Goal: Task Accomplishment & Management: Manage account settings

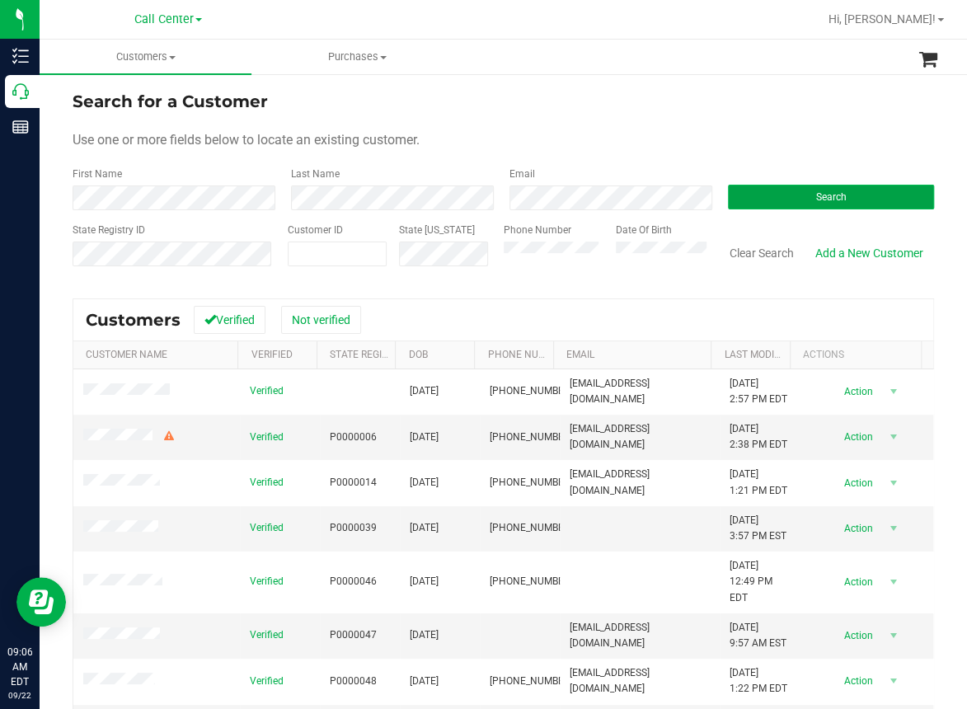
click at [777, 202] on button "Search" at bounding box center [831, 197] width 206 height 25
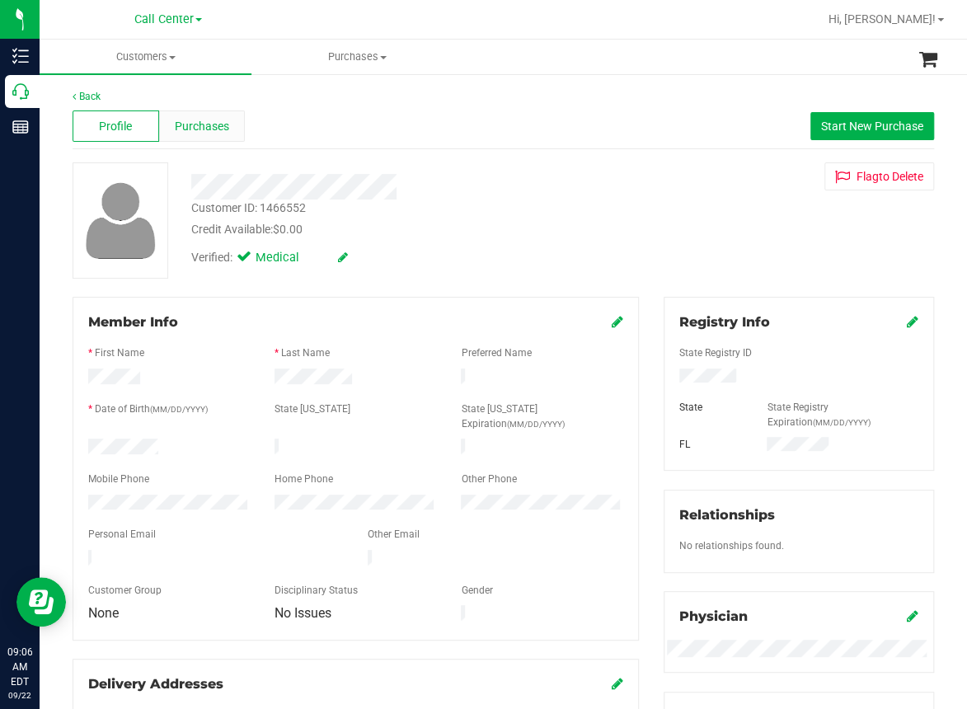
click at [196, 126] on span "Purchases" at bounding box center [202, 126] width 54 height 17
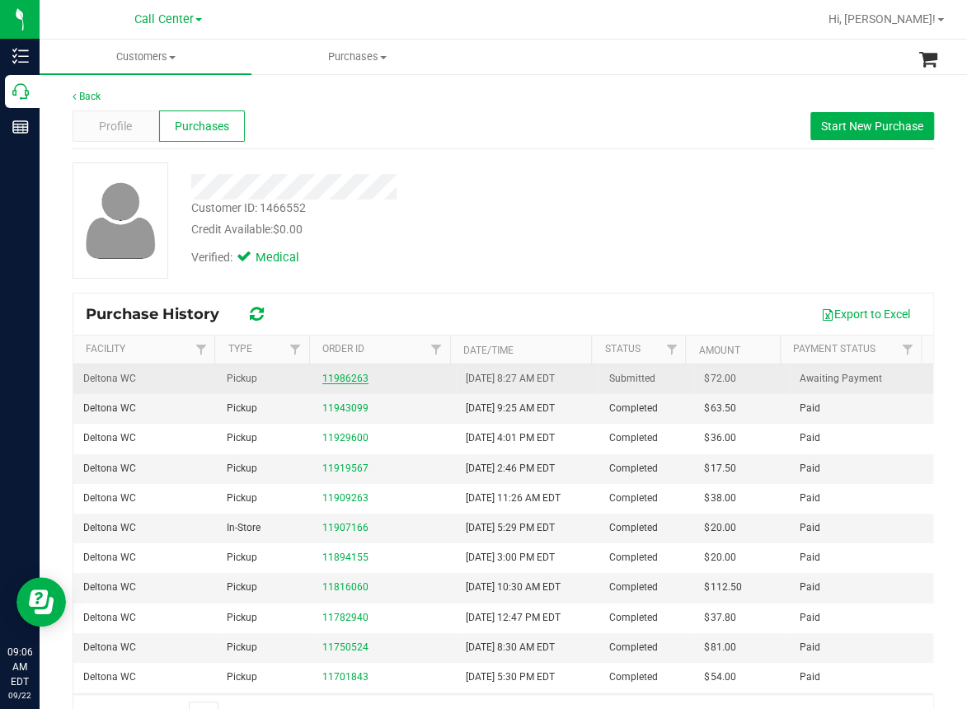
click at [330, 377] on link "11986263" at bounding box center [345, 379] width 46 height 12
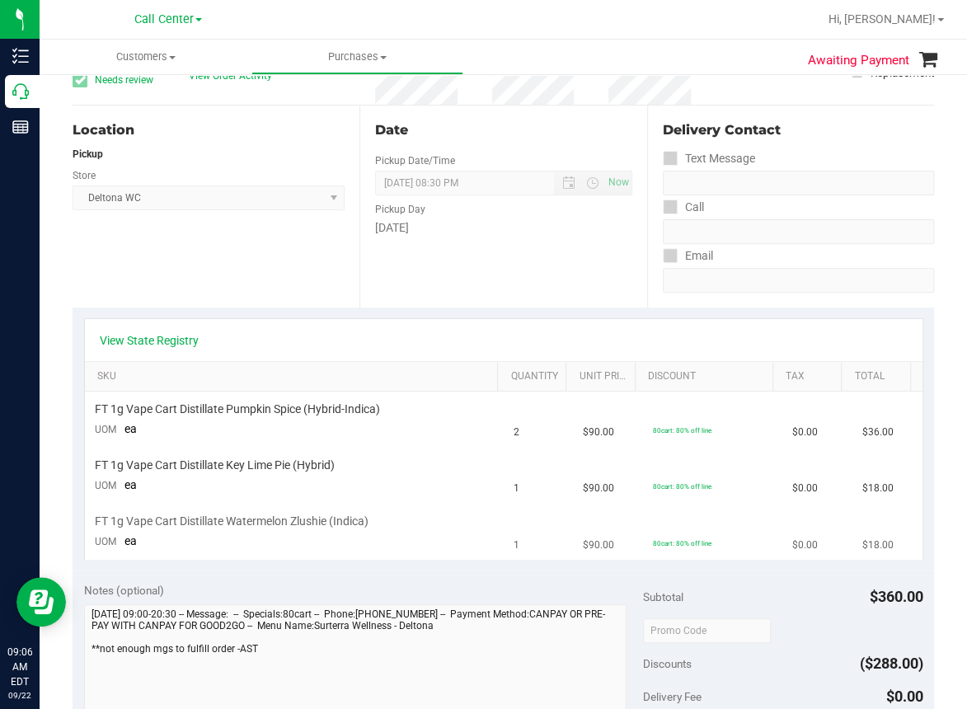
scroll to position [165, 0]
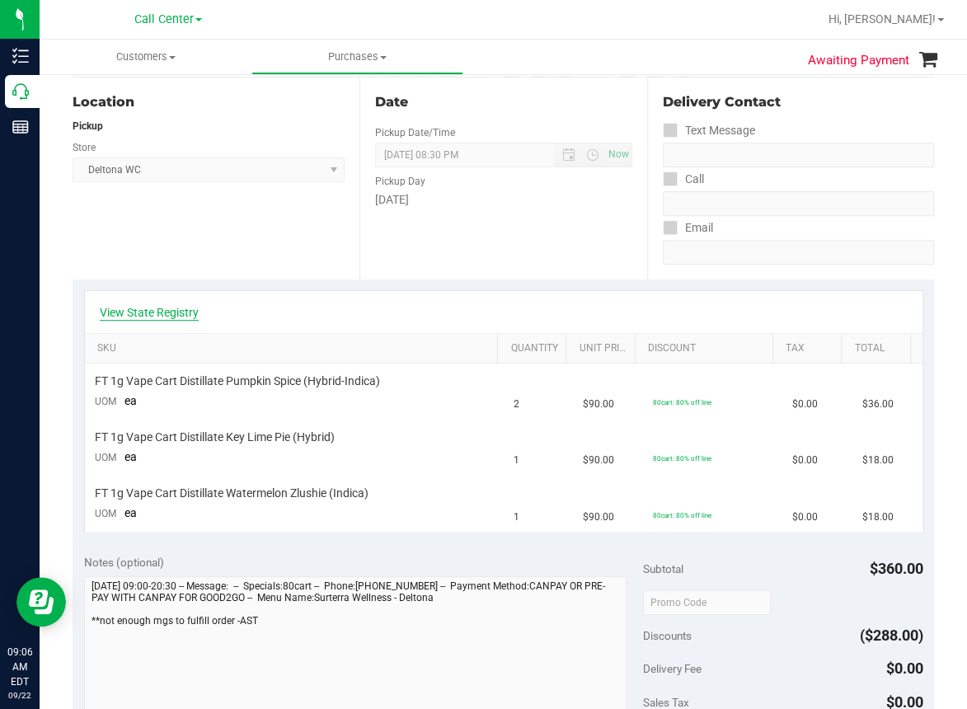
click at [117, 310] on link "View State Registry" at bounding box center [149, 312] width 99 height 16
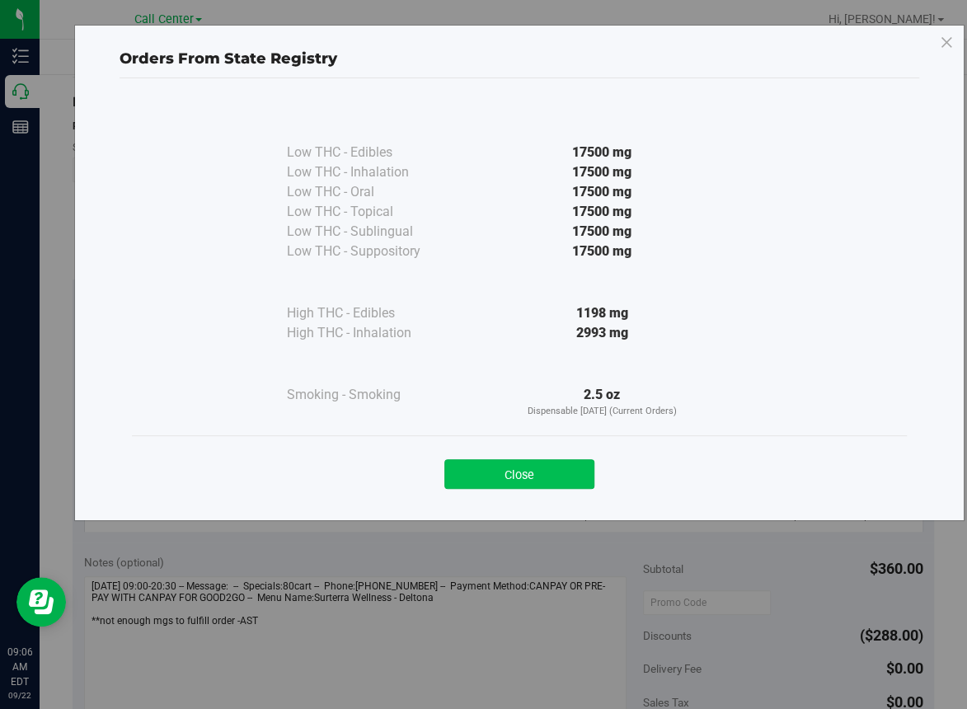
click at [531, 471] on button "Close" at bounding box center [519, 474] width 150 height 30
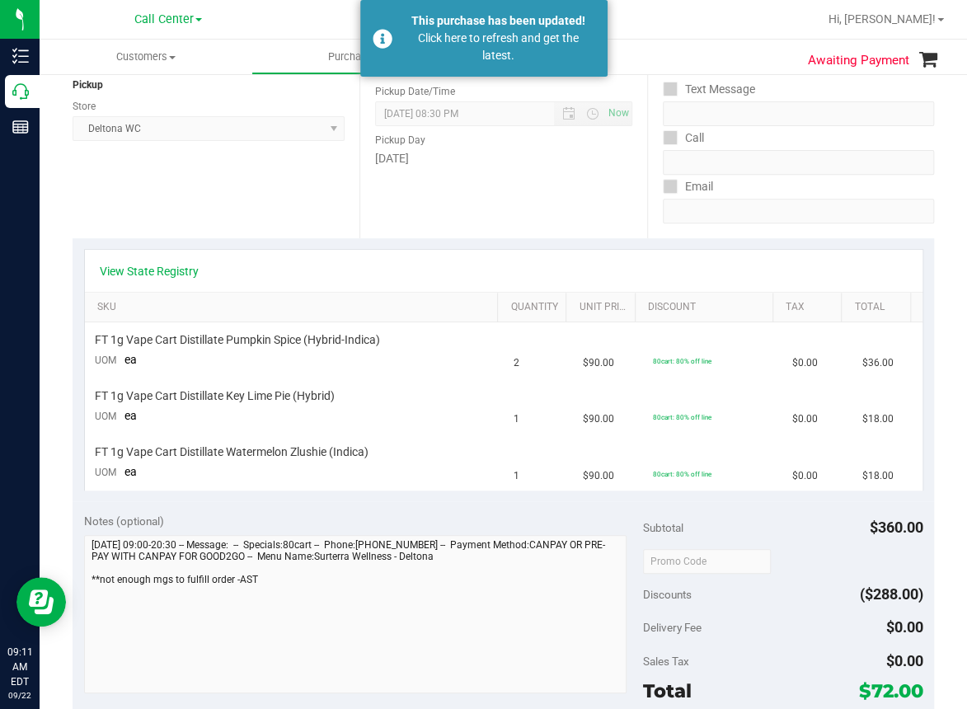
scroll to position [0, 0]
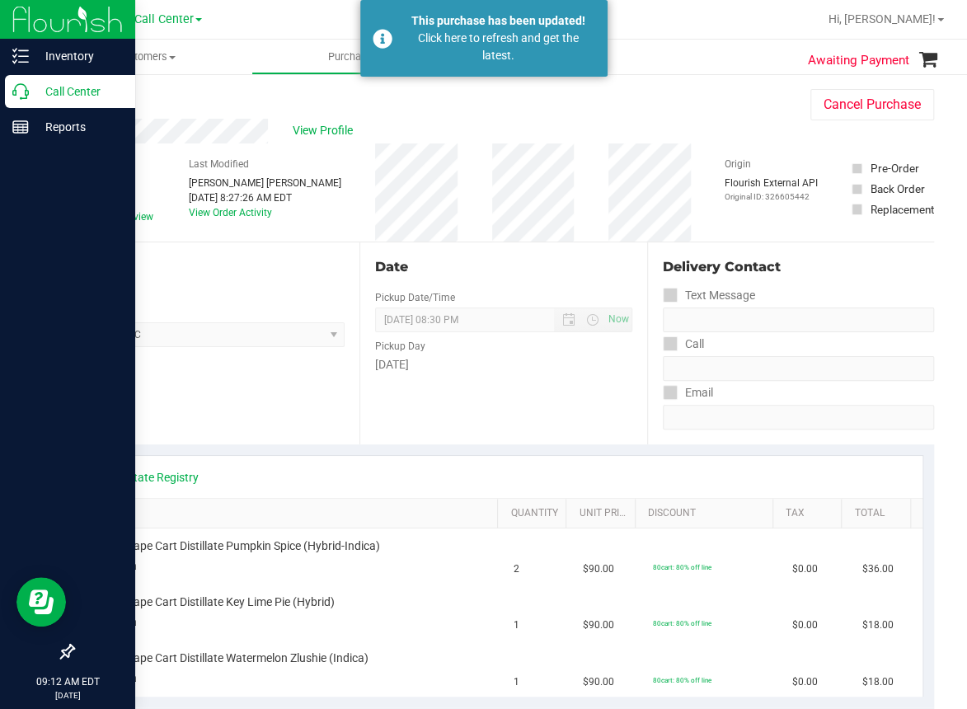
click at [13, 91] on icon at bounding box center [20, 91] width 16 height 16
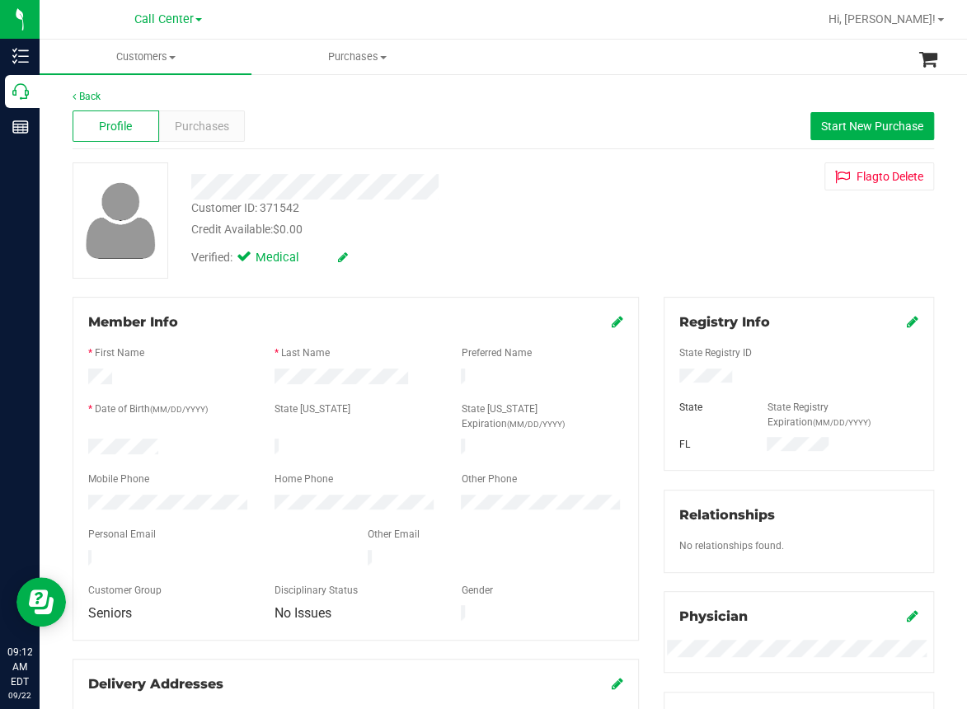
click at [404, 309] on div "Member Info * First Name * Last Name Preferred Name * Date of Birth (MM/DD/YYYY…" at bounding box center [356, 468] width 566 height 343
click at [357, 260] on div "Verified: Medical" at bounding box center [400, 256] width 443 height 36
click at [204, 126] on span "Purchases" at bounding box center [202, 126] width 54 height 17
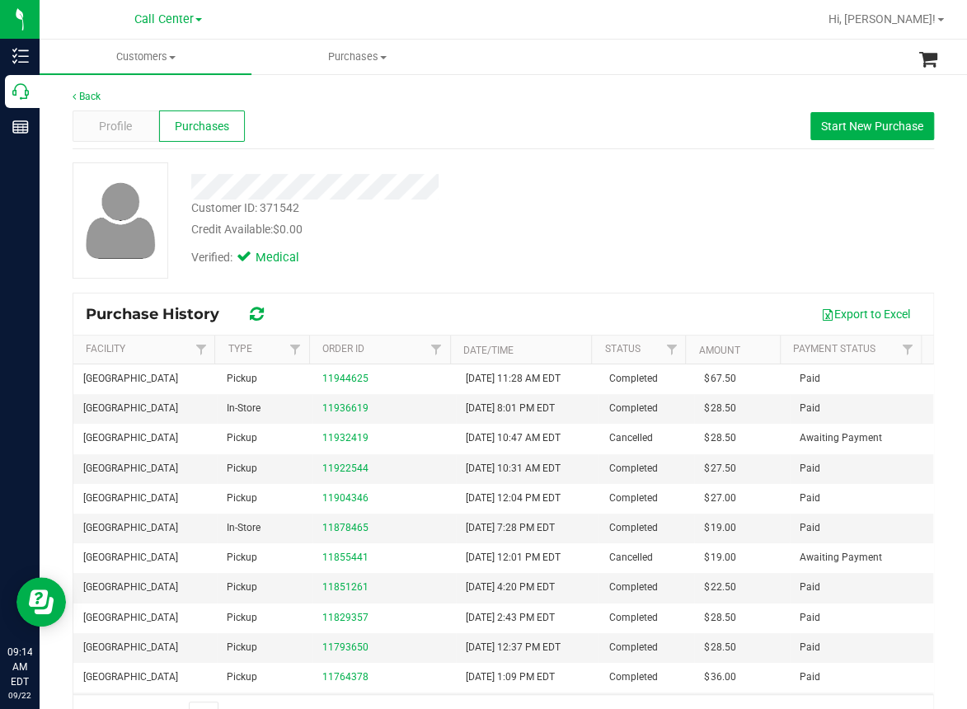
click at [362, 269] on div "Verified: Medical" at bounding box center [400, 256] width 443 height 36
click at [821, 122] on span "Start New Purchase" at bounding box center [872, 126] width 102 height 13
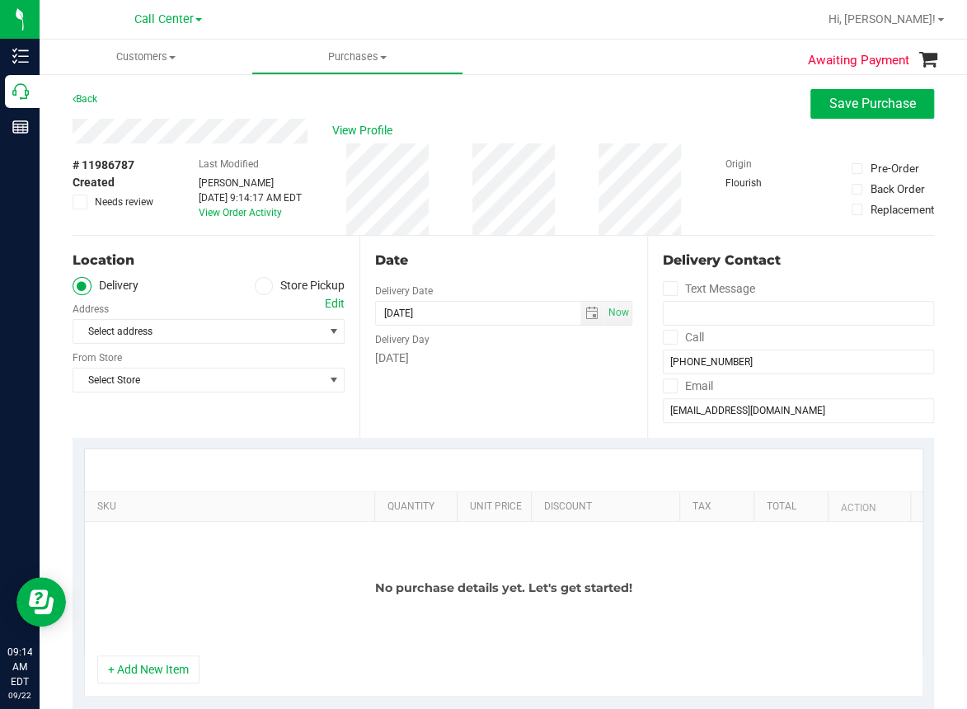
click at [265, 419] on div "Location Delivery Store Pickup Address Edit Select address Select address From …" at bounding box center [216, 337] width 287 height 202
click at [261, 286] on icon at bounding box center [264, 286] width 10 height 0
click at [0, 0] on input "Store Pickup" at bounding box center [0, 0] width 0 height 0
click at [181, 326] on span "Select Store" at bounding box center [198, 331] width 250 height 23
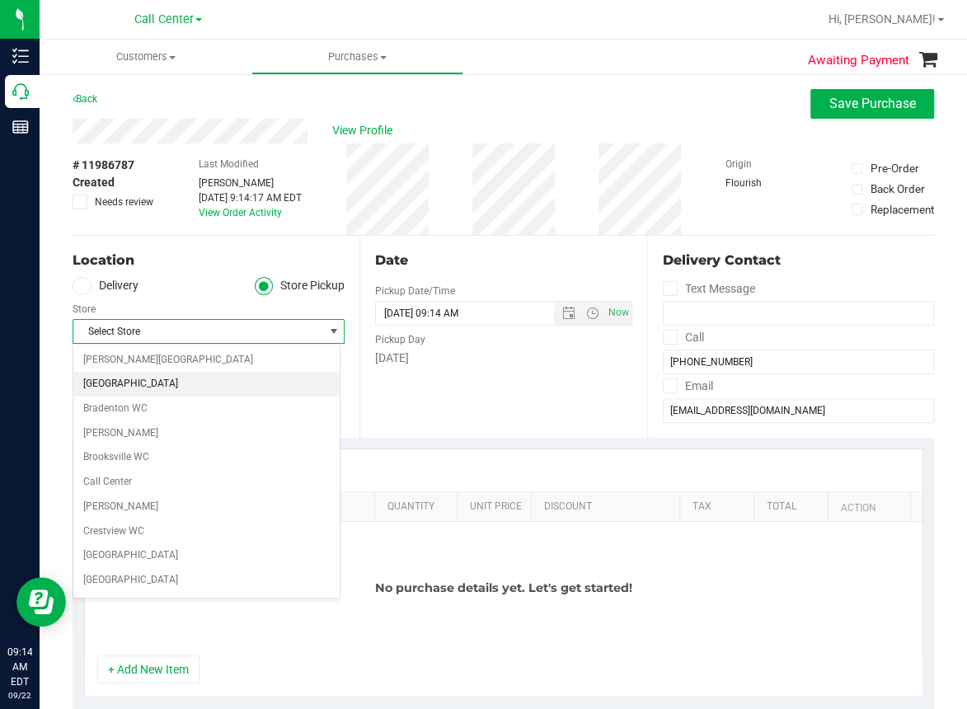
click at [134, 382] on li "[GEOGRAPHIC_DATA]" at bounding box center [206, 384] width 266 height 25
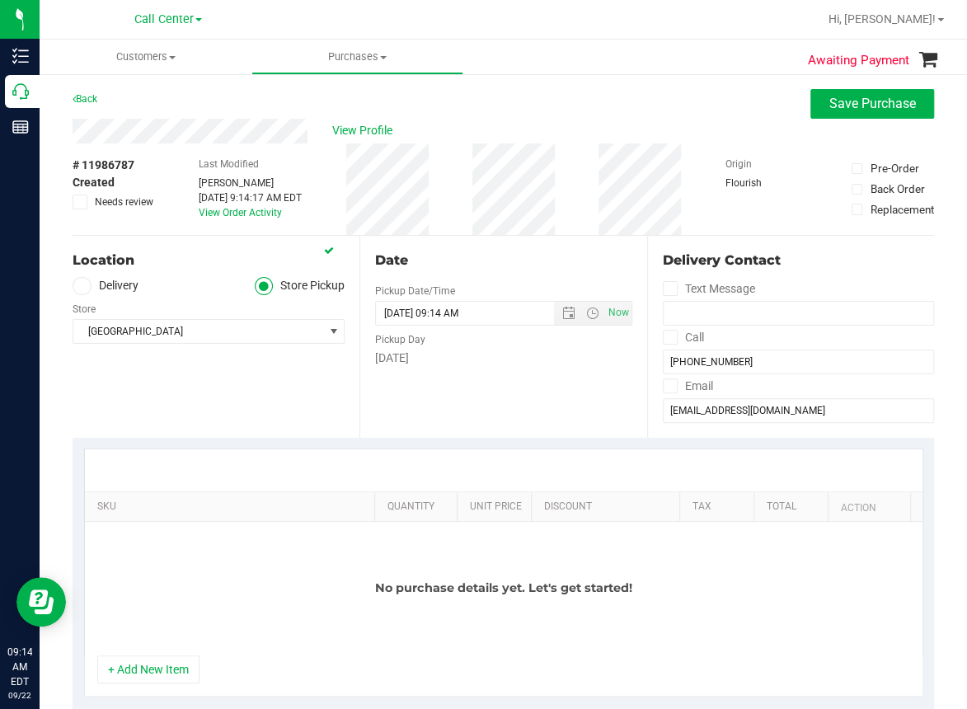
click at [151, 663] on button "+ Add New Item" at bounding box center [148, 669] width 102 height 28
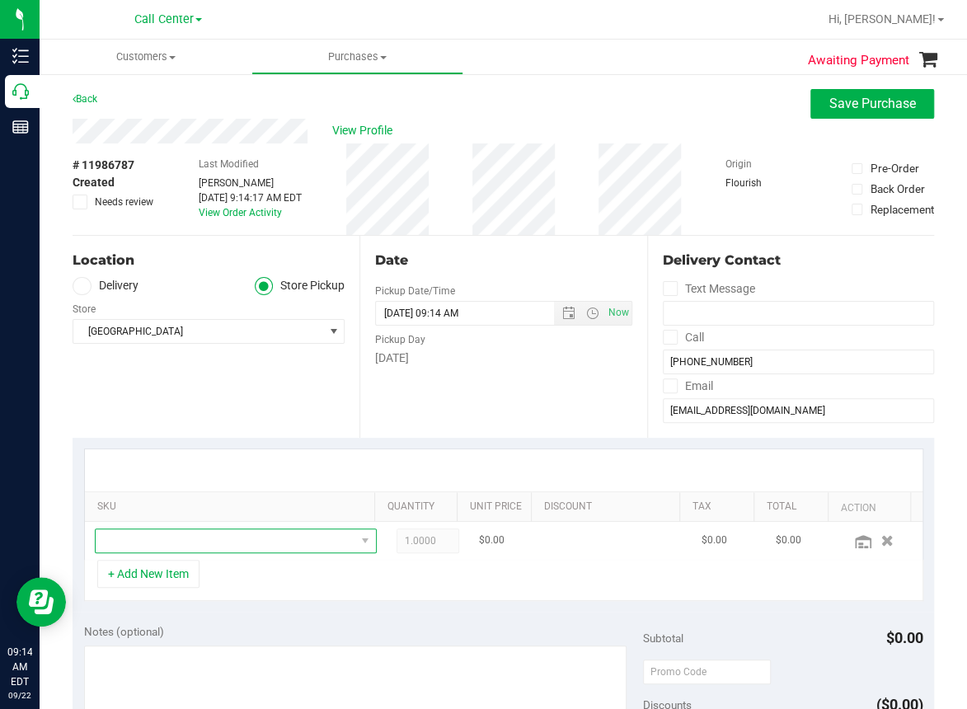
click at [127, 541] on span "NO DATA FOUND" at bounding box center [226, 540] width 260 height 23
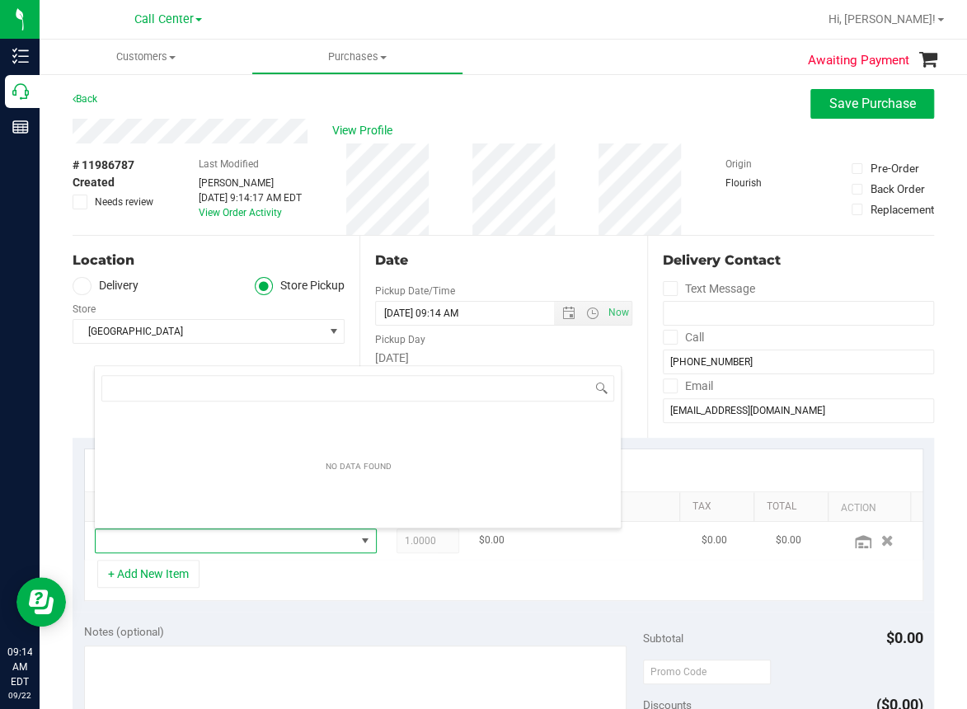
scroll to position [24, 245]
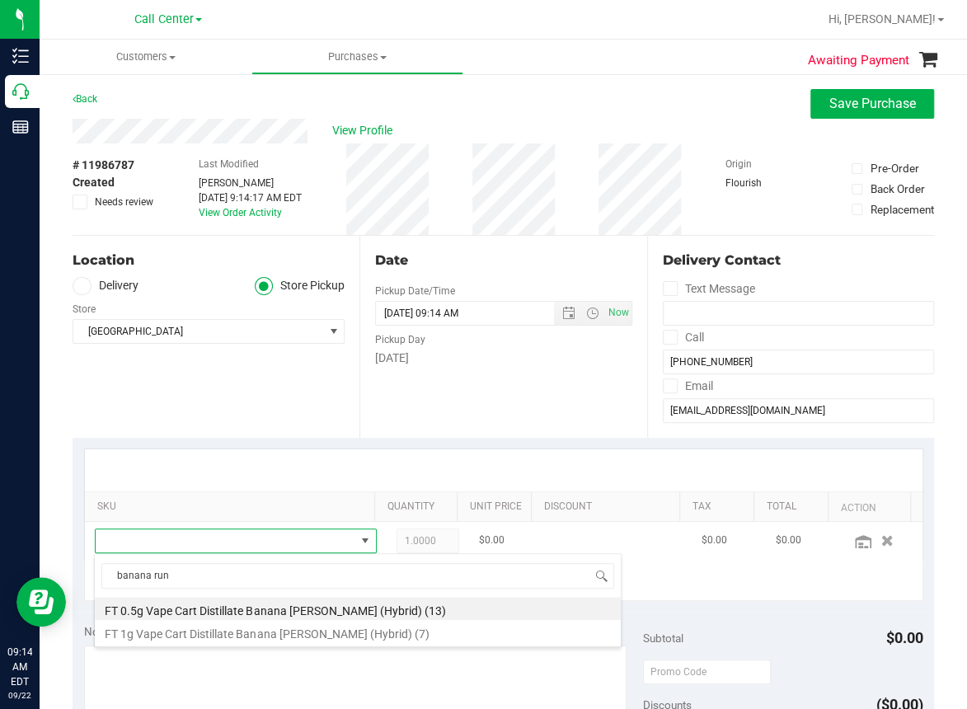
type input "banana runt"
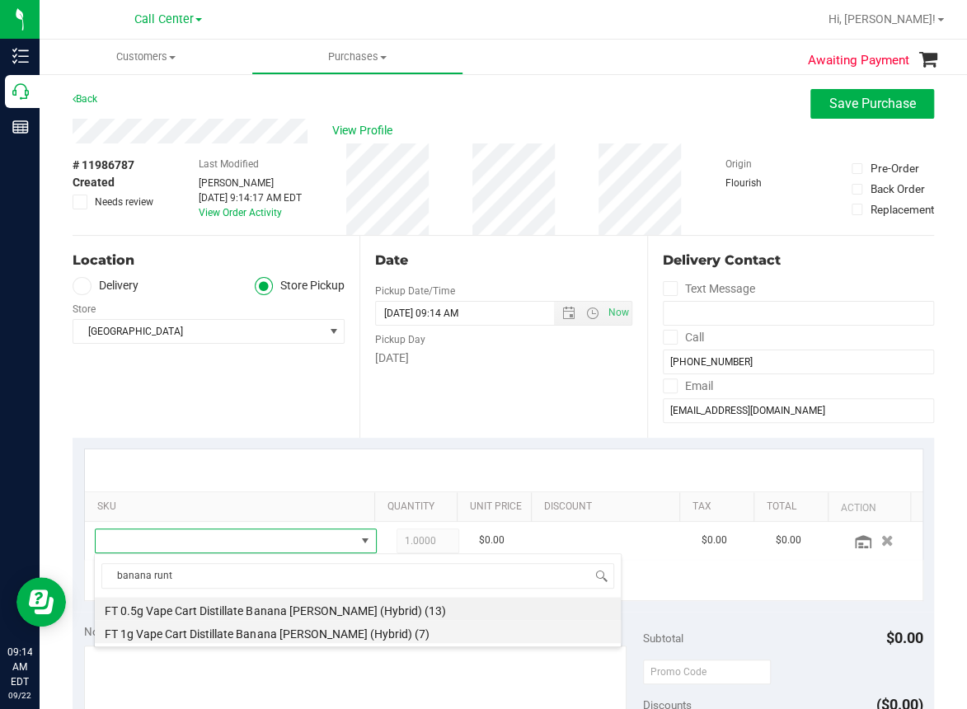
click at [206, 626] on li "FT 1g Vape Cart Distillate Banana Runtz (Hybrid) (7)" at bounding box center [358, 631] width 526 height 23
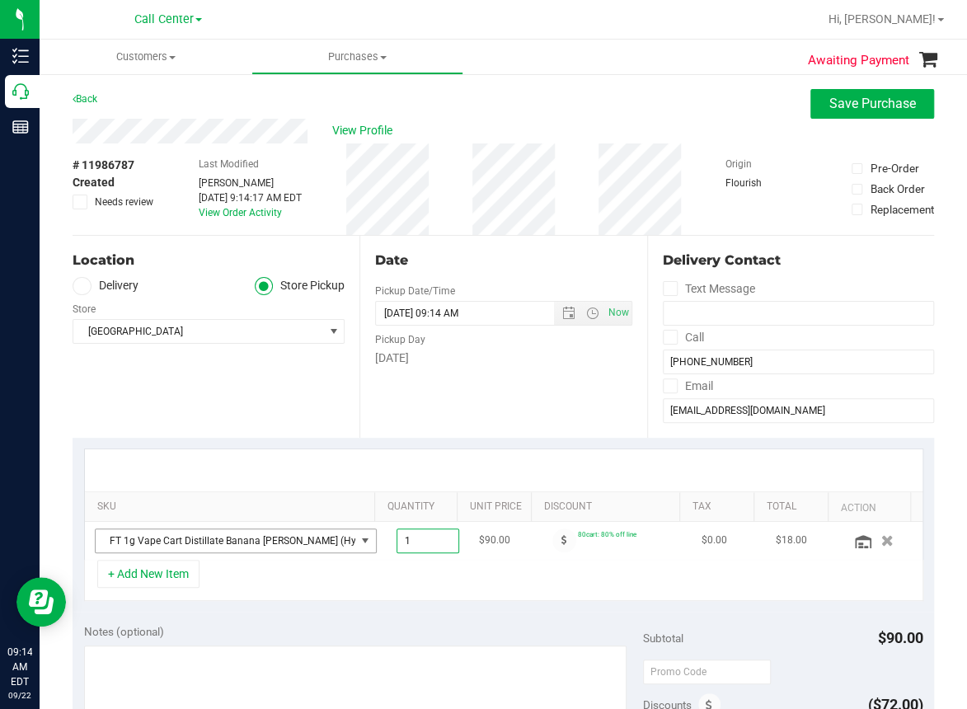
drag, startPoint x: 415, startPoint y: 539, endPoint x: 335, endPoint y: 536, distance: 80.0
click at [337, 536] on tr "FT 1g Vape Cart Distillate Banana Runtz (Hybrid) 1.00 1 $90.00 80cart: 80% off …" at bounding box center [503, 541] width 837 height 38
type input "2"
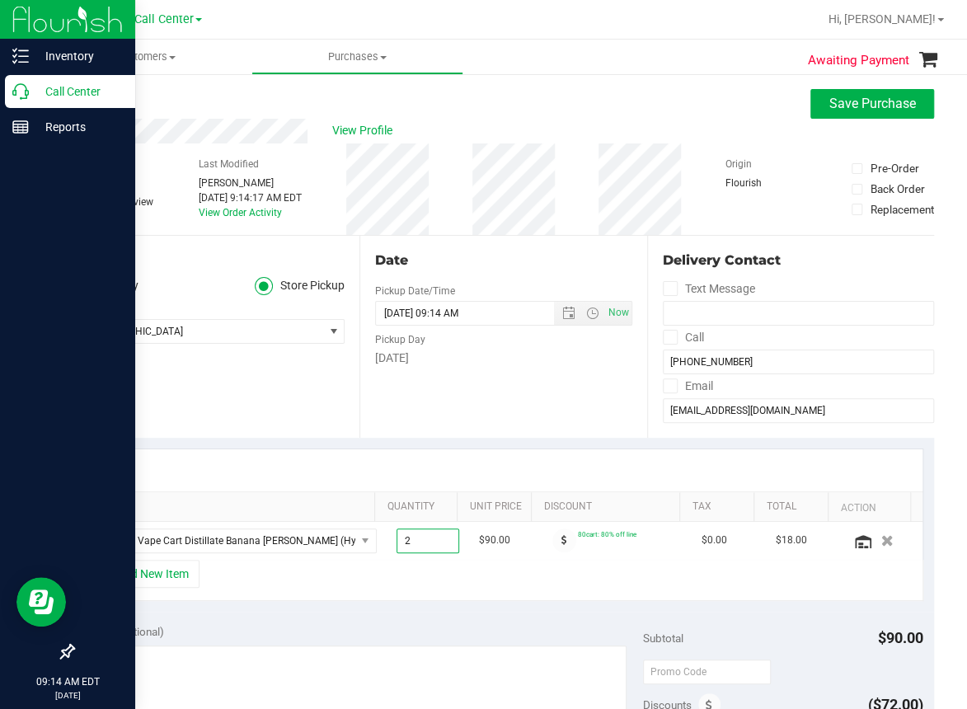
type input "2.00"
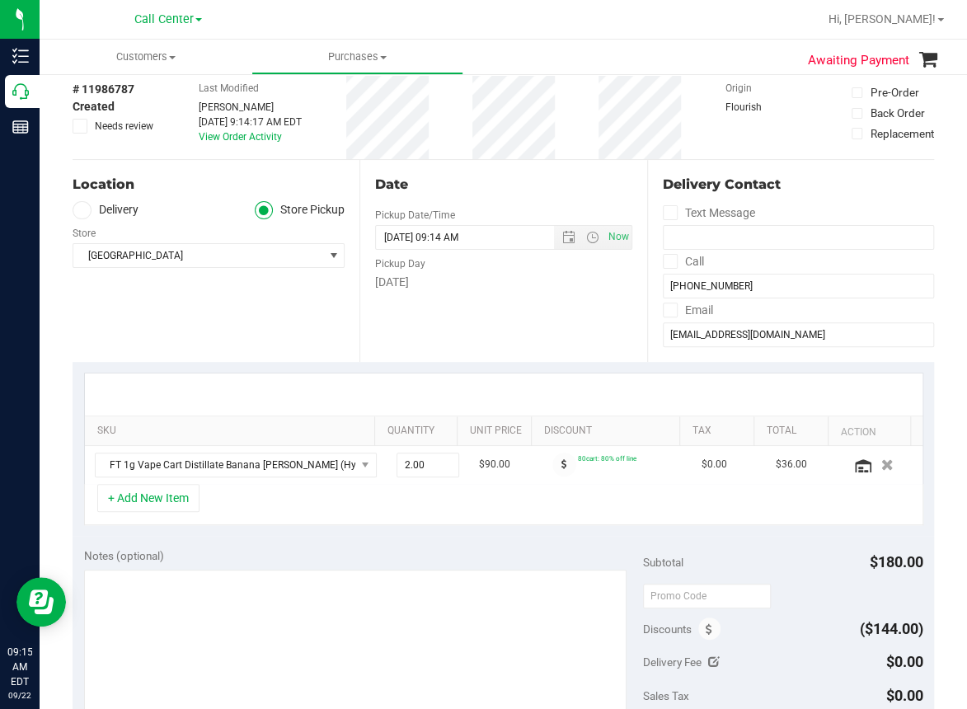
scroll to position [330, 0]
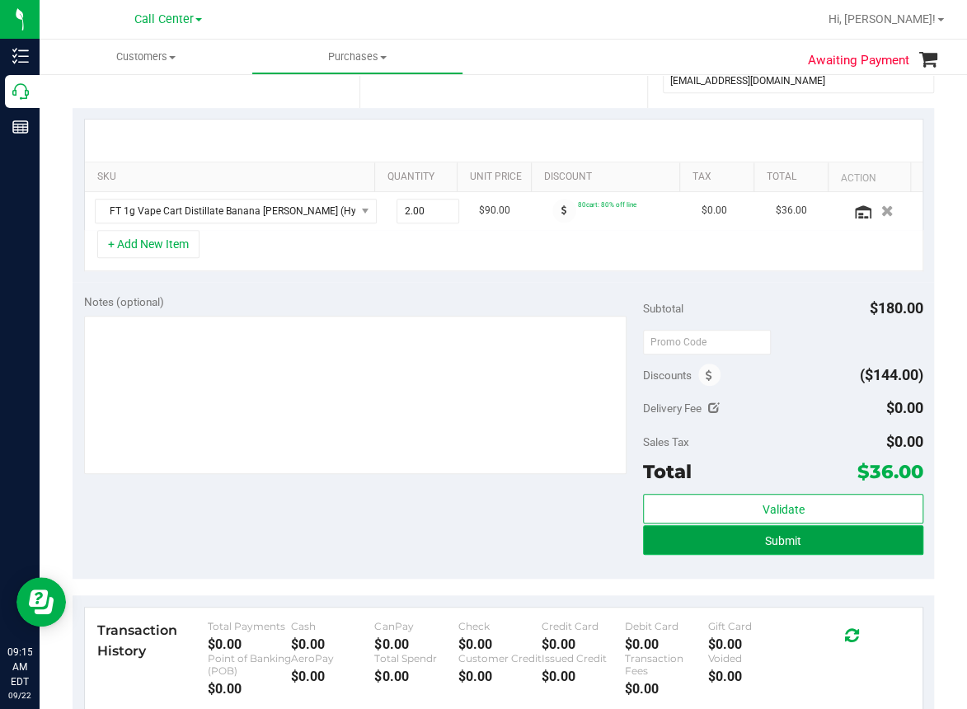
click at [766, 540] on span "Submit" at bounding box center [783, 540] width 36 height 13
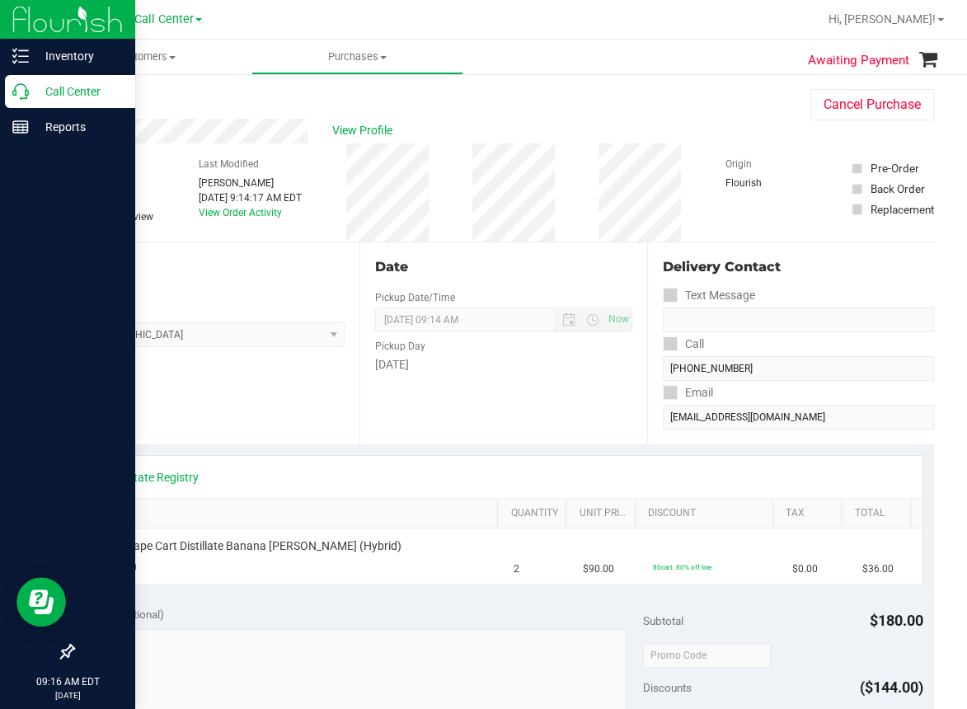
click at [20, 92] on icon at bounding box center [20, 91] width 16 height 16
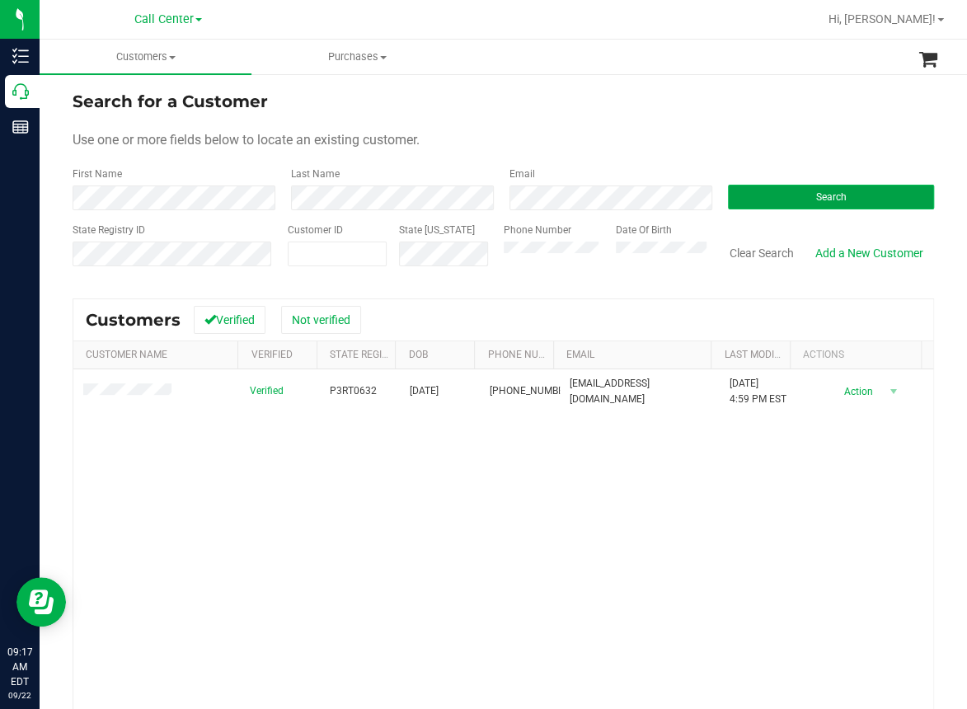
click at [797, 201] on button "Search" at bounding box center [831, 197] width 206 height 25
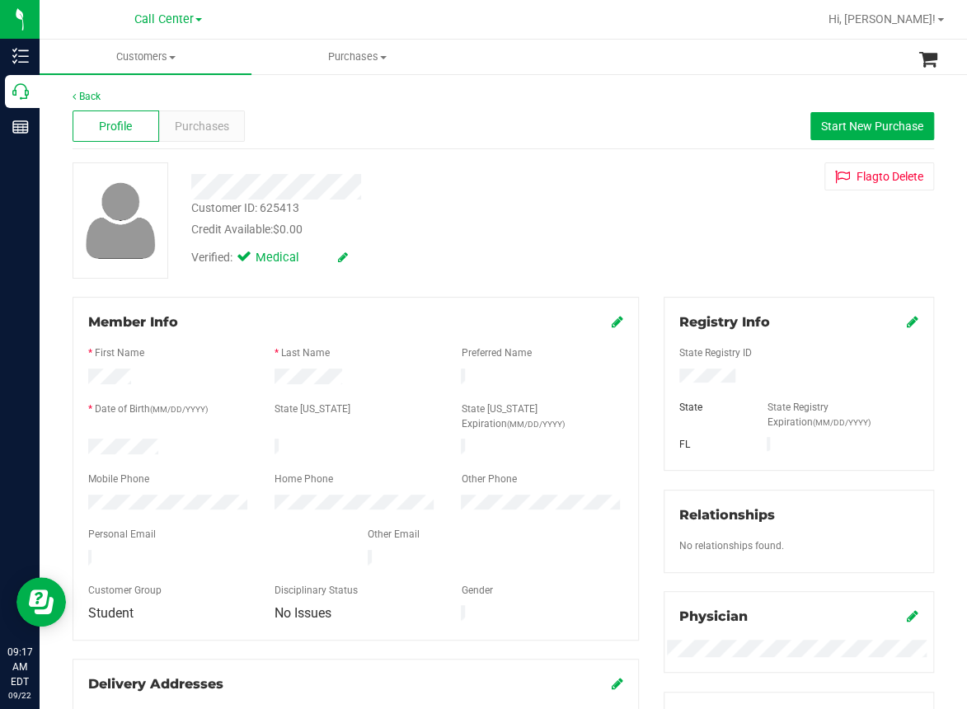
click at [372, 276] on div "Customer ID: 625413 Credit Available: $0.00 Verified: Medical Flag to Delete" at bounding box center [503, 220] width 886 height 116
click at [424, 143] on div "Profile Purchases Start New Purchase" at bounding box center [503, 126] width 861 height 45
click at [213, 129] on span "Purchases" at bounding box center [202, 126] width 54 height 17
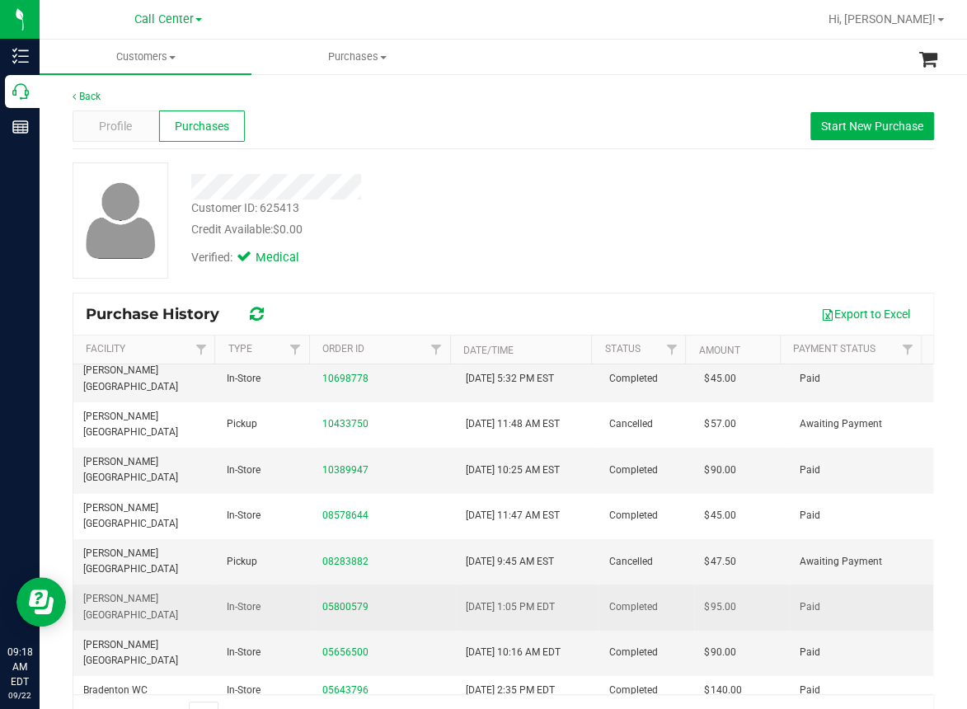
scroll to position [82, 0]
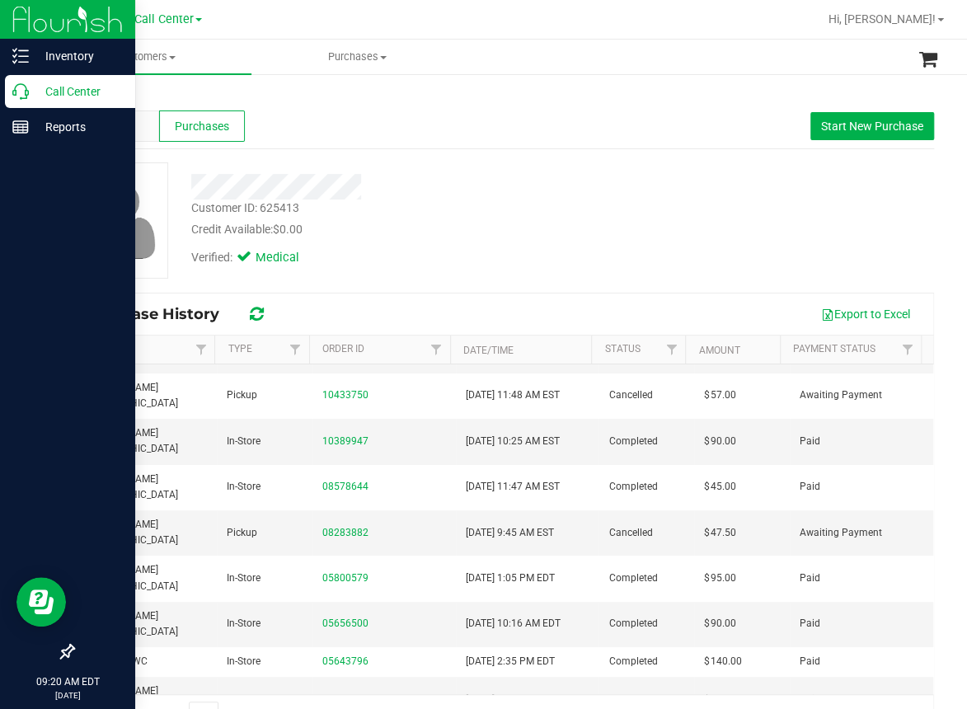
click at [18, 95] on icon at bounding box center [20, 91] width 16 height 16
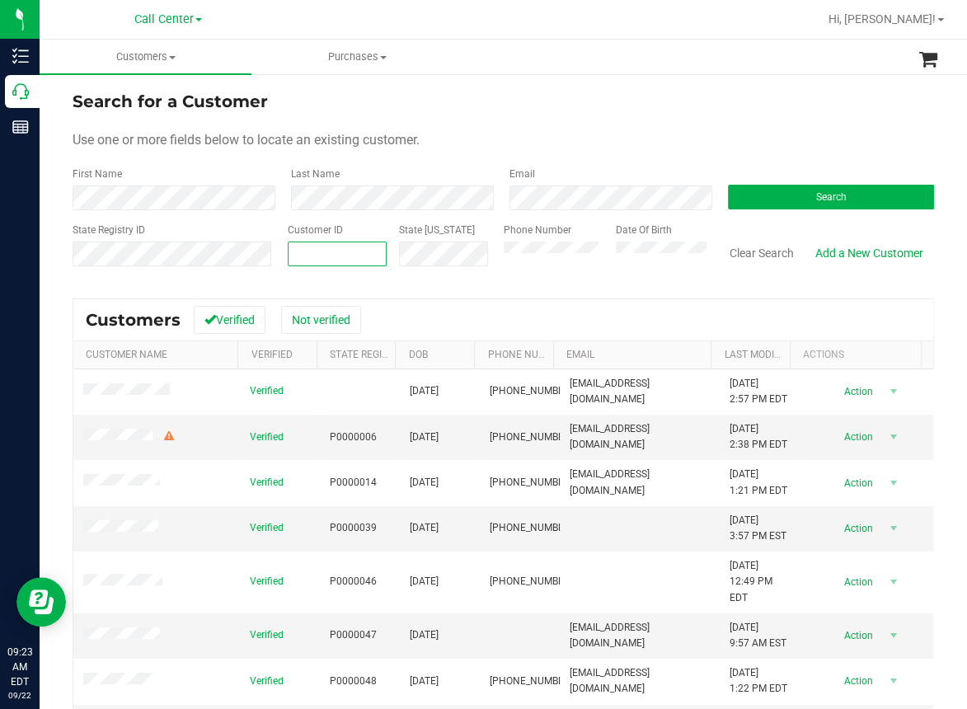
paste input "1608326"
type input "1608326"
click at [783, 182] on div "Search" at bounding box center [824, 188] width 218 height 44
click at [783, 195] on button "Search" at bounding box center [831, 197] width 206 height 25
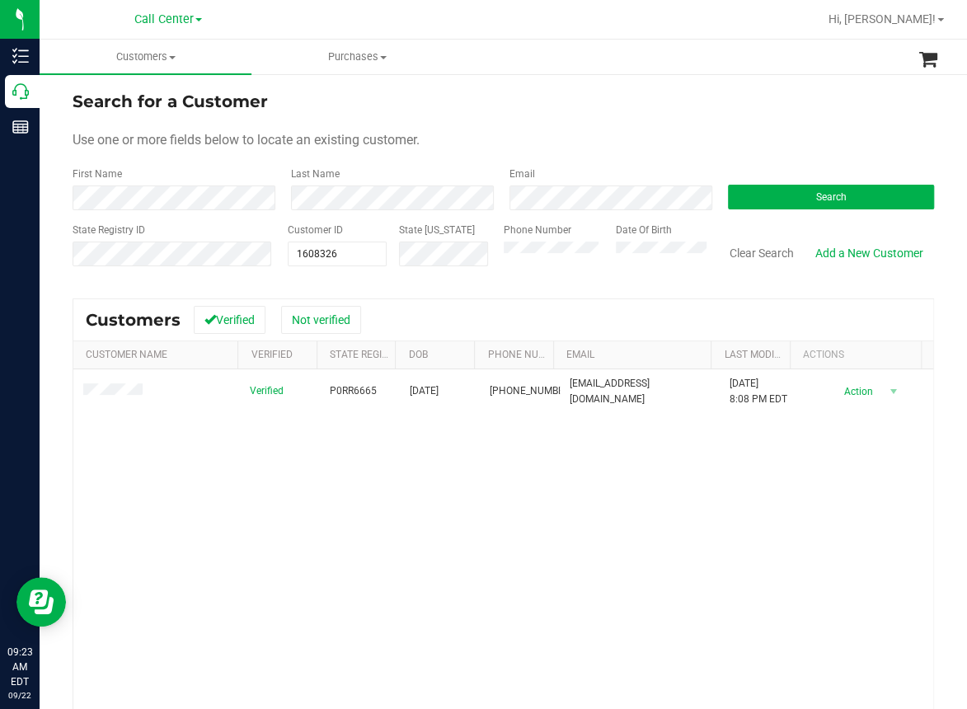
click at [284, 494] on div "Verified P0RR6665 11/29/1979 (757) 777-6070 cablgyrl1@yahoo.com 6/20/2025 8:08 …" at bounding box center [503, 592] width 860 height 447
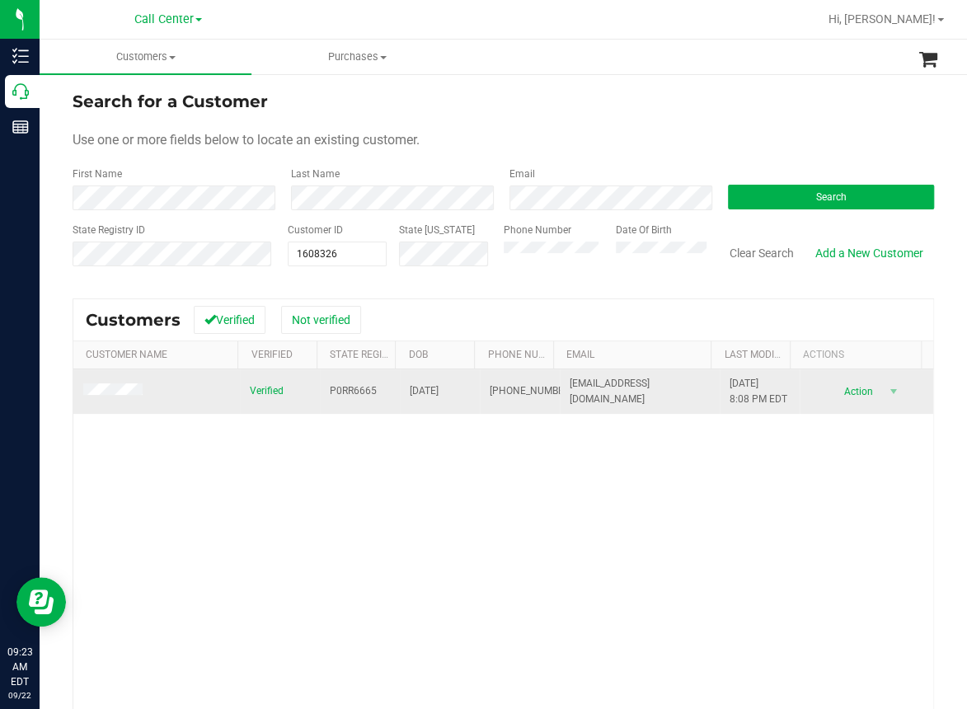
click at [336, 397] on span "P0RR6665" at bounding box center [353, 391] width 47 height 16
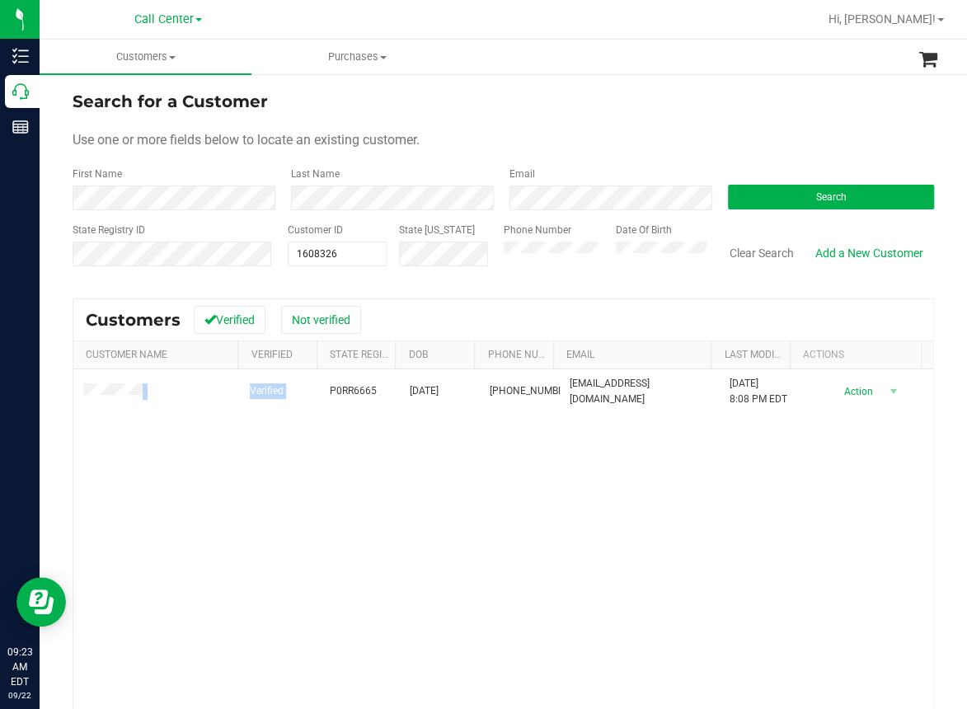
drag, startPoint x: 334, startPoint y: 382, endPoint x: 996, endPoint y: 527, distance: 678.1
click at [967, 527] on html "Inventory Call Center Reports 09:23 AM EDT 09/22/2025 09/22 Call Center Hi, Mic…" at bounding box center [483, 354] width 967 height 709
click at [782, 554] on div "Verified P0RR6665 11/29/1979 (757) 777-6070 cablgyrl1@yahoo.com 6/20/2025 8:08 …" at bounding box center [503, 592] width 860 height 447
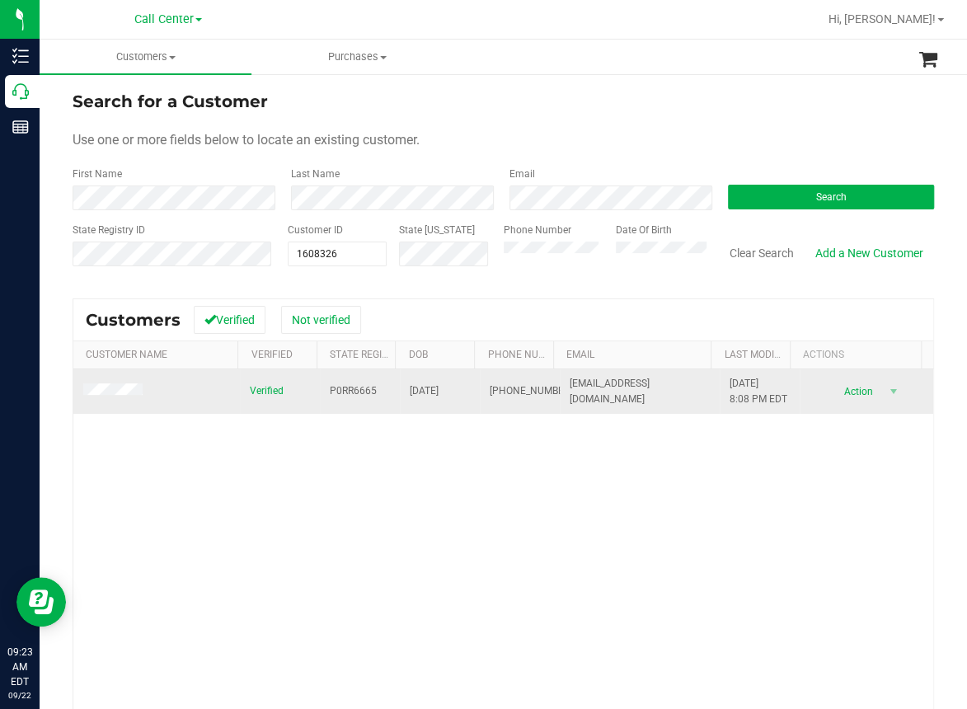
click at [331, 394] on span "P0RR6665" at bounding box center [353, 391] width 47 height 16
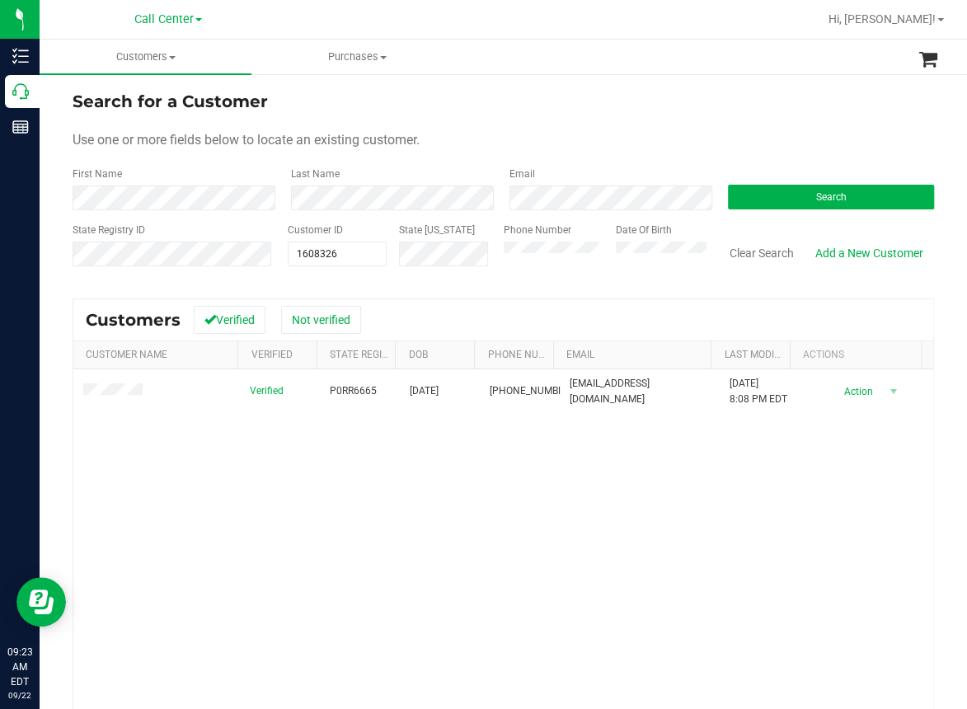
click at [391, 469] on div "Verified P0RR6665 11/29/1979 (757) 777-6070 cablgyrl1@yahoo.com 6/20/2025 8:08 …" at bounding box center [503, 592] width 860 height 447
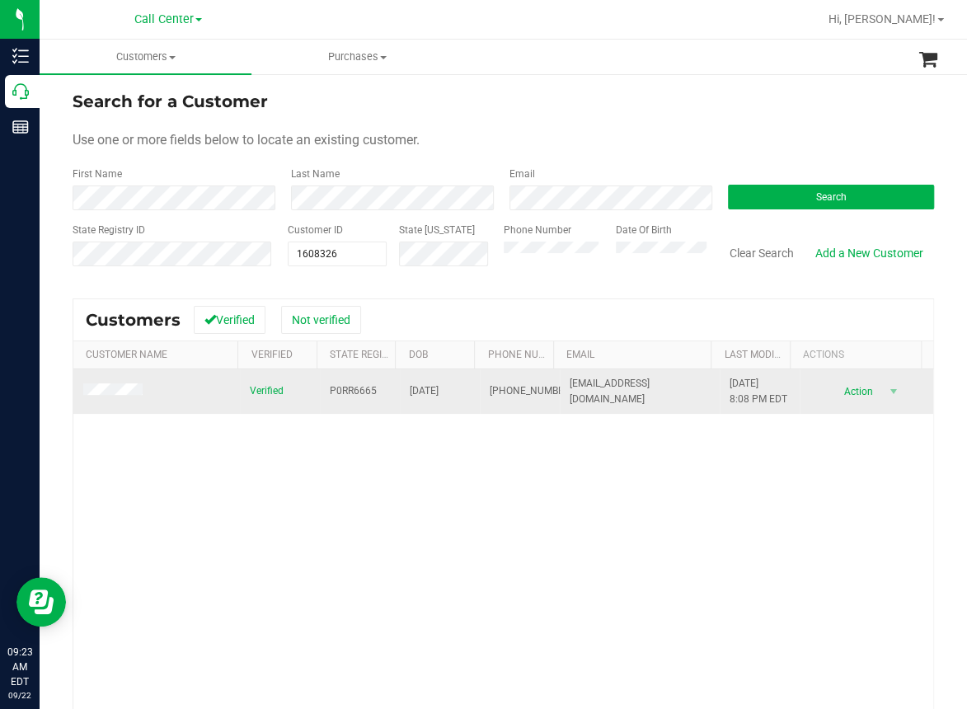
click at [417, 391] on span "11/29/1979" at bounding box center [424, 391] width 29 height 16
copy span "11/29/1979"
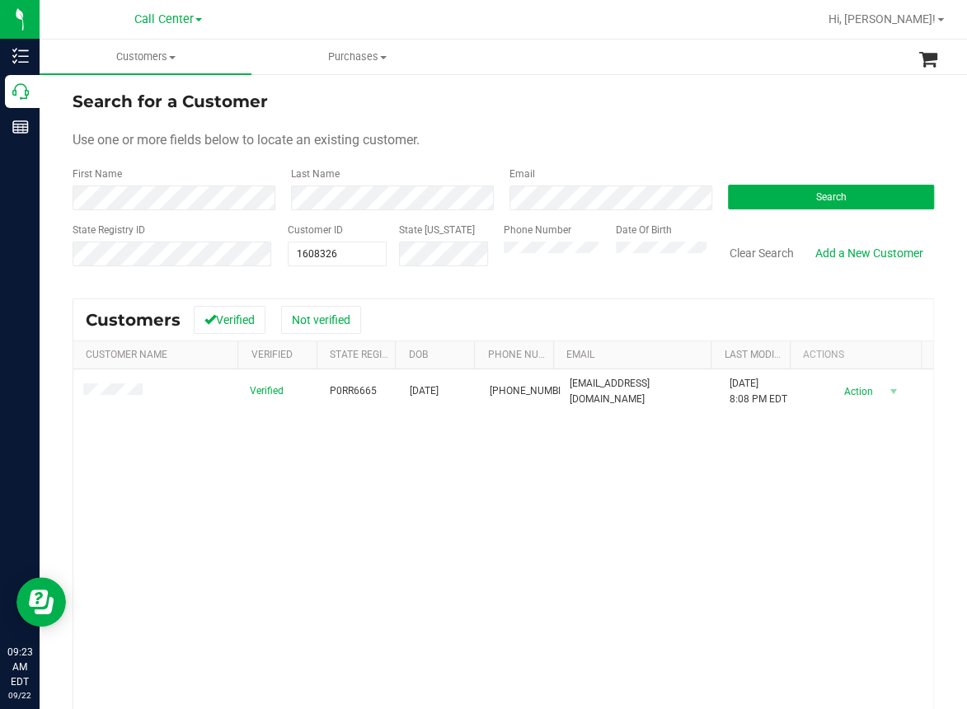
click at [296, 553] on div "Verified P0RR6665 11/29/1979 (757) 777-6070 cablgyrl1@yahoo.com 6/20/2025 8:08 …" at bounding box center [503, 592] width 860 height 447
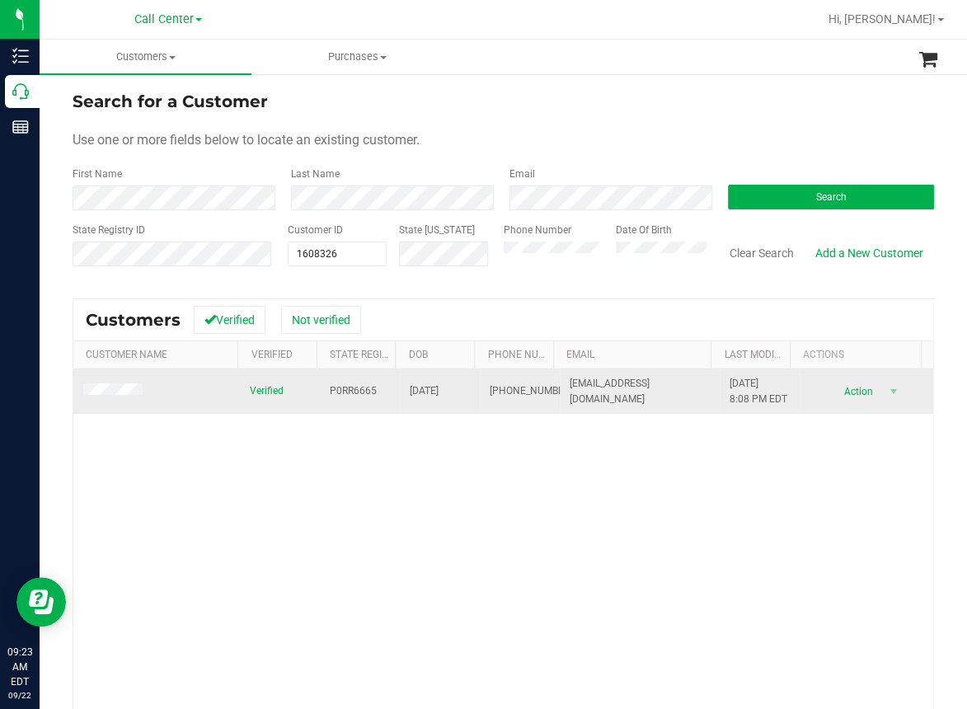
click at [492, 392] on span "(757) 777-6070" at bounding box center [531, 391] width 82 height 16
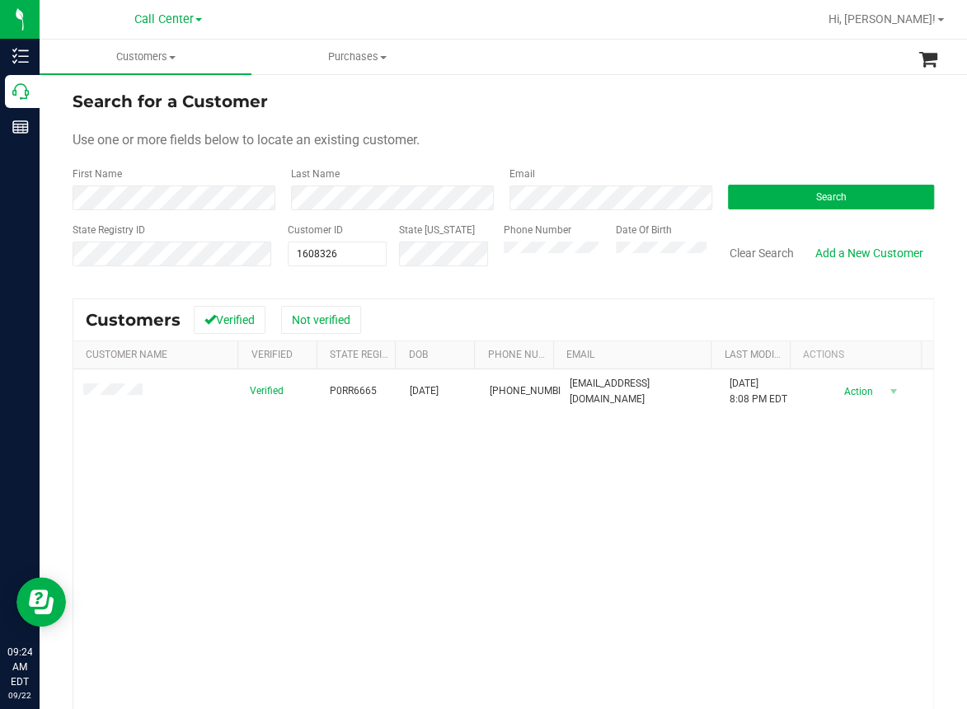
click at [196, 499] on div "Verified P0RR6665 11/29/1979 (757) 777-6070 cablgyrl1@yahoo.com 6/20/2025 8:08 …" at bounding box center [503, 592] width 860 height 447
click at [258, 562] on div "Verified P0RR6665 11/29/1979 (757) 777-6070 cablgyrl1@yahoo.com 6/20/2025 8:08 …" at bounding box center [503, 592] width 860 height 447
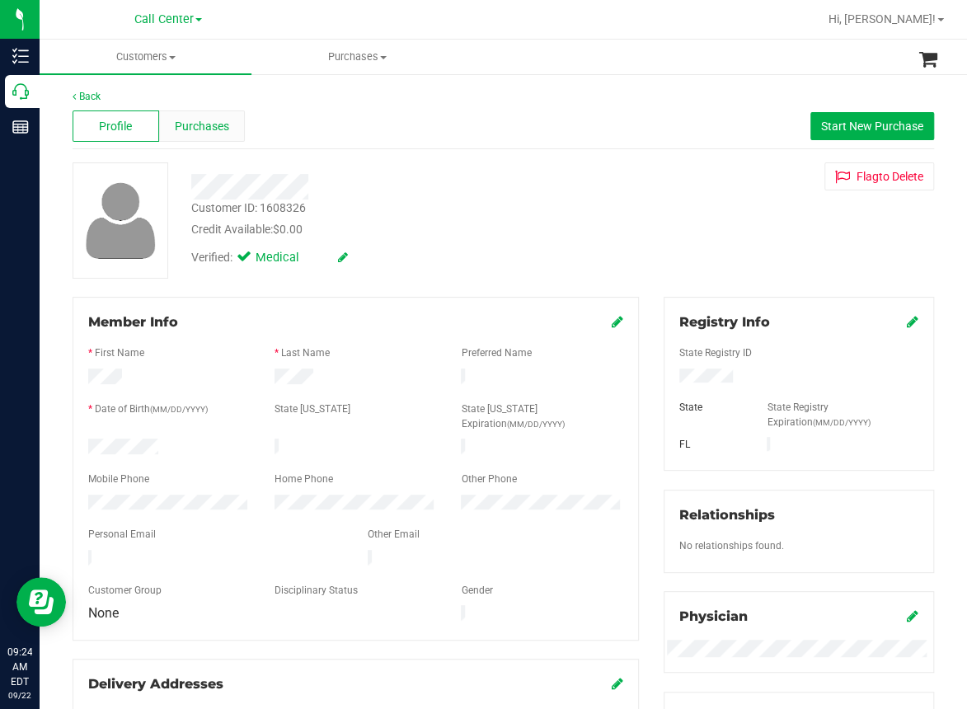
click at [215, 125] on span "Purchases" at bounding box center [202, 126] width 54 height 17
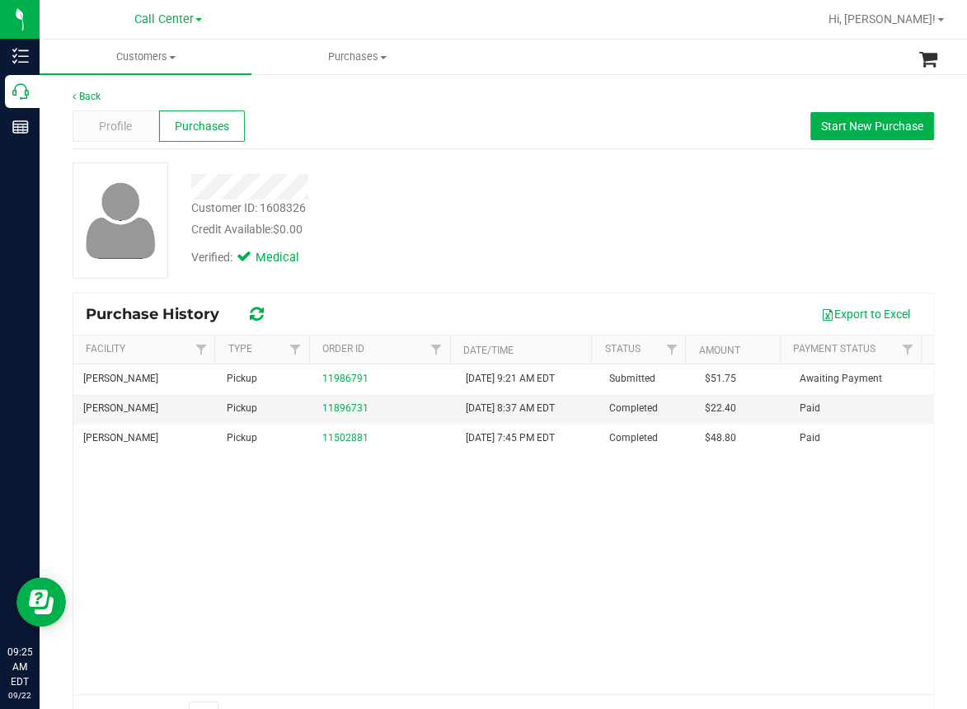
click at [299, 543] on div "Clermont WC Pickup 11986791 9/22/2025 9:21 AM EDT Submitted $51.75 Awaiting Pay…" at bounding box center [503, 529] width 860 height 330
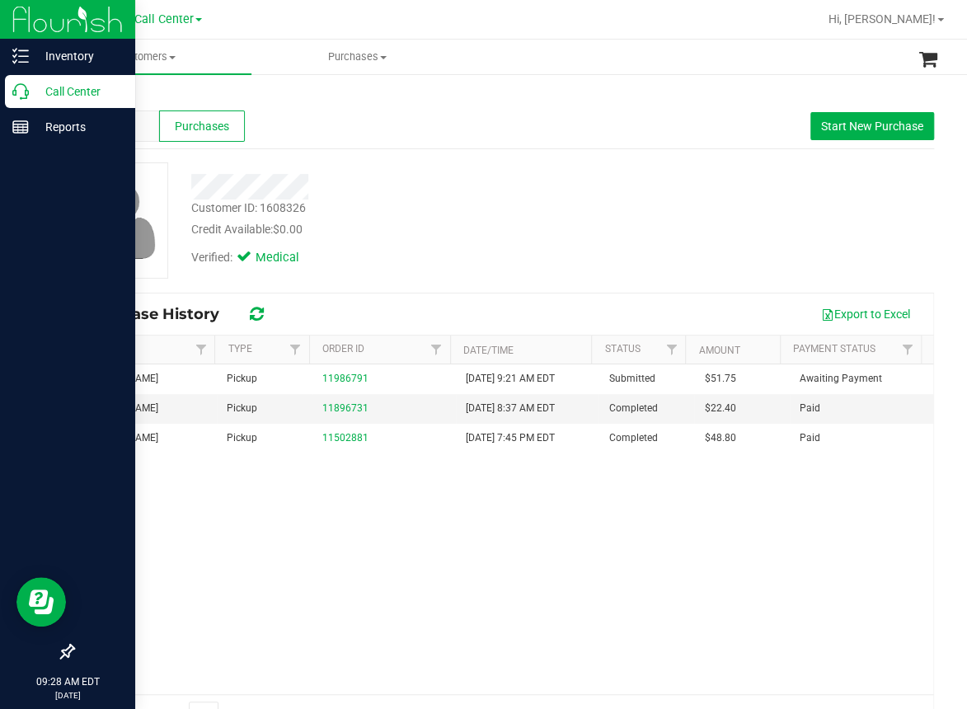
click at [19, 96] on icon at bounding box center [20, 91] width 16 height 16
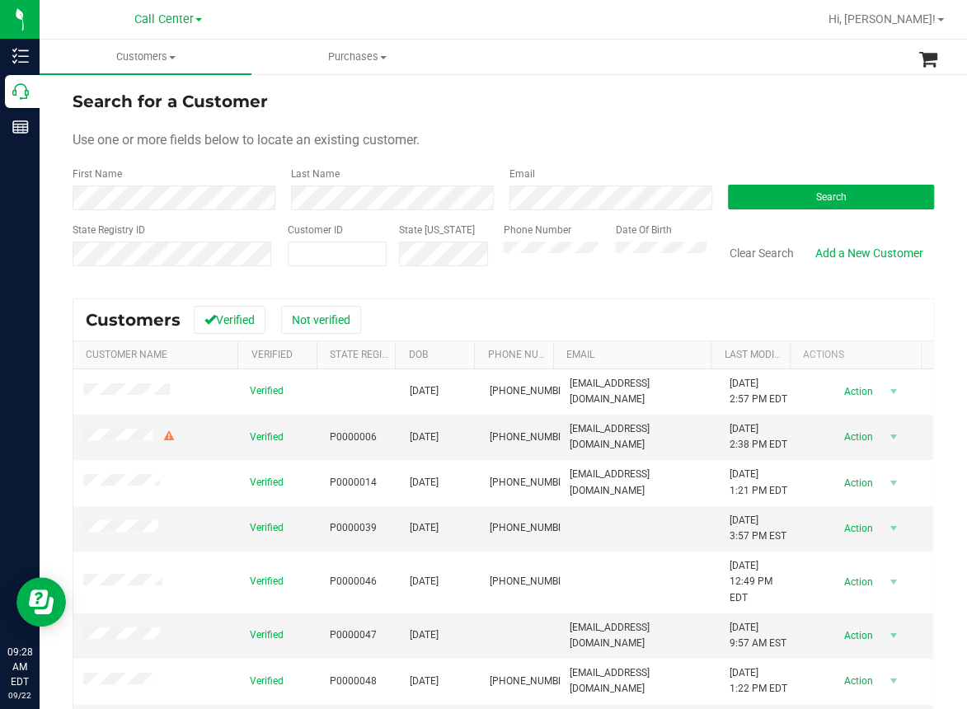
click at [403, 161] on form "Search for a Customer Use one or more fields below to locate an existing custom…" at bounding box center [503, 185] width 861 height 192
click at [785, 196] on button "Search" at bounding box center [831, 197] width 206 height 25
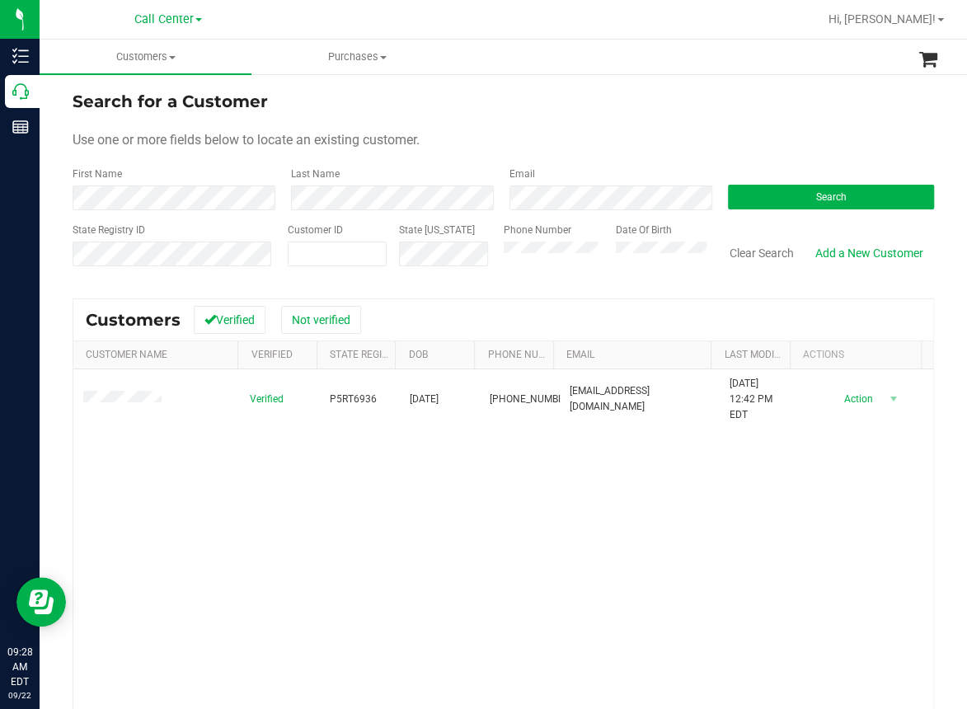
click at [269, 612] on div "Verified P5RT6936 11/12/1960 (904) 662-2903 shawnhocker72@outlook.com 8/8/2024 …" at bounding box center [503, 592] width 860 height 447
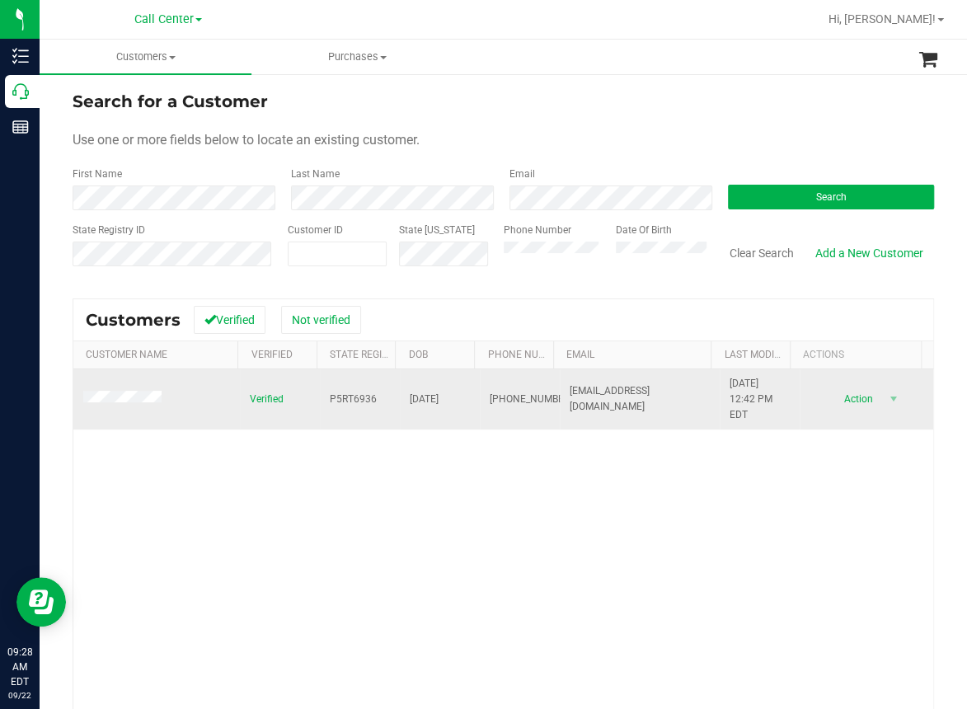
click at [330, 399] on span "P5RT6936" at bounding box center [353, 399] width 47 height 16
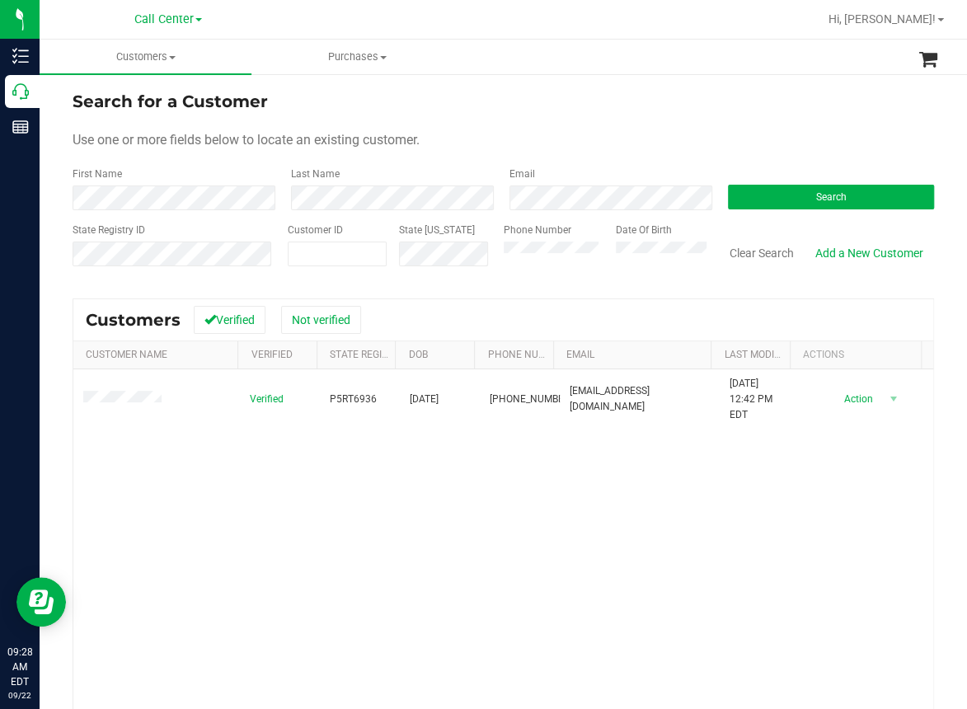
click at [387, 507] on div "Verified P5RT6936 11/12/1960 (904) 662-2903 shawnhocker72@outlook.com 8/8/2024 …" at bounding box center [503, 592] width 860 height 447
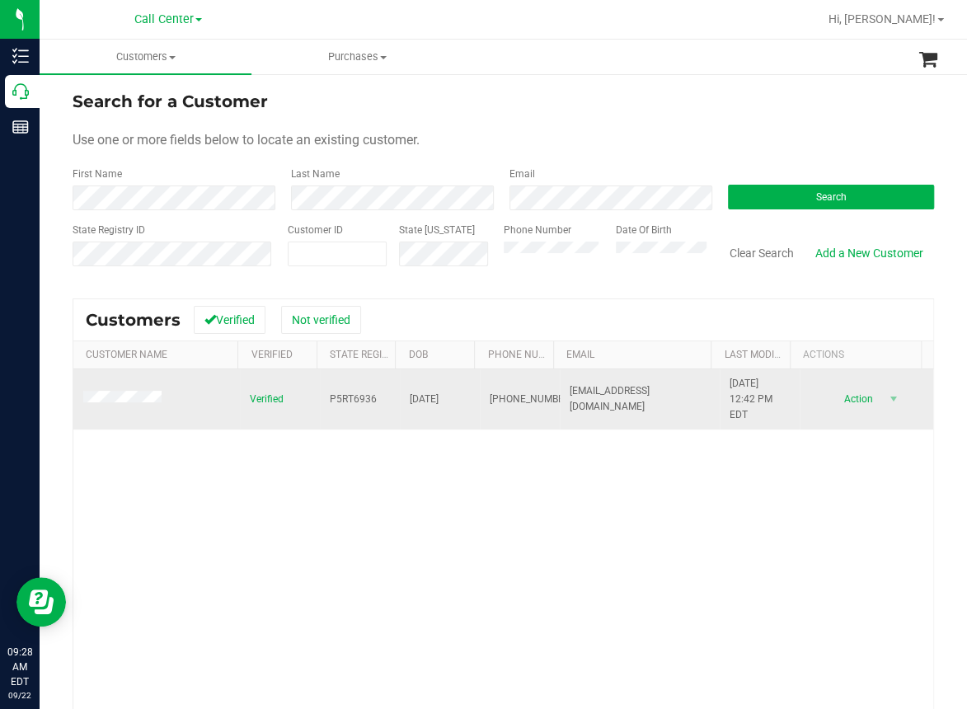
click at [412, 394] on span "11/12/1960" at bounding box center [424, 399] width 29 height 16
copy span "11/12/1960"
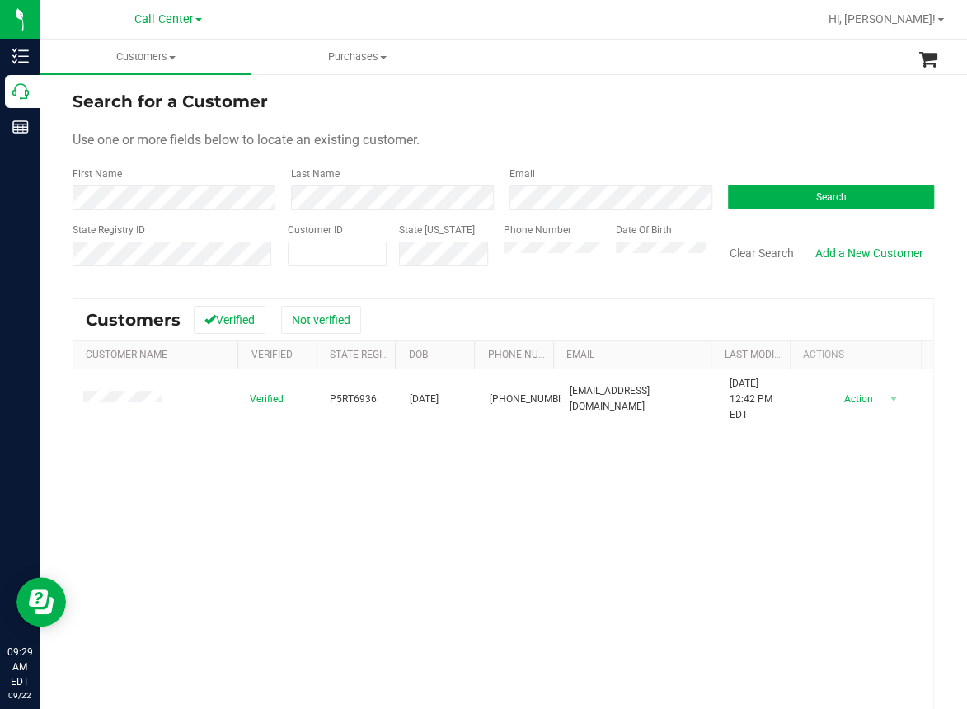
drag, startPoint x: 357, startPoint y: 601, endPoint x: 235, endPoint y: 485, distance: 167.9
click at [354, 585] on div "Verified P5RT6936 11/12/1960 (904) 662-2903 shawnhocker72@outlook.com 8/8/2024 …" at bounding box center [503, 592] width 860 height 447
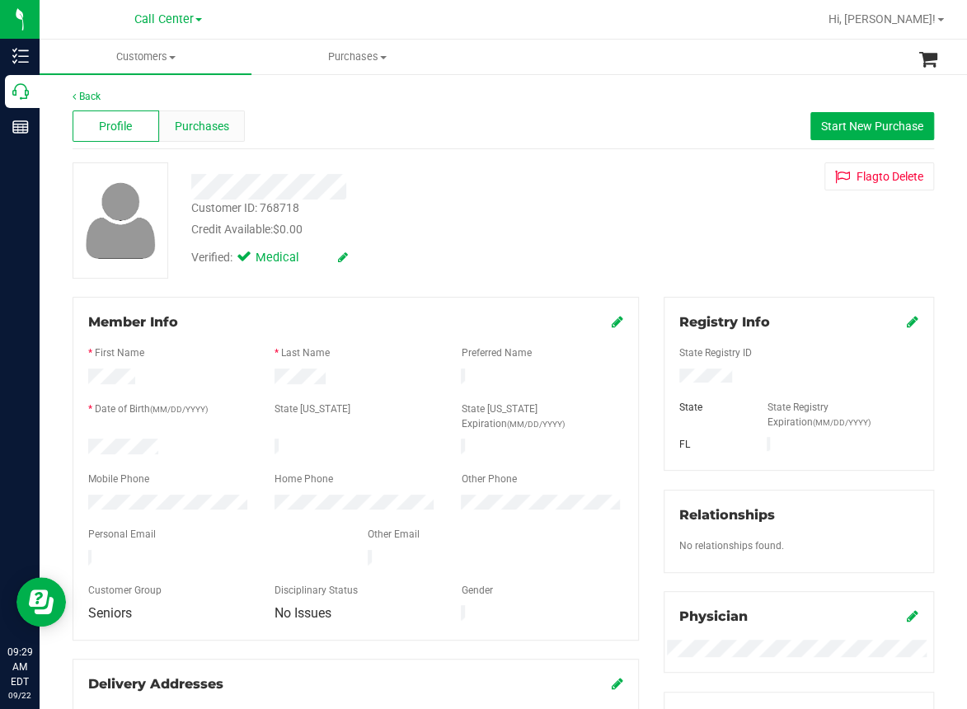
click at [203, 124] on span "Purchases" at bounding box center [202, 126] width 54 height 17
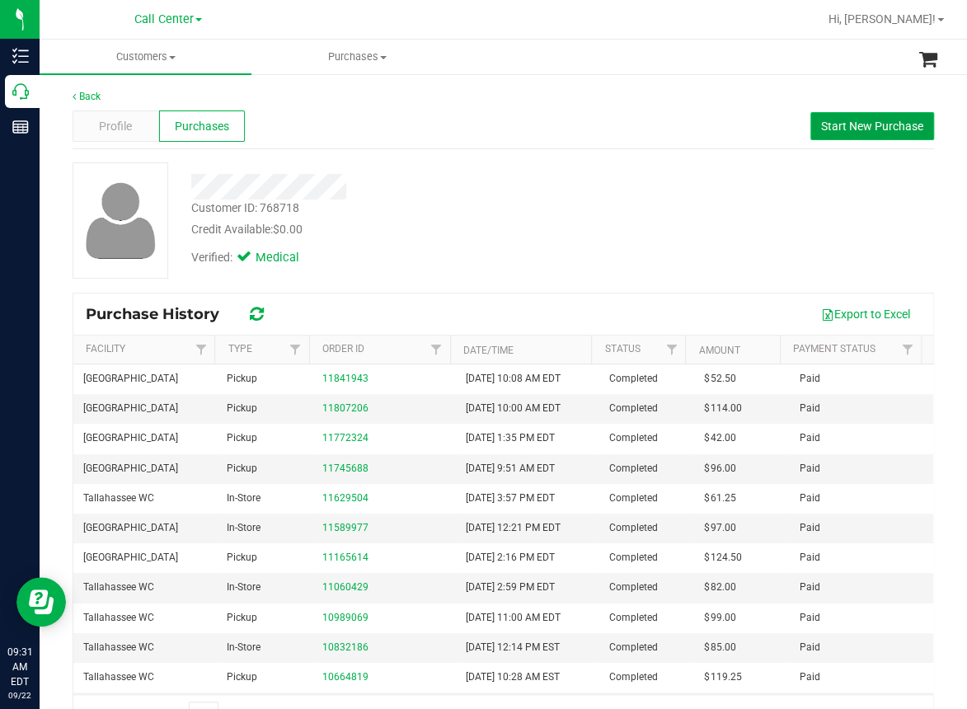
click at [827, 121] on span "Start New Purchase" at bounding box center [872, 126] width 102 height 13
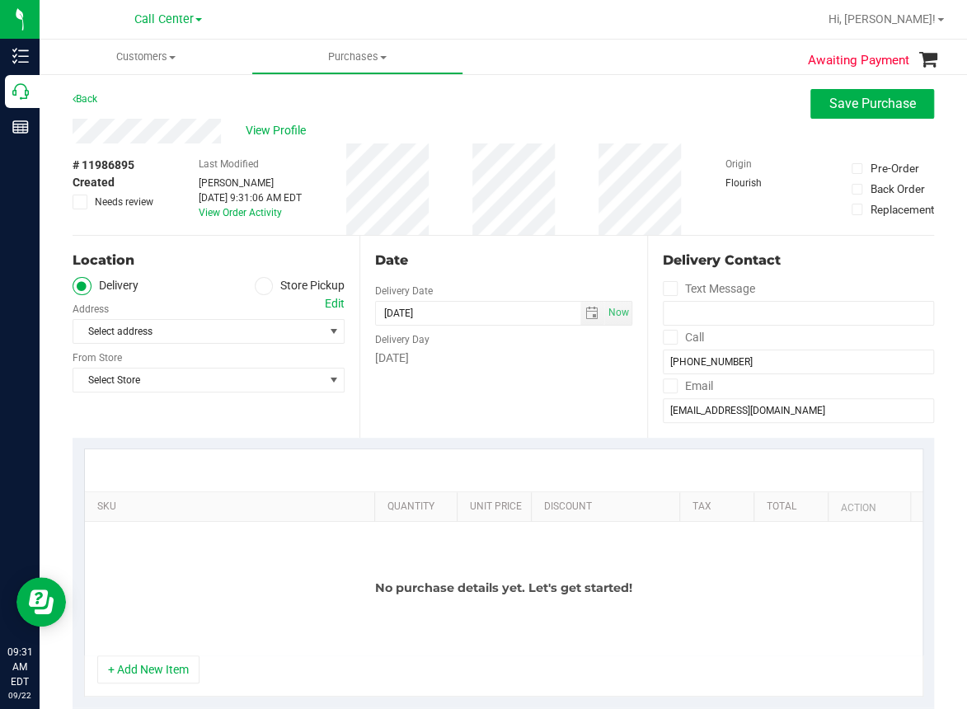
click at [188, 84] on div "Awaiting Payment Back Save Purchase View Profile # 11986895 Created Needs revie…" at bounding box center [503, 723] width 927 height 1301
click at [259, 286] on icon at bounding box center [264, 286] width 10 height 0
click at [0, 0] on input "Store Pickup" at bounding box center [0, 0] width 0 height 0
click at [195, 326] on span "Select Store" at bounding box center [198, 331] width 250 height 23
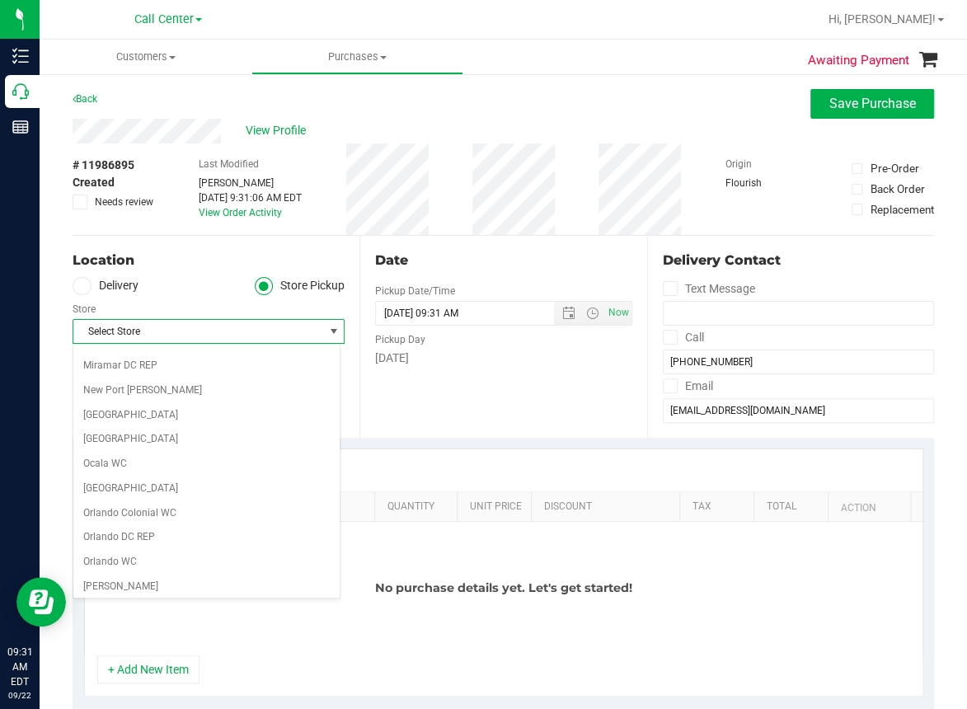
scroll to position [659, 0]
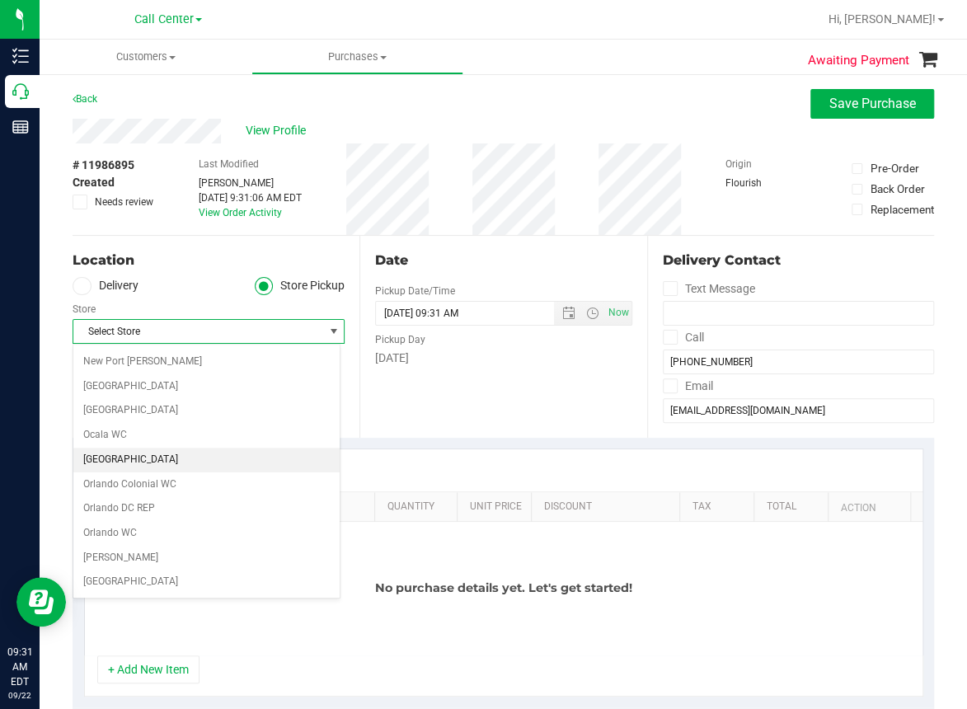
click at [116, 452] on li "[GEOGRAPHIC_DATA]" at bounding box center [206, 460] width 266 height 25
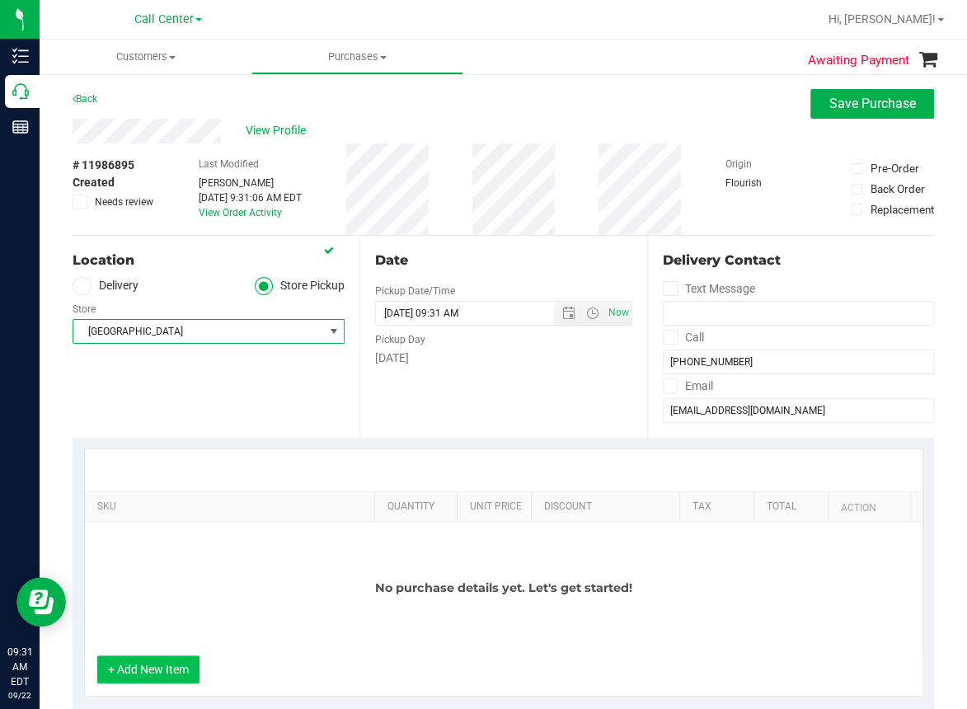
click at [152, 664] on button "+ Add New Item" at bounding box center [148, 669] width 102 height 28
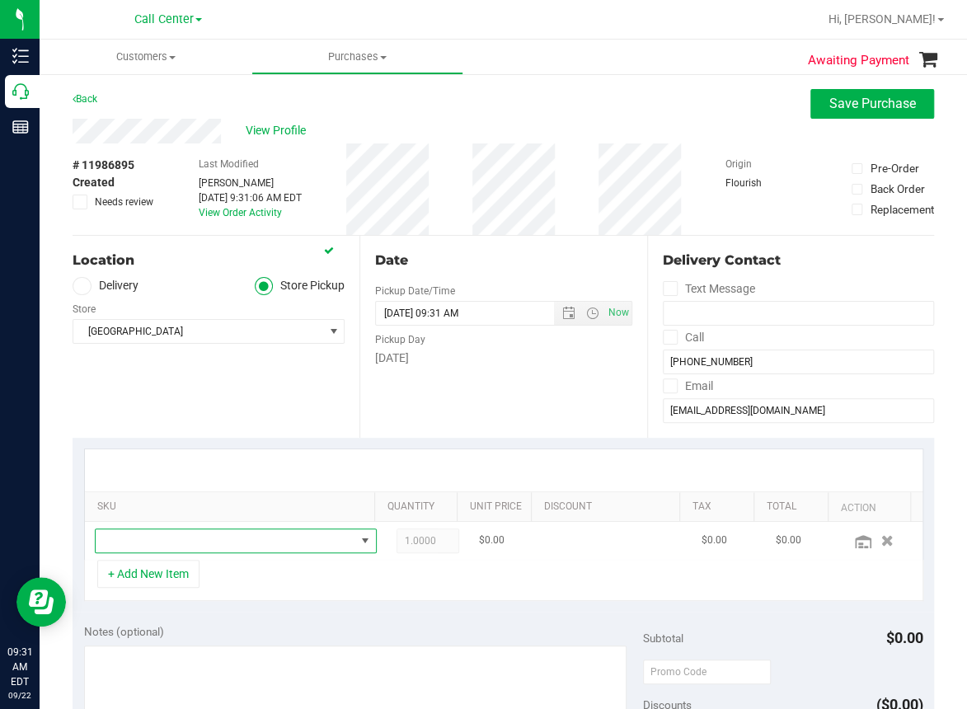
click at [123, 540] on span "NO DATA FOUND" at bounding box center [226, 540] width 260 height 23
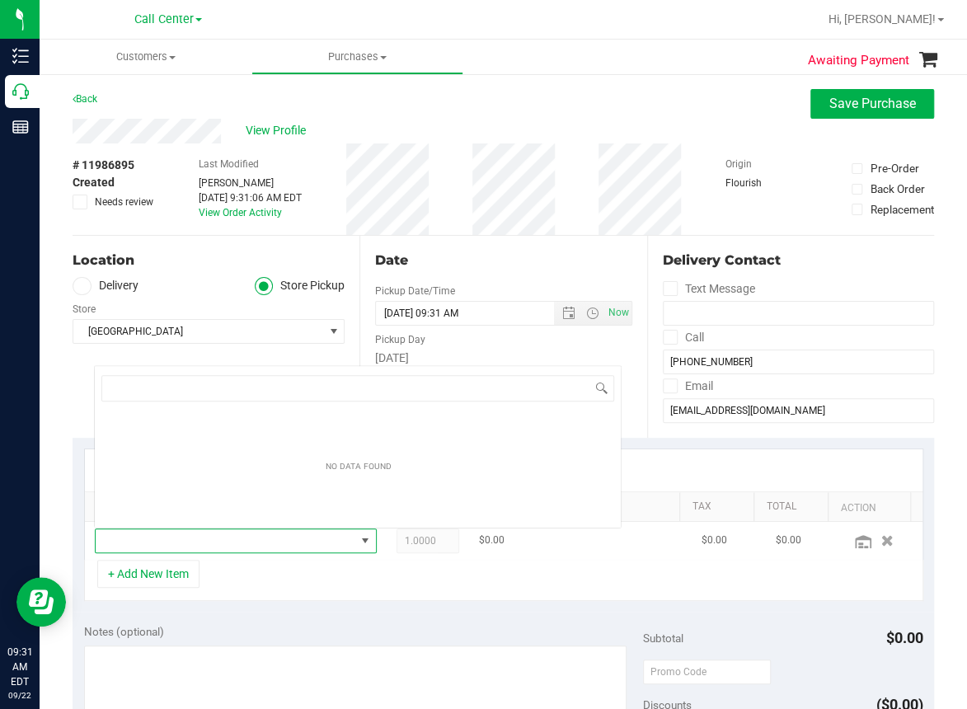
scroll to position [24, 245]
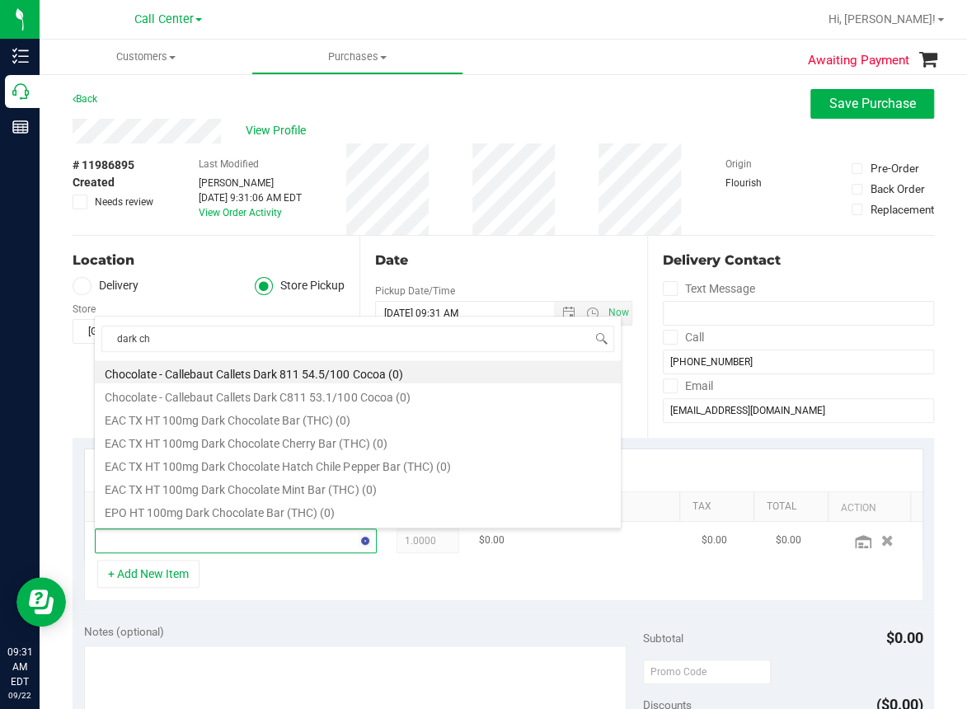
type input "dark cho"
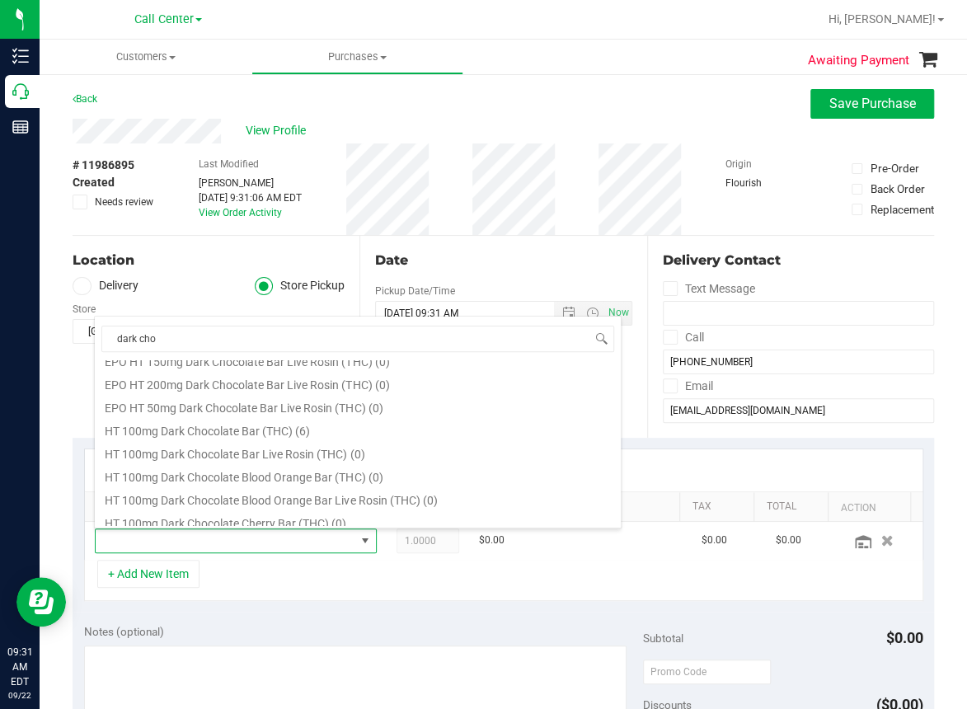
scroll to position [165, 0]
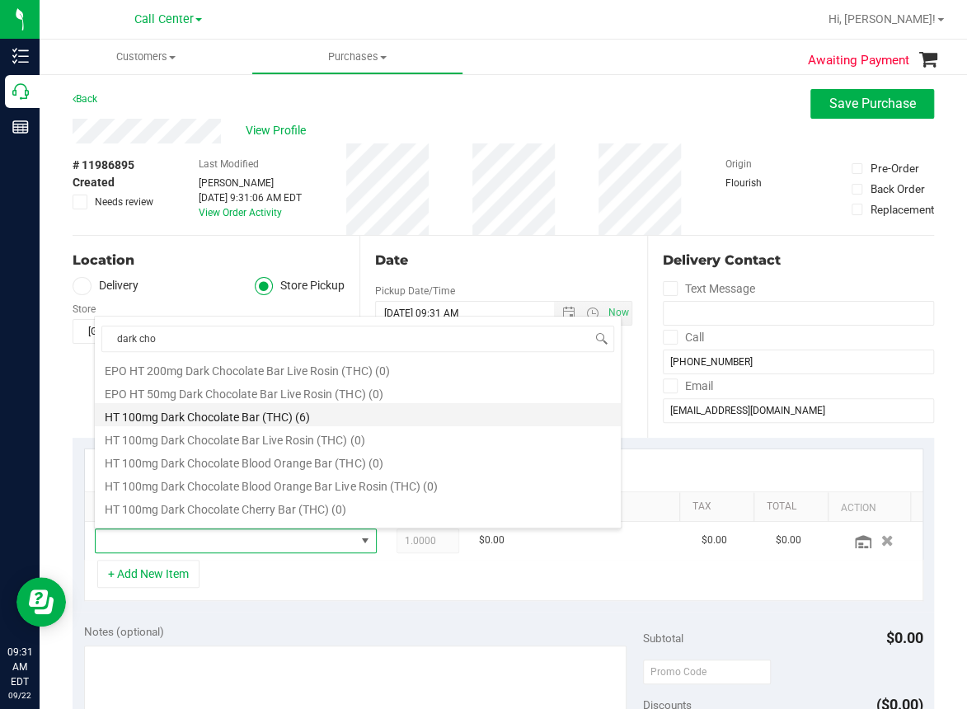
click at [223, 411] on li "HT 100mg Dark Chocolate Bar (THC) (6)" at bounding box center [358, 414] width 526 height 23
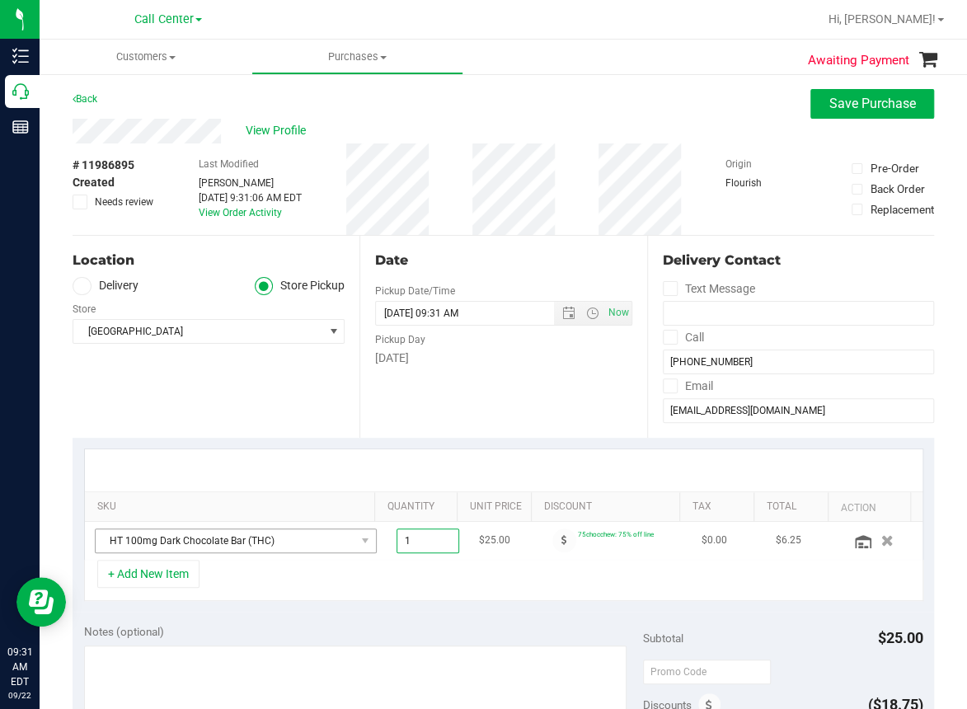
drag, startPoint x: 411, startPoint y: 541, endPoint x: 330, endPoint y: 541, distance: 80.8
click at [330, 541] on tr "HT 100mg Dark Chocolate Bar (THC) 1.00 1 $25.00 75chocchew: 75% off line $0.00 …" at bounding box center [503, 541] width 837 height 38
type input "3"
type input "3.00"
click at [349, 577] on div "+ Add New Item" at bounding box center [503, 580] width 839 height 41
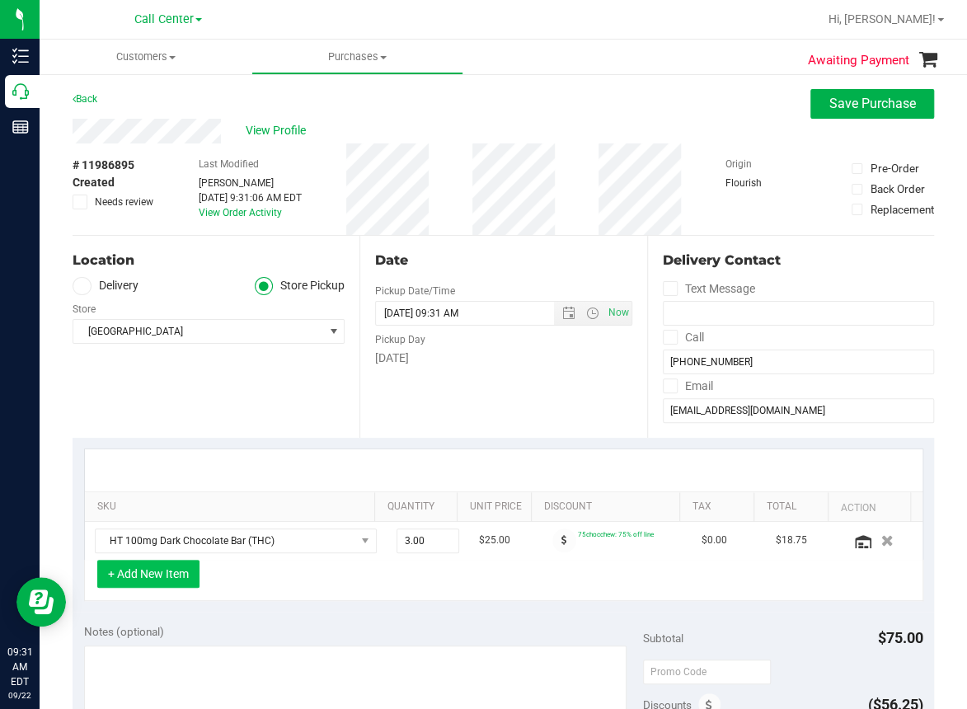
click at [154, 583] on button "+ Add New Item" at bounding box center [148, 574] width 102 height 28
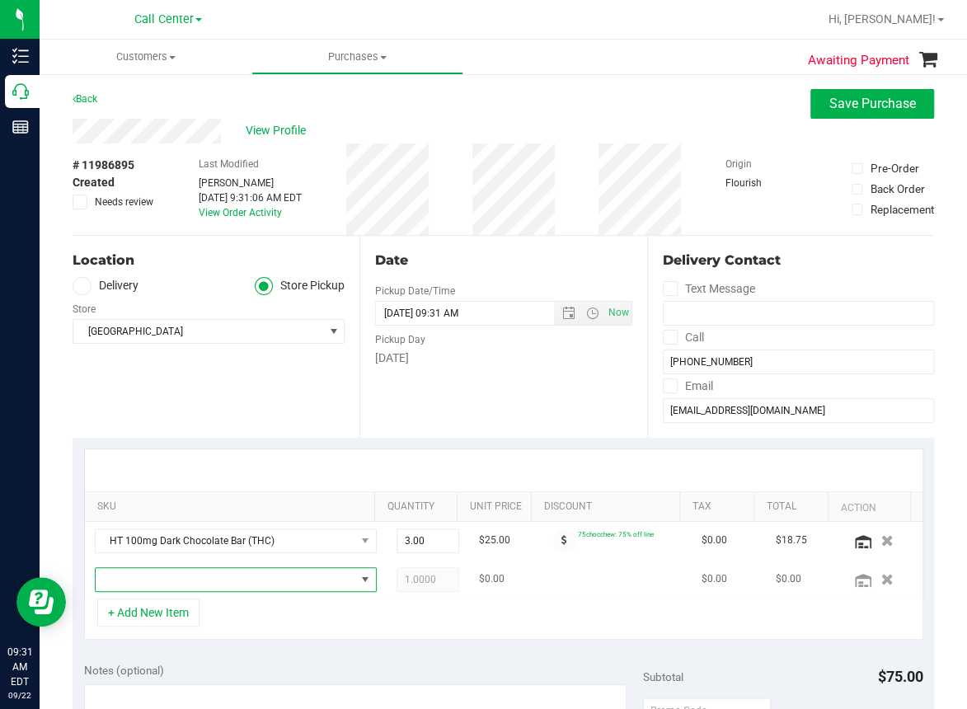
click at [143, 584] on span "NO DATA FOUND" at bounding box center [226, 579] width 260 height 23
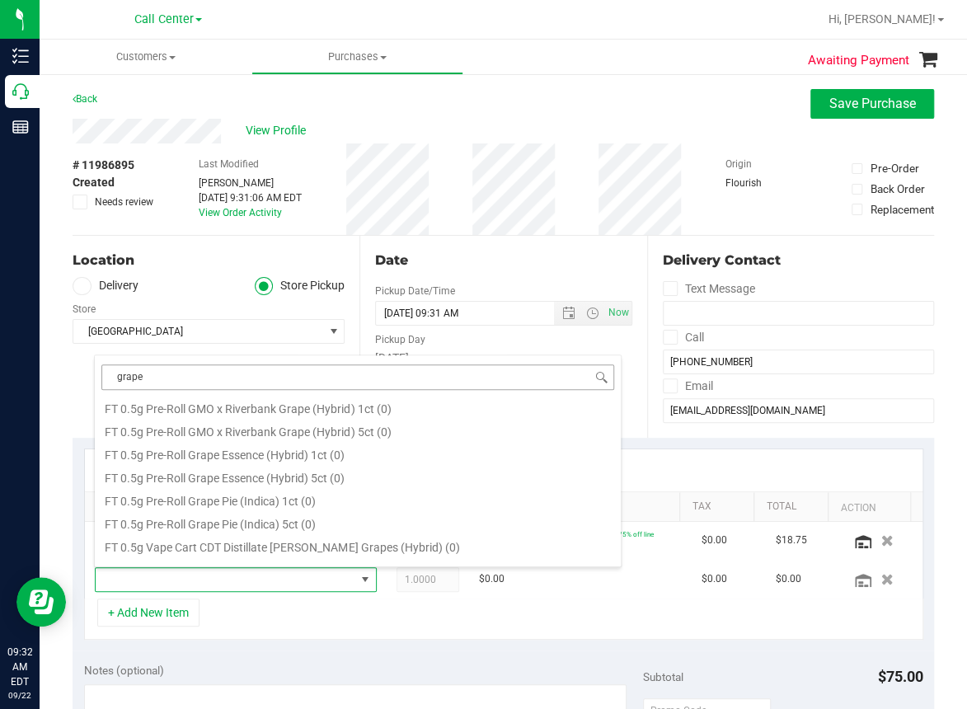
click at [162, 377] on input "grape" at bounding box center [357, 377] width 513 height 26
type input "g"
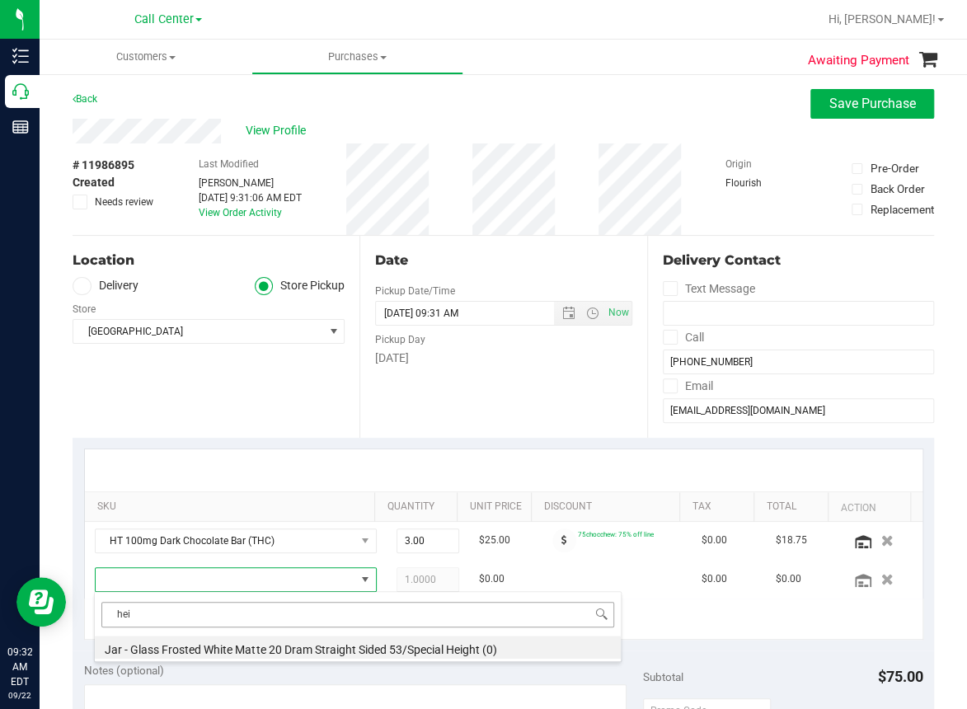
scroll to position [0, 0]
click at [143, 619] on input "hei" at bounding box center [357, 615] width 513 height 26
type input "h"
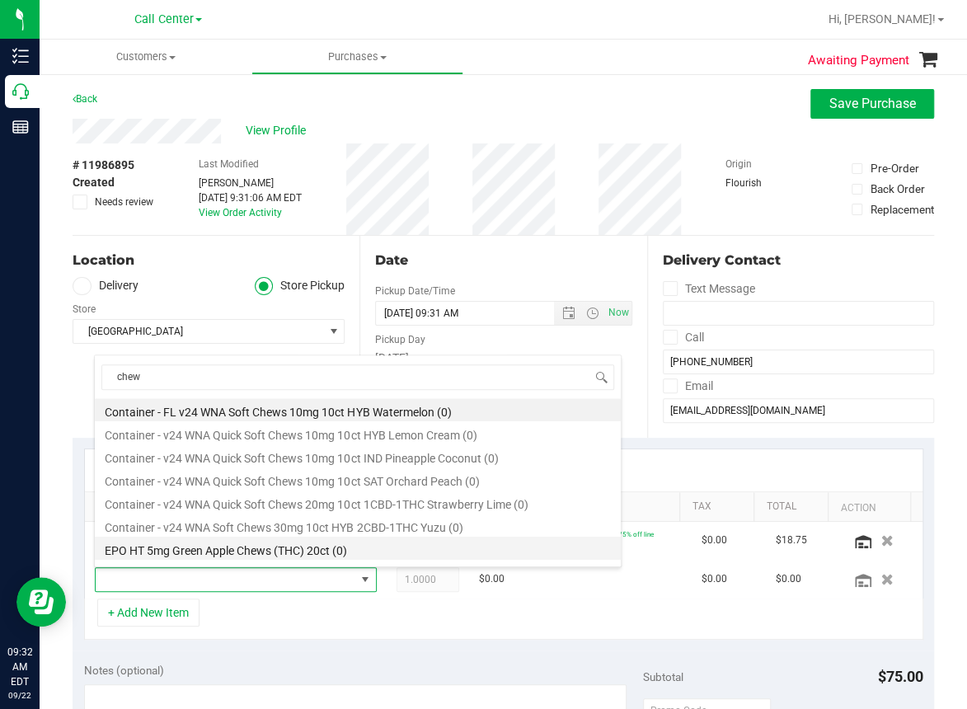
type input "chews"
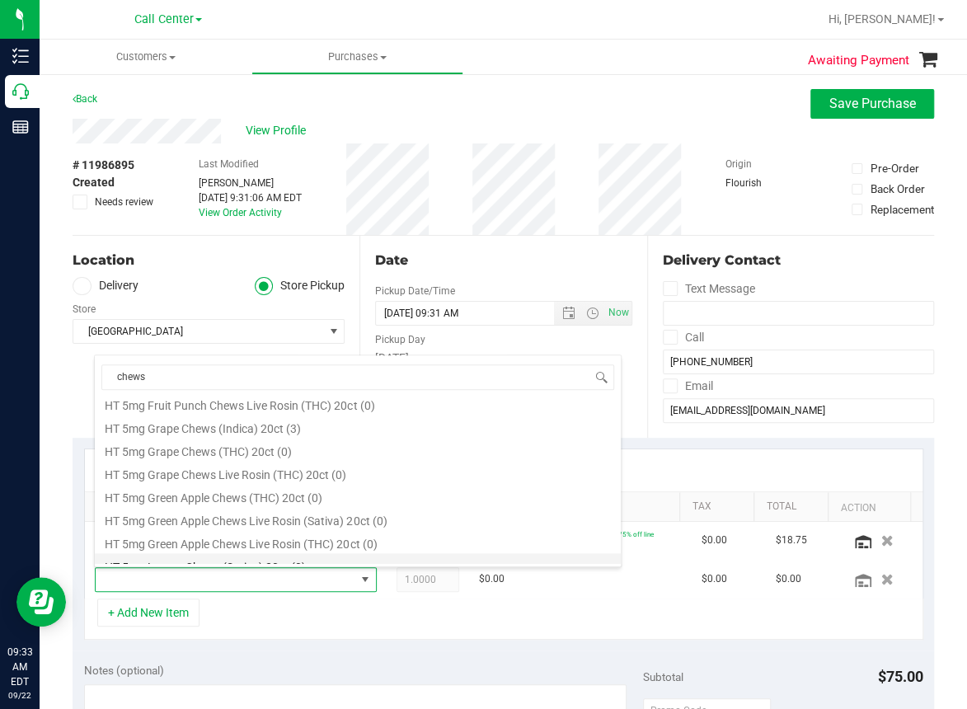
scroll to position [742, 0]
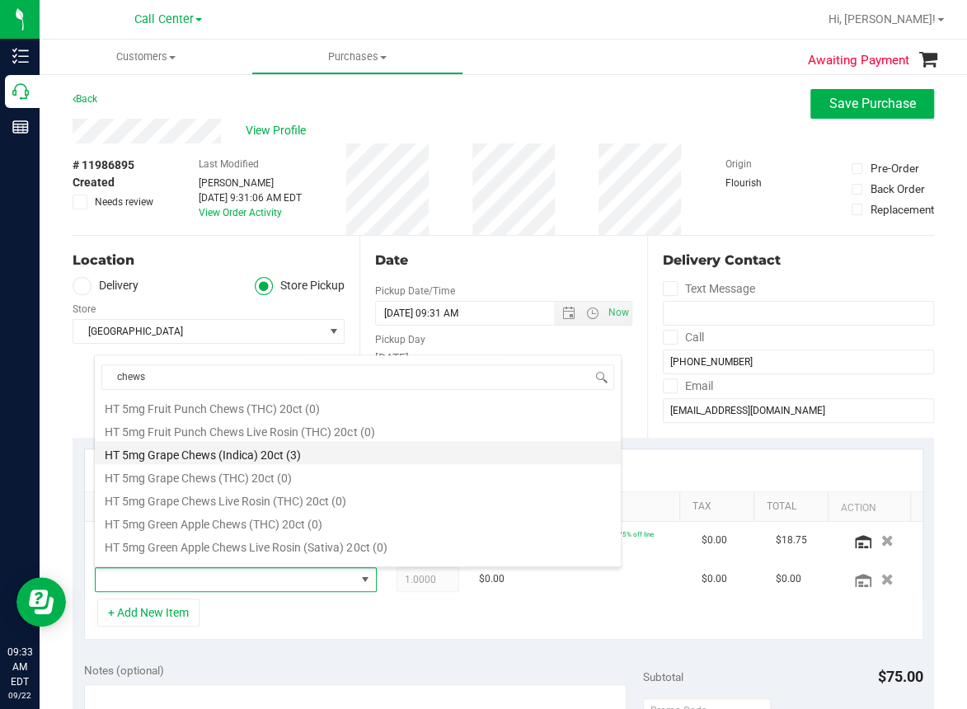
click at [178, 449] on li "HT 5mg Grape Chews (Indica) 20ct (3)" at bounding box center [358, 452] width 526 height 23
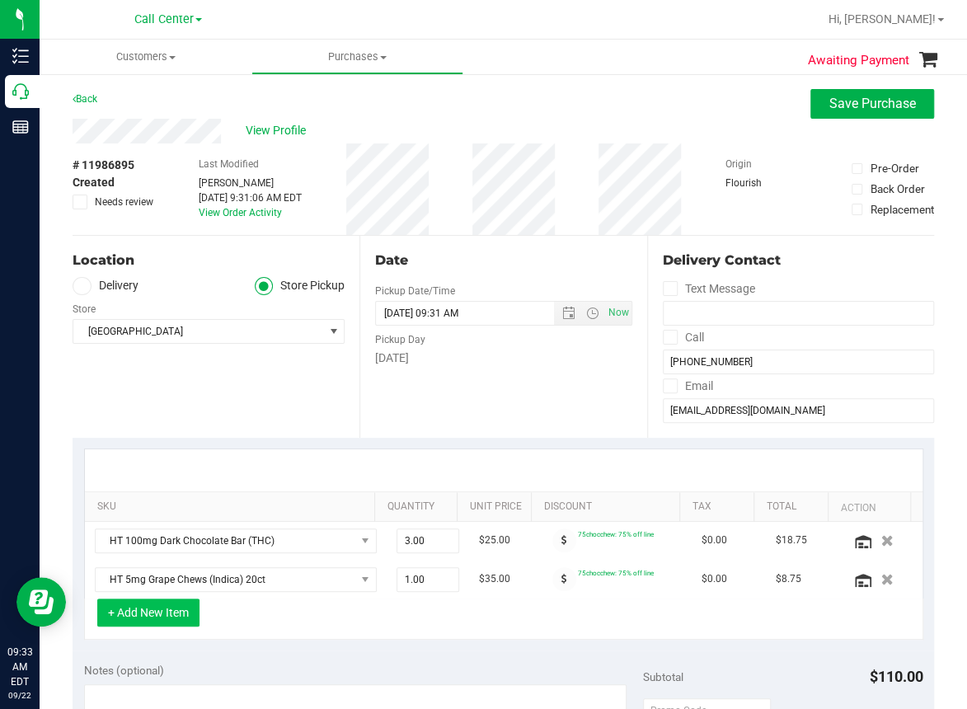
click at [137, 607] on button "+ Add New Item" at bounding box center [148, 612] width 102 height 28
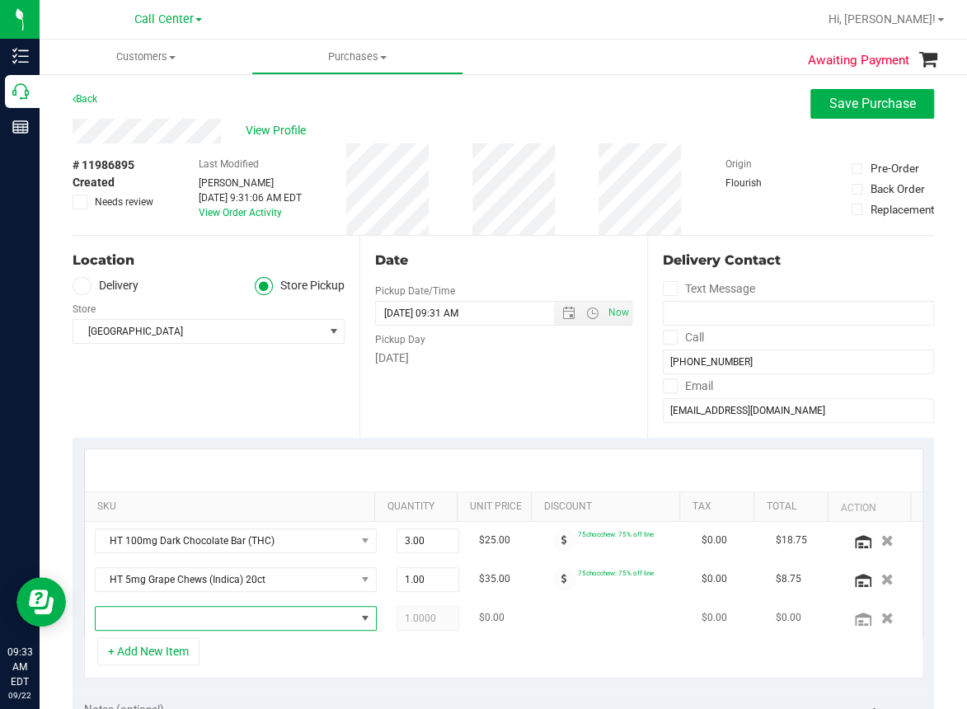
click at [144, 618] on span "NO DATA FOUND" at bounding box center [226, 618] width 260 height 23
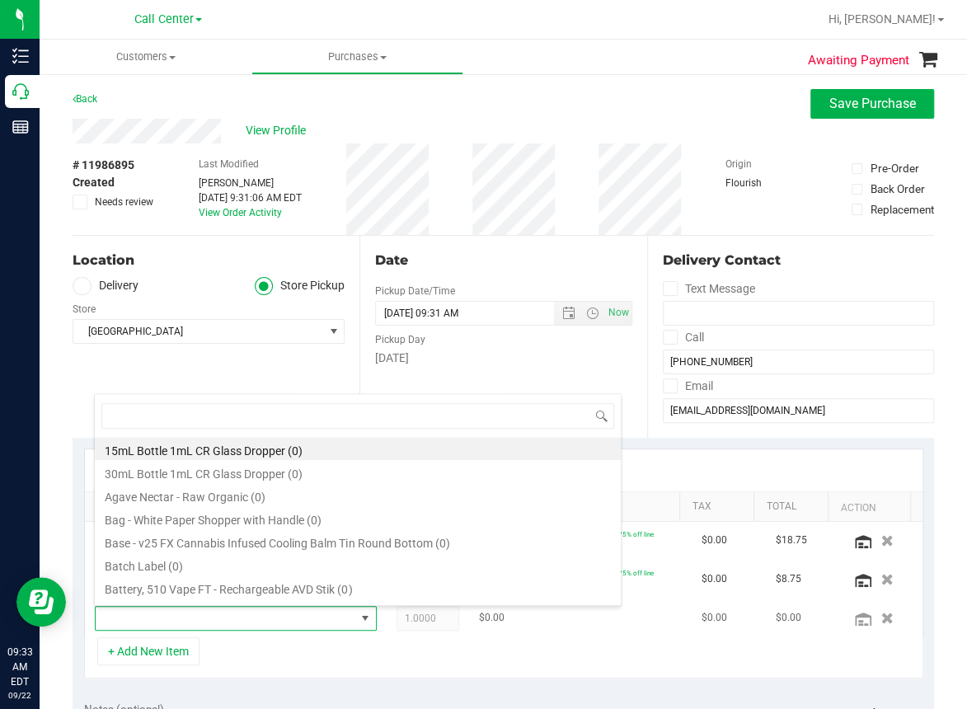
scroll to position [24, 245]
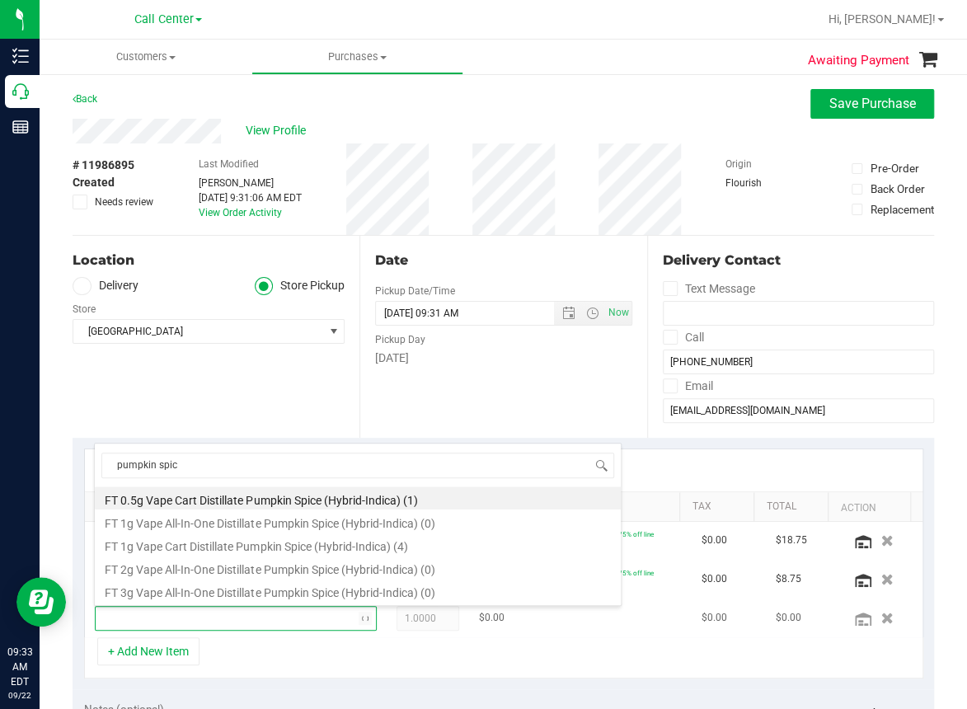
type input "pumpkin spice"
click at [248, 495] on li "FT 0.5g Vape Cart Distillate Pumpkin Spice (Hybrid-Indica) (1)" at bounding box center [358, 497] width 526 height 23
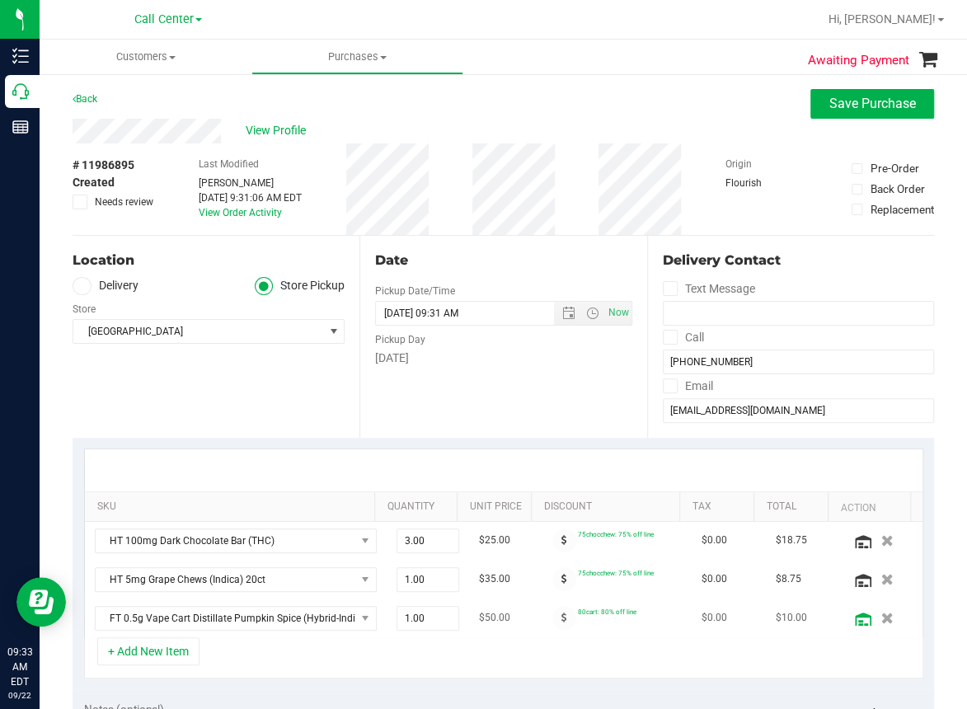
click at [855, 616] on icon at bounding box center [863, 618] width 16 height 13
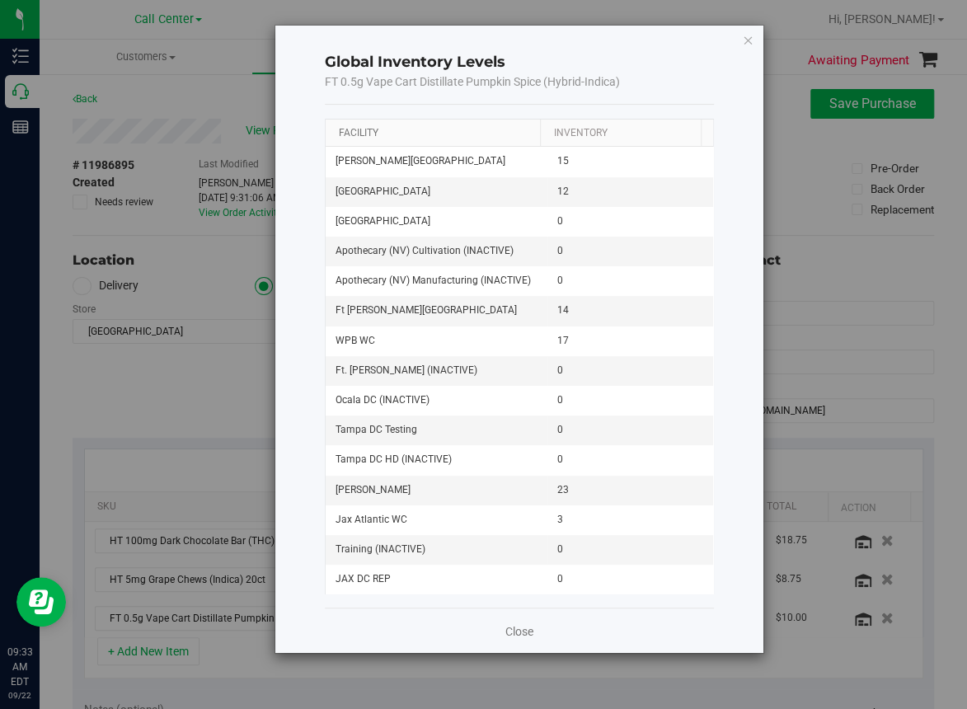
click at [355, 134] on link "Facility" at bounding box center [358, 133] width 40 height 12
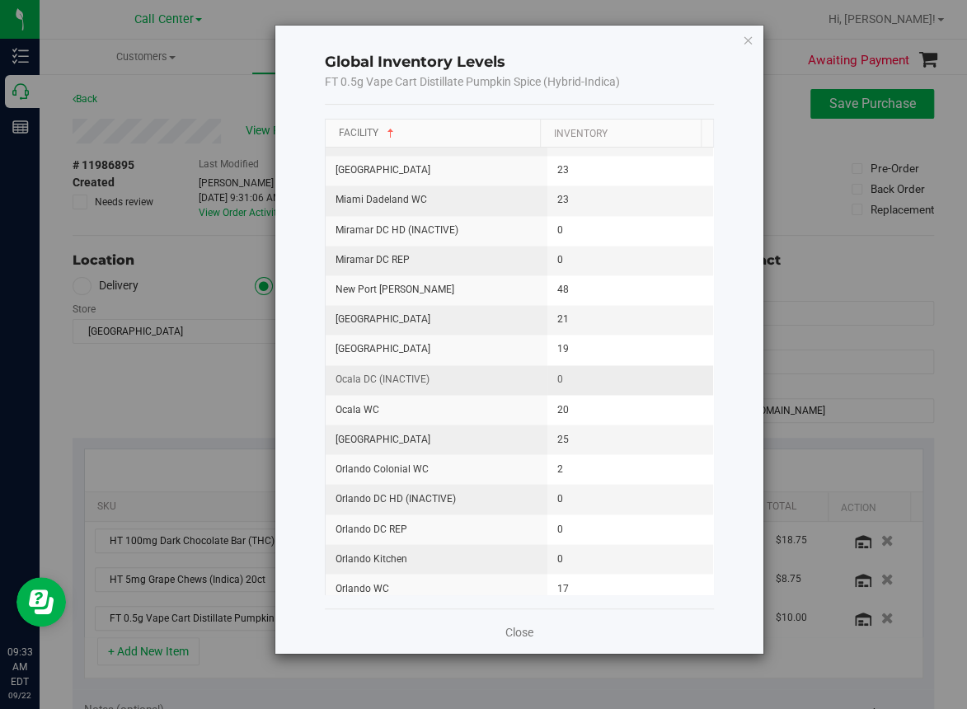
scroll to position [1319, 0]
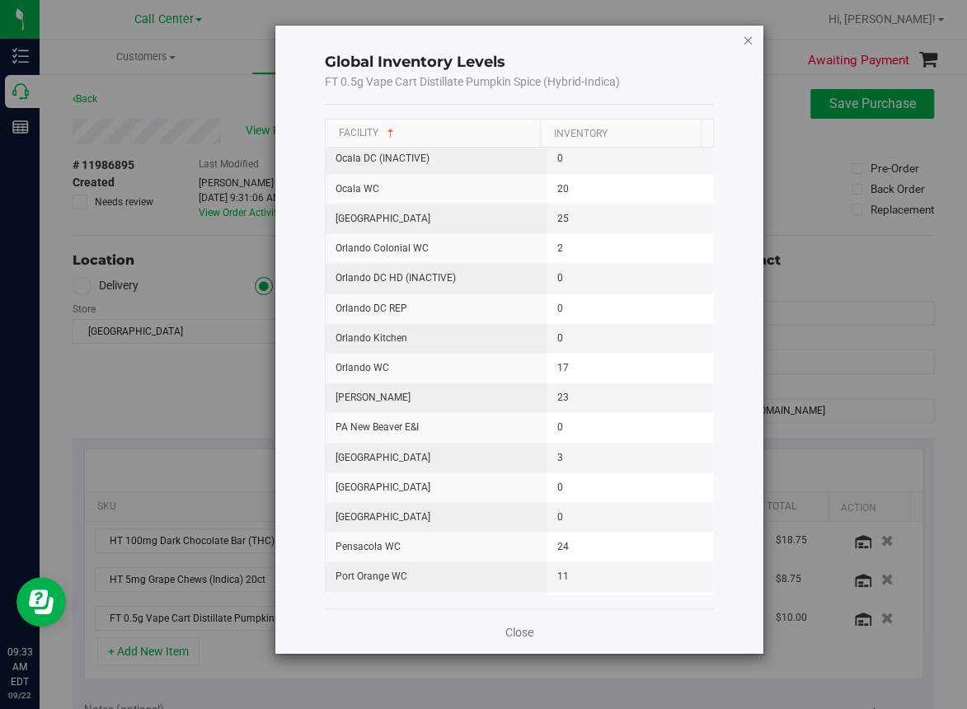
click at [743, 40] on icon "button" at bounding box center [748, 40] width 12 height 20
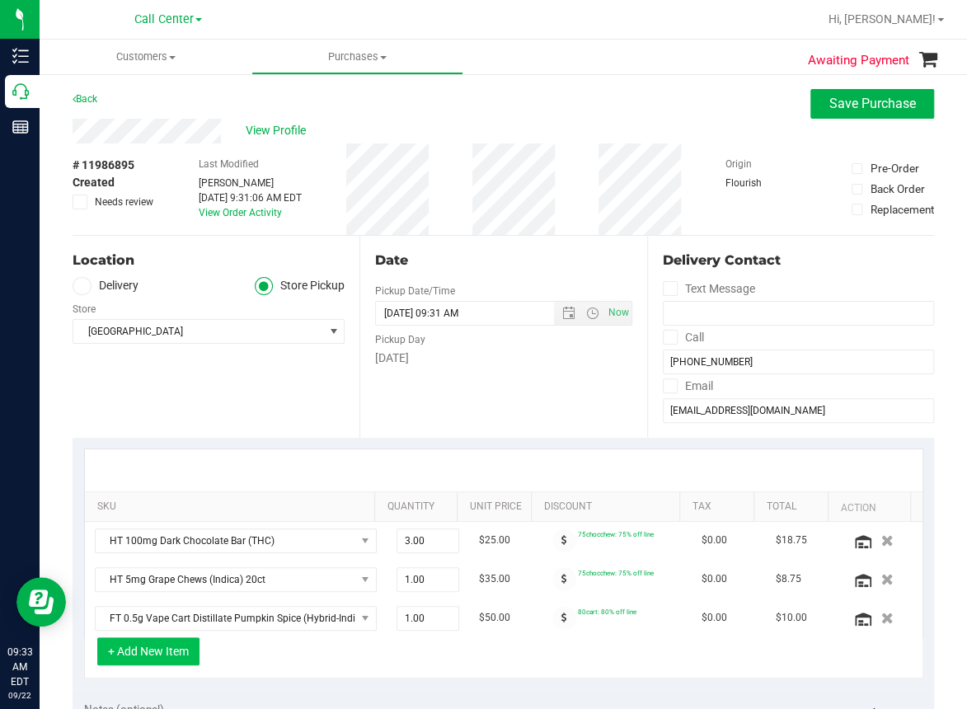
click at [136, 654] on button "+ Add New Item" at bounding box center [148, 651] width 102 height 28
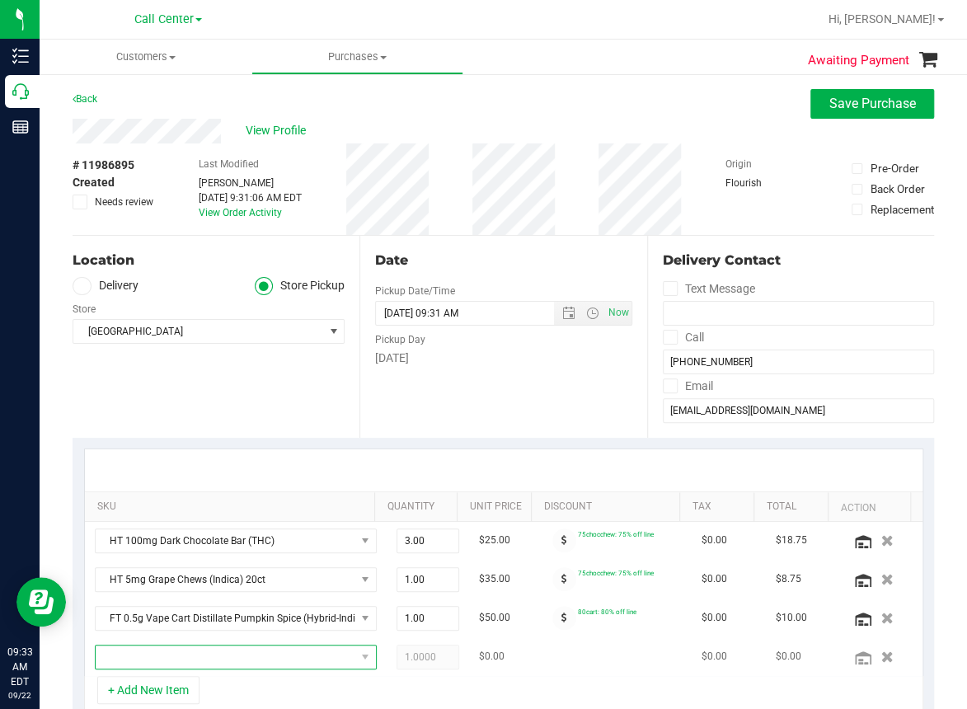
click at [118, 656] on span "NO DATA FOUND" at bounding box center [226, 656] width 260 height 23
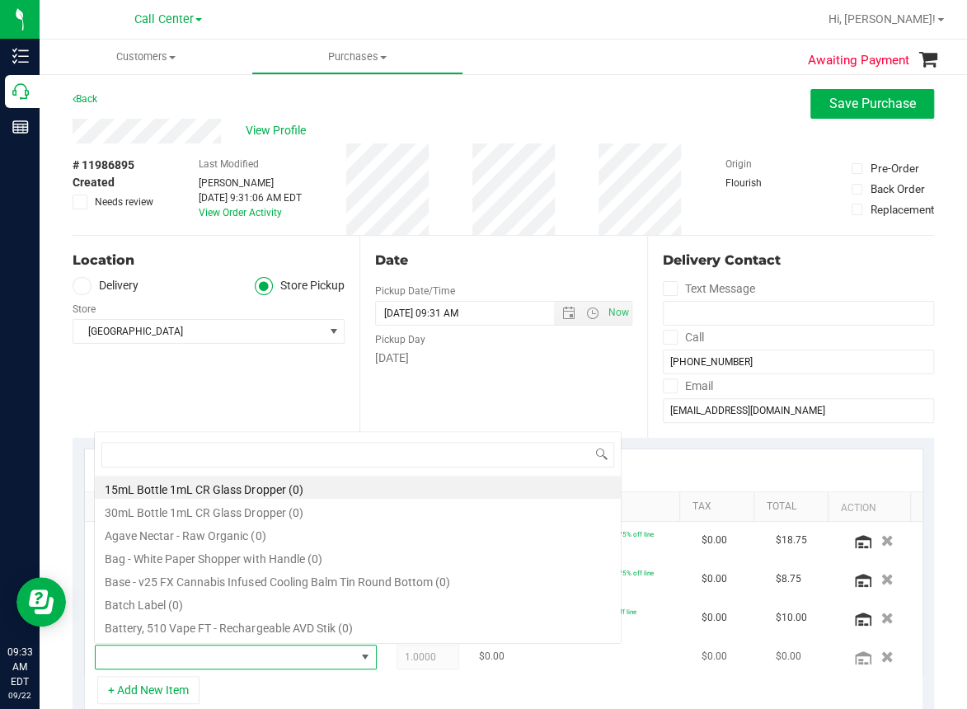
scroll to position [24, 245]
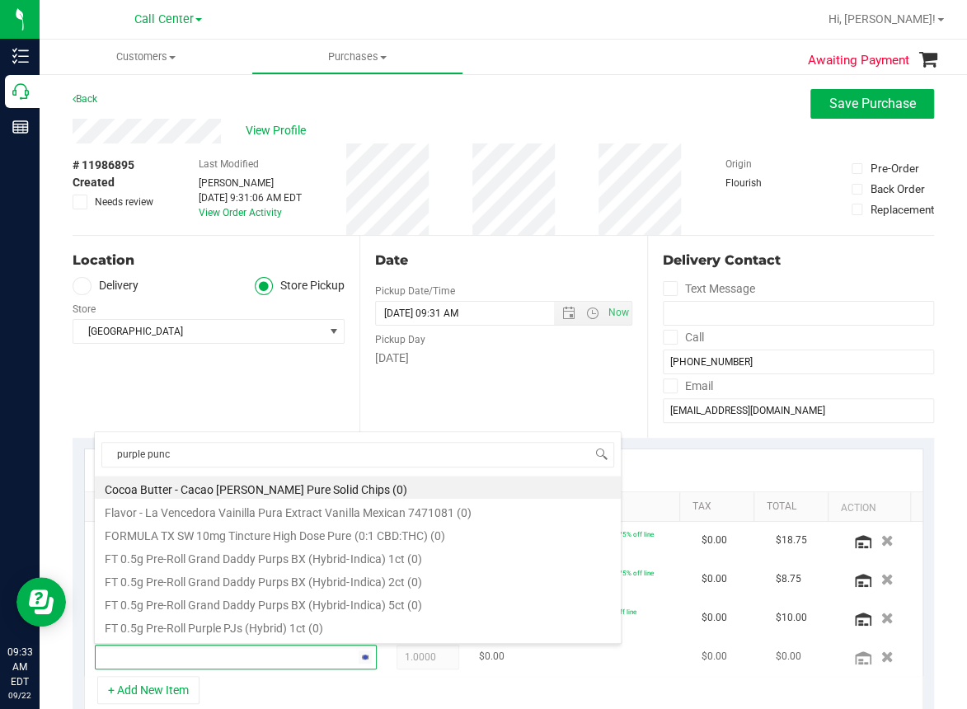
type input "purple punch"
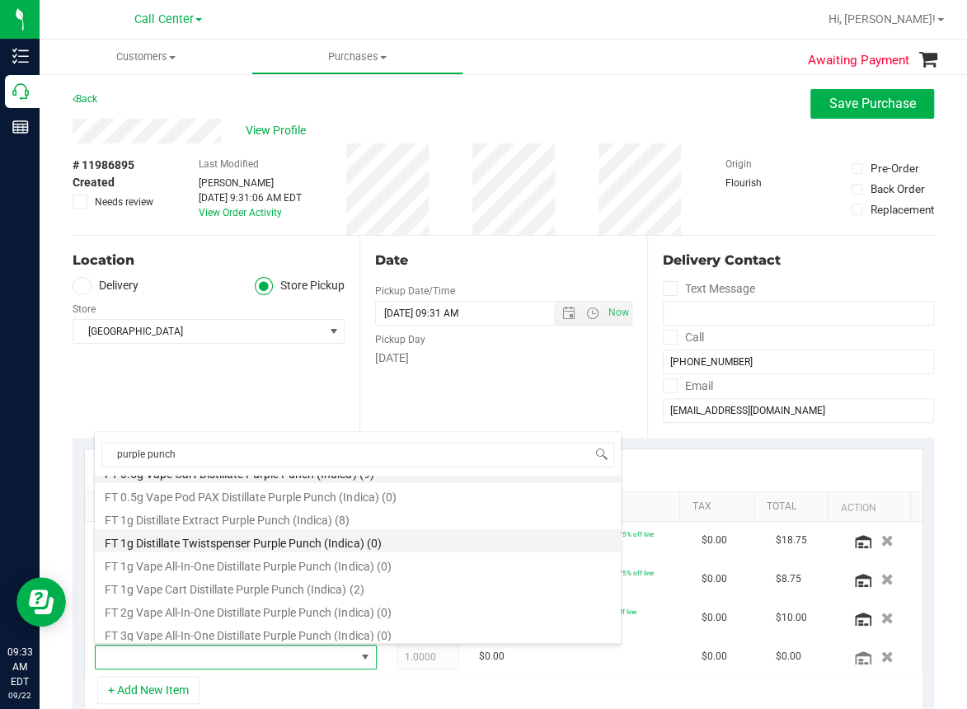
scroll to position [19, 0]
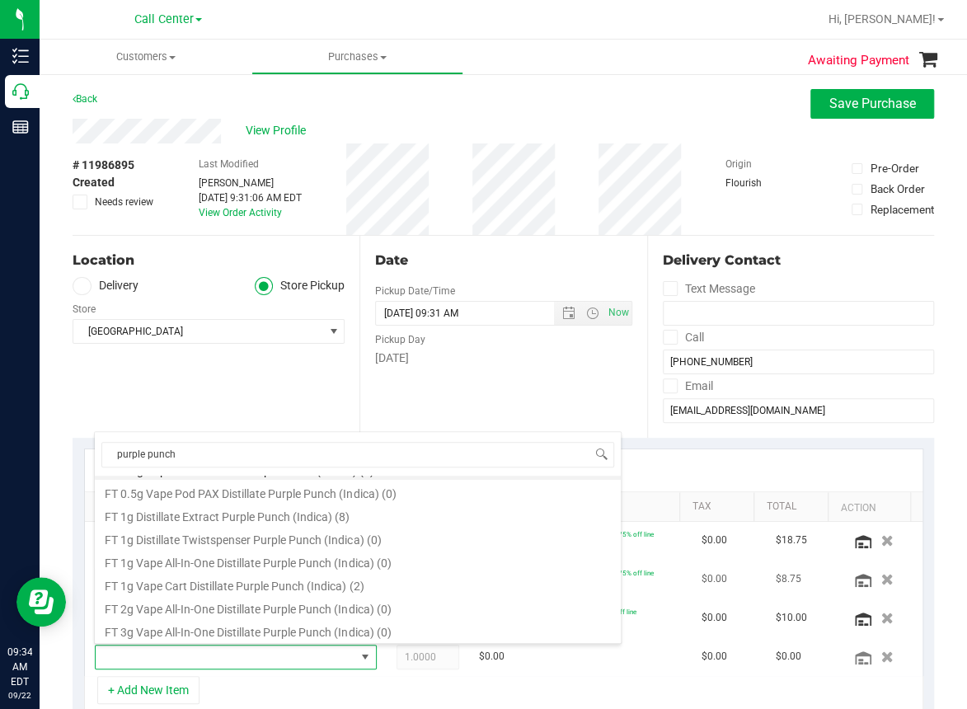
click at [248, 584] on li "FT 1g Vape Cart Distillate Purple Punch (Indica) (2)" at bounding box center [358, 583] width 526 height 23
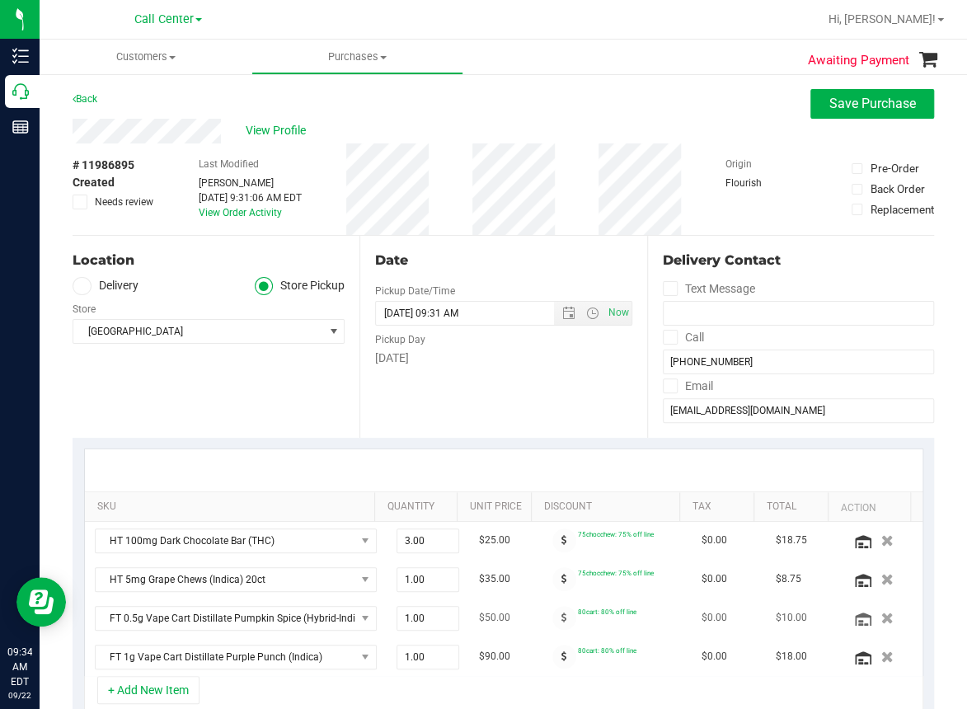
scroll to position [82, 0]
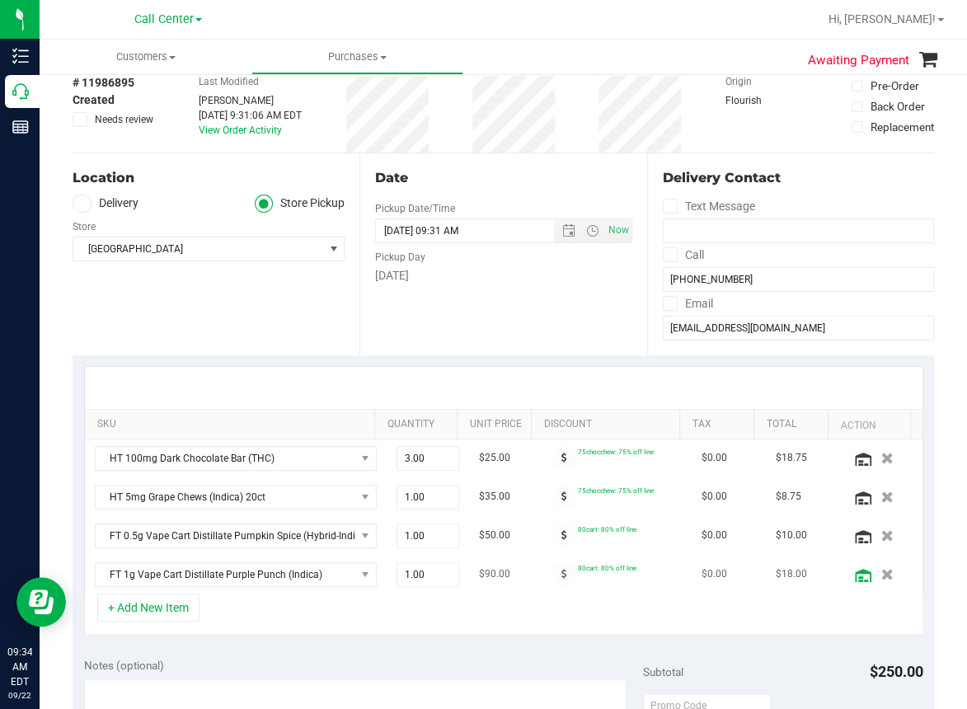
click at [855, 574] on icon at bounding box center [863, 575] width 16 height 13
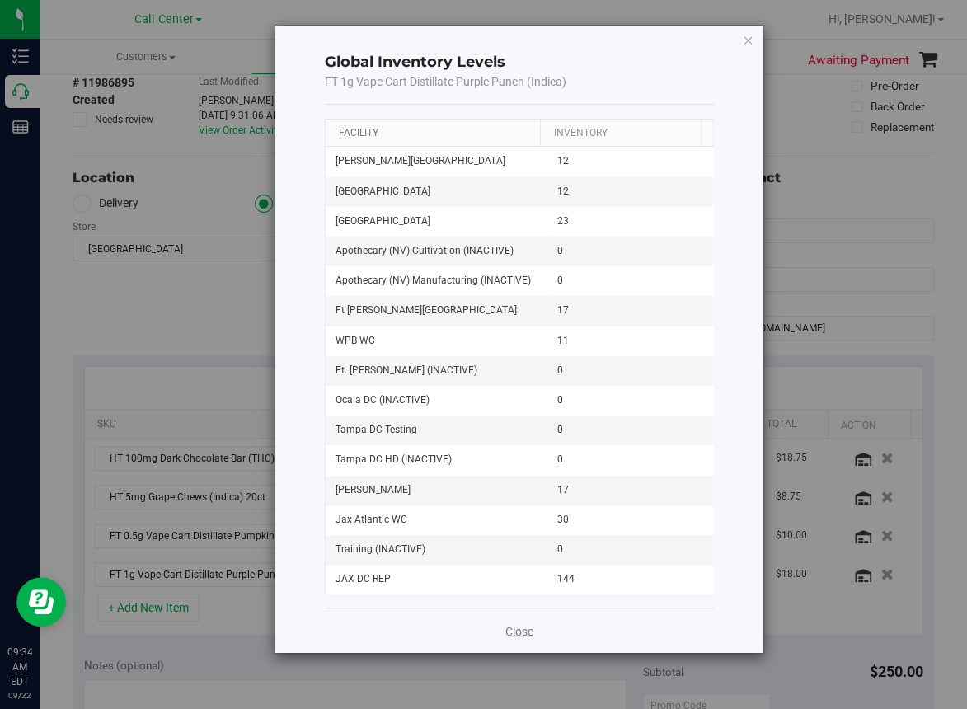
click at [354, 131] on link "Facility" at bounding box center [358, 133] width 40 height 12
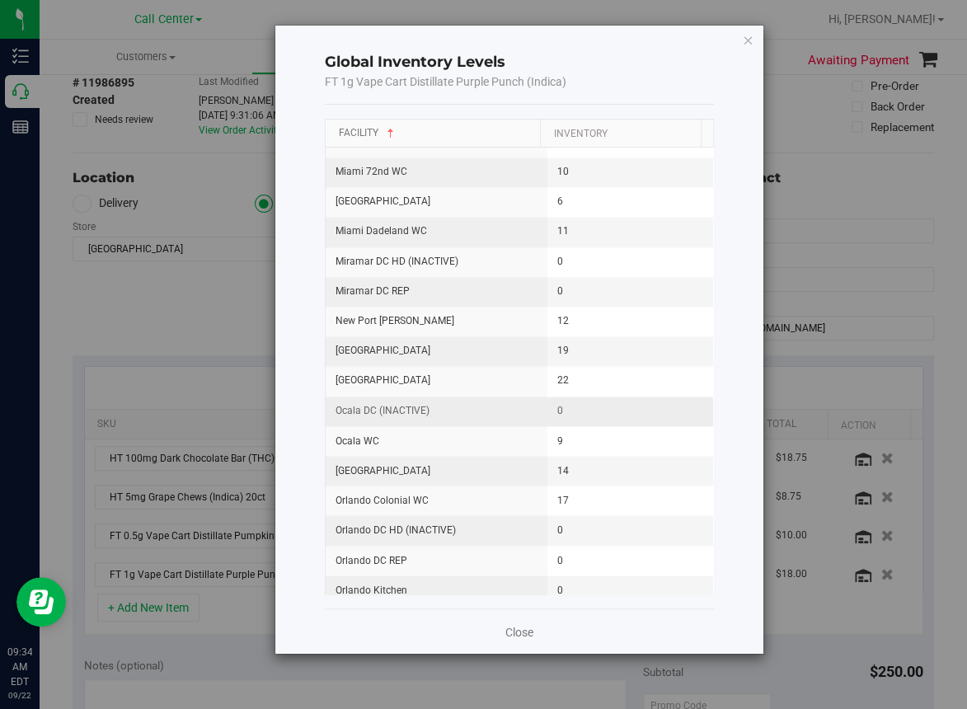
scroll to position [1071, 0]
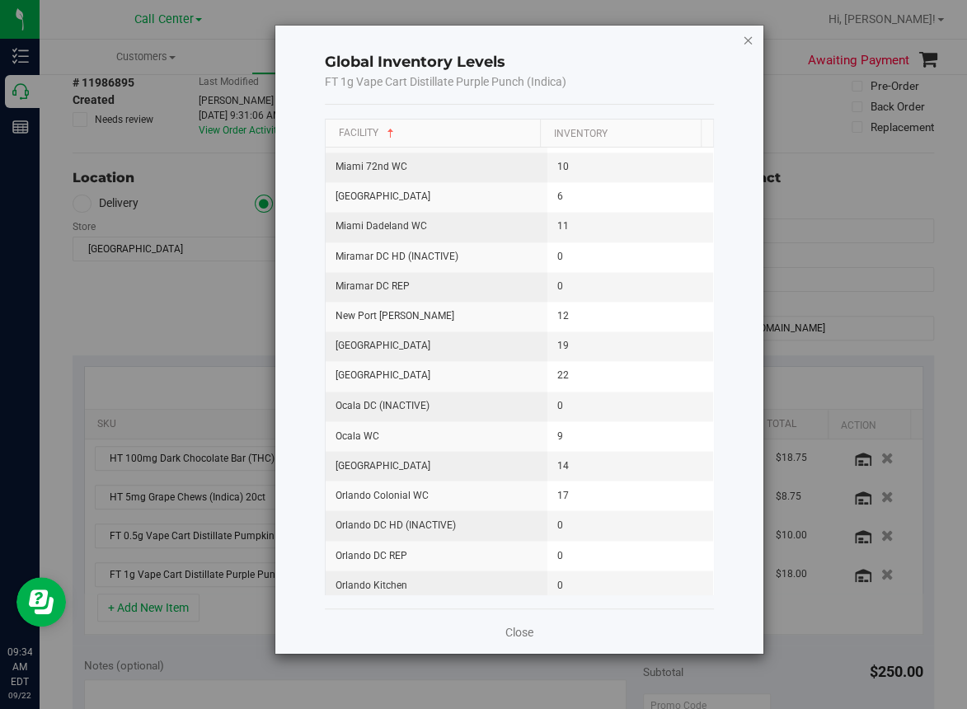
click at [747, 37] on icon "button" at bounding box center [748, 40] width 12 height 20
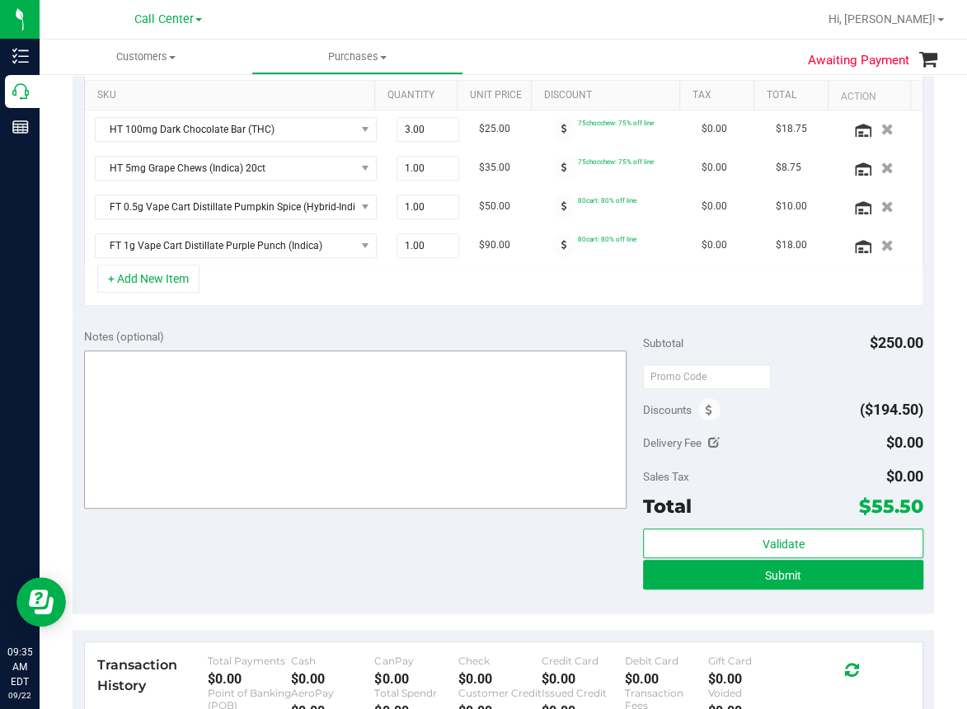
scroll to position [412, 0]
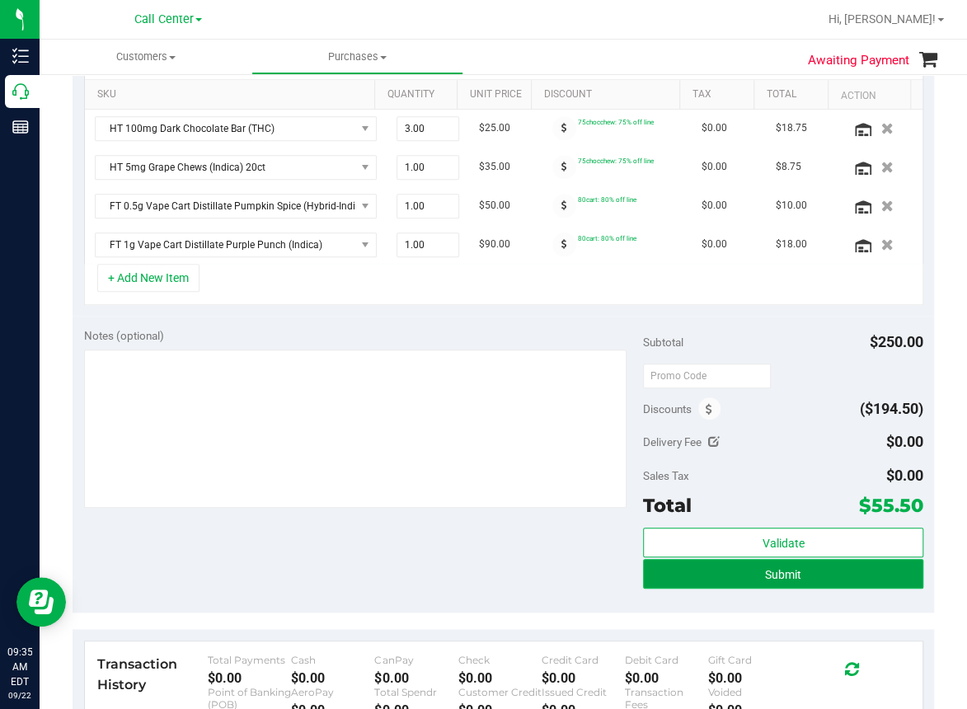
click at [767, 570] on span "Submit" at bounding box center [783, 574] width 36 height 13
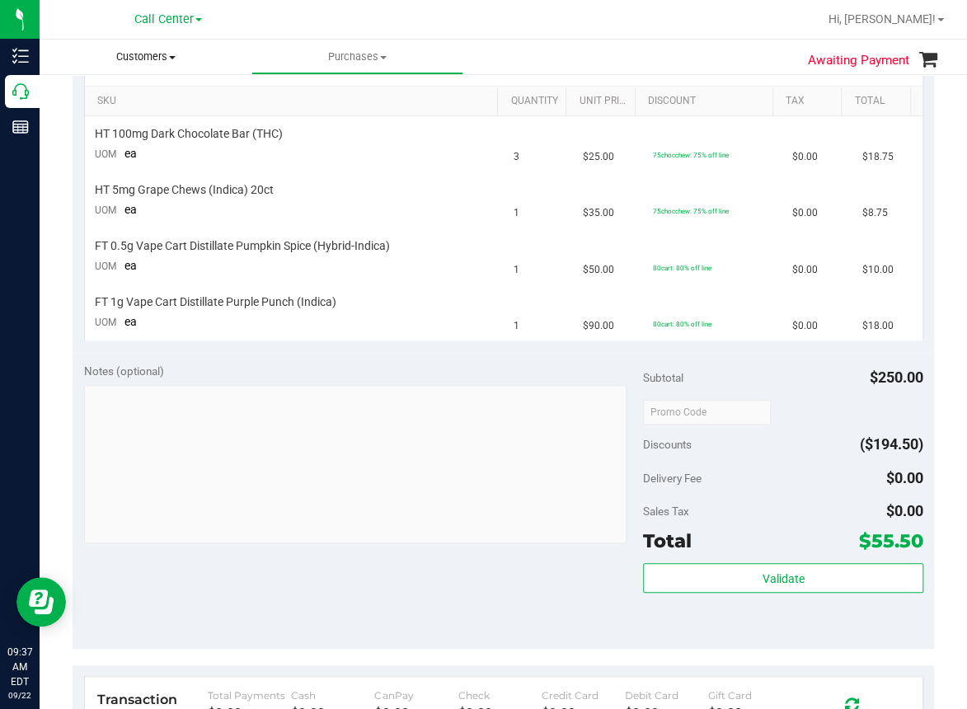
click at [226, 48] on uib-tab-heading "Customers All customers Add a new customer All physicians" at bounding box center [146, 57] width 212 height 35
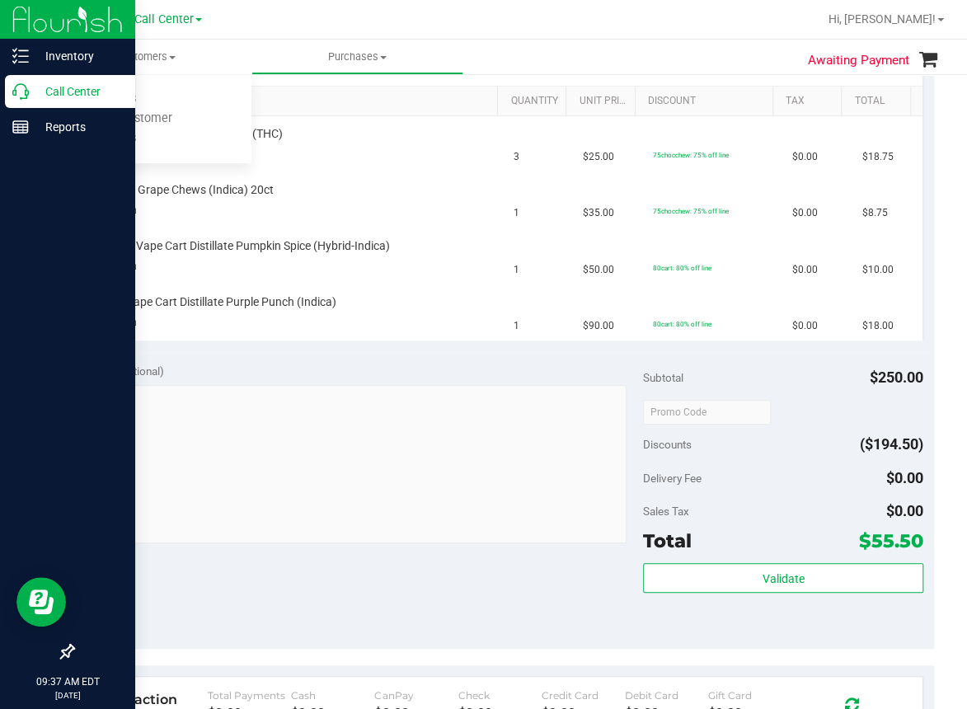
click at [23, 91] on icon at bounding box center [20, 91] width 16 height 16
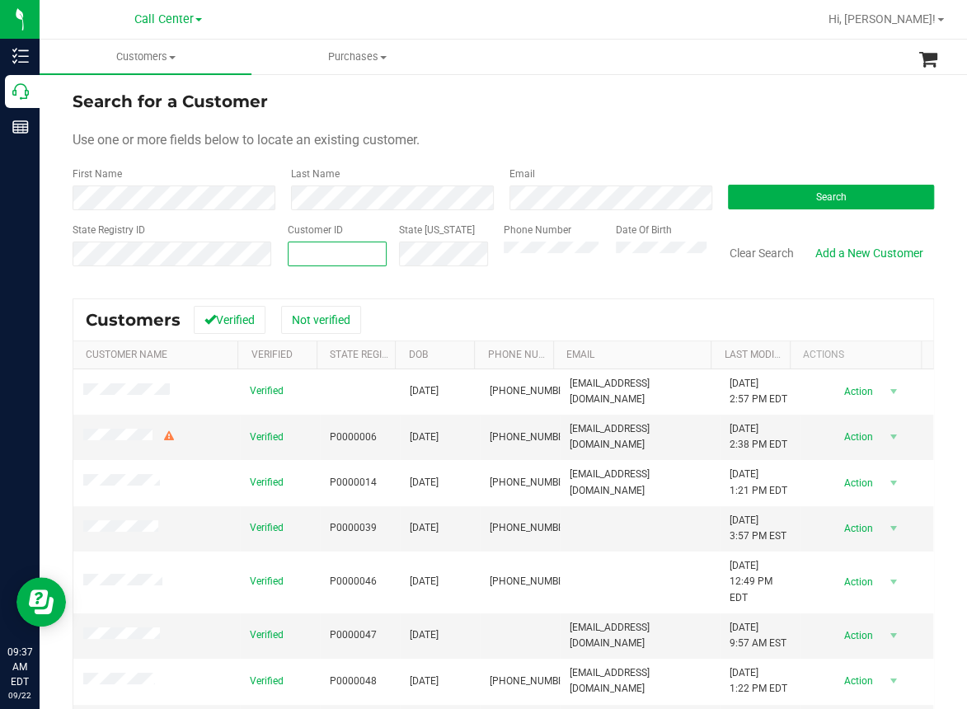
click at [292, 255] on input "text" at bounding box center [336, 253] width 96 height 23
paste input "97079"
type input "97079"
click at [816, 193] on span "Search" at bounding box center [831, 197] width 30 height 12
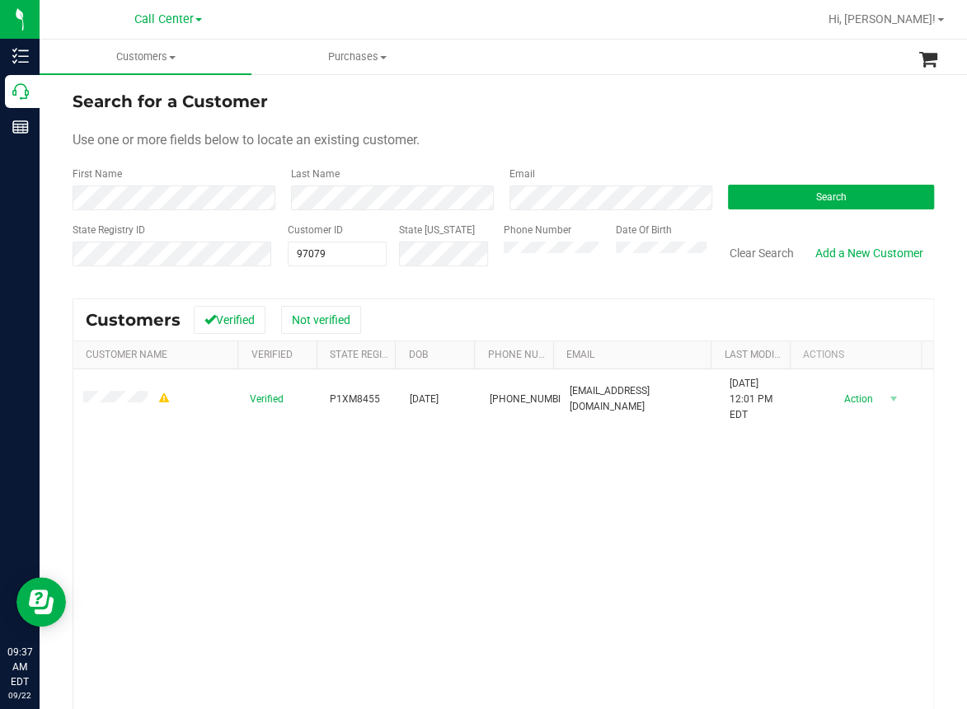
click at [343, 485] on div "Verified P1XM8455 05/21/1943 (863) 370-7072 ricgin@aol.com 10/7/2024 12:01 PM E…" at bounding box center [503, 592] width 860 height 447
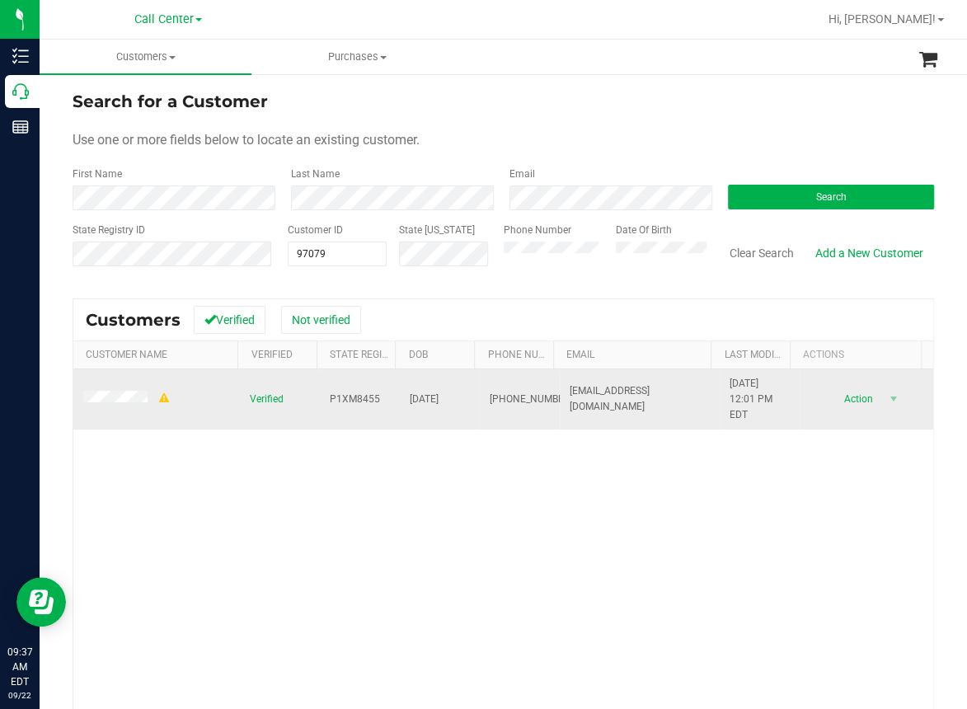
click at [497, 394] on span "(863) 370-7072" at bounding box center [531, 399] width 82 height 16
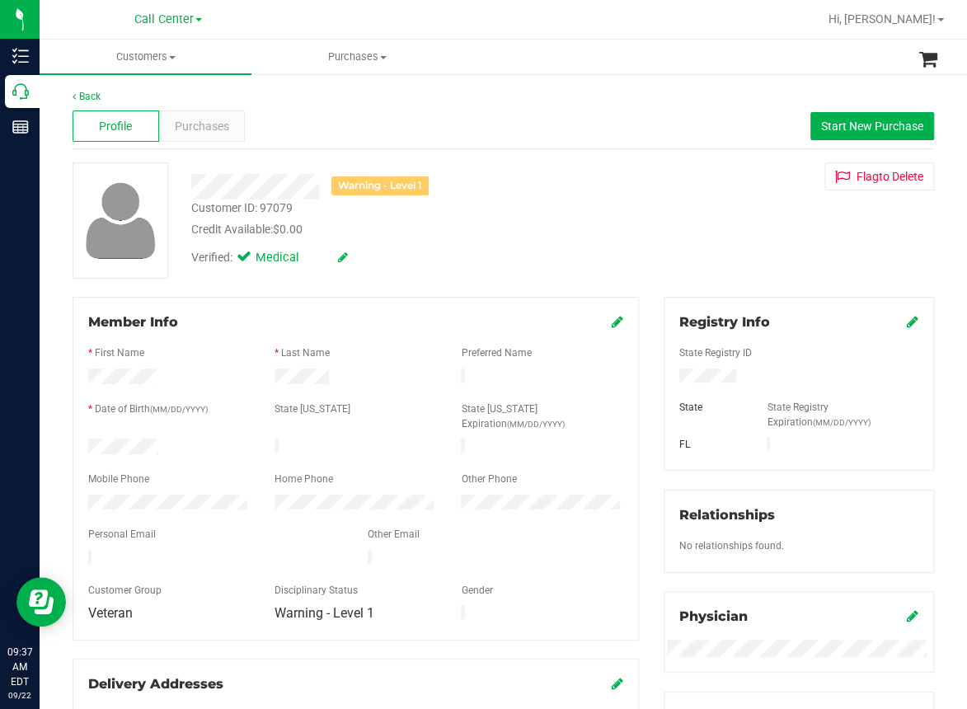
click at [380, 134] on div "Profile Purchases Start New Purchase" at bounding box center [503, 126] width 861 height 45
click at [397, 295] on div "Back Profile Purchases Start New Purchase Warning - Level 1 Customer ID: 97079 …" at bounding box center [503, 622] width 861 height 1066
click at [325, 136] on div "Profile Purchases Start New Purchase" at bounding box center [503, 126] width 861 height 45
click at [213, 125] on span "Purchases" at bounding box center [202, 126] width 54 height 17
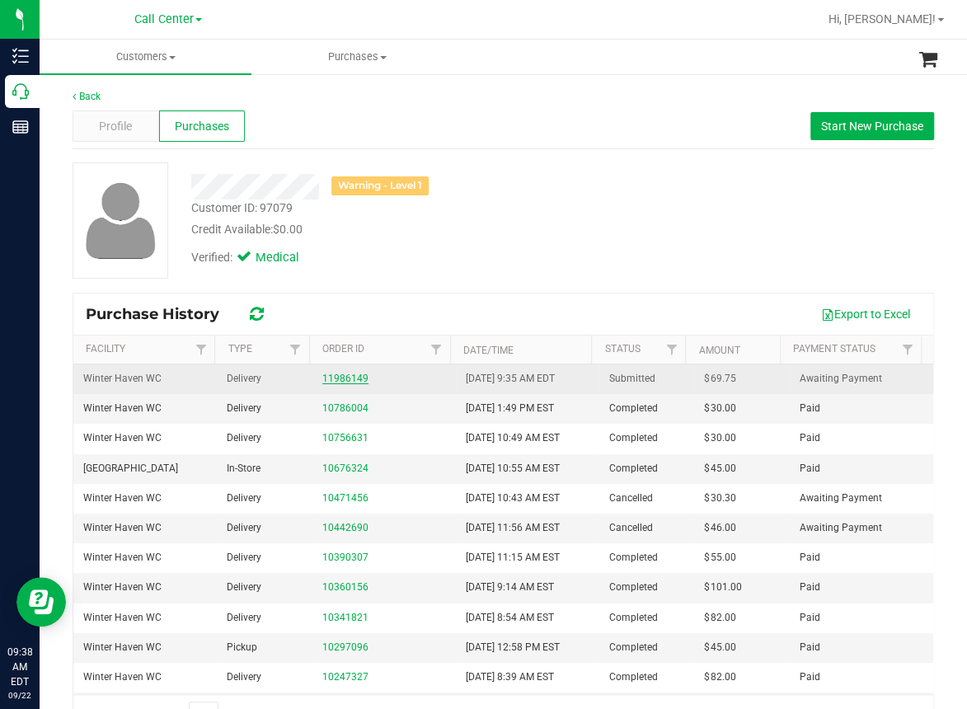
click at [338, 376] on link "11986149" at bounding box center [345, 379] width 46 height 12
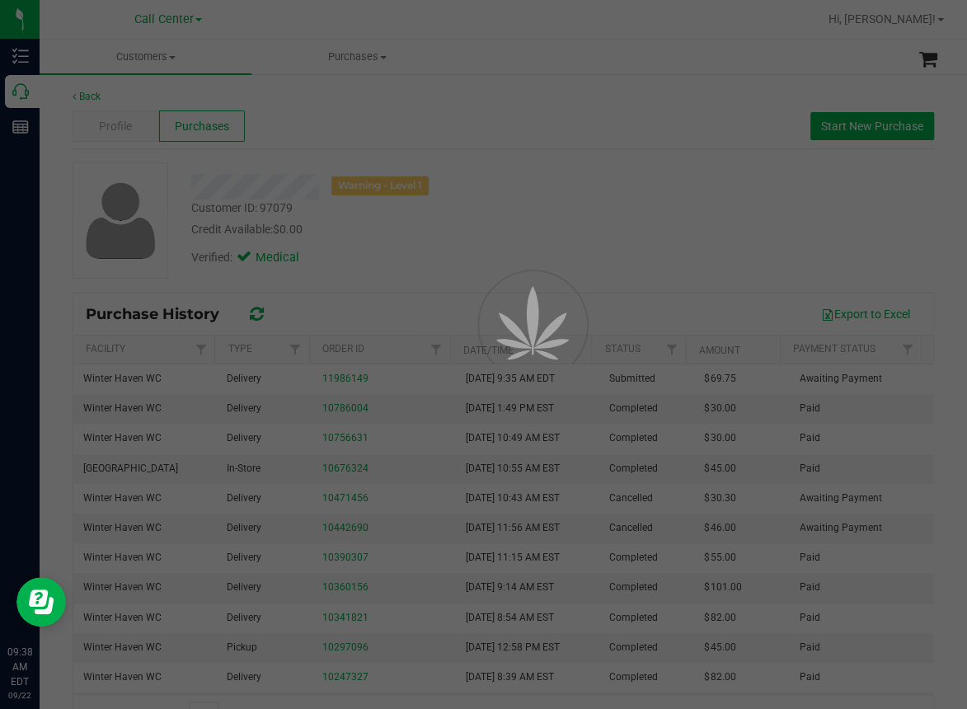
click at [668, 200] on div at bounding box center [483, 354] width 967 height 709
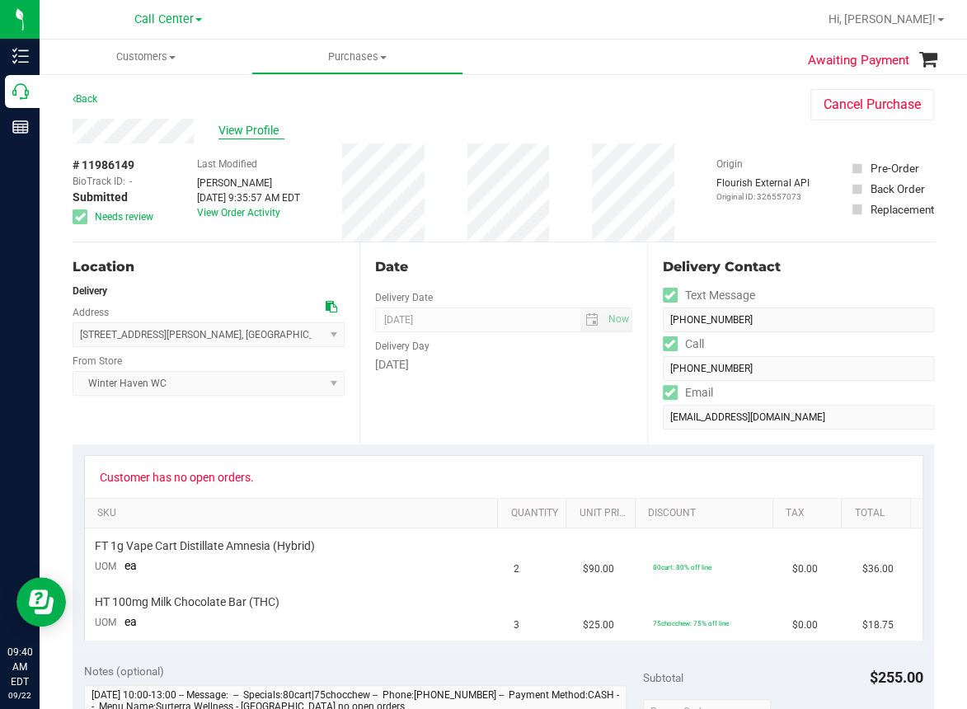
click at [233, 131] on span "View Profile" at bounding box center [251, 130] width 66 height 17
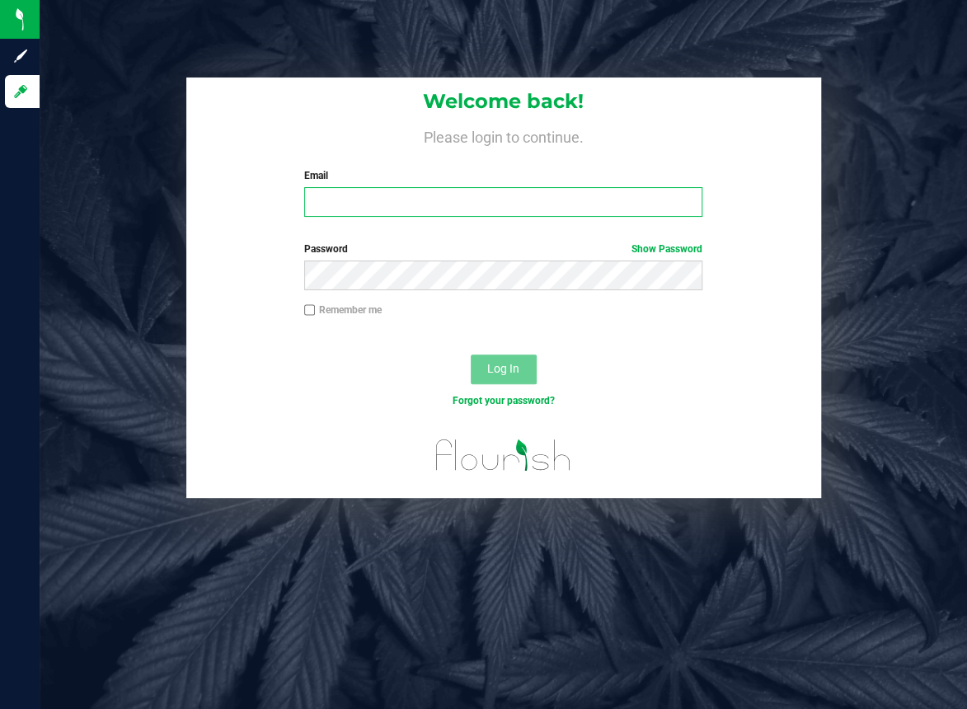
type input "msoares@liveparallel.com"
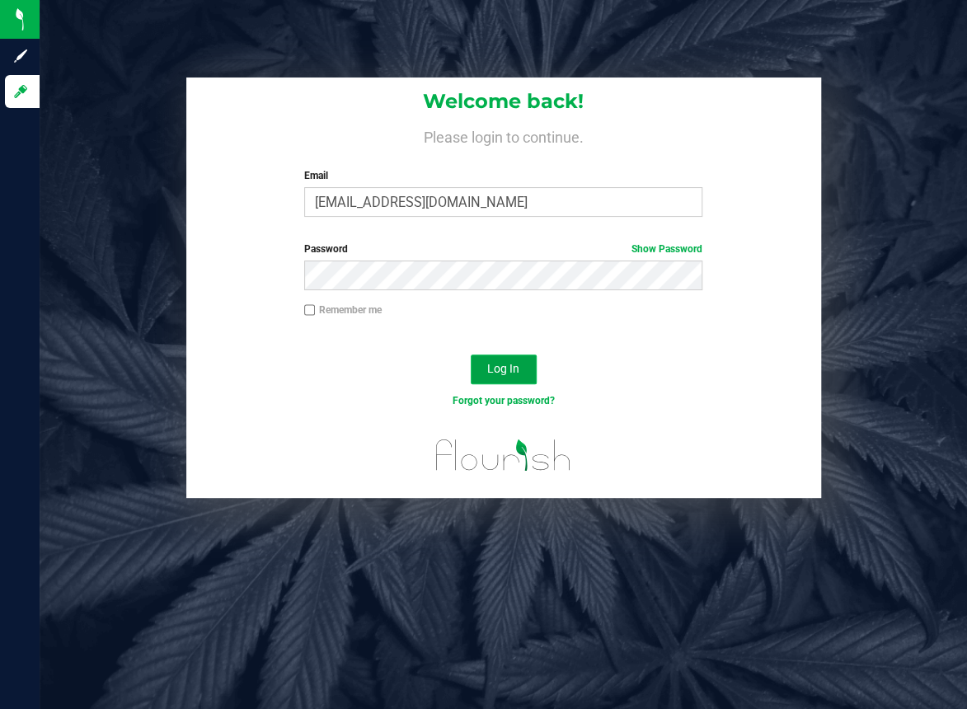
click at [501, 367] on span "Log In" at bounding box center [503, 368] width 32 height 13
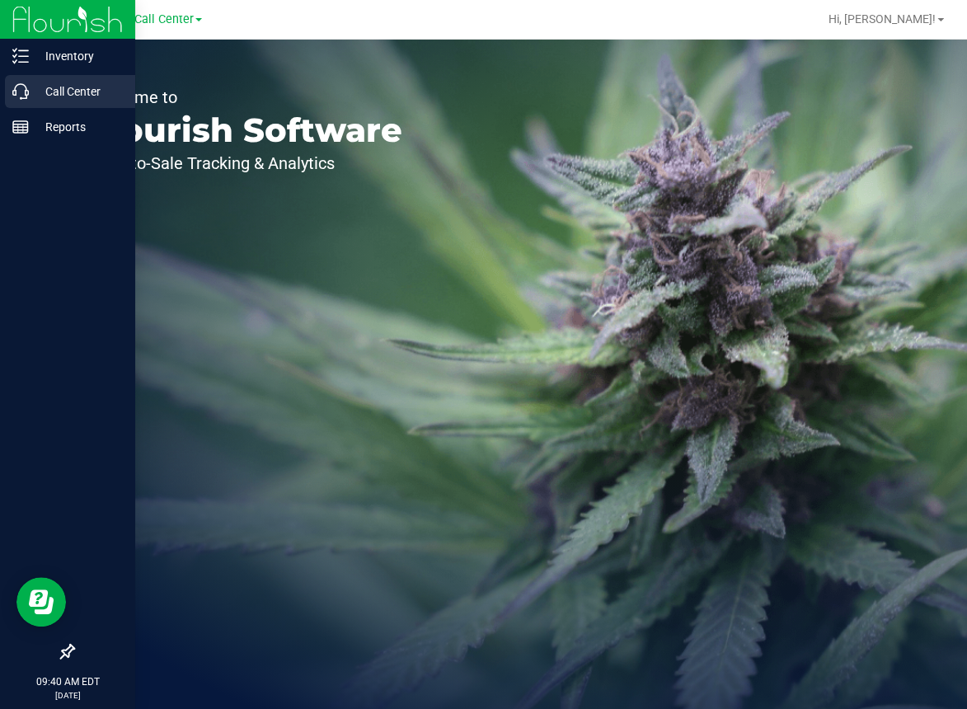
click at [17, 92] on icon at bounding box center [20, 91] width 16 height 16
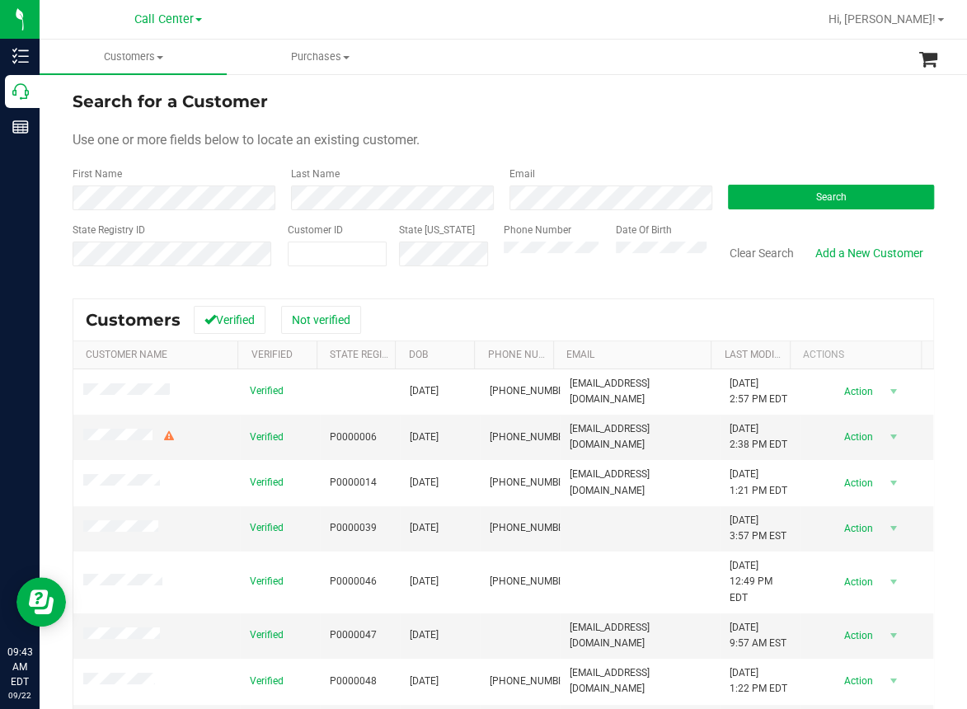
click at [522, 62] on ul "Customers All customers Add a new customer All physicians Purchases All purchas…" at bounding box center [523, 57] width 967 height 35
click at [397, 114] on form "Search for a Customer Use one or more fields below to locate an existing custom…" at bounding box center [503, 185] width 861 height 192
click at [823, 202] on span "Search" at bounding box center [831, 197] width 30 height 12
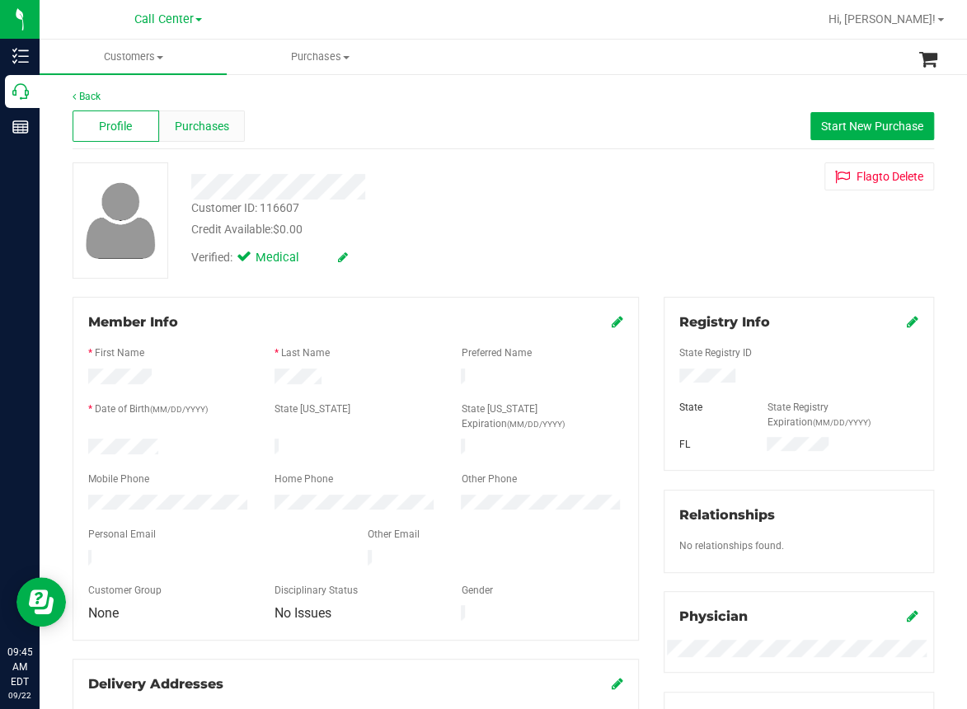
click at [226, 130] on span "Purchases" at bounding box center [202, 126] width 54 height 17
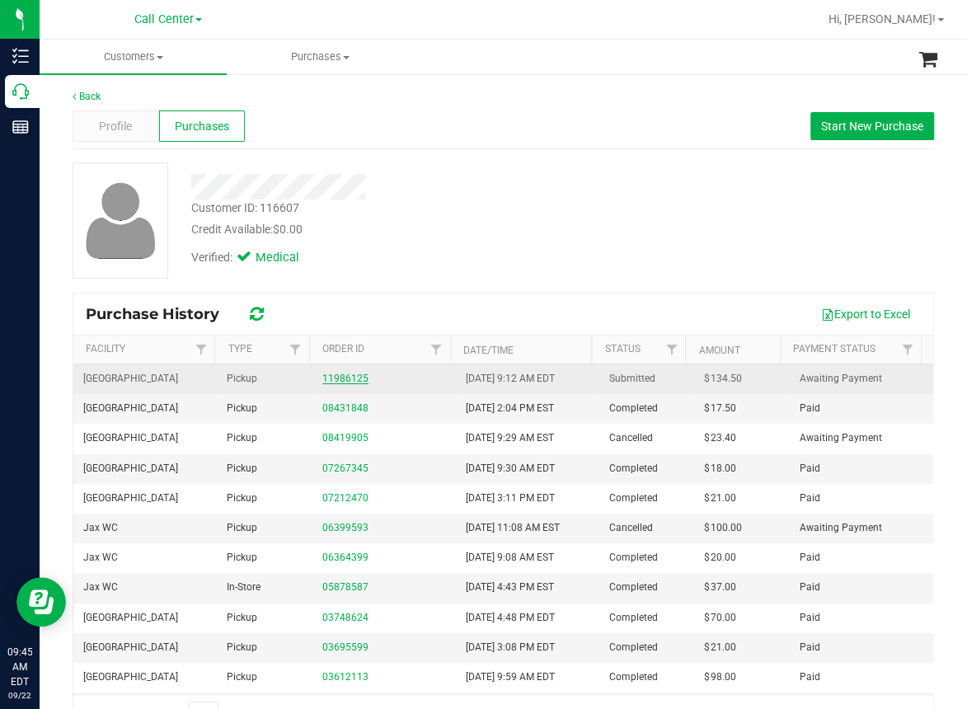
click at [339, 379] on link "11986125" at bounding box center [345, 379] width 46 height 12
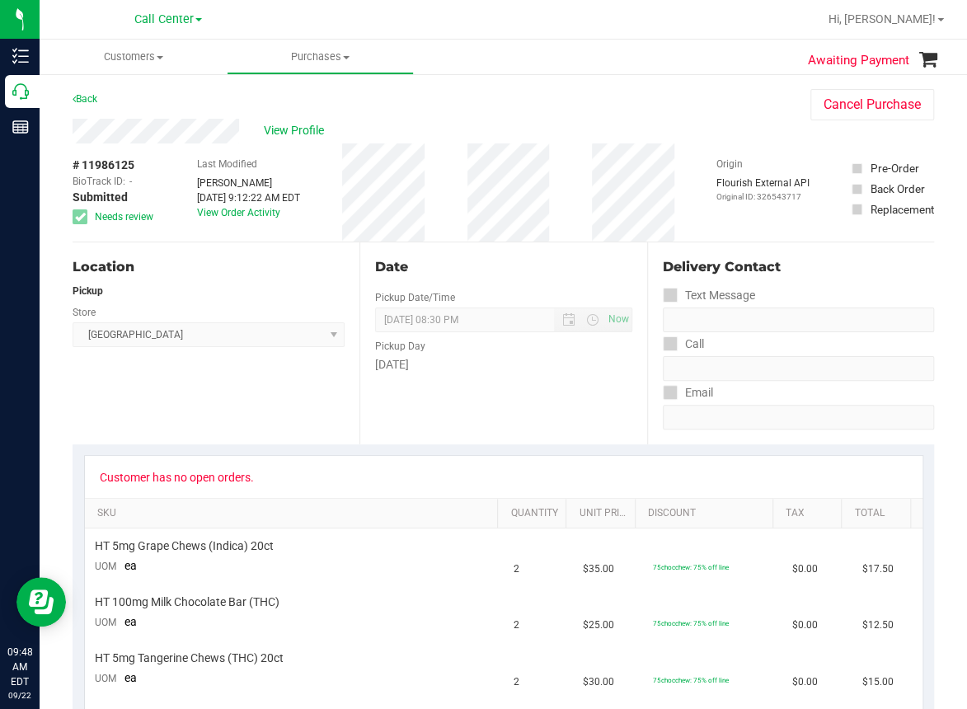
click at [604, 56] on ul "Customers All customers Add a new customer All physicians Purchases All purchas…" at bounding box center [523, 57] width 967 height 35
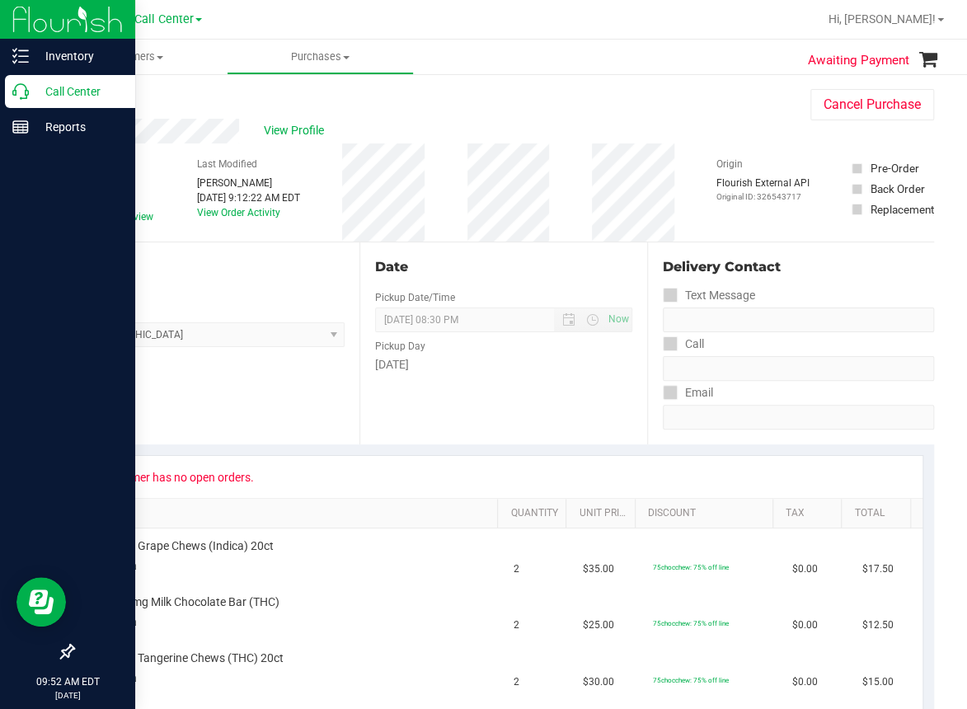
click at [10, 91] on div "Call Center" at bounding box center [70, 91] width 130 height 33
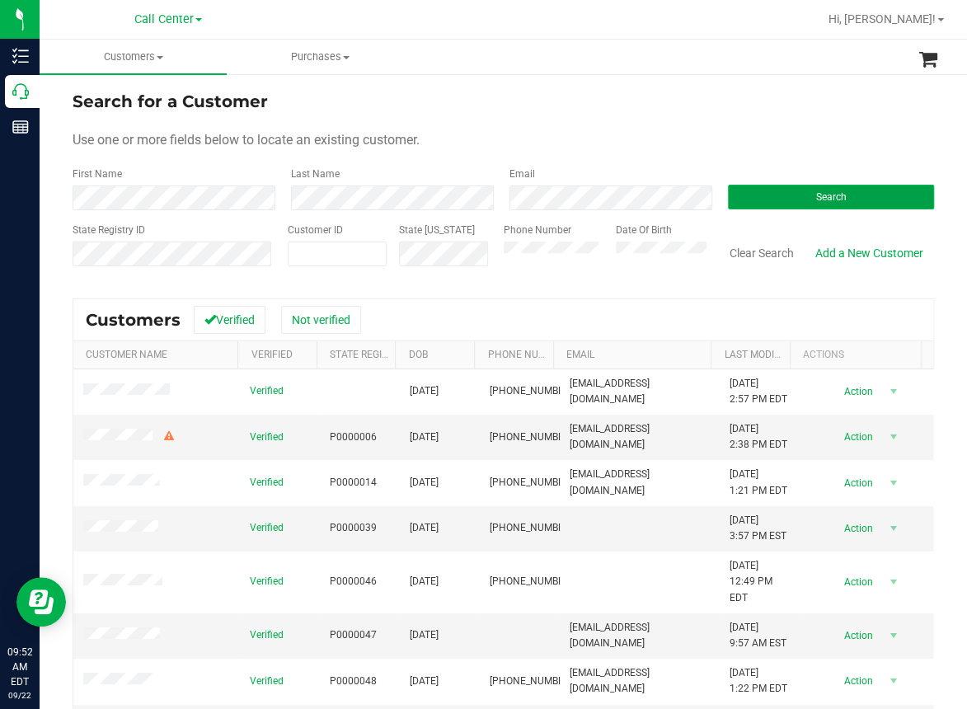
click at [770, 199] on button "Search" at bounding box center [831, 197] width 206 height 25
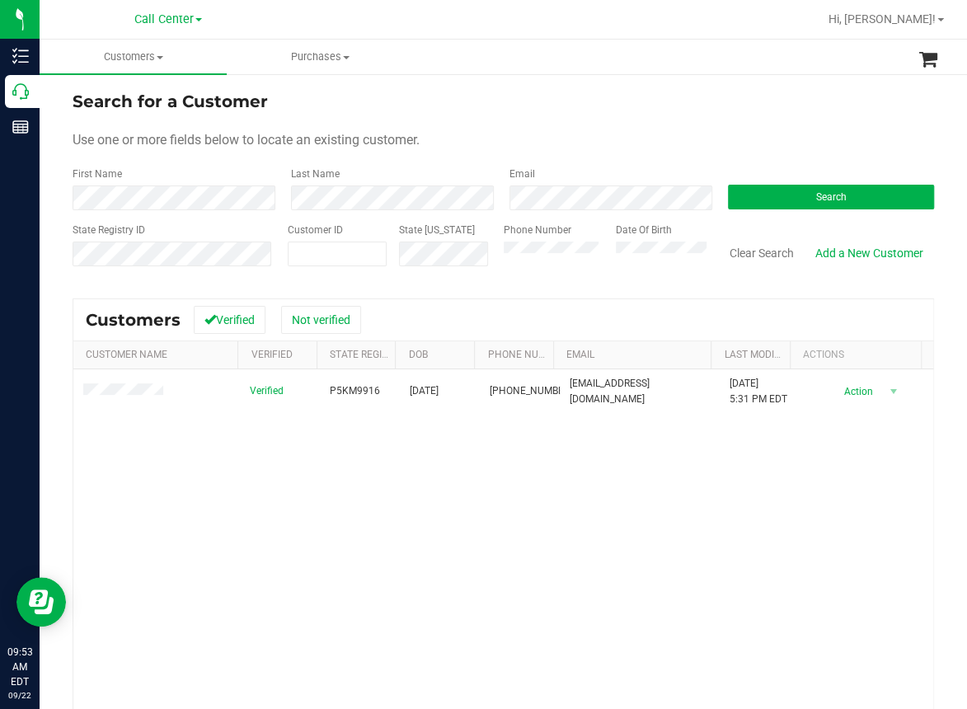
drag, startPoint x: 243, startPoint y: 521, endPoint x: 260, endPoint y: 485, distance: 40.2
click at [243, 521] on div "Verified P5KM9916 01/14/1994 (813) 838-1299 fischerjunk@protonmail.com 8/27/202…" at bounding box center [503, 592] width 860 height 447
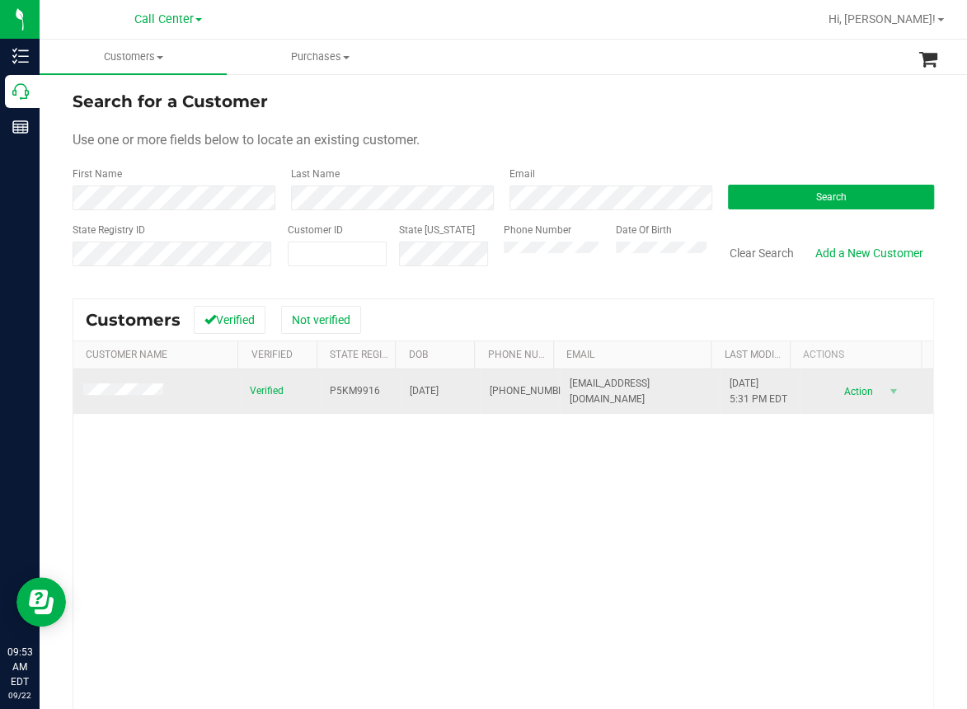
click at [340, 394] on span "P5KM9916" at bounding box center [355, 391] width 50 height 16
click at [340, 391] on span "P5KM9916" at bounding box center [355, 391] width 50 height 16
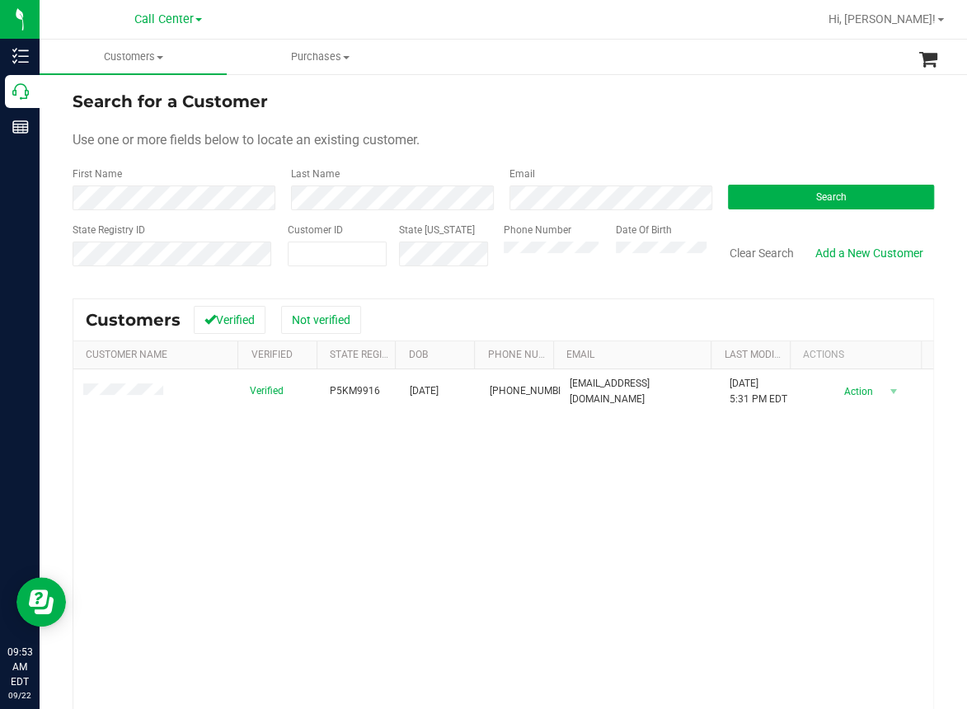
click at [320, 579] on div "Verified P5KM9916 01/14/1994 (813) 838-1299 fischerjunk@protonmail.com 8/27/202…" at bounding box center [503, 592] width 860 height 447
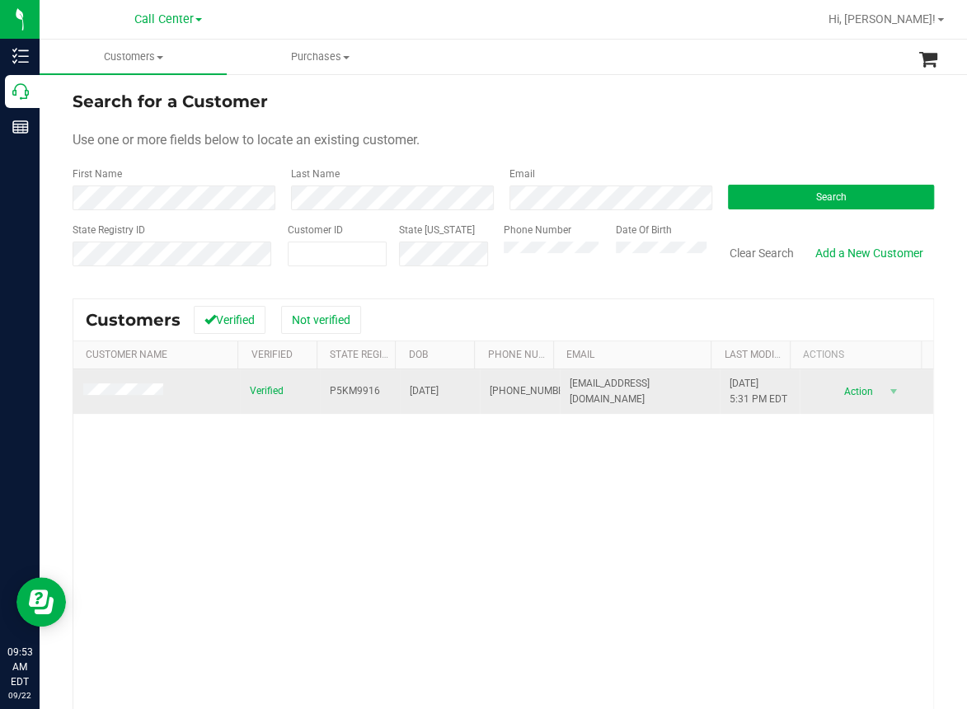
click at [418, 386] on span "01/14/1994" at bounding box center [424, 391] width 29 height 16
copy span "01/14/1994"
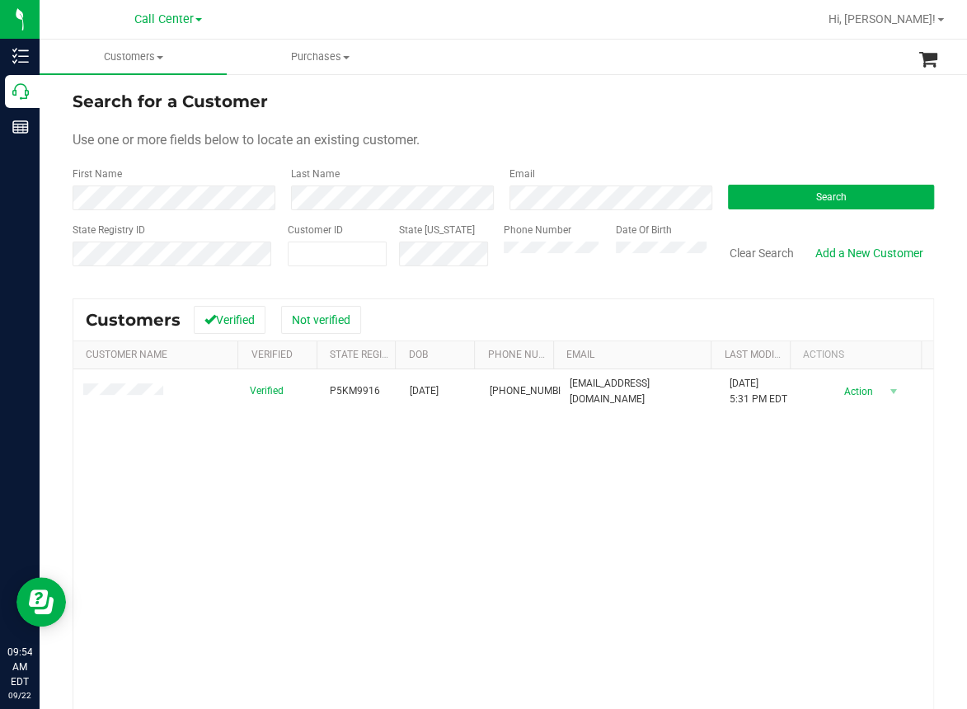
click at [251, 548] on div "Verified P5KM9916 01/14/1994 (813) 838-1299 fischerjunk@protonmail.com 8/27/202…" at bounding box center [503, 592] width 860 height 447
click at [745, 256] on button "Clear Search" at bounding box center [762, 253] width 86 height 28
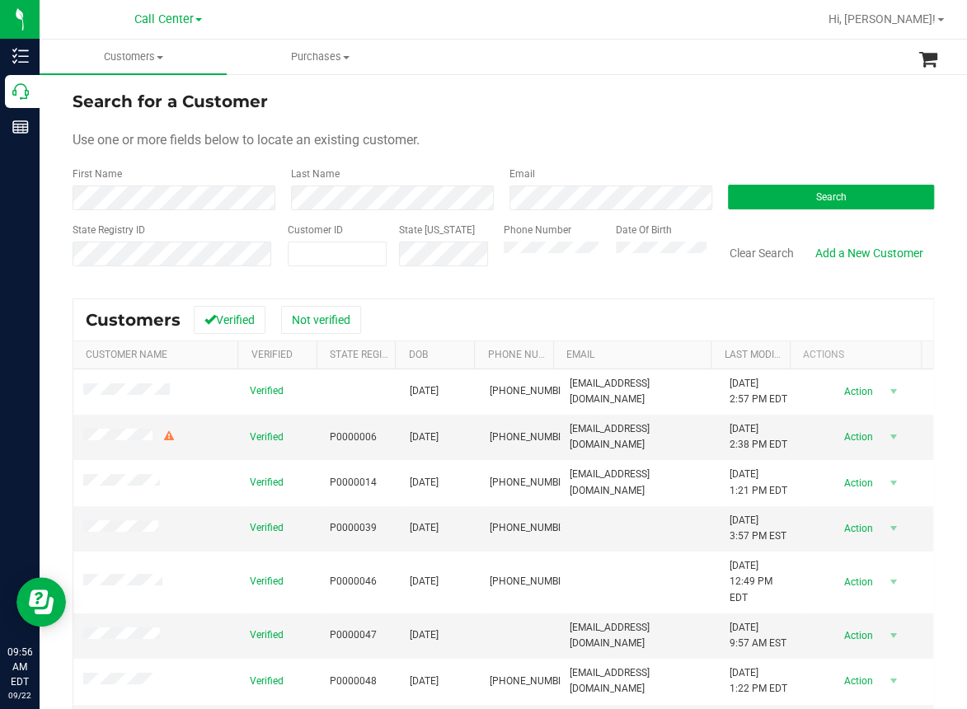
click at [461, 107] on div "Search for a Customer" at bounding box center [503, 101] width 861 height 25
click at [837, 190] on button "Search" at bounding box center [831, 197] width 206 height 25
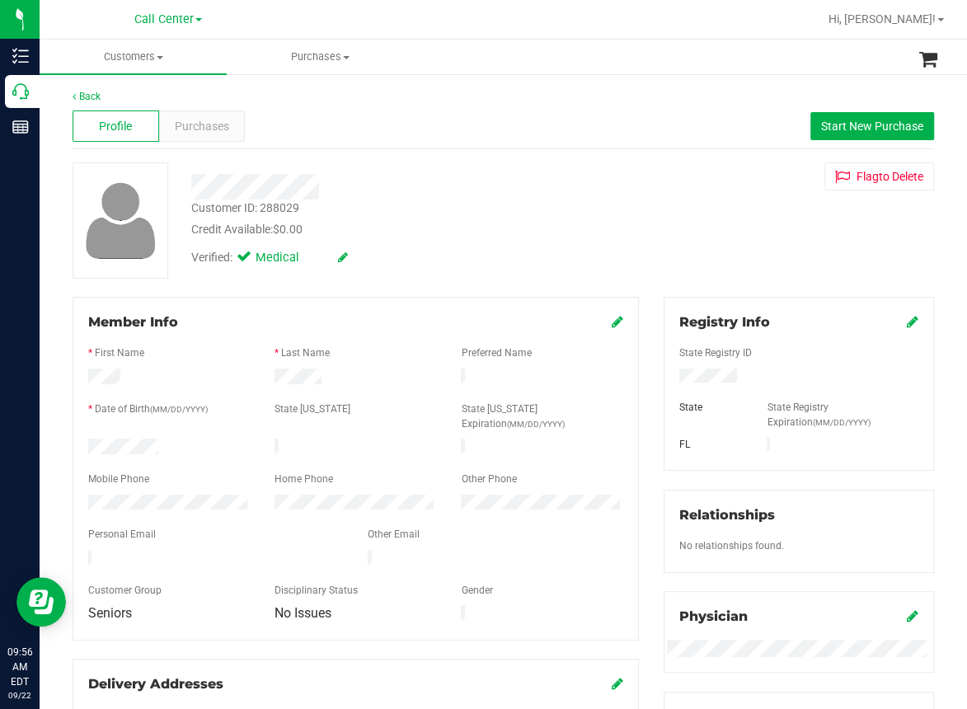
click at [354, 247] on div "Verified: Medical" at bounding box center [400, 256] width 443 height 36
click at [405, 301] on div "Member Info * First Name * Last Name Preferred Name * Date of Birth (MM/DD/YYYY…" at bounding box center [356, 468] width 566 height 343
click at [396, 258] on div "Verified: Medical" at bounding box center [400, 256] width 443 height 36
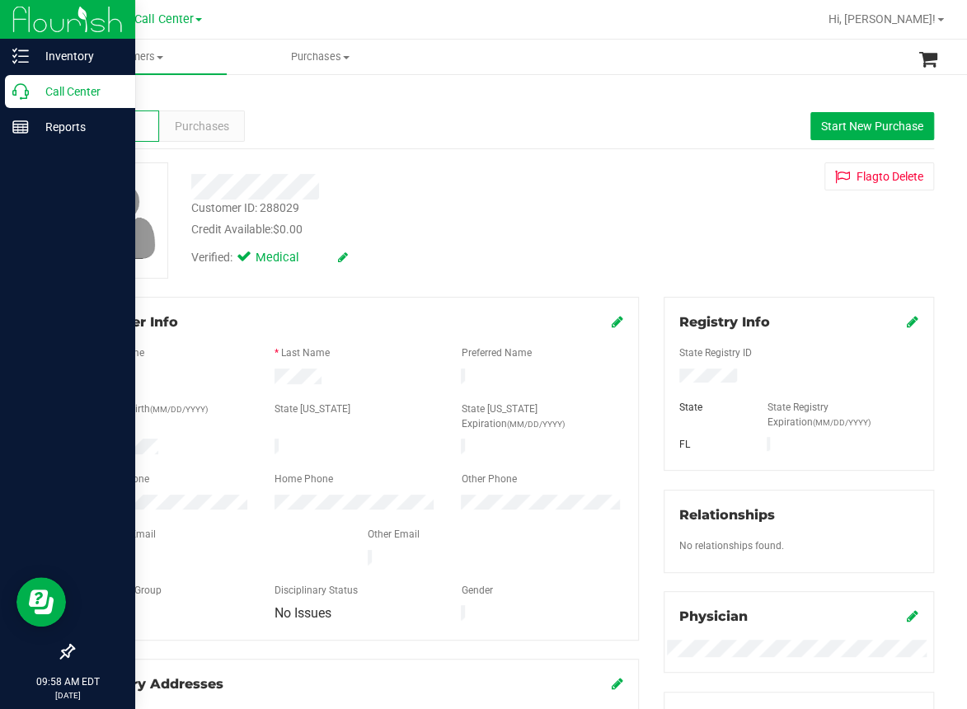
click at [16, 95] on icon at bounding box center [20, 91] width 16 height 16
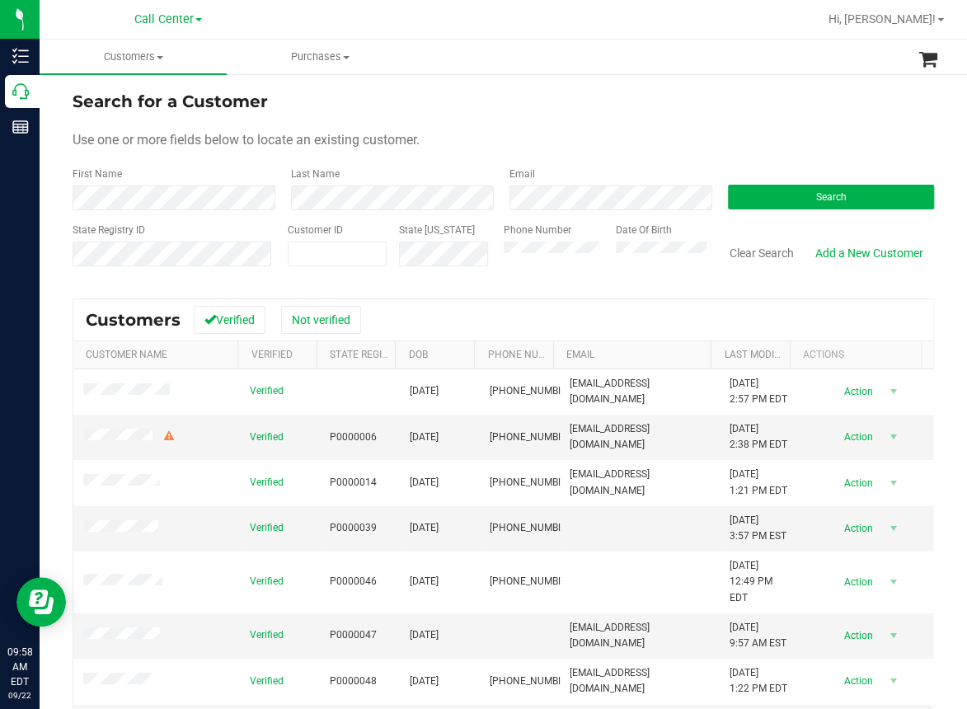
click at [415, 153] on form "Search for a Customer Use one or more fields below to locate an existing custom…" at bounding box center [503, 185] width 861 height 192
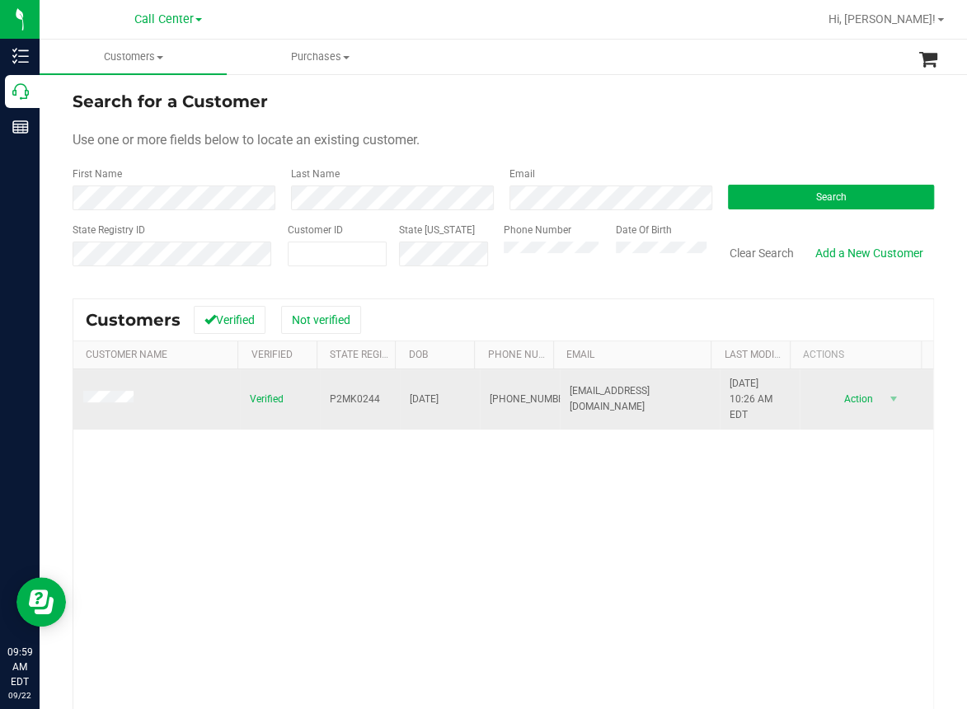
click at [96, 390] on td at bounding box center [156, 399] width 166 height 61
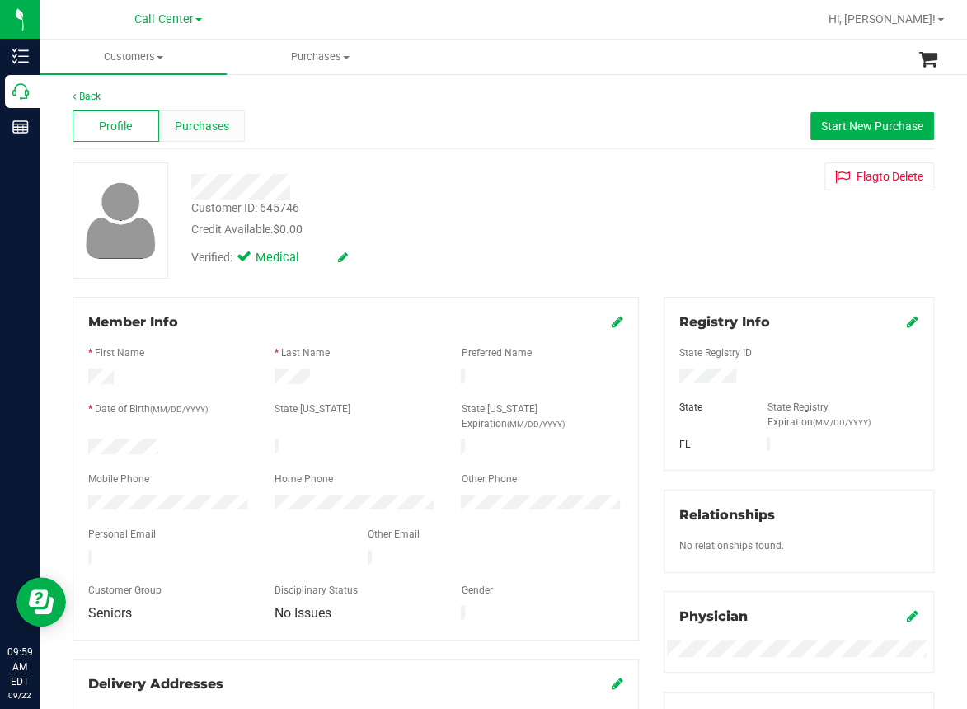
click at [199, 119] on span "Purchases" at bounding box center [202, 126] width 54 height 17
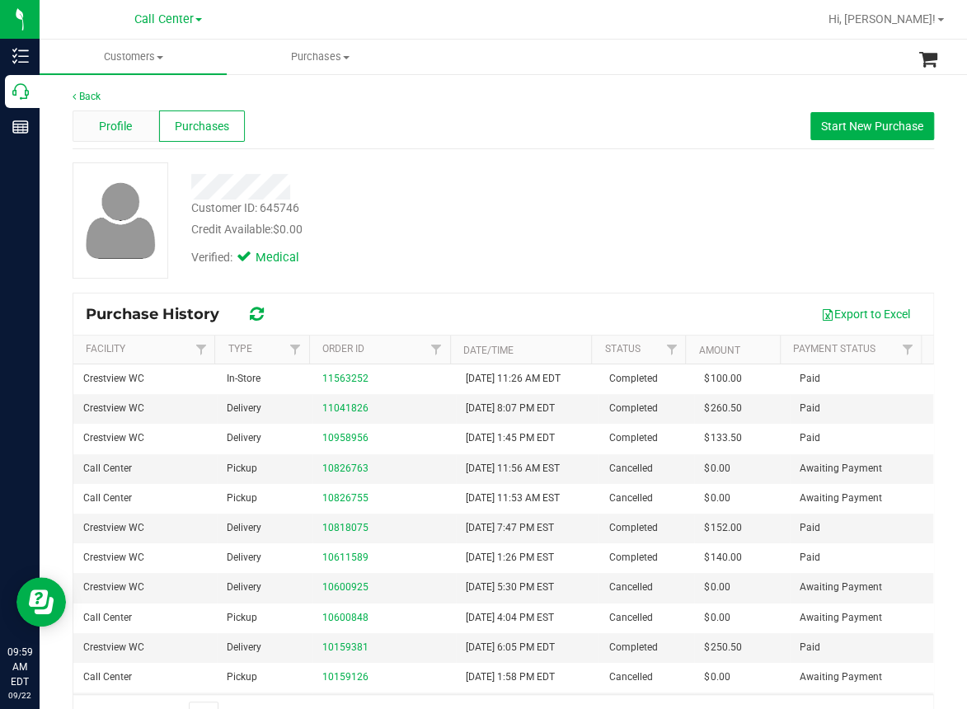
click at [110, 129] on span "Profile" at bounding box center [115, 126] width 33 height 17
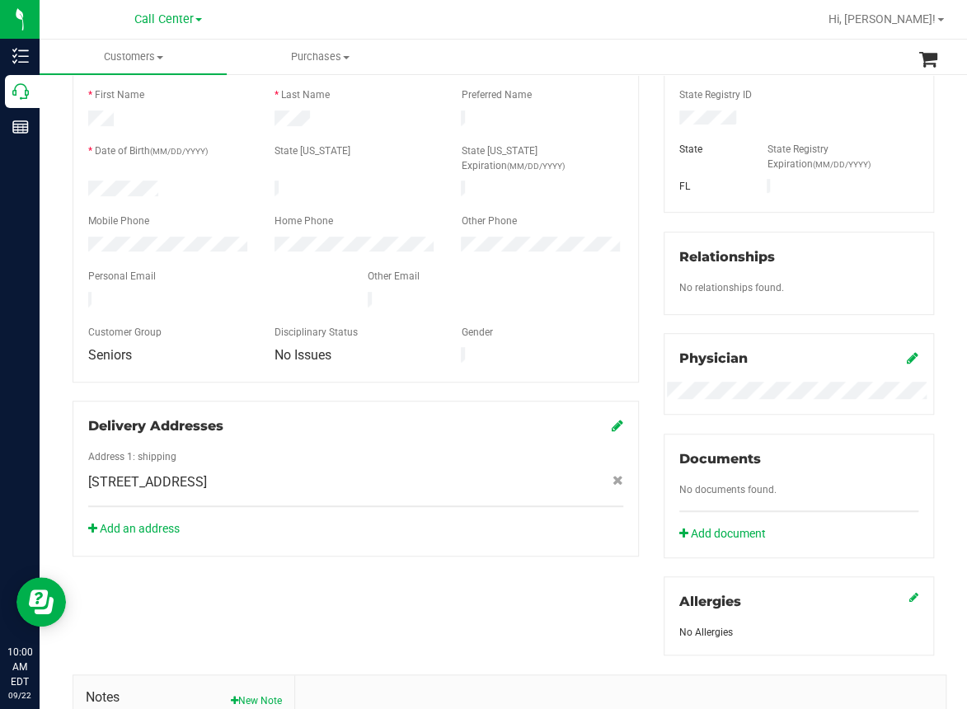
scroll to position [330, 0]
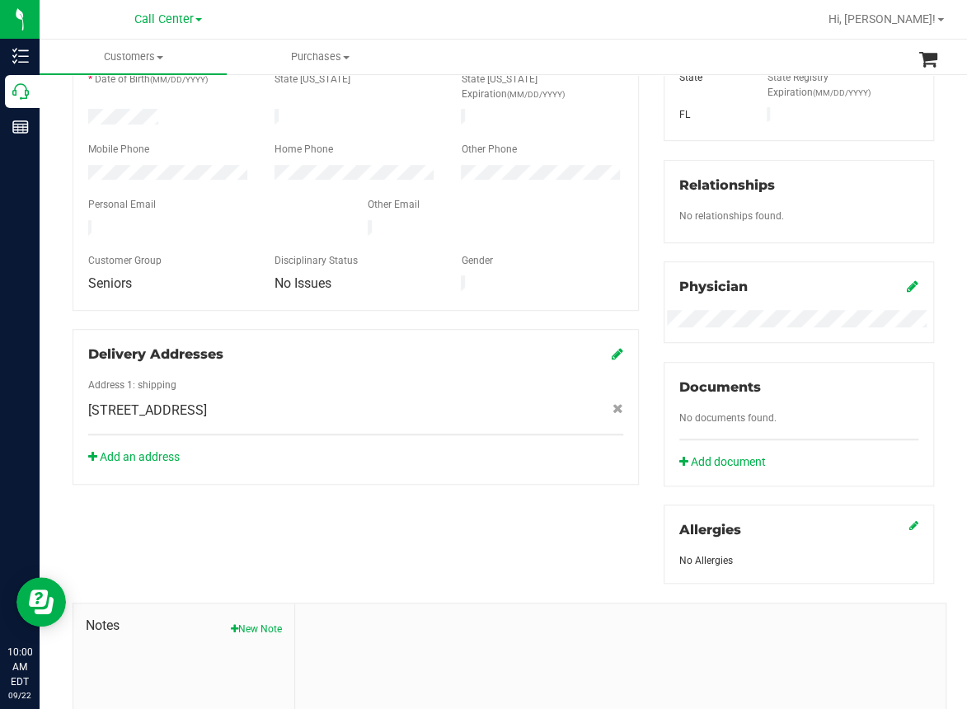
drag, startPoint x: 82, startPoint y: 376, endPoint x: 161, endPoint y: 389, distance: 80.2
click at [161, 401] on div "72 Park Ave , Defuniak Springs , FL 32435" at bounding box center [356, 411] width 560 height 20
copy span "72 Park Ave"
click at [210, 518] on div "Member Info * First Name * Last Name Preferred Name * Date of Birth (MM/DD/YYYY…" at bounding box center [503, 395] width 886 height 857
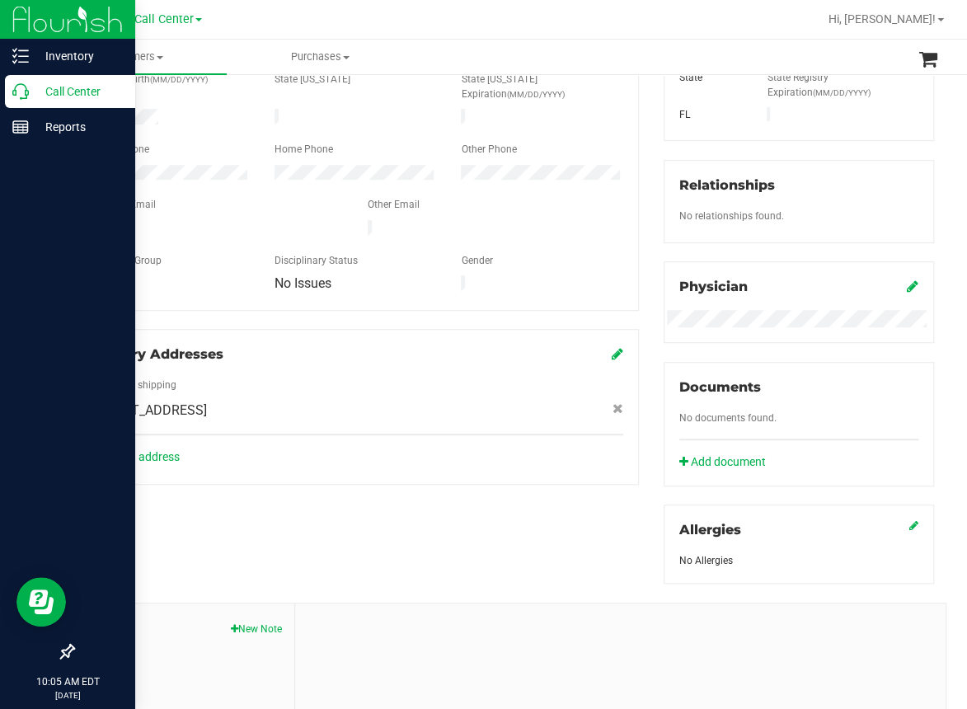
click at [22, 96] on icon at bounding box center [20, 91] width 16 height 16
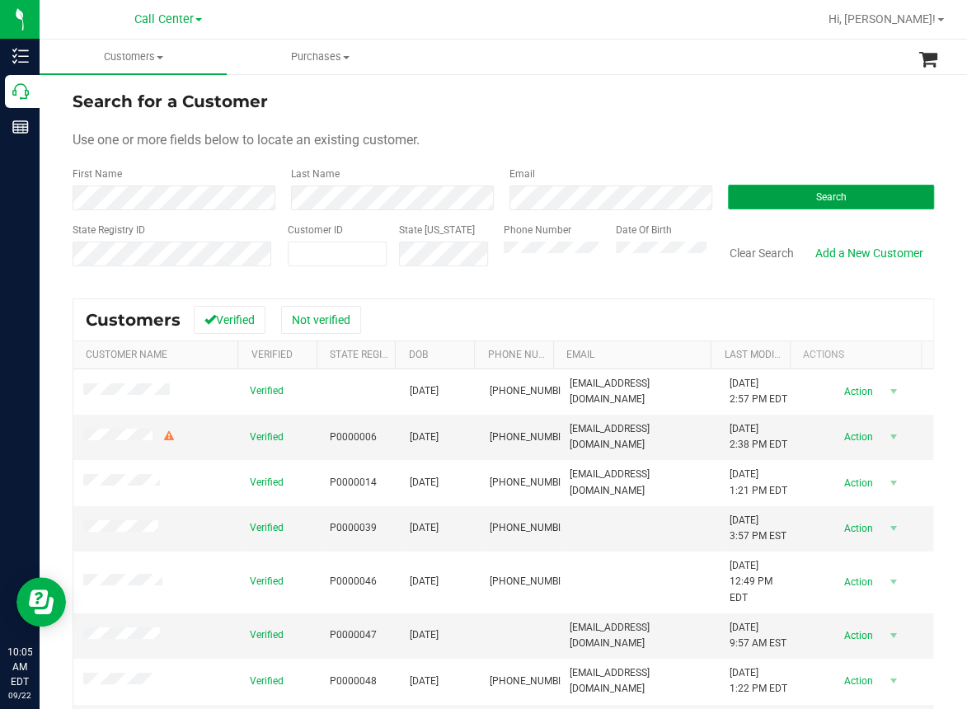
click at [780, 199] on button "Search" at bounding box center [831, 197] width 206 height 25
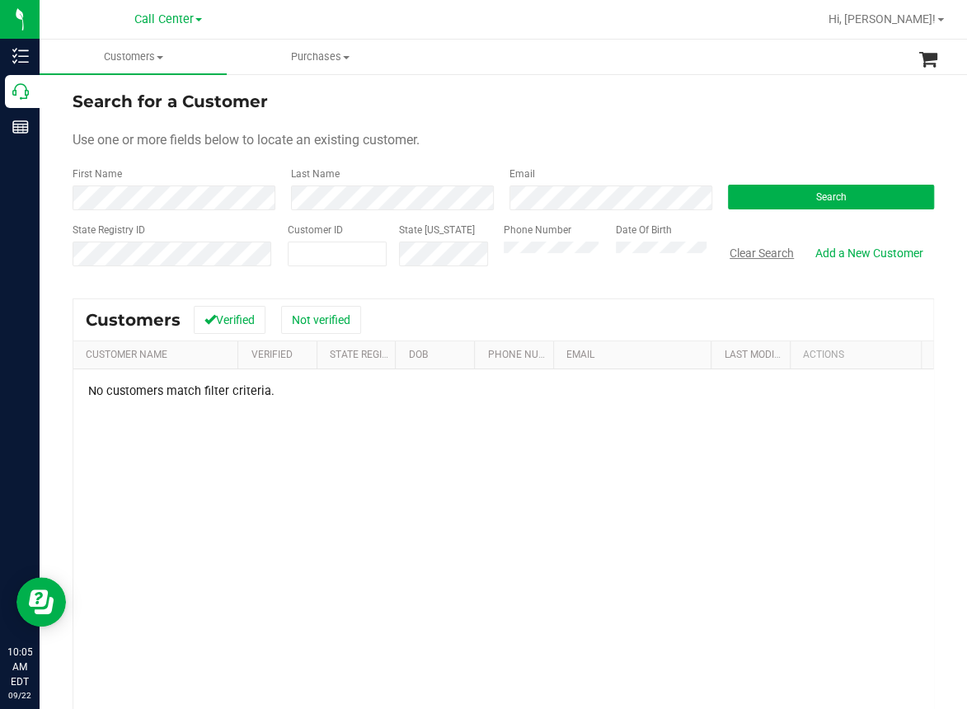
click at [764, 255] on button "Clear Search" at bounding box center [762, 253] width 86 height 28
click at [144, 443] on div "Verified P2FT5162 05/26/1979 (239) 272-4748 9/1/2022 6:56 PM EDT Delete Profile…" at bounding box center [503, 592] width 860 height 447
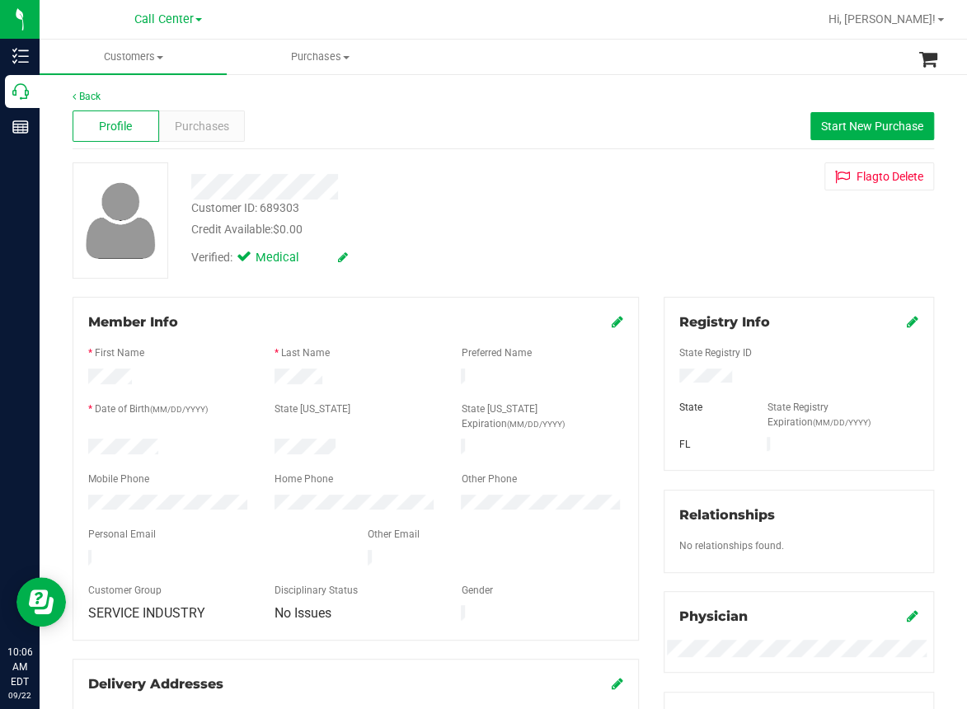
click at [579, 101] on div "Back" at bounding box center [503, 96] width 861 height 15
click at [210, 120] on span "Purchases" at bounding box center [202, 126] width 54 height 17
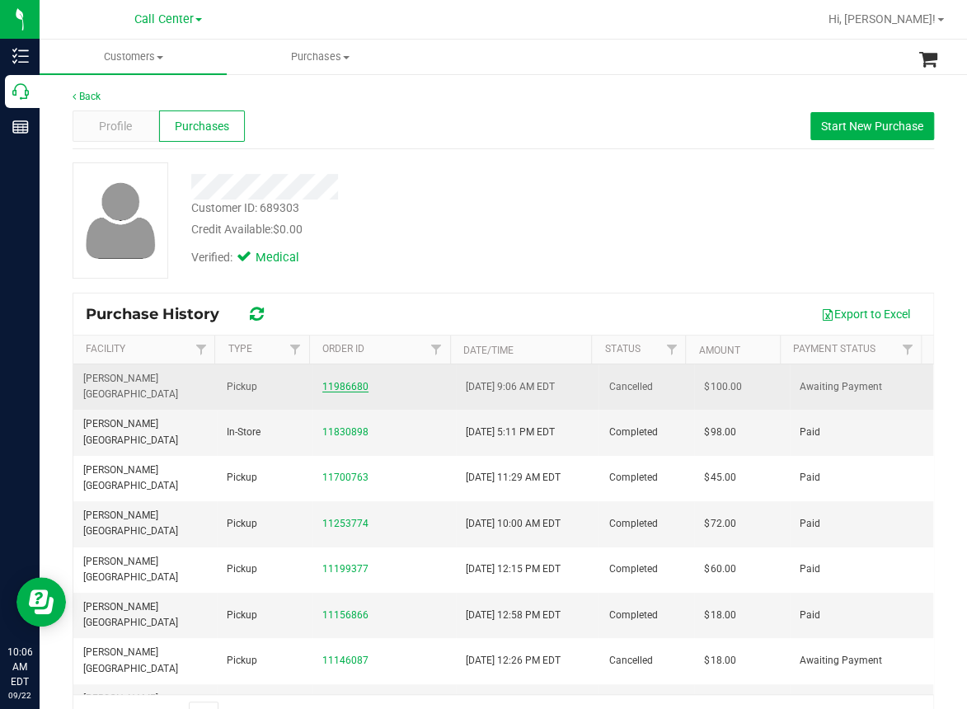
click at [353, 381] on link "11986680" at bounding box center [345, 387] width 46 height 12
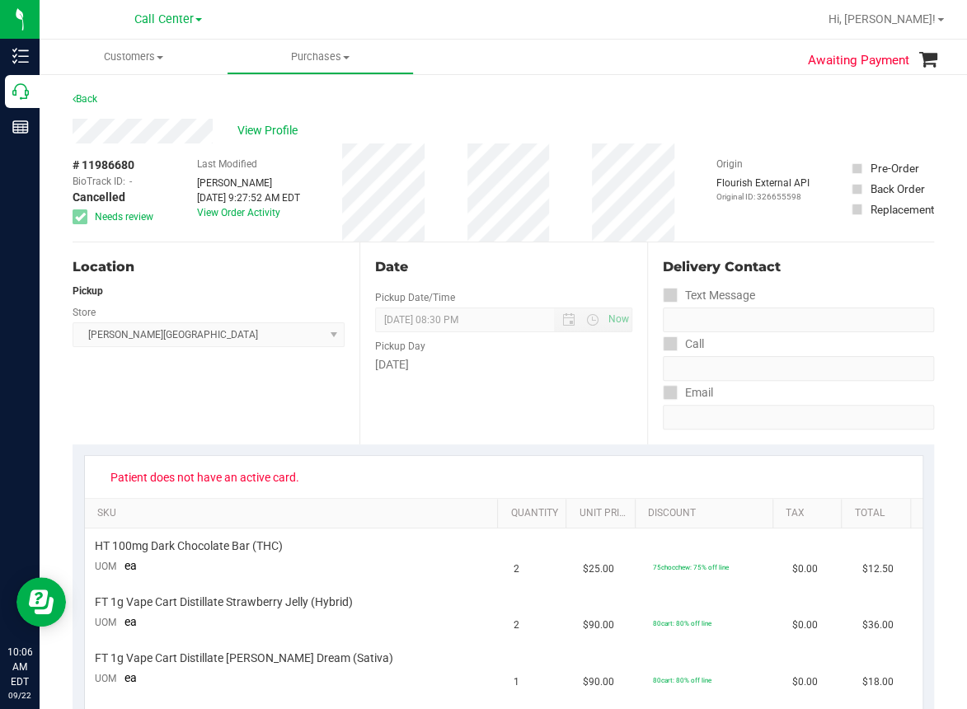
click at [340, 434] on div "Location Pickup Store Bonita Springs WC Select Store Bonita Springs WC Boynton …" at bounding box center [216, 343] width 287 height 202
click at [269, 128] on span "View Profile" at bounding box center [270, 130] width 66 height 17
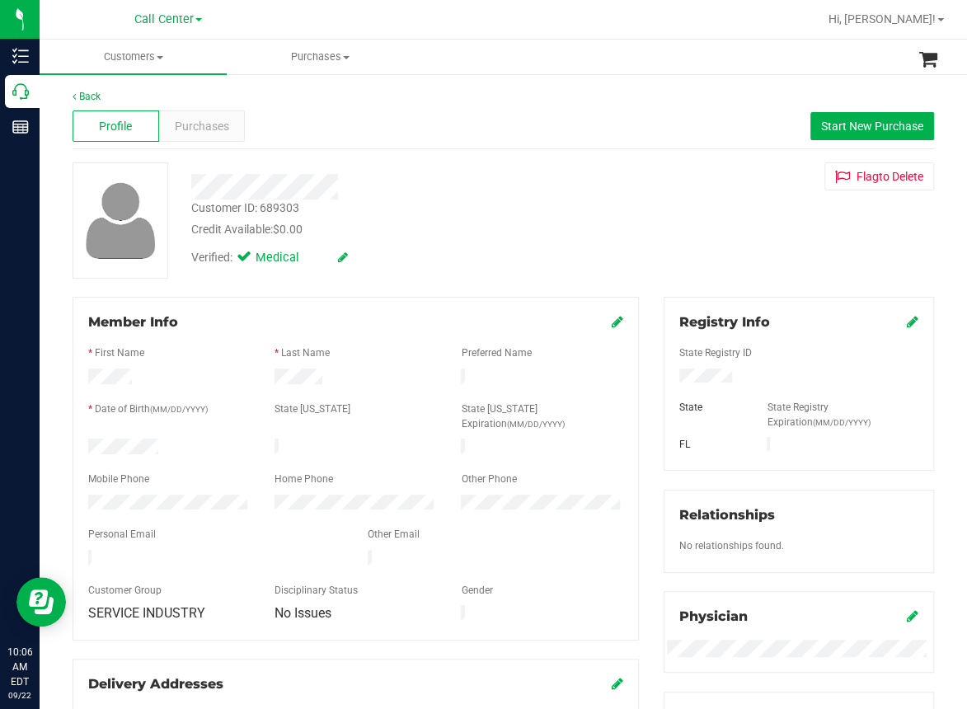
click at [384, 303] on div "Member Info * First Name * Last Name Preferred Name * Date of Birth (MM/DD/YYYY…" at bounding box center [356, 468] width 566 height 343
drag, startPoint x: 400, startPoint y: 106, endPoint x: 355, endPoint y: 109, distance: 44.6
click at [369, 109] on div "Profile Purchases Start New Purchase" at bounding box center [503, 126] width 861 height 45
click at [215, 121] on span "Purchases" at bounding box center [202, 126] width 54 height 17
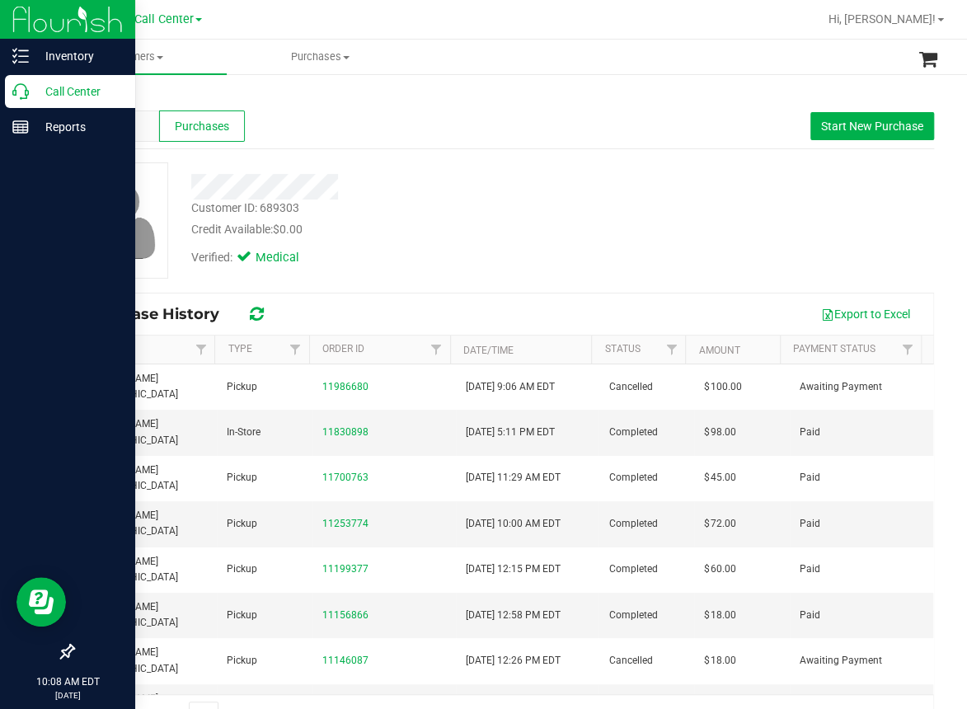
click at [19, 90] on icon at bounding box center [20, 91] width 16 height 16
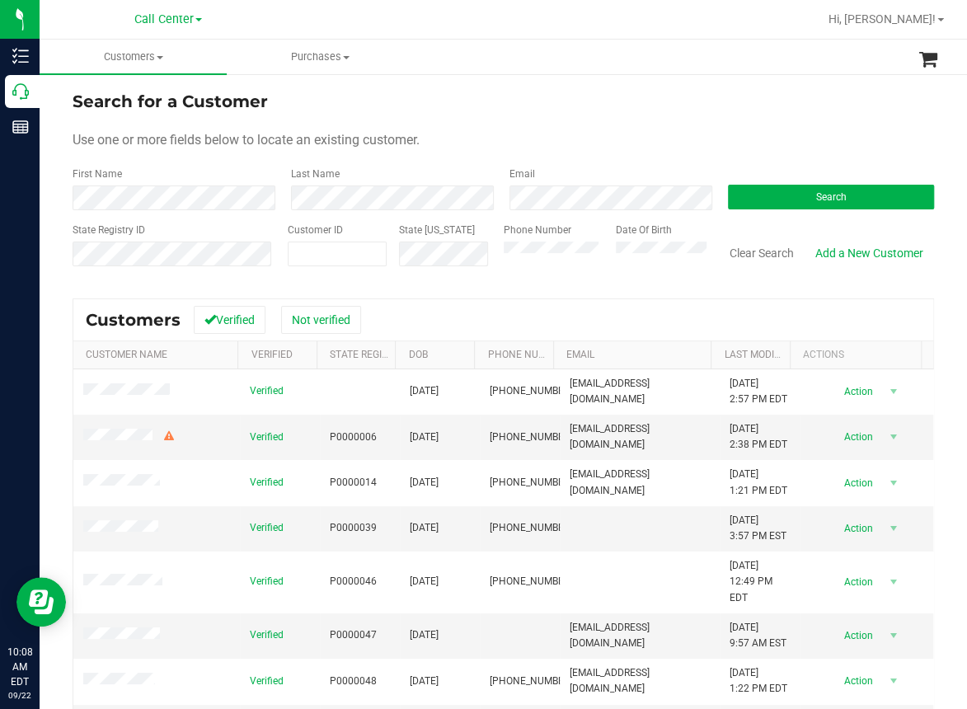
click at [419, 148] on div "Use one or more fields below to locate an existing customer." at bounding box center [503, 140] width 861 height 20
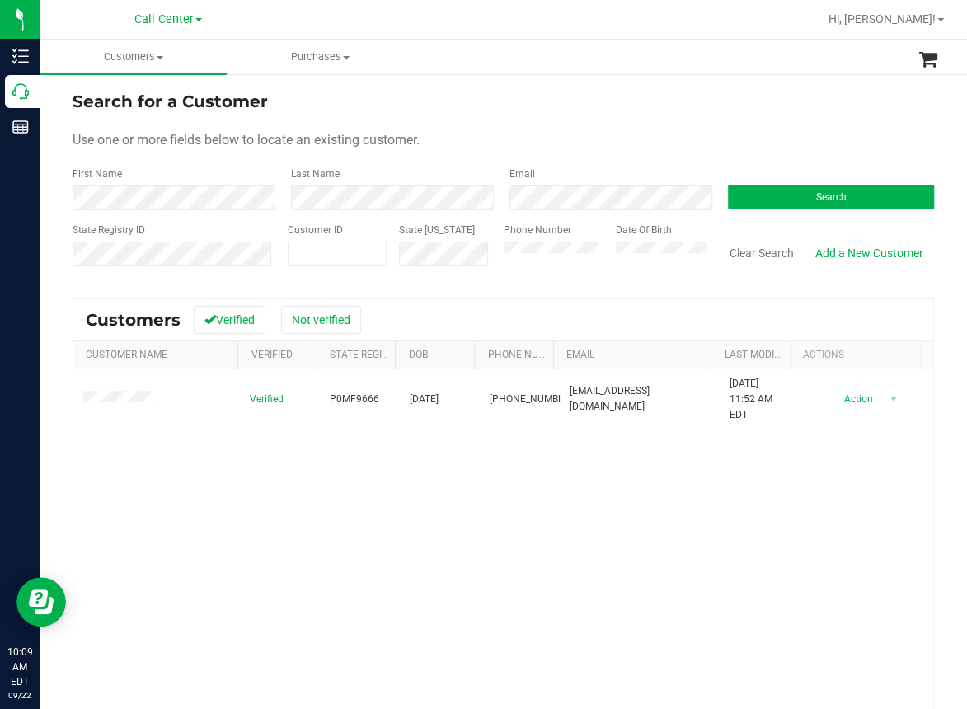
click at [311, 509] on div "Verified P0MF9666 06/08/1957 (386) 864-9642 dunnarkjl@gmail.com 7/23/2024 11:52…" at bounding box center [503, 592] width 860 height 447
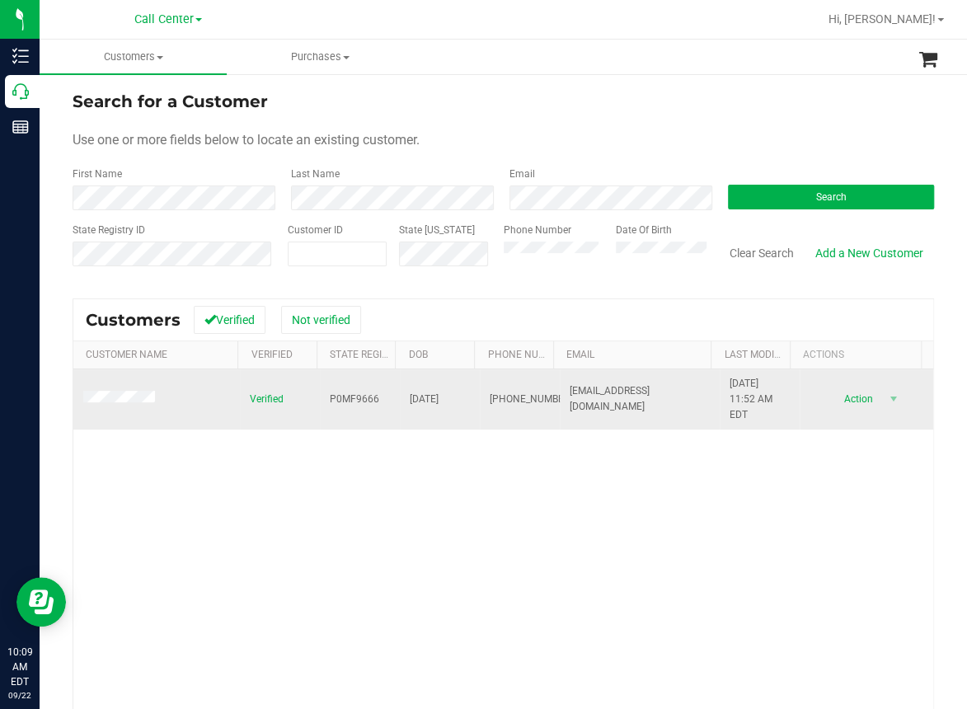
click at [351, 399] on span "P0MF9666" at bounding box center [354, 399] width 49 height 16
click at [350, 399] on span "P0MF9666" at bounding box center [354, 399] width 49 height 16
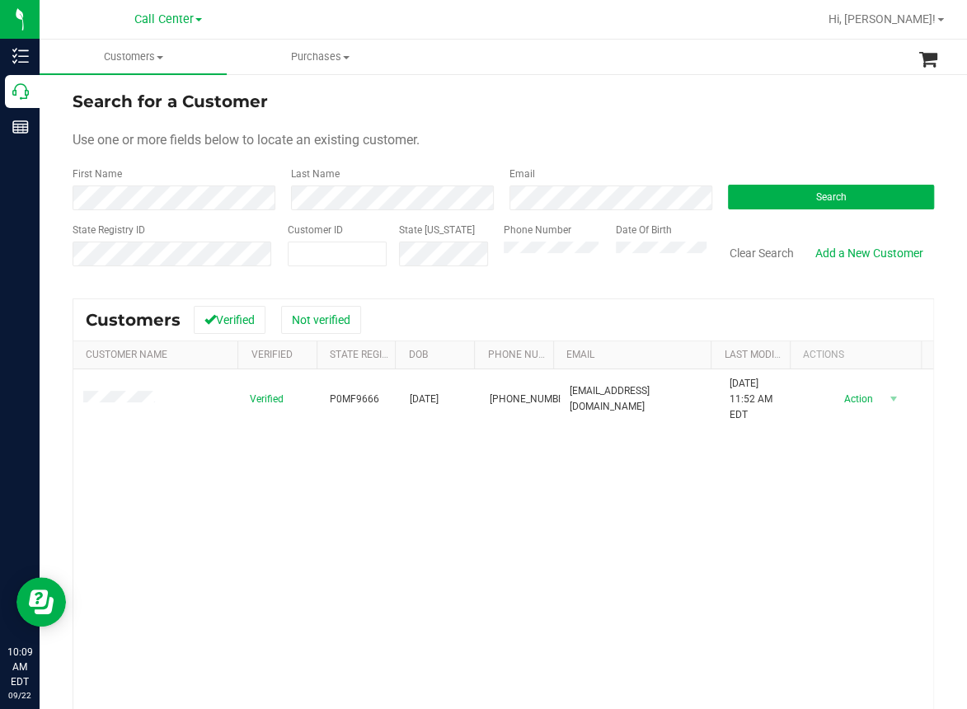
click at [335, 523] on div "Verified P0MF9666 06/08/1957 (386) 864-9642 dunnarkjl@gmail.com 7/23/2024 11:52…" at bounding box center [503, 592] width 860 height 447
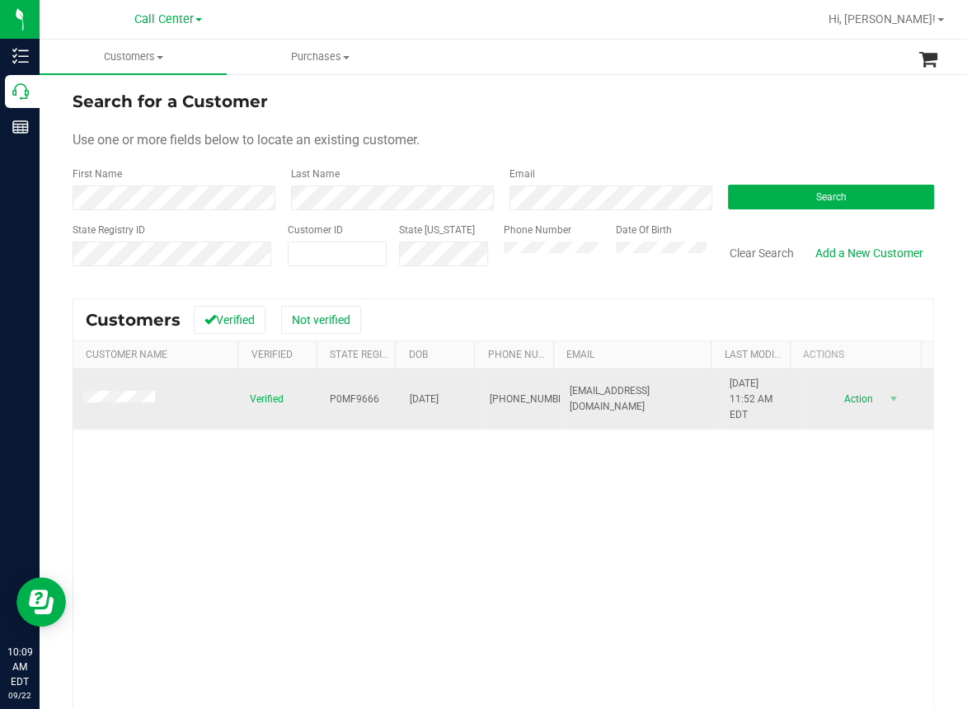
click at [424, 394] on span "06/08/1957" at bounding box center [424, 399] width 29 height 16
copy span "06/08/1957"
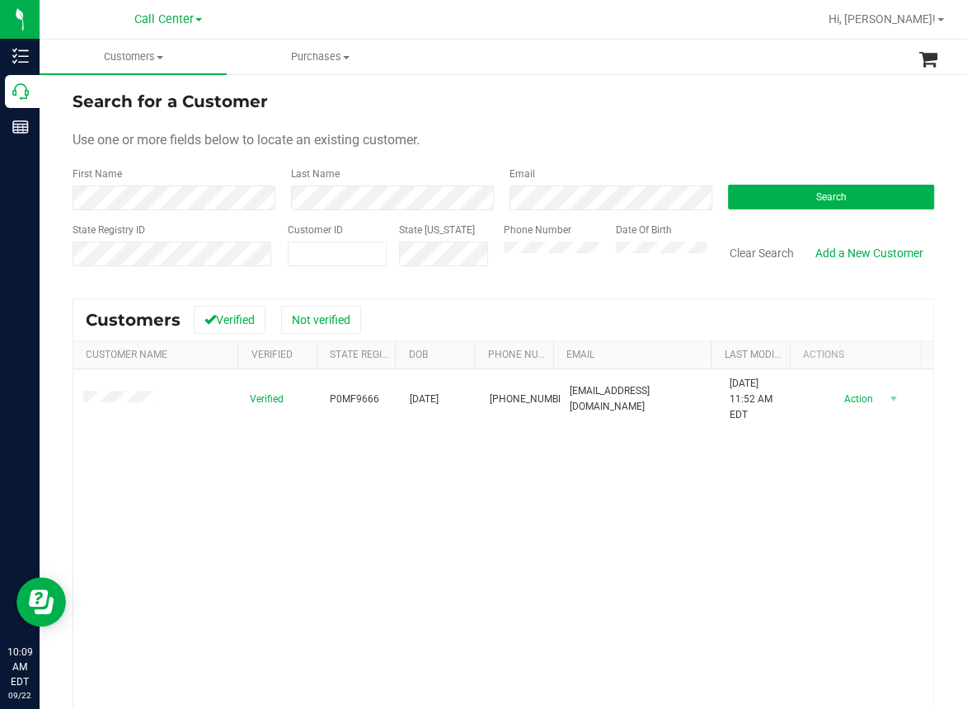
drag, startPoint x: 349, startPoint y: 549, endPoint x: 294, endPoint y: 489, distance: 81.1
click at [340, 543] on div "Verified P0MF9666 06/08/1957 (386) 864-9642 dunnarkjl@gmail.com 7/23/2024 11:52…" at bounding box center [503, 592] width 860 height 447
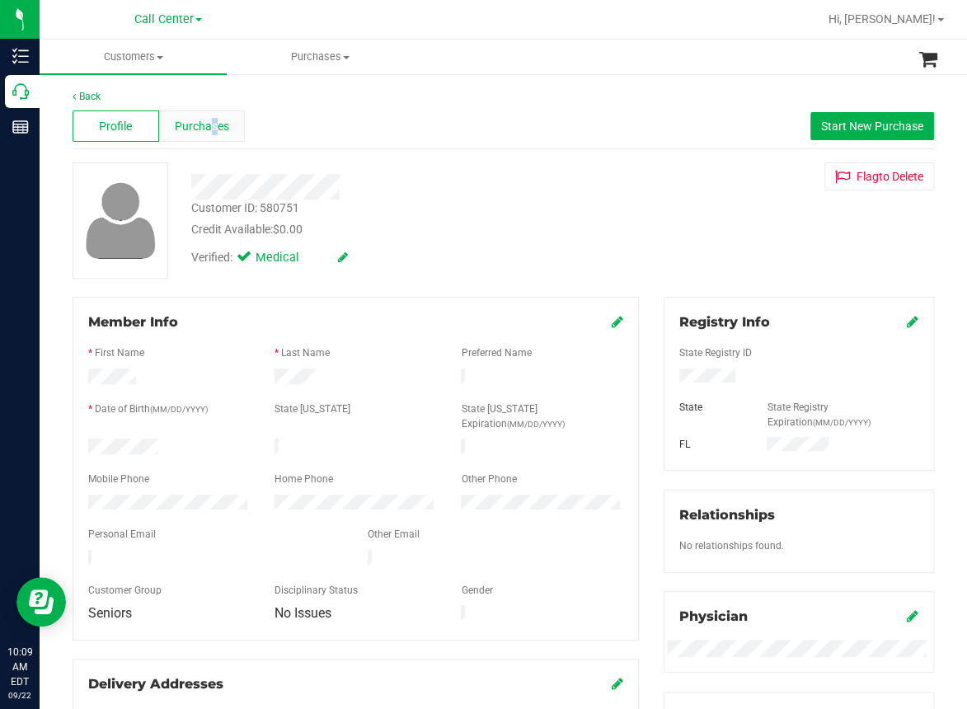
click at [212, 125] on span "Purchases" at bounding box center [202, 126] width 54 height 17
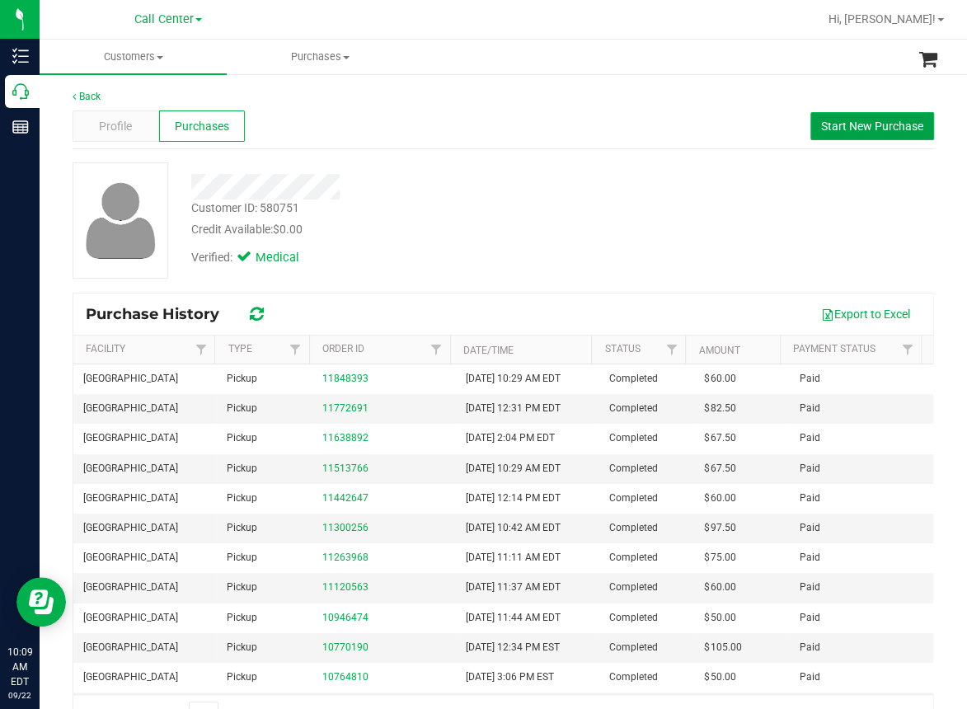
click at [836, 120] on span "Start New Purchase" at bounding box center [872, 126] width 102 height 13
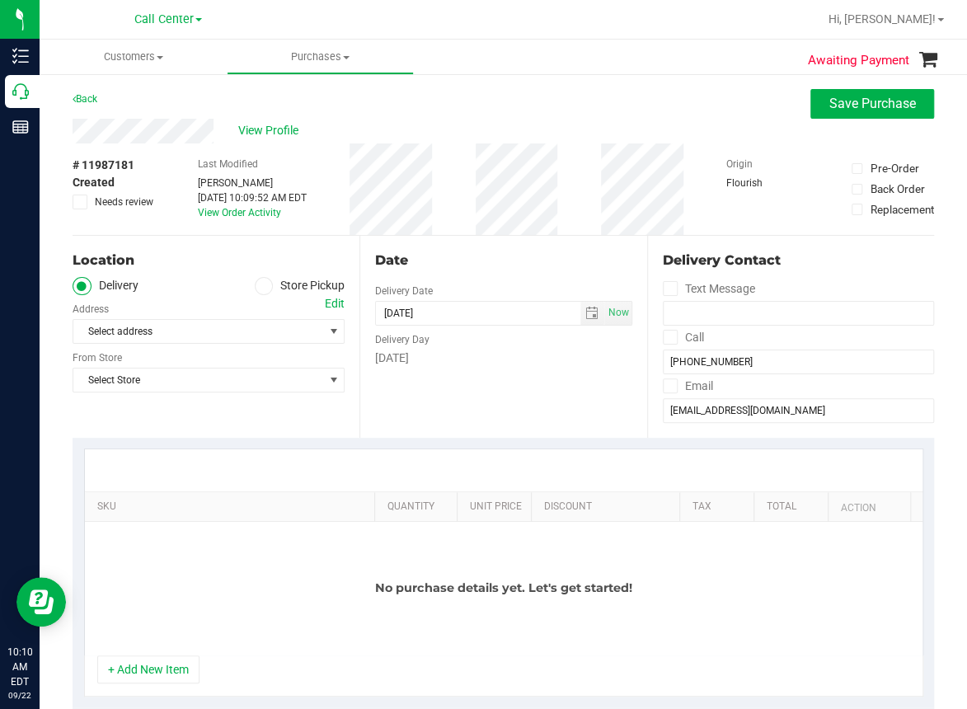
click at [263, 288] on span at bounding box center [264, 286] width 19 height 19
click at [0, 0] on input "Store Pickup" at bounding box center [0, 0] width 0 height 0
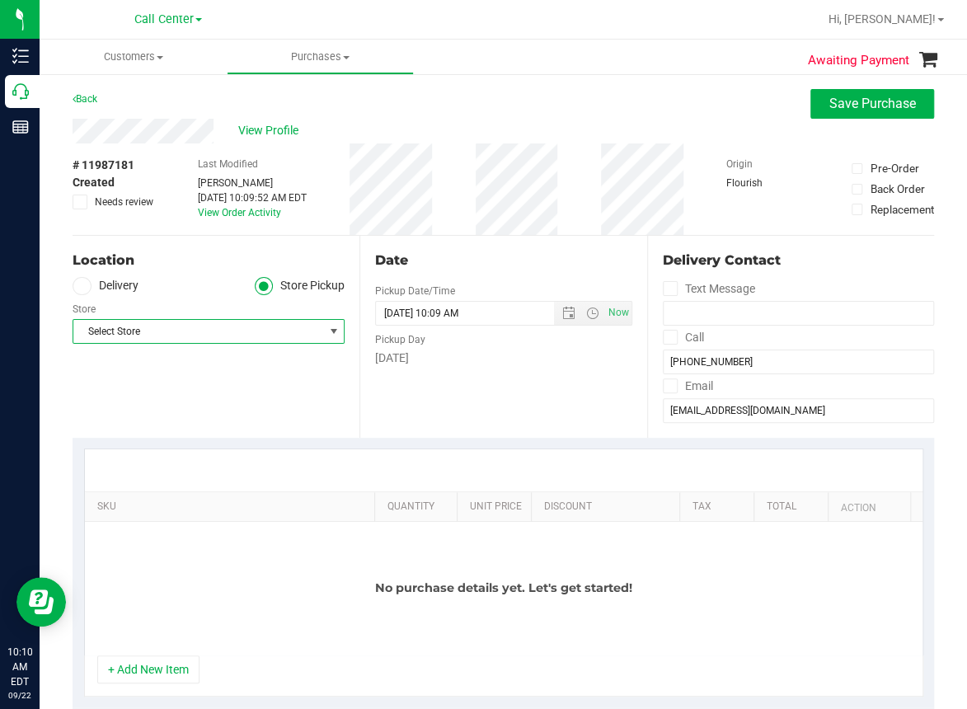
click at [167, 330] on span "Select Store" at bounding box center [198, 331] width 250 height 23
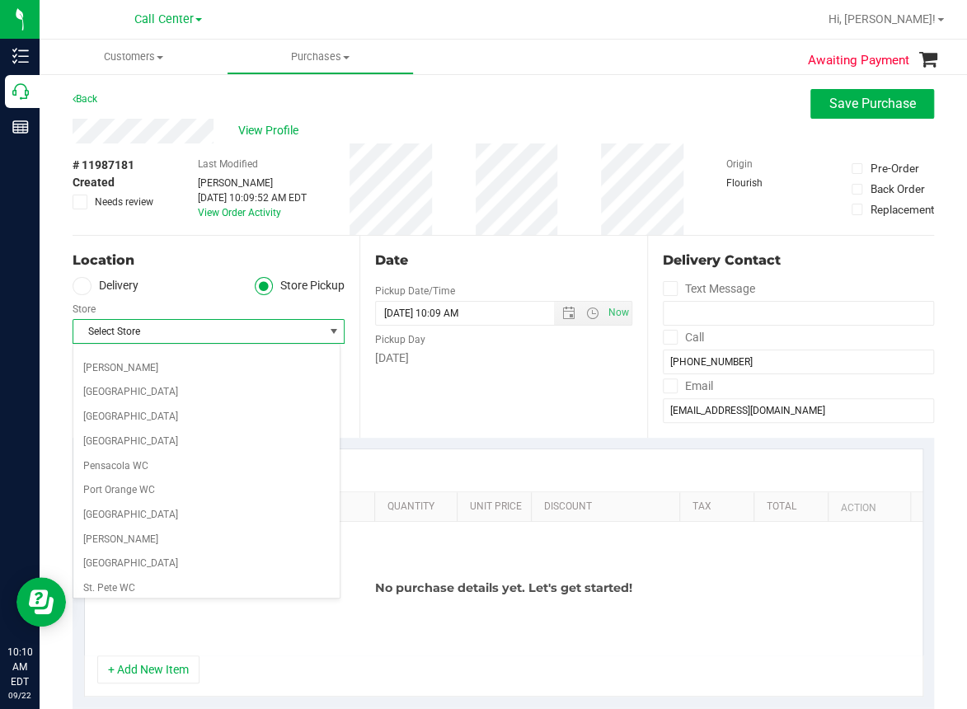
scroll to position [779, 0]
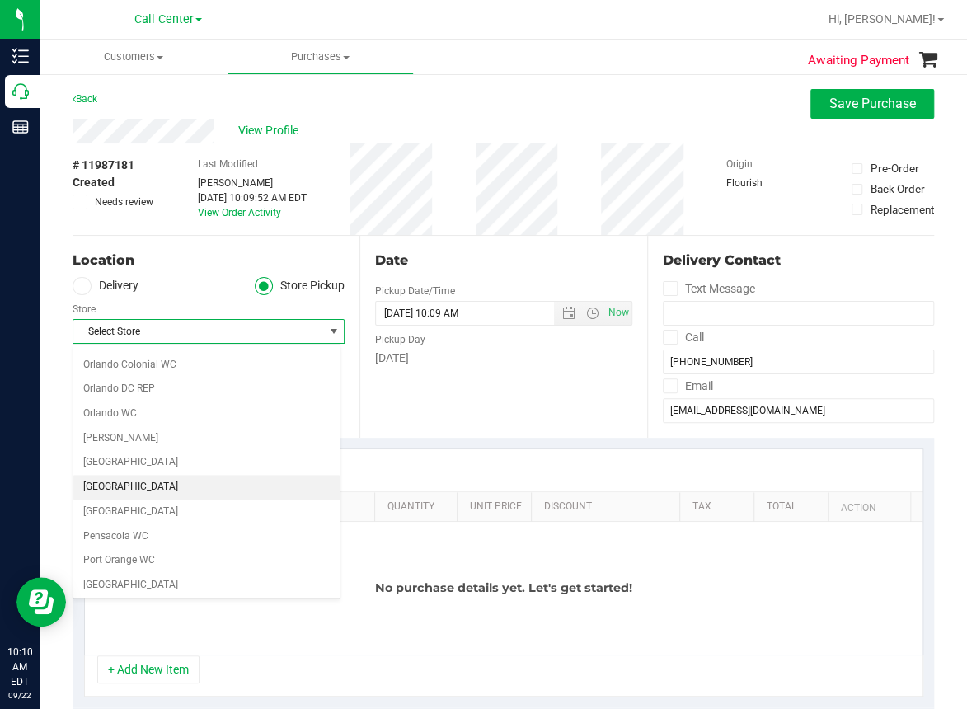
click at [115, 487] on li "[GEOGRAPHIC_DATA]" at bounding box center [206, 487] width 266 height 25
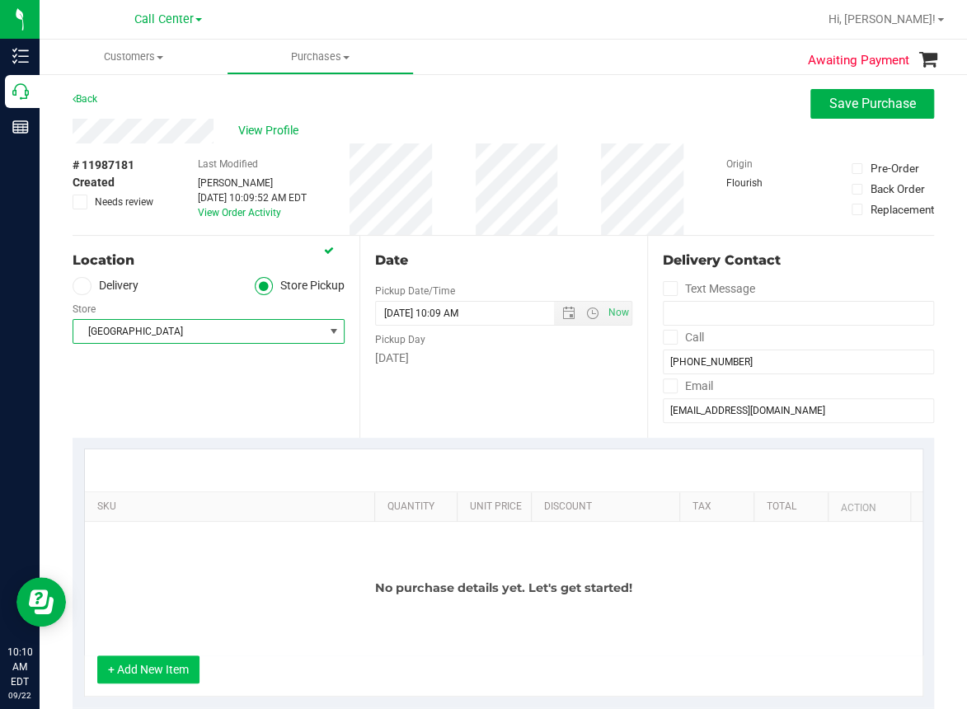
click at [152, 663] on button "+ Add New Item" at bounding box center [148, 669] width 102 height 28
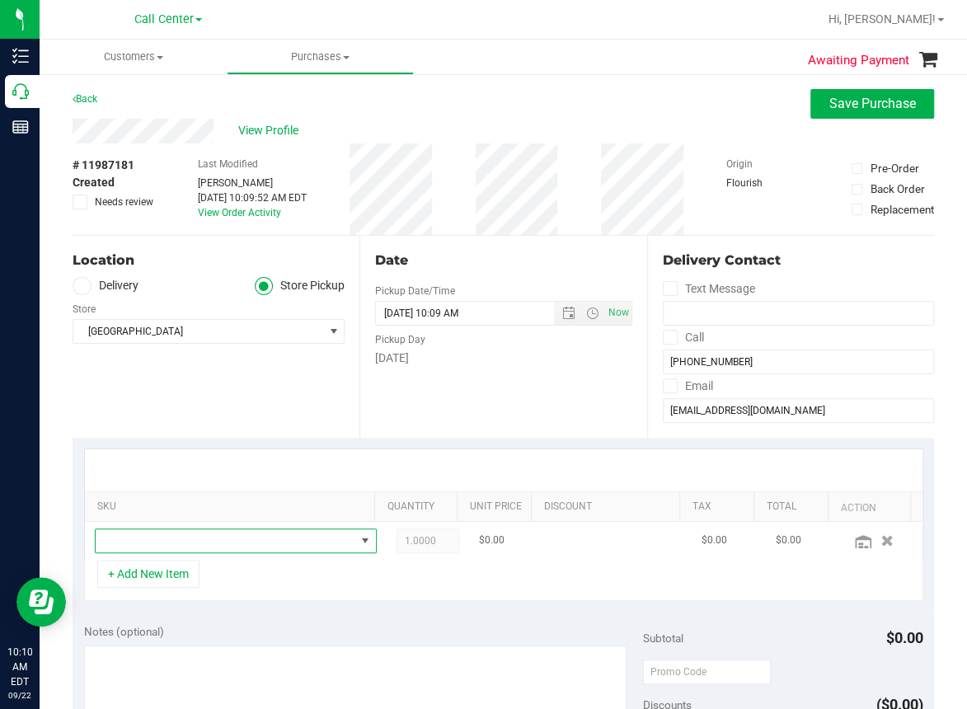
click at [124, 541] on span "NO DATA FOUND" at bounding box center [226, 540] width 260 height 23
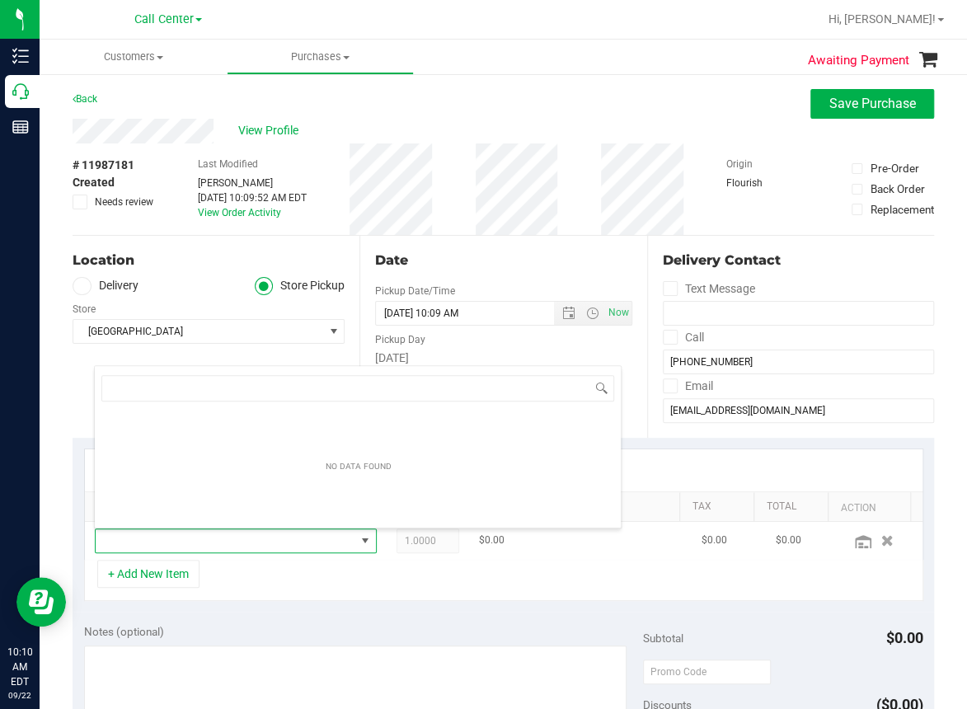
scroll to position [24, 245]
type input "dark choco"
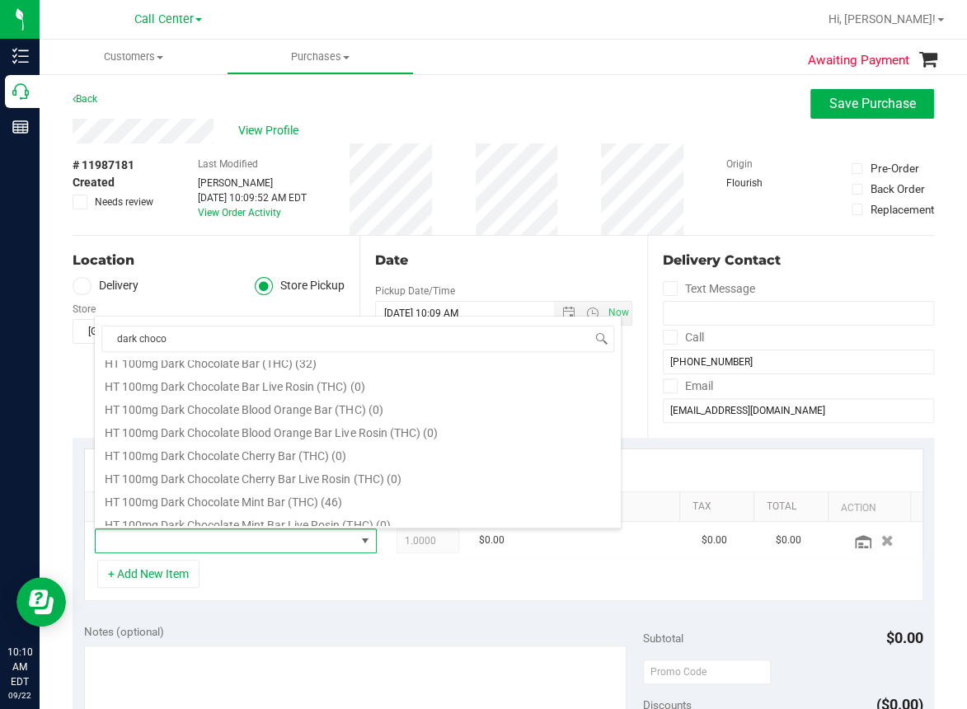
scroll to position [247, 0]
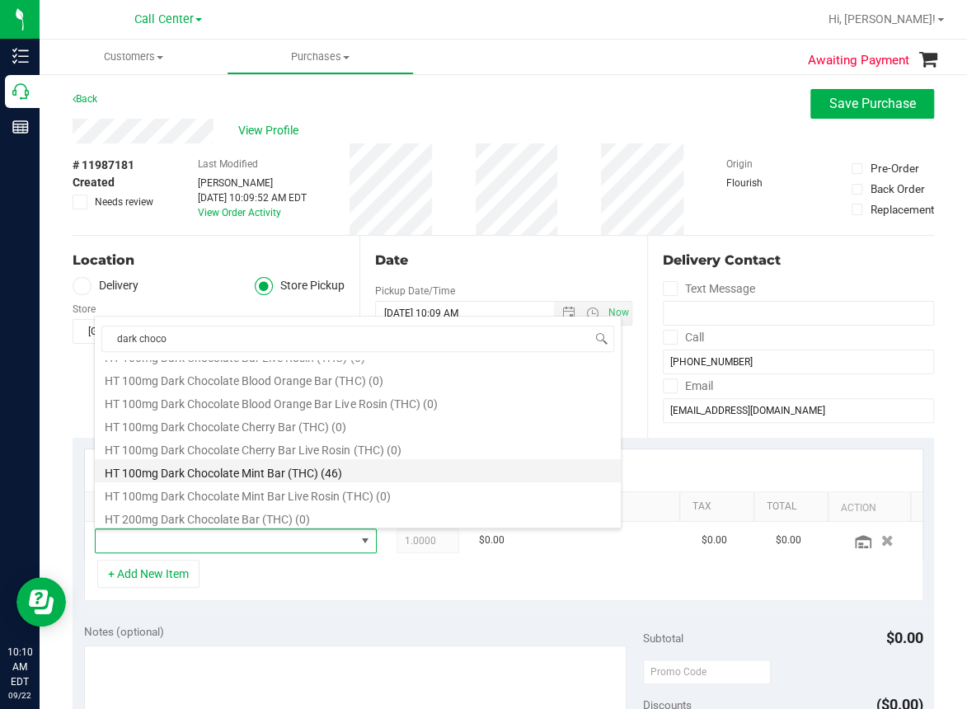
click at [312, 476] on li "HT 100mg Dark Chocolate Mint Bar (THC) (46)" at bounding box center [358, 470] width 526 height 23
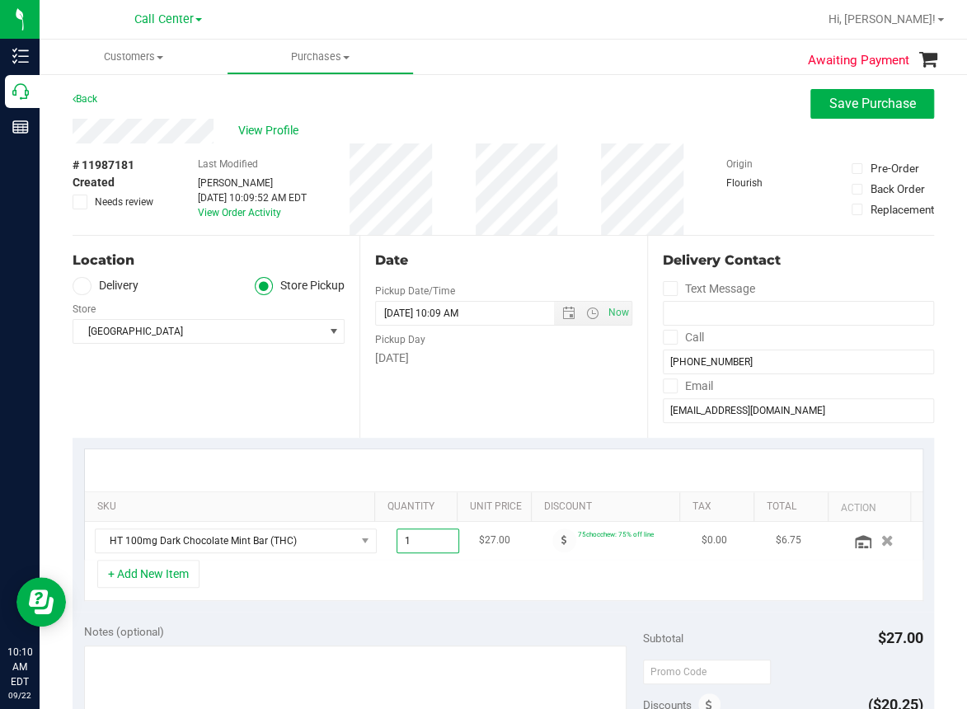
click at [411, 537] on span "1.00 1" at bounding box center [427, 540] width 63 height 25
type input "10"
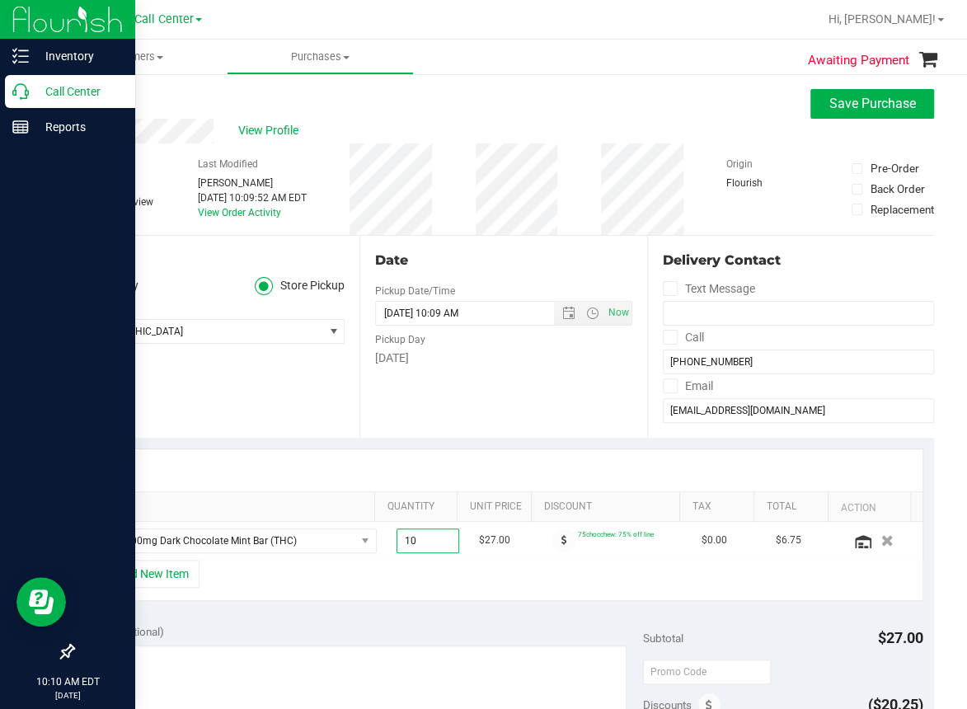
type input "10.00"
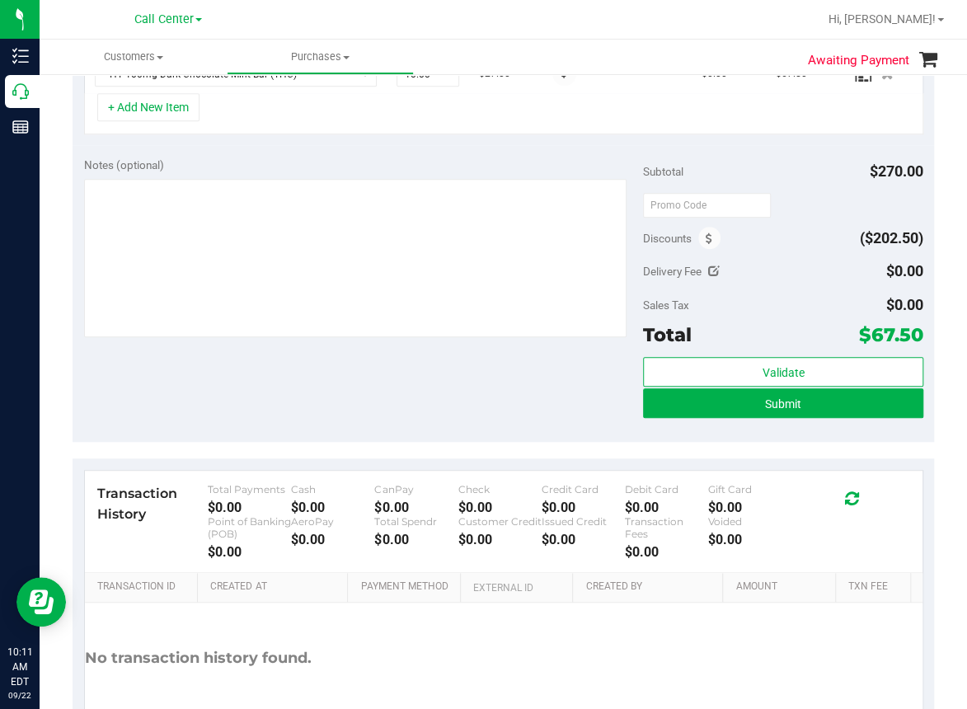
scroll to position [565, 0]
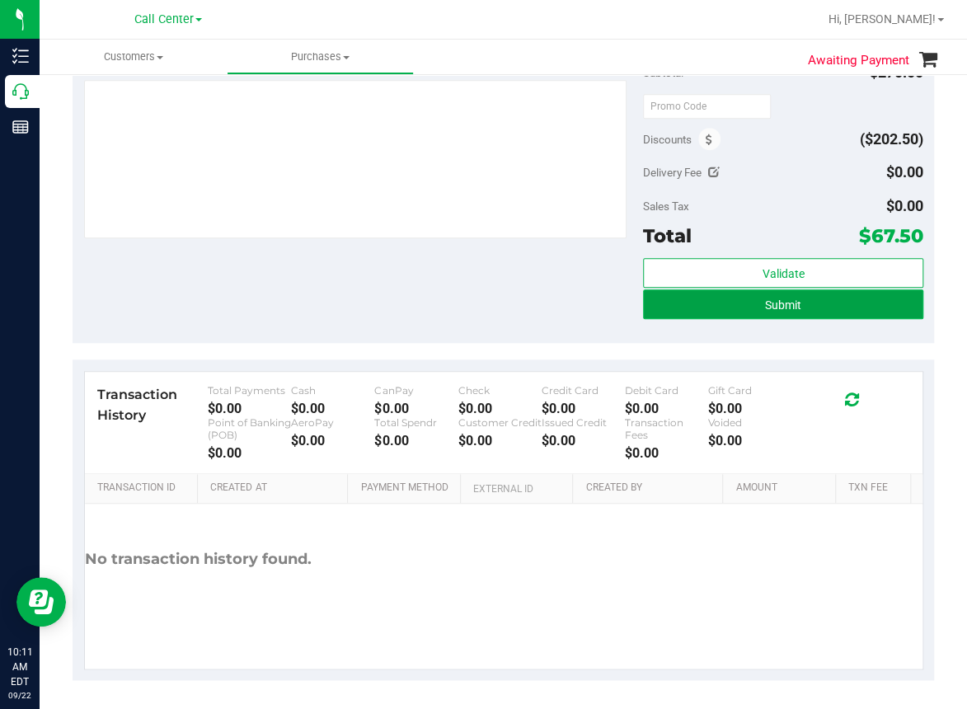
drag, startPoint x: 768, startPoint y: 304, endPoint x: 694, endPoint y: 307, distance: 74.2
click at [765, 303] on span "Submit" at bounding box center [783, 304] width 36 height 13
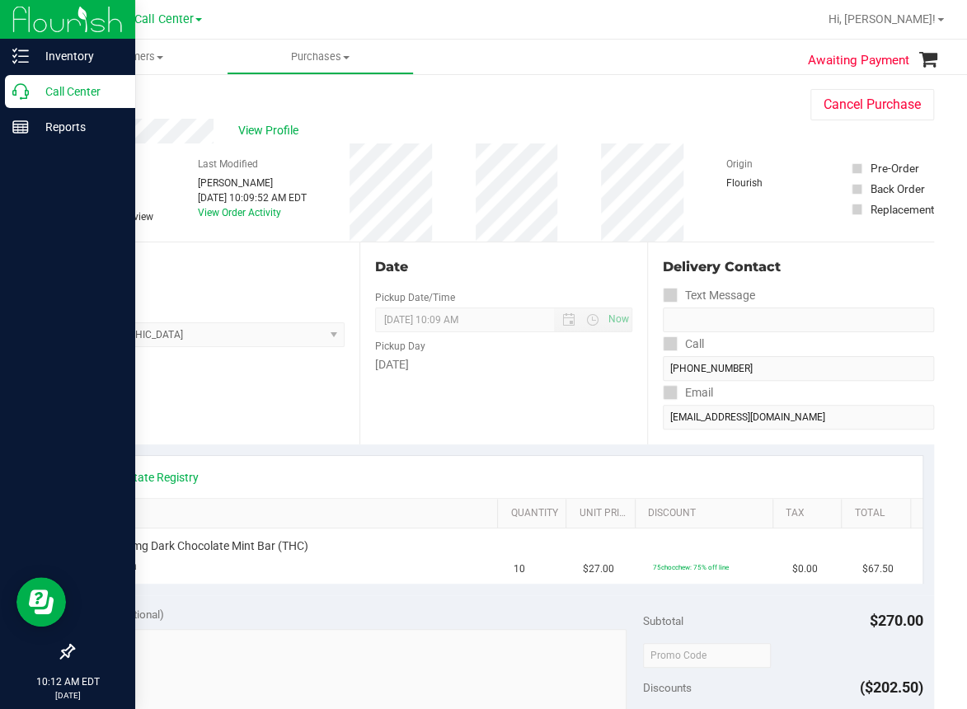
click at [16, 91] on icon at bounding box center [20, 91] width 16 height 16
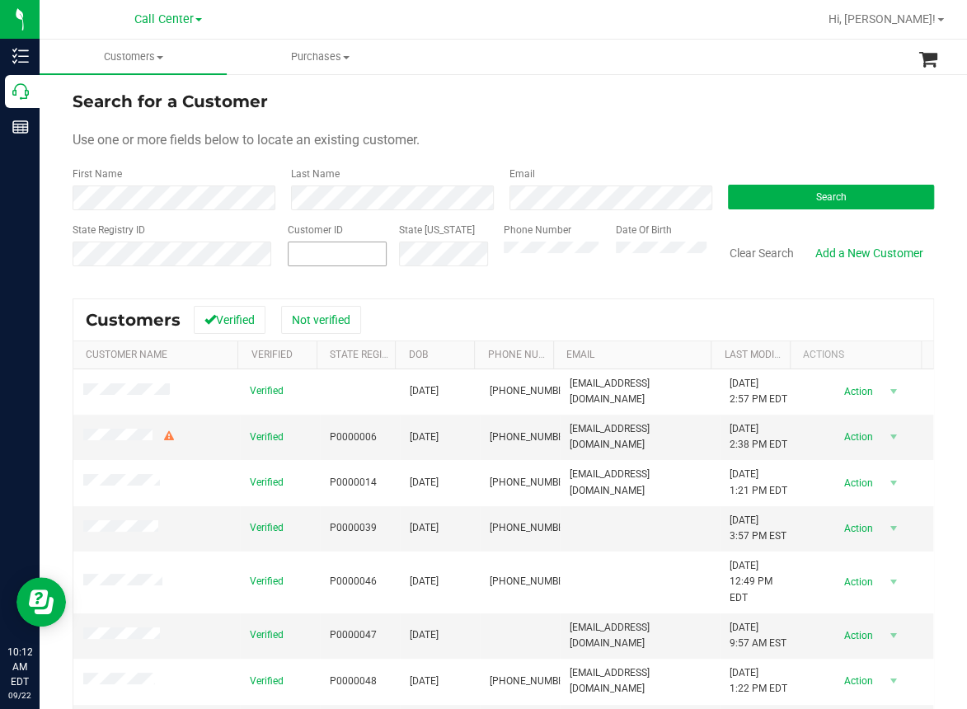
click at [0, 0] on input "text" at bounding box center [0, 0] width 0 height 0
paste input "316727"
type input "316727"
click at [816, 191] on span "Search" at bounding box center [831, 197] width 30 height 12
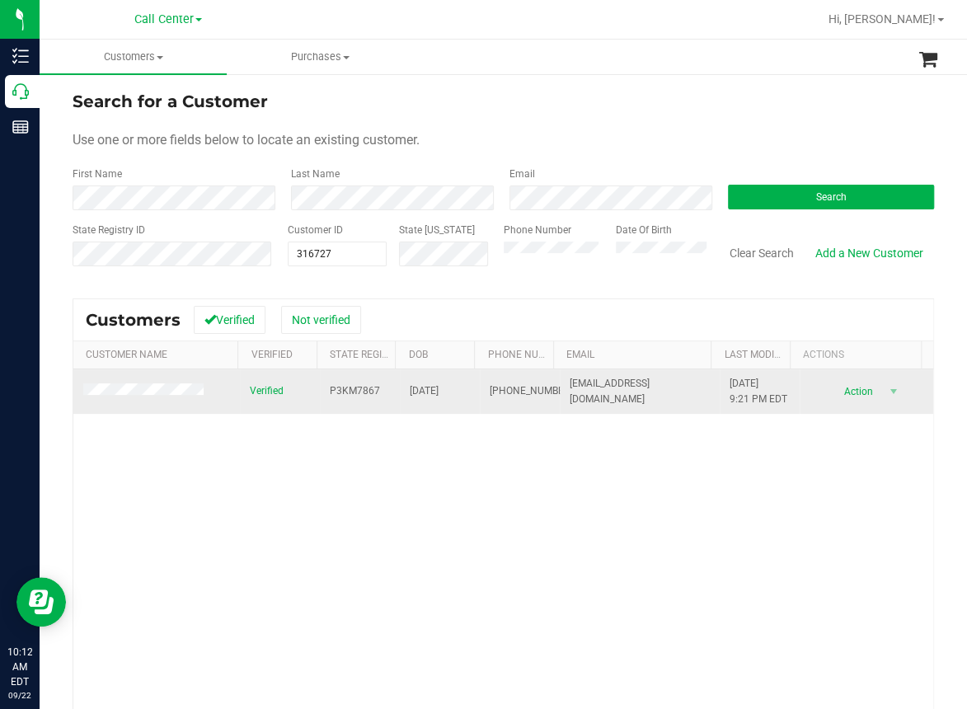
click at [497, 387] on span "(985) 688-4510" at bounding box center [531, 391] width 82 height 16
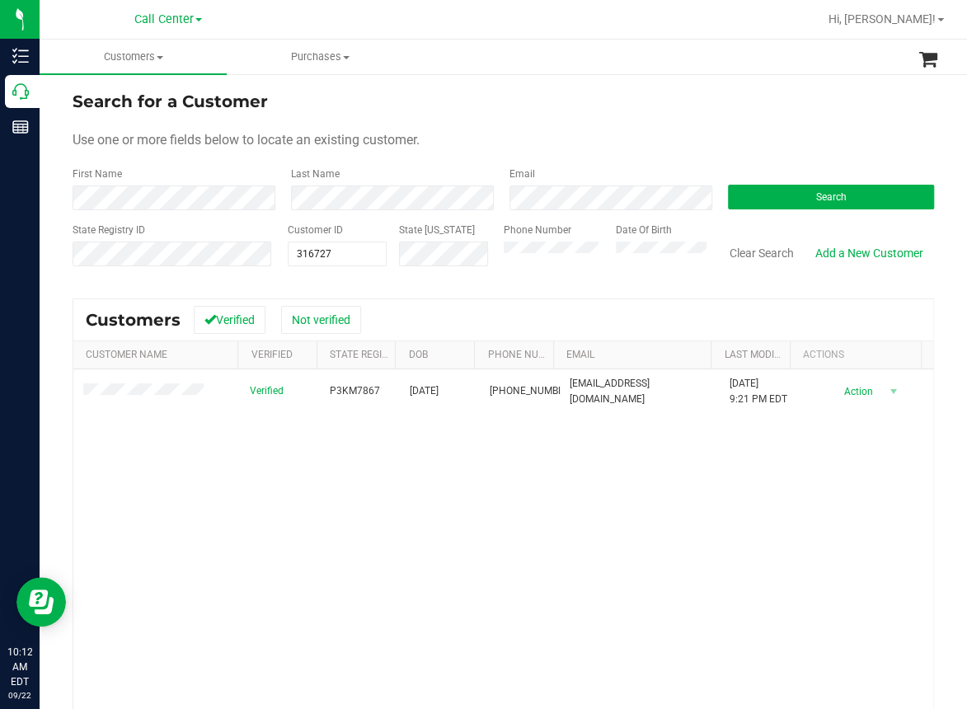
drag, startPoint x: 389, startPoint y: 532, endPoint x: 251, endPoint y: 433, distance: 169.5
click at [384, 523] on div "Verified P3KM7867 08/21/1968 (985) 688-4510 dneathery318@gmail.com 9/2/2025 9:2…" at bounding box center [503, 592] width 860 height 447
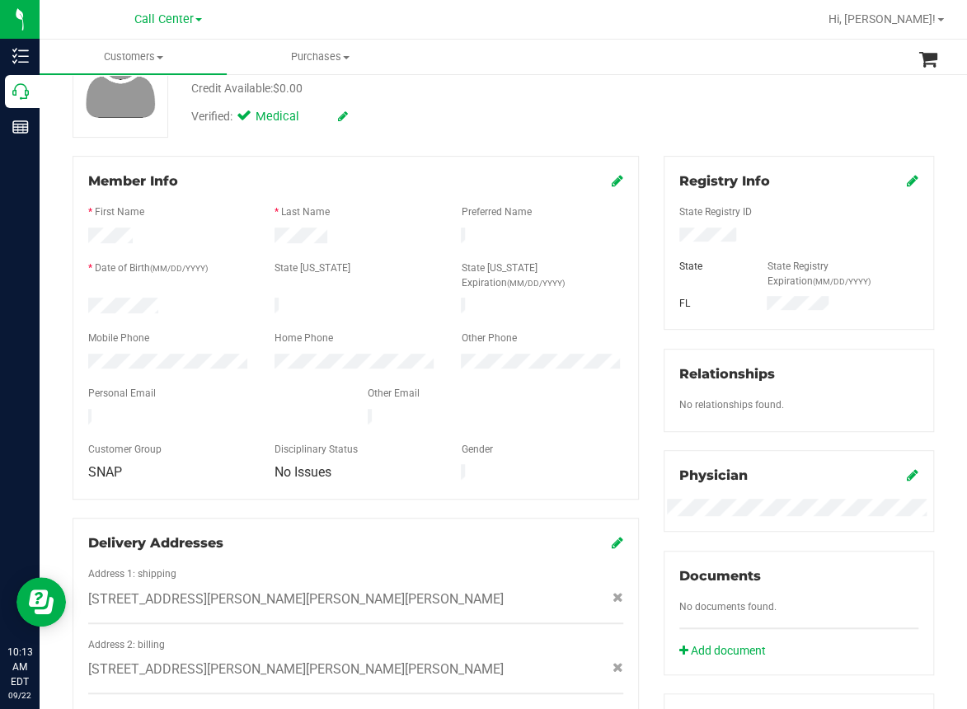
scroll to position [138, 0]
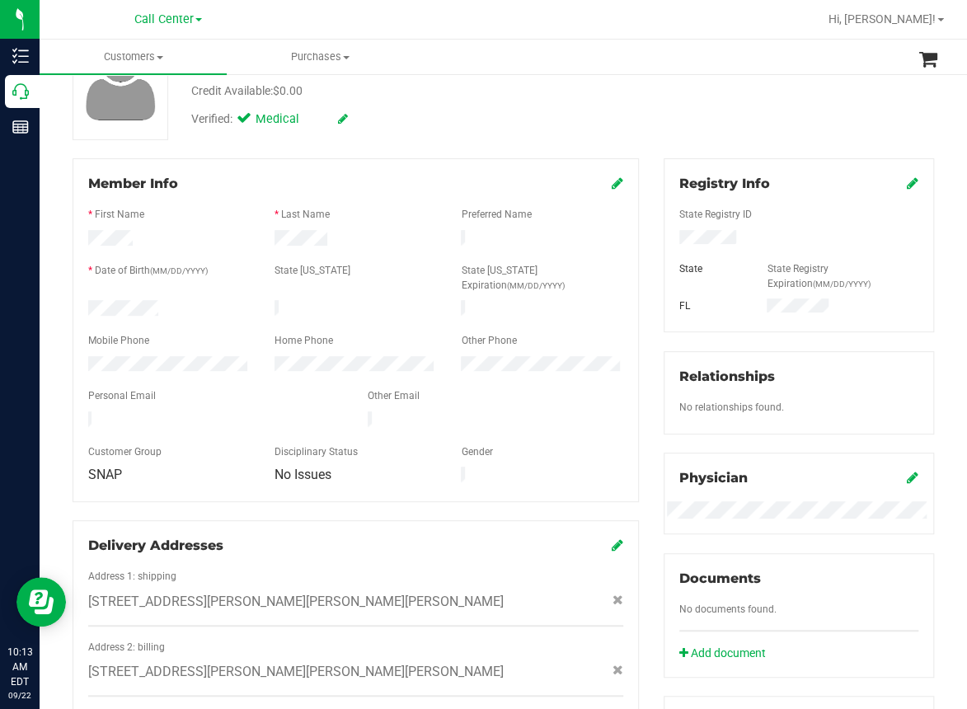
click at [508, 77] on div "Customer ID: 316727 Credit Available: $0.00" at bounding box center [400, 80] width 443 height 39
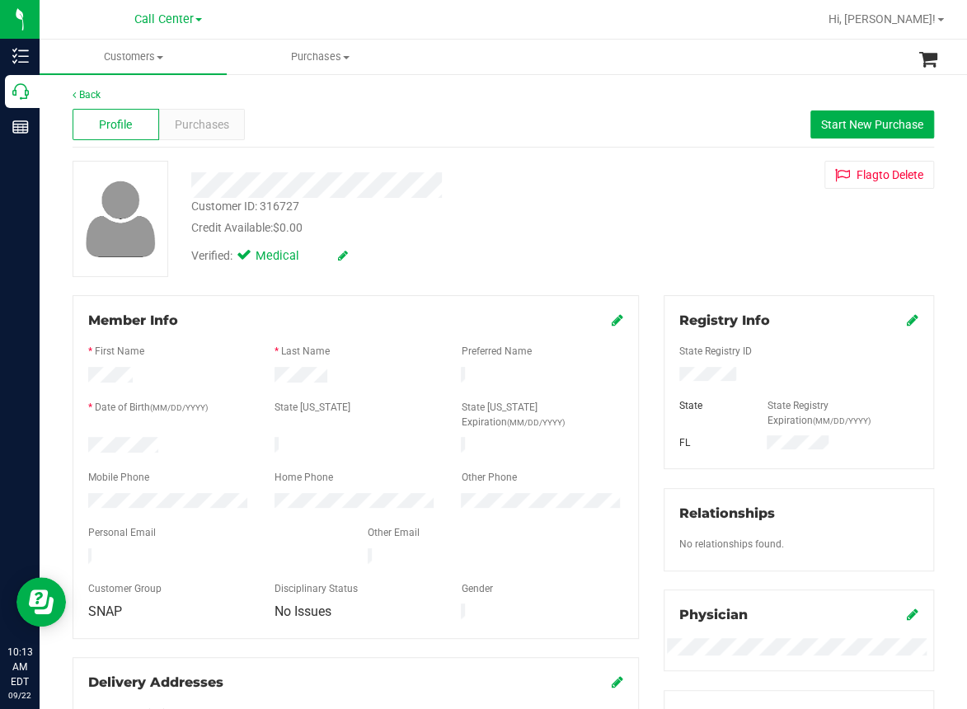
scroll to position [0, 0]
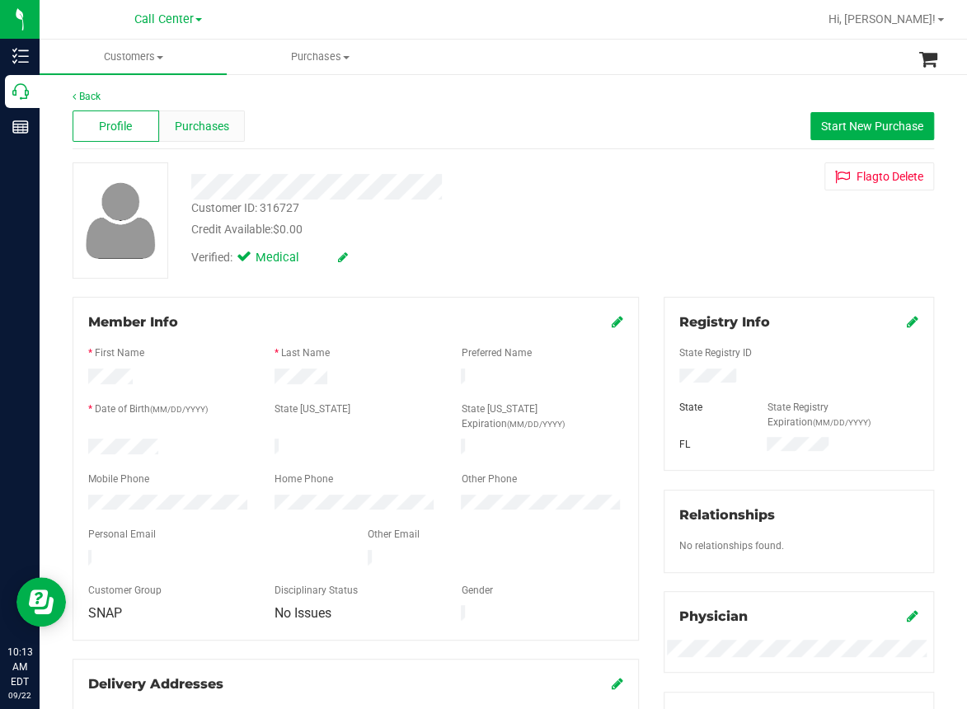
click at [207, 115] on div "Purchases" at bounding box center [202, 125] width 87 height 31
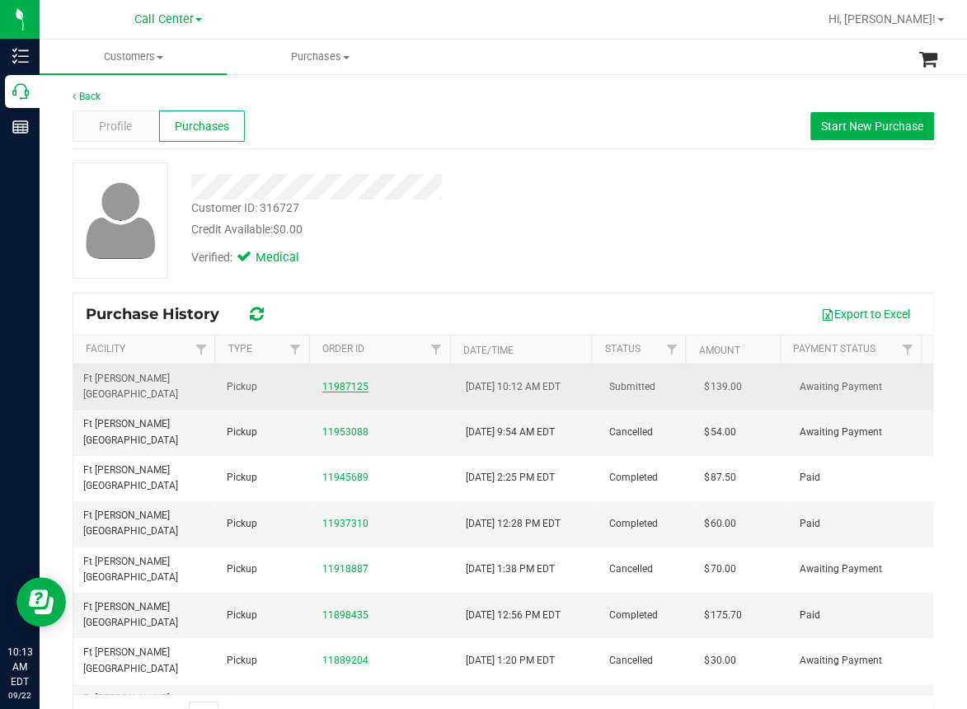
click at [328, 383] on link "11987125" at bounding box center [345, 387] width 46 height 12
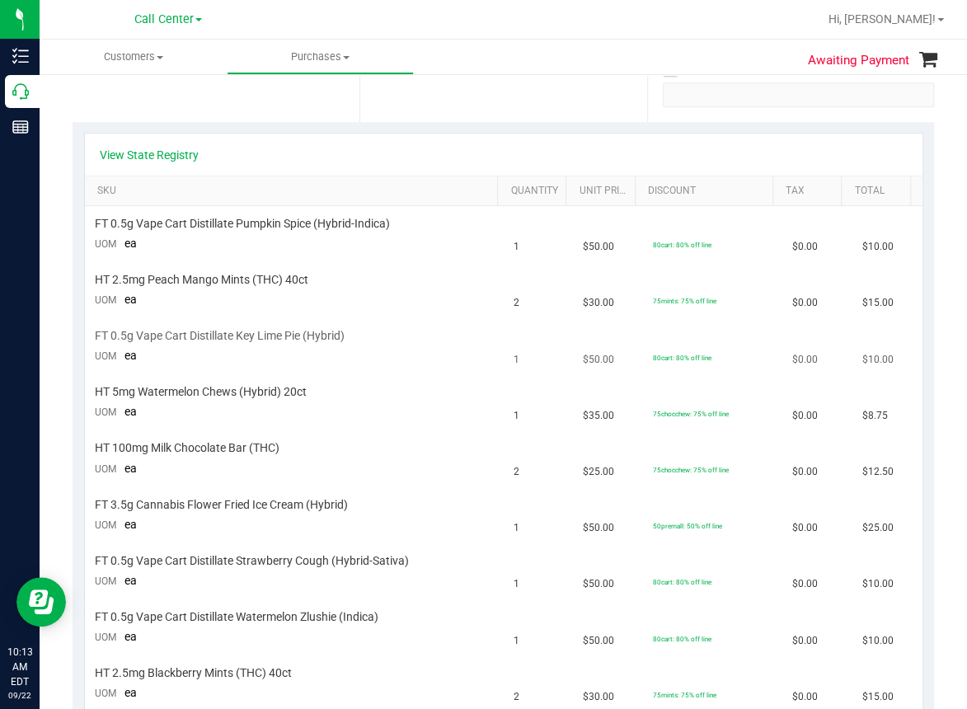
scroll to position [247, 0]
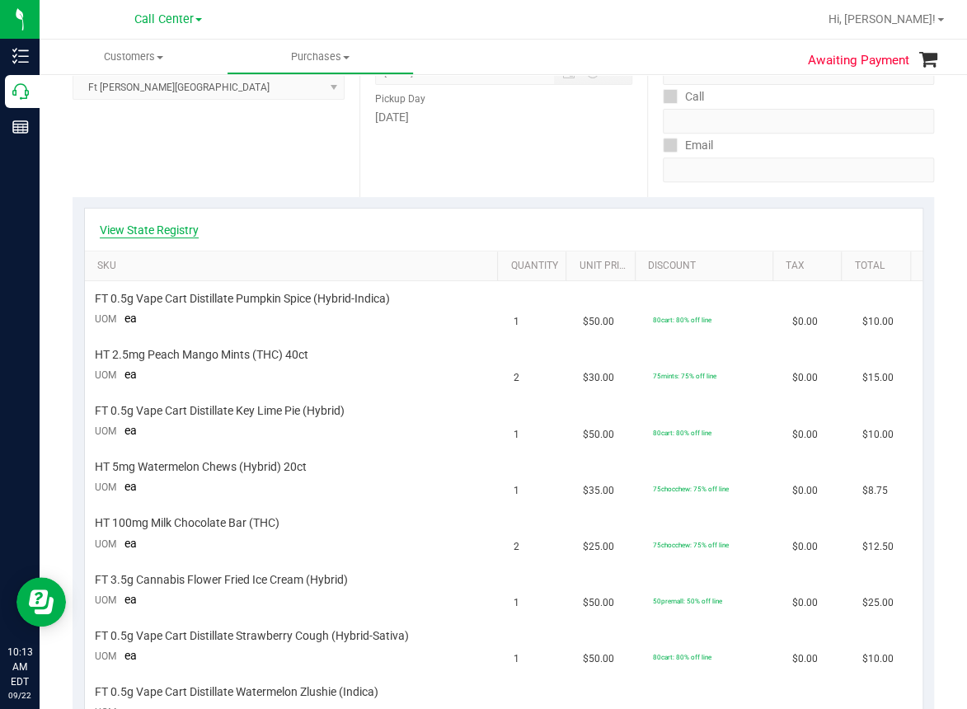
click at [154, 232] on link "View State Registry" at bounding box center [149, 230] width 99 height 16
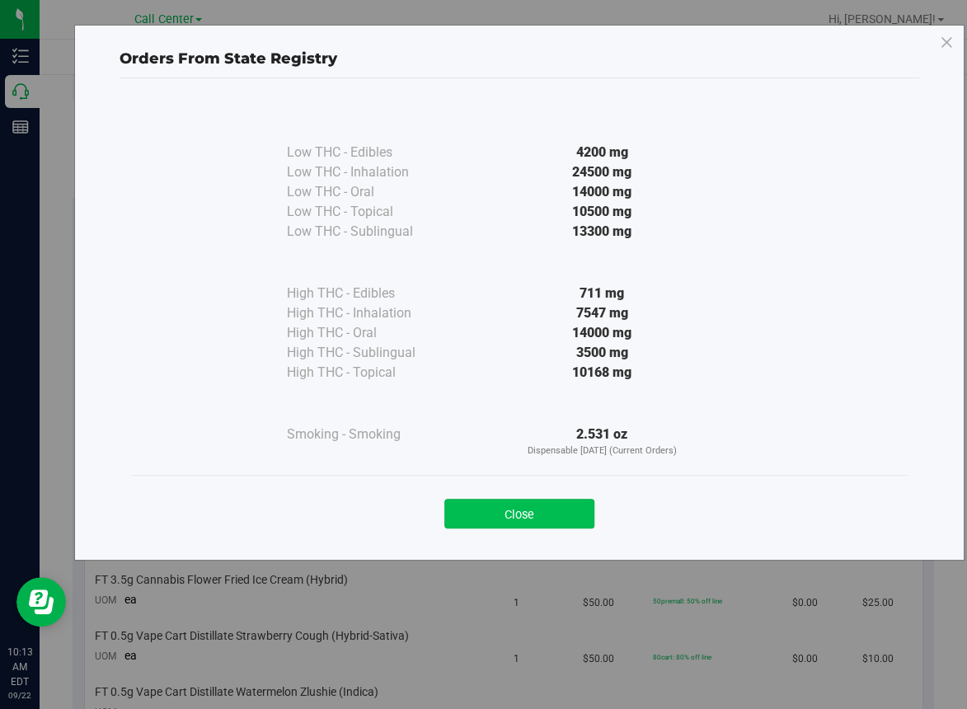
click at [518, 504] on button "Close" at bounding box center [519, 514] width 150 height 30
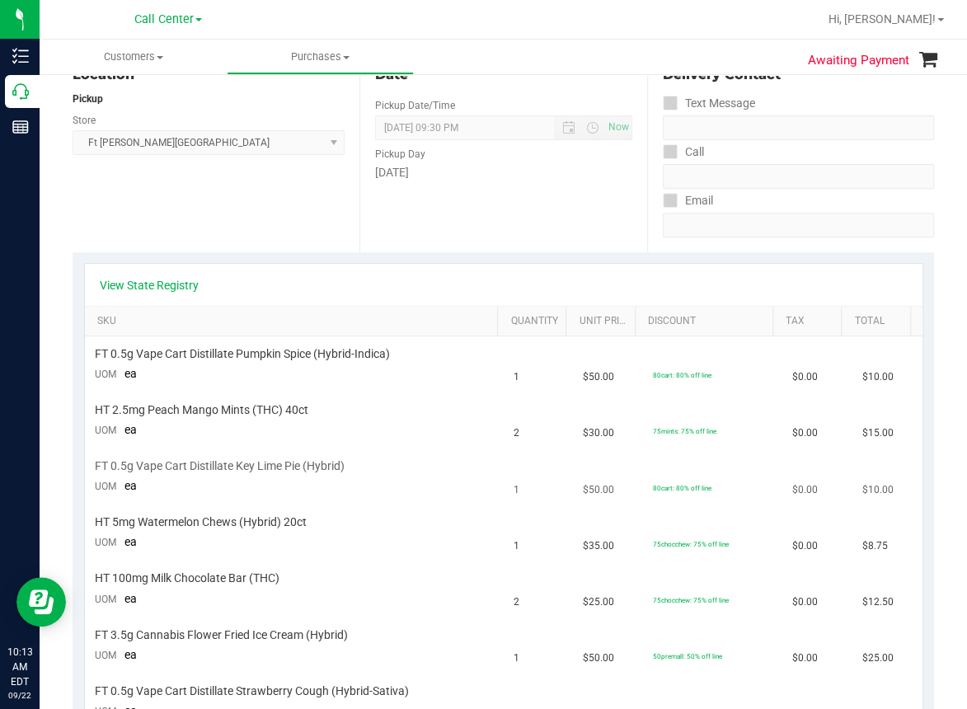
scroll to position [0, 0]
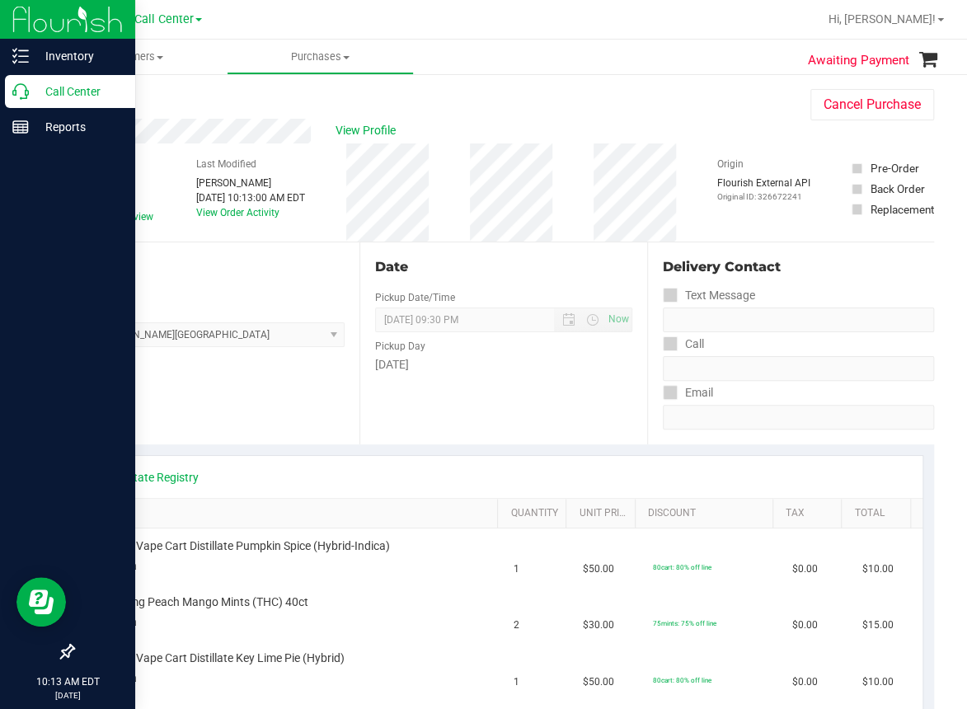
click at [34, 92] on p "Call Center" at bounding box center [78, 92] width 99 height 20
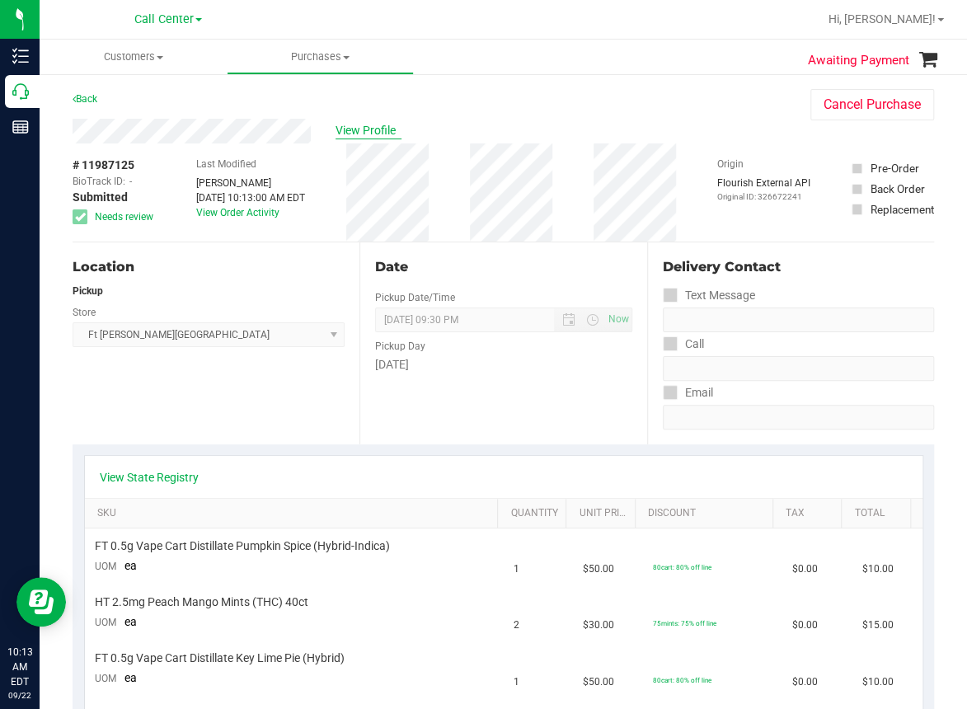
click at [363, 129] on span "View Profile" at bounding box center [368, 130] width 66 height 17
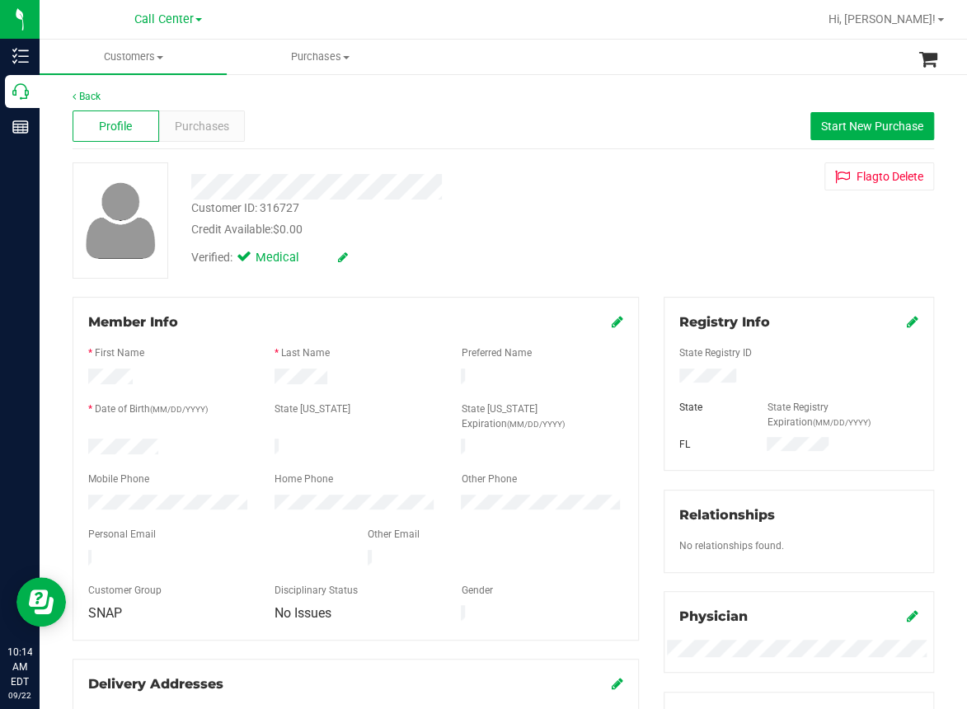
click at [715, 134] on div "Profile Purchases Start New Purchase" at bounding box center [503, 126] width 861 height 45
click at [534, 50] on ul "Customers All customers Add a new customer All physicians Purchases All purchas…" at bounding box center [523, 57] width 967 height 35
click at [622, 59] on ul "Customers All customers Add a new customer All physicians Purchases All purchas…" at bounding box center [523, 57] width 967 height 35
click at [207, 129] on span "Purchases" at bounding box center [202, 126] width 54 height 17
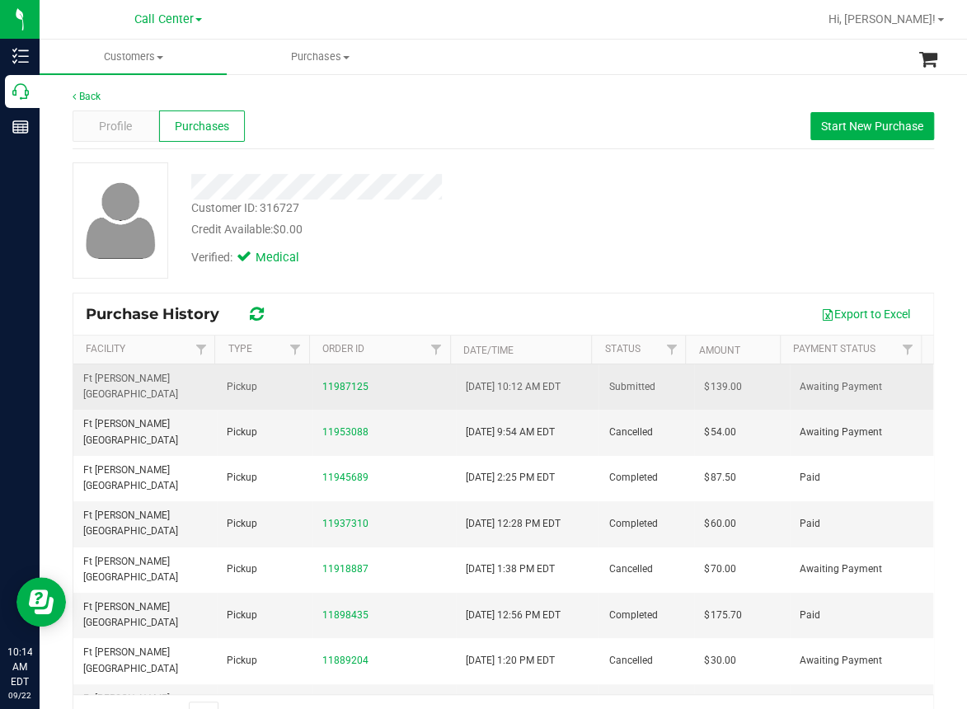
click at [333, 388] on td "11987125" at bounding box center [383, 386] width 143 height 45
click at [336, 381] on link "11987125" at bounding box center [345, 387] width 46 height 12
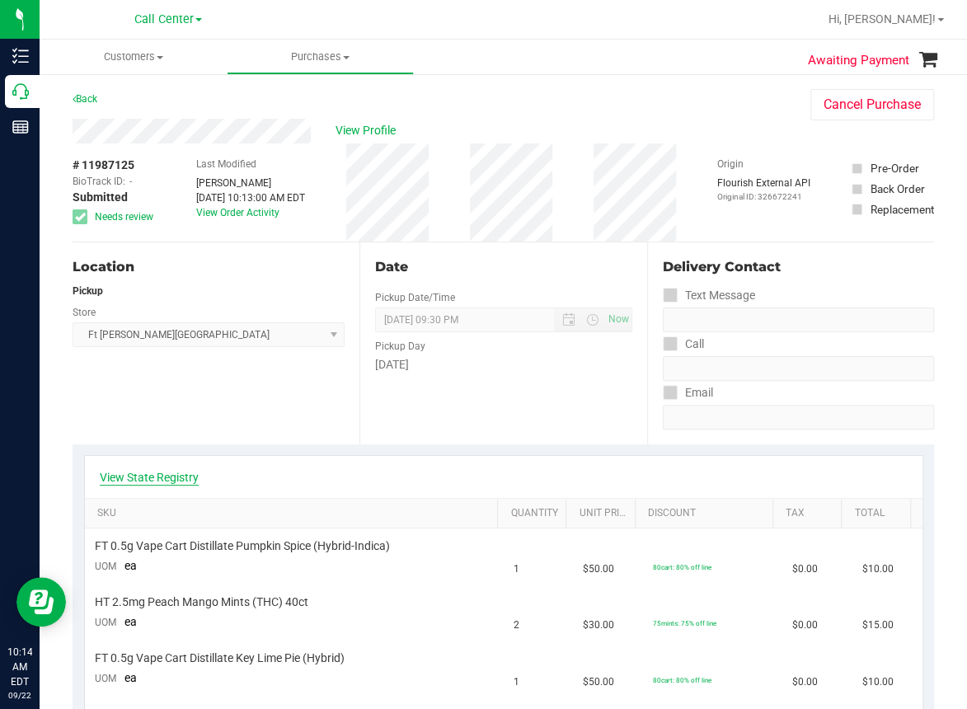
click at [165, 477] on link "View State Registry" at bounding box center [149, 477] width 99 height 16
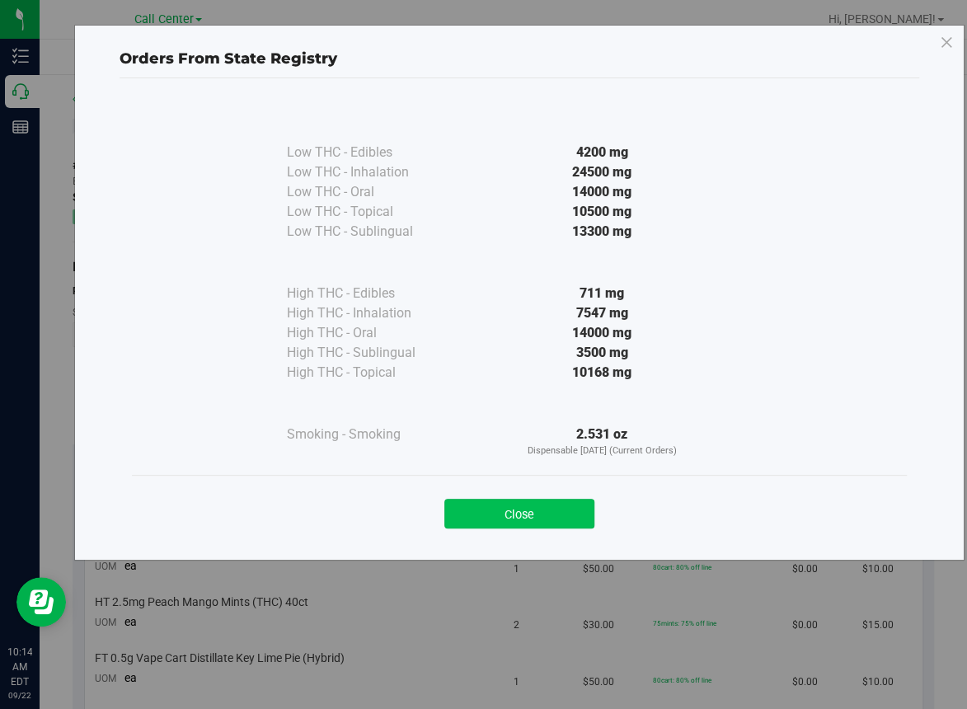
click at [530, 513] on button "Close" at bounding box center [519, 514] width 150 height 30
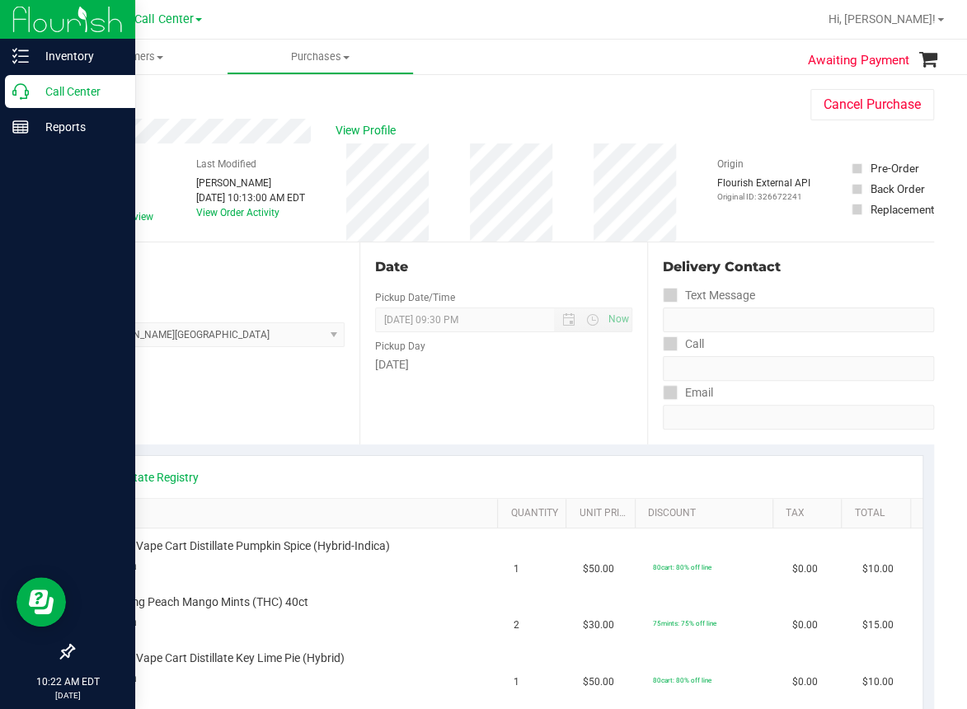
click at [21, 95] on icon at bounding box center [20, 91] width 16 height 16
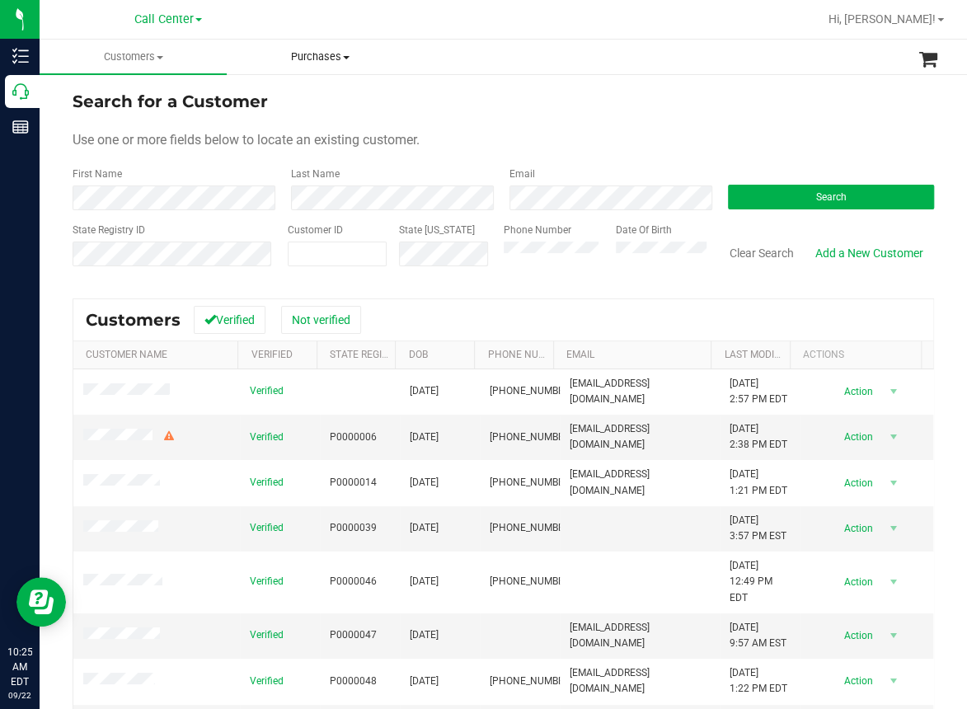
drag, startPoint x: 373, startPoint y: 71, endPoint x: 371, endPoint y: 101, distance: 29.7
click at [373, 73] on uib-tab-heading "Purchases All purchases" at bounding box center [319, 56] width 185 height 33
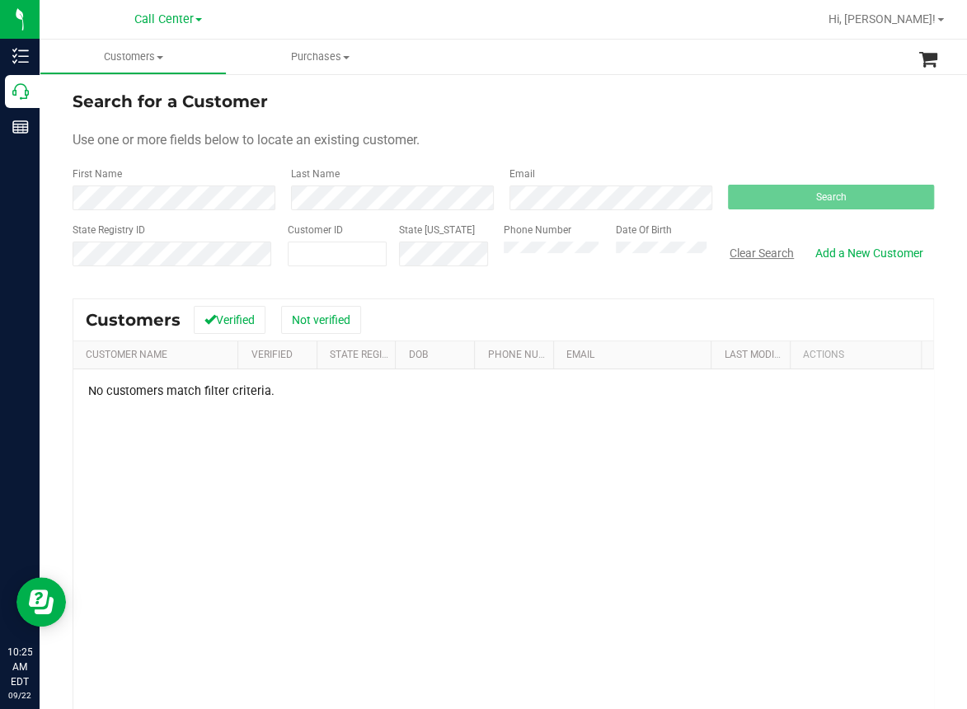
click at [766, 251] on button "Clear Search" at bounding box center [762, 253] width 86 height 28
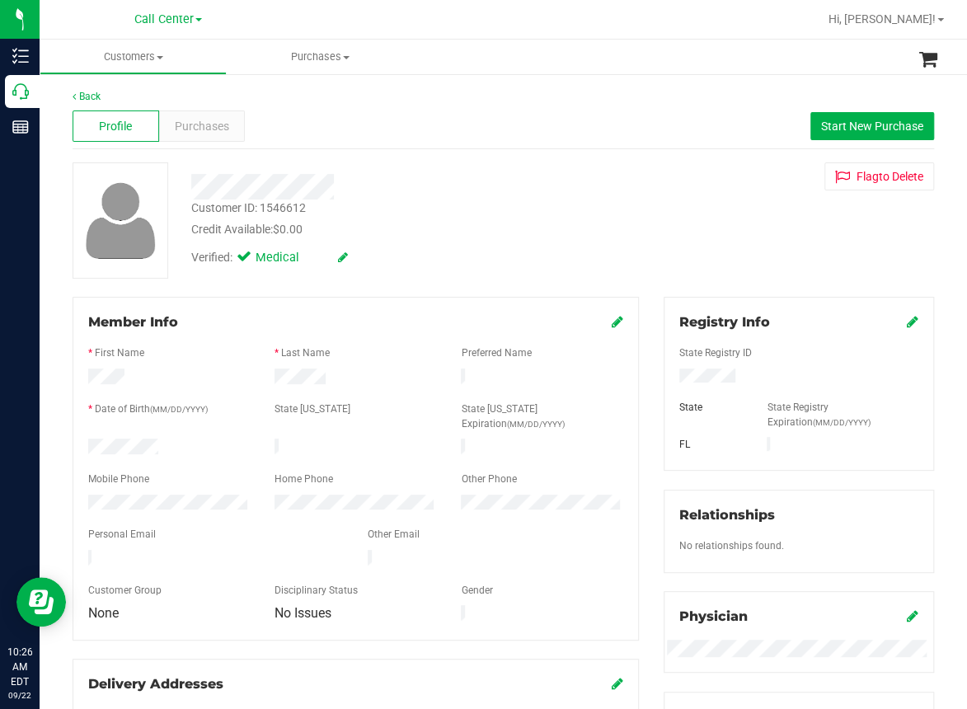
click at [408, 340] on div at bounding box center [355, 338] width 535 height 13
click at [382, 138] on div "Profile Purchases Start New Purchase" at bounding box center [503, 126] width 861 height 45
click at [180, 134] on div "Purchases" at bounding box center [202, 125] width 87 height 31
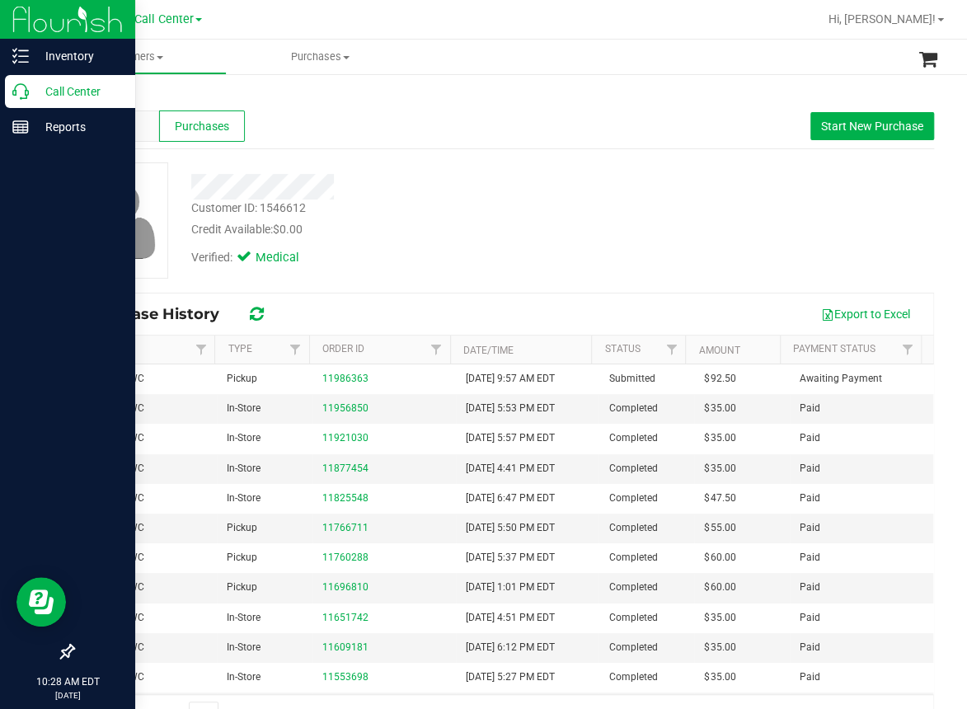
click at [21, 90] on icon at bounding box center [20, 91] width 16 height 16
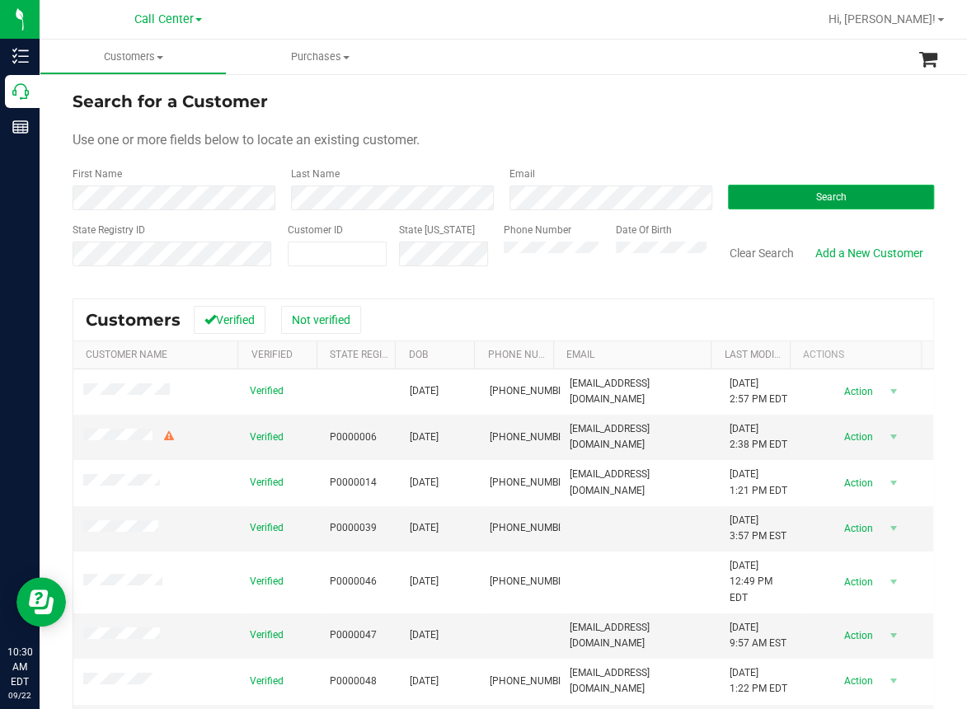
click at [790, 199] on button "Search" at bounding box center [831, 197] width 206 height 25
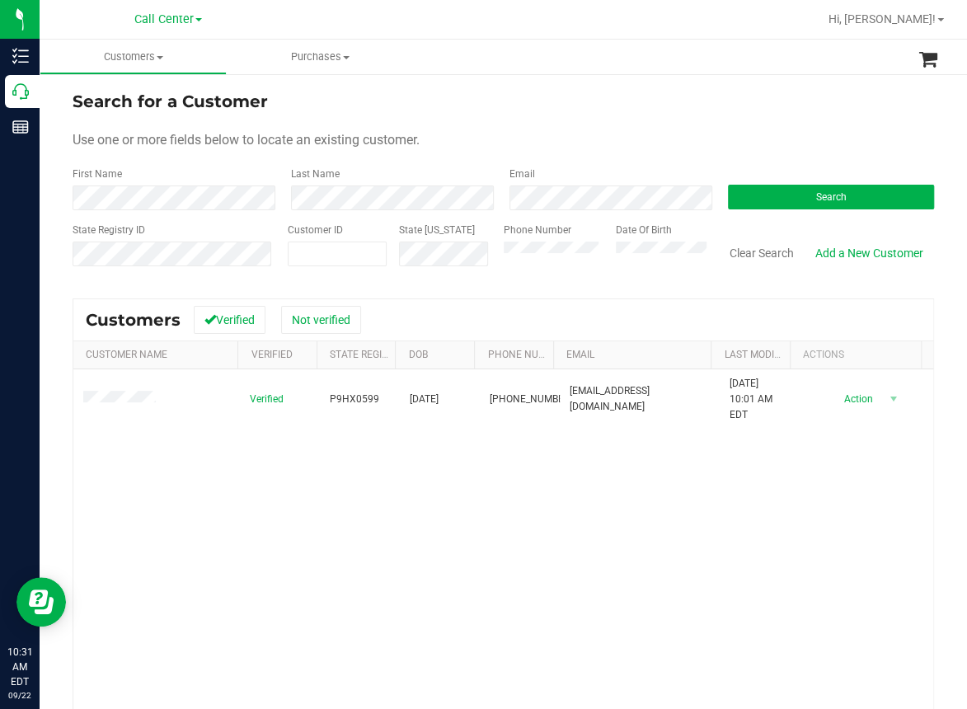
click at [260, 489] on div "Verified P9HX0599 02/16/1955 (813) 837-4299 jdryden55@verizon.net 6/10/2021 10:…" at bounding box center [503, 592] width 860 height 447
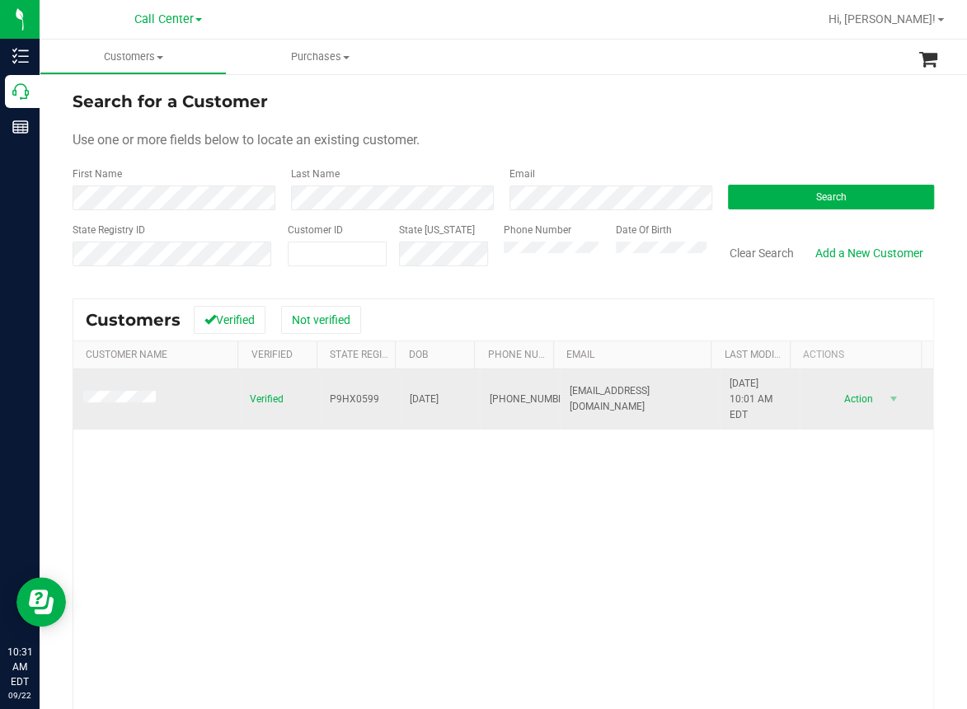
click at [415, 396] on span "02/16/1955" at bounding box center [424, 399] width 29 height 16
click at [344, 397] on span "P9HX0599" at bounding box center [354, 399] width 49 height 16
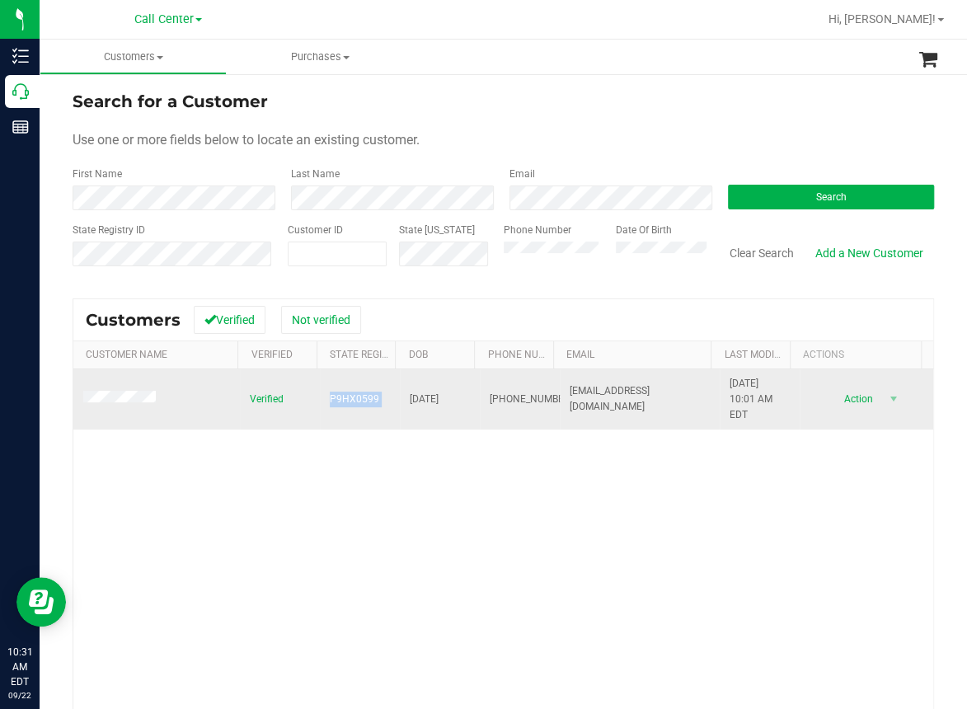
click at [344, 397] on span "P9HX0599" at bounding box center [354, 399] width 49 height 16
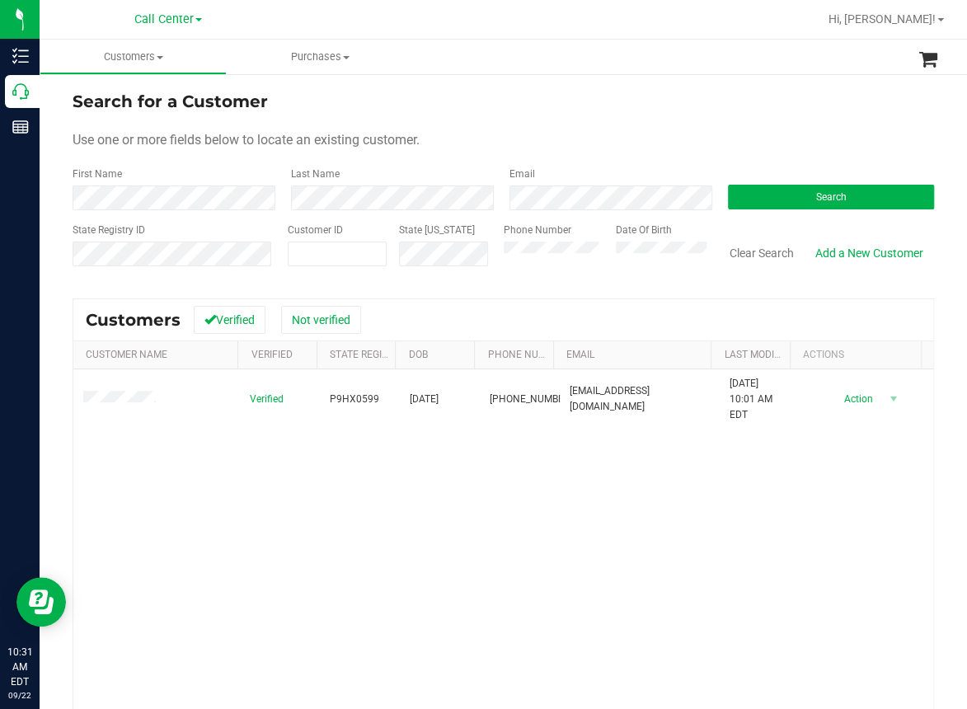
click at [340, 523] on div "Verified P9HX0599 02/16/1955 (813) 837-4299 jdryden55@verizon.net 6/10/2021 10:…" at bounding box center [503, 592] width 860 height 447
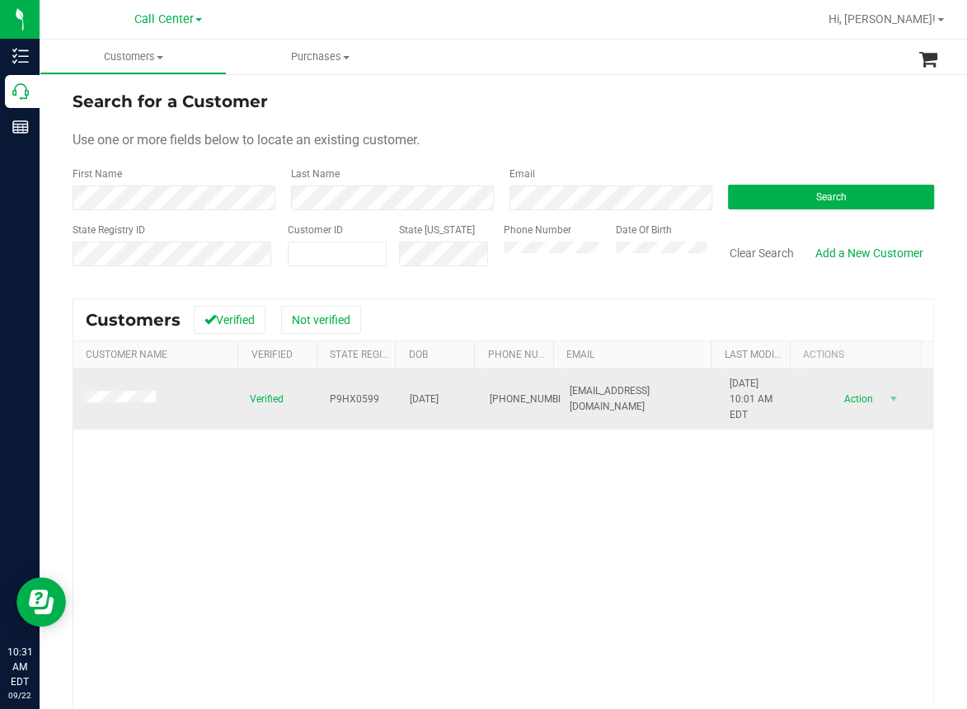
click at [419, 396] on span "02/16/1955" at bounding box center [424, 399] width 29 height 16
copy span "02/16/1955"
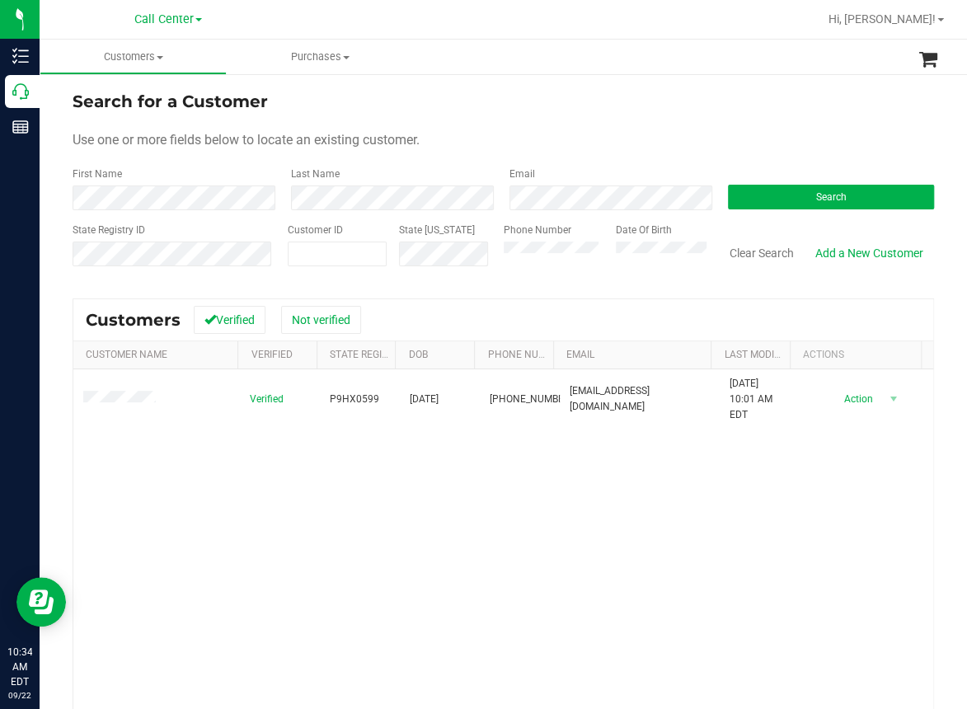
click at [224, 546] on div "Verified P9HX0599 02/16/1955 (813) 837-4299 jdryden55@verizon.net 6/10/2021 10:…" at bounding box center [503, 592] width 860 height 447
click at [749, 253] on button "Clear Search" at bounding box center [762, 253] width 86 height 28
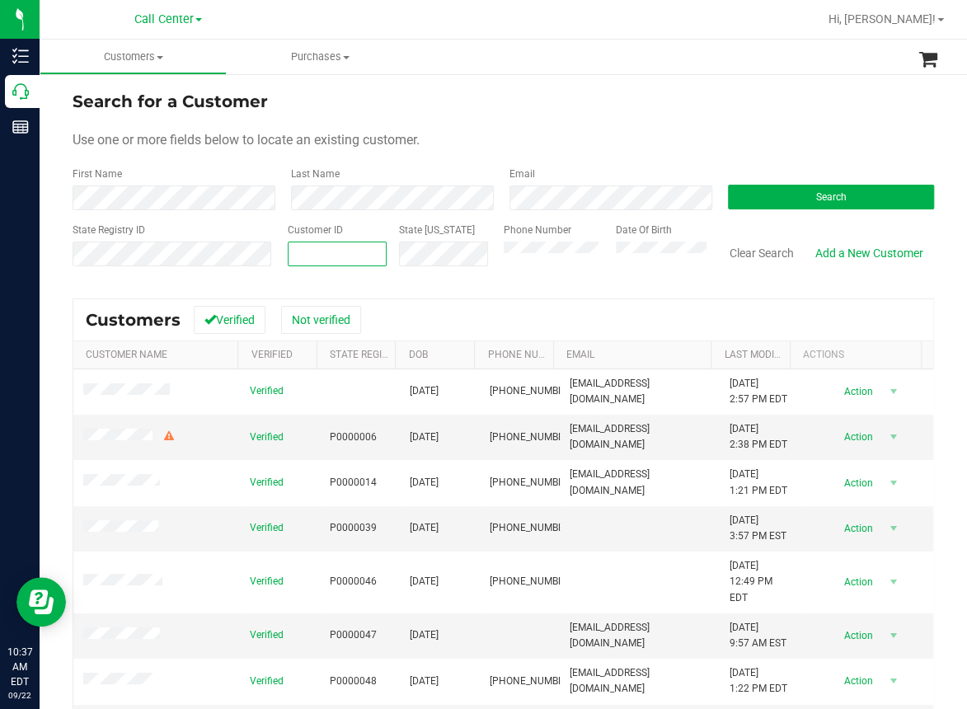
paste input "1421263"
type input "1421263"
click at [775, 196] on button "Search" at bounding box center [831, 197] width 206 height 25
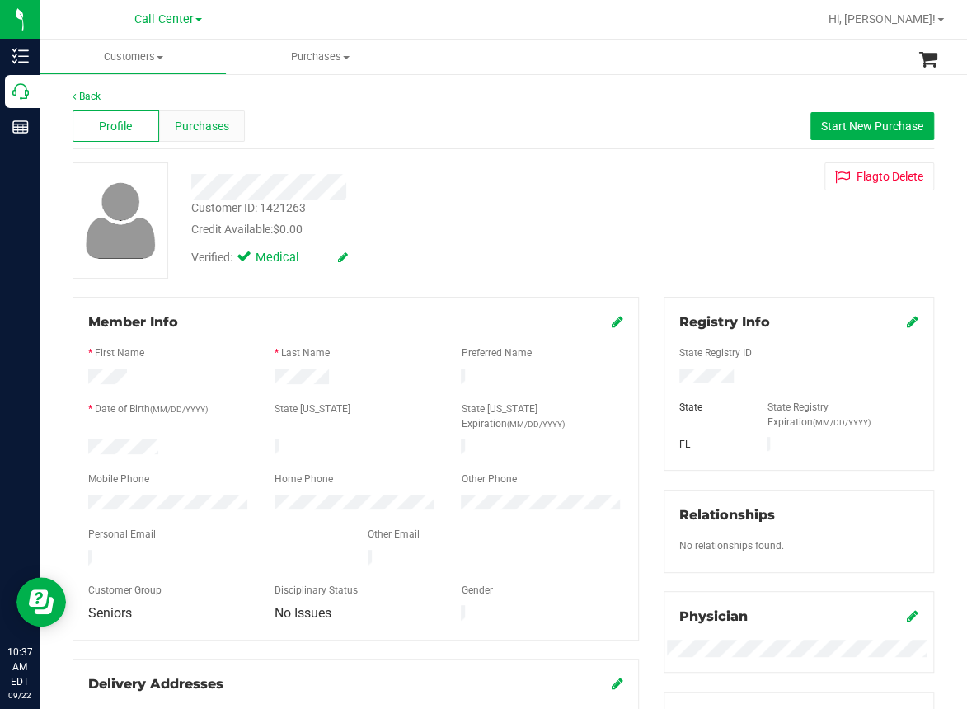
click at [222, 131] on span "Purchases" at bounding box center [202, 126] width 54 height 17
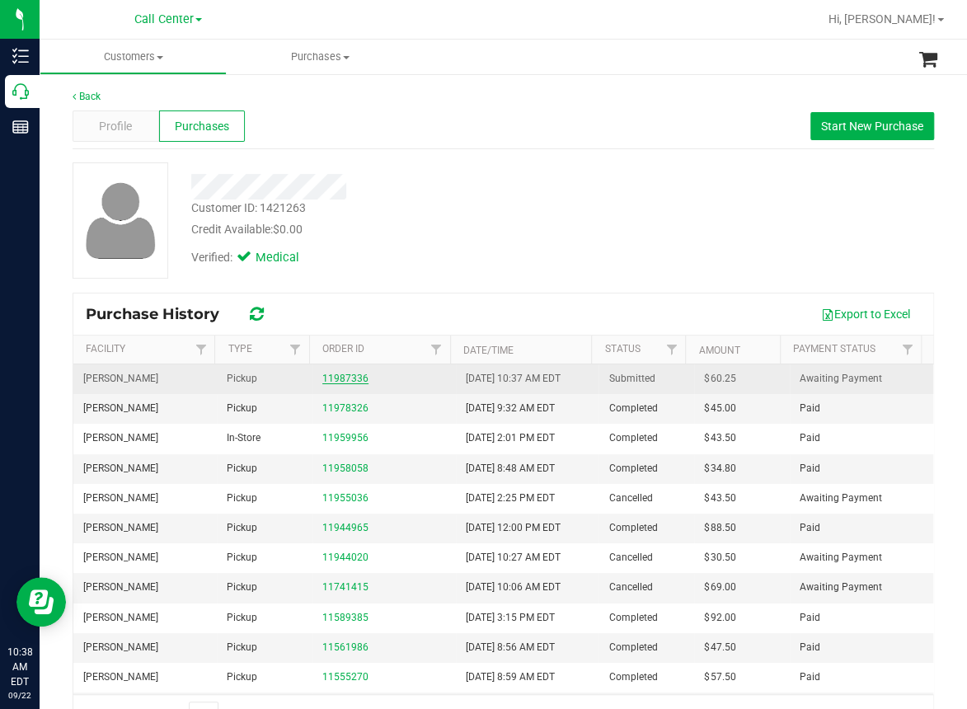
click at [344, 377] on link "11987336" at bounding box center [345, 379] width 46 height 12
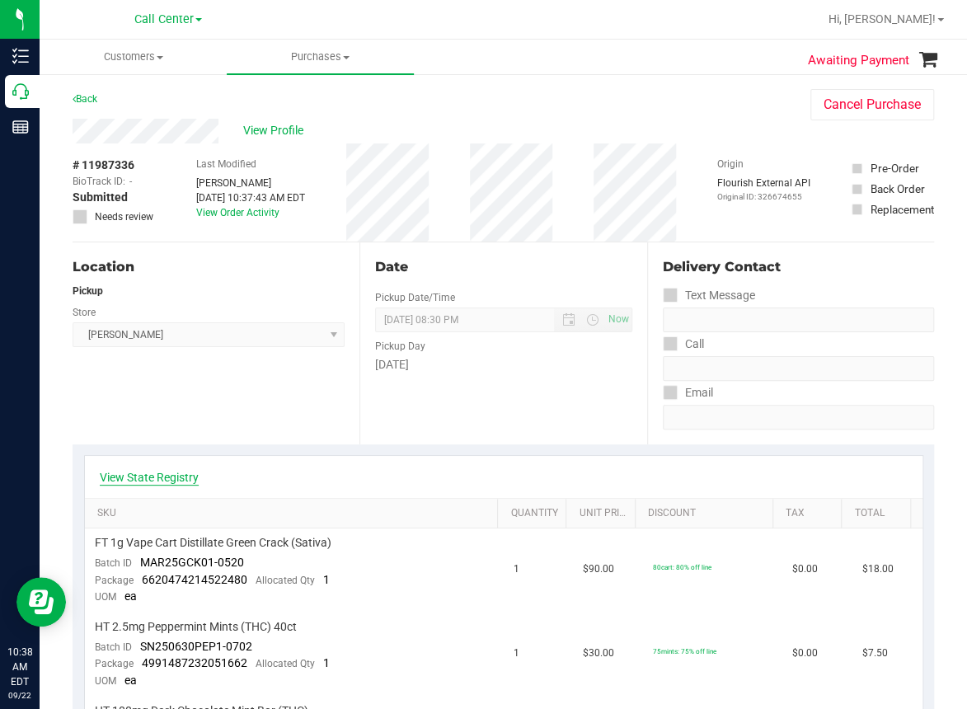
click at [159, 472] on link "View State Registry" at bounding box center [149, 477] width 99 height 16
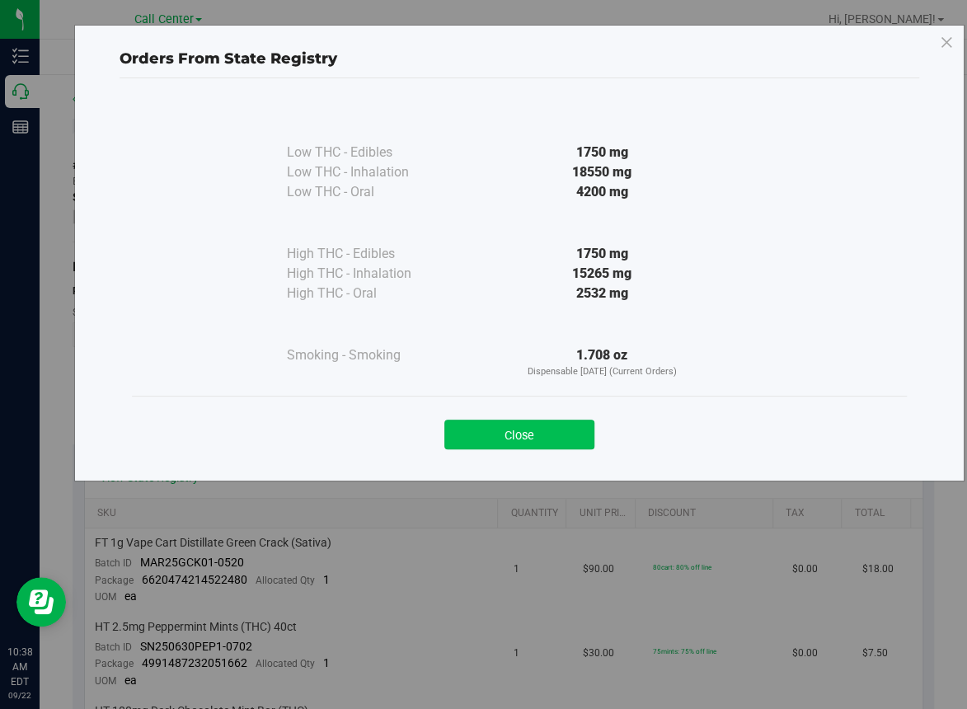
click at [531, 429] on button "Close" at bounding box center [519, 434] width 150 height 30
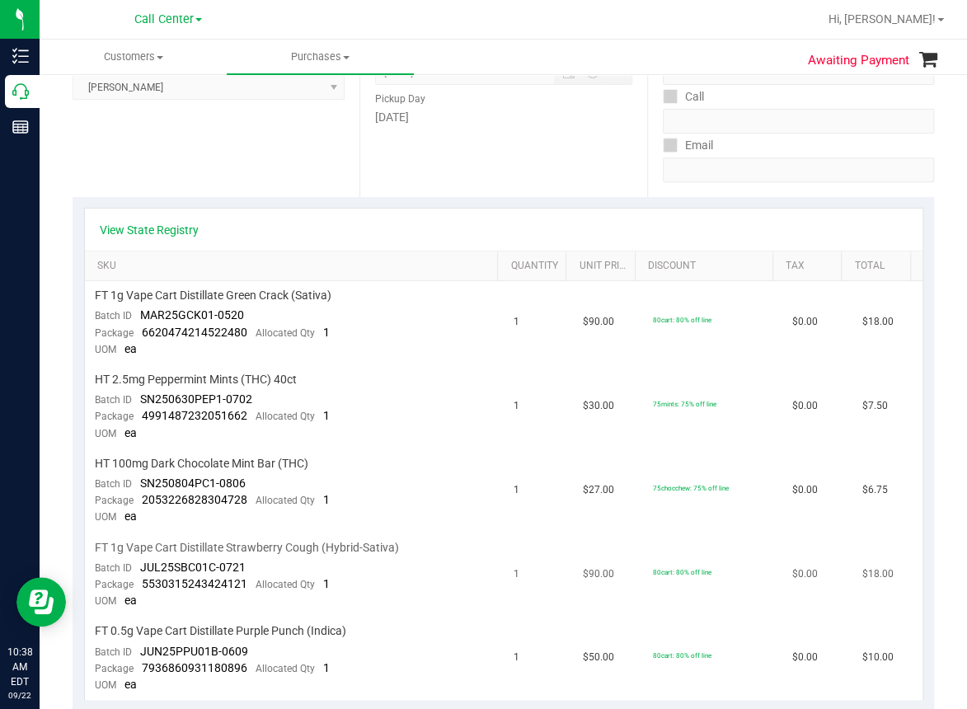
scroll to position [82, 0]
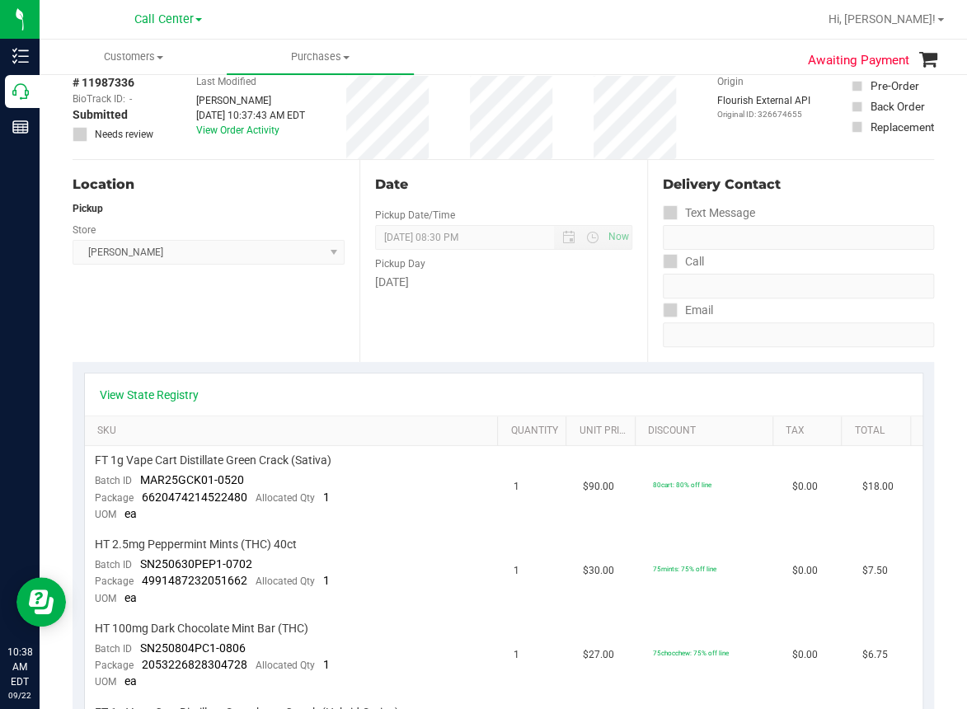
click at [257, 333] on div "Location Pickup Store Summerfield WC Select Store Bonita Springs WC Boynton Bea…" at bounding box center [216, 261] width 287 height 202
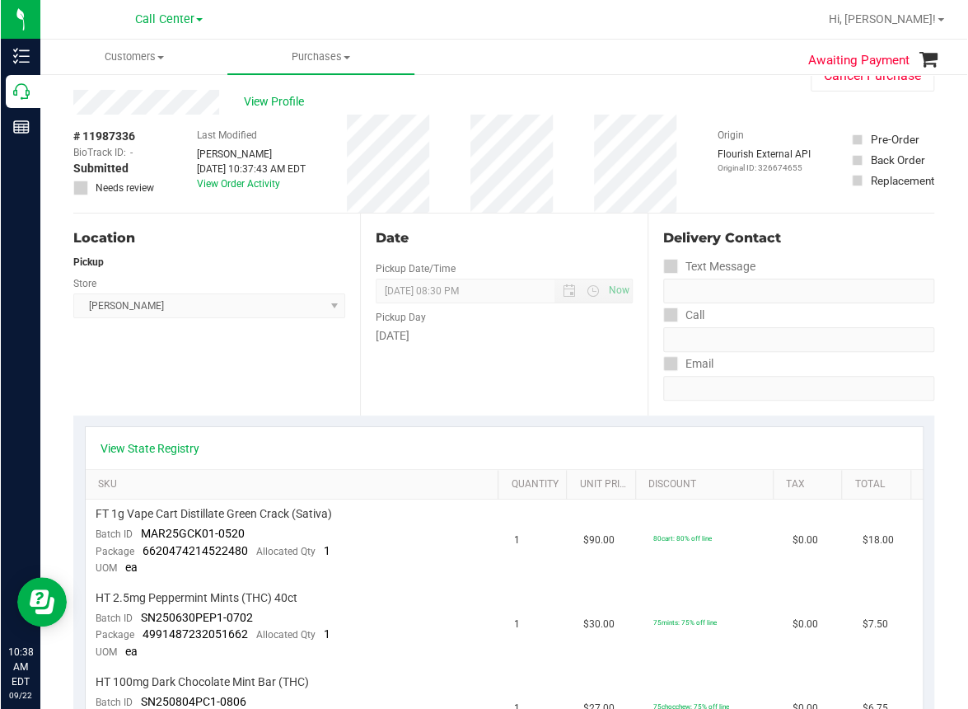
scroll to position [0, 0]
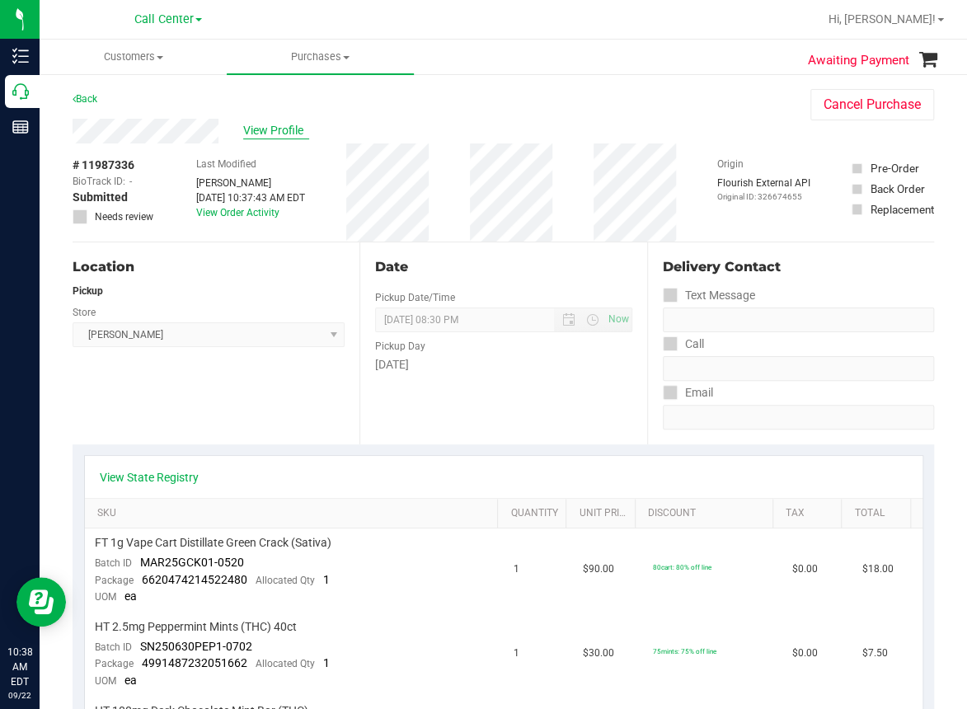
click at [294, 131] on span "View Profile" at bounding box center [276, 130] width 66 height 17
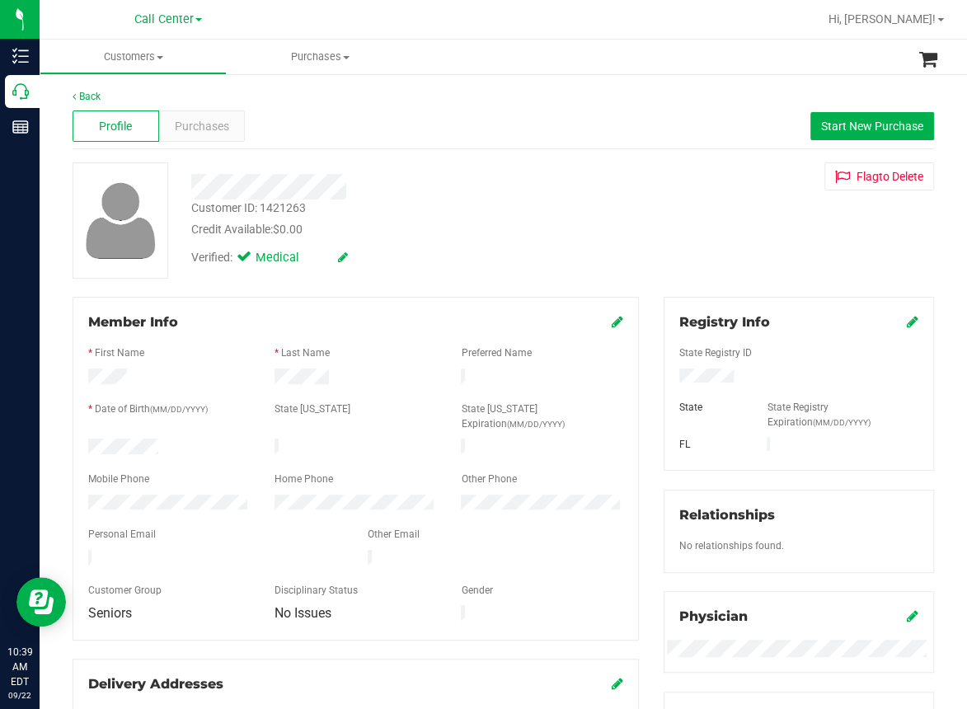
click at [618, 202] on div "Customer ID: 1421263 Credit Available: $0.00 Verified: Medical Flag to Delete" at bounding box center [503, 220] width 886 height 116
click at [562, 48] on ul "Customers All customers Add a new customer All physicians Purchases All purchas…" at bounding box center [523, 57] width 967 height 35
click at [196, 129] on span "Purchases" at bounding box center [202, 126] width 54 height 17
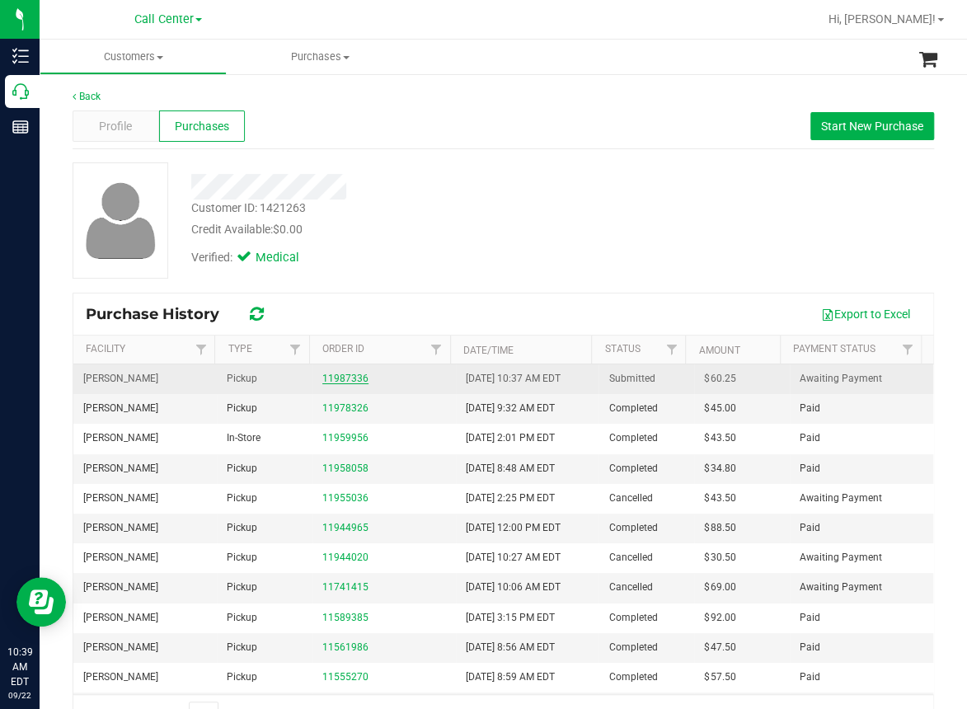
click at [324, 377] on link "11987336" at bounding box center [345, 379] width 46 height 12
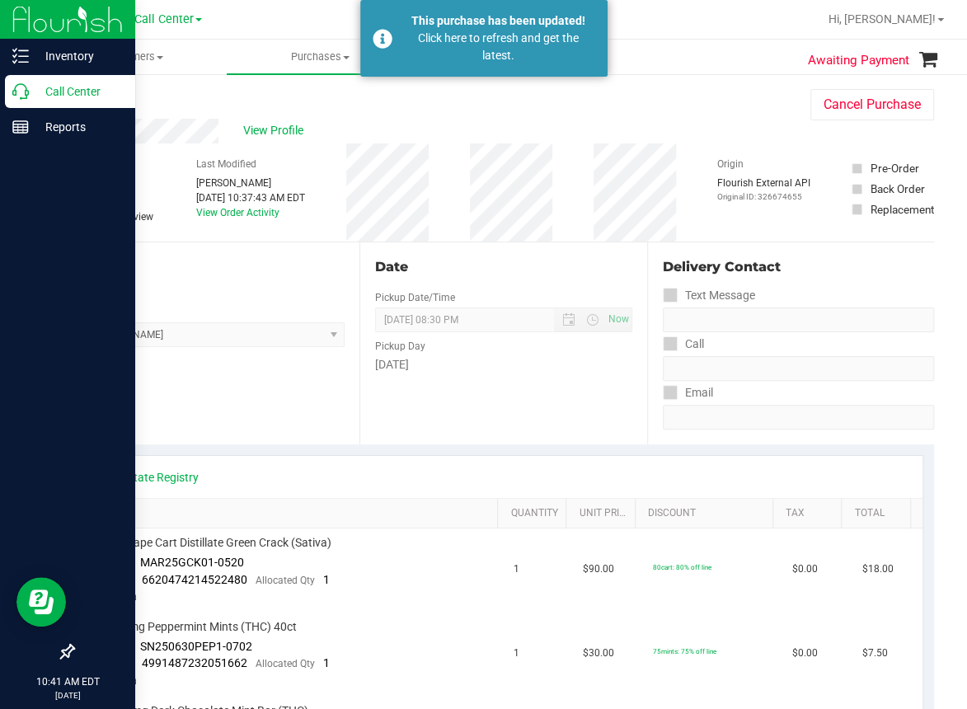
click at [27, 91] on icon at bounding box center [20, 91] width 16 height 16
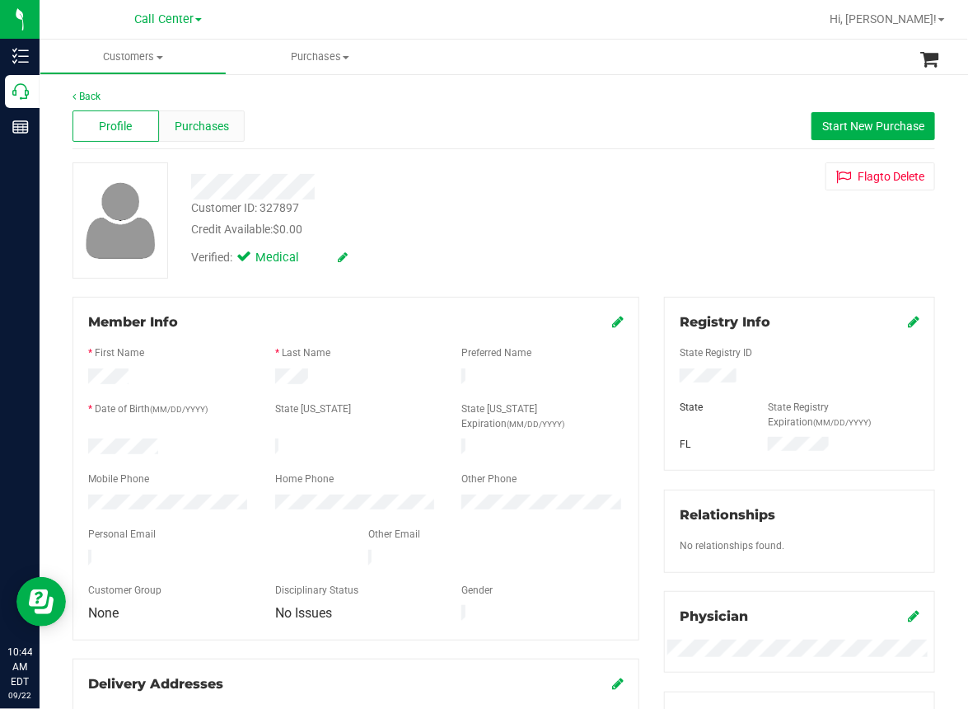
click at [206, 118] on span "Purchases" at bounding box center [202, 126] width 54 height 17
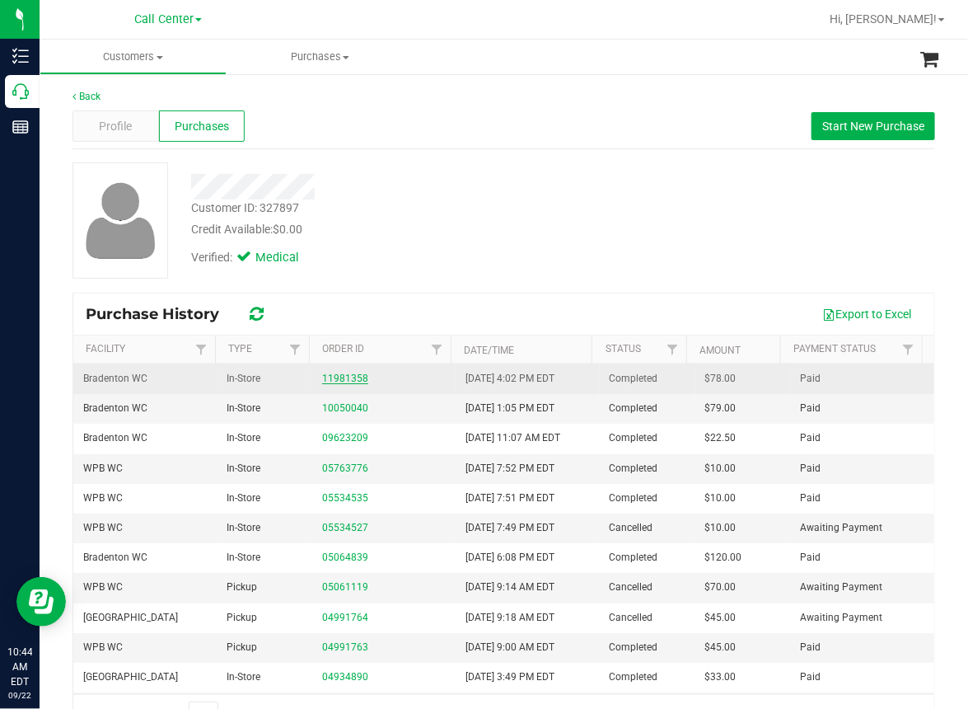
click at [340, 381] on link "11981358" at bounding box center [345, 379] width 46 height 12
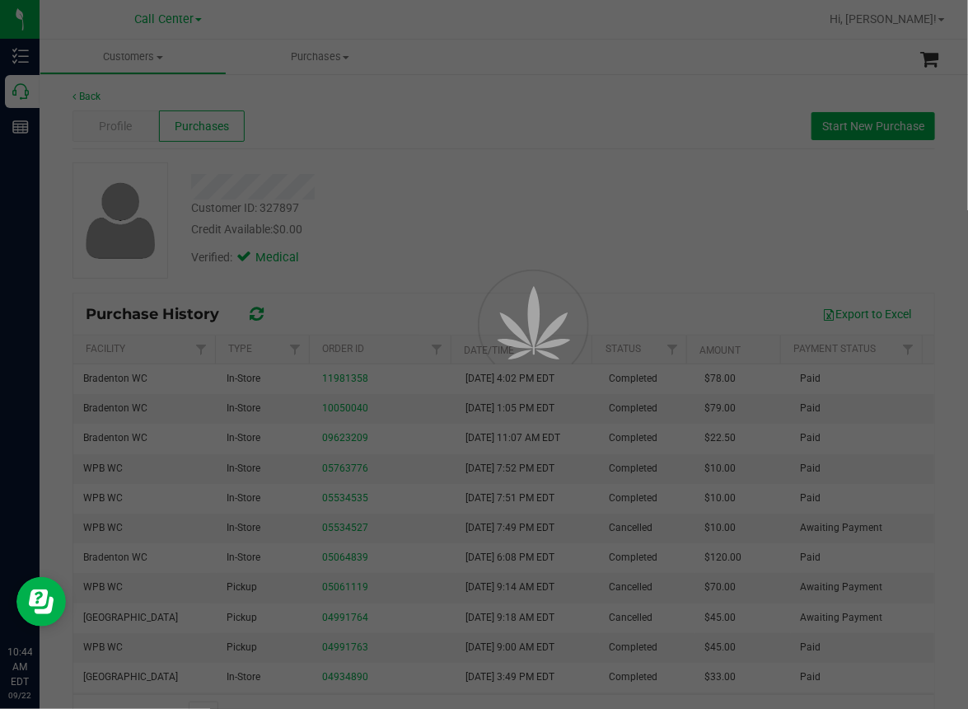
click at [558, 210] on div at bounding box center [484, 354] width 968 height 709
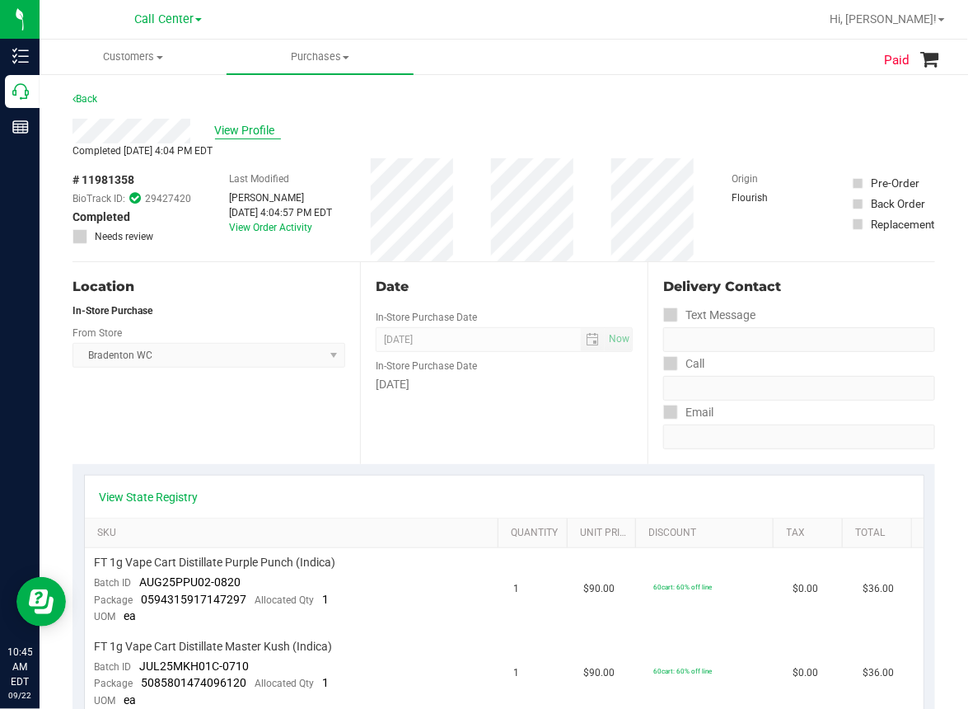
click at [258, 130] on span "View Profile" at bounding box center [248, 130] width 66 height 17
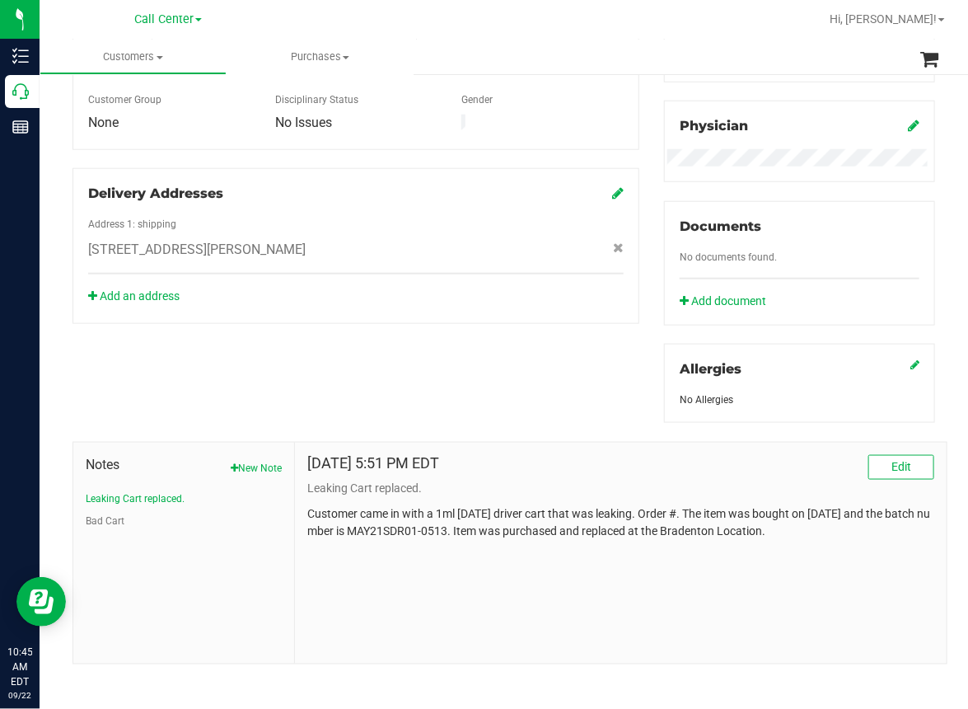
scroll to position [496, 0]
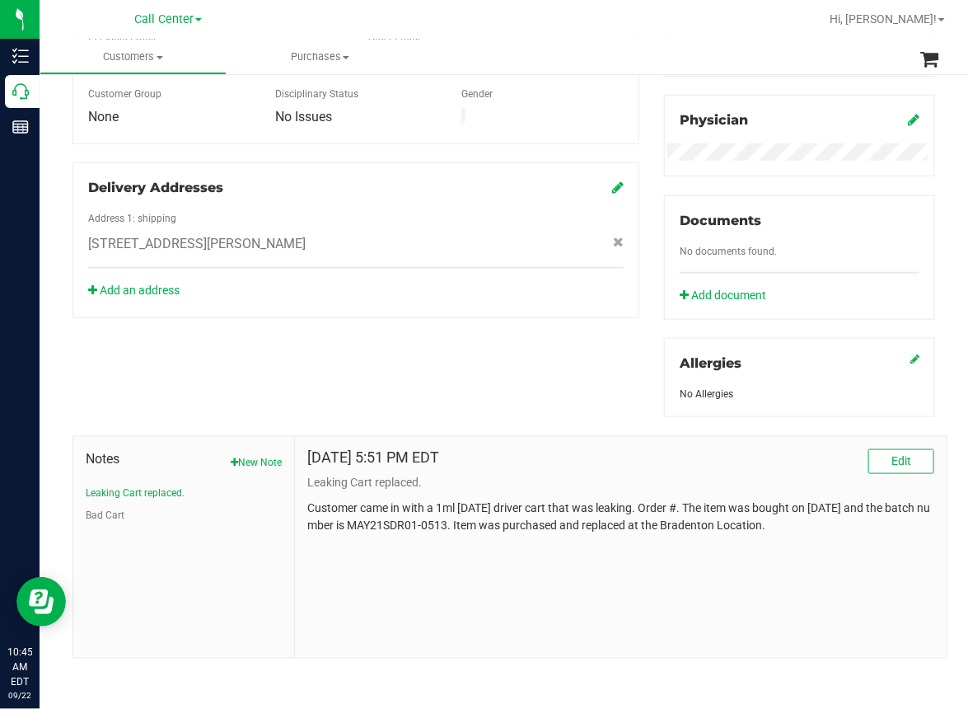
click at [250, 449] on span "Notes" at bounding box center [184, 459] width 196 height 20
click at [252, 460] on button "New Note" at bounding box center [256, 462] width 51 height 15
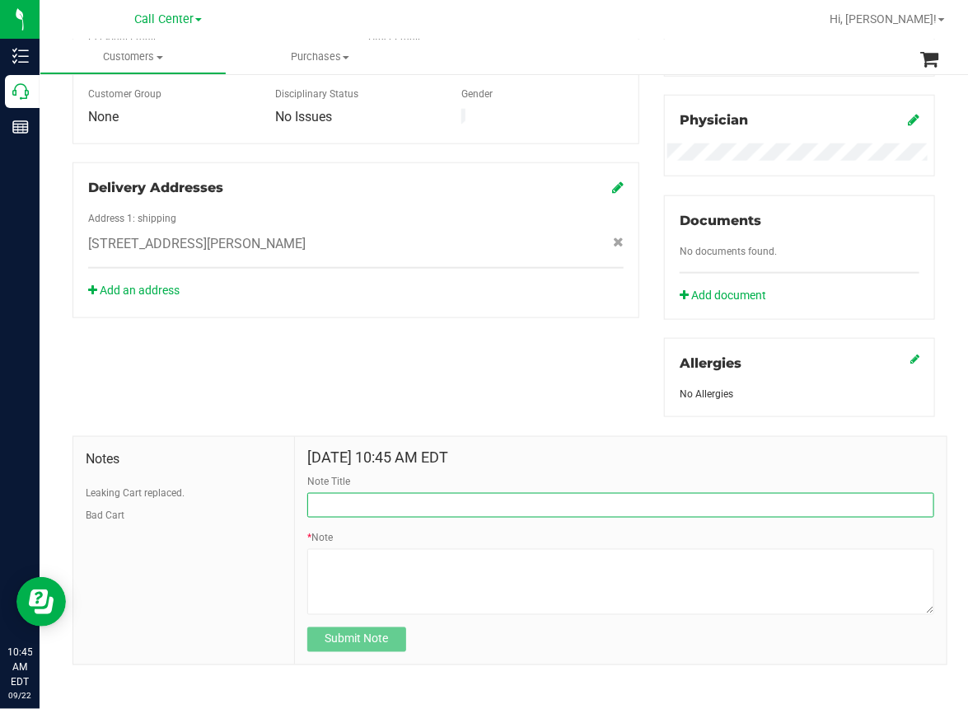
click at [384, 509] on input "Note Title" at bounding box center [620, 505] width 627 height 25
type input "battery complaint"
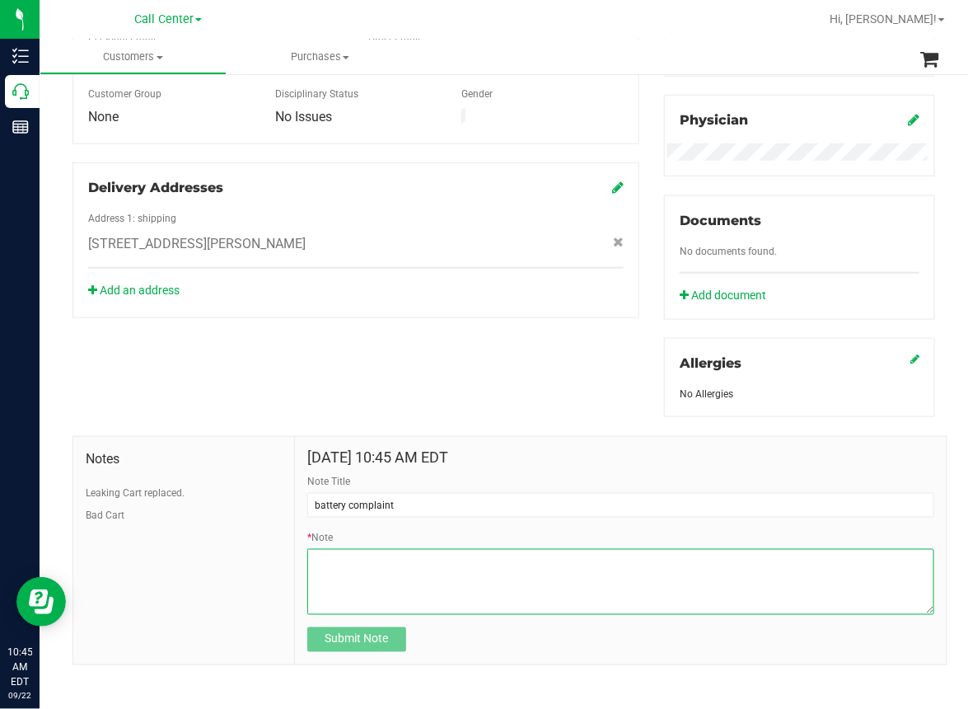
click at [340, 560] on textarea "* Note" at bounding box center [620, 582] width 627 height 66
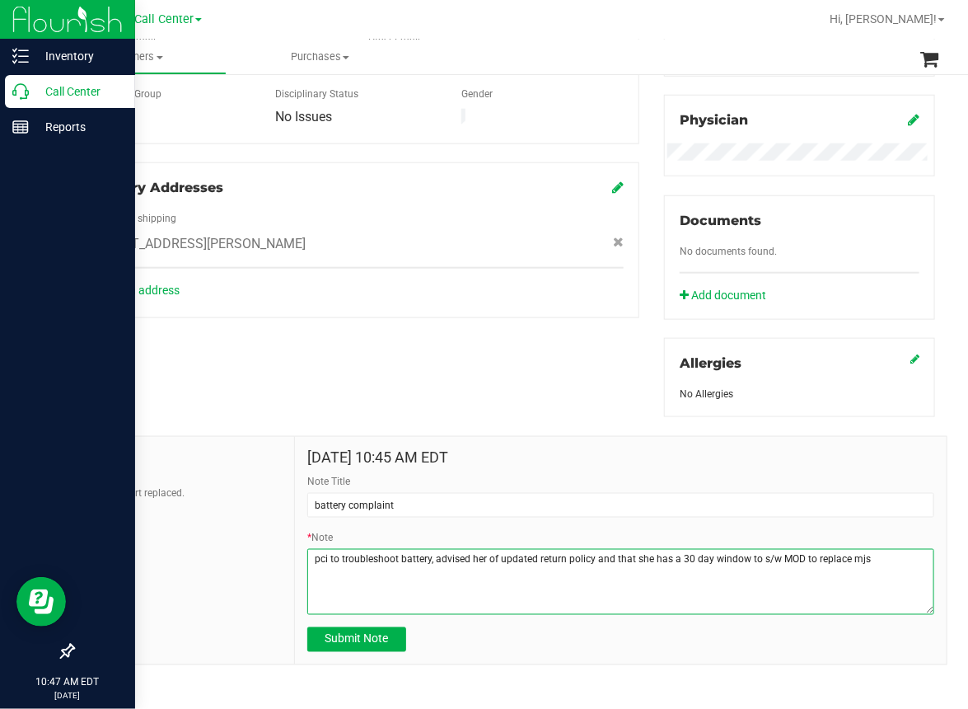
type textarea "pci to troubleshoot battery, advised her of updated return policy and that she …"
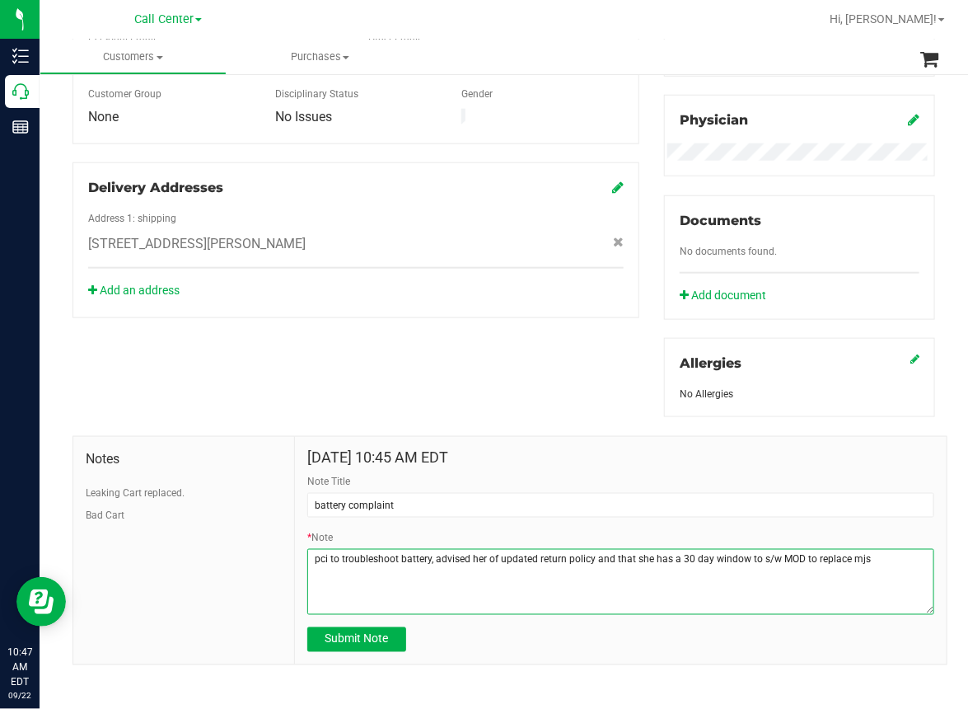
click at [458, 553] on textarea "* Note" at bounding box center [620, 582] width 627 height 66
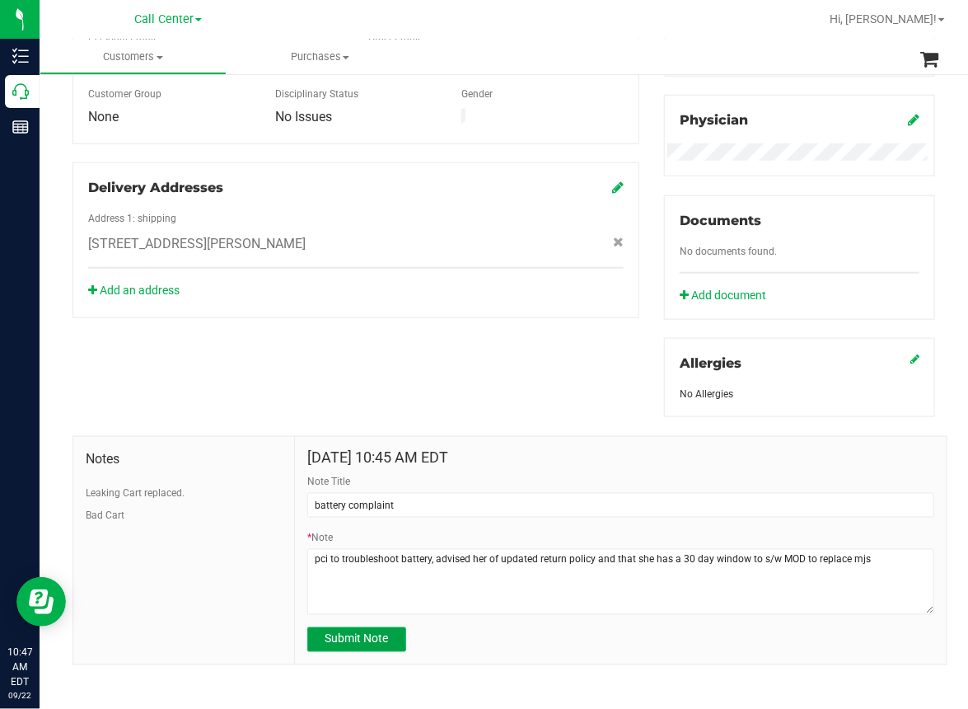
drag, startPoint x: 458, startPoint y: 553, endPoint x: 359, endPoint y: 632, distance: 127.3
click at [359, 632] on span "Submit Note" at bounding box center [357, 638] width 63 height 13
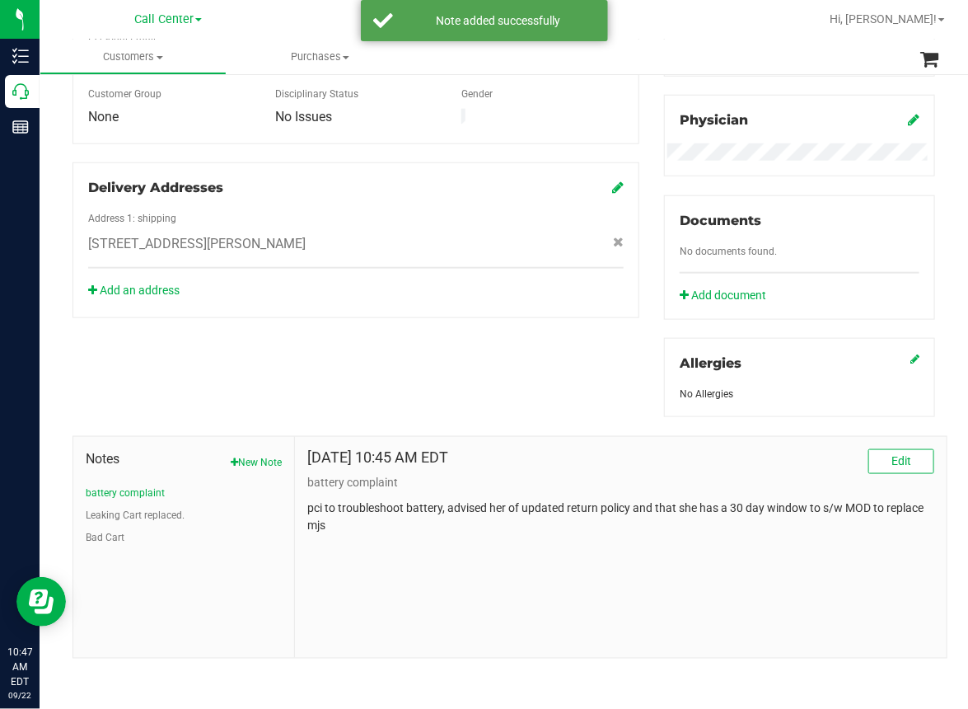
click at [444, 502] on p "pci to troubleshoot battery, advised her of updated return policy and that she …" at bounding box center [620, 516] width 627 height 35
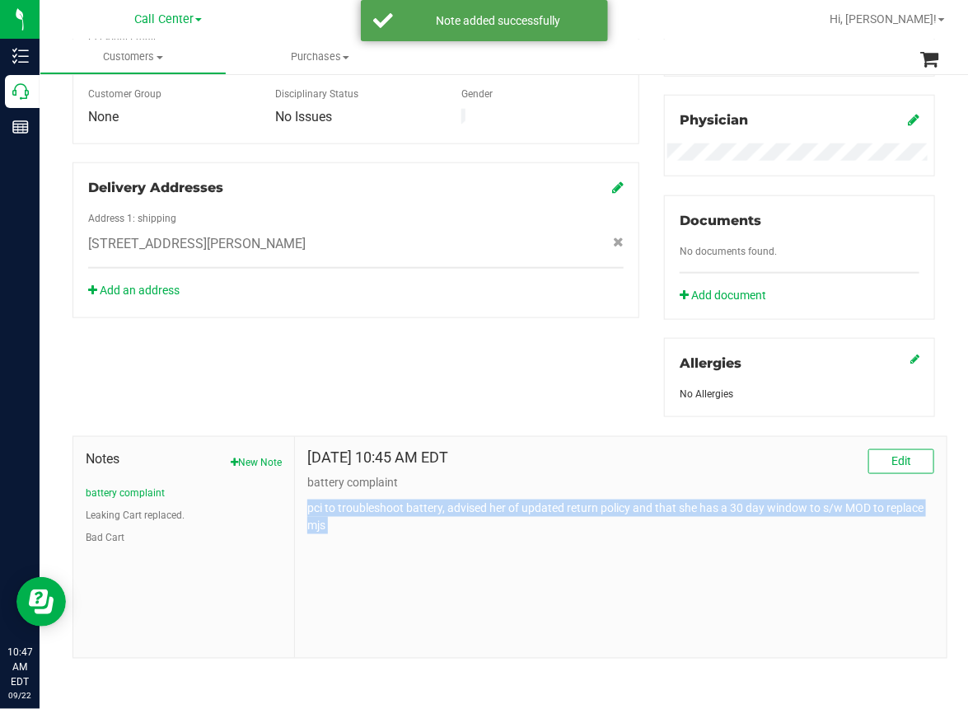
click at [444, 502] on p "pci to troubleshoot battery, advised her of updated return policy and that she …" at bounding box center [620, 516] width 627 height 35
copy body "pci to troubleshoot battery, advised her of updated return policy and that she …"
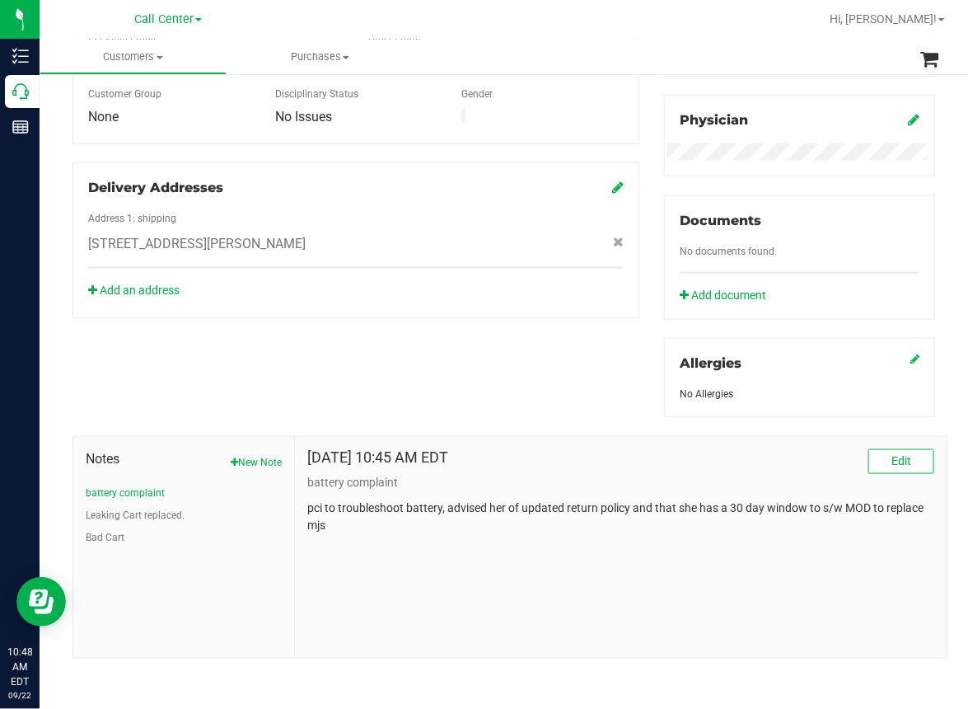
click at [216, 383] on div "Member Info * First Name * Last Name Preferred Name * Date of Birth (MM/DD/YYYY…" at bounding box center [504, 229] width 888 height 857
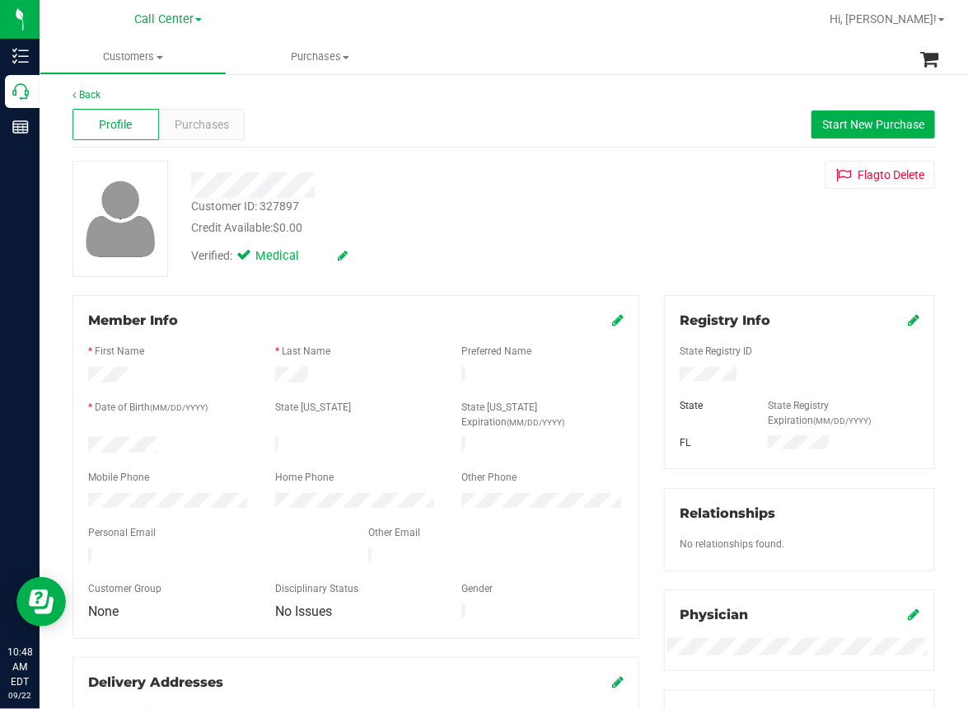
scroll to position [0, 0]
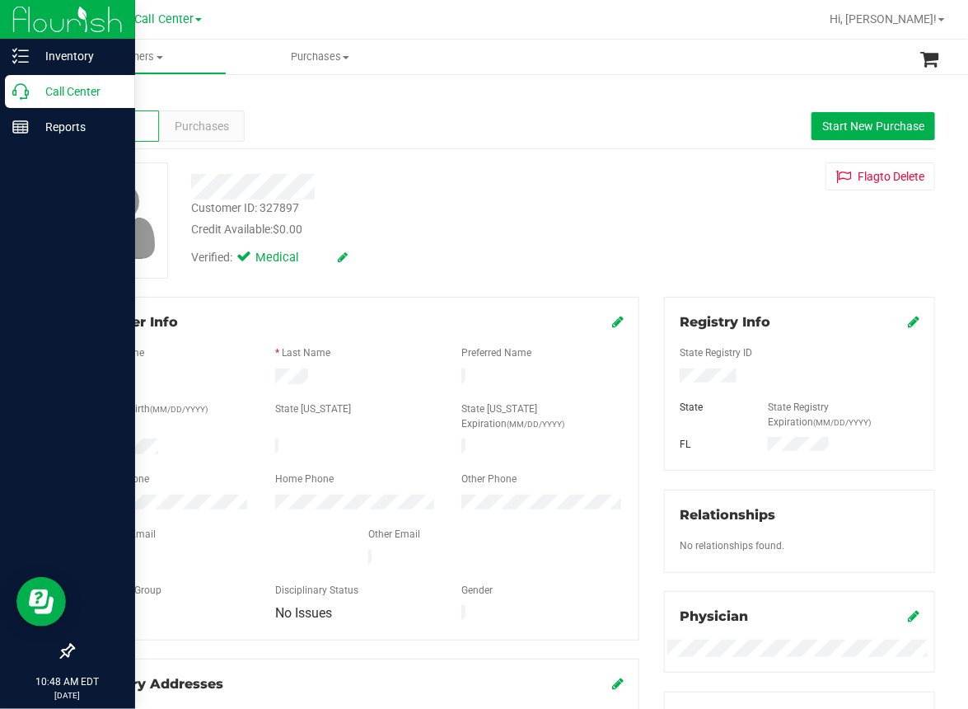
click at [19, 92] on icon at bounding box center [20, 91] width 16 height 16
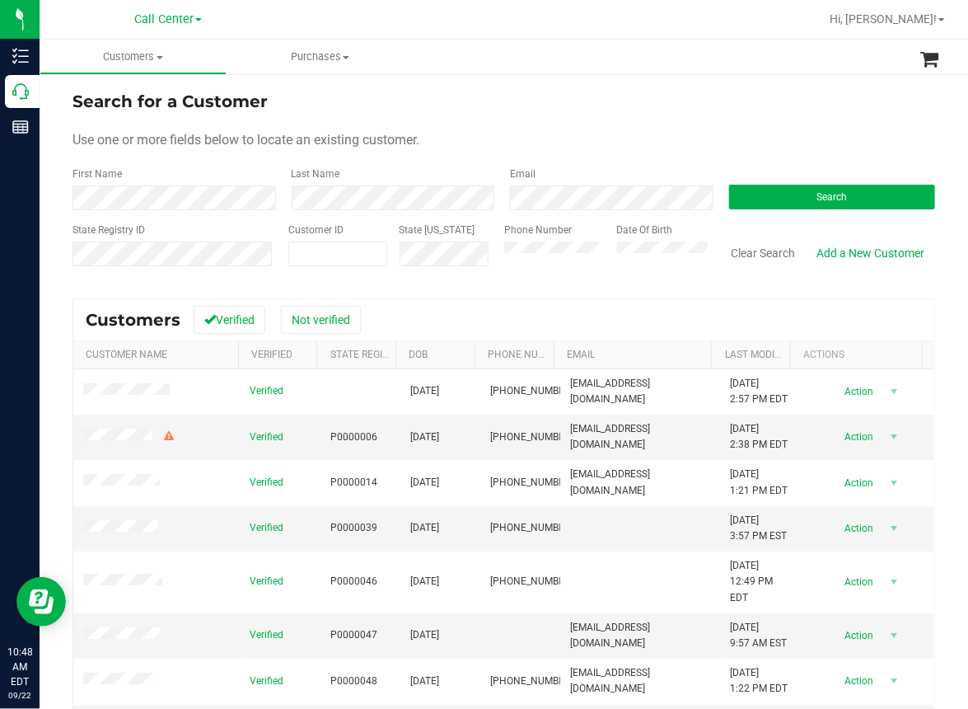
click at [657, 41] on ul "Customers All customers Add a new customer All physicians Purchases All purchas…" at bounding box center [524, 57] width 968 height 35
click at [614, 53] on ul "Customers All customers Add a new customer All physicians Purchases All purchas…" at bounding box center [524, 57] width 968 height 35
click at [580, 40] on ul "Customers All customers Add a new customer All physicians Purchases All purchas…" at bounding box center [524, 57] width 968 height 35
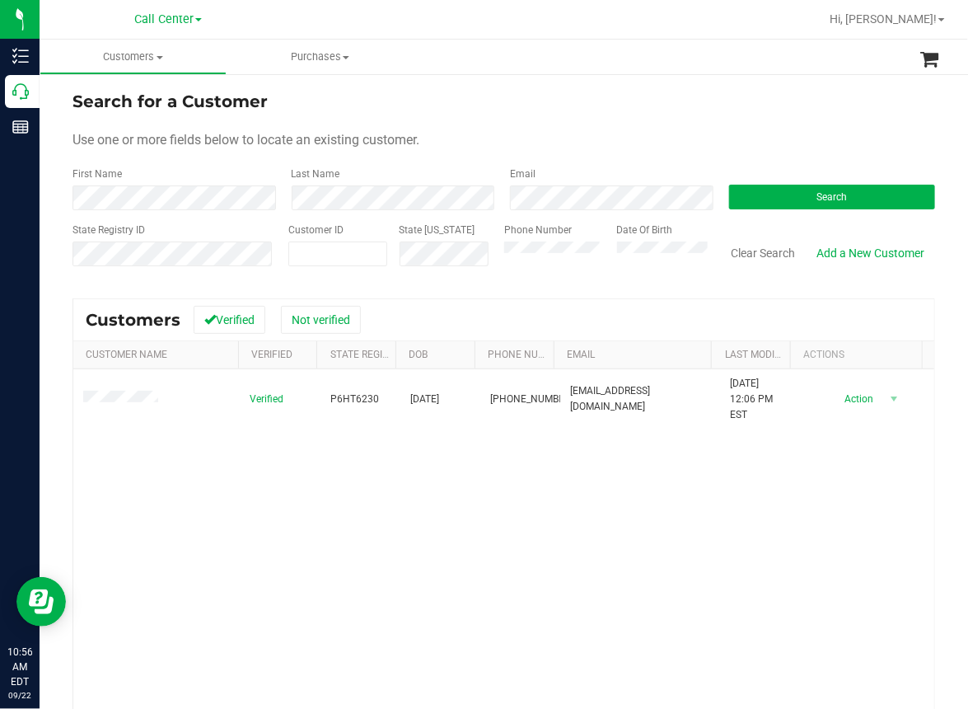
click at [382, 550] on div "Verified P6HT6230 12/26/1954 (386) 283-7965 thebestfamily3@aol.com 11/24/2023 1…" at bounding box center [503, 592] width 861 height 447
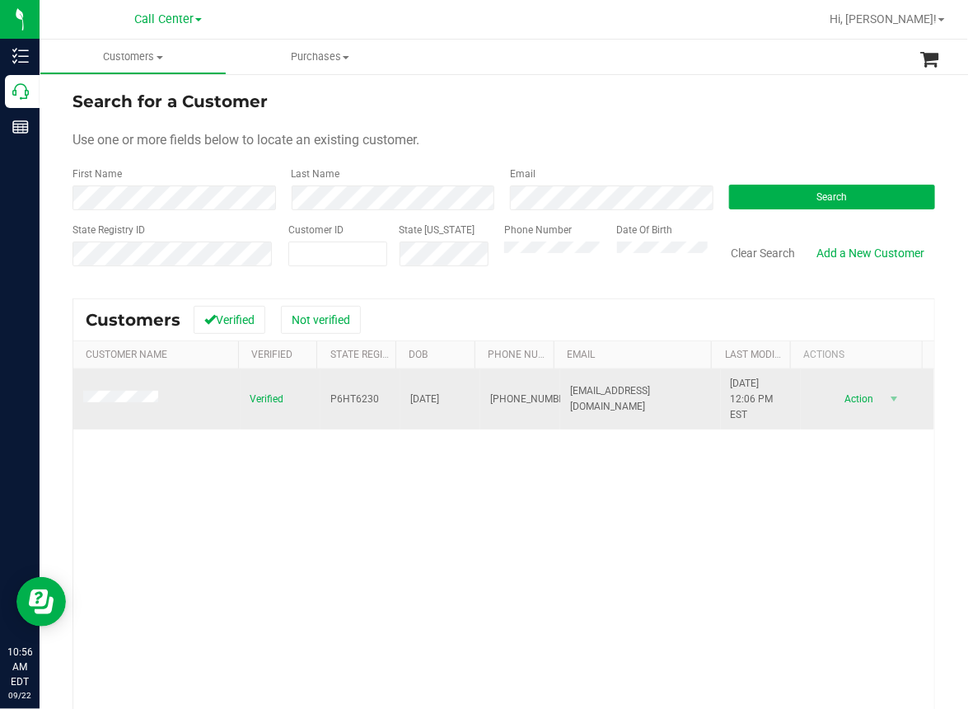
click at [343, 394] on span "P6HT6230" at bounding box center [354, 399] width 49 height 16
click at [343, 395] on span "P6HT6230" at bounding box center [354, 399] width 49 height 16
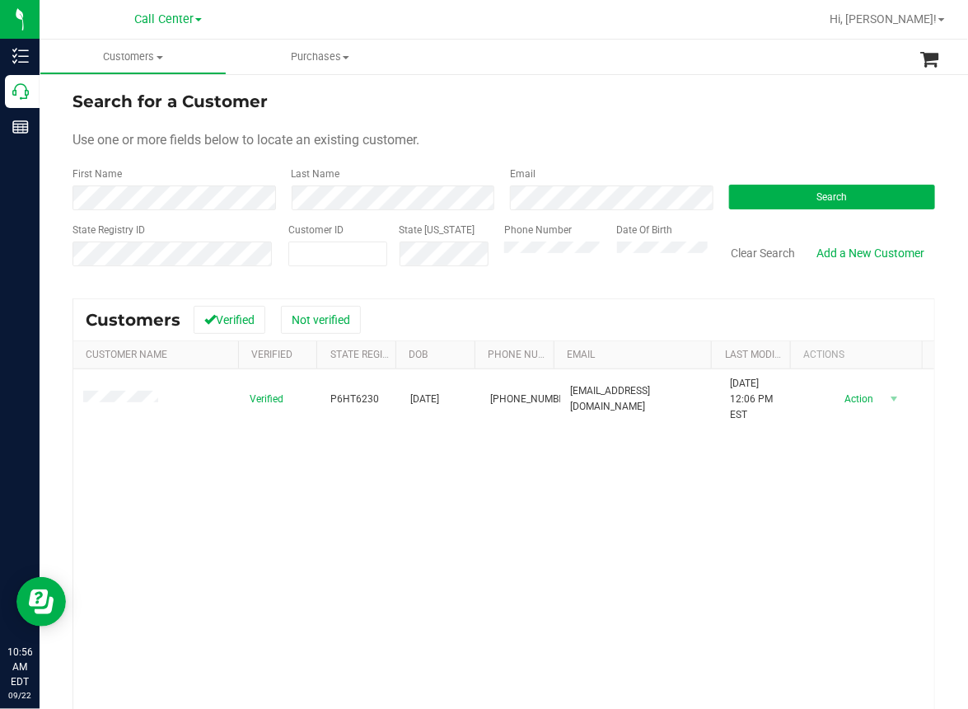
click at [343, 534] on div "Verified P6HT6230 12/26/1954 (386) 283-7965 thebestfamily3@aol.com 11/24/2023 1…" at bounding box center [503, 592] width 861 height 447
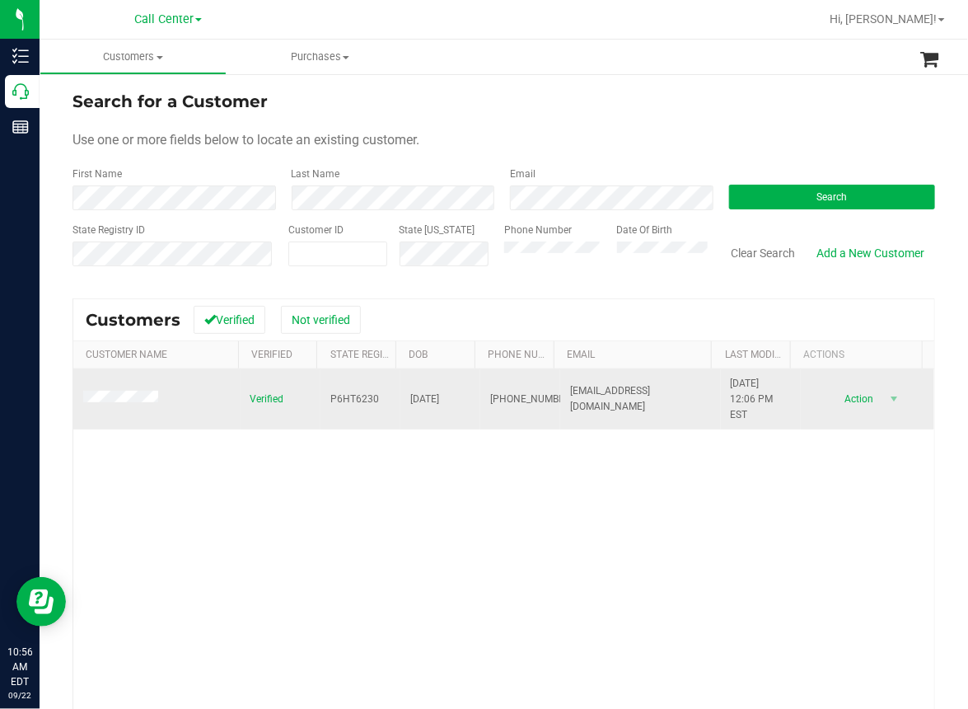
click at [430, 397] on span "12/26/1954" at bounding box center [424, 399] width 29 height 16
copy span "12/26/1954"
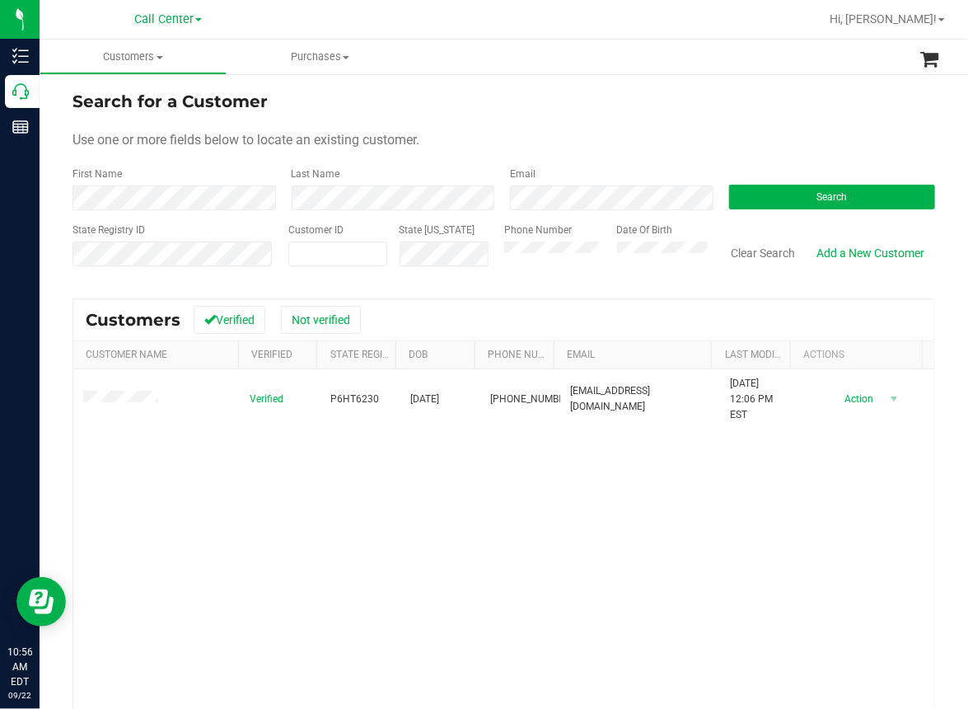
click at [242, 569] on div "Verified P6HT6230 12/26/1954 (386) 283-7965 thebestfamily3@aol.com 11/24/2023 1…" at bounding box center [503, 592] width 861 height 447
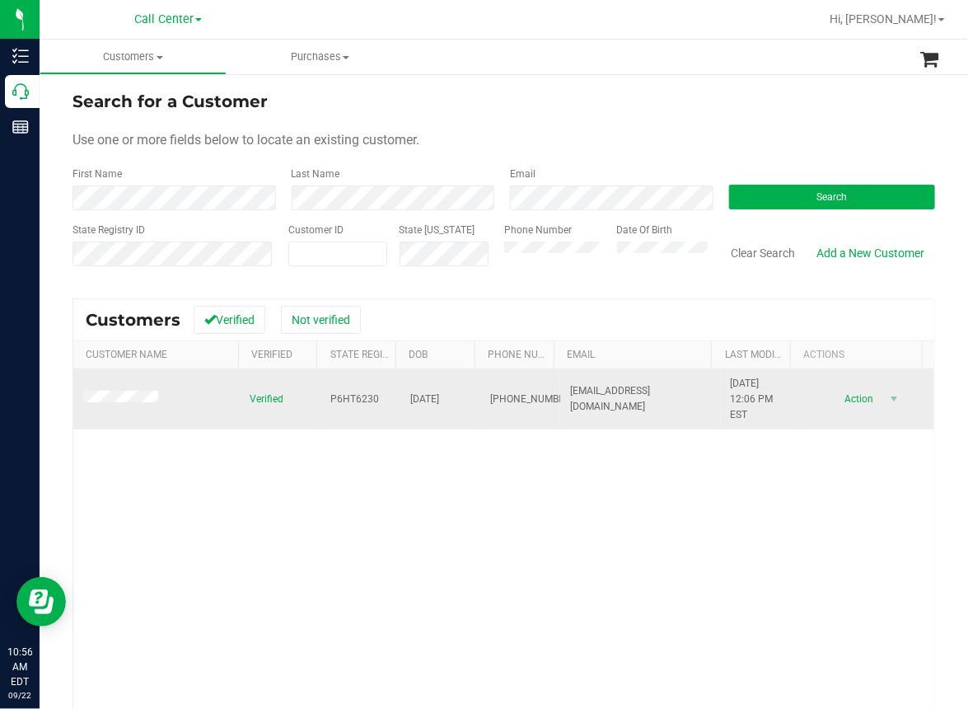
click at [336, 396] on span "P6HT6230" at bounding box center [354, 399] width 49 height 16
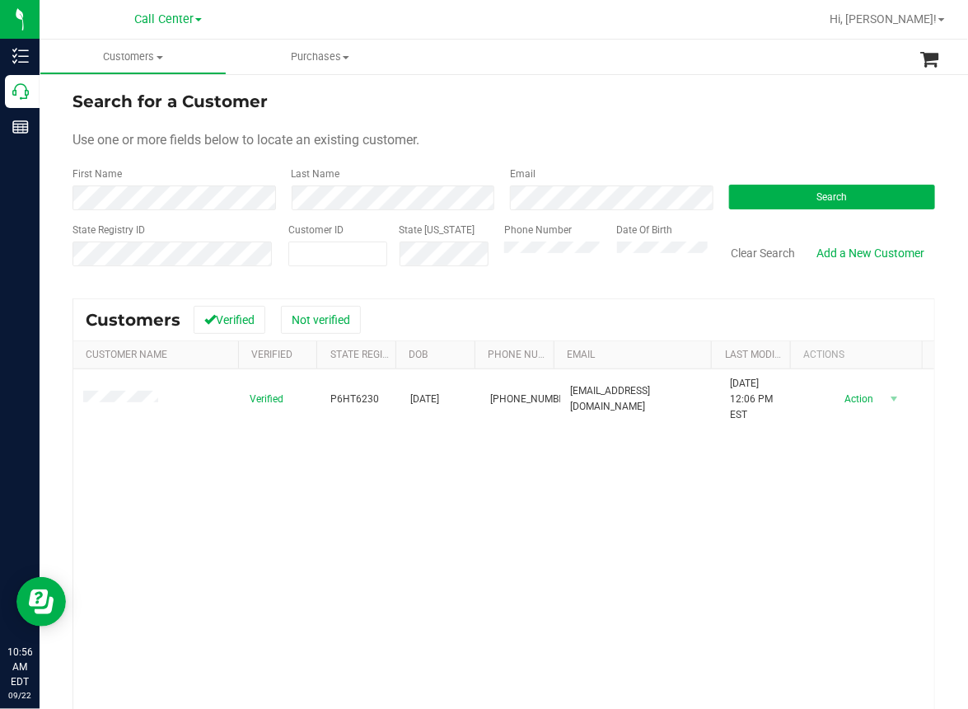
click at [316, 536] on div "Verified P6HT6230 12/26/1954 (386) 283-7965 thebestfamily3@aol.com 11/24/2023 1…" at bounding box center [503, 592] width 861 height 447
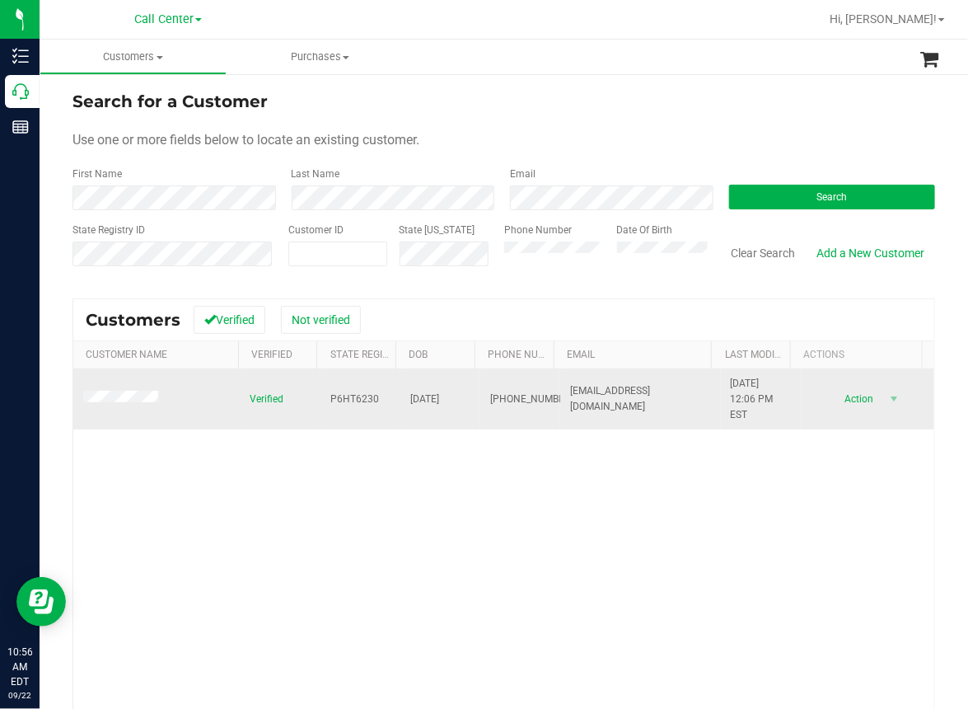
click at [416, 395] on span "12/26/1954" at bounding box center [424, 399] width 29 height 16
click at [417, 395] on span "12/26/1954" at bounding box center [424, 399] width 29 height 16
copy span "12/26/1954"
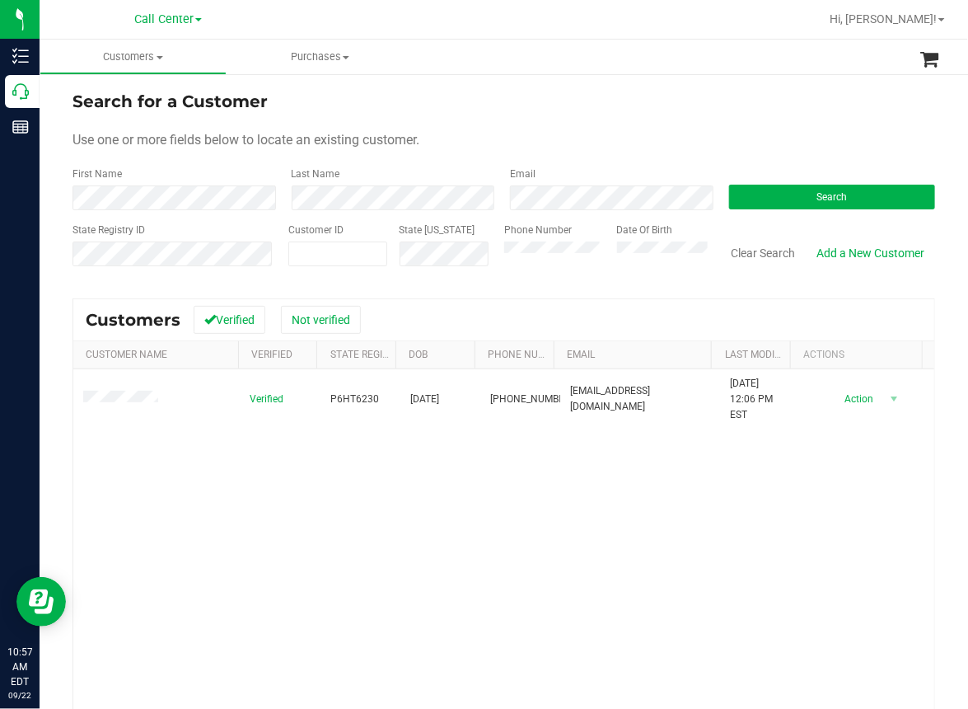
click at [373, 502] on div "Verified P6HT6230 12/26/1954 (386) 283-7965 thebestfamily3@aol.com 11/24/2023 1…" at bounding box center [503, 592] width 861 height 447
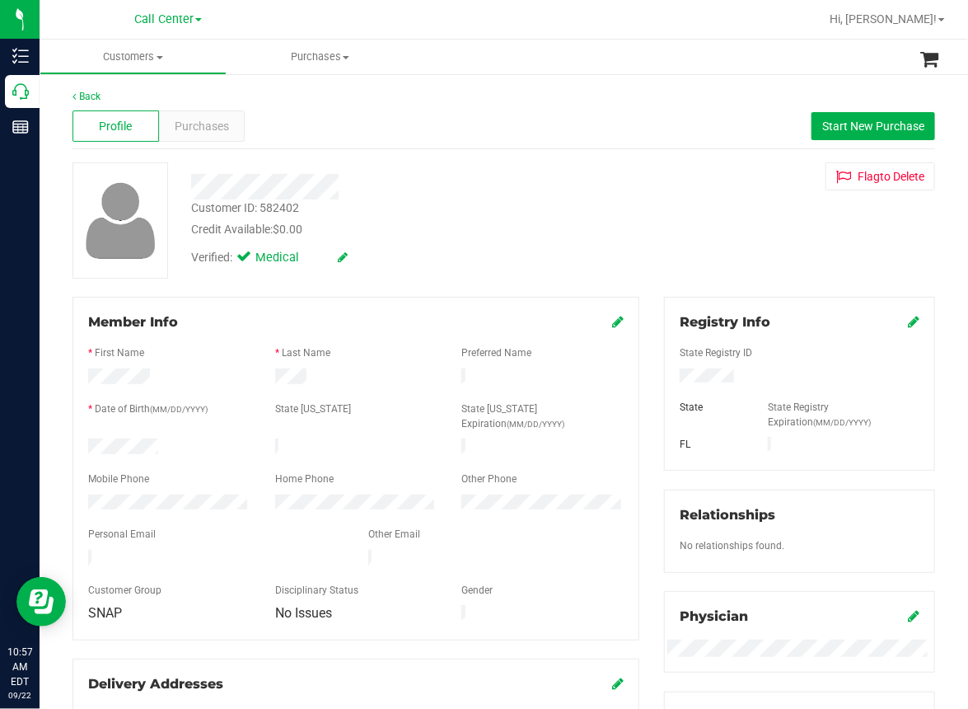
click at [594, 167] on div at bounding box center [401, 180] width 444 height 37
click at [852, 120] on span "Start New Purchase" at bounding box center [874, 126] width 102 height 13
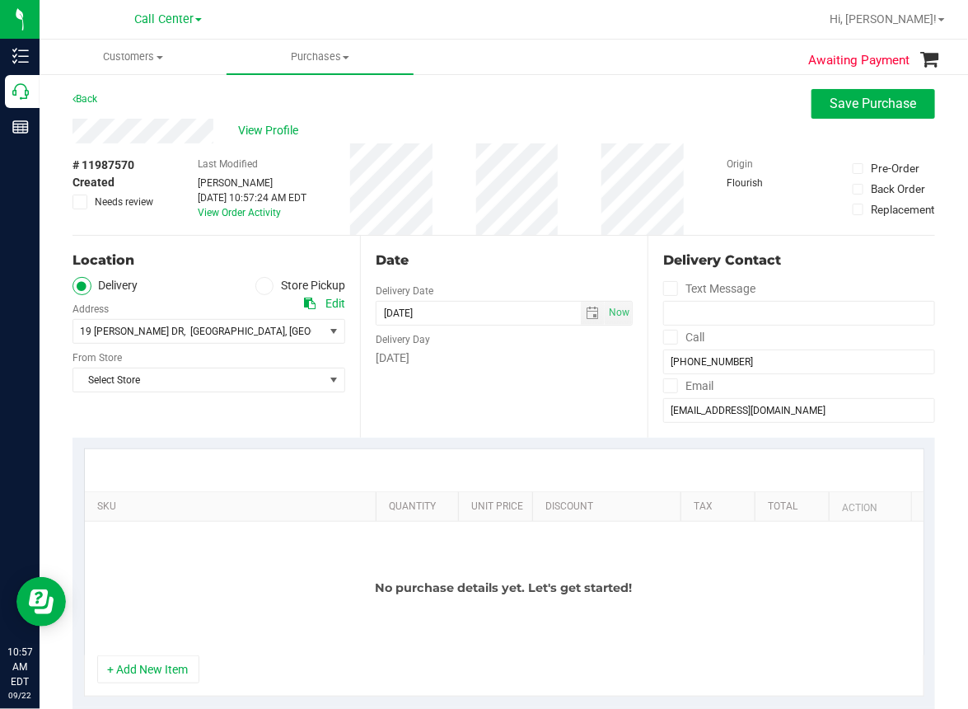
click at [267, 288] on span at bounding box center [264, 286] width 19 height 19
click at [0, 0] on input "Store Pickup" at bounding box center [0, 0] width 0 height 0
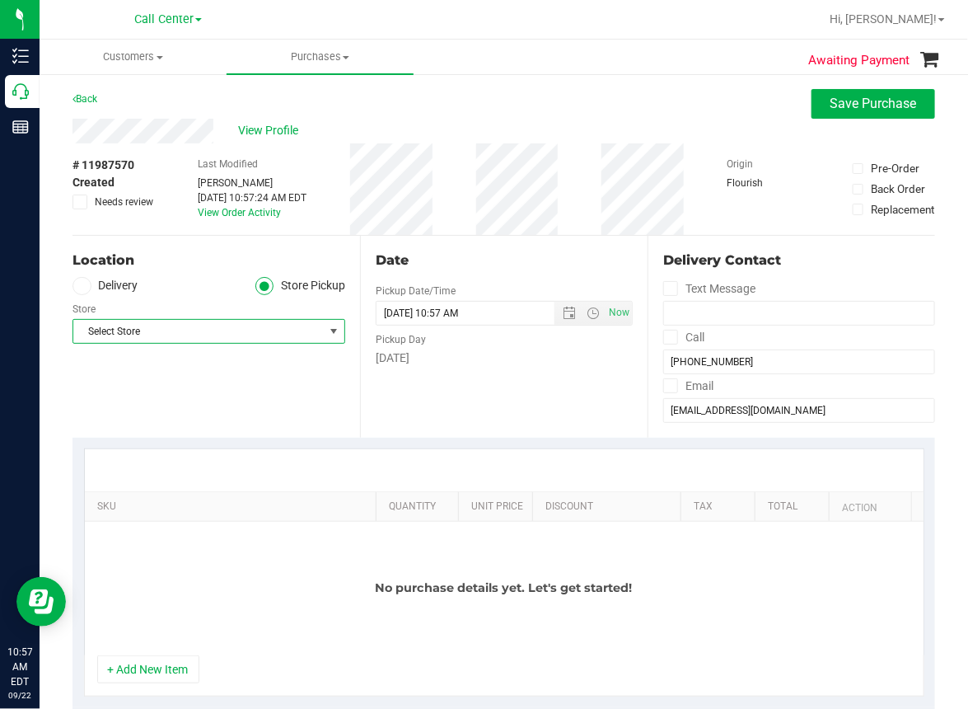
click at [186, 334] on span "Select Store" at bounding box center [198, 331] width 251 height 23
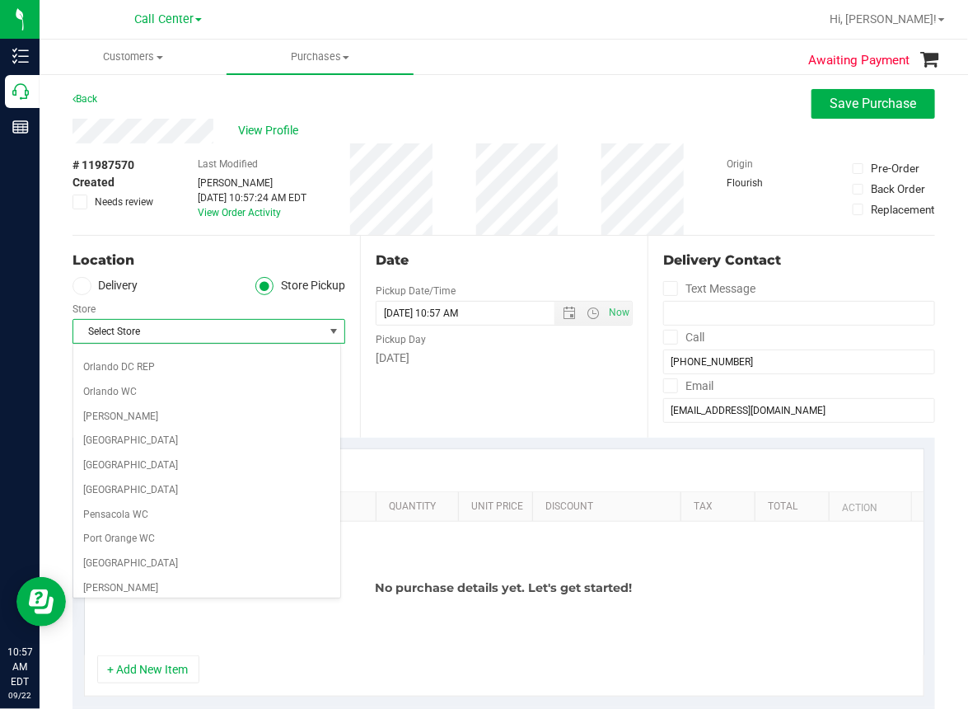
scroll to position [824, 0]
click at [109, 437] on li "[GEOGRAPHIC_DATA]" at bounding box center [206, 441] width 267 height 25
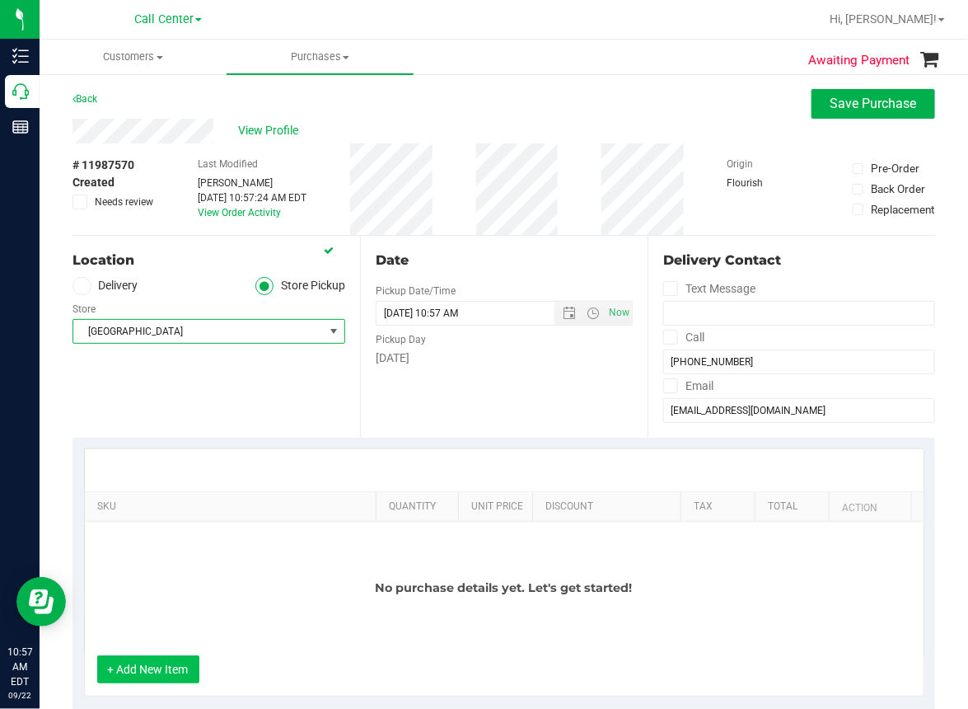
click at [147, 666] on button "+ Add New Item" at bounding box center [148, 669] width 102 height 28
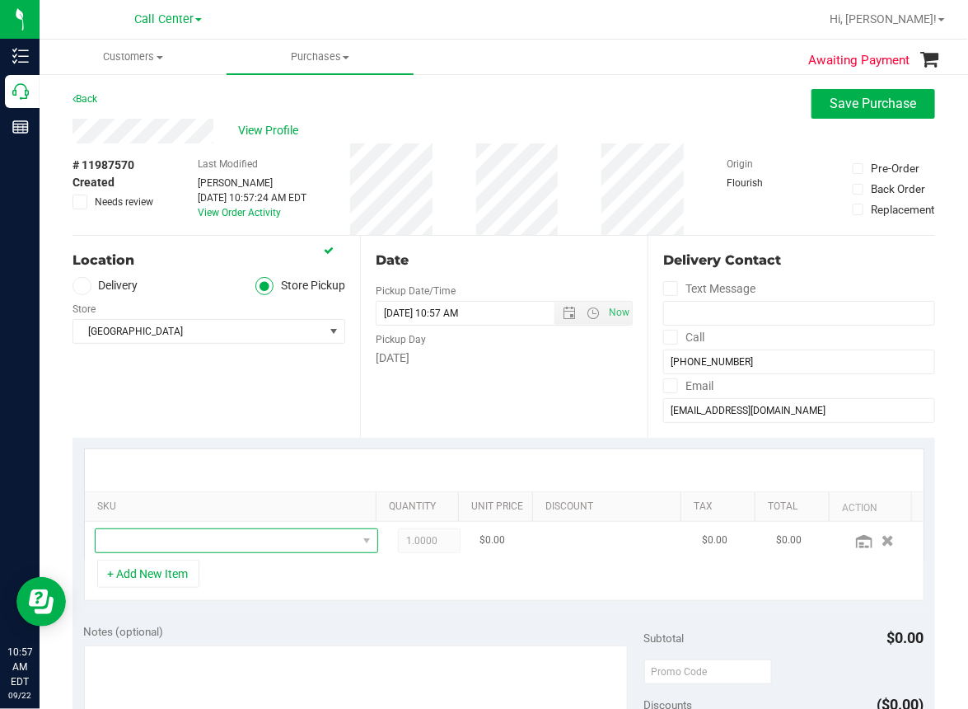
click at [151, 540] on span "NO DATA FOUND" at bounding box center [226, 540] width 261 height 23
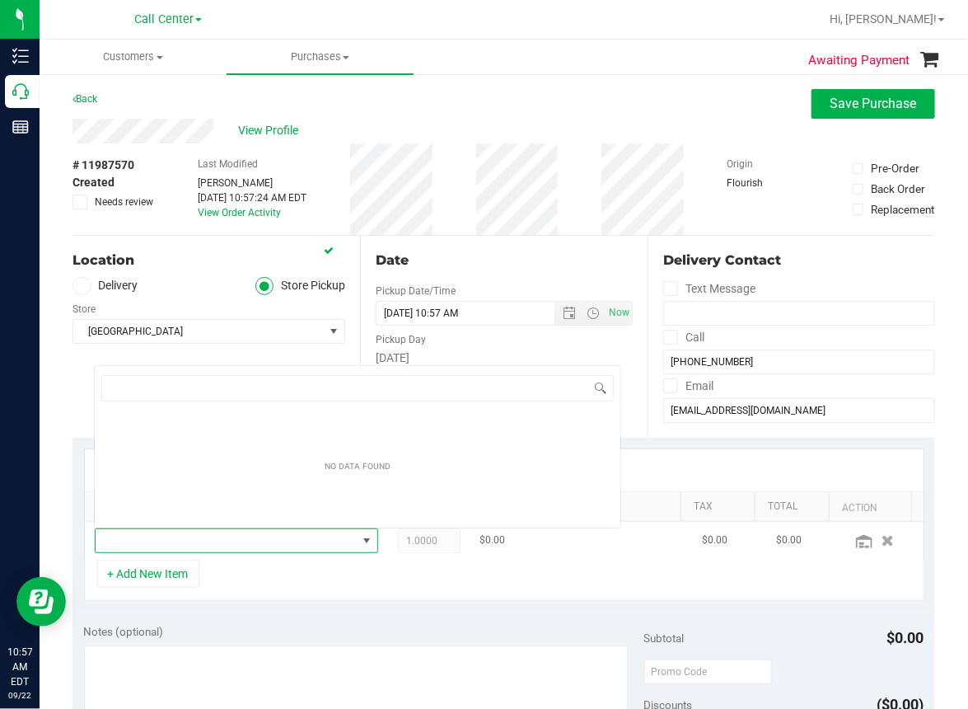
scroll to position [24, 247]
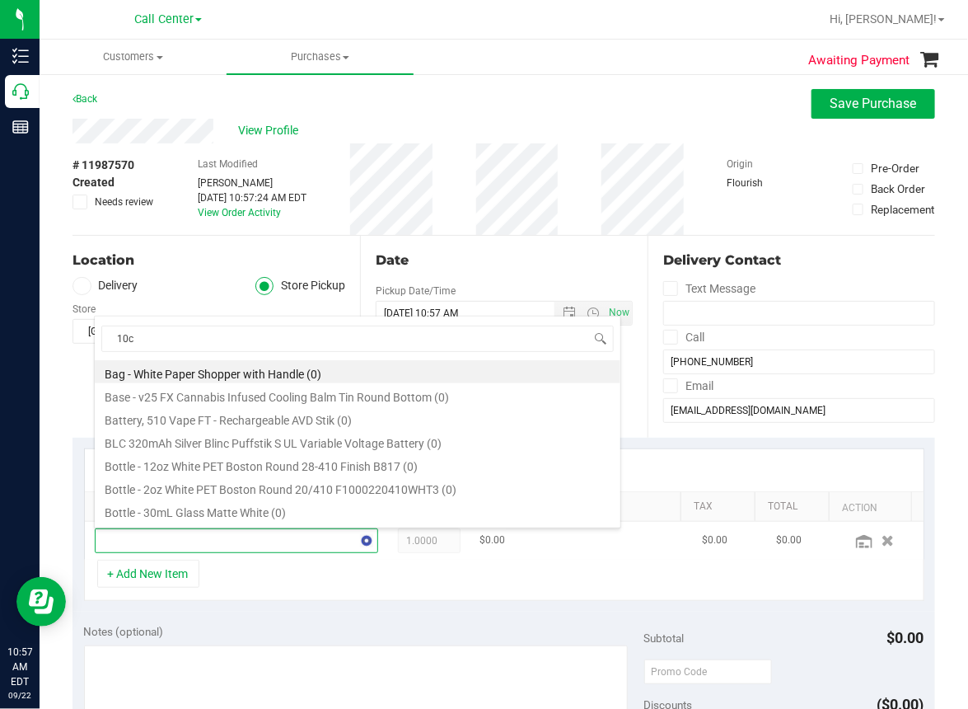
type input "10ct"
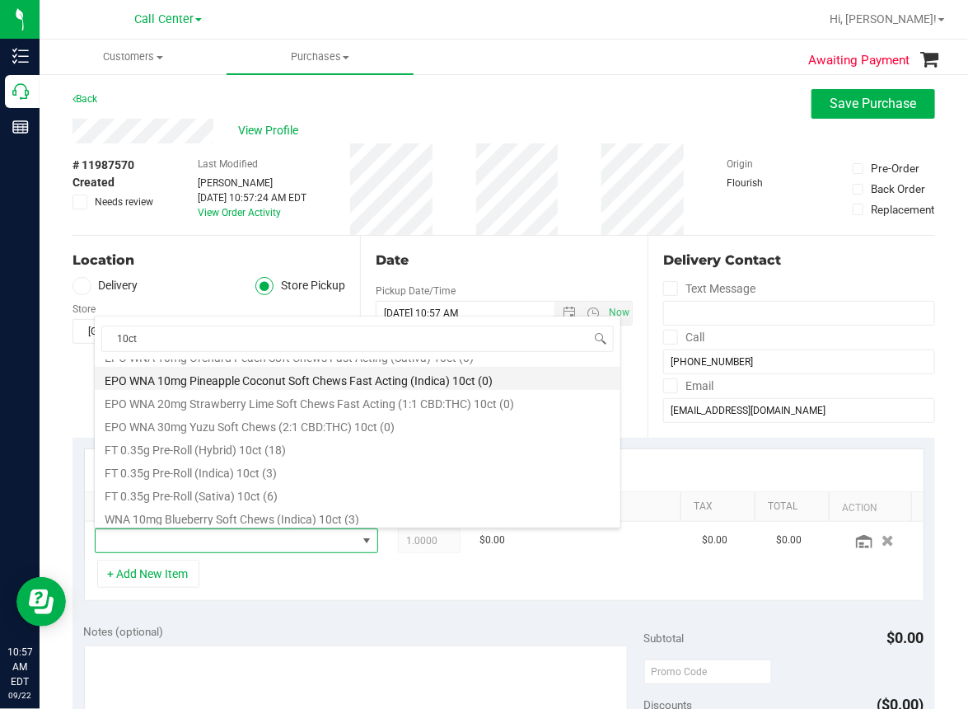
scroll to position [330, 0]
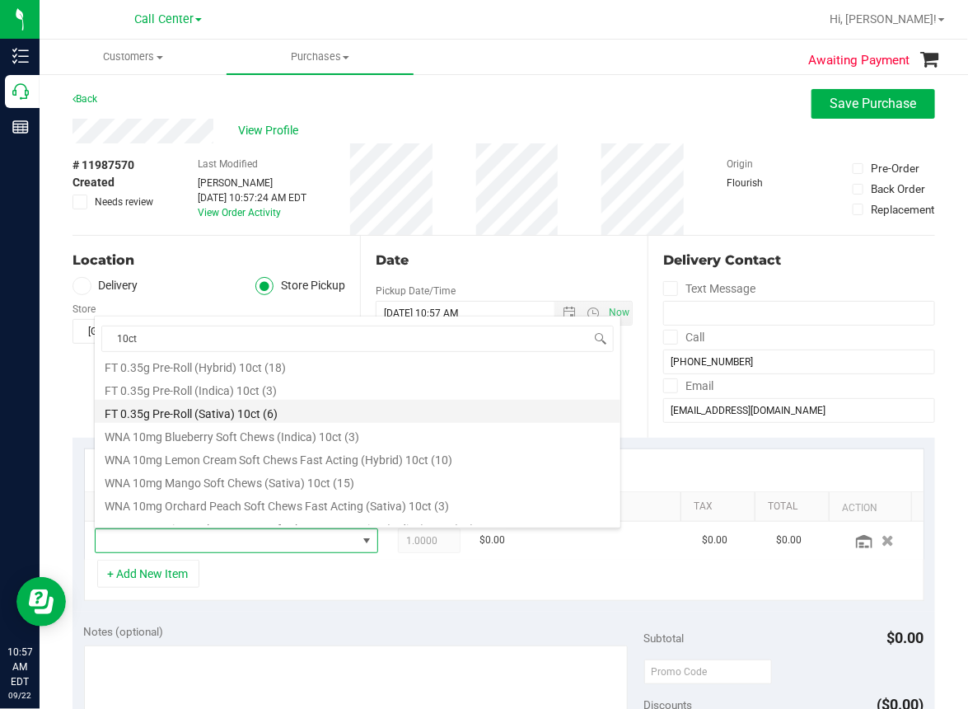
click at [227, 408] on li "FT 0.35g Pre-Roll (Sativa) 10ct (6)" at bounding box center [358, 411] width 526 height 23
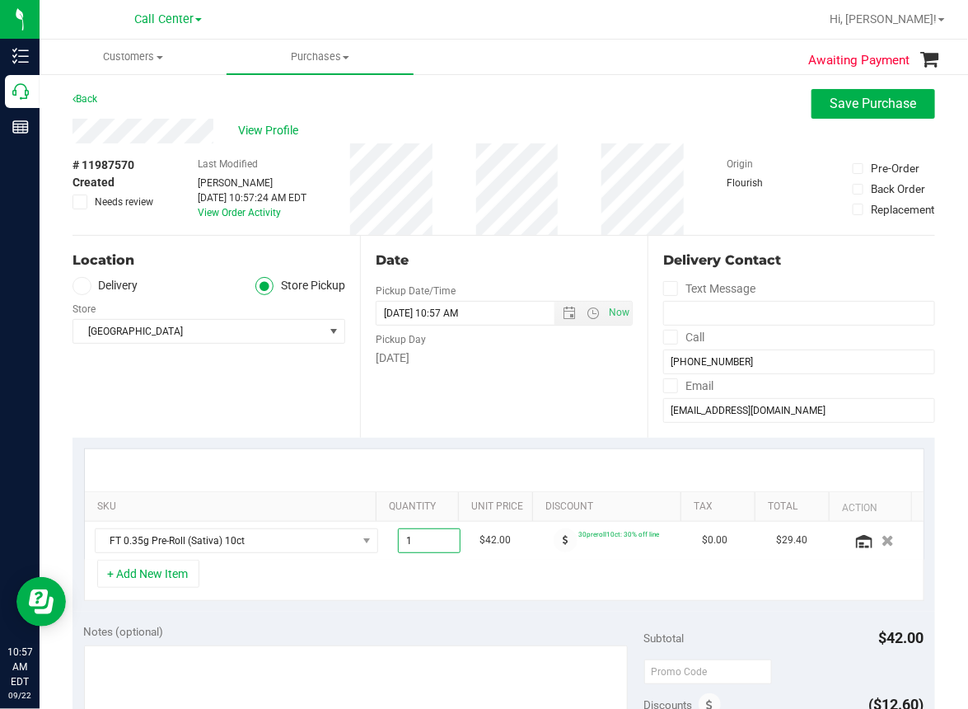
drag, startPoint x: 417, startPoint y: 539, endPoint x: 244, endPoint y: 588, distance: 179.8
click at [246, 589] on div "SKU Quantity Unit Price Discount Tax Total Action FT 0.35g Pre-Roll (Sativa) 10…" at bounding box center [504, 524] width 841 height 152
type input "2"
type input "2.00"
click at [417, 577] on div "+ Add New Item" at bounding box center [504, 580] width 841 height 41
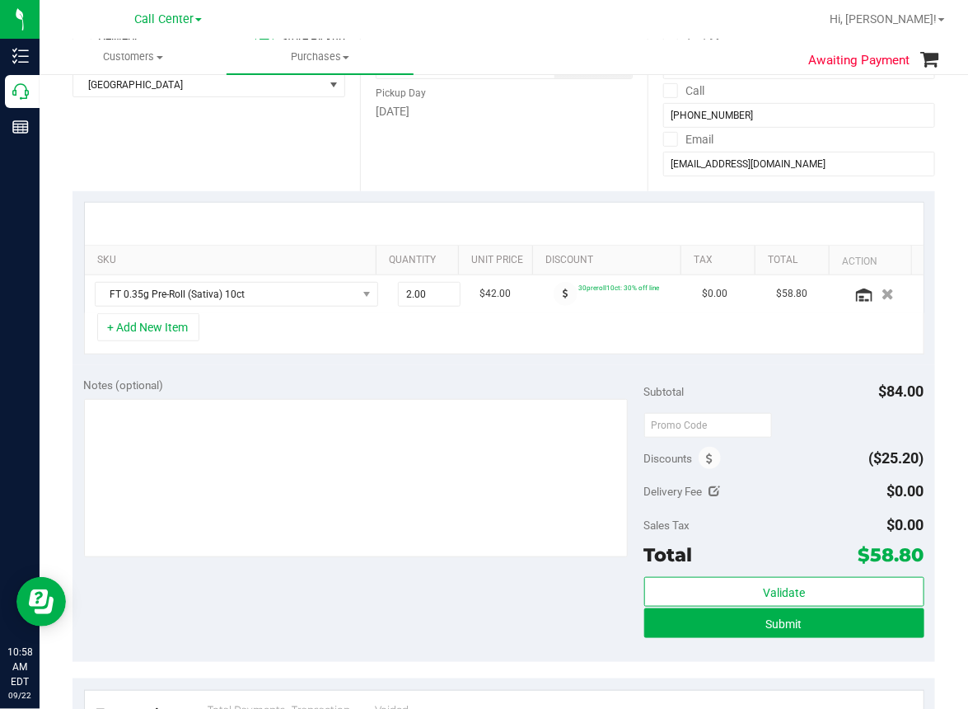
scroll to position [247, 0]
drag, startPoint x: 410, startPoint y: 290, endPoint x: 357, endPoint y: 302, distance: 54.8
click at [358, 302] on tr "FT 0.35g Pre-Roll (Sativa) 10ct 2.00 2 $42.00 30preroll10ct: 30% off line $0.00…" at bounding box center [504, 293] width 839 height 38
click at [523, 337] on div "+ Add New Item" at bounding box center [504, 332] width 841 height 41
click at [462, 322] on div "+ Add New Item" at bounding box center [504, 332] width 841 height 41
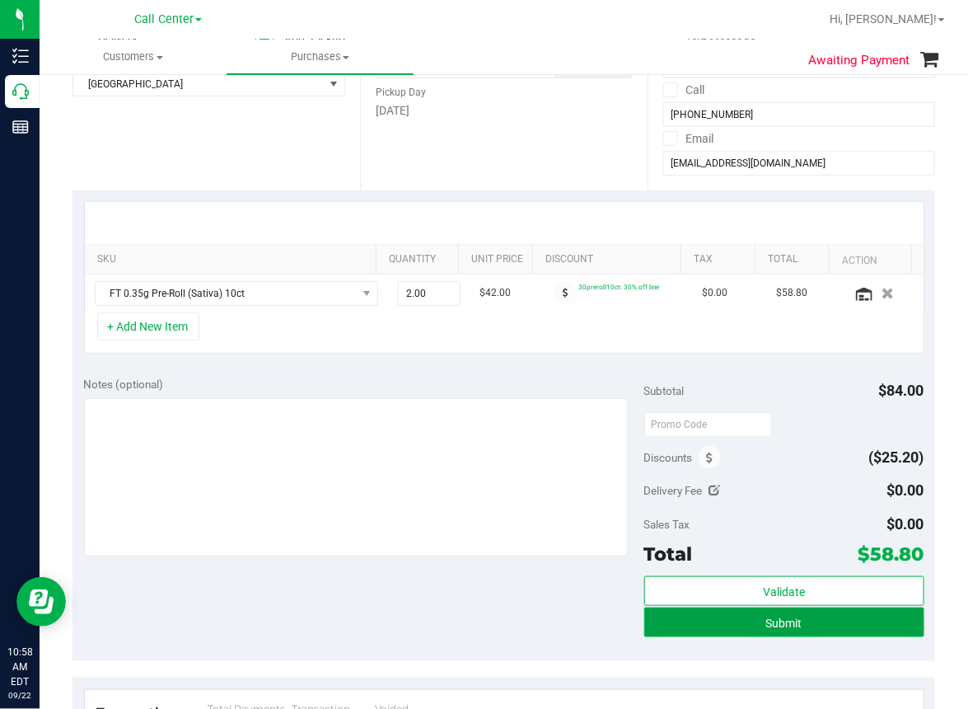
click at [766, 619] on span "Submit" at bounding box center [784, 622] width 36 height 13
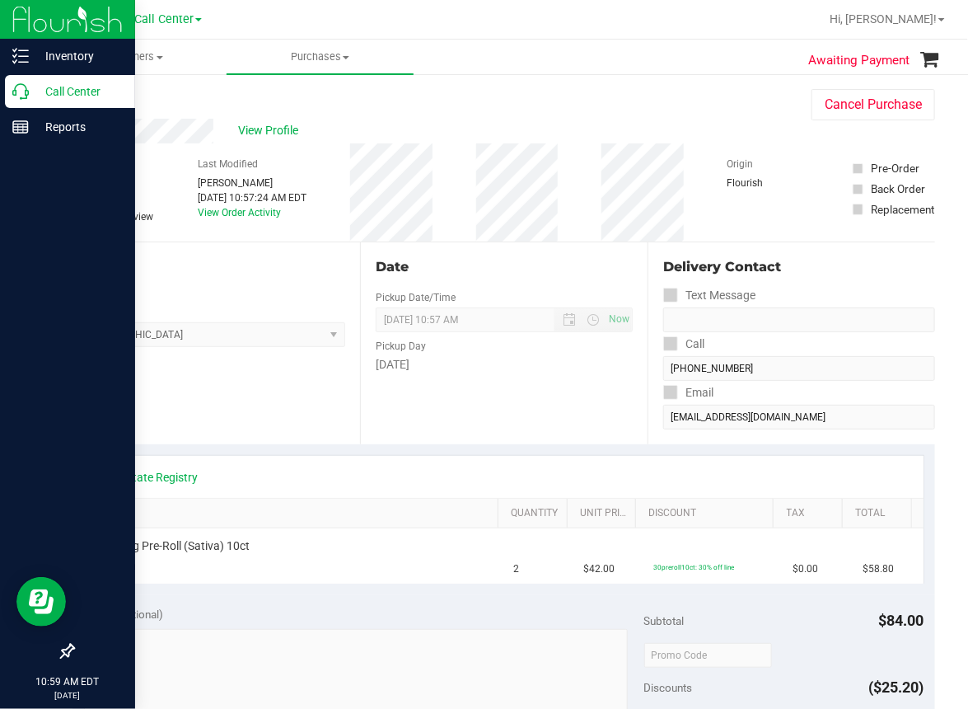
click at [35, 96] on p "Call Center" at bounding box center [78, 92] width 99 height 20
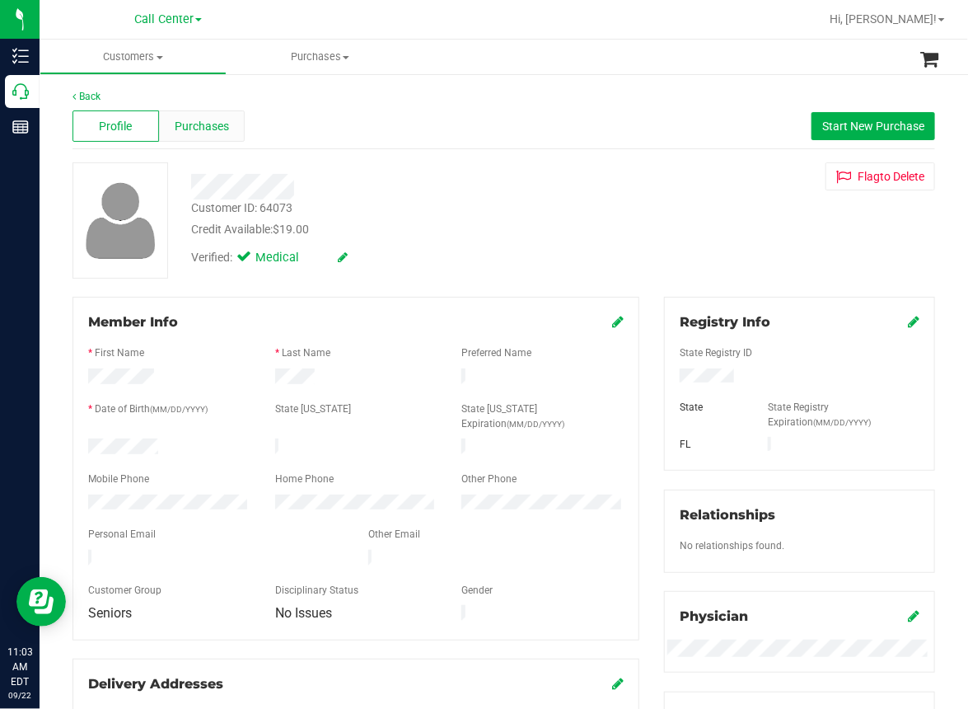
click at [204, 124] on span "Purchases" at bounding box center [202, 126] width 54 height 17
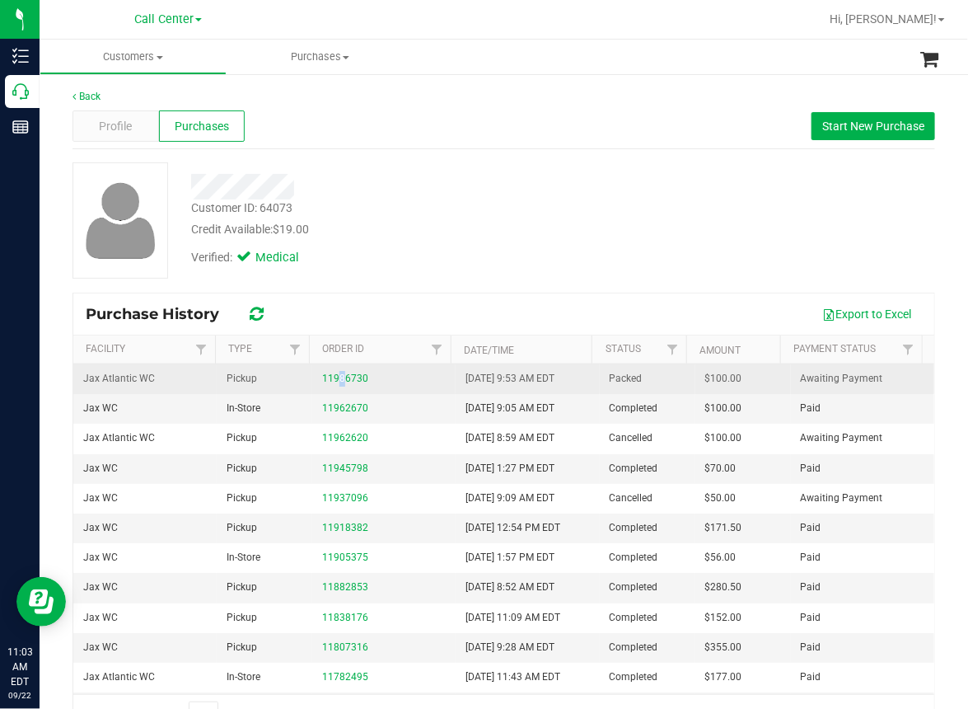
click at [335, 371] on div "11986730" at bounding box center [384, 379] width 124 height 16
click at [335, 382] on link "11986730" at bounding box center [345, 379] width 46 height 12
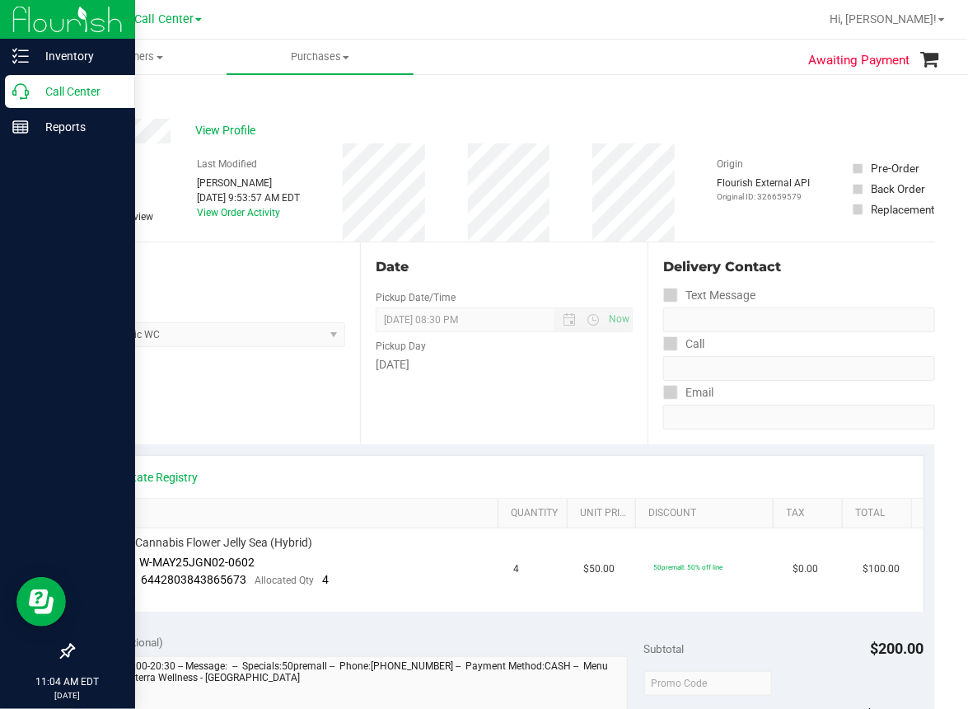
click at [17, 92] on icon at bounding box center [20, 91] width 16 height 16
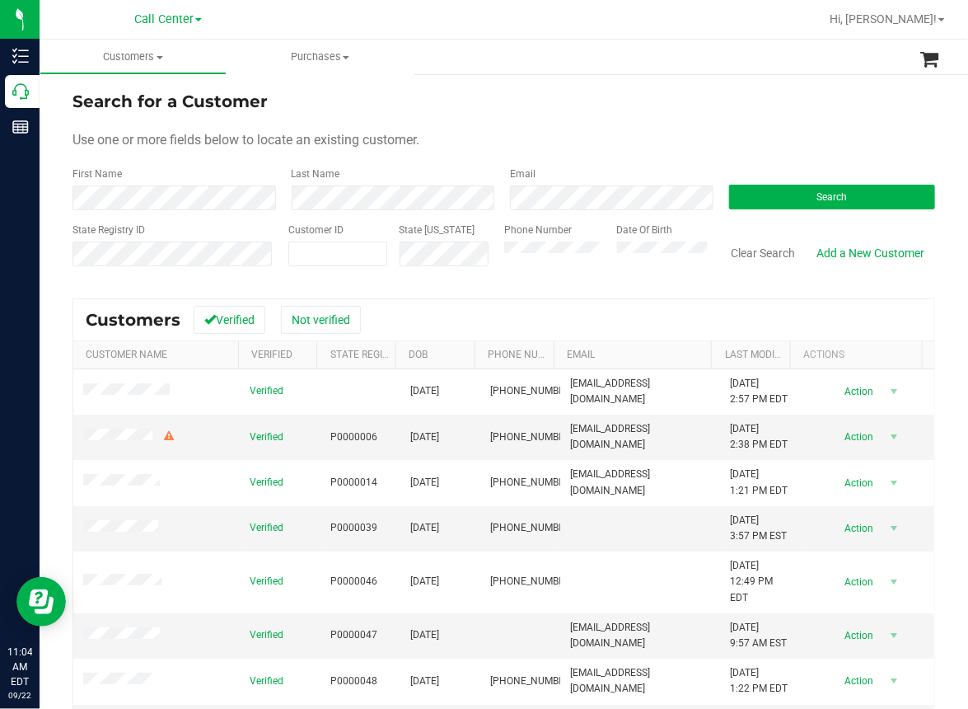
click at [710, 77] on div "Search for a Customer Use one or more fields below to locate an existing custom…" at bounding box center [504, 472] width 929 height 799
click at [746, 63] on ul "Customers All customers Add a new customer All physicians Purchases All purchas…" at bounding box center [524, 57] width 968 height 35
click at [798, 196] on button "Search" at bounding box center [832, 197] width 207 height 25
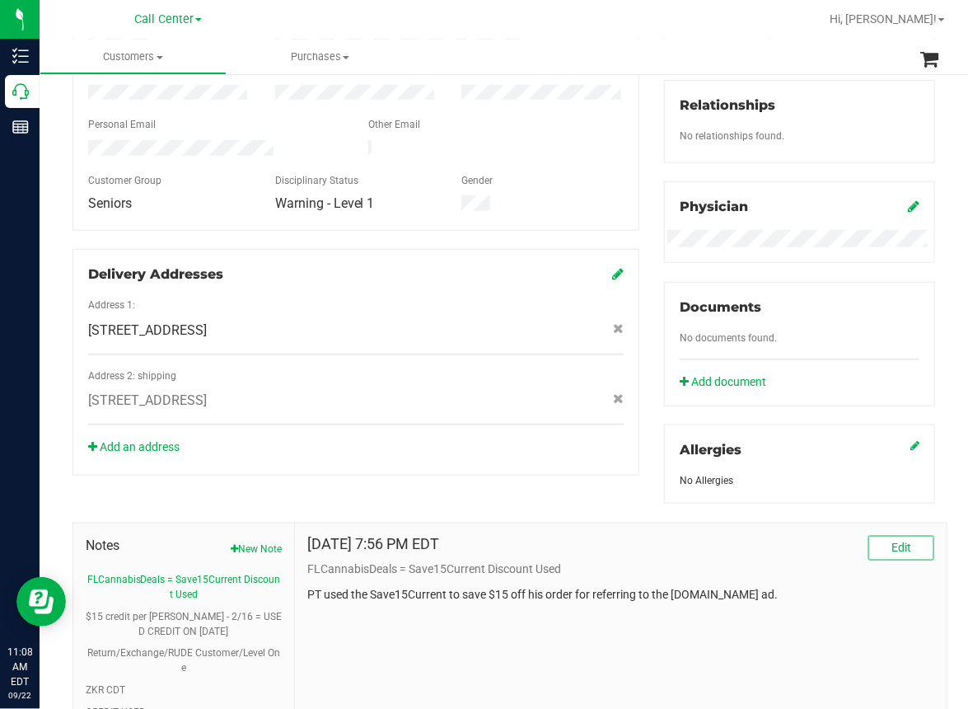
scroll to position [494, 0]
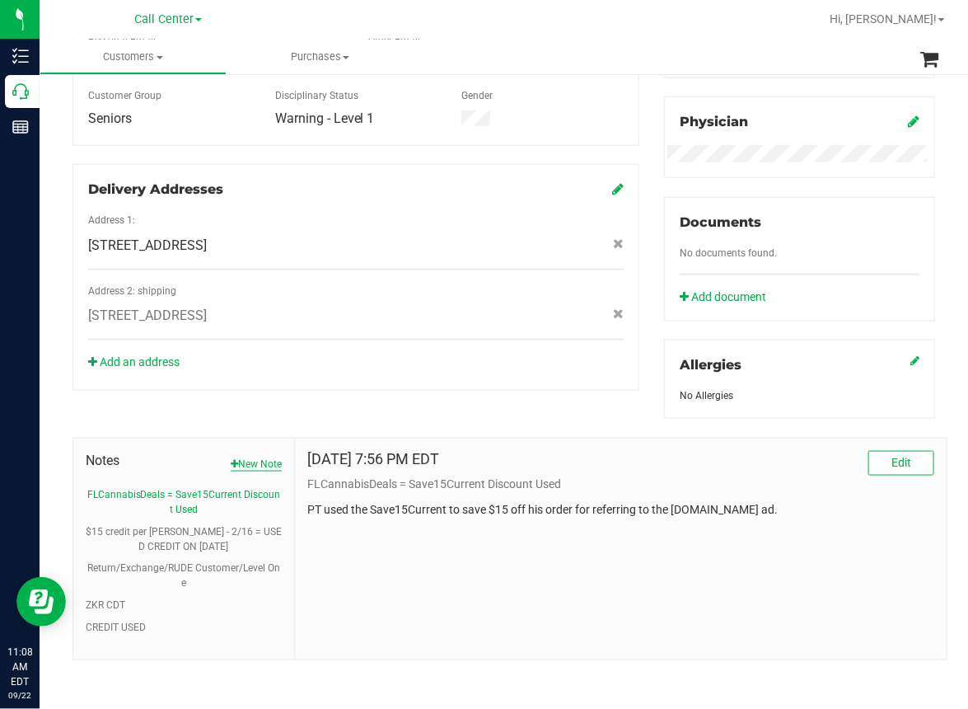
click at [260, 459] on button "New Note" at bounding box center [256, 464] width 51 height 15
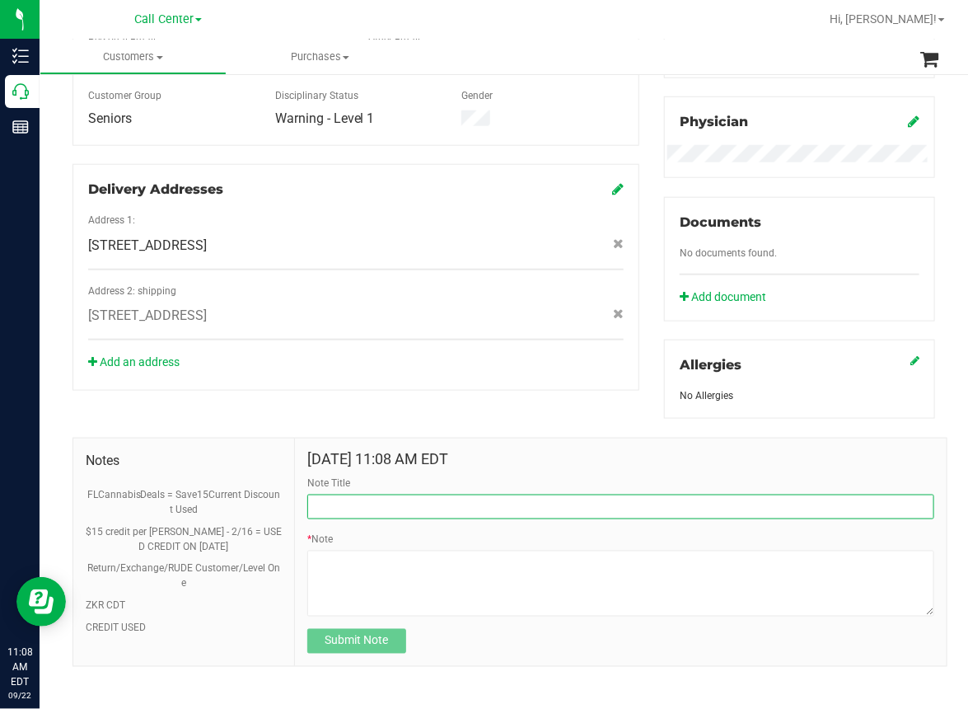
click at [371, 509] on input "Note Title" at bounding box center [620, 506] width 627 height 25
click at [440, 496] on input "Customer Complaint" at bounding box center [620, 506] width 627 height 25
type input "C"
click at [434, 496] on input "Note Title" at bounding box center [620, 506] width 627 height 25
type input "flower complaint"
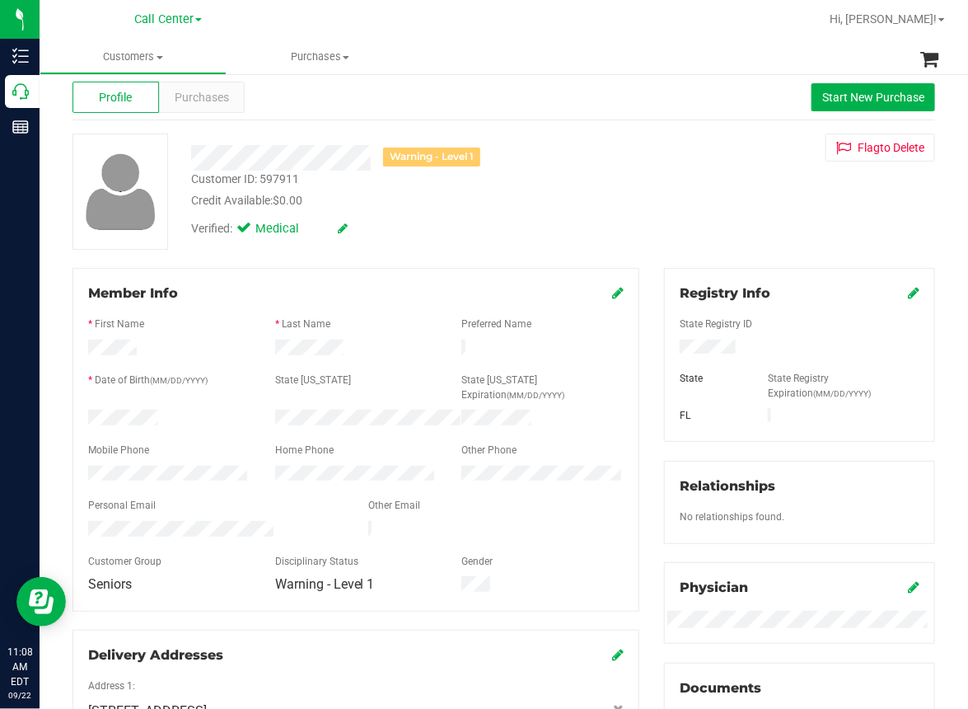
scroll to position [0, 0]
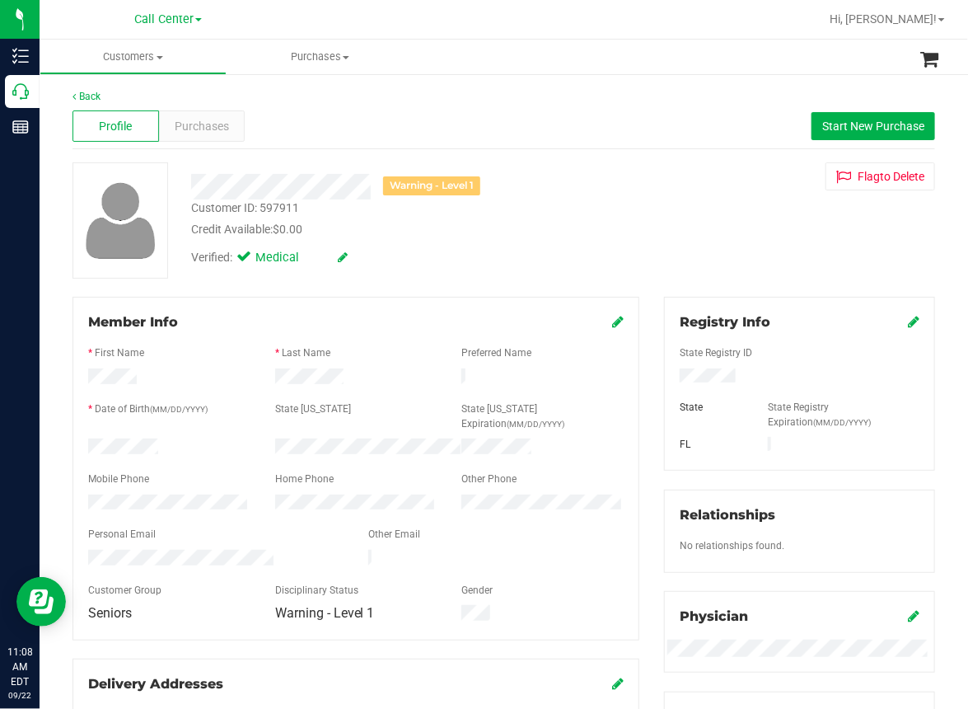
click at [246, 209] on div "Customer ID: 597911" at bounding box center [245, 207] width 108 height 17
copy div "Customer ID: 597911"
click at [669, 197] on div "Warning - Level 1 Customer ID: 597911 Credit Available: $0.00 Verified: Medical…" at bounding box center [504, 220] width 888 height 116
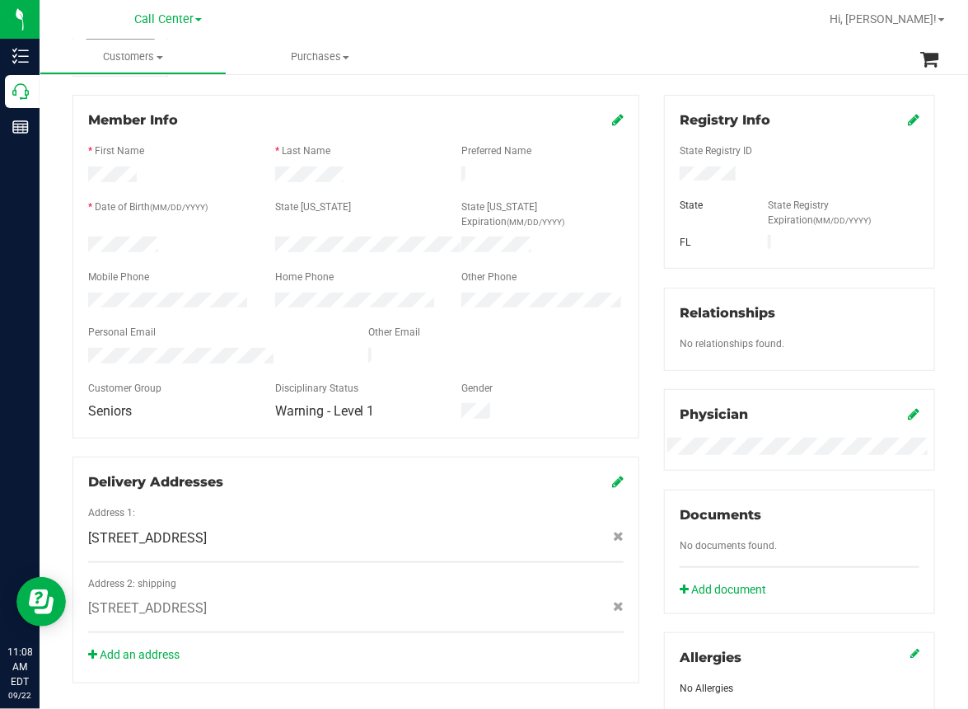
scroll to position [494, 0]
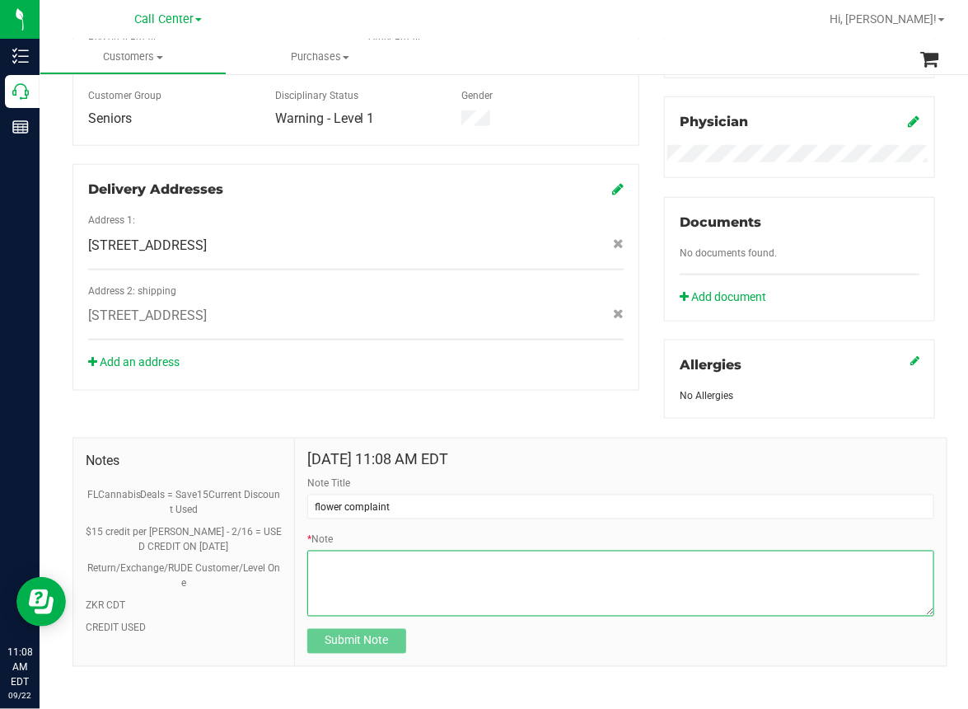
click at [322, 560] on textarea "* Note" at bounding box center [620, 584] width 627 height 66
paste textarea "Customer ID: 597911"
click at [419, 558] on textarea "* Note" at bounding box center [620, 584] width 627 height 66
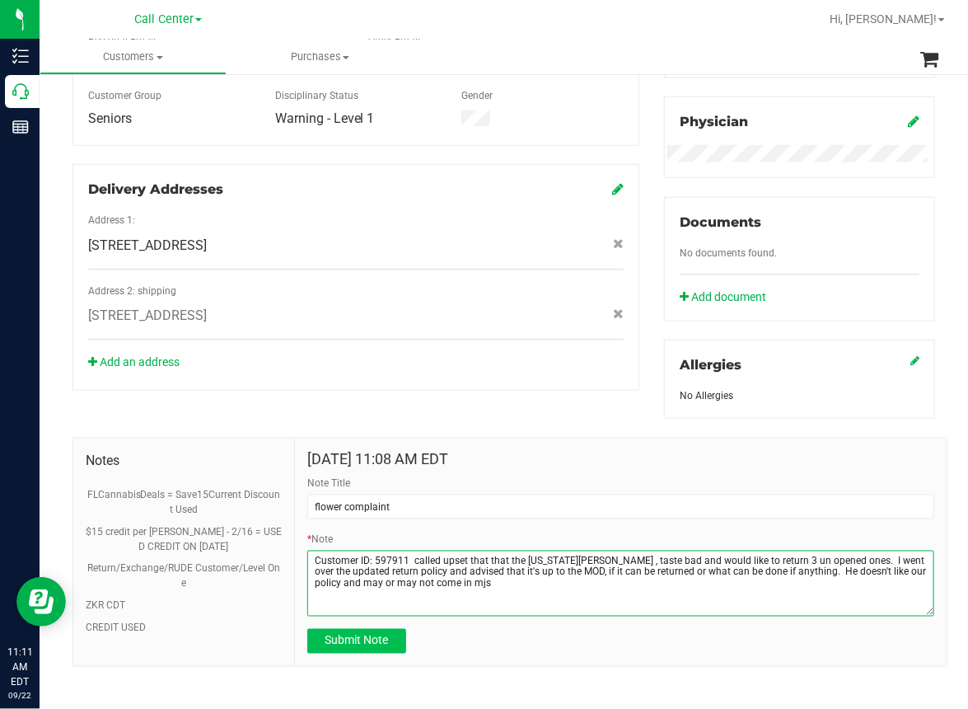
type textarea "Customer ID: 597911 called upset that that the Georgia Runtz , taste bad and wo…"
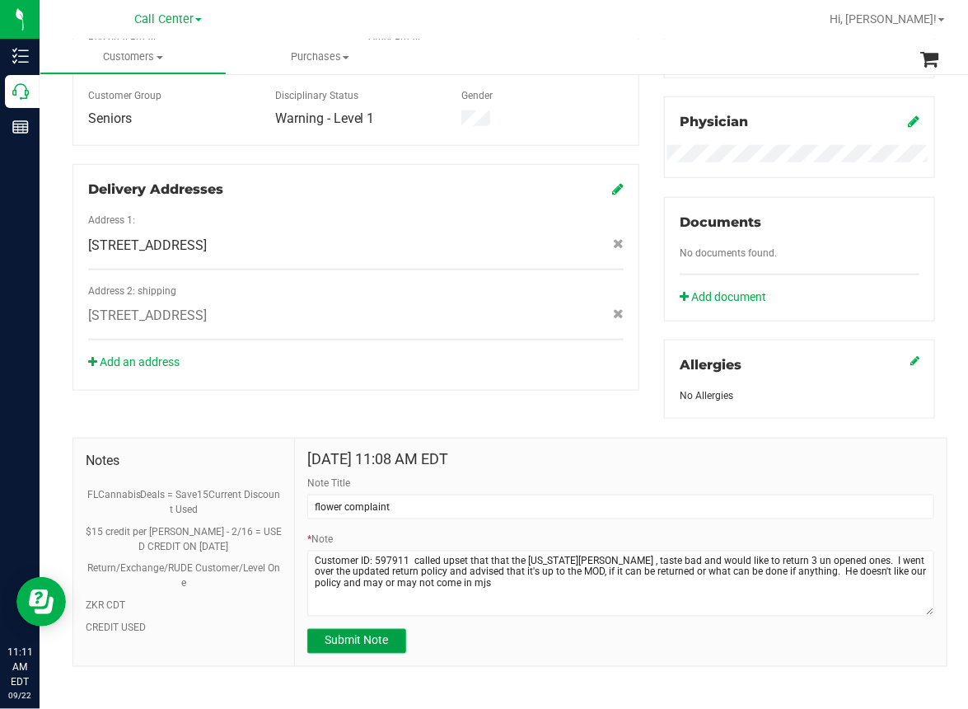
click at [349, 638] on span "Submit Note" at bounding box center [357, 640] width 63 height 13
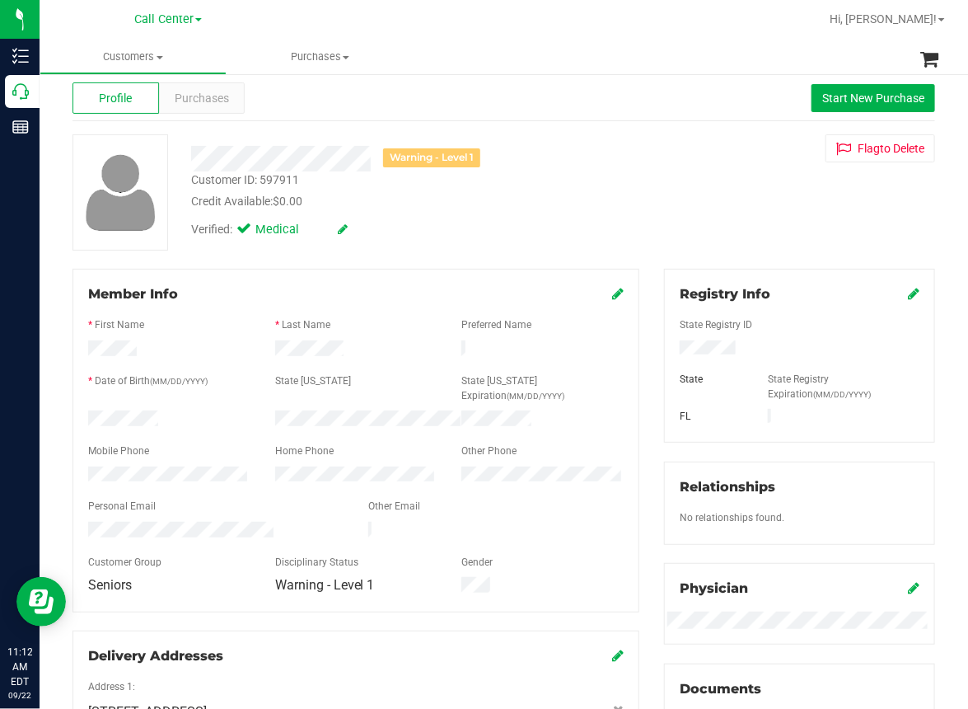
scroll to position [0, 0]
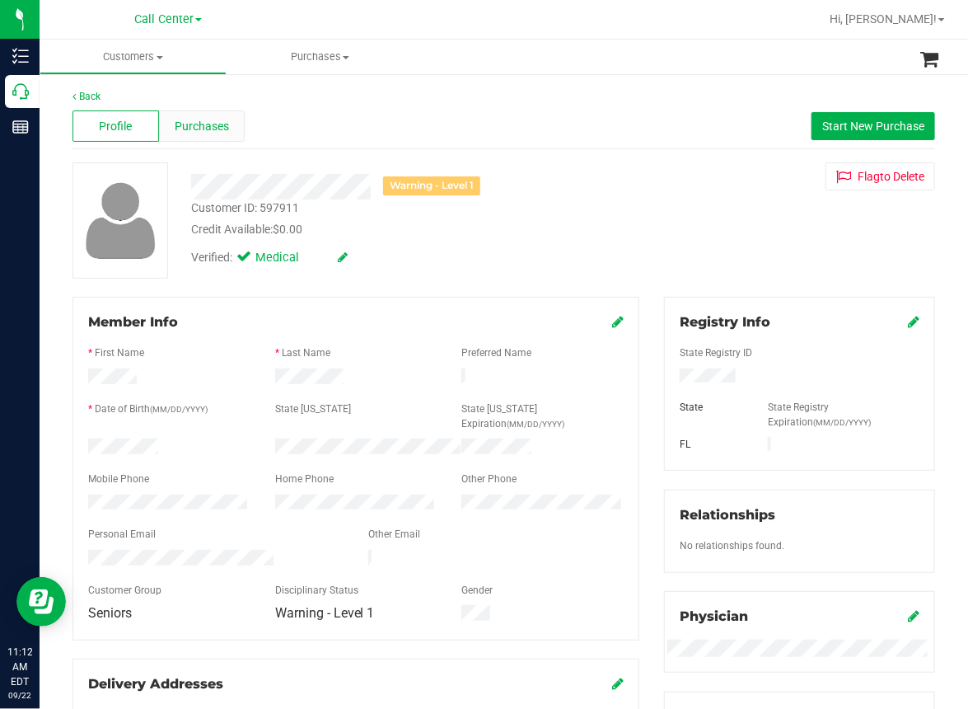
click at [190, 122] on span "Purchases" at bounding box center [202, 126] width 54 height 17
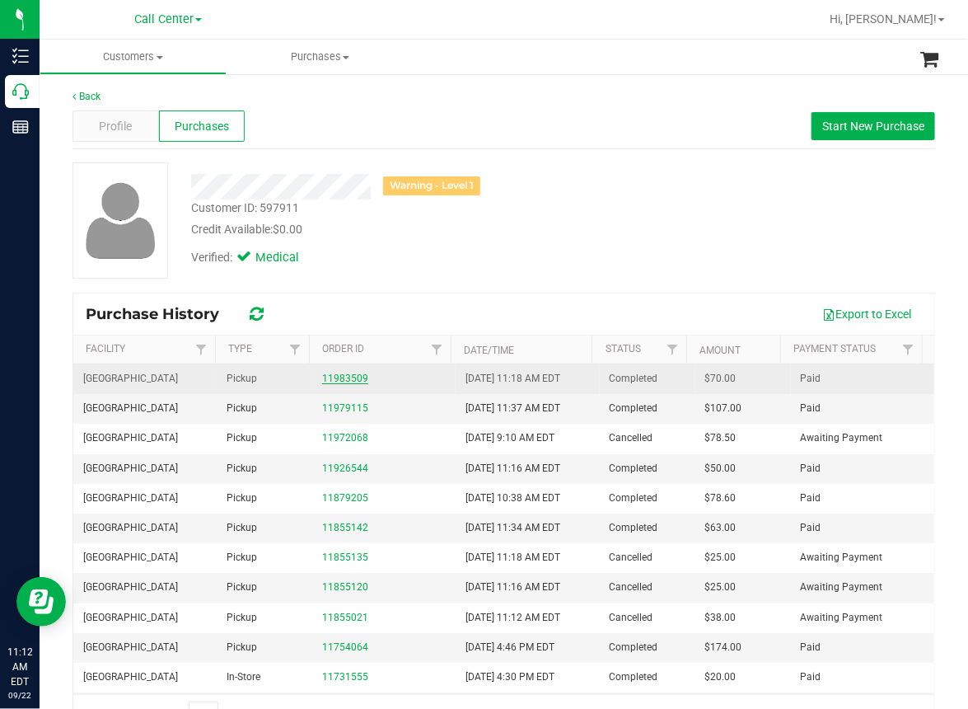
click at [333, 381] on link "11983509" at bounding box center [345, 379] width 46 height 12
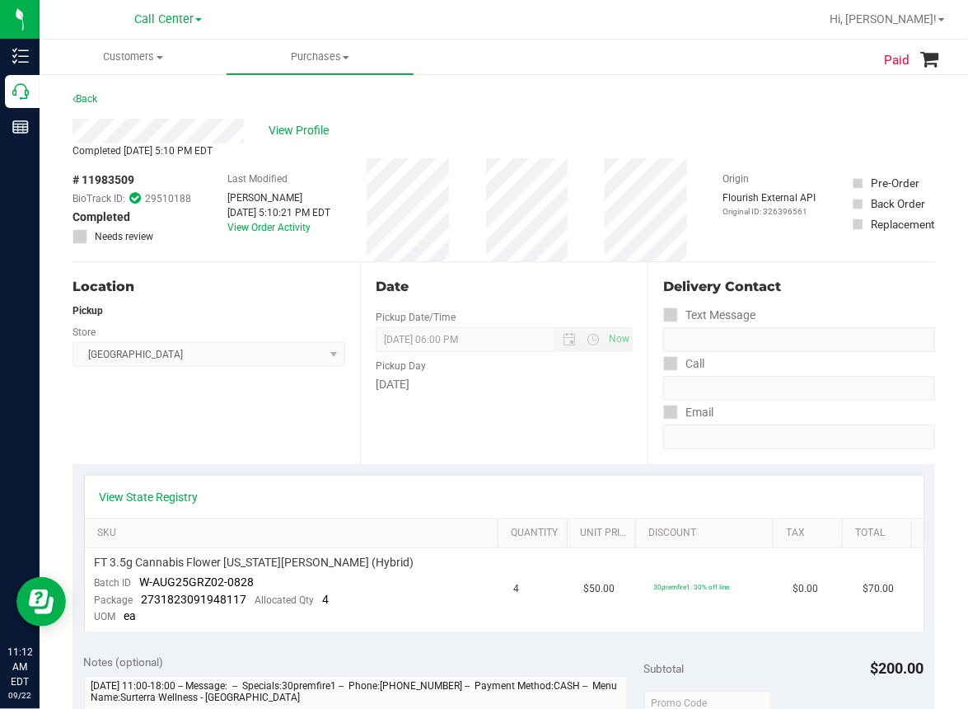
click at [98, 177] on span "# 11983509" at bounding box center [104, 179] width 62 height 17
drag, startPoint x: 138, startPoint y: 583, endPoint x: 260, endPoint y: 577, distance: 122.9
click at [260, 577] on td "FT 3.5g Cannabis Flower Georgia Runtz (Hybrid) Batch ID W-AUG25GRZ02-0828 Packa…" at bounding box center [294, 589] width 419 height 83
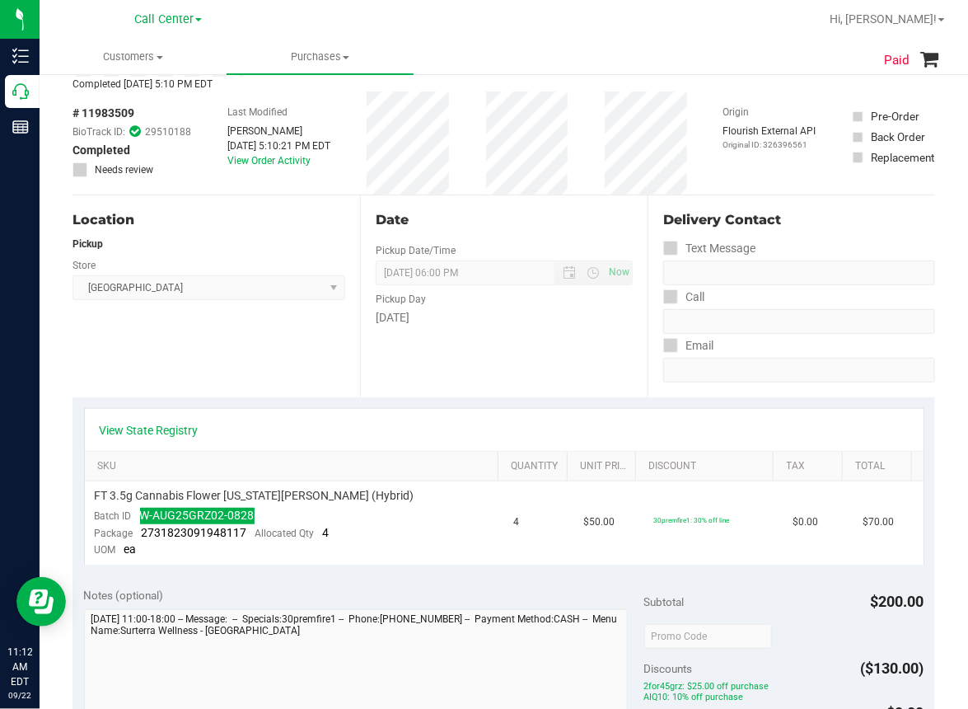
scroll to position [165, 0]
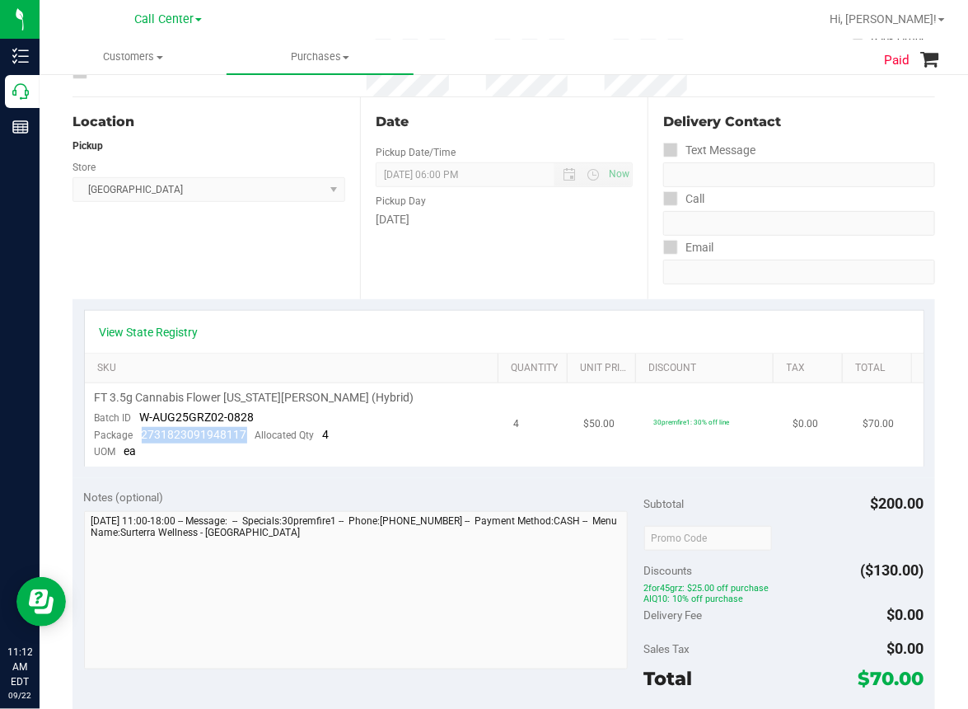
drag, startPoint x: 137, startPoint y: 435, endPoint x: 248, endPoint y: 438, distance: 111.3
click at [248, 438] on div "Package 2731823091948117 Allocated Qty 4" at bounding box center [212, 435] width 235 height 16
click at [242, 390] on span "FT 3.5g Cannabis Flower Georgia Runtz (Hybrid)" at bounding box center [255, 398] width 320 height 16
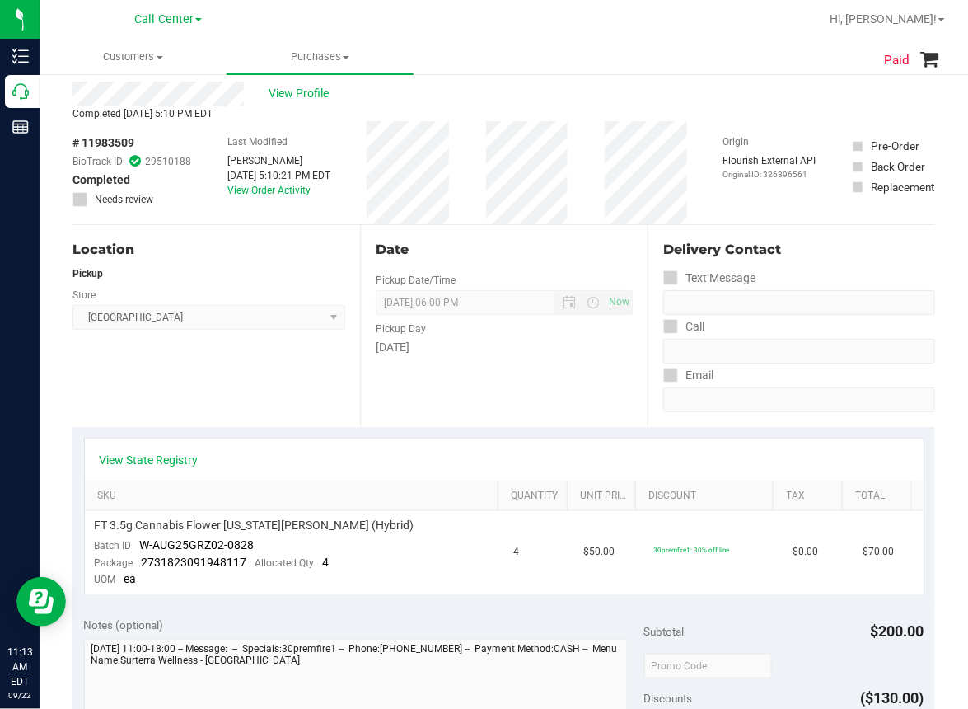
scroll to position [0, 0]
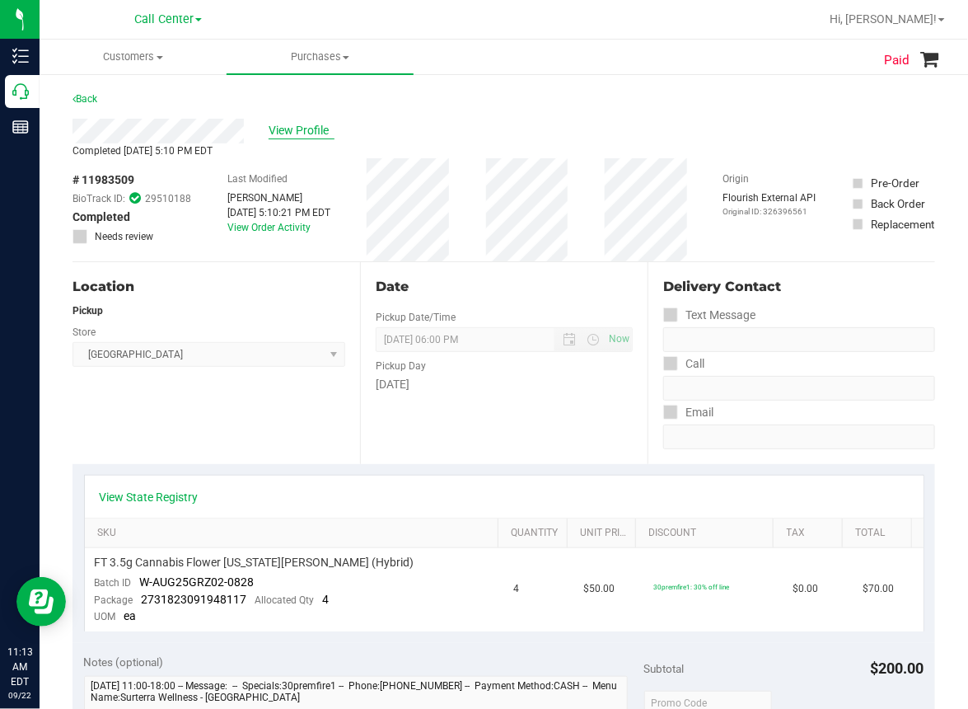
click at [308, 137] on span "View Profile" at bounding box center [302, 130] width 66 height 17
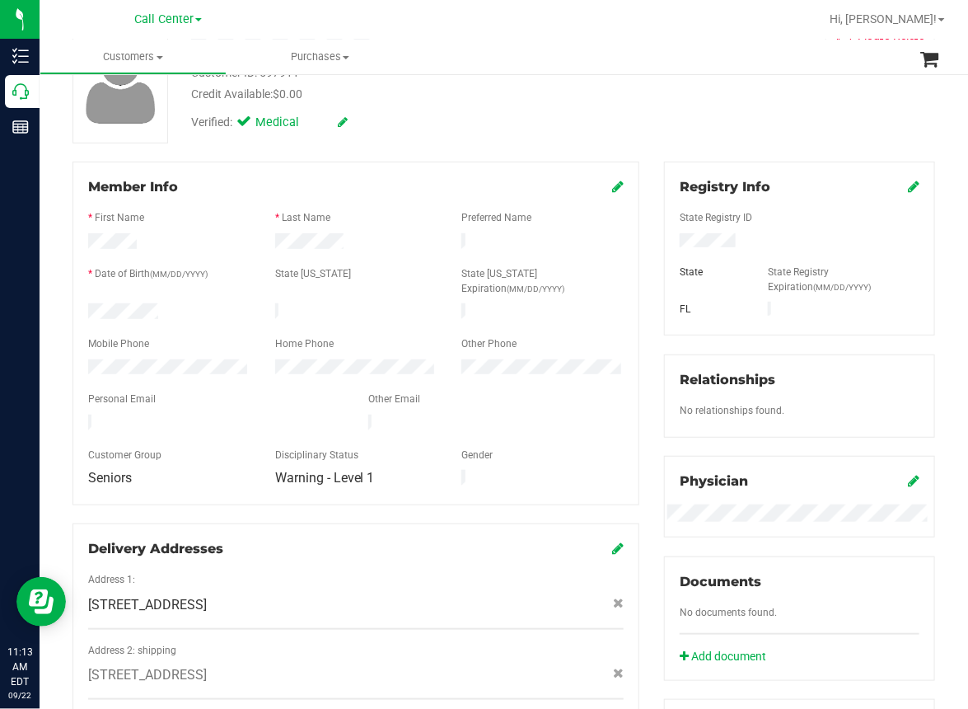
scroll to position [494, 0]
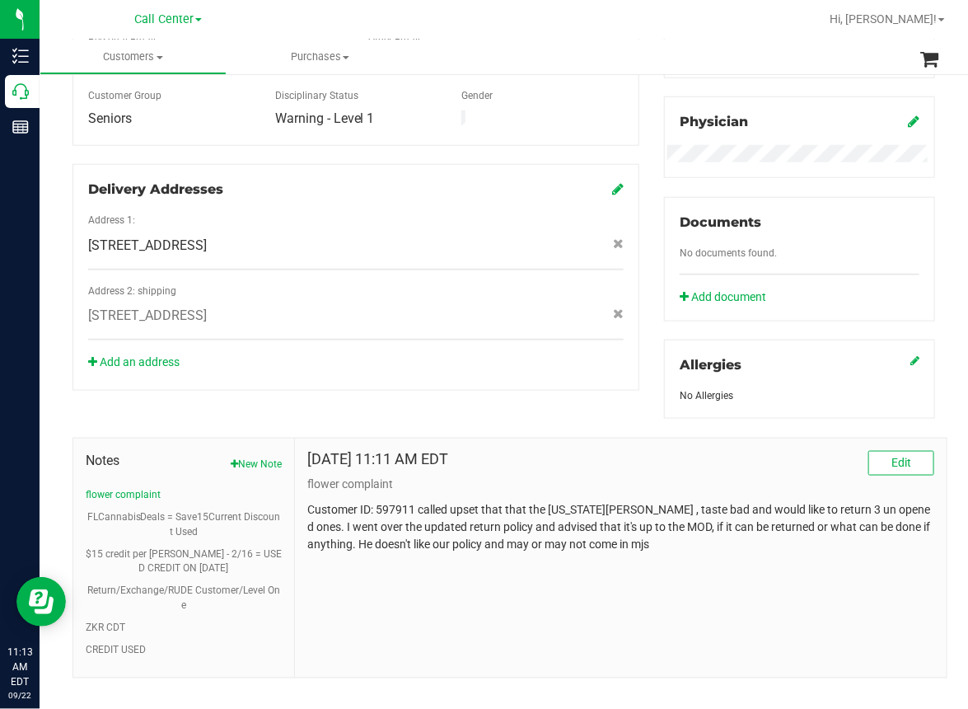
click at [411, 515] on p "Customer ID: 597911 called upset that that the Georgia Runtz , taste bad and wo…" at bounding box center [620, 527] width 627 height 52
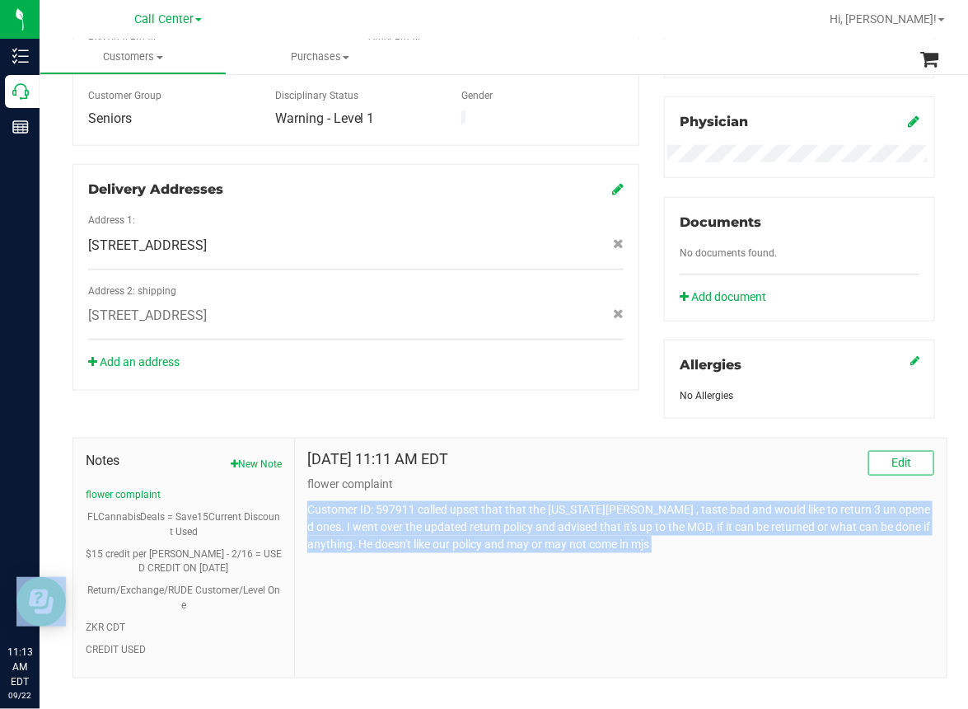
click at [411, 515] on p "Customer ID: 597911 called upset that that the Georgia Runtz , taste bad and wo…" at bounding box center [620, 527] width 627 height 52
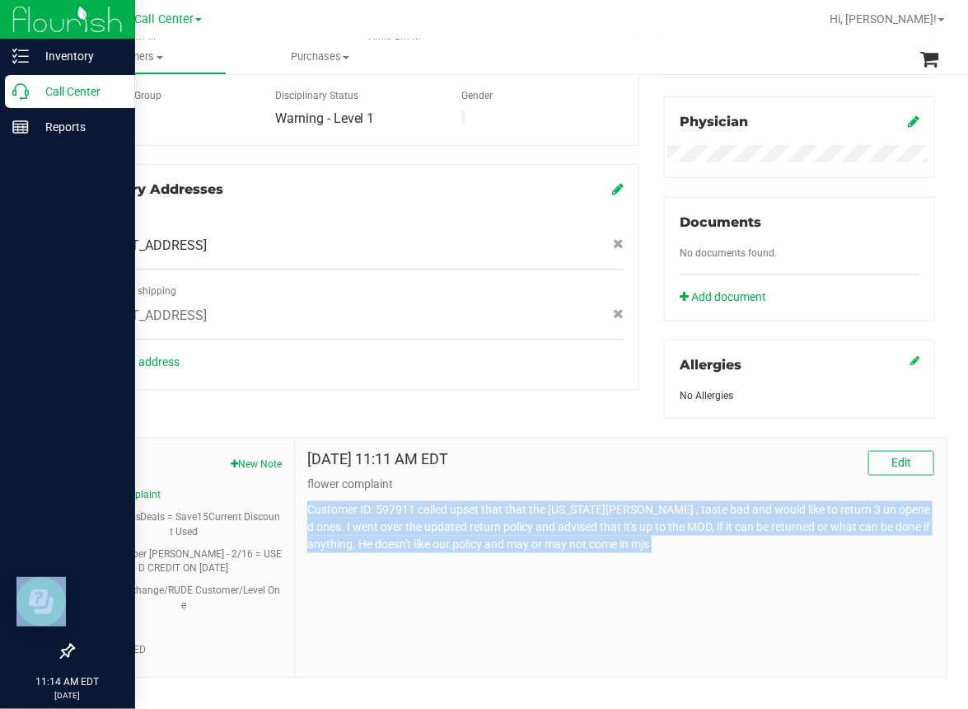
click at [23, 99] on div "Call Center" at bounding box center [70, 91] width 130 height 33
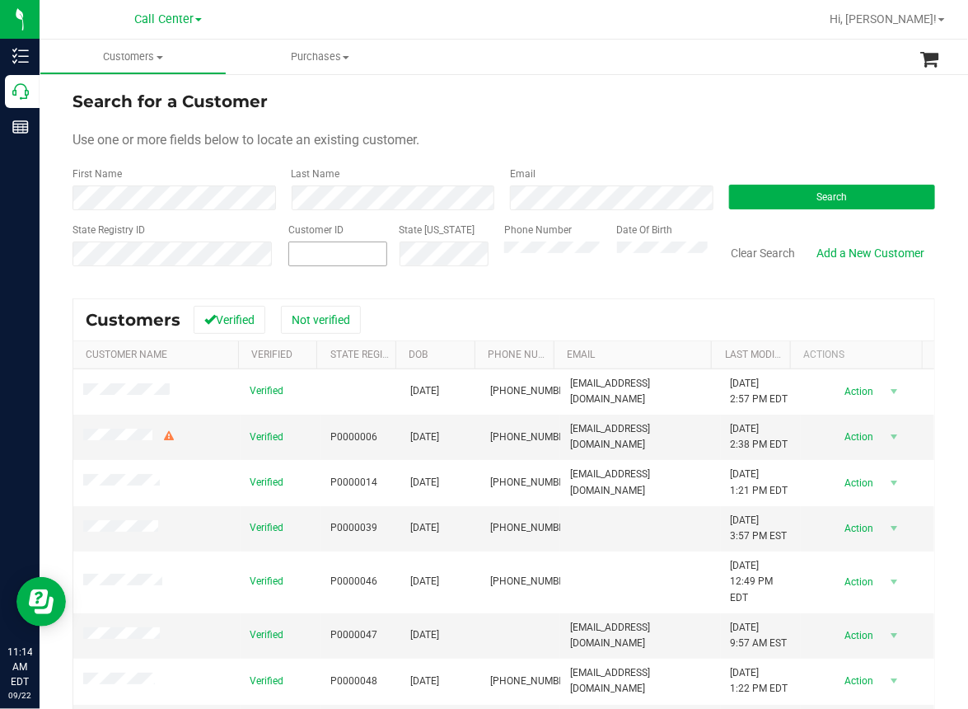
click at [0, 0] on input "text" at bounding box center [0, 0] width 0 height 0
paste input "216799"
type input "216799"
click at [813, 204] on button "Search" at bounding box center [832, 197] width 207 height 25
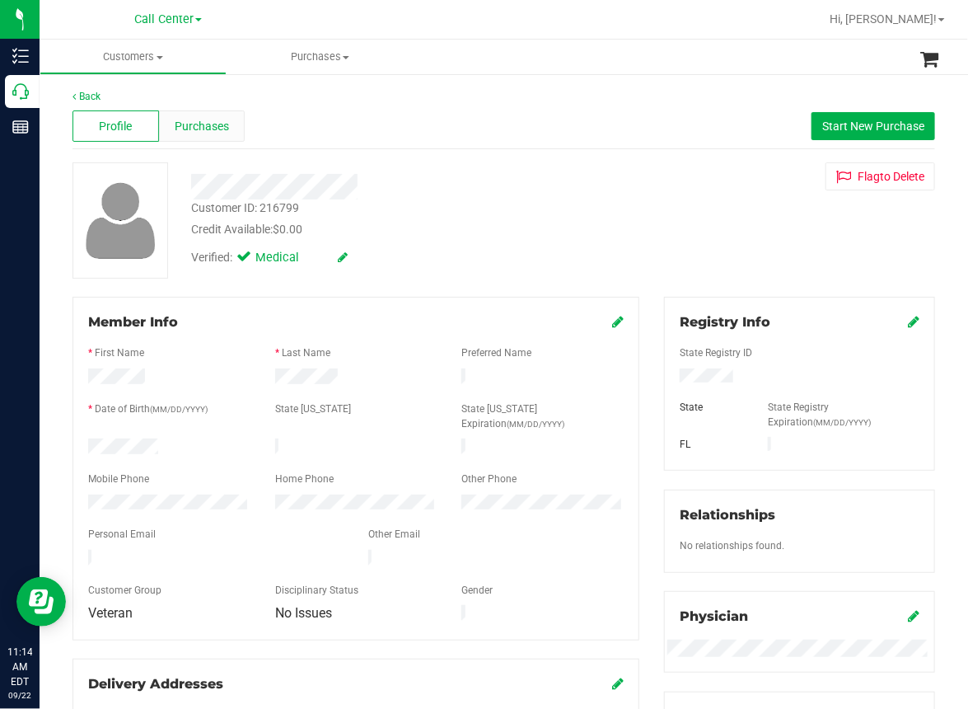
click at [223, 131] on span "Purchases" at bounding box center [202, 126] width 54 height 17
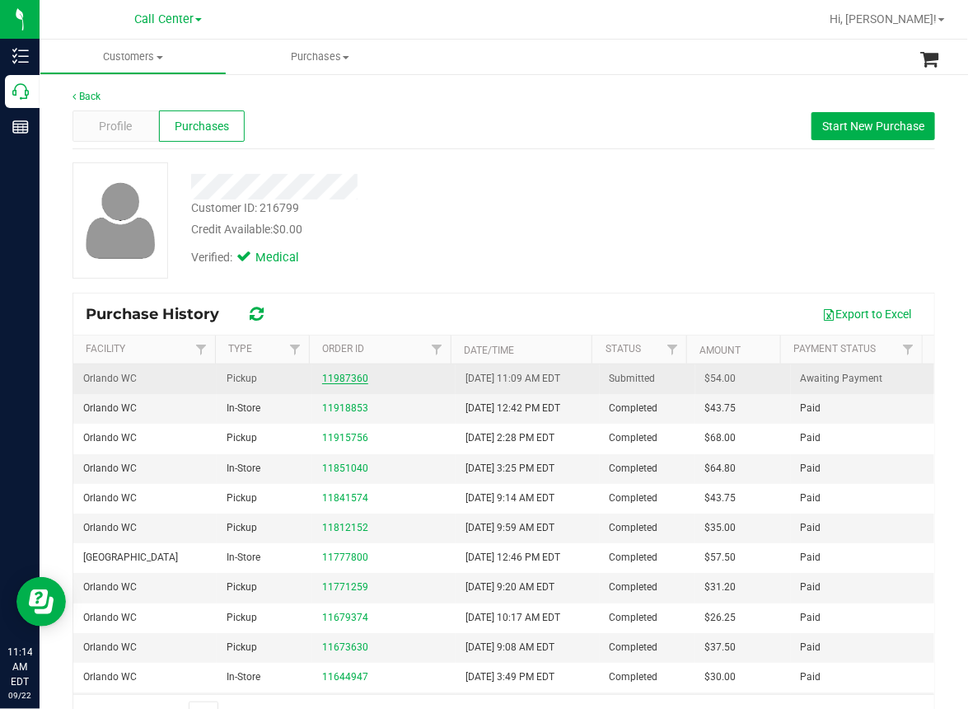
click at [341, 379] on link "11987360" at bounding box center [345, 379] width 46 height 12
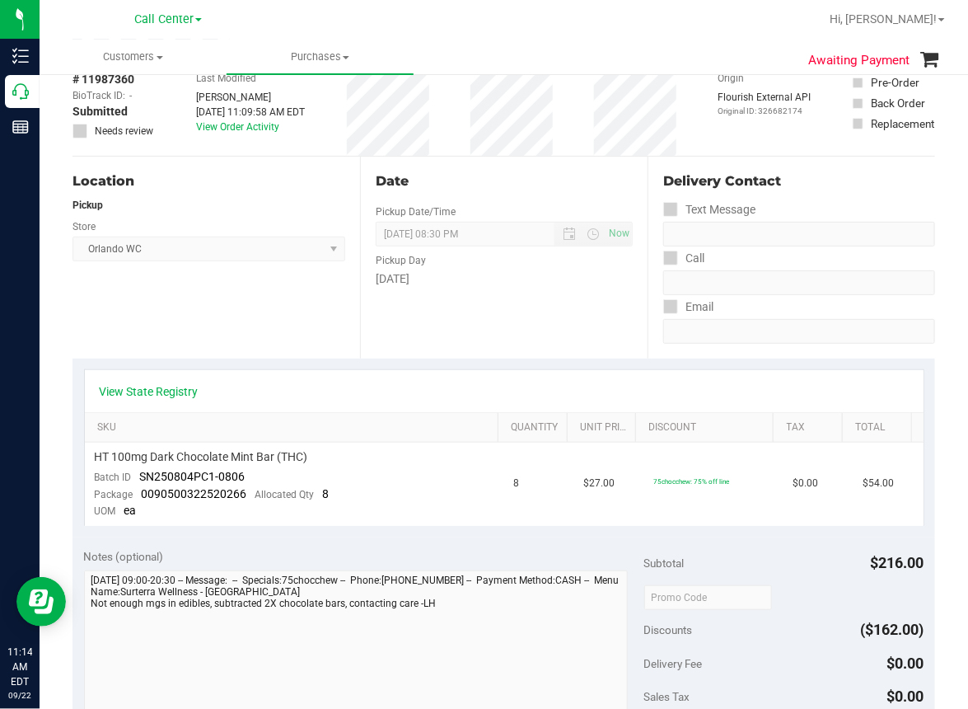
scroll to position [82, 0]
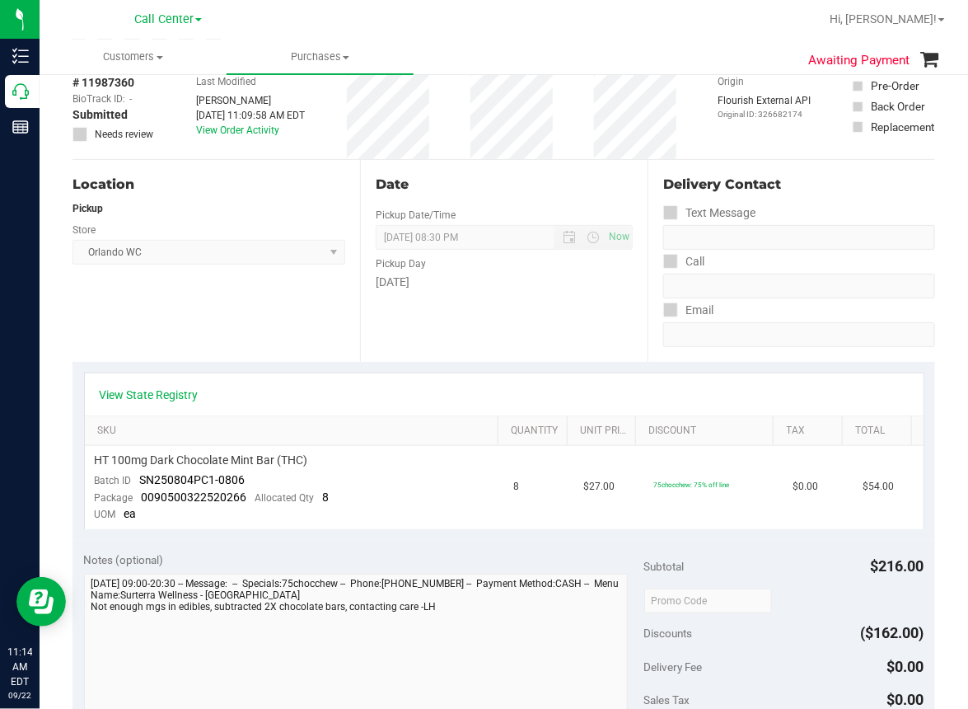
click at [160, 382] on div "View State Registry" at bounding box center [504, 394] width 839 height 42
click at [160, 388] on link "View State Registry" at bounding box center [149, 395] width 99 height 16
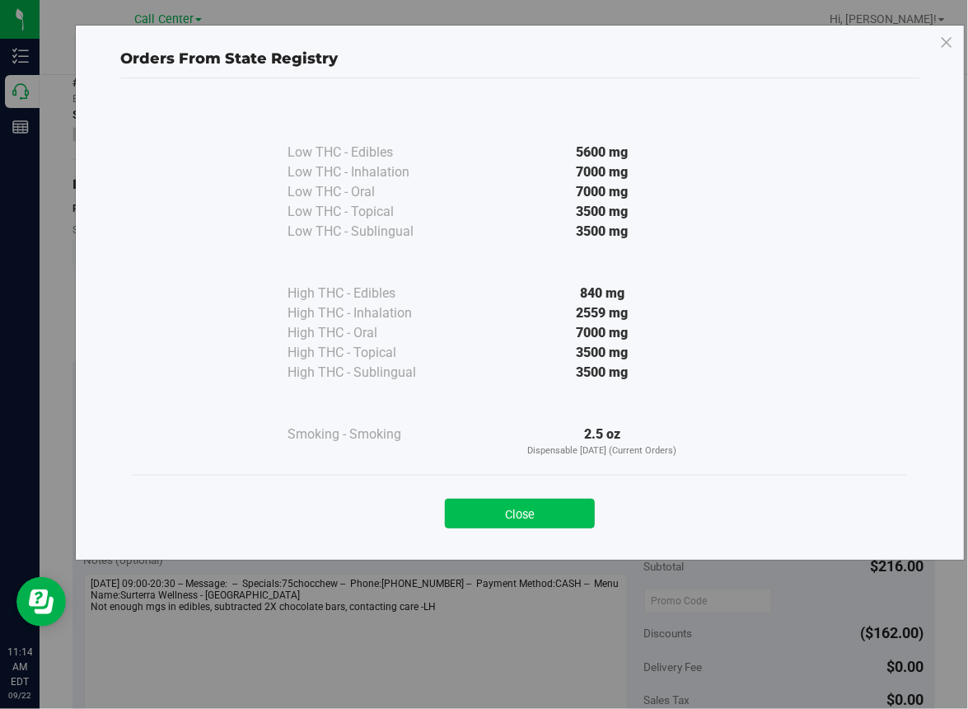
click at [540, 512] on button "Close" at bounding box center [520, 514] width 150 height 30
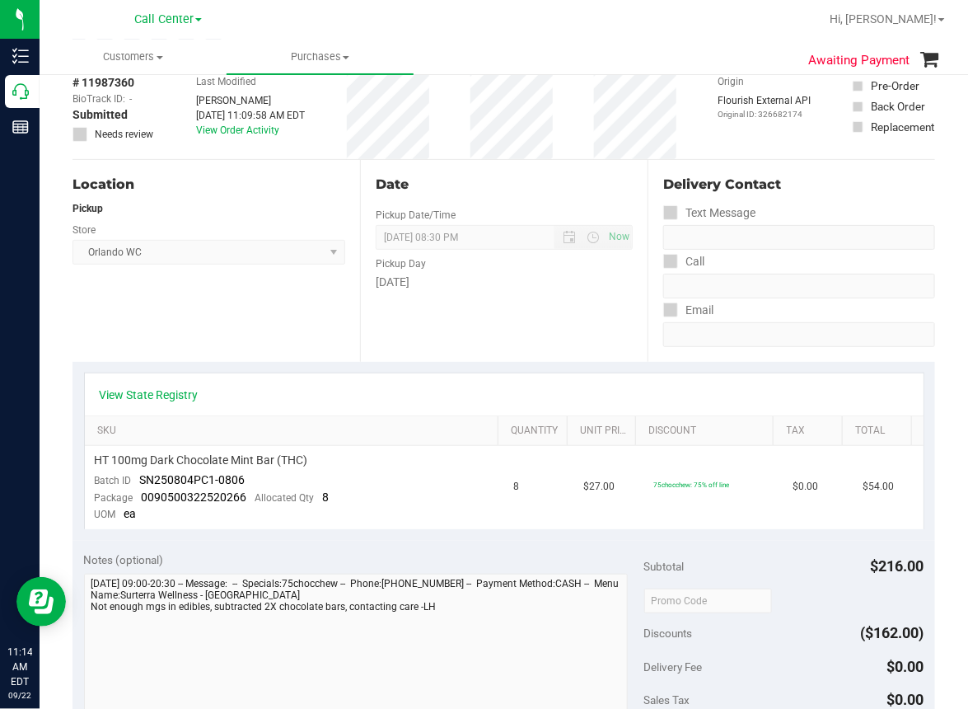
scroll to position [0, 0]
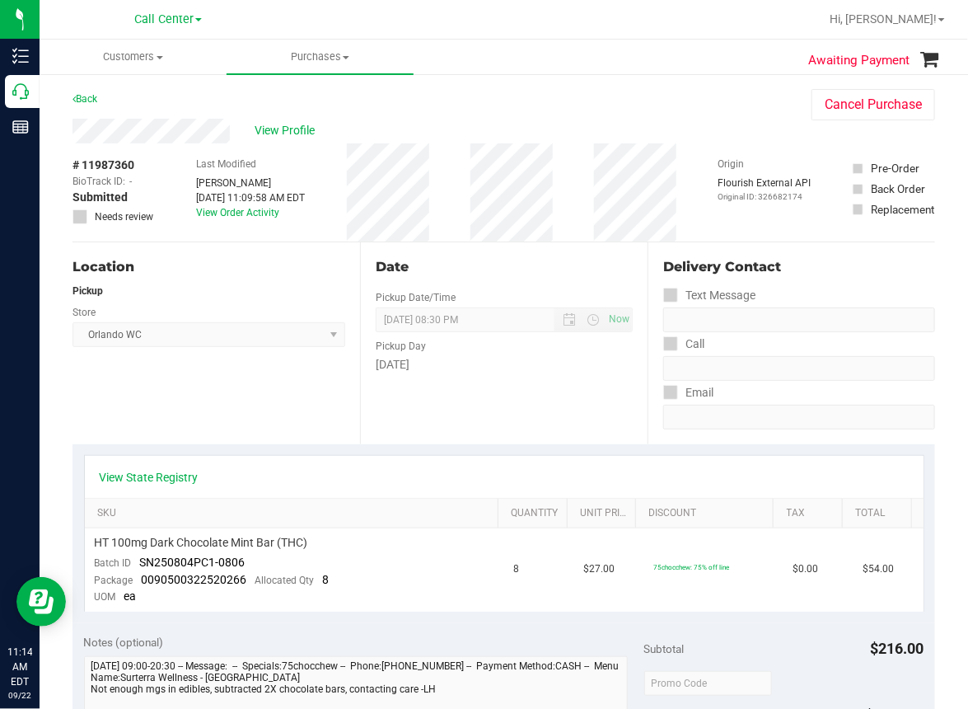
click at [292, 142] on div "View Profile" at bounding box center [426, 131] width 706 height 25
click at [292, 132] on span "View Profile" at bounding box center [288, 130] width 66 height 17
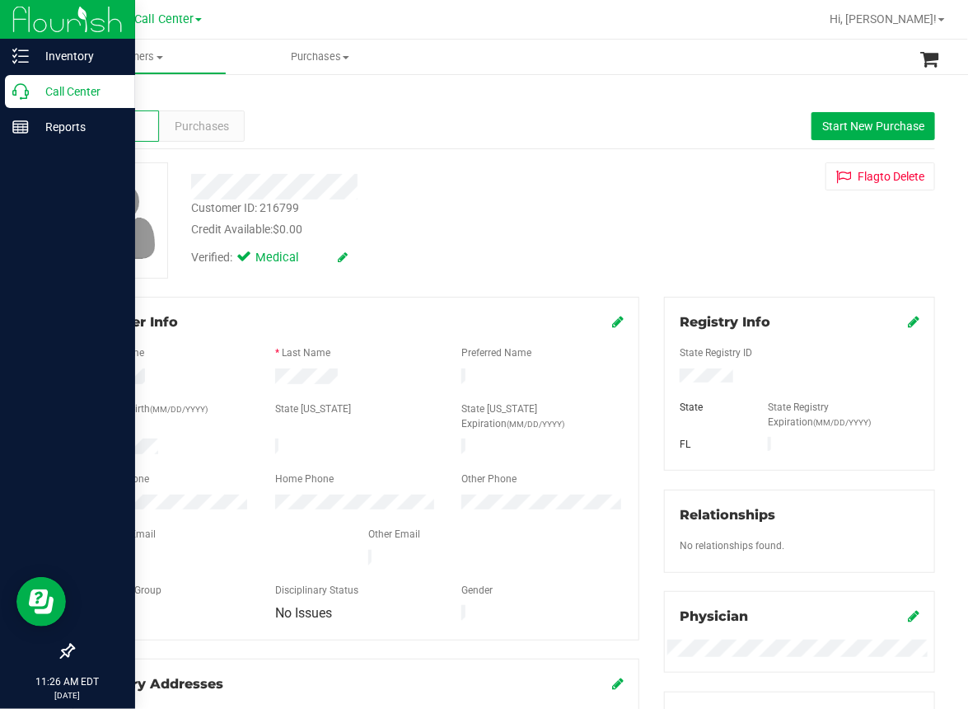
click at [16, 93] on icon at bounding box center [20, 91] width 16 height 16
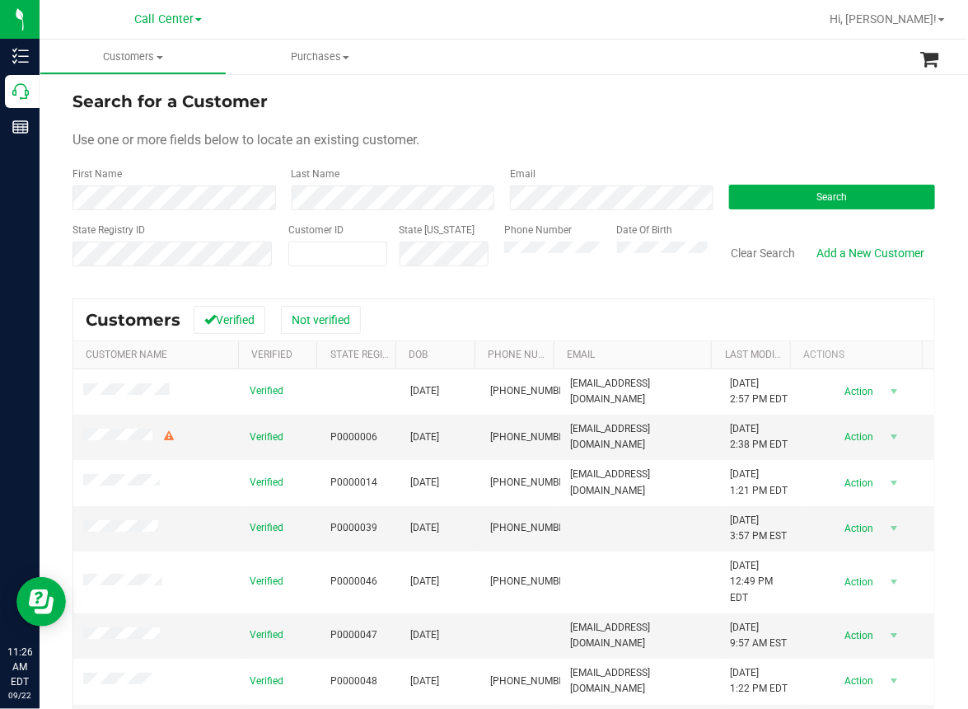
click at [470, 148] on div "Use one or more fields below to locate an existing customer." at bounding box center [504, 140] width 863 height 20
click at [768, 196] on button "Search" at bounding box center [832, 197] width 207 height 25
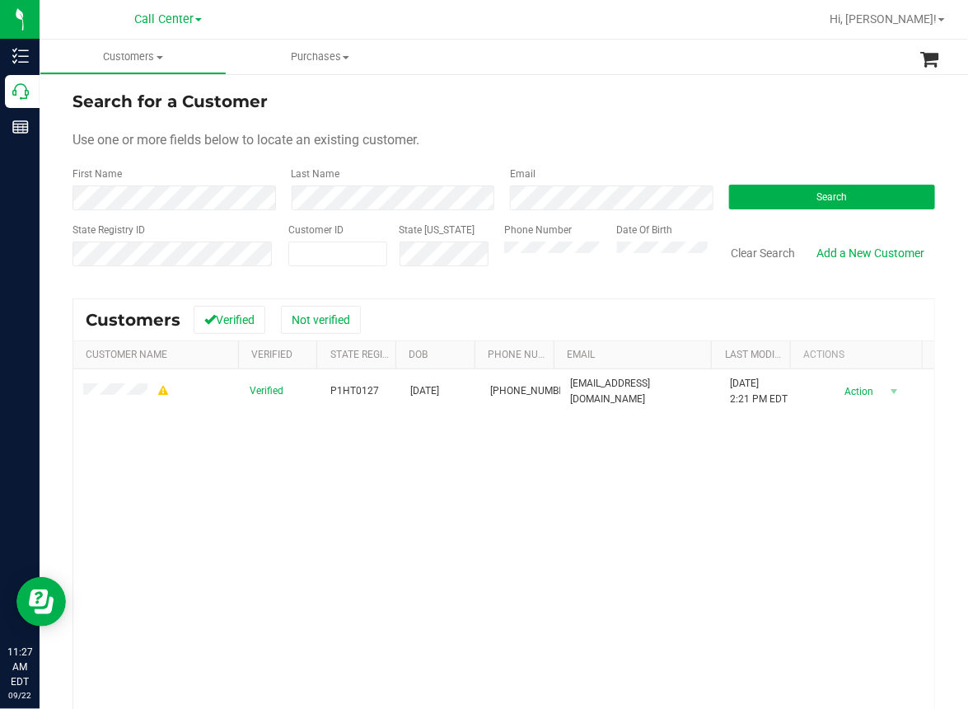
click at [247, 538] on div "Verified P1HT0127 11/30/1984 (239) 544-8221 selveydonny@gmail.com 8/14/2025 2:2…" at bounding box center [503, 592] width 861 height 447
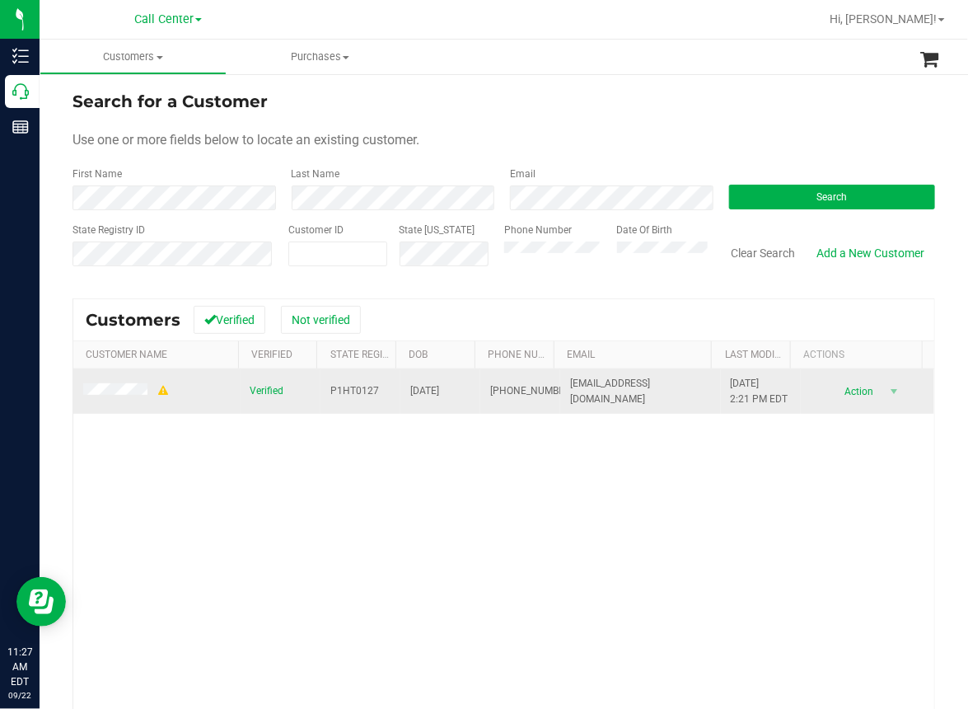
click at [341, 391] on span "P1HT0127" at bounding box center [354, 391] width 49 height 16
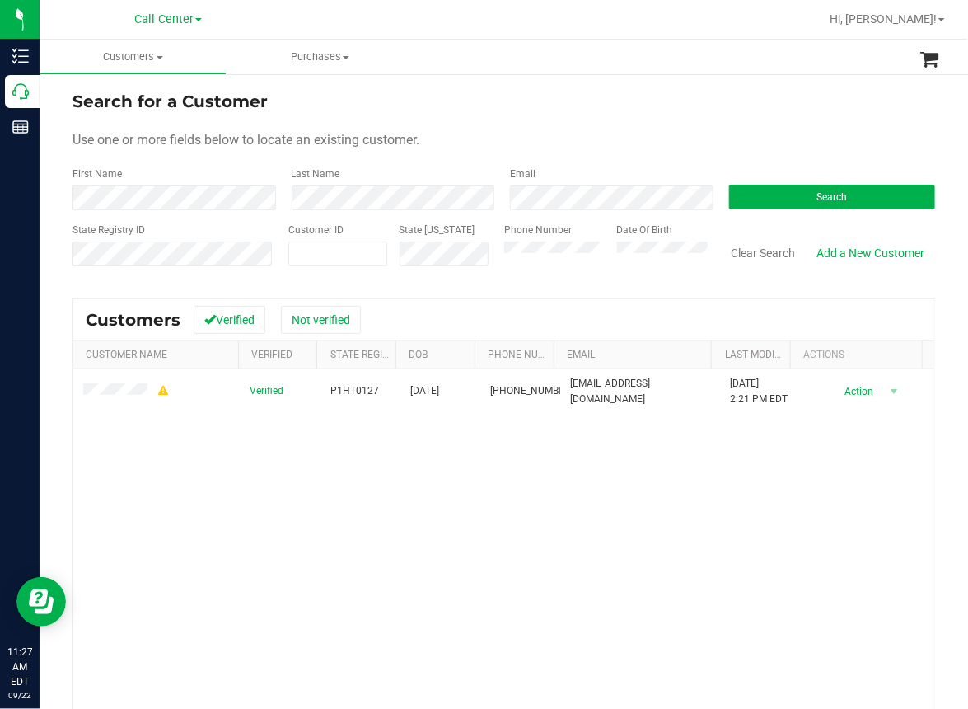
click at [369, 513] on div "Verified P1HT0127 11/30/1984 (239) 544-8221 selveydonny@gmail.com 8/14/2025 2:2…" at bounding box center [503, 592] width 861 height 447
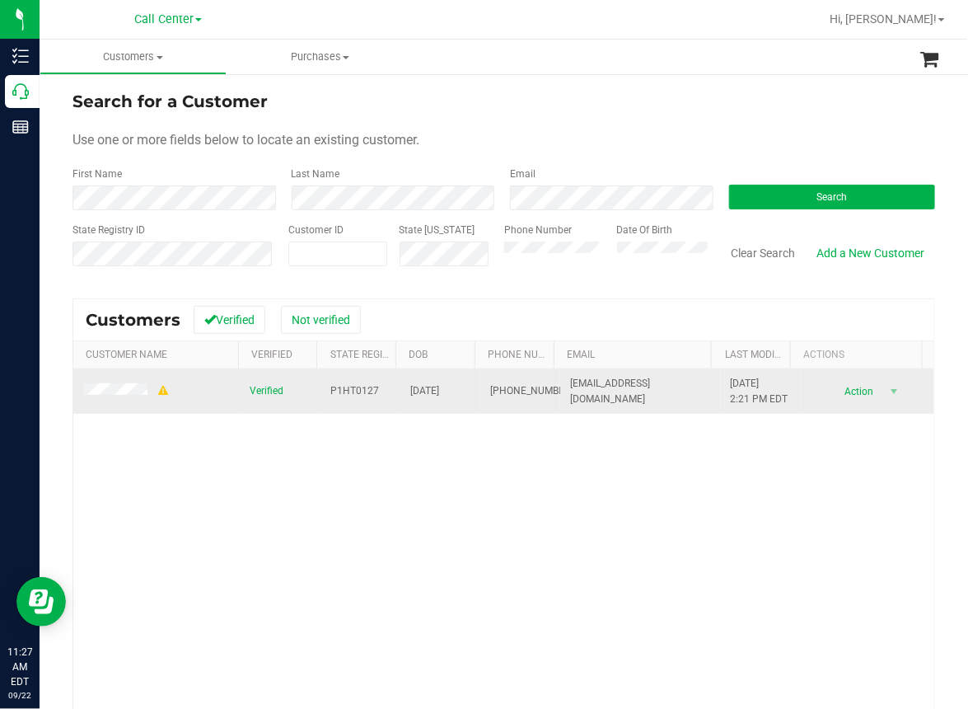
click at [422, 389] on span "11/30/1984" at bounding box center [424, 391] width 29 height 16
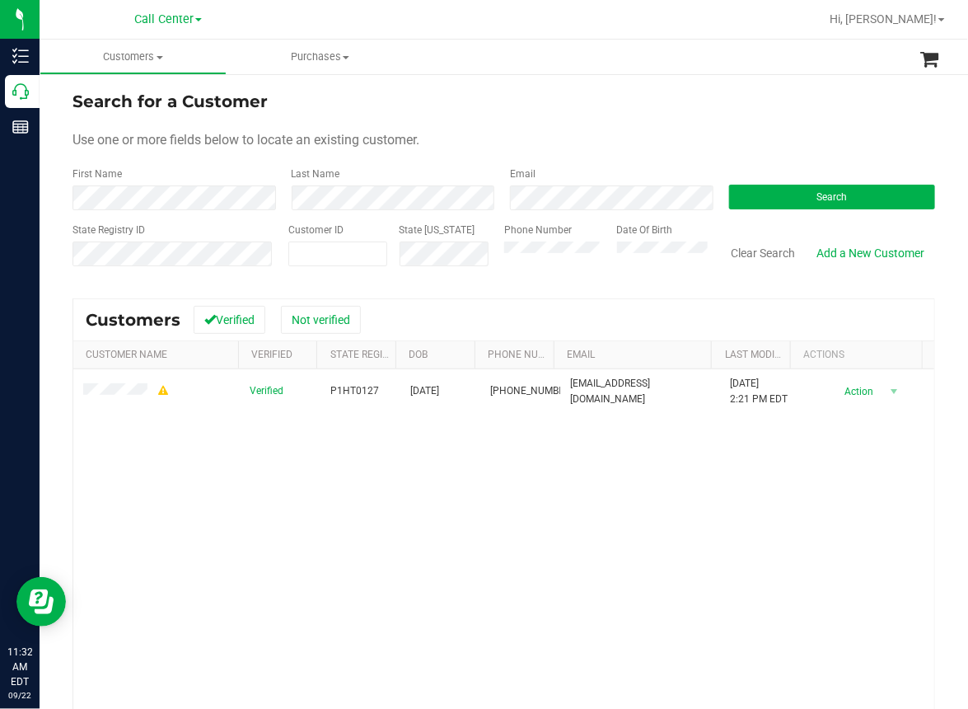
click at [269, 475] on div "Verified P1HT0127 11/30/1984 (239) 544-8221 selveydonny@gmail.com 8/14/2025 2:2…" at bounding box center [503, 592] width 861 height 447
click at [745, 243] on button "Clear Search" at bounding box center [763, 253] width 86 height 28
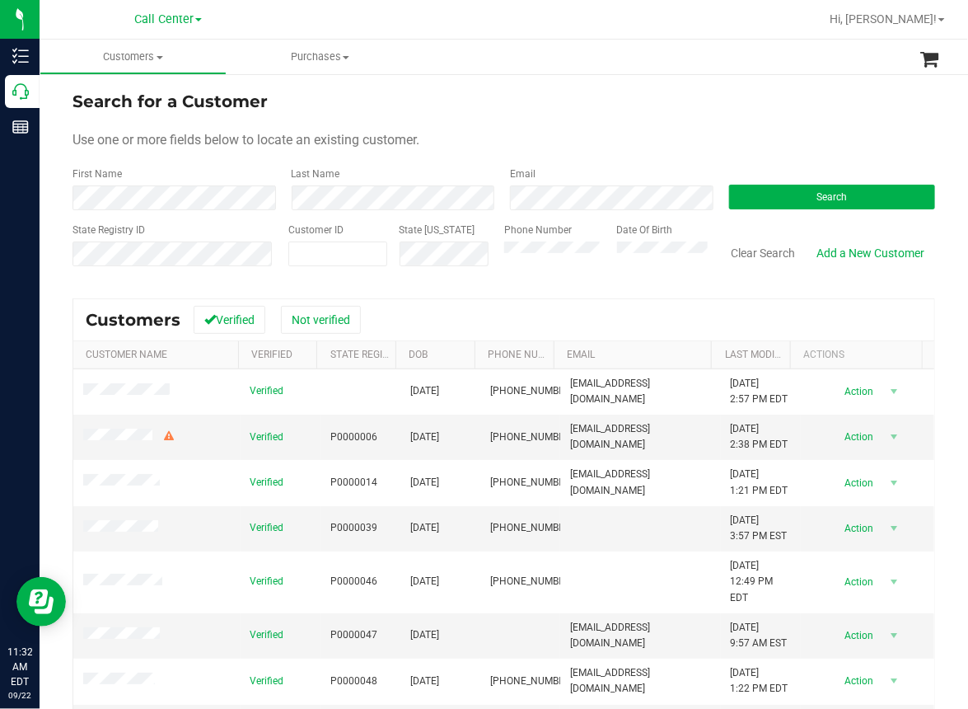
click at [400, 115] on form "Search for a Customer Use one or more fields below to locate an existing custom…" at bounding box center [504, 185] width 863 height 192
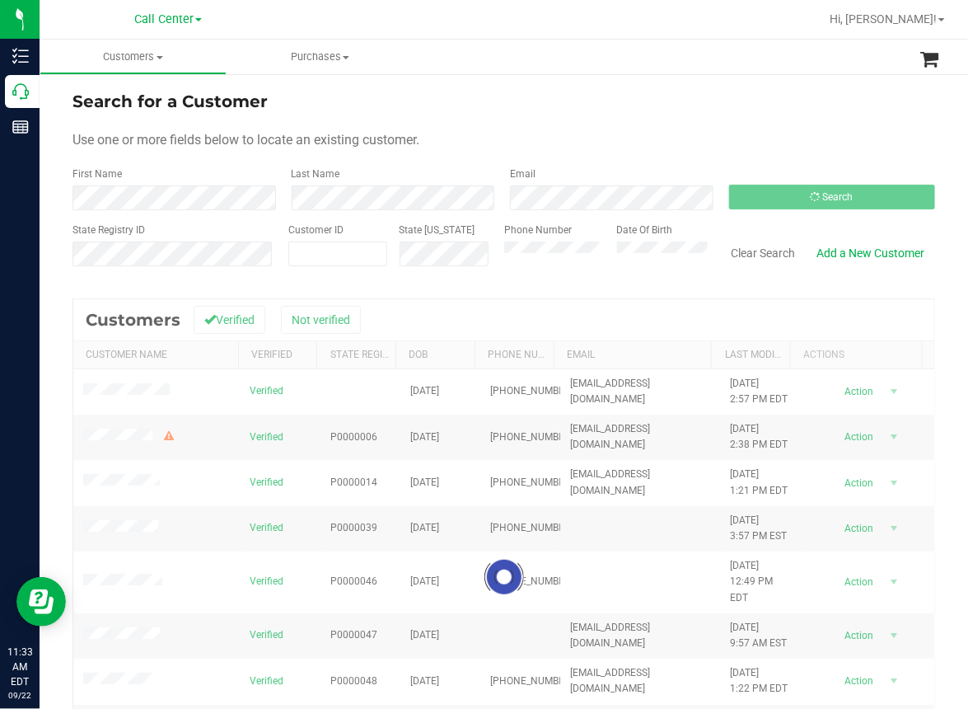
click at [724, 127] on form "Search for a Customer Use one or more fields below to locate an existing custom…" at bounding box center [504, 185] width 863 height 192
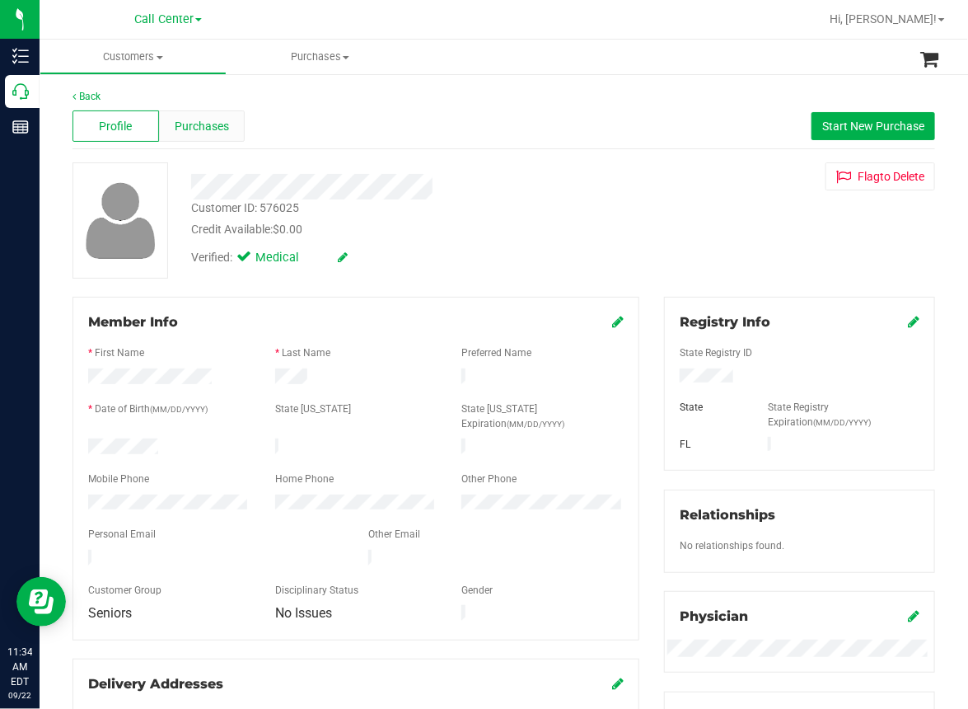
click at [206, 129] on span "Purchases" at bounding box center [202, 126] width 54 height 17
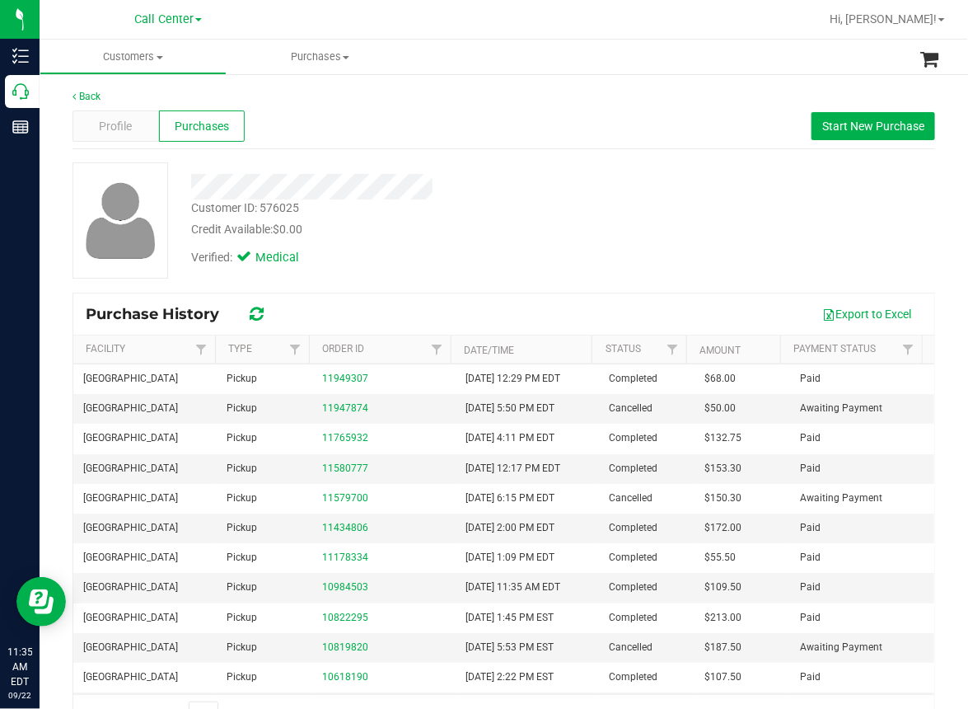
click at [563, 214] on div "Customer ID: 576025 Credit Available: $0.00" at bounding box center [401, 218] width 444 height 39
click at [661, 154] on div "Back Profile Purchases Start New Purchase Customer ID: 576025 Credit Available:…" at bounding box center [504, 411] width 863 height 645
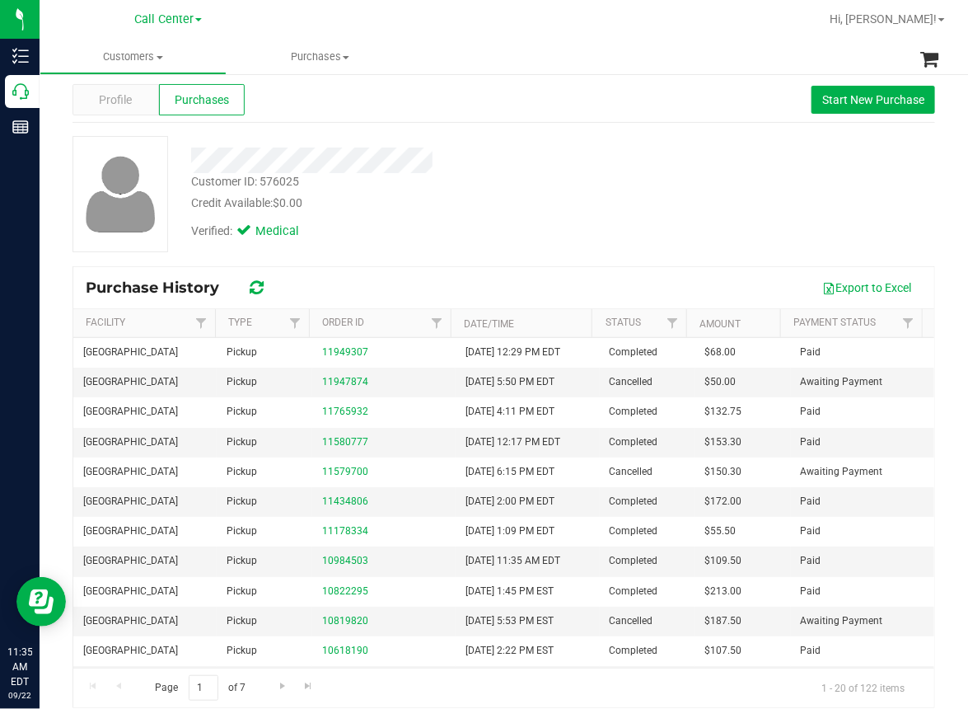
scroll to position [41, 0]
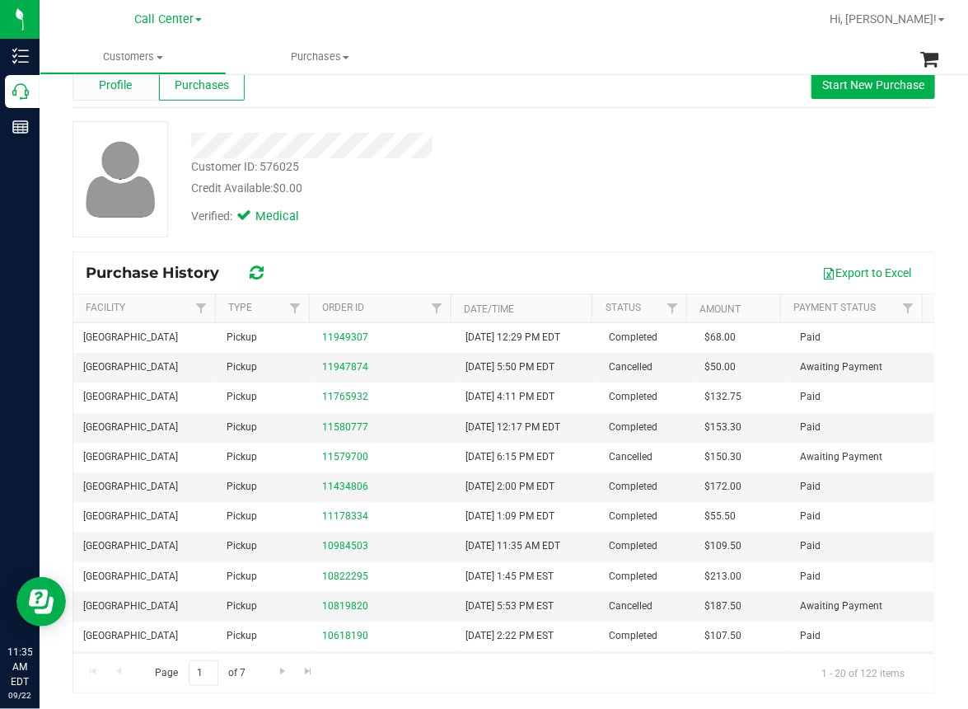
click at [124, 91] on span "Profile" at bounding box center [115, 85] width 33 height 17
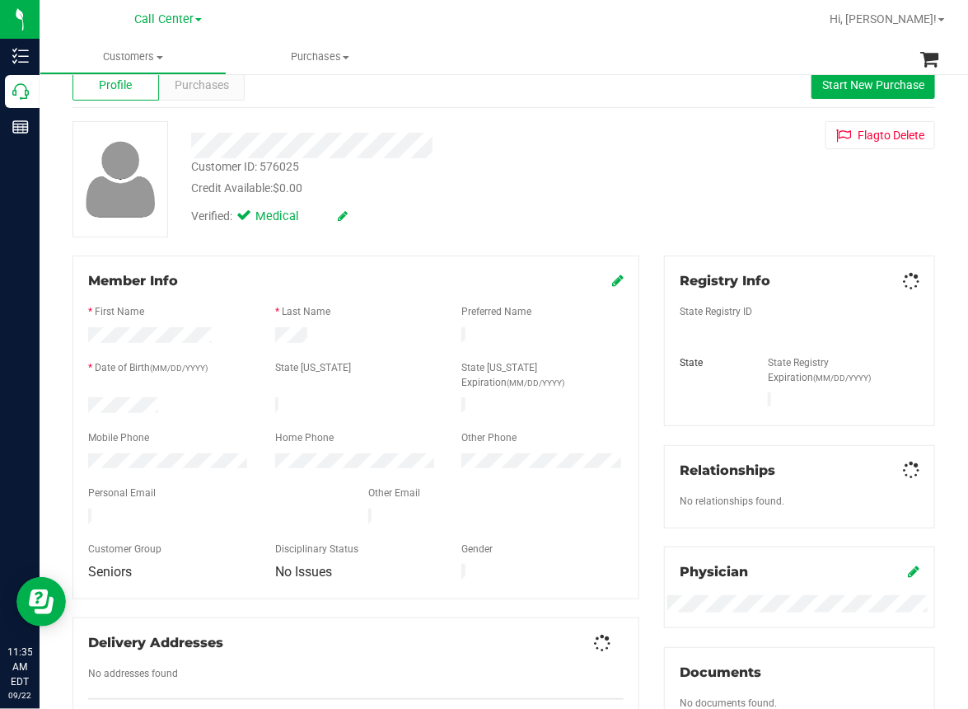
click at [752, 145] on div "Flag to Delete" at bounding box center [800, 135] width 296 height 28
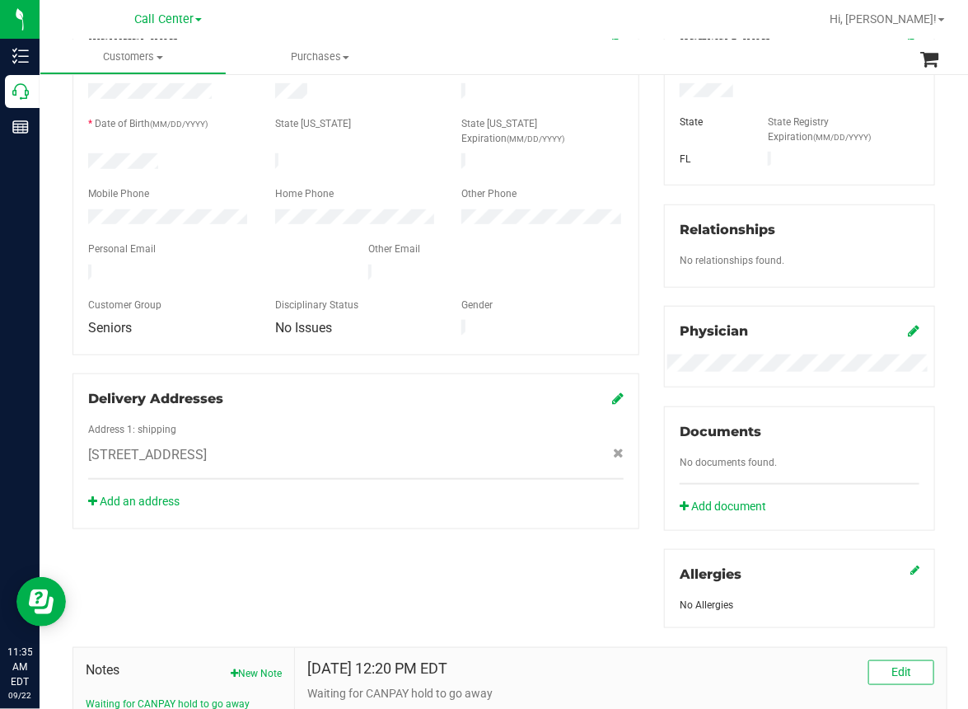
scroll to position [453, 0]
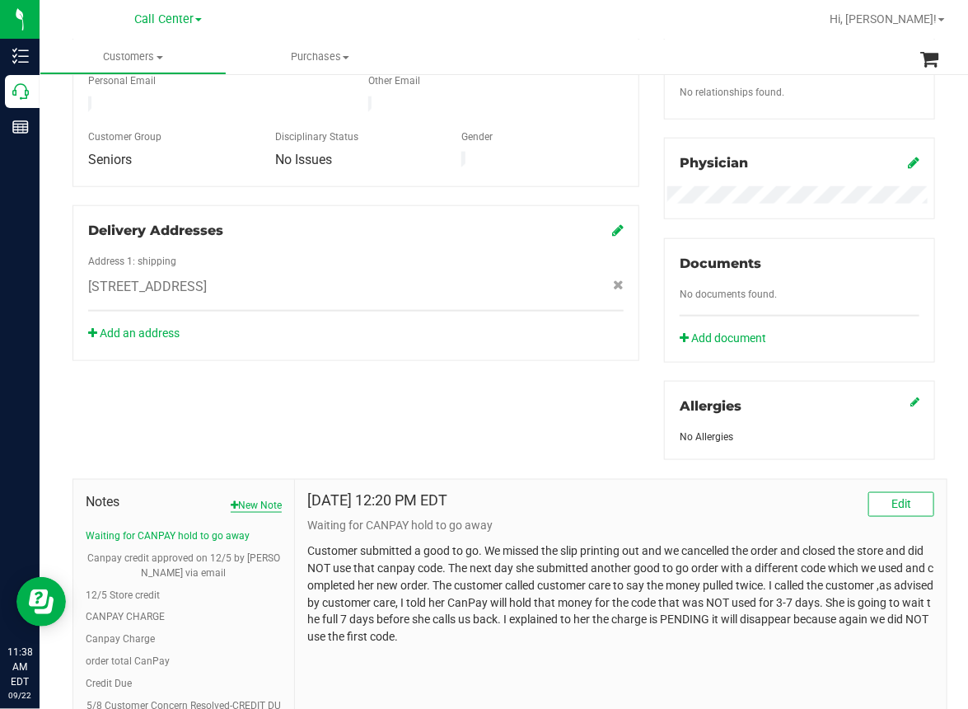
click at [246, 502] on button "New Note" at bounding box center [256, 505] width 51 height 15
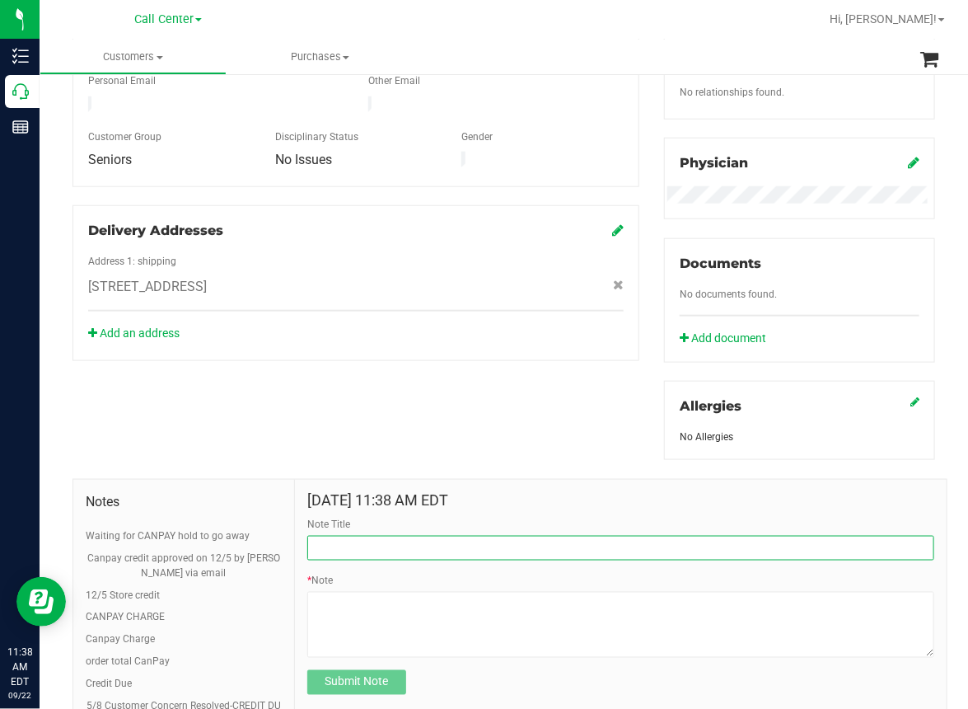
click at [358, 548] on input "Note Title" at bounding box center [620, 548] width 627 height 25
type input "$50 store credit as per Courtney (lead)"
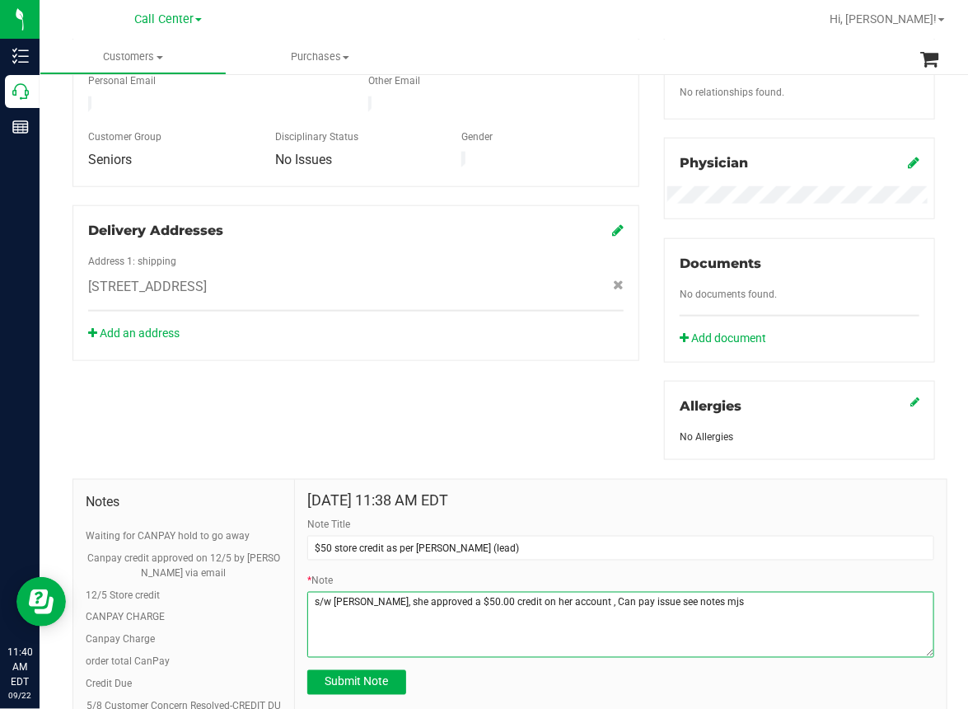
click at [417, 609] on textarea "* Note" at bounding box center [620, 625] width 627 height 66
click at [419, 601] on textarea "* Note" at bounding box center [620, 625] width 627 height 66
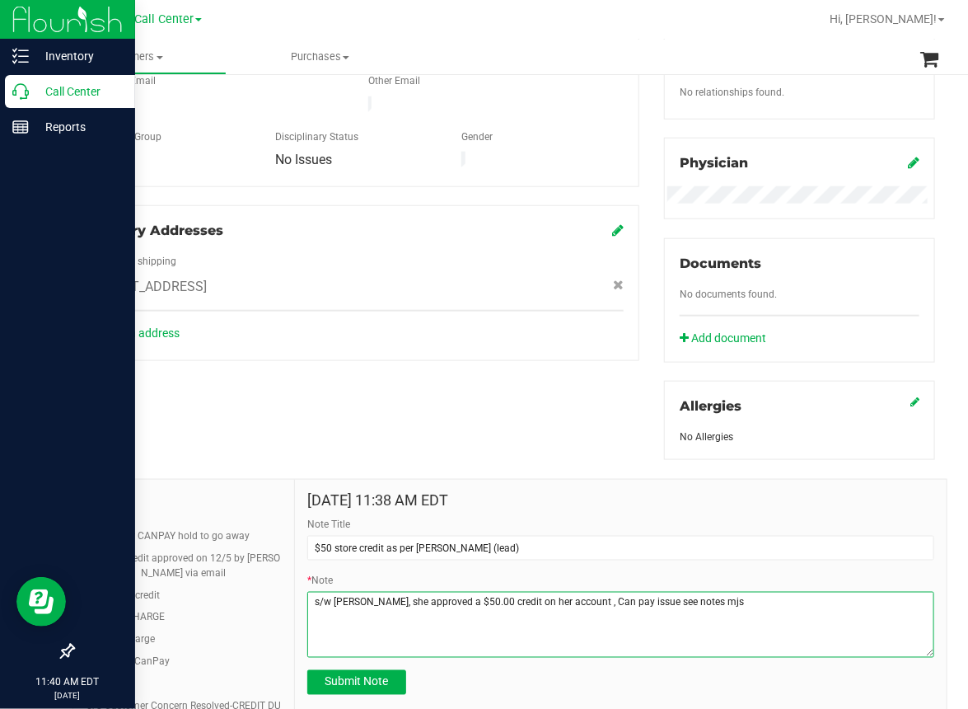
type textarea "s/w Courtney, she approved a $50.00 credit on her account , Can pay issue see n…"
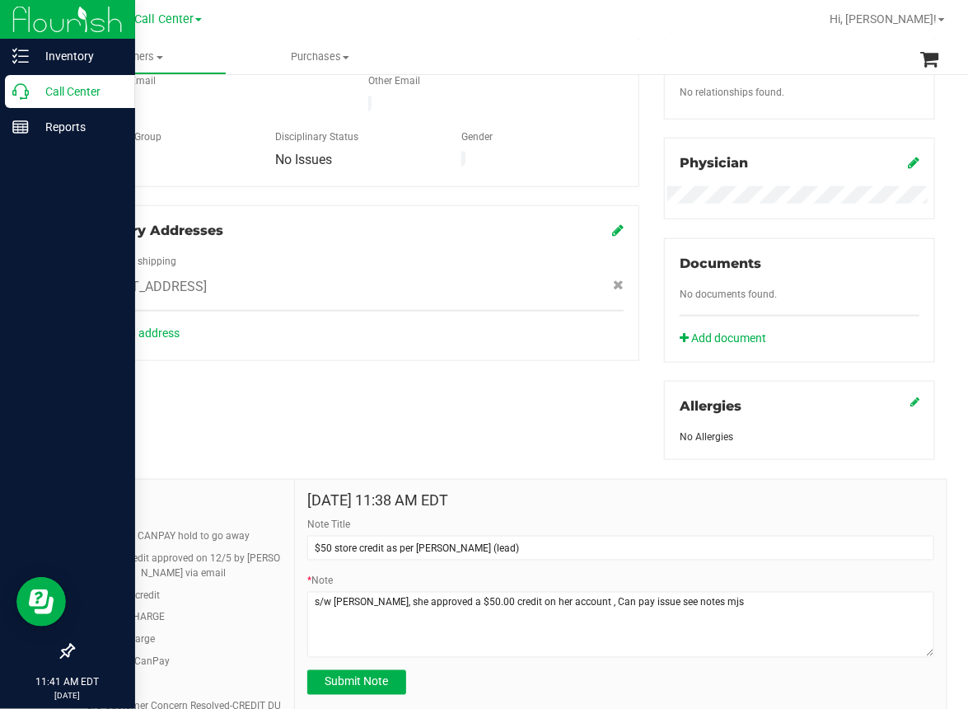
click at [27, 92] on icon at bounding box center [20, 91] width 16 height 16
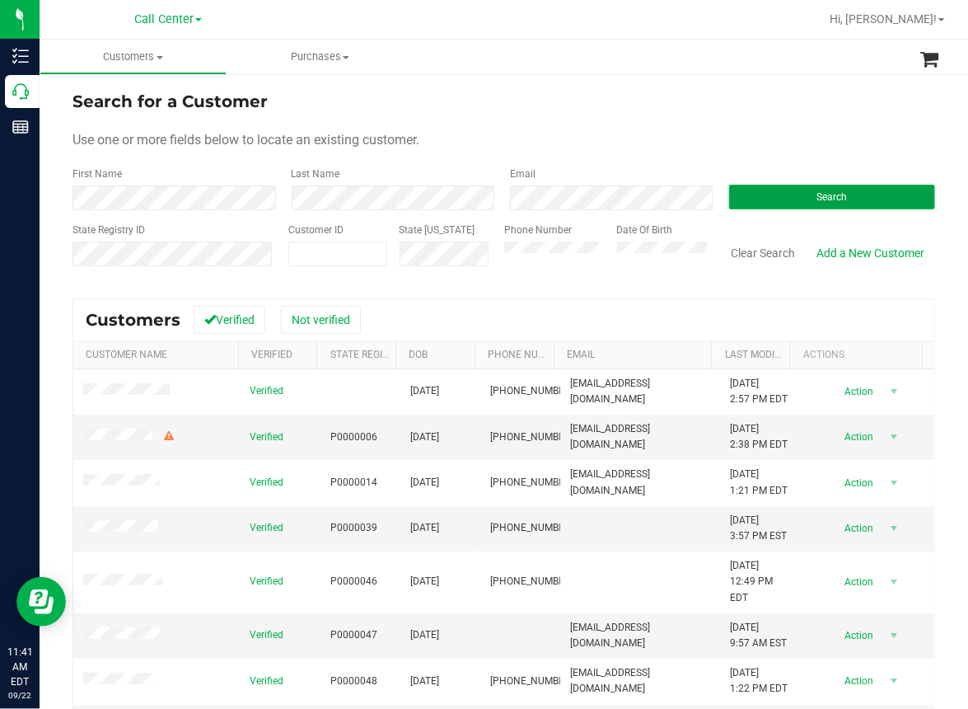
click at [817, 192] on span "Search" at bounding box center [832, 197] width 30 height 12
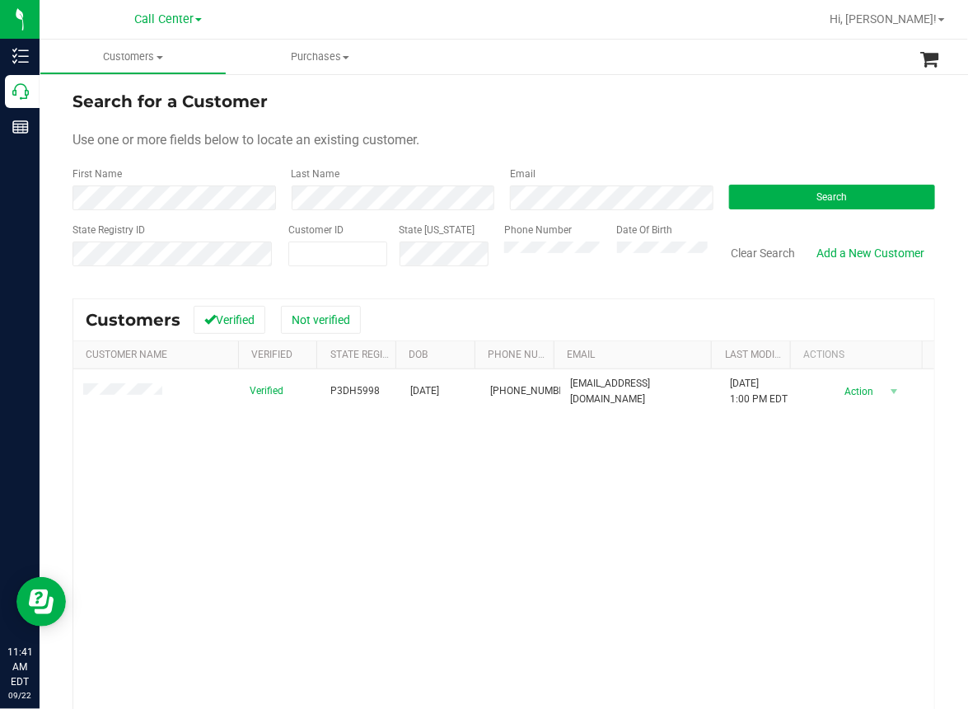
click at [392, 533] on div "Verified P3DH5998 09/04/1946 (941) 483-0560 bluebird518@comcast.net 6/28/2025 1…" at bounding box center [503, 592] width 861 height 447
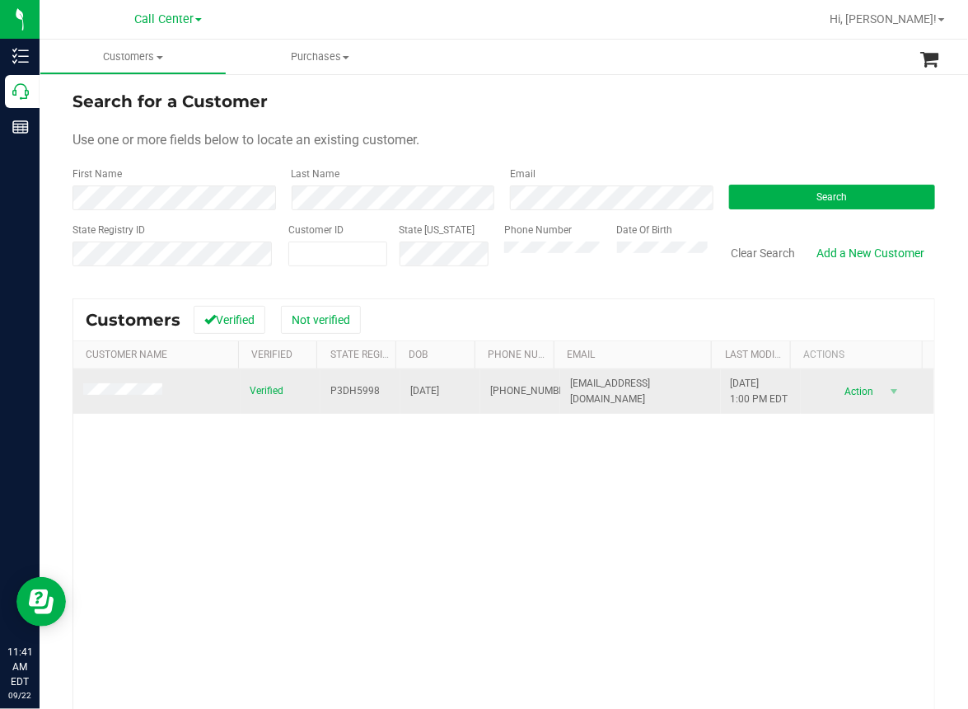
click at [331, 389] on span "P3DH5998" at bounding box center [354, 391] width 49 height 16
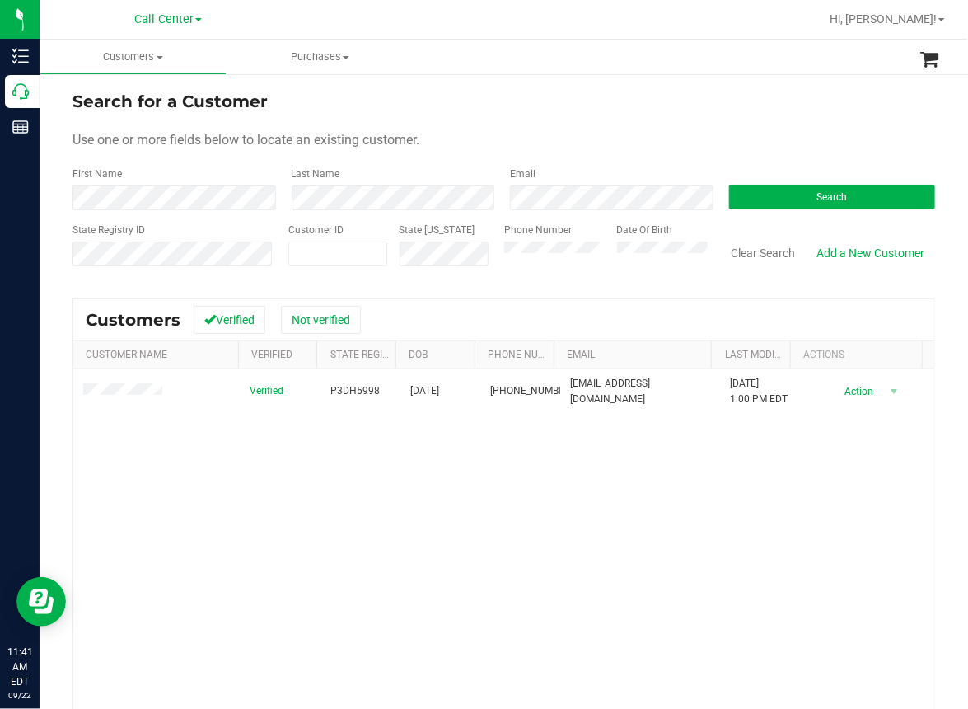
click at [298, 546] on div "Verified P3DH5998 09/04/1946 (941) 483-0560 bluebird518@comcast.net 6/28/2025 1…" at bounding box center [503, 592] width 861 height 447
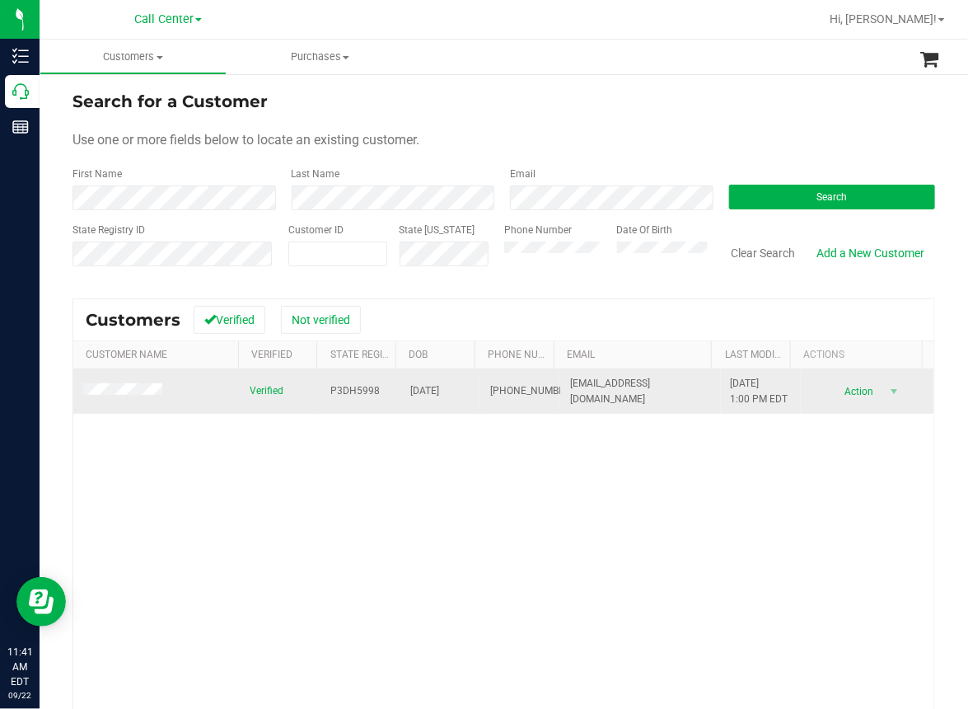
click at [424, 395] on span "09/04/1946" at bounding box center [424, 391] width 29 height 16
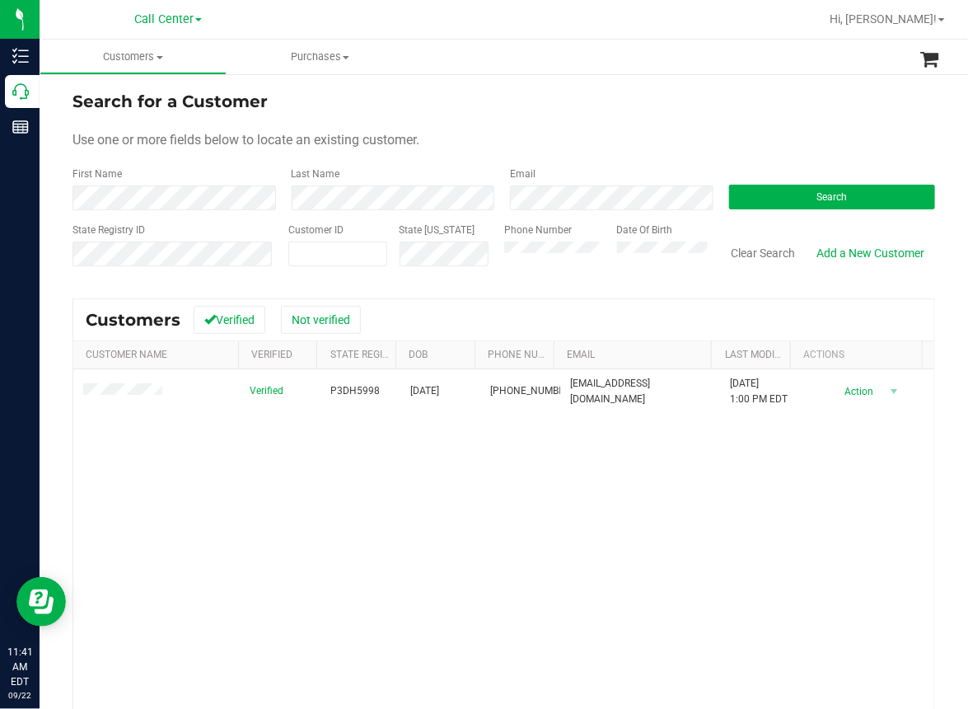
drag, startPoint x: 401, startPoint y: 592, endPoint x: 316, endPoint y: 552, distance: 94.4
click at [384, 587] on div "Verified P3DH5998 09/04/1946 (941) 483-0560 bluebird518@comcast.net 6/28/2025 1…" at bounding box center [503, 592] width 861 height 447
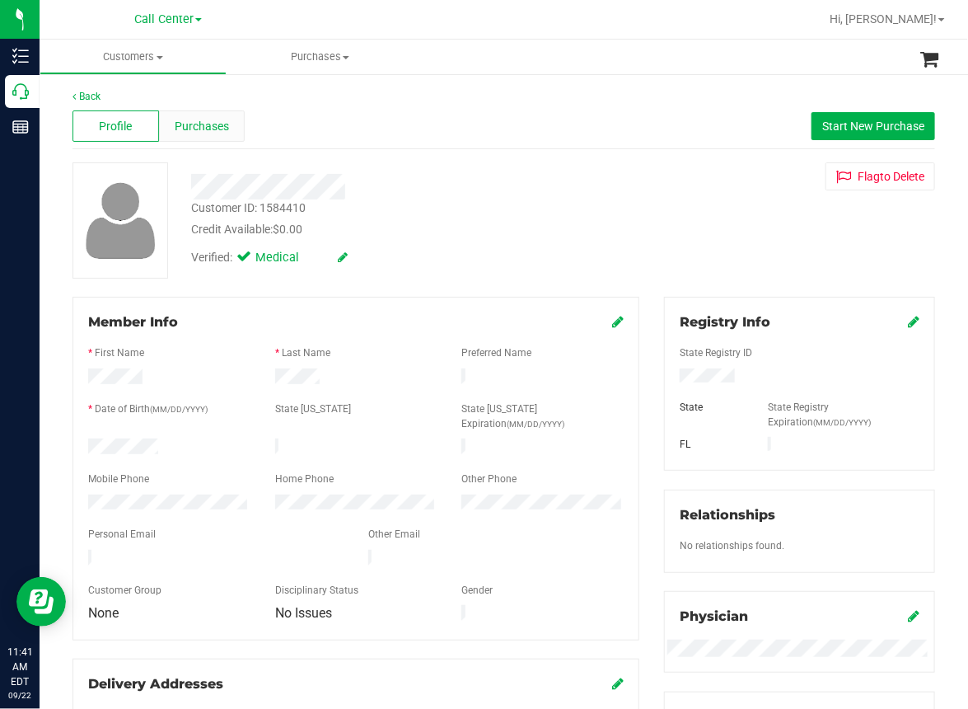
click at [213, 125] on span "Purchases" at bounding box center [202, 126] width 54 height 17
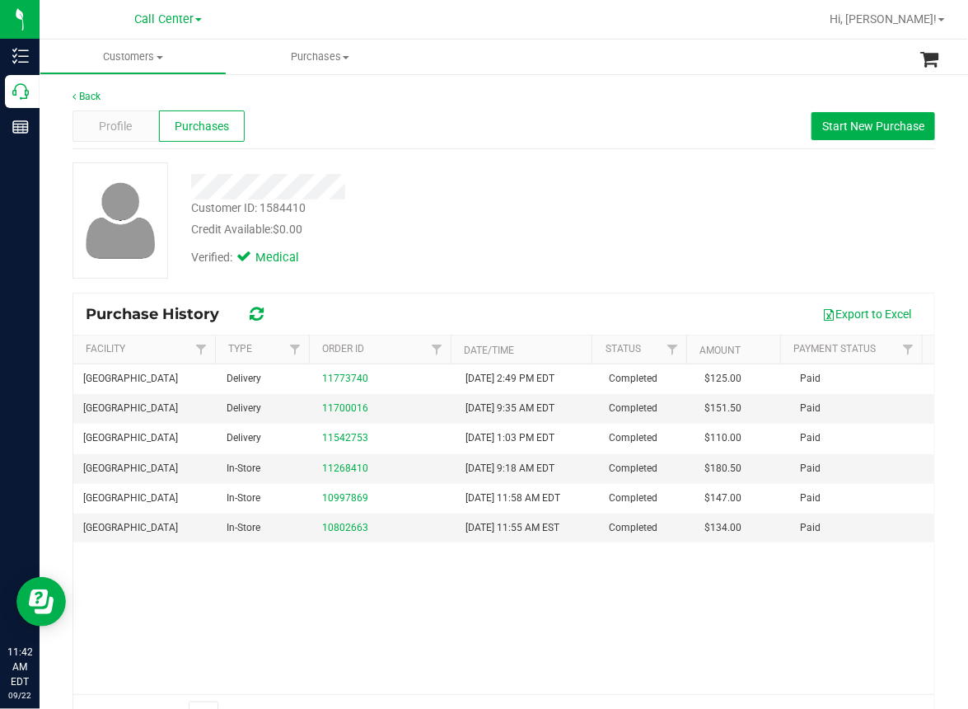
click at [373, 89] on div "Back" at bounding box center [504, 96] width 863 height 15
click at [884, 132] on span "Start New Purchase" at bounding box center [874, 126] width 102 height 13
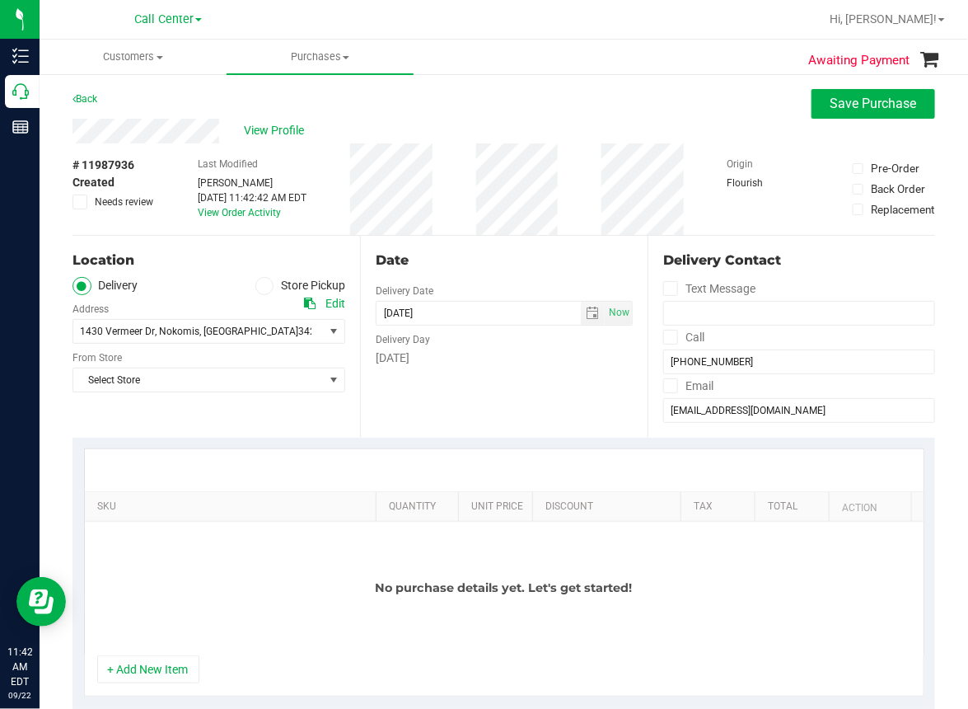
click at [265, 285] on span at bounding box center [264, 286] width 19 height 19
click at [0, 0] on input "Store Pickup" at bounding box center [0, 0] width 0 height 0
click at [149, 321] on span "Select Store" at bounding box center [198, 331] width 251 height 23
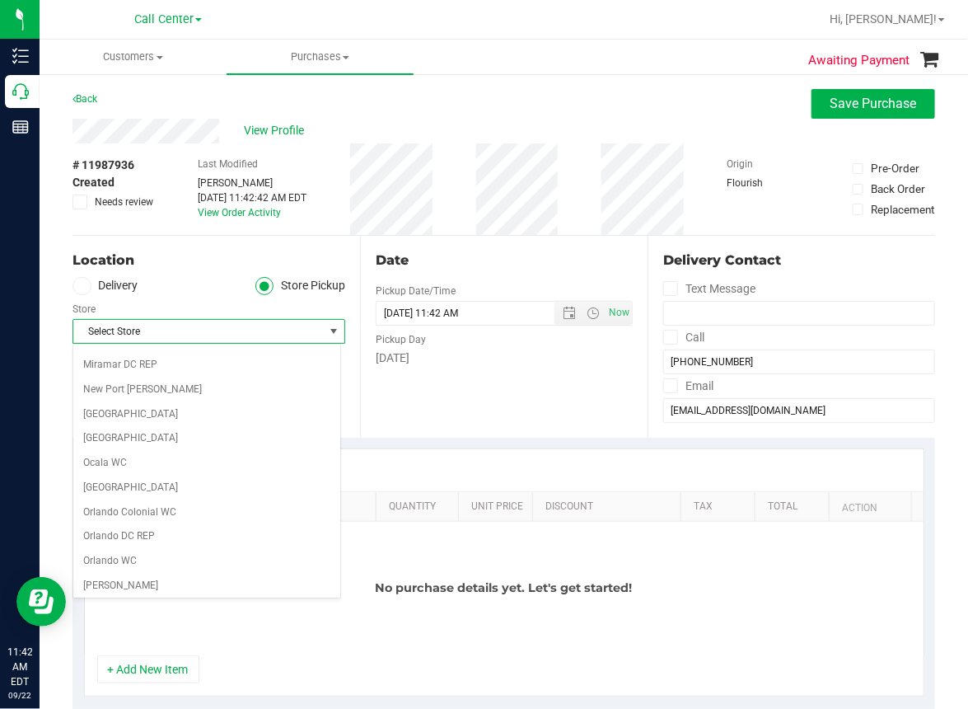
scroll to position [614, 0]
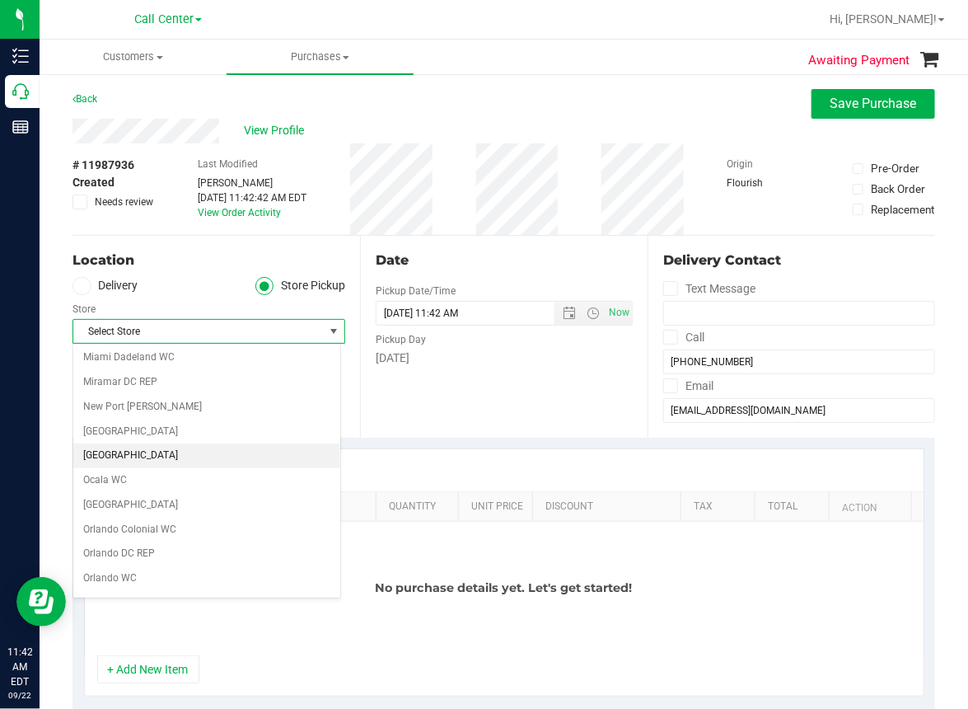
click at [101, 451] on li "[GEOGRAPHIC_DATA]" at bounding box center [206, 455] width 267 height 25
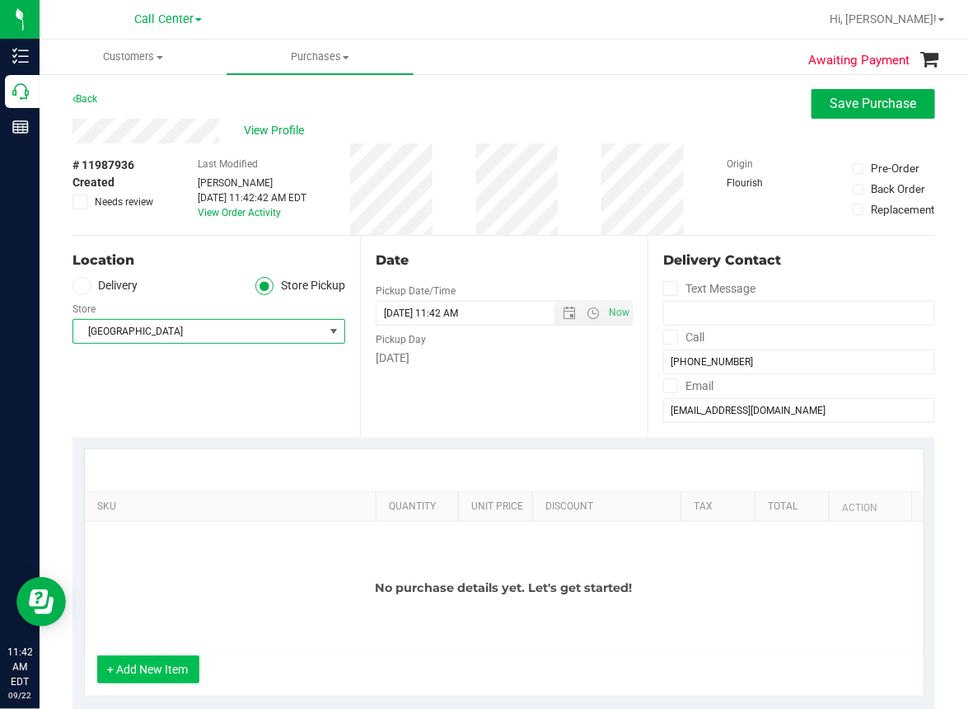
click at [147, 663] on button "+ Add New Item" at bounding box center [148, 669] width 102 height 28
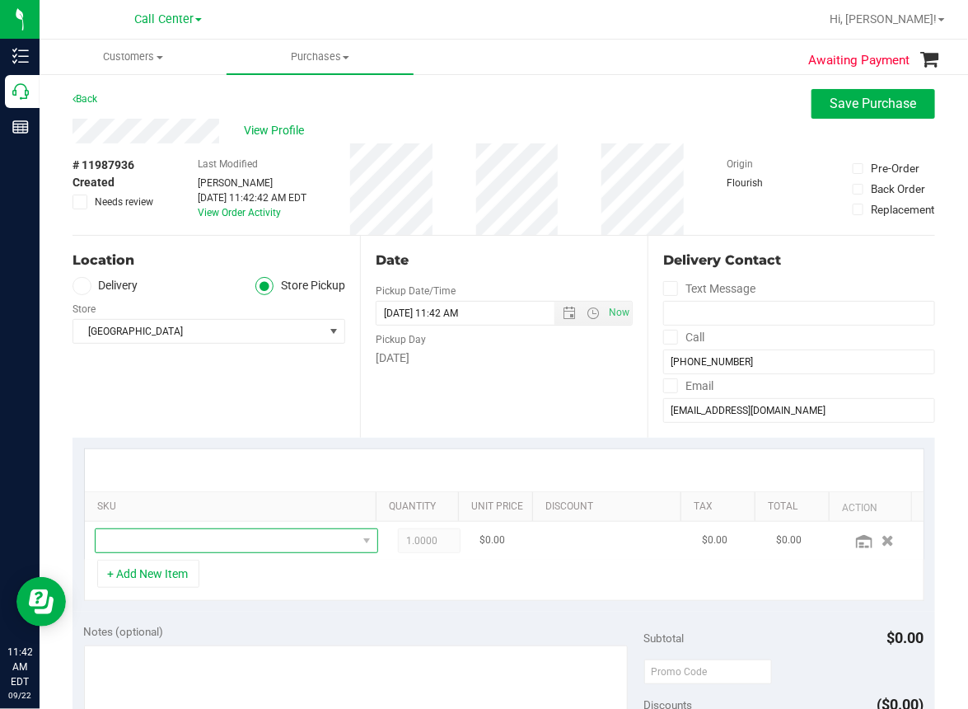
click at [141, 541] on span "NO DATA FOUND" at bounding box center [226, 540] width 261 height 23
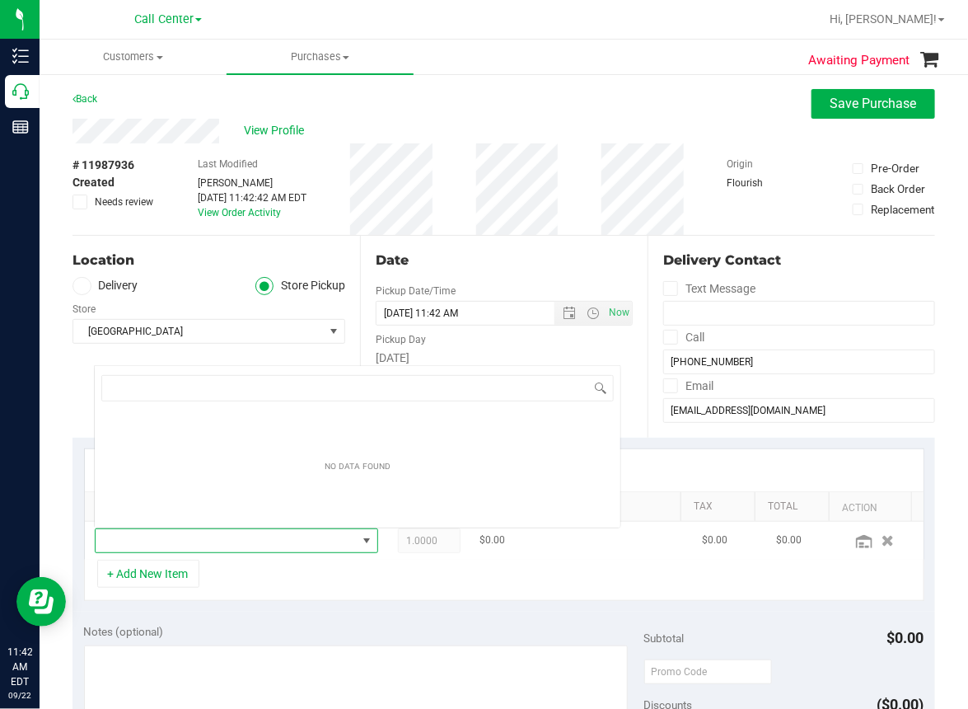
scroll to position [24, 247]
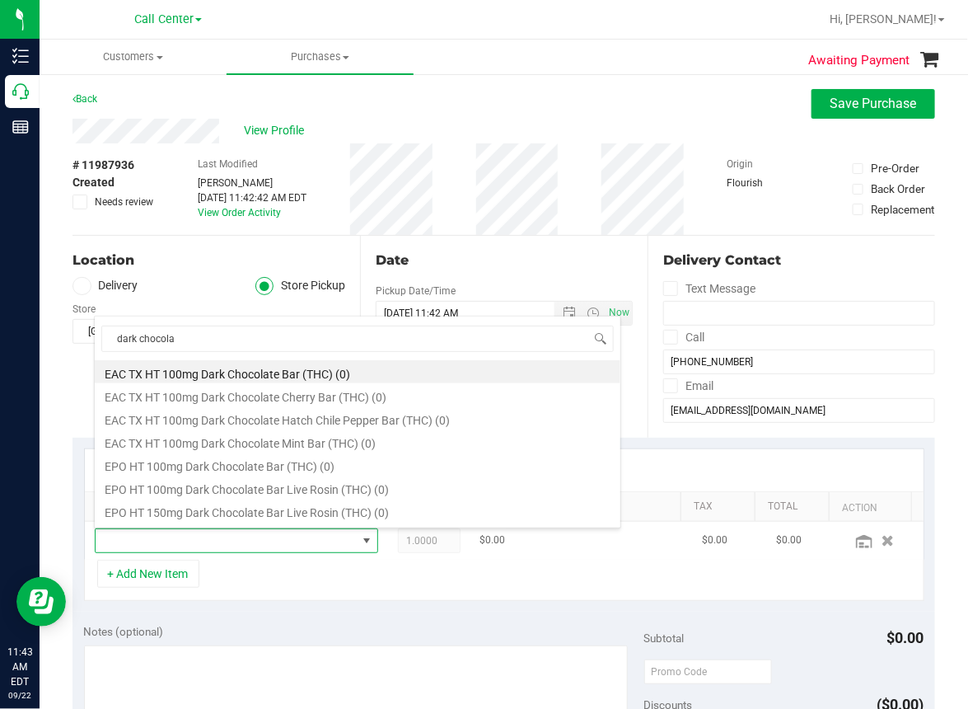
type input "dark chocolat"
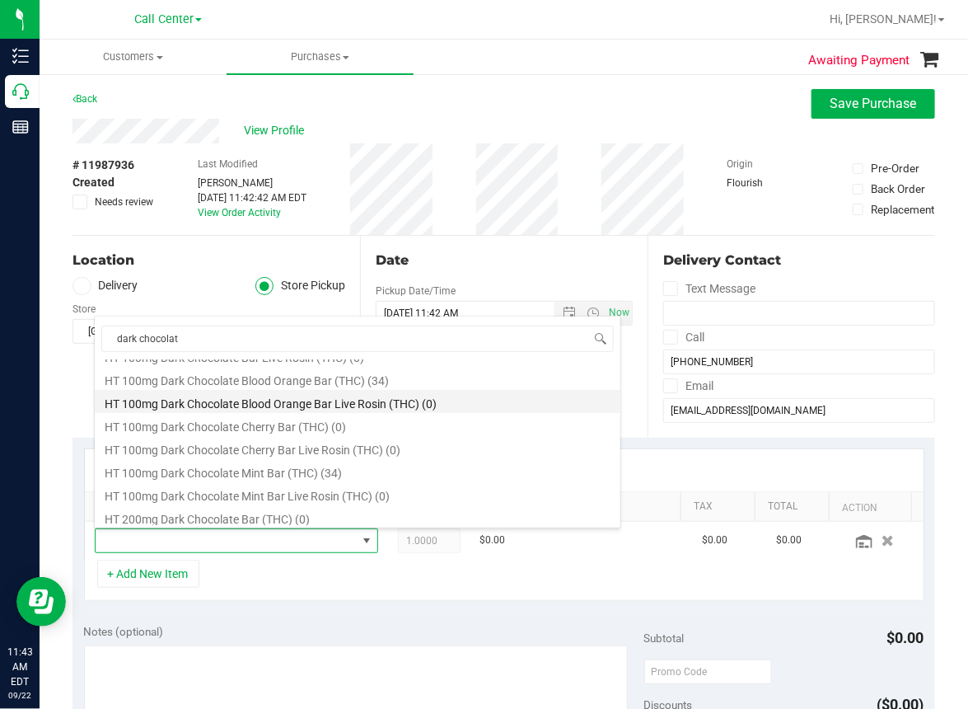
scroll to position [330, 0]
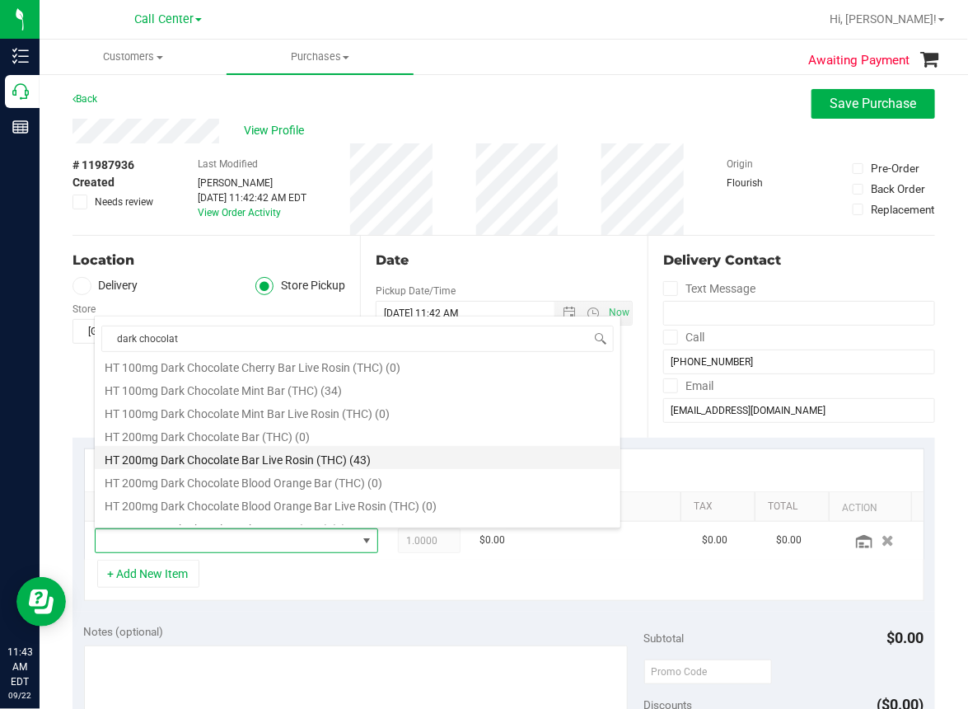
click at [304, 457] on li "HT 200mg Dark Chocolate Bar Live Rosin (THC) (43)" at bounding box center [358, 457] width 526 height 23
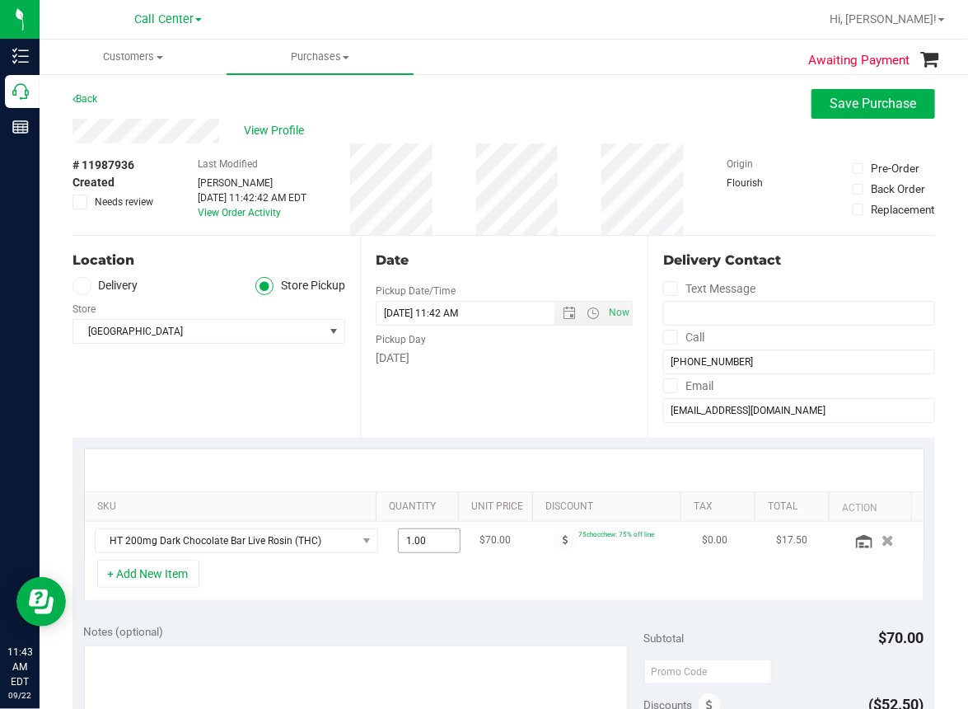
click at [415, 540] on span "1.00 1" at bounding box center [429, 540] width 63 height 25
type input "5"
type input "5.00"
click at [308, 420] on div "Location Delivery Store Pickup Store North Port WC Select Store Bonita Springs …" at bounding box center [217, 337] width 288 height 202
click at [164, 573] on button "+ Add New Item" at bounding box center [148, 574] width 102 height 28
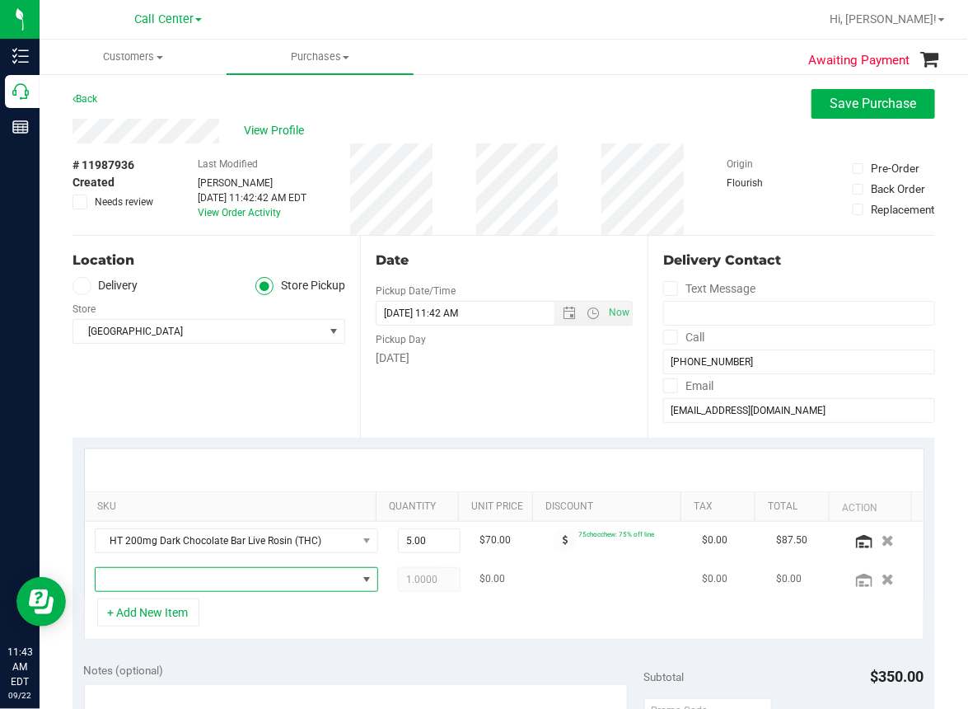
click at [134, 583] on span "NO DATA FOUND" at bounding box center [226, 579] width 261 height 23
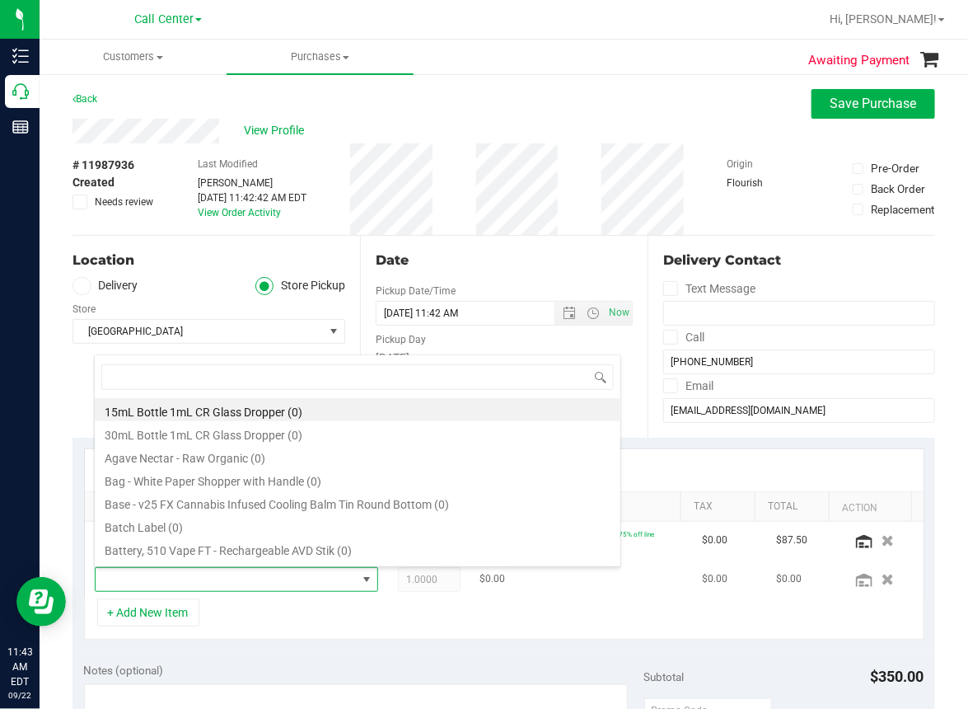
scroll to position [24, 247]
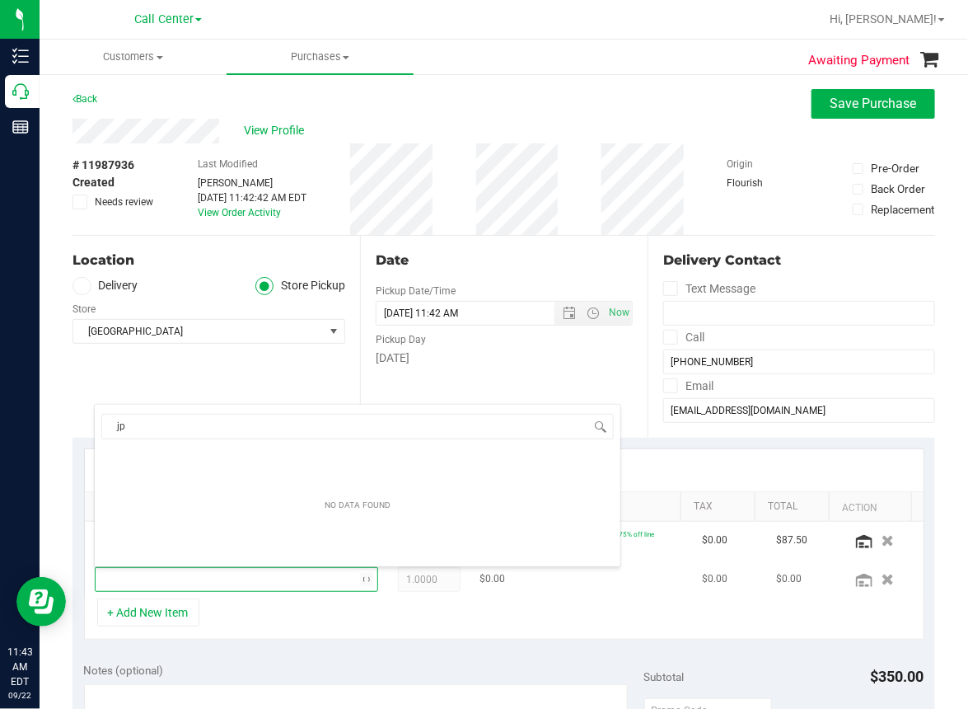
type input "j"
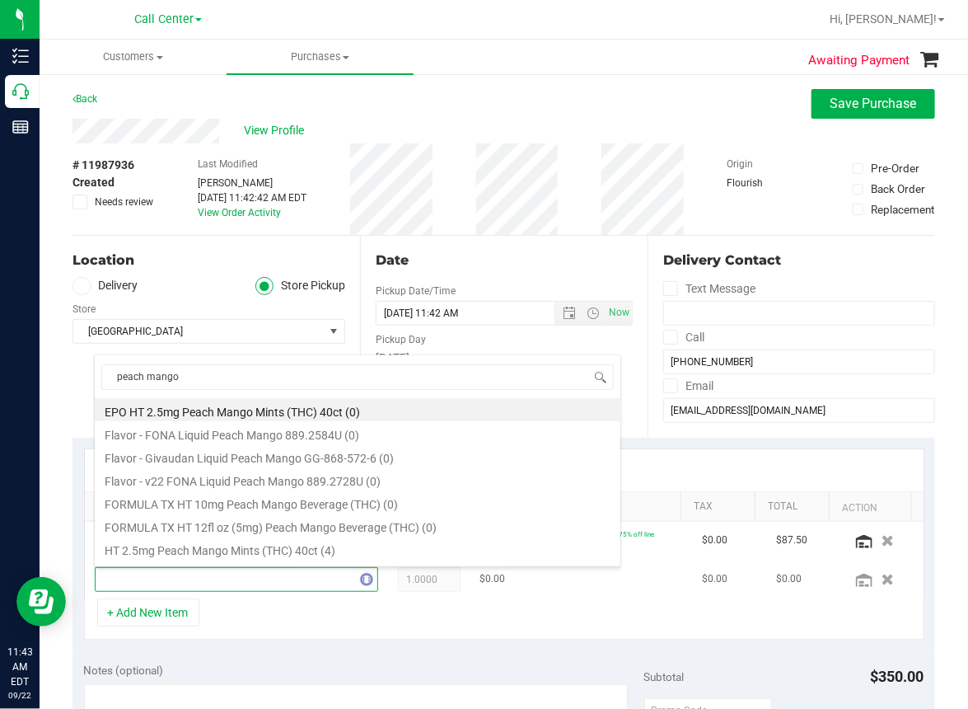
type input "peach mango"
click at [221, 541] on li "HT 2.5mg Peach Mango Mints (THC) 40ct (4)" at bounding box center [358, 548] width 526 height 23
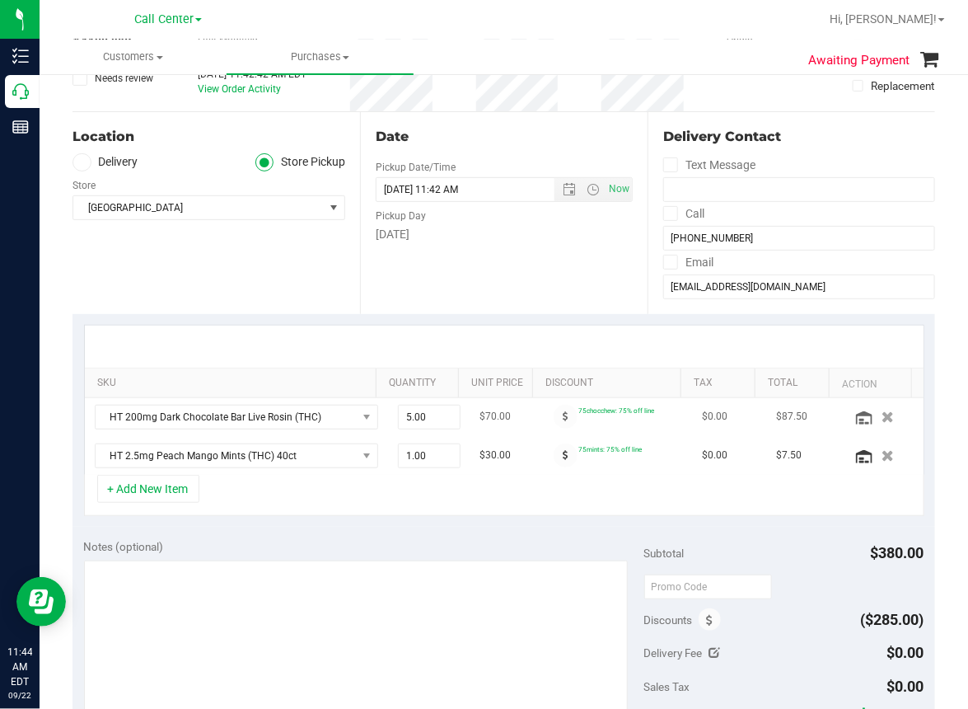
scroll to position [165, 0]
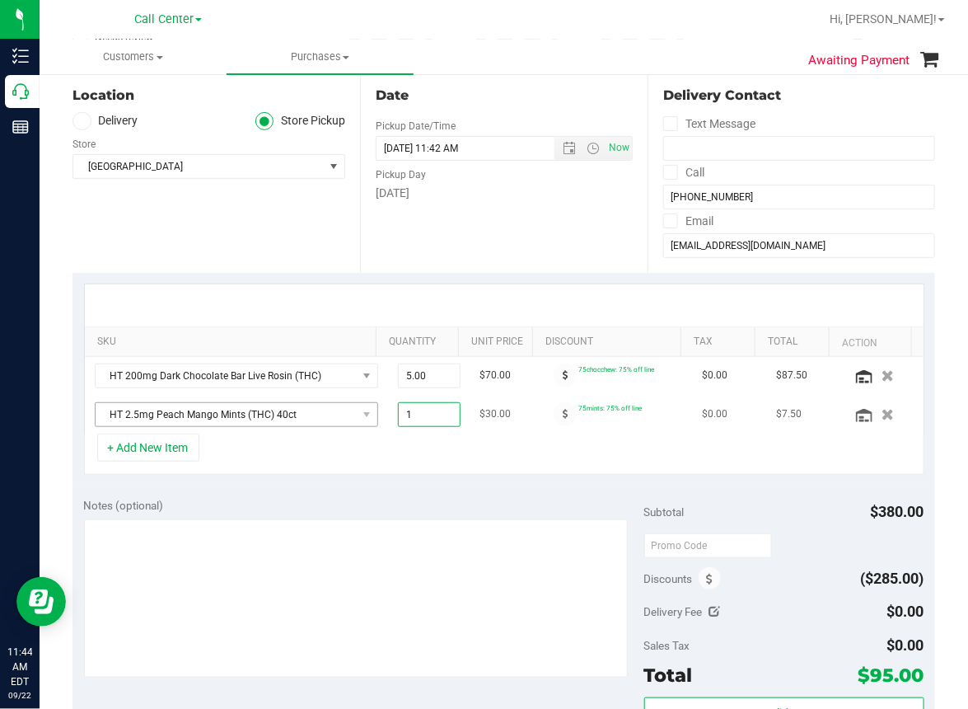
drag, startPoint x: 421, startPoint y: 410, endPoint x: 334, endPoint y: 419, distance: 87.7
click at [334, 419] on tr "HT 2.5mg Peach Mango Mints (THC) 40ct 1.00 1 $30.00 75mints: 75% off line $0.00…" at bounding box center [504, 415] width 839 height 38
type input "2"
type input "2.00"
click at [498, 454] on div "+ Add New Item" at bounding box center [504, 454] width 841 height 41
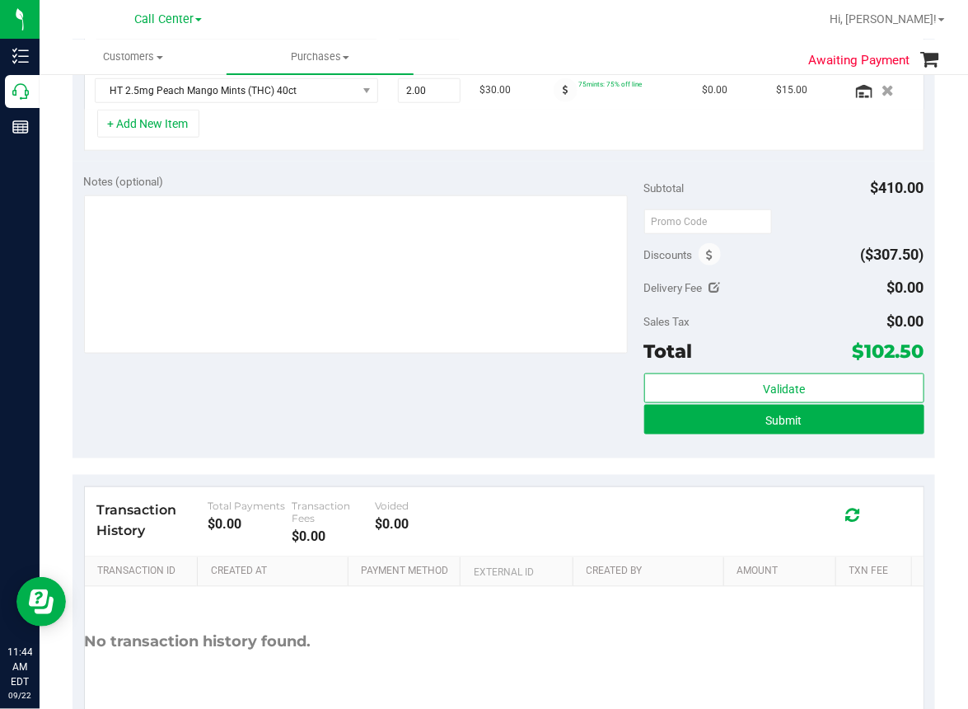
scroll to position [494, 0]
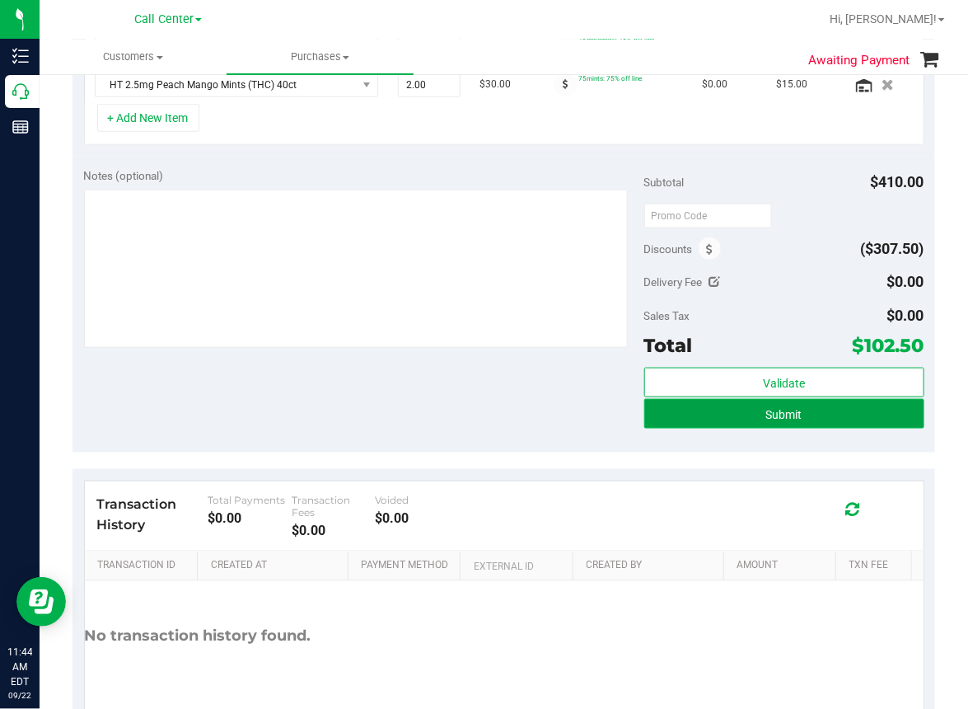
click at [766, 410] on span "Submit" at bounding box center [784, 414] width 36 height 13
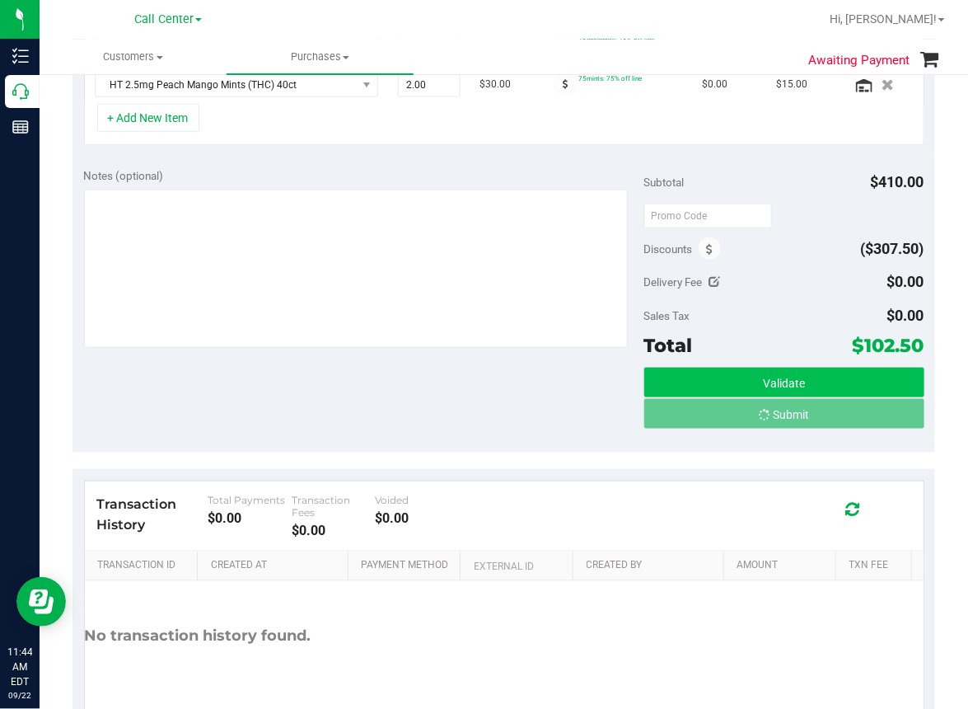
scroll to position [468, 0]
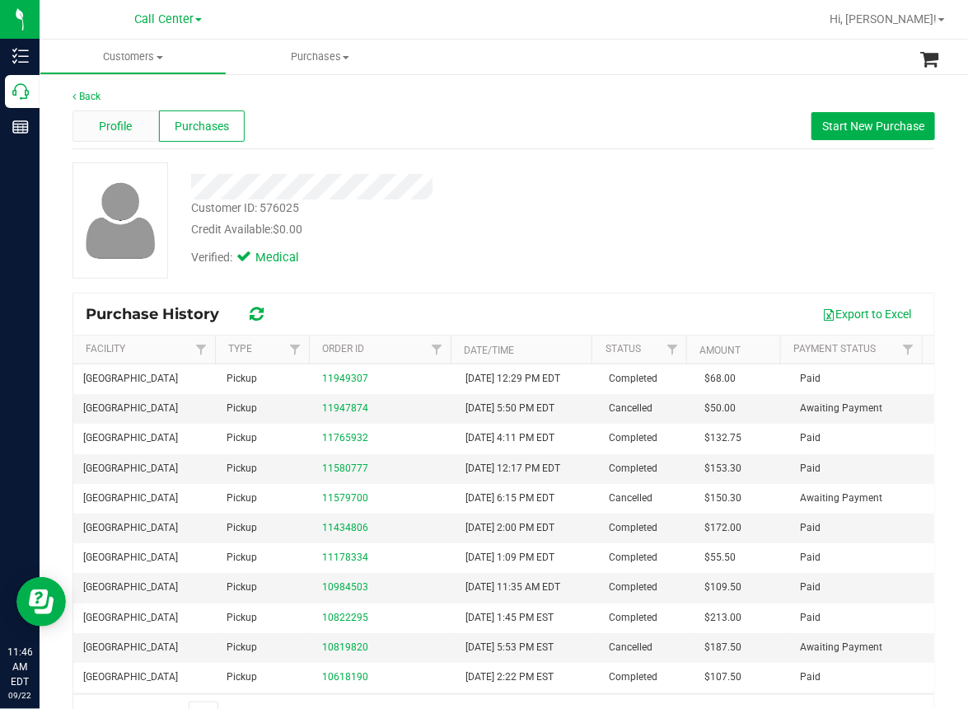
click at [122, 129] on span "Profile" at bounding box center [115, 126] width 33 height 17
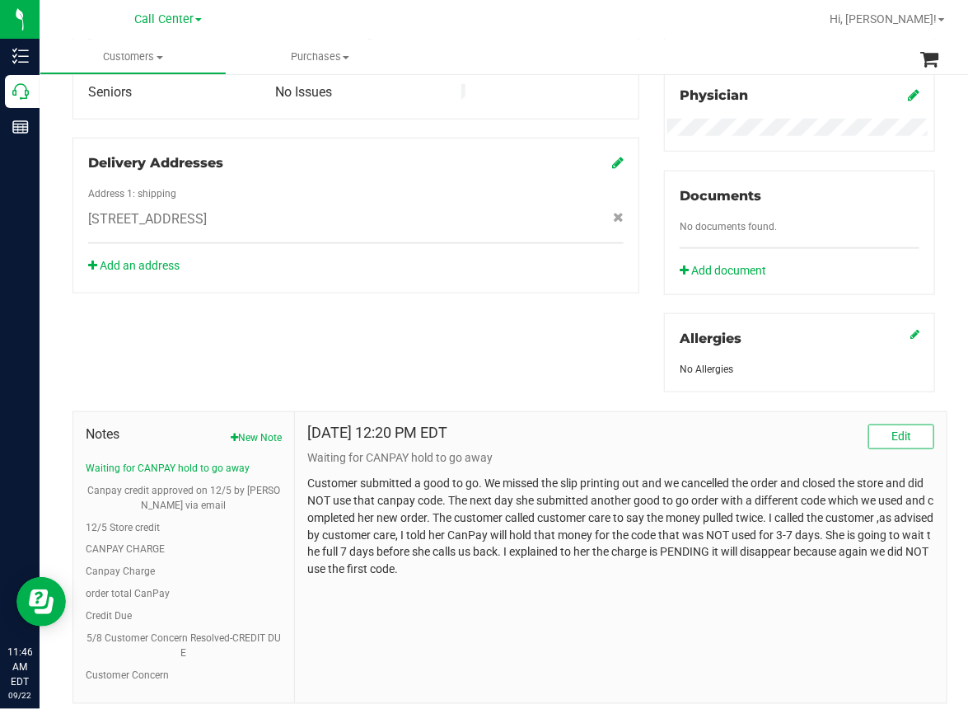
scroll to position [566, 0]
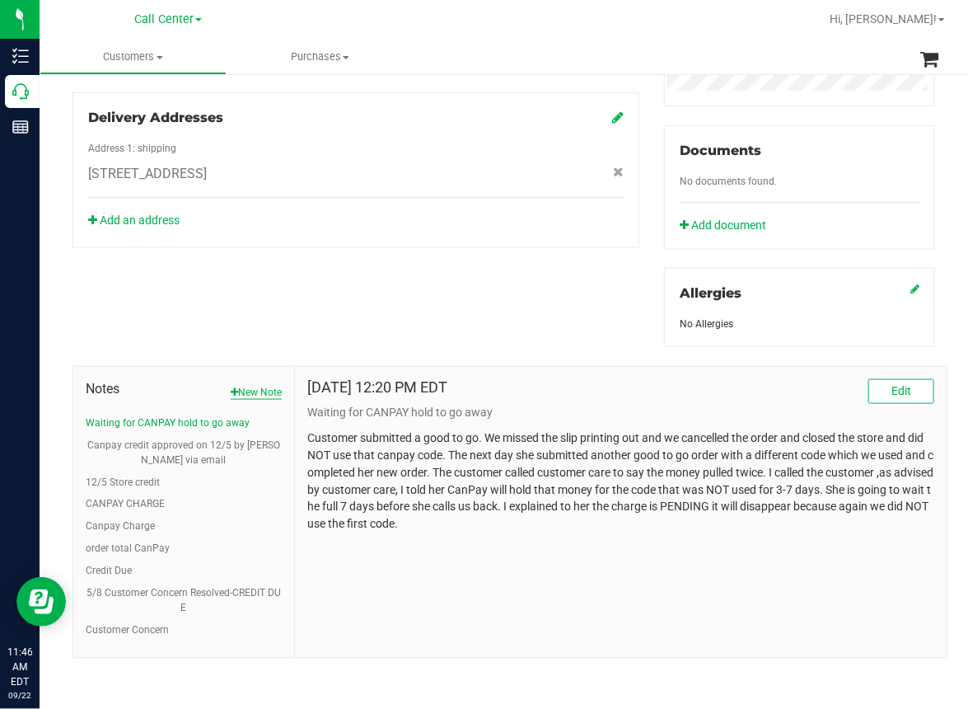
click at [259, 388] on button "New Note" at bounding box center [256, 392] width 51 height 15
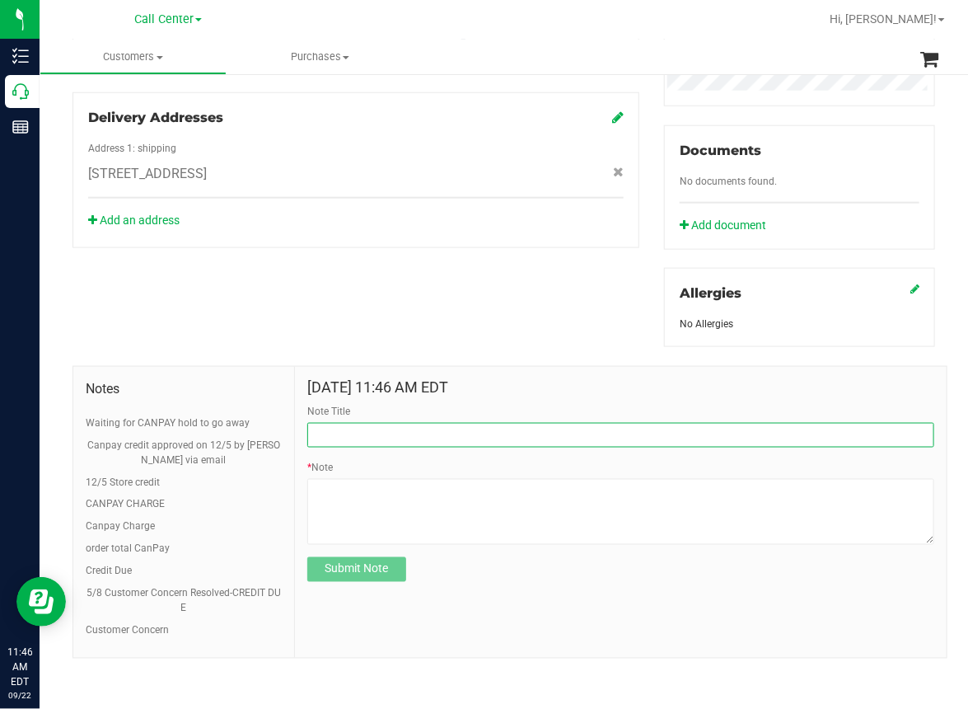
click at [347, 429] on input "Note Title" at bounding box center [620, 435] width 627 height 25
type input "$50 store credit as per Courtney (lead)"
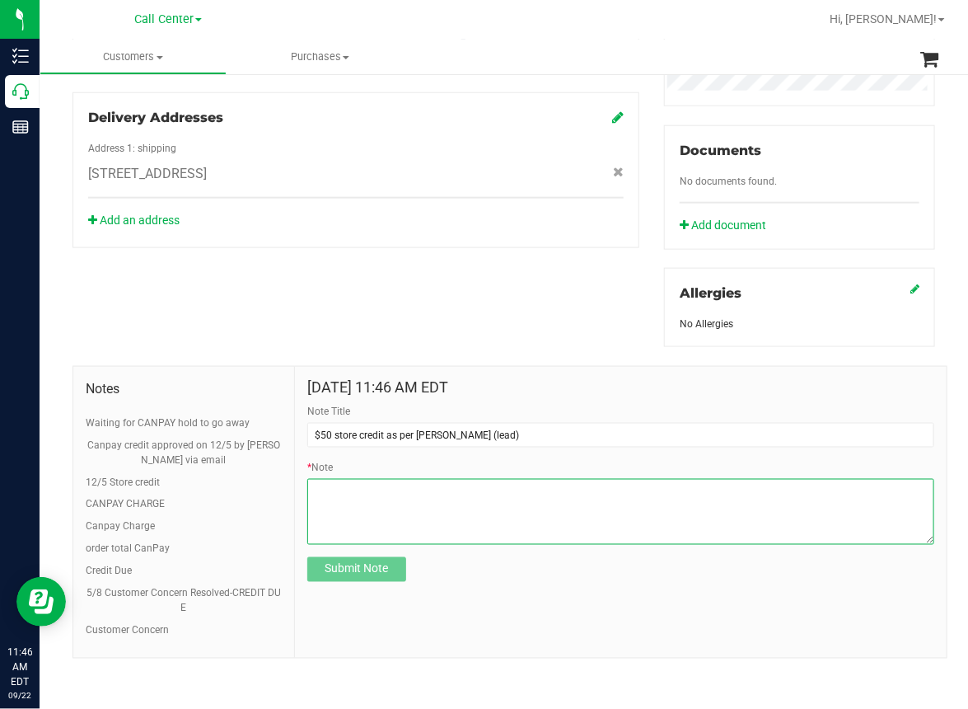
click at [370, 499] on textarea "* Note" at bounding box center [620, 512] width 627 height 66
click at [337, 504] on textarea "* Note" at bounding box center [620, 512] width 627 height 66
type textarea "e"
type textarea "S"
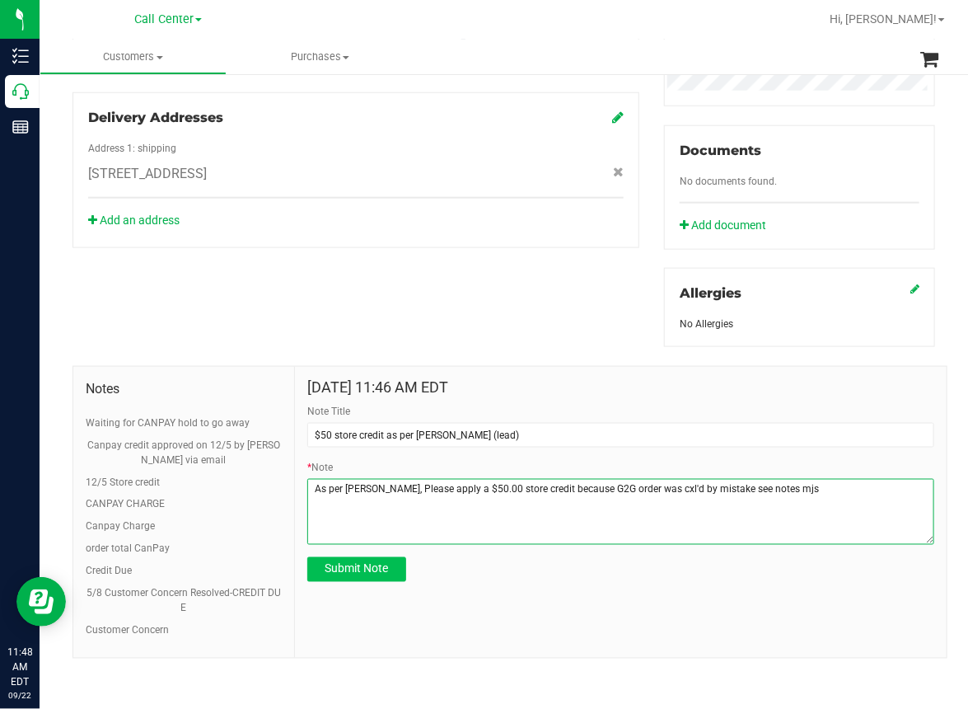
type textarea "As per Courtney, Please apply a $50.00 store credit because G2G order was cxl'd…"
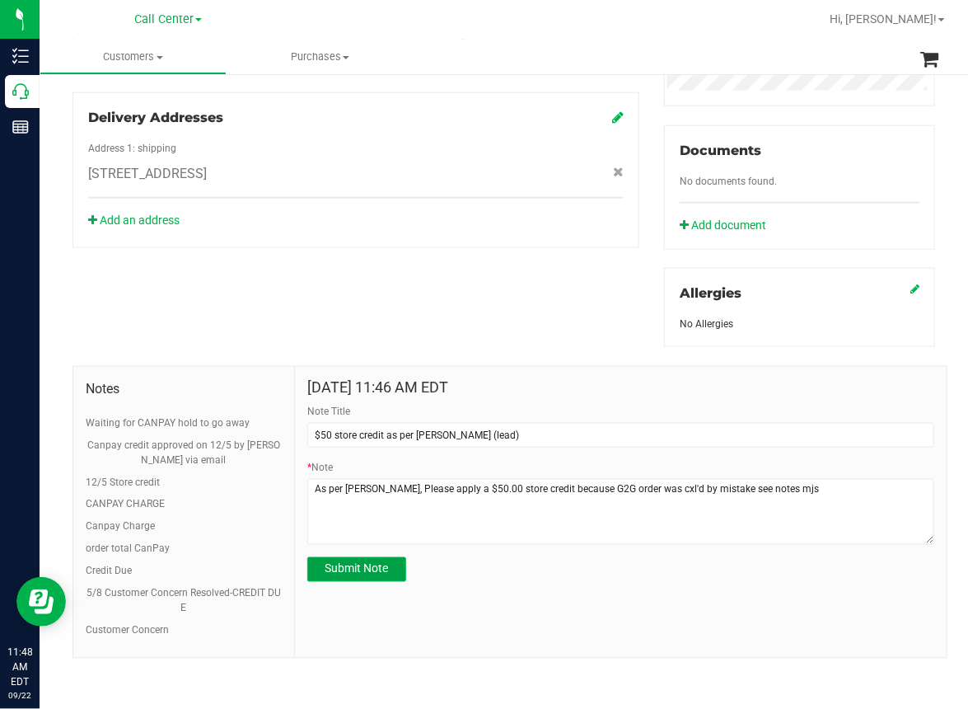
click at [373, 562] on span "Submit Note" at bounding box center [357, 568] width 63 height 13
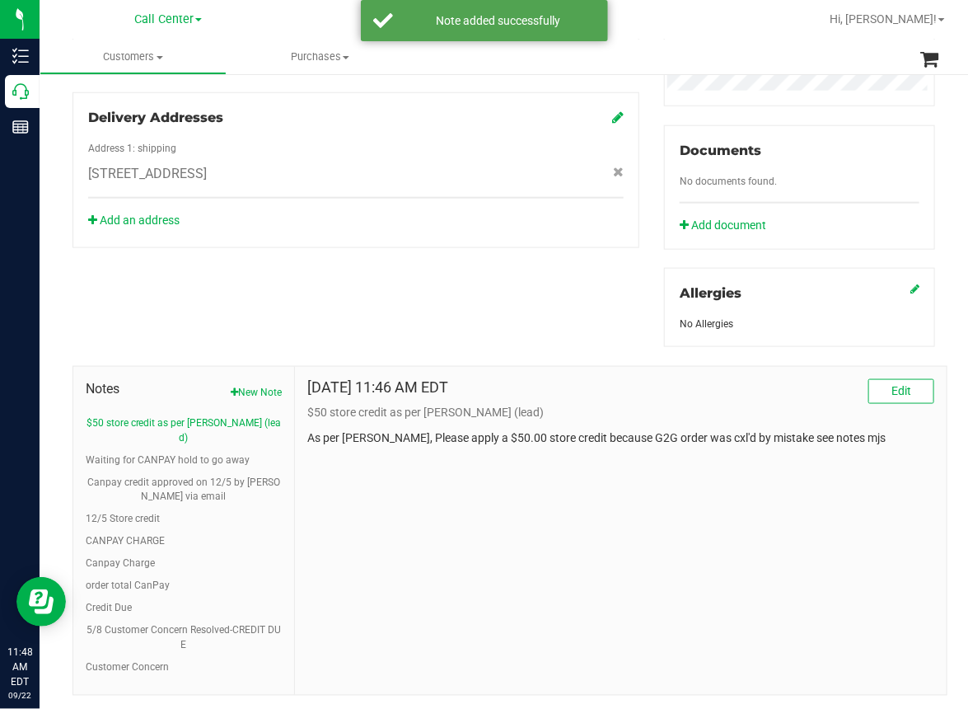
click at [467, 435] on p "As per Courtney, Please apply a $50.00 store credit because G2G order was cxl'd…" at bounding box center [620, 437] width 627 height 17
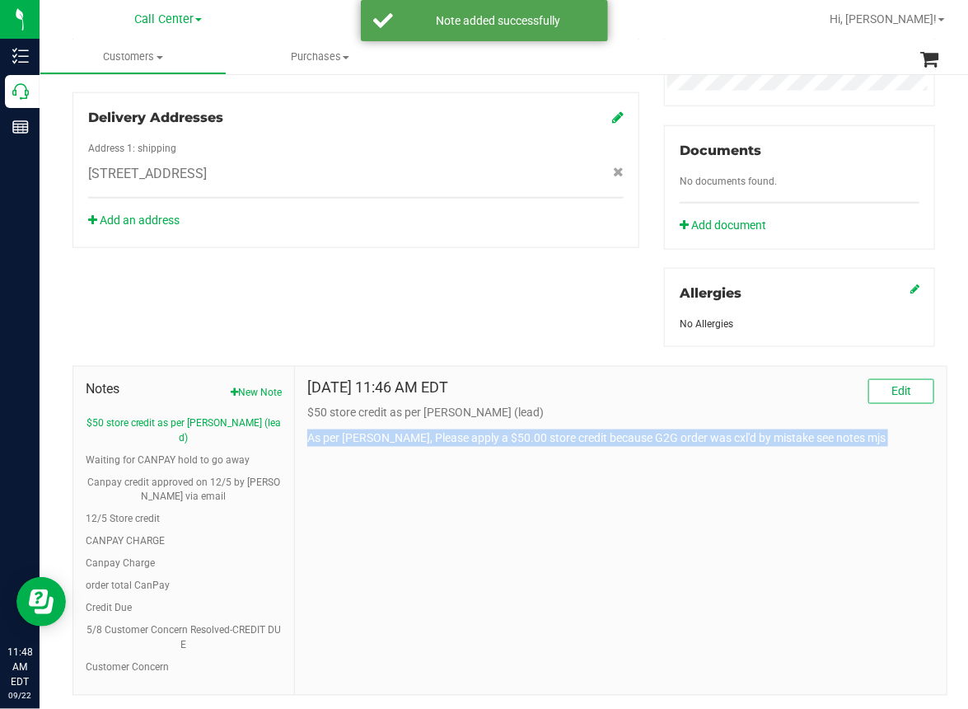
click at [467, 434] on p "As per Courtney, Please apply a $50.00 store credit because G2G order was cxl'd…" at bounding box center [620, 437] width 627 height 17
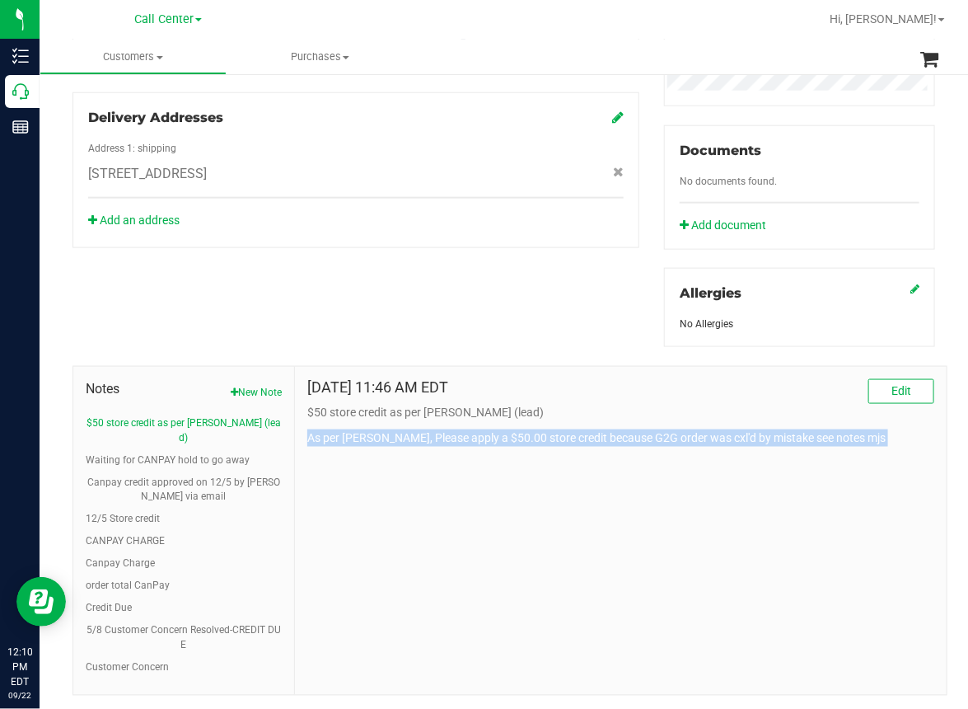
click at [623, 682] on div "Back Profile Purchases Start New Purchase Customer ID: 576025 Credit Available:…" at bounding box center [504, 127] width 929 height 1243
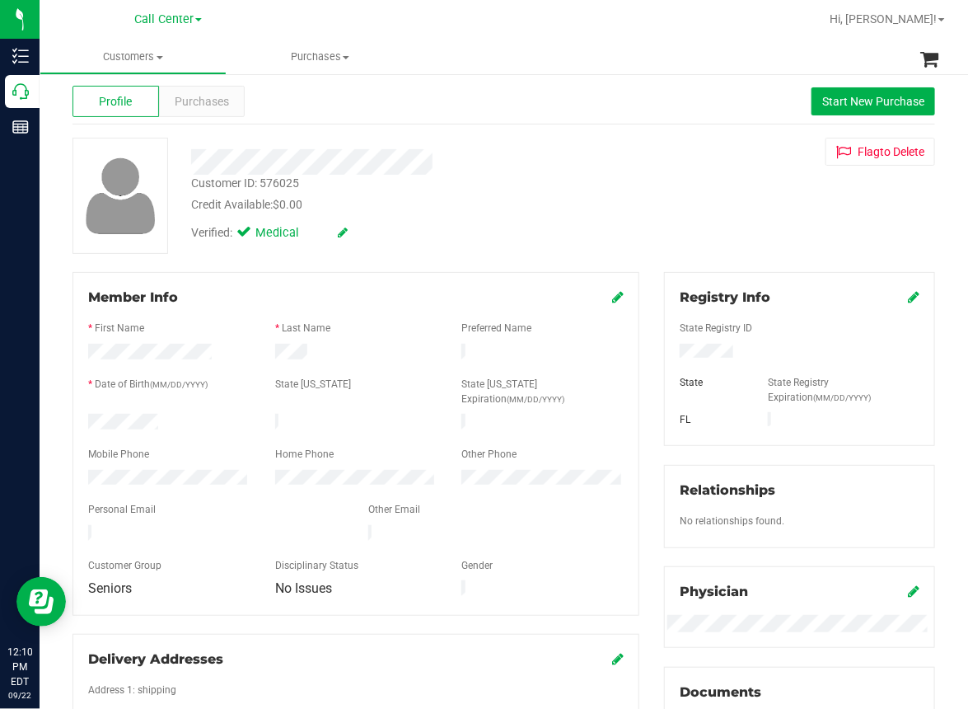
scroll to position [0, 0]
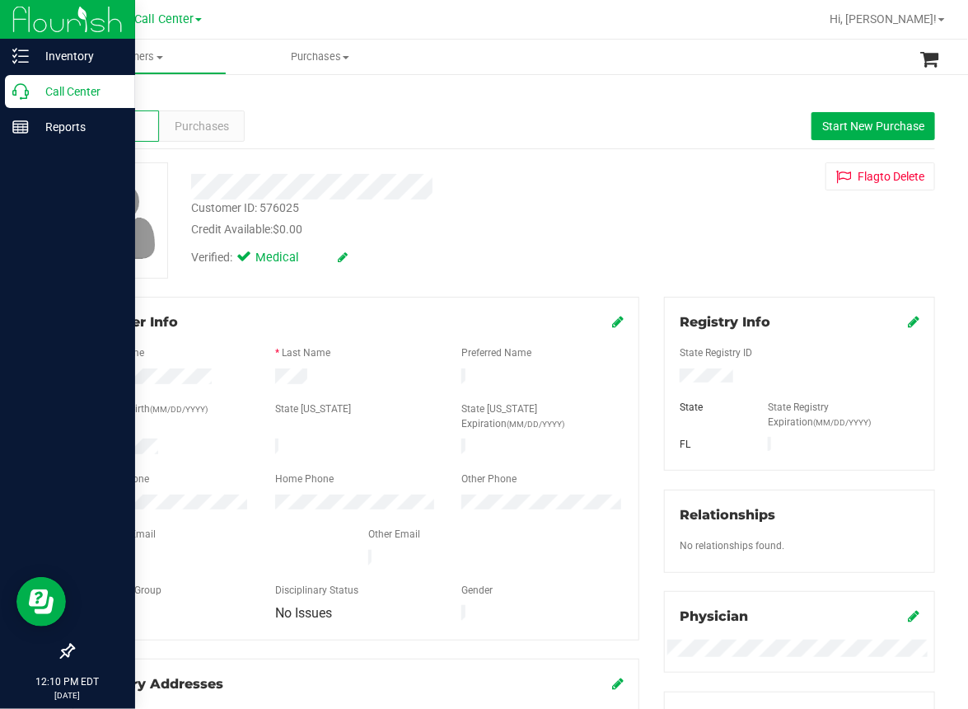
click at [17, 101] on div "Call Center" at bounding box center [70, 91] width 130 height 33
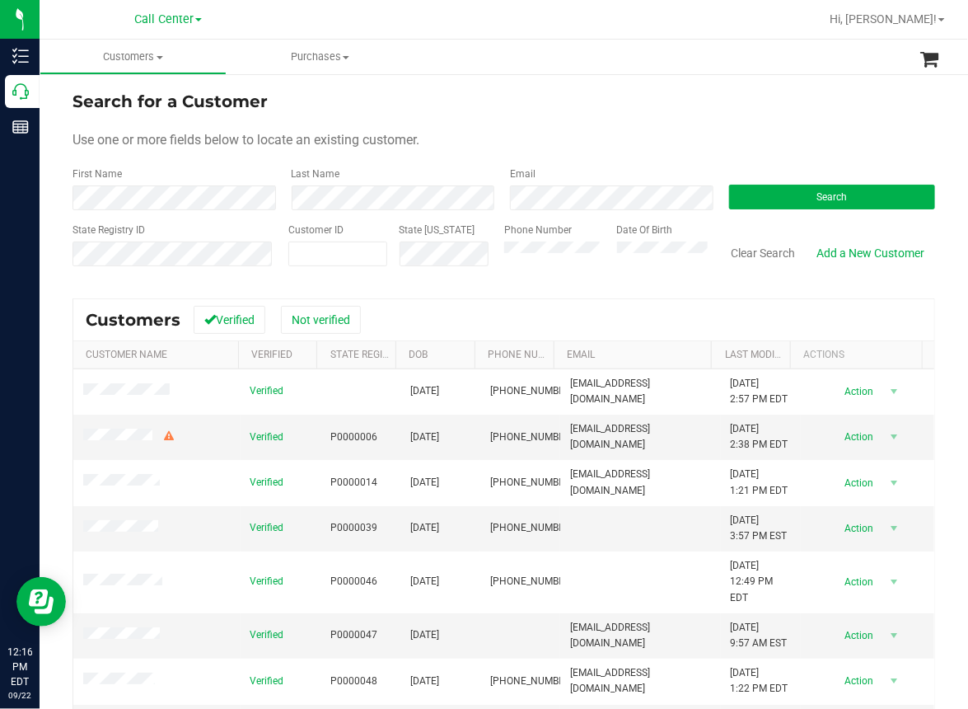
click at [593, 63] on ul "Customers All customers Add a new customer All physicians Purchases All purchas…" at bounding box center [524, 57] width 968 height 35
click at [817, 191] on span "Search" at bounding box center [832, 197] width 30 height 12
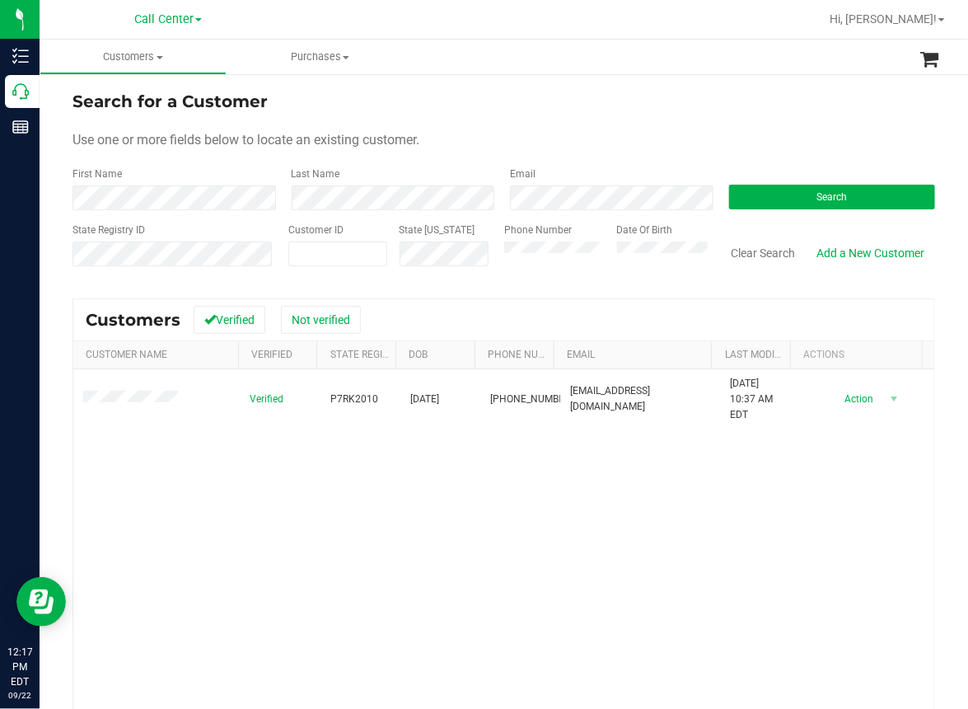
click at [382, 536] on div "Verified P7RK2010 03/17/1968 (407) 218-2696 donaldlottonjr35@gmail.com 8/22/202…" at bounding box center [503, 592] width 861 height 447
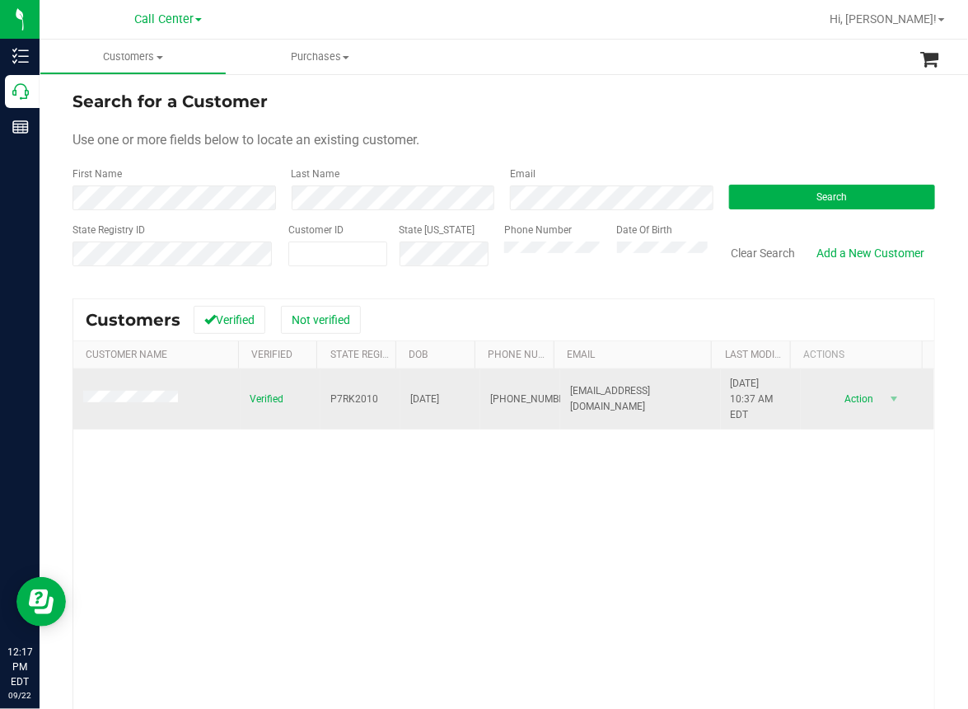
click at [331, 394] on span "P7RK2010" at bounding box center [354, 399] width 48 height 16
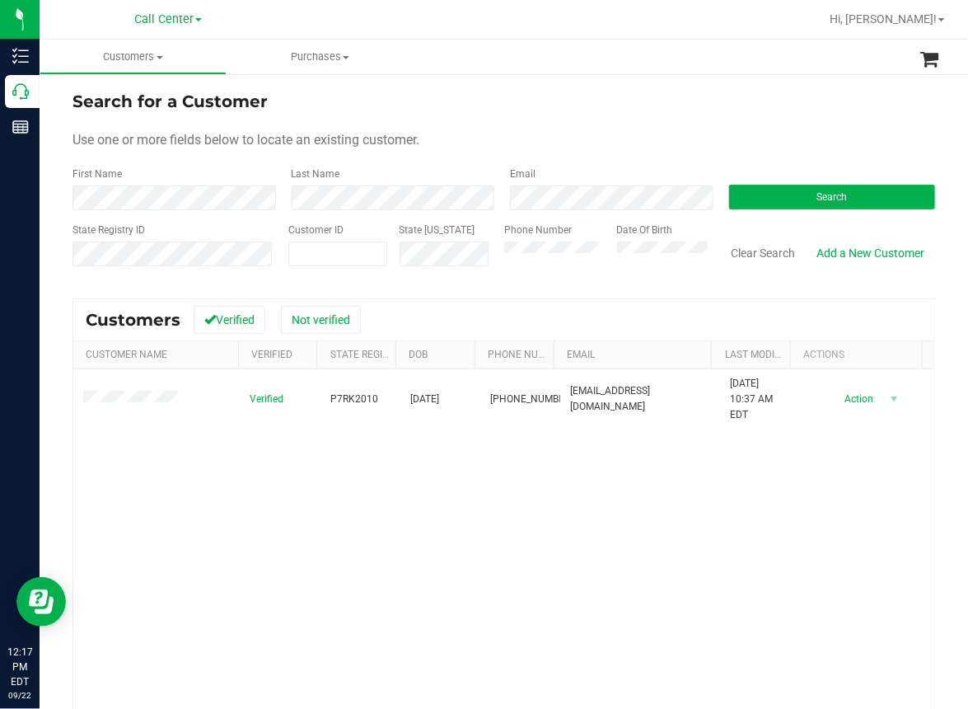
click at [438, 550] on div "Verified P7RK2010 03/17/1968 (407) 218-2696 donaldlottonjr35@gmail.com 8/22/202…" at bounding box center [503, 592] width 861 height 447
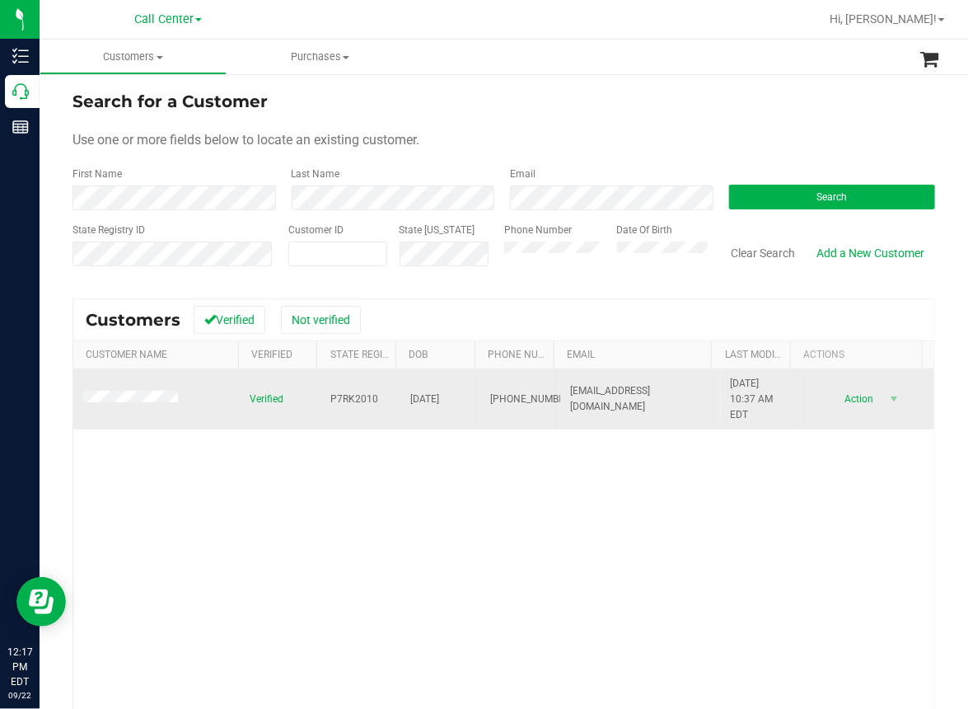
click at [415, 398] on span "03/17/1968" at bounding box center [424, 399] width 29 height 16
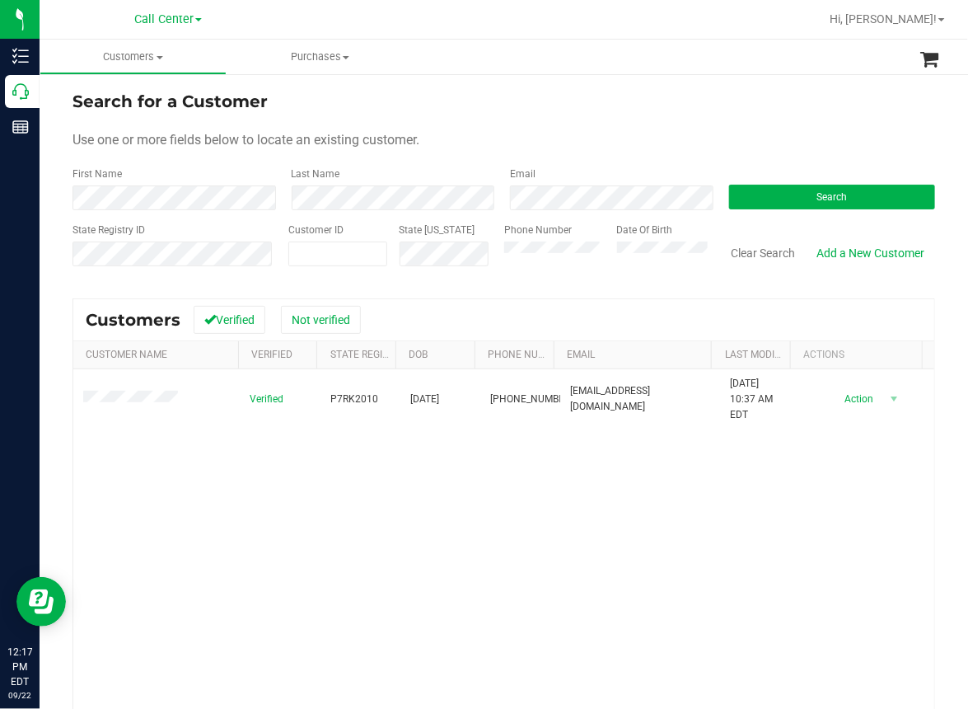
drag, startPoint x: 389, startPoint y: 604, endPoint x: 219, endPoint y: 541, distance: 181.2
click at [364, 600] on div "Verified P7RK2010 03/17/1968 (407) 218-2696 donaldlottonjr35@gmail.com 8/22/202…" at bounding box center [503, 592] width 861 height 447
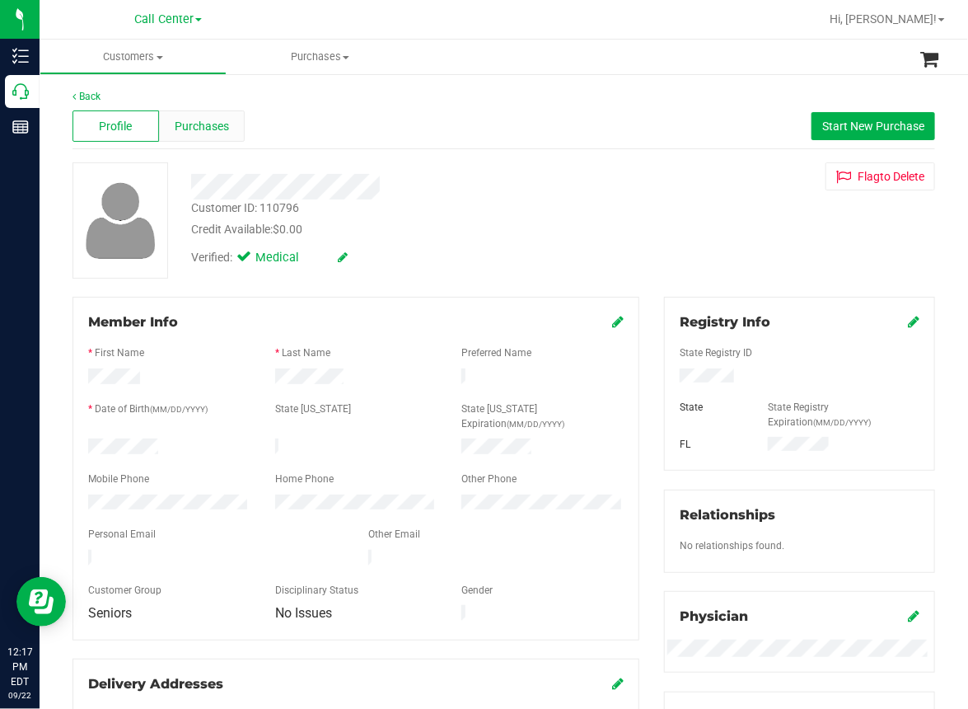
click at [211, 129] on span "Purchases" at bounding box center [202, 126] width 54 height 17
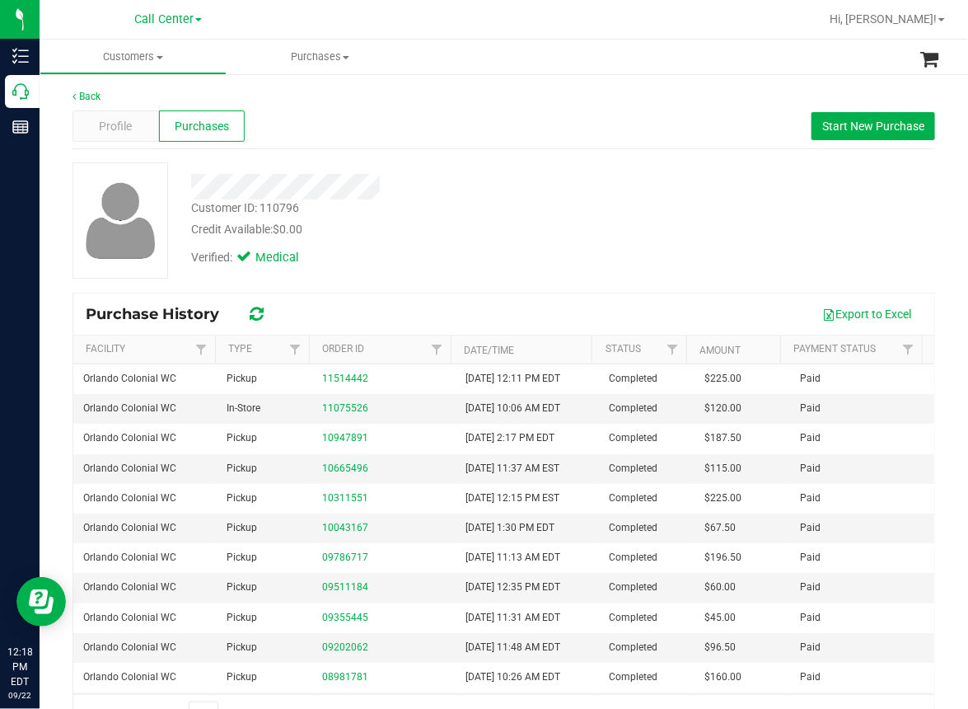
click at [381, 119] on div "Profile Purchases Start New Purchase" at bounding box center [504, 126] width 863 height 45
click at [836, 130] on span "Start New Purchase" at bounding box center [874, 126] width 102 height 13
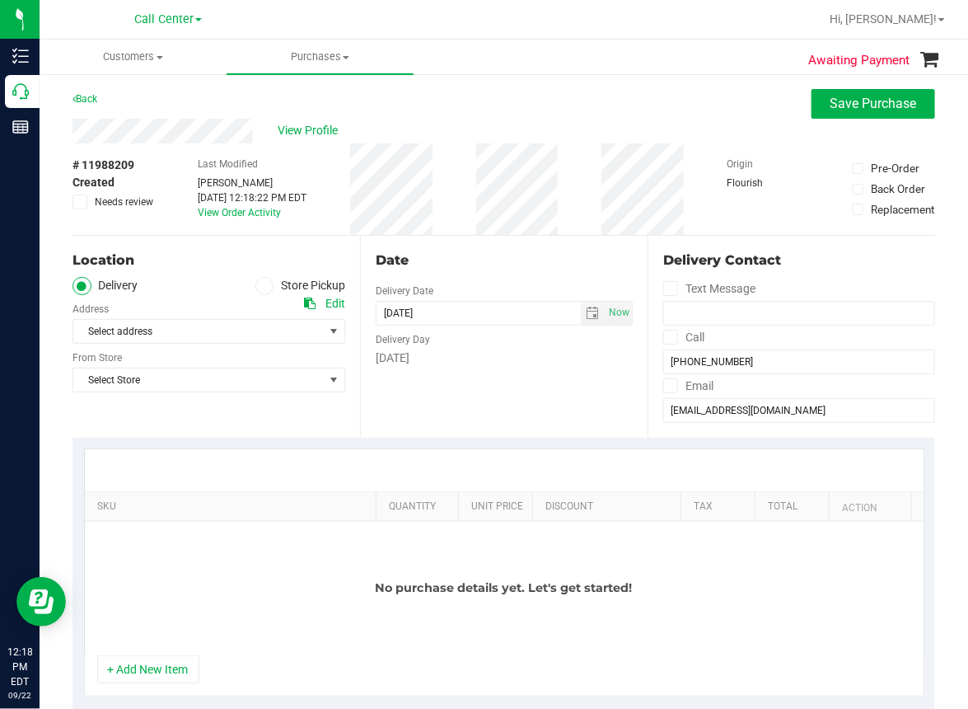
click at [267, 282] on span at bounding box center [264, 286] width 19 height 19
click at [0, 0] on input "Store Pickup" at bounding box center [0, 0] width 0 height 0
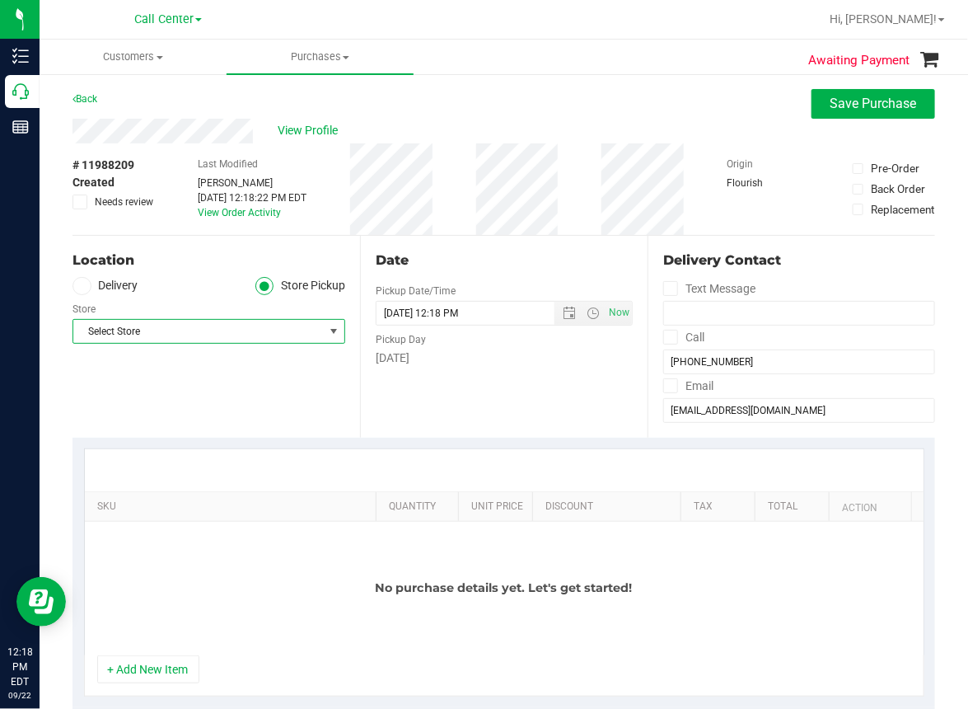
click at [176, 327] on span "Select Store" at bounding box center [198, 331] width 251 height 23
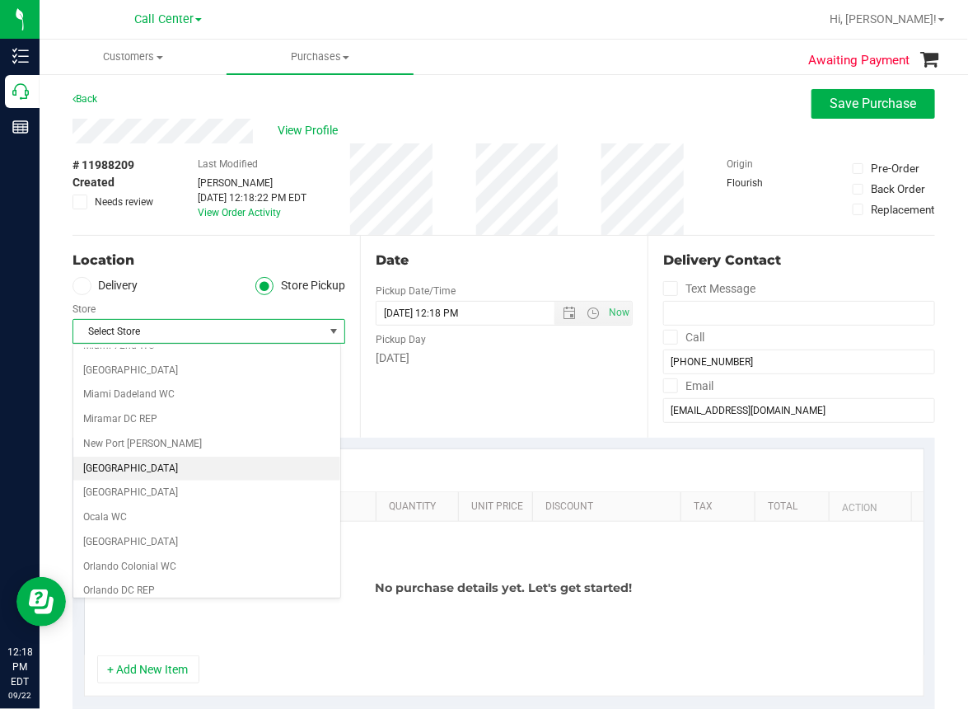
scroll to position [659, 0]
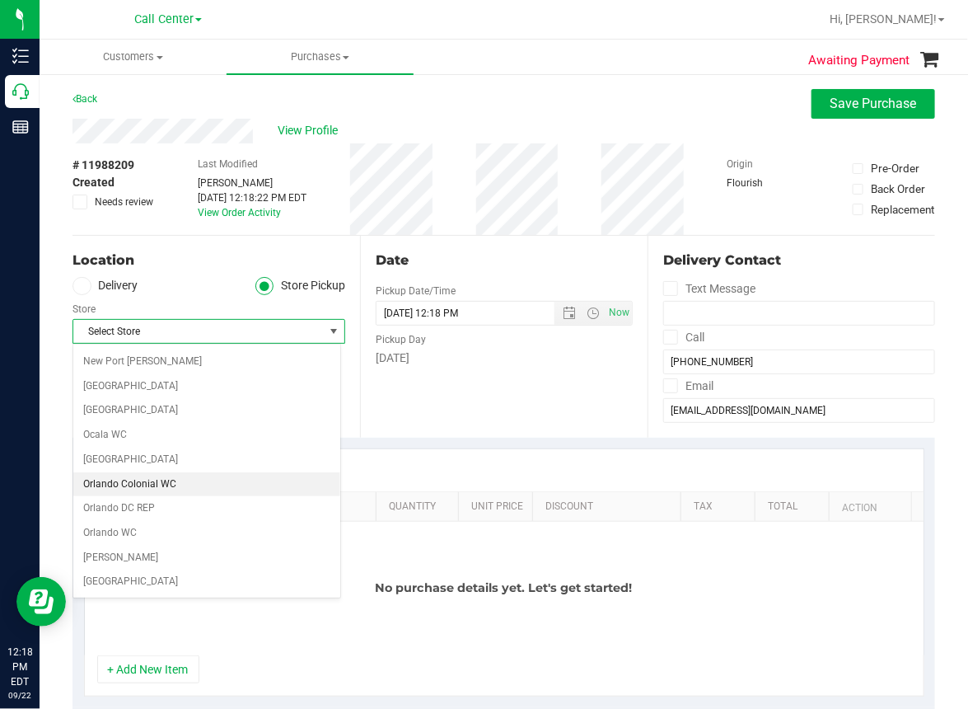
click at [130, 474] on li "Orlando Colonial WC" at bounding box center [206, 484] width 267 height 25
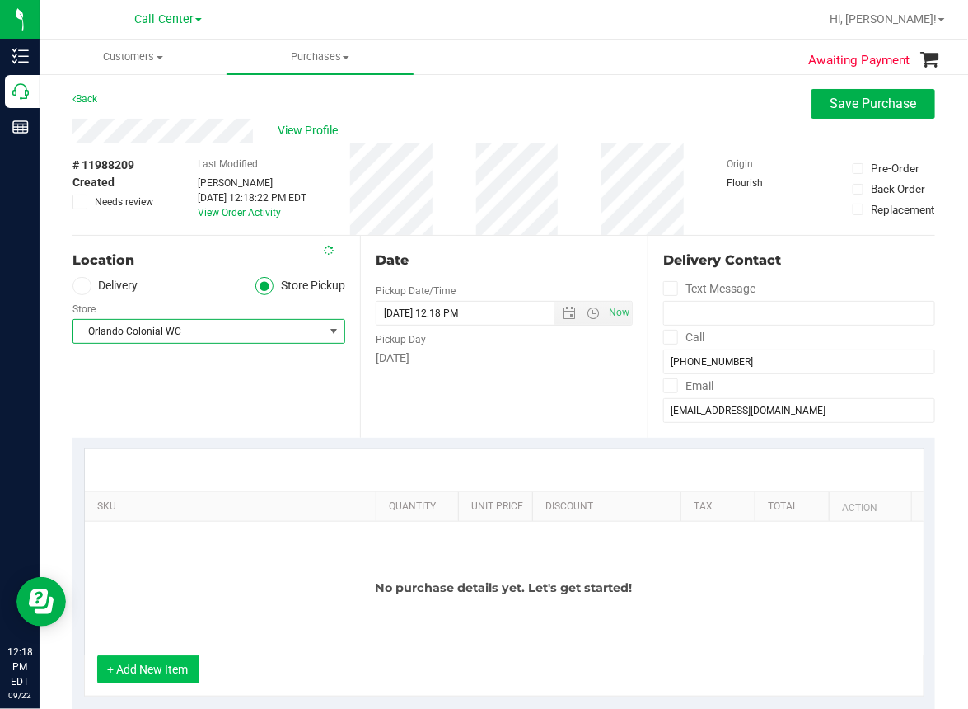
click at [160, 670] on button "+ Add New Item" at bounding box center [148, 669] width 102 height 28
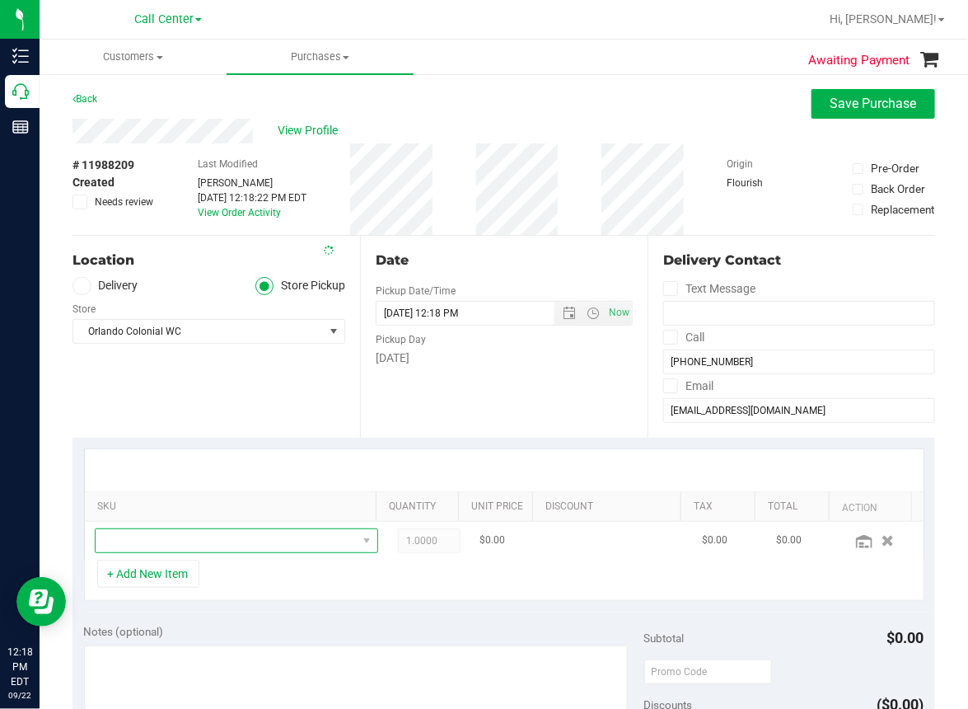
click at [134, 541] on span "NO DATA FOUND" at bounding box center [226, 540] width 261 height 23
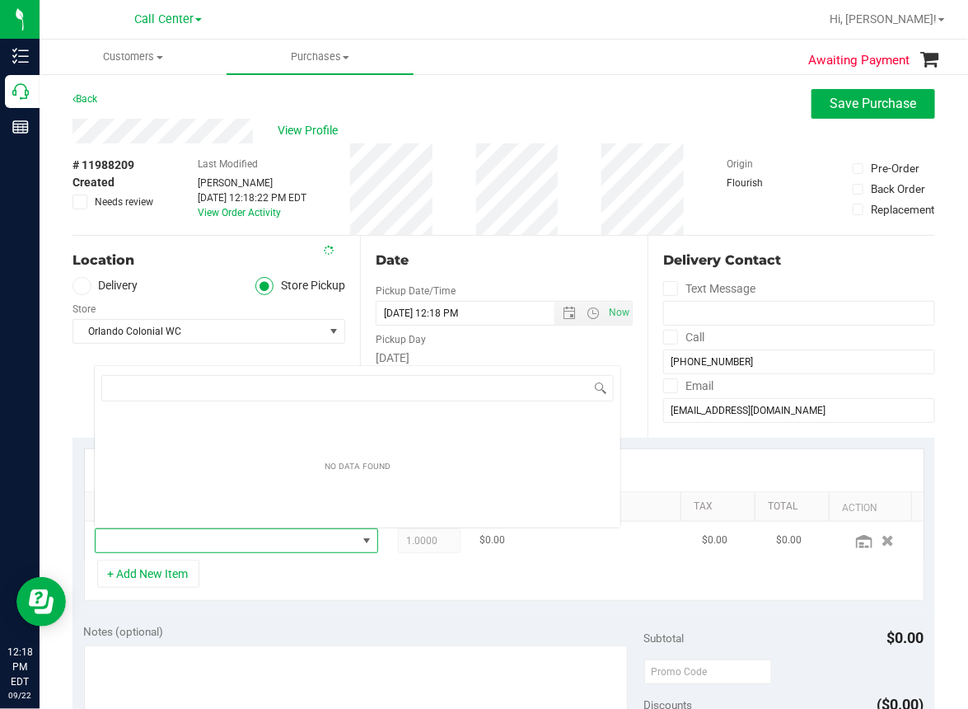
scroll to position [24, 247]
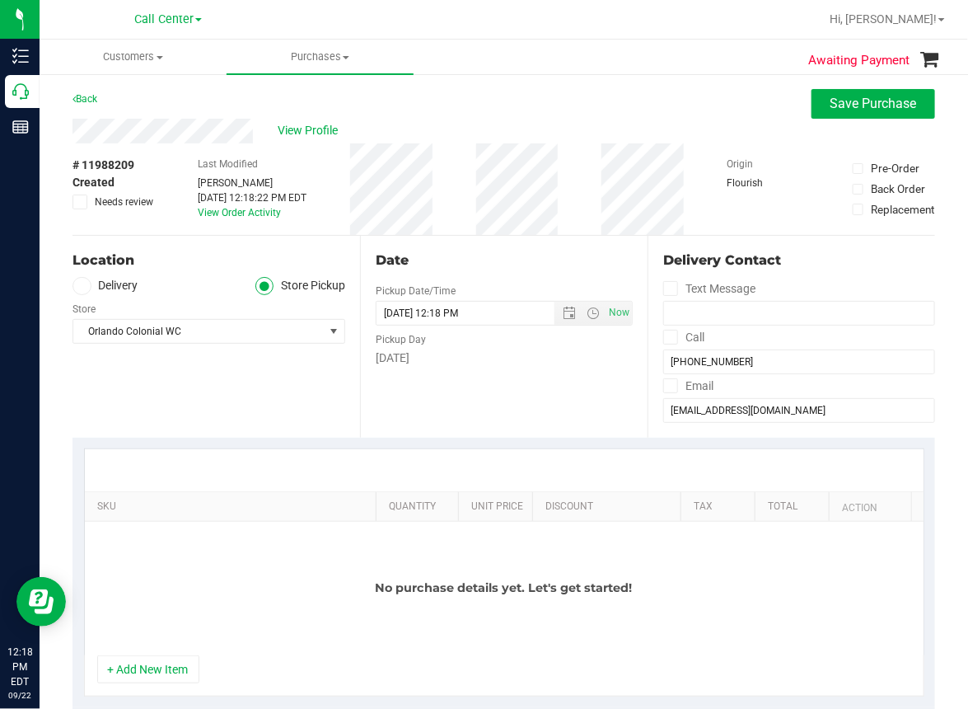
click at [148, 659] on button "+ Add New Item" at bounding box center [148, 669] width 102 height 28
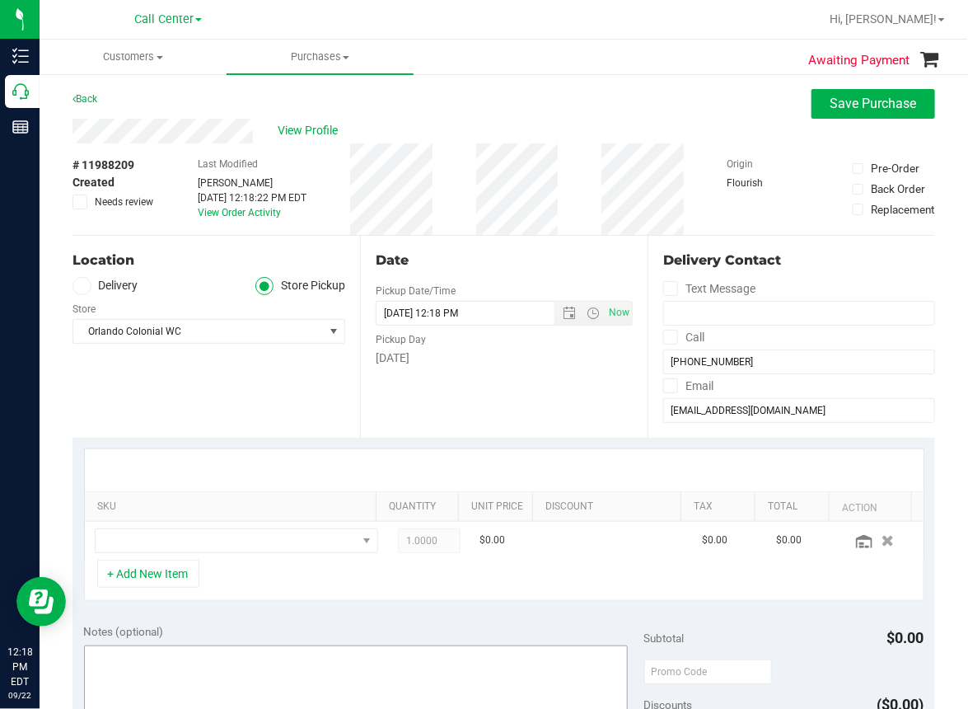
click at [97, 560] on button "+ Add New Item" at bounding box center [148, 574] width 102 height 28
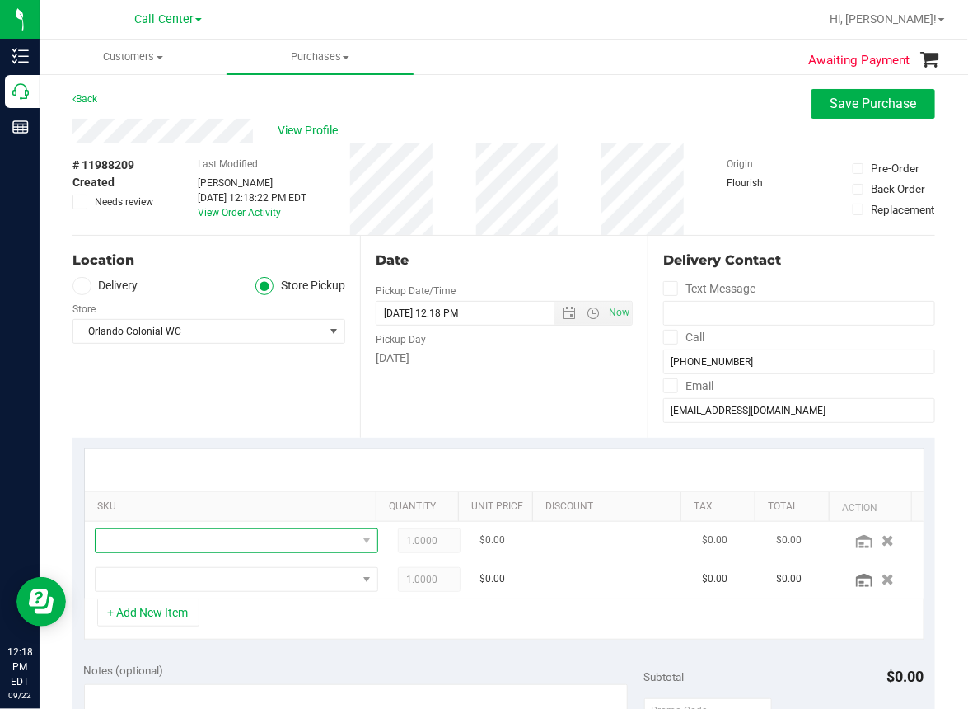
click at [124, 537] on span "NO DATA FOUND" at bounding box center [226, 540] width 261 height 23
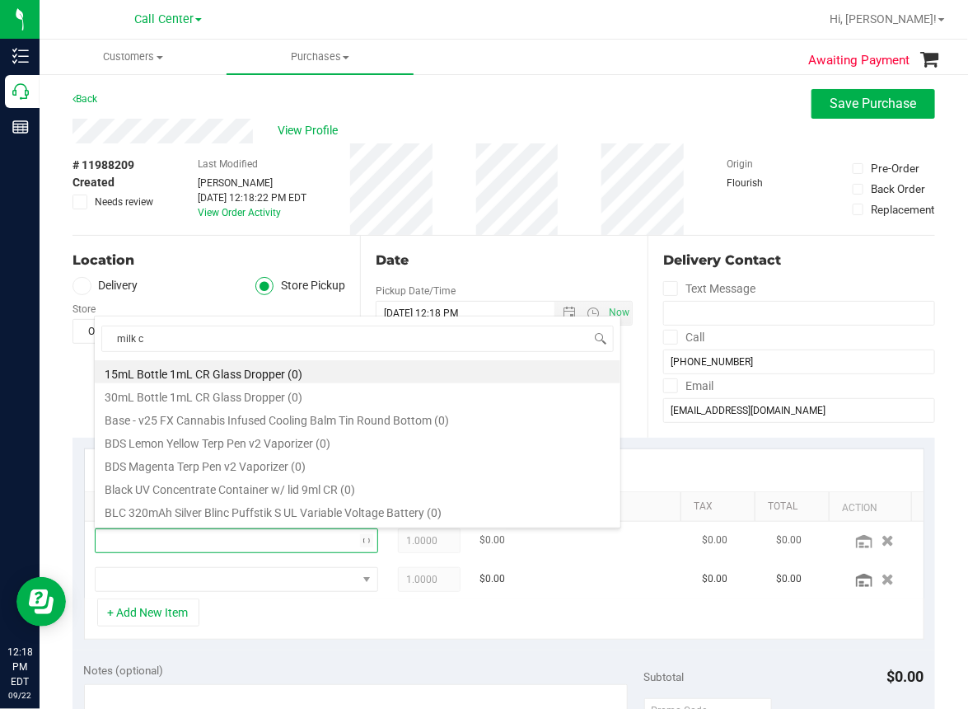
type input "milk ch"
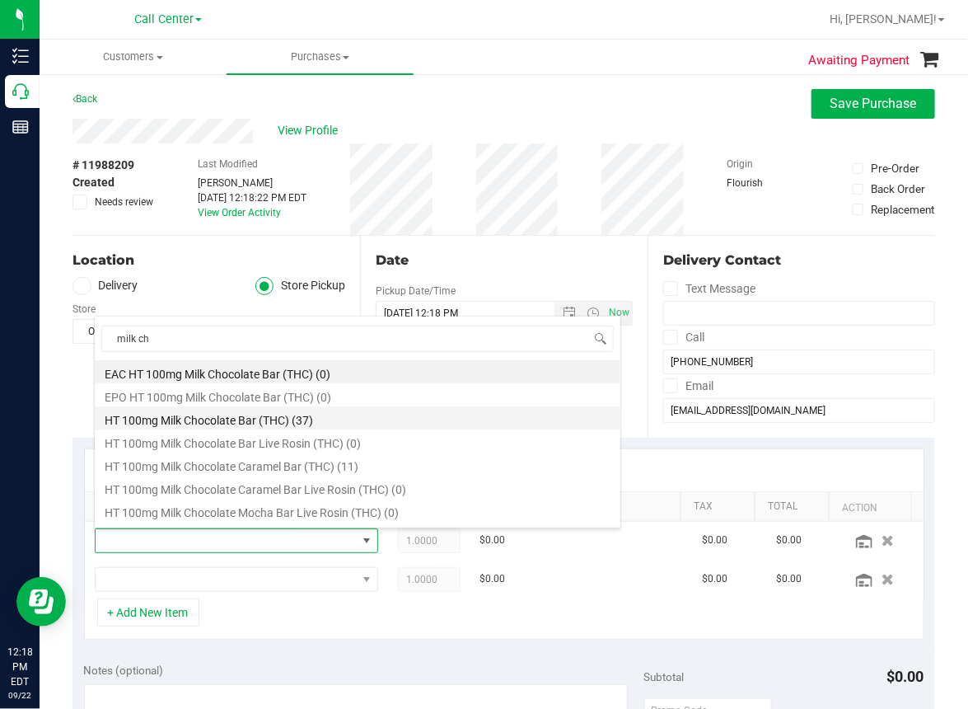
click at [214, 422] on li "HT 100mg Milk Chocolate Bar (THC) (37)" at bounding box center [358, 417] width 526 height 23
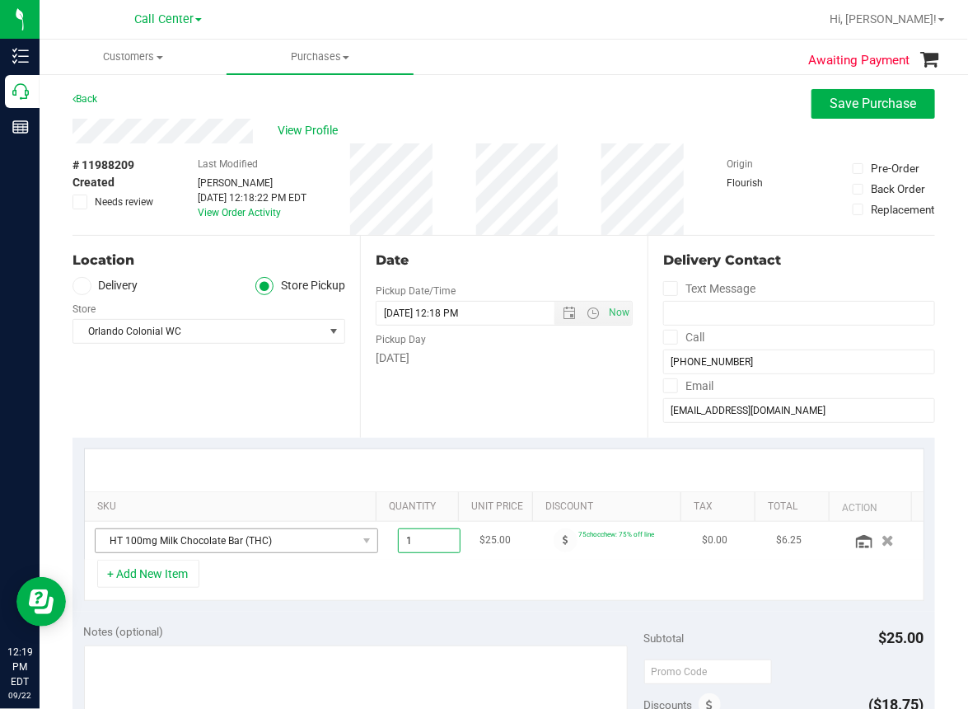
drag, startPoint x: 410, startPoint y: 537, endPoint x: 293, endPoint y: 532, distance: 118.0
click at [293, 532] on tr "HT 100mg Milk Chocolate Bar (THC) 1.00 1 $25.00 75chocchew: 75% off line $0.00 …" at bounding box center [504, 541] width 839 height 38
type input "30"
type input "30.00"
click at [541, 573] on div "+ Add New Item" at bounding box center [504, 580] width 841 height 41
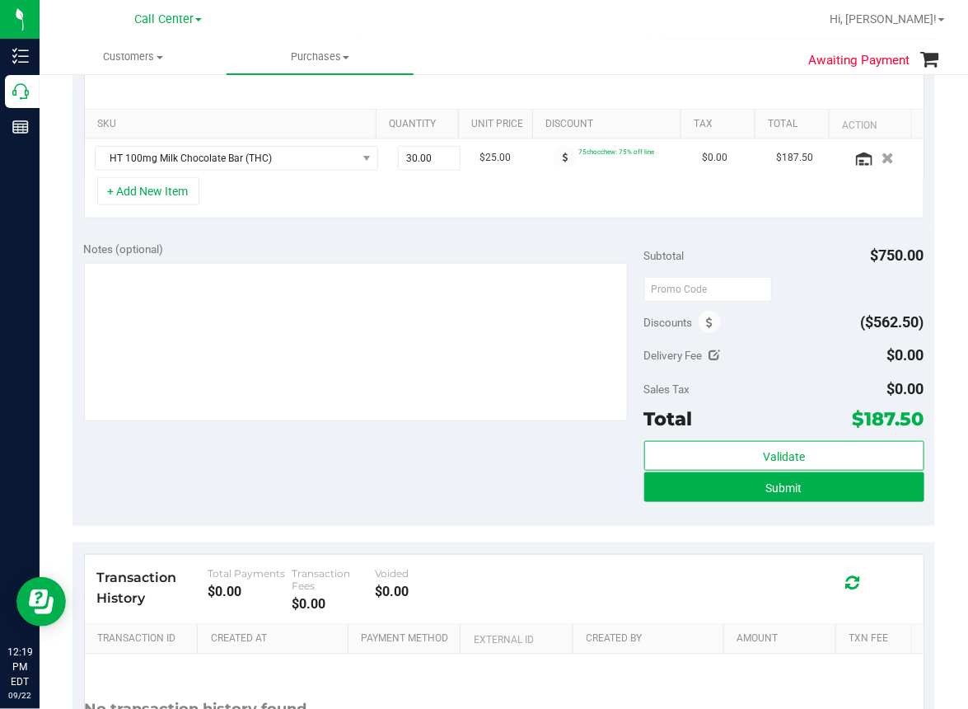
scroll to position [412, 0]
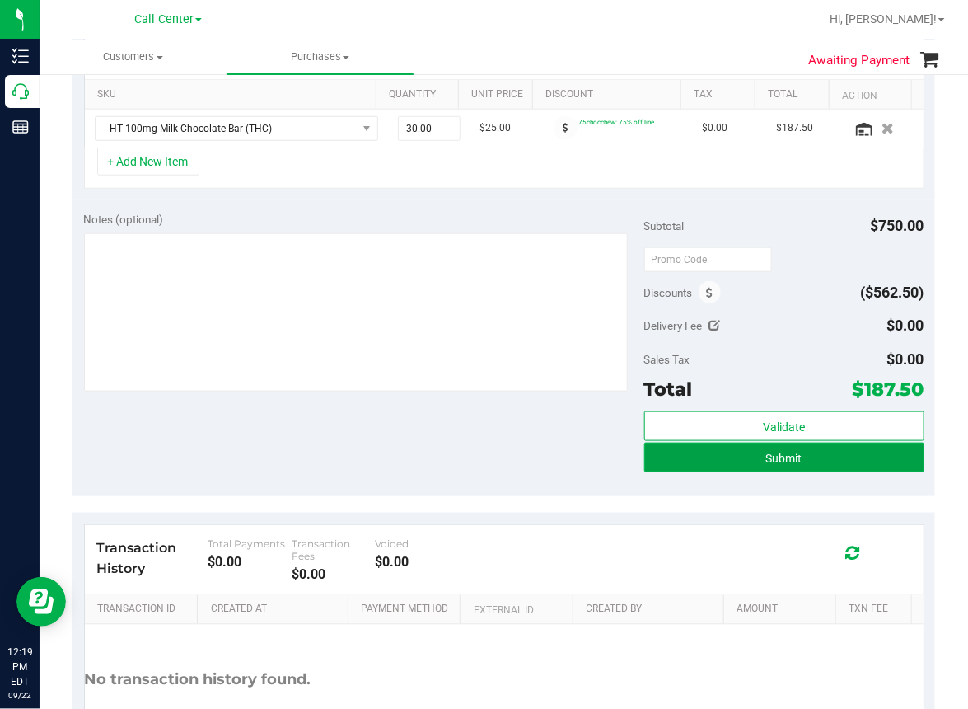
click at [774, 457] on span "Submit" at bounding box center [784, 458] width 36 height 13
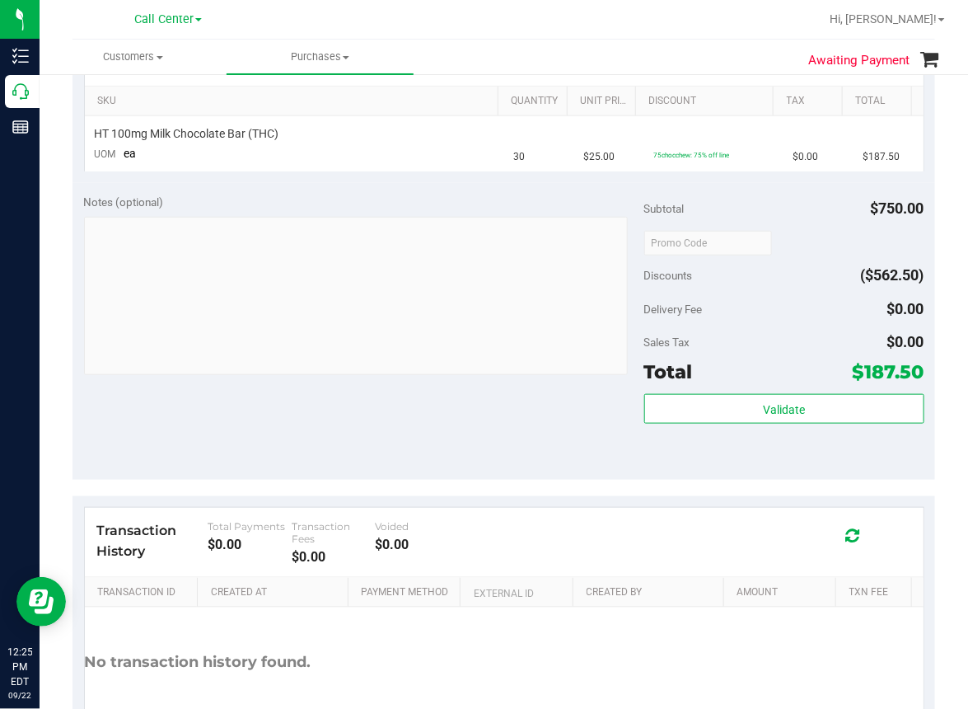
click at [187, 390] on div "Notes (optional) Subtotal $750.00 Discounts ($562.50) Delivery Fee $0.00 Sales …" at bounding box center [504, 331] width 863 height 297
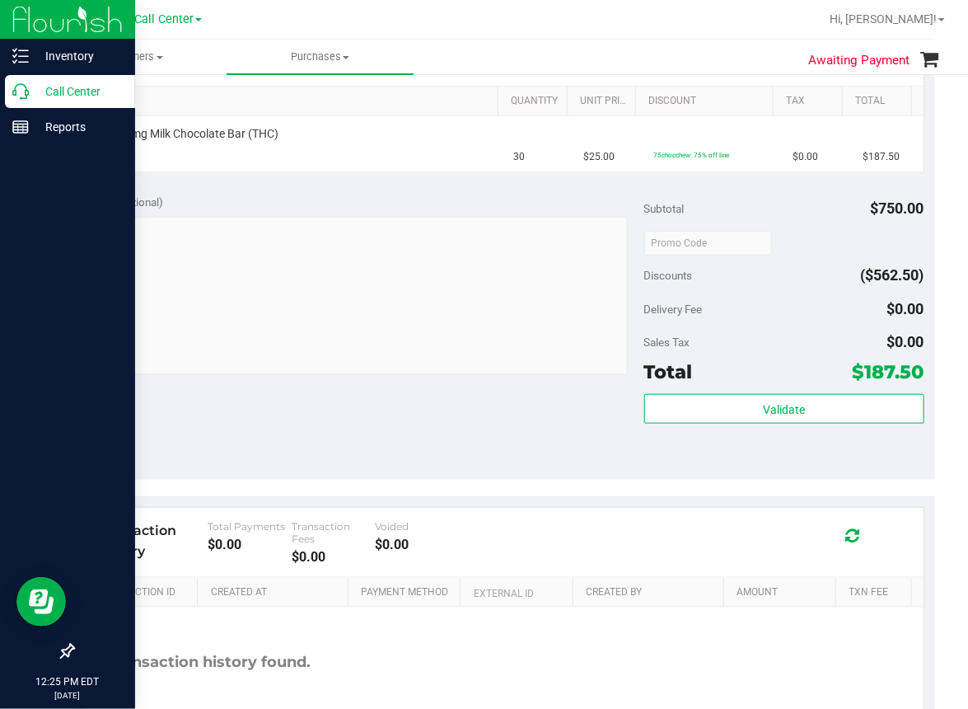
click at [22, 94] on icon at bounding box center [20, 91] width 16 height 16
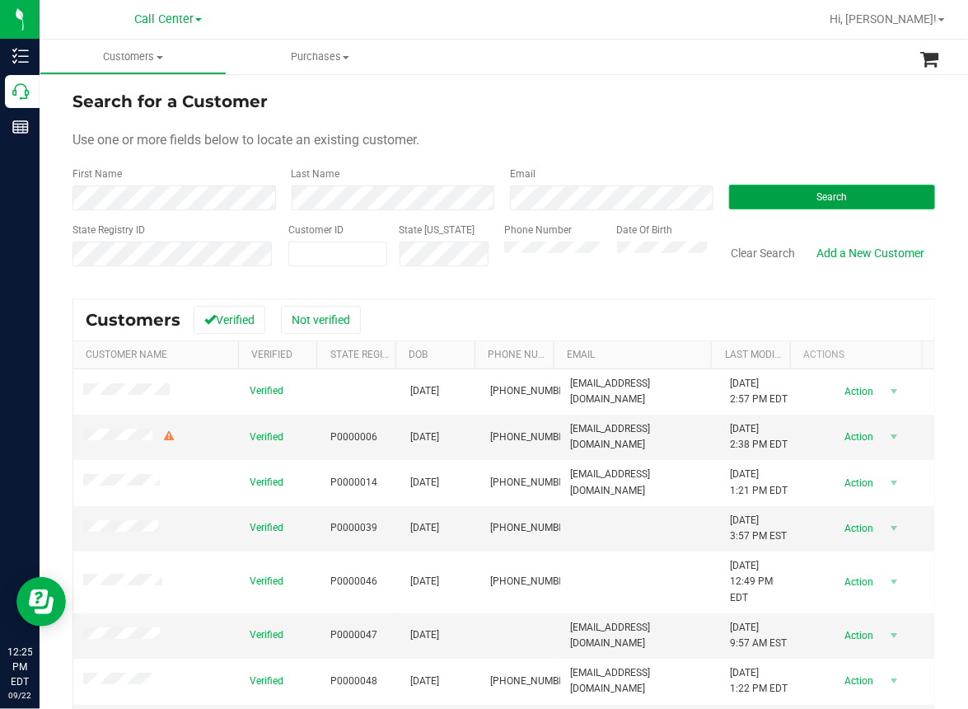
click at [817, 191] on span "Search" at bounding box center [832, 197] width 30 height 12
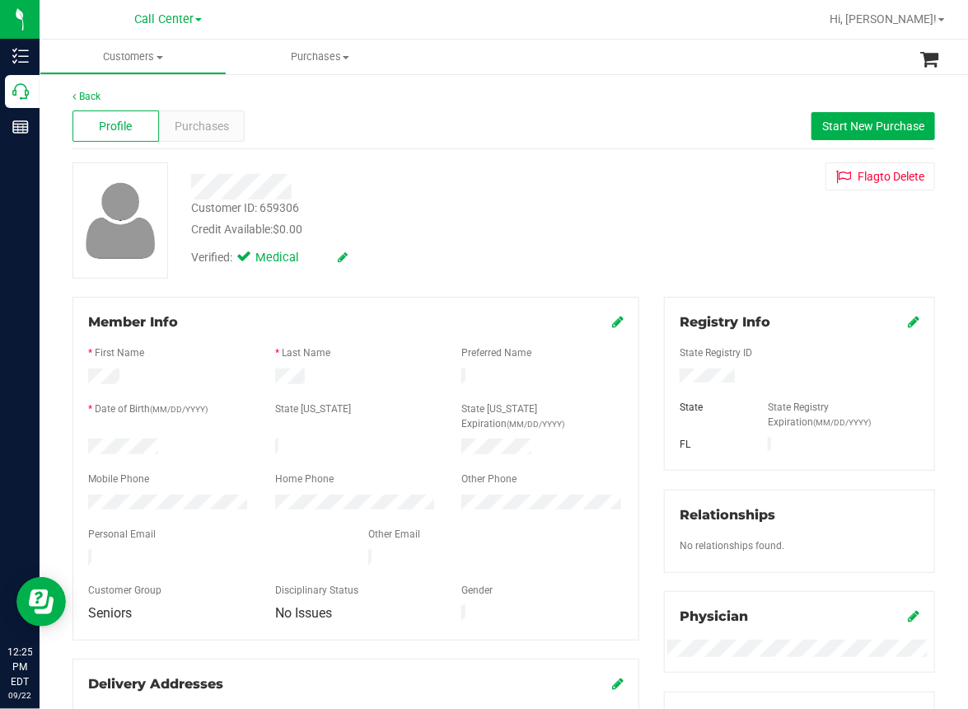
drag, startPoint x: 600, startPoint y: 141, endPoint x: 532, endPoint y: 152, distance: 68.6
click at [591, 144] on div "Profile Purchases Start New Purchase" at bounding box center [504, 126] width 863 height 45
click at [204, 126] on span "Purchases" at bounding box center [202, 126] width 54 height 17
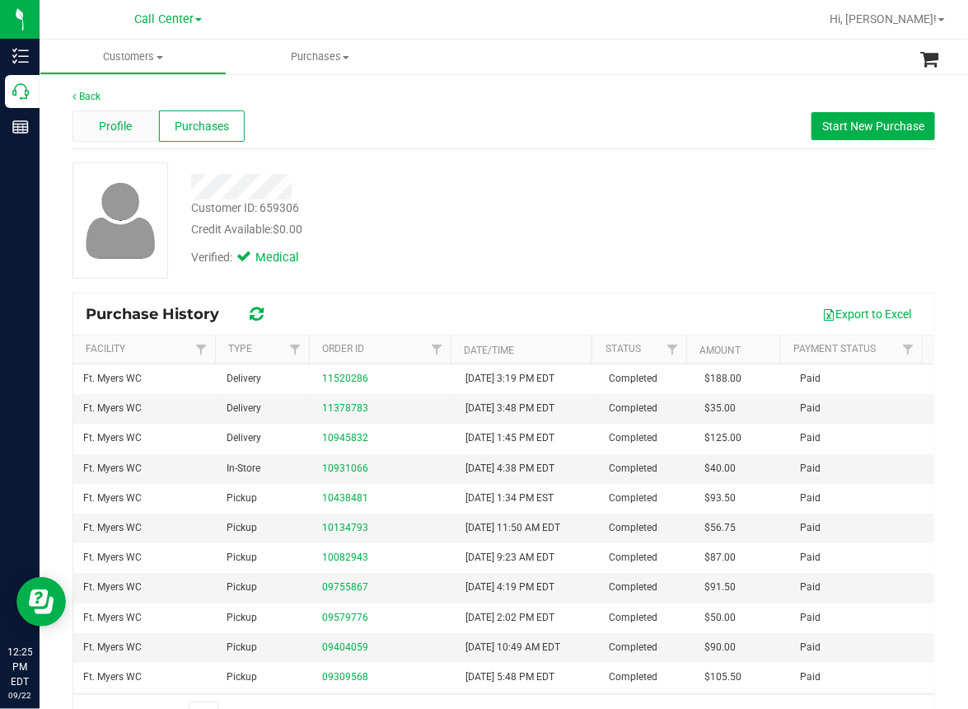
click at [103, 126] on span "Profile" at bounding box center [115, 126] width 33 height 17
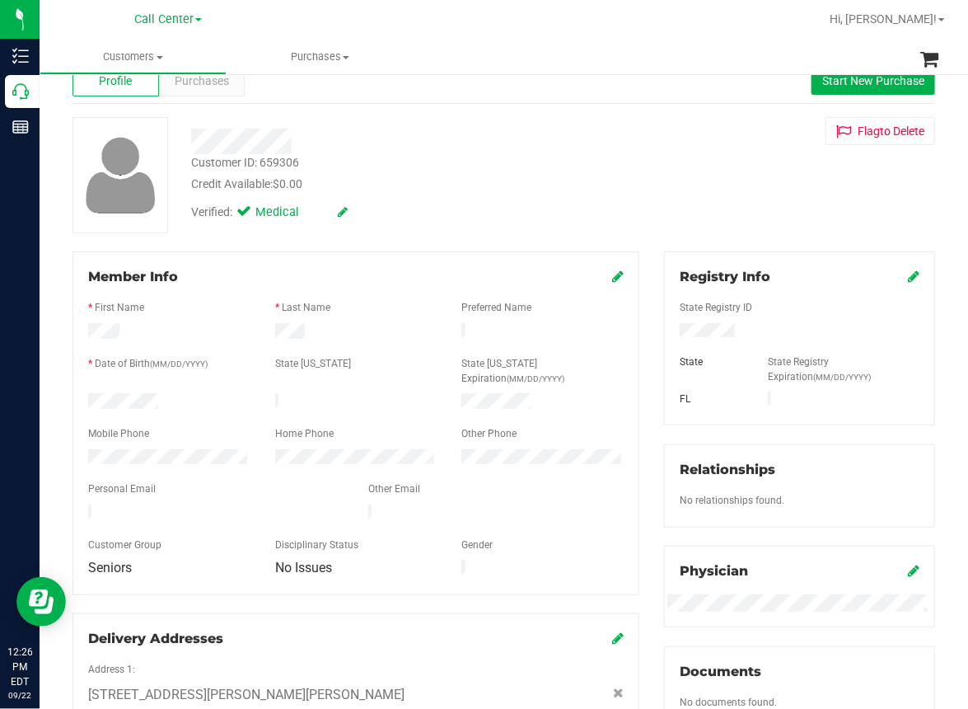
scroll to position [165, 0]
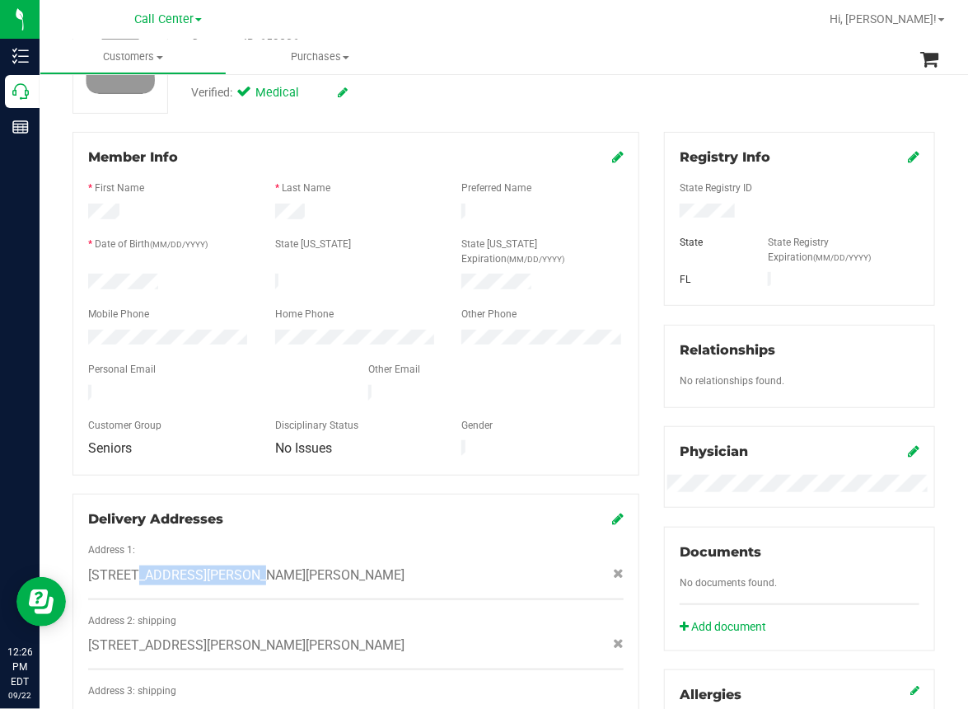
drag, startPoint x: 85, startPoint y: 542, endPoint x: 216, endPoint y: 551, distance: 131.4
click at [216, 565] on div "5317 SUMMERLIN RD APT 8 , Fort Myers , FL 33919" at bounding box center [356, 575] width 560 height 20
click at [398, 134] on div "Member Info * First Name * Last Name Preferred Name * Date of Birth (MM/DD/YYYY…" at bounding box center [356, 303] width 567 height 343
click at [388, 134] on div "Member Info * First Name * Last Name Preferred Name * Date of Birth (MM/DD/YYYY…" at bounding box center [356, 303] width 567 height 343
click at [370, 123] on div "Back Profile Purchases Start New Purchase Customer ID: 659306 Credit Available:…" at bounding box center [504, 469] width 863 height 1090
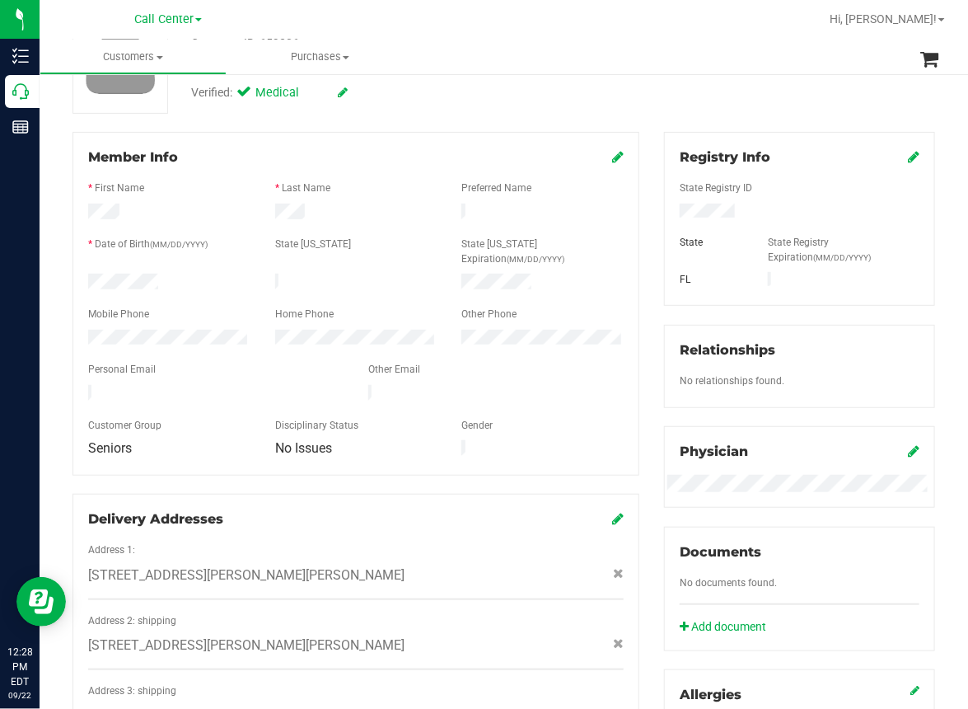
scroll to position [0, 0]
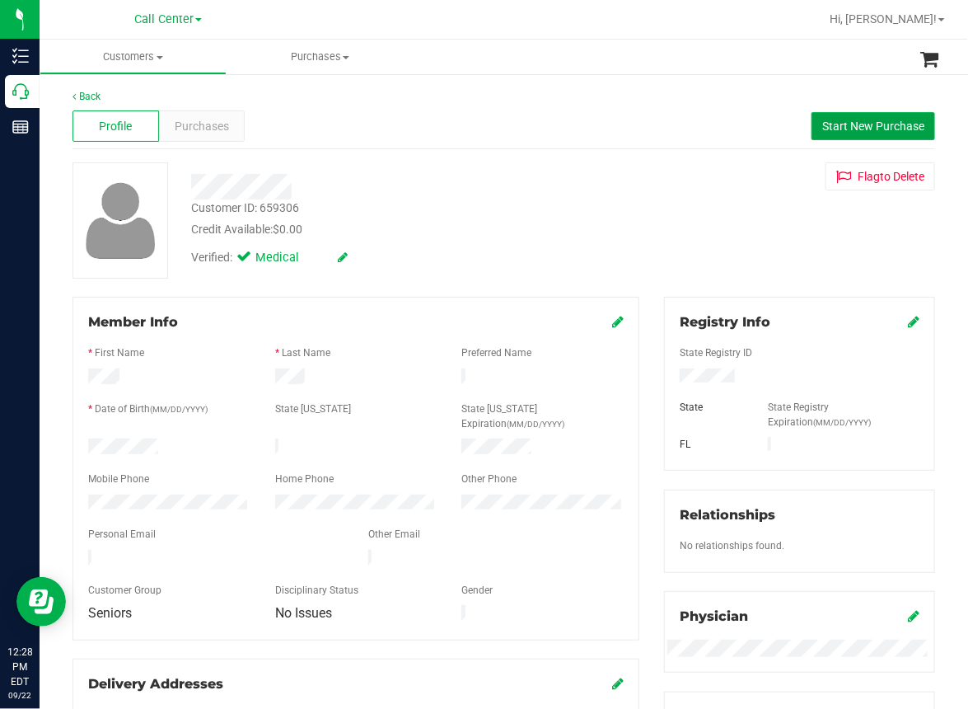
click at [828, 129] on span "Start New Purchase" at bounding box center [874, 126] width 102 height 13
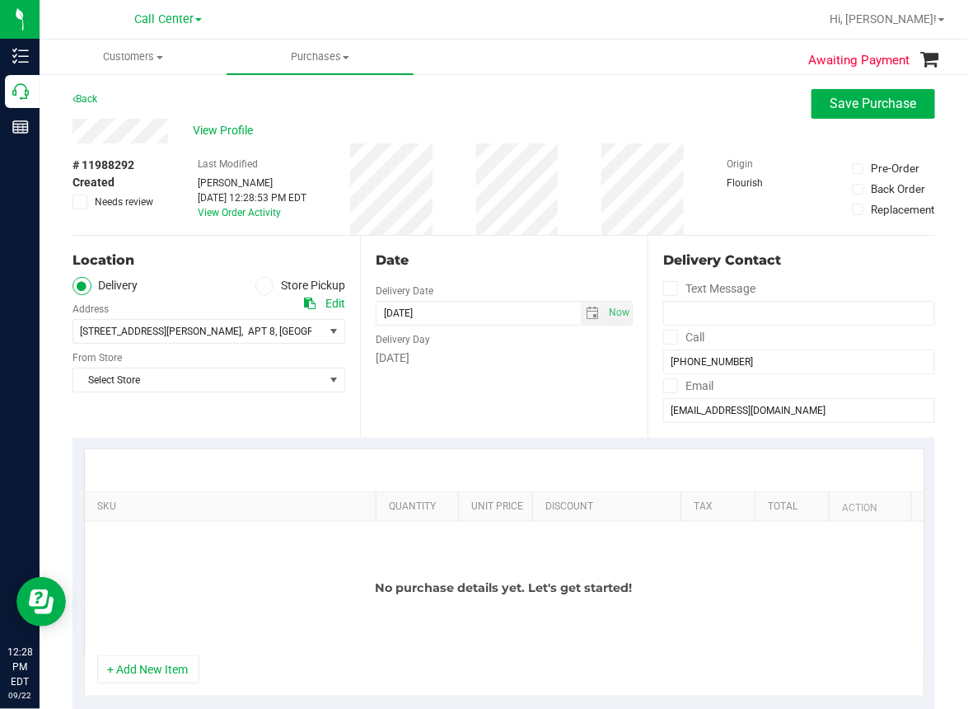
click at [420, 90] on div "Back Save Purchase" at bounding box center [504, 104] width 863 height 30
click at [850, 102] on span "Save Purchase" at bounding box center [874, 104] width 87 height 16
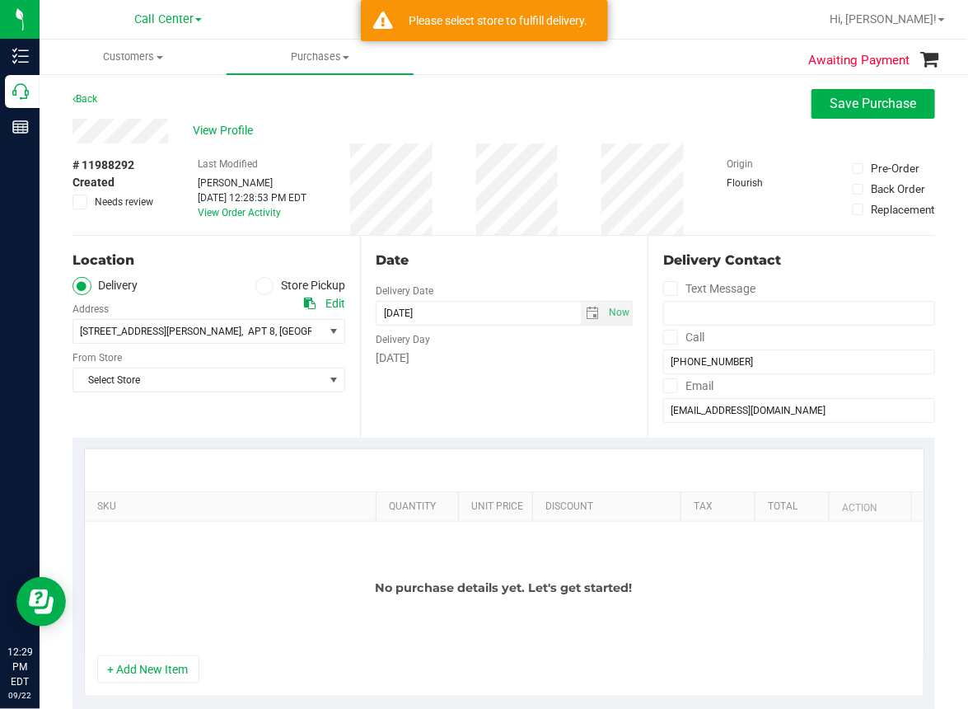
click at [260, 286] on icon at bounding box center [265, 286] width 10 height 0
click at [0, 0] on input "Store Pickup" at bounding box center [0, 0] width 0 height 0
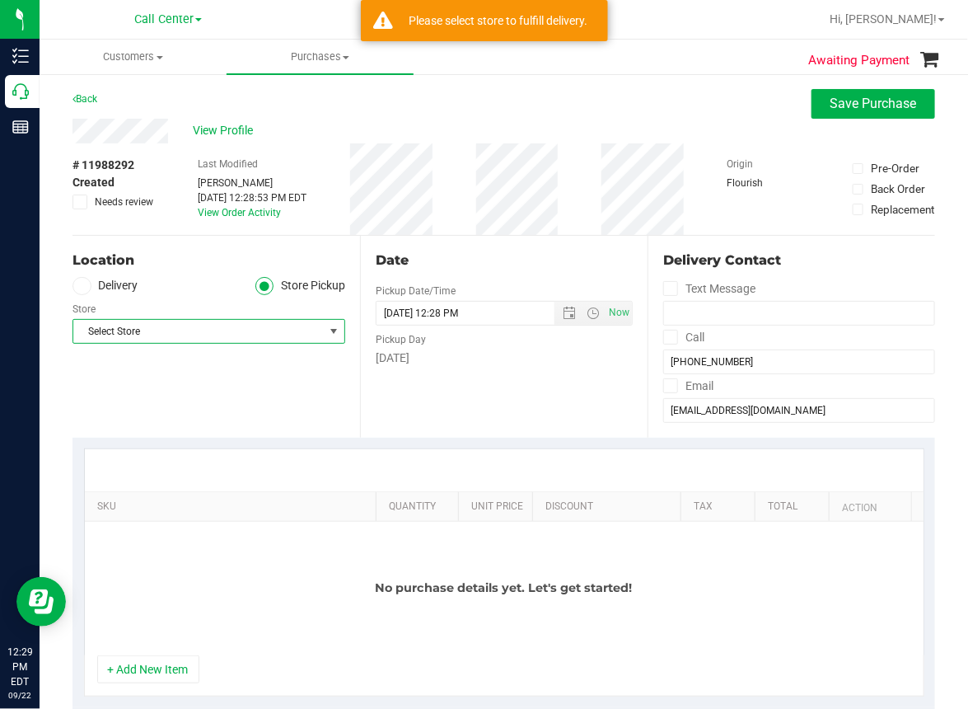
click at [186, 339] on span "Select Store" at bounding box center [198, 331] width 251 height 23
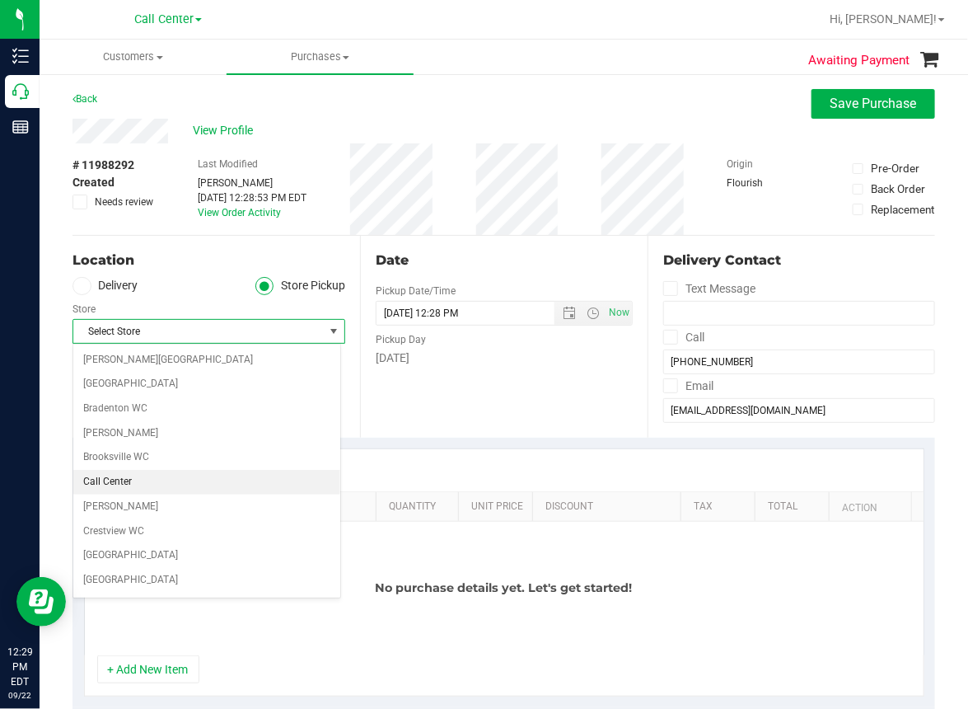
click at [103, 481] on li "Call Center" at bounding box center [206, 482] width 267 height 25
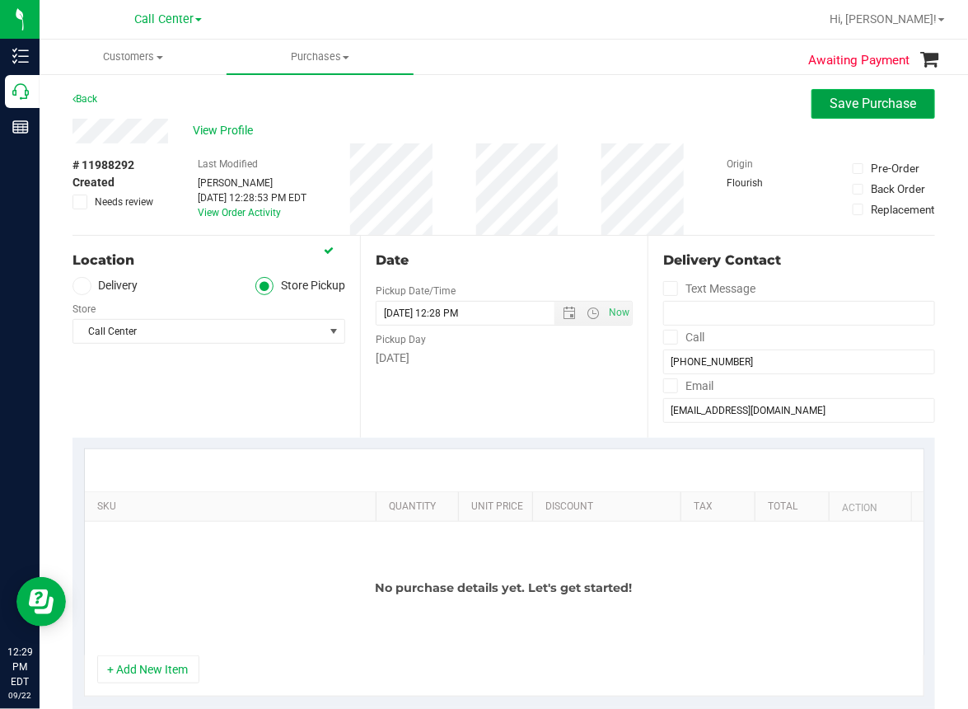
click at [837, 96] on span "Save Purchase" at bounding box center [874, 104] width 87 height 16
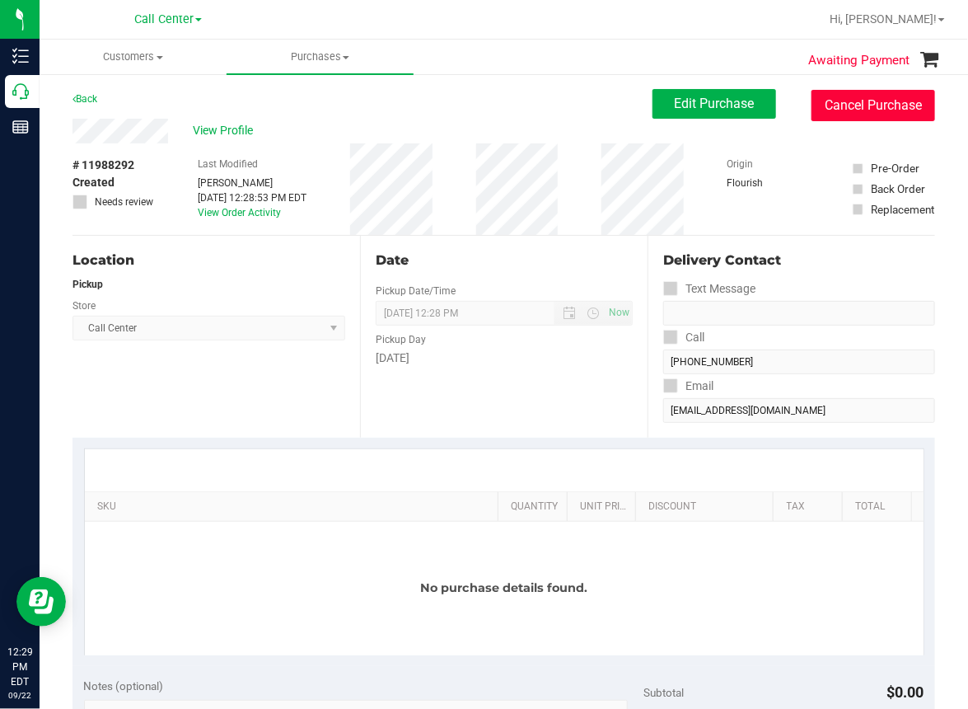
click at [837, 104] on button "Cancel Purchase" at bounding box center [874, 105] width 124 height 31
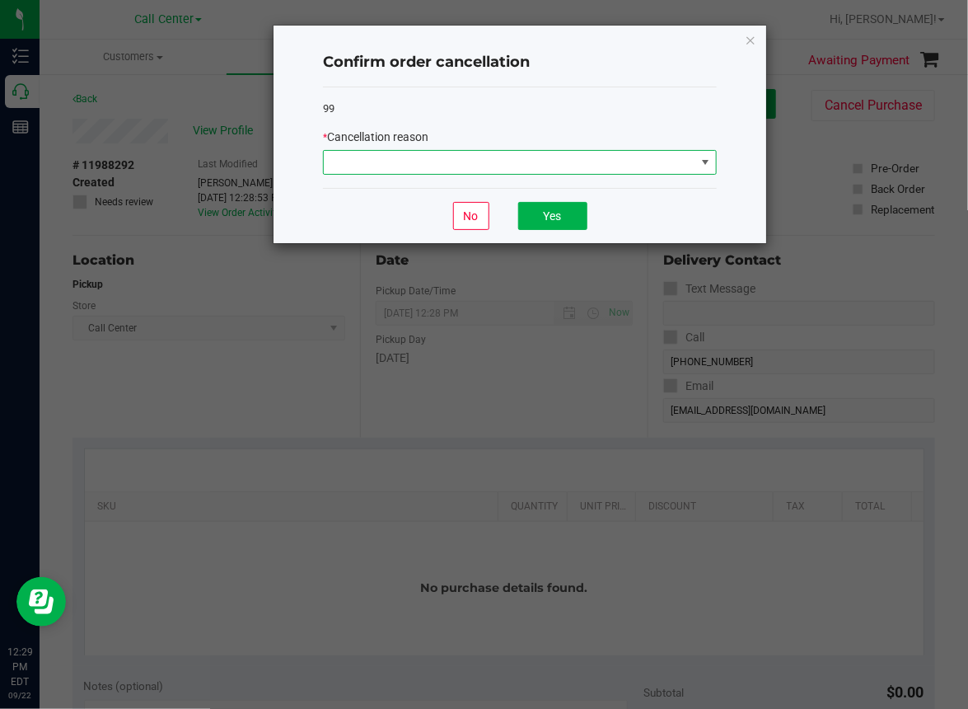
click at [537, 162] on span at bounding box center [510, 162] width 372 height 23
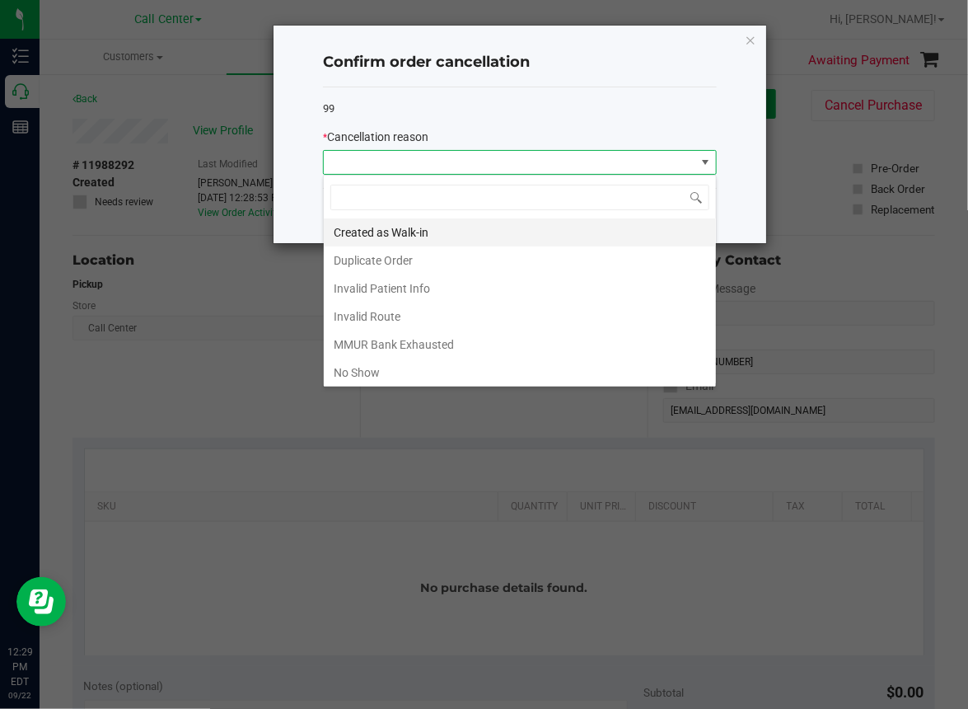
scroll to position [24, 394]
click at [384, 261] on li "Duplicate Order" at bounding box center [520, 260] width 392 height 28
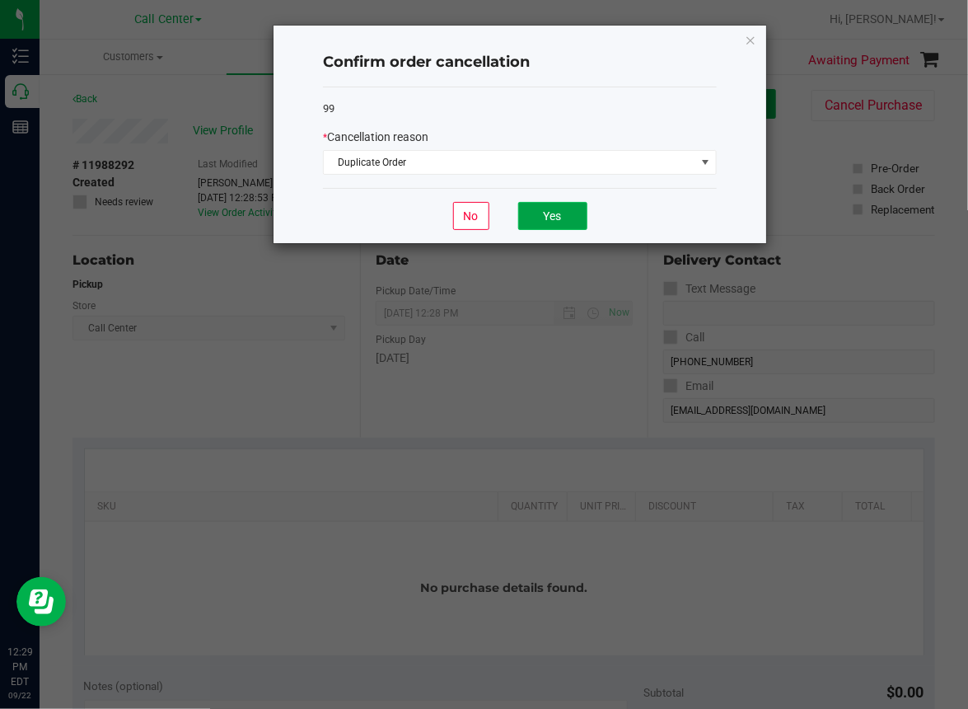
click at [564, 212] on button "Yes" at bounding box center [552, 216] width 69 height 28
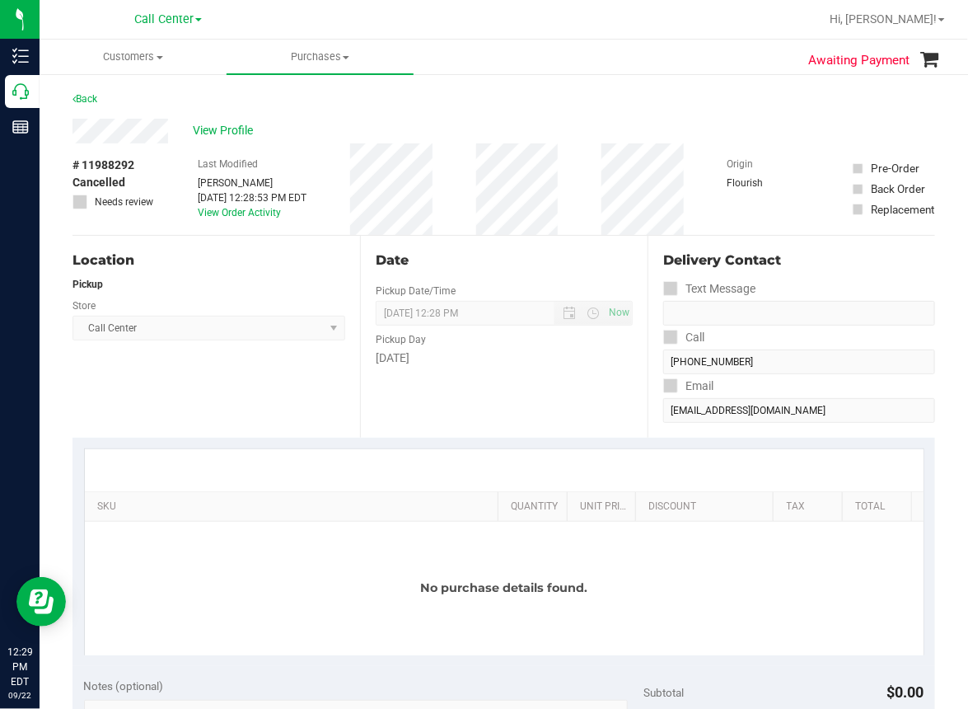
click at [235, 387] on div "Location Pickup Store Call Center Select Store Bonita Springs WC Boynton Beach …" at bounding box center [217, 337] width 288 height 202
click at [218, 133] on span "View Profile" at bounding box center [226, 130] width 66 height 17
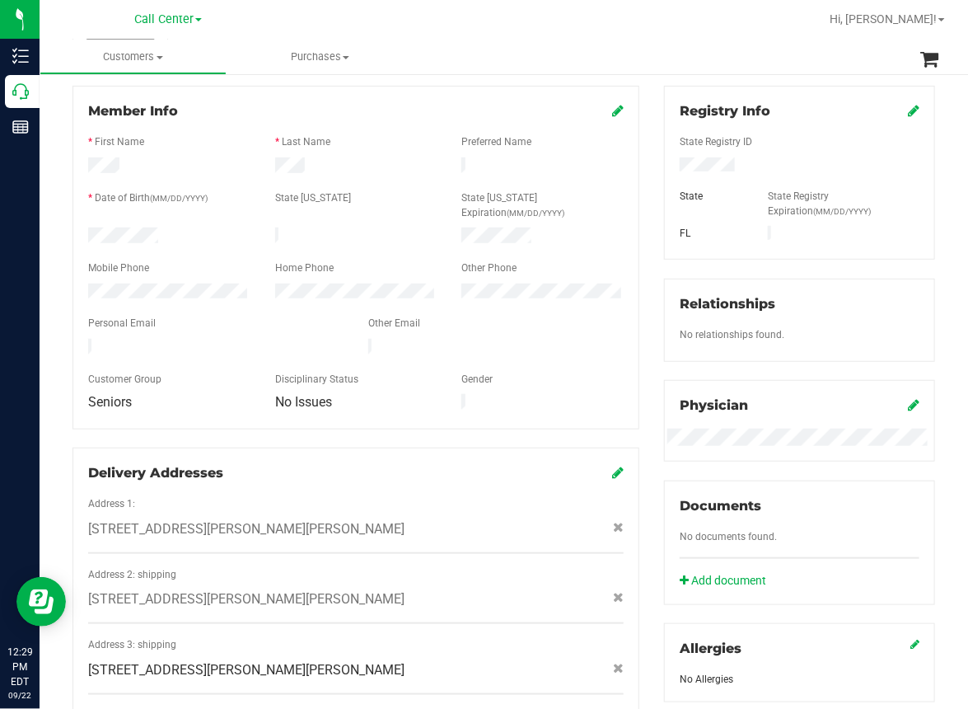
scroll to position [247, 0]
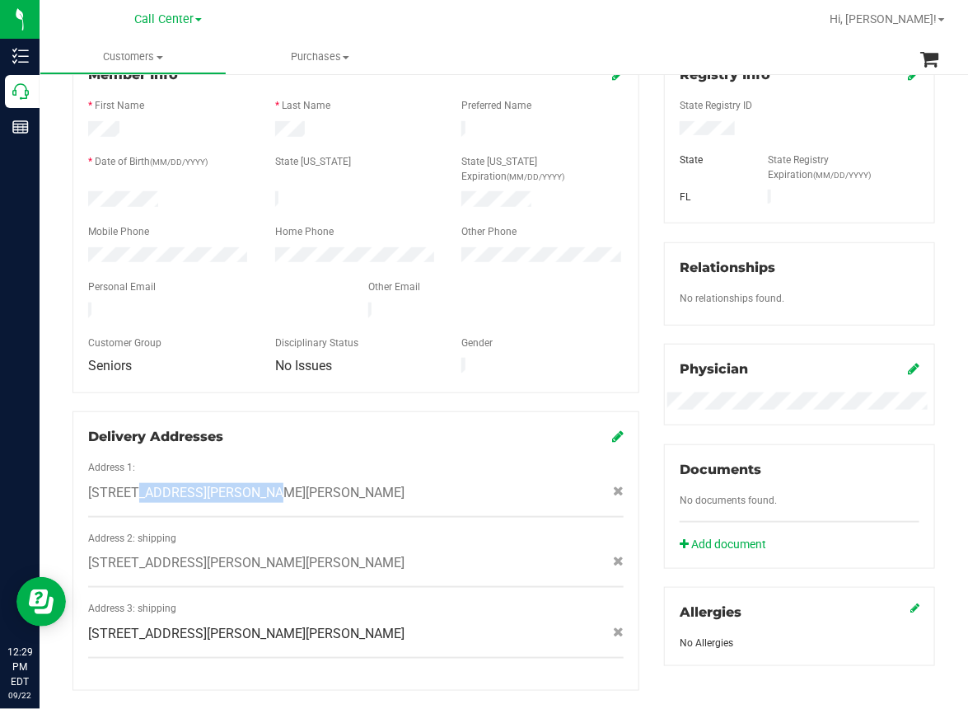
drag, startPoint x: 86, startPoint y: 457, endPoint x: 229, endPoint y: 455, distance: 143.4
click at [229, 483] on div "5317 SUMMERLIN RD APT 8 , Fort Myers , FL 33919" at bounding box center [356, 493] width 560 height 20
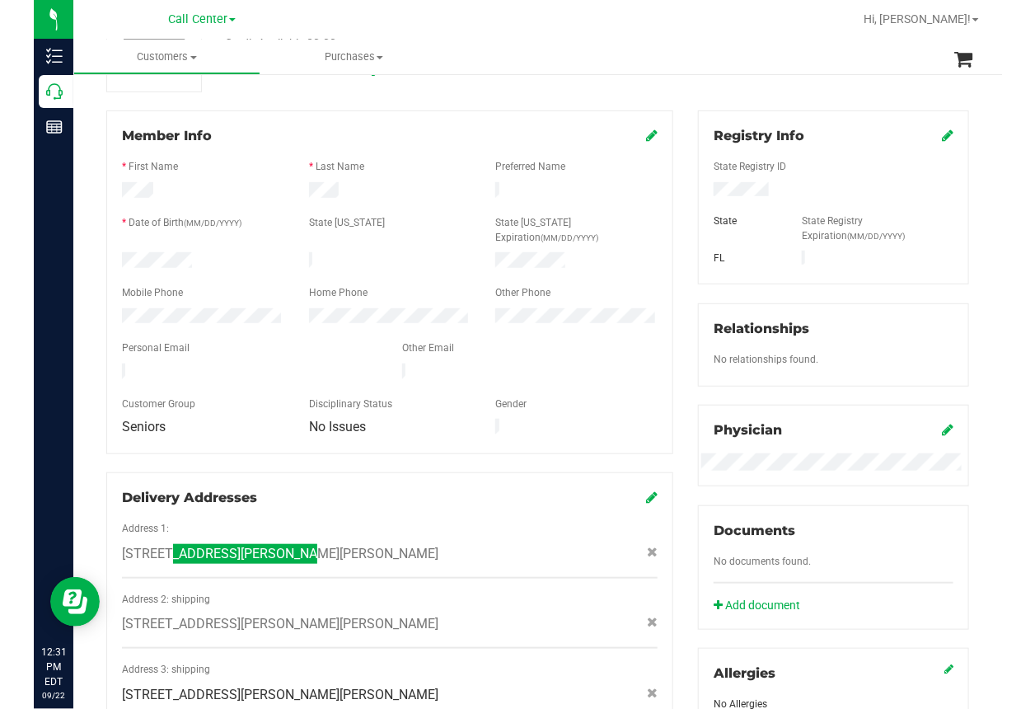
scroll to position [0, 0]
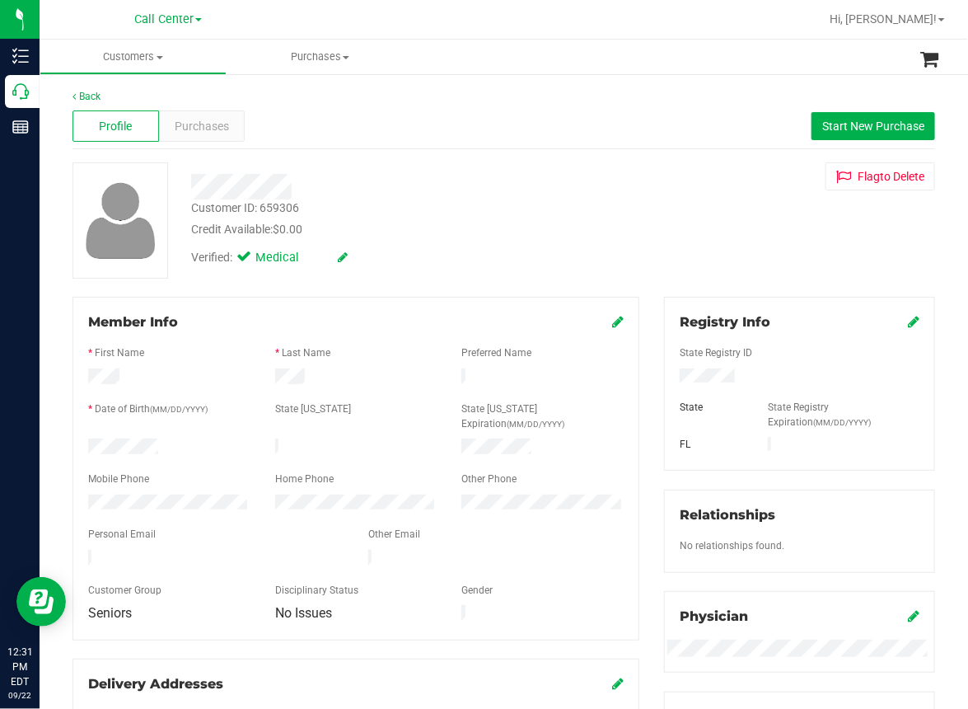
click at [605, 187] on div at bounding box center [401, 187] width 444 height 26
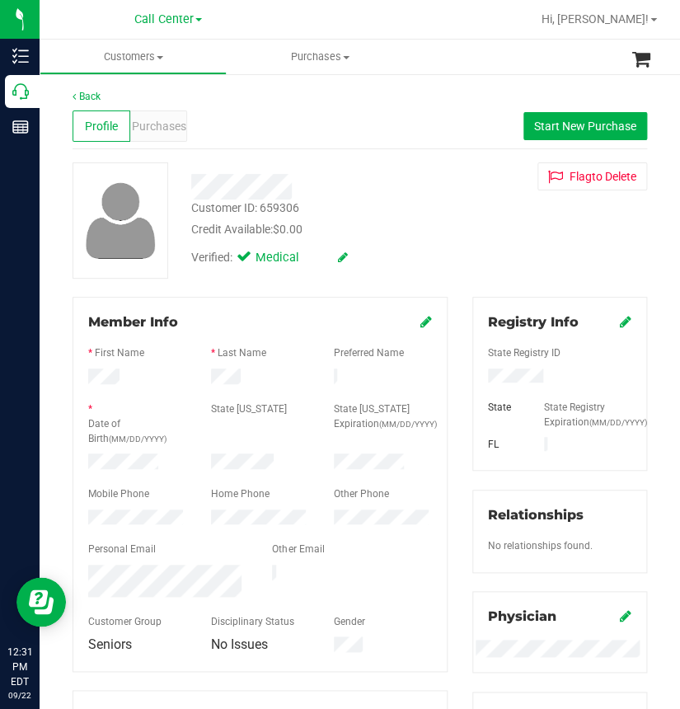
click at [420, 77] on div "Back Profile Purchases Start New Purchase Customer ID: 659306 Credit Available:…" at bounding box center [360, 698] width 640 height 1251
click at [330, 123] on div "Profile Purchases Start New Purchase" at bounding box center [360, 126] width 574 height 45
click at [429, 77] on div "Back Profile Purchases Start New Purchase Customer ID: 659306 Credit Available:…" at bounding box center [360, 698] width 640 height 1251
click at [152, 120] on span "Purchases" at bounding box center [159, 126] width 54 height 17
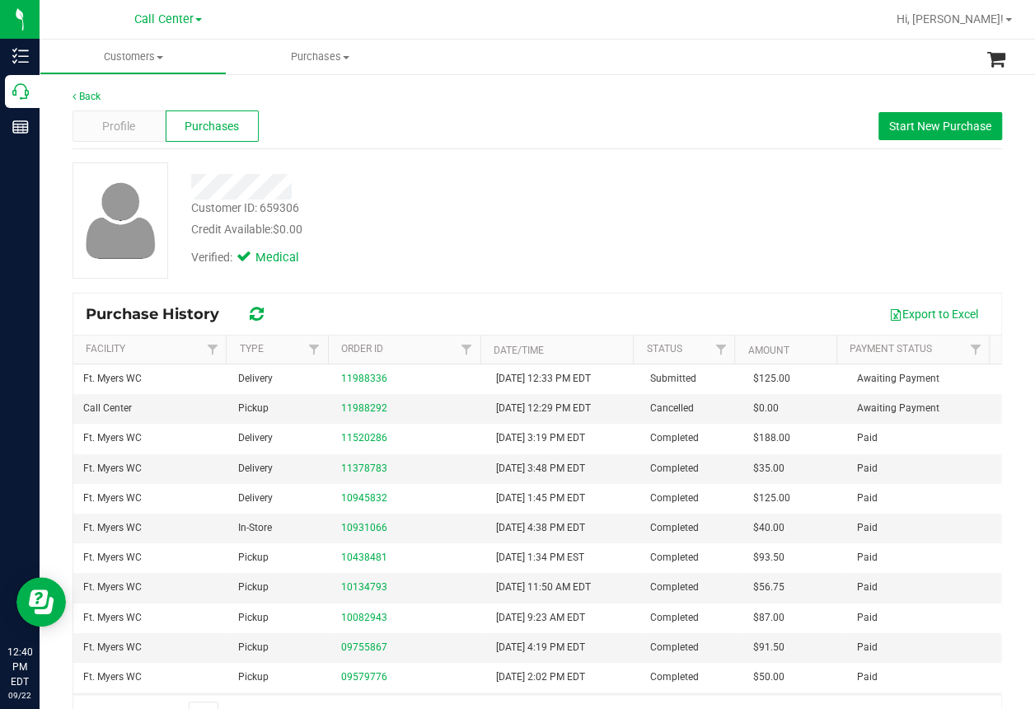
click at [499, 213] on div "Customer ID: 659306 Credit Available: $0.00" at bounding box center [417, 218] width 477 height 39
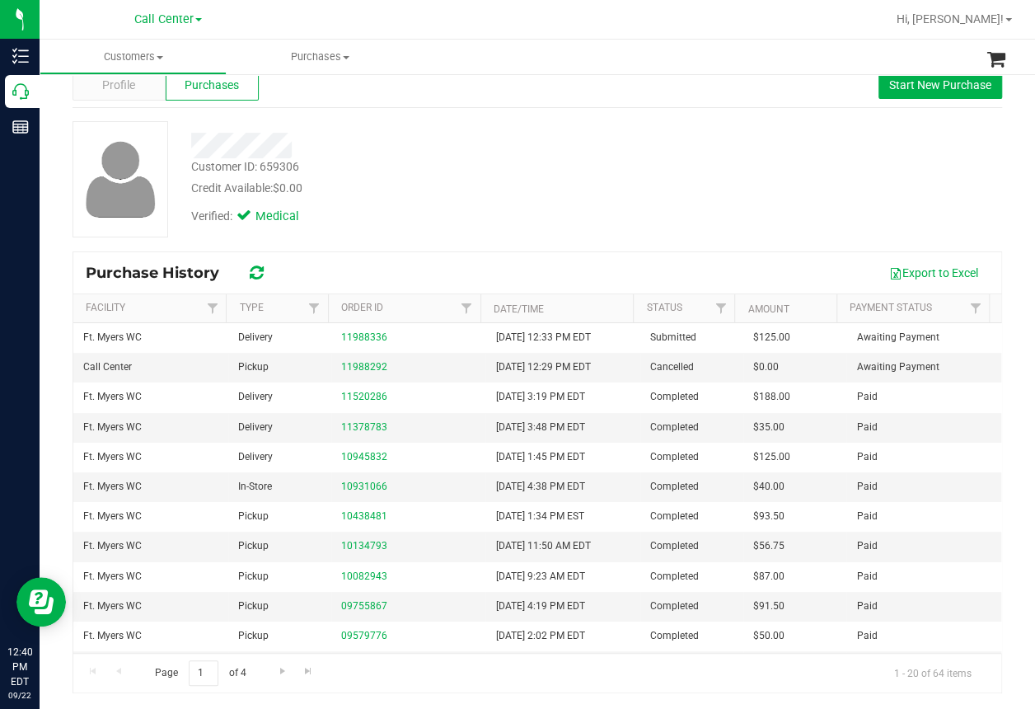
click at [556, 180] on div "Credit Available: $0.00" at bounding box center [417, 188] width 452 height 17
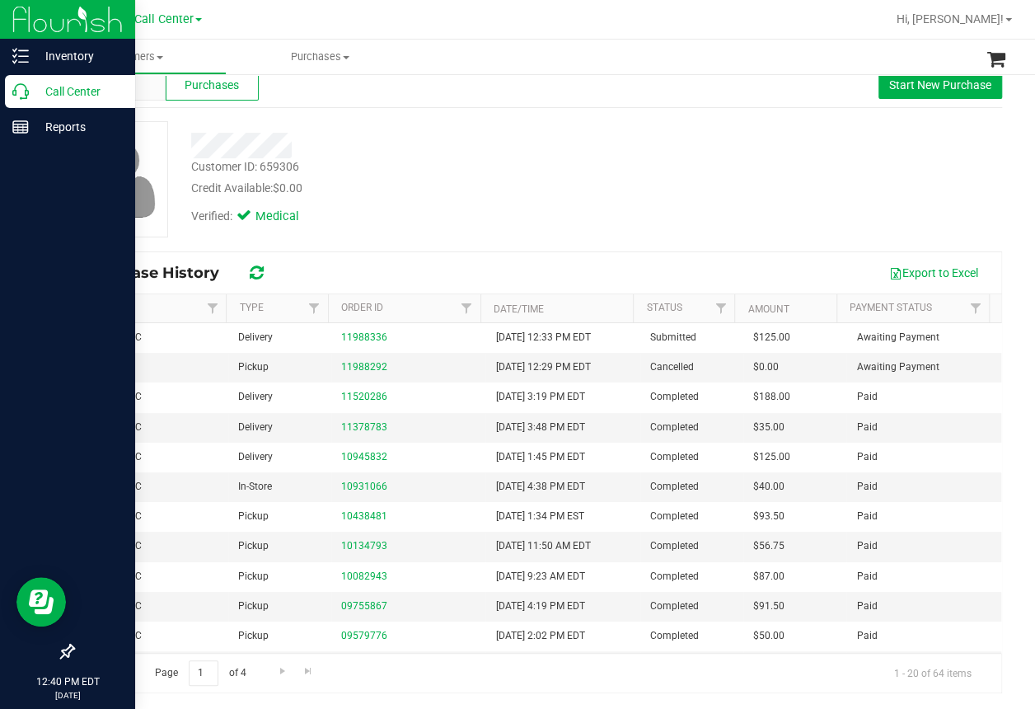
click at [34, 95] on p "Call Center" at bounding box center [78, 92] width 99 height 20
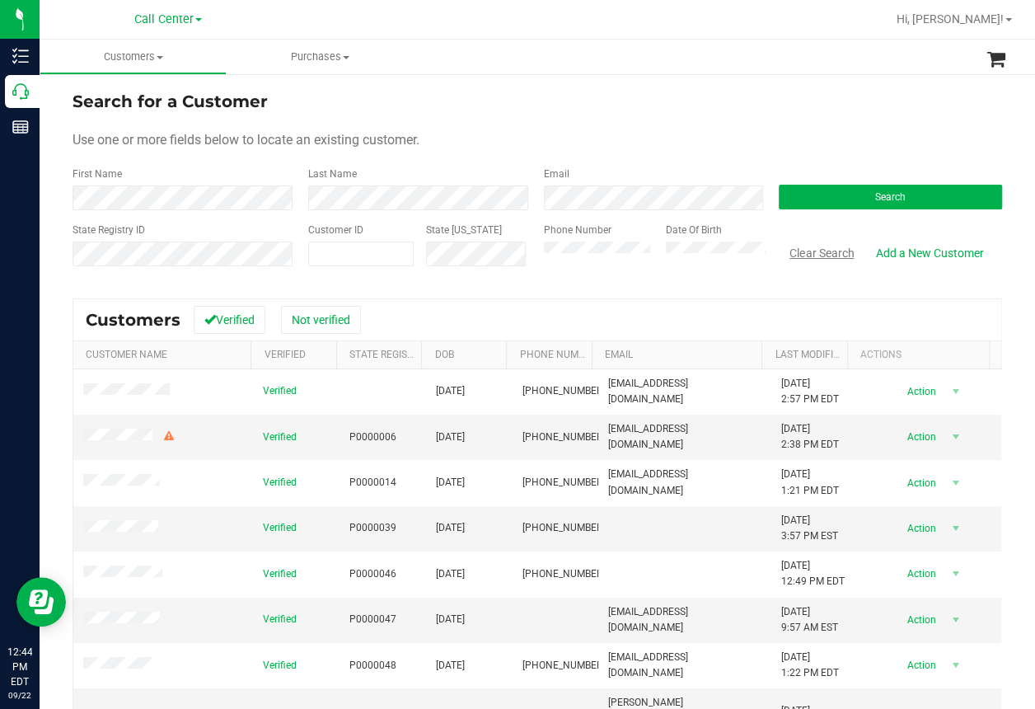
click at [812, 248] on button "Clear Search" at bounding box center [822, 253] width 86 height 28
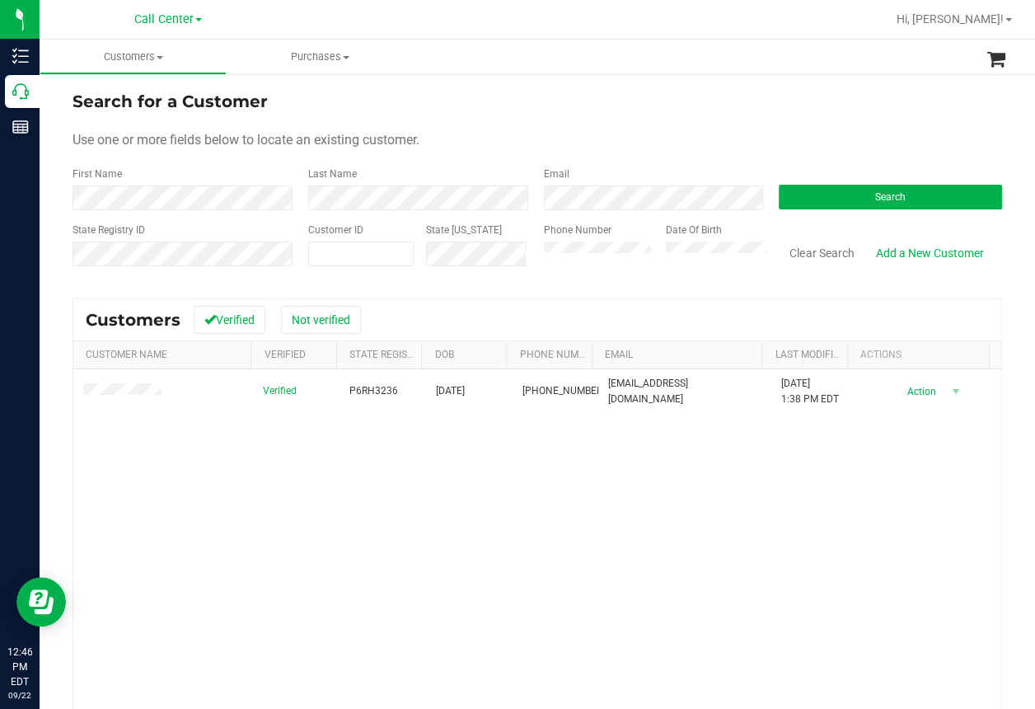
click at [404, 503] on div "Verified P6RH3236 03/21/1990 (352) 601-9820 barth8006@gmail.com 8/7/2025 1:38 P…" at bounding box center [537, 592] width 928 height 447
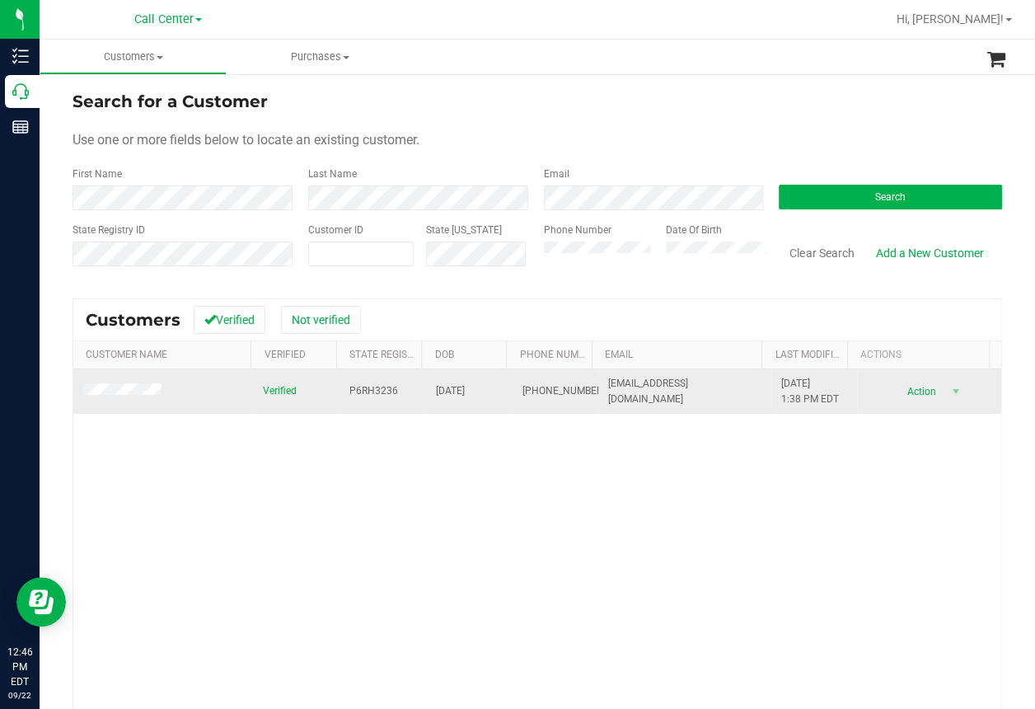
click at [362, 390] on span "P6RH3236" at bounding box center [373, 391] width 49 height 16
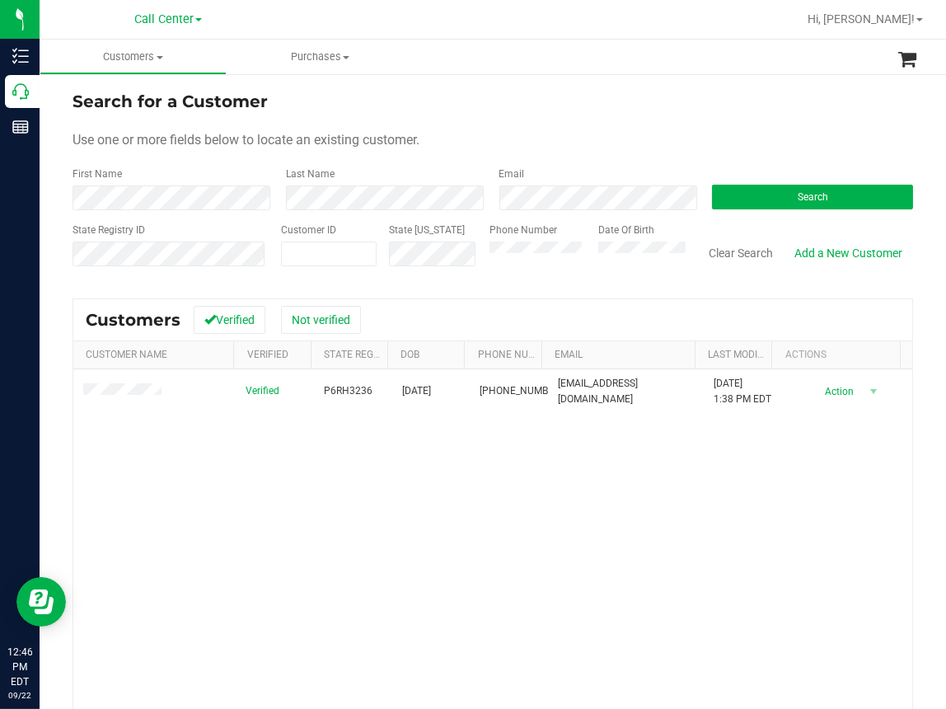
click at [444, 539] on div "Verified P6RH3236 03/21/1990 (352) 601-9820 barth8006@gmail.com 8/7/2025 1:38 P…" at bounding box center [492, 592] width 839 height 447
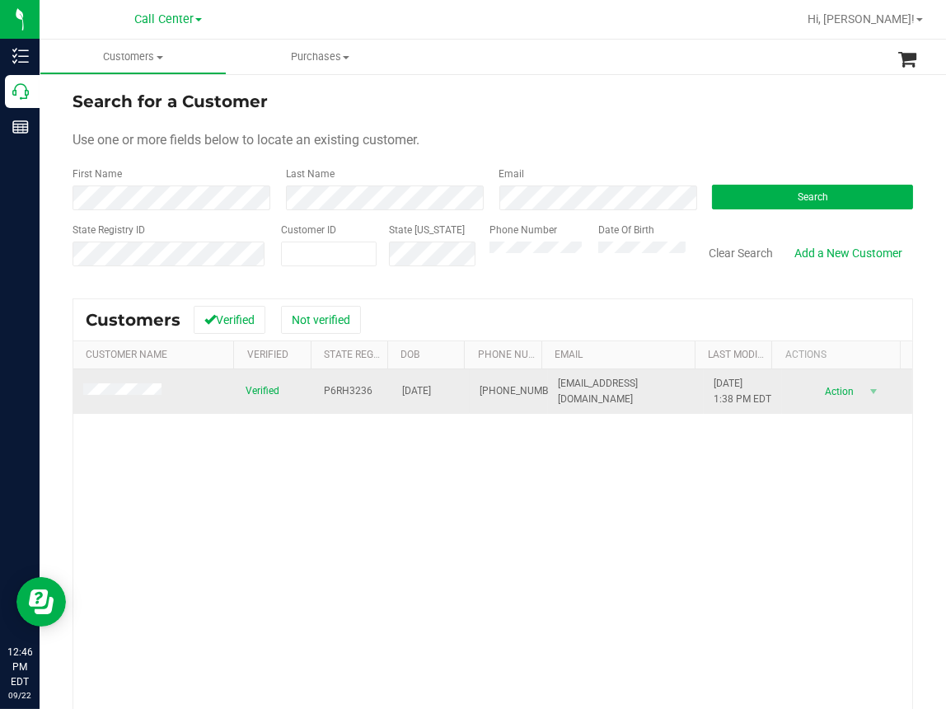
click at [420, 397] on span "03/21/1990" at bounding box center [416, 391] width 29 height 16
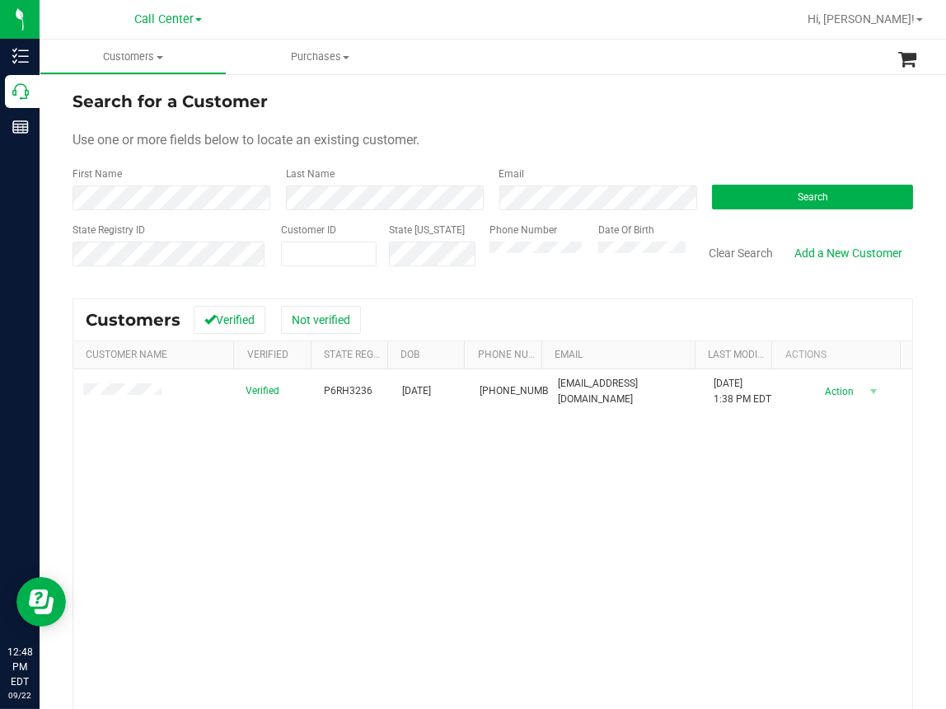
click at [298, 522] on div "Verified P6RH3236 03/21/1990 (352) 601-9820 barth8006@gmail.com 8/7/2025 1:38 P…" at bounding box center [492, 592] width 839 height 447
click at [723, 253] on button "Clear Search" at bounding box center [741, 253] width 86 height 28
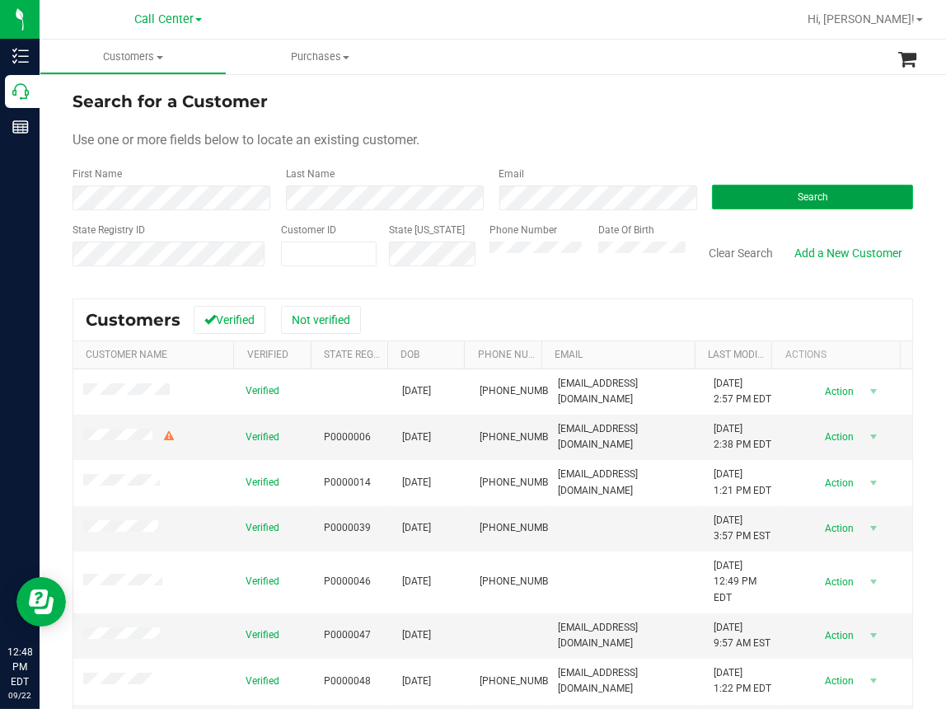
click at [806, 197] on span "Search" at bounding box center [813, 197] width 30 height 12
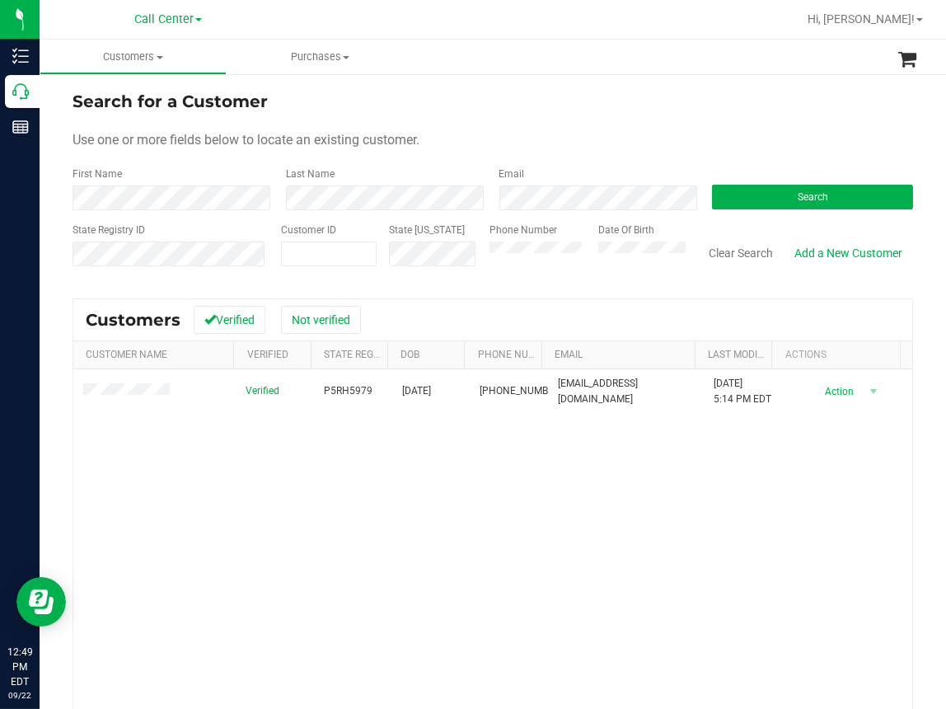
click at [334, 486] on div "Verified P5RH5979 11/09/1952 (330) 360-7353 mikelevylle@cscs.com 7/17/2025 5:14…" at bounding box center [492, 592] width 839 height 447
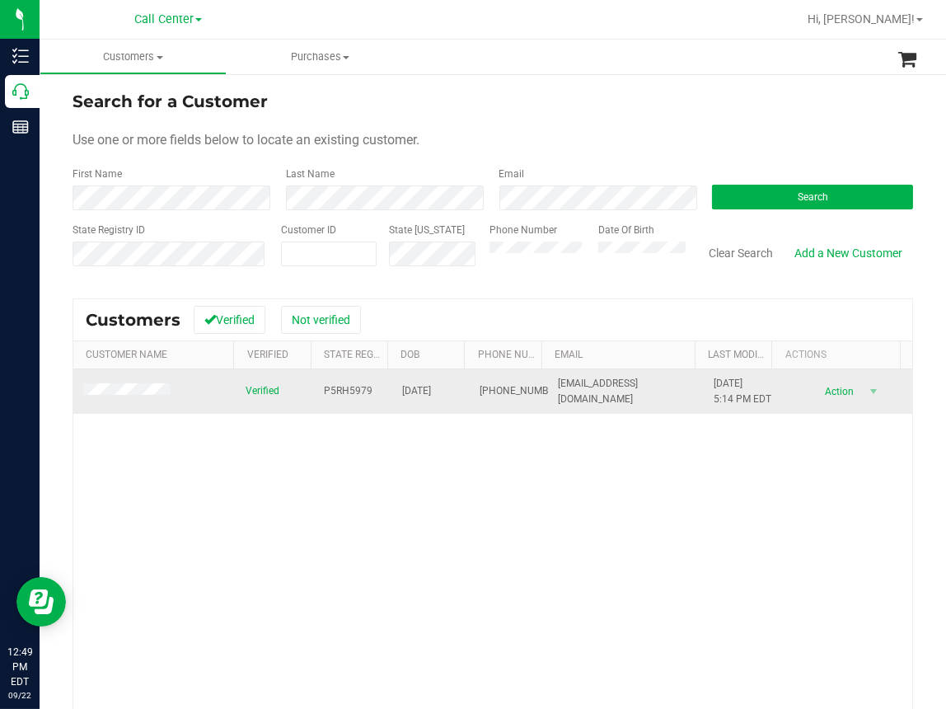
click at [344, 396] on span "P5RH5979" at bounding box center [348, 391] width 49 height 16
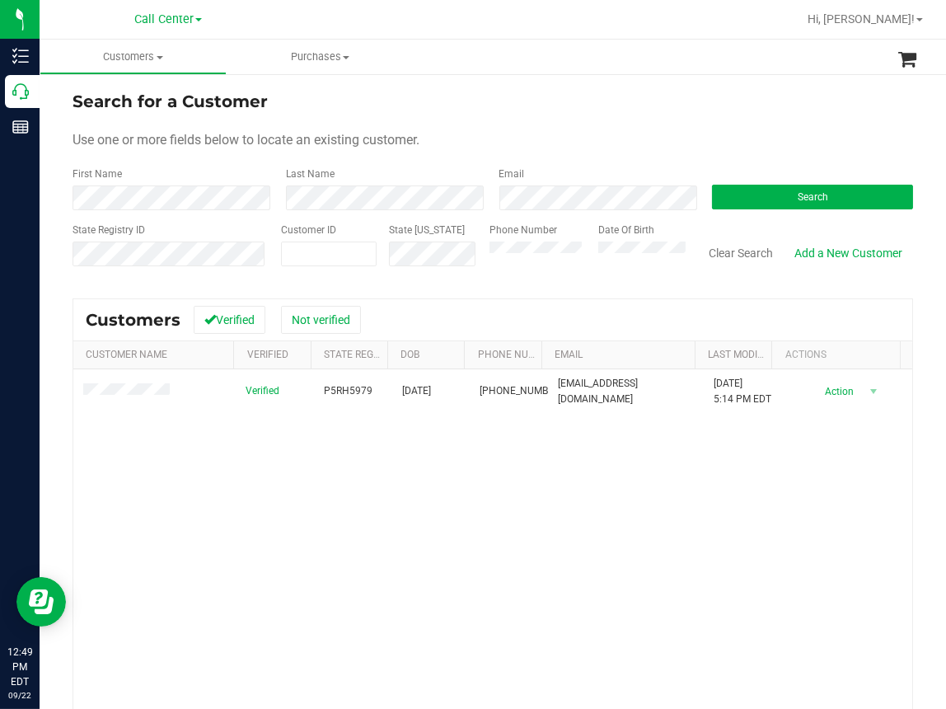
click at [391, 448] on div "Verified P5RH5979 11/09/1952 (330) 360-7353 mikelevylle@cscs.com 7/17/2025 5:14…" at bounding box center [492, 592] width 839 height 447
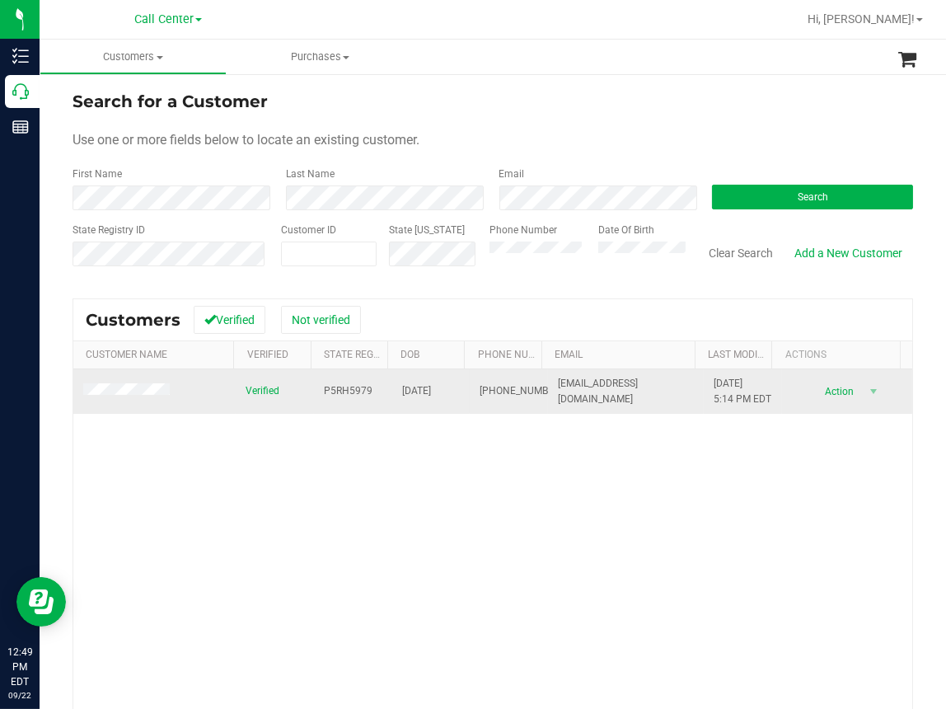
click at [411, 399] on span "11/09/1952" at bounding box center [416, 391] width 29 height 16
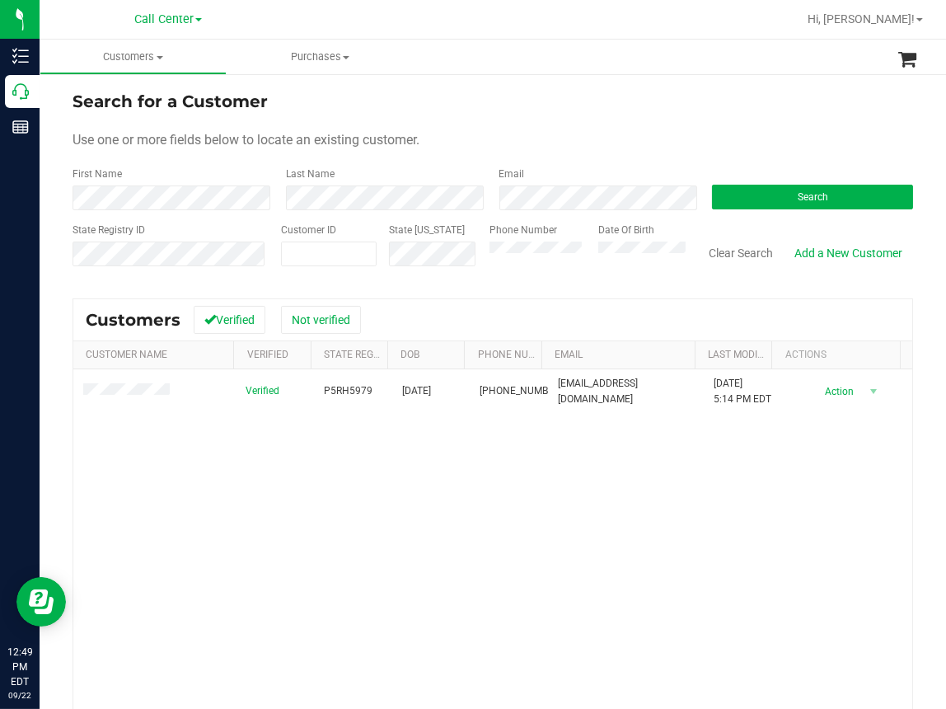
click at [381, 518] on div "Verified P5RH5979 11/09/1952 (330) 360-7353 mikelevylle@cscs.com 7/17/2025 5:14…" at bounding box center [492, 592] width 839 height 447
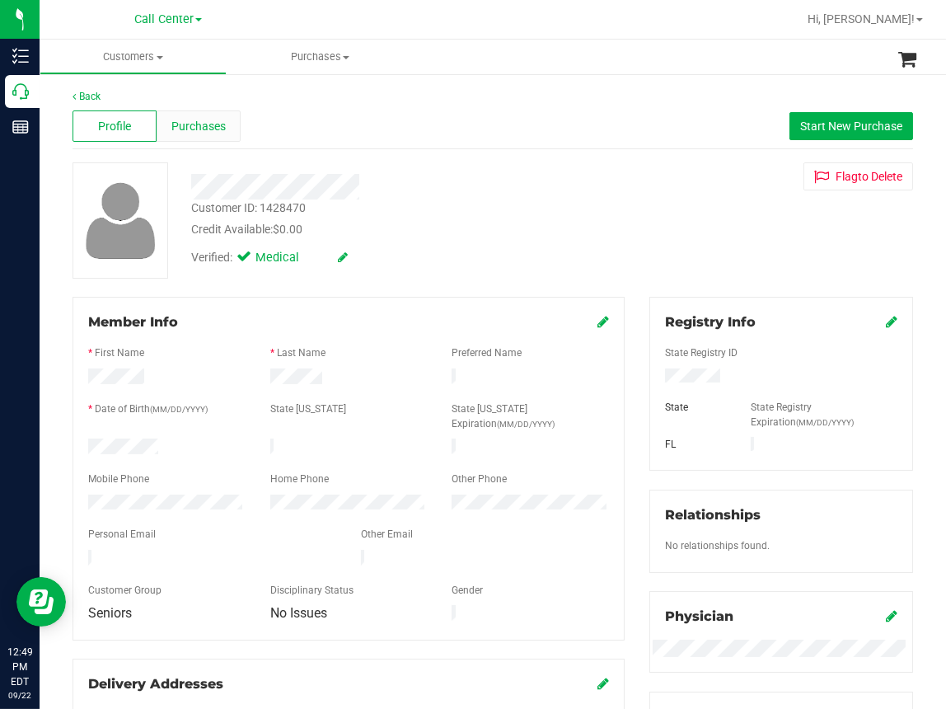
click at [199, 126] on span "Purchases" at bounding box center [198, 126] width 54 height 17
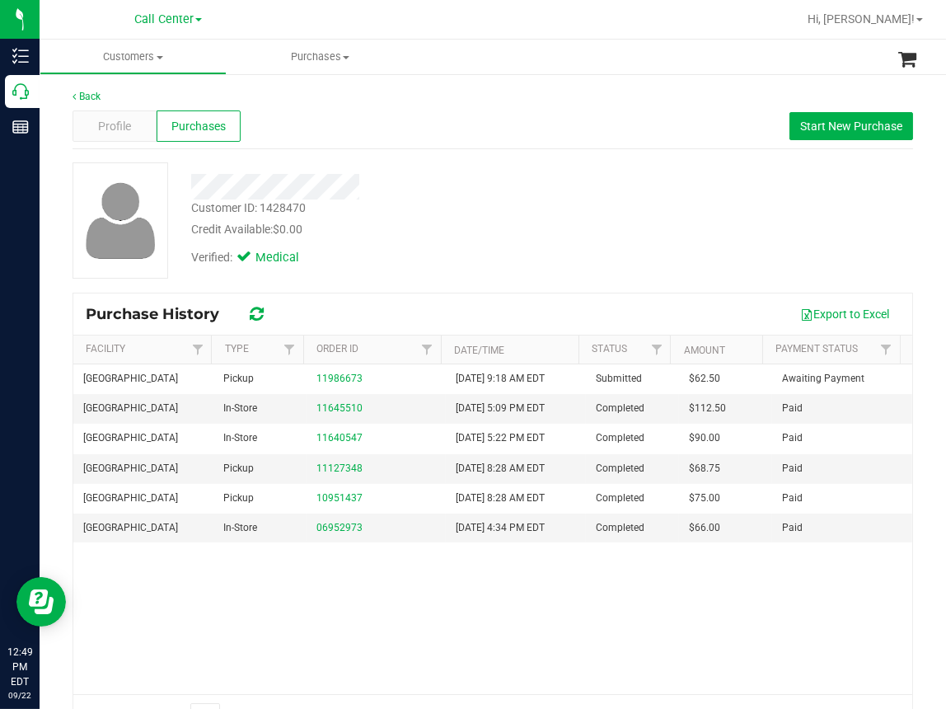
click at [268, 628] on div "Palm Coast WC Pickup 11986673 9/22/2025 9:18 AM EDT Submitted $62.50 Awaiting P…" at bounding box center [492, 529] width 839 height 330
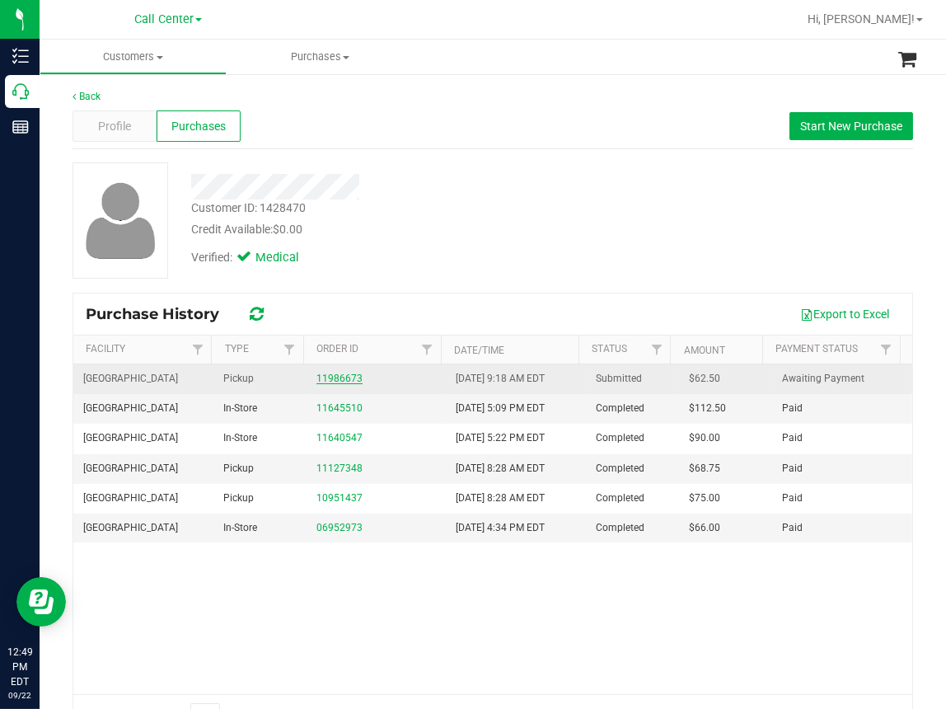
click at [338, 379] on link "11986673" at bounding box center [339, 379] width 46 height 12
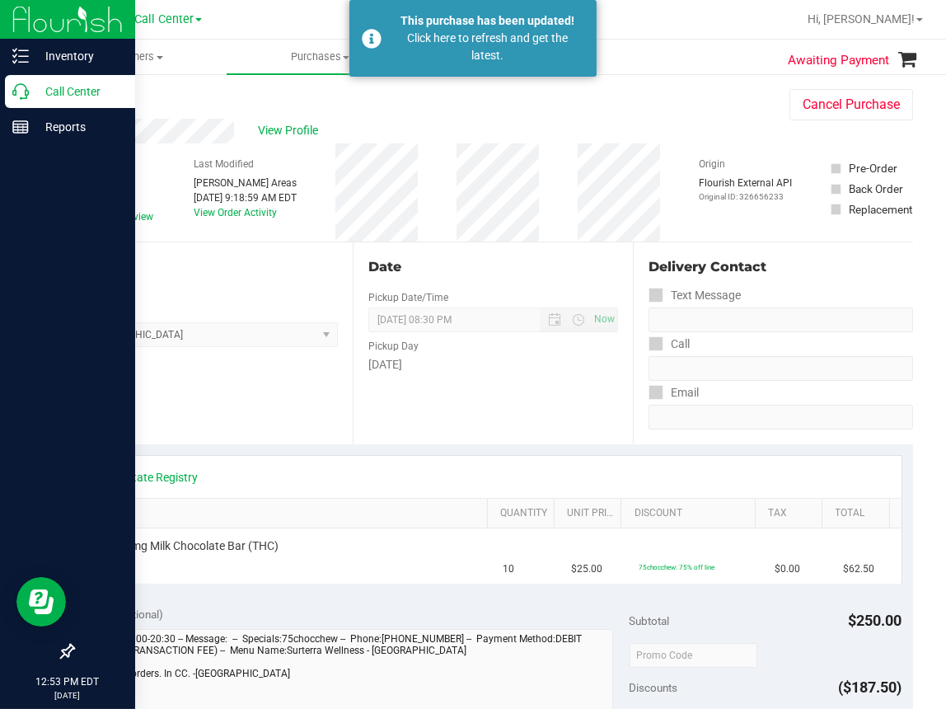
click at [21, 91] on icon at bounding box center [20, 91] width 16 height 16
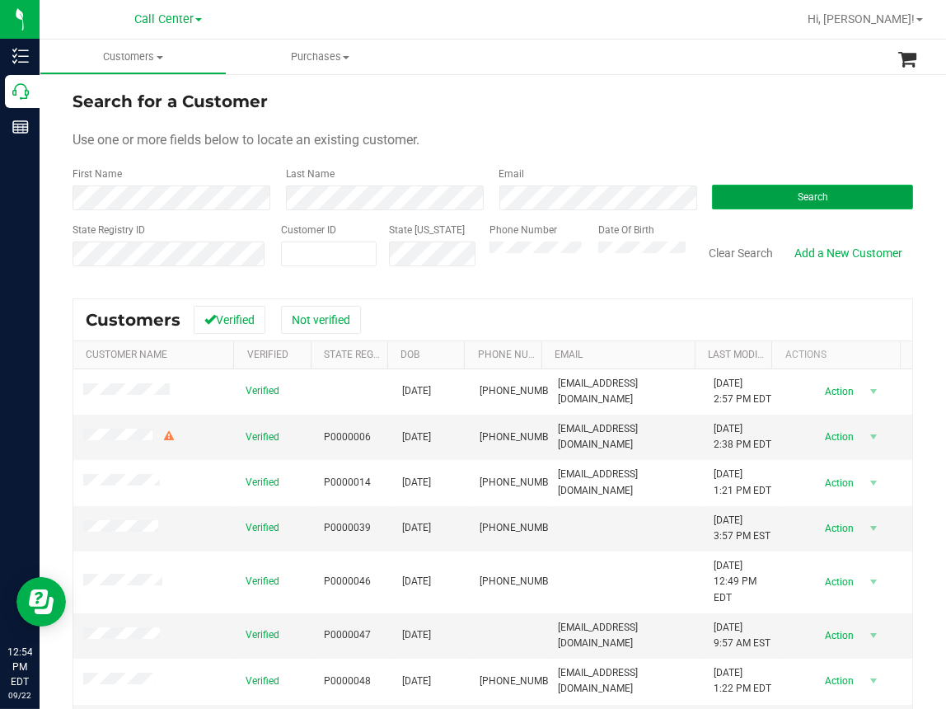
click at [771, 195] on button "Search" at bounding box center [812, 197] width 201 height 25
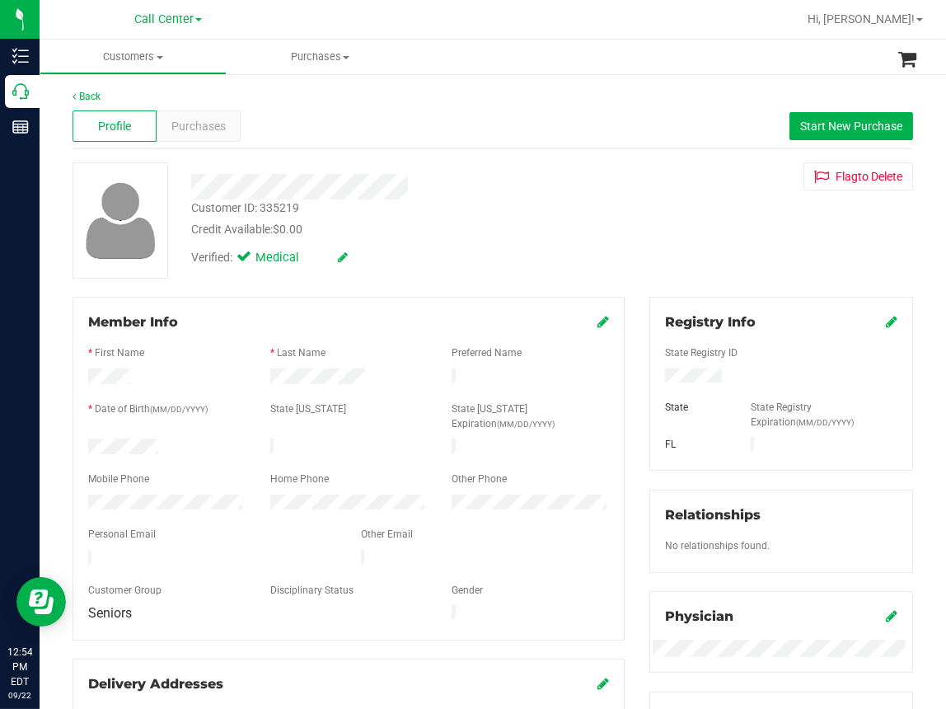
click at [445, 268] on div "Verified: Medical" at bounding box center [395, 256] width 433 height 36
click at [431, 252] on div "Verified: Medical" at bounding box center [395, 256] width 433 height 36
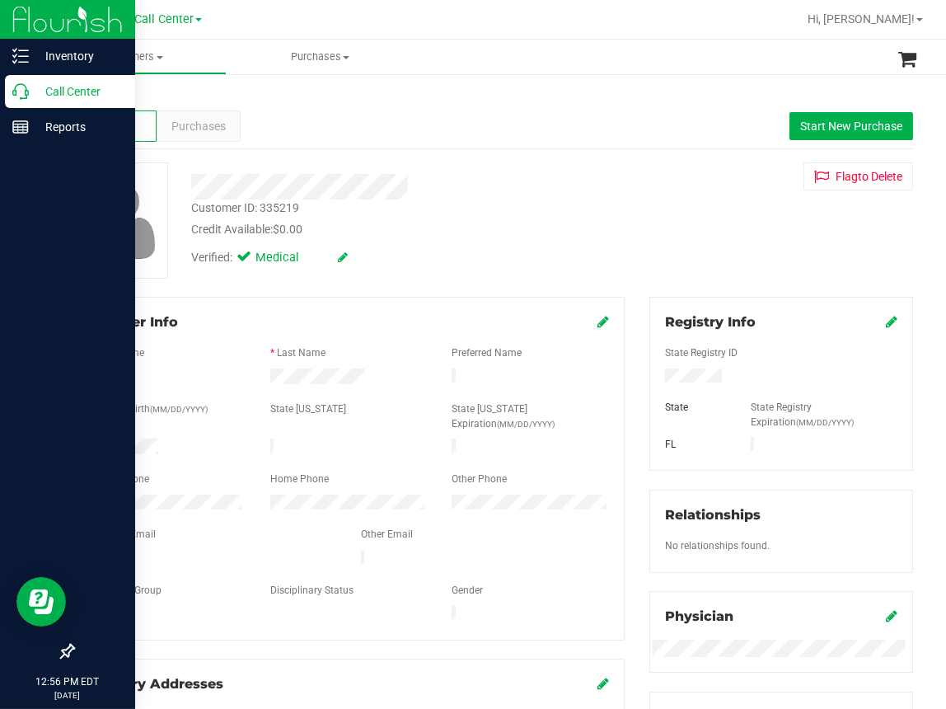
click at [18, 101] on div "Call Center" at bounding box center [70, 91] width 130 height 33
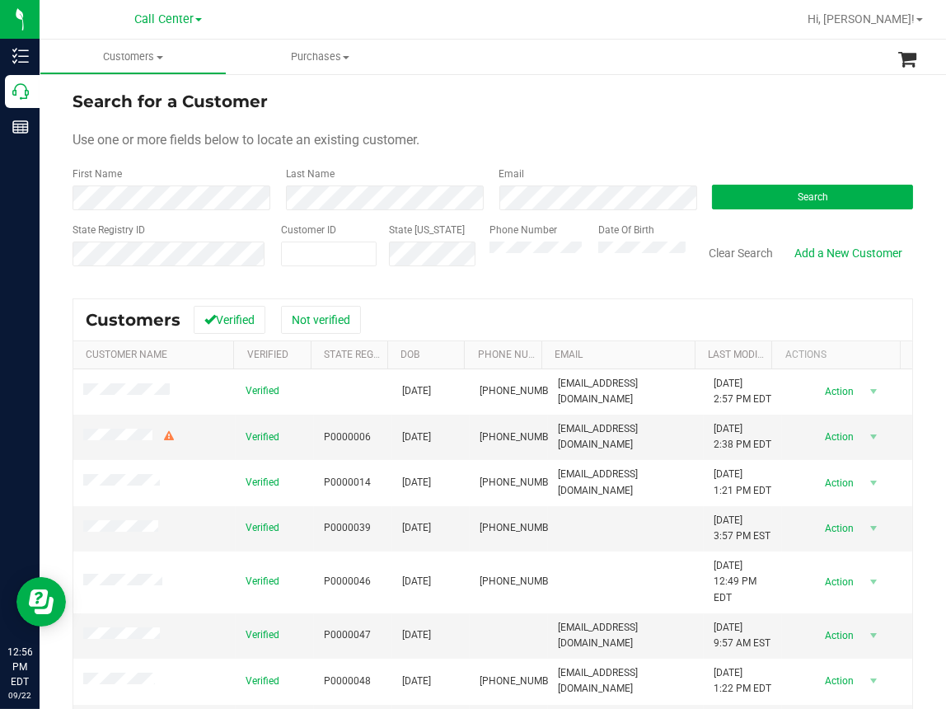
click at [638, 131] on div "Use one or more fields below to locate an existing customer." at bounding box center [493, 140] width 841 height 20
click at [566, 80] on div "Search for a Customer Use one or more fields below to locate an existing custom…" at bounding box center [493, 474] width 907 height 803
click at [832, 189] on button "Search" at bounding box center [812, 197] width 201 height 25
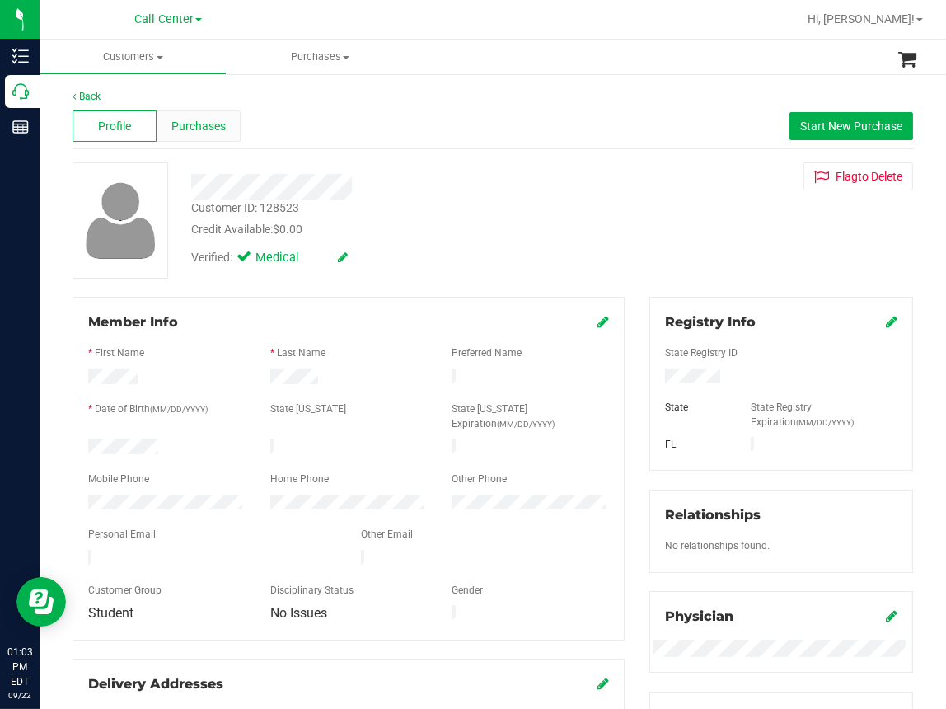
click at [217, 127] on span "Purchases" at bounding box center [198, 126] width 54 height 17
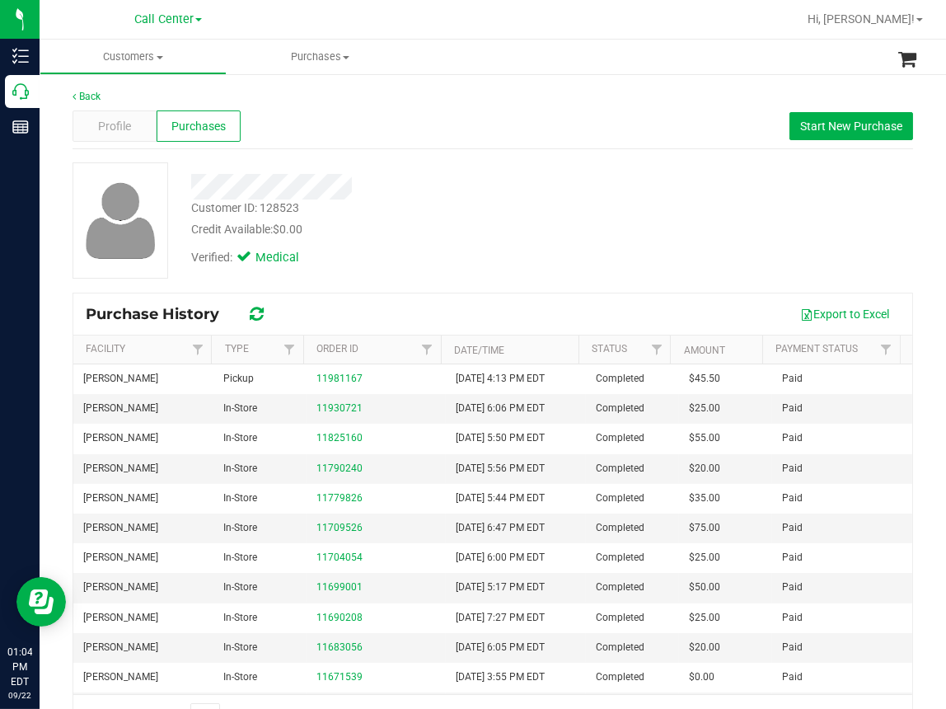
click at [441, 152] on div "Back Profile Purchases Start New Purchase Customer ID: 128523 Credit Available:…" at bounding box center [493, 413] width 841 height 649
click at [111, 124] on span "Profile" at bounding box center [114, 126] width 33 height 17
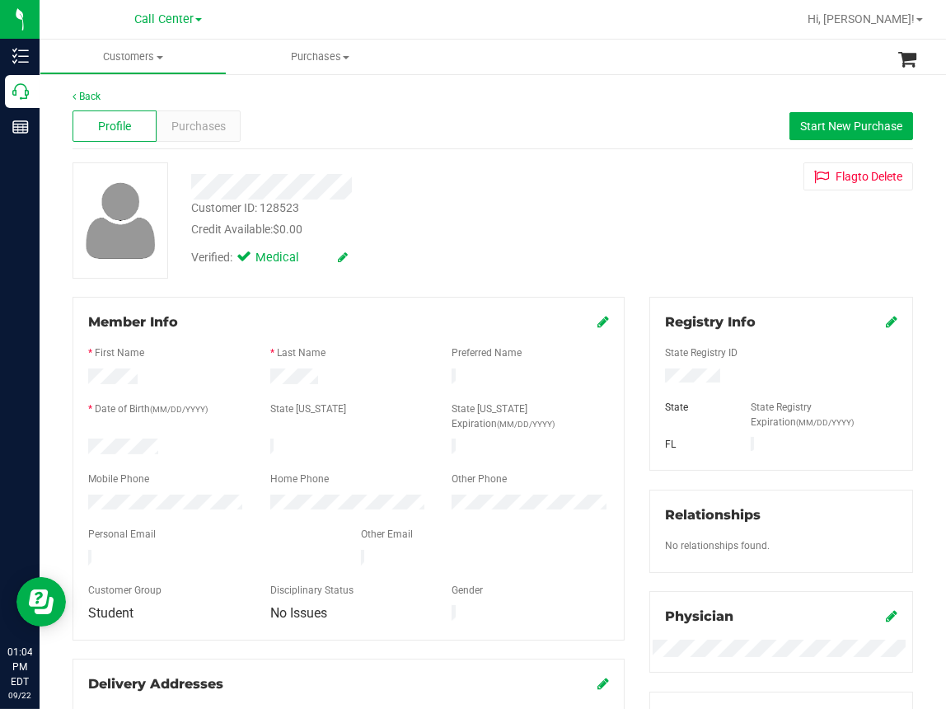
drag, startPoint x: 387, startPoint y: 242, endPoint x: 374, endPoint y: 259, distance: 21.1
click at [387, 242] on div "Verified: Medical" at bounding box center [395, 256] width 433 height 36
click at [191, 118] on span "Purchases" at bounding box center [198, 126] width 54 height 17
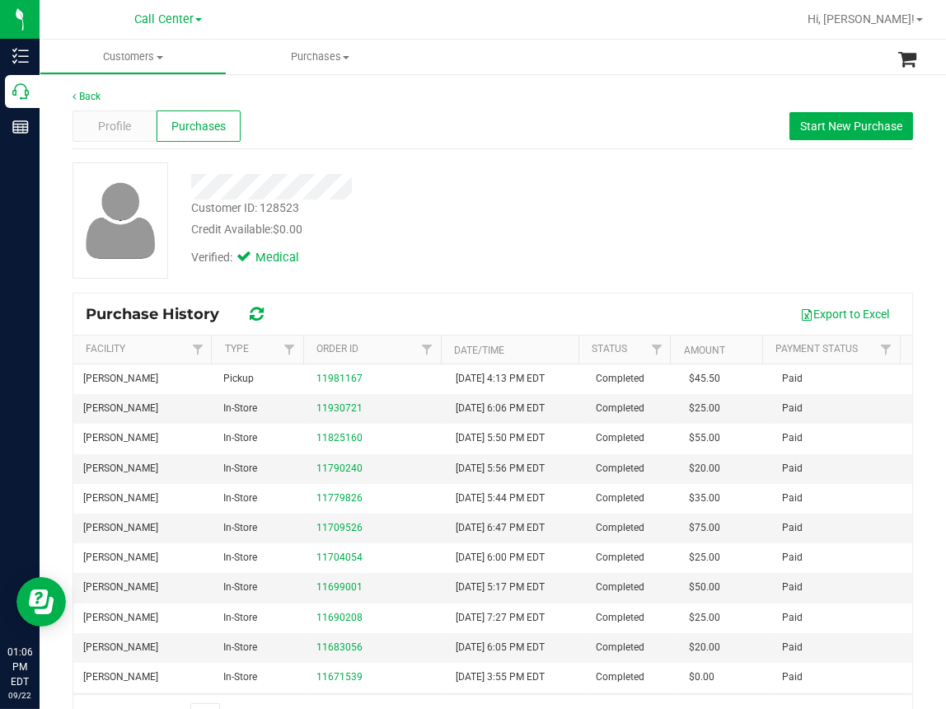
click at [419, 202] on div "Customer ID: 128523 Credit Available: $0.00" at bounding box center [395, 218] width 433 height 39
drag, startPoint x: 841, startPoint y: 125, endPoint x: 831, endPoint y: 125, distance: 9.9
click at [837, 125] on span "Start New Purchase" at bounding box center [851, 126] width 102 height 13
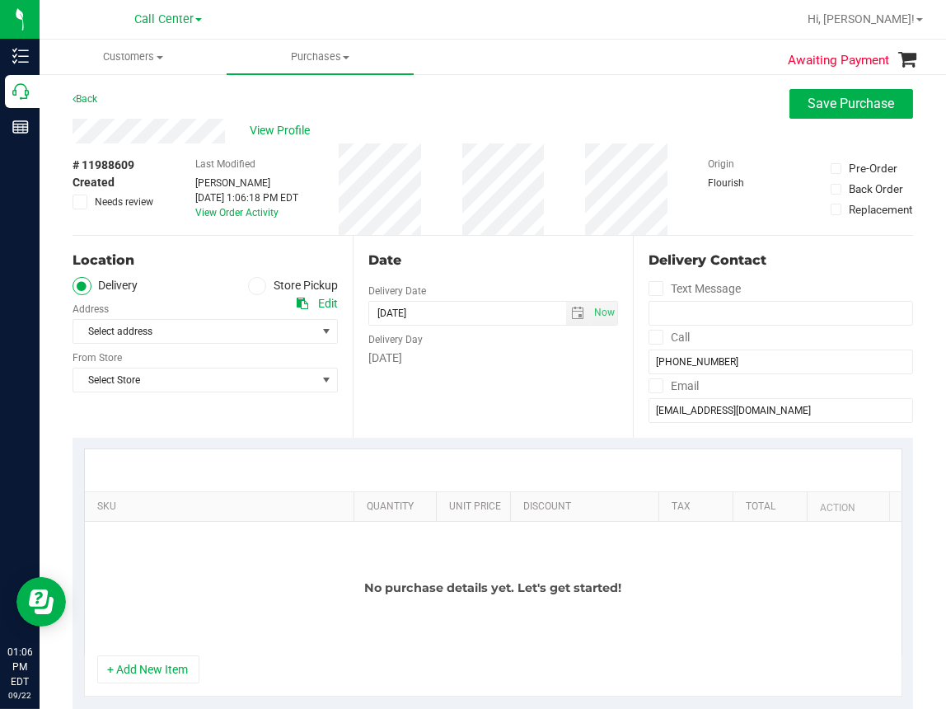
click at [378, 106] on div "Back Save Purchase" at bounding box center [493, 104] width 841 height 30
drag, startPoint x: 467, startPoint y: 90, endPoint x: 425, endPoint y: 123, distance: 53.4
click at [466, 89] on div "Back Save Purchase" at bounding box center [493, 104] width 841 height 30
click at [320, 417] on div "Location Delivery Store Pickup Address Edit Select address Select address 552 1…" at bounding box center [213, 337] width 280 height 202
click at [249, 292] on span at bounding box center [257, 286] width 19 height 19
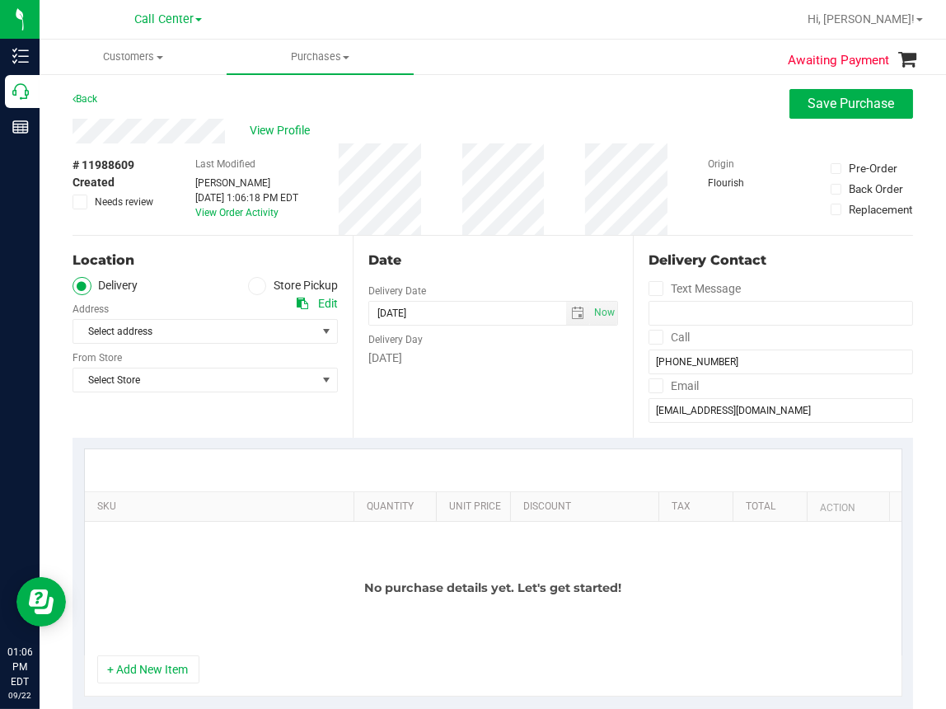
click at [0, 0] on input "Store Pickup" at bounding box center [0, 0] width 0 height 0
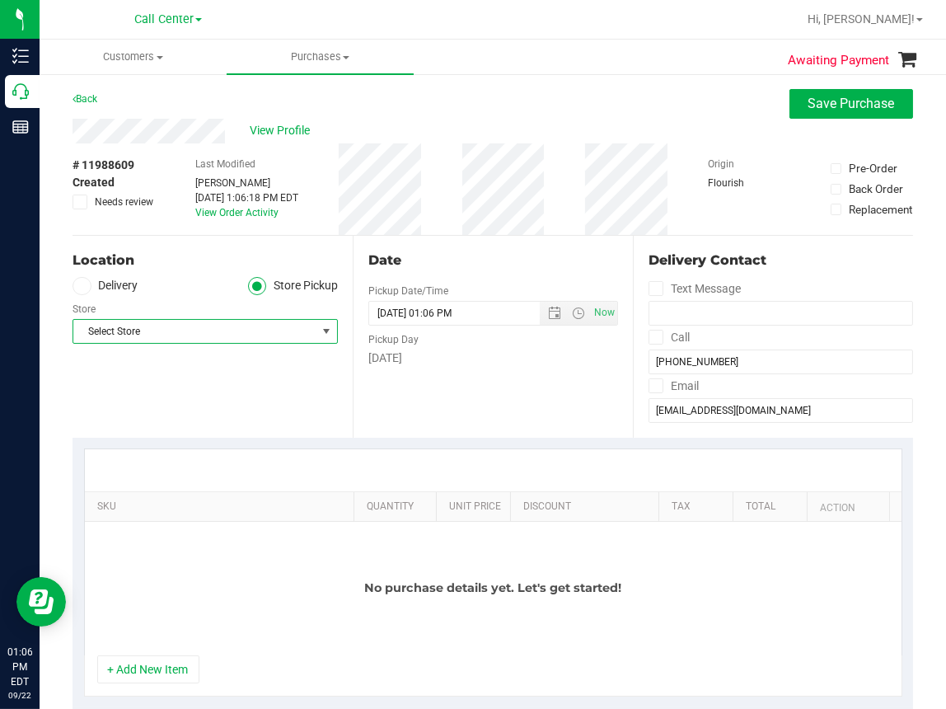
click at [141, 333] on span "Select Store" at bounding box center [194, 331] width 243 height 23
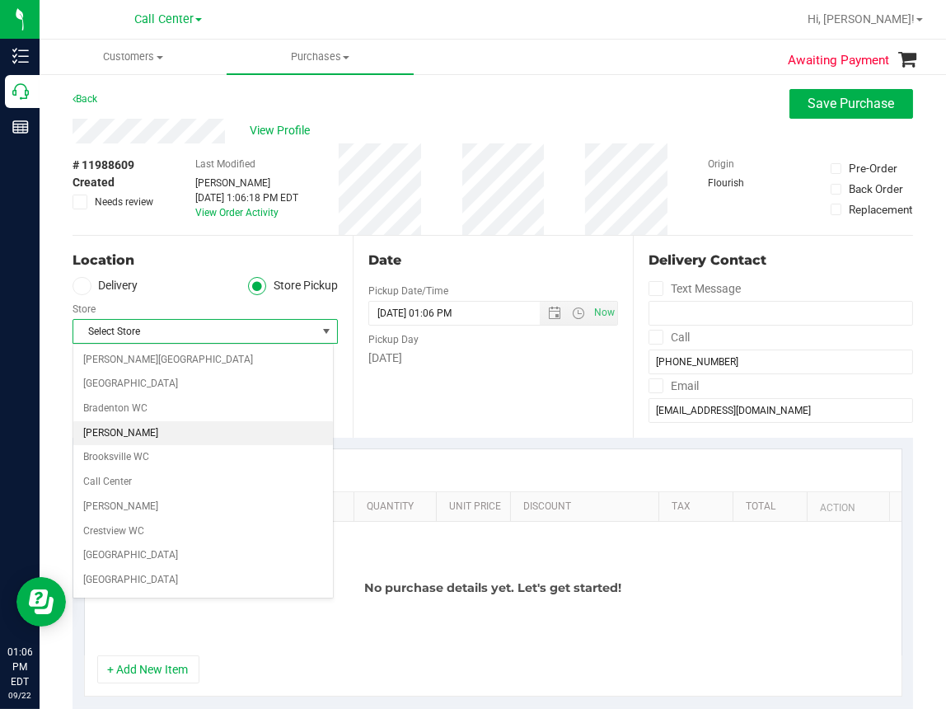
click at [105, 435] on li "[PERSON_NAME]" at bounding box center [203, 433] width 260 height 25
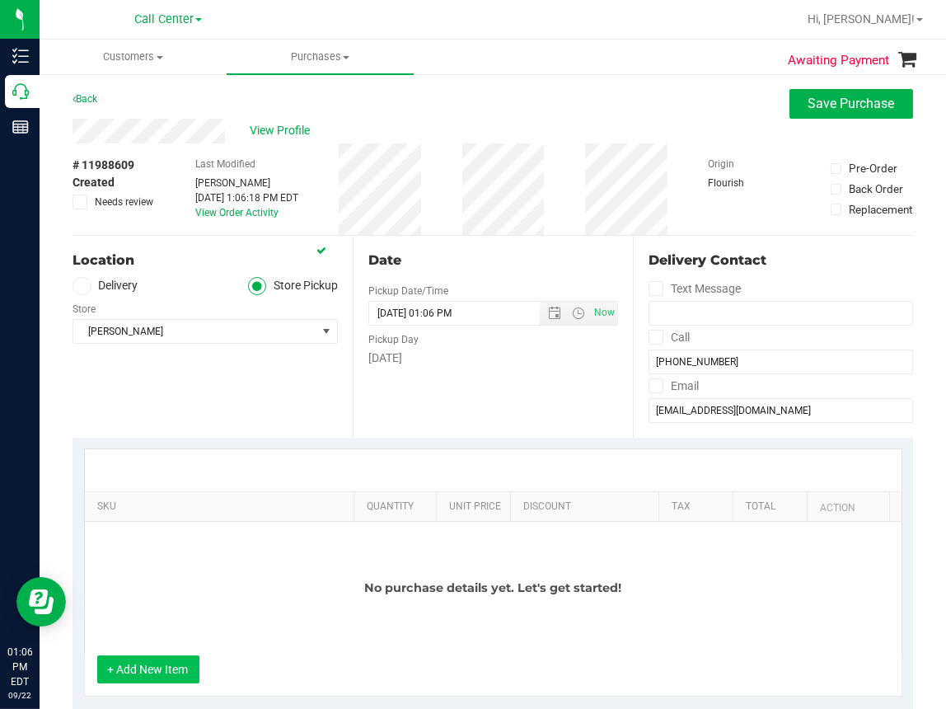
click at [146, 666] on button "+ Add New Item" at bounding box center [148, 669] width 102 height 28
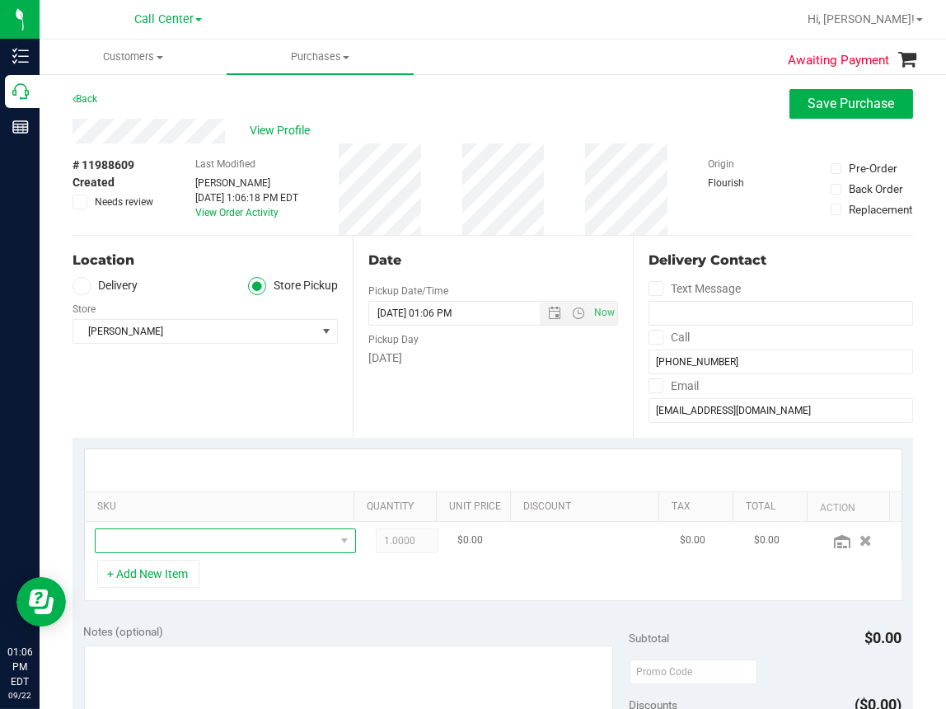
click at [143, 542] on span "NO DATA FOUND" at bounding box center [215, 540] width 239 height 23
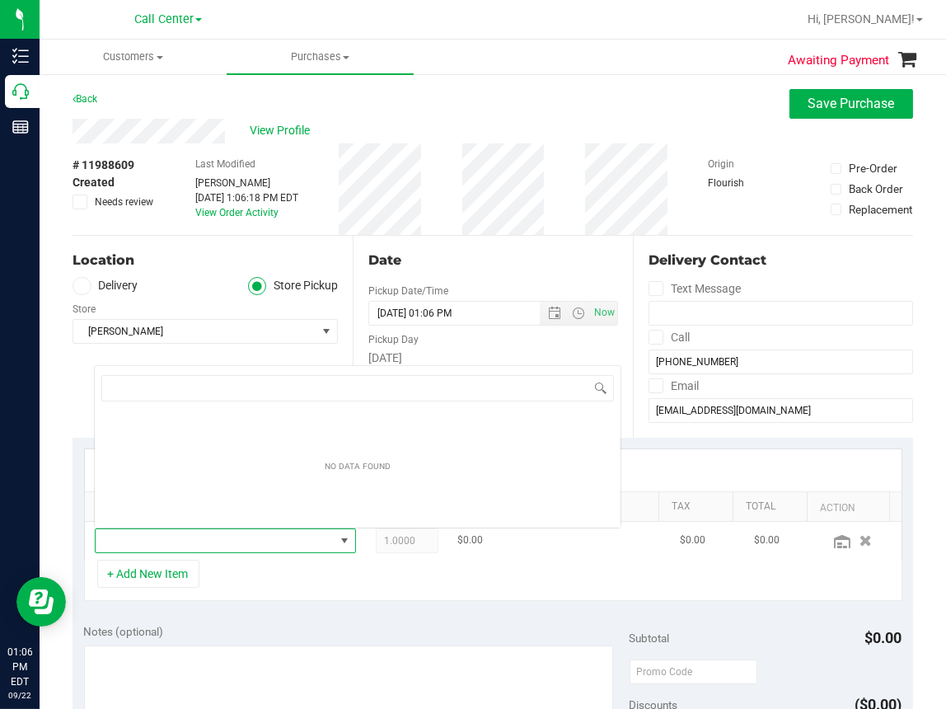
scroll to position [24, 224]
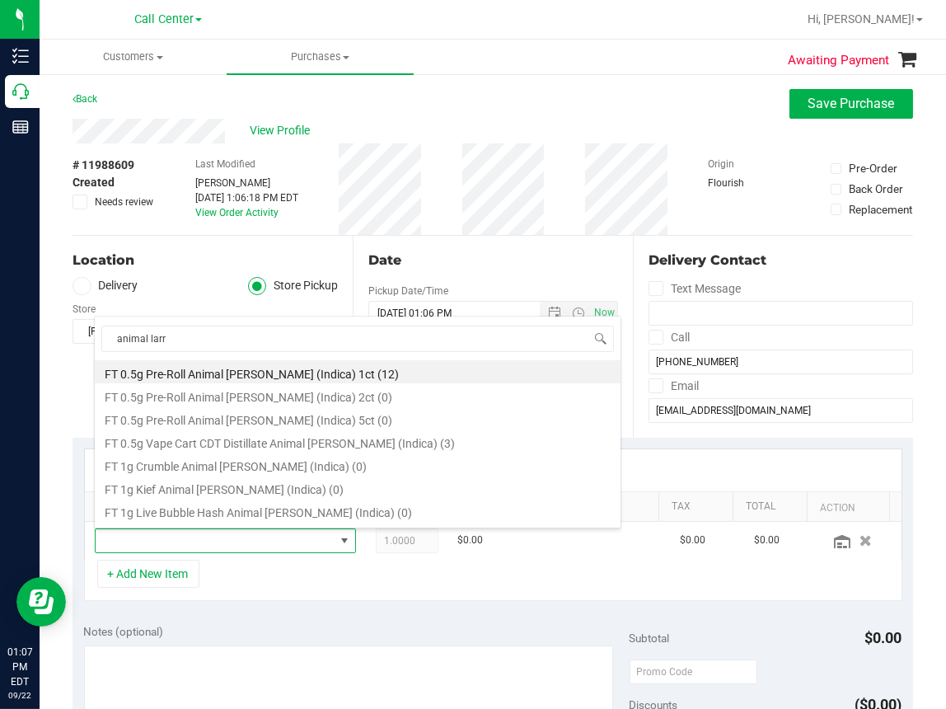
type input "animal larry"
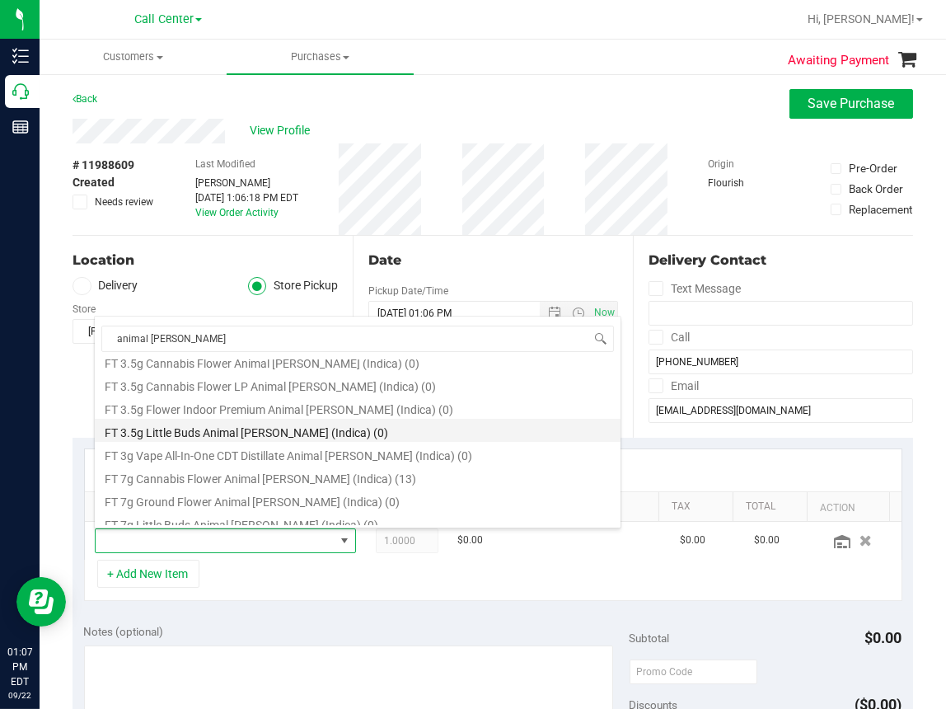
scroll to position [330, 0]
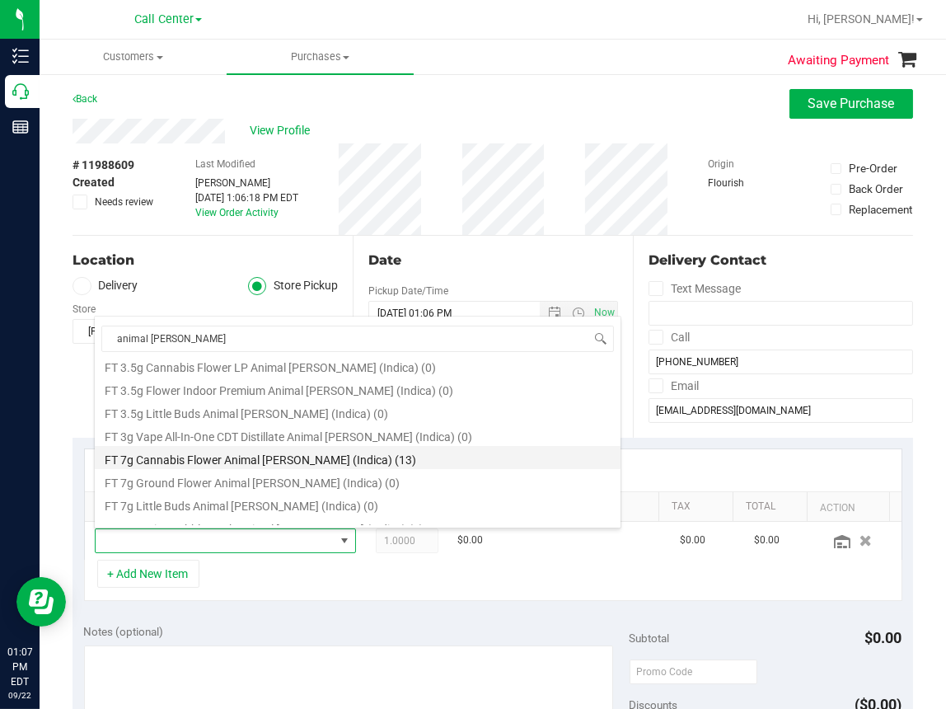
click at [225, 454] on li "FT 7g Cannabis Flower Animal Larry (Indica) (13)" at bounding box center [358, 457] width 526 height 23
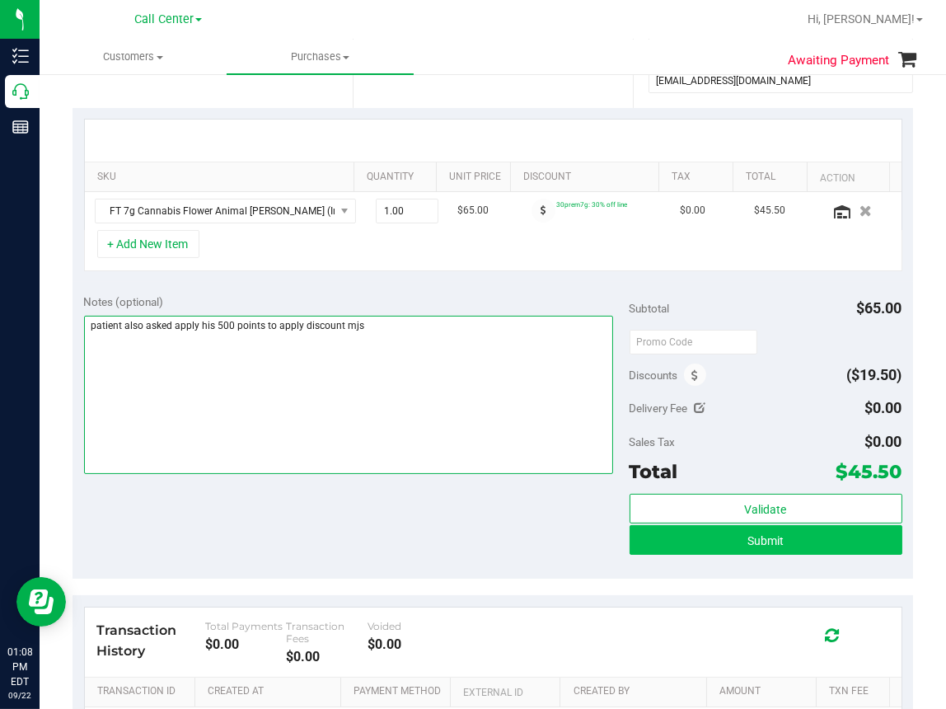
type textarea "patient also asked apply his 500 points to apply discount mjs"
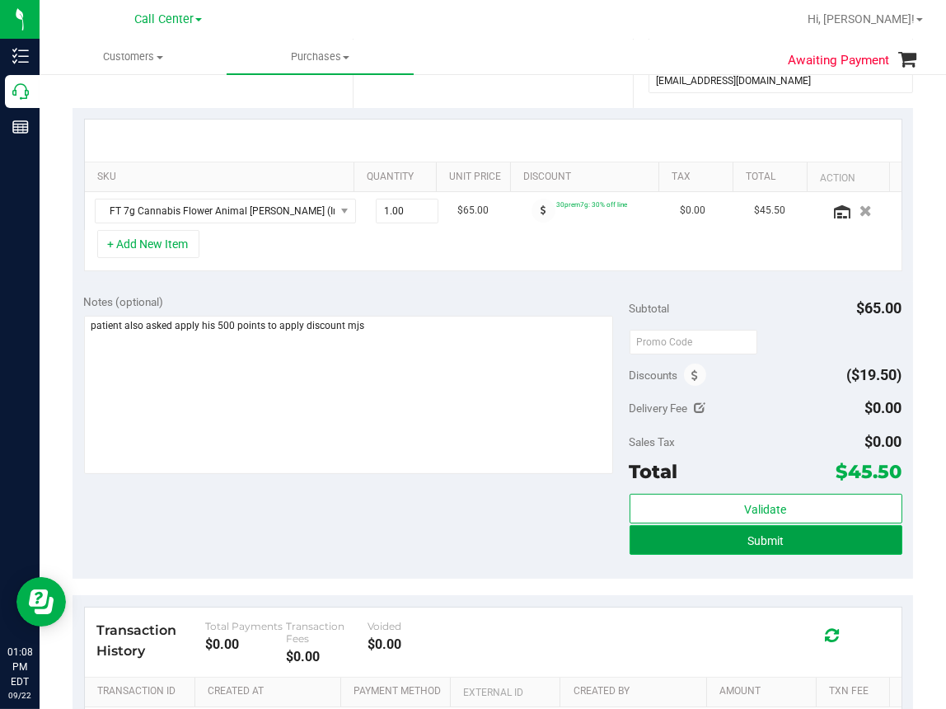
click at [715, 538] on button "Submit" at bounding box center [766, 540] width 273 height 30
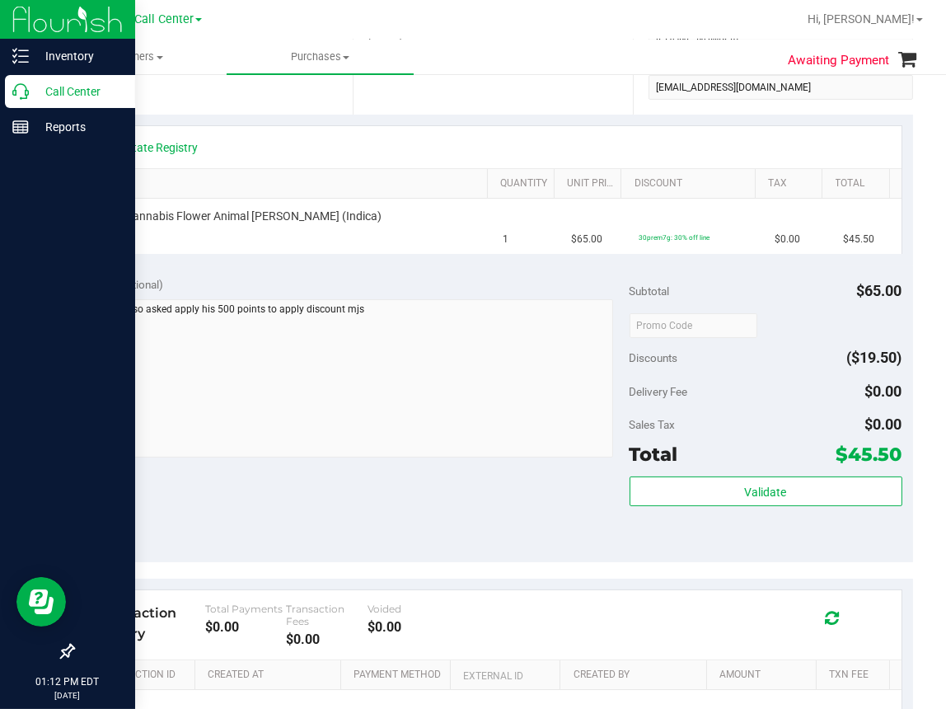
click at [14, 96] on icon at bounding box center [20, 91] width 16 height 16
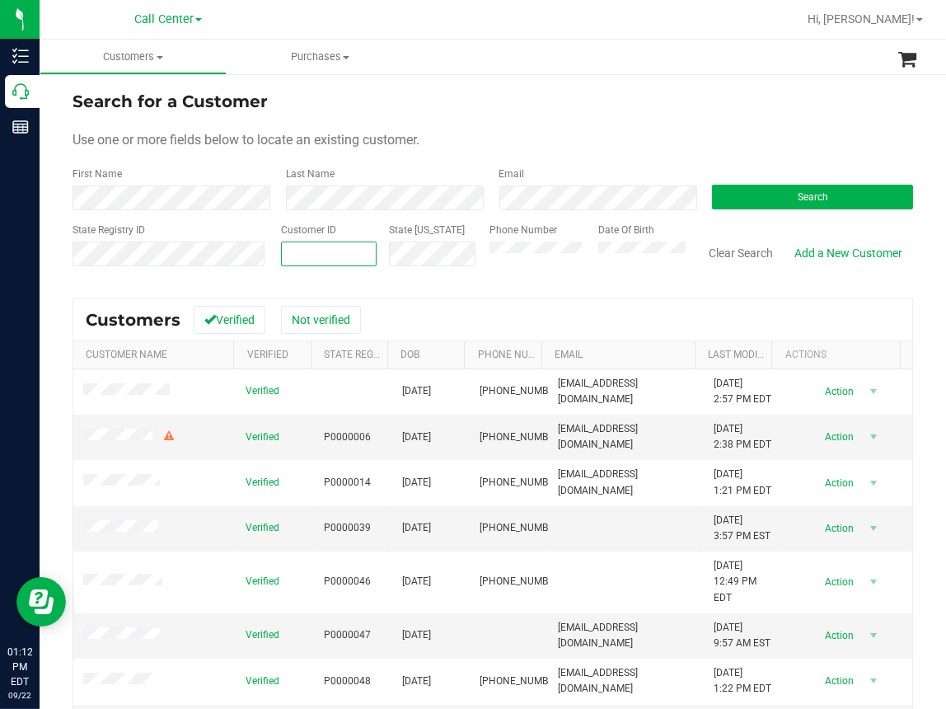
click at [298, 248] on input "text" at bounding box center [329, 253] width 94 height 23
paste input "1624125"
type input "1624125"
click at [839, 189] on button "Search" at bounding box center [812, 197] width 201 height 25
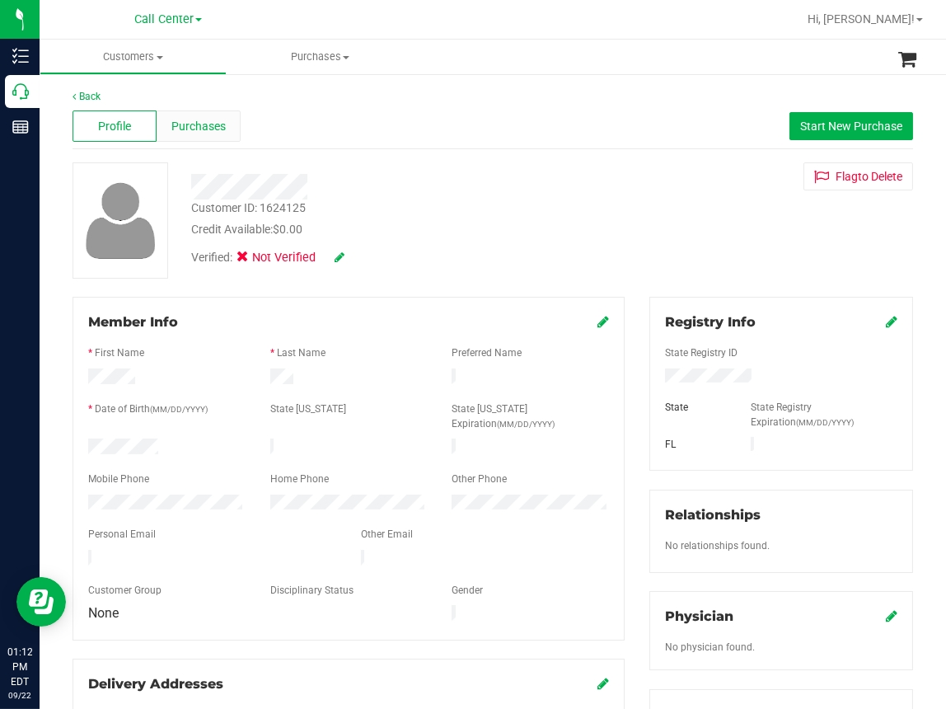
click at [213, 126] on span "Purchases" at bounding box center [198, 126] width 54 height 17
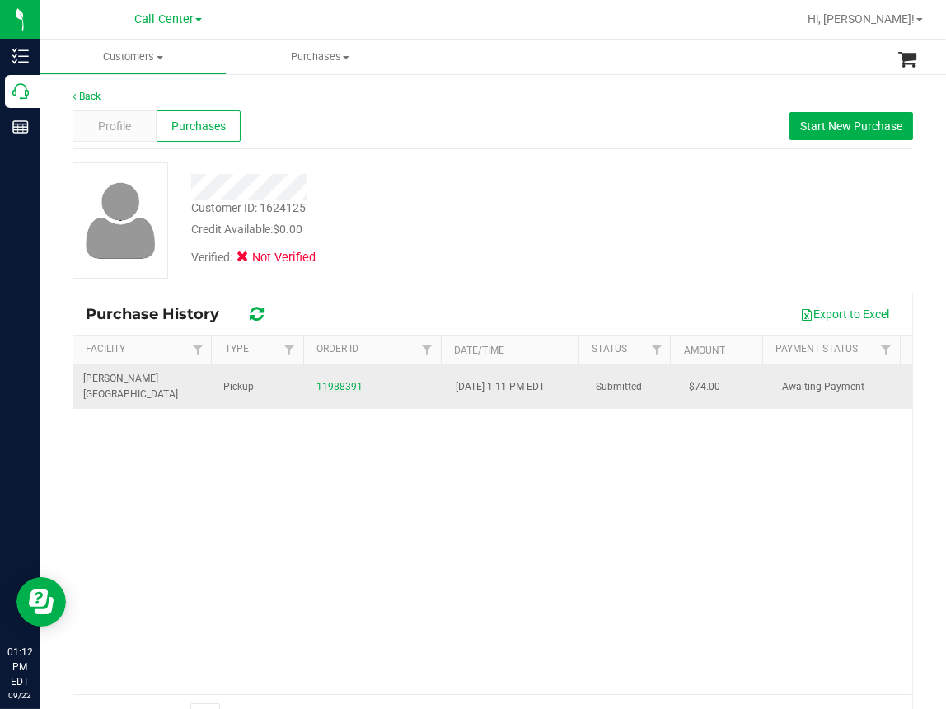
click at [336, 381] on link "11988391" at bounding box center [339, 387] width 46 height 12
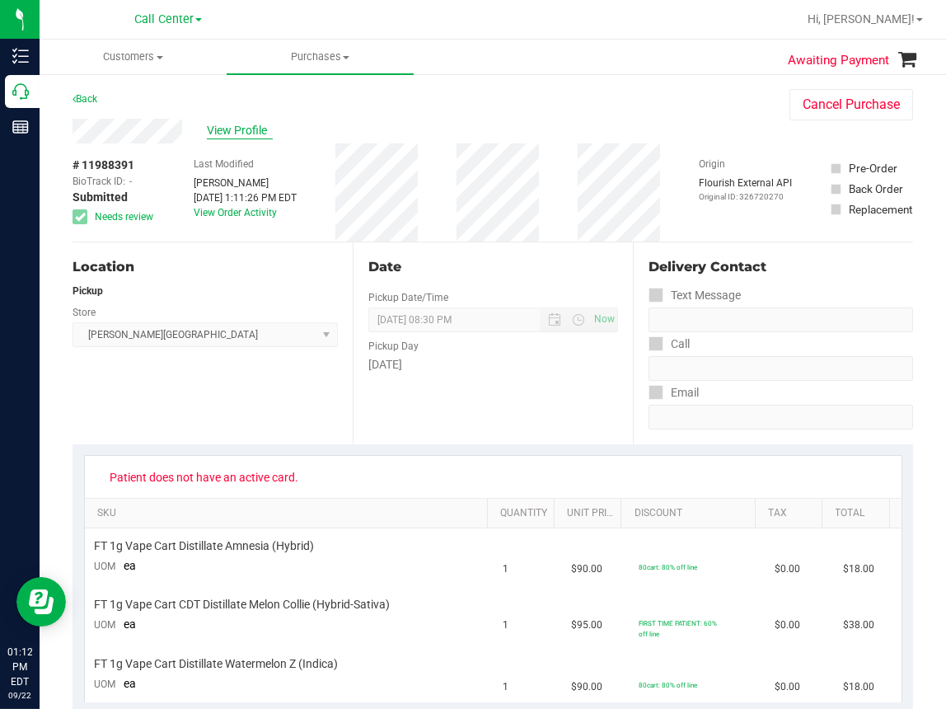
click at [248, 132] on span "View Profile" at bounding box center [240, 130] width 66 height 17
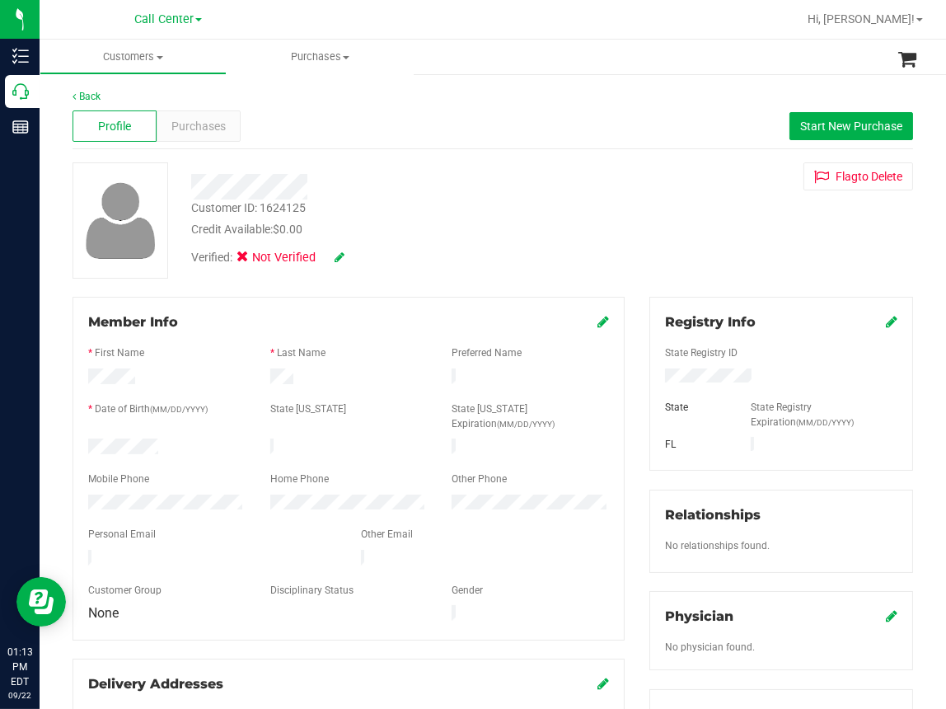
click at [886, 322] on icon at bounding box center [892, 321] width 12 height 13
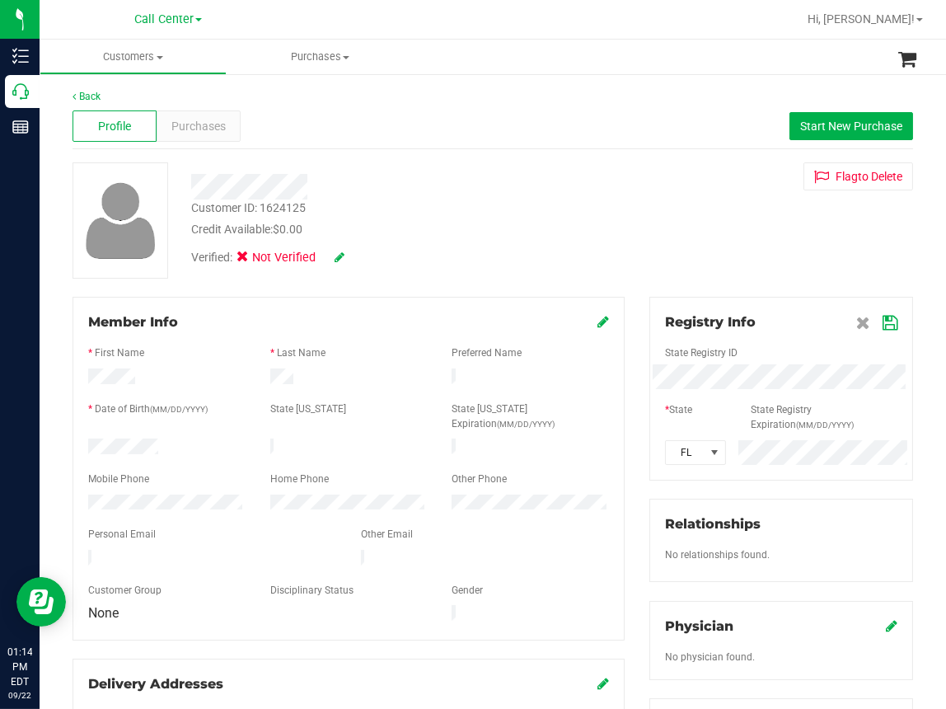
click at [883, 323] on icon at bounding box center [890, 322] width 15 height 13
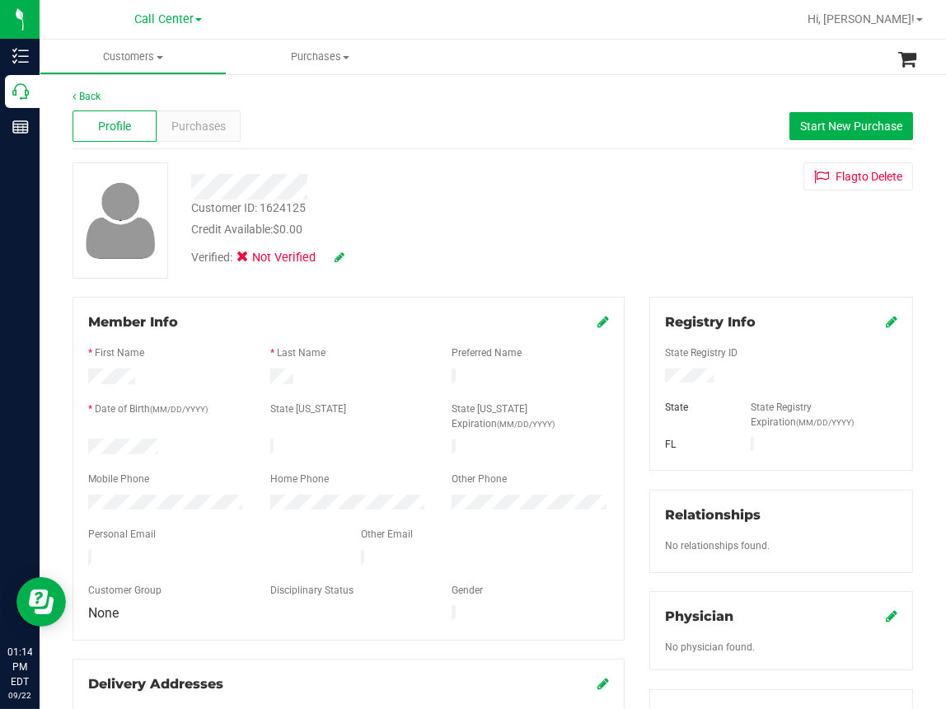
click at [452, 176] on div at bounding box center [395, 187] width 433 height 26
drag, startPoint x: 447, startPoint y: 162, endPoint x: 448, endPoint y: 185, distance: 22.3
click at [447, 162] on div at bounding box center [395, 180] width 433 height 37
click at [416, 59] on ul "Customers All customers Add a new customer All physicians Purchases All purchas…" at bounding box center [513, 57] width 946 height 35
click at [886, 321] on icon at bounding box center [892, 321] width 12 height 13
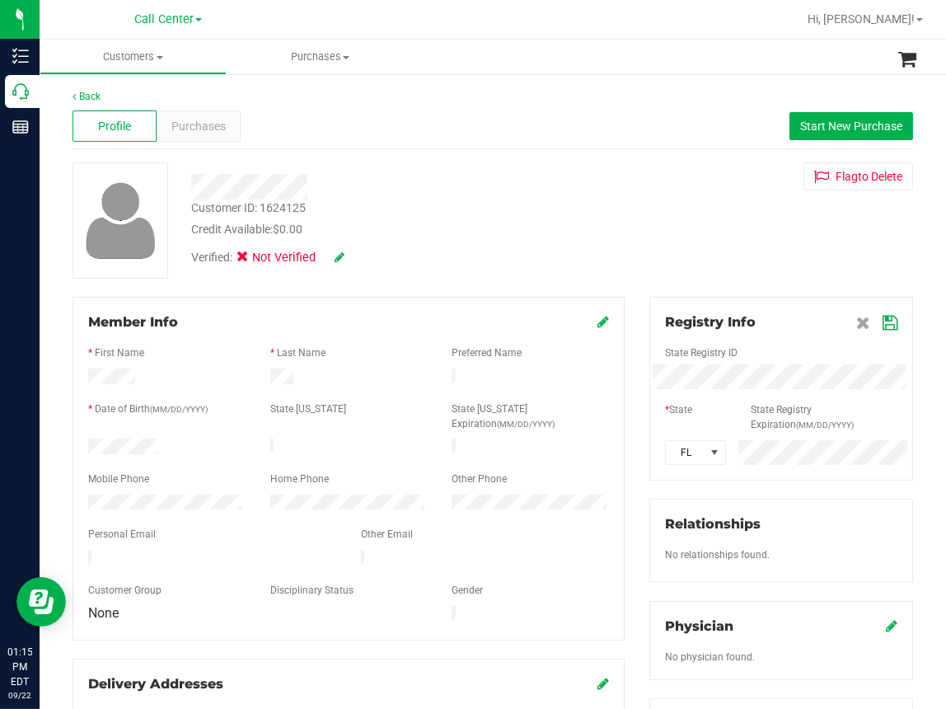
click at [883, 326] on icon at bounding box center [890, 322] width 15 height 13
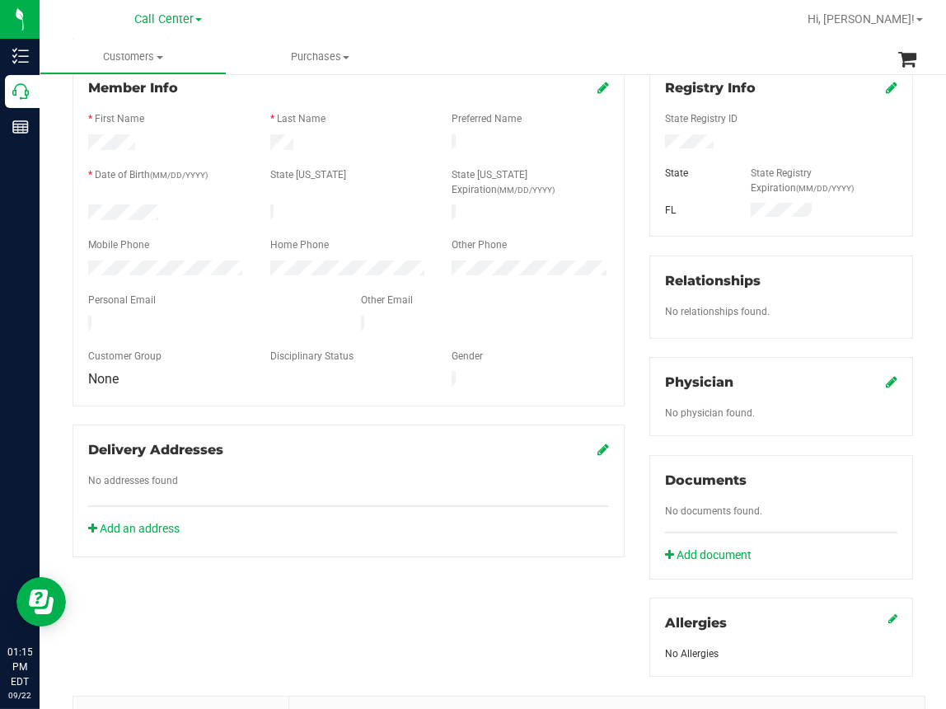
scroll to position [247, 0]
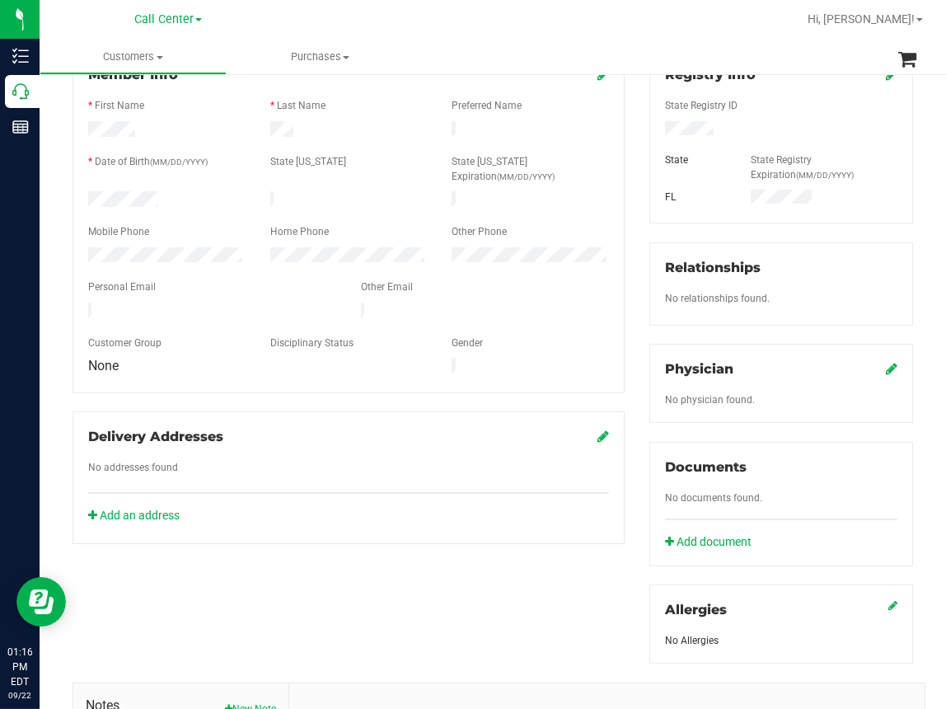
click at [418, 460] on div "No addresses found" at bounding box center [349, 469] width 546 height 19
click at [886, 365] on icon at bounding box center [892, 368] width 12 height 13
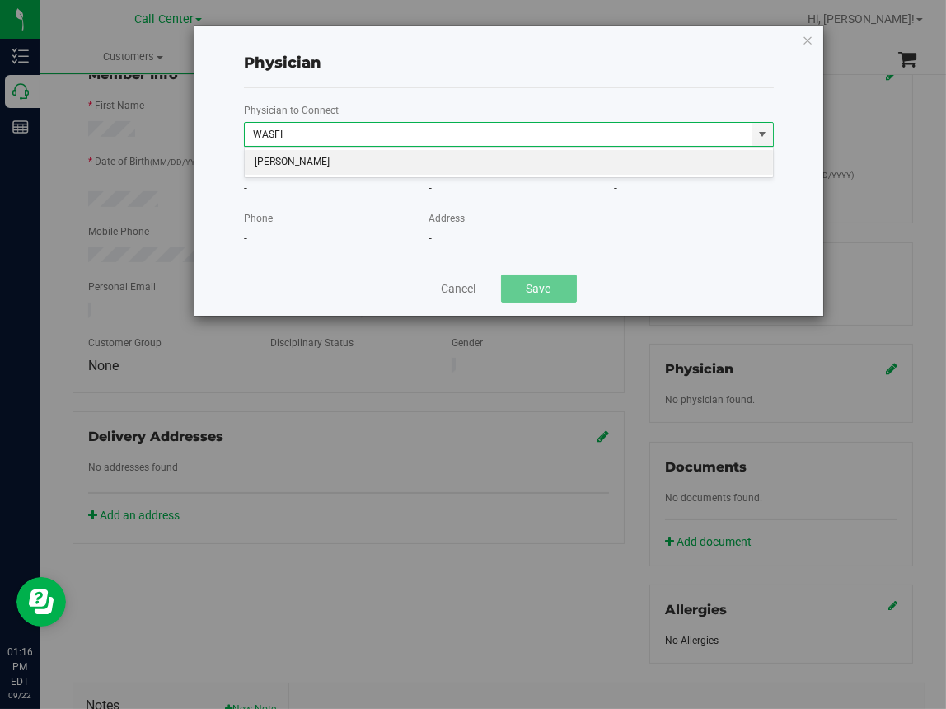
click at [306, 159] on li "[PERSON_NAME]" at bounding box center [509, 162] width 528 height 25
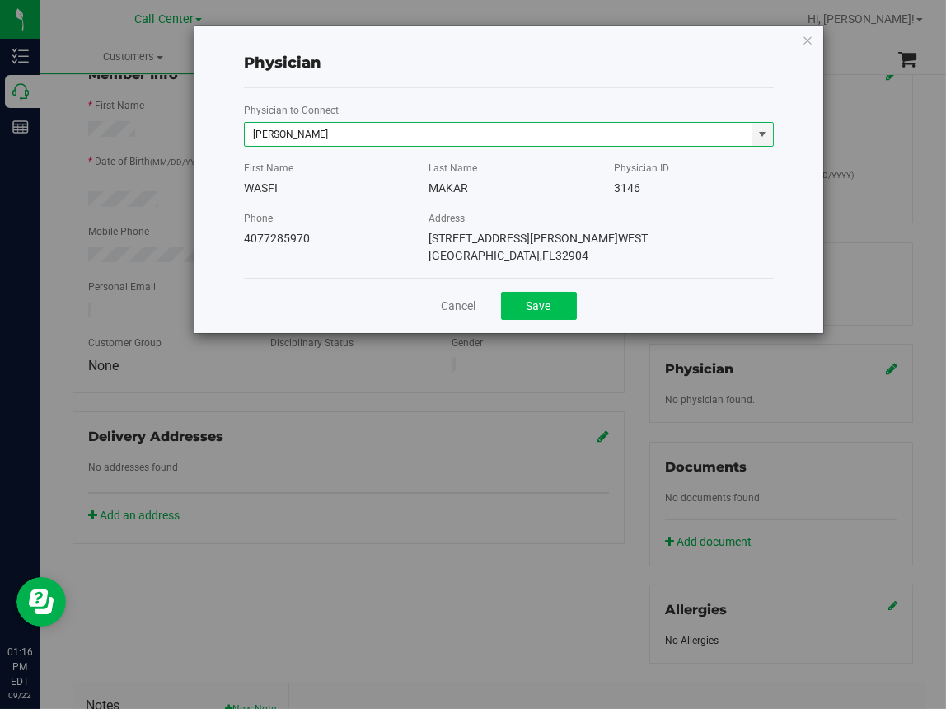
type input "[PERSON_NAME]"
click at [537, 292] on button "Save" at bounding box center [539, 306] width 76 height 28
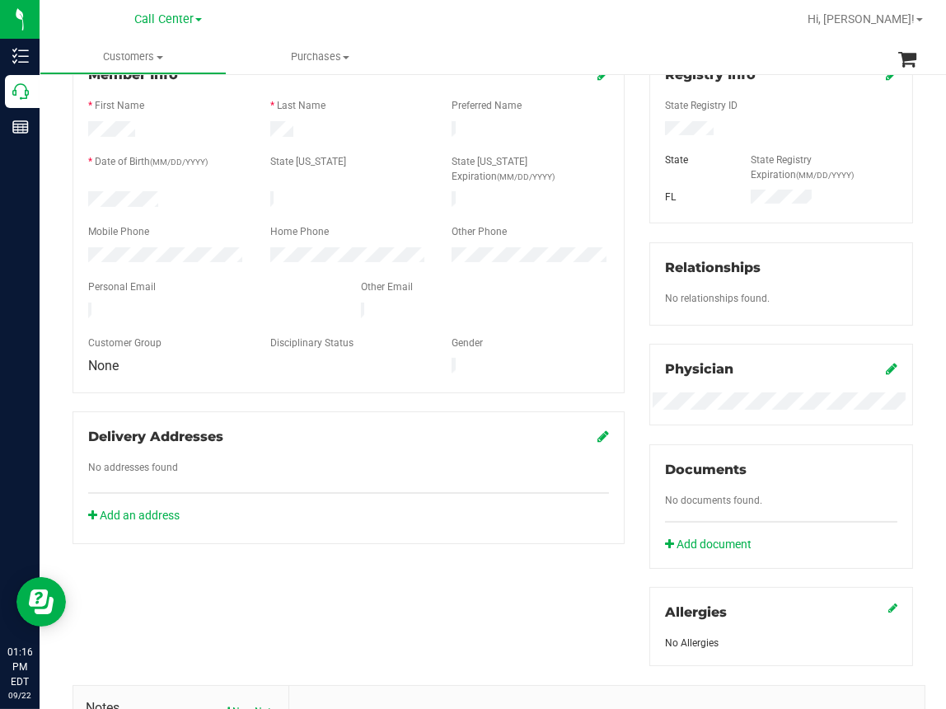
click at [354, 552] on div "Member Info * First Name * Last Name Preferred Name * Date of Birth (MM/DD/YYYY…" at bounding box center [492, 477] width 865 height 857
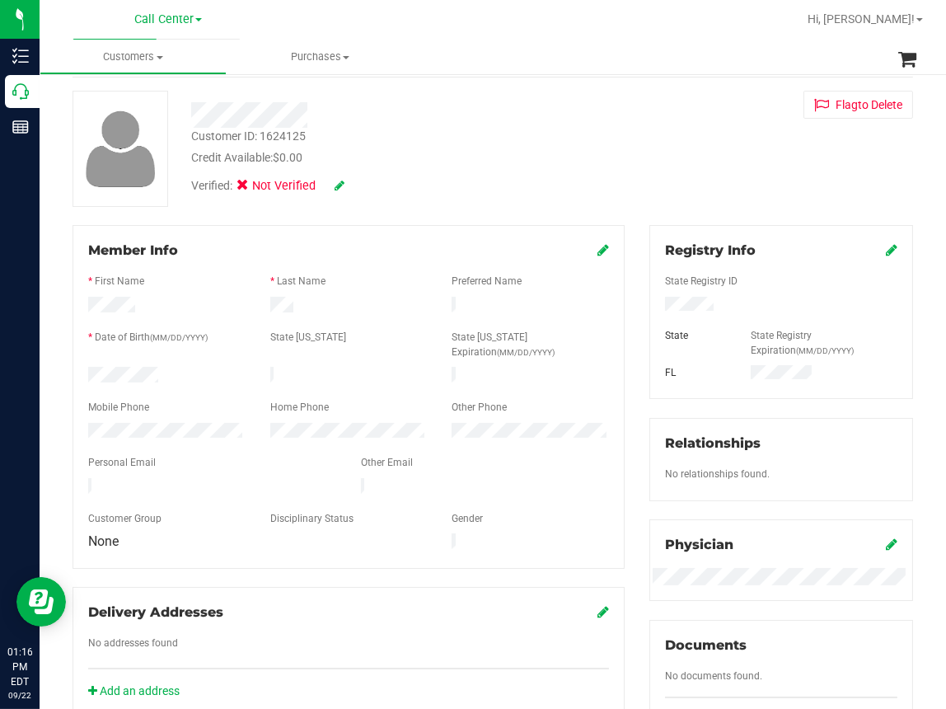
scroll to position [0, 0]
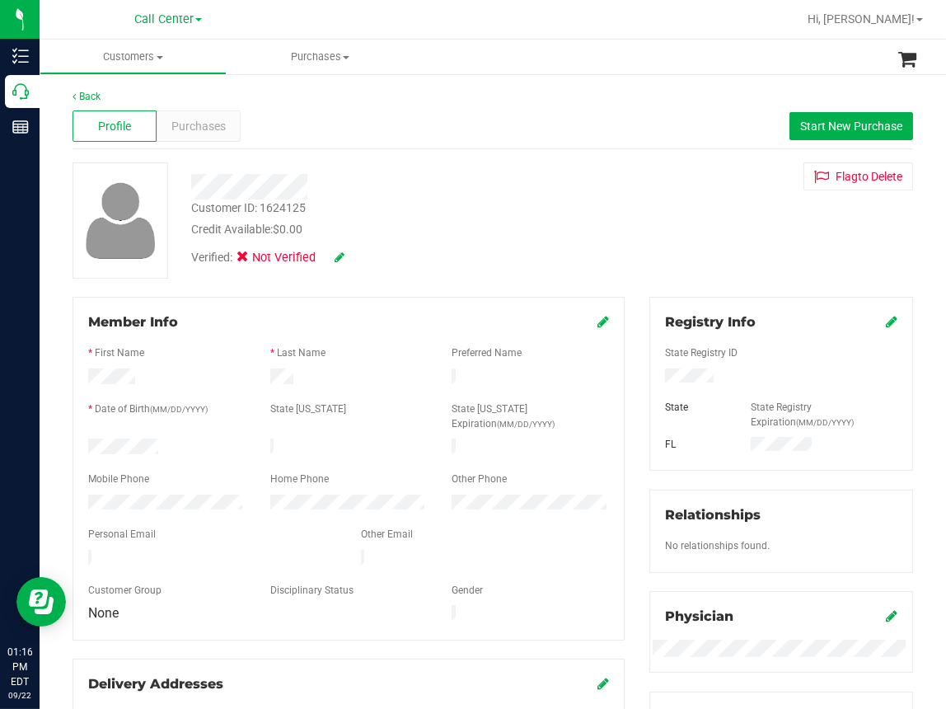
click at [340, 252] on icon at bounding box center [340, 257] width 10 height 12
click at [246, 260] on icon at bounding box center [247, 260] width 11 height 0
click at [0, 0] on input "Medical" at bounding box center [0, 0] width 0 height 0
click at [365, 257] on icon at bounding box center [361, 258] width 13 height 12
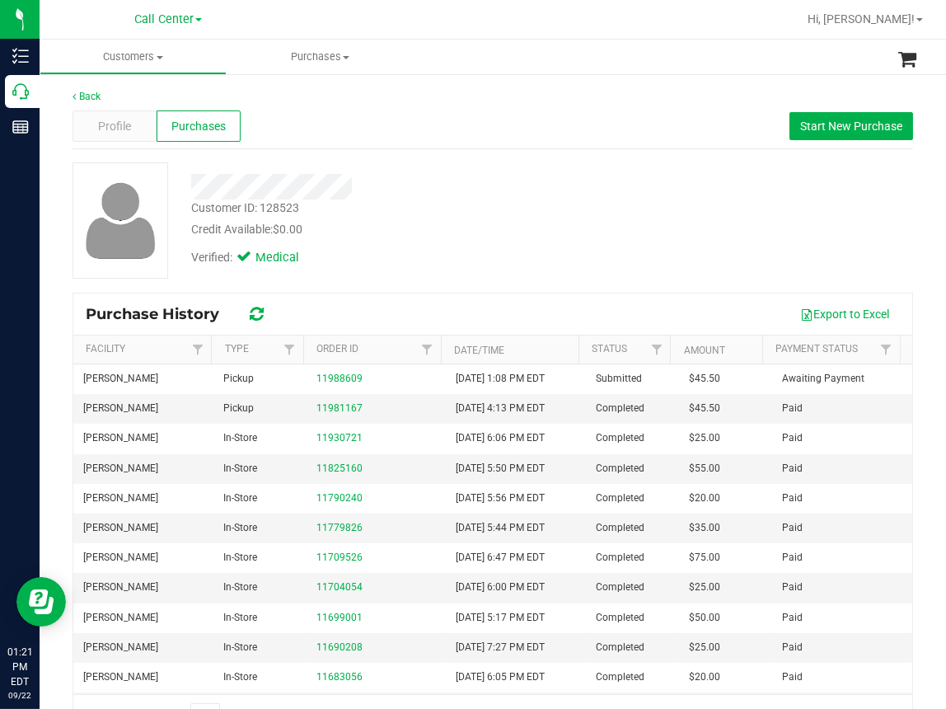
click at [396, 98] on div "Back" at bounding box center [493, 96] width 841 height 15
click at [627, 210] on div "Customer ID: 128523 Credit Available: $0.00 Verified: Medical" at bounding box center [492, 220] width 865 height 116
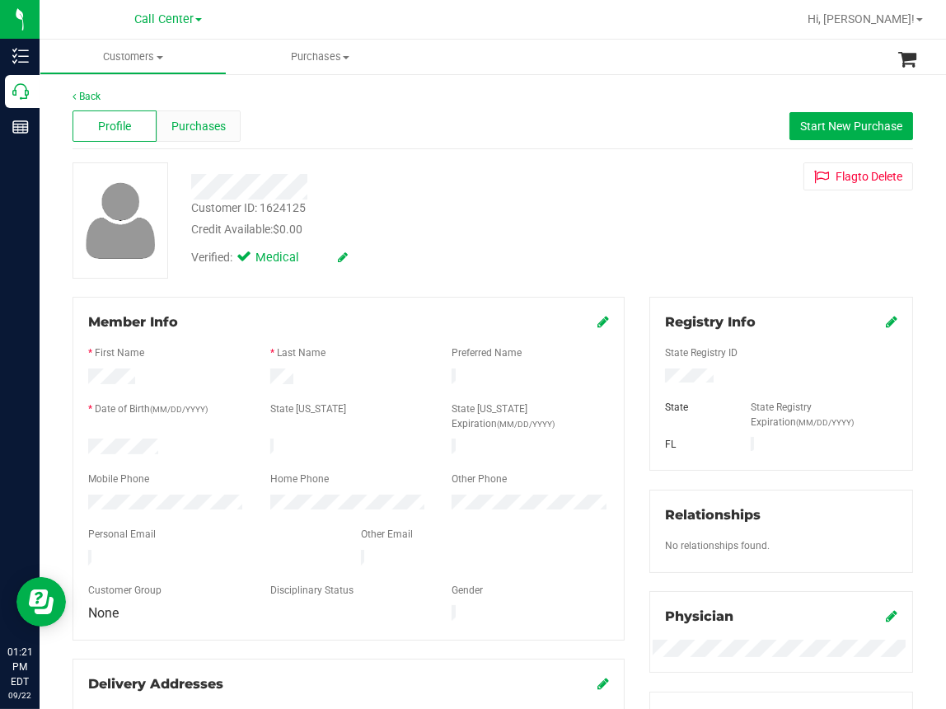
click at [204, 129] on span "Purchases" at bounding box center [198, 126] width 54 height 17
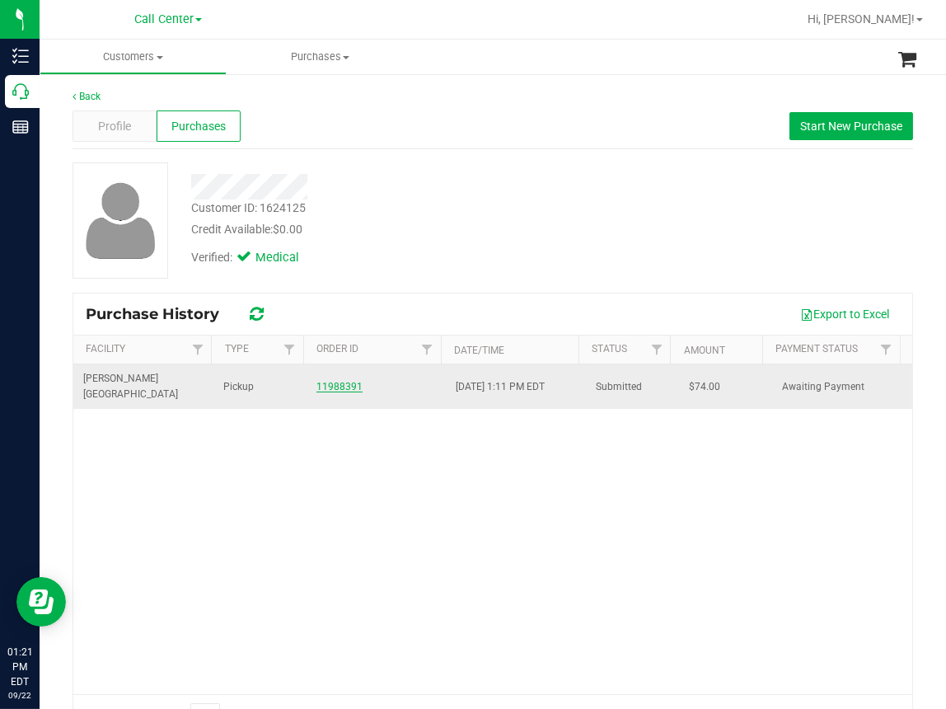
click at [349, 381] on link "11988391" at bounding box center [339, 387] width 46 height 12
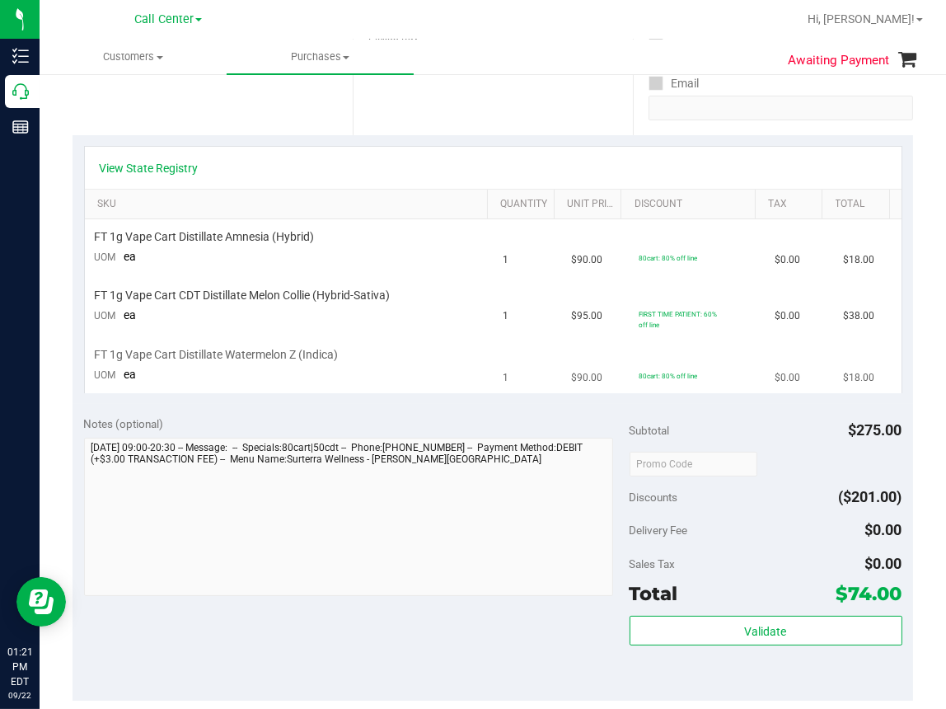
scroll to position [330, 0]
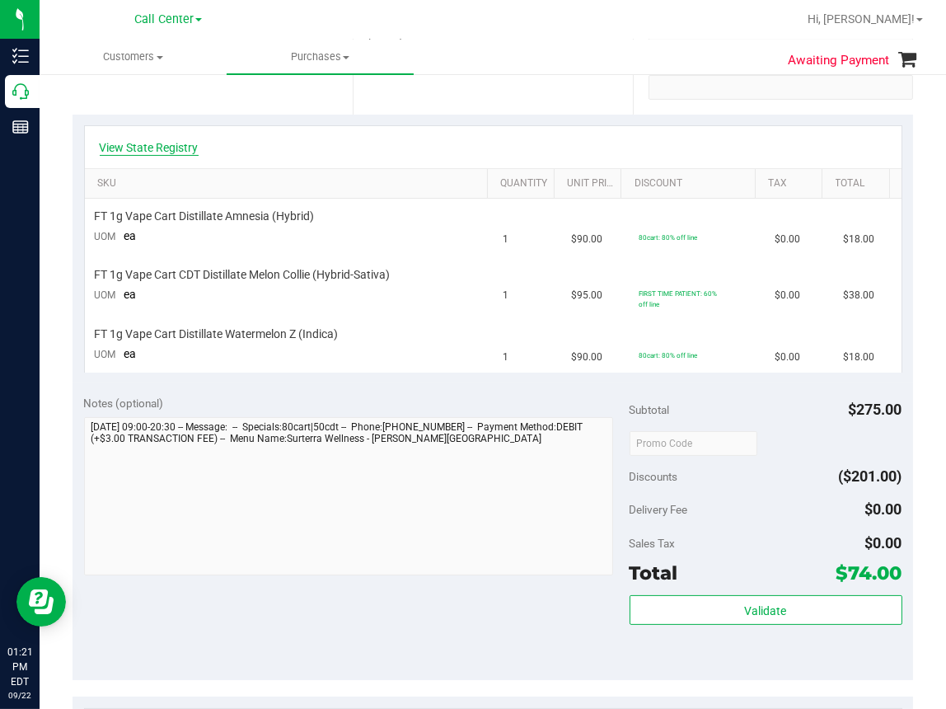
click at [171, 147] on link "View State Registry" at bounding box center [149, 147] width 99 height 16
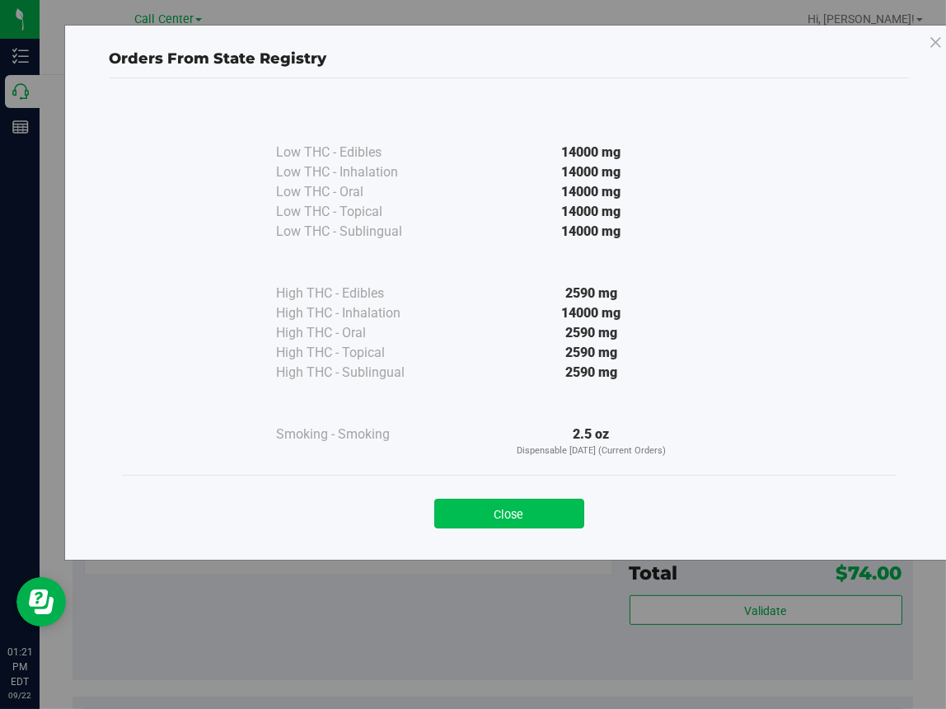
click at [555, 504] on button "Close" at bounding box center [509, 514] width 150 height 30
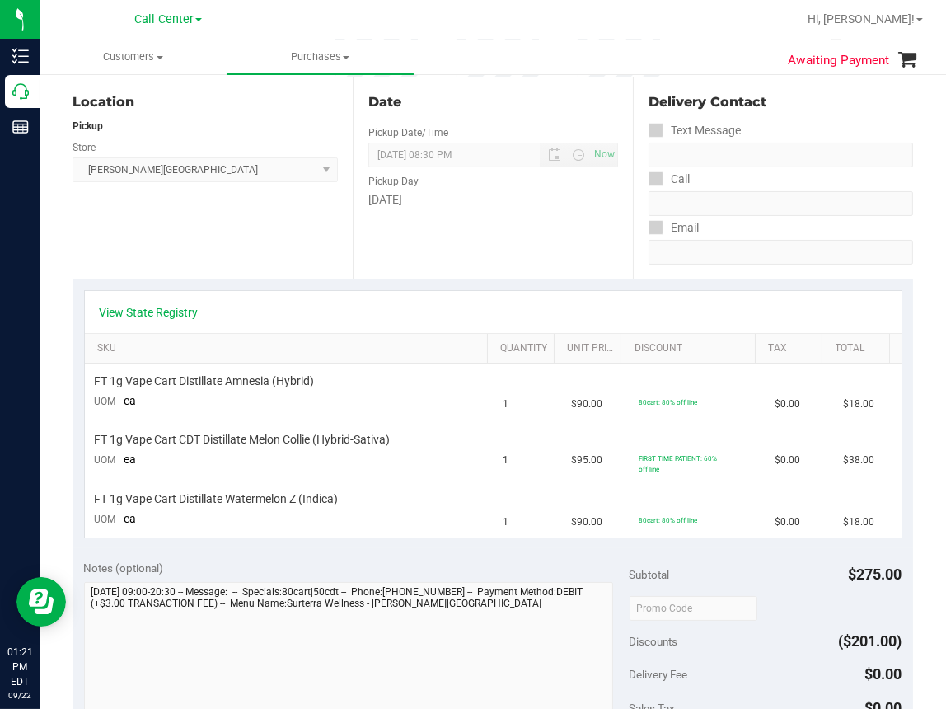
scroll to position [0, 0]
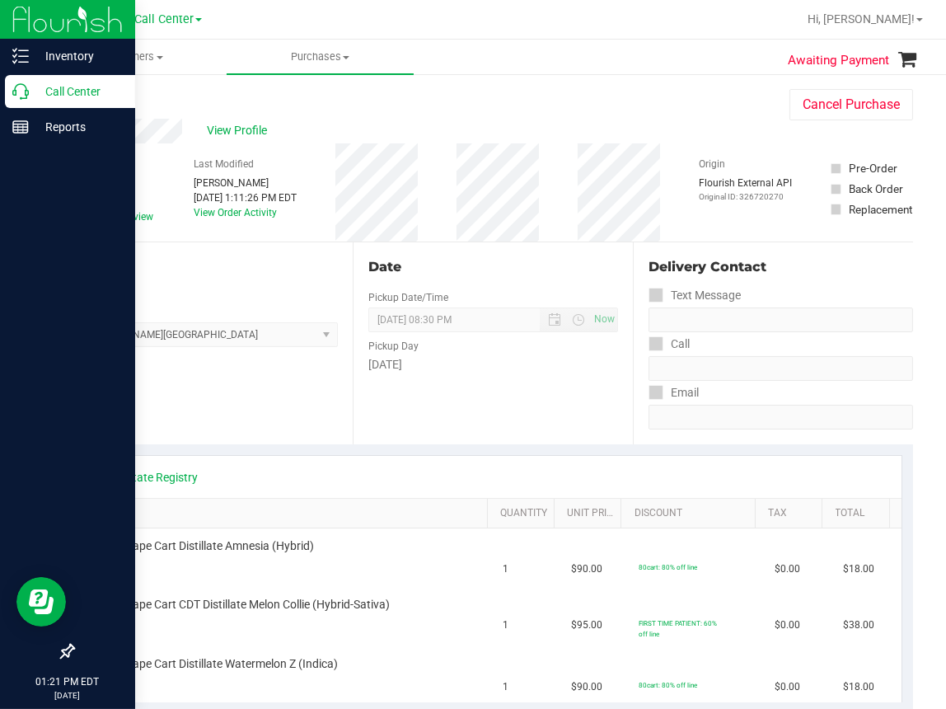
click at [21, 86] on icon at bounding box center [20, 91] width 16 height 16
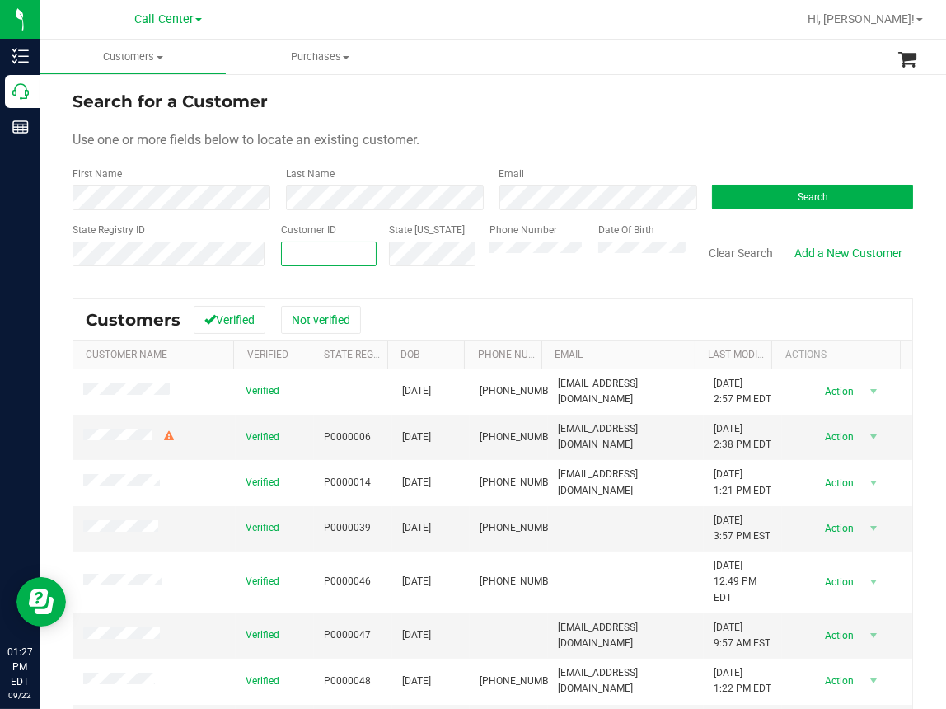
paste input "304303"
type input "304303"
click at [750, 200] on button "Search" at bounding box center [812, 197] width 201 height 25
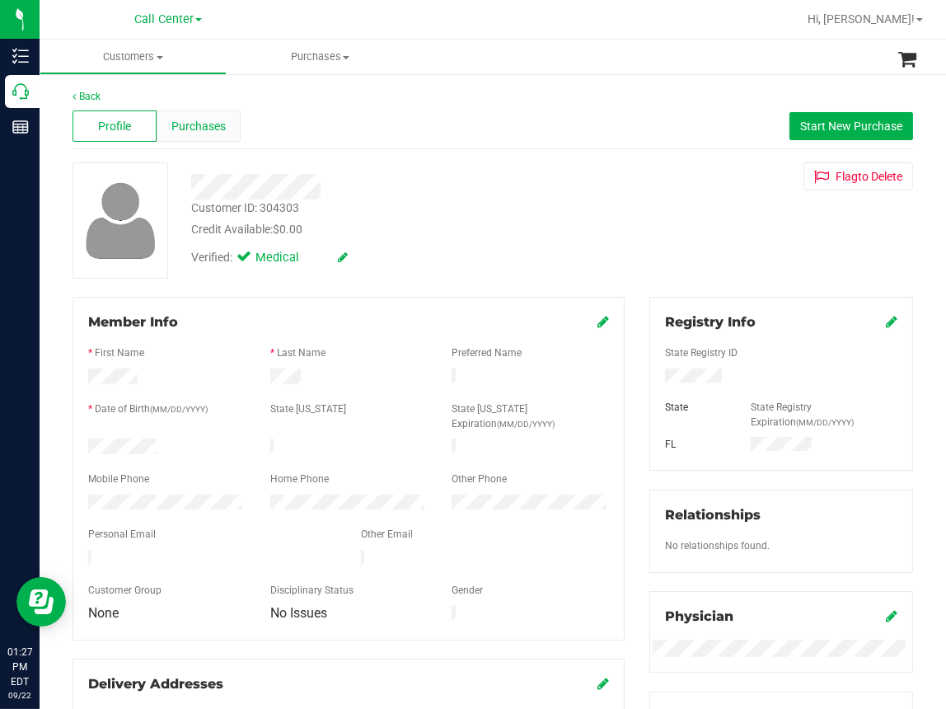
click at [201, 127] on span "Purchases" at bounding box center [198, 126] width 54 height 17
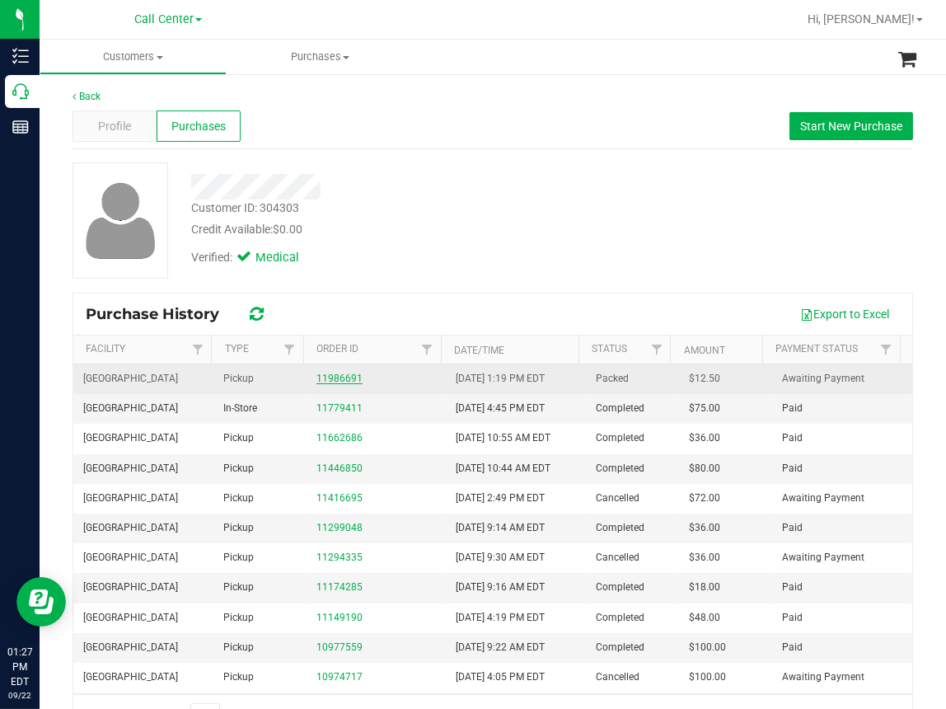
click at [320, 376] on link "11986691" at bounding box center [339, 379] width 46 height 12
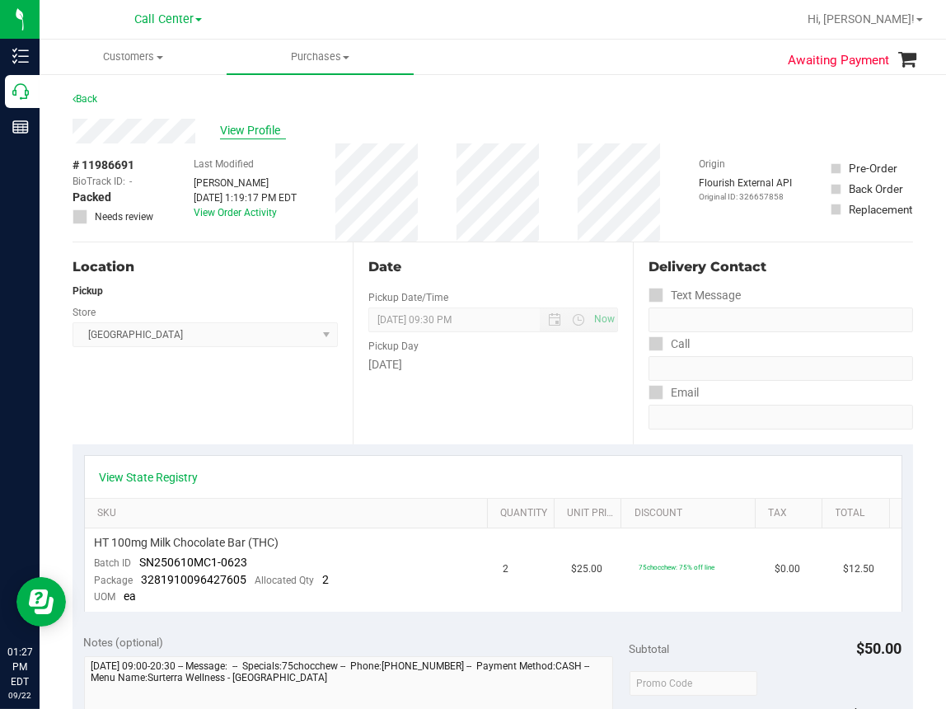
click at [263, 129] on span "View Profile" at bounding box center [253, 130] width 66 height 17
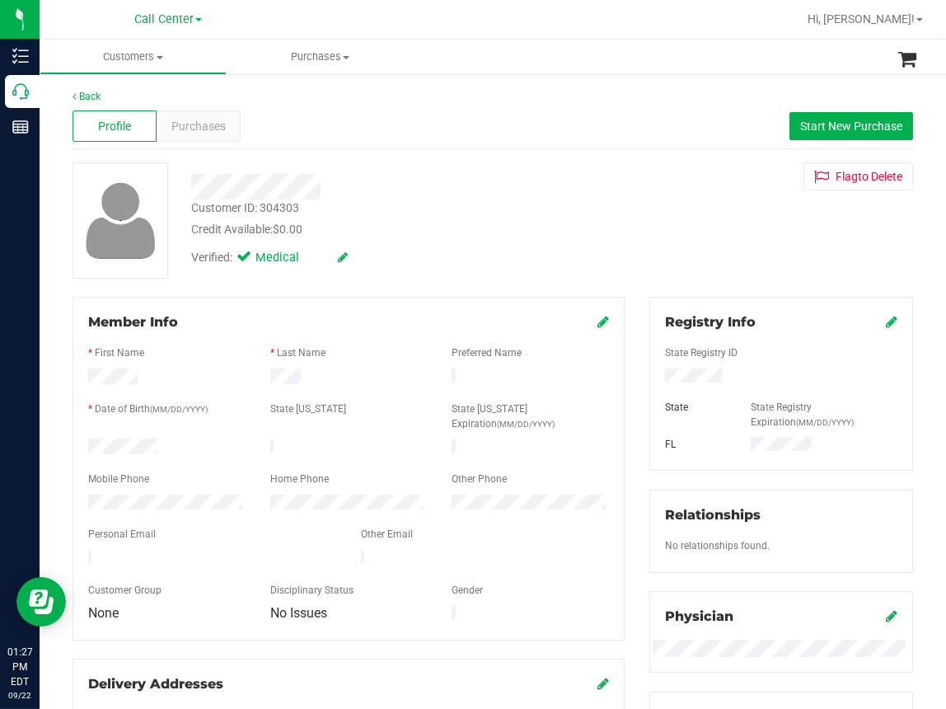
click at [527, 54] on ul "Customers All customers Add a new customer All physicians Purchases All purchas…" at bounding box center [513, 57] width 946 height 35
click at [209, 124] on span "Purchases" at bounding box center [198, 126] width 54 height 17
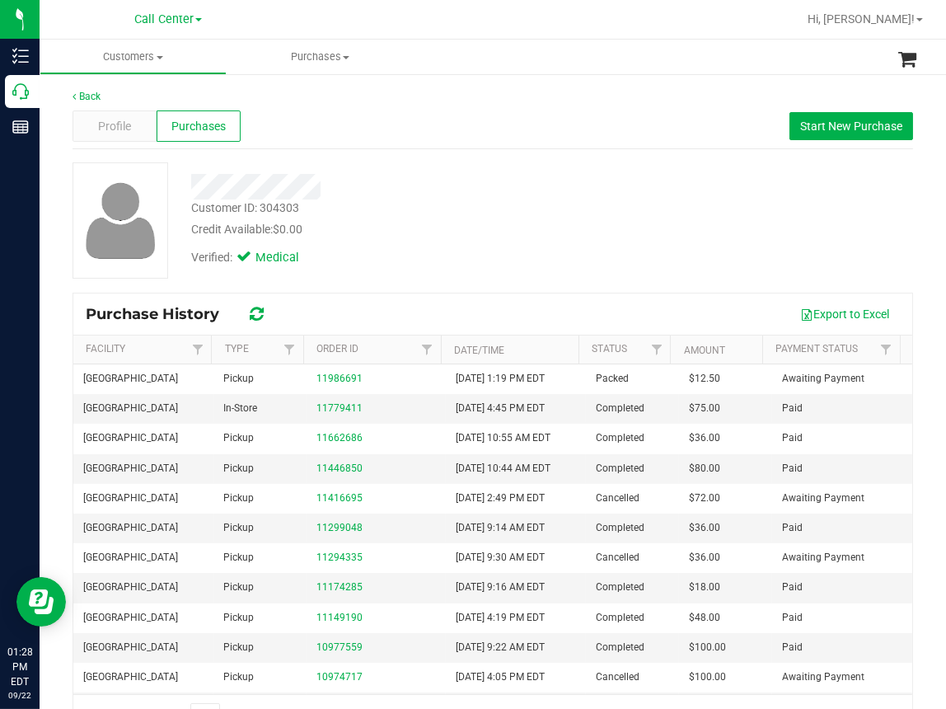
click at [584, 78] on div "Back Profile Purchases Start New Purchase Customer ID: 304303 Credit Available:…" at bounding box center [493, 414] width 907 height 682
click at [433, 246] on div "Verified: Medical" at bounding box center [395, 256] width 433 height 36
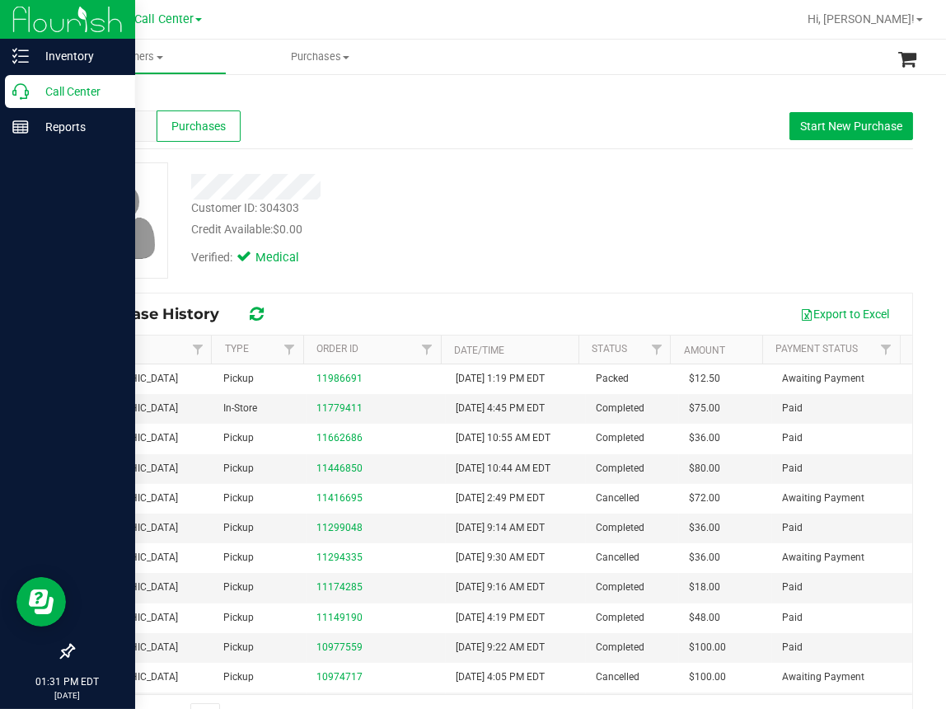
click at [30, 93] on p "Call Center" at bounding box center [78, 92] width 99 height 20
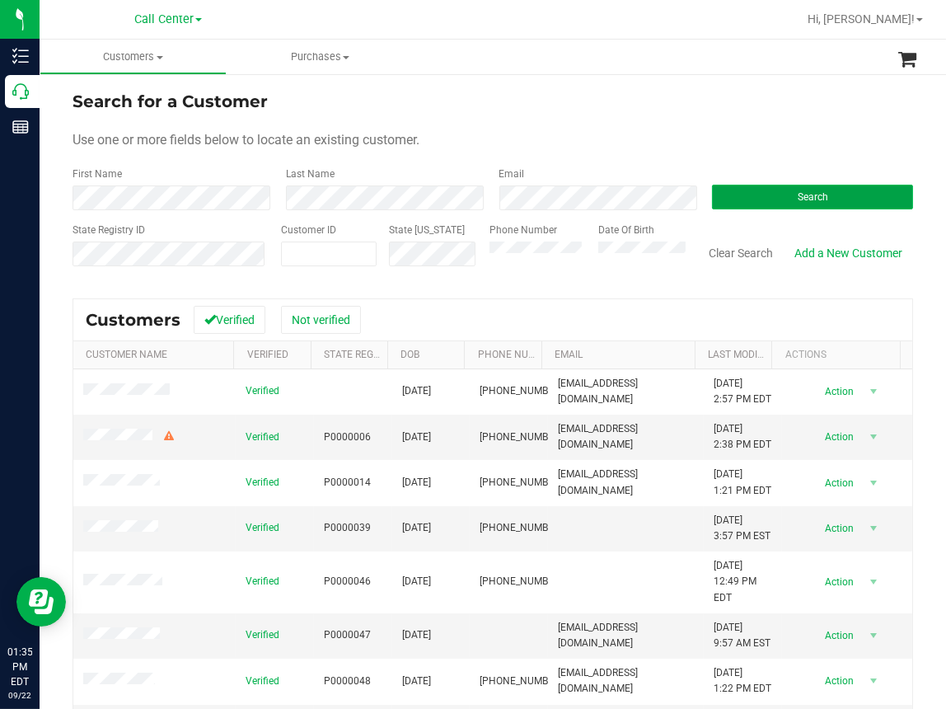
click at [749, 185] on button "Search" at bounding box center [812, 197] width 201 height 25
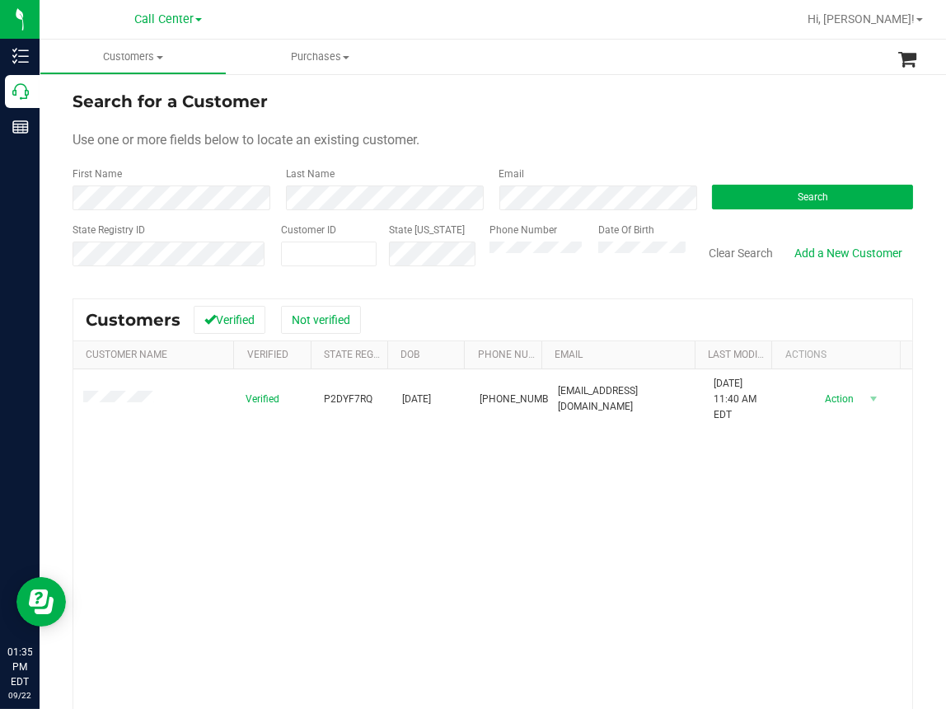
click at [386, 516] on div "Verified P2DYF7RQ 10/10/1973 (407) 923-7004 mollygibs10@gmail.com 8/23/2024 11:…" at bounding box center [492, 592] width 839 height 447
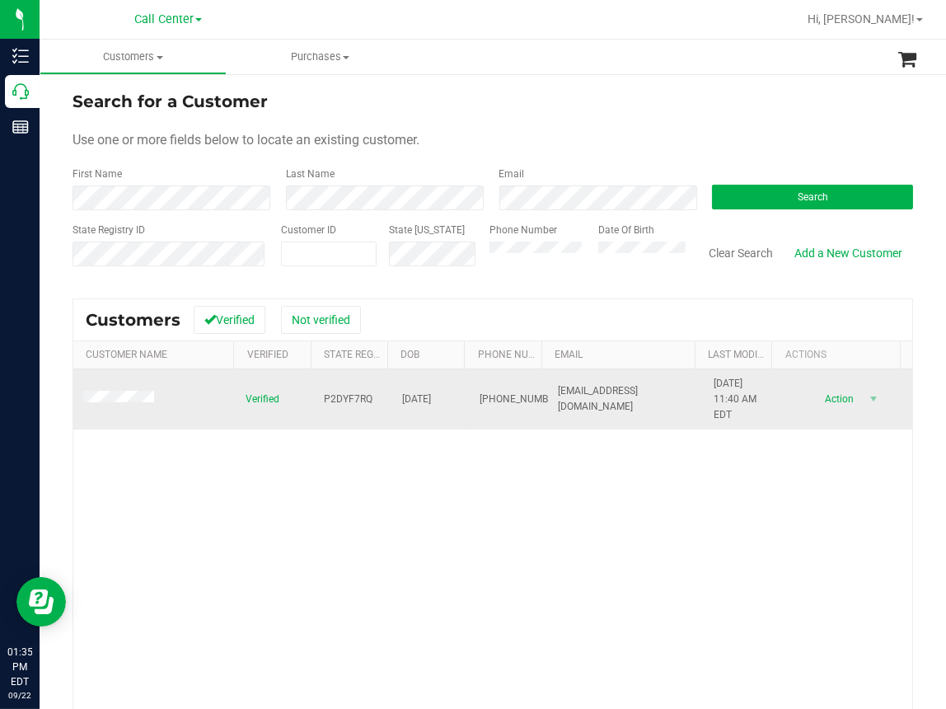
click at [328, 399] on span "P2DYF7RQ" at bounding box center [348, 399] width 49 height 16
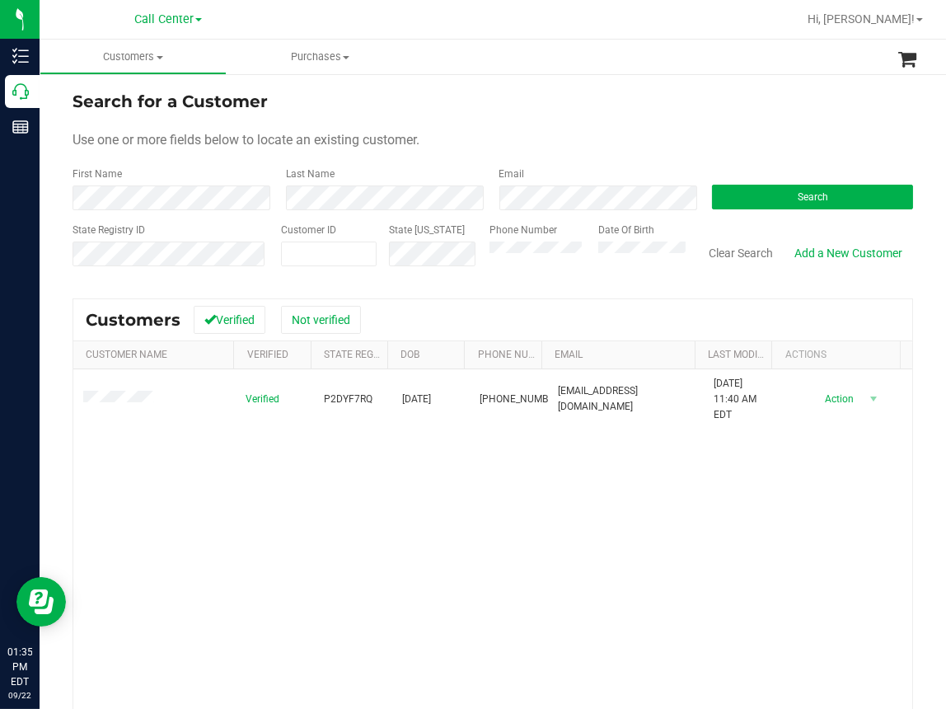
click at [409, 487] on div "Verified P2DYF7RQ 10/10/1973 (407) 923-7004 mollygibs10@gmail.com 8/23/2024 11:…" at bounding box center [492, 592] width 839 height 447
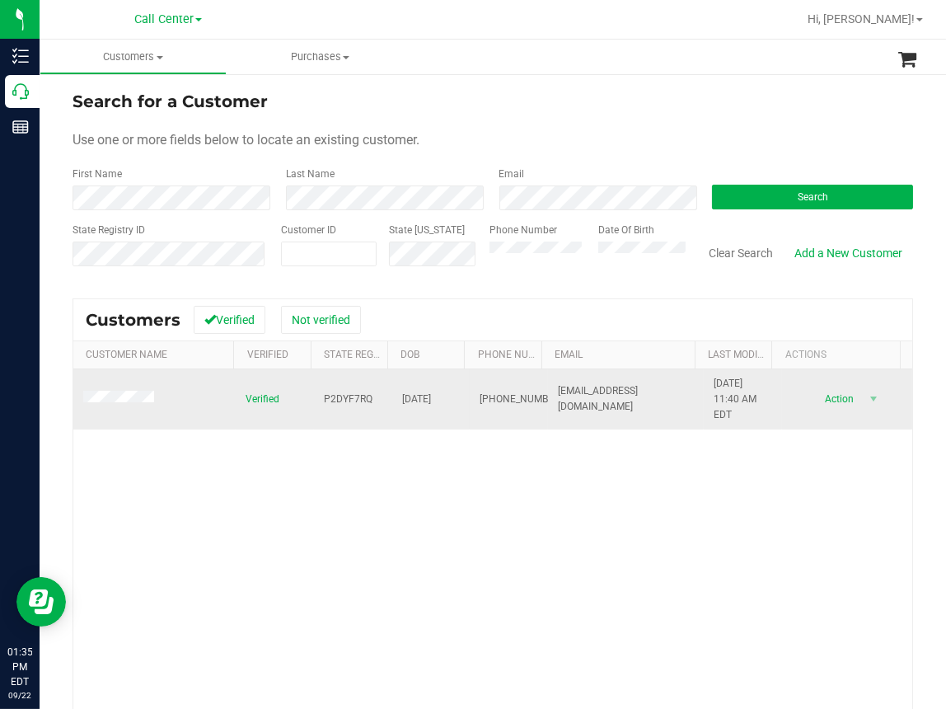
click at [412, 396] on span "10/10/1973" at bounding box center [416, 399] width 29 height 16
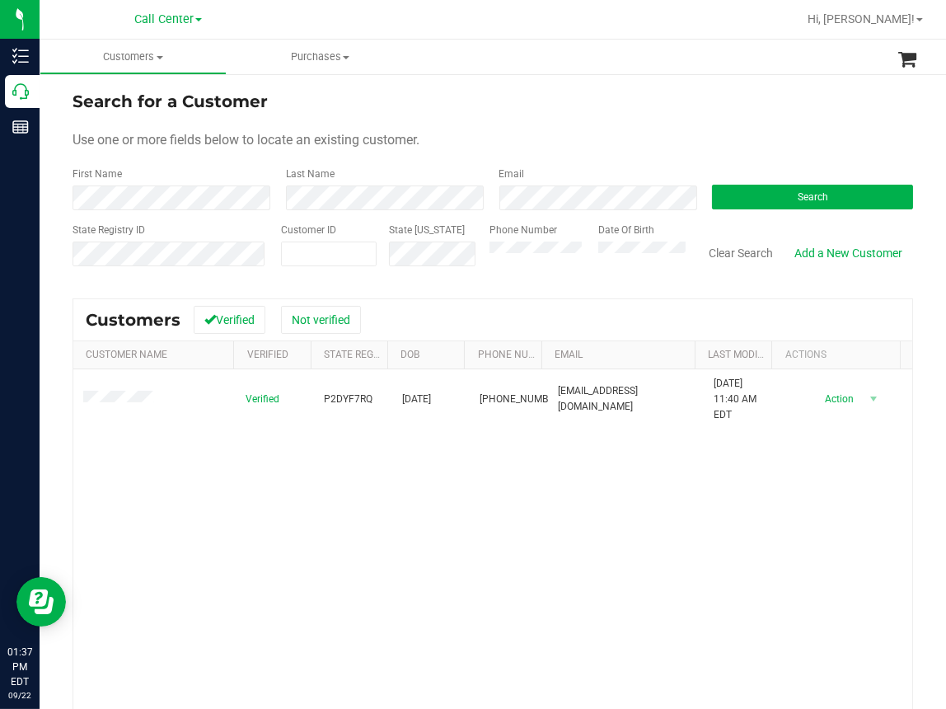
drag, startPoint x: 312, startPoint y: 545, endPoint x: 279, endPoint y: 443, distance: 106.9
click at [311, 542] on div "Verified P2DYF7RQ 10/10/1973 (407) 923-7004 mollygibs10@gmail.com 8/23/2024 11:…" at bounding box center [492, 592] width 839 height 447
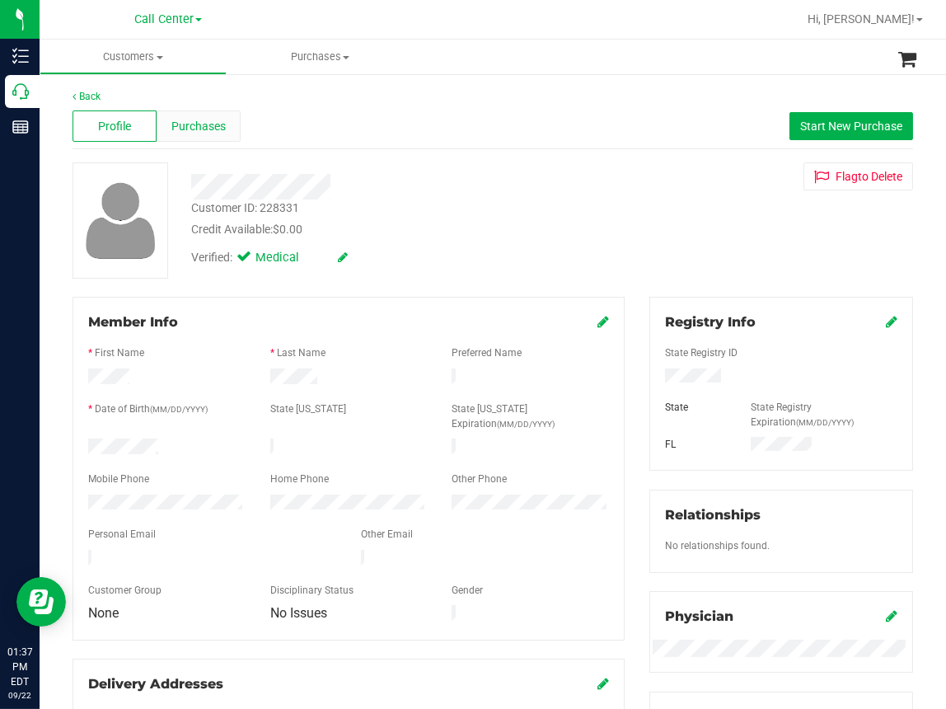
click at [206, 129] on span "Purchases" at bounding box center [198, 126] width 54 height 17
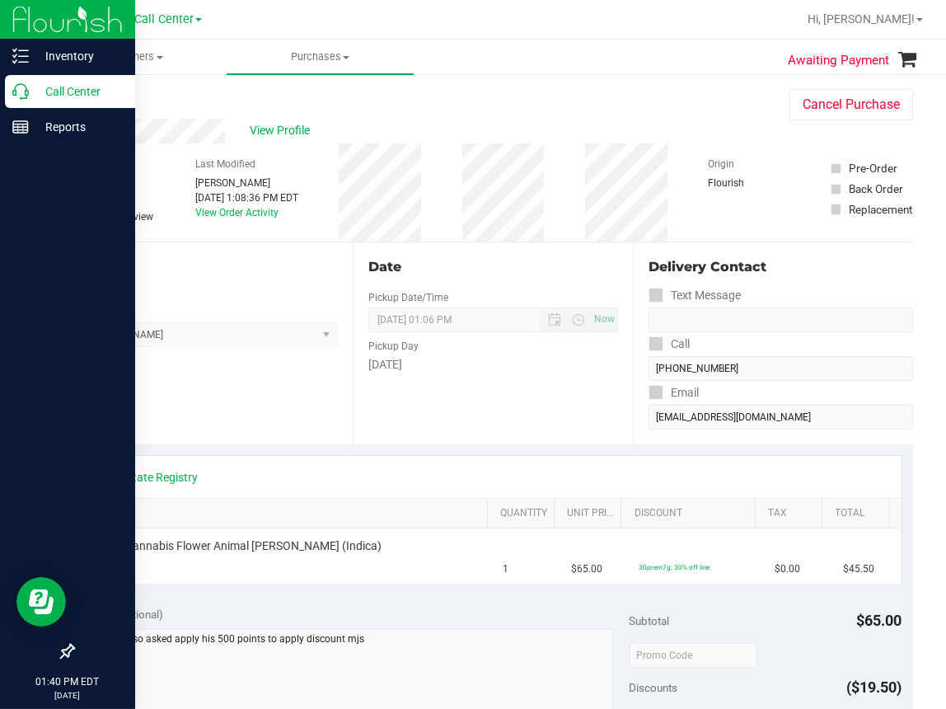
click at [15, 92] on icon at bounding box center [20, 91] width 16 height 16
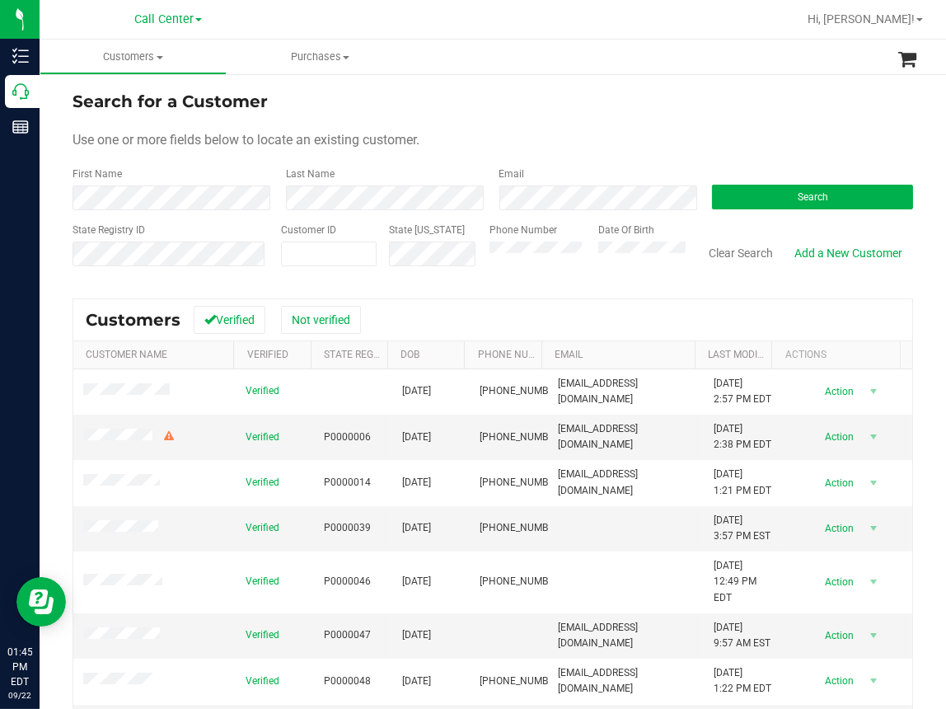
drag, startPoint x: 444, startPoint y: 88, endPoint x: 452, endPoint y: 120, distance: 32.4
click at [444, 89] on div "Search for a Customer" at bounding box center [493, 101] width 841 height 25
click at [752, 188] on button "Search" at bounding box center [812, 197] width 201 height 25
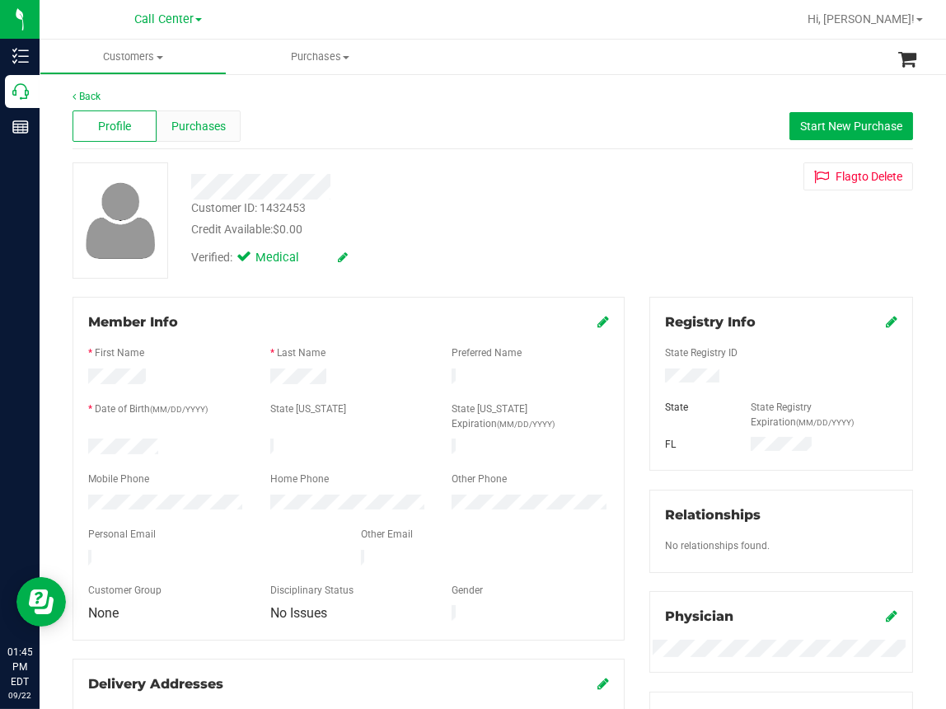
click at [213, 124] on span "Purchases" at bounding box center [198, 126] width 54 height 17
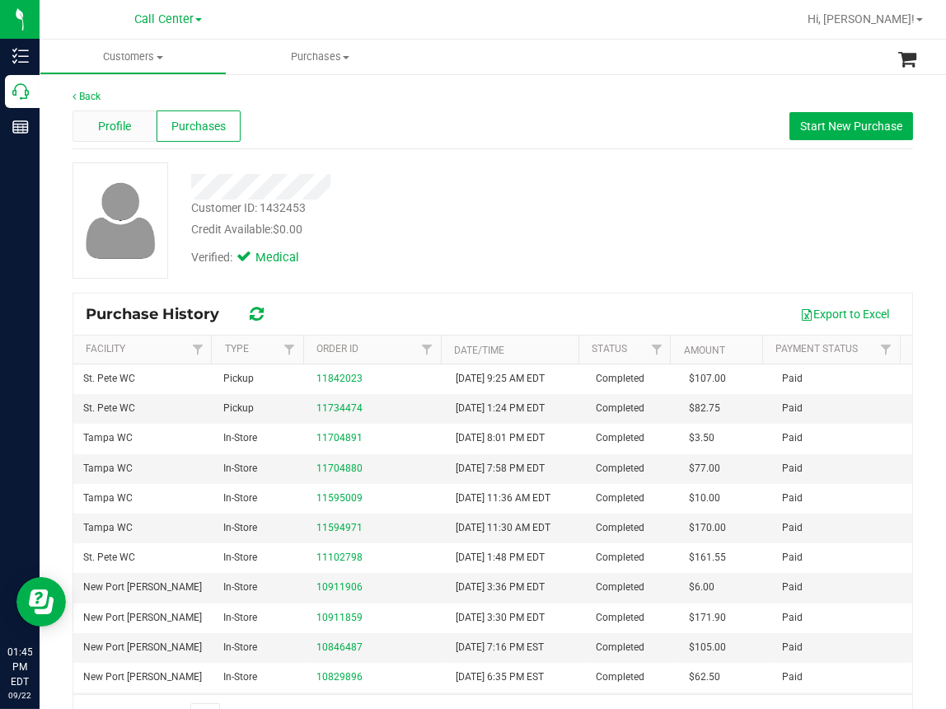
click at [123, 123] on span "Profile" at bounding box center [114, 126] width 33 height 17
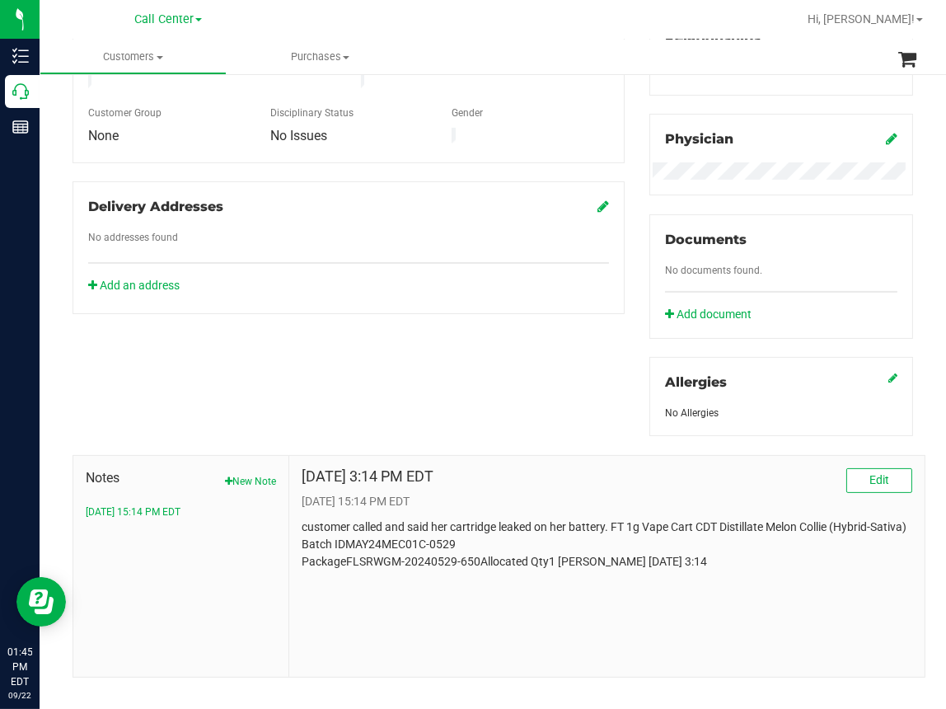
scroll to position [496, 0]
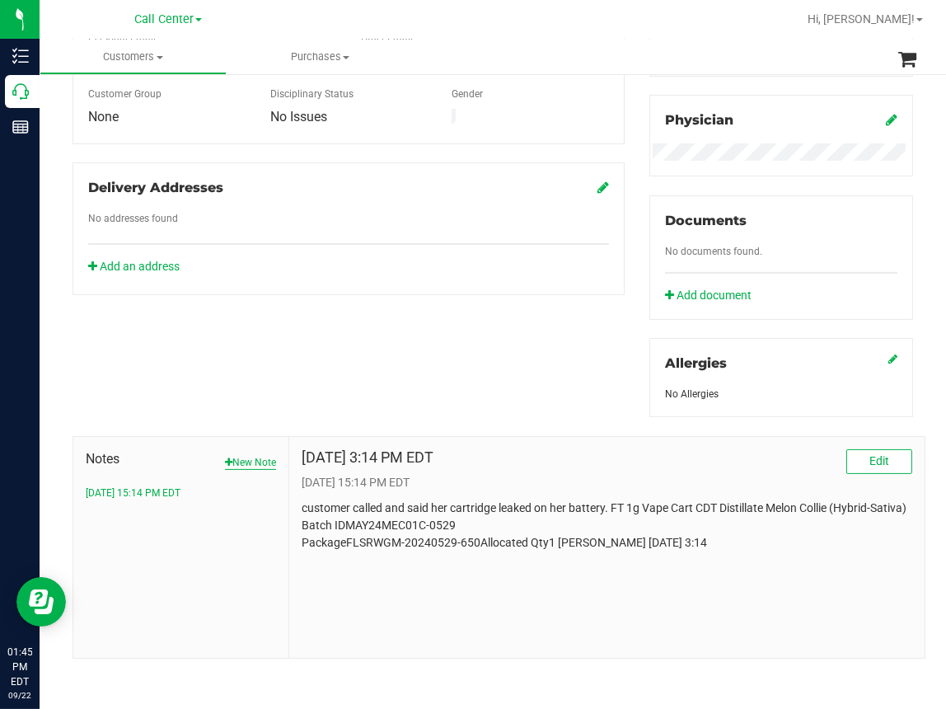
click at [246, 456] on button "New Note" at bounding box center [250, 462] width 51 height 15
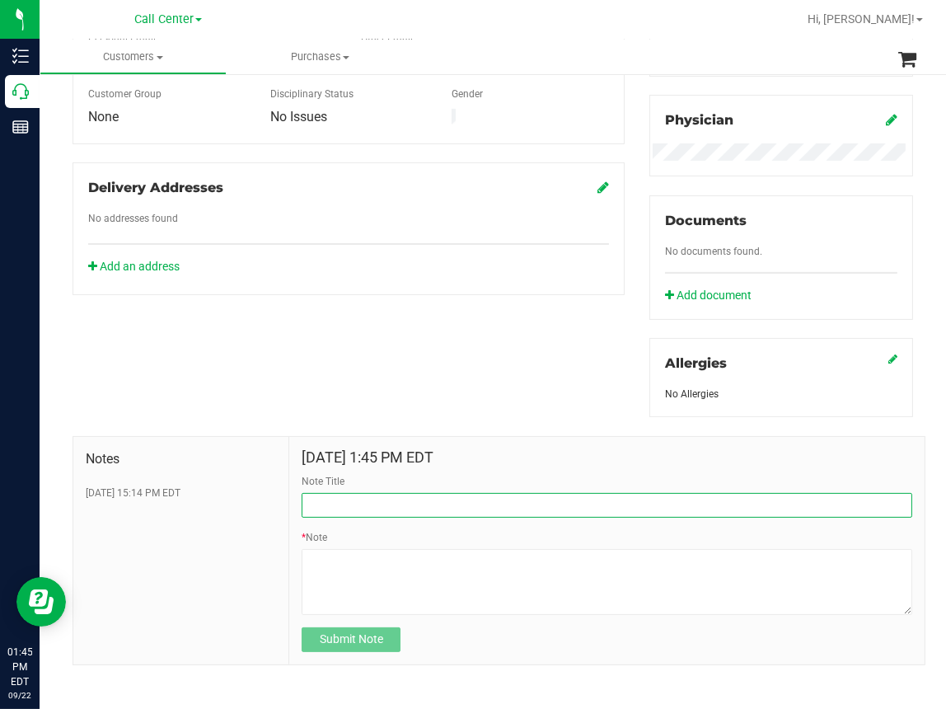
click at [391, 509] on input "Note Title" at bounding box center [607, 505] width 611 height 25
type input "vape complaint"
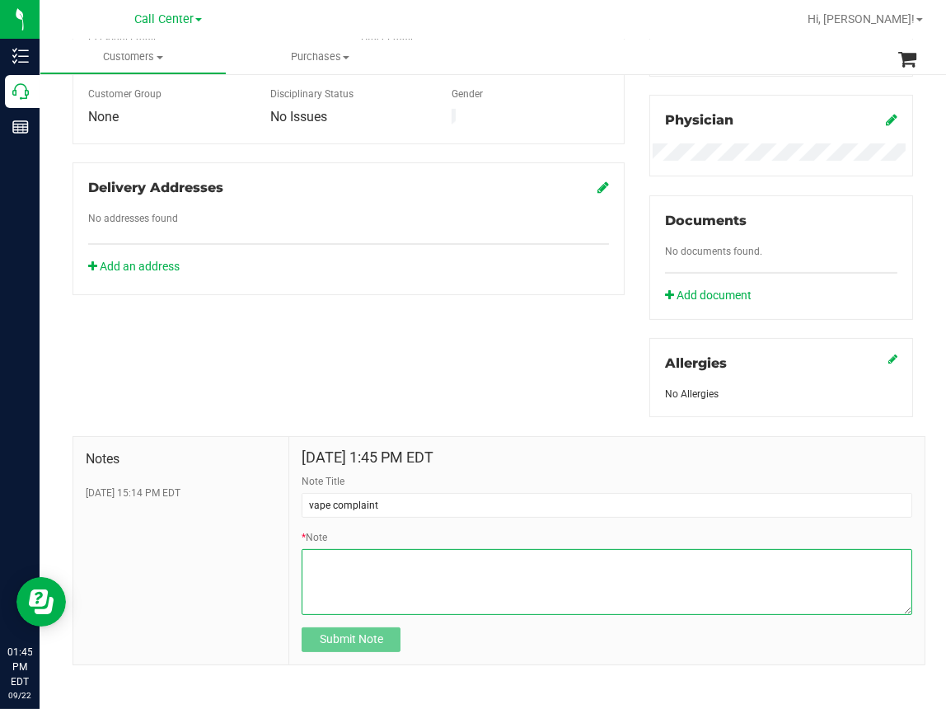
click at [343, 562] on textarea "* Note" at bounding box center [607, 582] width 611 height 66
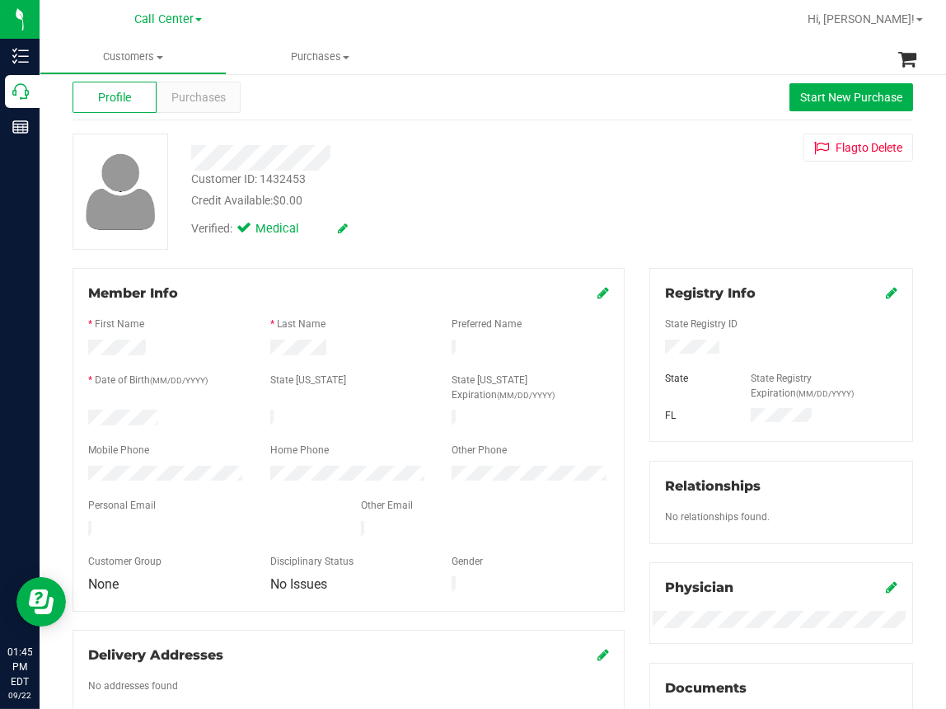
scroll to position [0, 0]
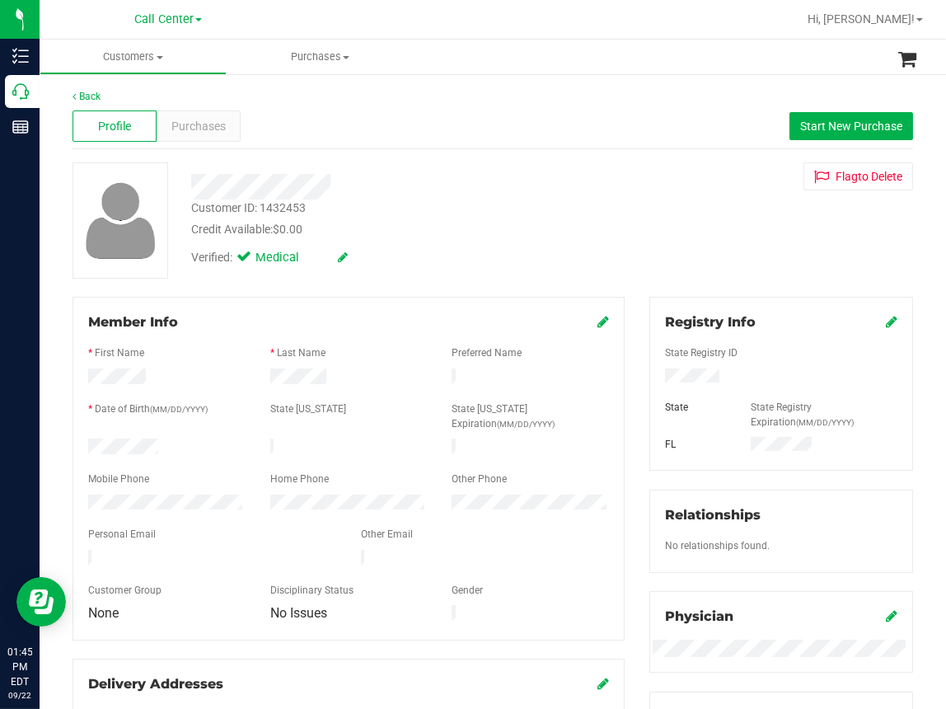
click at [274, 213] on div "Customer ID: 1432453" at bounding box center [248, 207] width 115 height 17
click at [274, 211] on div "Customer ID: 1432453" at bounding box center [248, 207] width 115 height 17
click at [552, 231] on div "Credit Available: $0.00" at bounding box center [395, 229] width 408 height 17
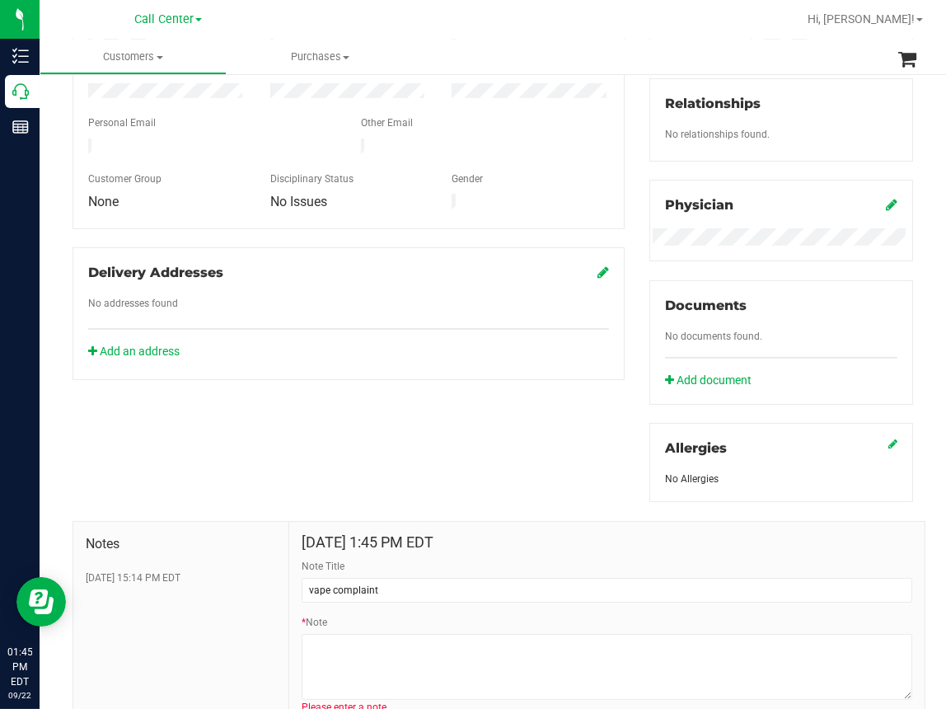
scroll to position [412, 0]
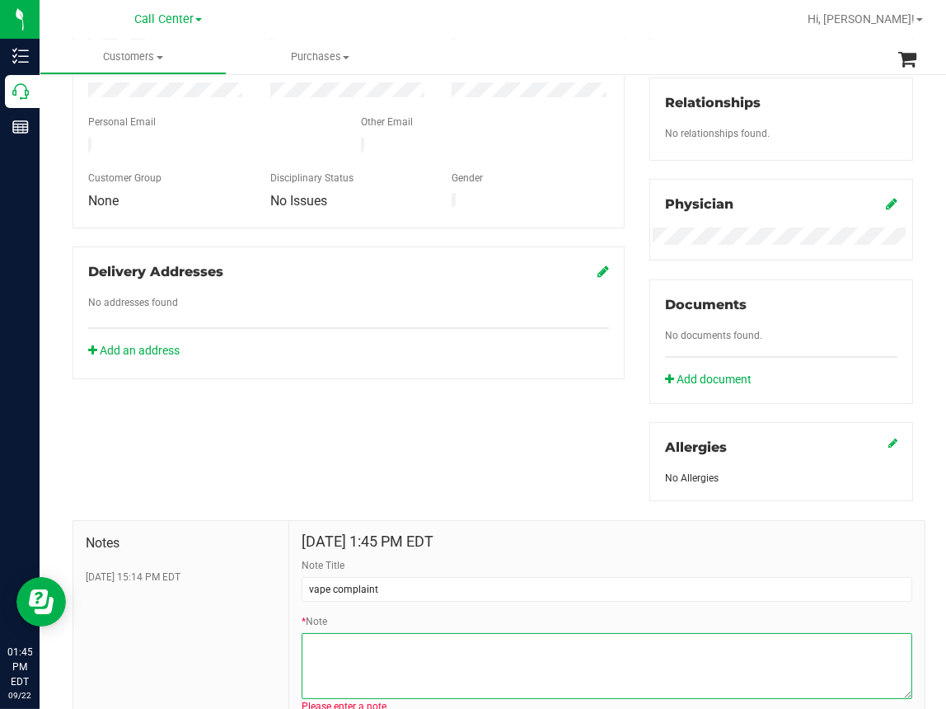
click at [316, 642] on textarea "* Note" at bounding box center [607, 666] width 611 height 66
paste textarea "Customer ID: 1432453"
click at [441, 640] on textarea "* Note" at bounding box center [607, 666] width 611 height 66
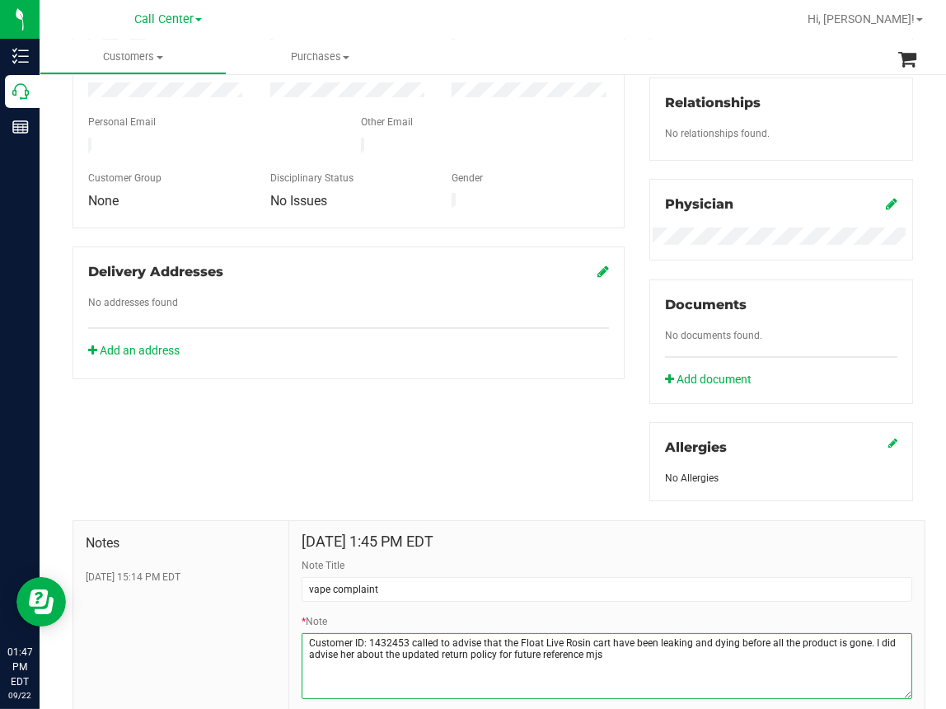
click at [491, 642] on textarea "* Note" at bounding box center [607, 666] width 611 height 66
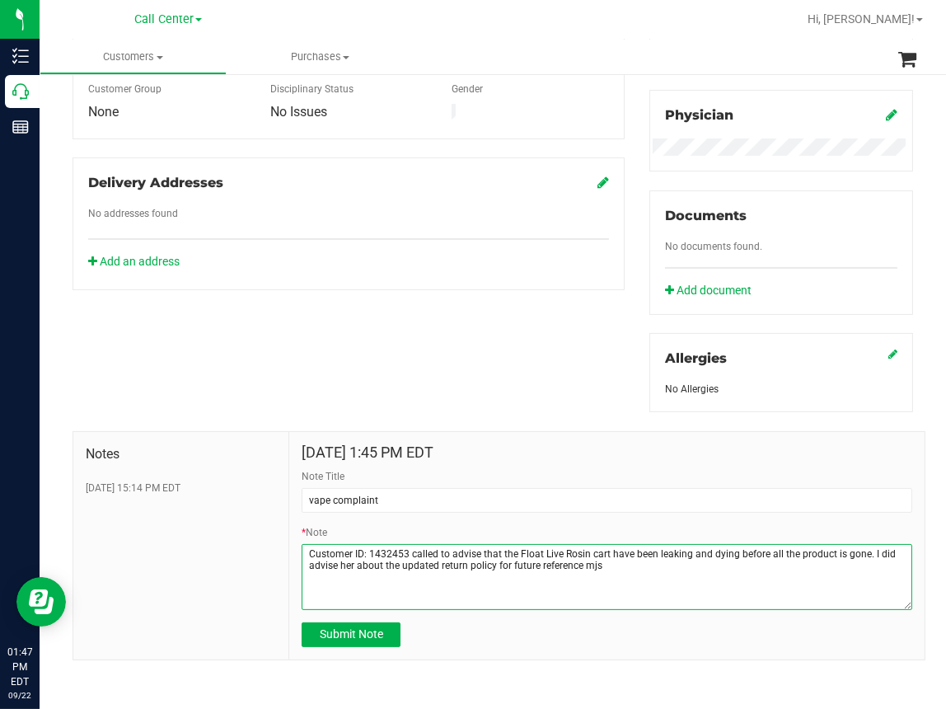
scroll to position [503, 0]
type textarea "Customer ID: 1432453 called to advise that the Float Live Rosin cart have been …"
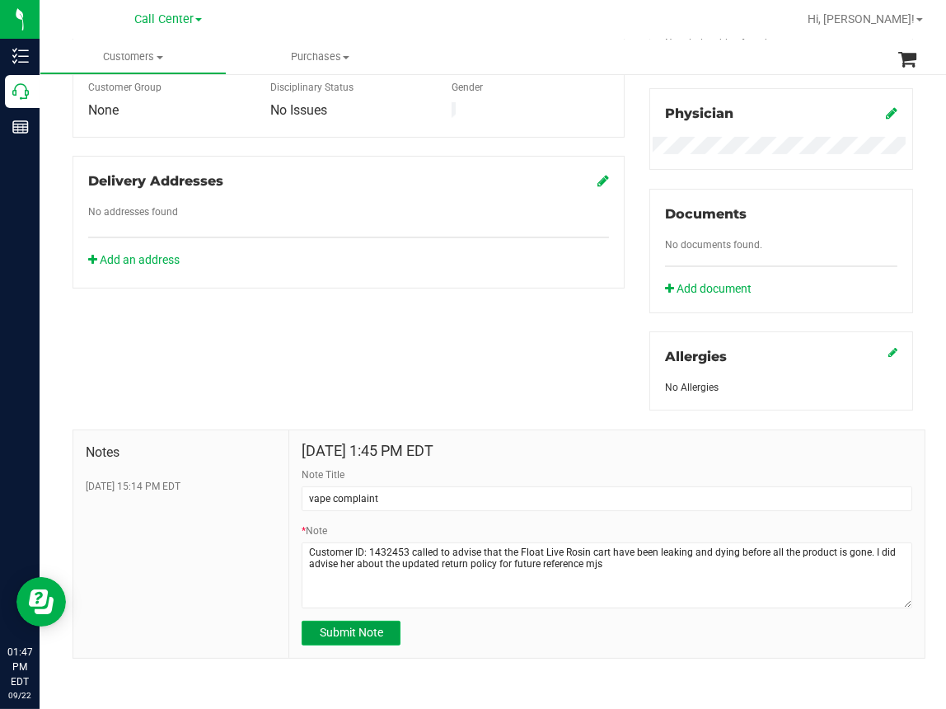
click at [351, 629] on span "Submit Note" at bounding box center [351, 632] width 63 height 13
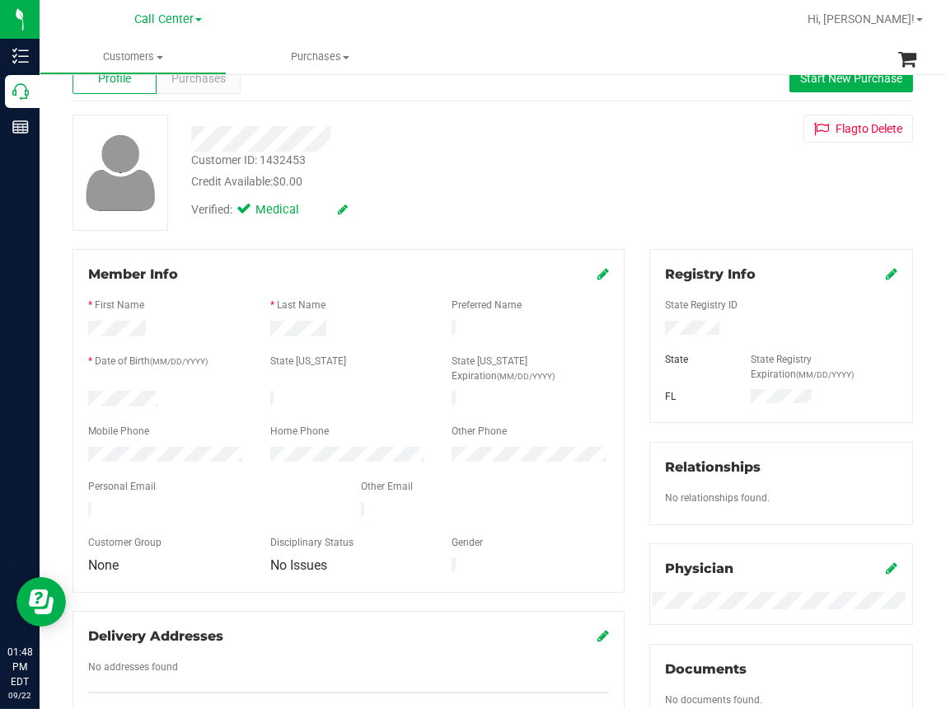
scroll to position [0, 0]
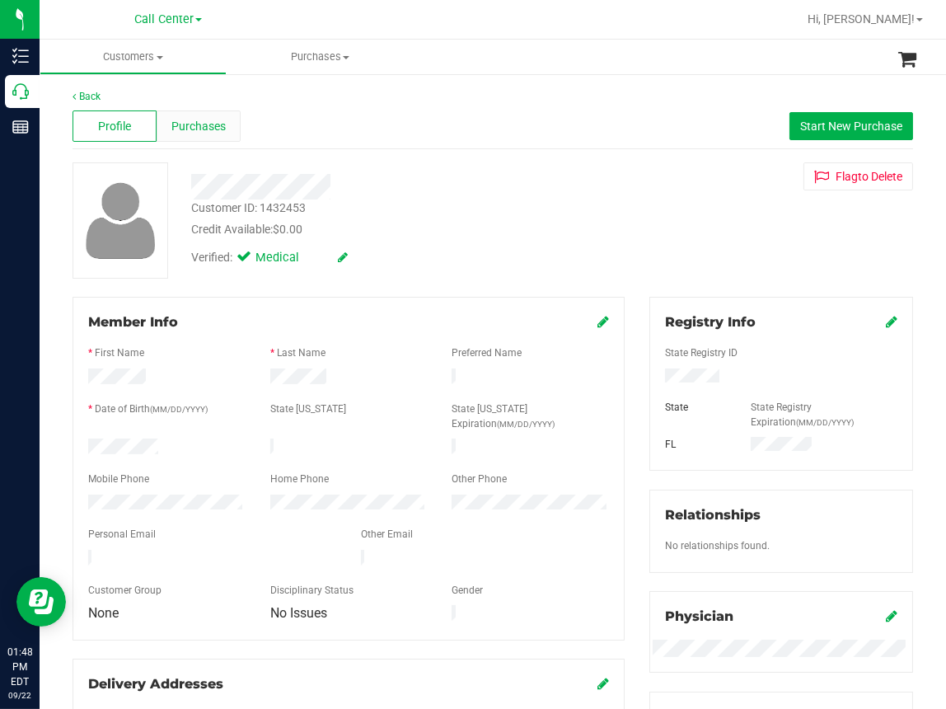
click at [200, 129] on span "Purchases" at bounding box center [198, 126] width 54 height 17
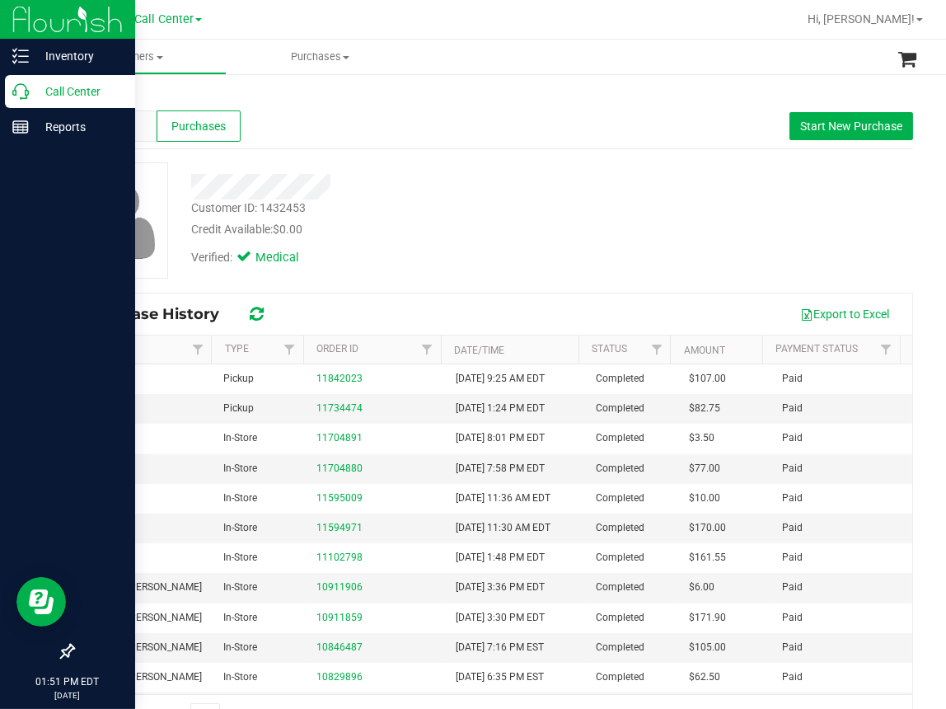
click at [14, 96] on icon at bounding box center [20, 91] width 16 height 16
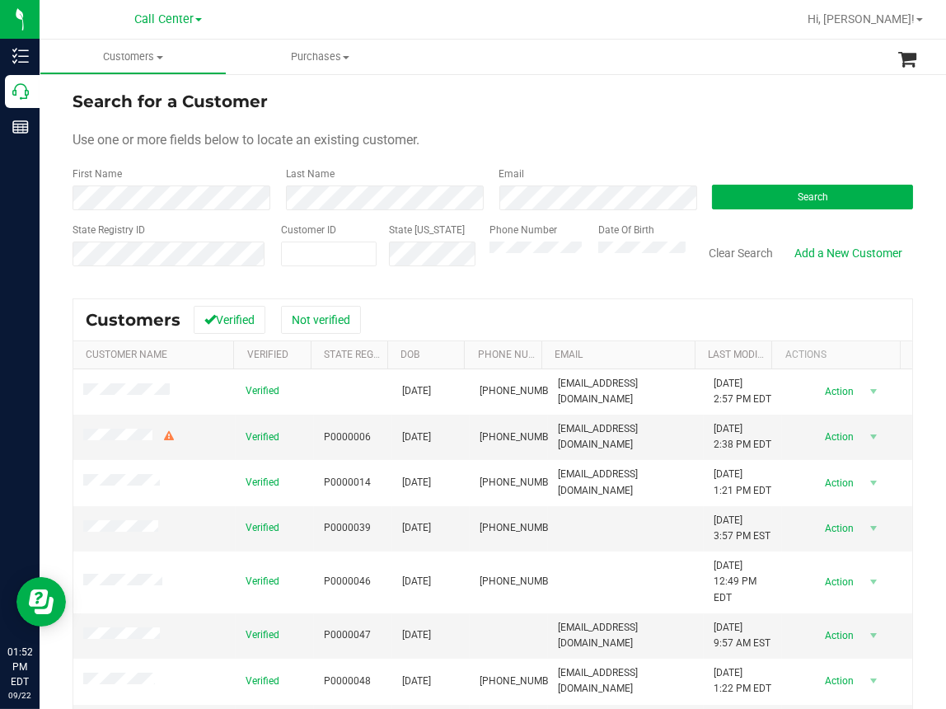
click at [462, 157] on form "Search for a Customer Use one or more fields below to locate an existing custom…" at bounding box center [493, 185] width 841 height 192
click at [165, 203] on div "First Name Last Name Email Search" at bounding box center [493, 188] width 841 height 44
click at [390, 138] on span "Use one or more fields below to locate an existing customer." at bounding box center [246, 140] width 347 height 16
click at [768, 203] on button "Search" at bounding box center [812, 197] width 201 height 25
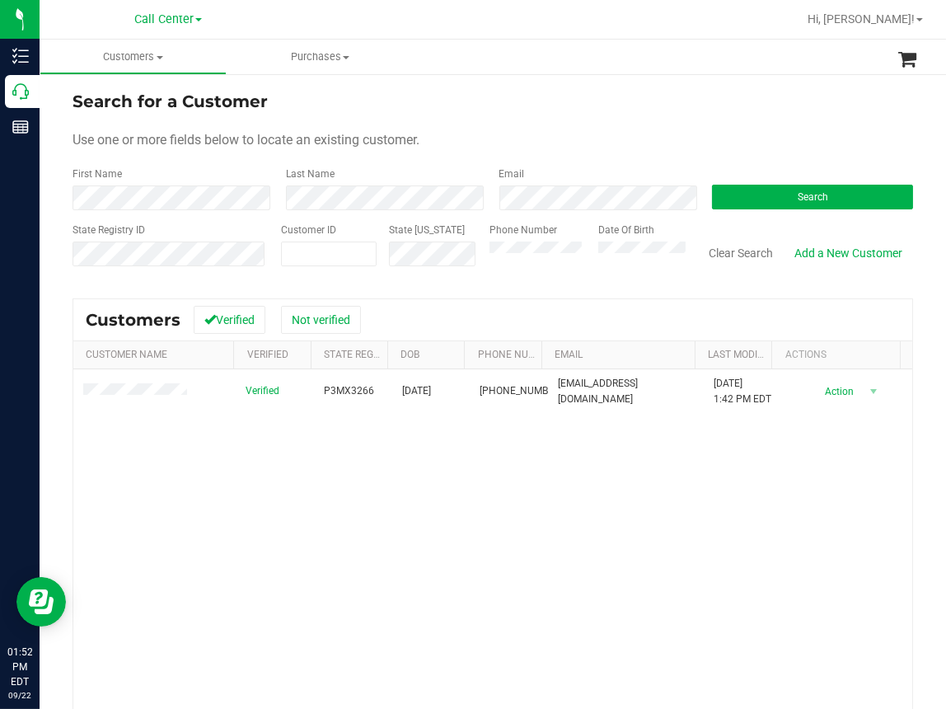
click at [170, 472] on div "Verified P3MX3266 03/22/1958 (850) 686-2635 tmflannigan4@gmail.com 7/6/2025 1:4…" at bounding box center [492, 592] width 839 height 447
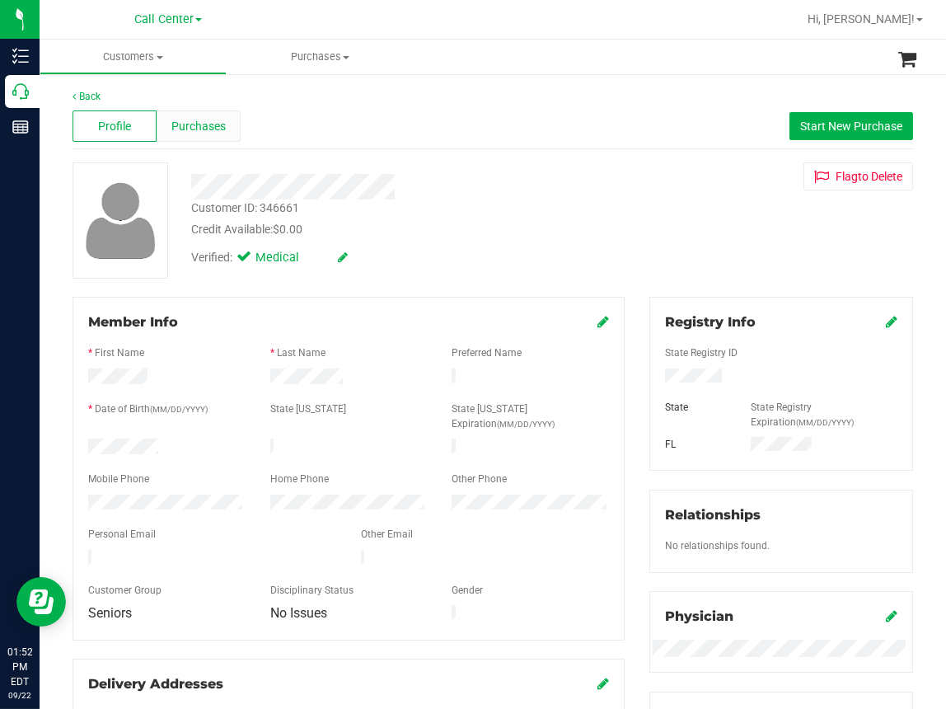
click at [197, 127] on span "Purchases" at bounding box center [198, 126] width 54 height 17
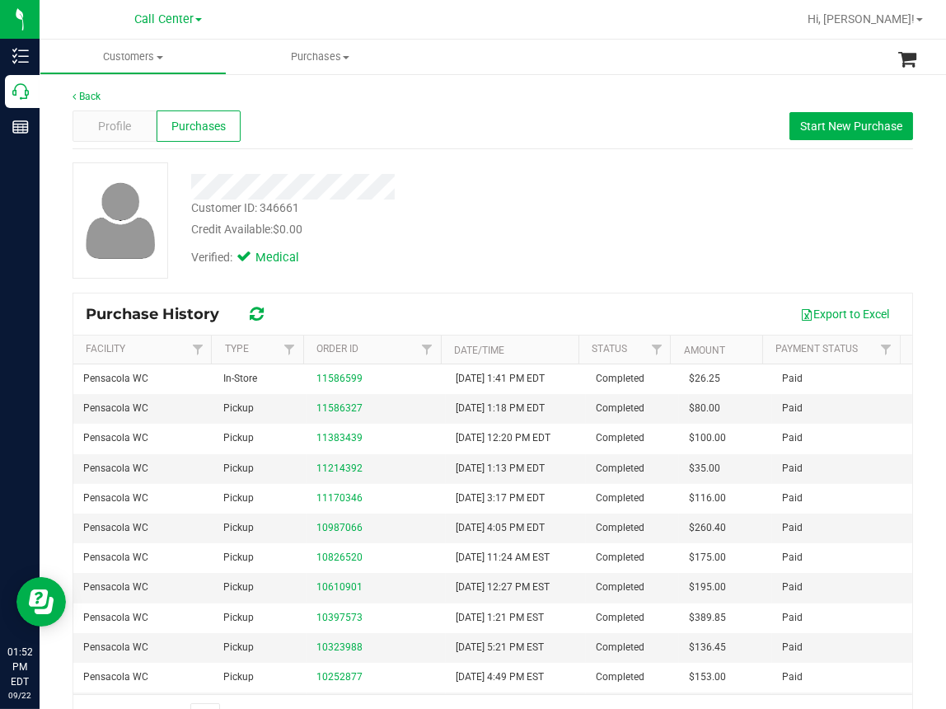
click at [446, 256] on div "Verified: Medical" at bounding box center [395, 256] width 433 height 36
click at [111, 126] on span "Profile" at bounding box center [114, 126] width 33 height 17
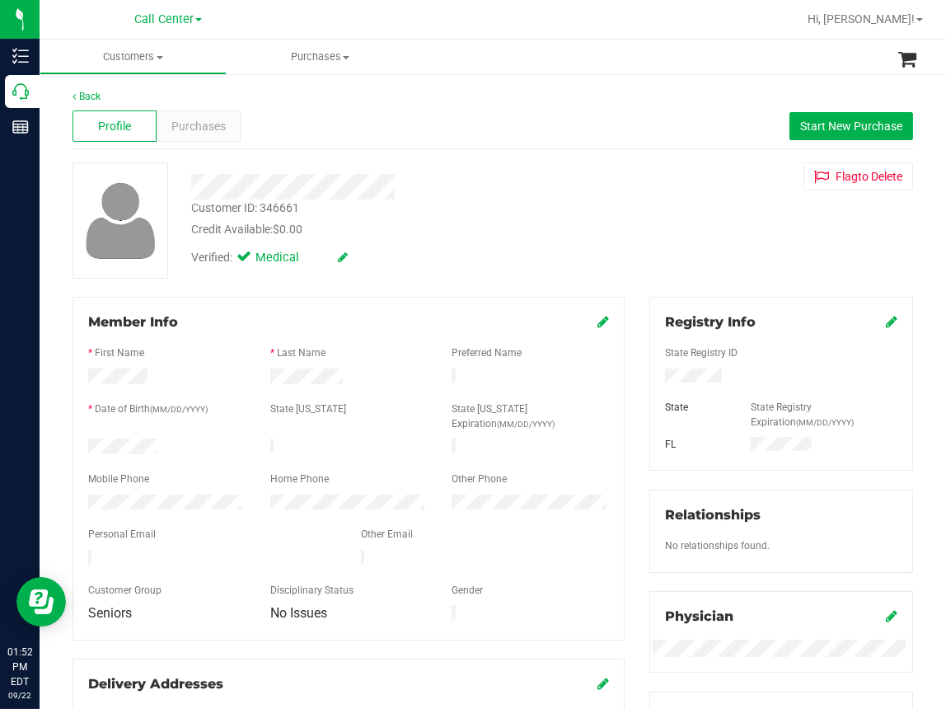
click at [438, 213] on div "Customer ID: 346661 Credit Available: $0.00" at bounding box center [395, 218] width 433 height 39
click at [407, 131] on div "Profile Purchases Start New Purchase" at bounding box center [493, 126] width 841 height 45
click at [834, 122] on span "Start New Purchase" at bounding box center [851, 126] width 102 height 13
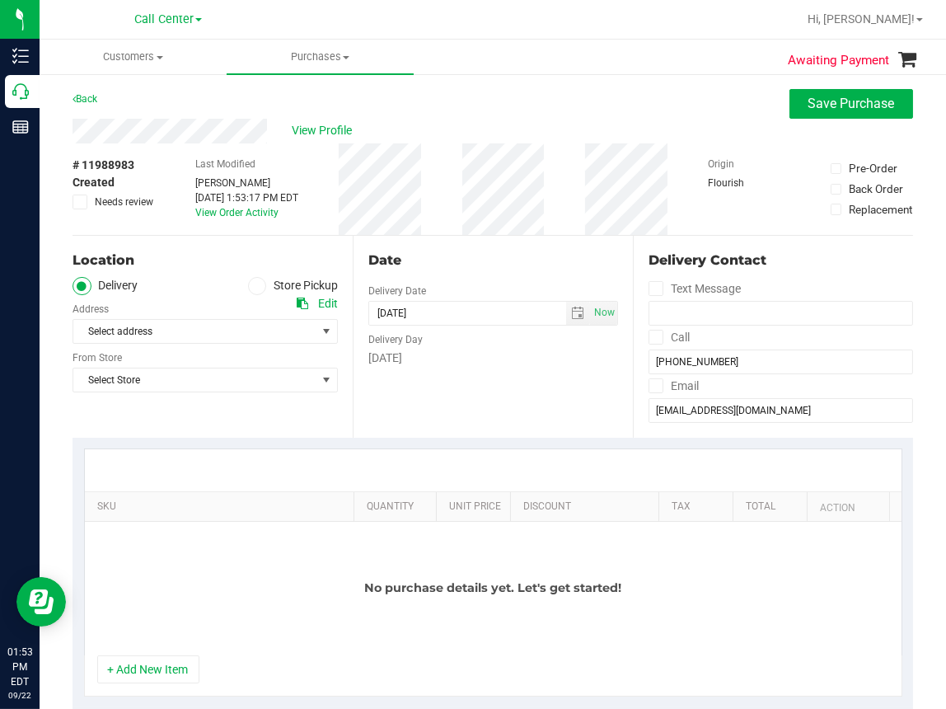
click at [264, 424] on div "Location Delivery Store Pickup Address Edit Select address Select address 758 M…" at bounding box center [213, 337] width 280 height 202
click at [254, 286] on icon at bounding box center [257, 286] width 10 height 0
click at [0, 0] on input "Store Pickup" at bounding box center [0, 0] width 0 height 0
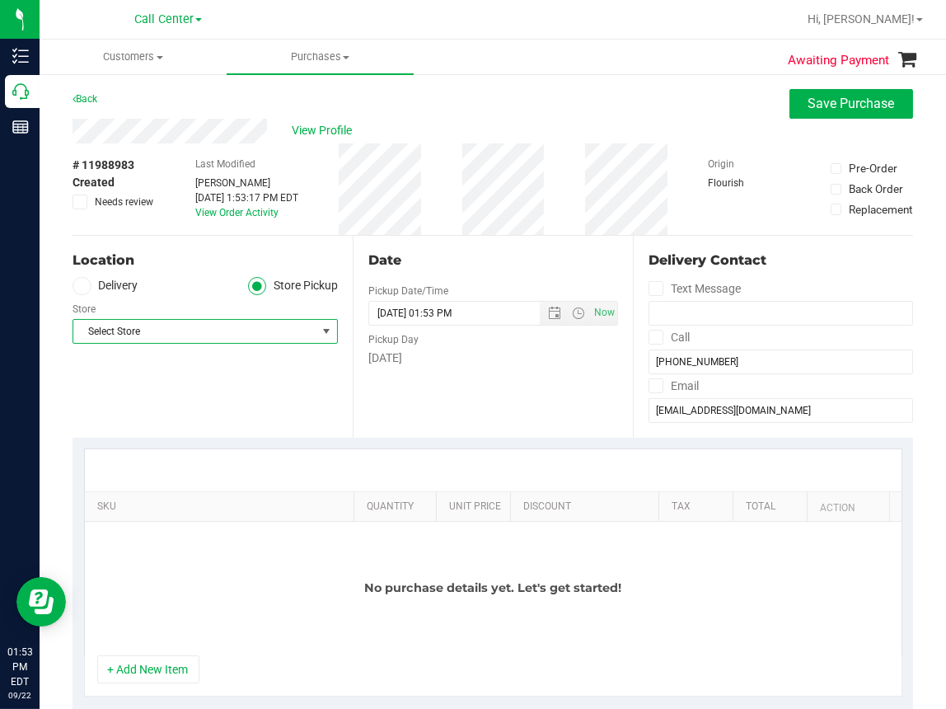
click at [153, 326] on span "Select Store" at bounding box center [194, 331] width 243 height 23
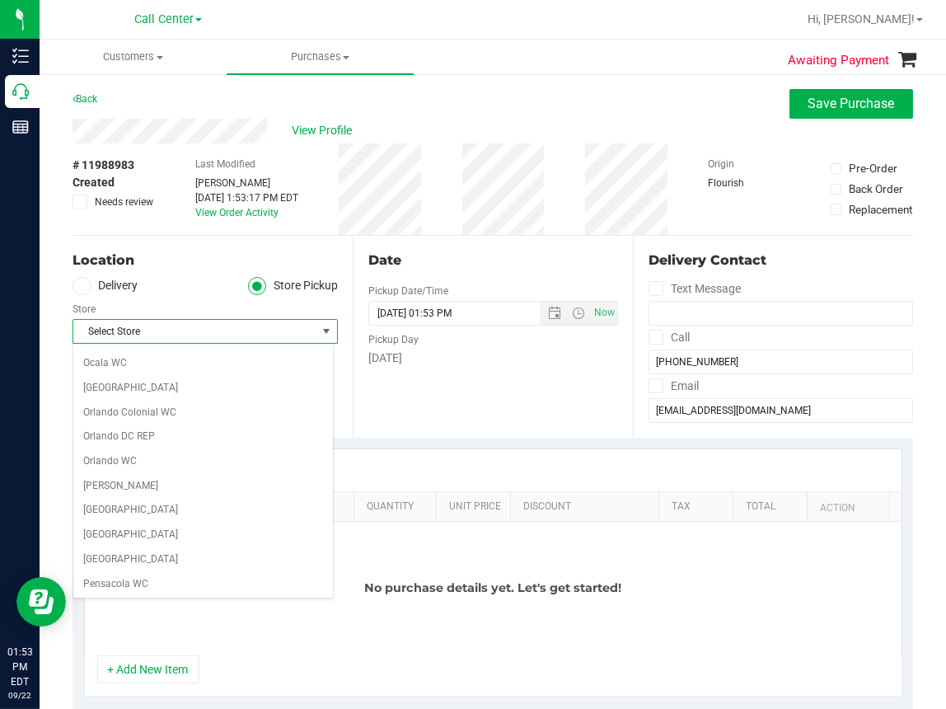
scroll to position [742, 0]
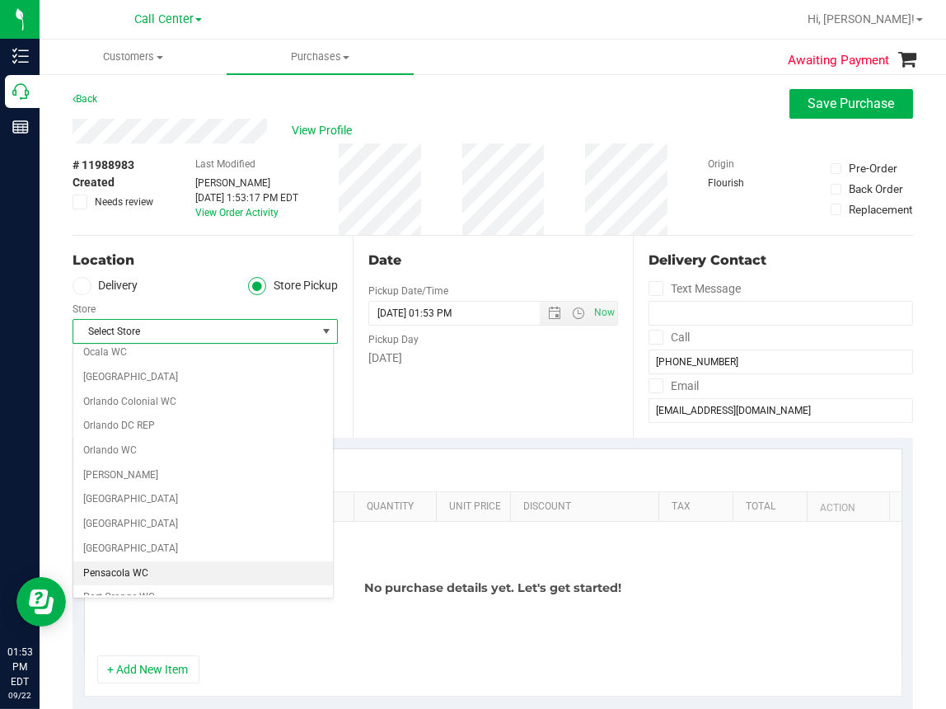
click at [106, 569] on li "Pensacola WC" at bounding box center [203, 573] width 260 height 25
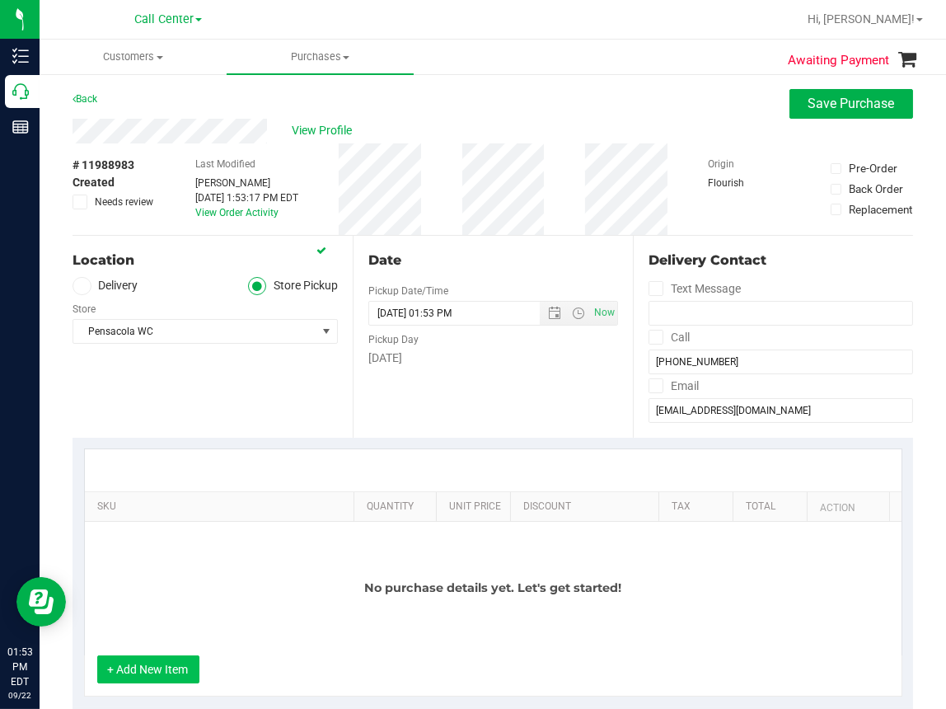
click at [157, 668] on button "+ Add New Item" at bounding box center [148, 669] width 102 height 28
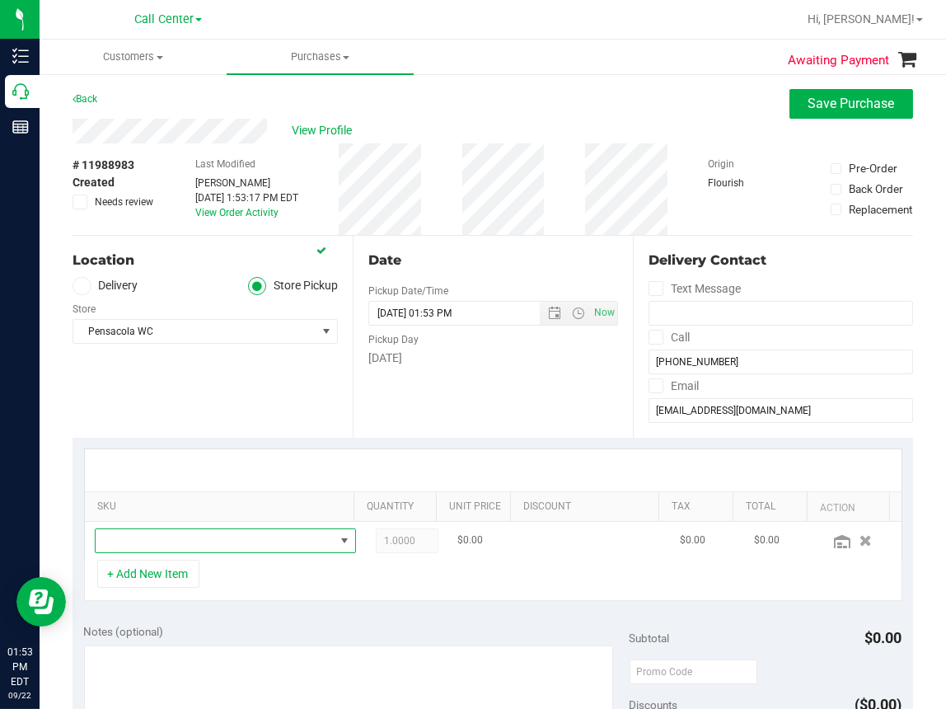
click at [138, 538] on span "NO DATA FOUND" at bounding box center [215, 540] width 239 height 23
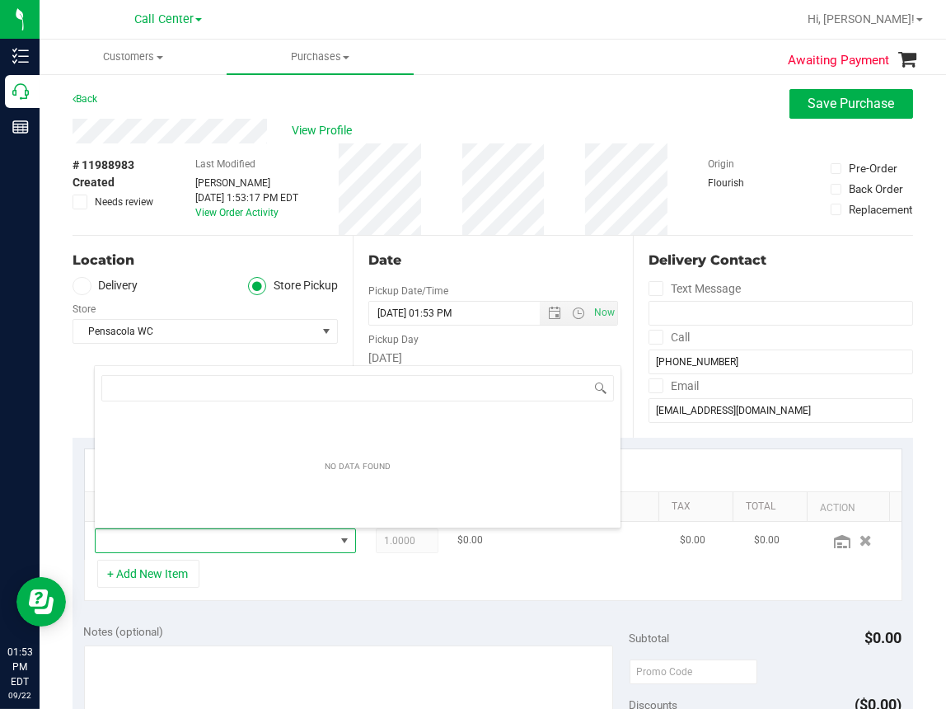
scroll to position [24, 224]
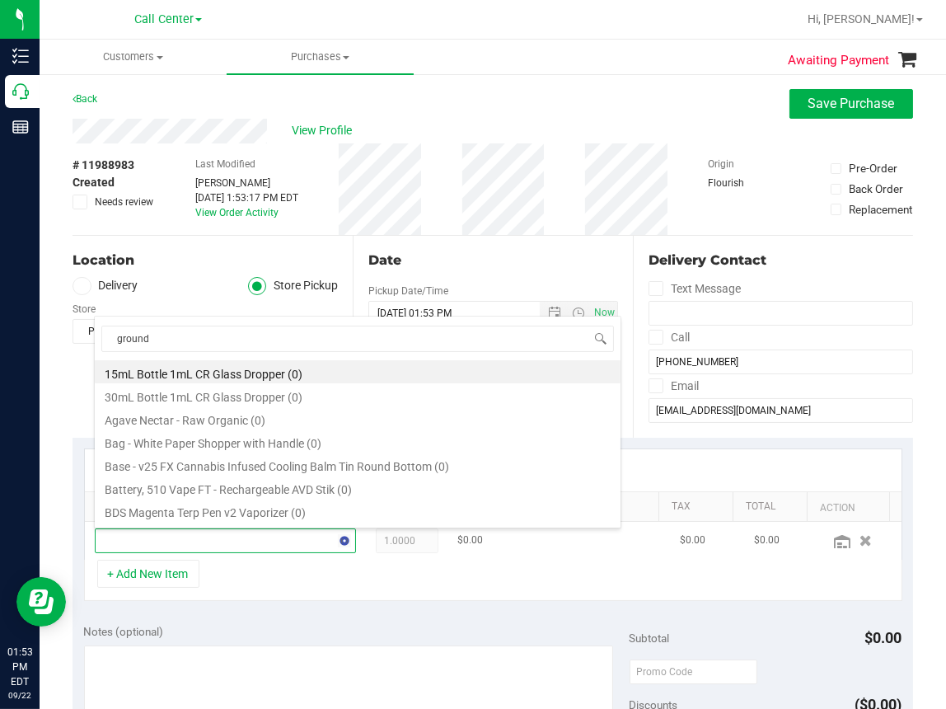
type input "ground"
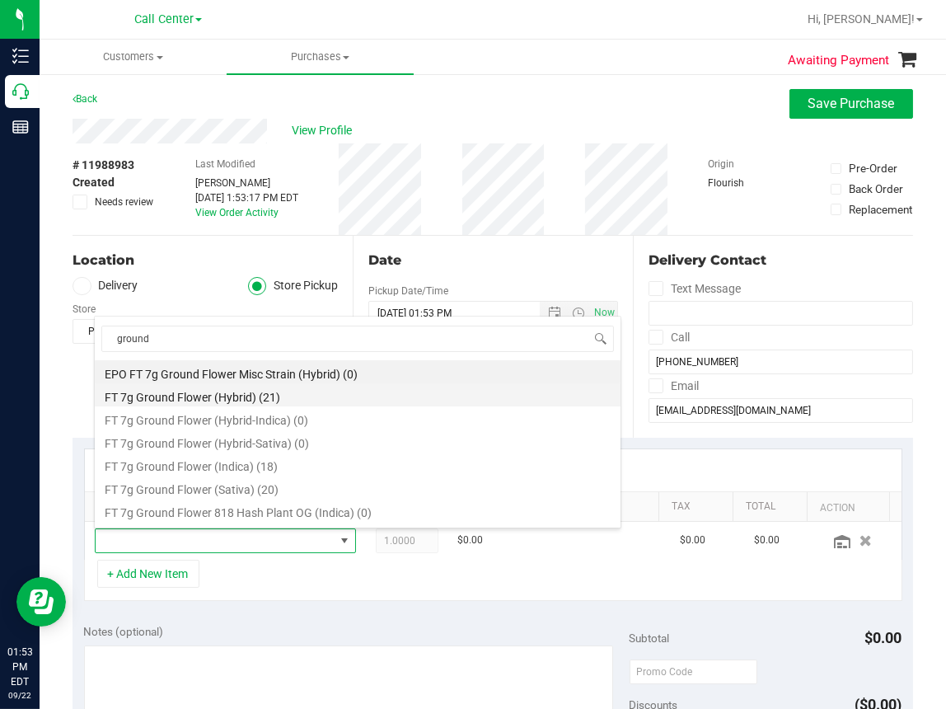
click at [215, 399] on li "FT 7g Ground Flower (Hybrid) (21)" at bounding box center [358, 394] width 526 height 23
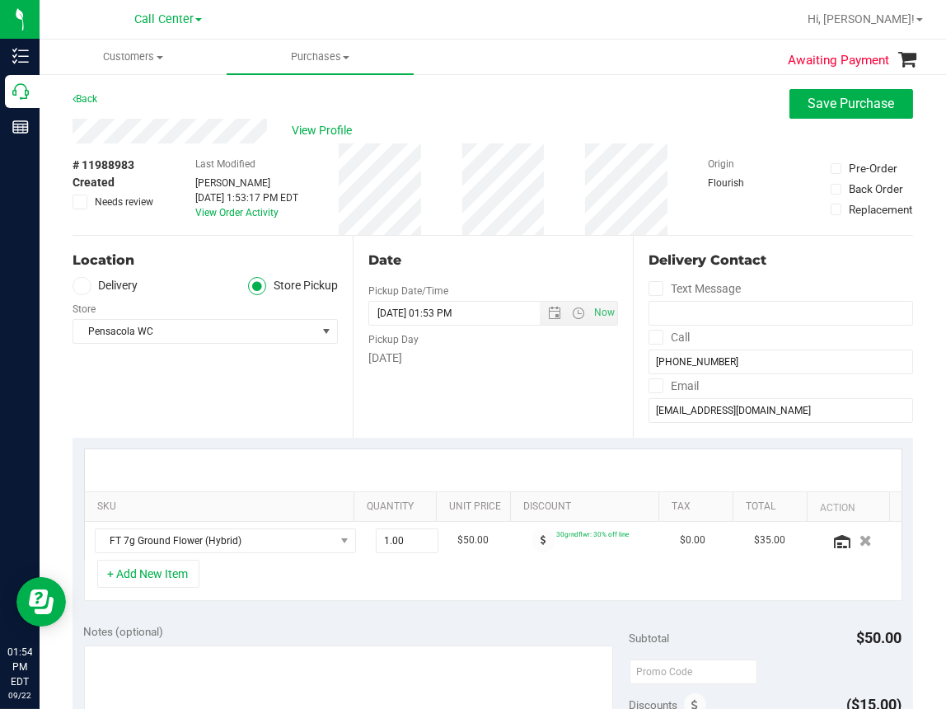
click at [336, 571] on div "+ Add New Item" at bounding box center [493, 580] width 818 height 41
drag, startPoint x: 391, startPoint y: 543, endPoint x: 330, endPoint y: 541, distance: 61.0
click at [330, 541] on tr "FT 7g Ground Flower (Hybrid) 1.00 1 $50.00 30grndflwr: 30% off line $0.00 $35.00" at bounding box center [493, 541] width 817 height 38
type input "4"
type input "4.00"
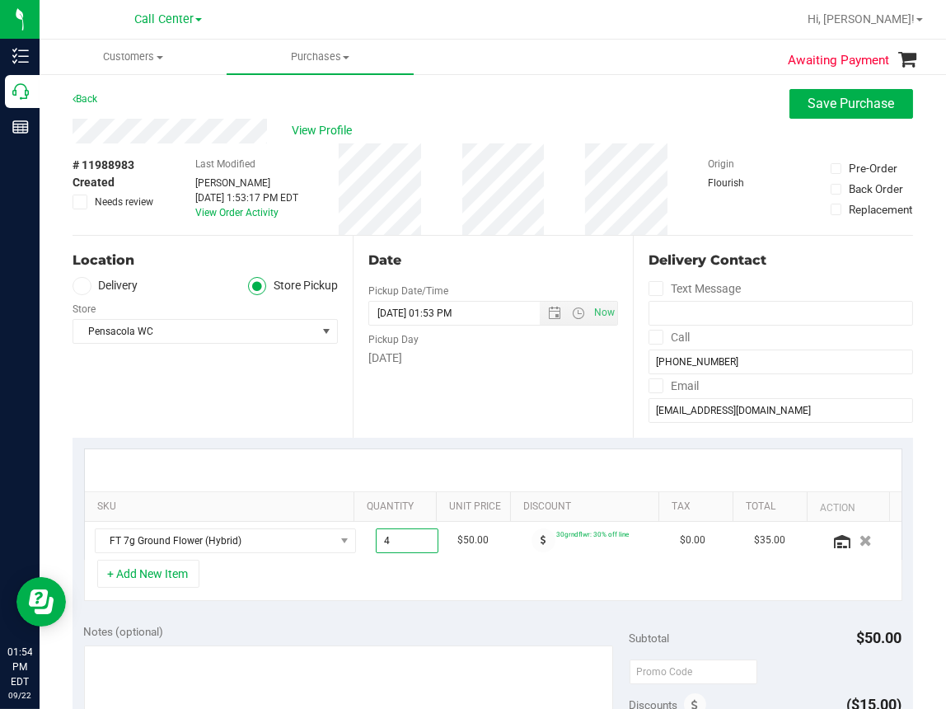
click at [449, 568] on div "+ Add New Item" at bounding box center [493, 580] width 818 height 41
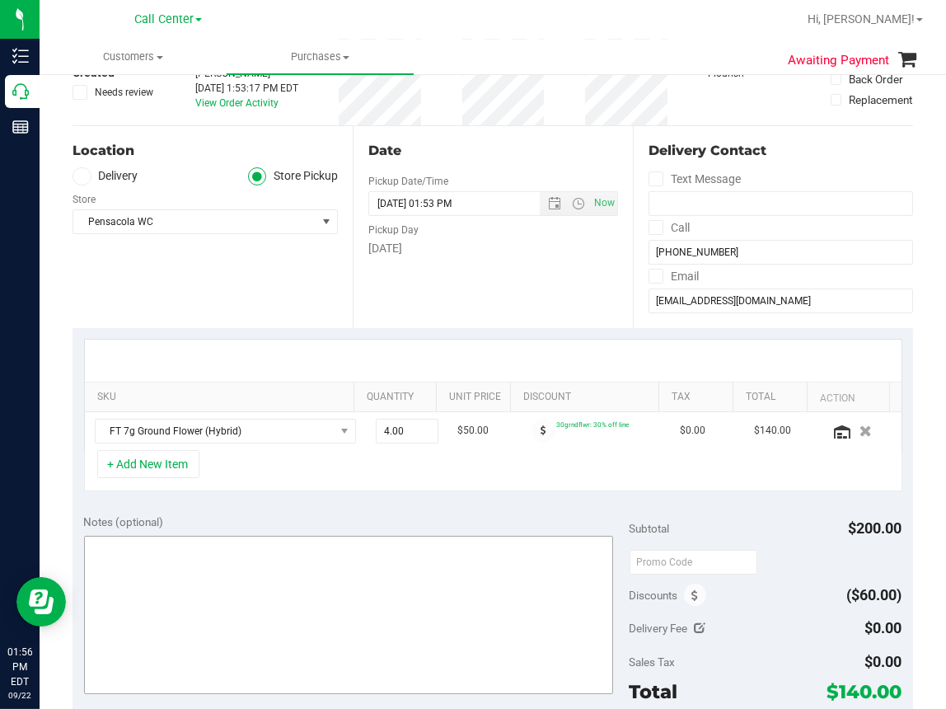
scroll to position [330, 0]
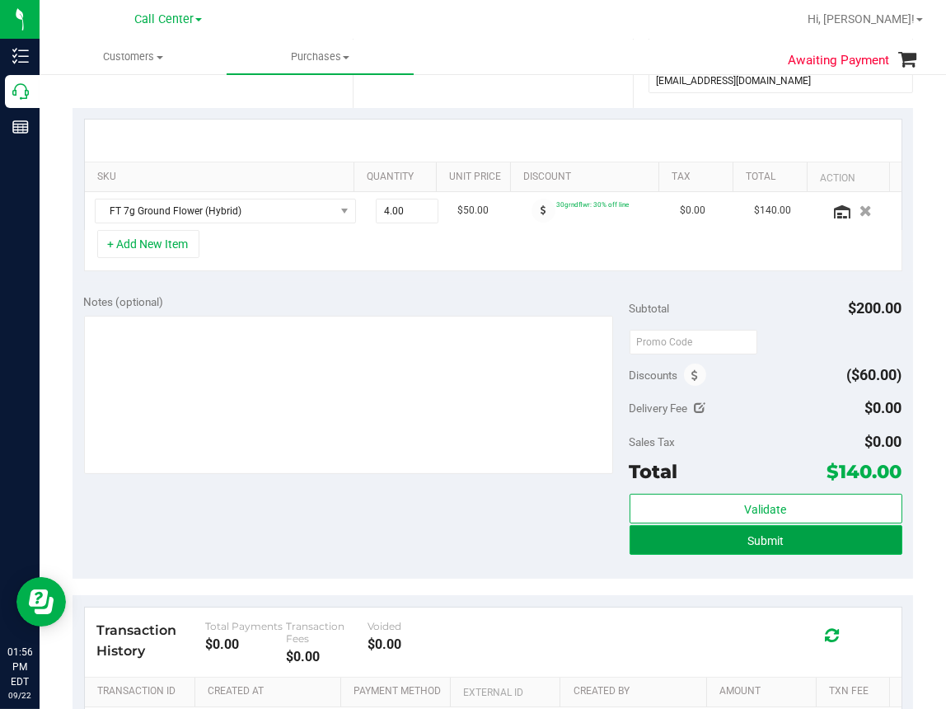
click at [768, 537] on span "Submit" at bounding box center [766, 540] width 36 height 13
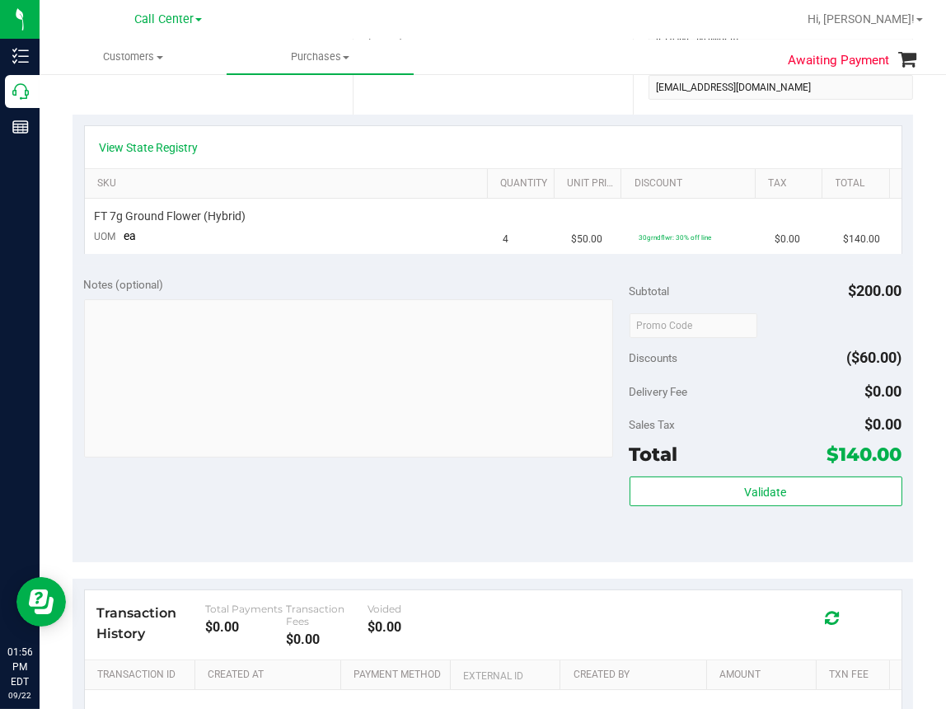
click at [466, 77] on div "Date Pickup Date/Time 09/22/2025 Now 09/22/2025 01:53 PM Now Pickup Day Monday" at bounding box center [493, 14] width 280 height 202
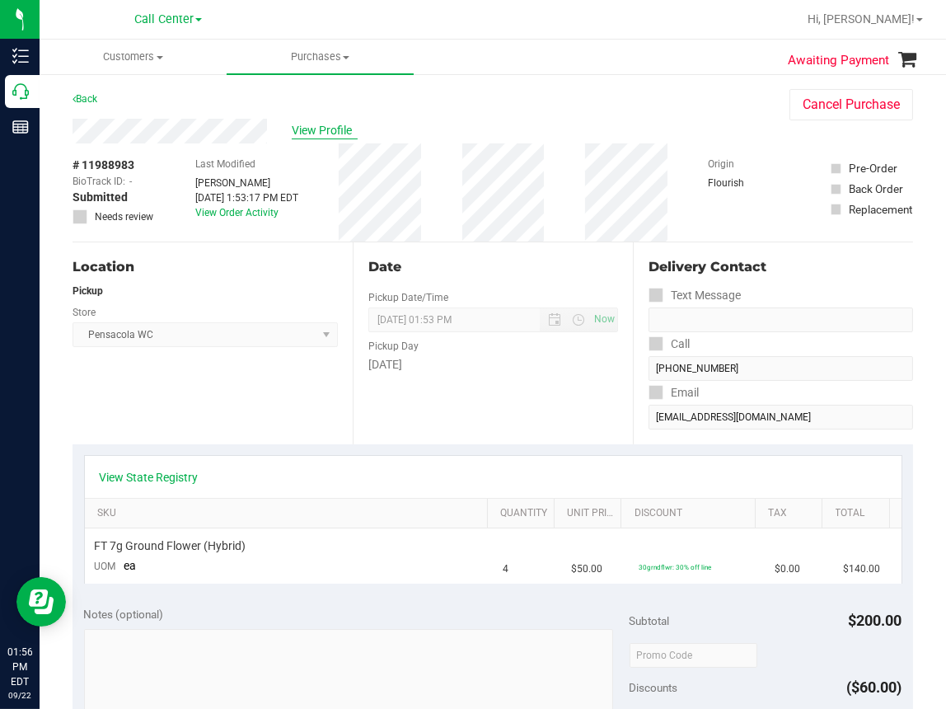
click at [307, 136] on span "View Profile" at bounding box center [325, 130] width 66 height 17
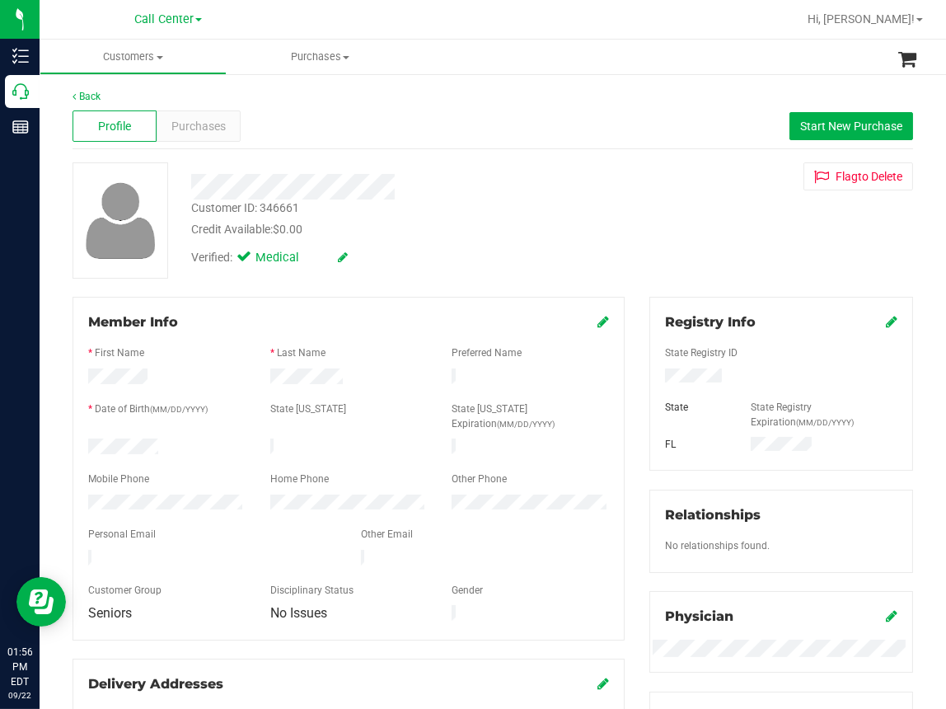
click at [105, 494] on div at bounding box center [167, 504] width 182 height 20
click at [205, 128] on span "Purchases" at bounding box center [198, 126] width 54 height 17
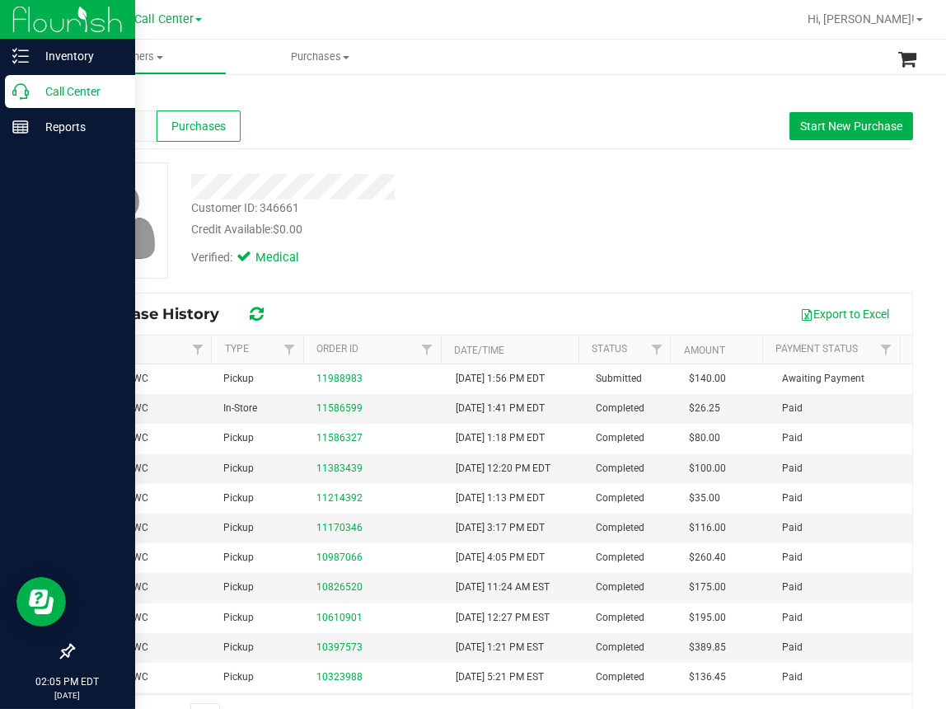
click at [14, 98] on icon at bounding box center [20, 91] width 16 height 16
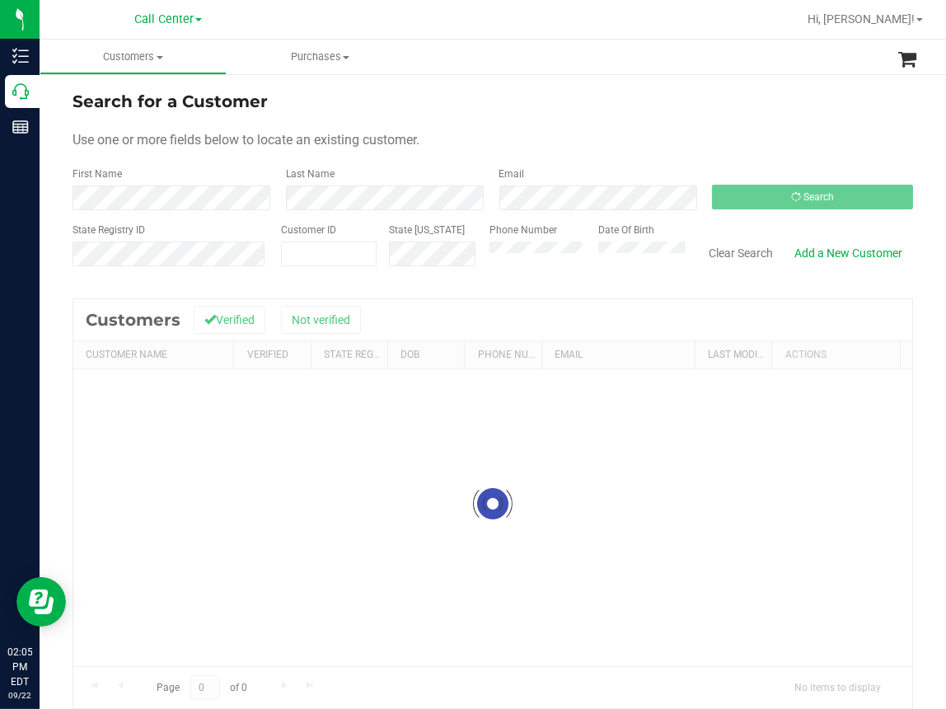
click at [670, 157] on form "Search for a Customer Use one or more fields below to locate an existing custom…" at bounding box center [493, 185] width 841 height 192
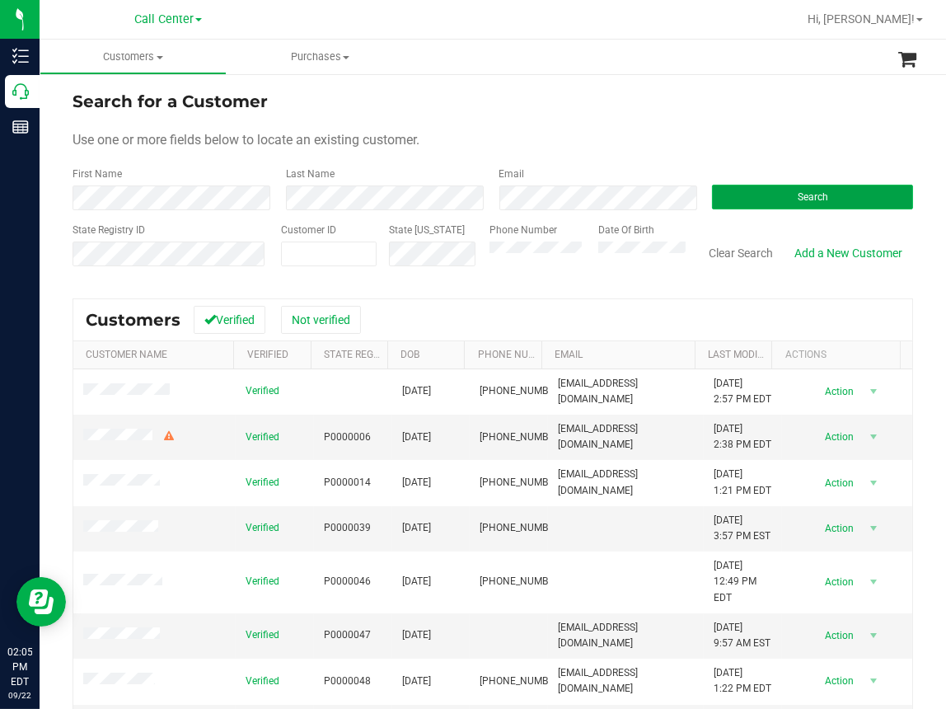
click at [766, 199] on button "Search" at bounding box center [812, 197] width 201 height 25
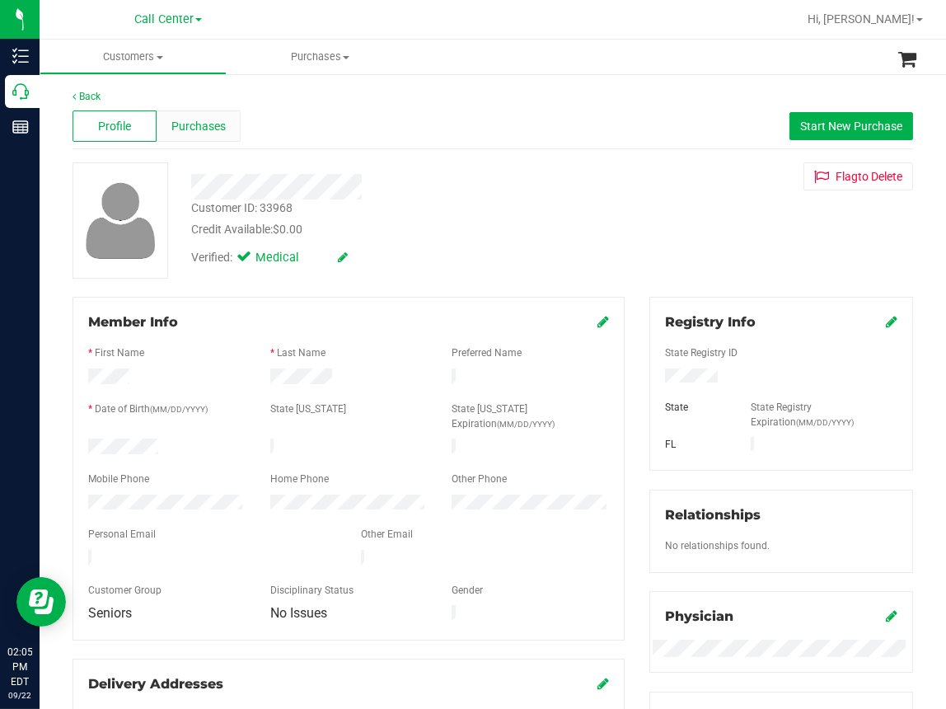
click at [222, 128] on span "Purchases" at bounding box center [198, 126] width 54 height 17
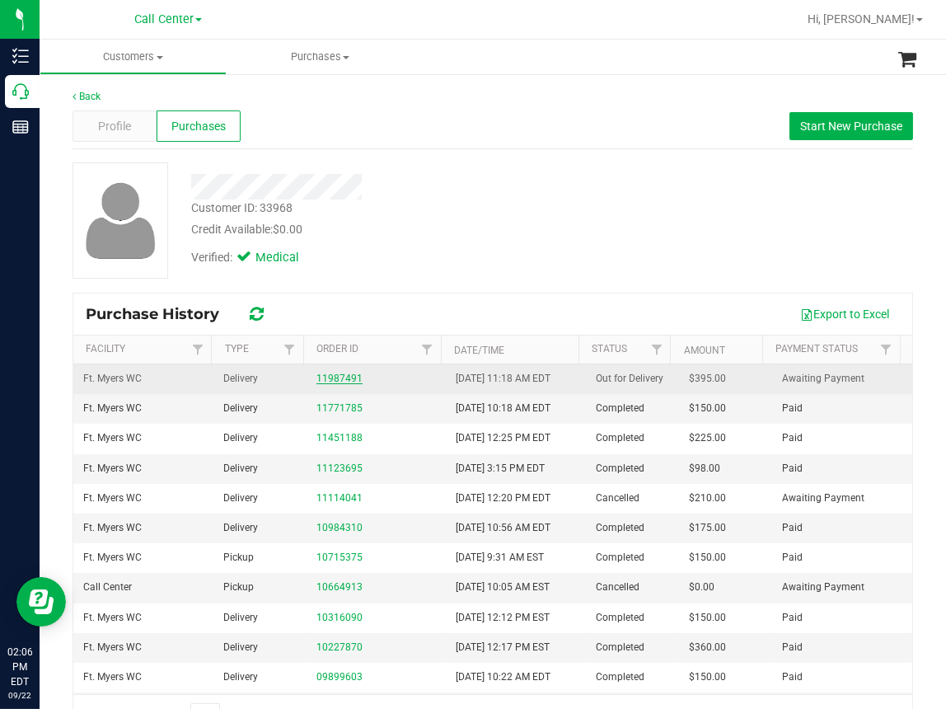
click at [334, 377] on link "11987491" at bounding box center [339, 379] width 46 height 12
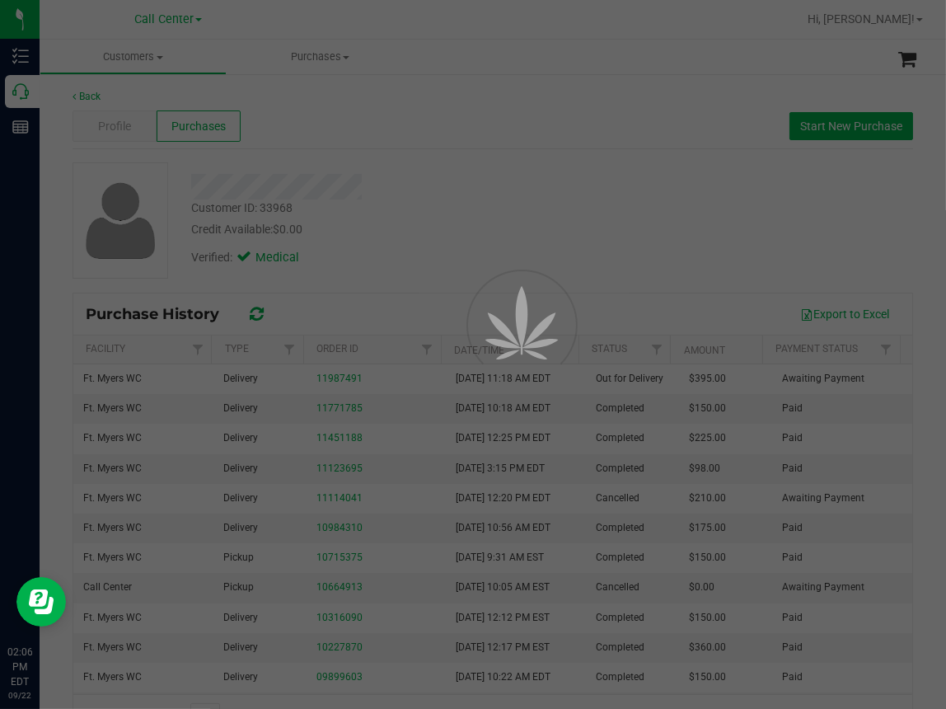
click at [546, 243] on div at bounding box center [473, 354] width 946 height 709
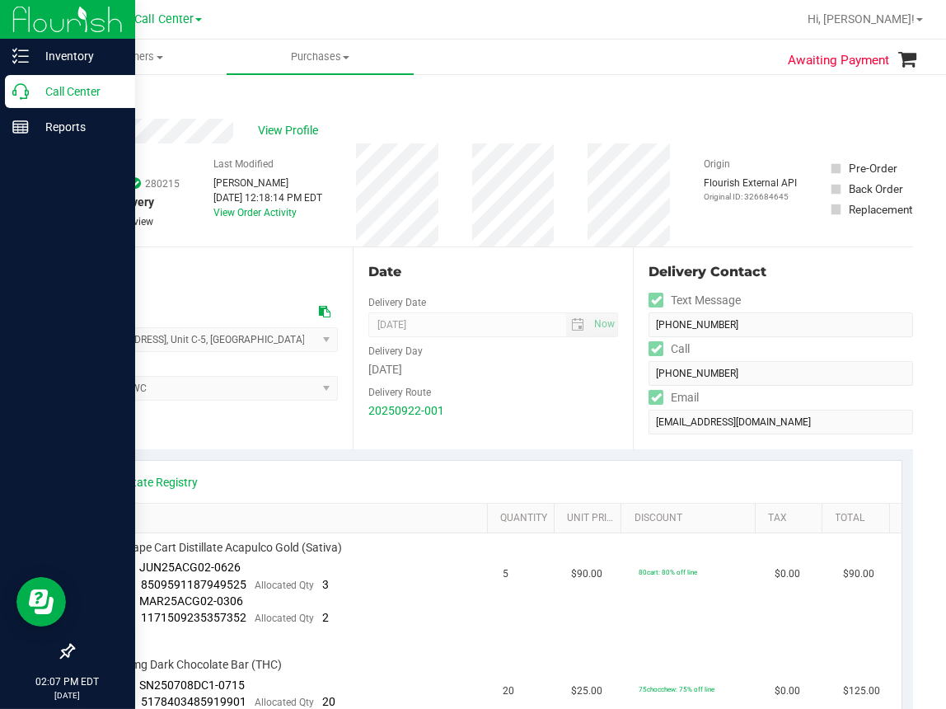
click at [20, 92] on icon at bounding box center [20, 91] width 16 height 16
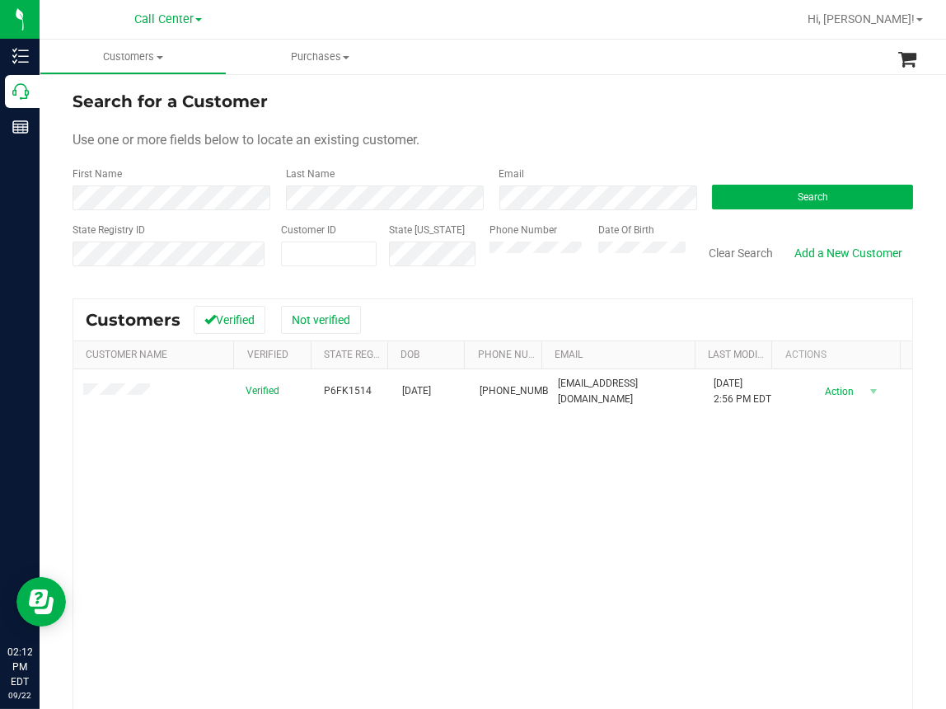
click at [407, 513] on div "Verified P6FK1514 07/02/1958 (863) 800-2150 slong5934@gmail.com 9/19/2025 2:56 …" at bounding box center [492, 592] width 839 height 447
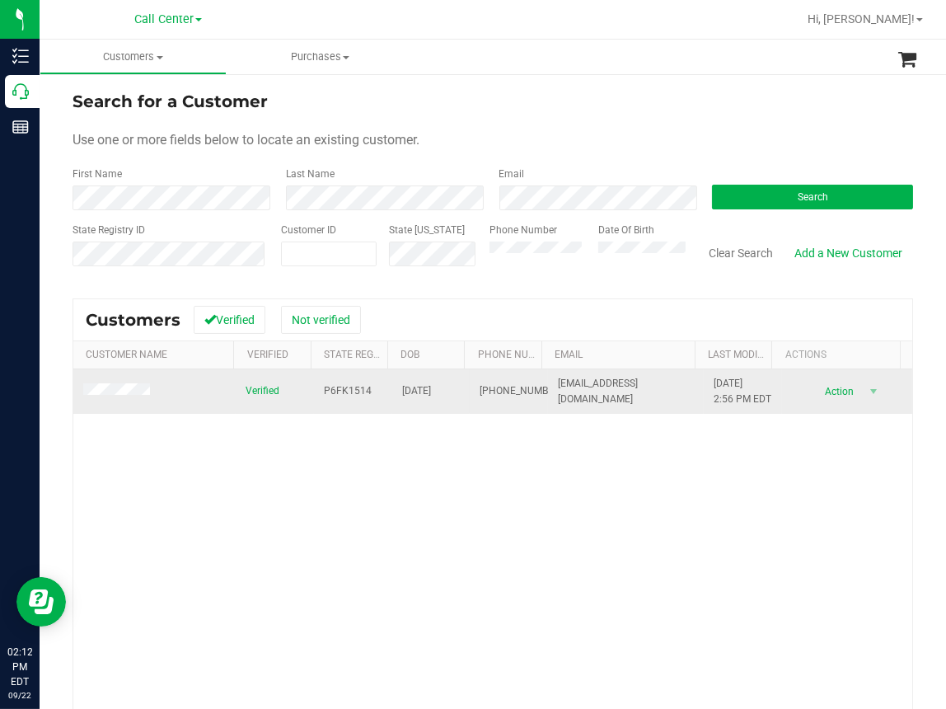
click at [344, 399] on span "P6FK1514" at bounding box center [348, 391] width 48 height 16
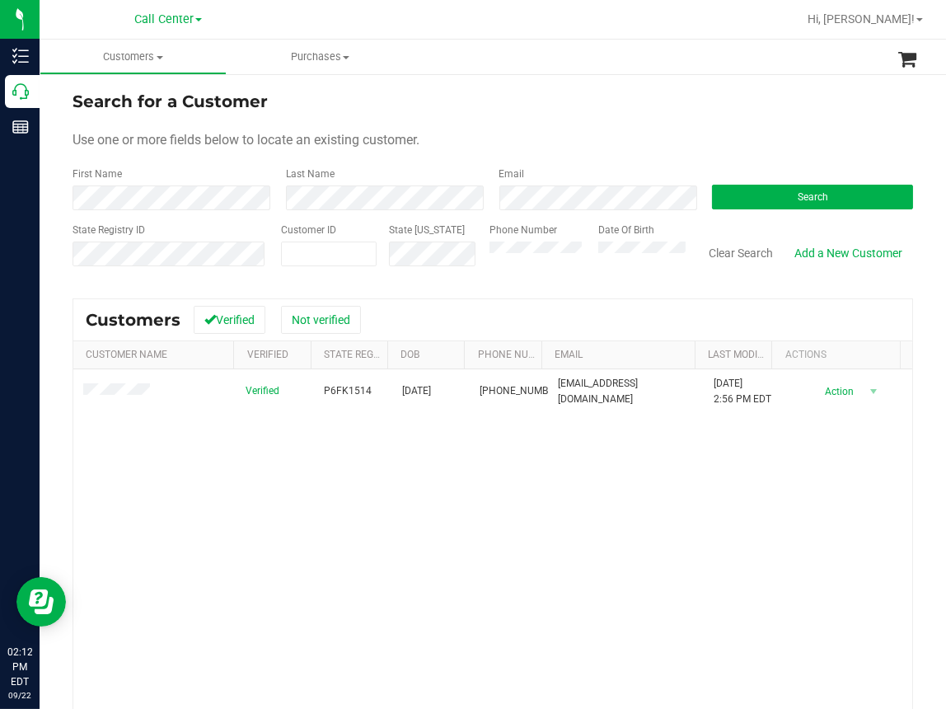
drag, startPoint x: 374, startPoint y: 555, endPoint x: 265, endPoint y: 471, distance: 137.0
click at [367, 552] on div "Verified P6FK1514 07/02/1958 (863) 800-2150 slong5934@gmail.com 9/19/2025 2:56 …" at bounding box center [492, 592] width 839 height 447
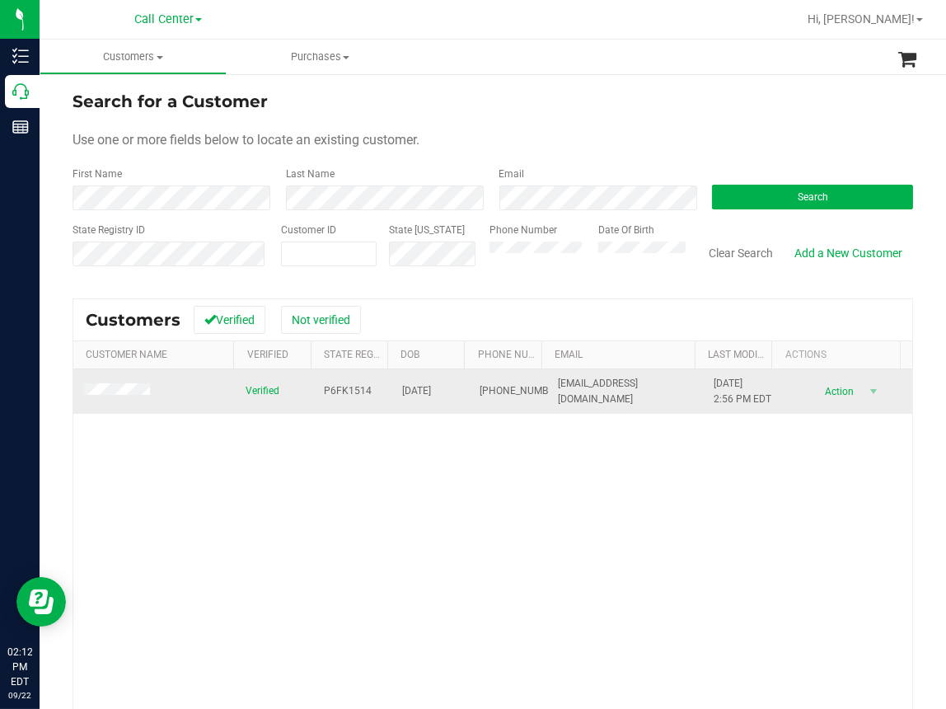
click at [121, 389] on td at bounding box center [154, 391] width 162 height 45
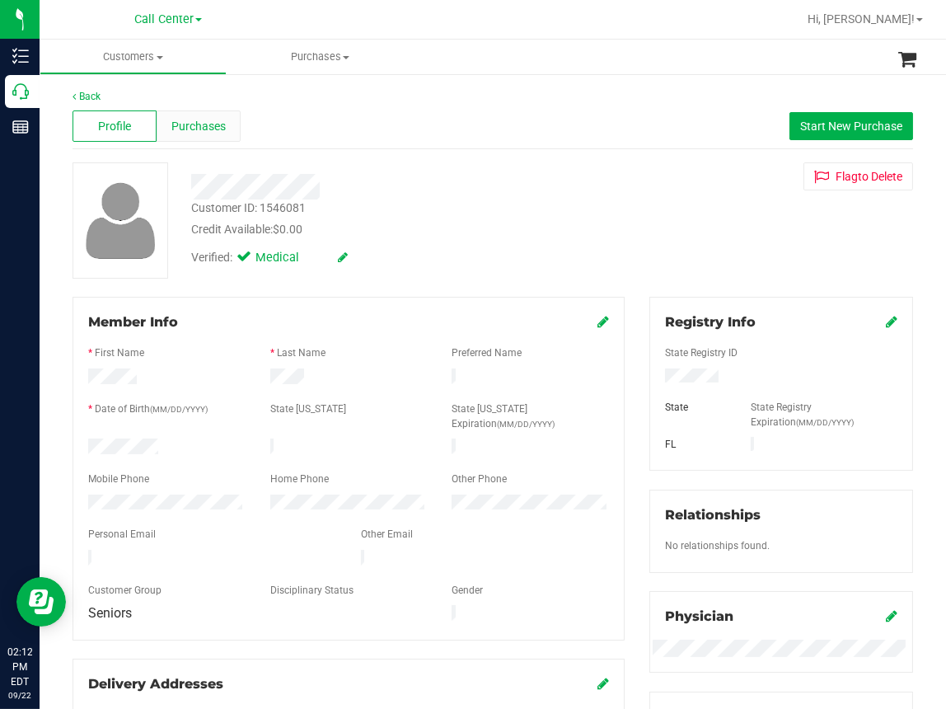
click at [217, 130] on span "Purchases" at bounding box center [198, 126] width 54 height 17
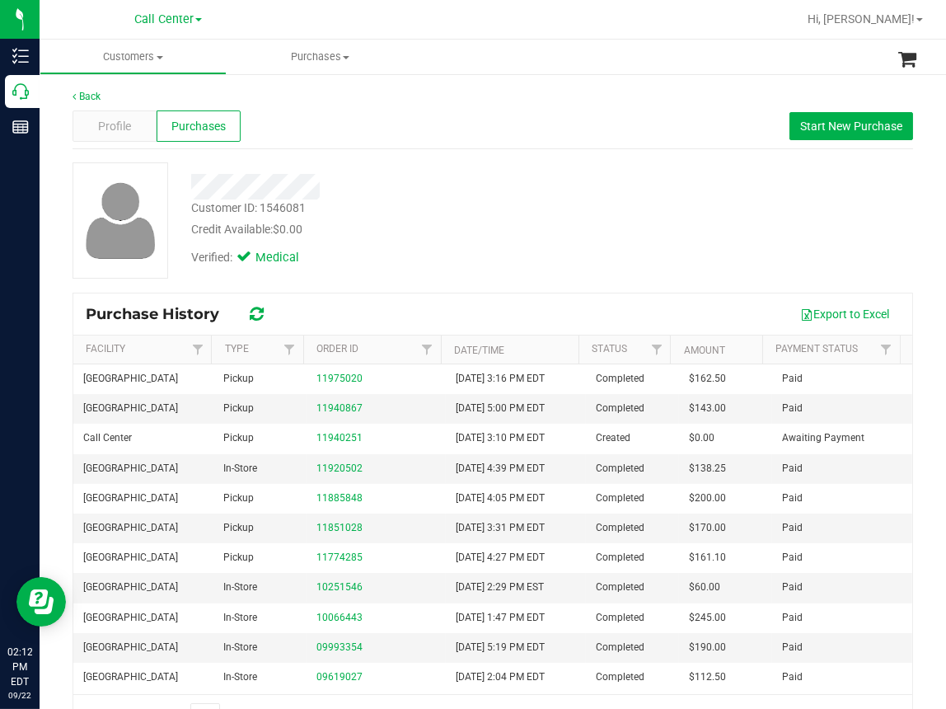
click at [389, 204] on div "Customer ID: 1546081 Credit Available: $0.00" at bounding box center [395, 218] width 433 height 39
click at [111, 121] on span "Profile" at bounding box center [114, 126] width 33 height 17
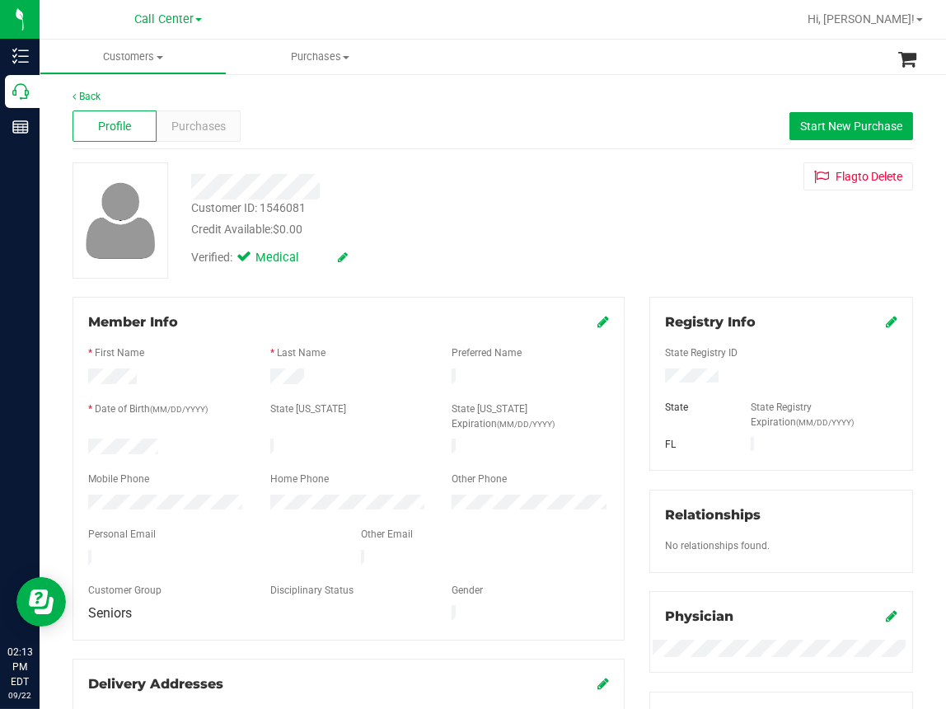
click at [393, 127] on div "Profile Purchases Start New Purchase" at bounding box center [493, 126] width 841 height 45
click at [808, 131] on span "Start New Purchase" at bounding box center [851, 126] width 102 height 13
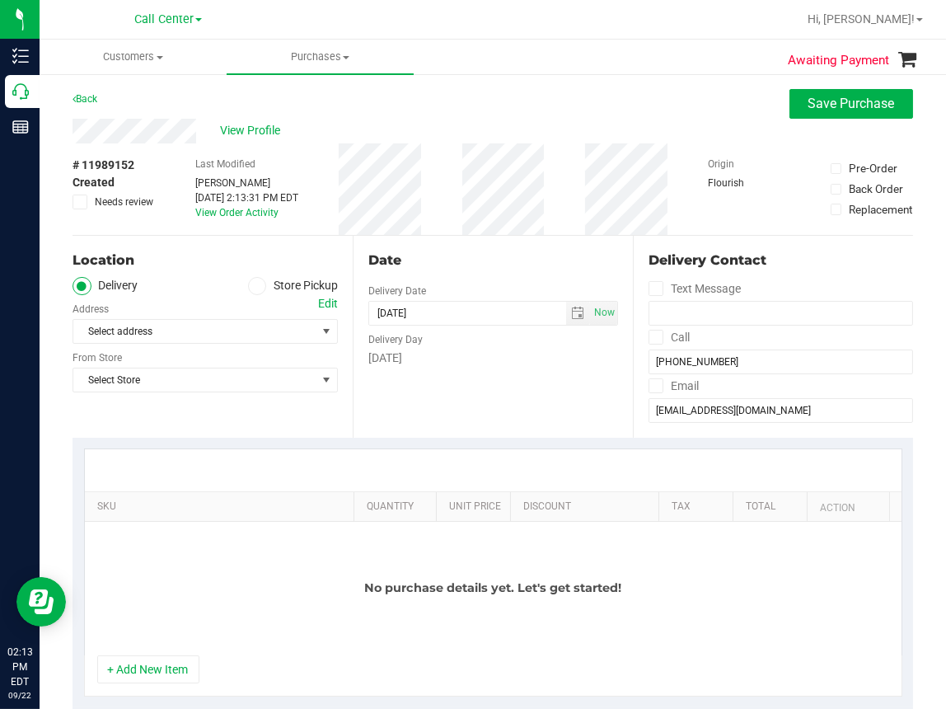
click at [255, 286] on icon at bounding box center [257, 286] width 10 height 0
click at [0, 0] on input "Store Pickup" at bounding box center [0, 0] width 0 height 0
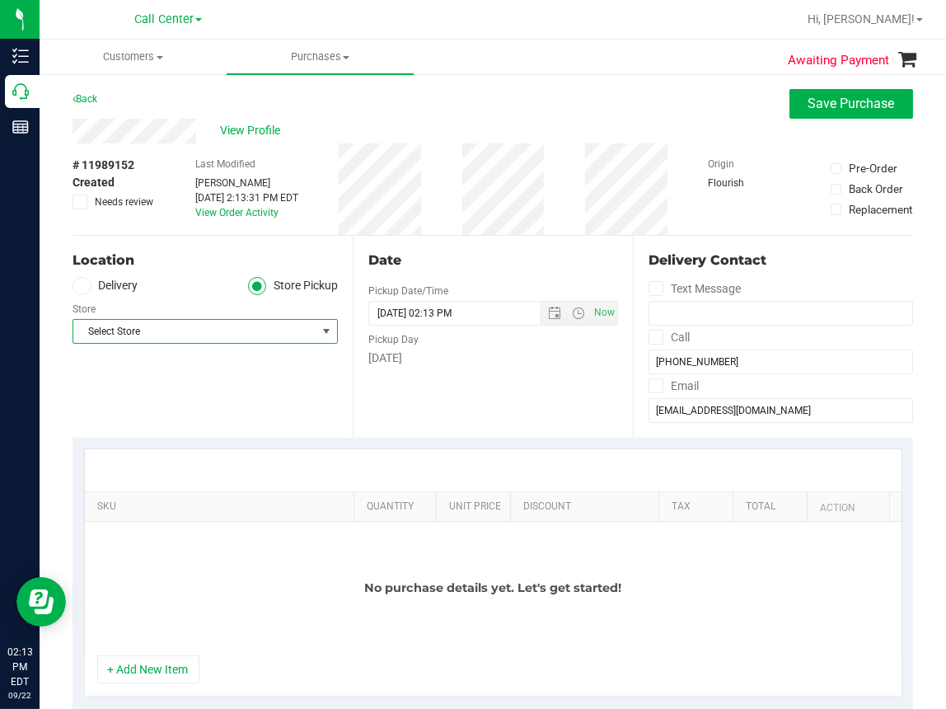
click at [159, 333] on span "Select Store" at bounding box center [194, 331] width 243 height 23
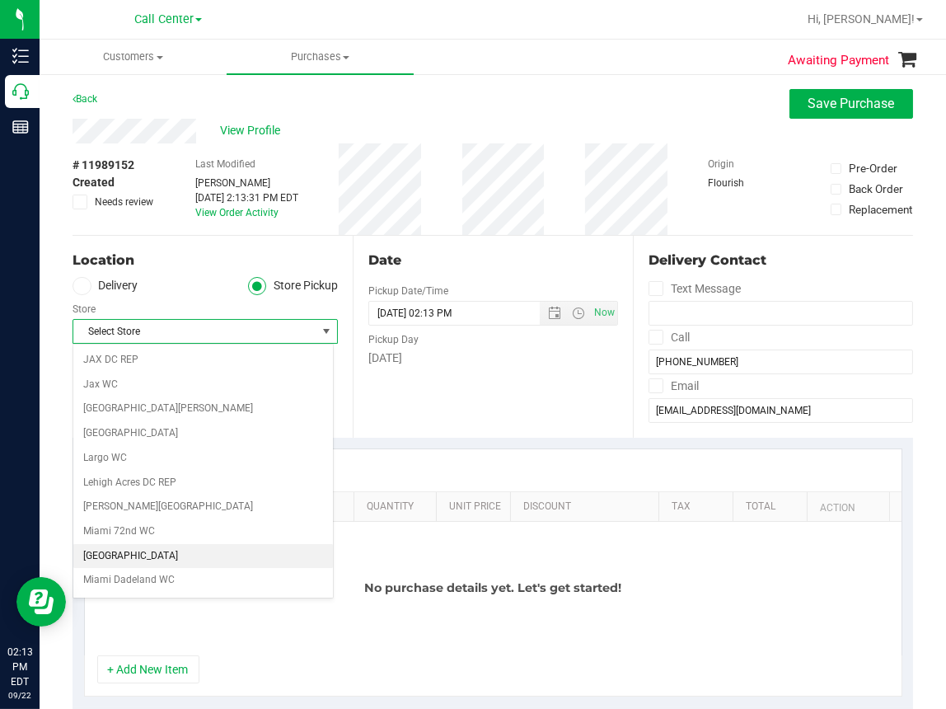
scroll to position [367, 0]
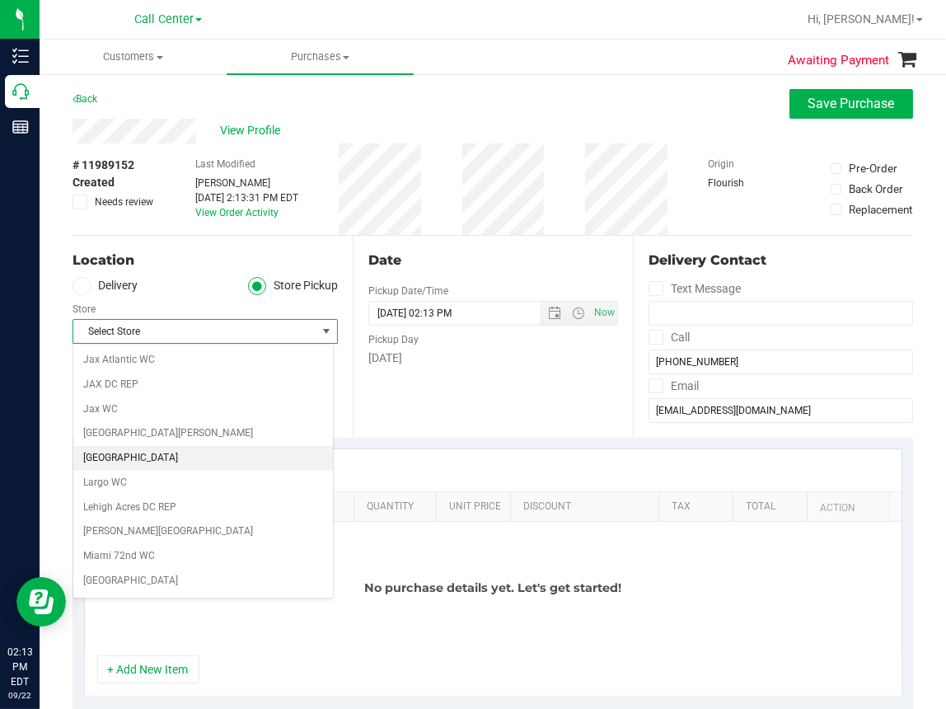
click at [109, 453] on li "[GEOGRAPHIC_DATA]" at bounding box center [203, 458] width 260 height 25
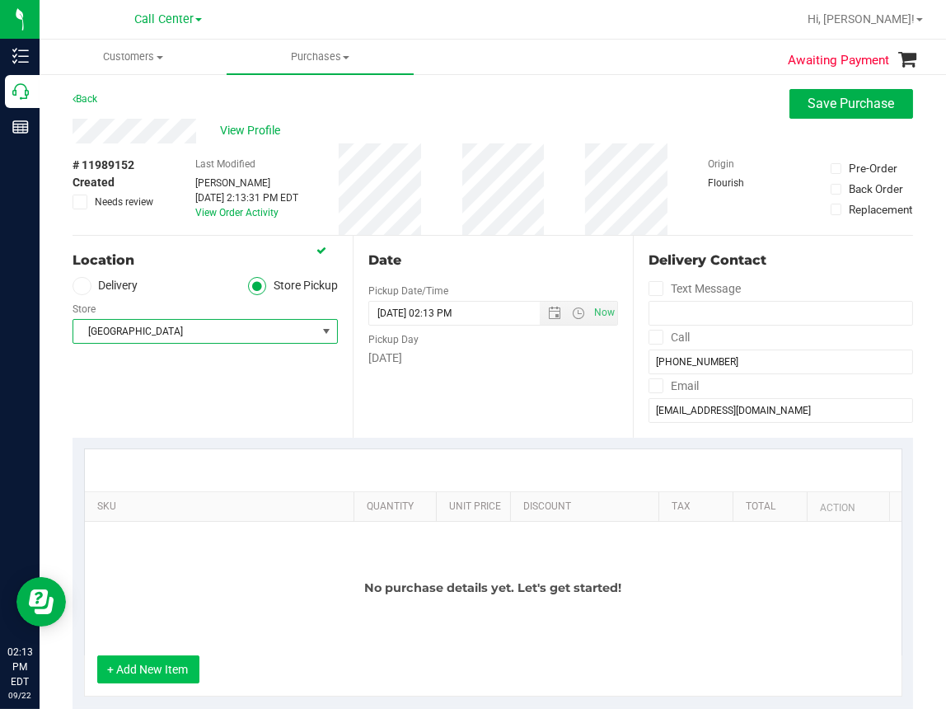
click at [166, 663] on button "+ Add New Item" at bounding box center [148, 669] width 102 height 28
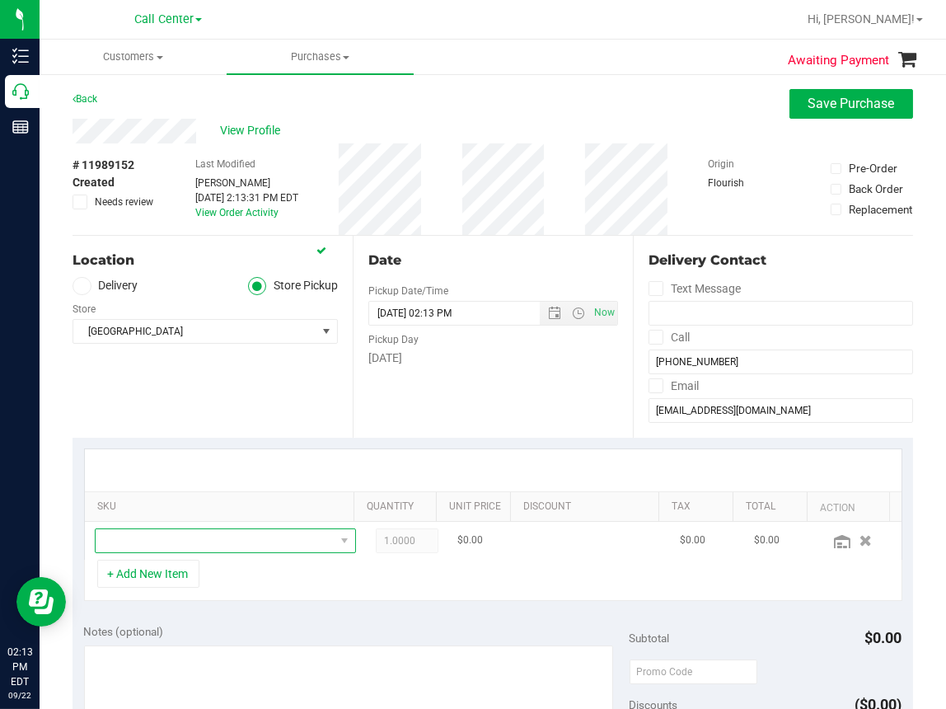
click at [139, 544] on span "NO DATA FOUND" at bounding box center [215, 540] width 239 height 23
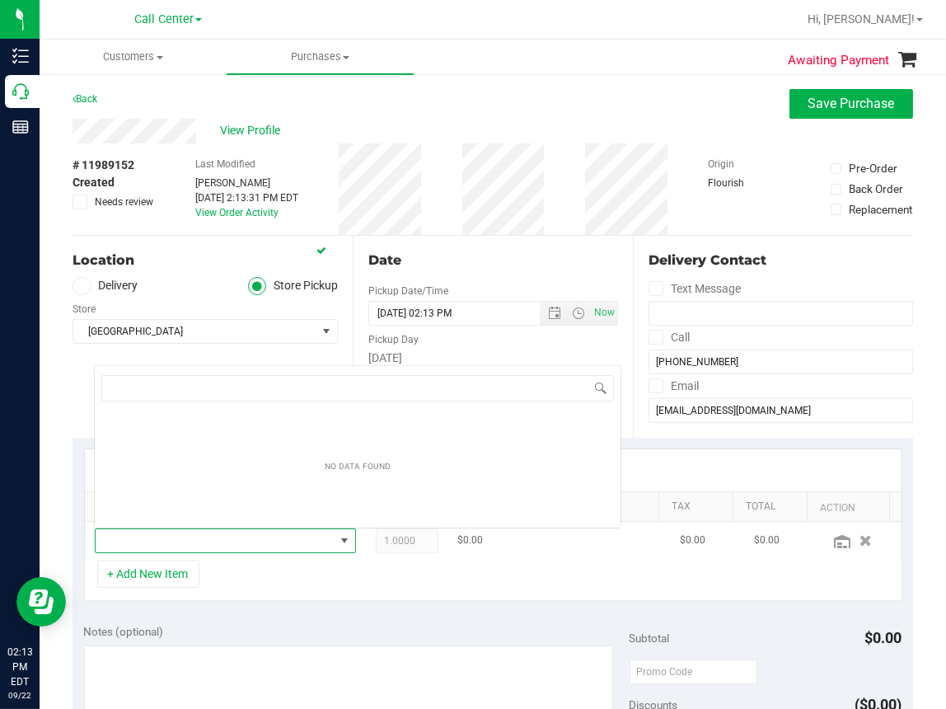
scroll to position [0, 0]
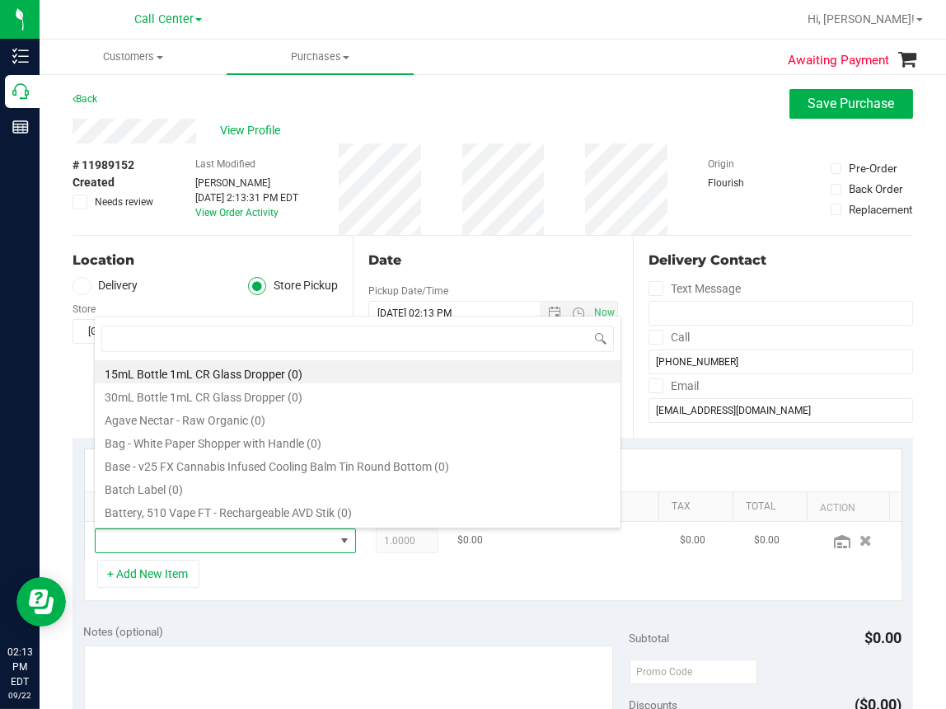
type input "c"
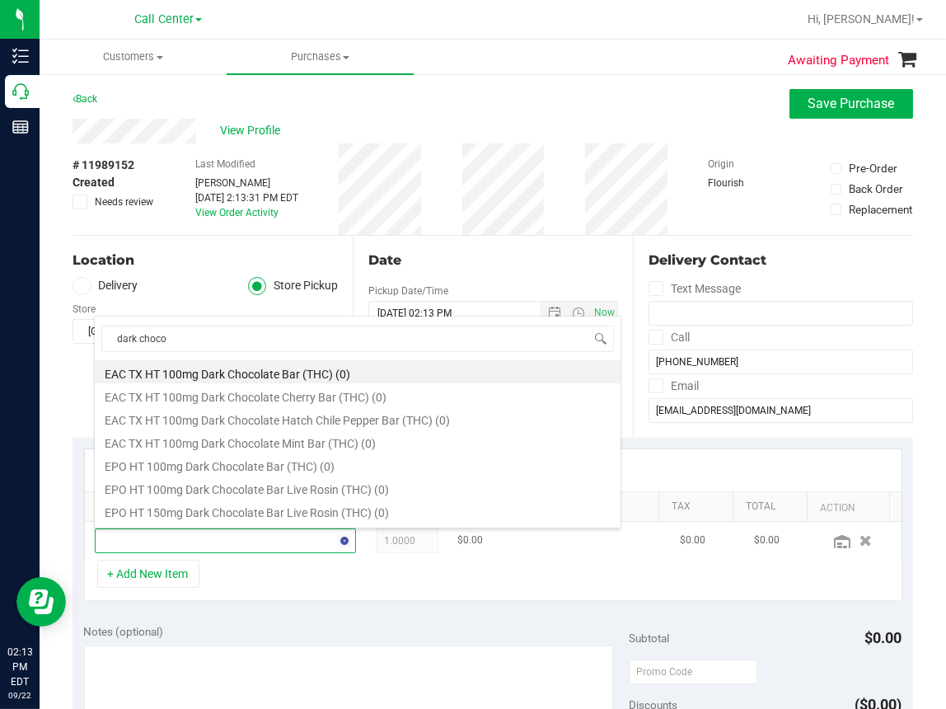
type input "dark chocol"
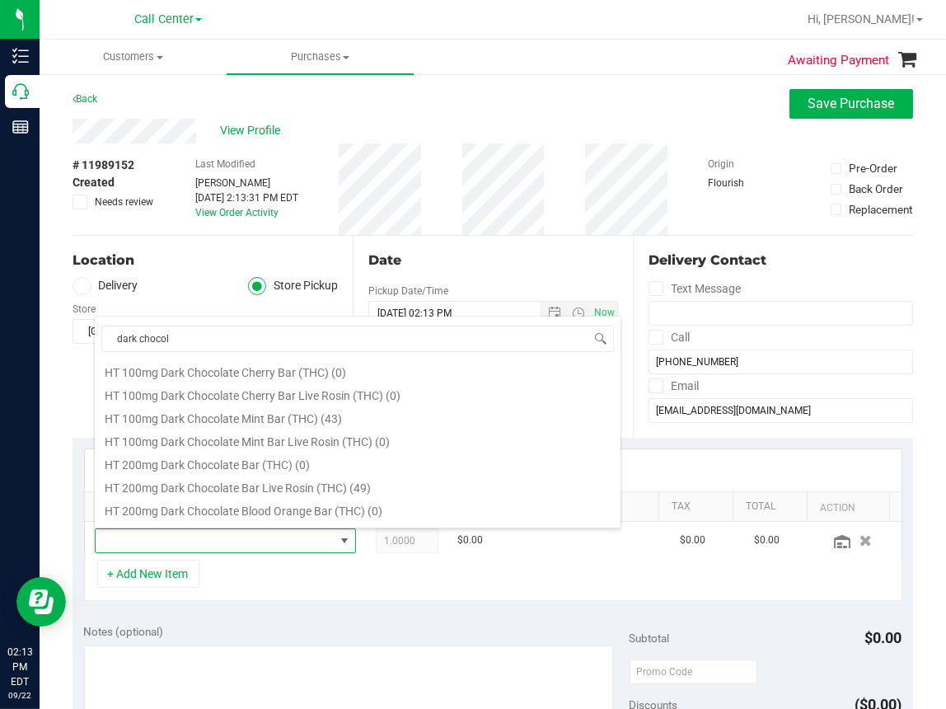
scroll to position [330, 0]
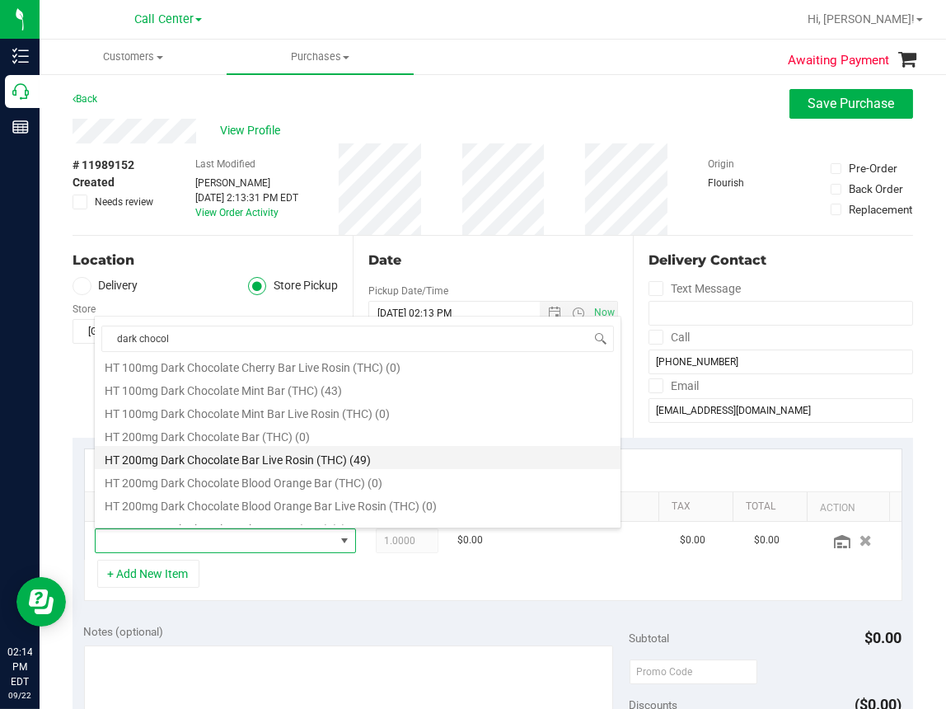
click at [279, 460] on li "HT 200mg Dark Chocolate Bar Live Rosin (THC) (49)" at bounding box center [358, 457] width 526 height 23
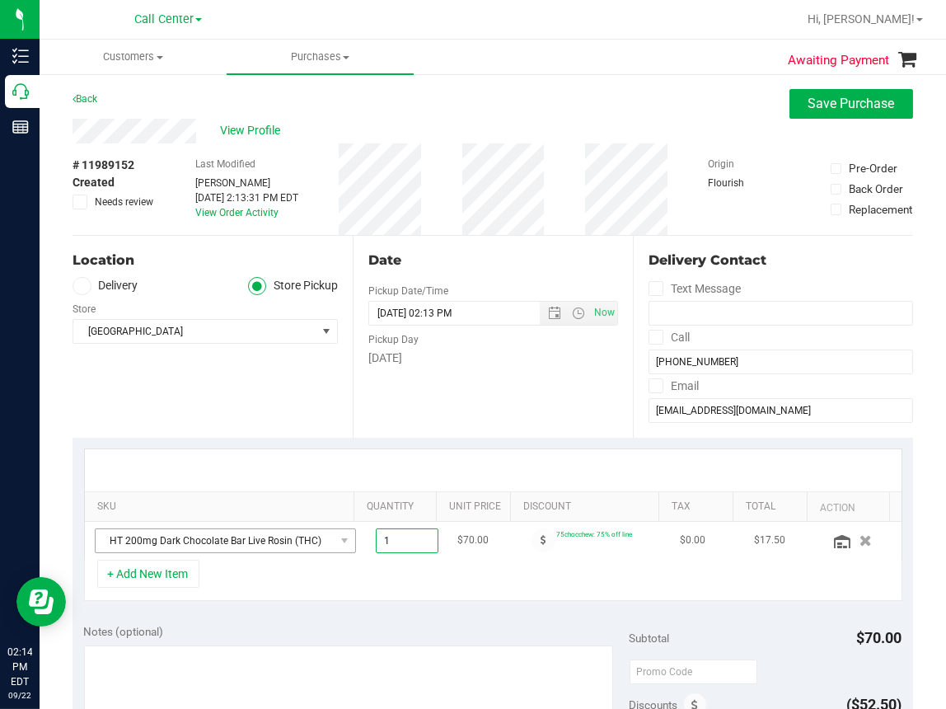
drag, startPoint x: 396, startPoint y: 543, endPoint x: 283, endPoint y: 543, distance: 113.7
click at [283, 543] on tr "HT 200mg Dark Chocolate Bar Live Rosin (THC) 1.00 1 $70.00 75chocchew: 75% off …" at bounding box center [493, 541] width 817 height 38
type input "2"
type input "2.00"
drag, startPoint x: 412, startPoint y: 570, endPoint x: 423, endPoint y: 579, distance: 14.0
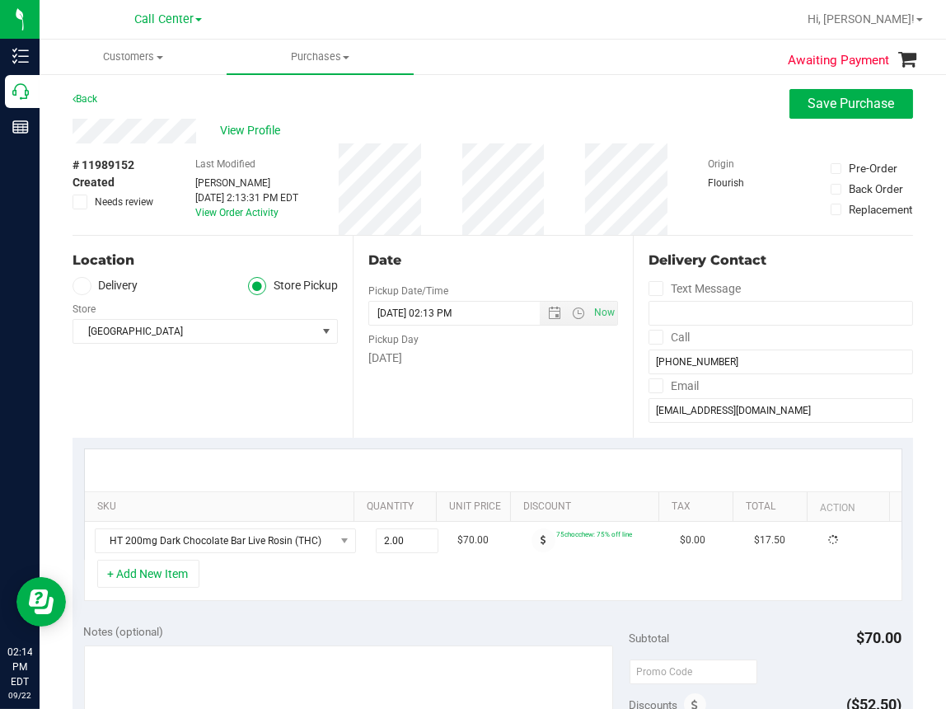
click at [412, 572] on div "+ Add New Item" at bounding box center [493, 580] width 818 height 41
click at [146, 573] on button "+ Add New Item" at bounding box center [148, 574] width 102 height 28
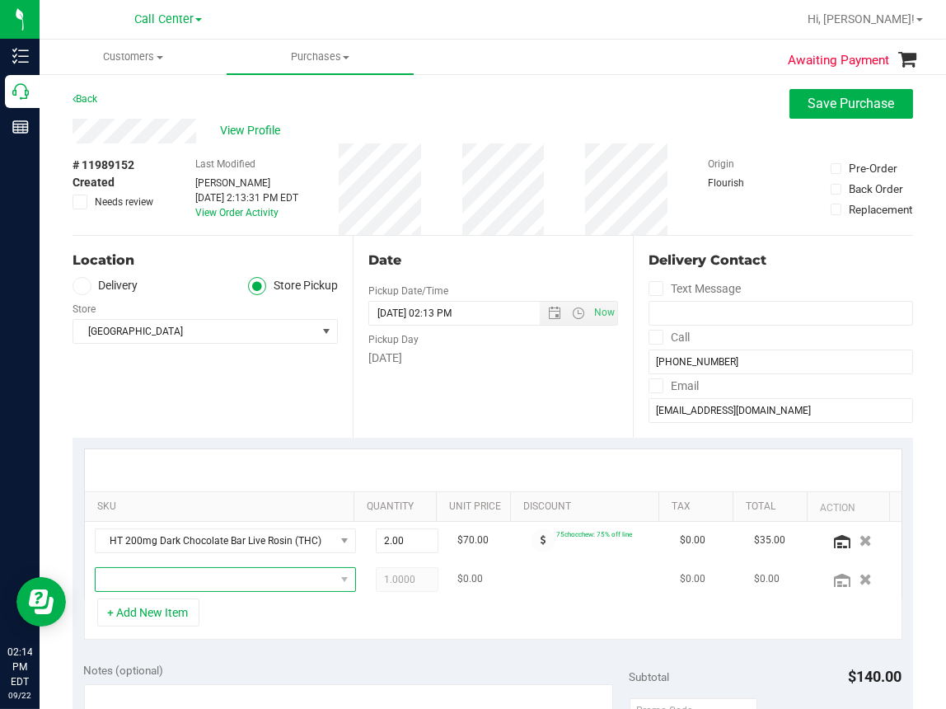
click at [146, 584] on span "NO DATA FOUND" at bounding box center [215, 579] width 239 height 23
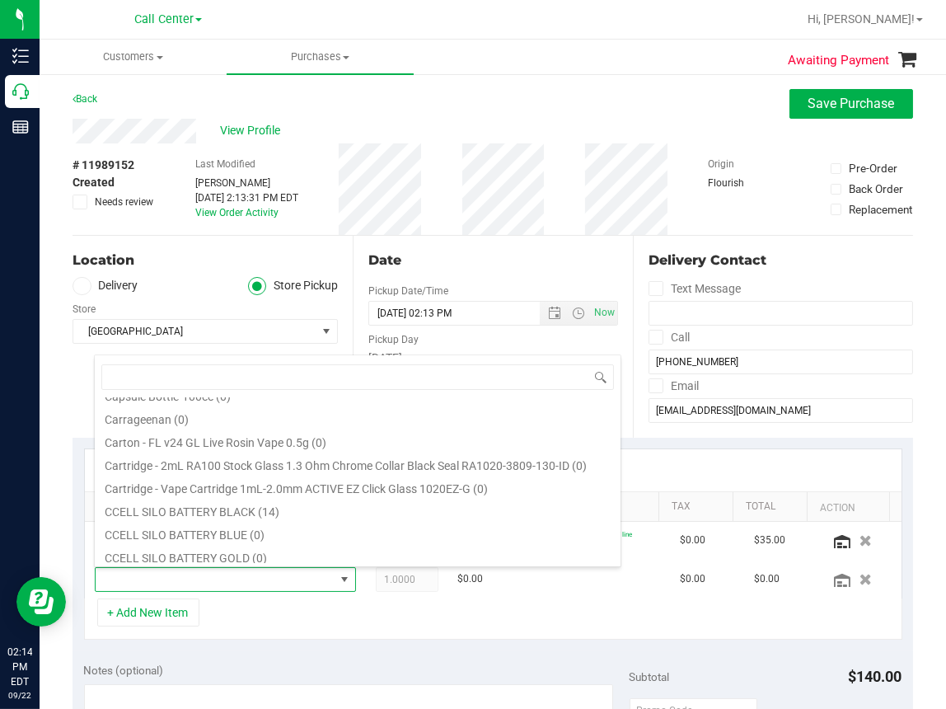
scroll to position [494, 0]
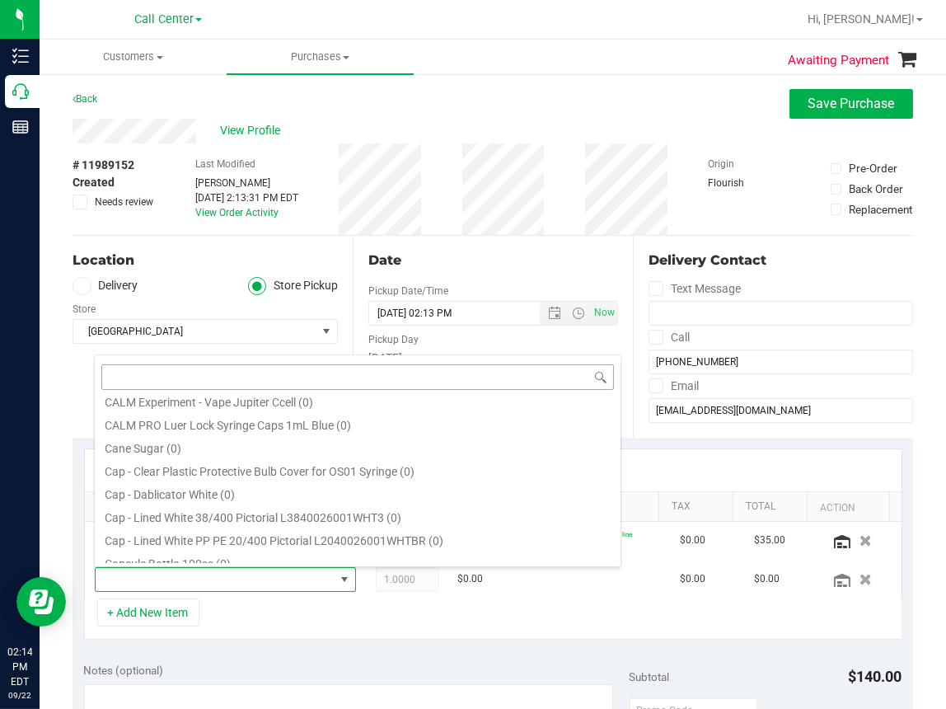
click at [129, 381] on input at bounding box center [357, 377] width 513 height 26
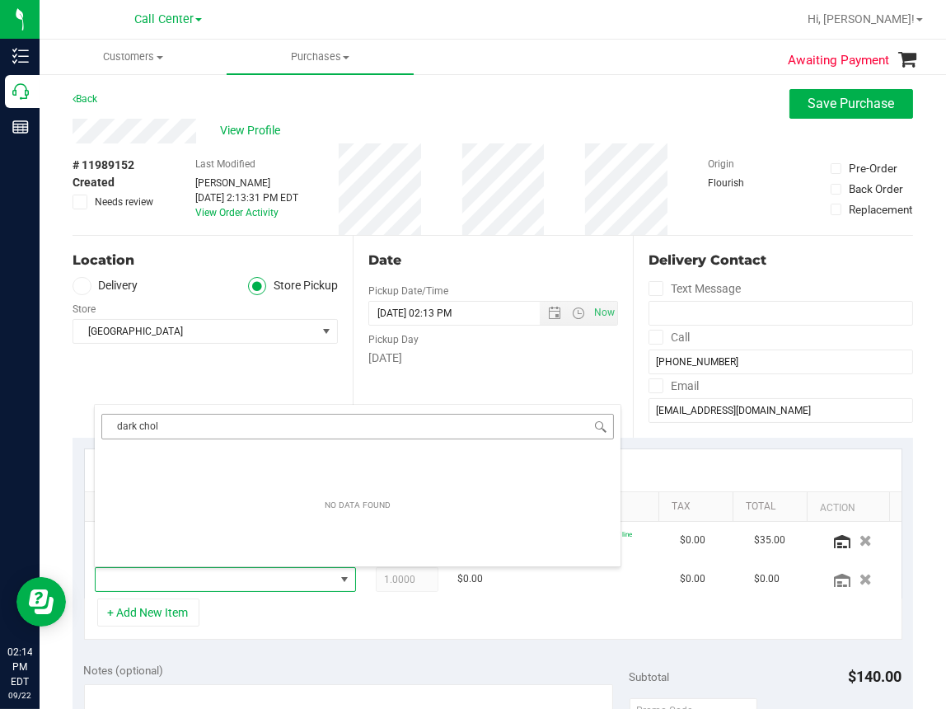
click at [181, 432] on input "dark chol" at bounding box center [357, 427] width 513 height 26
type input "dark cho"
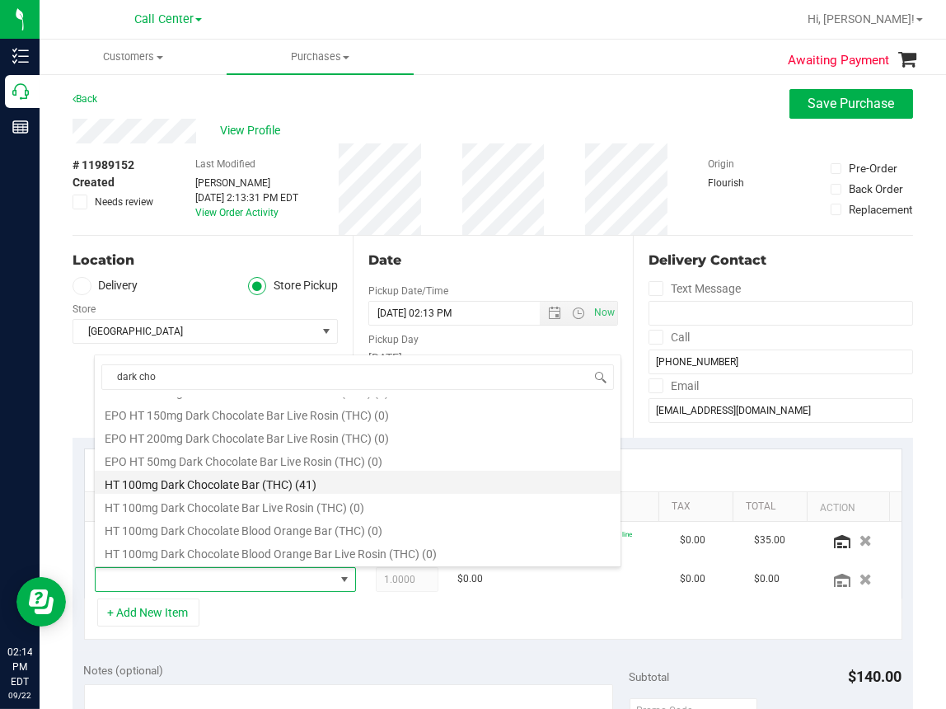
scroll to position [165, 0]
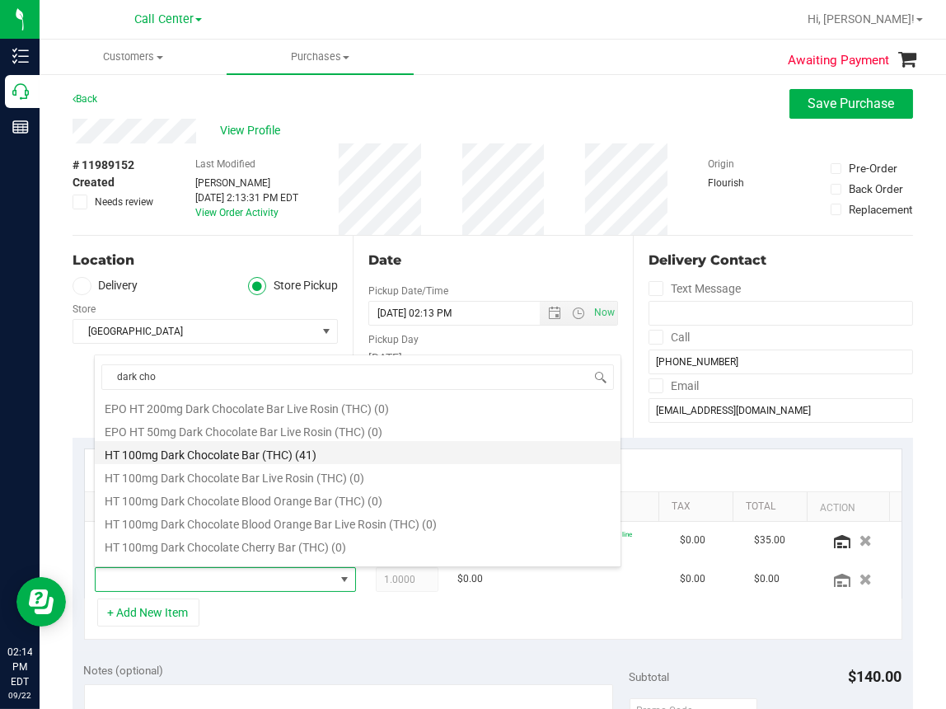
click at [208, 449] on li "HT 100mg Dark Chocolate Bar (THC) (41)" at bounding box center [358, 452] width 526 height 23
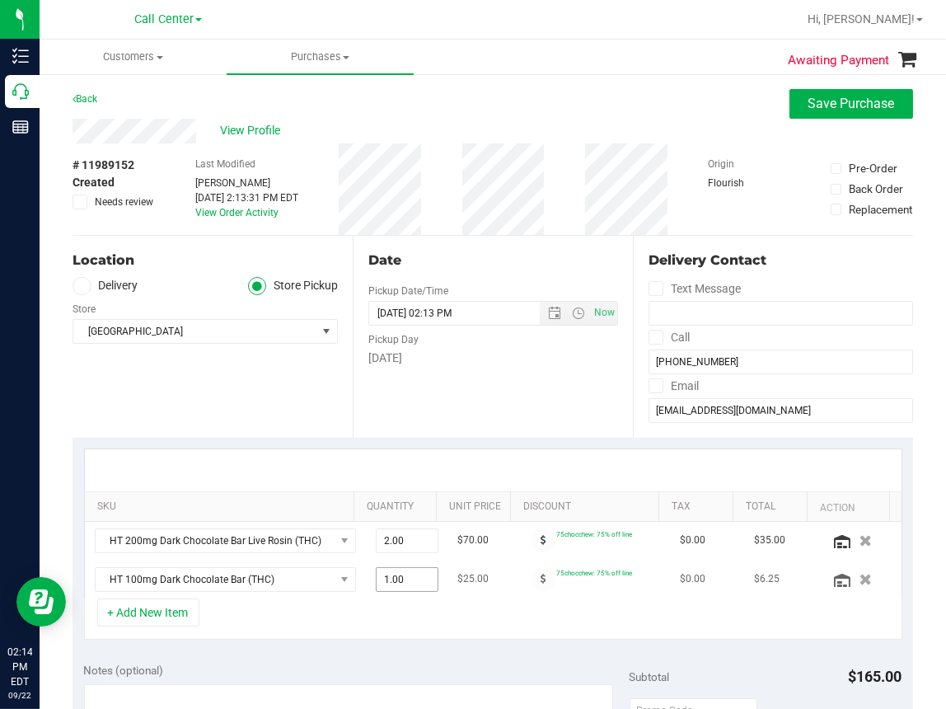
click at [398, 581] on span "1.00 1" at bounding box center [407, 579] width 63 height 25
type input "10"
type input "10.00"
click at [507, 620] on div "+ Add New Item" at bounding box center [493, 618] width 818 height 41
click at [152, 606] on button "+ Add New Item" at bounding box center [148, 612] width 102 height 28
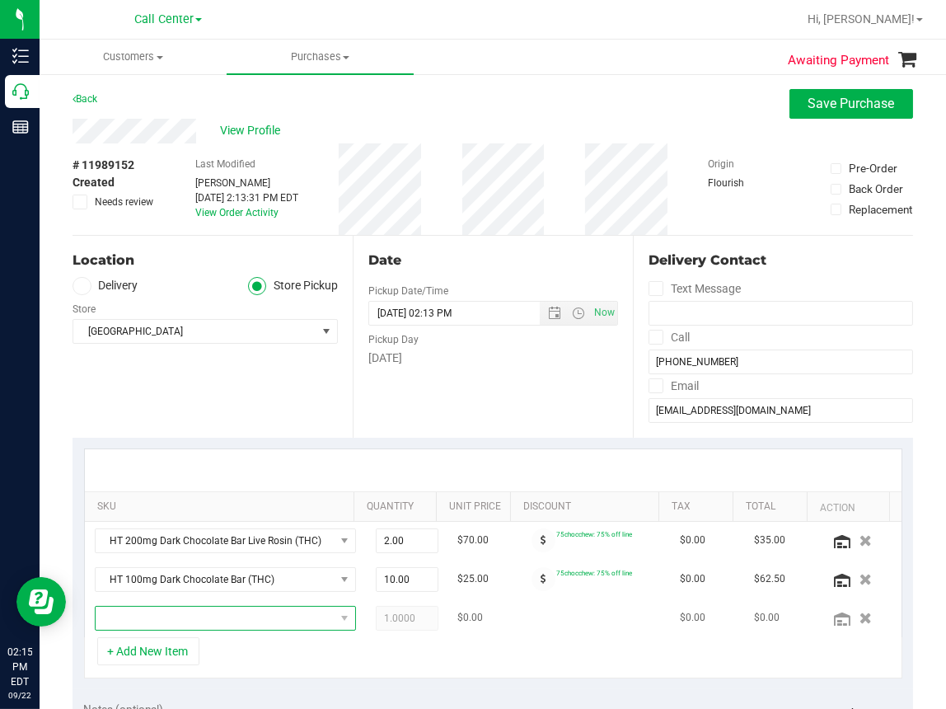
click at [124, 618] on span "NO DATA FOUND" at bounding box center [215, 618] width 239 height 23
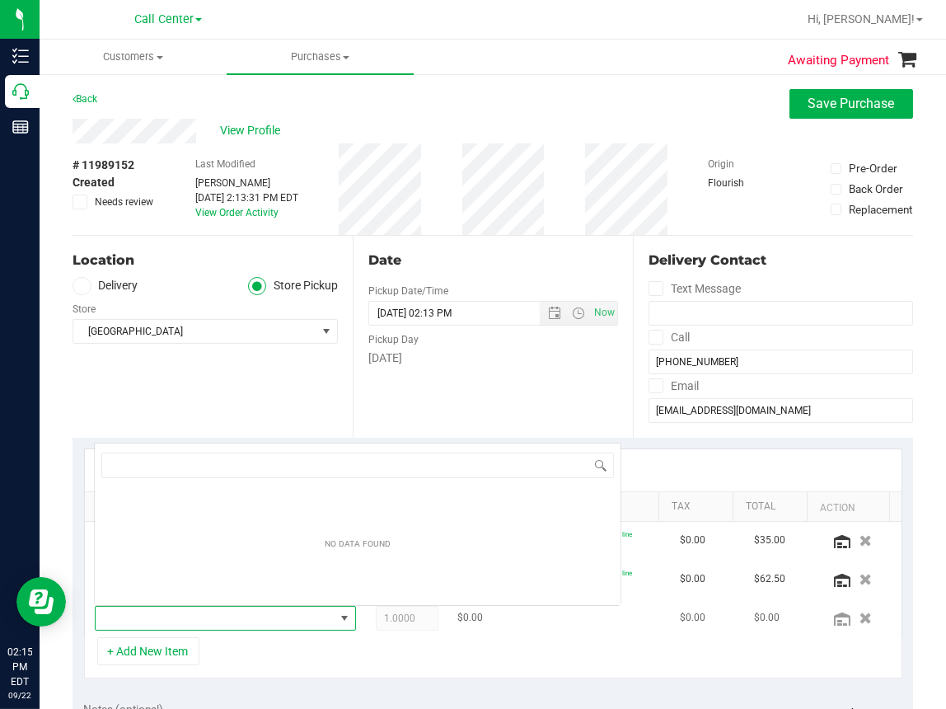
scroll to position [24, 224]
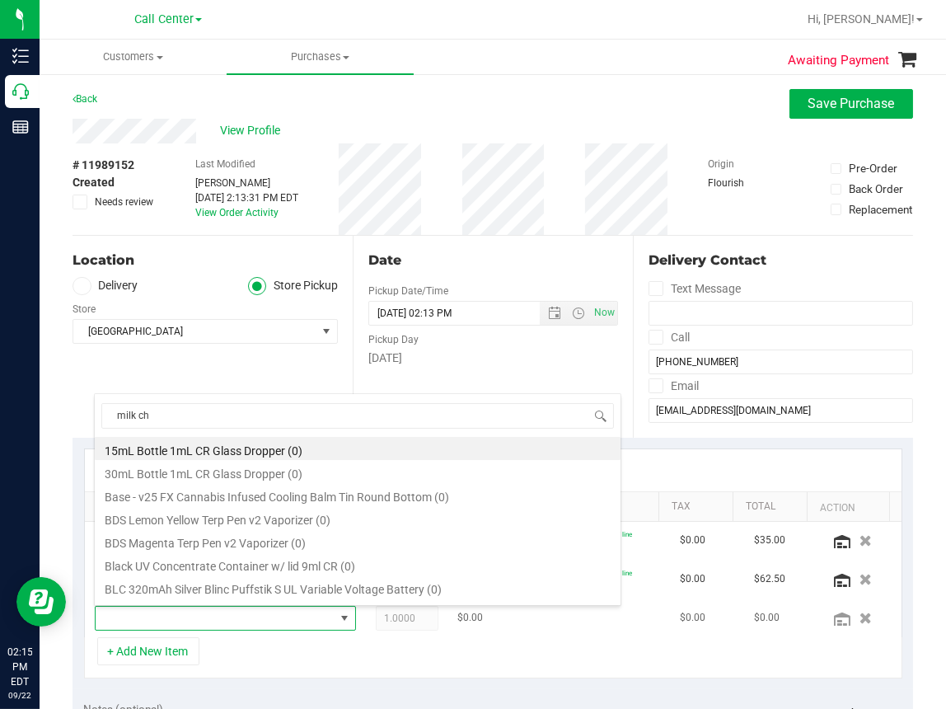
type input "milk cho"
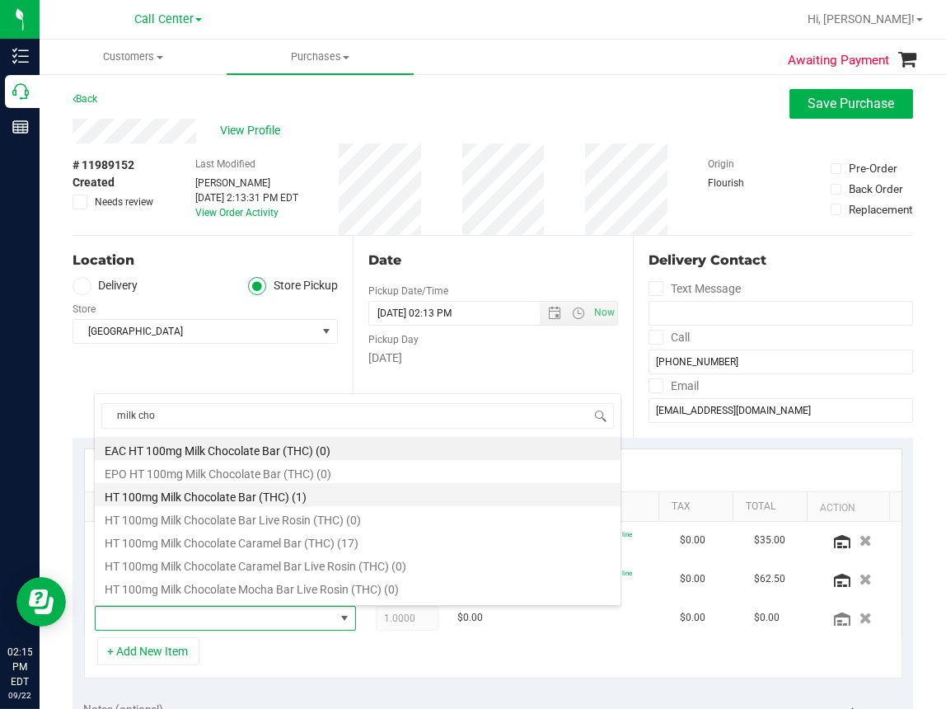
click at [240, 499] on li "HT 100mg Milk Chocolate Bar (THC) (1)" at bounding box center [358, 494] width 526 height 23
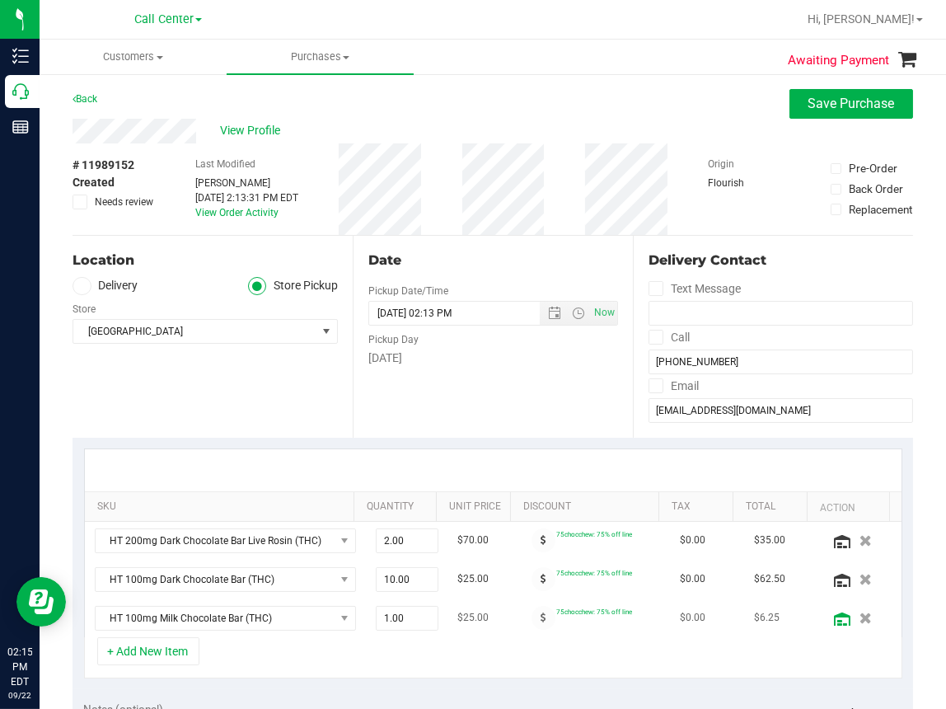
click at [834, 616] on icon at bounding box center [842, 618] width 16 height 13
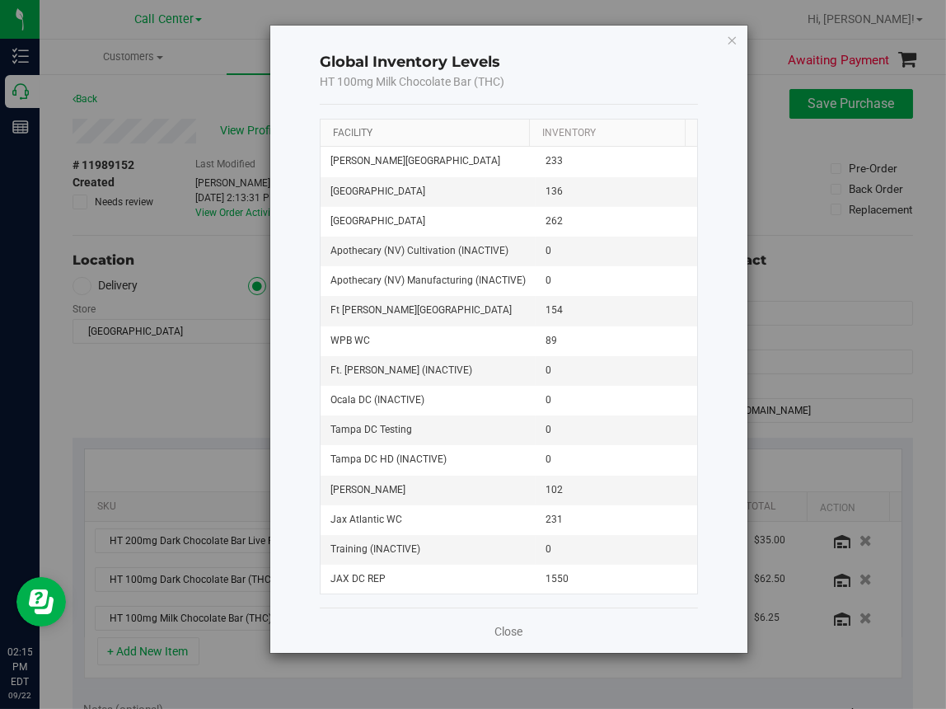
click at [353, 134] on link "Facility" at bounding box center [353, 133] width 40 height 12
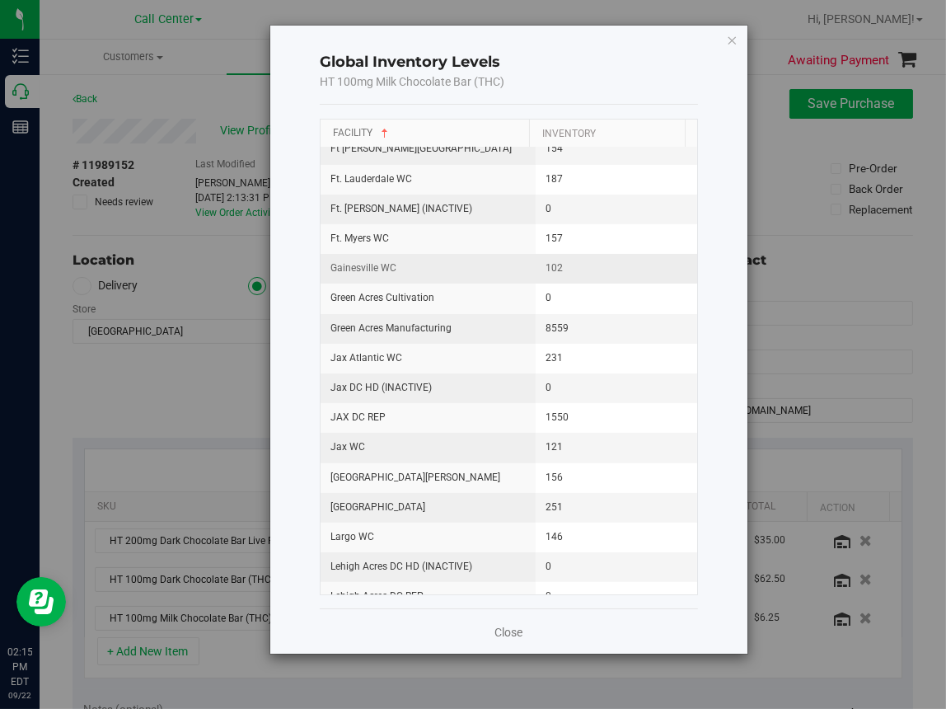
scroll to position [577, 0]
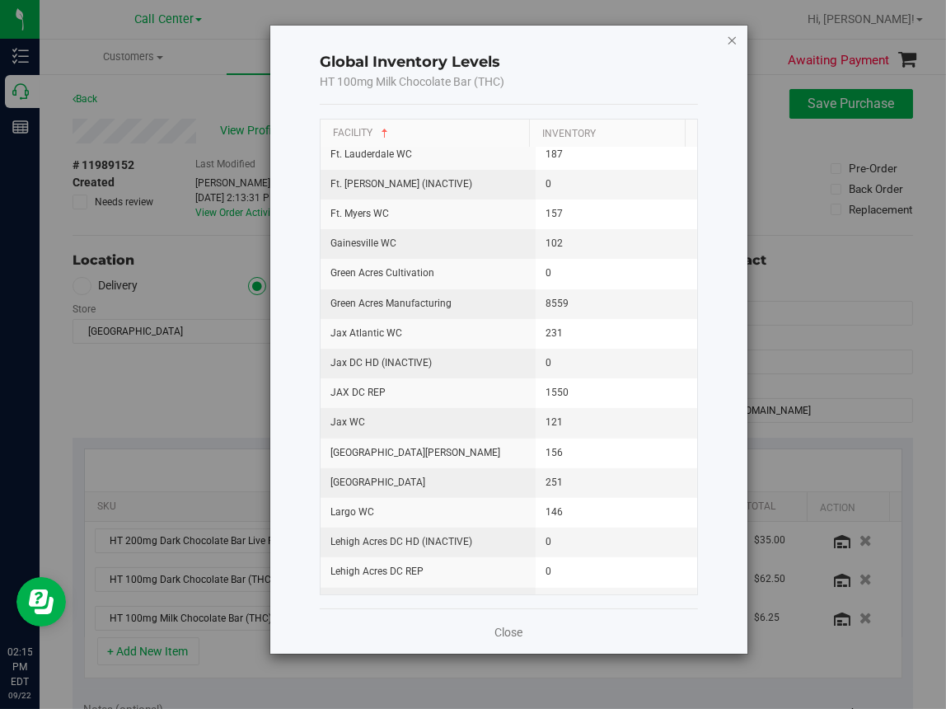
click at [733, 39] on icon "button" at bounding box center [733, 40] width 12 height 20
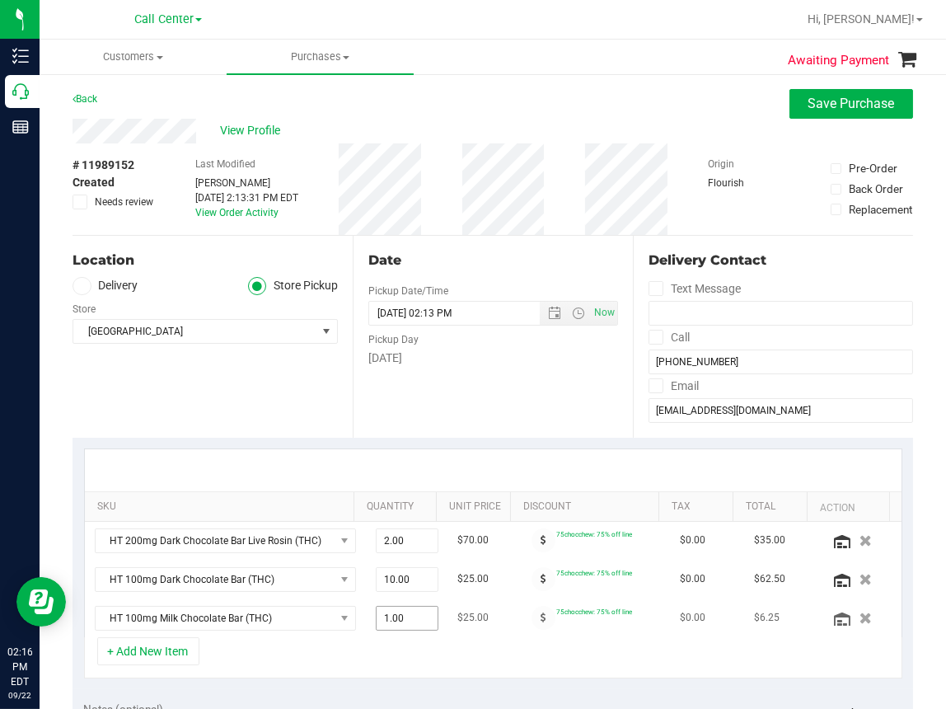
click at [401, 616] on span "1.00 1" at bounding box center [407, 618] width 63 height 25
type input "1"
type input "4"
type input "4.00"
click at [524, 657] on div "+ Add New Item" at bounding box center [493, 657] width 818 height 41
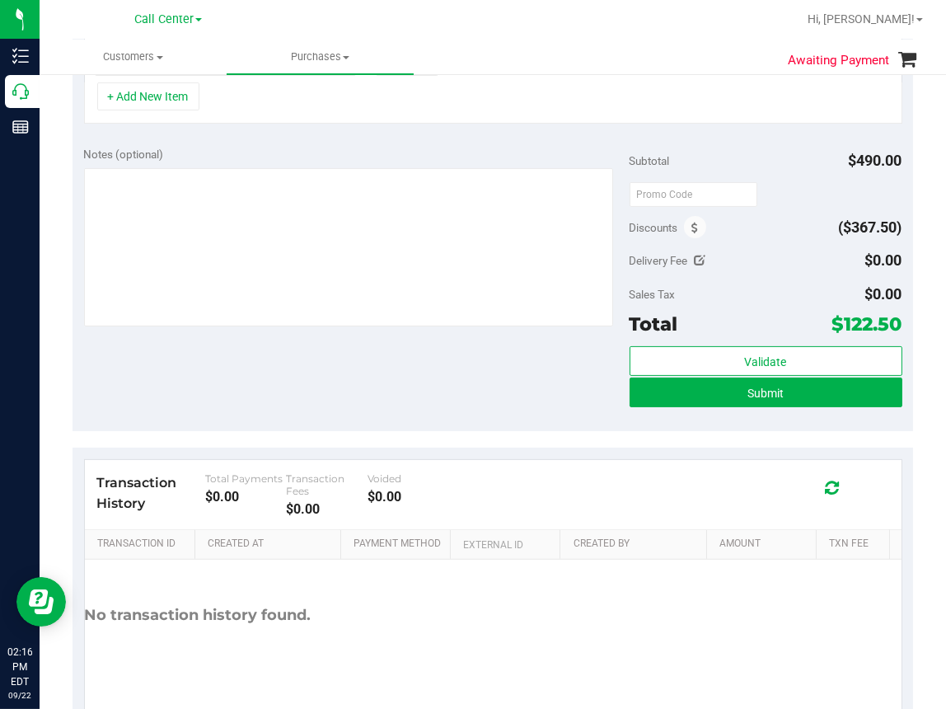
scroll to position [529, 0]
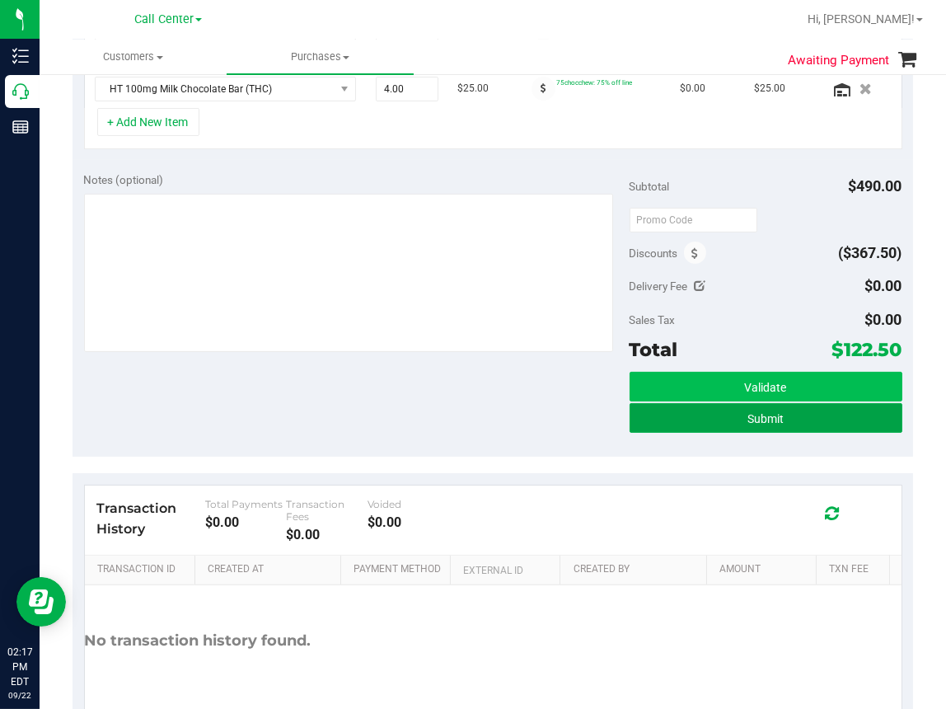
click at [748, 415] on span "Submit" at bounding box center [766, 418] width 36 height 13
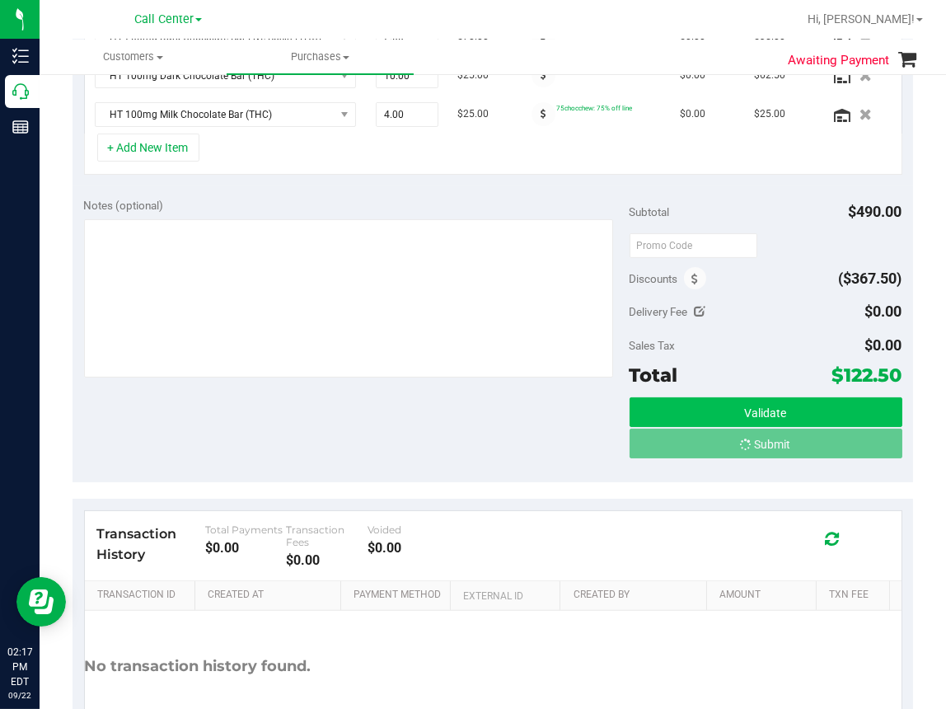
scroll to position [478, 0]
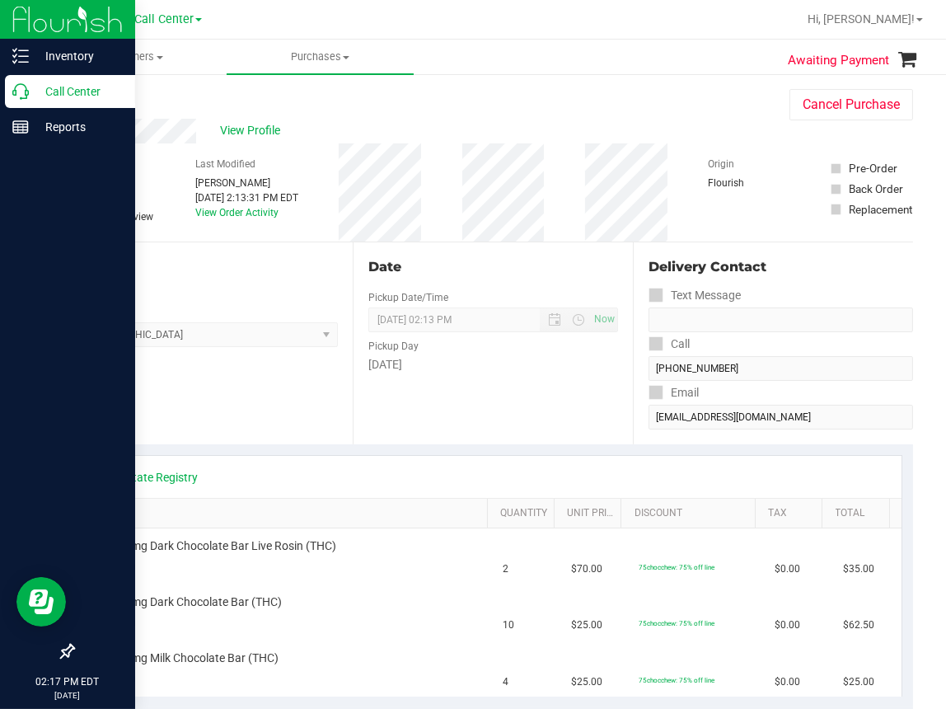
click at [24, 98] on icon at bounding box center [20, 91] width 16 height 16
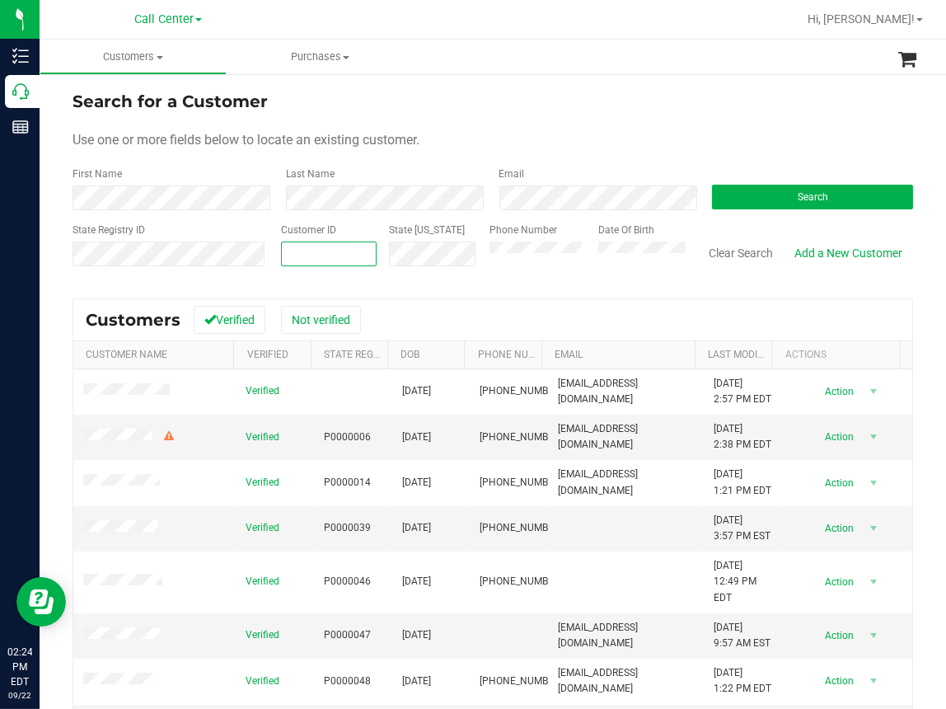
paste input "492197"
type input "492197"
click at [740, 208] on button "Search" at bounding box center [812, 197] width 201 height 25
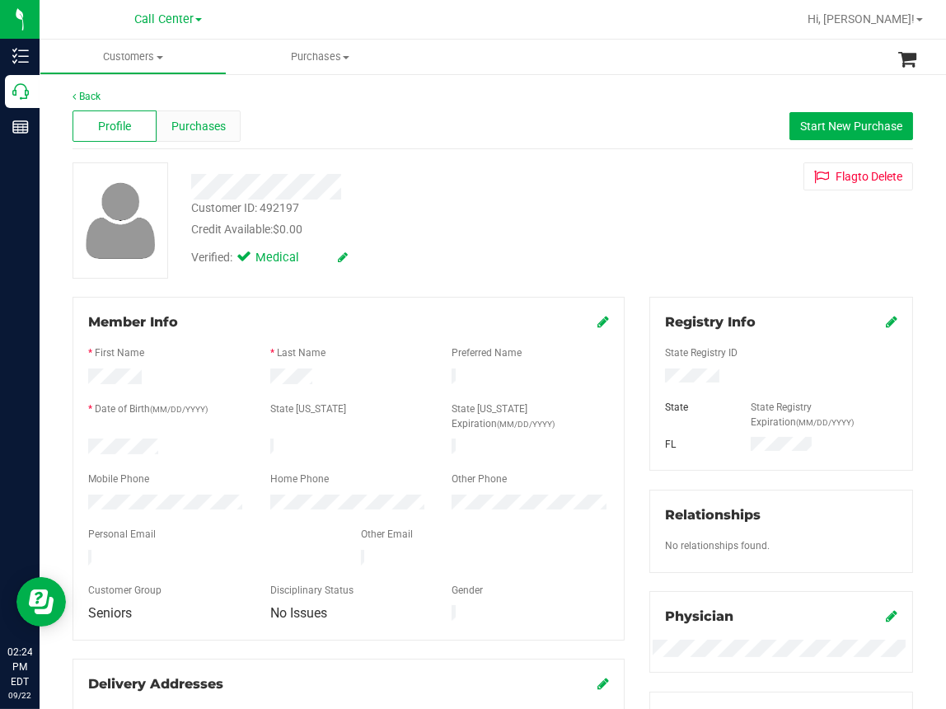
click at [212, 124] on span "Purchases" at bounding box center [198, 126] width 54 height 17
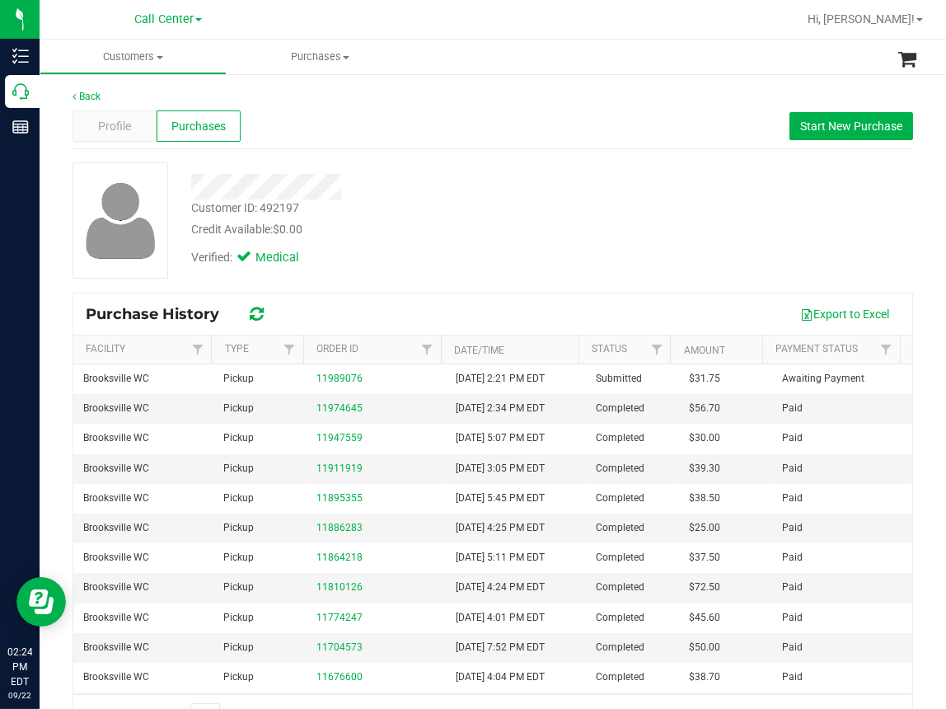
click at [650, 152] on div "Back Profile Purchases Start New Purchase Customer ID: 492197 Credit Available:…" at bounding box center [493, 413] width 841 height 649
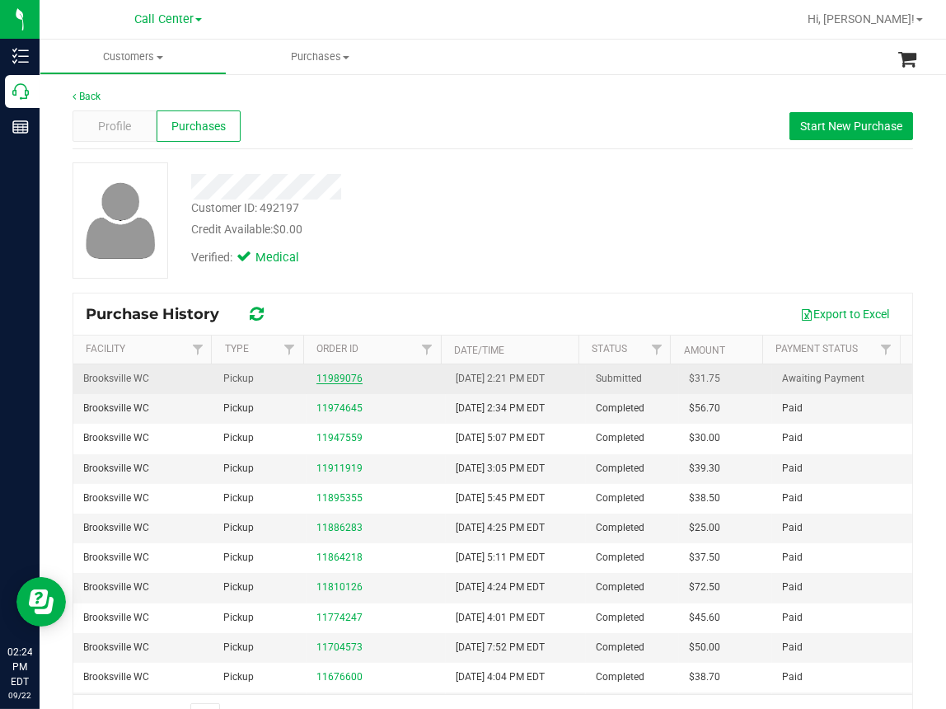
click at [335, 376] on link "11989076" at bounding box center [339, 379] width 46 height 12
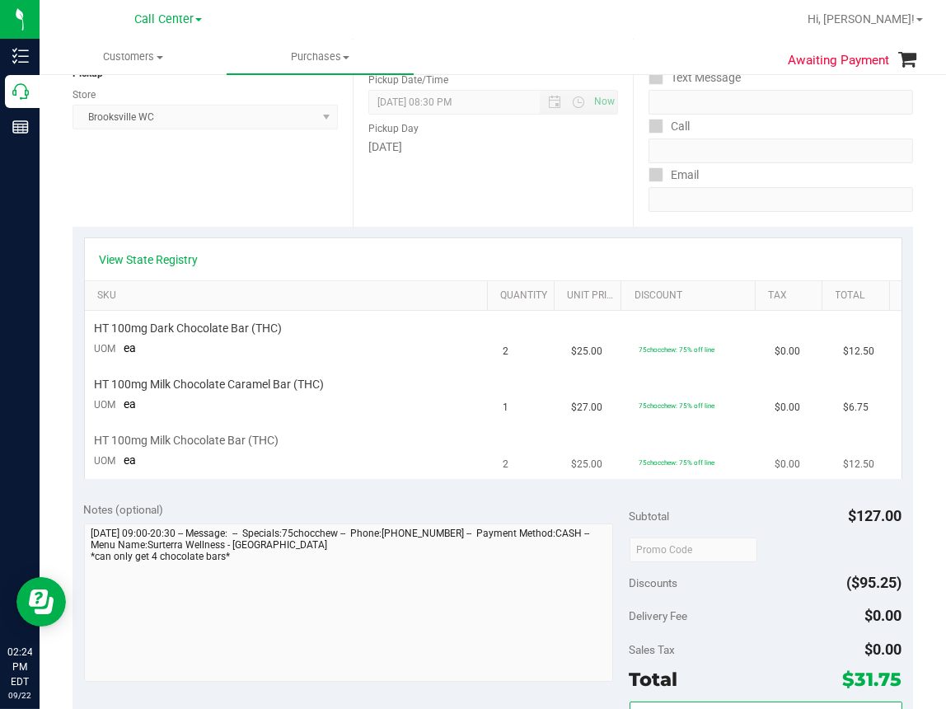
scroll to position [247, 0]
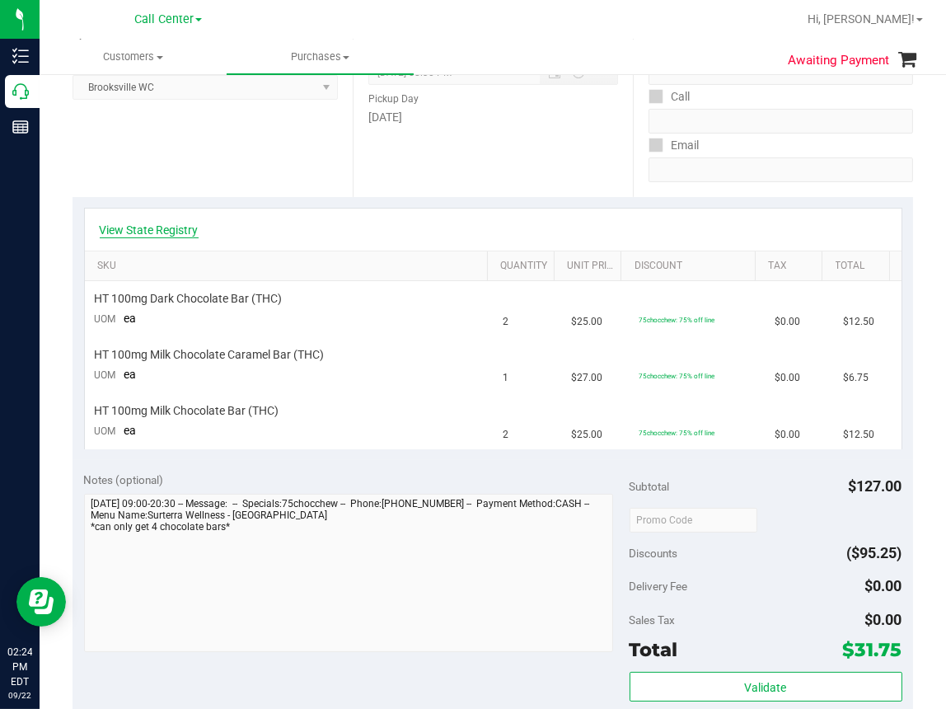
click at [124, 237] on link "View State Registry" at bounding box center [149, 230] width 99 height 16
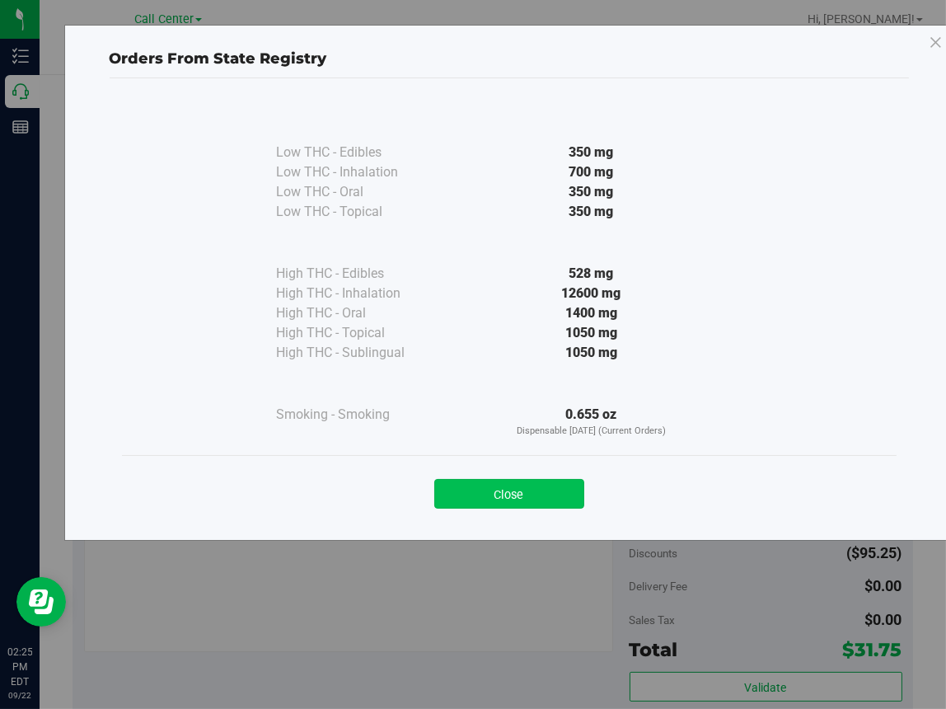
click at [510, 490] on button "Close" at bounding box center [509, 494] width 150 height 30
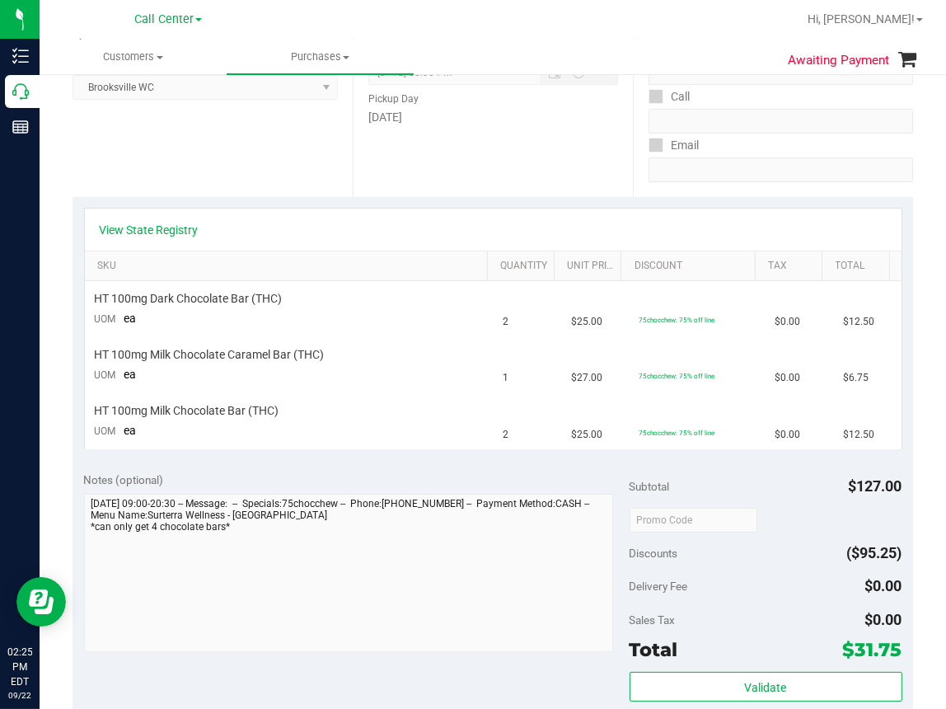
click at [173, 156] on div "Location Pickup Store Brooksville WC Select Store Bonita Springs WC Boynton Bea…" at bounding box center [213, 96] width 280 height 202
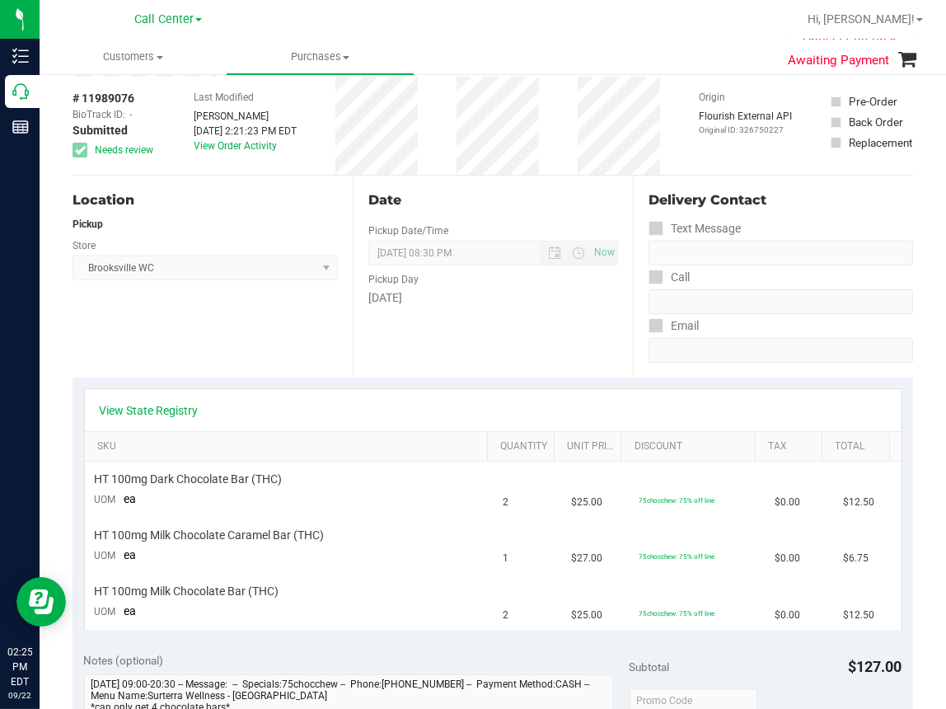
scroll to position [0, 0]
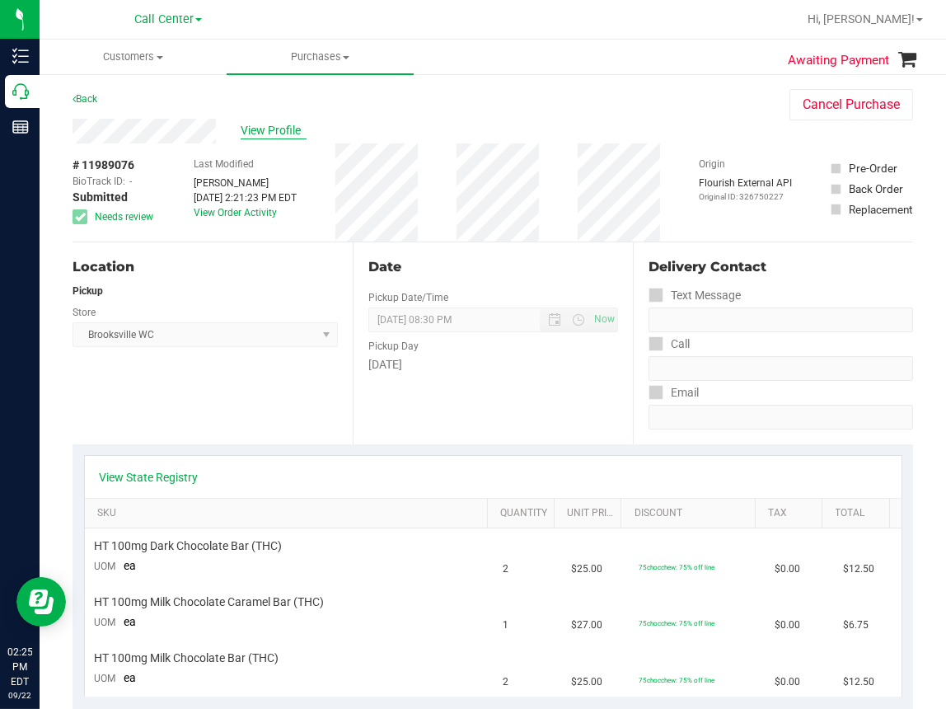
click at [295, 129] on span "View Profile" at bounding box center [274, 130] width 66 height 17
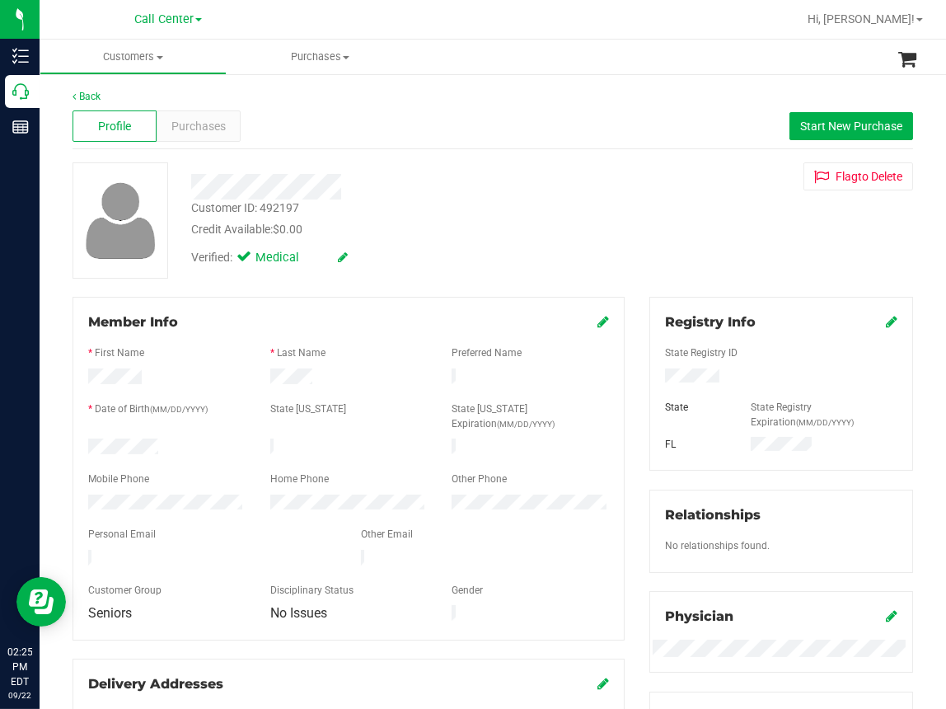
drag, startPoint x: 405, startPoint y: 223, endPoint x: 429, endPoint y: 209, distance: 27.3
click at [407, 223] on div "Credit Available: $0.00" at bounding box center [395, 229] width 408 height 17
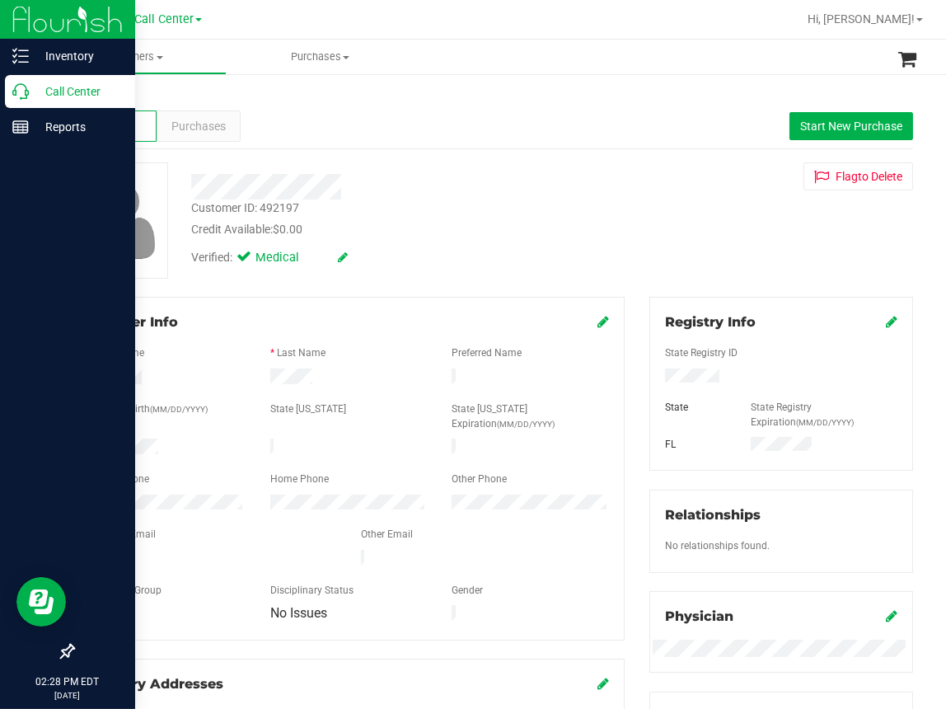
click at [27, 97] on icon at bounding box center [20, 91] width 16 height 16
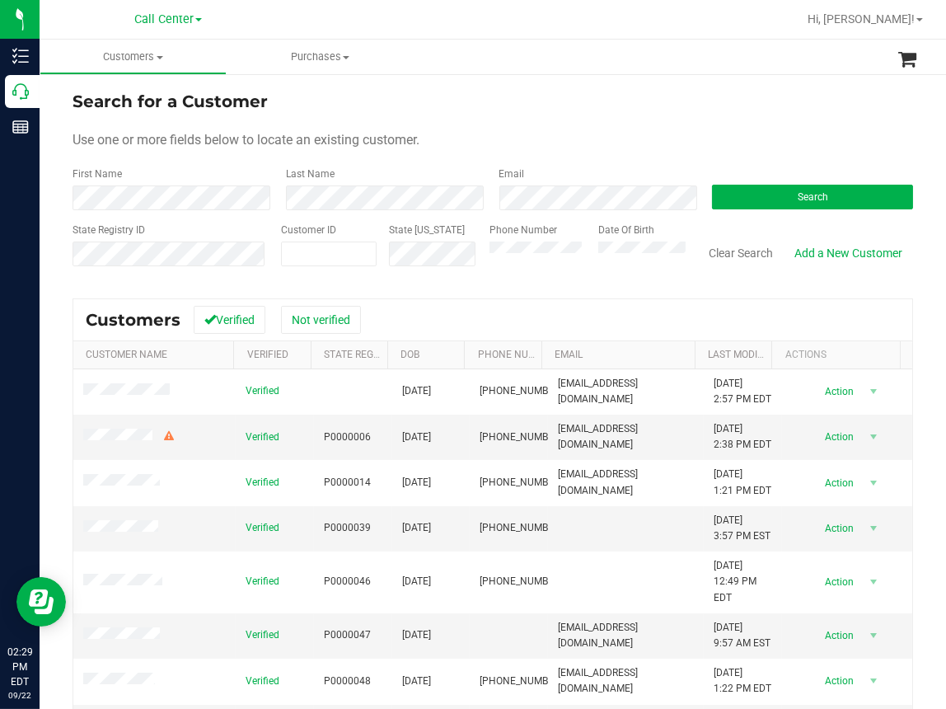
click at [395, 148] on div "Use one or more fields below to locate an existing customer." at bounding box center [493, 140] width 841 height 20
click at [799, 195] on span "Search" at bounding box center [813, 197] width 30 height 12
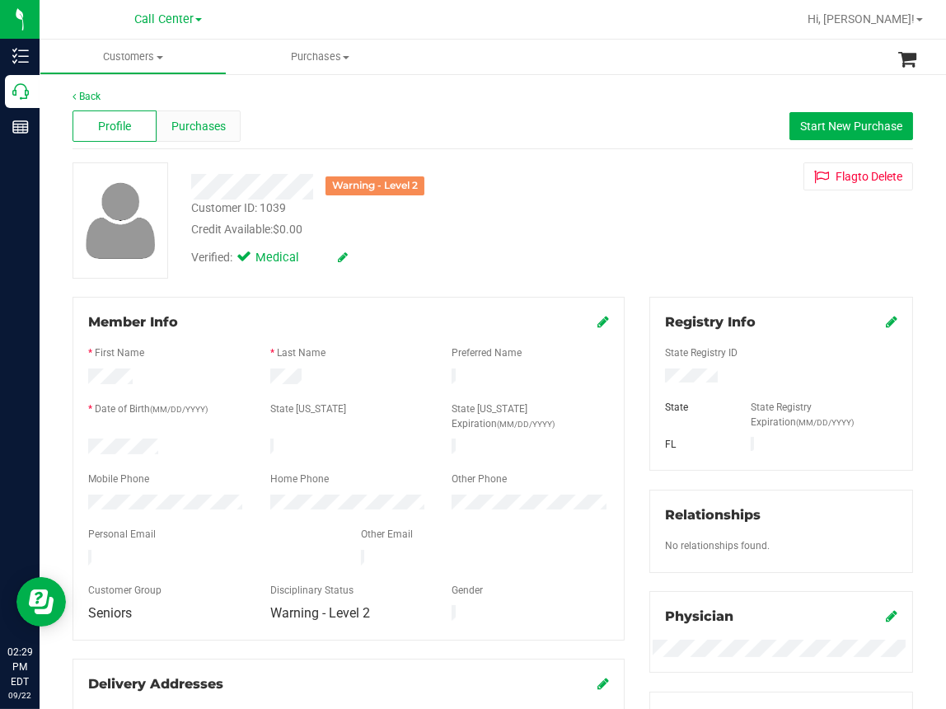
click at [221, 126] on span "Purchases" at bounding box center [198, 126] width 54 height 17
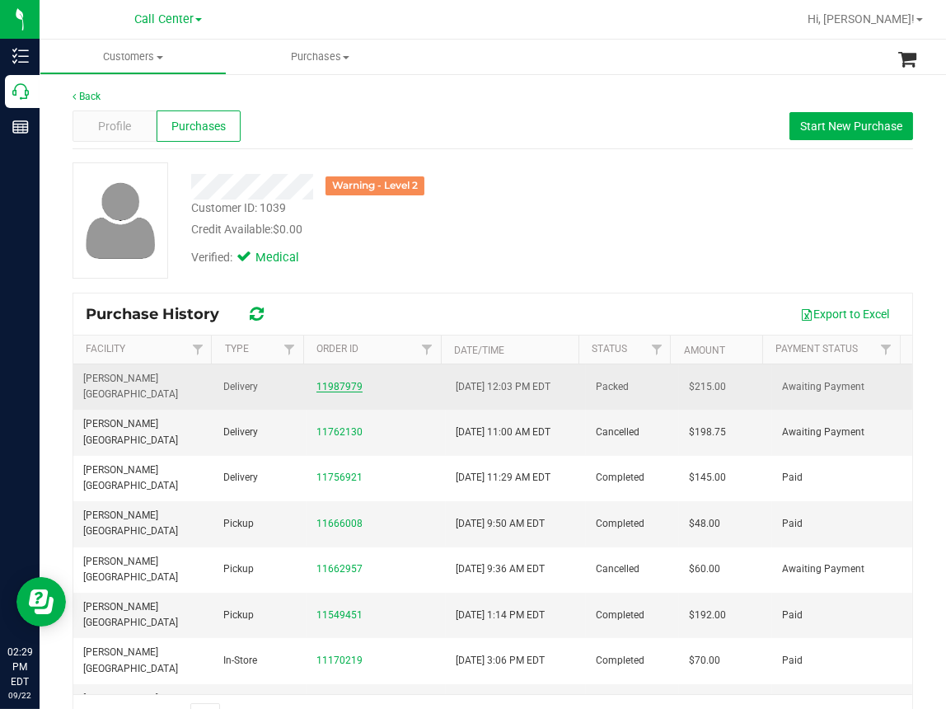
click at [323, 381] on link "11987979" at bounding box center [339, 387] width 46 height 12
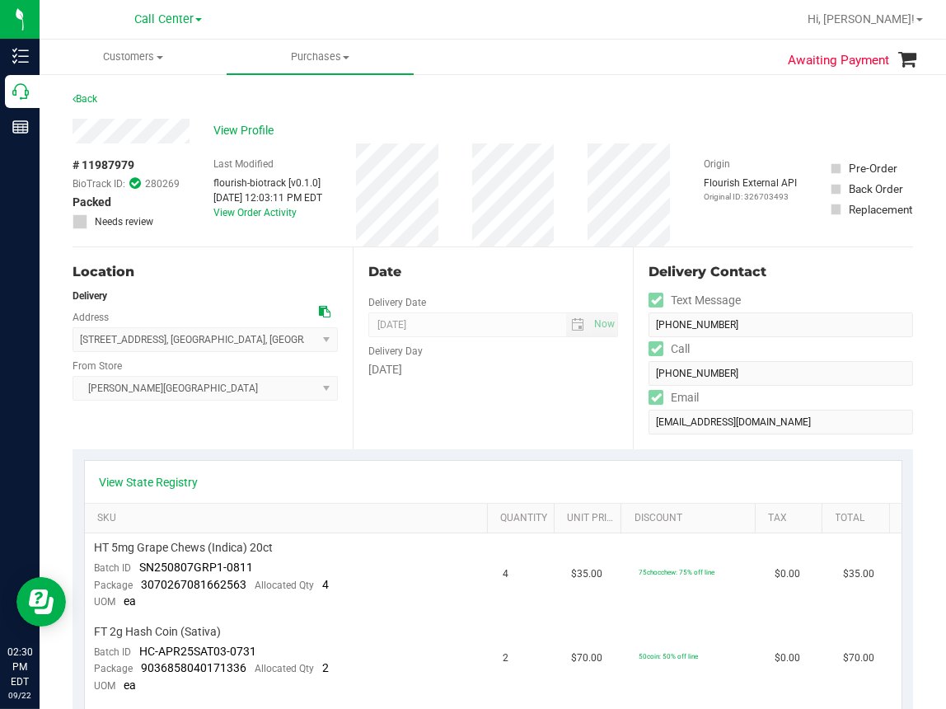
click at [602, 96] on div "Back" at bounding box center [493, 104] width 841 height 30
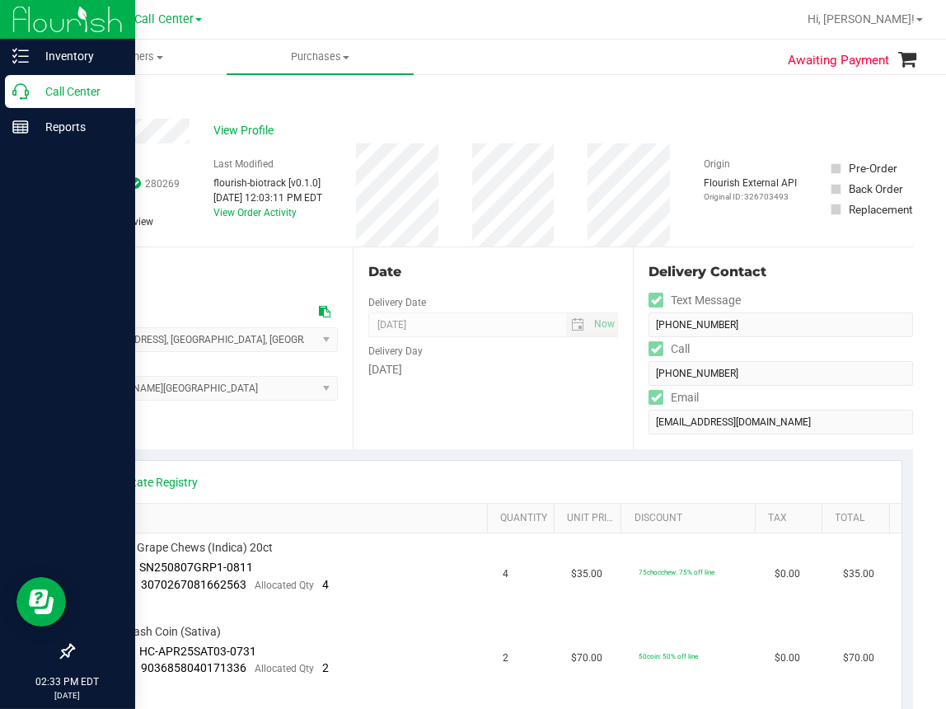
click at [35, 91] on p "Call Center" at bounding box center [78, 92] width 99 height 20
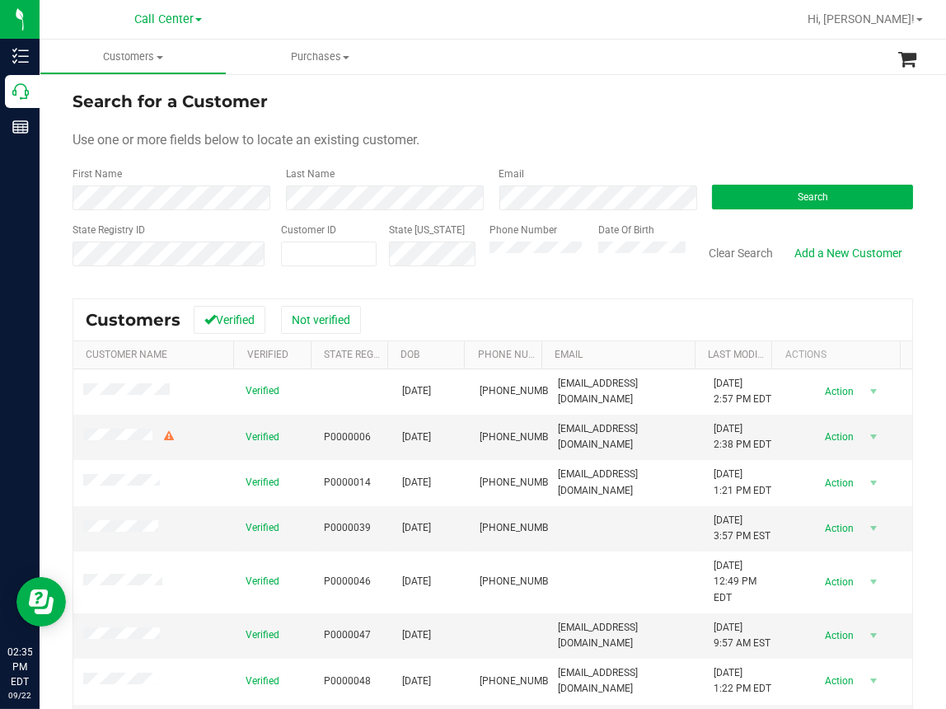
click at [414, 58] on ul "Customers All customers Add a new customer All physicians Purchases All purchas…" at bounding box center [513, 57] width 946 height 35
click at [425, 148] on div "Use one or more fields below to locate an existing customer." at bounding box center [493, 140] width 841 height 20
click at [729, 194] on button "Search" at bounding box center [812, 197] width 201 height 25
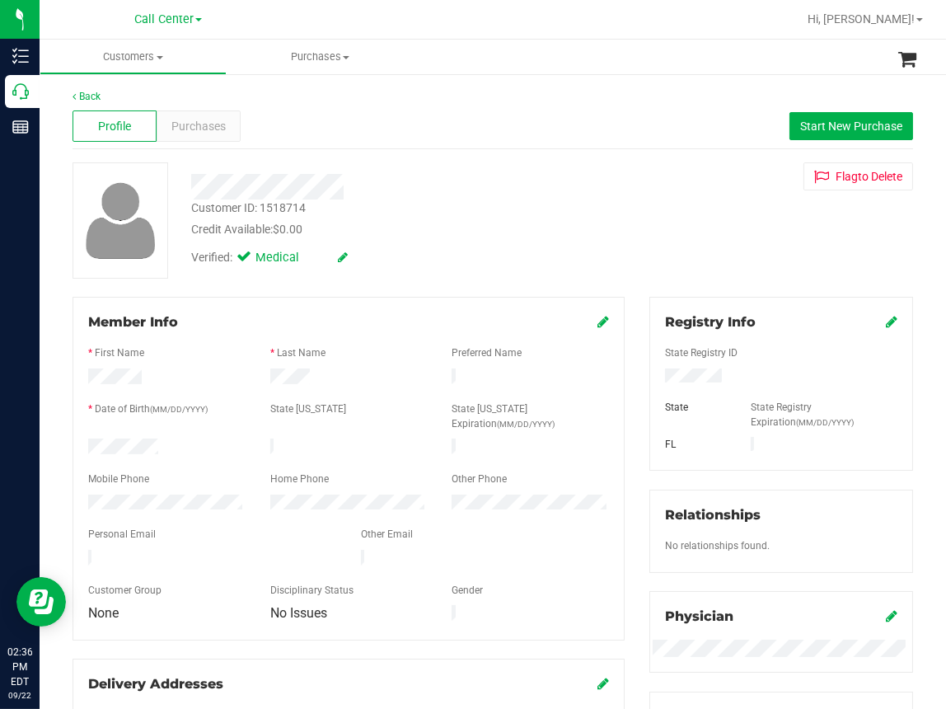
click at [389, 300] on div "Member Info * First Name * Last Name Preferred Name * Date of Birth (MM/DD/YYYY…" at bounding box center [349, 468] width 552 height 343
click at [417, 265] on div "Verified: Medical" at bounding box center [395, 256] width 433 height 36
click at [390, 155] on div "Back Profile Purchases Start New Purchase Customer ID: 1518714 Credit Available…" at bounding box center [493, 622] width 841 height 1066
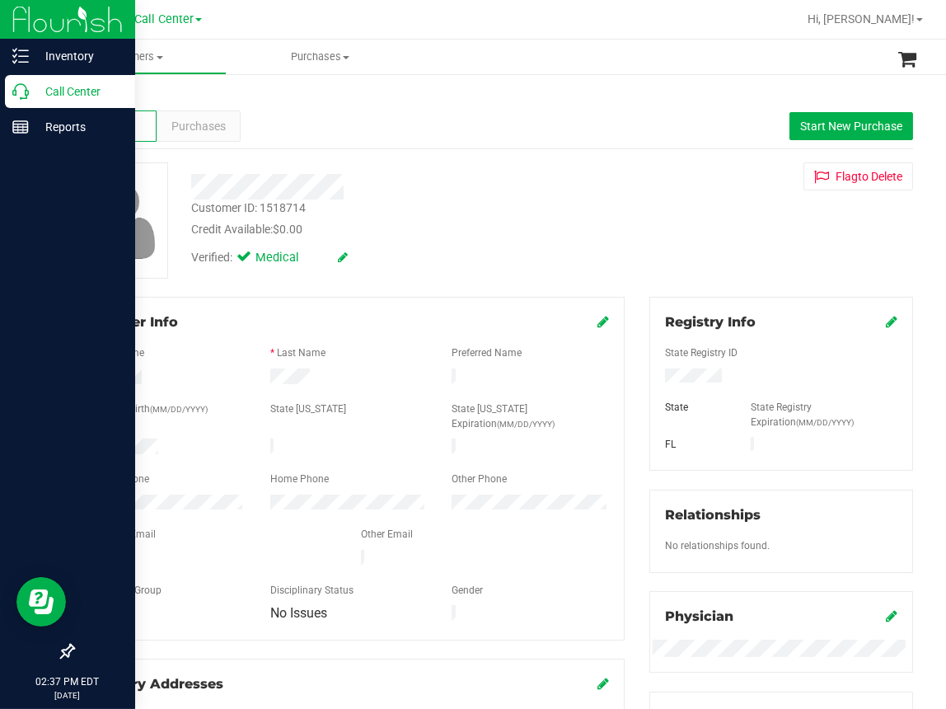
click at [20, 95] on icon at bounding box center [20, 91] width 16 height 16
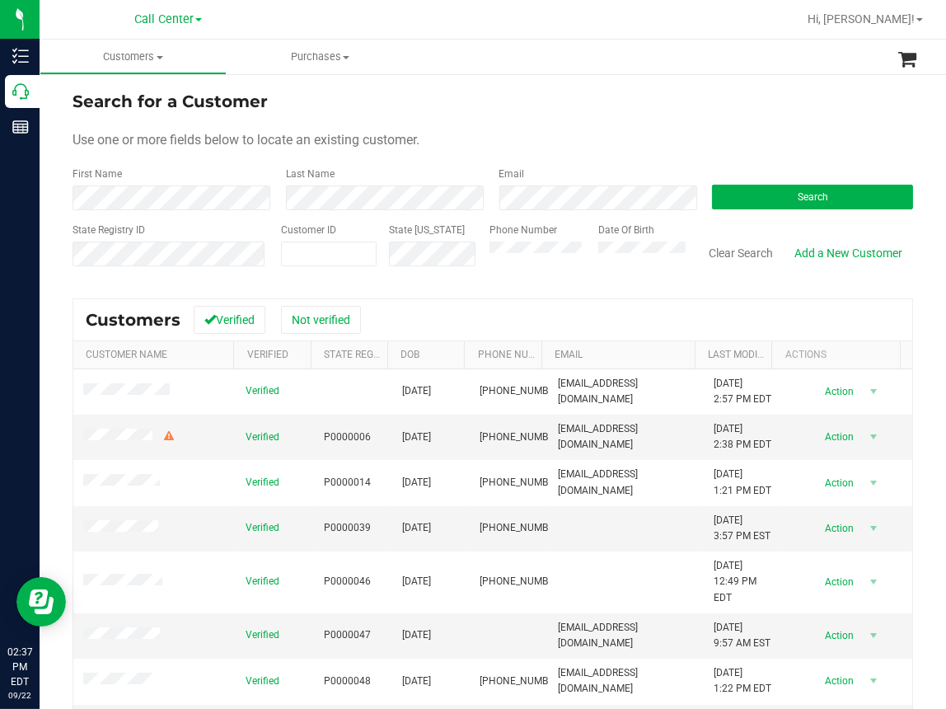
click at [414, 150] on form "Search for a Customer Use one or more fields below to locate an existing custom…" at bounding box center [493, 185] width 841 height 192
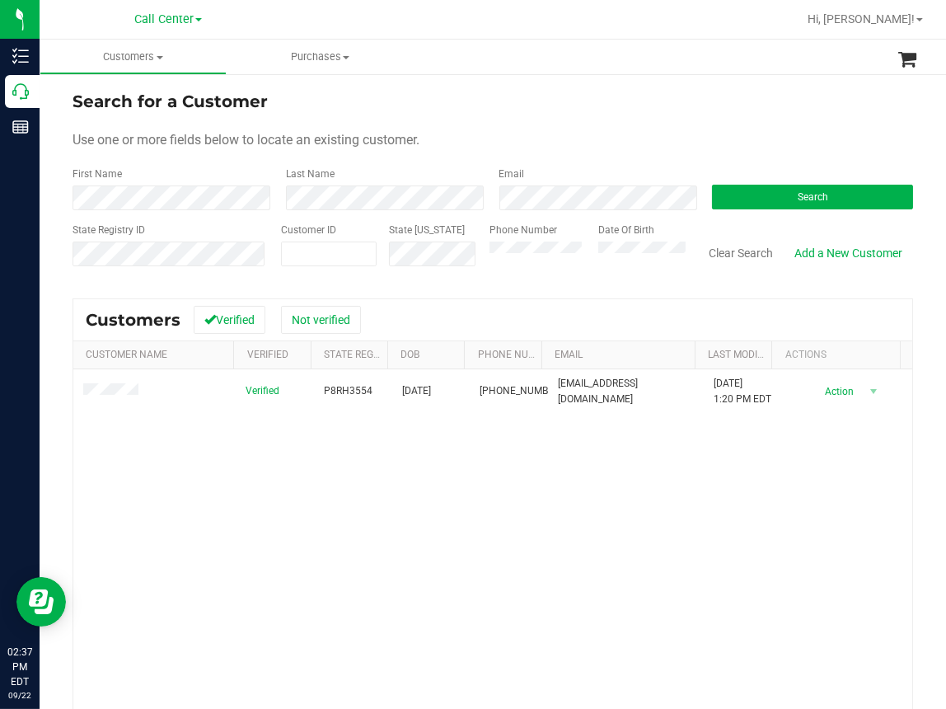
click at [359, 546] on div "Verified P8RH3554 03/20/1955 (863) 581-9611 debsb320@gmail.com 9/30/2024 1:20 P…" at bounding box center [492, 592] width 839 height 447
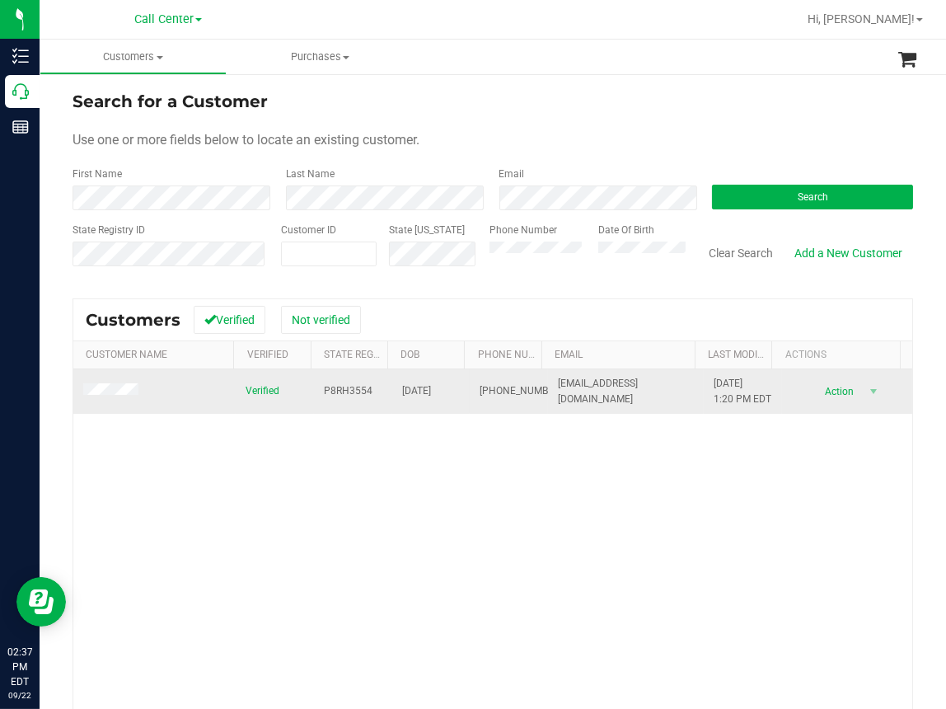
click at [336, 391] on span "P8RH3554" at bounding box center [348, 391] width 49 height 16
click at [336, 392] on span "P8RH3554" at bounding box center [348, 391] width 49 height 16
click at [412, 396] on span "03/20/1955" at bounding box center [416, 391] width 29 height 16
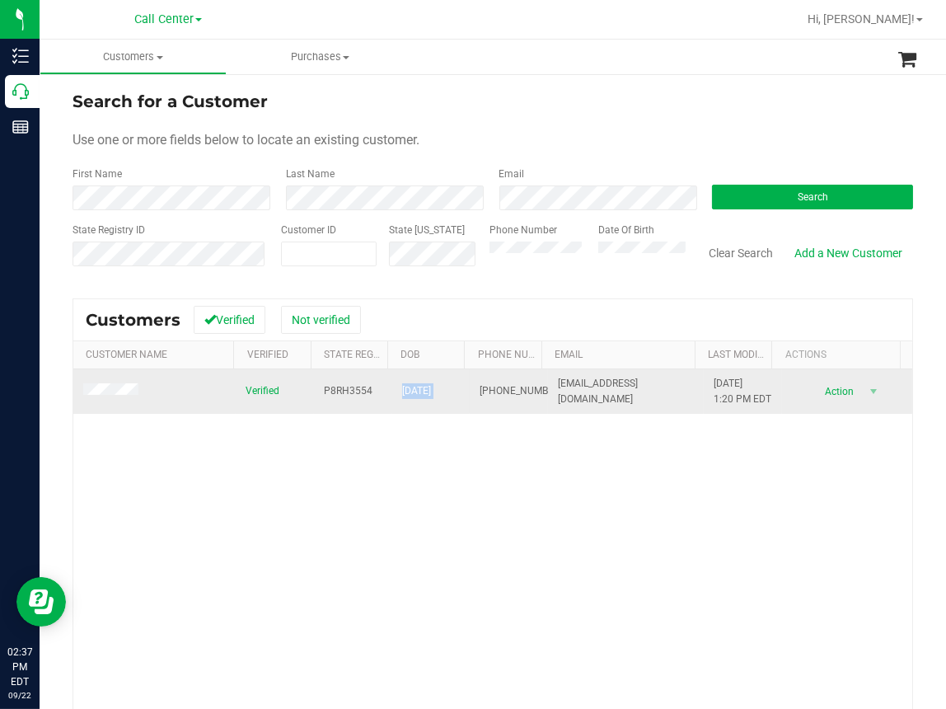
copy span "03/20/1955"
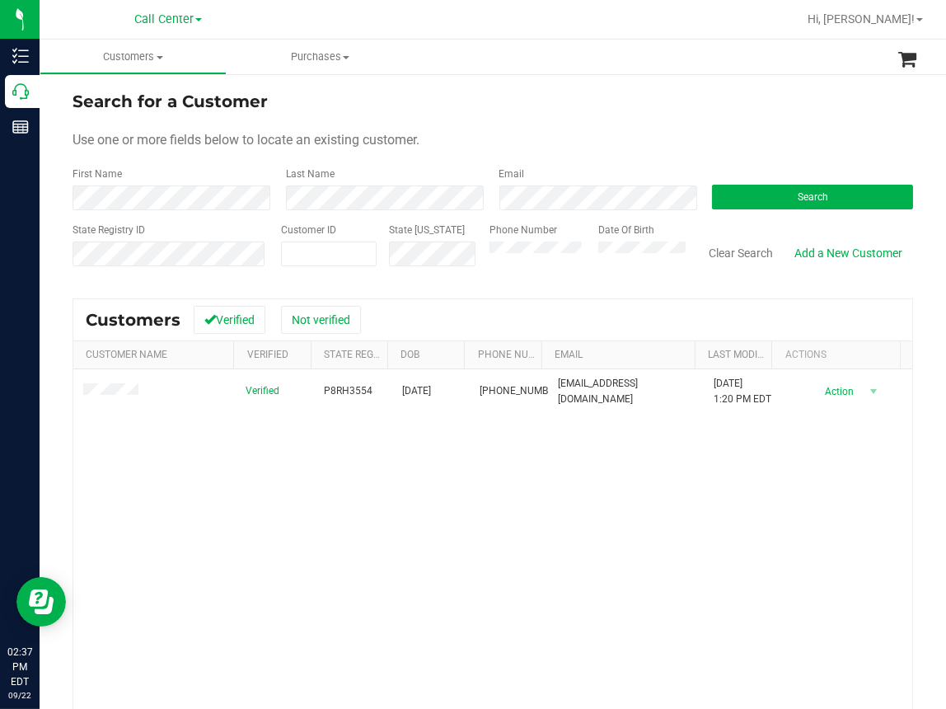
drag, startPoint x: 293, startPoint y: 584, endPoint x: 144, endPoint y: 466, distance: 189.6
click at [288, 579] on div "Verified P8RH3554 03/20/1955 (863) 581-9611 debsb320@gmail.com 9/30/2024 1:20 P…" at bounding box center [492, 592] width 839 height 447
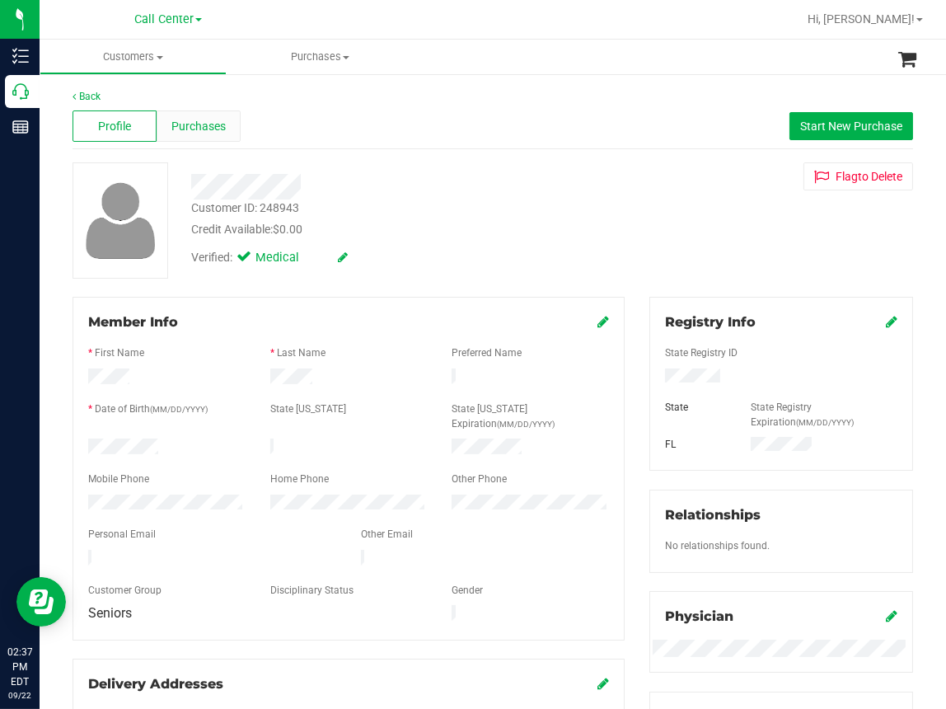
click at [206, 121] on span "Purchases" at bounding box center [198, 126] width 54 height 17
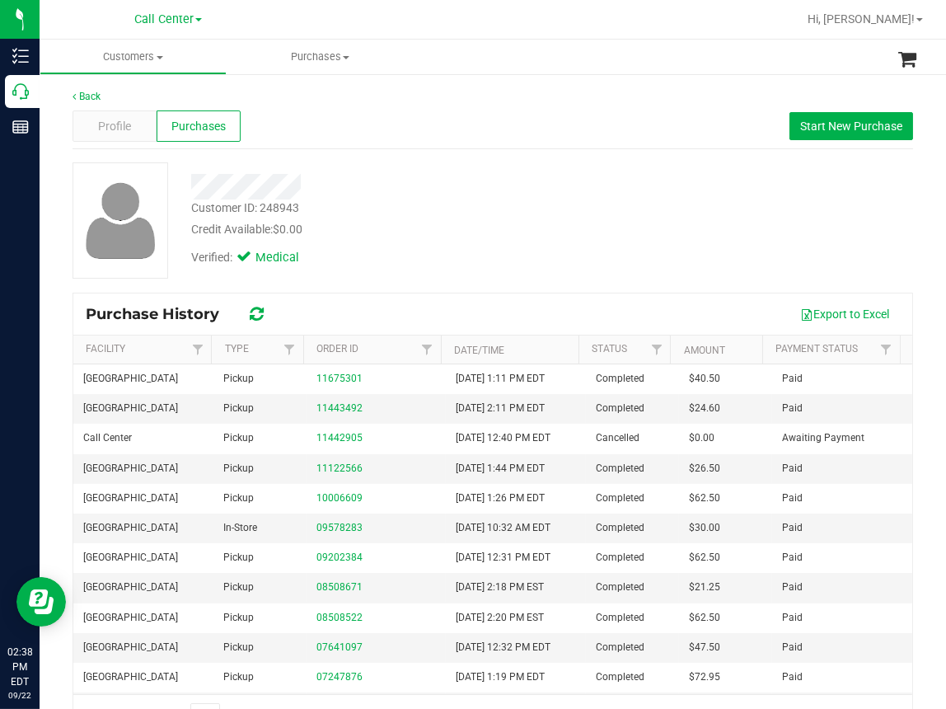
click at [411, 151] on div "Back Profile Purchases Start New Purchase Customer ID: 248943 Credit Available:…" at bounding box center [493, 413] width 841 height 649
click at [827, 133] on span "Start New Purchase" at bounding box center [851, 126] width 102 height 13
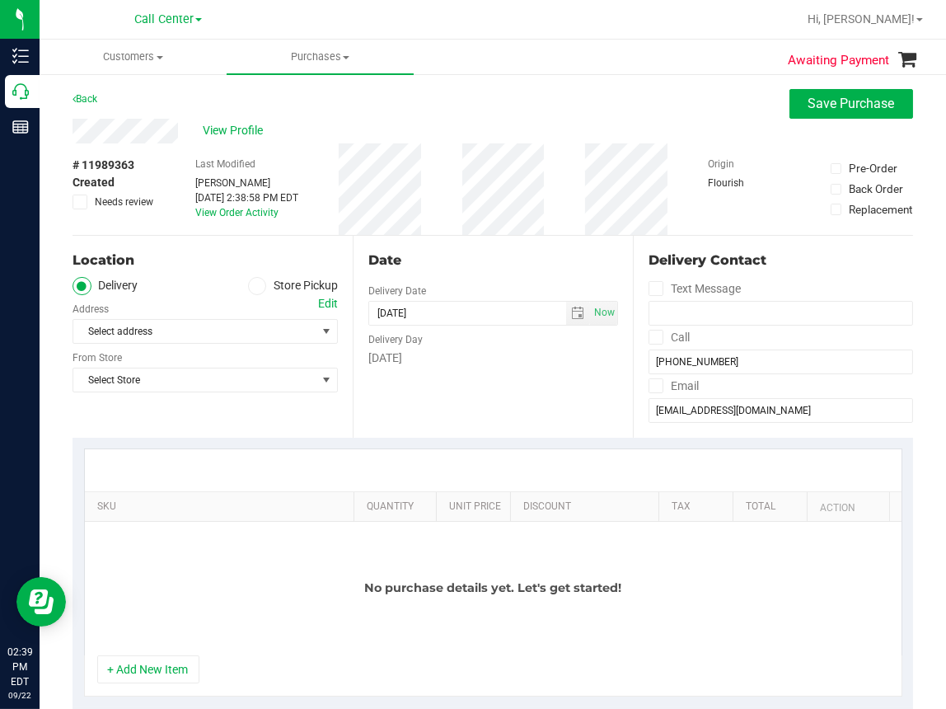
click at [252, 286] on icon at bounding box center [257, 286] width 10 height 0
click at [0, 0] on input "Store Pickup" at bounding box center [0, 0] width 0 height 0
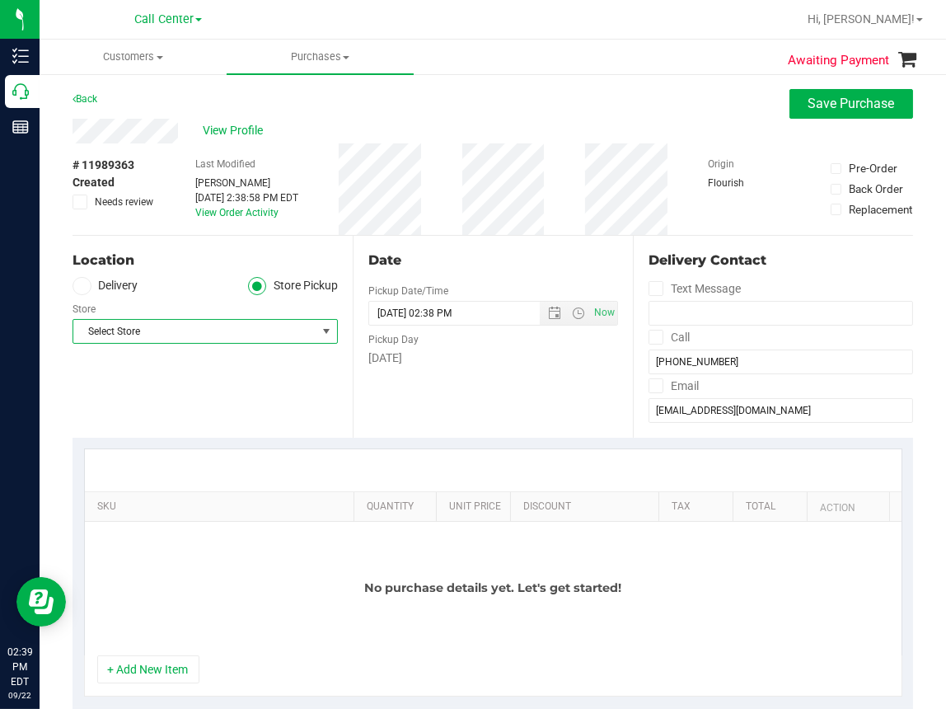
click at [166, 331] on span "Select Store" at bounding box center [194, 331] width 243 height 23
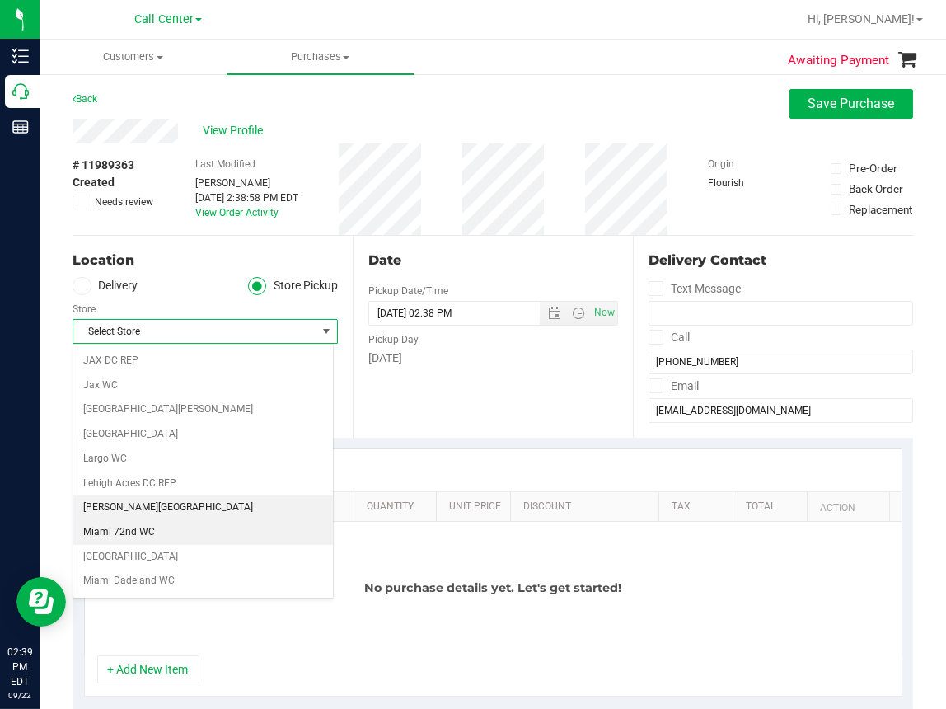
scroll to position [412, 0]
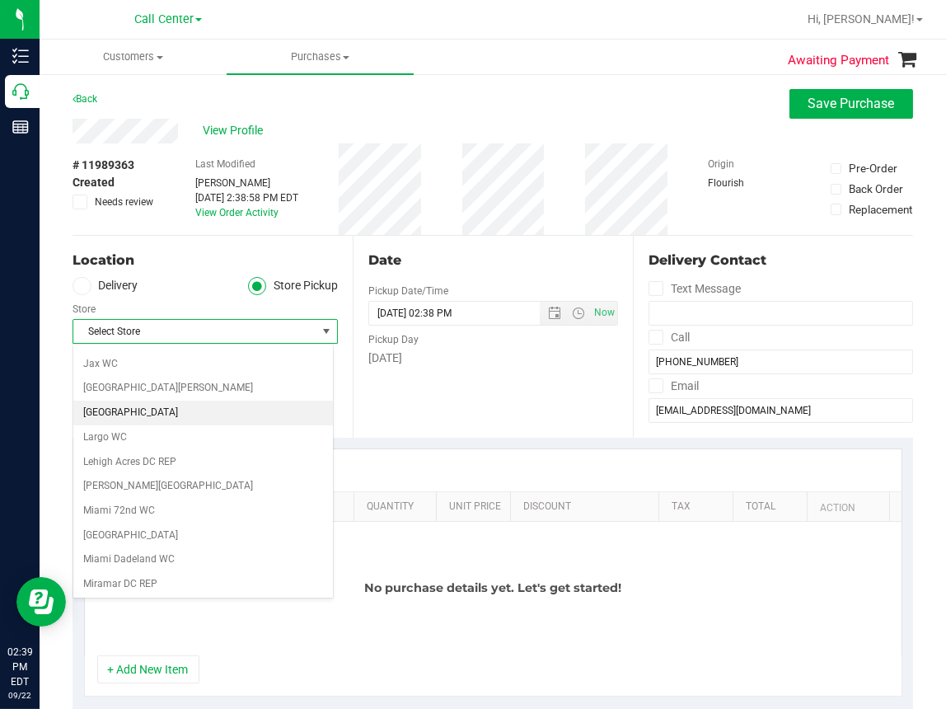
click at [117, 411] on li "[GEOGRAPHIC_DATA]" at bounding box center [203, 413] width 260 height 25
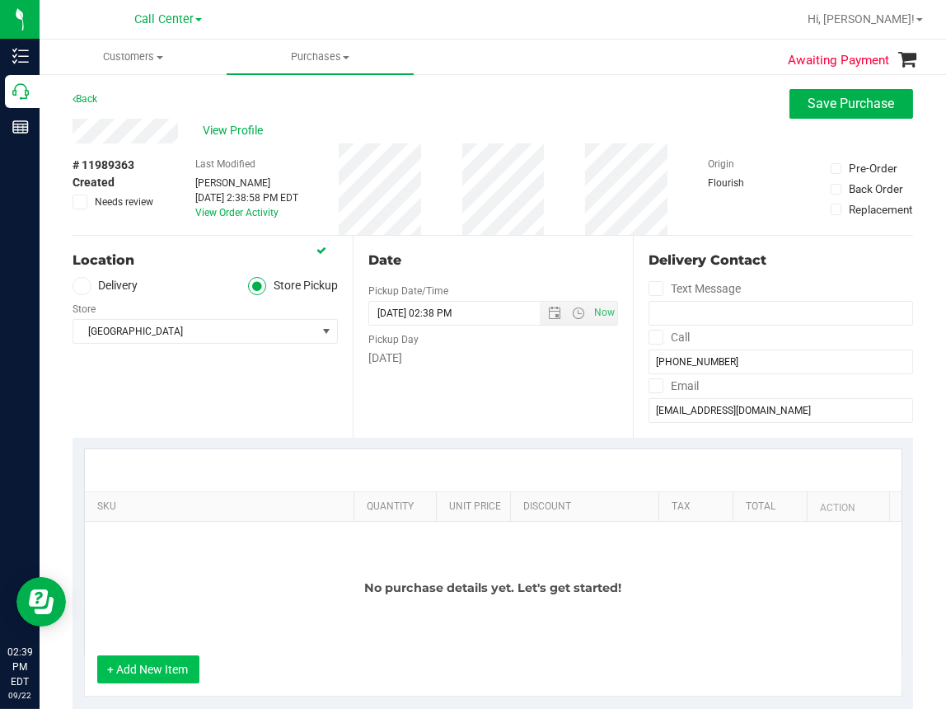
click at [151, 671] on button "+ Add New Item" at bounding box center [148, 669] width 102 height 28
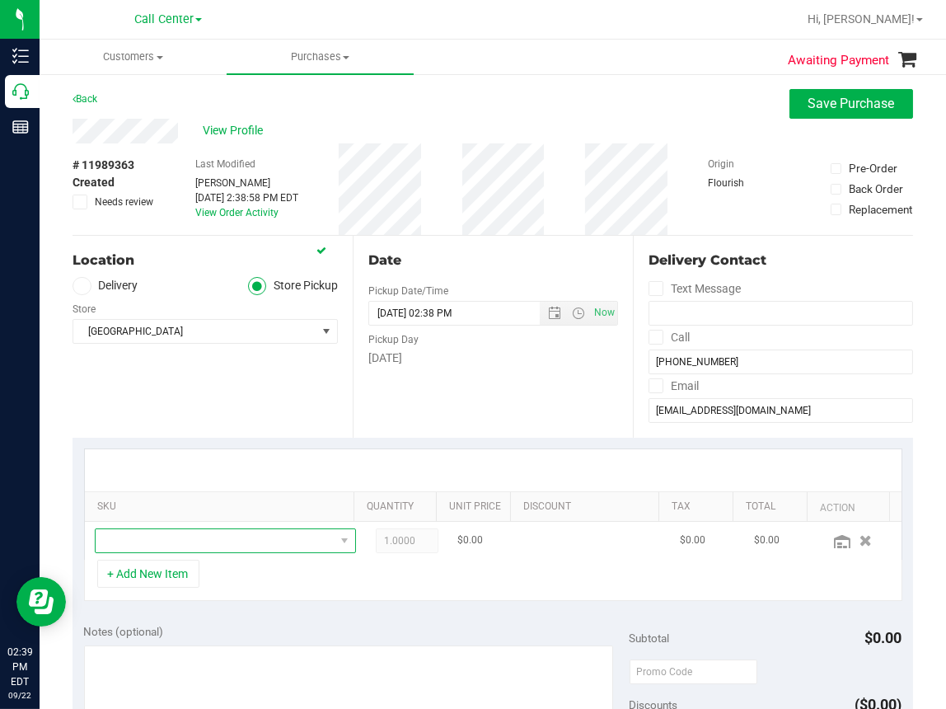
click at [145, 546] on span "NO DATA FOUND" at bounding box center [215, 540] width 239 height 23
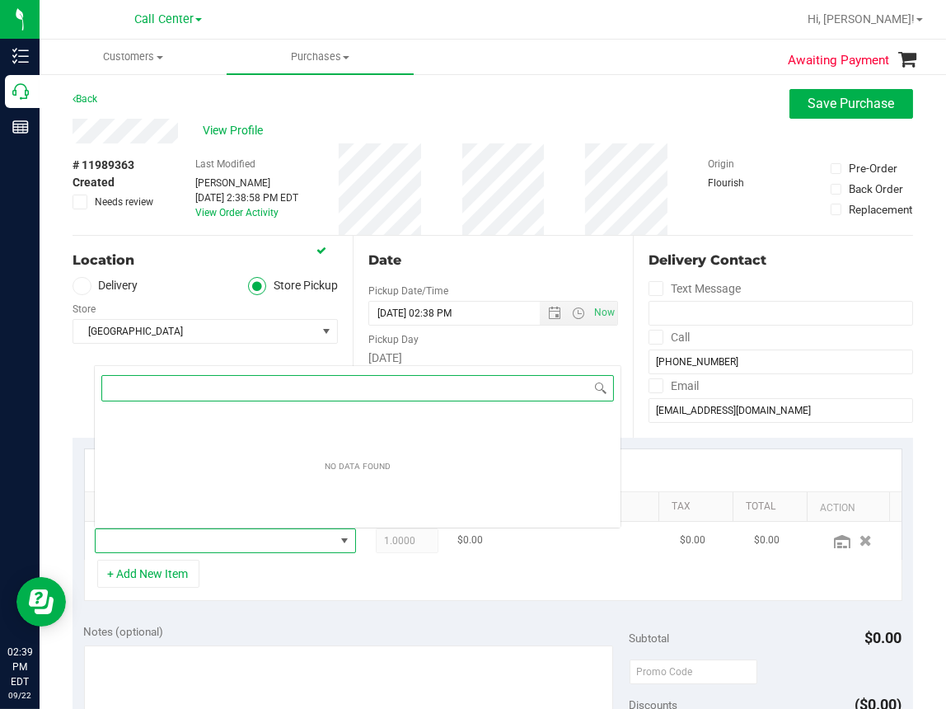
scroll to position [24, 224]
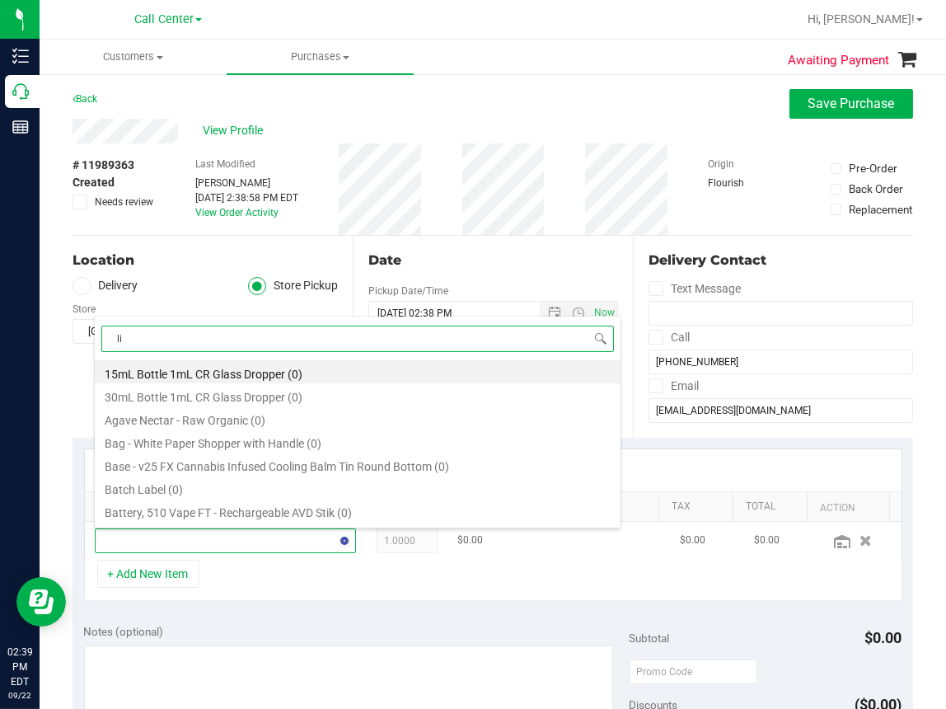
type input "l"
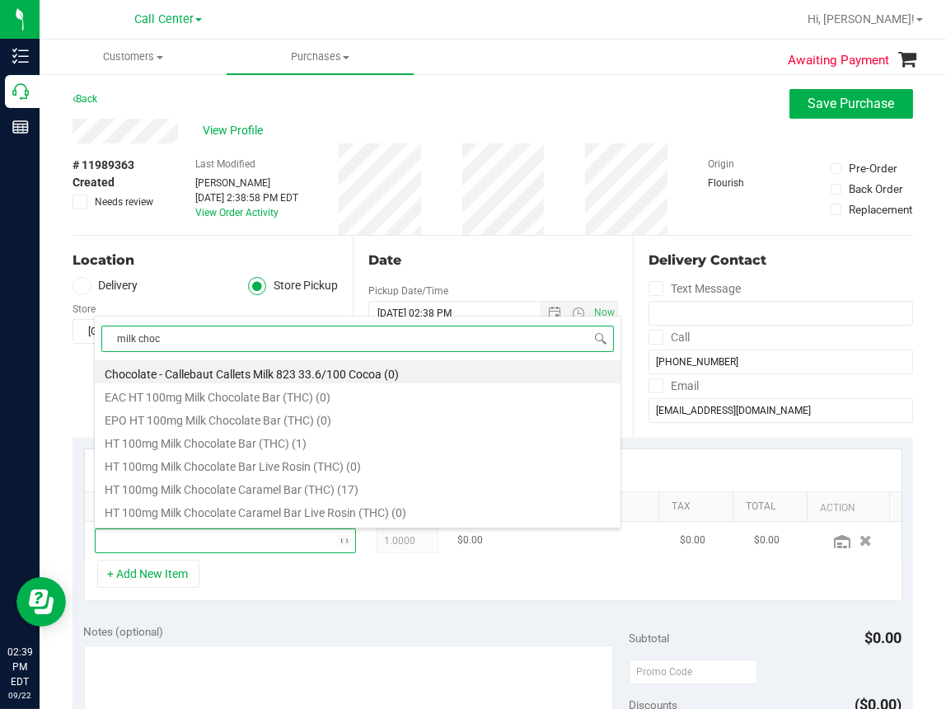
type input "milk choco"
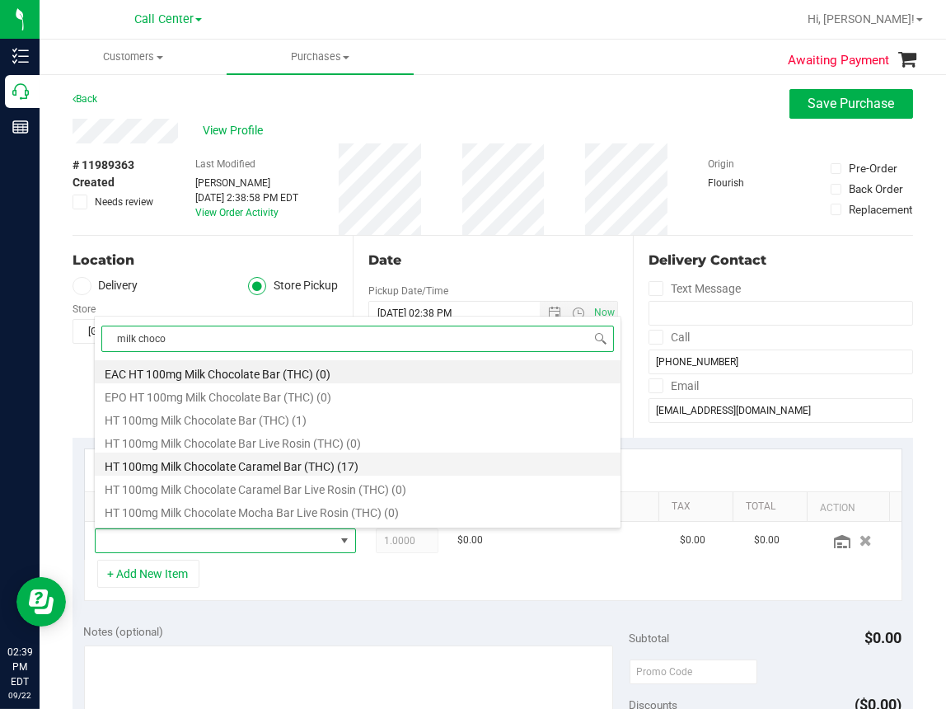
click at [276, 457] on li "HT 100mg Milk Chocolate Caramel Bar (THC) (17)" at bounding box center [358, 463] width 526 height 23
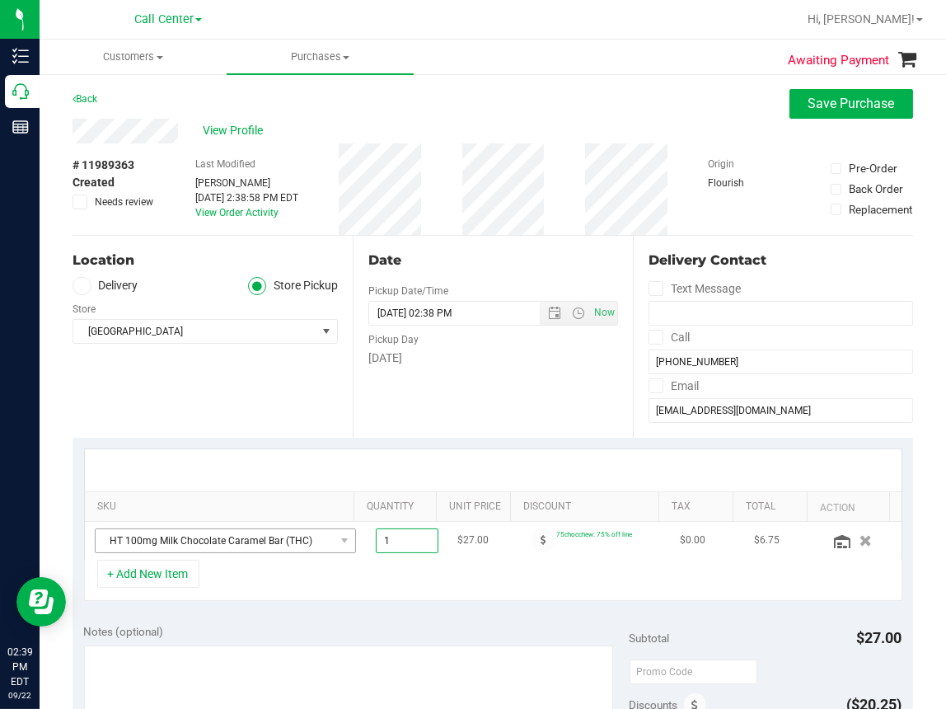
drag, startPoint x: 386, startPoint y: 542, endPoint x: 227, endPoint y: 541, distance: 159.1
click at [227, 541] on tr "HT 100mg Milk Chocolate Caramel Bar (THC) 1.00 1 $27.00 75chocchew: 75% off lin…" at bounding box center [493, 541] width 817 height 38
type input "4"
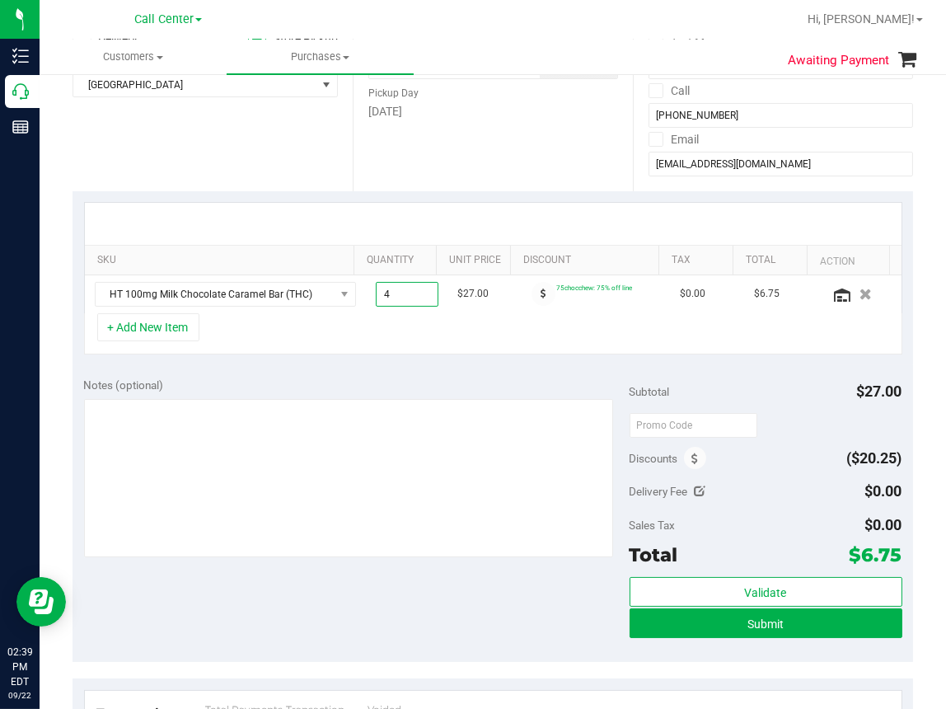
scroll to position [247, 0]
type input "4.00"
click at [476, 320] on div "+ Add New Item" at bounding box center [493, 332] width 818 height 41
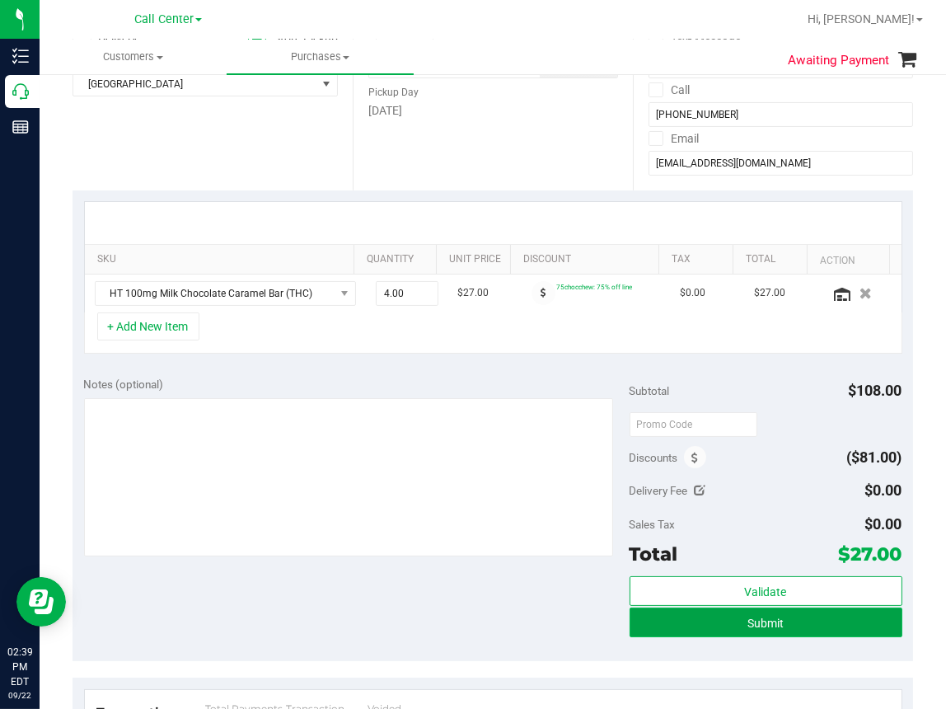
click at [752, 621] on span "Submit" at bounding box center [766, 622] width 36 height 13
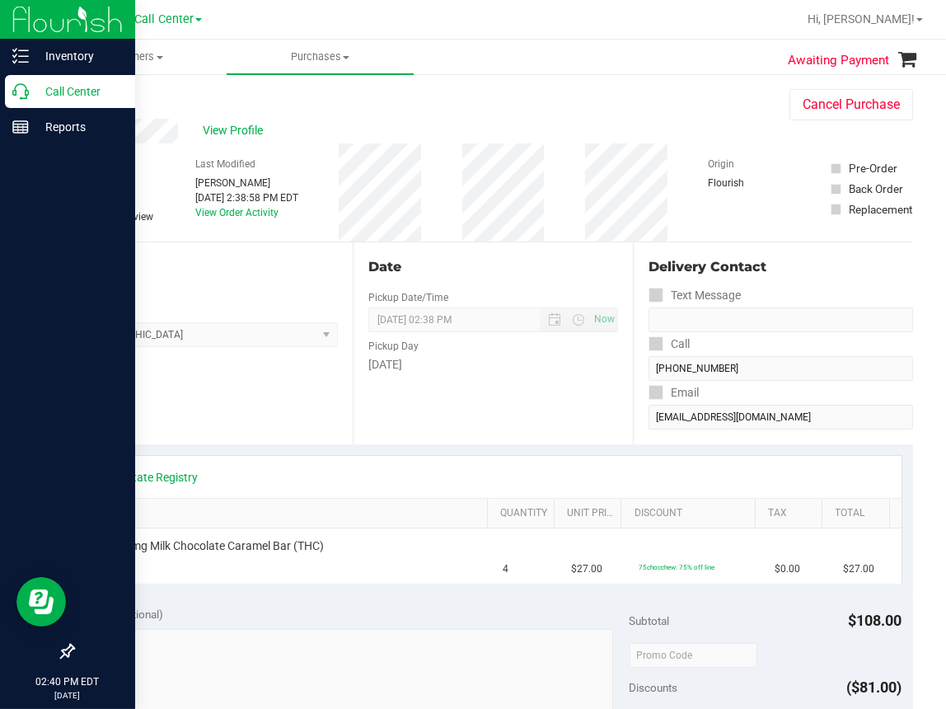
click at [20, 91] on icon at bounding box center [20, 91] width 16 height 16
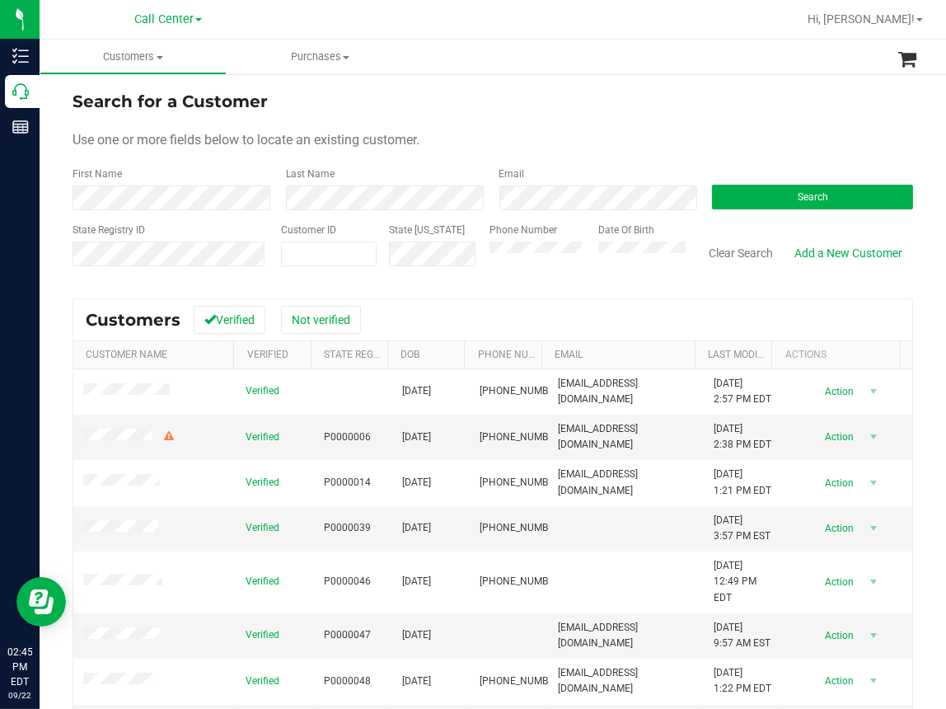
click at [436, 67] on ul "Customers All customers Add a new customer All physicians Purchases All purchas…" at bounding box center [513, 57] width 946 height 35
click at [721, 255] on button "Clear Search" at bounding box center [741, 253] width 86 height 28
click at [791, 189] on button "Search" at bounding box center [812, 197] width 201 height 25
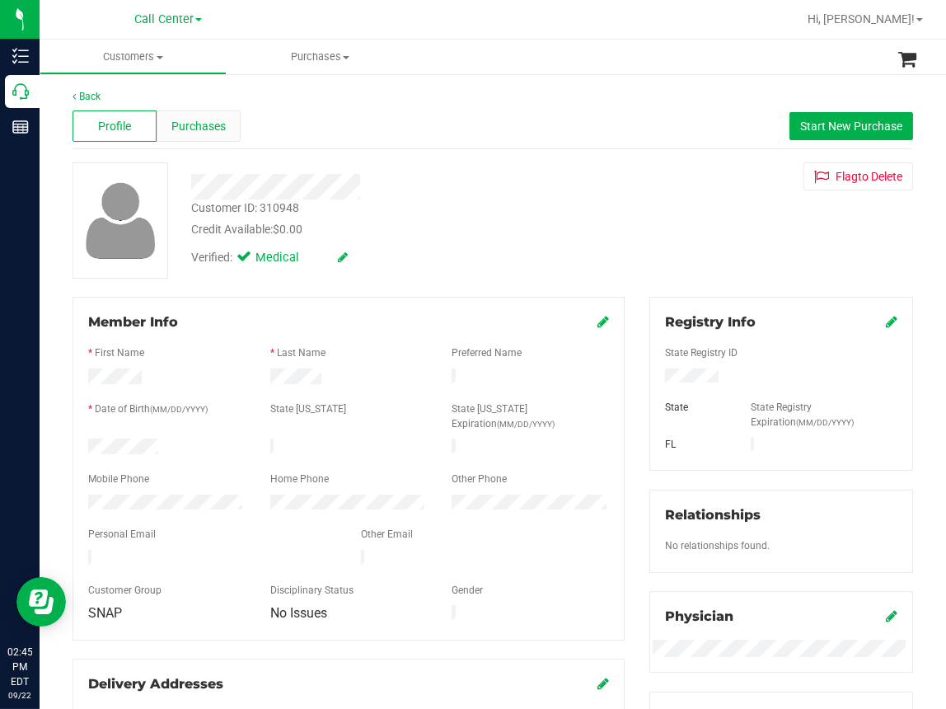
click at [210, 130] on span "Purchases" at bounding box center [198, 126] width 54 height 17
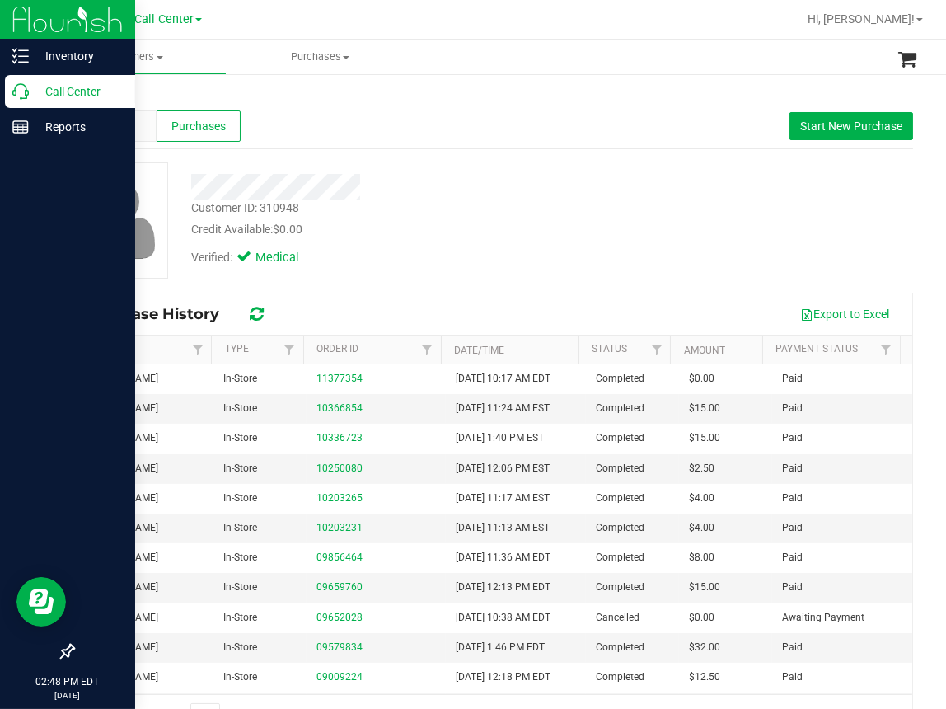
click at [22, 96] on icon at bounding box center [20, 91] width 16 height 16
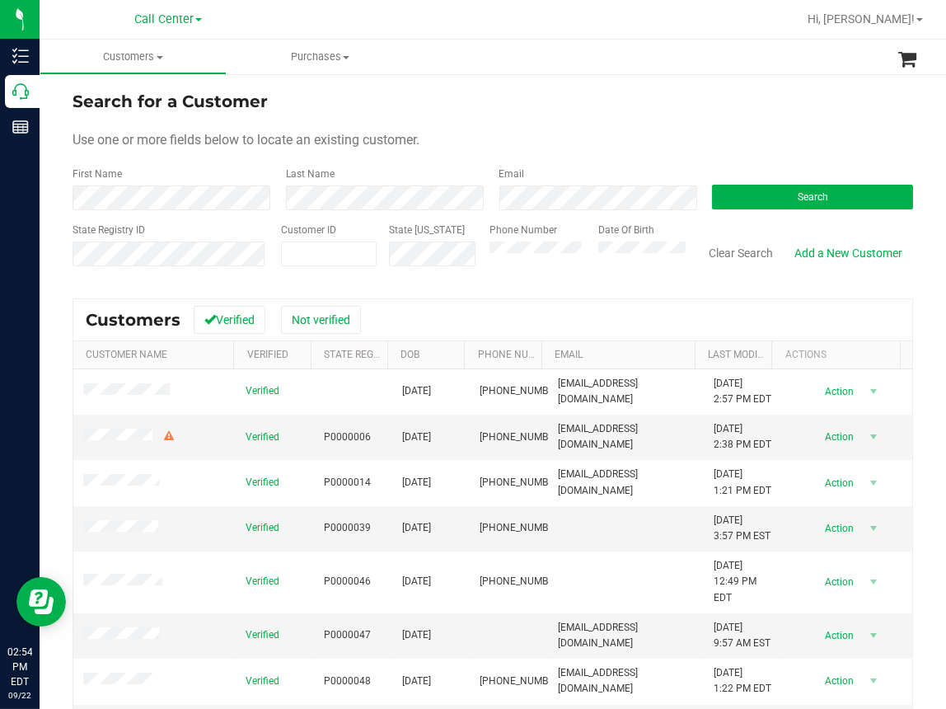
click at [384, 86] on div "Search for a Customer Use one or more fields below to locate an existing custom…" at bounding box center [493, 474] width 907 height 803
drag, startPoint x: 725, startPoint y: 255, endPoint x: 696, endPoint y: 253, distance: 29.8
click at [725, 255] on button "Clear Search" at bounding box center [741, 253] width 86 height 28
click at [753, 188] on button "Search" at bounding box center [812, 197] width 201 height 25
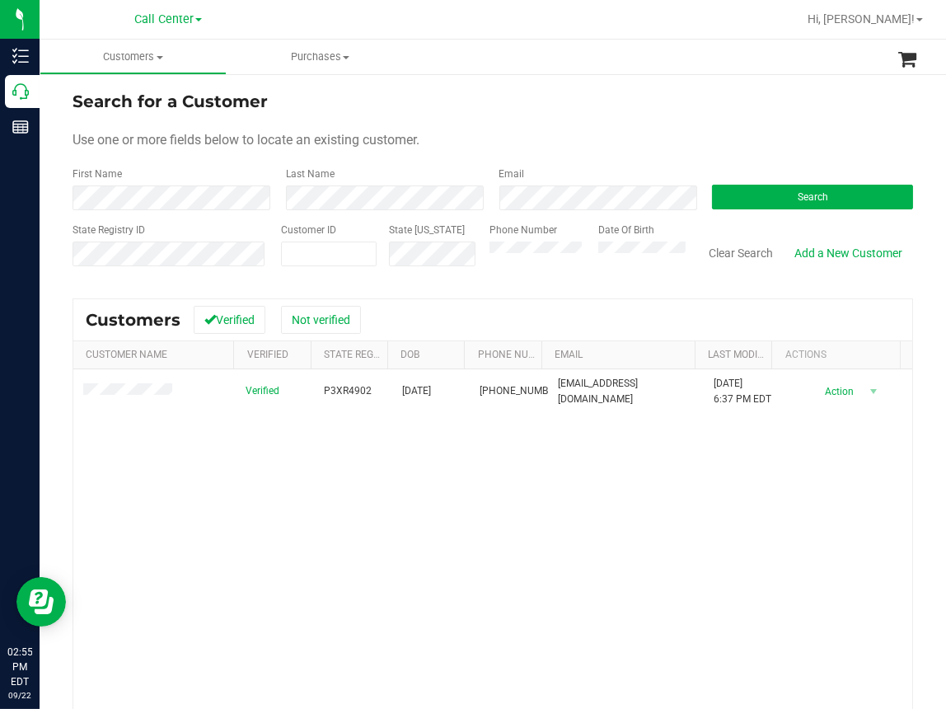
click at [310, 504] on div "Verified P3XR4902 10/13/1998 (352) 467-1517 buchanancameron9@gmail.com 9/25/202…" at bounding box center [492, 592] width 839 height 447
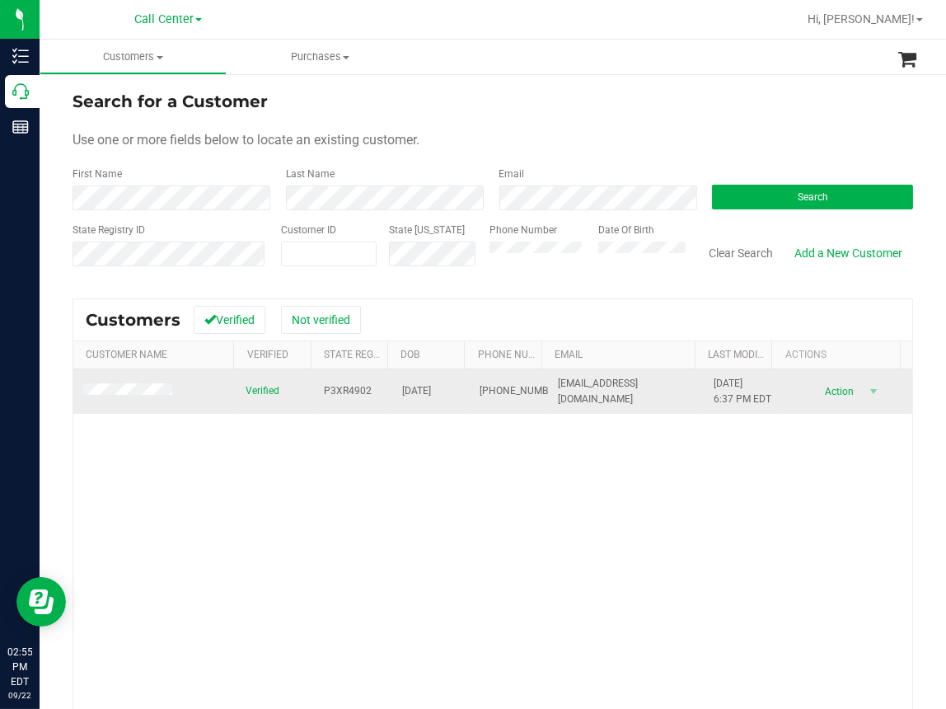
click at [344, 391] on span "P3XR4902" at bounding box center [348, 391] width 48 height 16
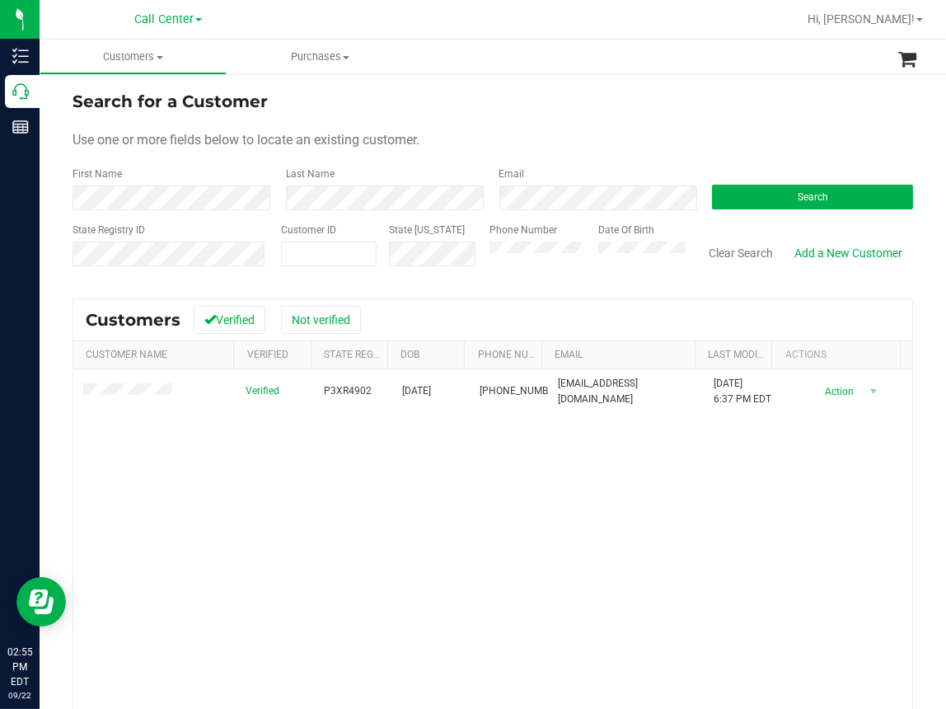
click at [353, 526] on div "Verified P3XR4902 10/13/1998 (352) 467-1517 buchanancameron9@gmail.com 9/25/202…" at bounding box center [492, 592] width 839 height 447
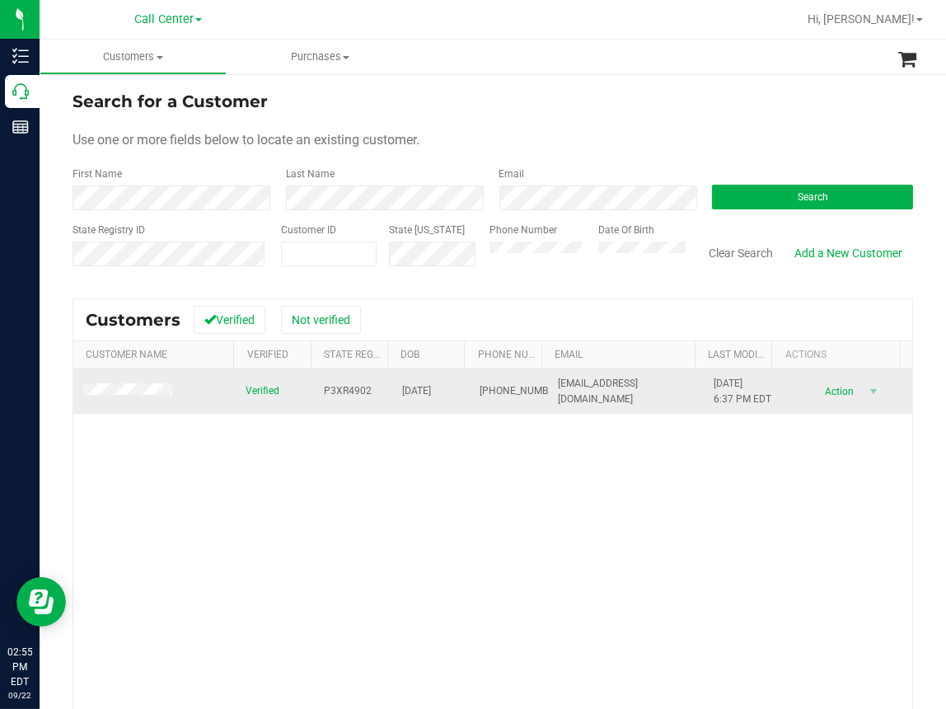
click at [413, 398] on span "10/13/1998" at bounding box center [416, 391] width 29 height 16
copy span "10/13/1998"
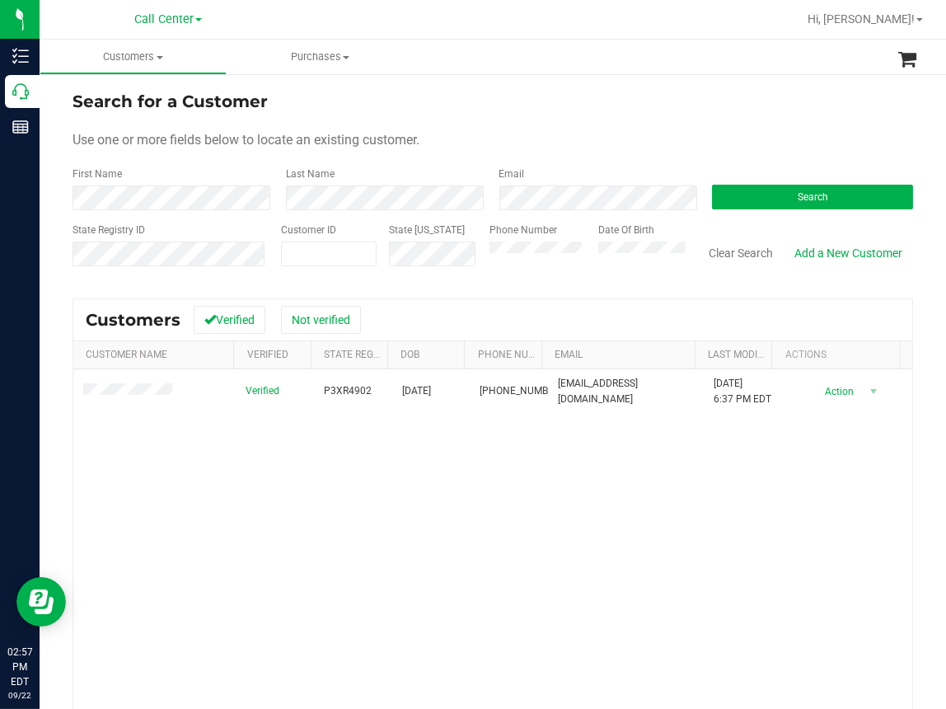
click at [261, 570] on div "Verified P3XR4902 10/13/1998 (352) 467-1517 buchanancameron9@gmail.com 9/25/202…" at bounding box center [492, 592] width 839 height 447
click at [725, 250] on button "Clear Search" at bounding box center [741, 253] width 86 height 28
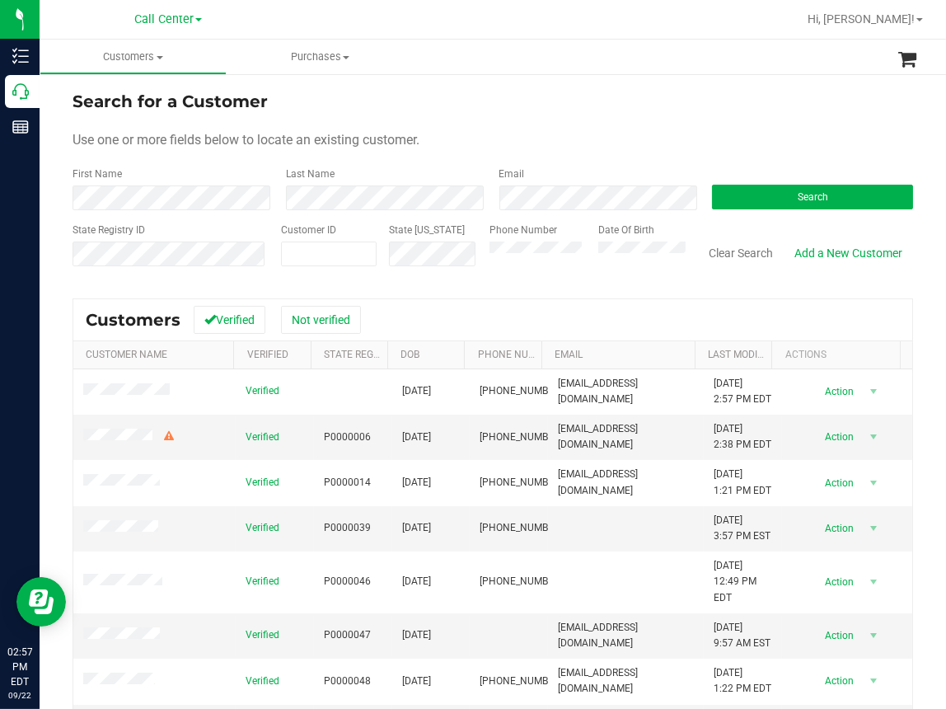
click at [618, 66] on ul "Customers All customers Add a new customer All physicians Purchases All purchas…" at bounding box center [513, 57] width 946 height 35
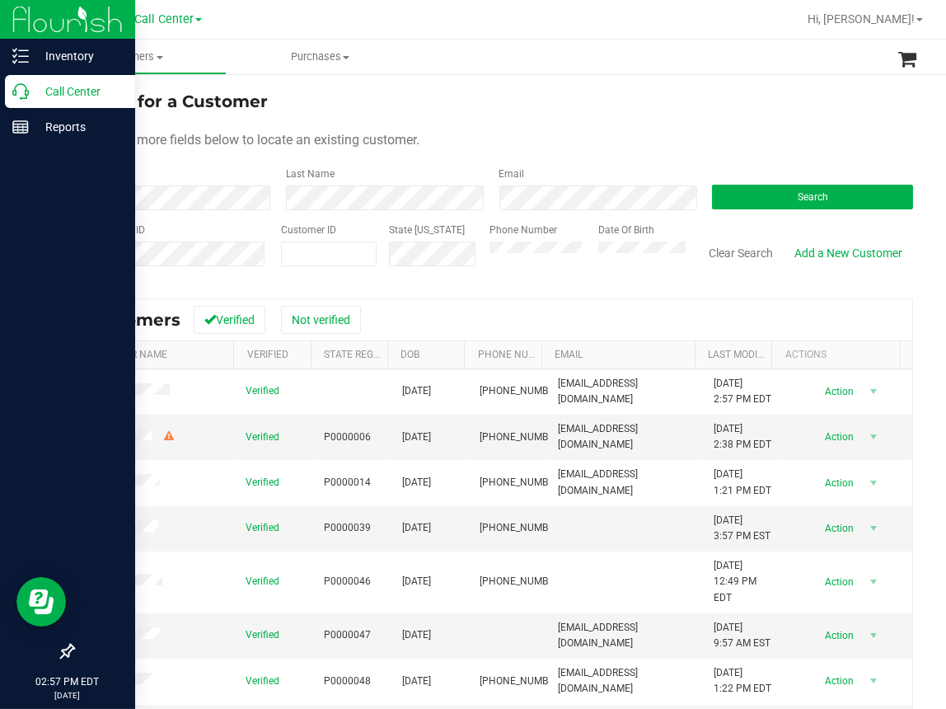
click at [2, 97] on link "Call Center" at bounding box center [67, 92] width 135 height 35
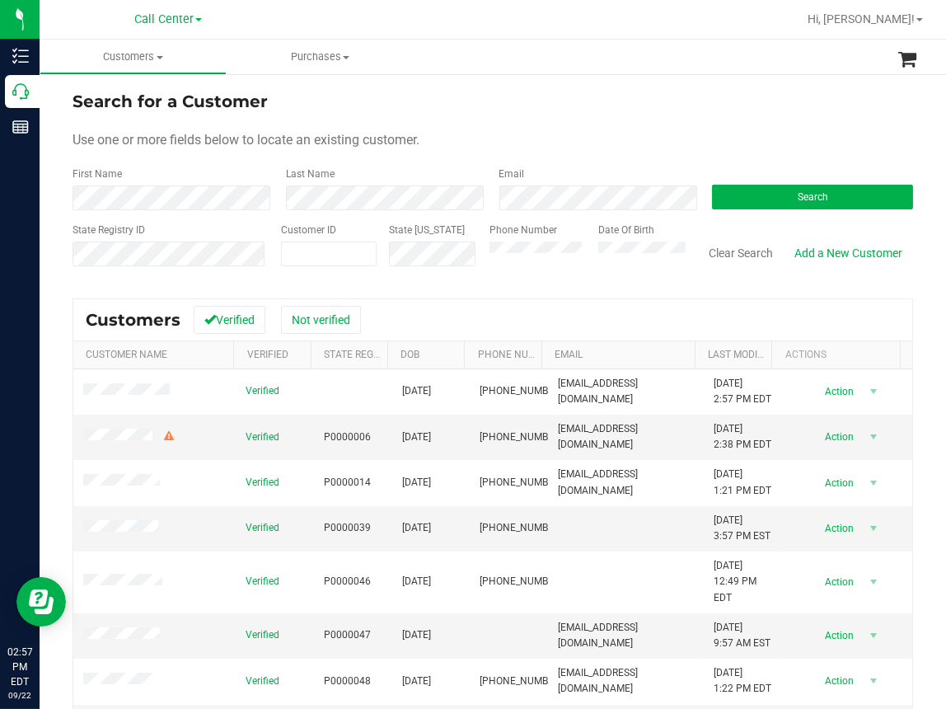
click at [613, 54] on ul "Customers All customers Add a new customer All physicians Purchases All purchas…" at bounding box center [513, 57] width 946 height 35
click at [689, 134] on div "Use one or more fields below to locate an existing customer." at bounding box center [493, 140] width 841 height 20
click at [710, 115] on form "Search for a Customer Use one or more fields below to locate an existing custom…" at bounding box center [493, 185] width 841 height 192
paste input "763054"
type input "763054"
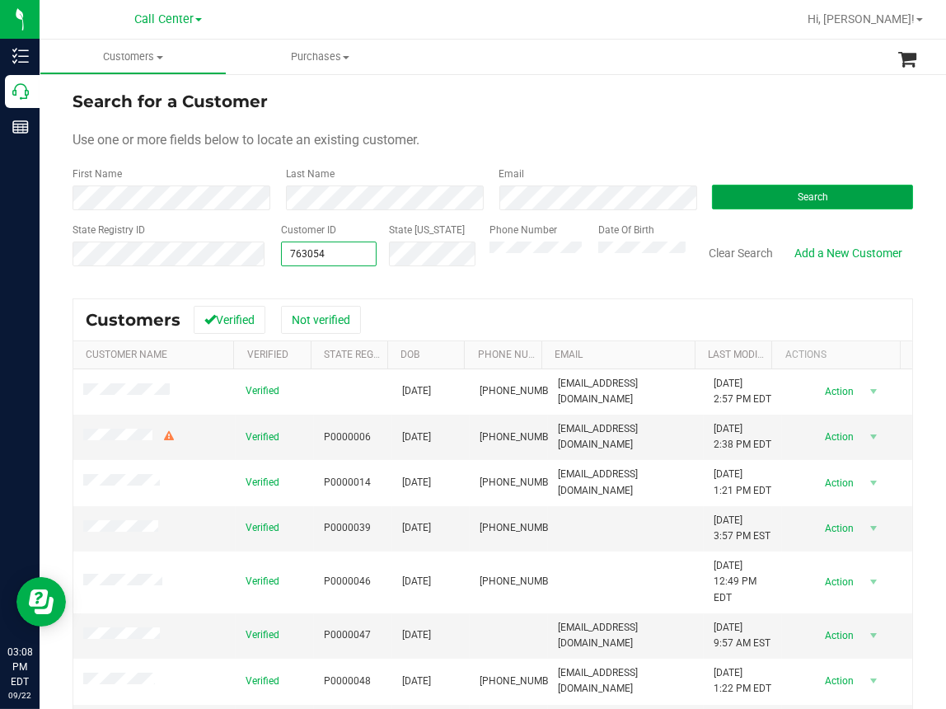
type input "763054"
click at [743, 190] on button "Search" at bounding box center [812, 197] width 201 height 25
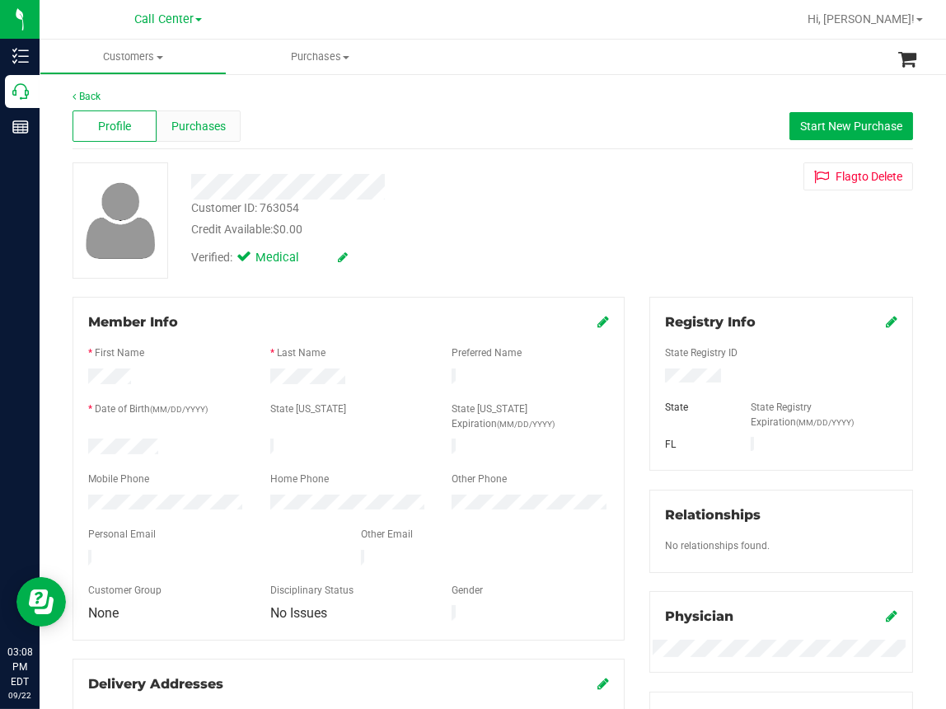
click at [218, 123] on span "Purchases" at bounding box center [198, 126] width 54 height 17
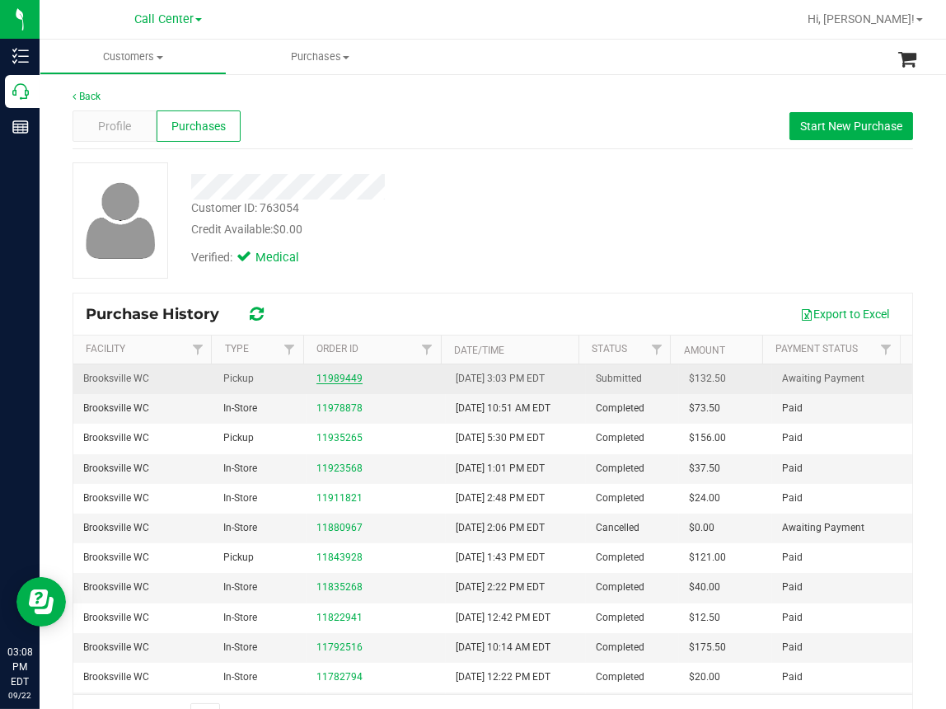
click at [337, 380] on link "11989449" at bounding box center [339, 379] width 46 height 12
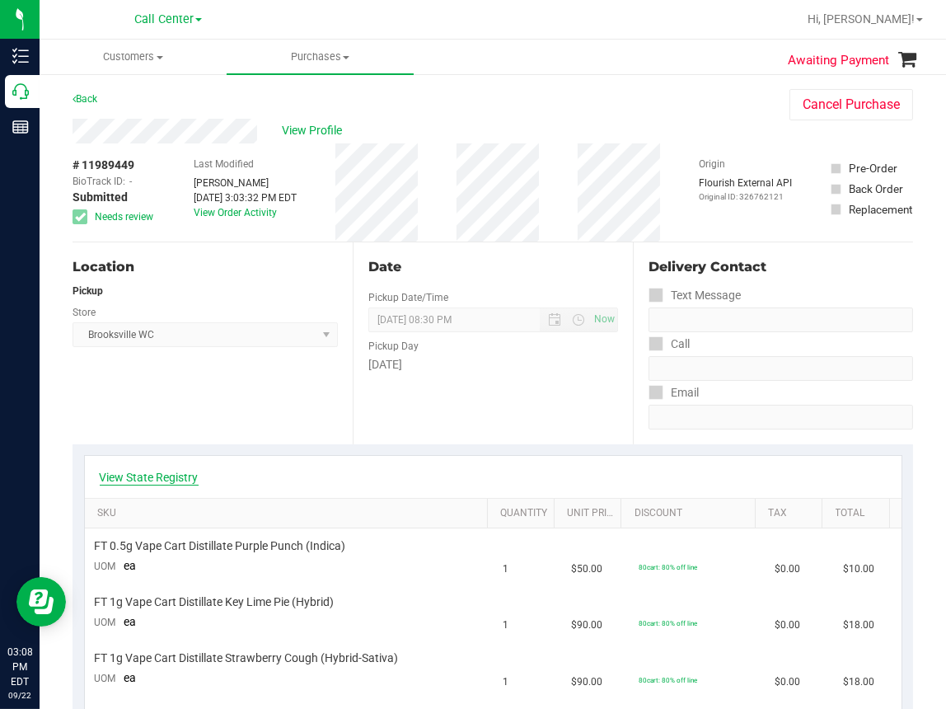
click at [141, 478] on link "View State Registry" at bounding box center [149, 477] width 99 height 16
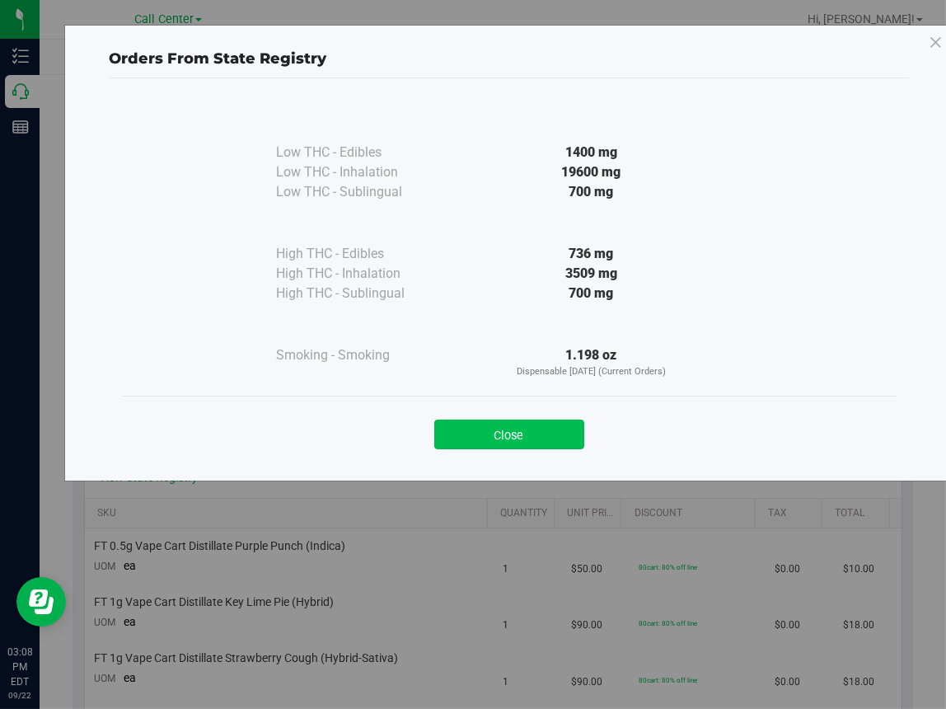
click at [480, 433] on button "Close" at bounding box center [509, 434] width 150 height 30
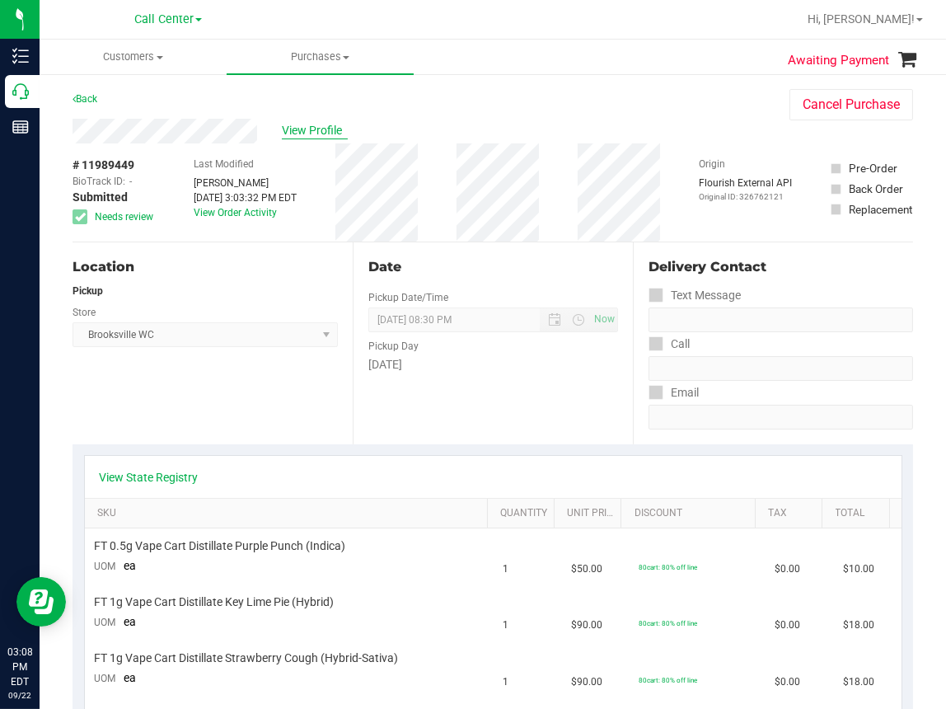
click at [302, 123] on span "View Profile" at bounding box center [315, 130] width 66 height 17
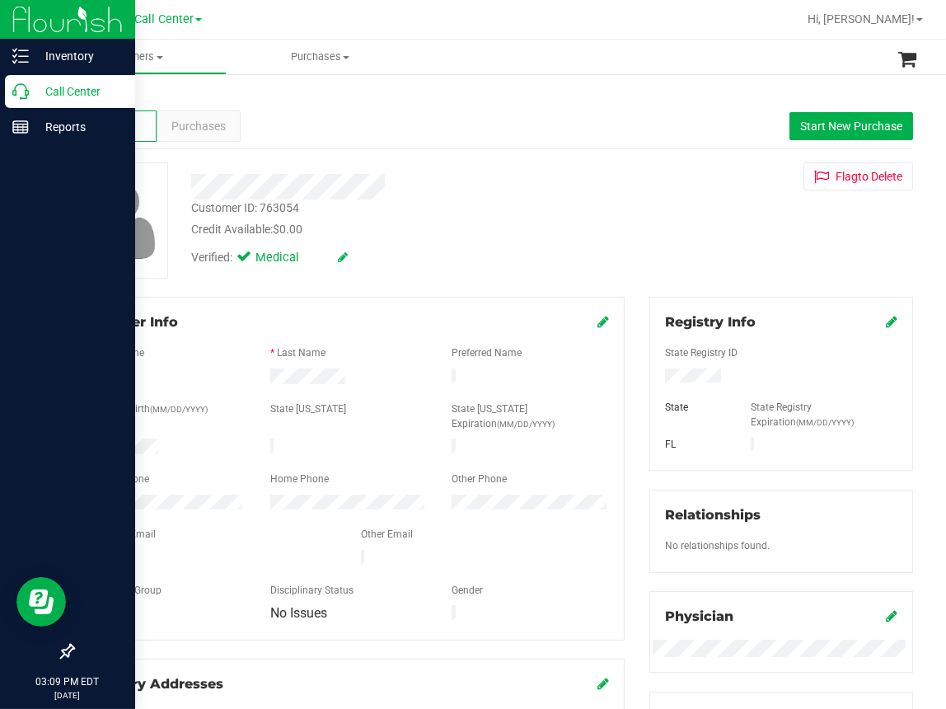
click at [22, 92] on icon at bounding box center [20, 91] width 16 height 16
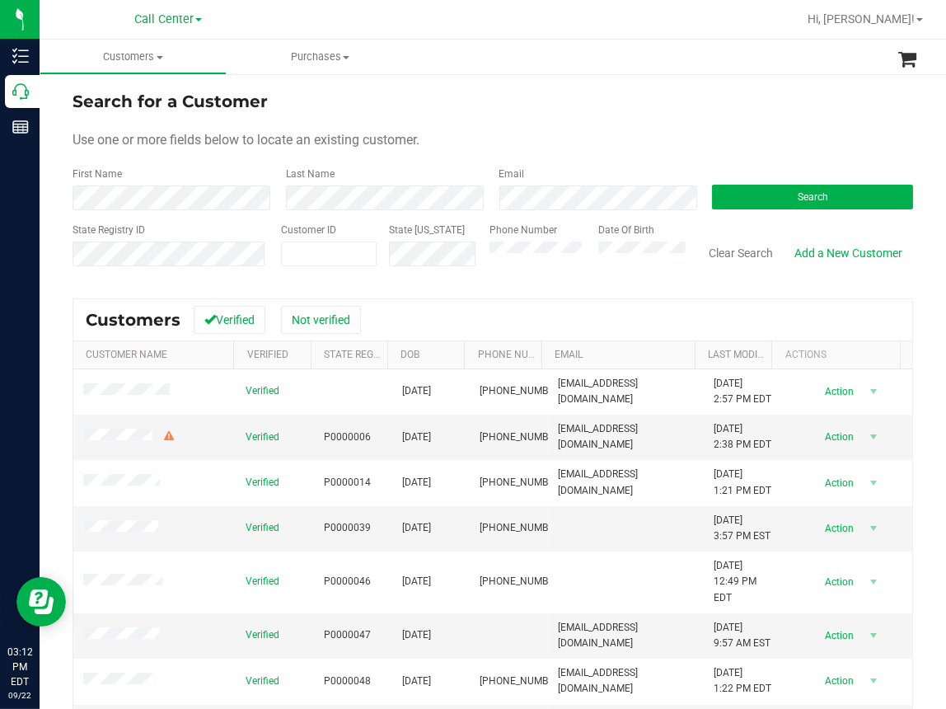
click at [529, 43] on ul "Customers All customers Add a new customer All physicians Purchases All purchas…" at bounding box center [513, 57] width 946 height 35
click at [419, 96] on div "Search for a Customer" at bounding box center [493, 101] width 841 height 25
click at [767, 190] on button "Search" at bounding box center [812, 197] width 201 height 25
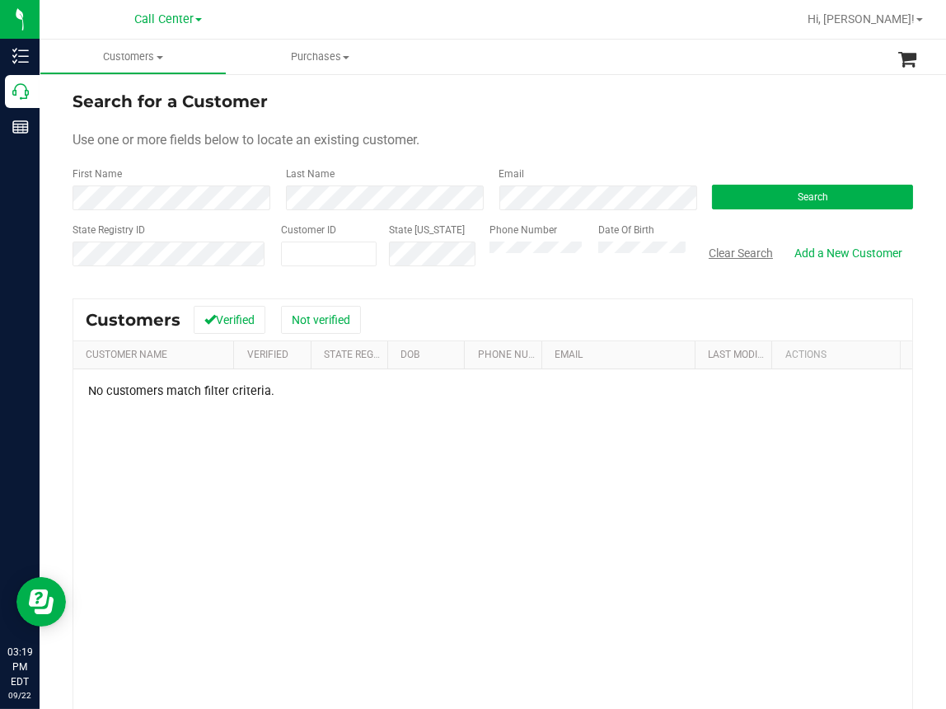
click at [715, 245] on button "Clear Search" at bounding box center [741, 253] width 86 height 28
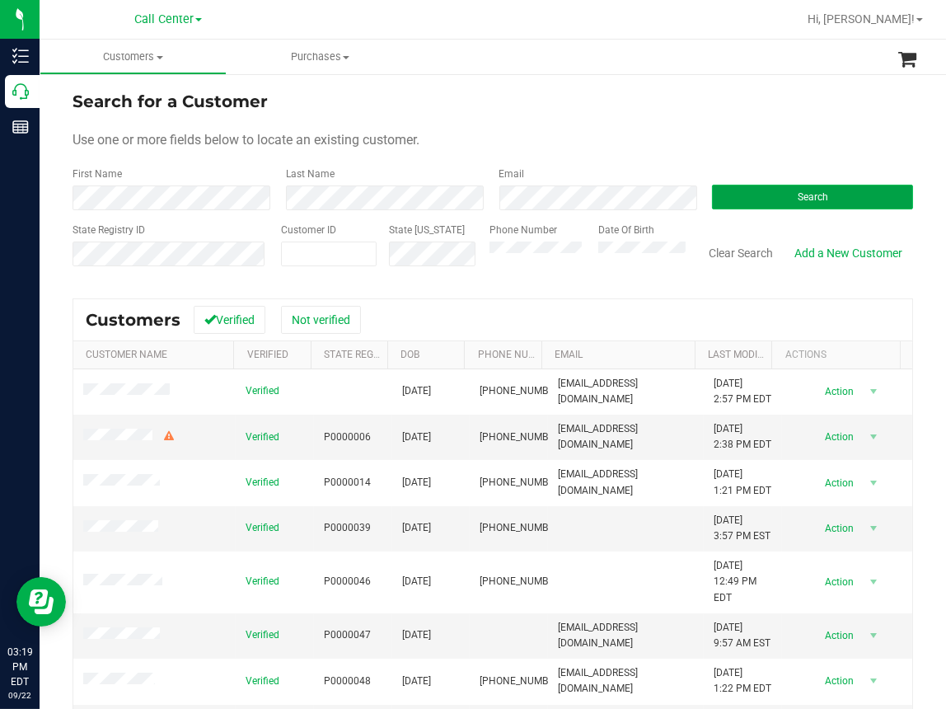
click at [798, 191] on span "Search" at bounding box center [813, 197] width 30 height 12
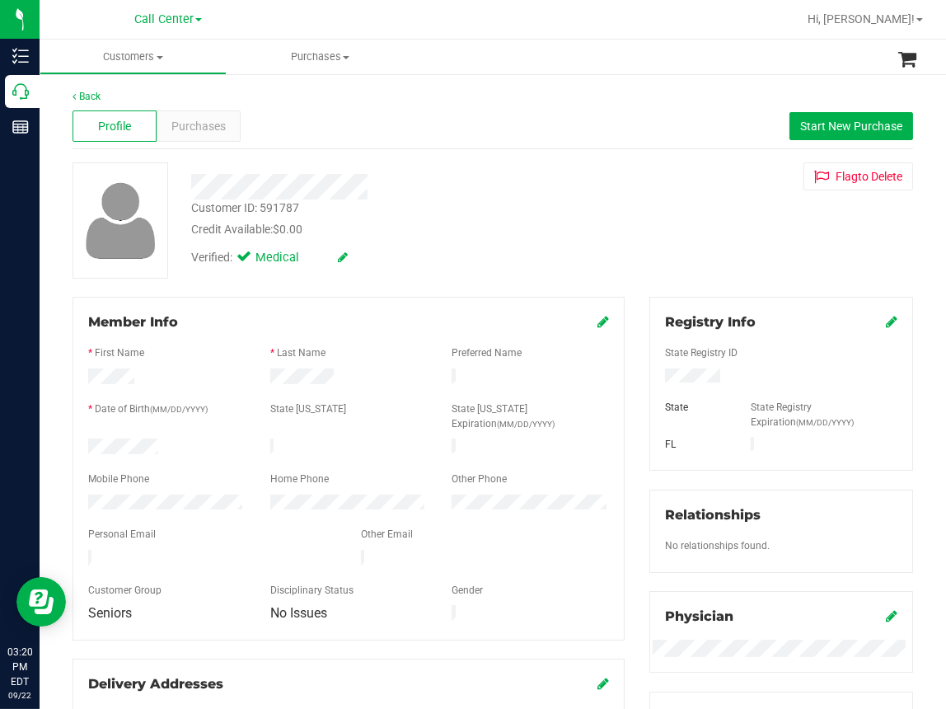
click at [327, 99] on div "Back" at bounding box center [493, 96] width 841 height 15
click at [401, 214] on div "Customer ID: 591787 Credit Available: $0.00" at bounding box center [395, 218] width 433 height 39
drag, startPoint x: 359, startPoint y: 121, endPoint x: 333, endPoint y: 116, distance: 26.8
click at [359, 121] on div "Profile Purchases Start New Purchase" at bounding box center [493, 126] width 841 height 45
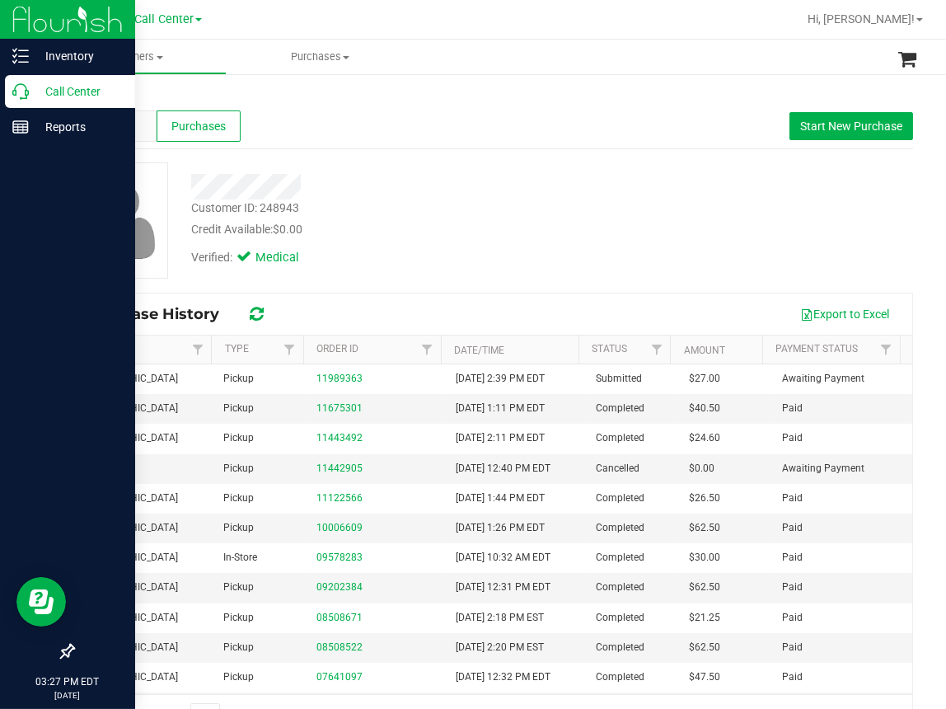
click at [18, 96] on icon at bounding box center [20, 91] width 16 height 16
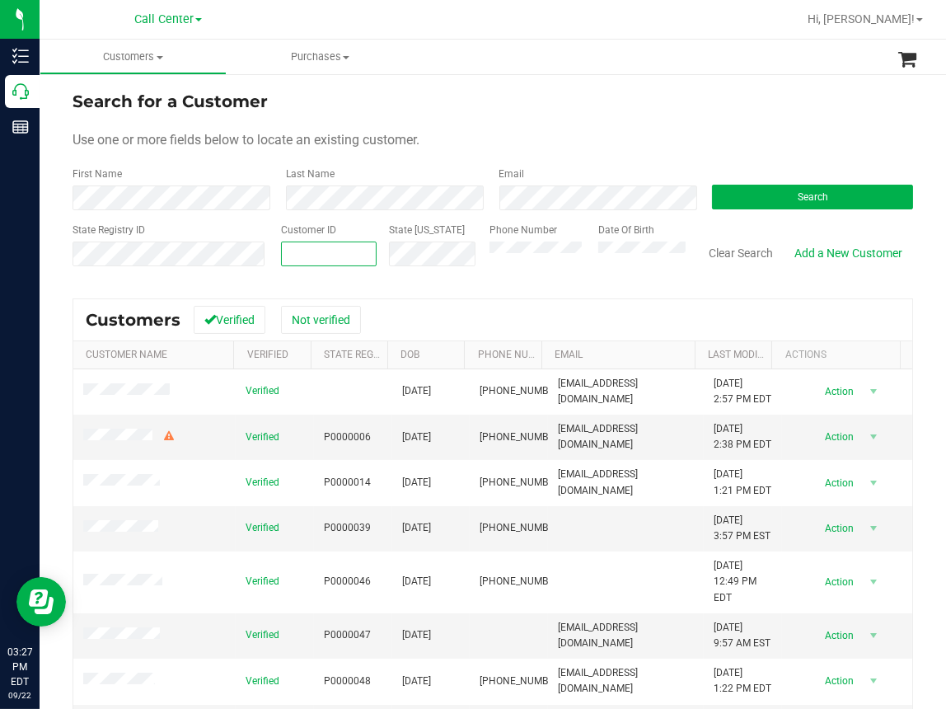
click at [297, 248] on input "text" at bounding box center [329, 253] width 94 height 23
paste input "383717"
type input "383717"
click at [771, 204] on button "Search" at bounding box center [812, 197] width 201 height 25
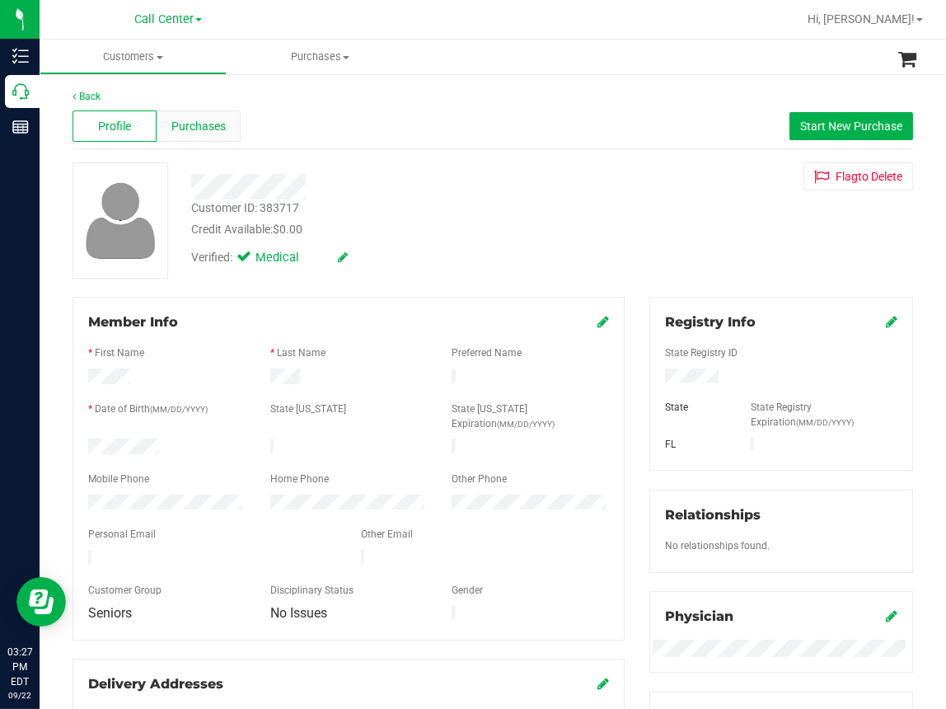
click at [214, 128] on span "Purchases" at bounding box center [198, 126] width 54 height 17
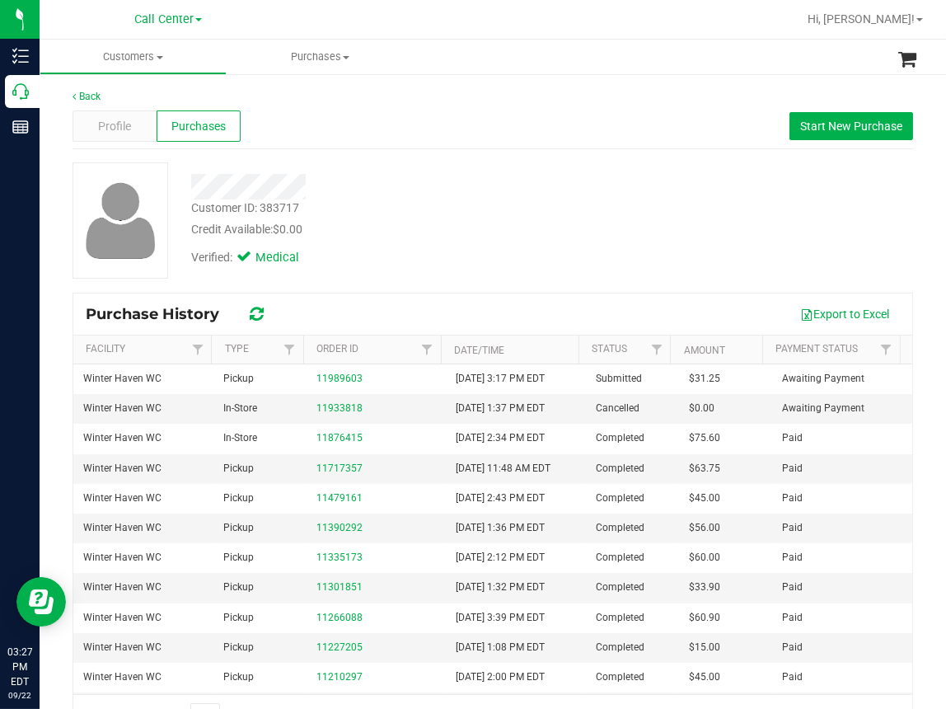
click at [476, 75] on div "Back Profile Purchases Start New Purchase Customer ID: 383717 Credit Available:…" at bounding box center [493, 414] width 907 height 682
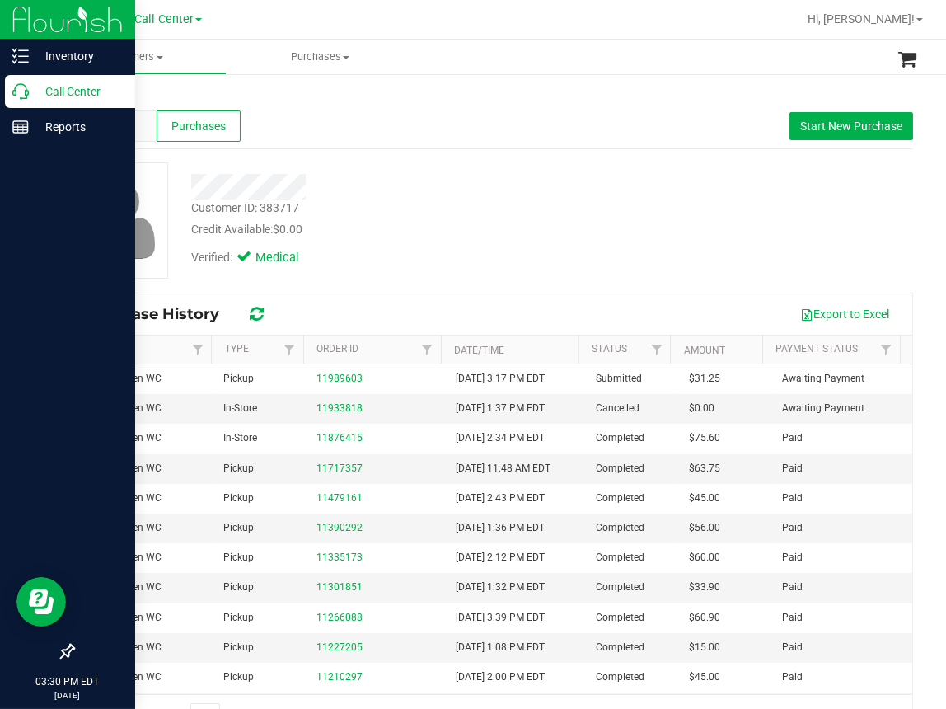
click at [18, 92] on icon at bounding box center [20, 91] width 16 height 16
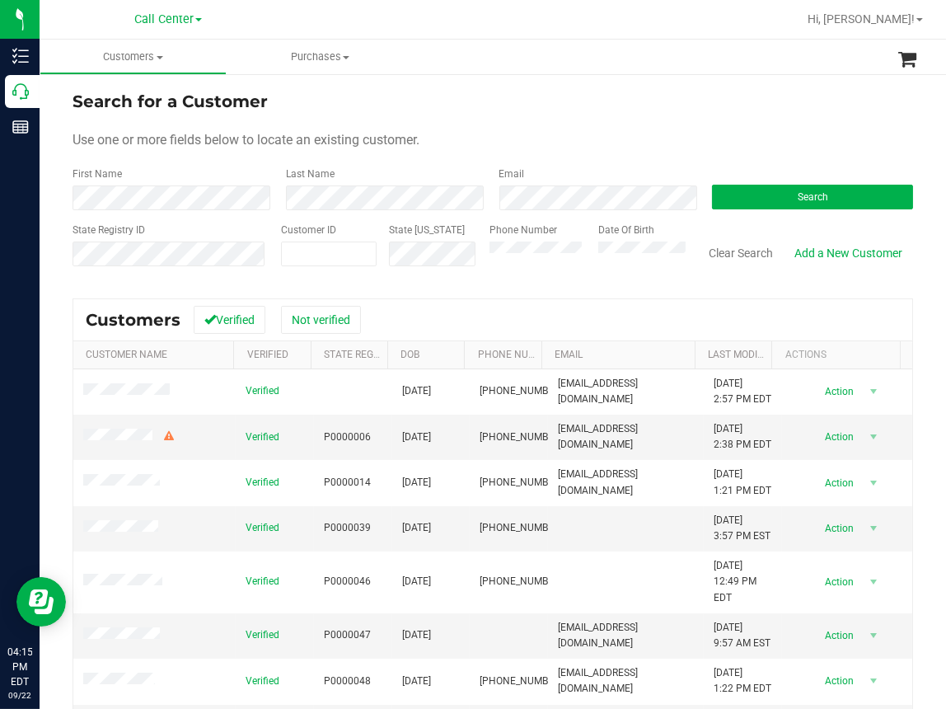
drag, startPoint x: 755, startPoint y: 87, endPoint x: 742, endPoint y: 86, distance: 13.2
click at [752, 86] on div "Search for a Customer Use one or more fields below to locate an existing custom…" at bounding box center [493, 474] width 907 height 803
click at [440, 115] on form "Search for a Customer Use one or more fields below to locate an existing custom…" at bounding box center [493, 185] width 841 height 192
click at [357, 30] on div at bounding box center [546, 19] width 502 height 32
click at [472, 138] on div "Use one or more fields below to locate an existing customer." at bounding box center [493, 140] width 841 height 20
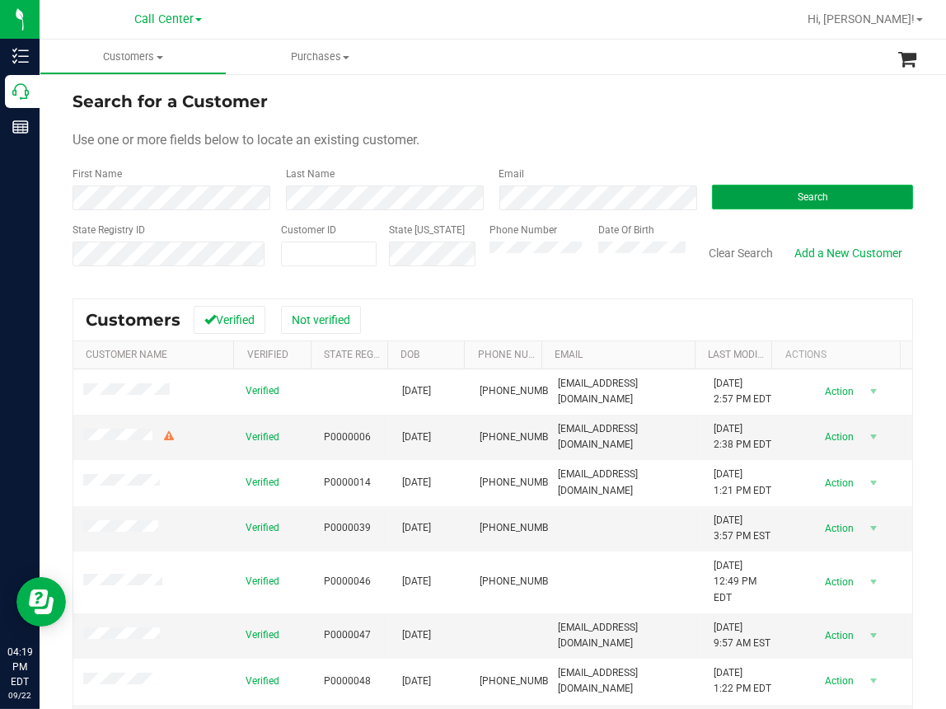
click at [741, 197] on button "Search" at bounding box center [812, 197] width 201 height 25
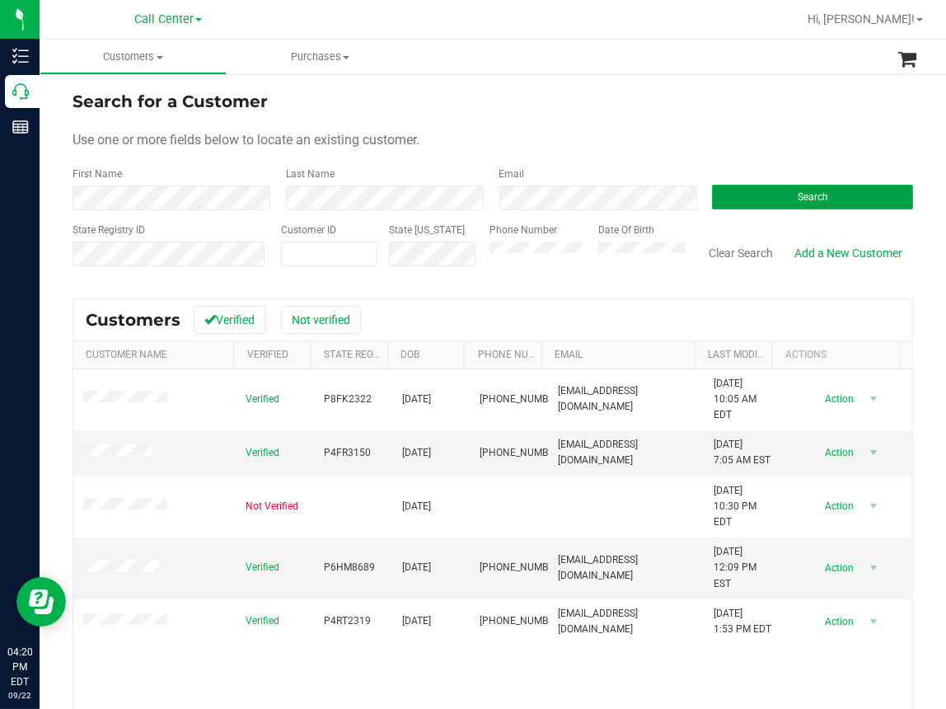
click at [799, 193] on span "Search" at bounding box center [813, 197] width 30 height 12
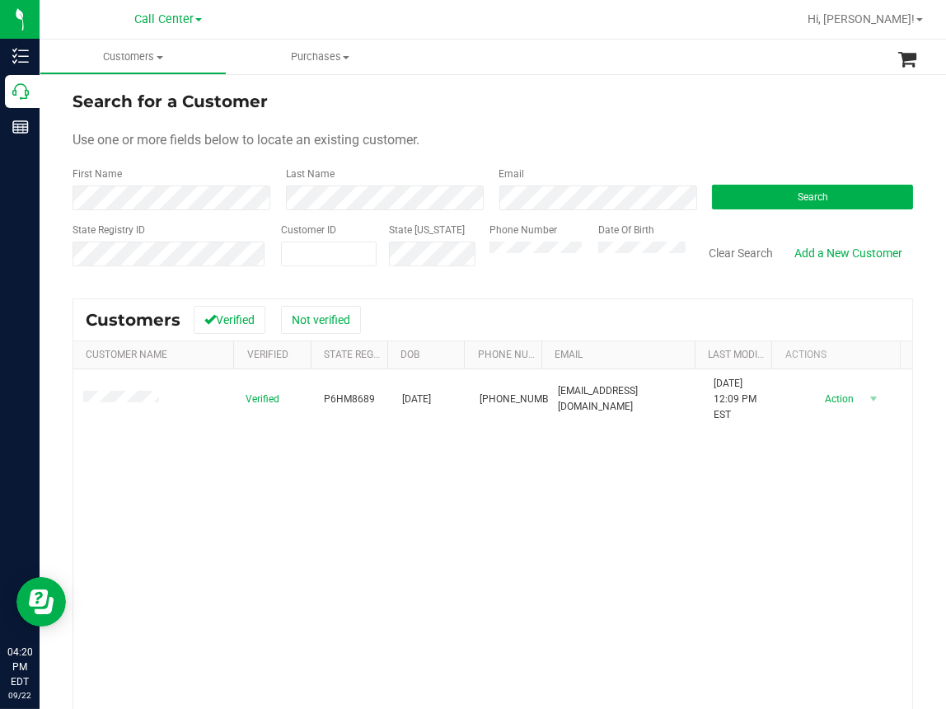
click at [289, 584] on div "Verified P6HM8689 10/01/1957 (919) 272-0815 DLHARRIS33@AOL.COM 12/7/2022 12:09 …" at bounding box center [492, 592] width 839 height 447
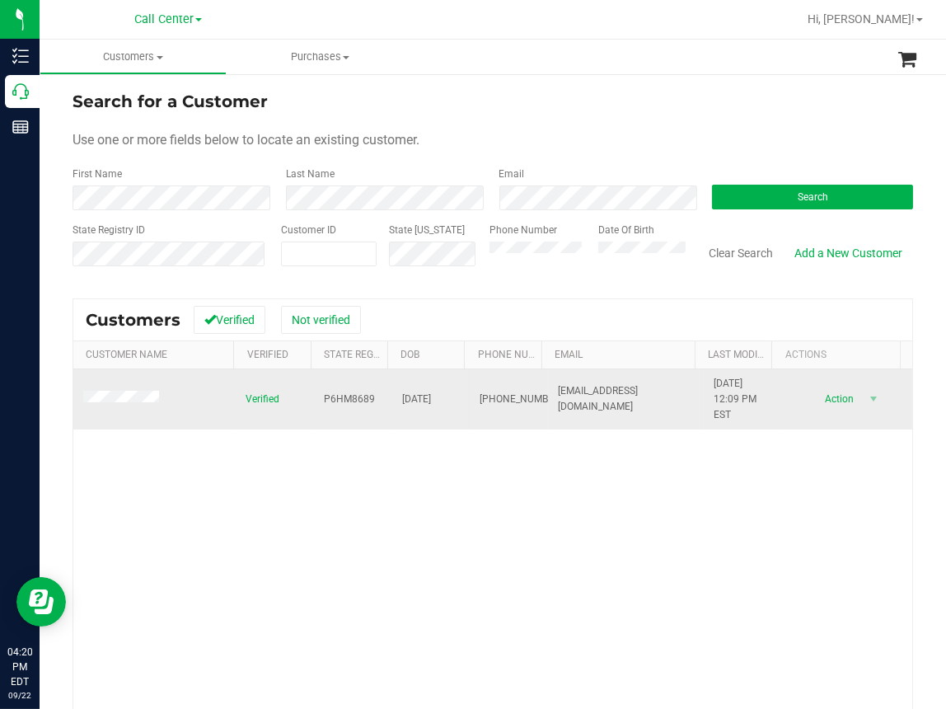
click at [343, 396] on span "P6HM8689" at bounding box center [349, 399] width 51 height 16
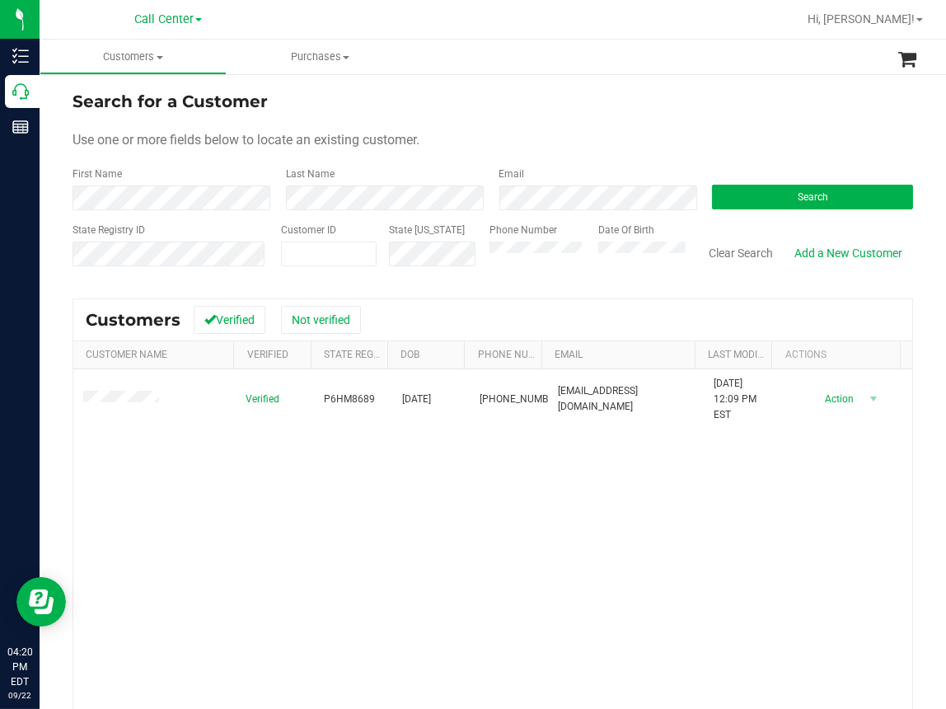
click at [368, 466] on div "Verified P6HM8689 10/01/1957 (919) 272-0815 DLHARRIS33@AOL.COM 12/7/2022 12:09 …" at bounding box center [492, 592] width 839 height 447
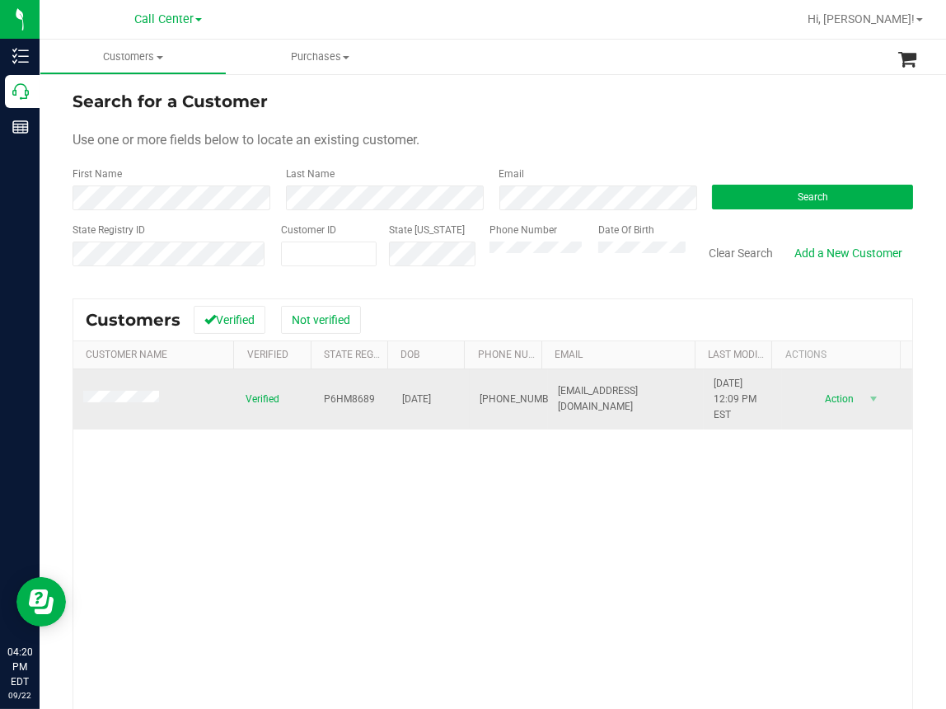
click at [413, 398] on span "10/01/1957" at bounding box center [416, 399] width 29 height 16
copy span "10/01/1957"
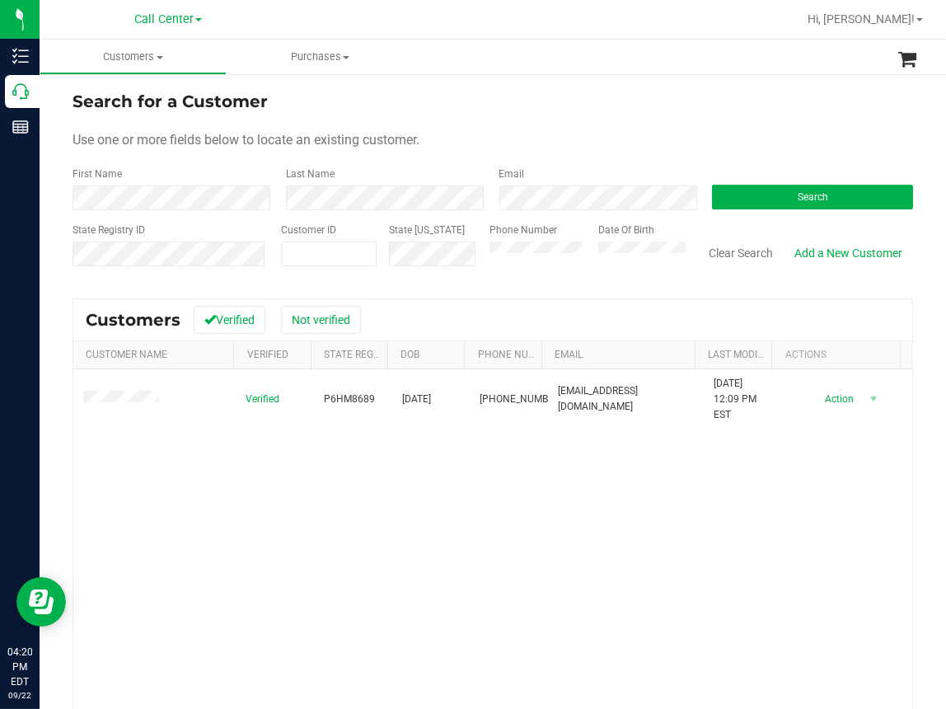
drag, startPoint x: 377, startPoint y: 579, endPoint x: 293, endPoint y: 529, distance: 96.8
click at [354, 569] on div "Verified P6HM8689 10/01/1957 (919) 272-0815 DLHARRIS33@AOL.COM 12/7/2022 12:09 …" at bounding box center [492, 592] width 839 height 447
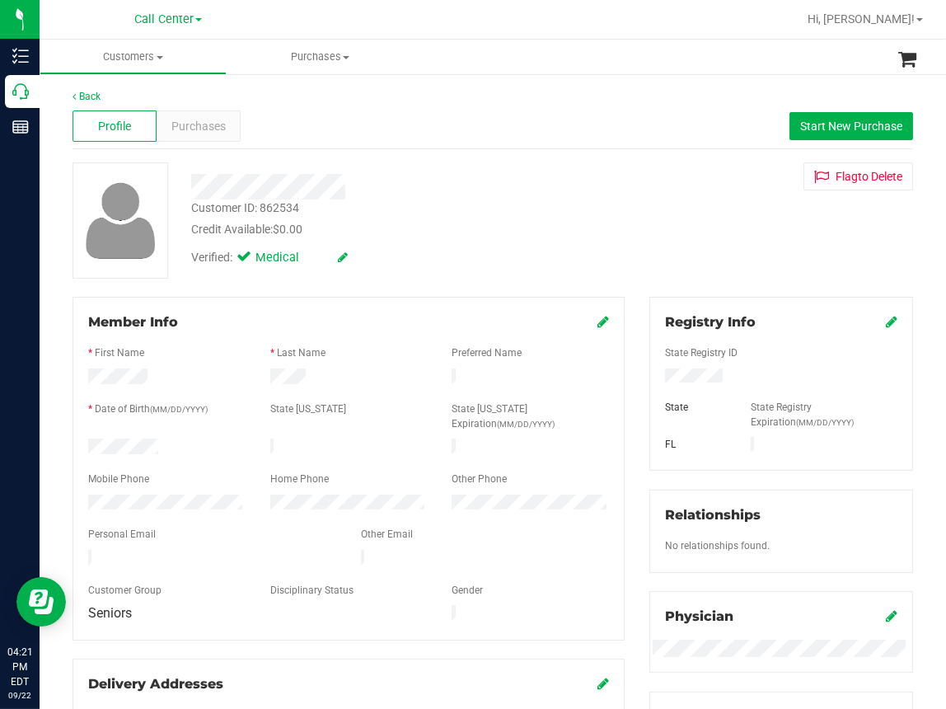
click at [436, 164] on div at bounding box center [395, 180] width 433 height 37
click at [839, 128] on span "Start New Purchase" at bounding box center [851, 126] width 102 height 13
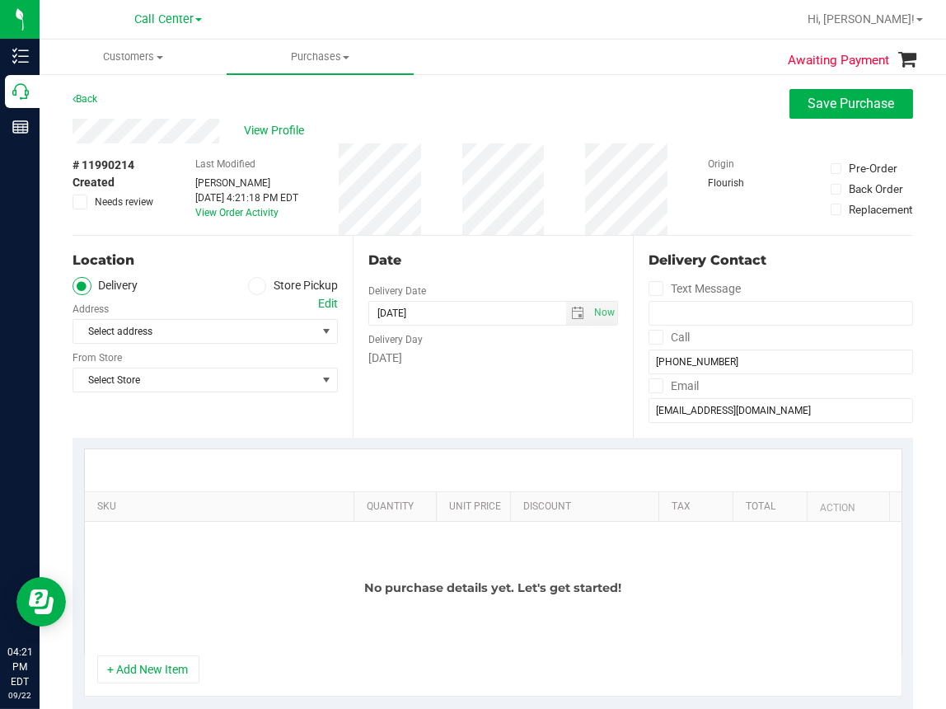
click at [252, 286] on icon at bounding box center [257, 286] width 10 height 0
click at [0, 0] on input "Store Pickup" at bounding box center [0, 0] width 0 height 0
click at [180, 328] on span "Select Store" at bounding box center [194, 331] width 243 height 23
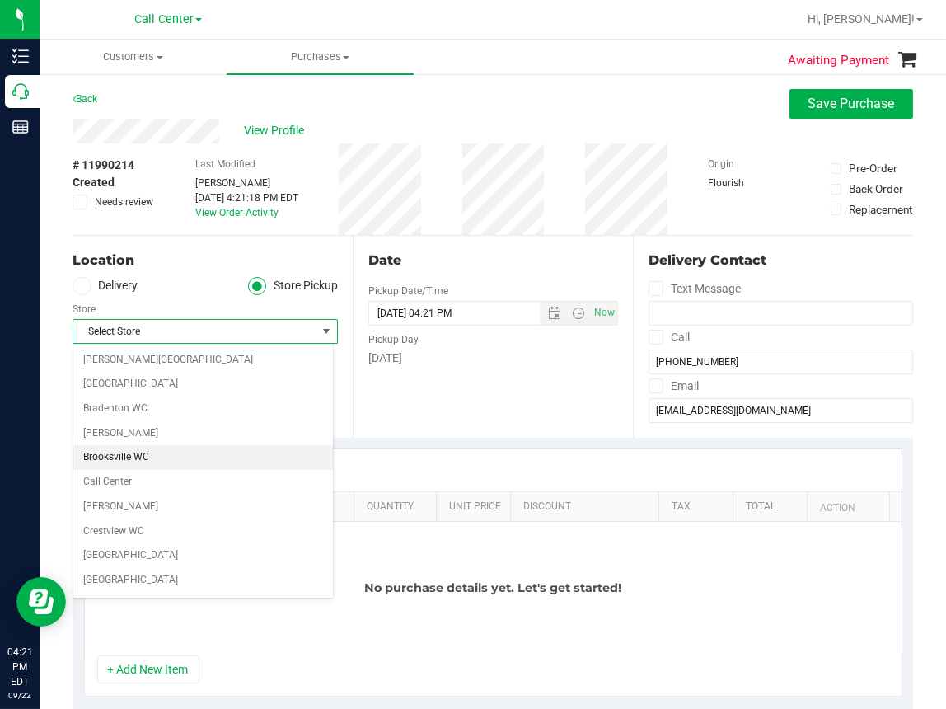
click at [120, 458] on li "Brooksville WC" at bounding box center [203, 457] width 260 height 25
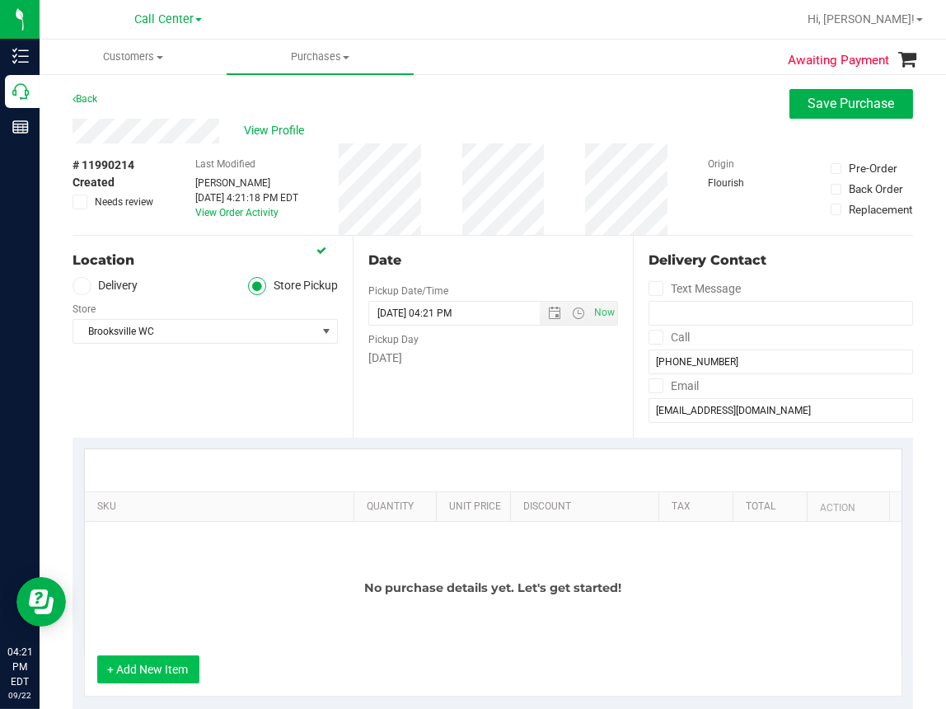
click at [160, 672] on button "+ Add New Item" at bounding box center [148, 669] width 102 height 28
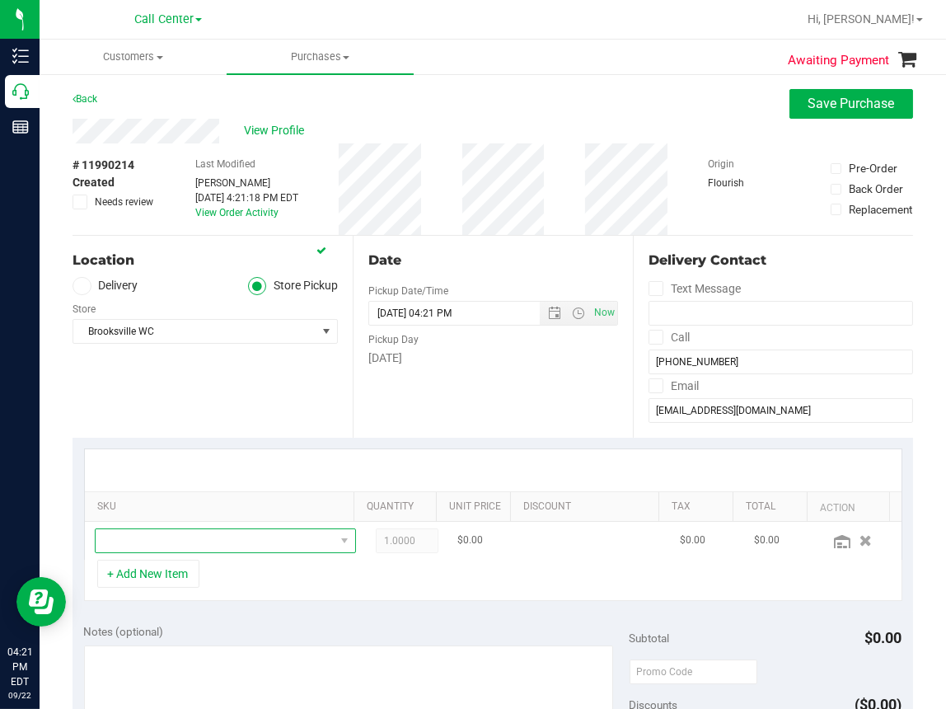
click at [134, 543] on span "NO DATA FOUND" at bounding box center [215, 540] width 239 height 23
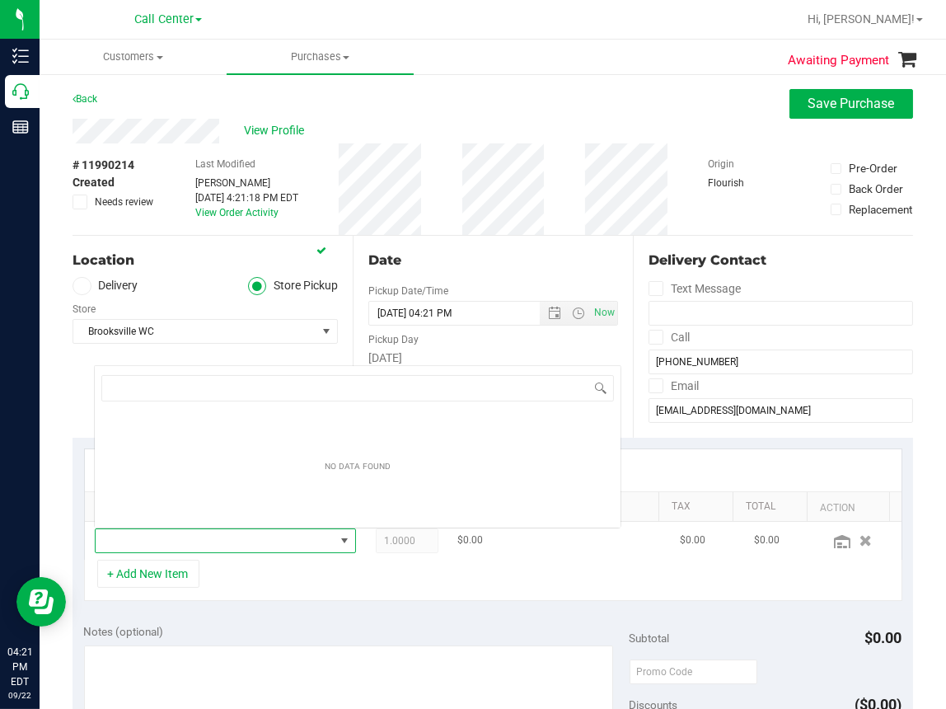
scroll to position [24, 224]
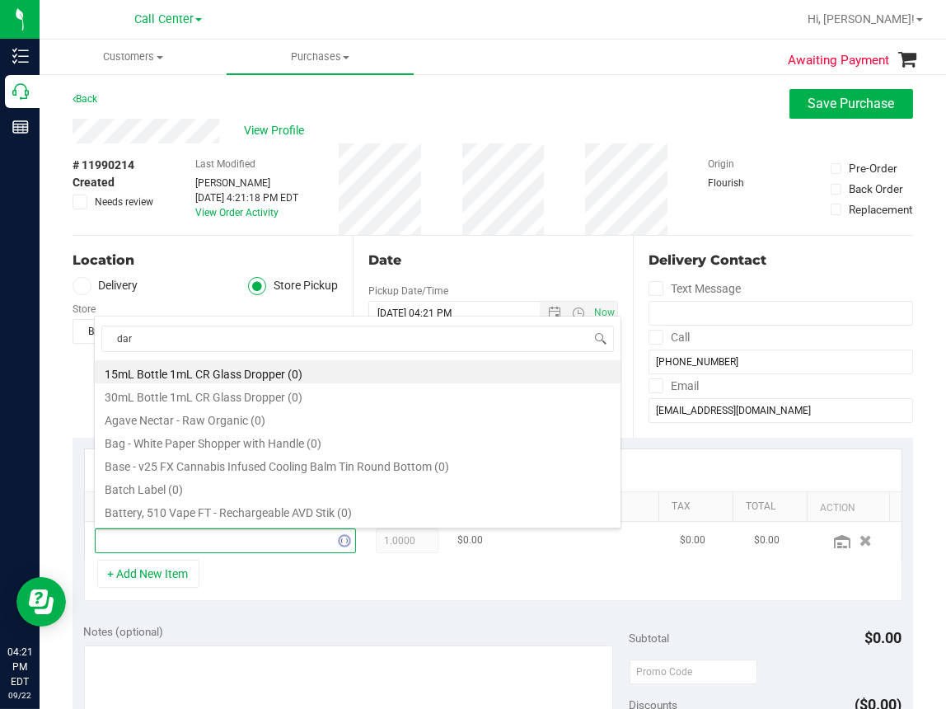
type input "dark"
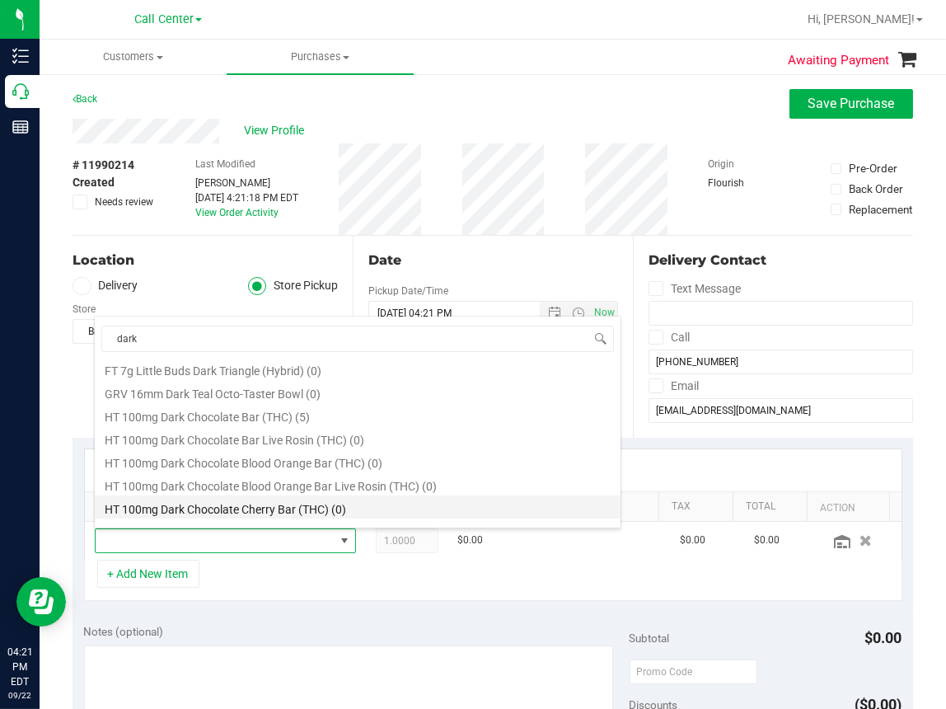
scroll to position [494, 0]
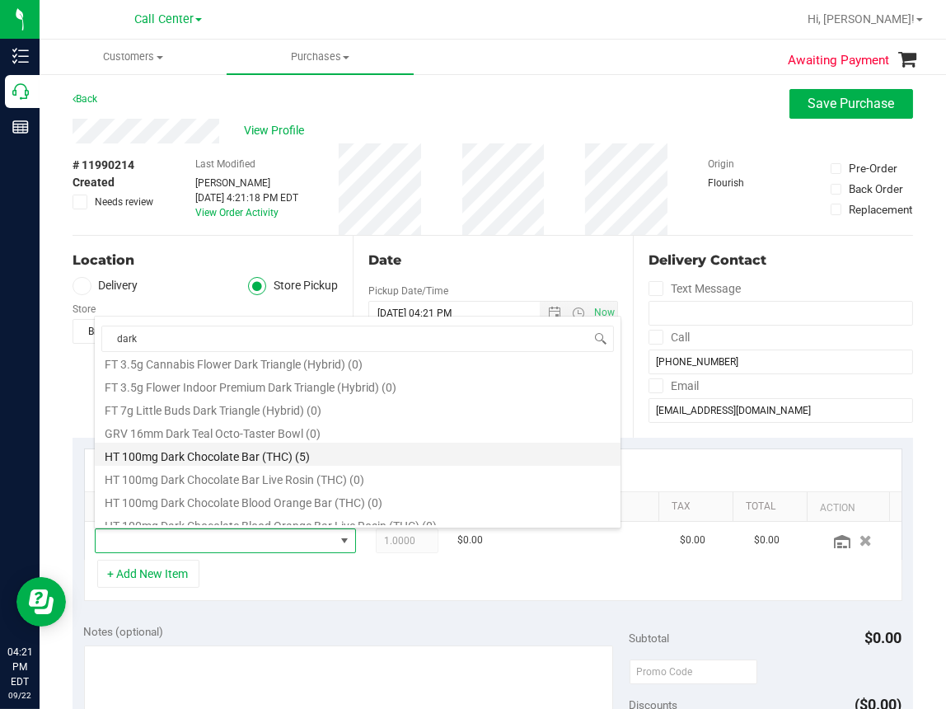
click at [207, 452] on li "HT 100mg Dark Chocolate Bar (THC) (5)" at bounding box center [358, 454] width 526 height 23
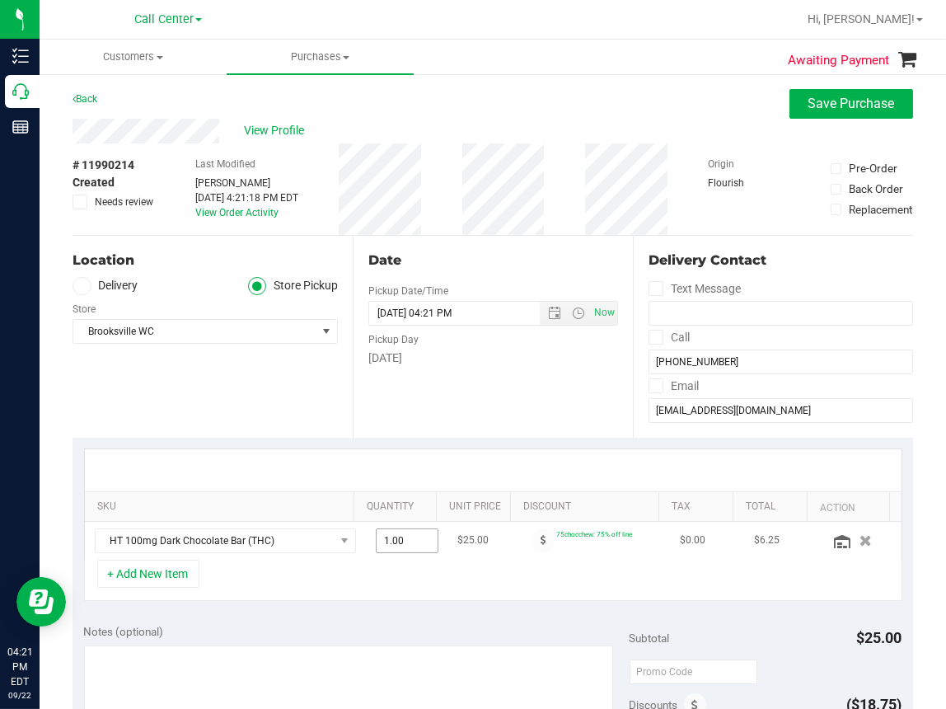
click at [385, 537] on span "1.00 1" at bounding box center [407, 540] width 63 height 25
type input "15"
type input "15.00"
click at [834, 543] on icon at bounding box center [842, 541] width 16 height 13
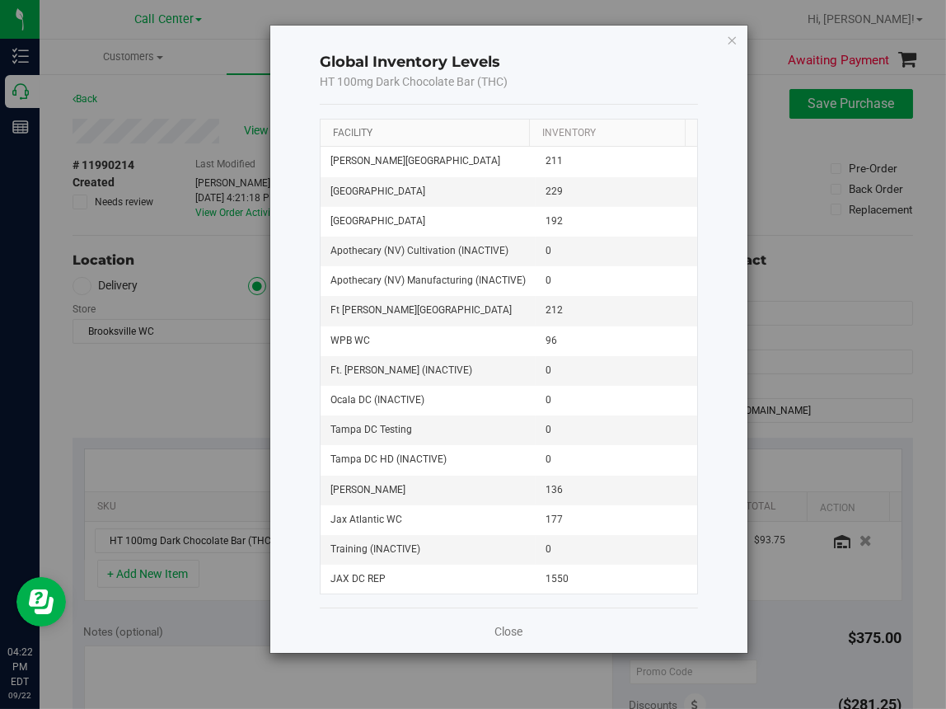
click at [362, 134] on link "Facility" at bounding box center [353, 133] width 40 height 12
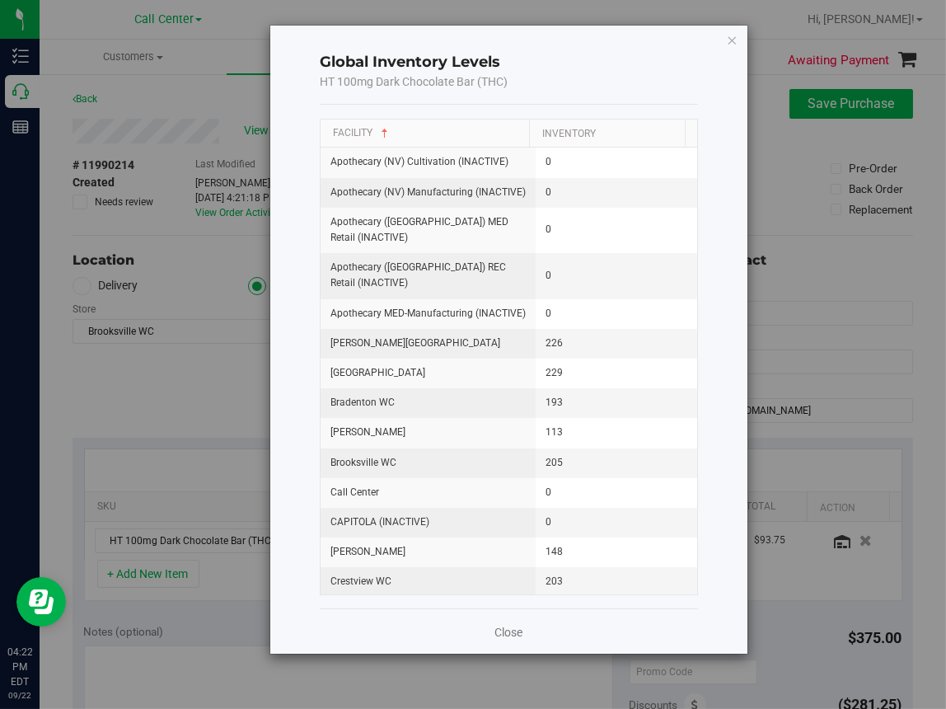
click at [729, 40] on icon "button" at bounding box center [733, 40] width 12 height 20
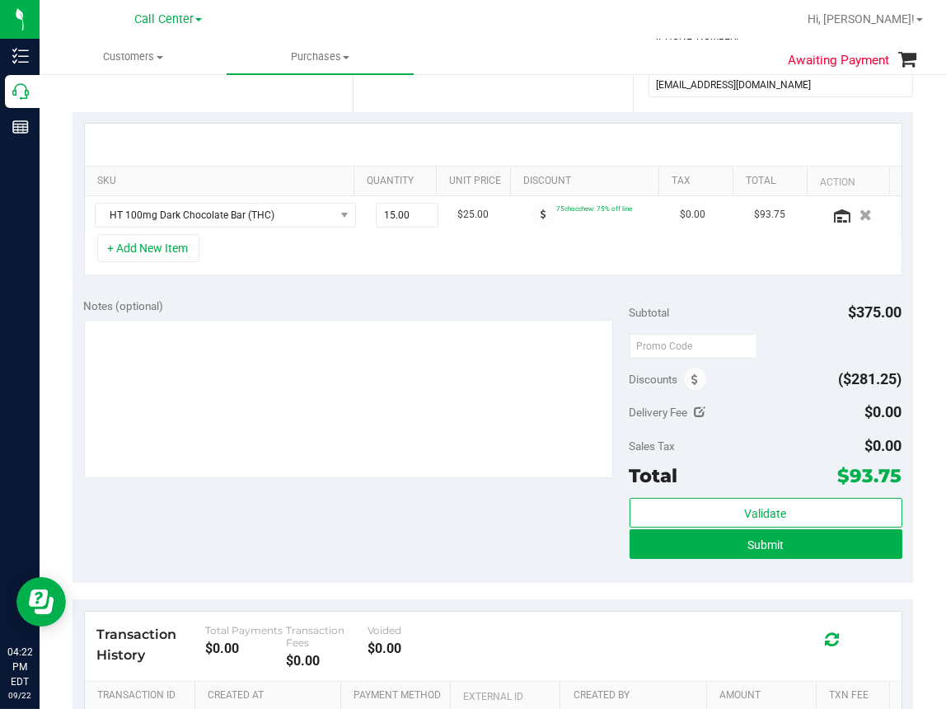
scroll to position [330, 0]
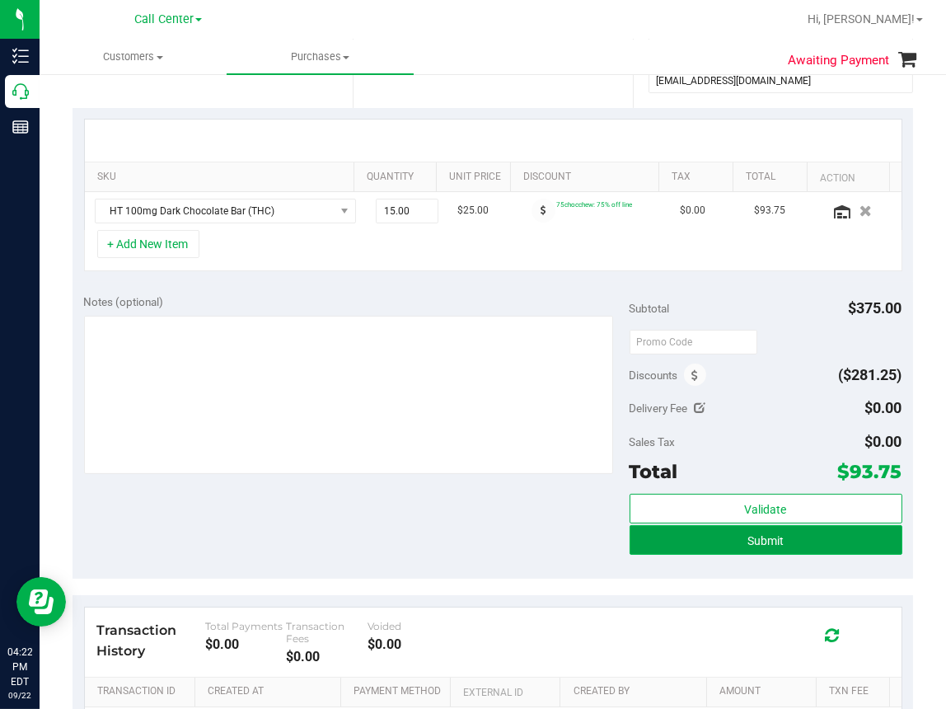
click at [768, 537] on span "Submit" at bounding box center [766, 540] width 36 height 13
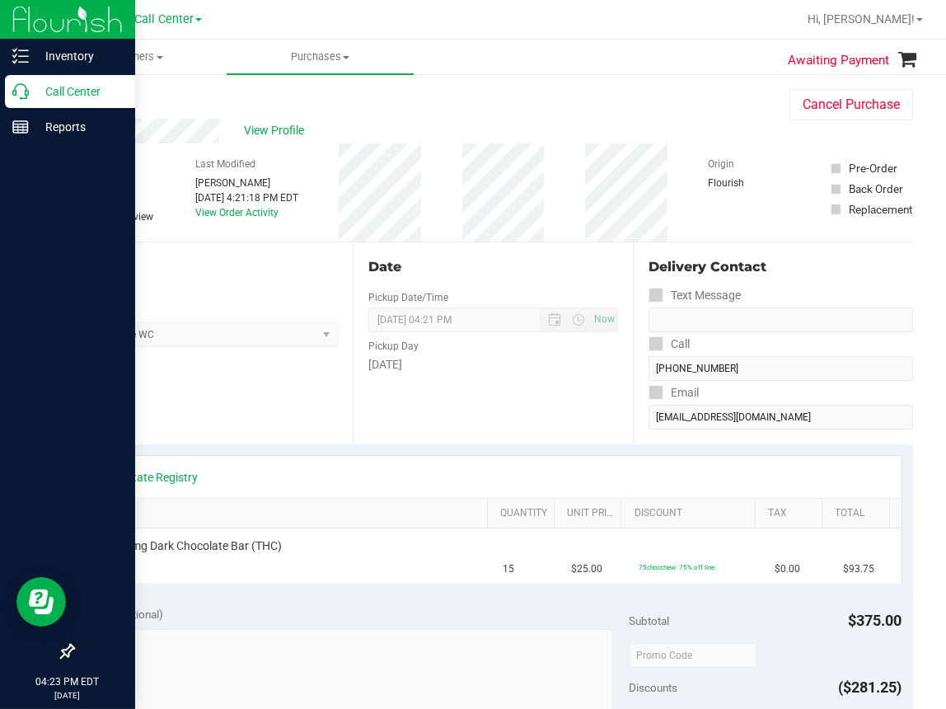
click at [26, 94] on icon at bounding box center [20, 91] width 16 height 16
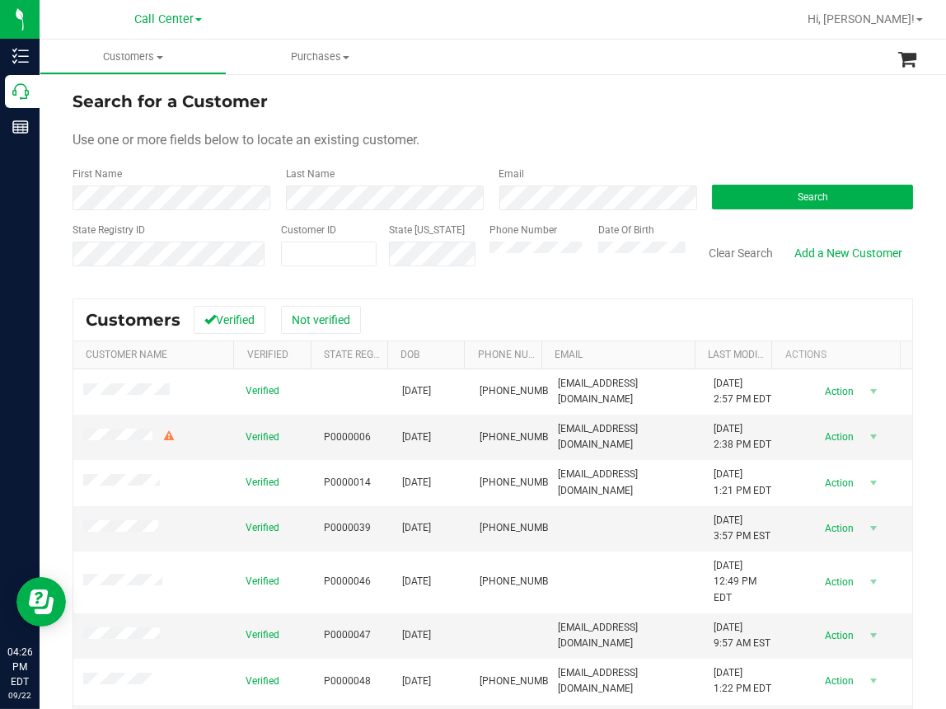
click at [426, 56] on ul "Customers All customers Add a new customer All physicians Purchases All purchas…" at bounding box center [513, 57] width 946 height 35
click at [798, 191] on span "Search" at bounding box center [813, 197] width 30 height 12
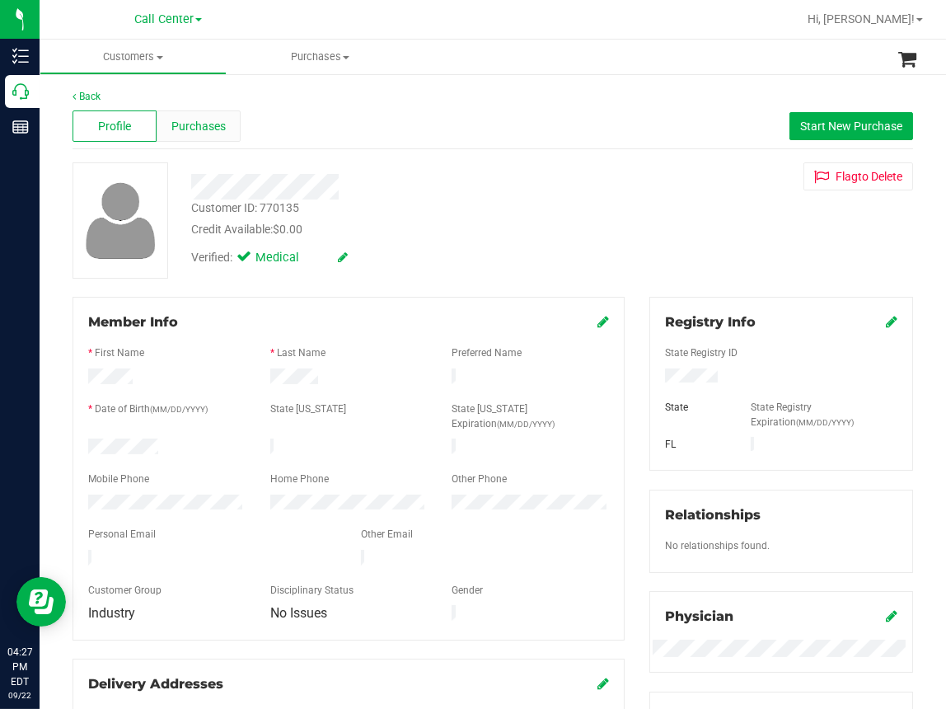
click at [204, 116] on div "Purchases" at bounding box center [199, 125] width 84 height 31
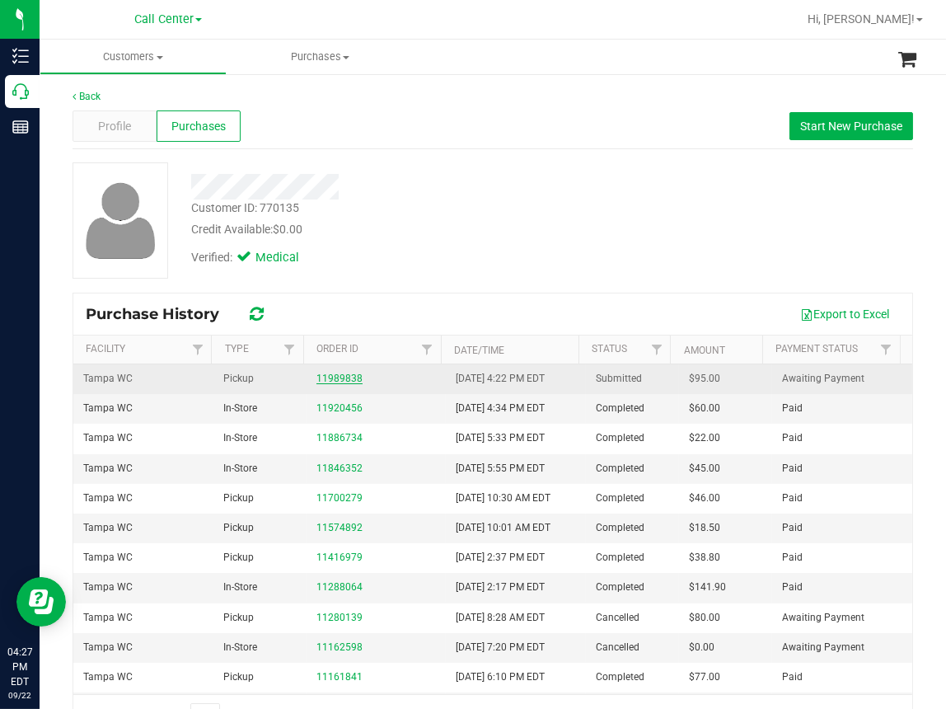
click at [327, 373] on link "11989838" at bounding box center [339, 379] width 46 height 12
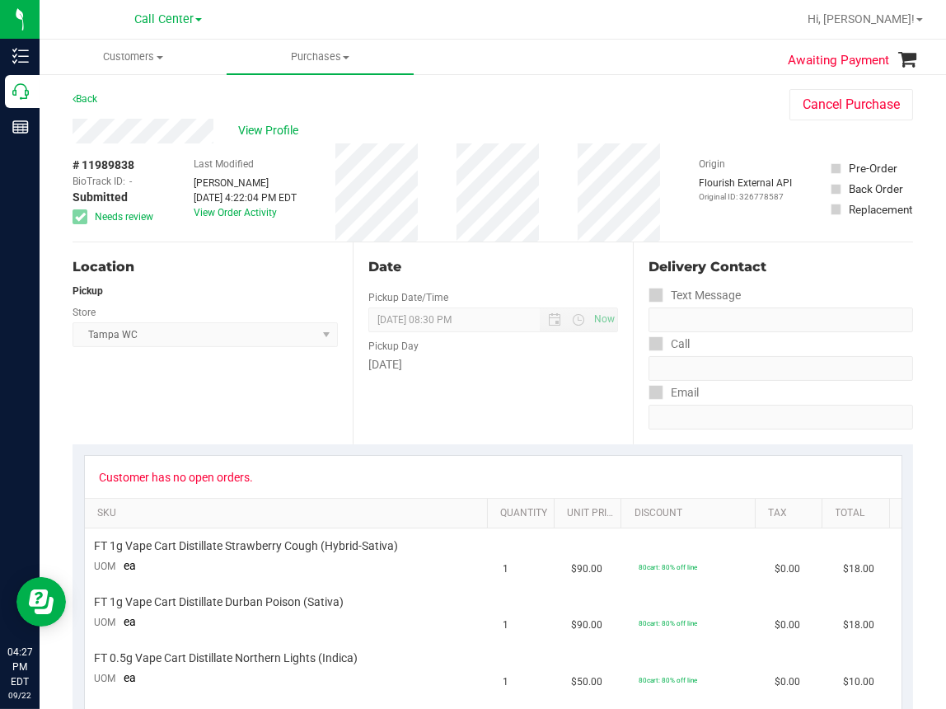
click at [458, 105] on div "Back Cancel Purchase" at bounding box center [493, 104] width 841 height 30
click at [467, 94] on div "Back Cancel Purchase" at bounding box center [493, 104] width 841 height 30
click at [301, 430] on div "Location Pickup Store Tampa WC Select Store Bonita Springs WC Boynton Beach WC …" at bounding box center [213, 343] width 280 height 202
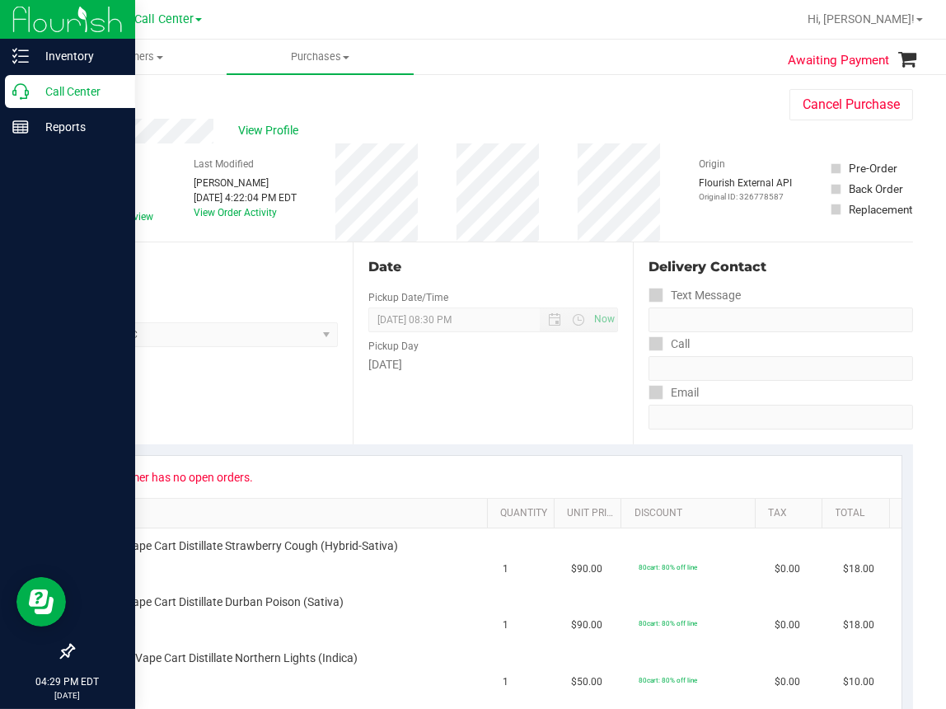
click at [17, 93] on icon at bounding box center [20, 91] width 16 height 16
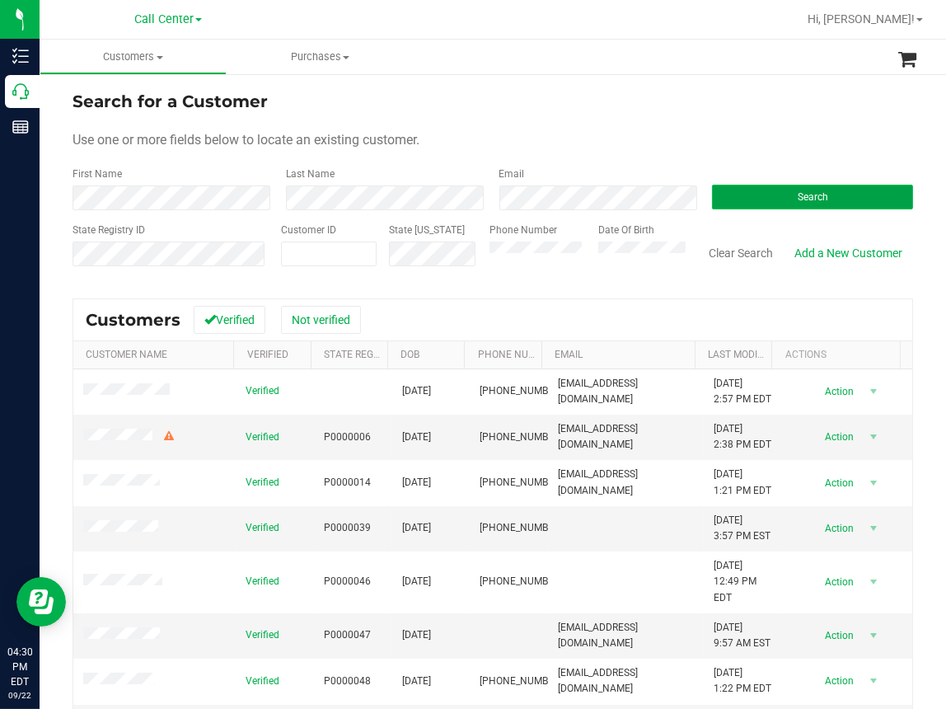
click at [738, 195] on button "Search" at bounding box center [812, 197] width 201 height 25
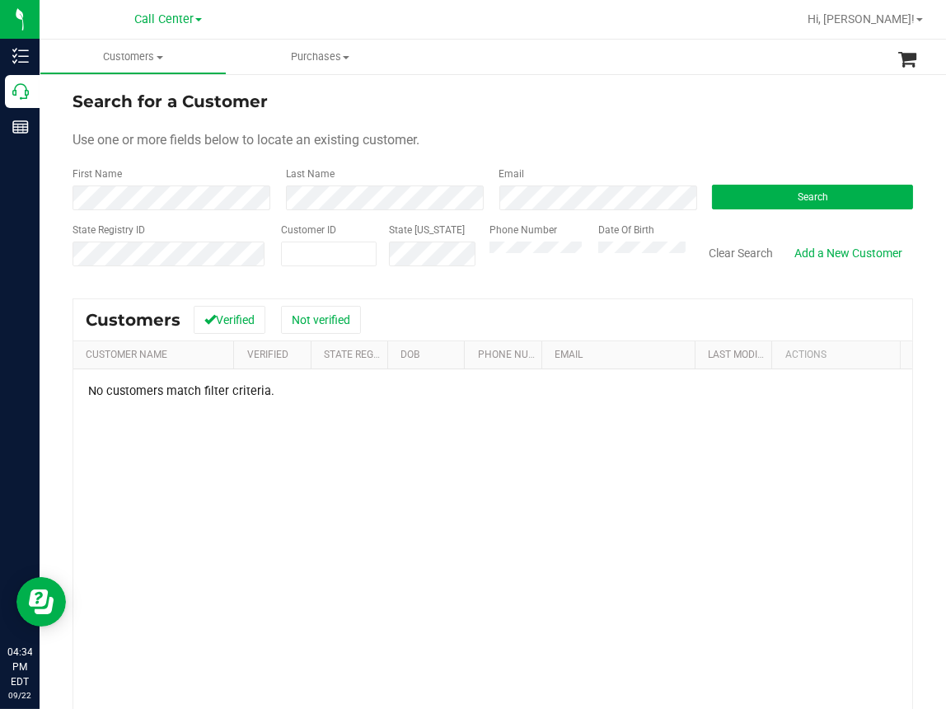
click at [424, 559] on div "No customers match filter criteria." at bounding box center [492, 600] width 839 height 462
click at [283, 471] on div "No customers match filter criteria." at bounding box center [492, 600] width 839 height 462
click at [724, 256] on button "Clear Search" at bounding box center [741, 253] width 86 height 28
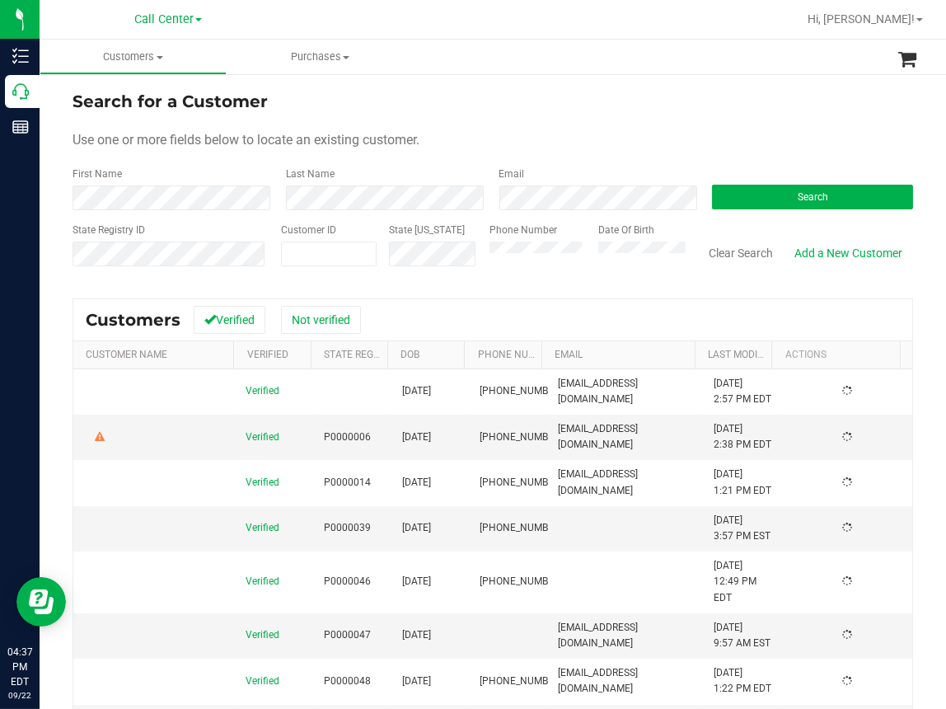
click at [612, 120] on form "Search for a Customer Use one or more fields below to locate an existing custom…" at bounding box center [493, 185] width 841 height 192
click at [424, 92] on div "Search for a Customer" at bounding box center [493, 101] width 841 height 25
click at [824, 251] on link "Add a New Customer" at bounding box center [848, 253] width 129 height 28
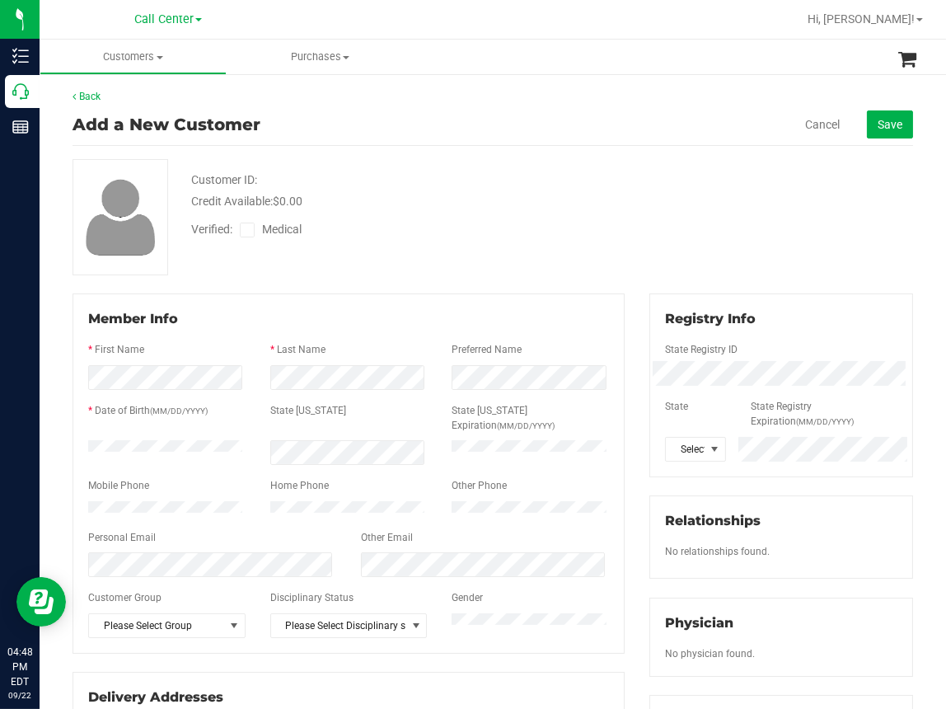
click at [383, 321] on div "Member Info" at bounding box center [348, 319] width 521 height 20
click at [465, 243] on div "Verified: Medical" at bounding box center [395, 228] width 433 height 36
click at [708, 446] on span at bounding box center [714, 449] width 13 height 13
click at [677, 368] on li "FL" at bounding box center [687, 369] width 58 height 28
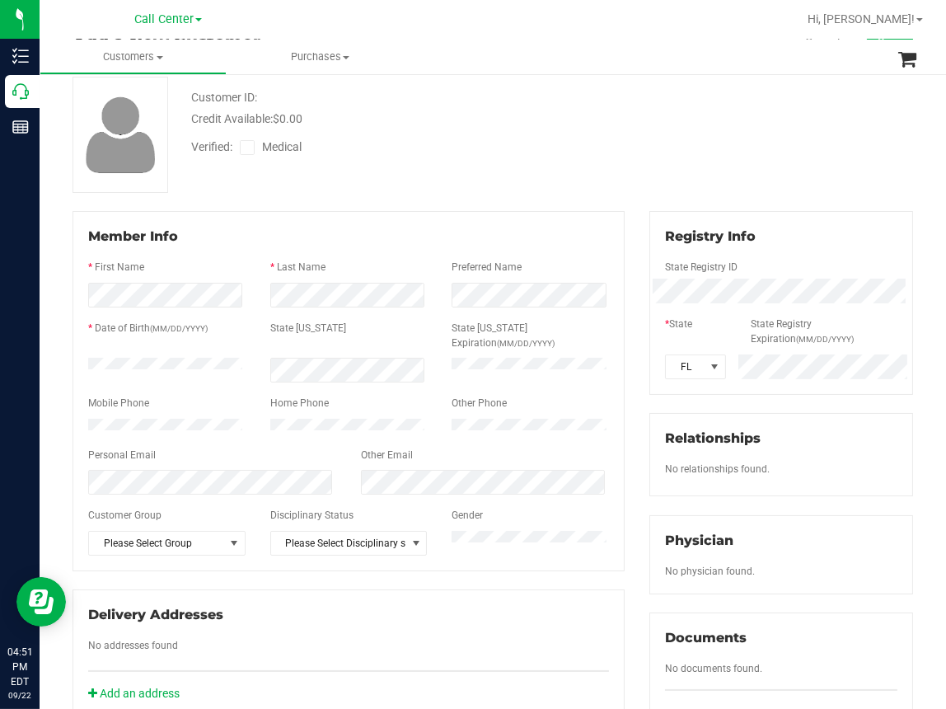
click at [384, 176] on div "Customer ID: Credit Available: $0.00 Verified: Medical" at bounding box center [492, 135] width 865 height 116
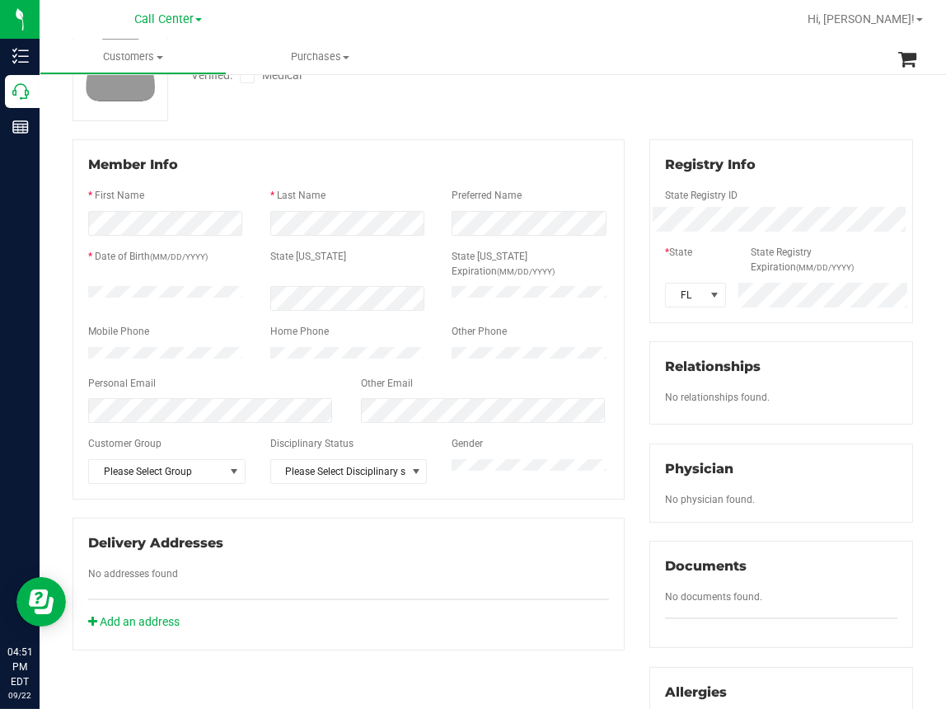
scroll to position [0, 0]
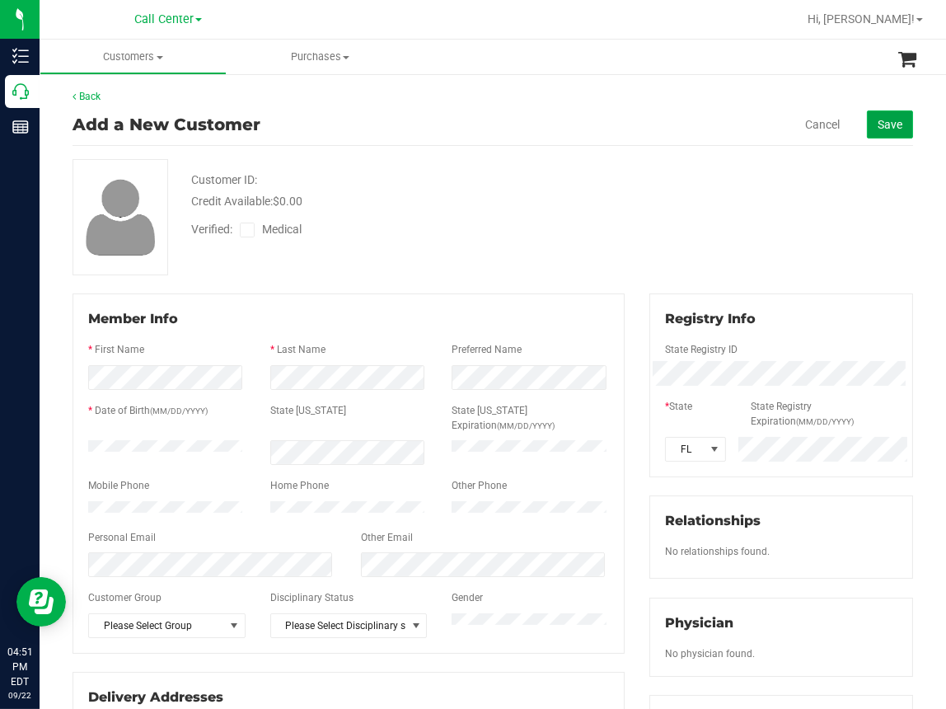
click at [883, 124] on span "Save" at bounding box center [890, 124] width 25 height 13
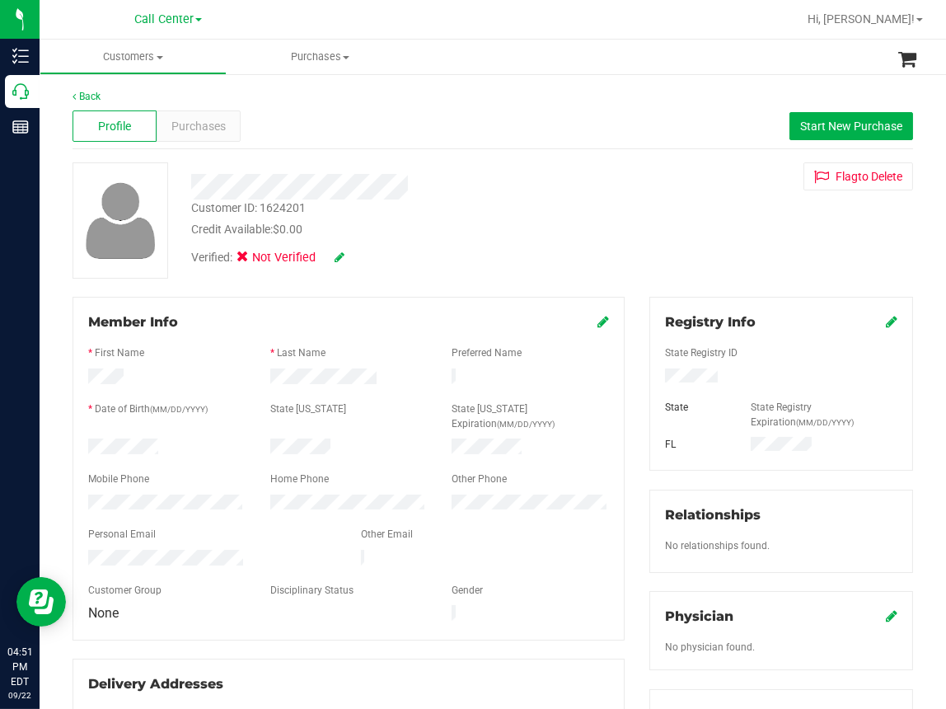
click at [886, 616] on icon at bounding box center [892, 615] width 12 height 13
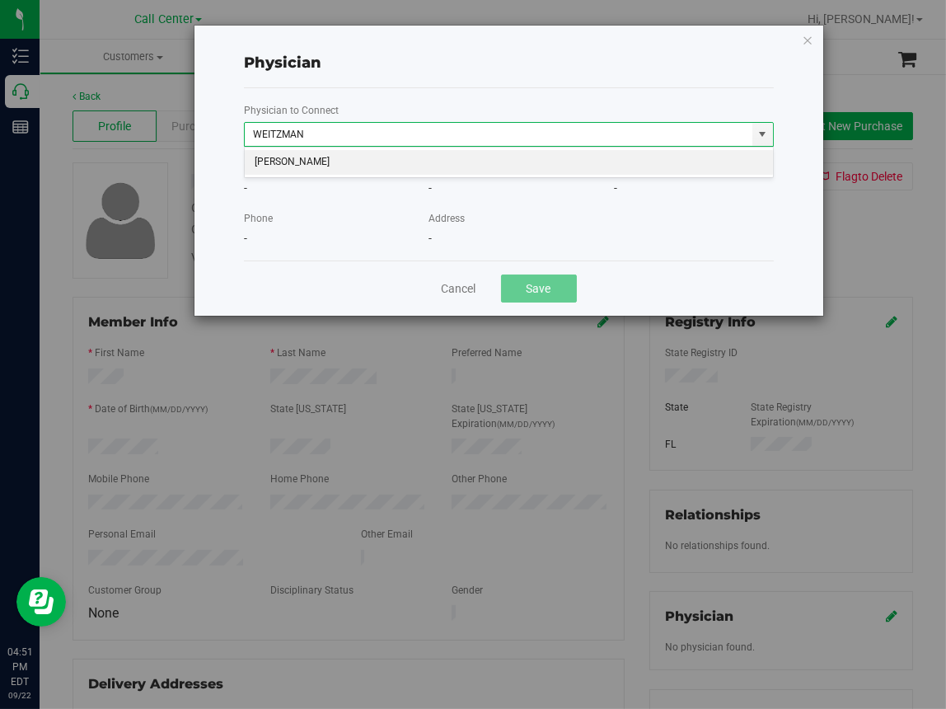
click at [314, 162] on li "[PERSON_NAME]" at bounding box center [509, 162] width 528 height 25
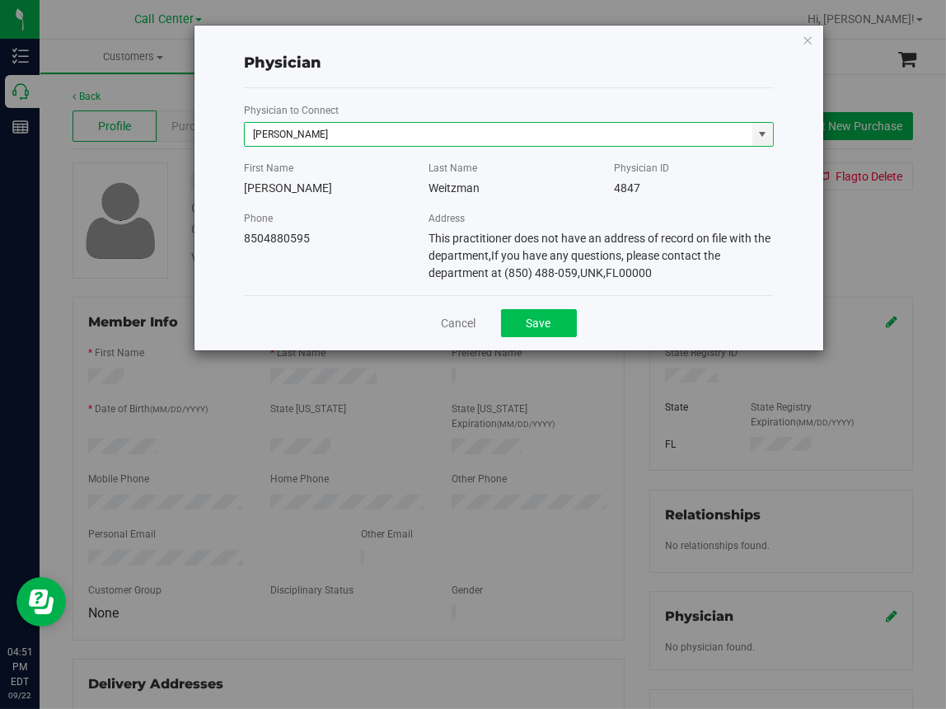
type input "[PERSON_NAME]"
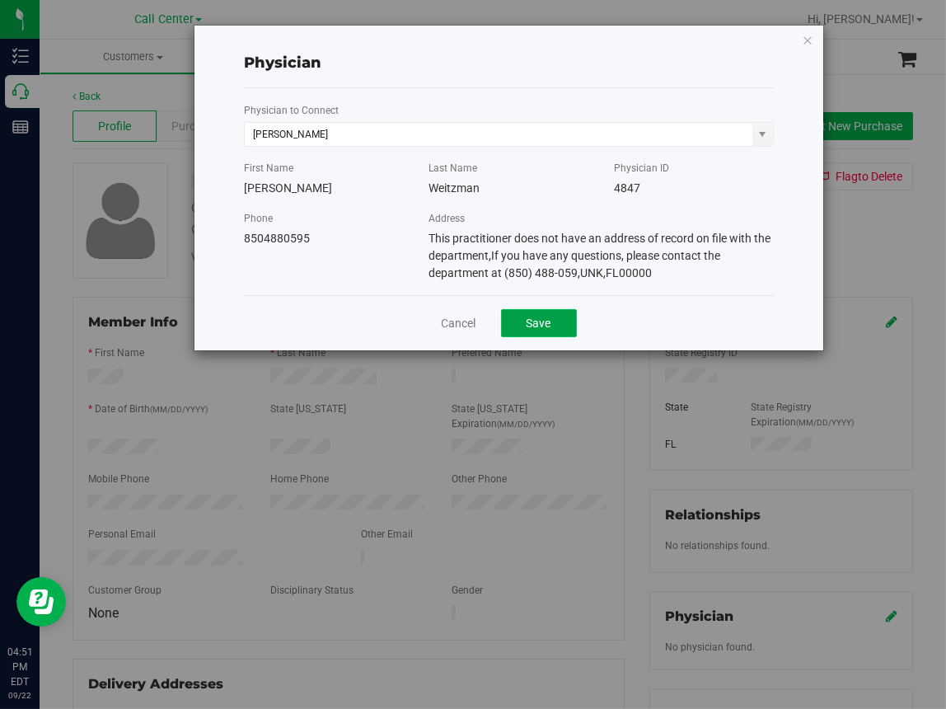
click at [545, 309] on button "Save" at bounding box center [539, 323] width 76 height 28
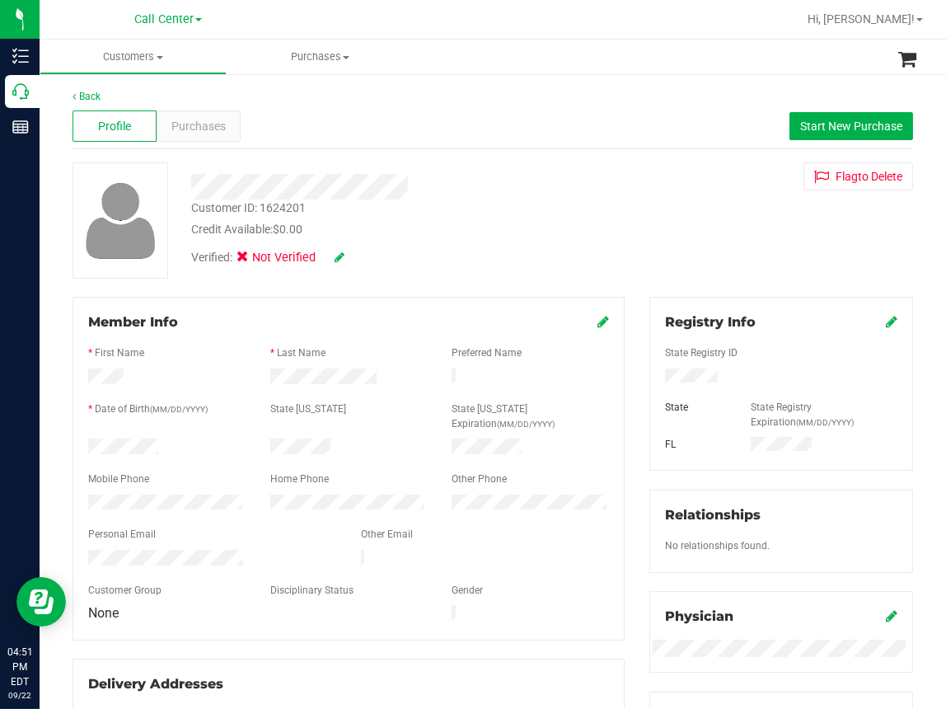
click at [340, 257] on icon at bounding box center [340, 257] width 10 height 12
click at [246, 260] on icon at bounding box center [247, 260] width 11 height 0
click at [0, 0] on input "Medical" at bounding box center [0, 0] width 0 height 0
click at [362, 253] on icon at bounding box center [361, 258] width 13 height 12
click at [821, 125] on span "Start New Purchase" at bounding box center [851, 126] width 102 height 13
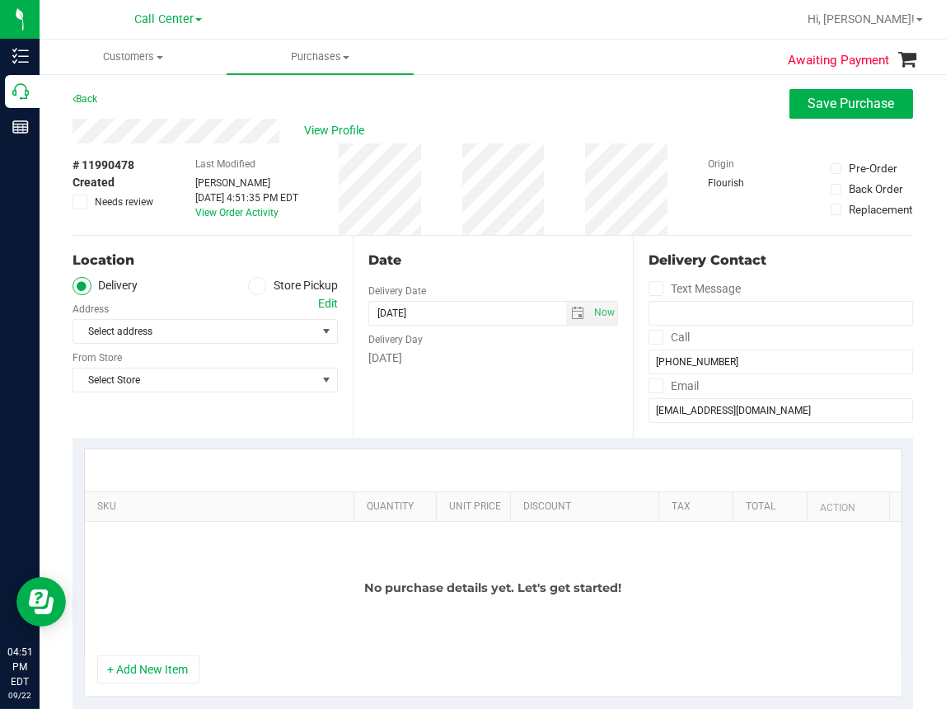
click at [252, 286] on icon at bounding box center [257, 286] width 10 height 0
click at [0, 0] on input "Store Pickup" at bounding box center [0, 0] width 0 height 0
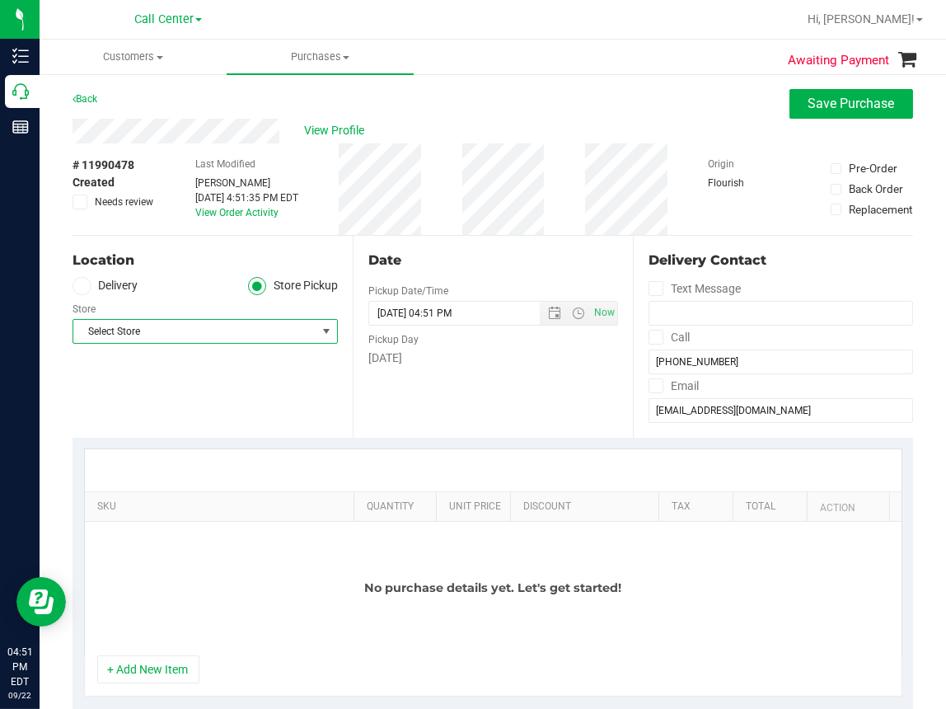
click at [190, 326] on span "Select Store" at bounding box center [194, 331] width 243 height 23
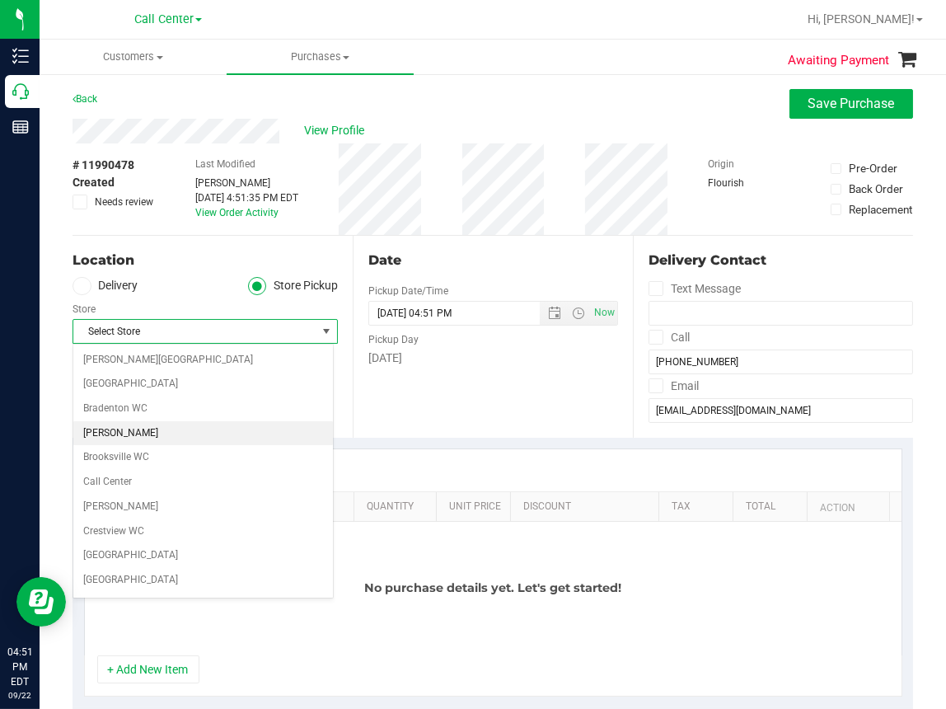
click at [110, 431] on li "[PERSON_NAME]" at bounding box center [203, 433] width 260 height 25
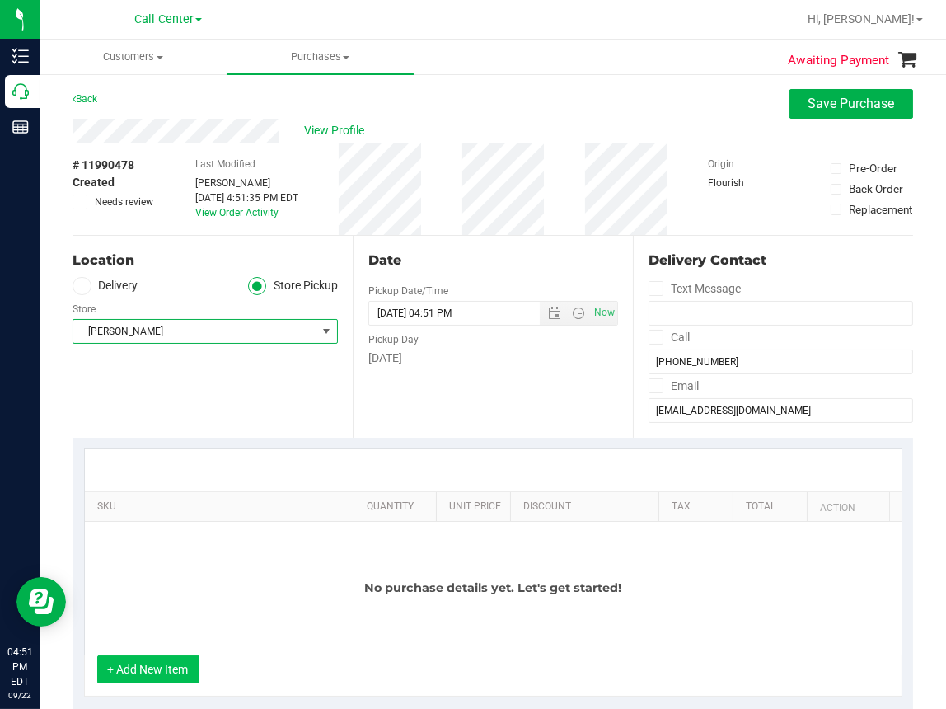
click at [147, 660] on button "+ Add New Item" at bounding box center [148, 669] width 102 height 28
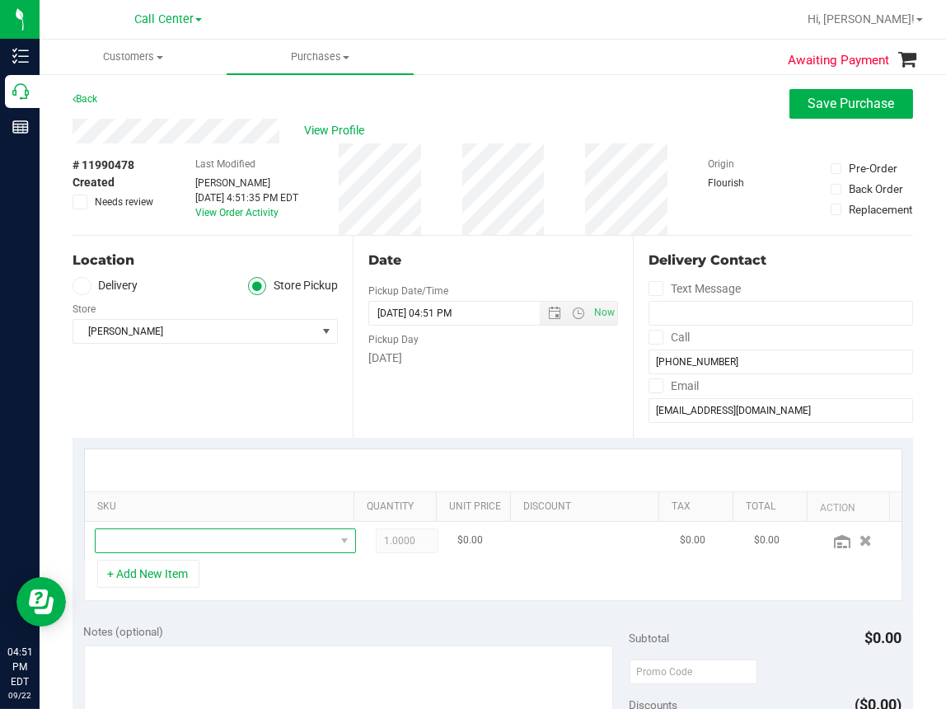
click at [185, 538] on span "NO DATA FOUND" at bounding box center [215, 540] width 239 height 23
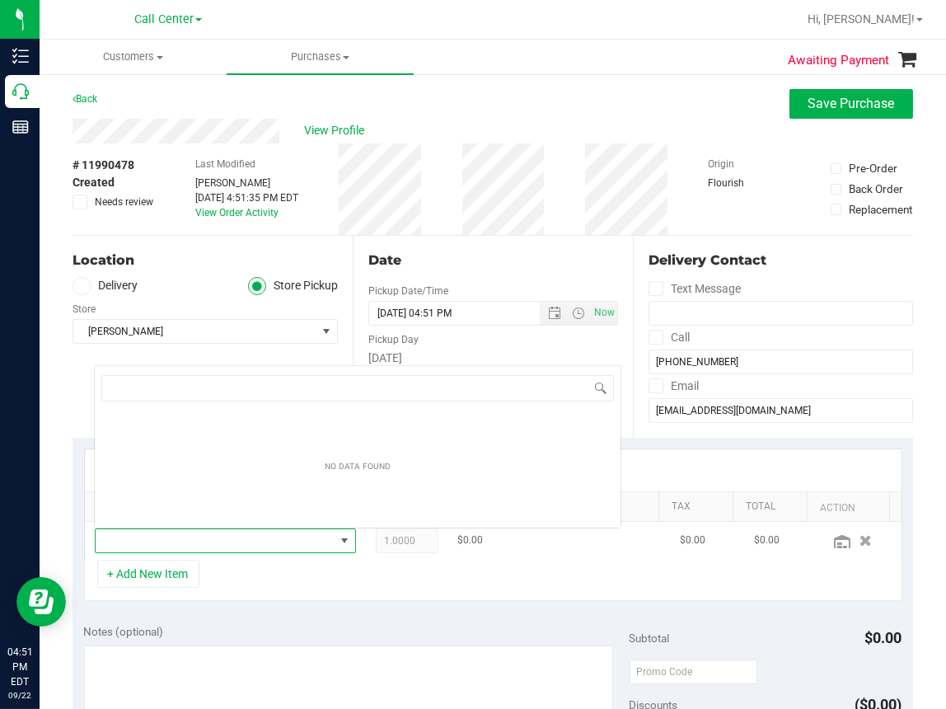
scroll to position [24, 224]
type input "h"
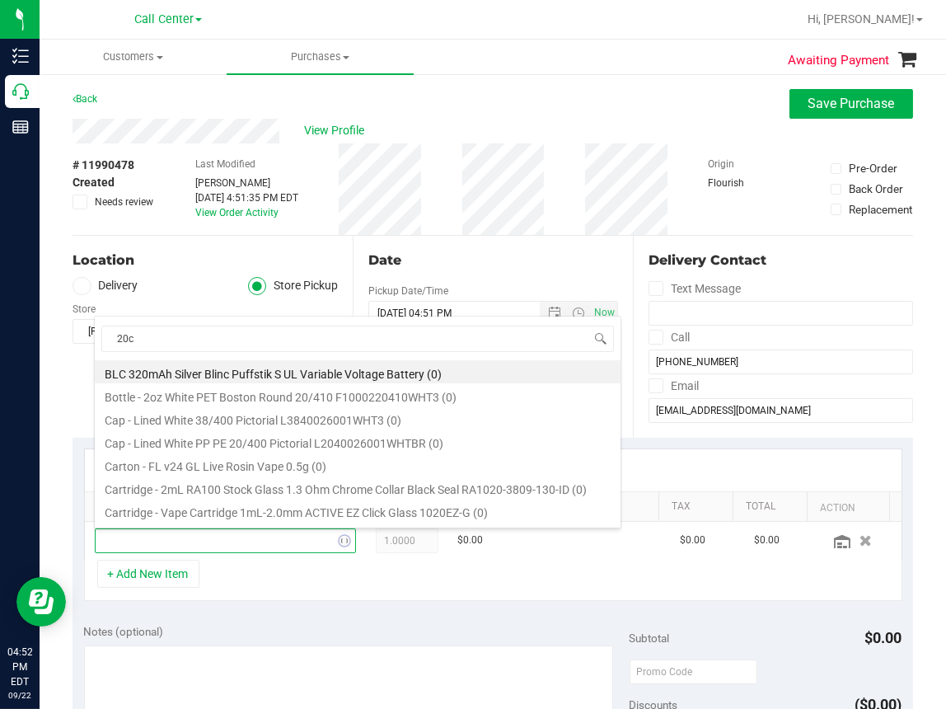
type input "20ct"
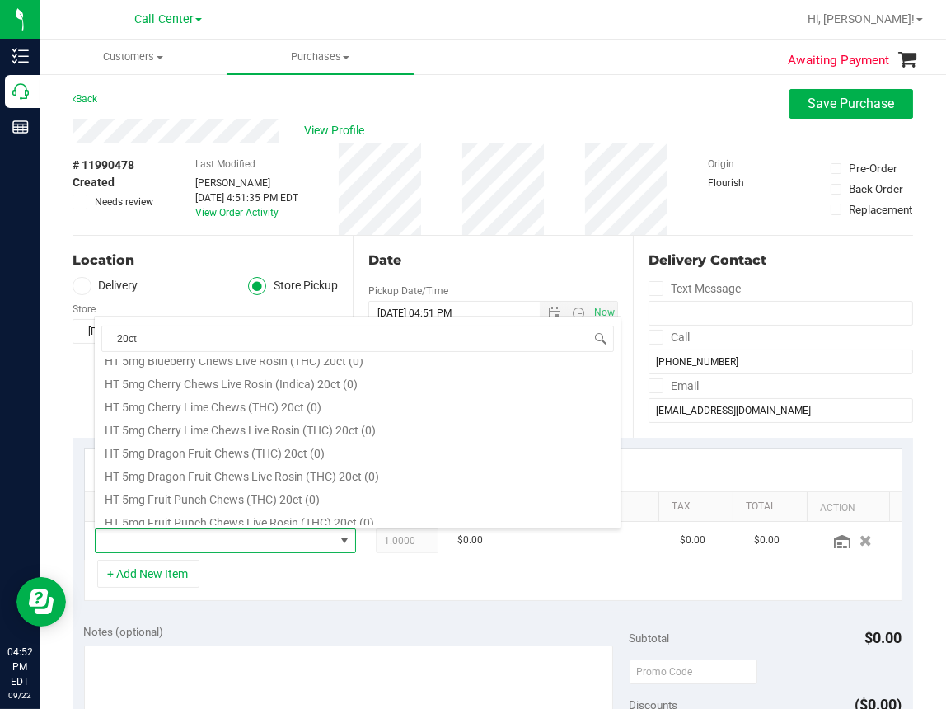
scroll to position [742, 0]
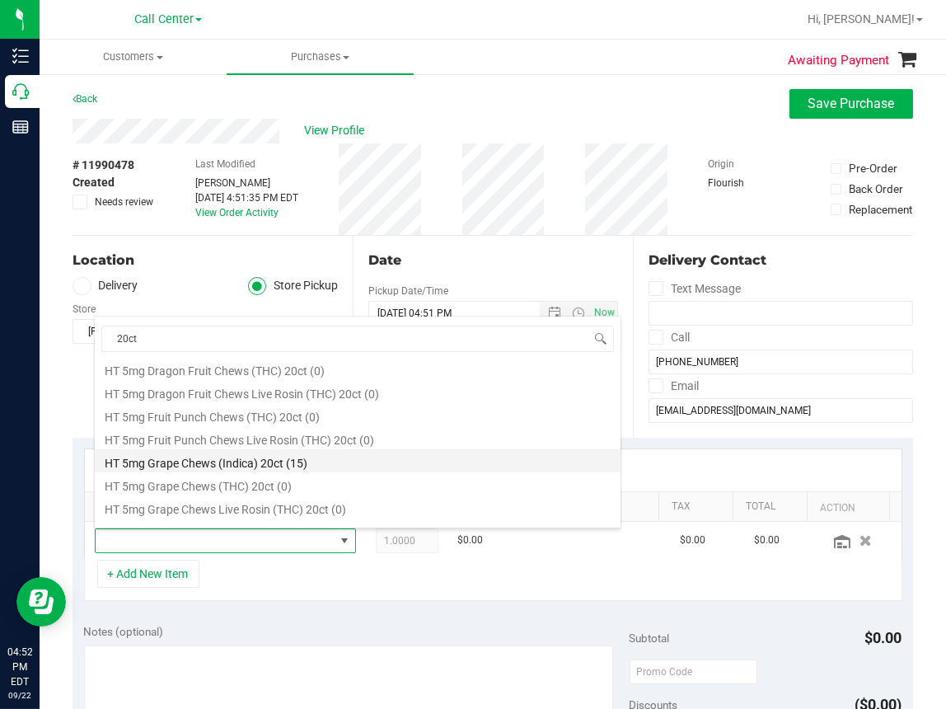
click at [236, 463] on li "HT 5mg Grape Chews (Indica) 20ct (15)" at bounding box center [358, 460] width 526 height 23
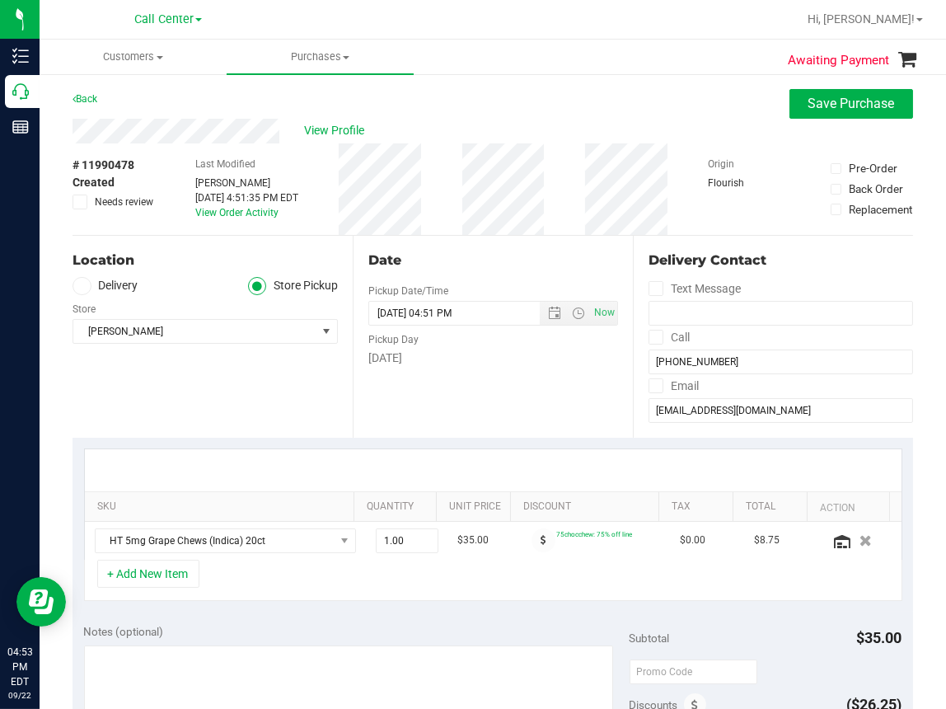
click at [340, 400] on div "Location Delivery Store Pickup Store Brandon WC Select Store Bonita Springs WC …" at bounding box center [213, 337] width 280 height 202
drag, startPoint x: 393, startPoint y: 538, endPoint x: 351, endPoint y: 541, distance: 42.1
click at [376, 541] on span "1.00 1" at bounding box center [407, 540] width 63 height 25
type input "2"
type input "2.00"
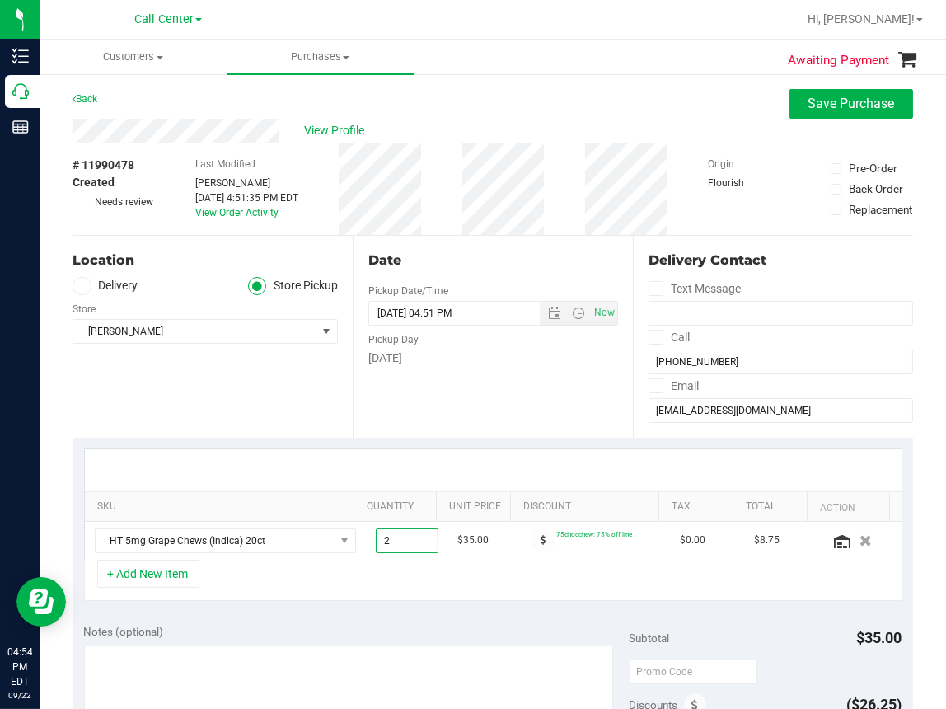
click at [416, 585] on div "+ Add New Item" at bounding box center [493, 580] width 818 height 41
click at [153, 566] on button "+ Add New Item" at bounding box center [148, 574] width 102 height 28
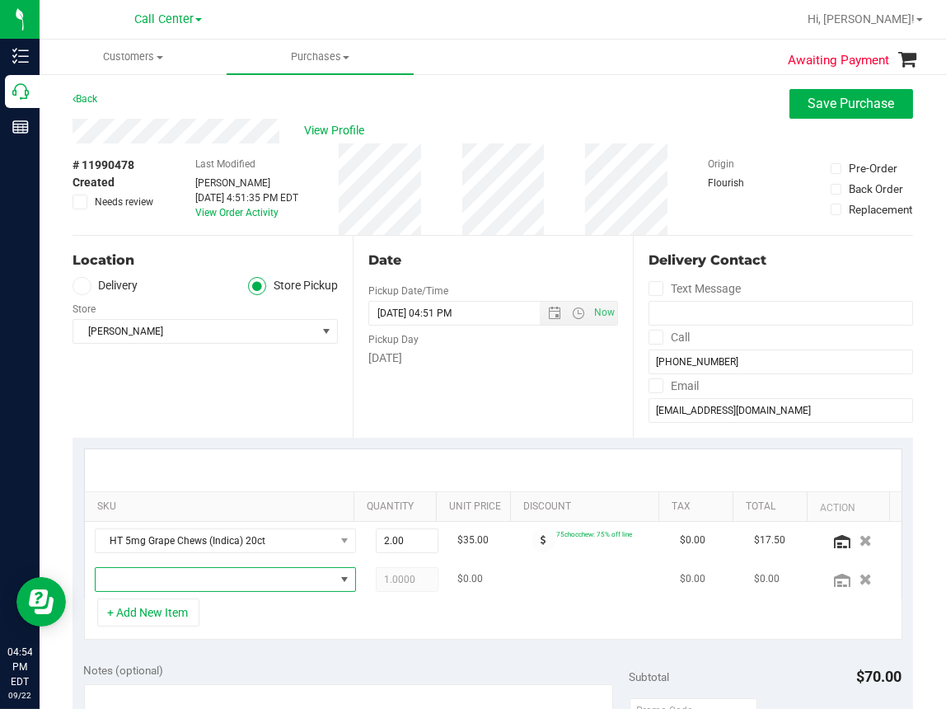
click at [152, 581] on span "NO DATA FOUND" at bounding box center [215, 579] width 239 height 23
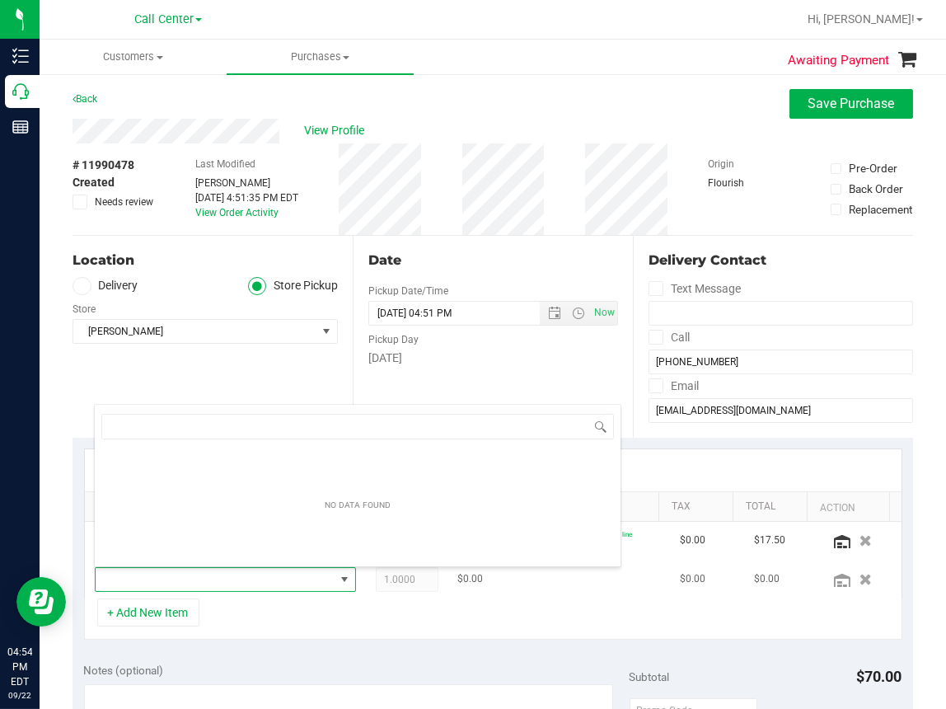
scroll to position [24, 224]
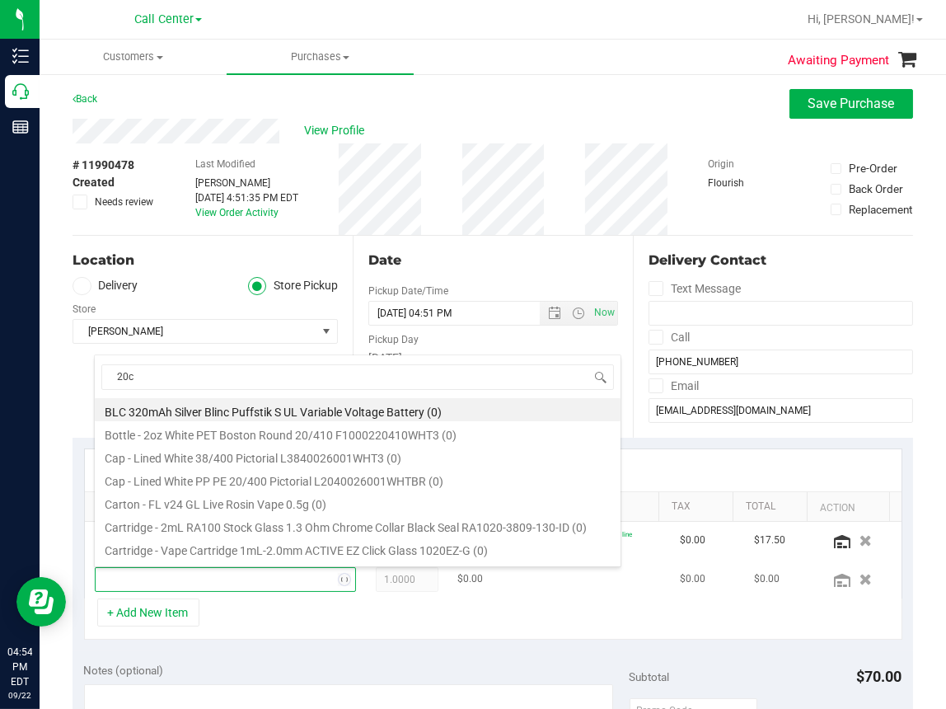
type input "20ct"
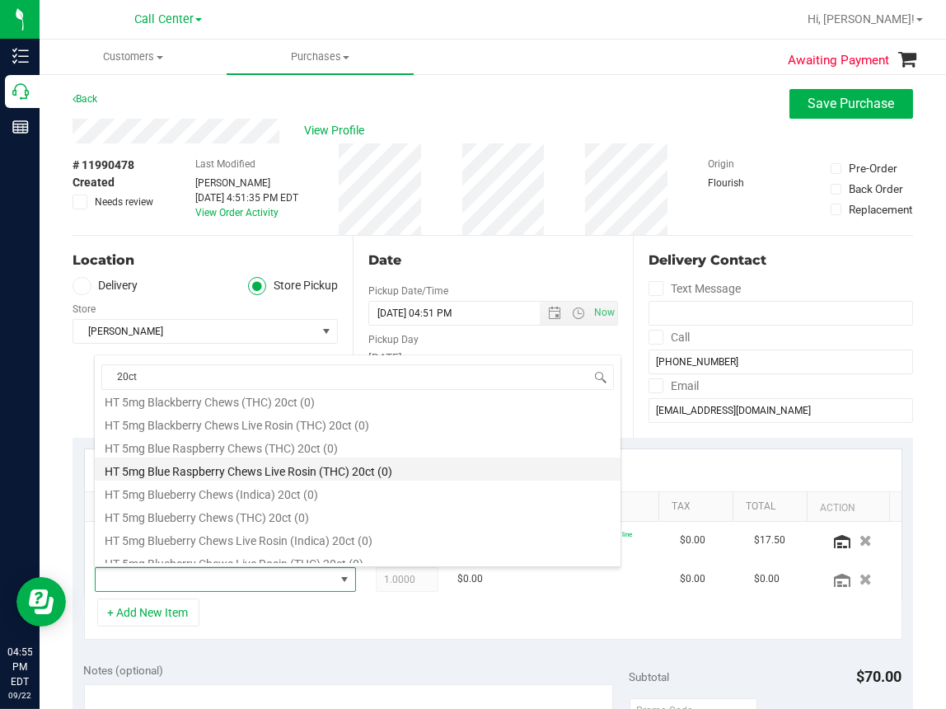
scroll to position [412, 0]
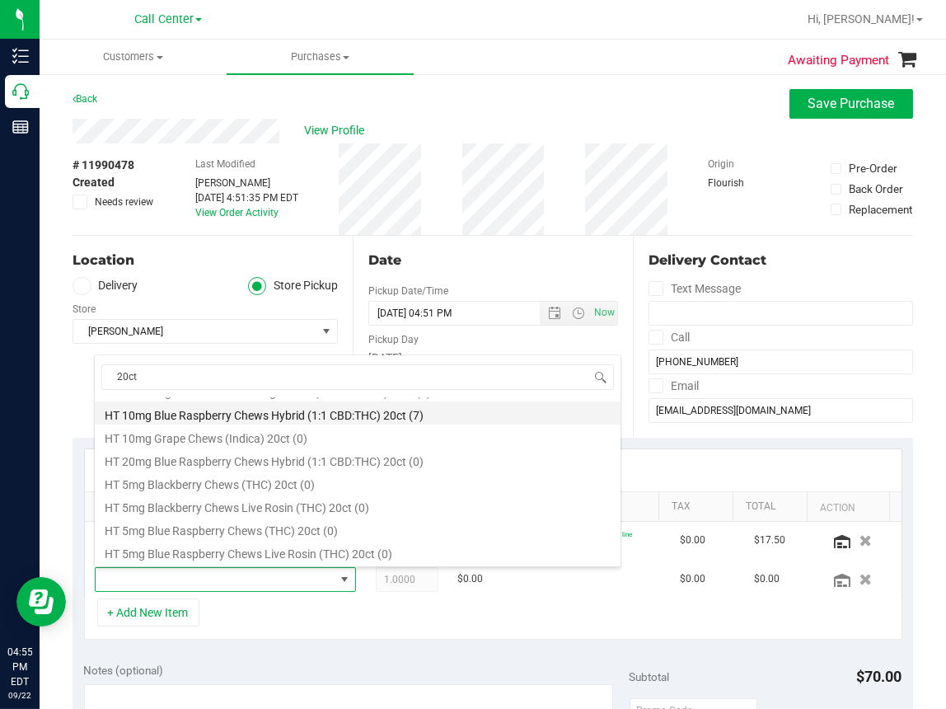
click at [220, 412] on li "HT 10mg Blue Raspberry Chews Hybrid (1:1 CBD:THC) 20ct (7)" at bounding box center [358, 412] width 526 height 23
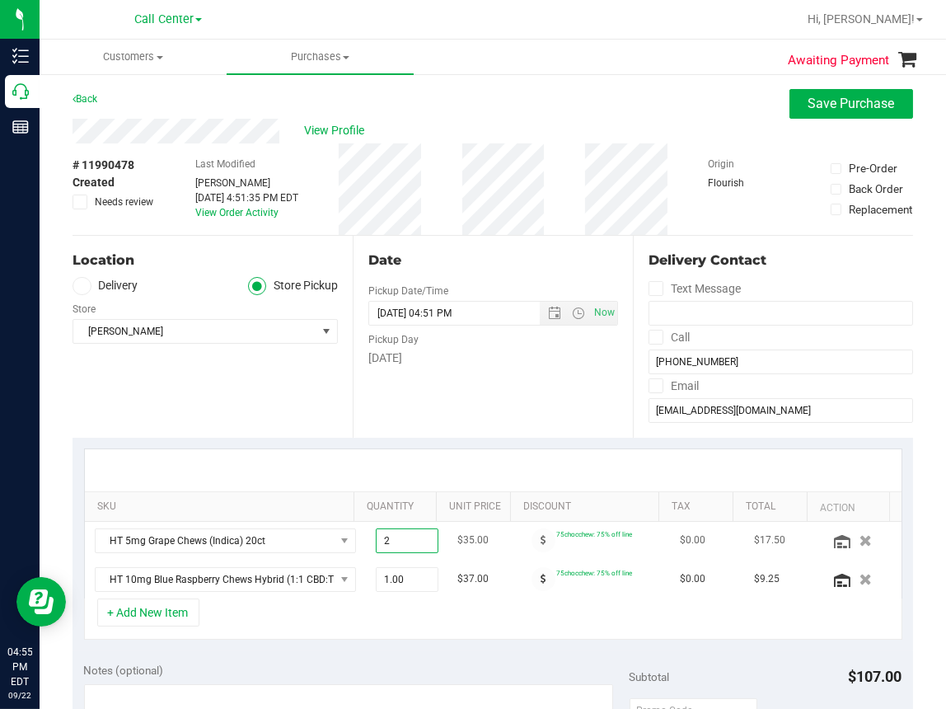
drag, startPoint x: 396, startPoint y: 540, endPoint x: 363, endPoint y: 543, distance: 32.3
click at [376, 543] on span "2.00 2" at bounding box center [407, 540] width 63 height 25
drag, startPoint x: 373, startPoint y: 540, endPoint x: 335, endPoint y: 546, distance: 39.2
click at [335, 546] on tr "HT 5mg Grape Chews (Indica) 20ct 2.00 2 $35.00 75chocchew: 75% off line $0.00 $…" at bounding box center [493, 541] width 817 height 39
type input "4"
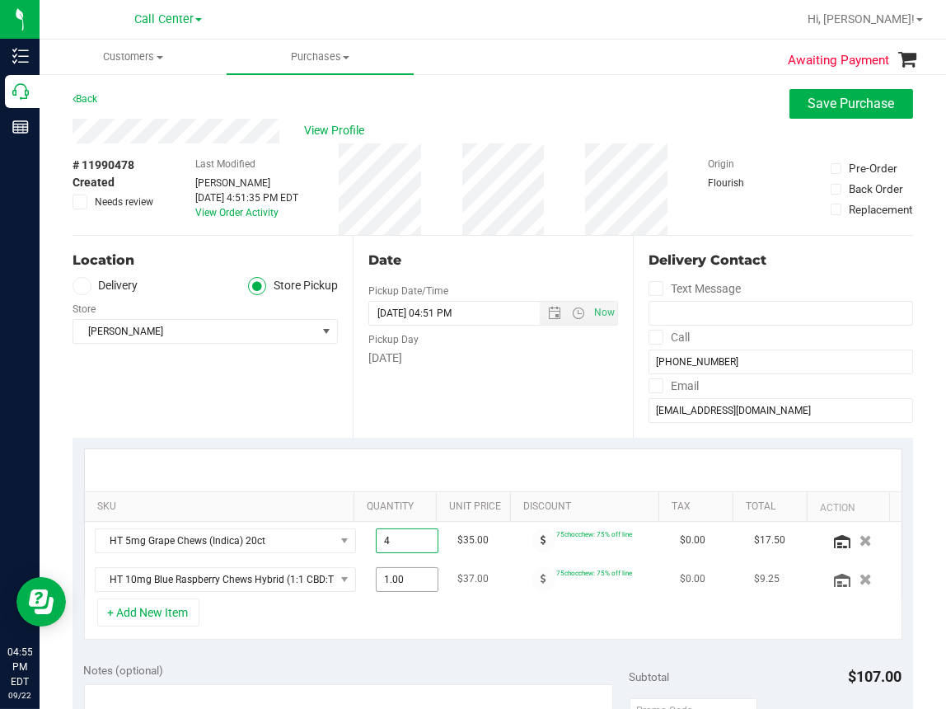
type input "4.00"
drag, startPoint x: 402, startPoint y: 579, endPoint x: 358, endPoint y: 580, distance: 44.5
click at [376, 580] on span "1.00 1" at bounding box center [407, 579] width 63 height 25
drag, startPoint x: 382, startPoint y: 573, endPoint x: 354, endPoint y: 576, distance: 28.2
click at [376, 576] on span "1.00 1" at bounding box center [407, 579] width 63 height 25
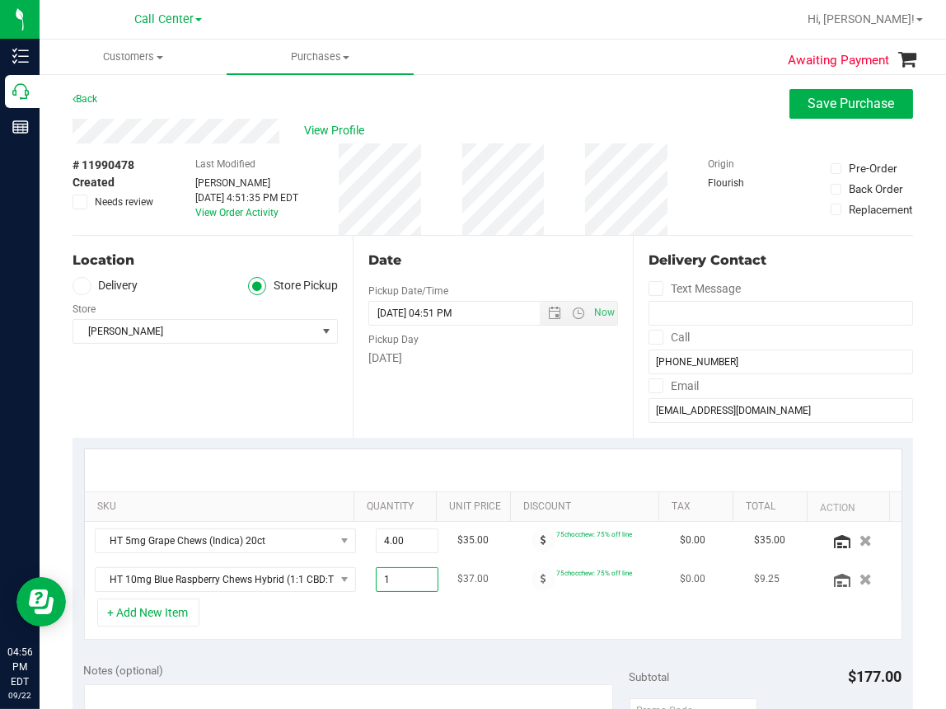
type input "4"
type input "4.00"
click at [368, 406] on div "Date Pickup Date/Time 09/22/2025 Now 09/22/2025 04:51 PM Now Pickup Day Monday" at bounding box center [493, 337] width 280 height 202
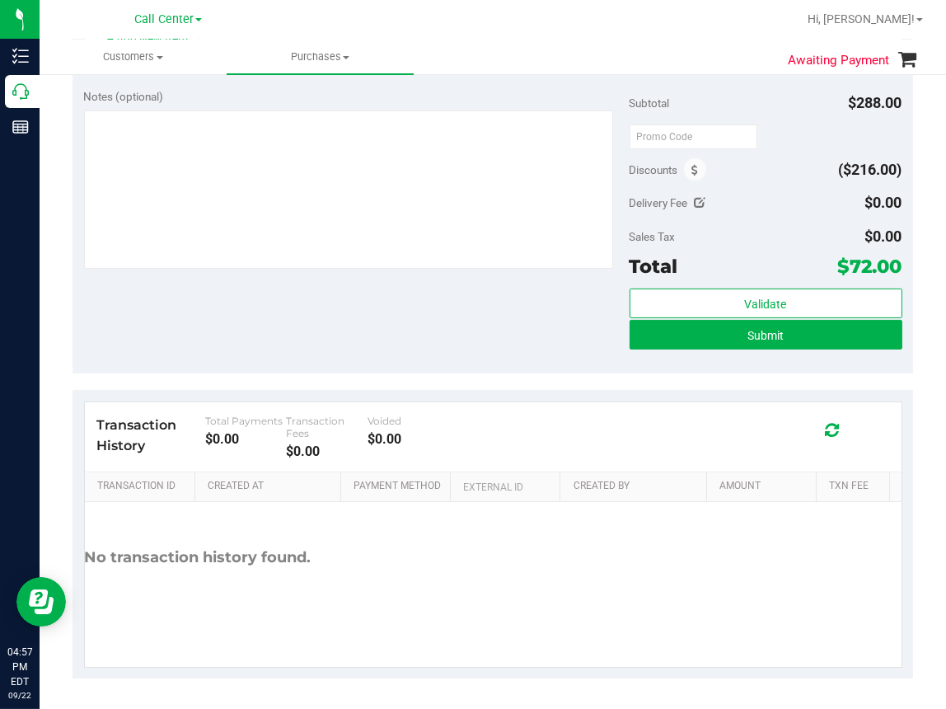
scroll to position [326, 0]
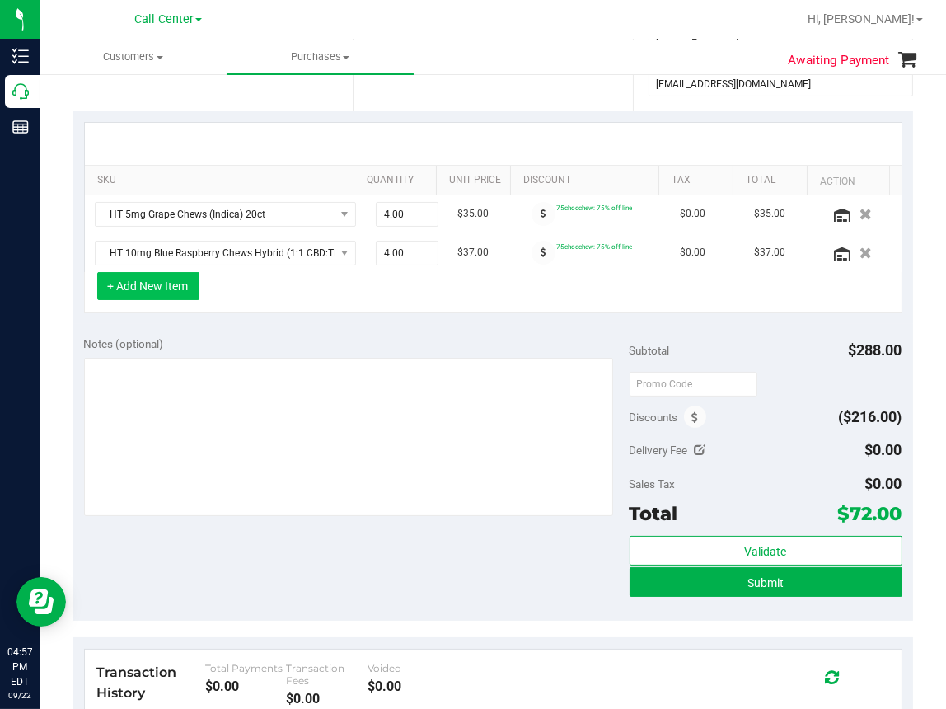
click at [154, 288] on button "+ Add New Item" at bounding box center [148, 286] width 102 height 28
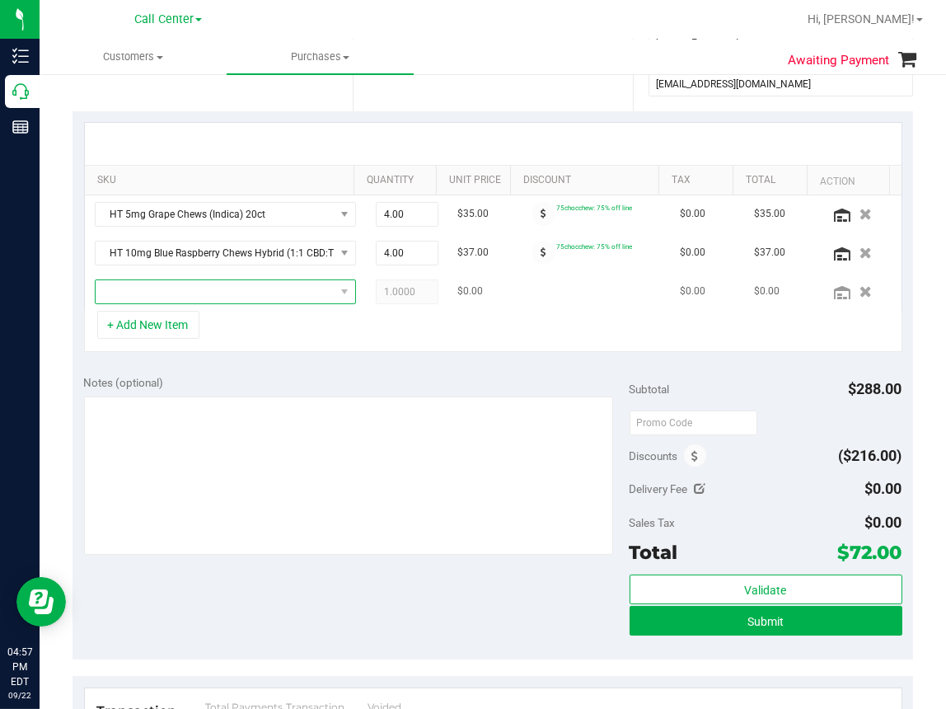
click at [151, 288] on span "NO DATA FOUND" at bounding box center [215, 291] width 239 height 23
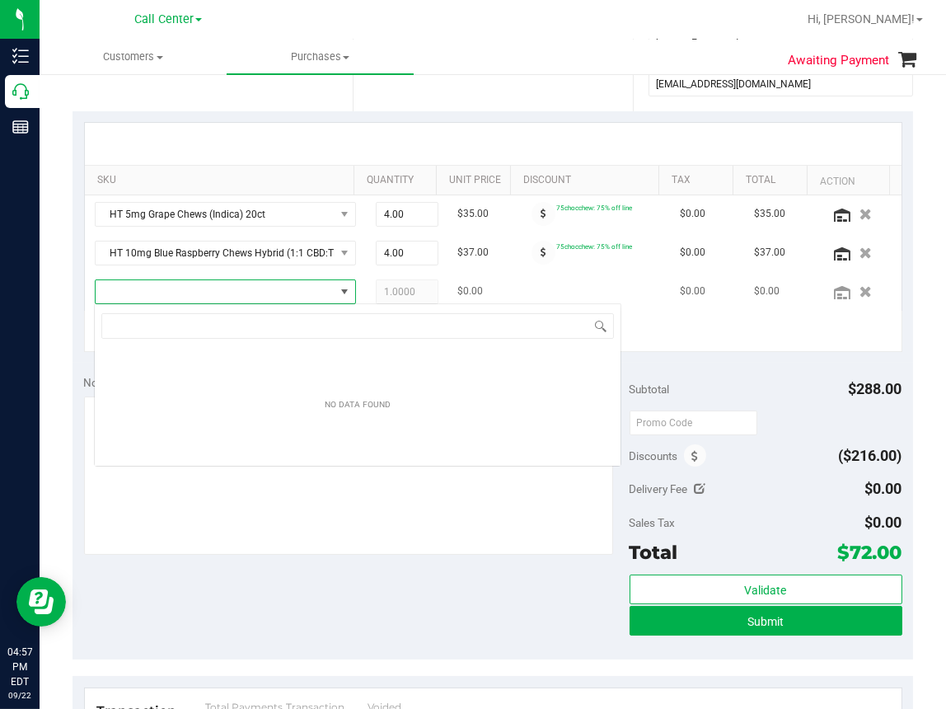
scroll to position [24, 237]
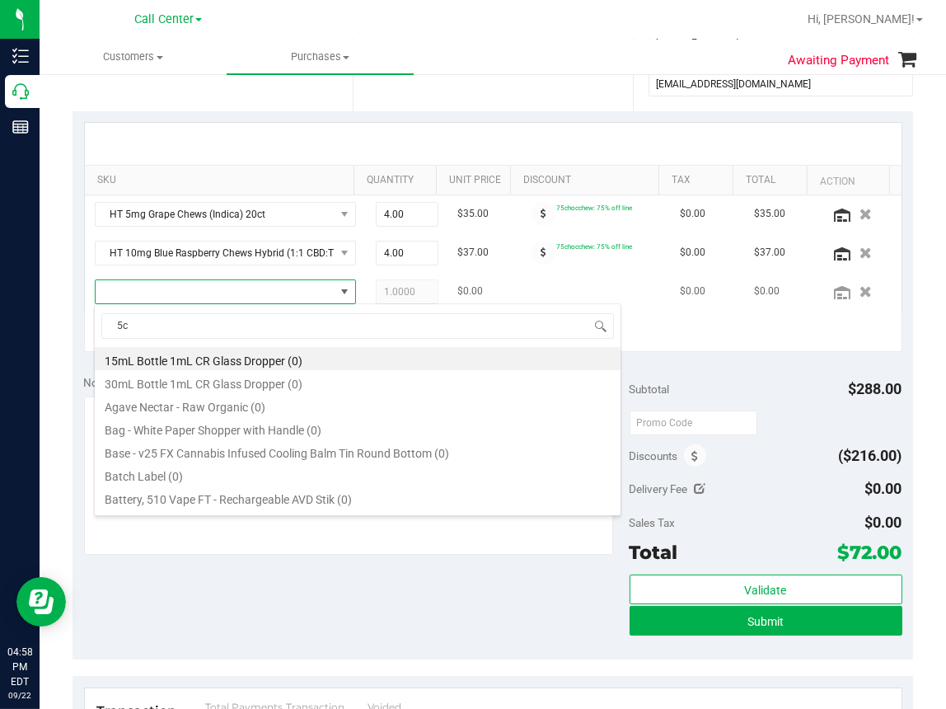
type input "5ct"
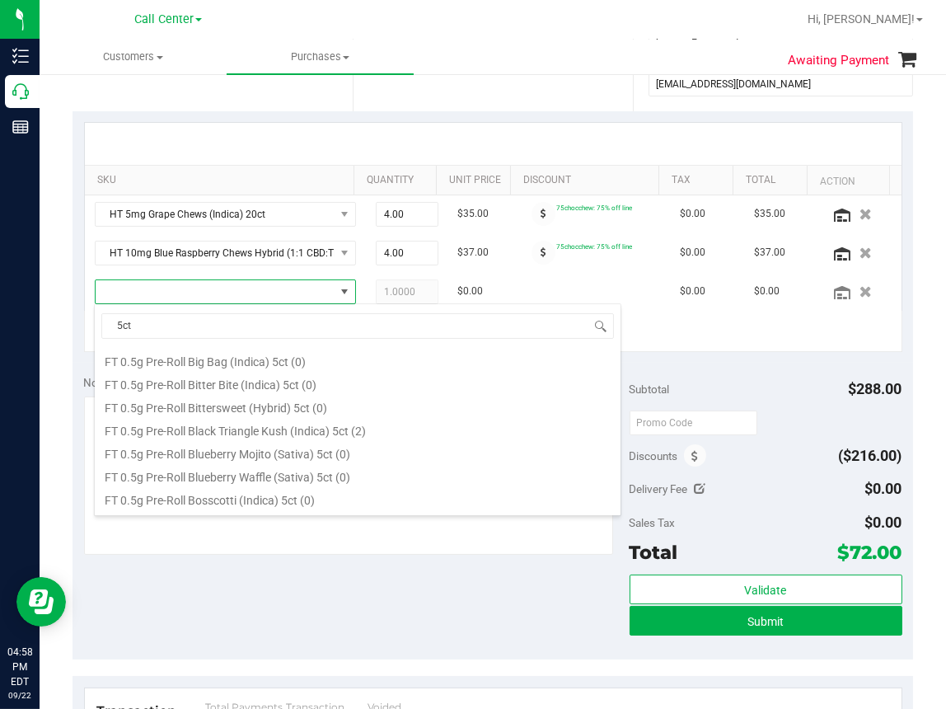
scroll to position [577, 0]
click at [234, 431] on li "FT 0.5g Pre-Roll Black Triangle Kush (Indica) 5ct (2)" at bounding box center [358, 427] width 526 height 23
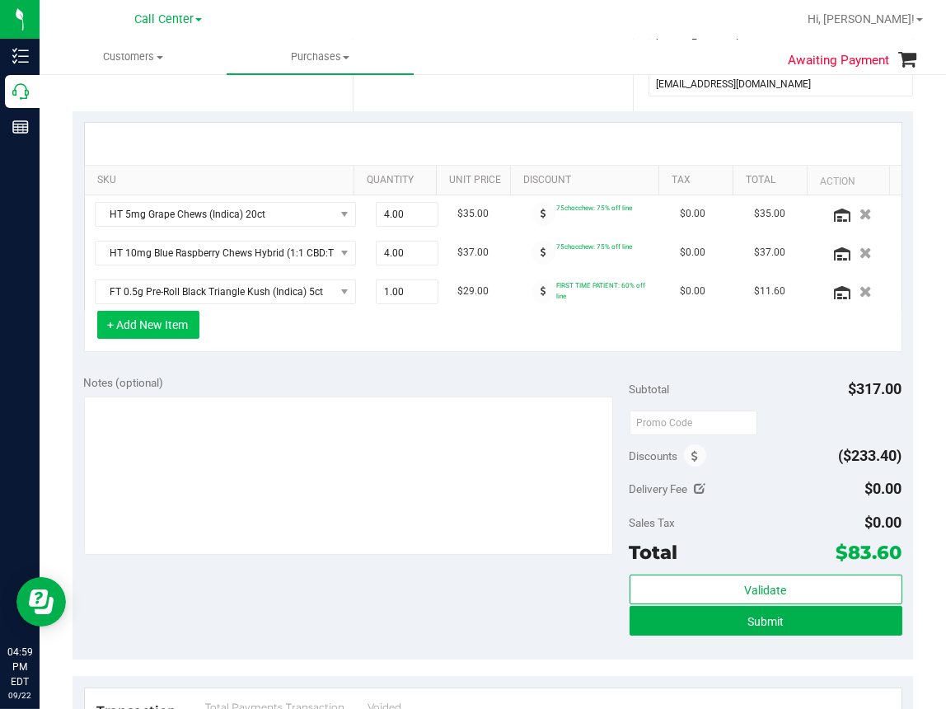
click at [163, 329] on button "+ Add New Item" at bounding box center [148, 325] width 102 height 28
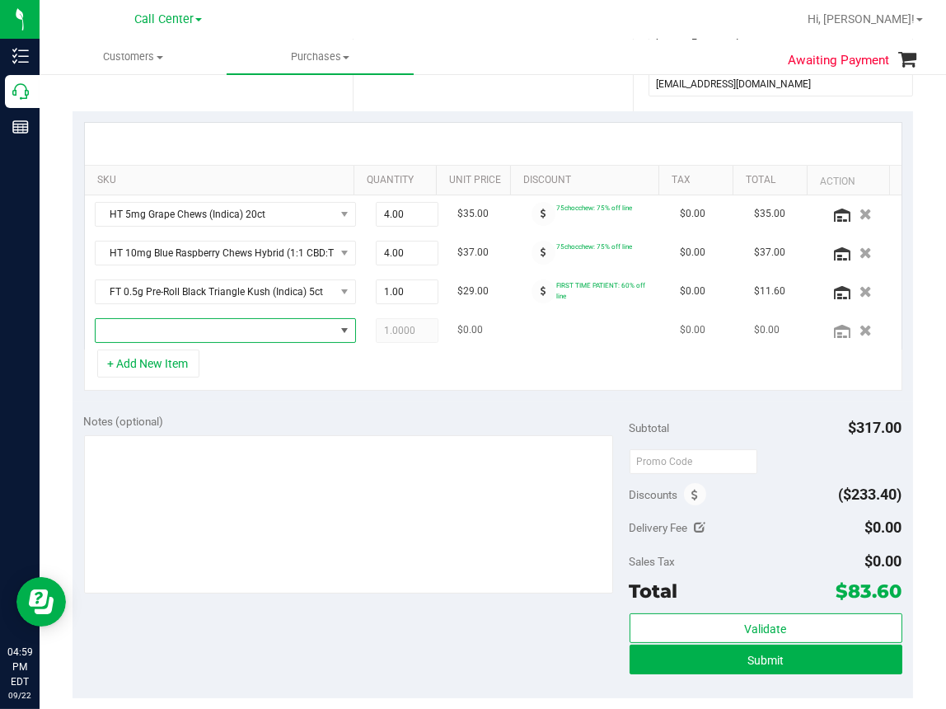
click at [163, 338] on span "NO DATA FOUND" at bounding box center [215, 330] width 239 height 23
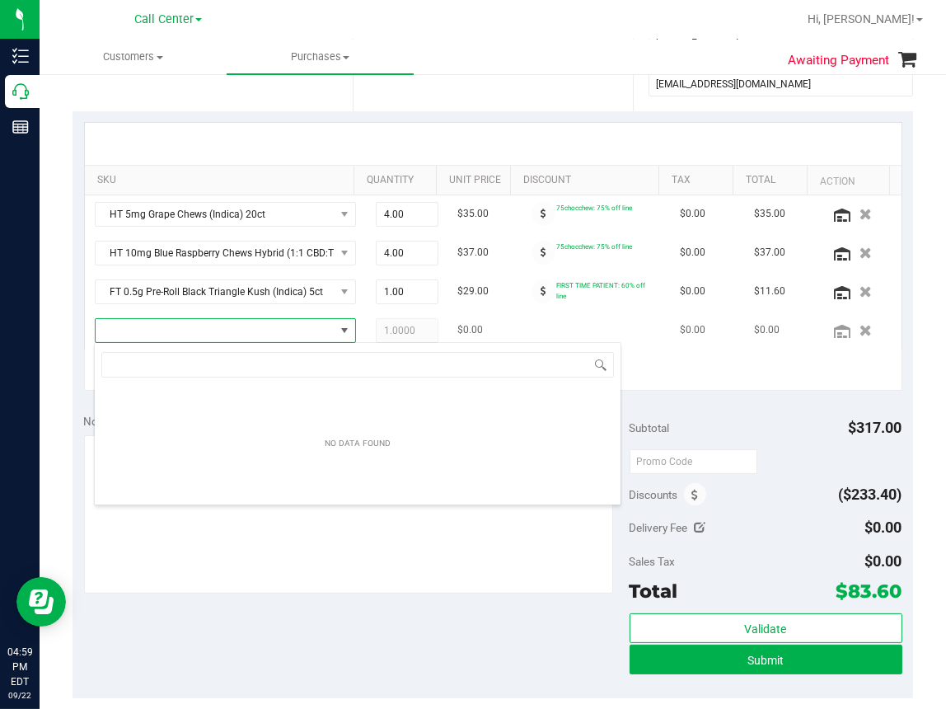
scroll to position [24, 237]
type input "m"
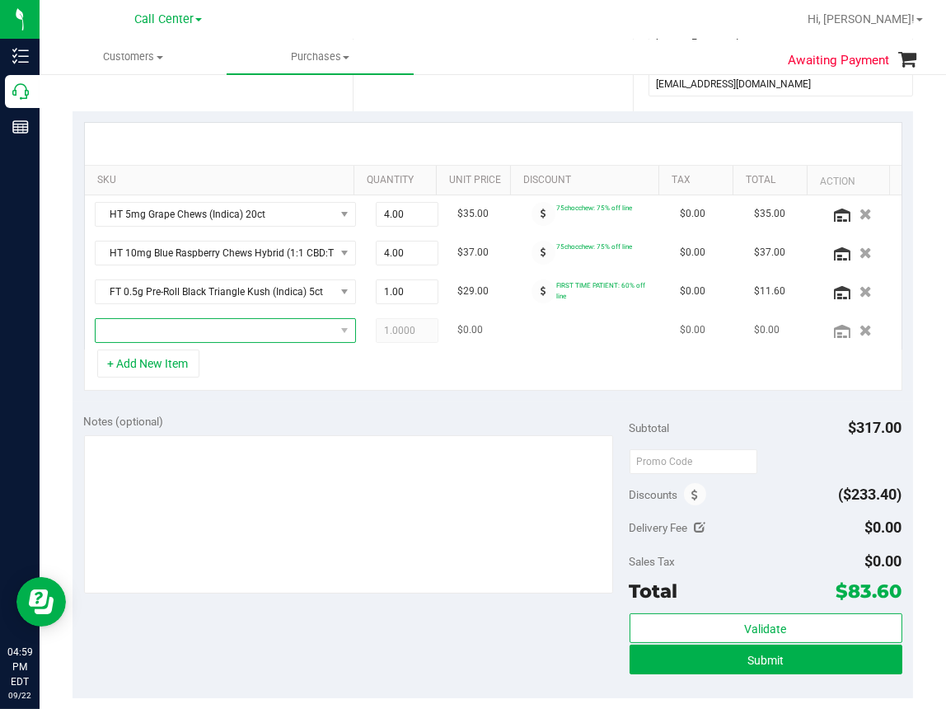
click at [161, 329] on span "NO DATA FOUND" at bounding box center [215, 330] width 239 height 23
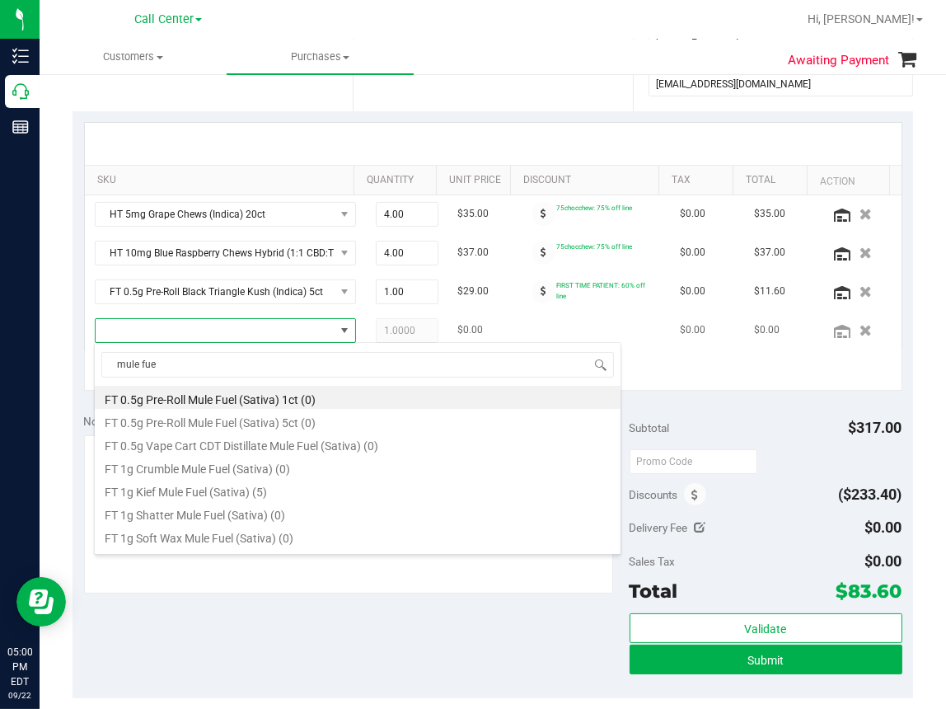
type input "mule fuel"
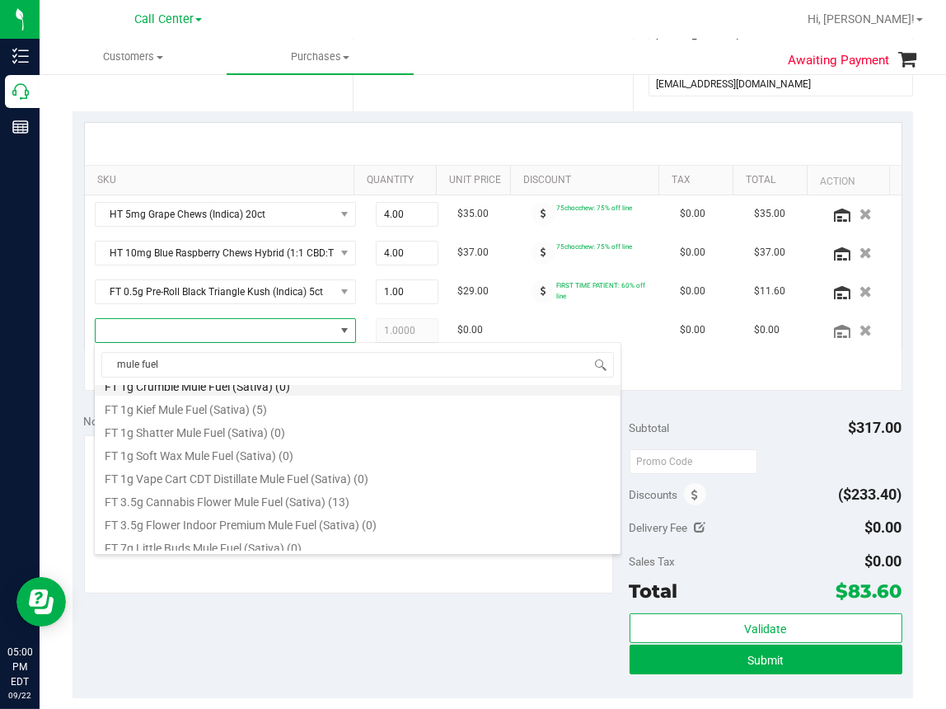
scroll to position [111, 0]
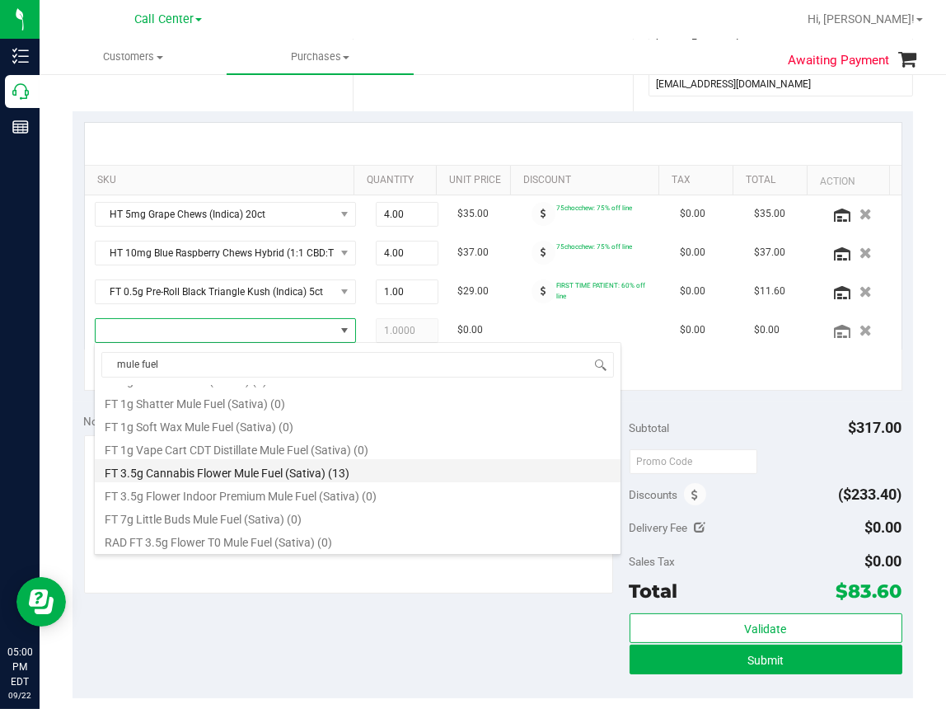
click at [249, 471] on li "FT 3.5g Cannabis Flower Mule Fuel (Sativa) (13)" at bounding box center [358, 470] width 526 height 23
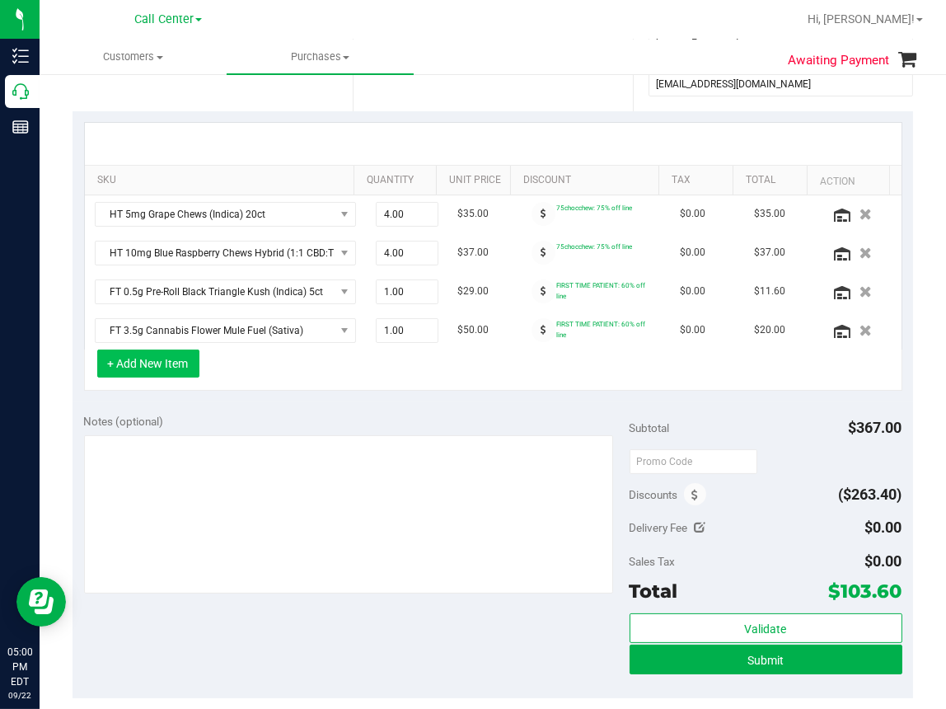
click at [153, 355] on button "+ Add New Item" at bounding box center [148, 363] width 102 height 28
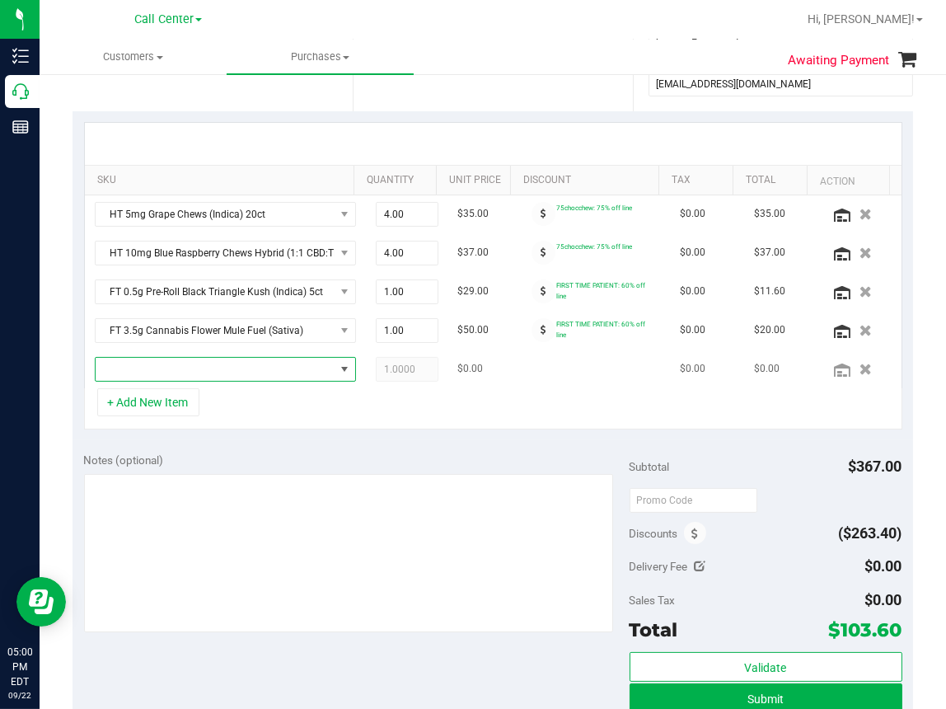
click at [199, 375] on span "NO DATA FOUND" at bounding box center [215, 369] width 239 height 23
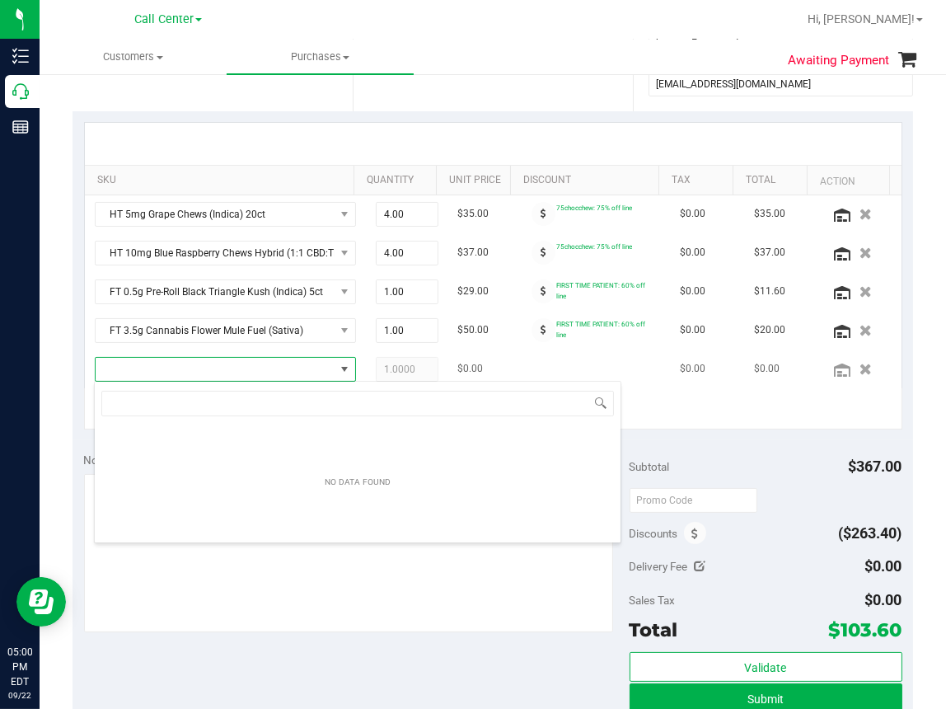
scroll to position [24, 237]
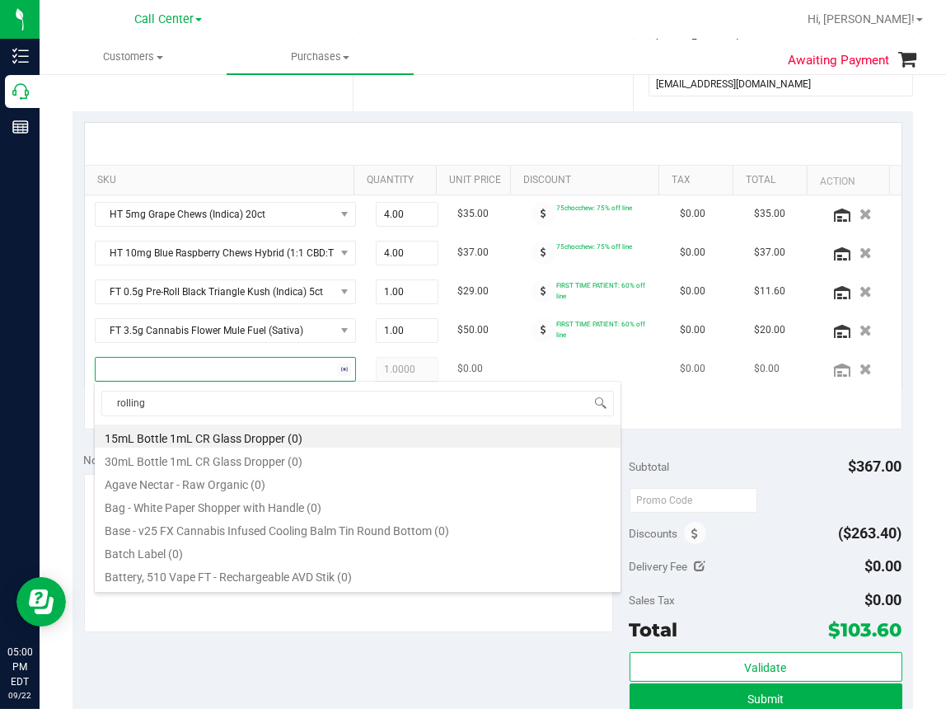
type input "rolling"
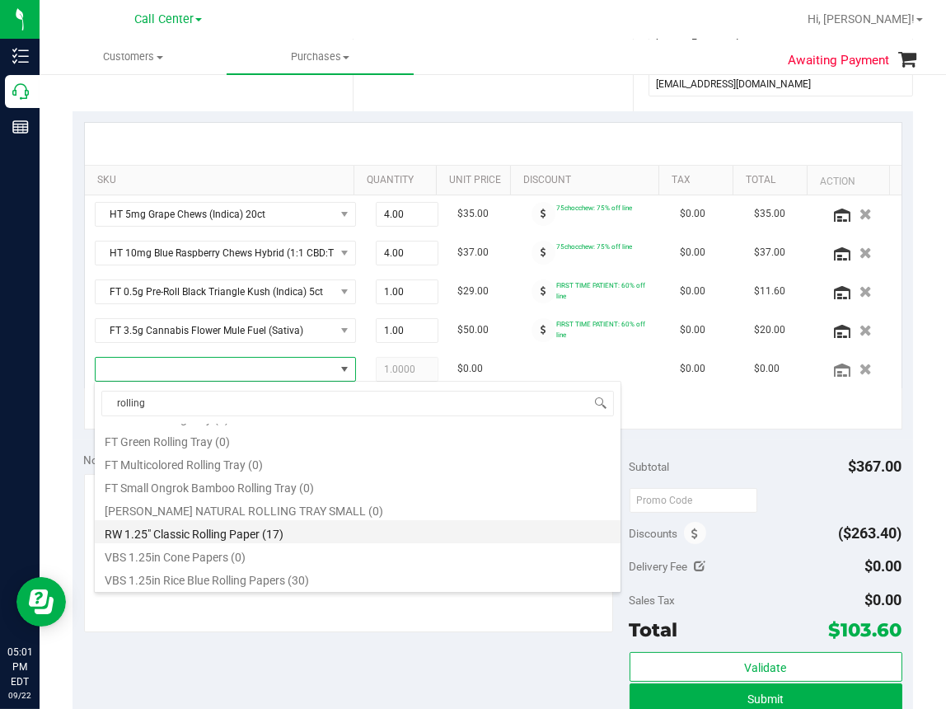
click at [154, 532] on li "RW 1.25" Classic Rolling Paper (17)" at bounding box center [358, 531] width 526 height 23
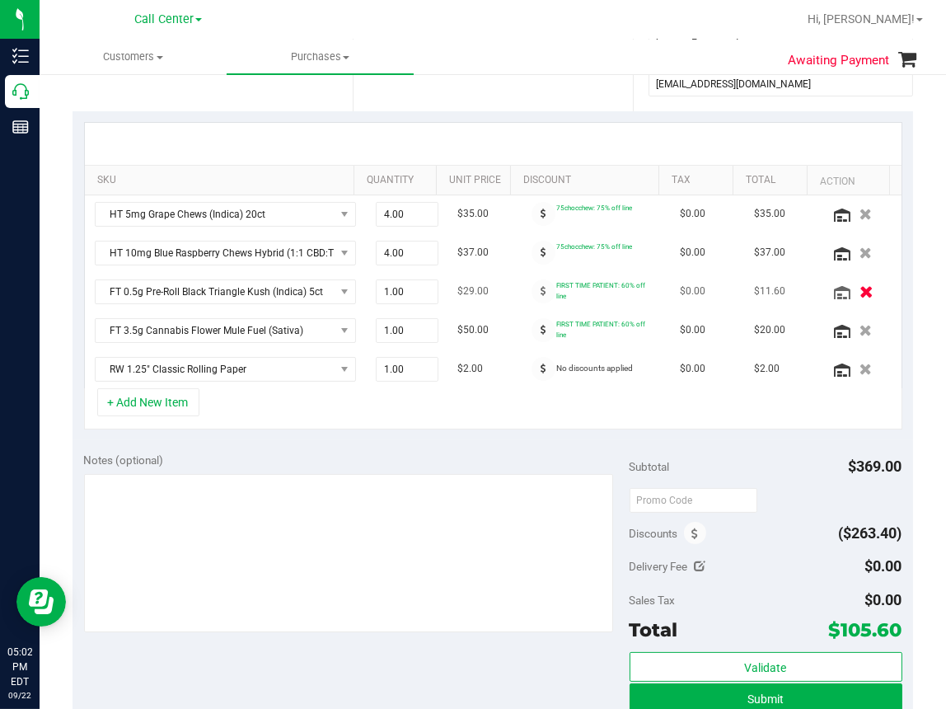
click at [860, 292] on icon "button" at bounding box center [867, 291] width 14 height 12
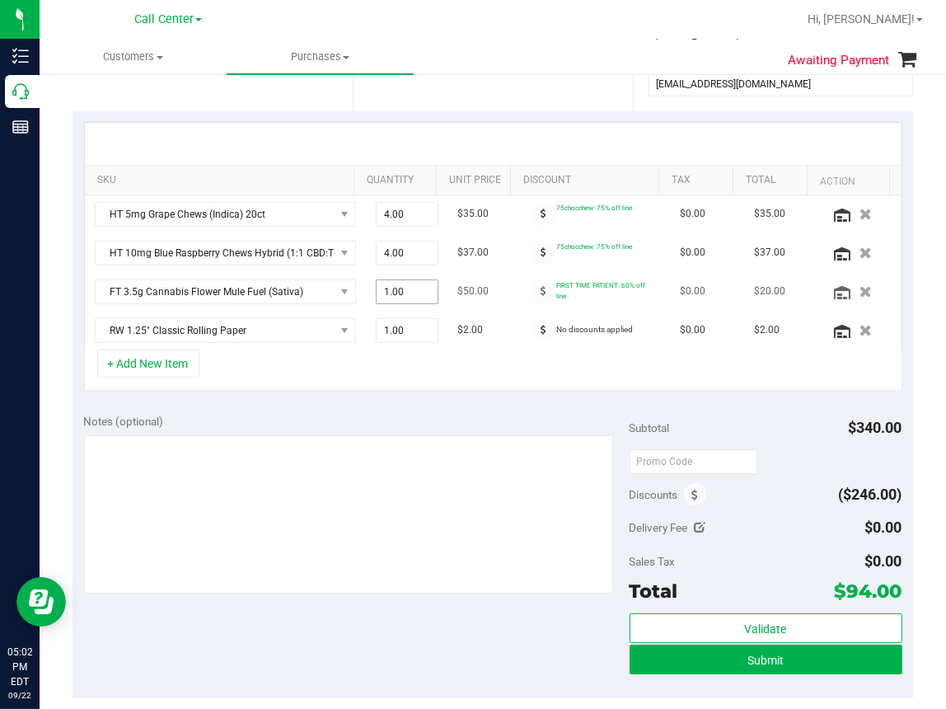
click at [387, 296] on span "1.00 1" at bounding box center [407, 291] width 63 height 25
type input "2"
type input "2.00"
click at [613, 368] on div "+ Add New Item" at bounding box center [493, 369] width 818 height 41
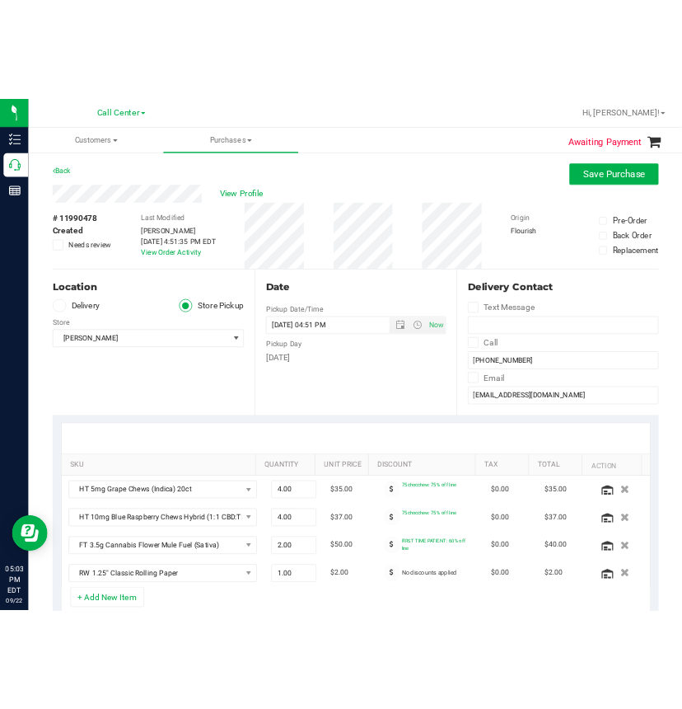
scroll to position [82, 0]
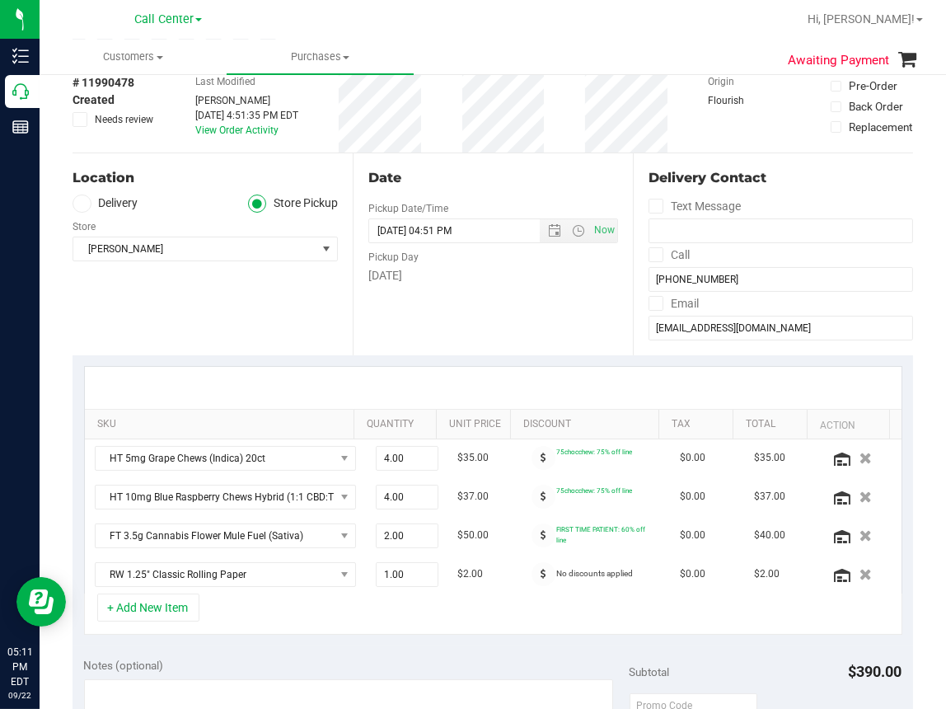
click at [693, 25] on div at bounding box center [546, 19] width 502 height 32
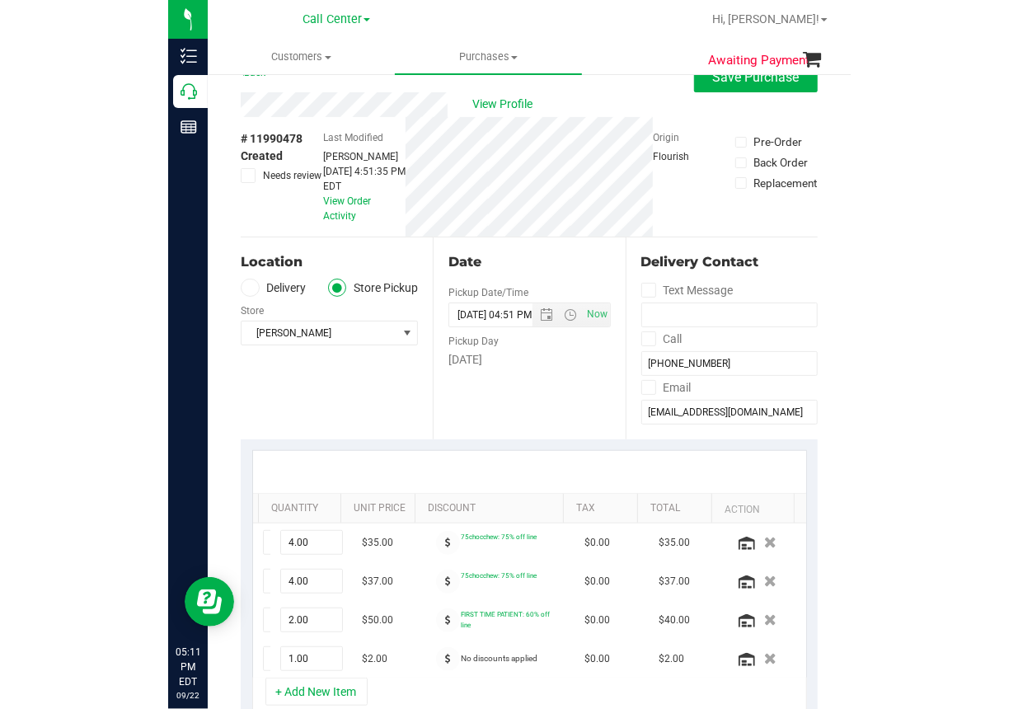
scroll to position [0, 0]
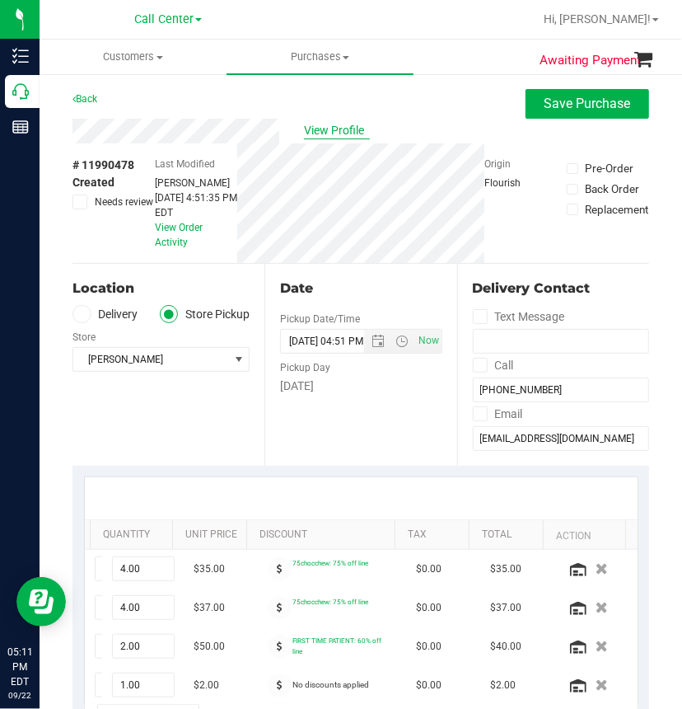
click at [321, 132] on span "View Profile" at bounding box center [337, 130] width 66 height 17
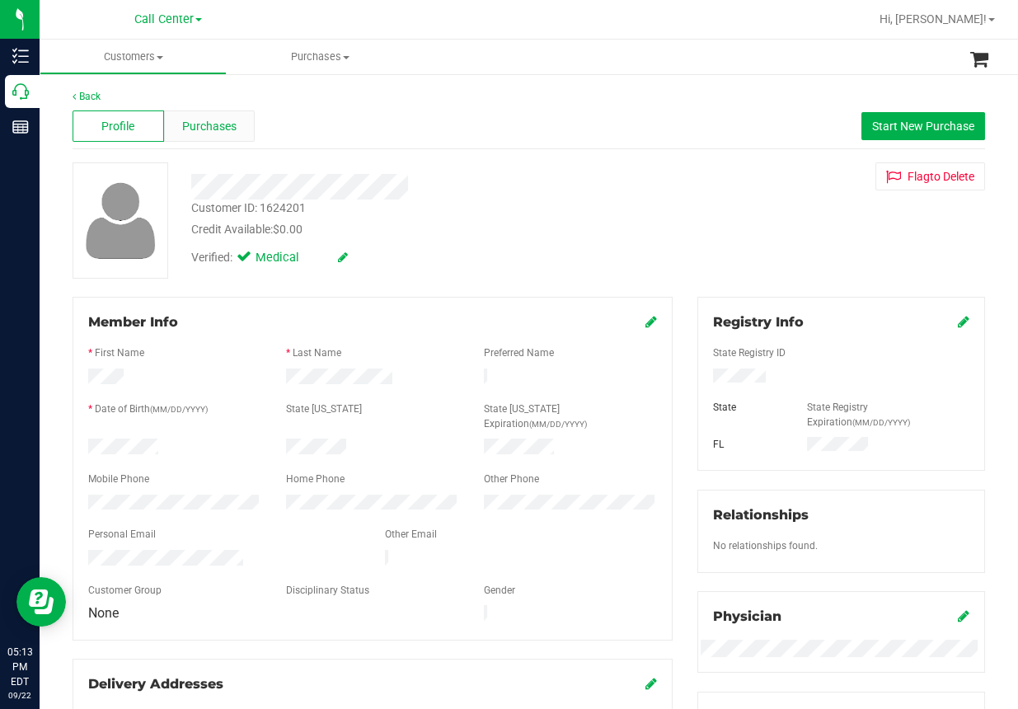
click at [233, 124] on span "Purchases" at bounding box center [209, 126] width 54 height 17
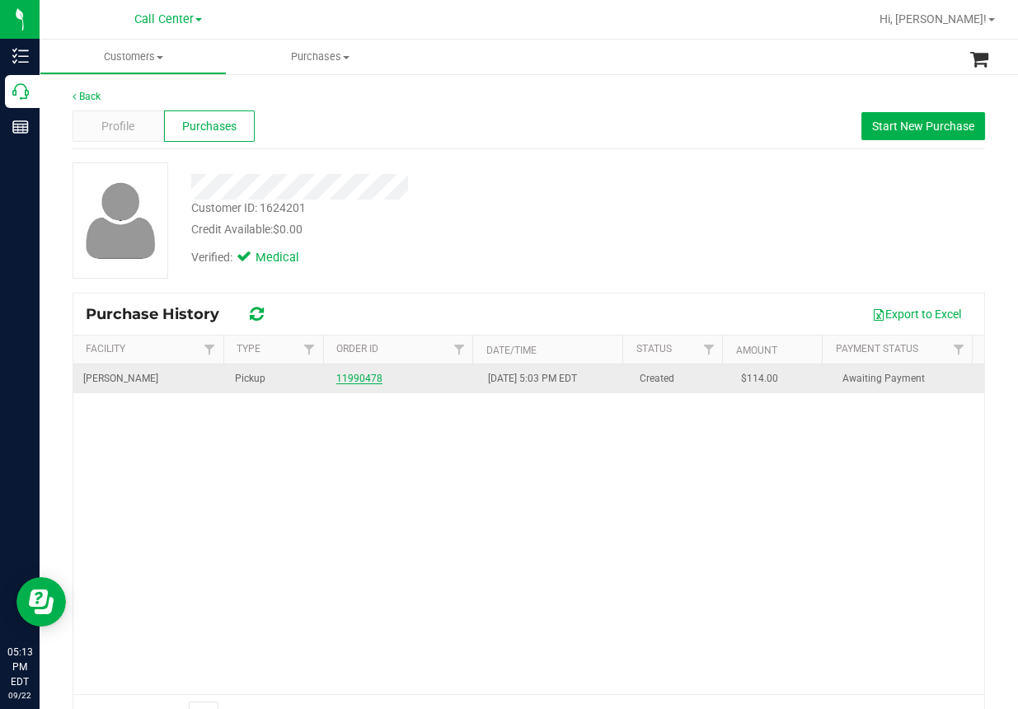
click at [357, 382] on link "11990478" at bounding box center [359, 379] width 46 height 12
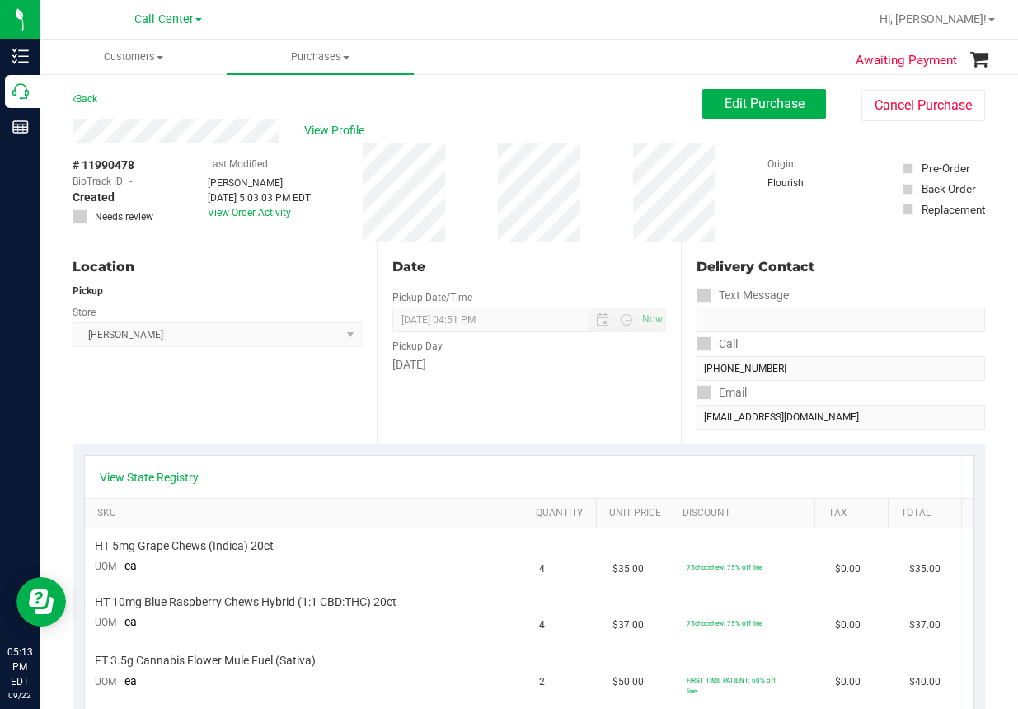
click at [130, 342] on span "Brandon WC Select Store Bonita Springs WC Boynton Beach WC Bradenton WC Brandon…" at bounding box center [217, 334] width 289 height 25
click at [752, 105] on span "Edit Purchase" at bounding box center [764, 104] width 80 height 16
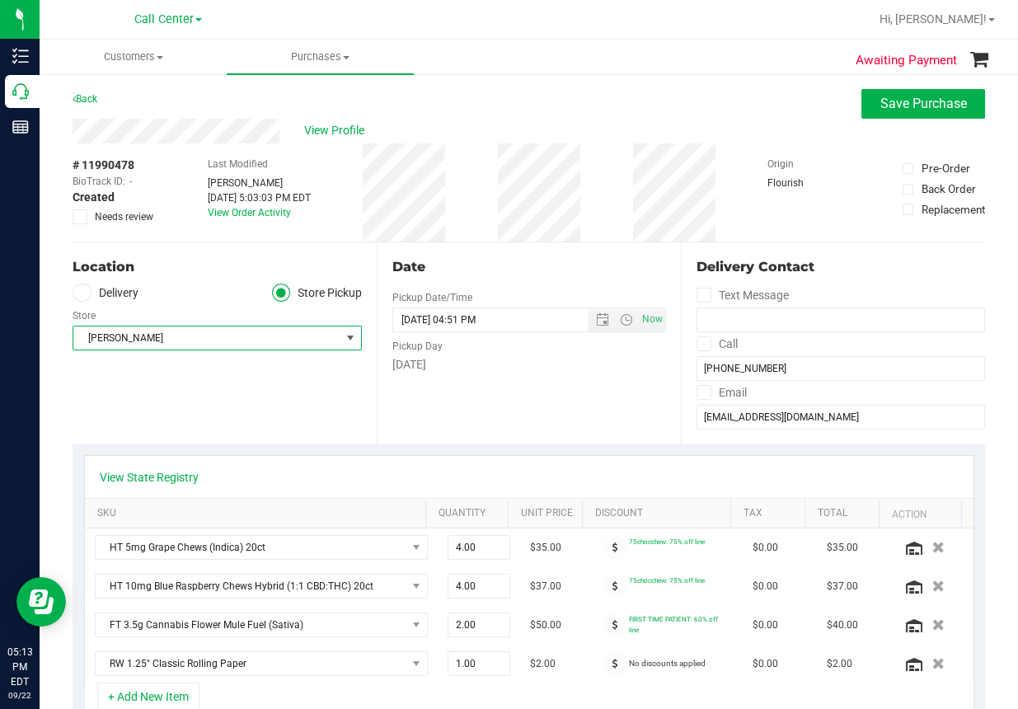
click at [151, 339] on span "[PERSON_NAME]" at bounding box center [206, 337] width 267 height 23
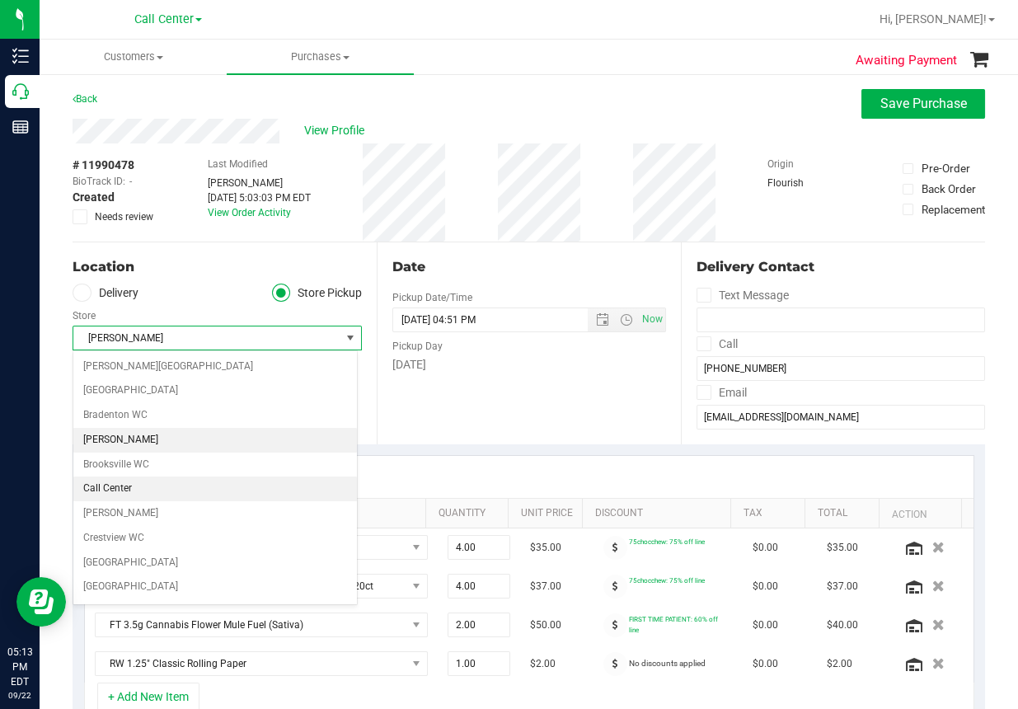
click at [105, 487] on li "Call Center" at bounding box center [215, 488] width 284 height 25
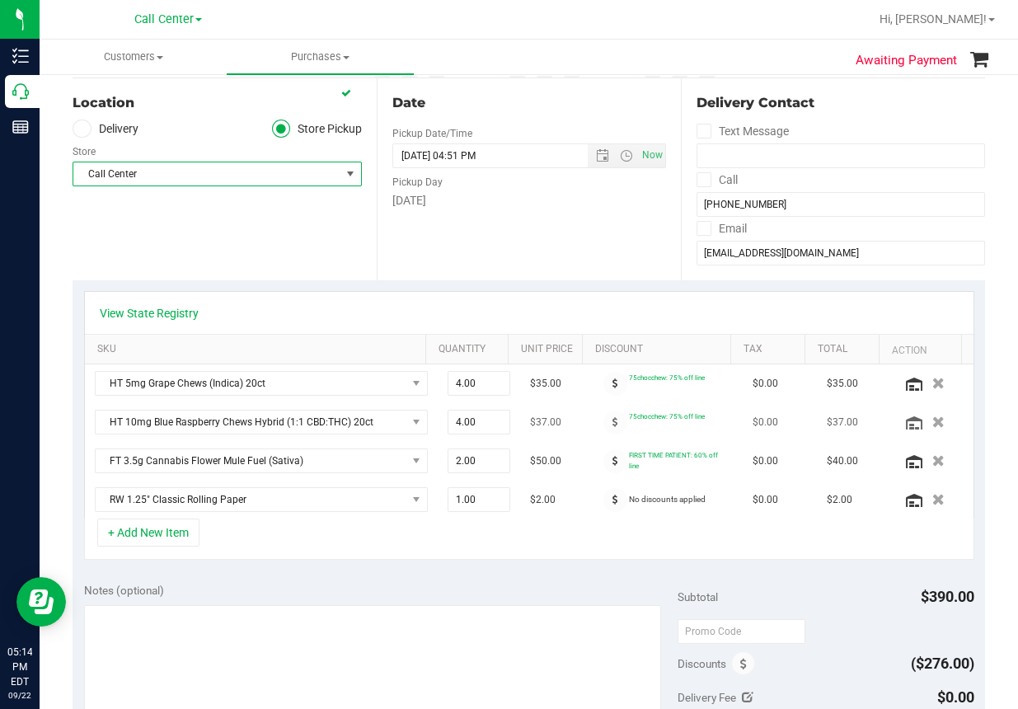
scroll to position [165, 0]
click at [931, 382] on icon "button" at bounding box center [938, 383] width 14 height 12
click at [931, 419] on icon "button" at bounding box center [938, 421] width 14 height 12
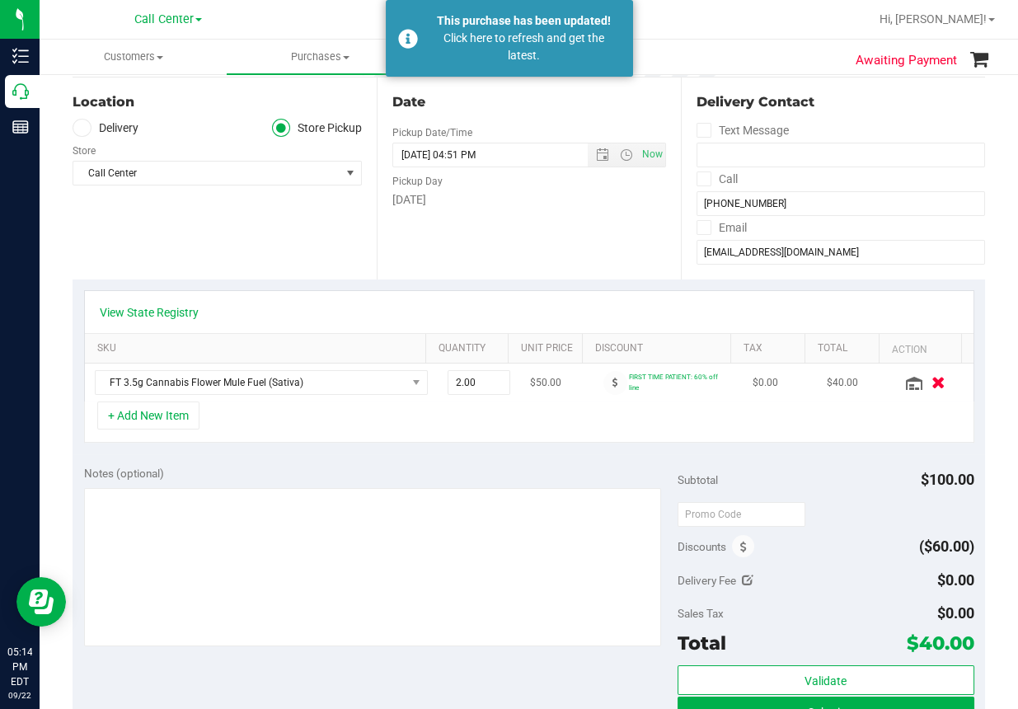
click at [931, 381] on icon "button" at bounding box center [938, 383] width 14 height 12
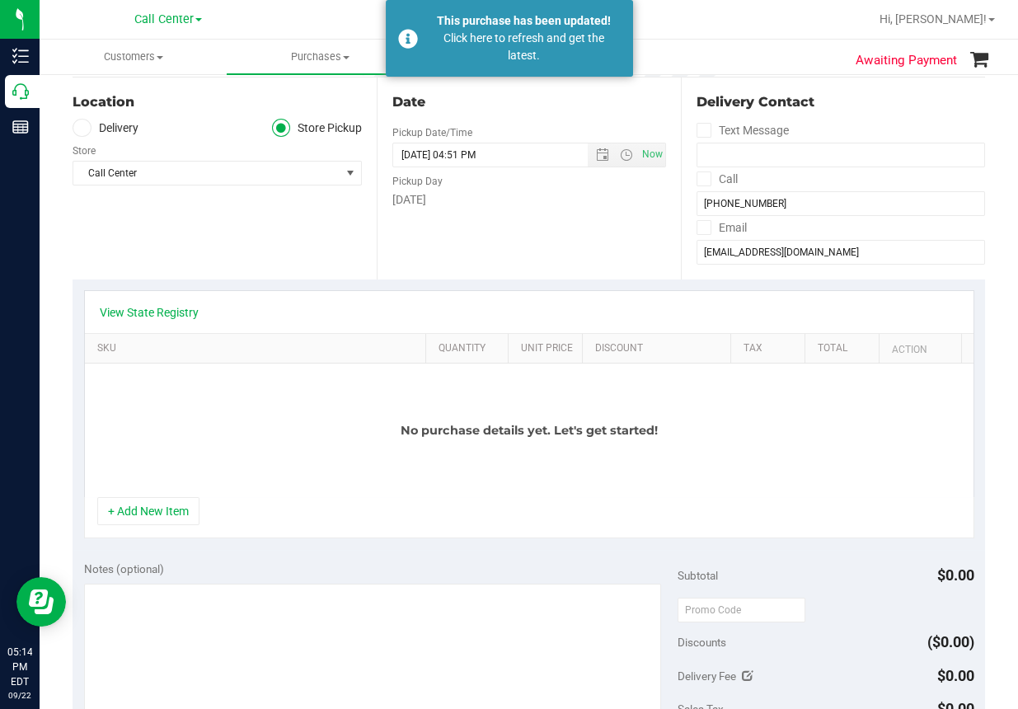
scroll to position [0, 0]
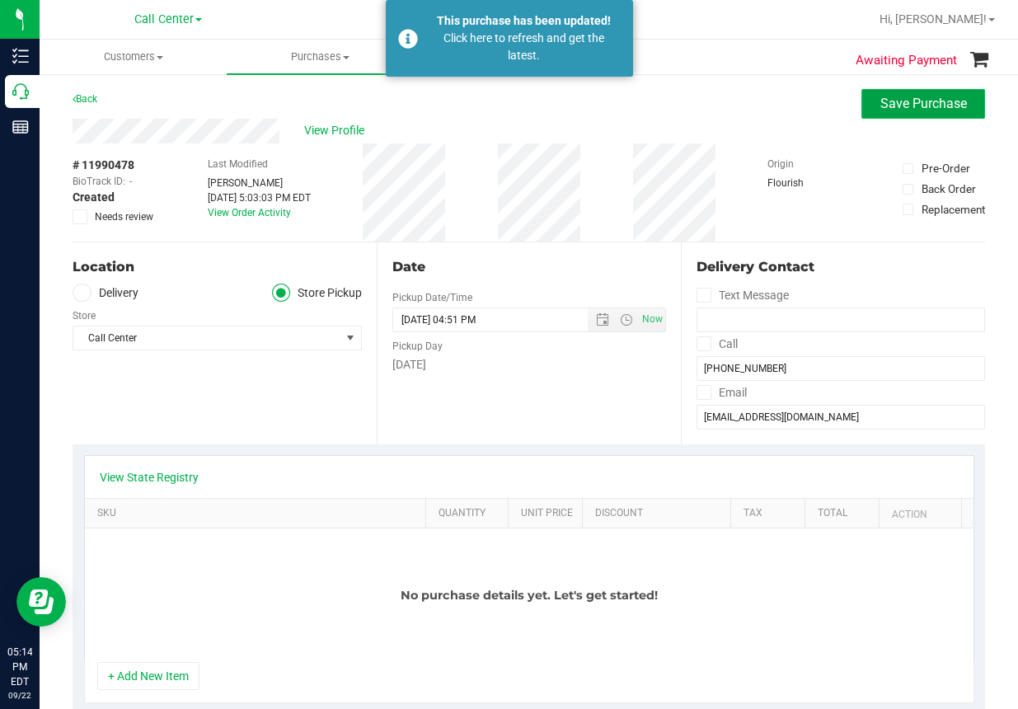
click at [895, 111] on button "Save Purchase" at bounding box center [923, 104] width 124 height 30
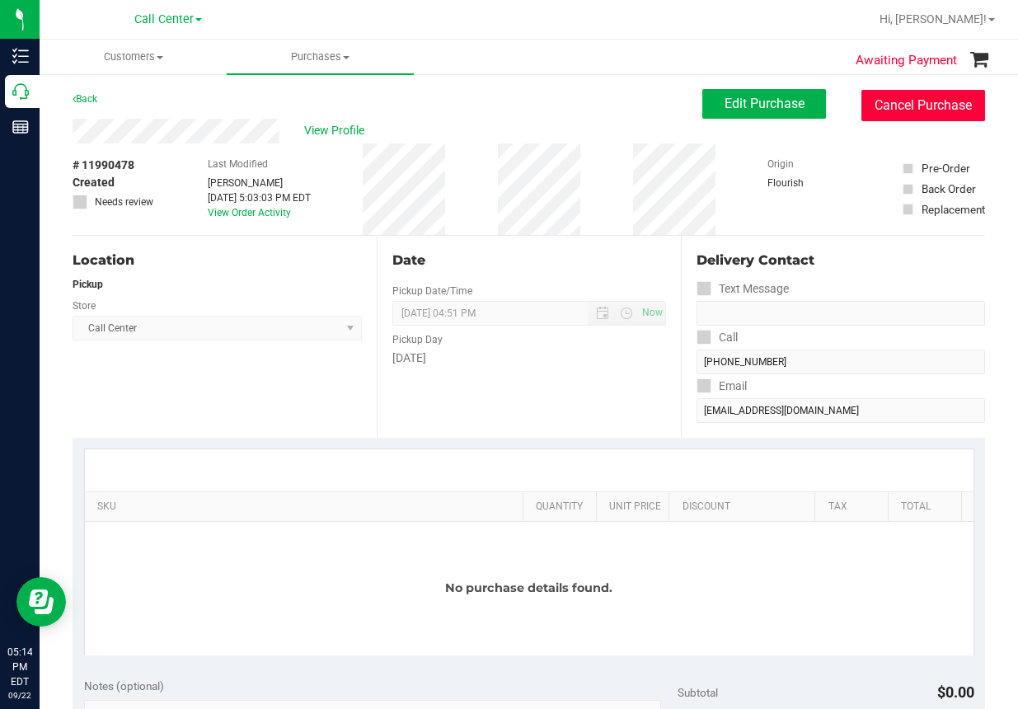
click at [879, 107] on button "Cancel Purchase" at bounding box center [923, 105] width 124 height 31
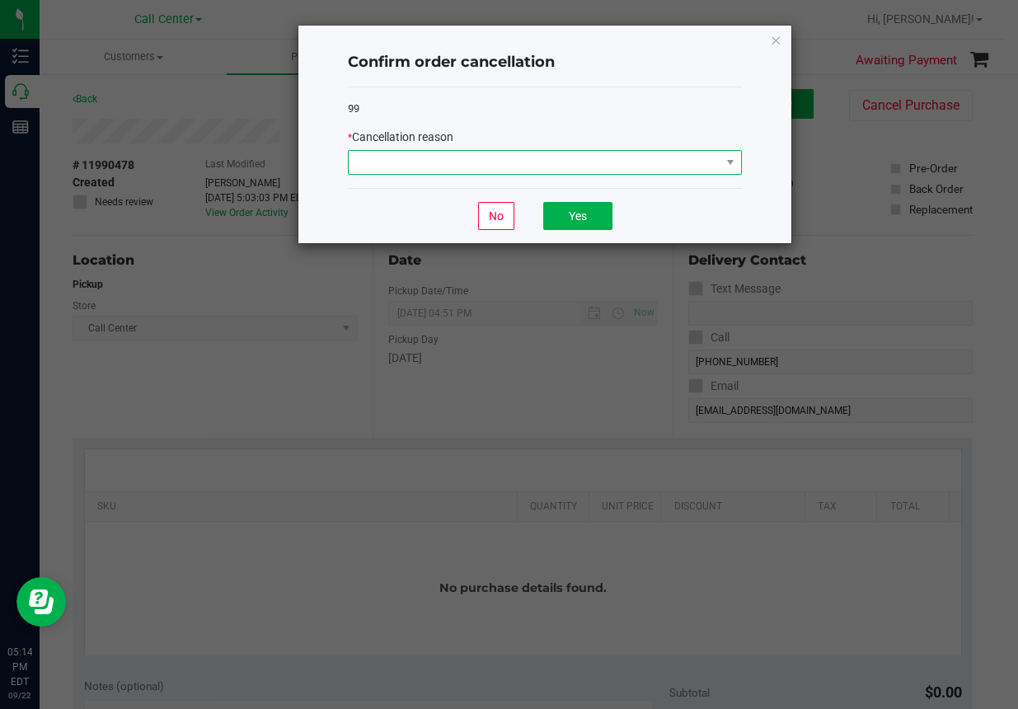
click at [447, 158] on span at bounding box center [535, 162] width 372 height 23
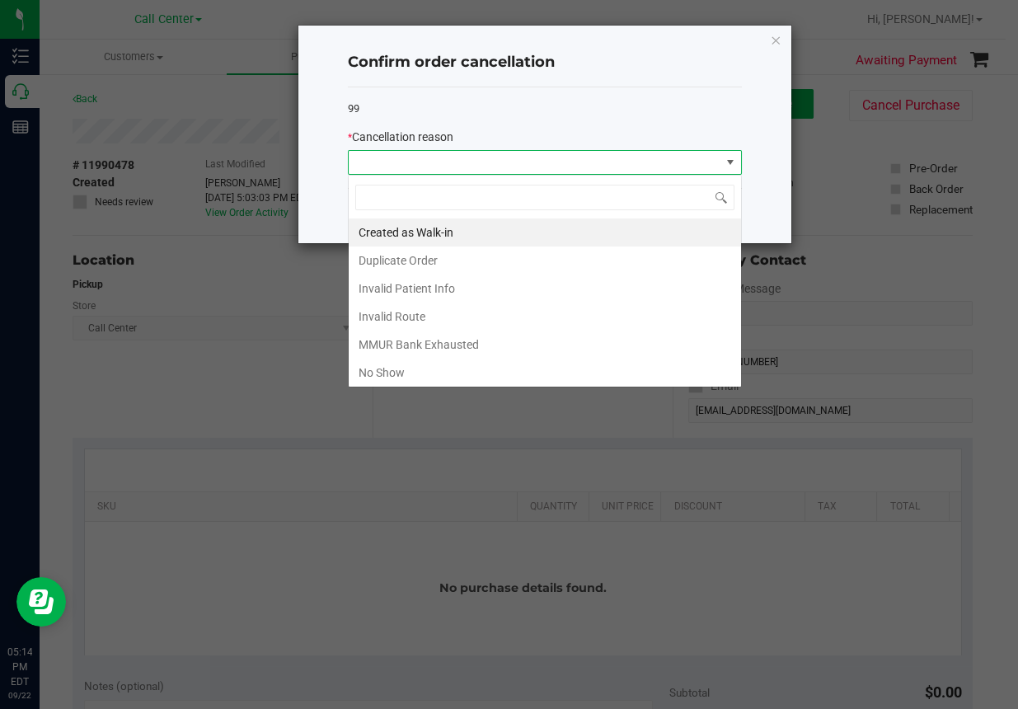
scroll to position [24, 394]
click at [398, 260] on li "Duplicate Order" at bounding box center [545, 260] width 392 height 28
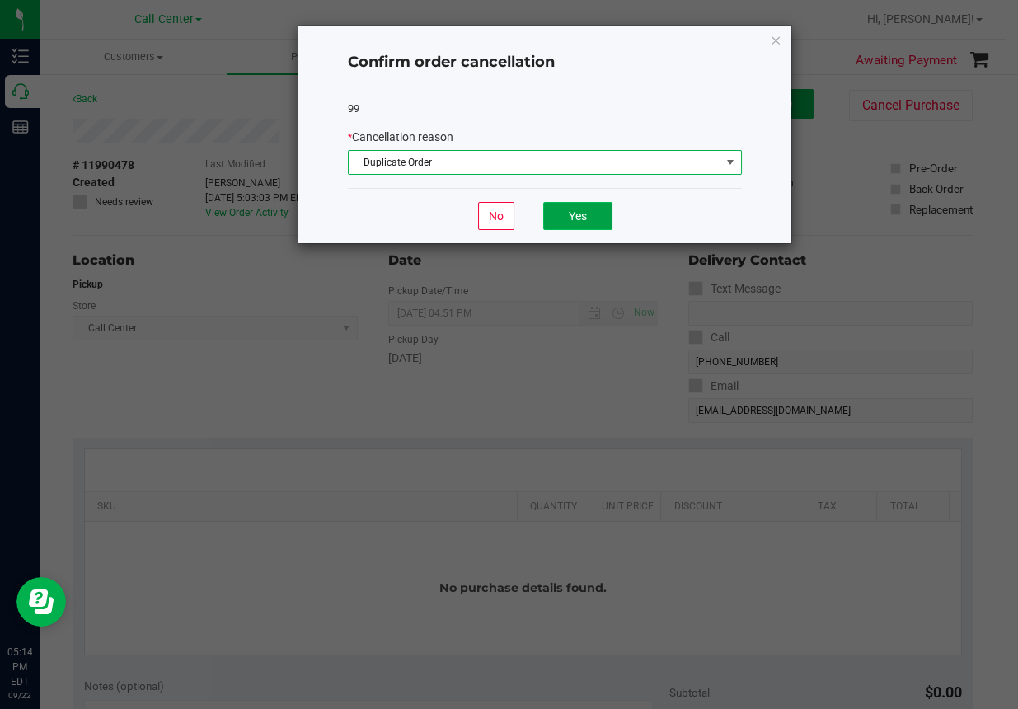
click at [603, 213] on button "Yes" at bounding box center [577, 216] width 69 height 28
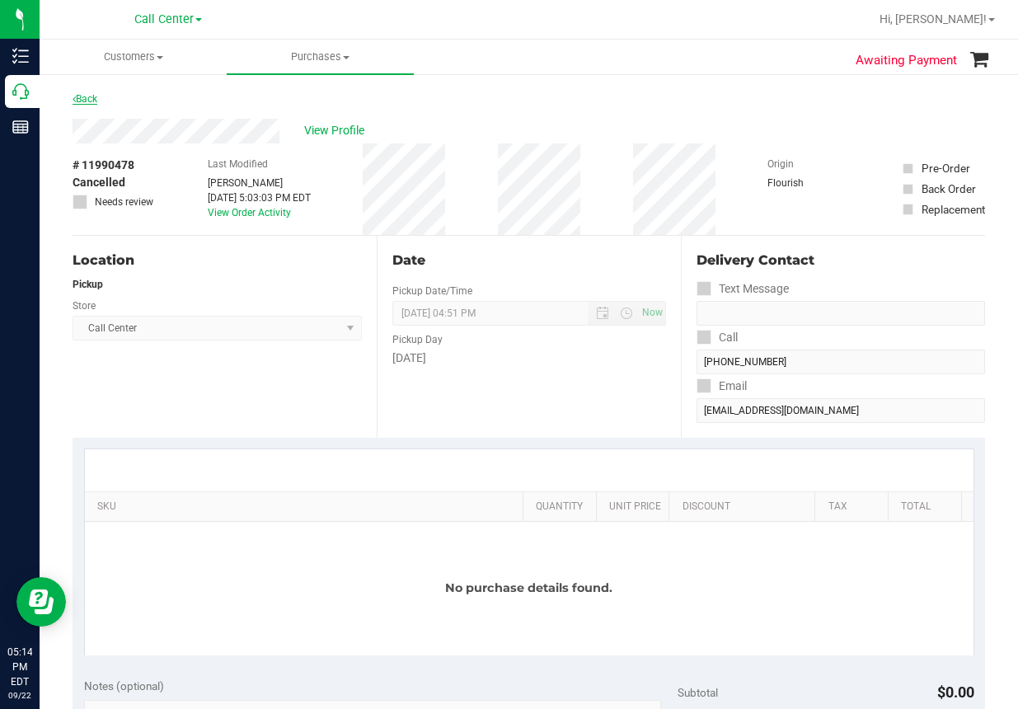
click at [91, 101] on link "Back" at bounding box center [85, 99] width 25 height 12
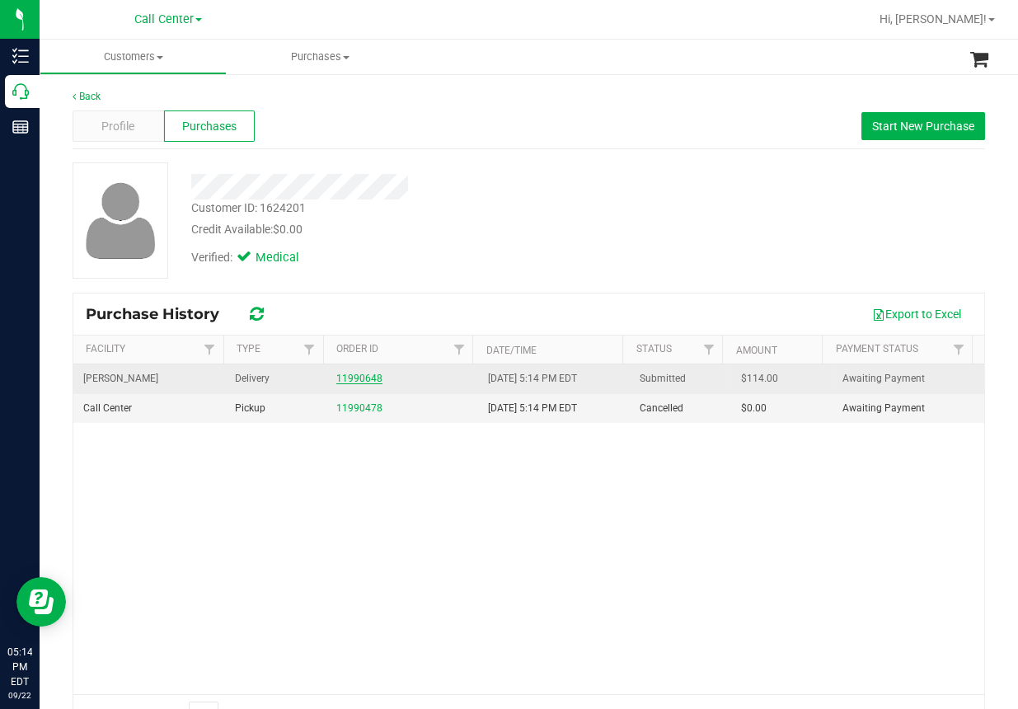
click at [356, 376] on link "11990648" at bounding box center [359, 379] width 46 height 12
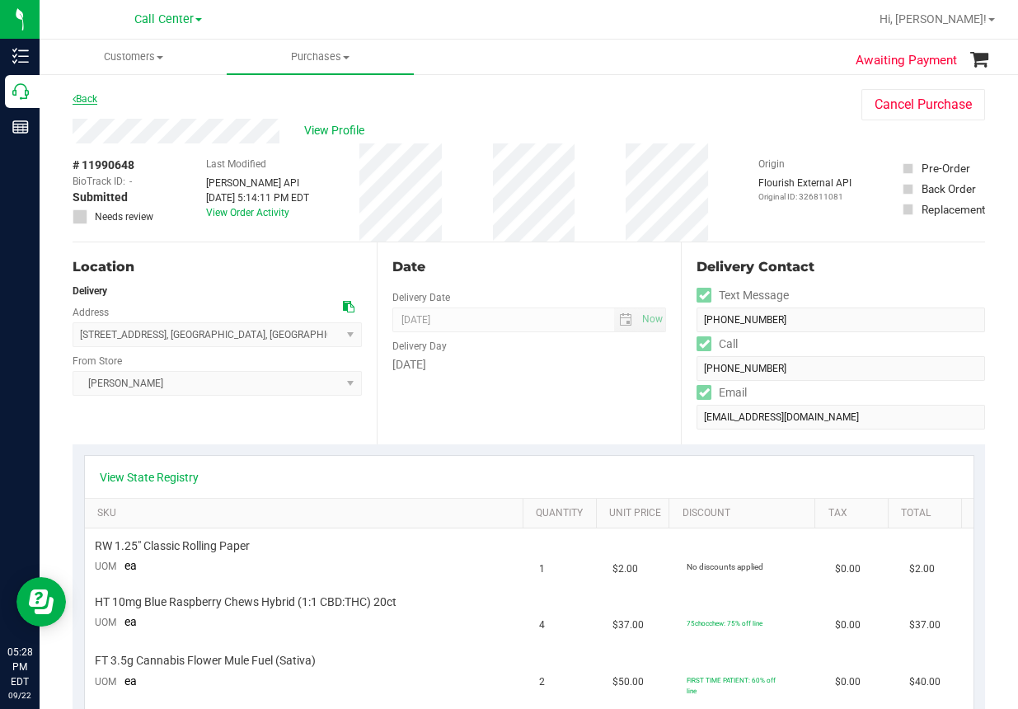
click at [87, 99] on link "Back" at bounding box center [85, 99] width 25 height 12
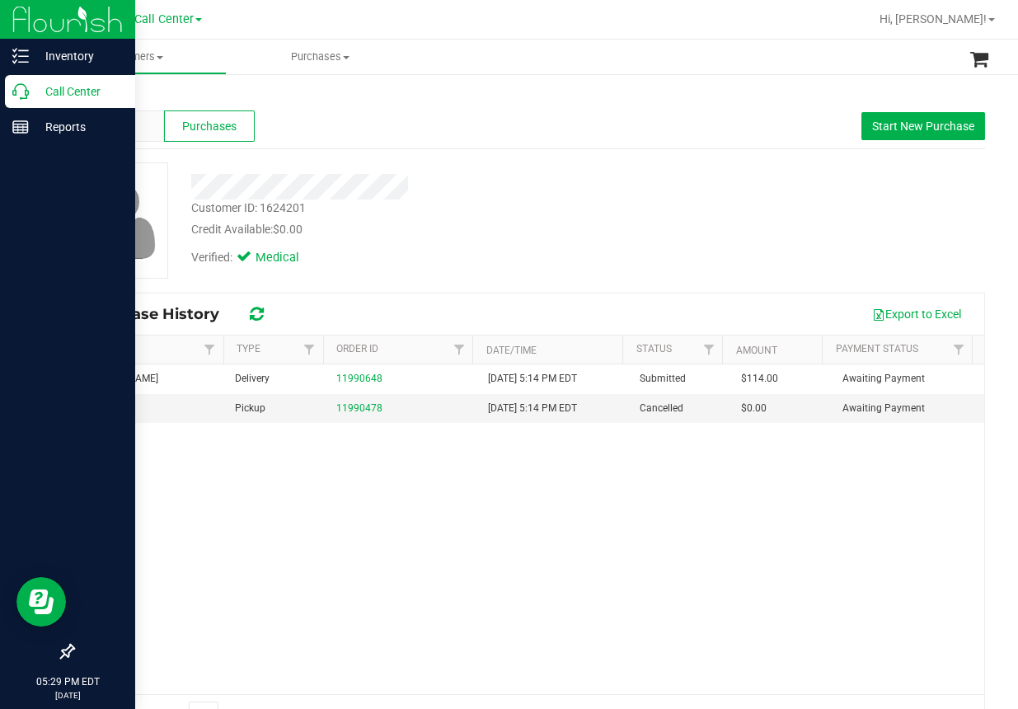
click at [20, 95] on icon at bounding box center [20, 91] width 16 height 16
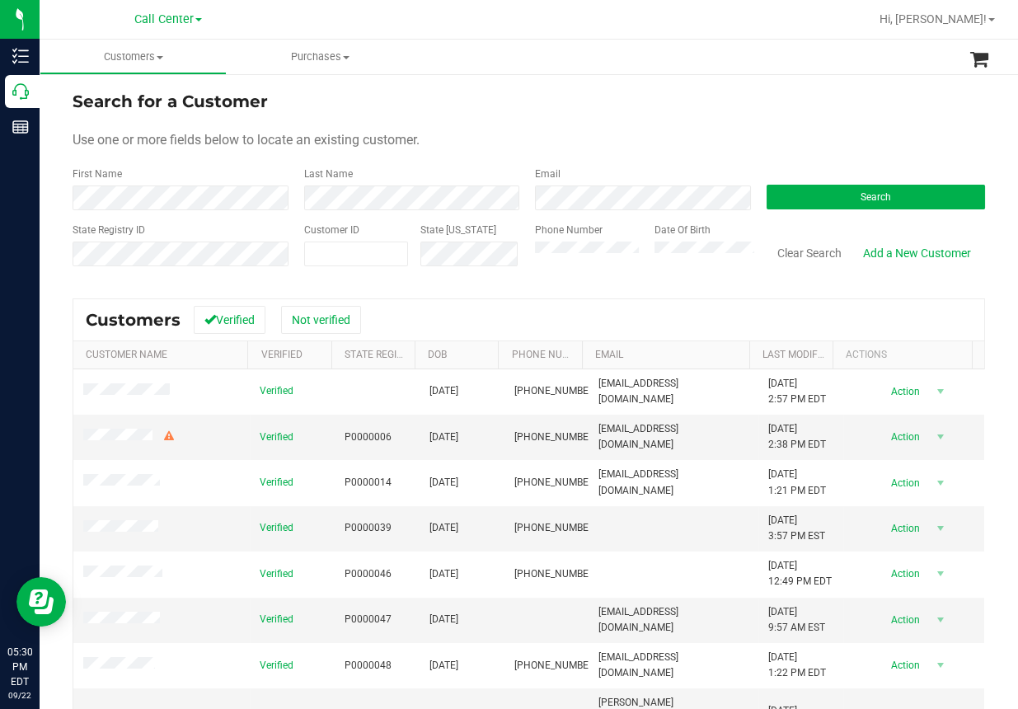
click at [465, 57] on ul "Customers All customers Add a new customer All physicians Purchases All purchas…" at bounding box center [549, 57] width 1018 height 35
click at [394, 175] on div "Last Name" at bounding box center [408, 188] width 232 height 44
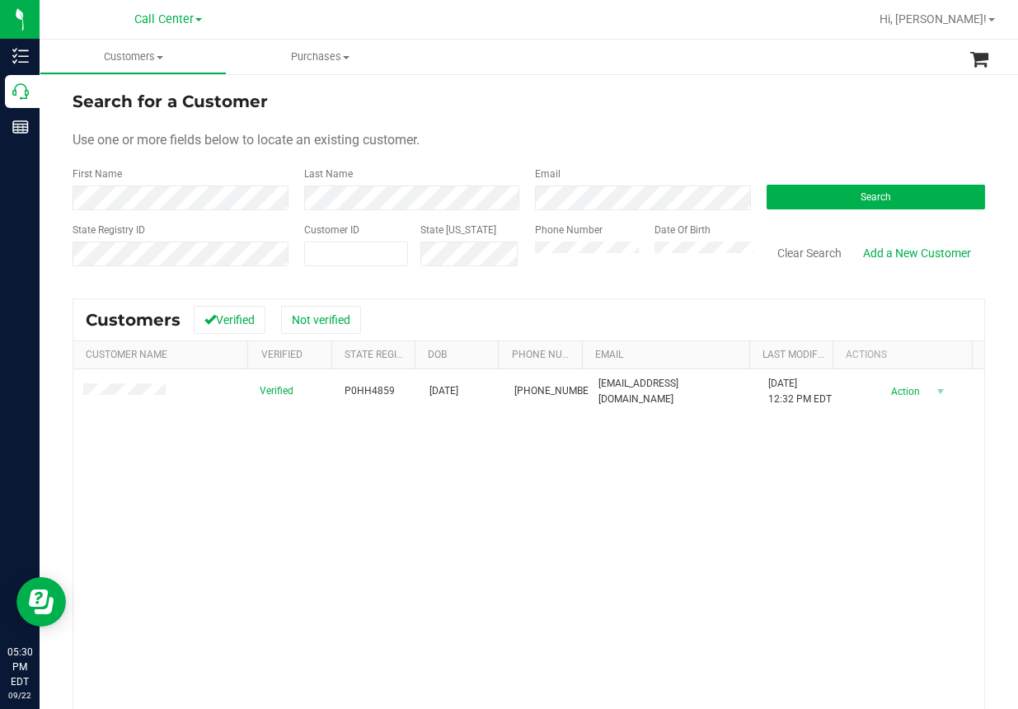
click at [437, 559] on div "Verified P0HH4859 09/27/1966 (904) 874-8832 markgebhardt9@gmail.com 6/25/2024 1…" at bounding box center [528, 592] width 911 height 447
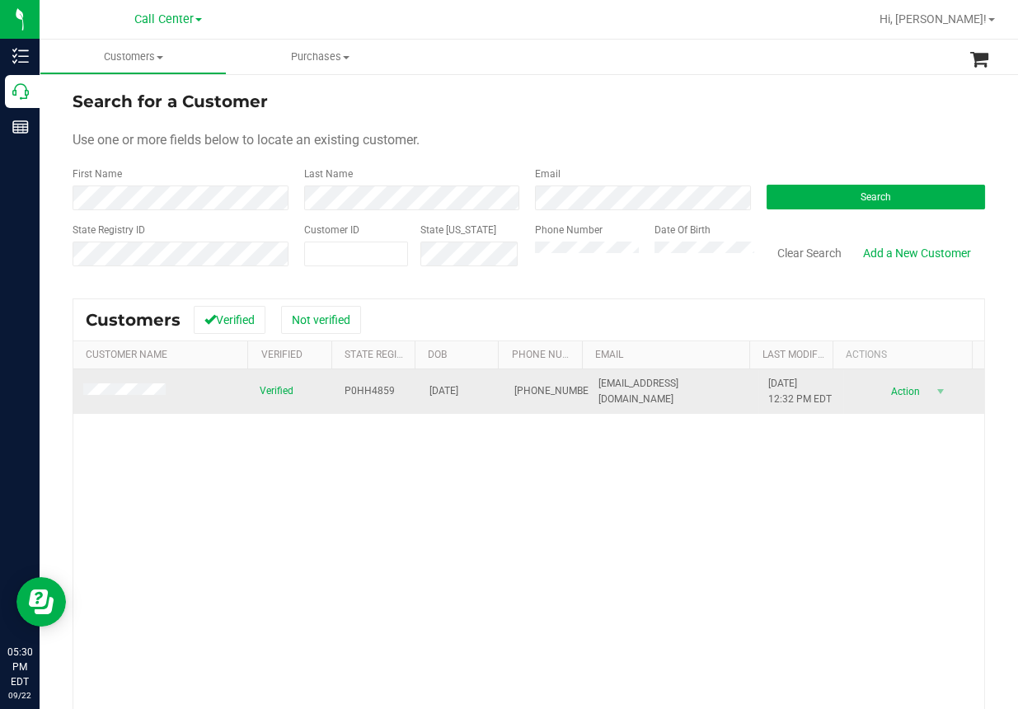
click at [352, 387] on span "P0HH4859" at bounding box center [369, 391] width 50 height 16
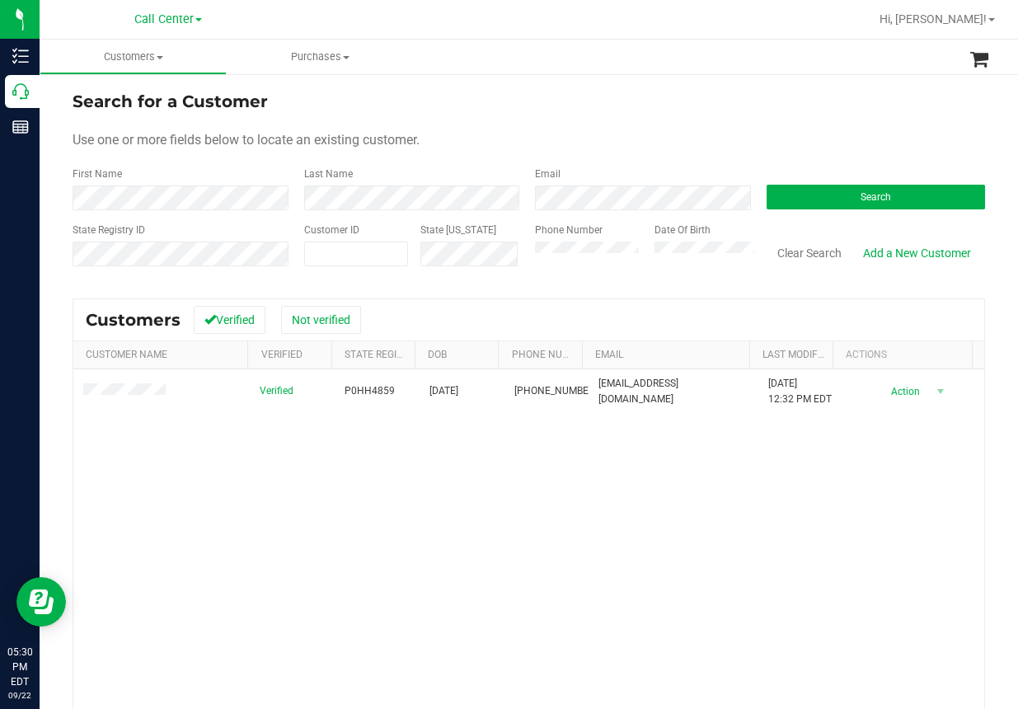
click at [480, 564] on div "Verified P0HH4859 09/27/1966 (904) 874-8832 markgebhardt9@gmail.com 6/25/2024 1…" at bounding box center [528, 592] width 911 height 447
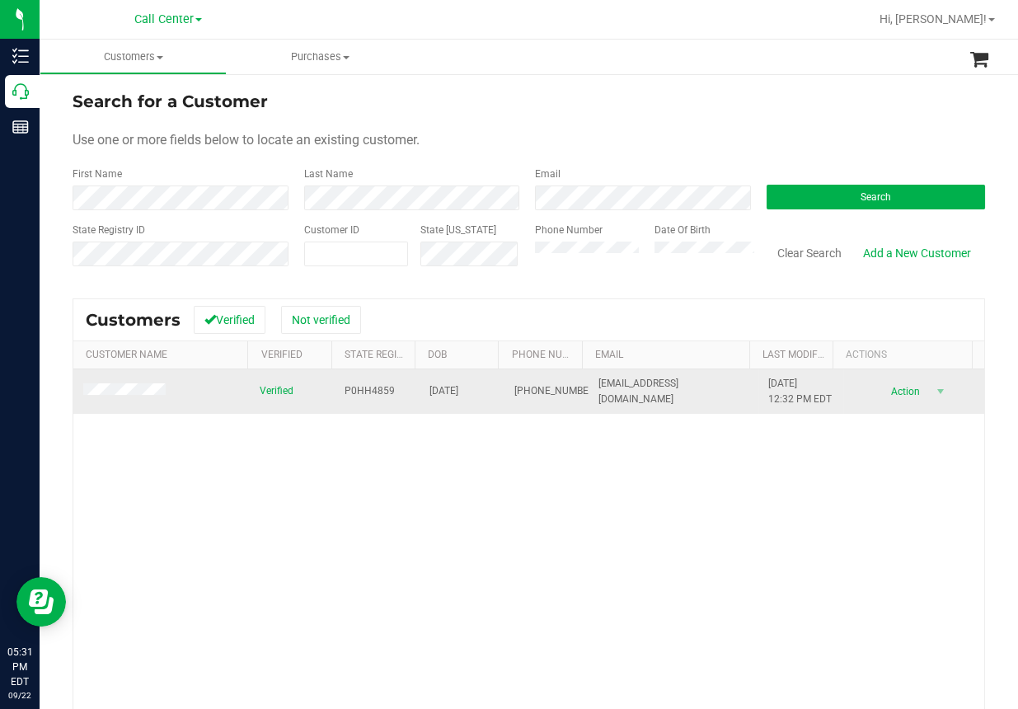
click at [440, 390] on span "09/27/1966" at bounding box center [443, 391] width 29 height 16
copy span "09/27/1966"
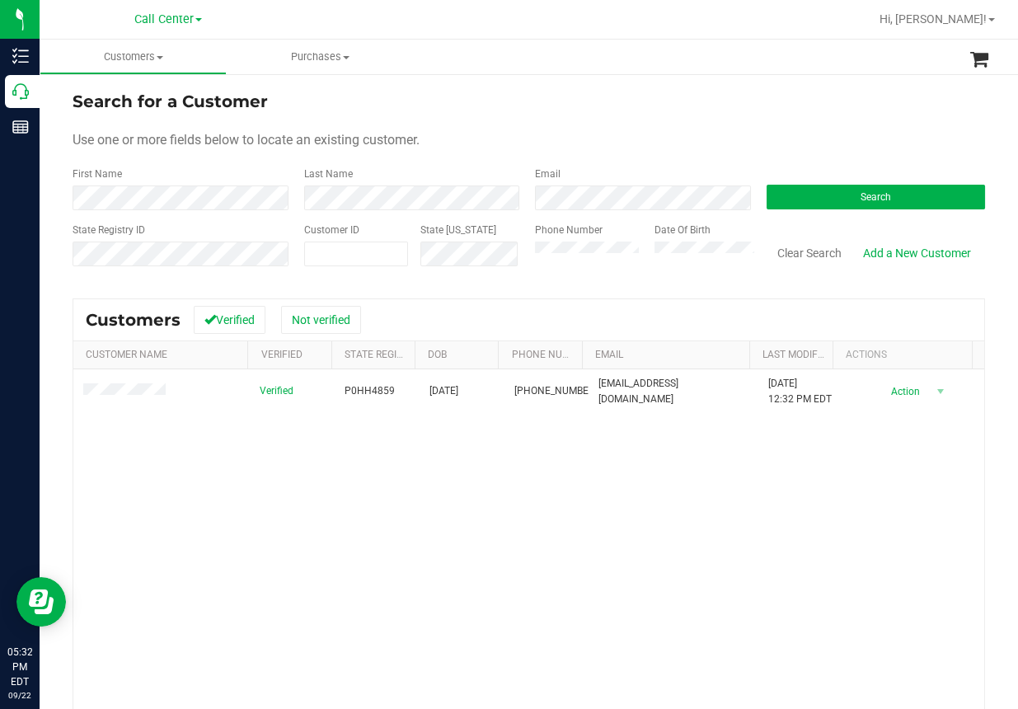
click at [429, 537] on div "Verified P0HH4859 09/27/1966 (904) 874-8832 markgebhardt9@gmail.com 6/25/2024 1…" at bounding box center [528, 592] width 911 height 447
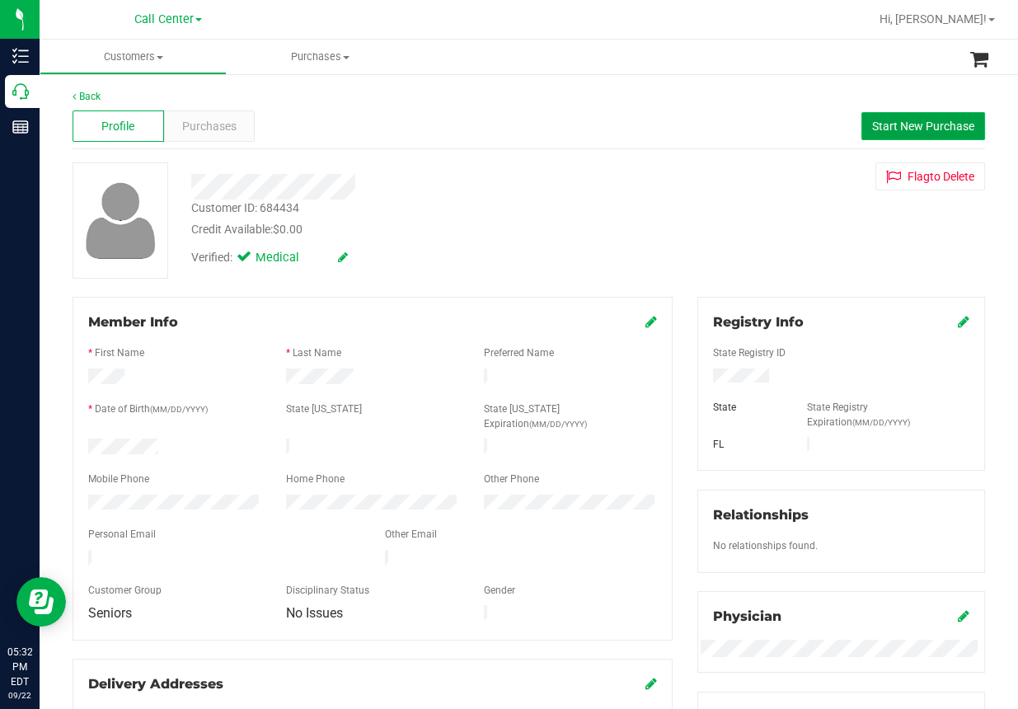
click at [879, 124] on span "Start New Purchase" at bounding box center [923, 126] width 102 height 13
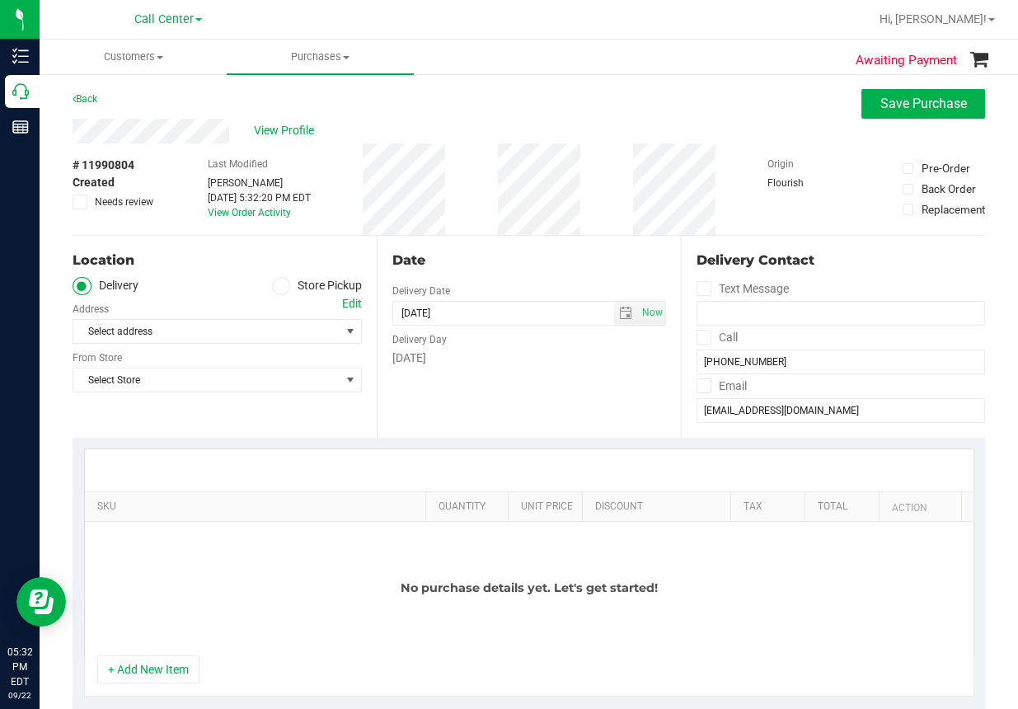
click at [278, 286] on icon at bounding box center [281, 286] width 10 height 0
click at [0, 0] on input "Store Pickup" at bounding box center [0, 0] width 0 height 0
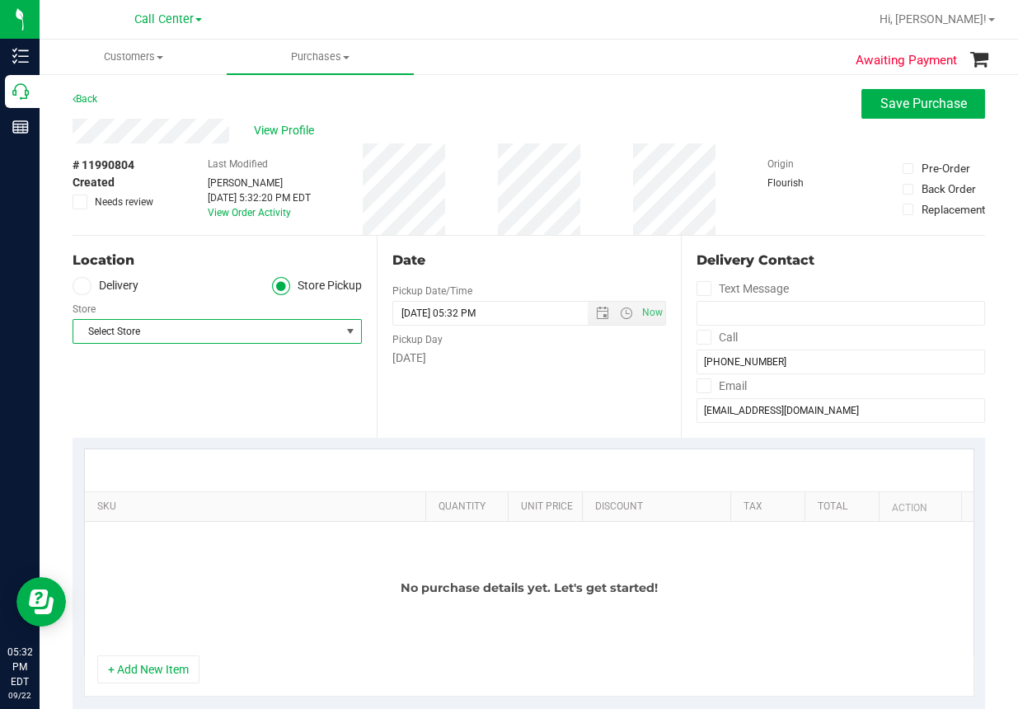
click at [244, 330] on span "Select Store" at bounding box center [206, 331] width 267 height 23
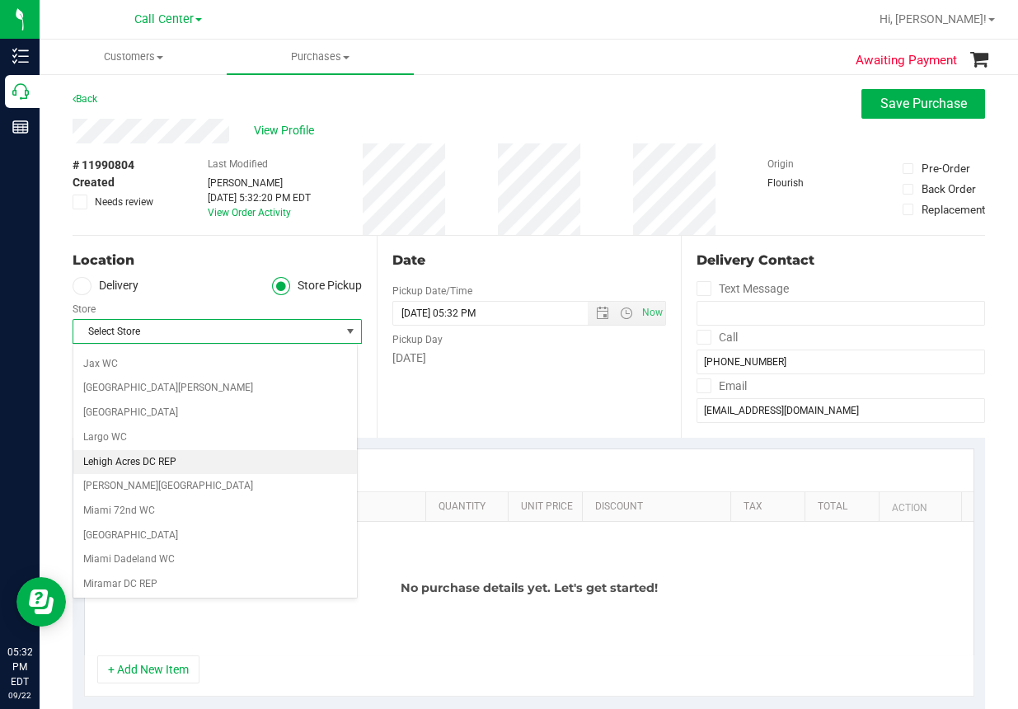
scroll to position [330, 0]
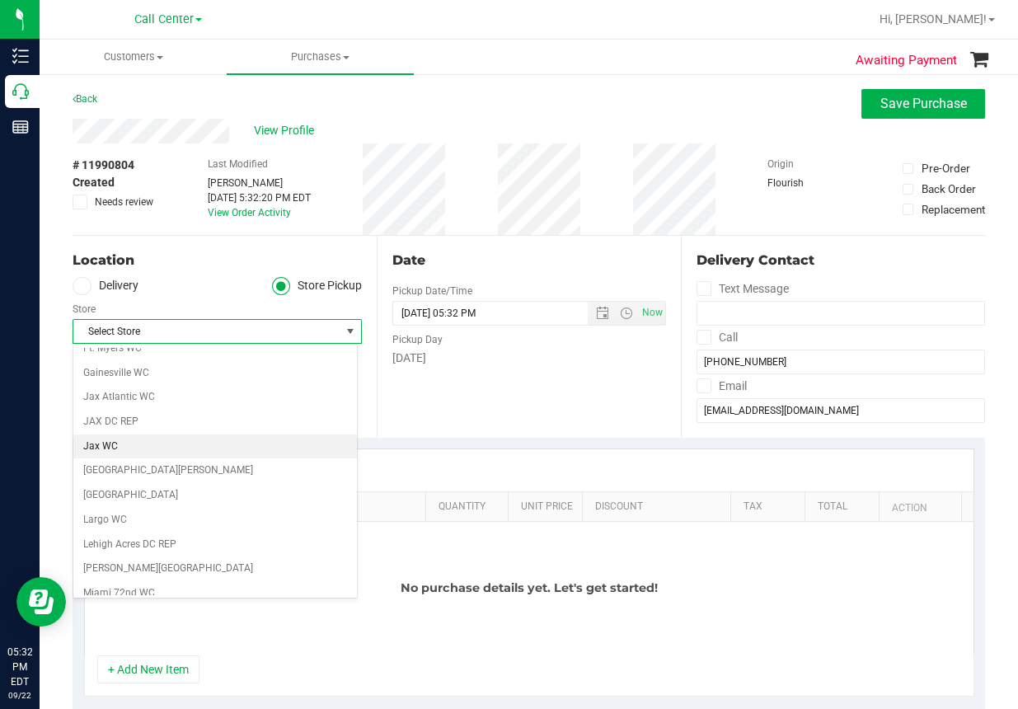
click at [96, 439] on li "Jax WC" at bounding box center [215, 446] width 284 height 25
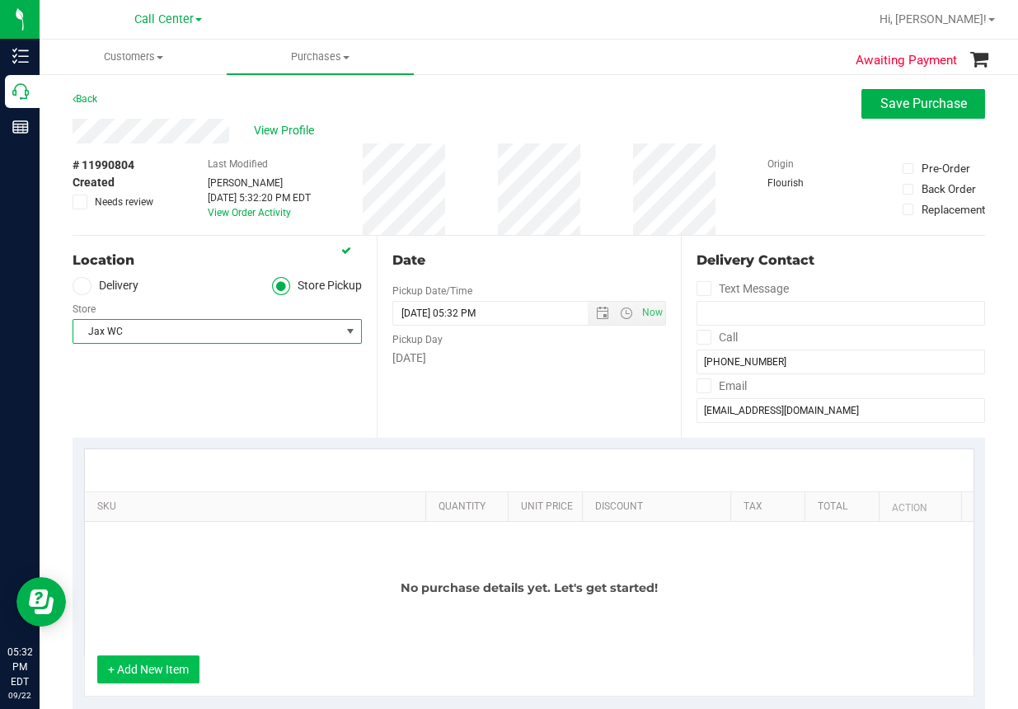
click at [161, 673] on button "+ Add New Item" at bounding box center [148, 669] width 102 height 28
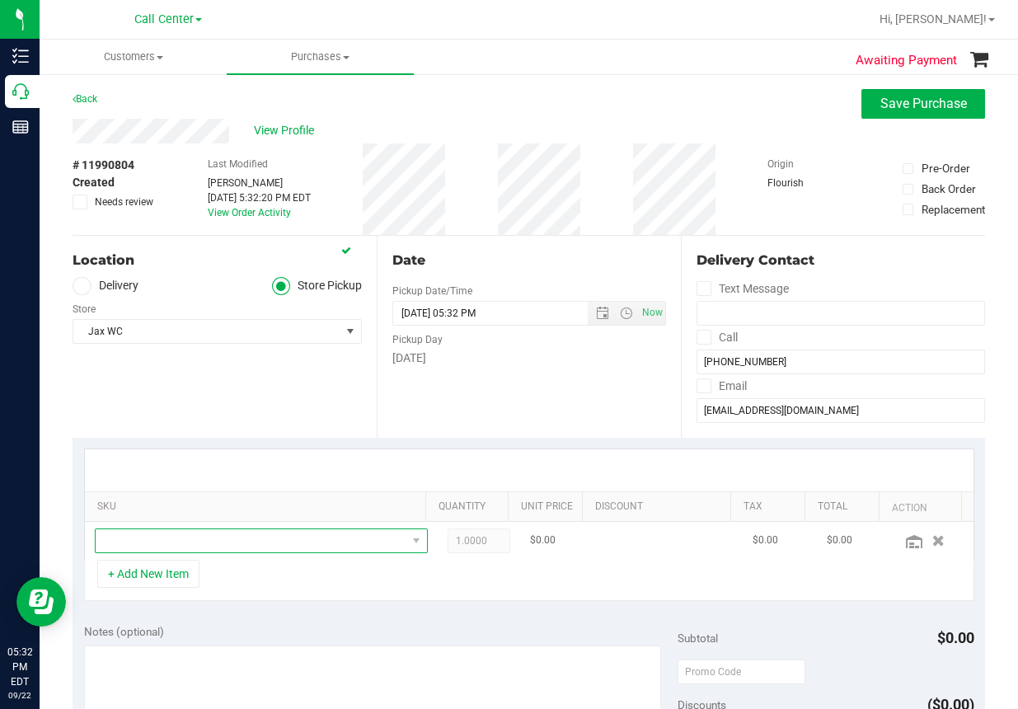
click at [177, 541] on span "NO DATA FOUND" at bounding box center [251, 540] width 311 height 23
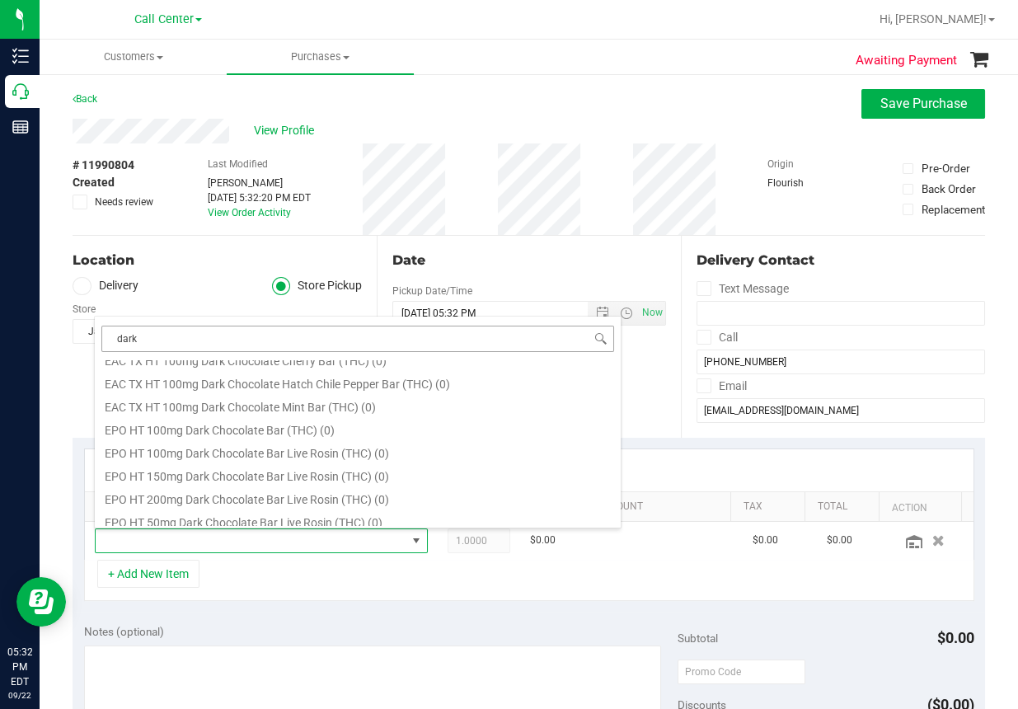
scroll to position [0, 0]
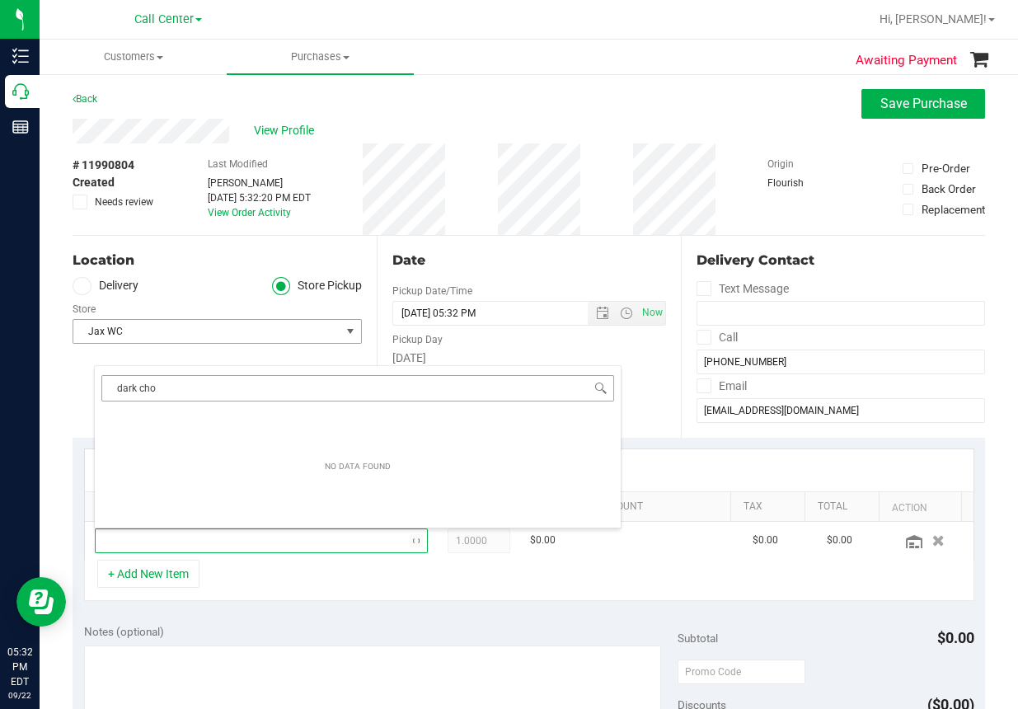
type input "dark choc"
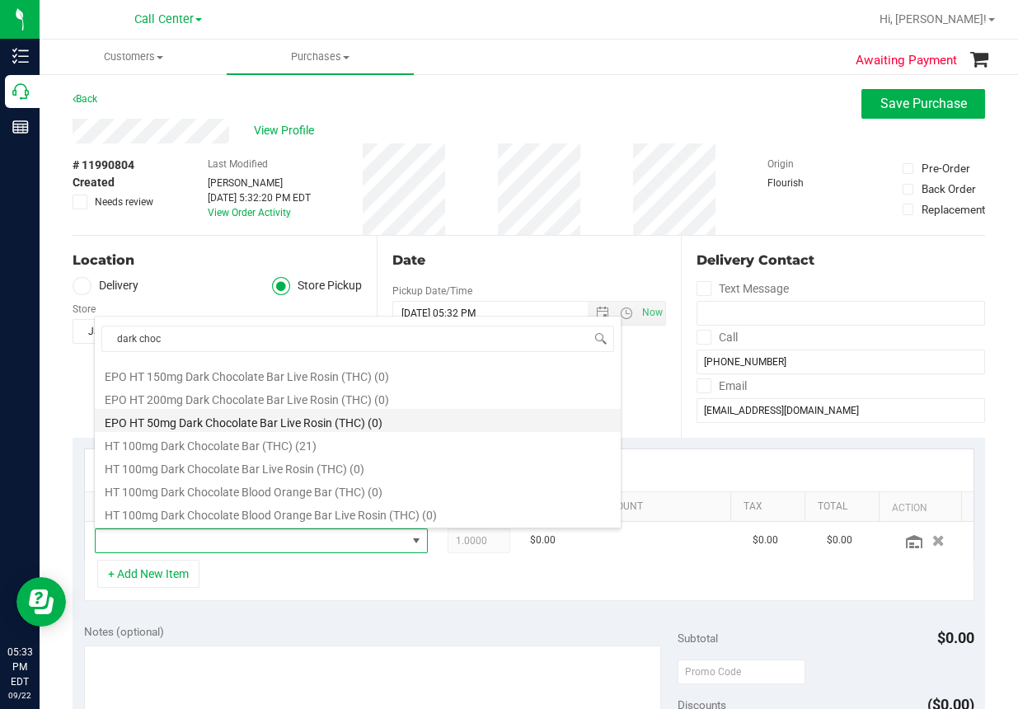
scroll to position [165, 0]
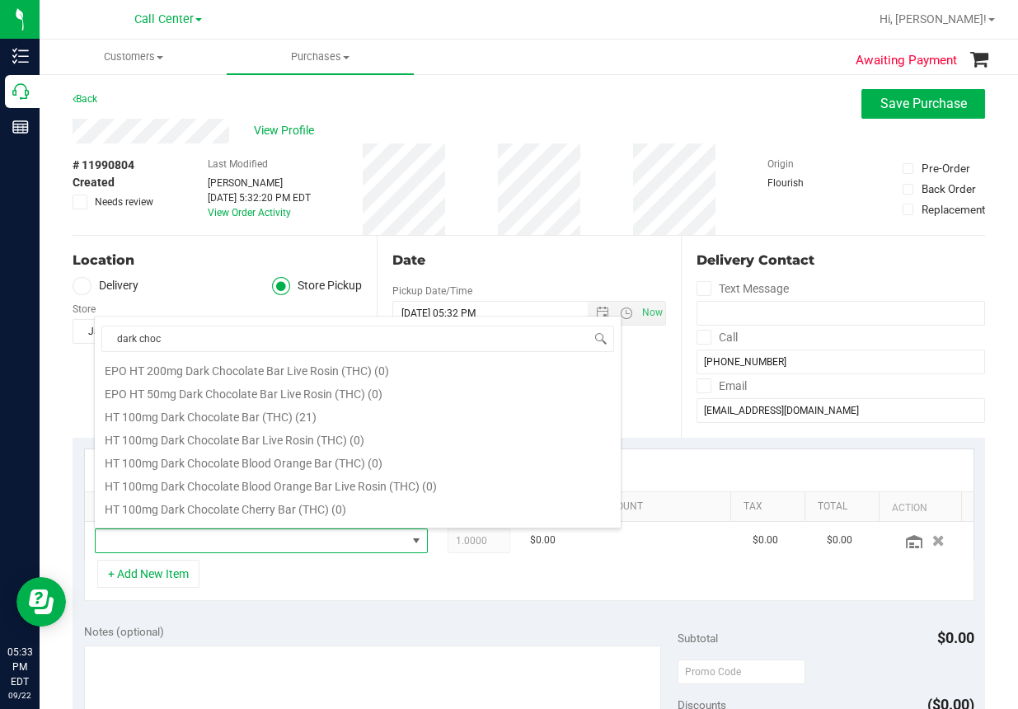
click at [165, 415] on li "HT 100mg Dark Chocolate Bar (THC) (21)" at bounding box center [358, 414] width 526 height 23
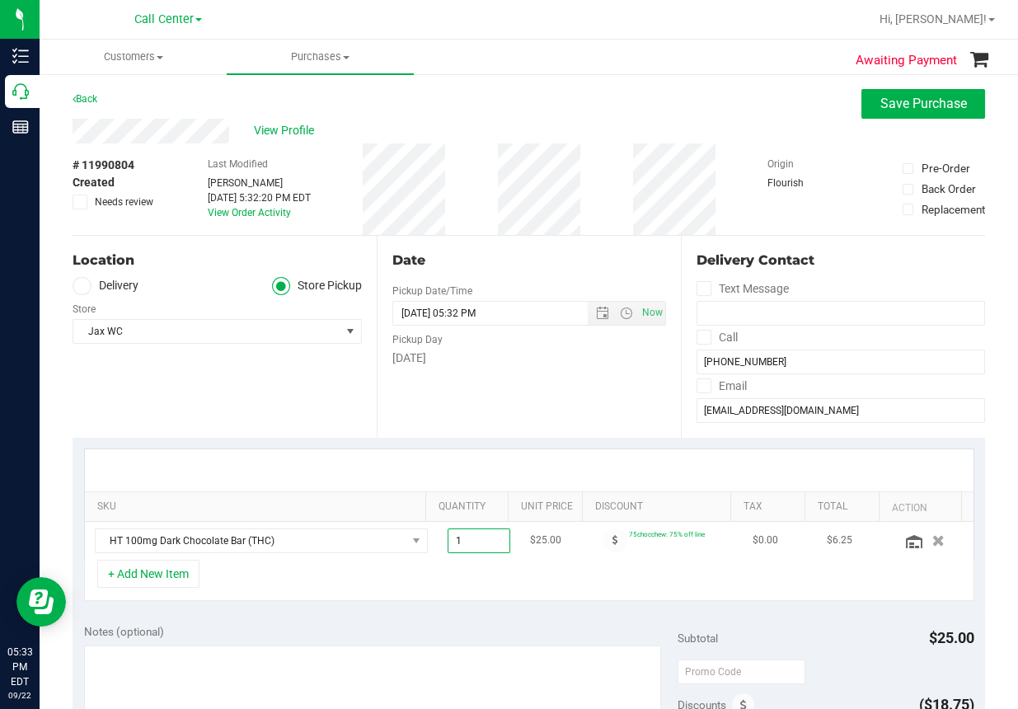
drag, startPoint x: 466, startPoint y: 540, endPoint x: 419, endPoint y: 540, distance: 47.0
click at [438, 540] on td "1.00 1" at bounding box center [479, 541] width 82 height 38
type input "5"
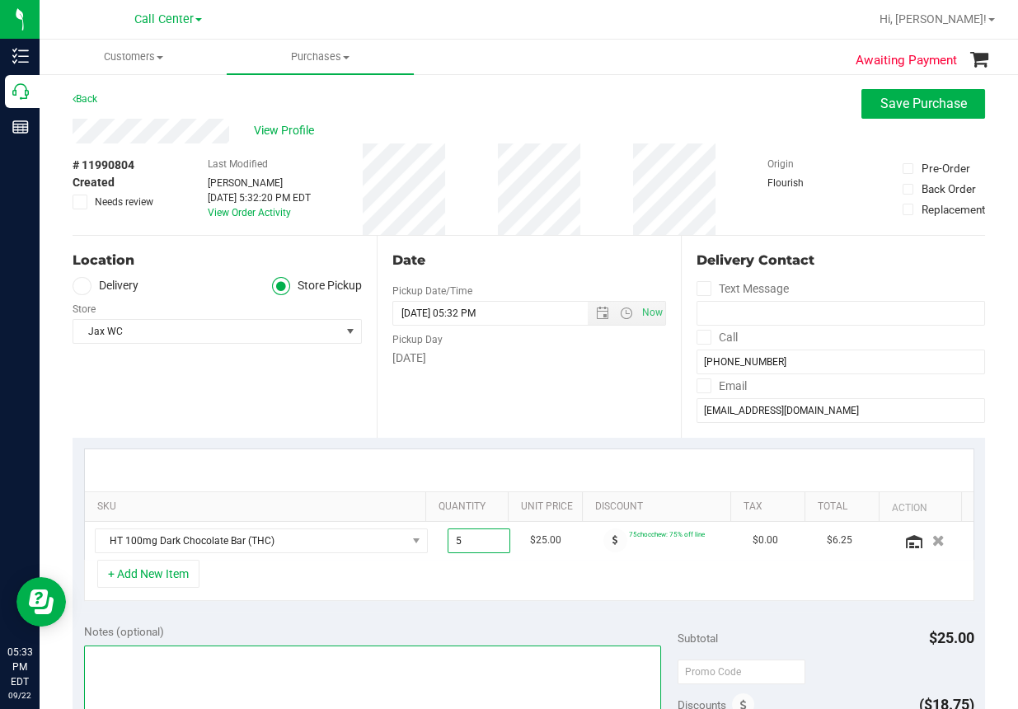
type input "5.00"
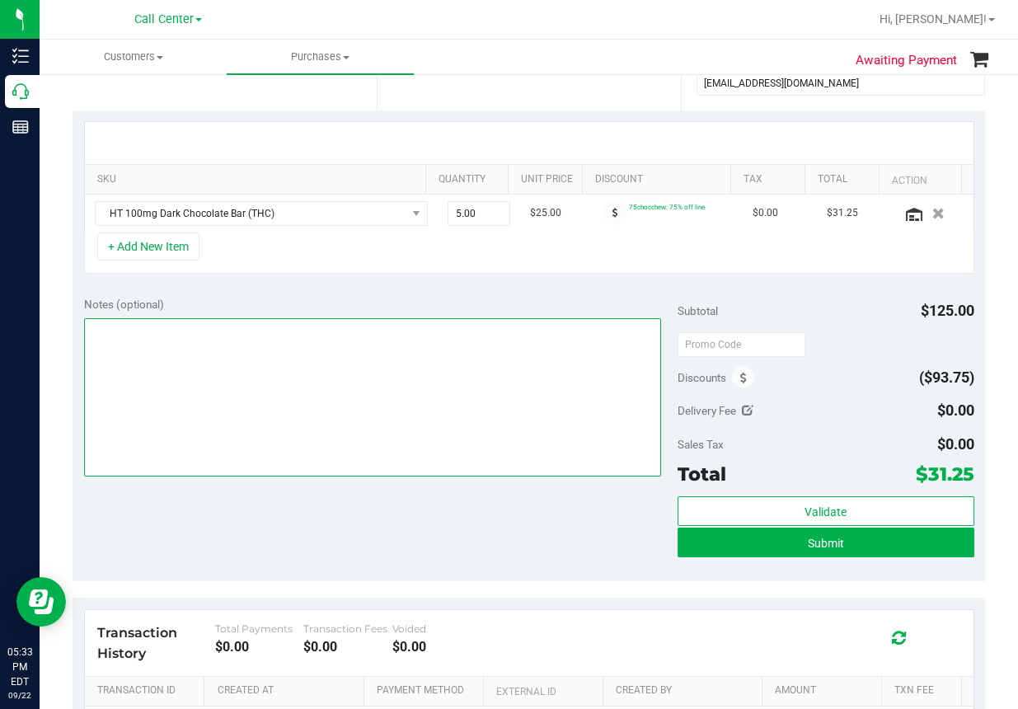
scroll to position [330, 0]
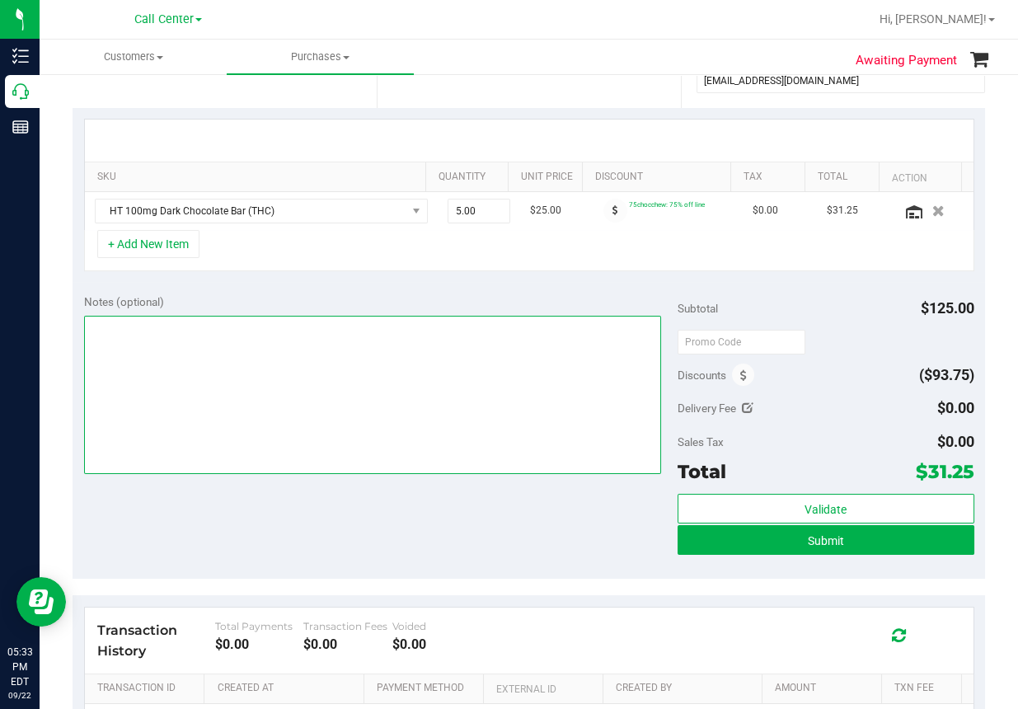
click at [159, 353] on textarea at bounding box center [372, 395] width 577 height 158
type textarea "p"
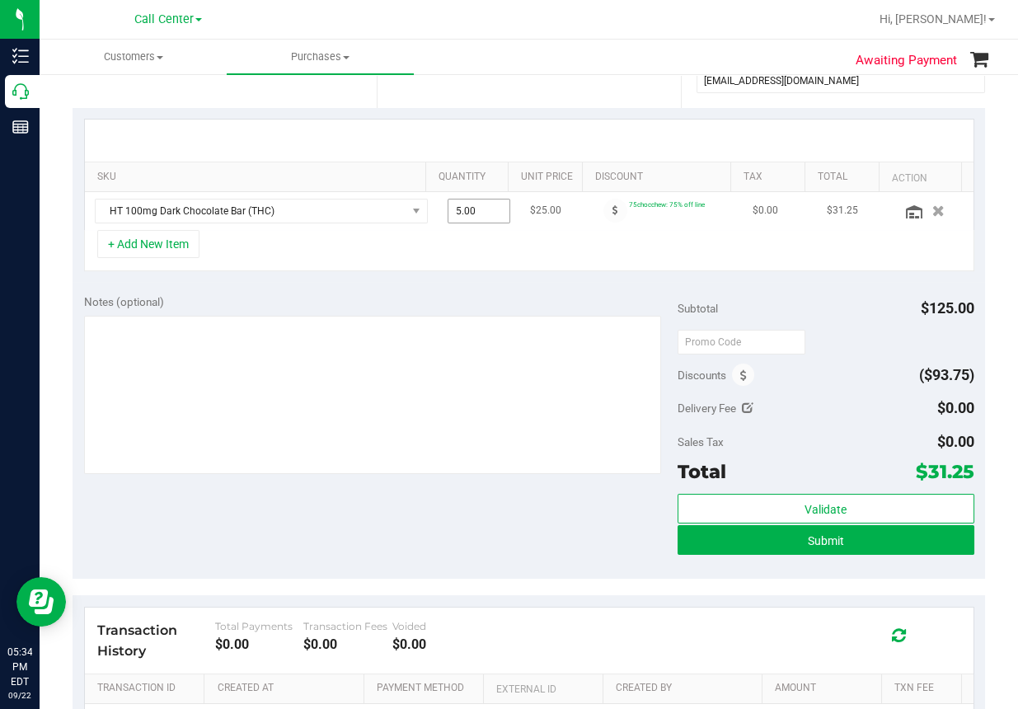
click at [471, 205] on span "5.00 5" at bounding box center [479, 211] width 63 height 25
type input "6"
type input "6.00"
click at [537, 255] on div "+ Add New Item" at bounding box center [529, 250] width 890 height 41
click at [358, 253] on div "+ Add New Item" at bounding box center [529, 250] width 890 height 41
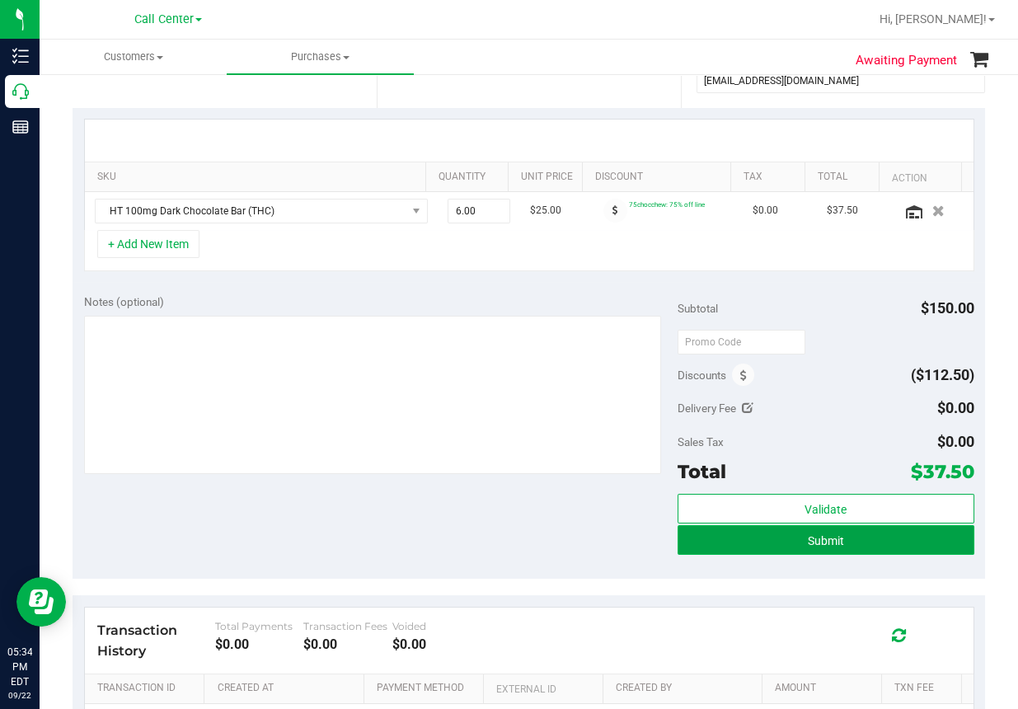
click at [776, 538] on button "Submit" at bounding box center [825, 540] width 297 height 30
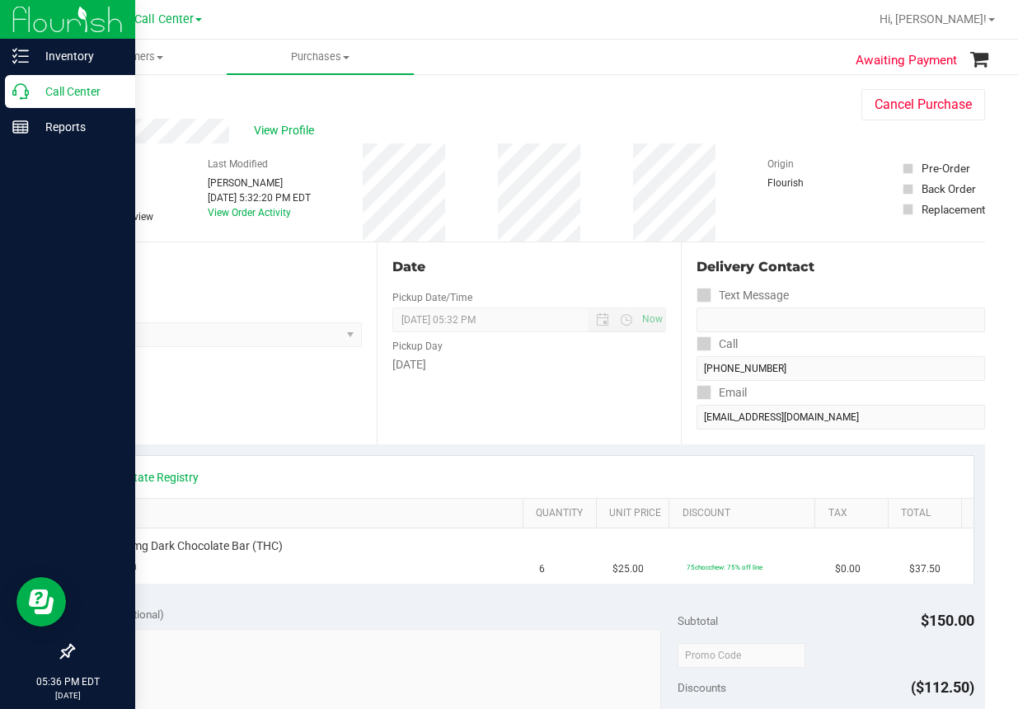
click at [32, 99] on p "Call Center" at bounding box center [78, 92] width 99 height 20
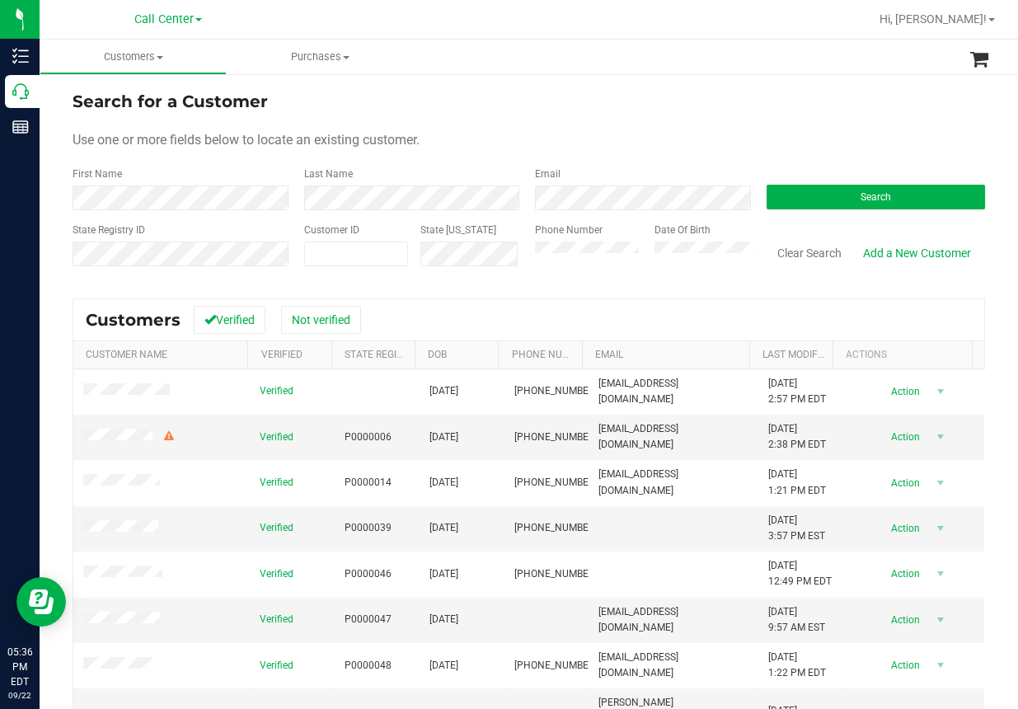
click at [451, 164] on form "Search for a Customer Use one or more fields below to locate an existing custom…" at bounding box center [529, 185] width 912 height 192
click at [826, 189] on button "Search" at bounding box center [875, 197] width 219 height 25
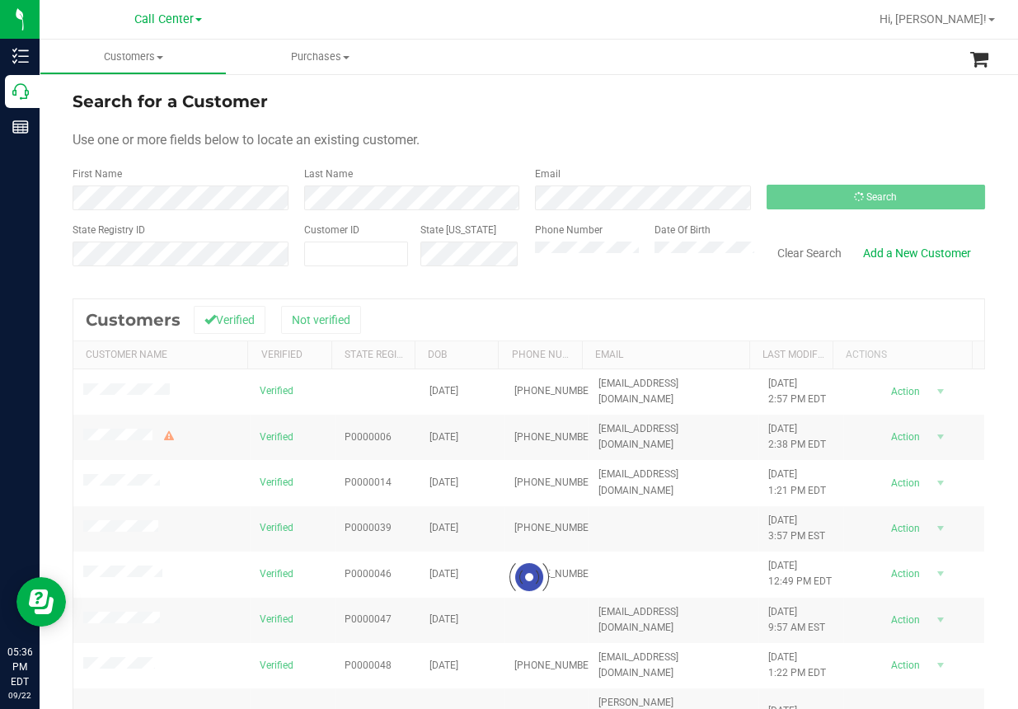
click at [805, 82] on div "Search for a Customer Use one or more fields below to locate an existing custom…" at bounding box center [529, 472] width 978 height 799
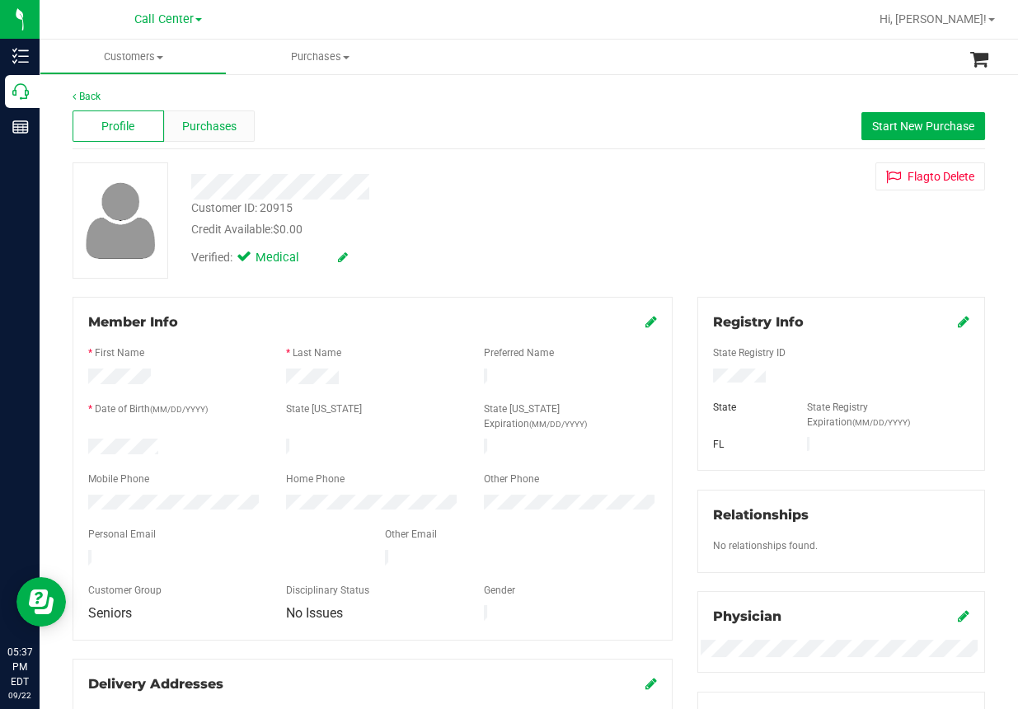
click at [233, 126] on div "Purchases" at bounding box center [209, 125] width 91 height 31
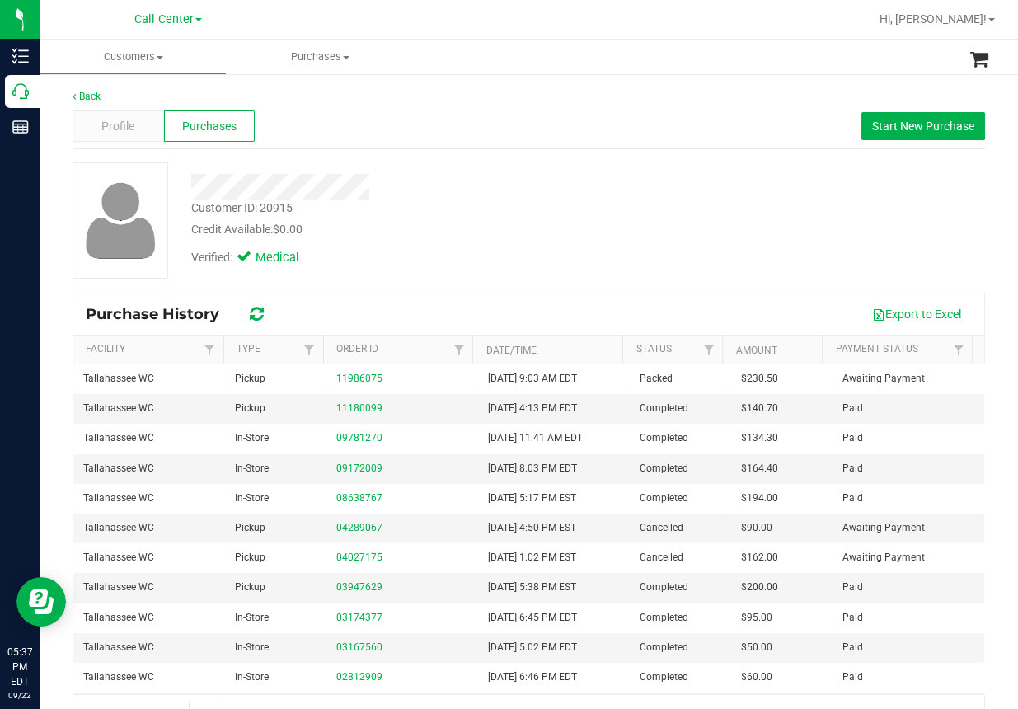
click at [363, 266] on div "Verified: Medical" at bounding box center [413, 256] width 469 height 36
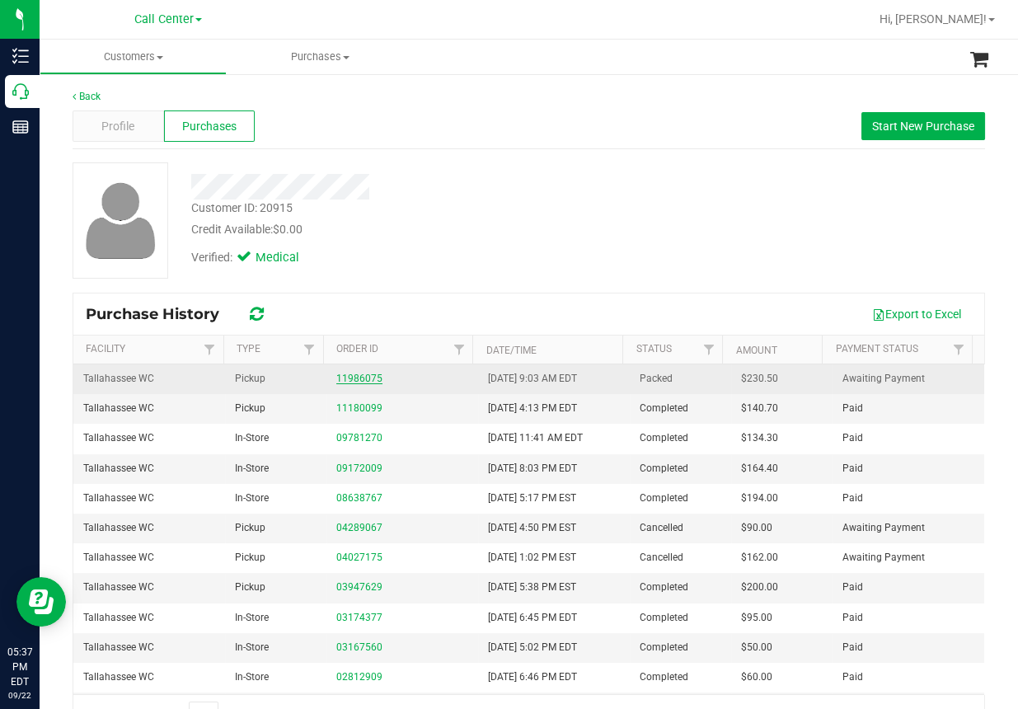
click at [354, 379] on link "11986075" at bounding box center [359, 379] width 46 height 12
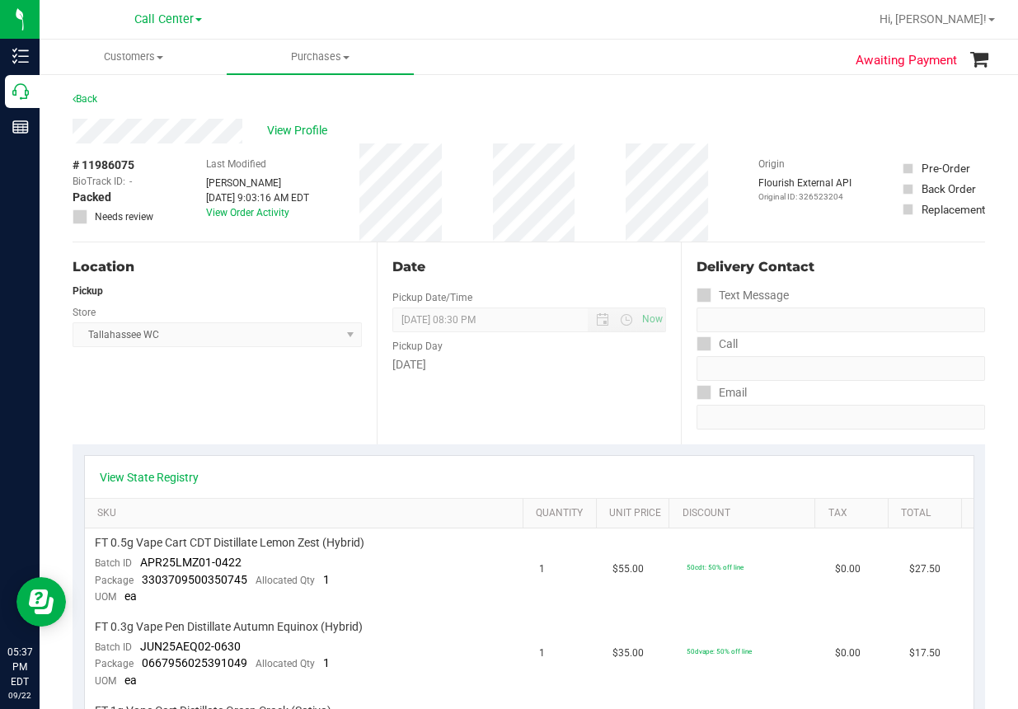
click at [503, 422] on div "Date Pickup Date/Time 09/22/2025 Now 09/22/2025 08:30 PM Now Pickup Day Monday" at bounding box center [529, 343] width 304 height 202
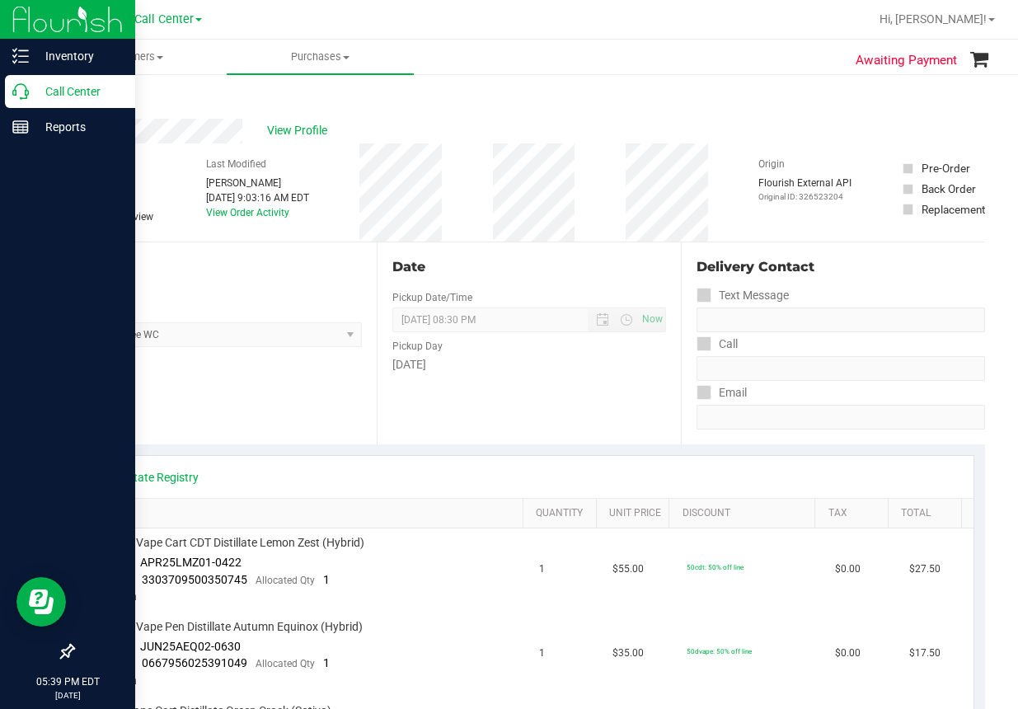
click at [27, 87] on icon at bounding box center [20, 91] width 16 height 16
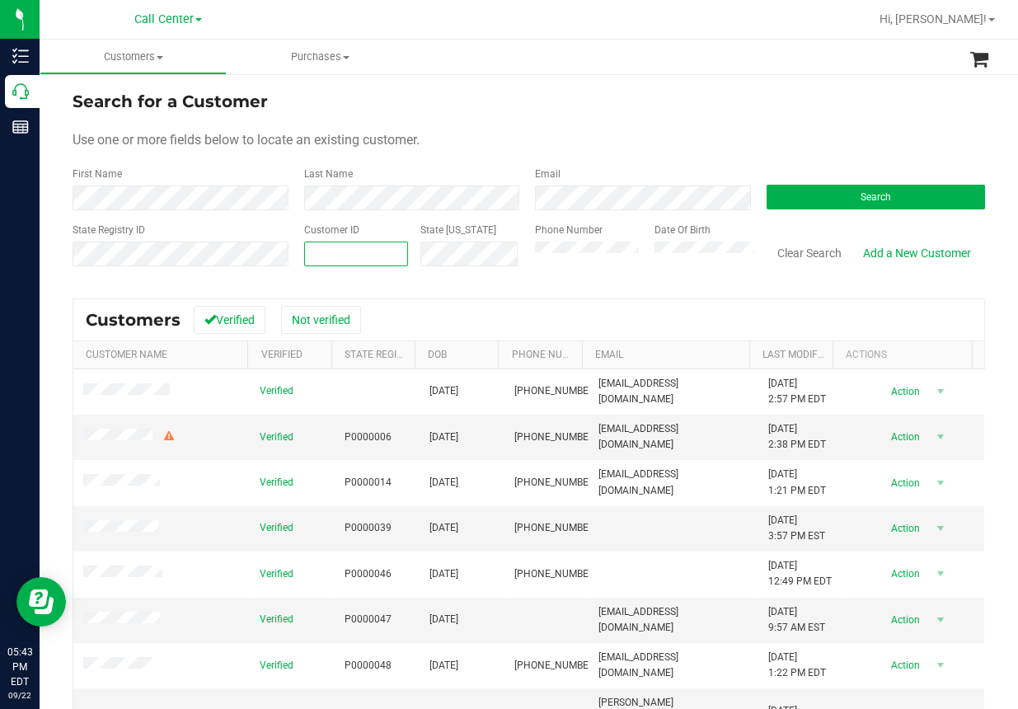
paste input "1483032"
type input "1483032"
click at [810, 197] on button "Search" at bounding box center [875, 197] width 219 height 25
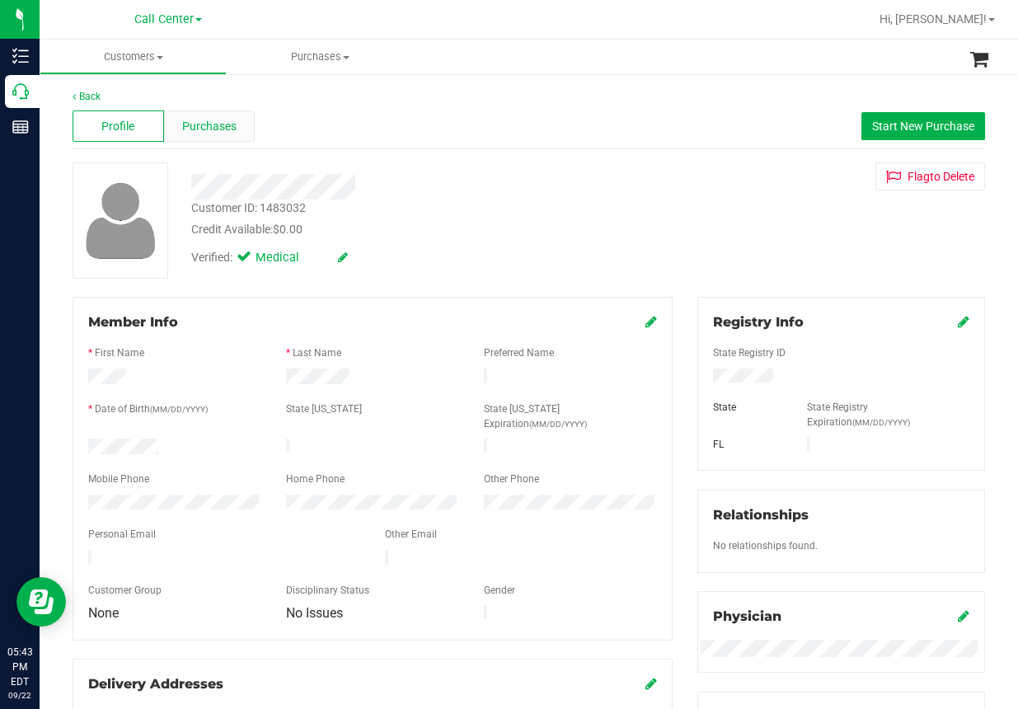
click at [208, 120] on span "Purchases" at bounding box center [209, 126] width 54 height 17
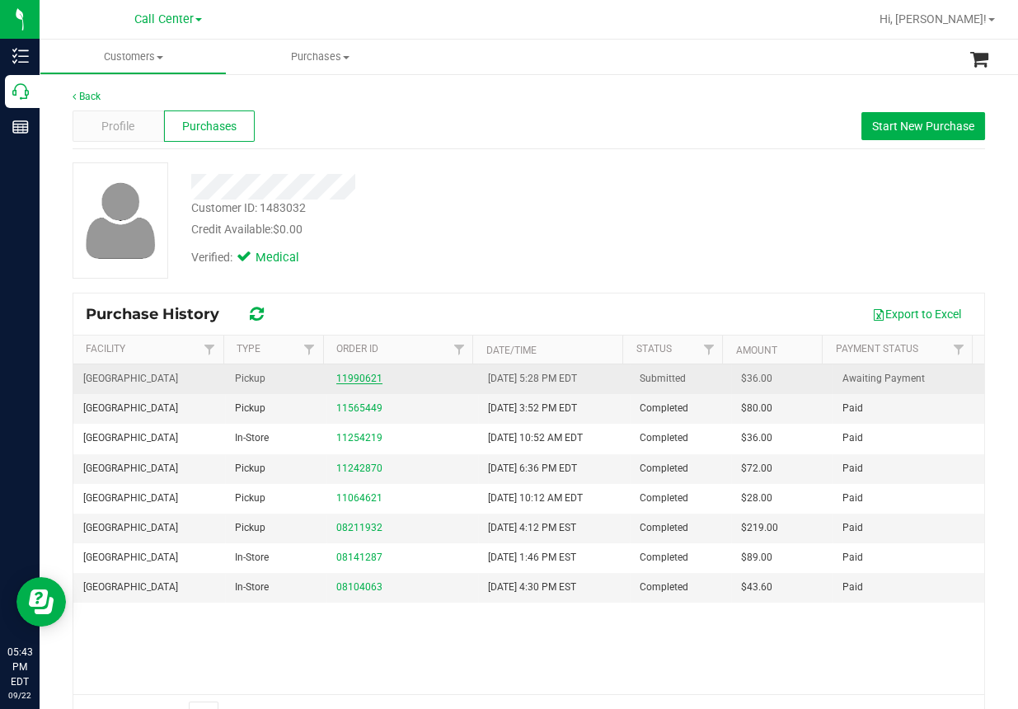
click at [358, 375] on link "11990621" at bounding box center [359, 379] width 46 height 12
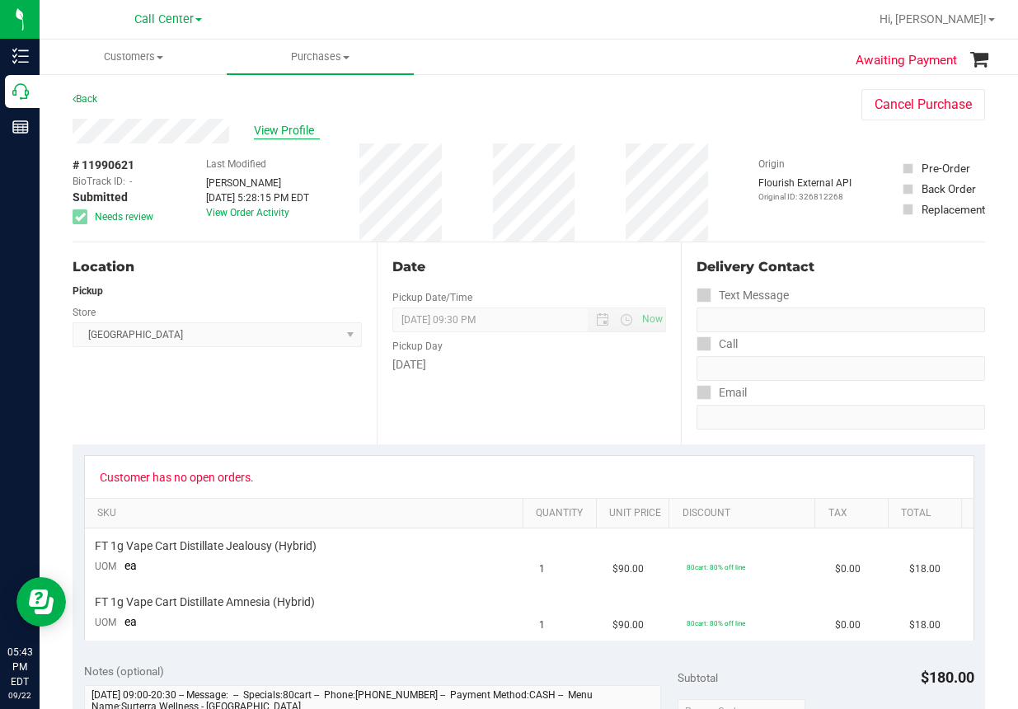
click at [295, 125] on span "View Profile" at bounding box center [287, 130] width 66 height 17
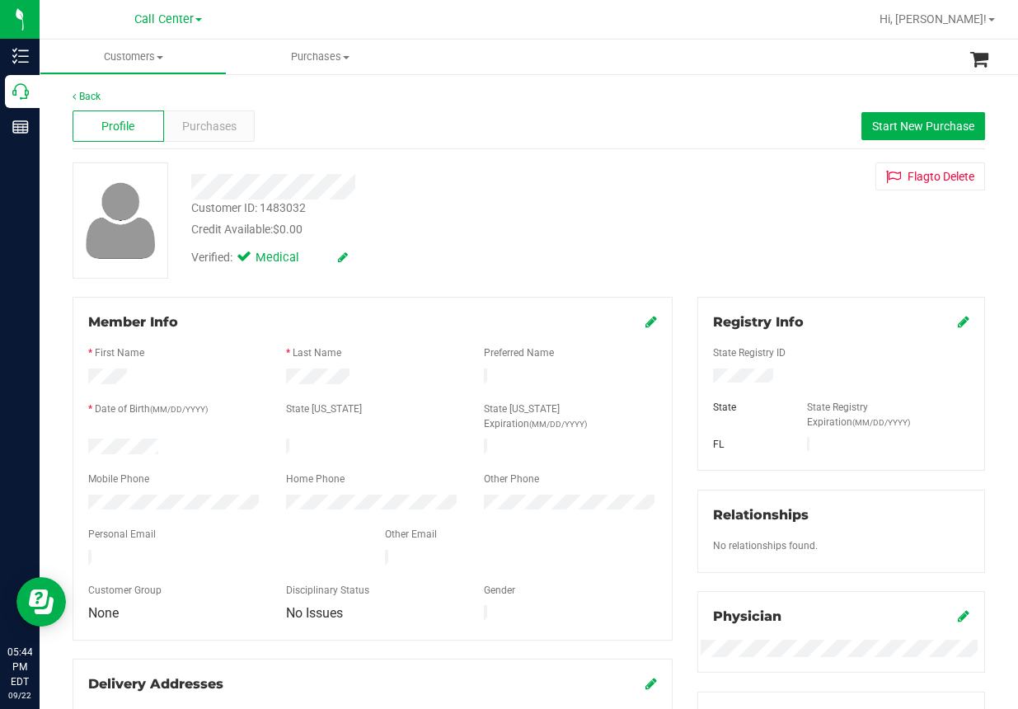
click at [596, 199] on div "Customer ID: 1483032 Credit Available: $0.00" at bounding box center [413, 218] width 469 height 39
click at [213, 124] on span "Purchases" at bounding box center [209, 126] width 54 height 17
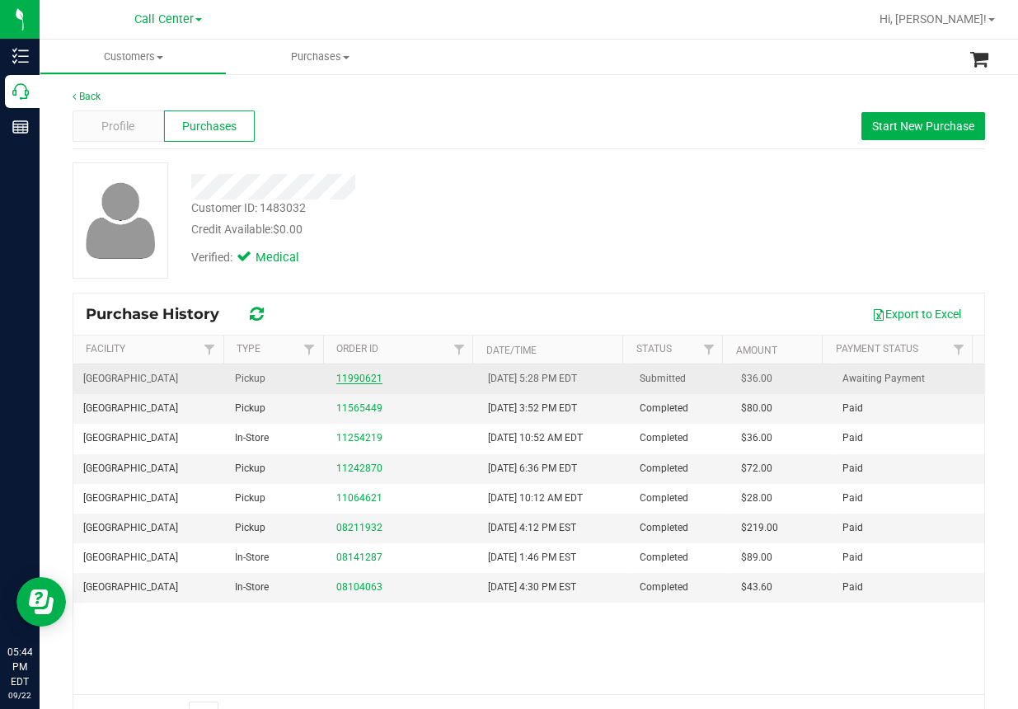
click at [350, 377] on link "11990621" at bounding box center [359, 379] width 46 height 12
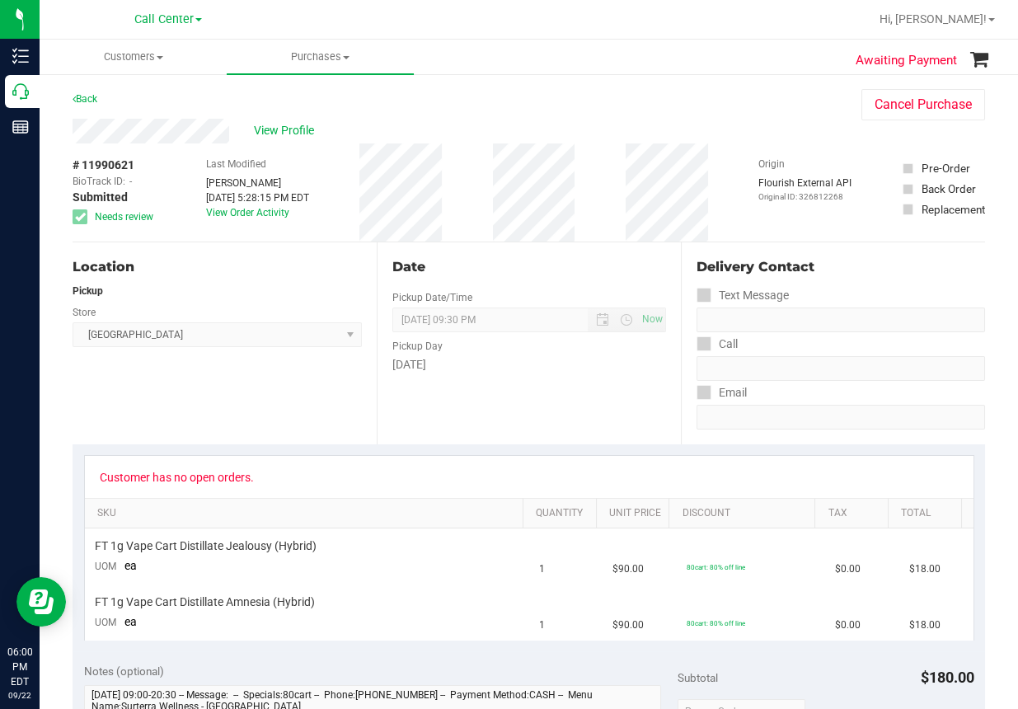
click at [567, 61] on ul "Customers All customers Add a new customer All physicians Purchases All purchas…" at bounding box center [549, 57] width 1018 height 35
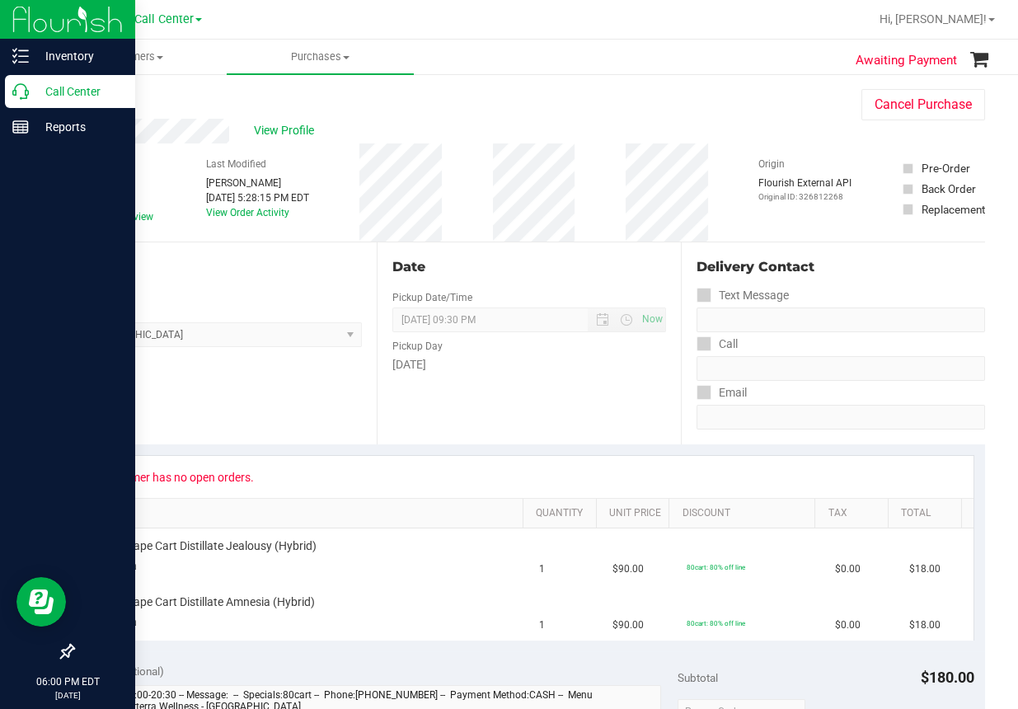
click at [27, 92] on icon at bounding box center [20, 91] width 16 height 16
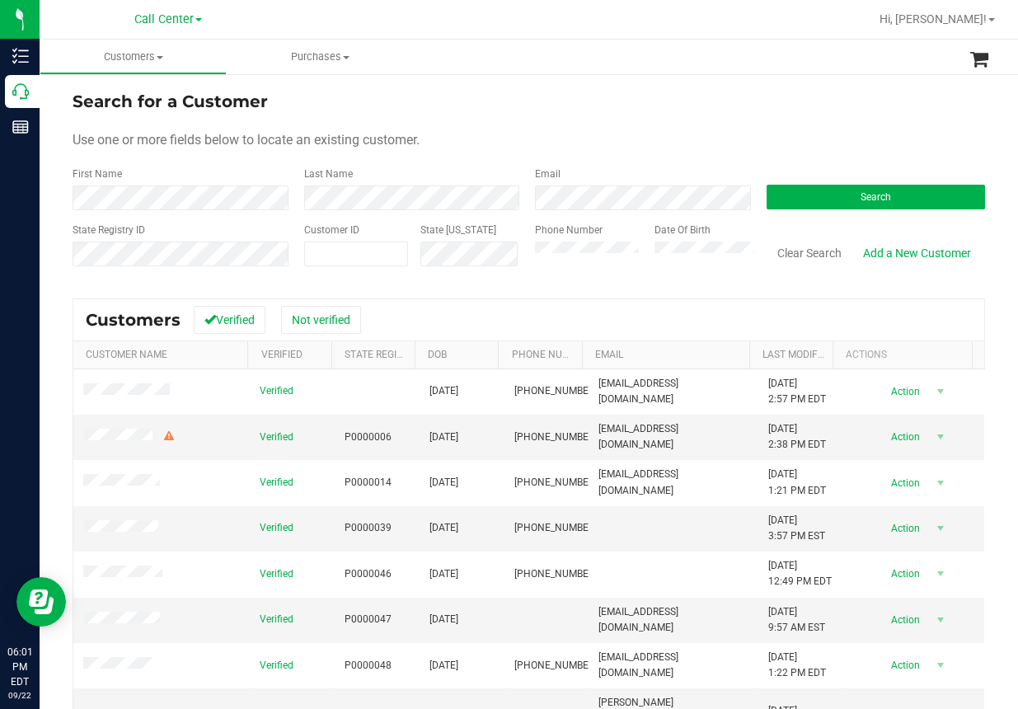
click at [473, 115] on form "Search for a Customer Use one or more fields below to locate an existing custom…" at bounding box center [529, 185] width 912 height 192
click at [693, 115] on form "Search for a Customer Use one or more fields below to locate an existing custom…" at bounding box center [529, 185] width 912 height 192
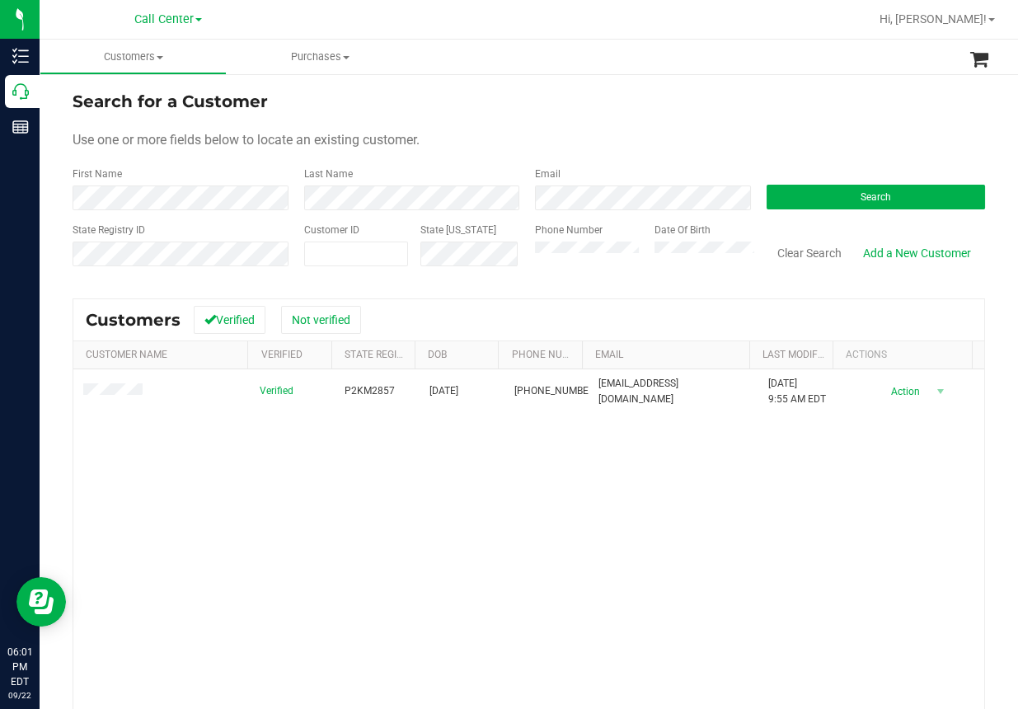
click at [333, 642] on div "Verified P2KM2857 05/30/1961 (772) 300-6832 steelelori18@gmail.com 6/13/2025 9:…" at bounding box center [528, 592] width 911 height 447
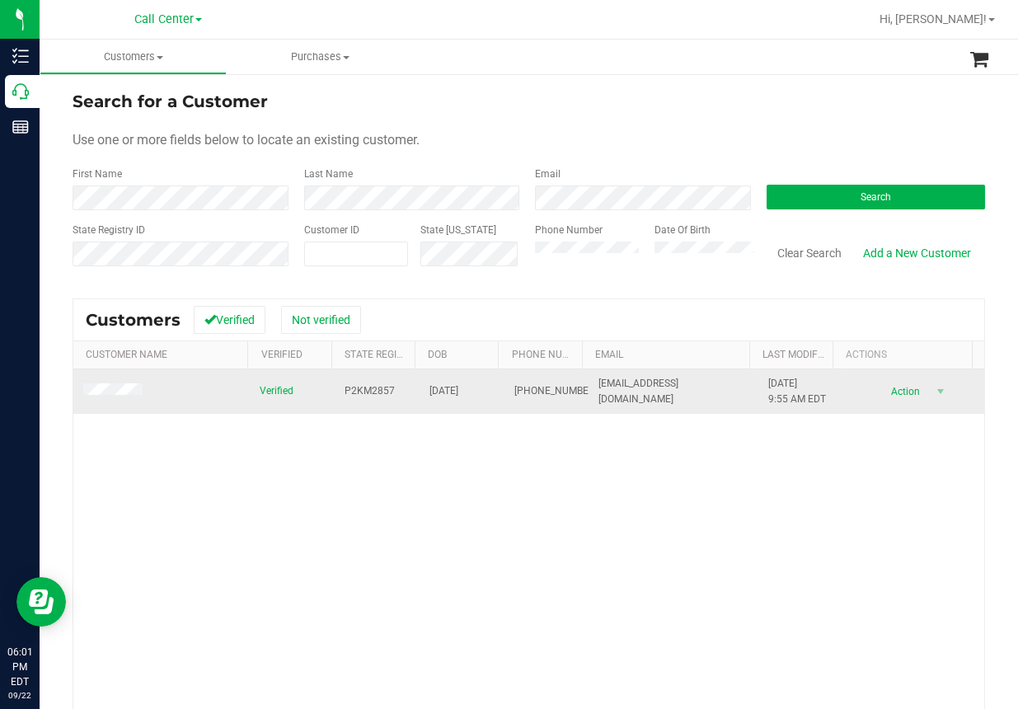
click at [359, 387] on span "P2KM2857" at bounding box center [369, 391] width 50 height 16
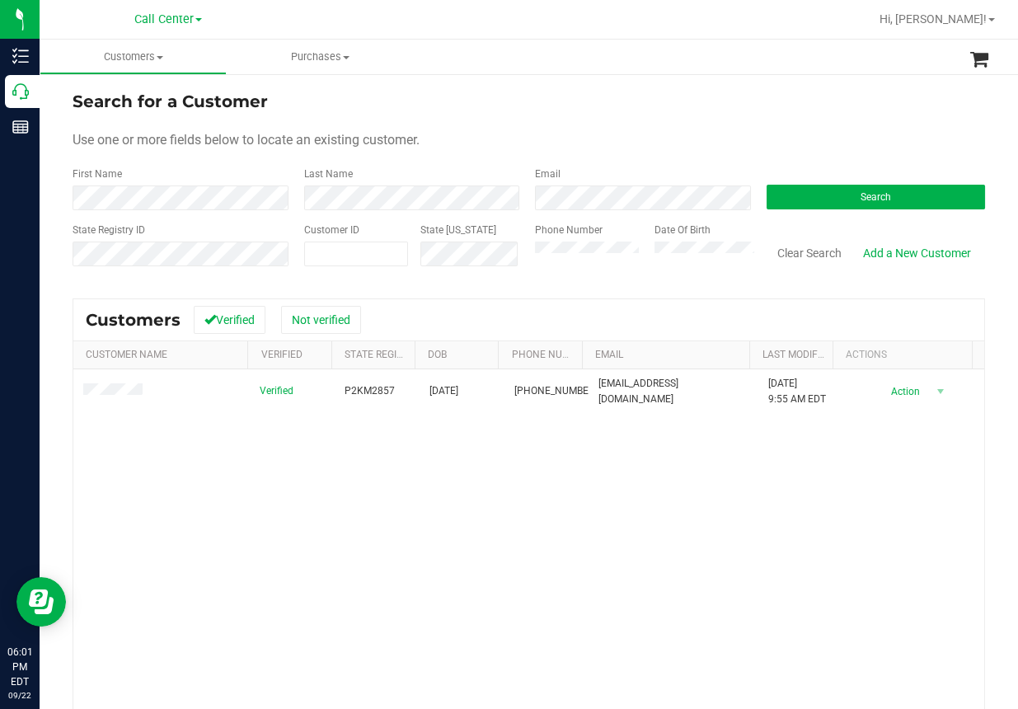
click at [476, 548] on div "Verified P2KM2857 05/30/1961 (772) 300-6832 steelelori18@gmail.com 6/13/2025 9:…" at bounding box center [528, 592] width 911 height 447
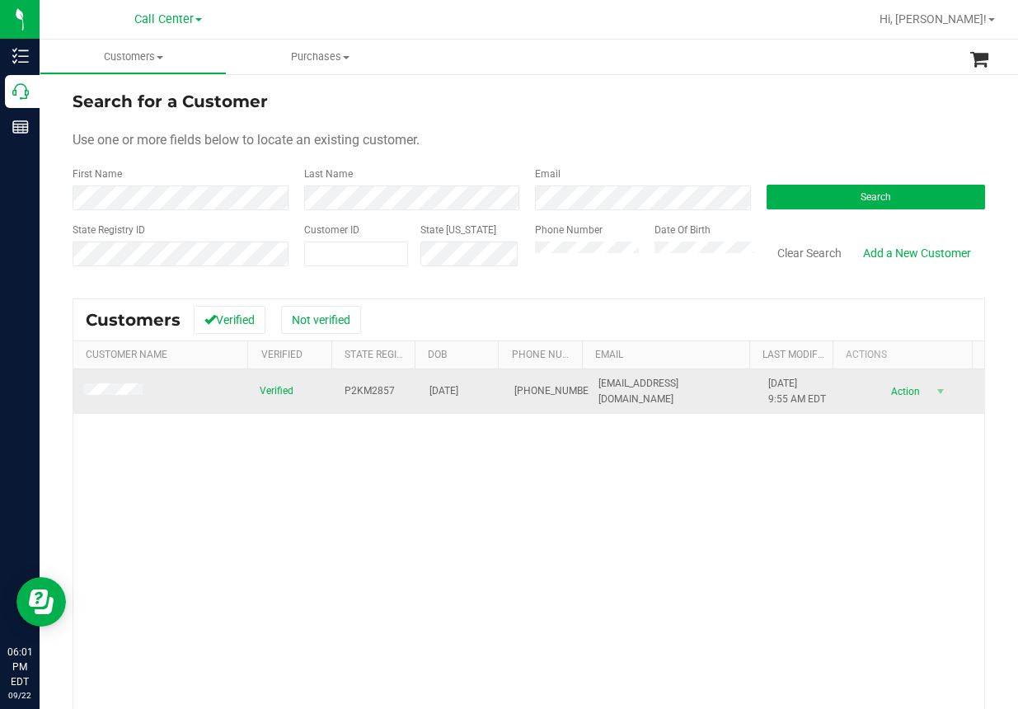
click at [452, 394] on span "05/30/1961" at bounding box center [443, 391] width 29 height 16
copy span "05/30/1961"
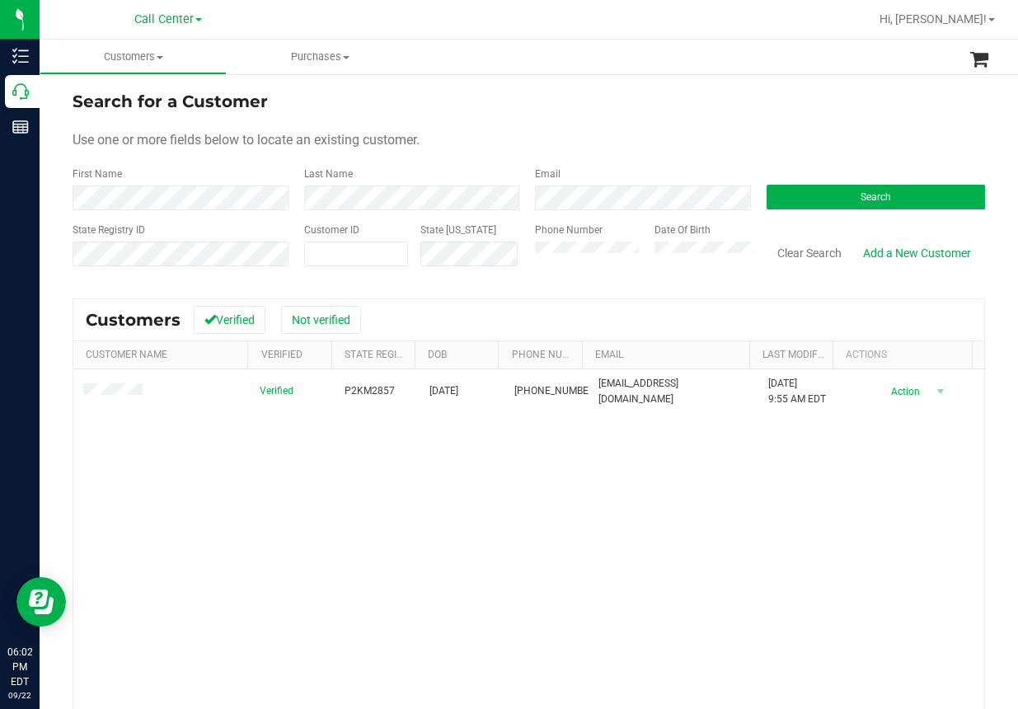
click at [377, 492] on div "Verified P2KM2857 05/30/1961 (772) 300-6832 steelelori18@gmail.com 6/13/2025 9:…" at bounding box center [528, 592] width 911 height 447
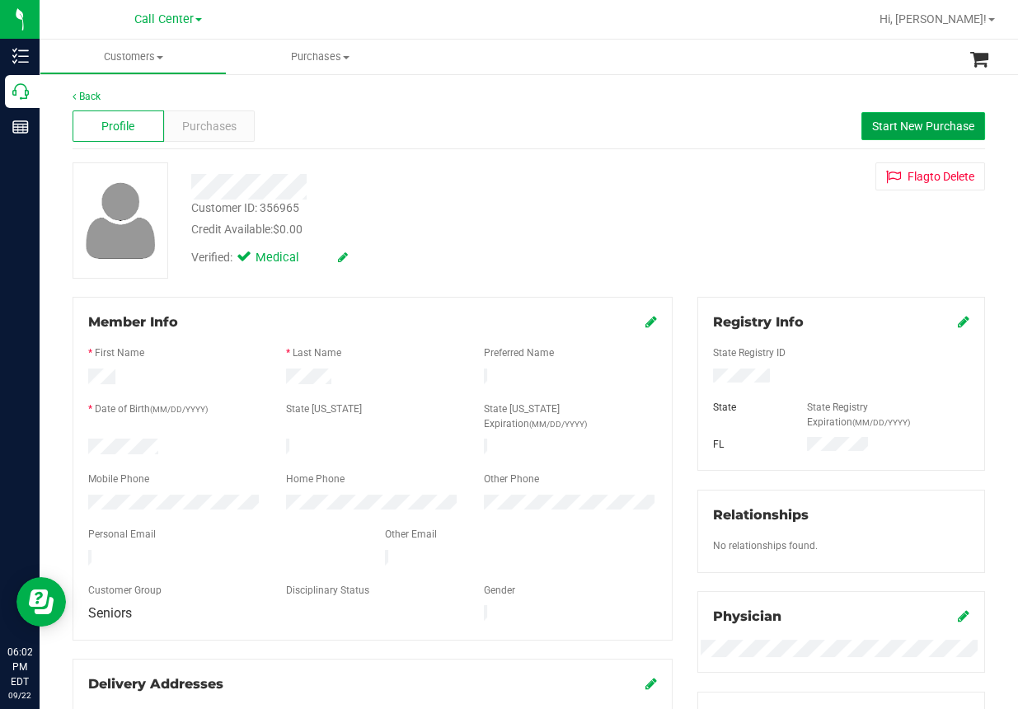
click at [892, 120] on span "Start New Purchase" at bounding box center [923, 126] width 102 height 13
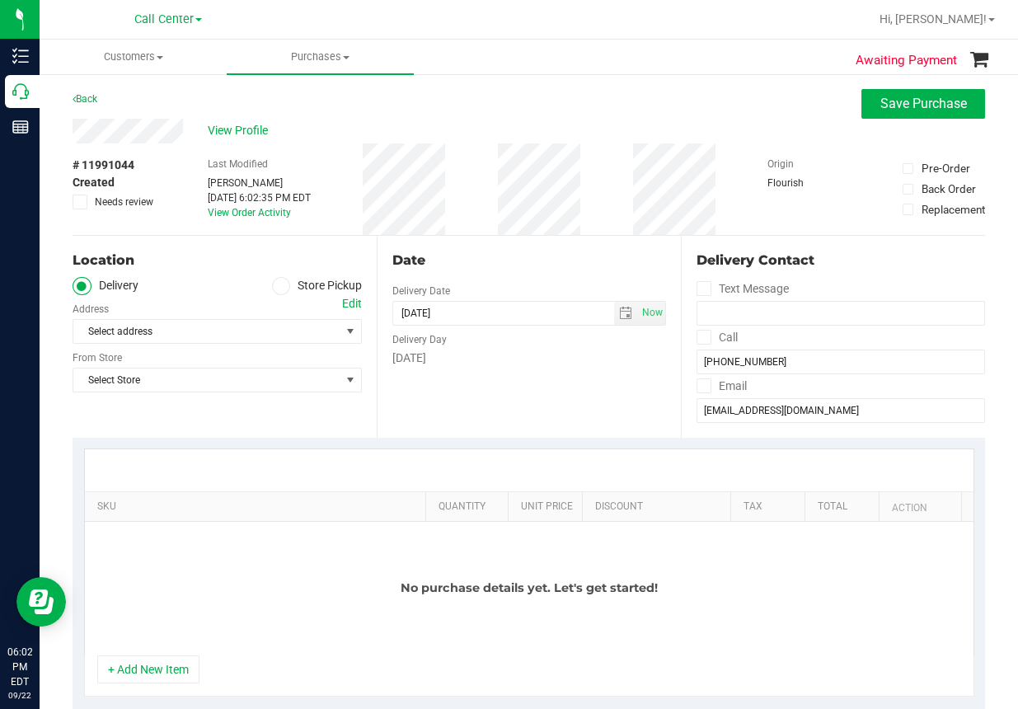
click at [288, 287] on label "Store Pickup" at bounding box center [317, 286] width 91 height 19
click at [0, 0] on input "Store Pickup" at bounding box center [0, 0] width 0 height 0
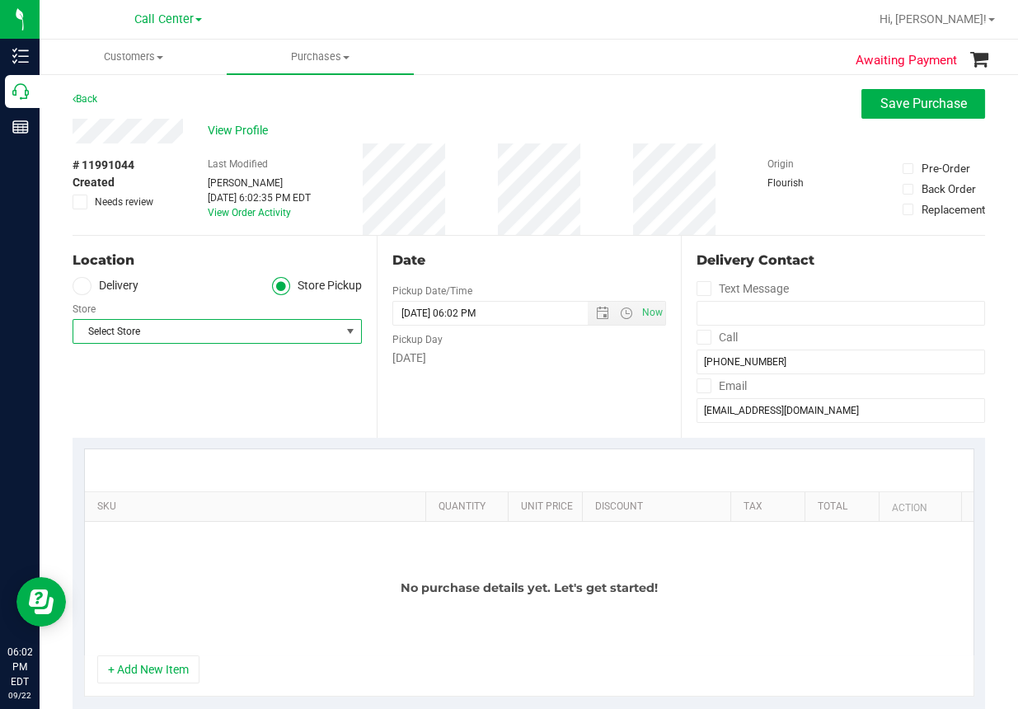
click at [221, 325] on span "Select Store" at bounding box center [206, 331] width 267 height 23
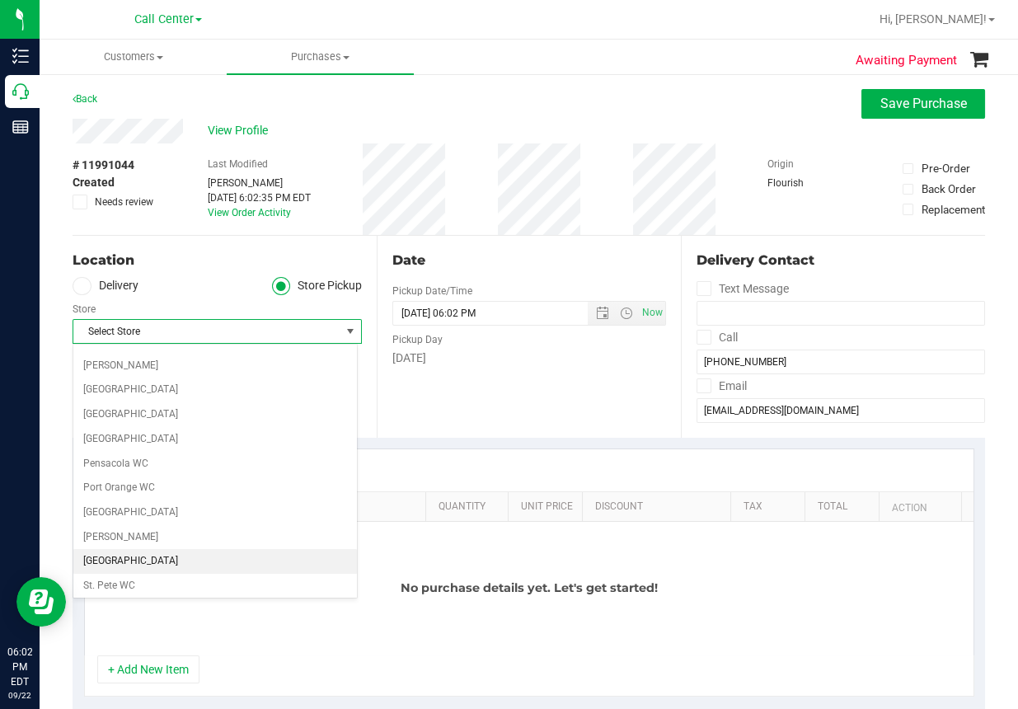
scroll to position [824, 0]
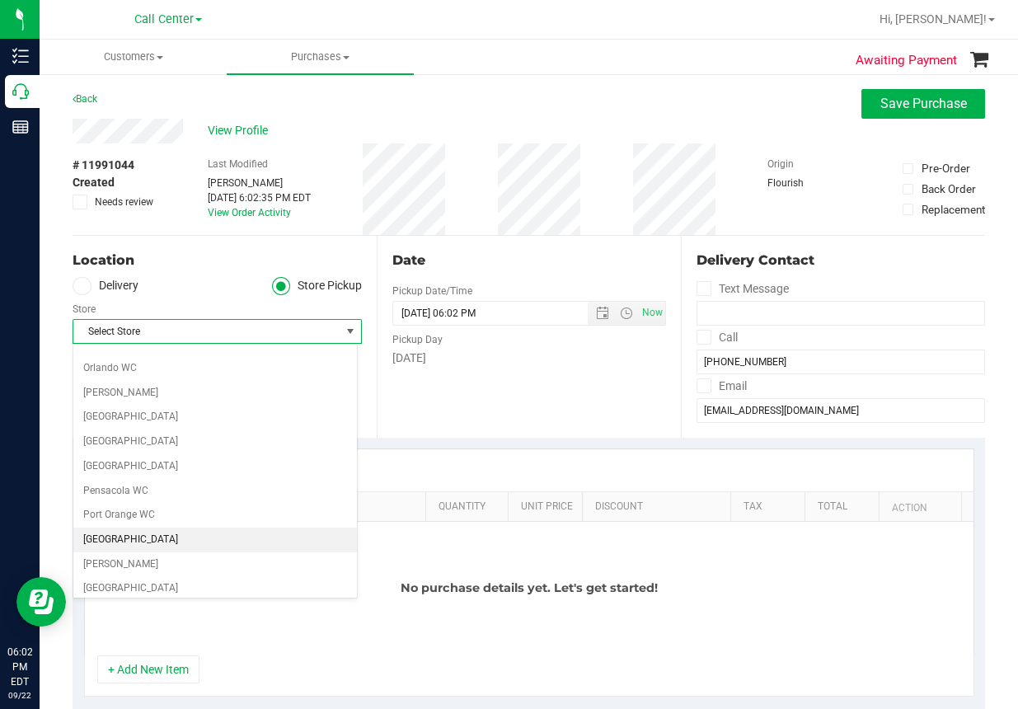
click at [121, 532] on li "[GEOGRAPHIC_DATA]" at bounding box center [215, 539] width 284 height 25
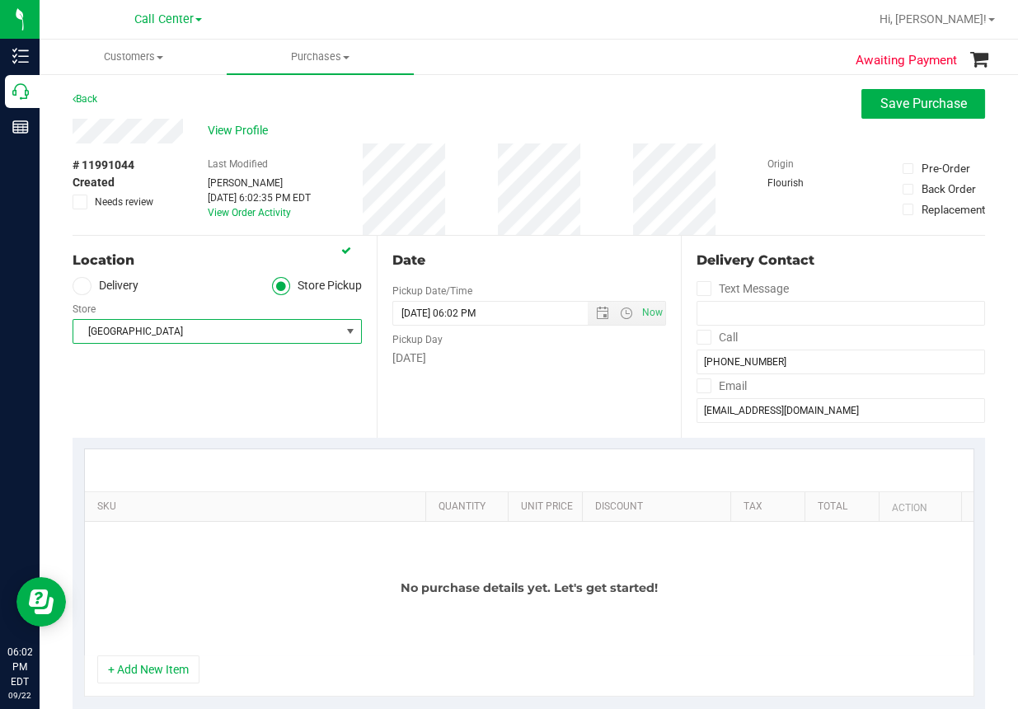
click at [182, 668] on button "+ Add New Item" at bounding box center [148, 669] width 102 height 28
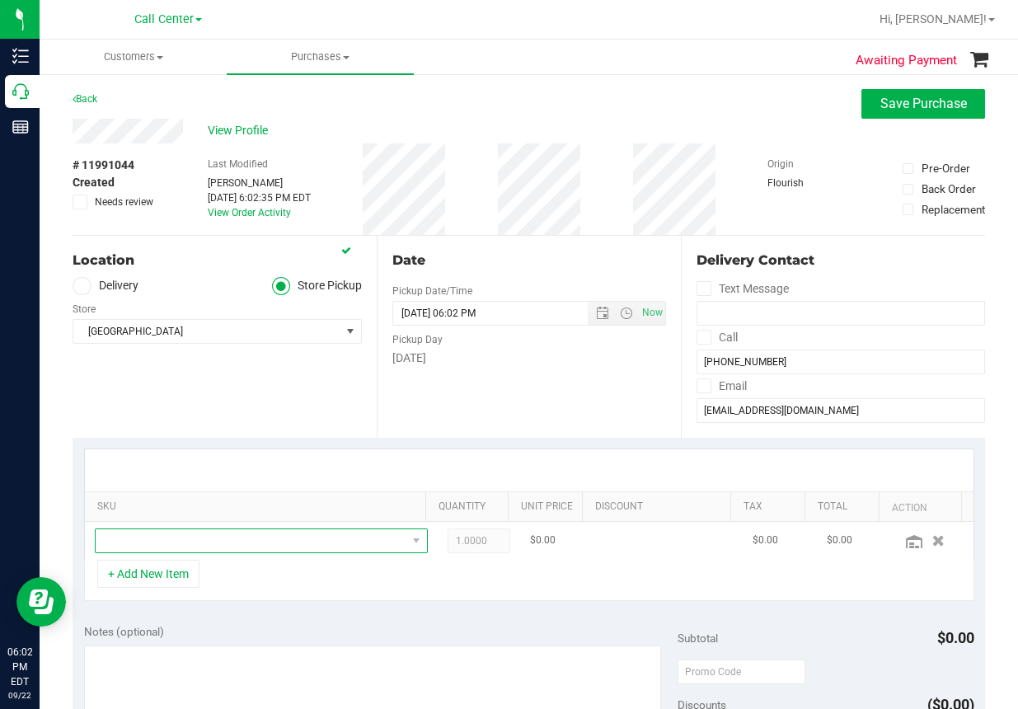
click at [192, 541] on span "NO DATA FOUND" at bounding box center [251, 540] width 311 height 23
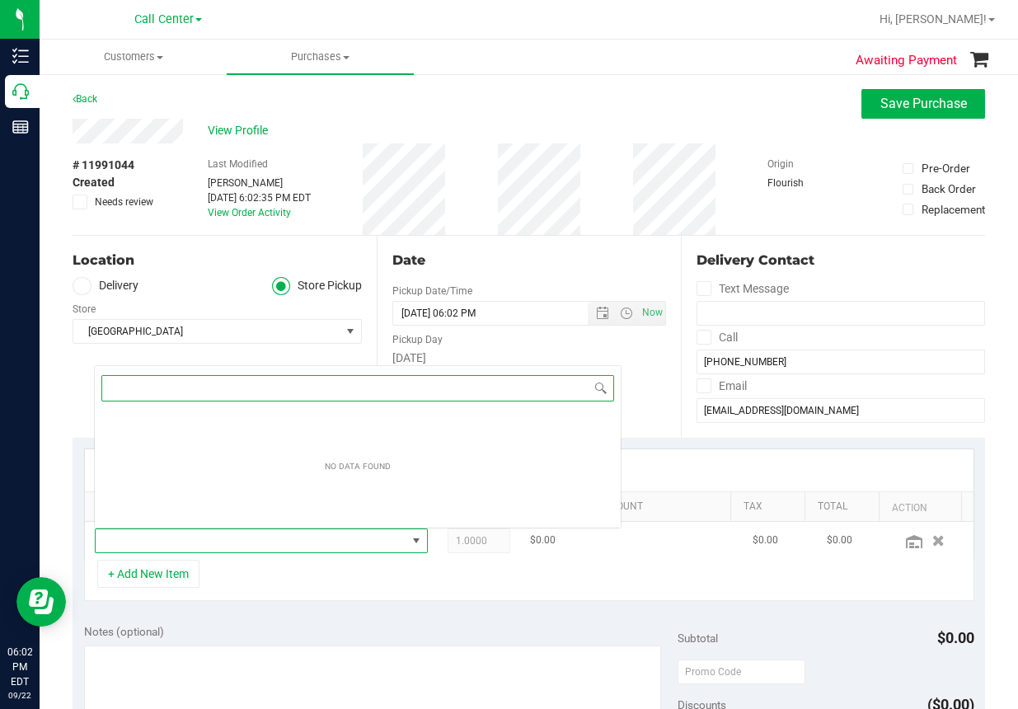
scroll to position [24, 296]
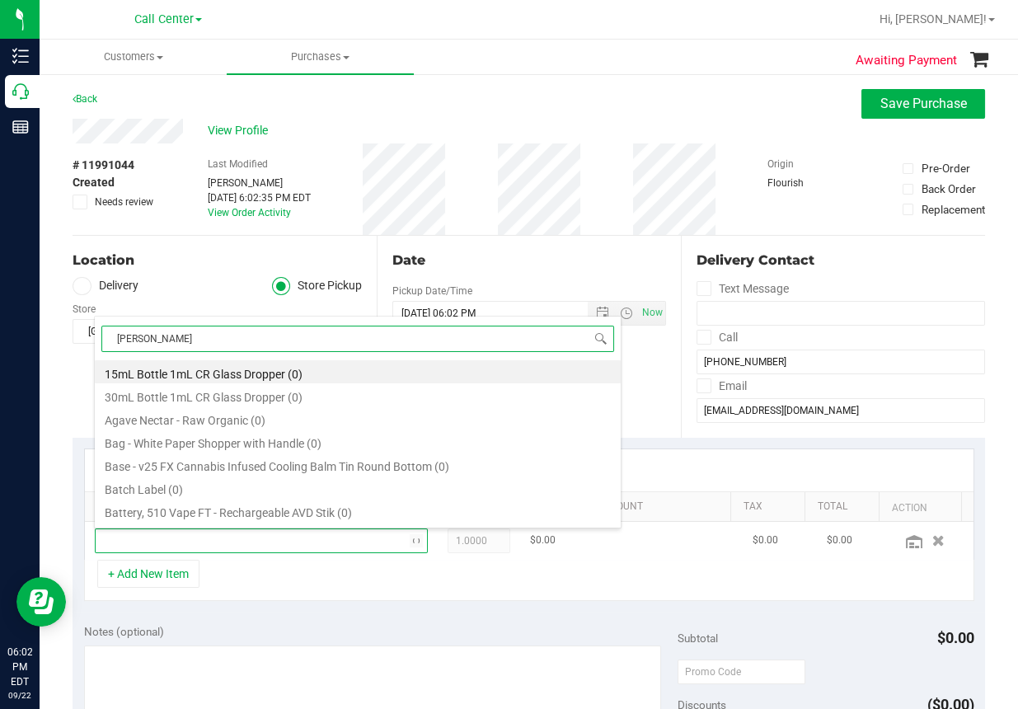
type input "donny"
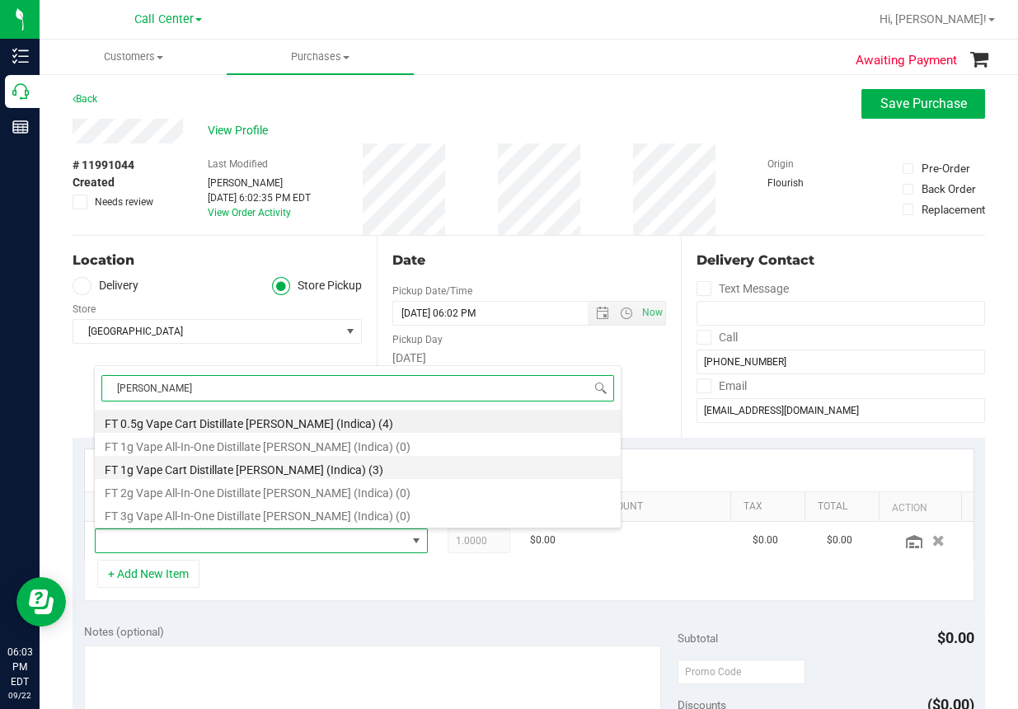
click at [264, 465] on li "FT 1g Vape Cart Distillate Donny Burger (Indica) (3)" at bounding box center [358, 467] width 526 height 23
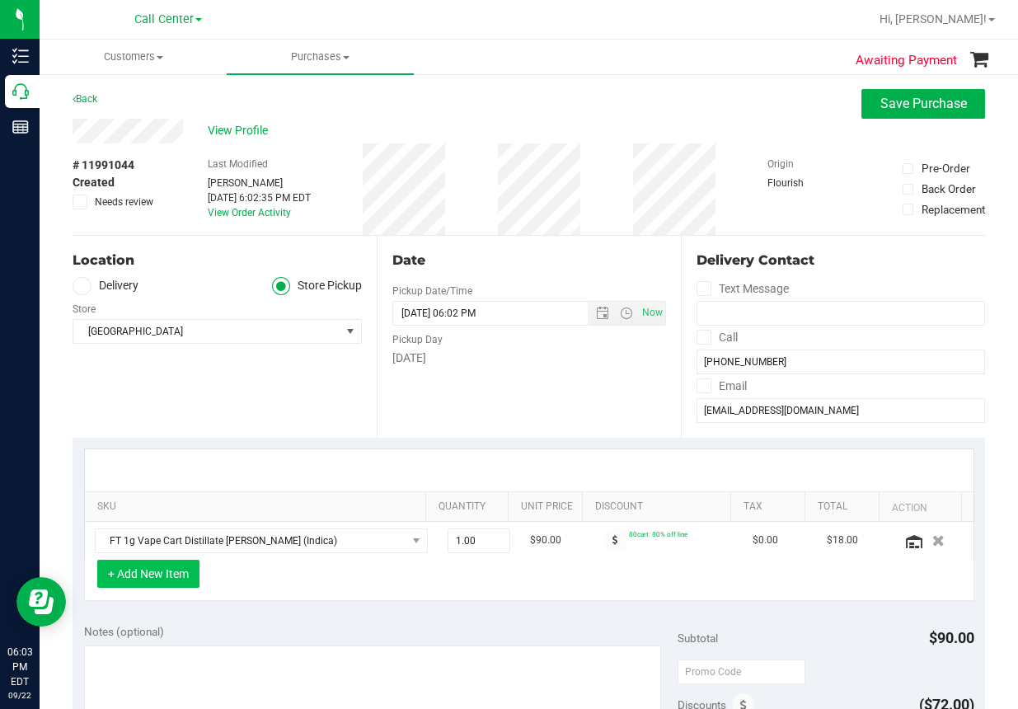
click at [157, 573] on button "+ Add New Item" at bounding box center [148, 574] width 102 height 28
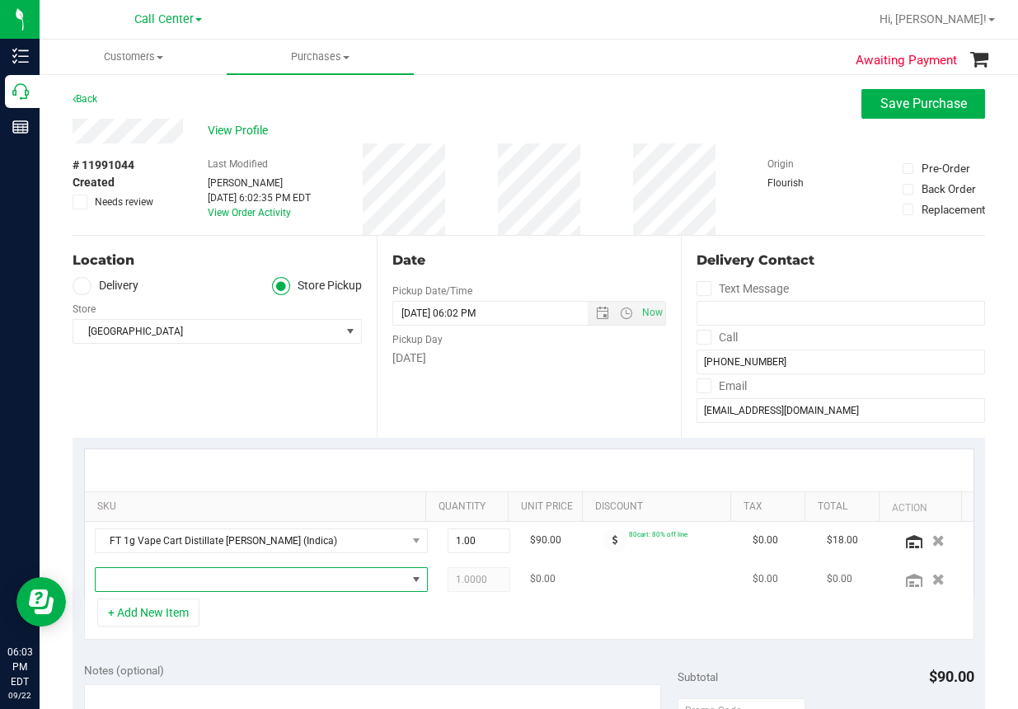
click at [146, 581] on span "NO DATA FOUND" at bounding box center [251, 579] width 311 height 23
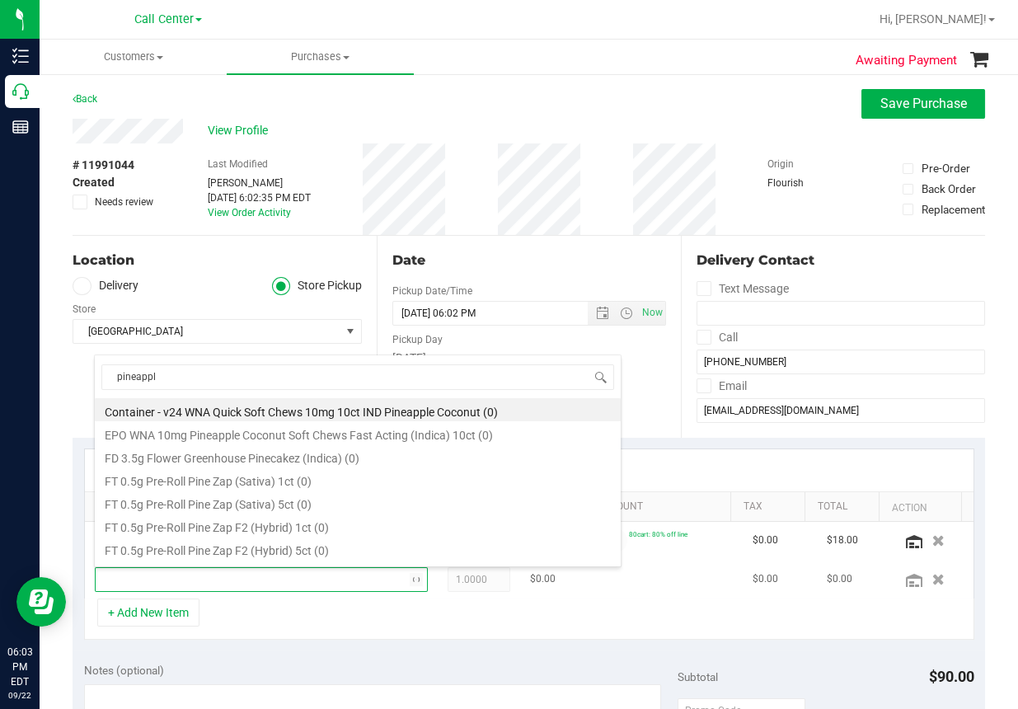
type input "pineapple"
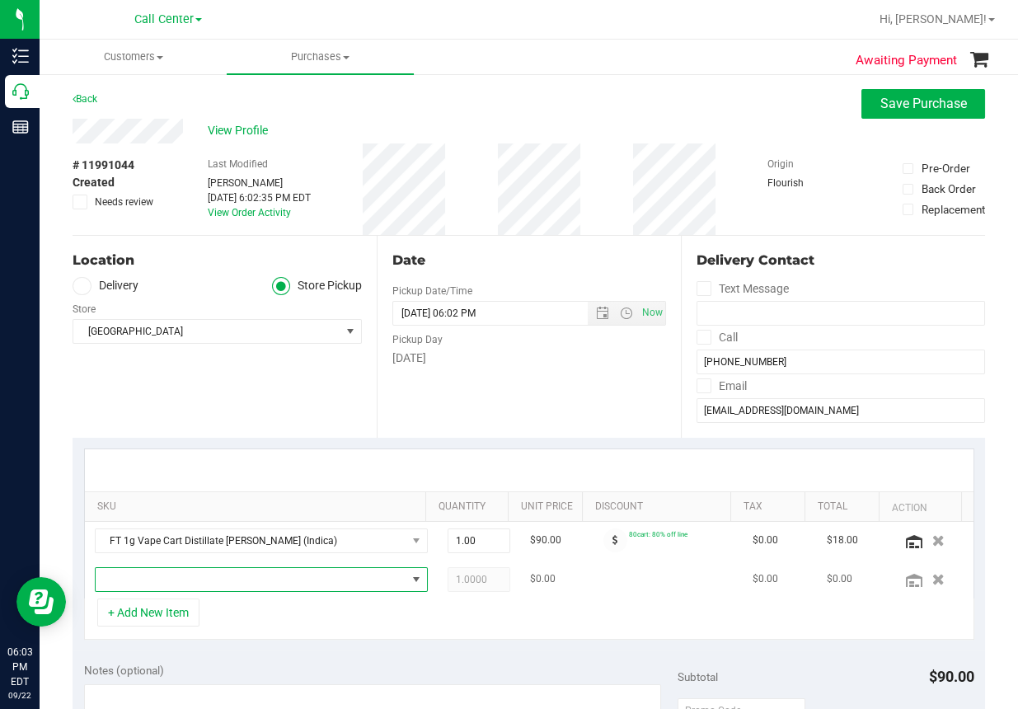
click at [129, 581] on span "NO DATA FOUND" at bounding box center [251, 579] width 311 height 23
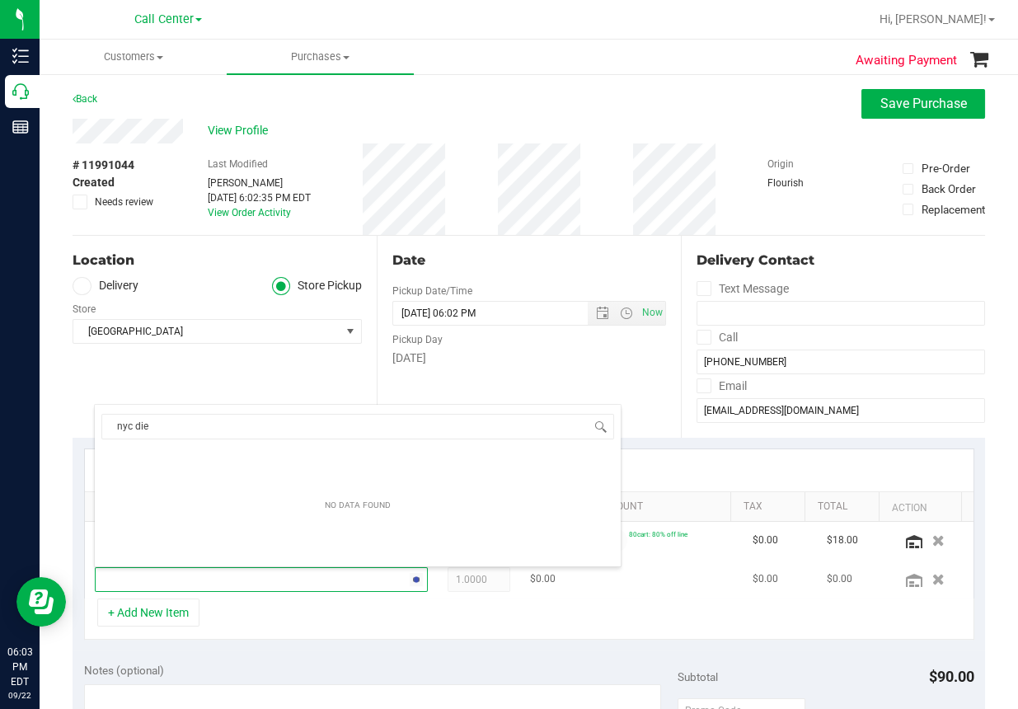
type input "nyc dies"
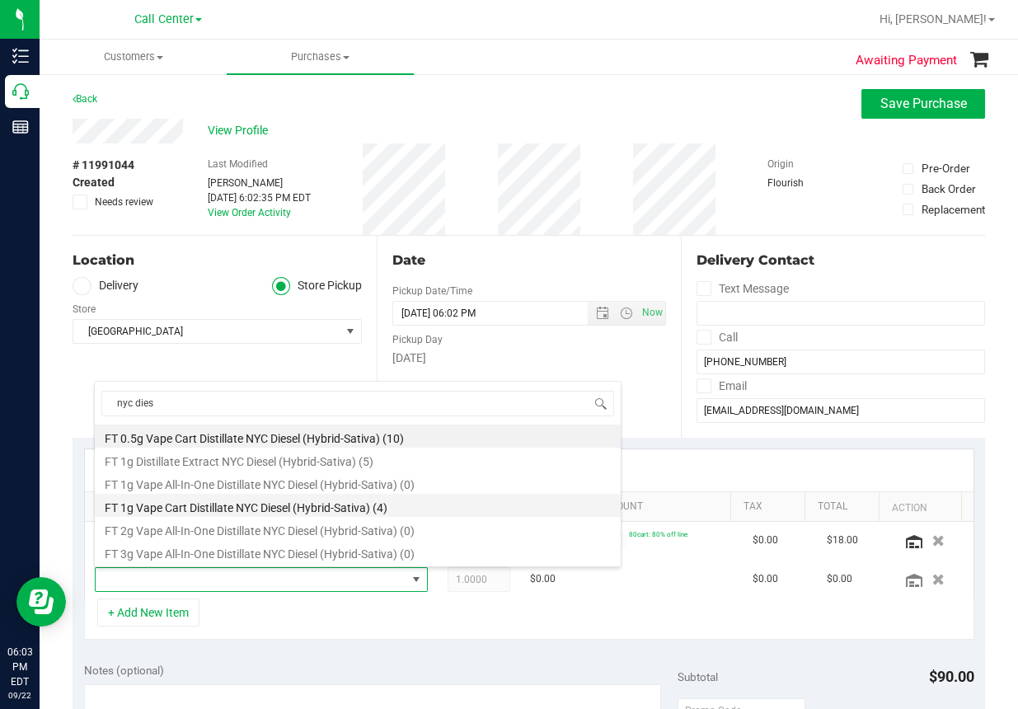
click at [185, 505] on li "FT 1g Vape Cart Distillate NYC Diesel (Hybrid-Sativa) (4)" at bounding box center [358, 505] width 526 height 23
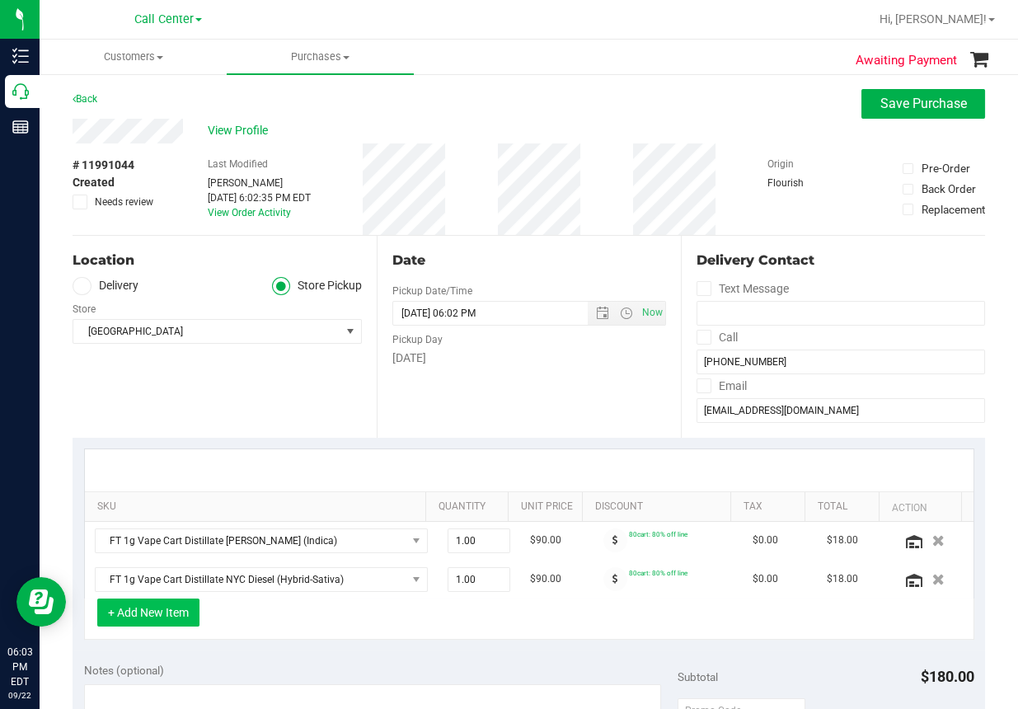
click at [136, 616] on button "+ Add New Item" at bounding box center [148, 612] width 102 height 28
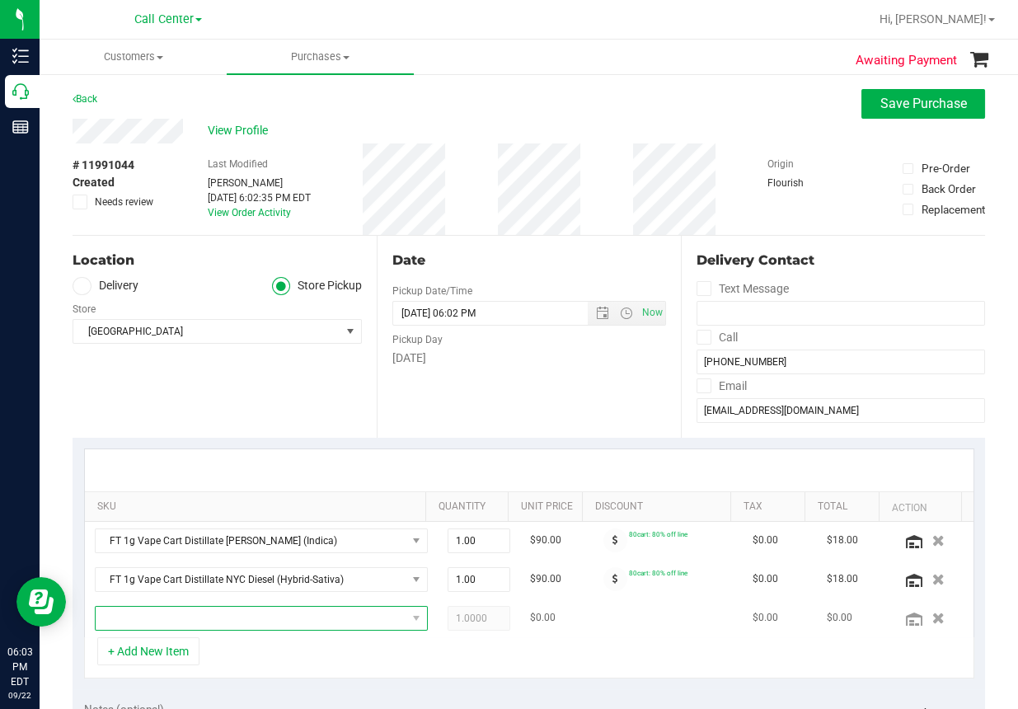
click at [134, 618] on span "NO DATA FOUND" at bounding box center [251, 618] width 311 height 23
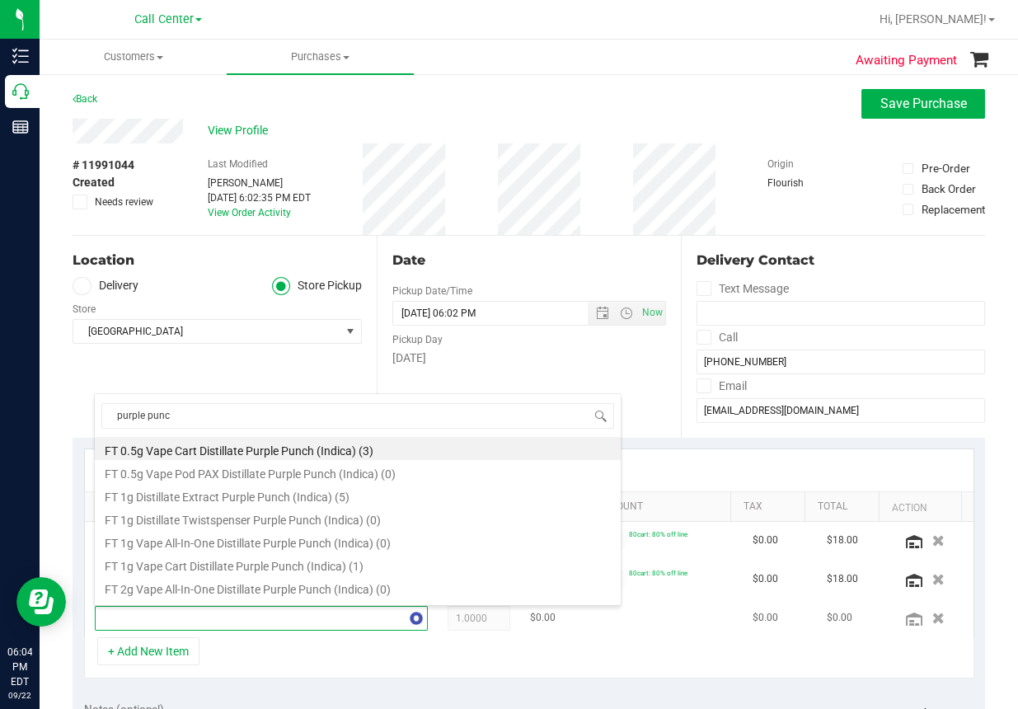
type input "purple punch"
click at [185, 564] on li "FT 1g Vape Cart Distillate Purple Punch (Indica) (1)" at bounding box center [358, 563] width 526 height 23
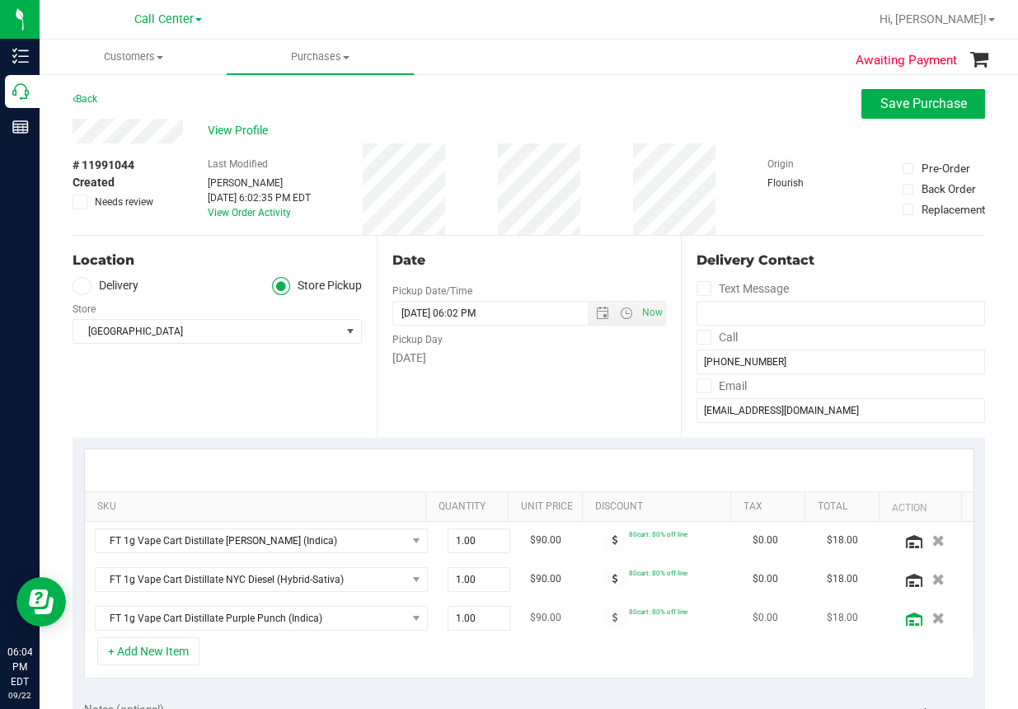
click at [906, 621] on icon at bounding box center [914, 618] width 16 height 13
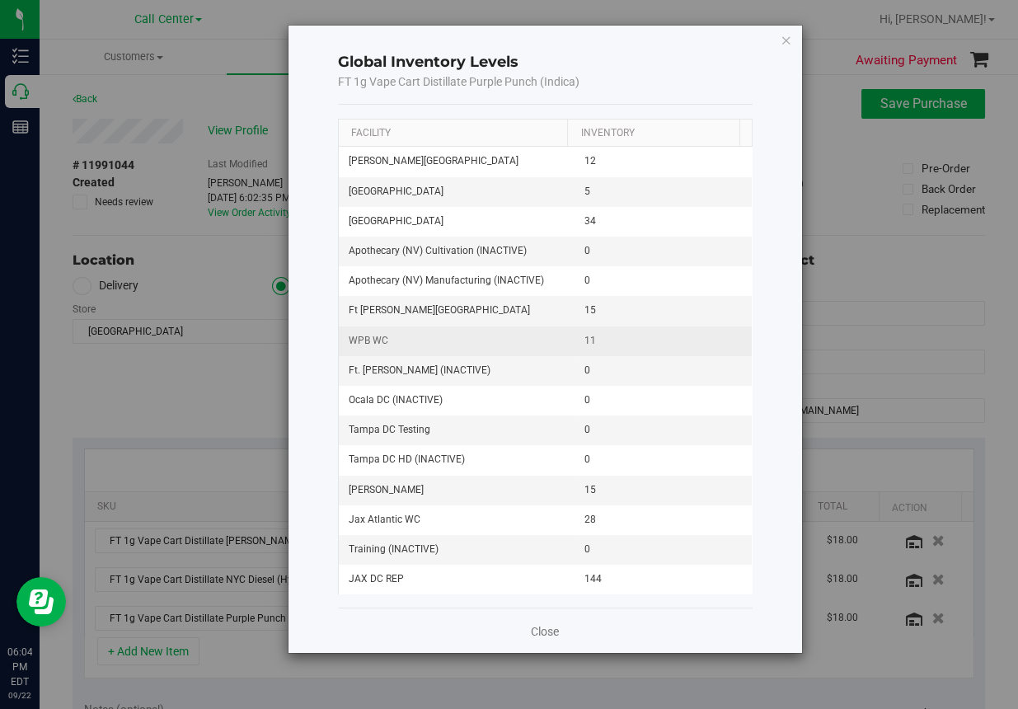
scroll to position [0, 0]
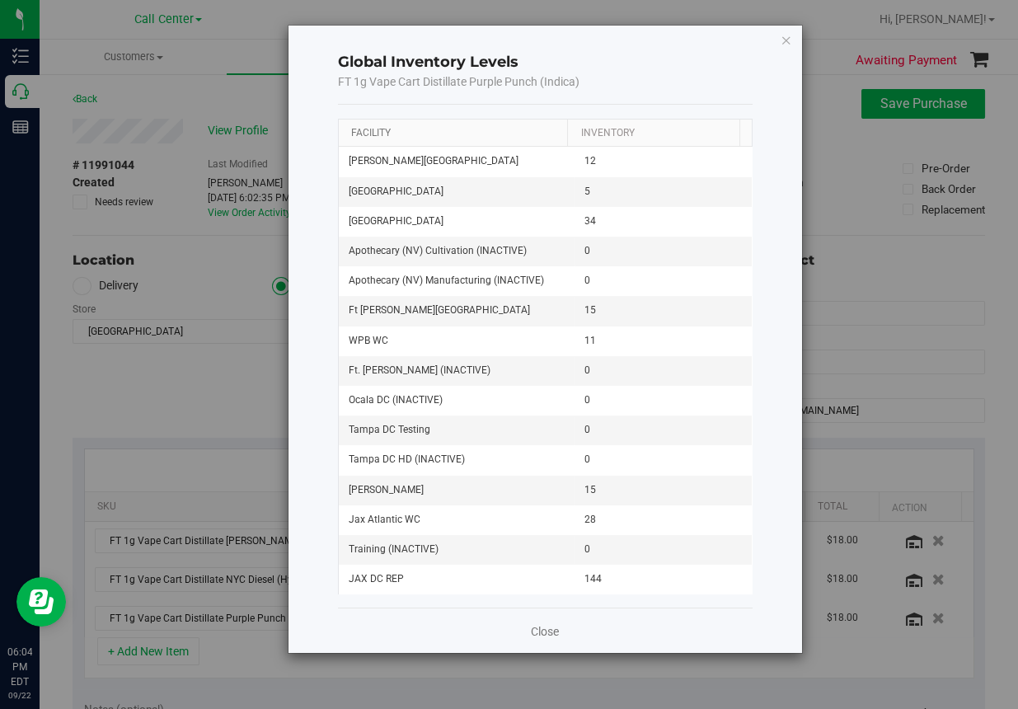
click at [368, 130] on link "Facility" at bounding box center [371, 133] width 40 height 12
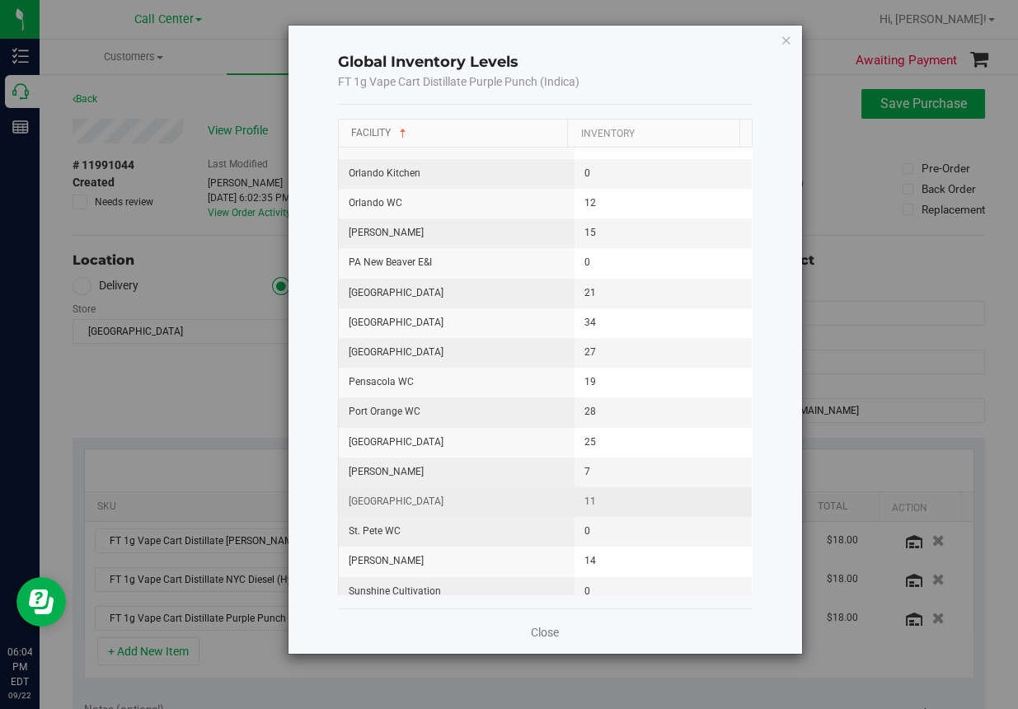
scroll to position [1483, 0]
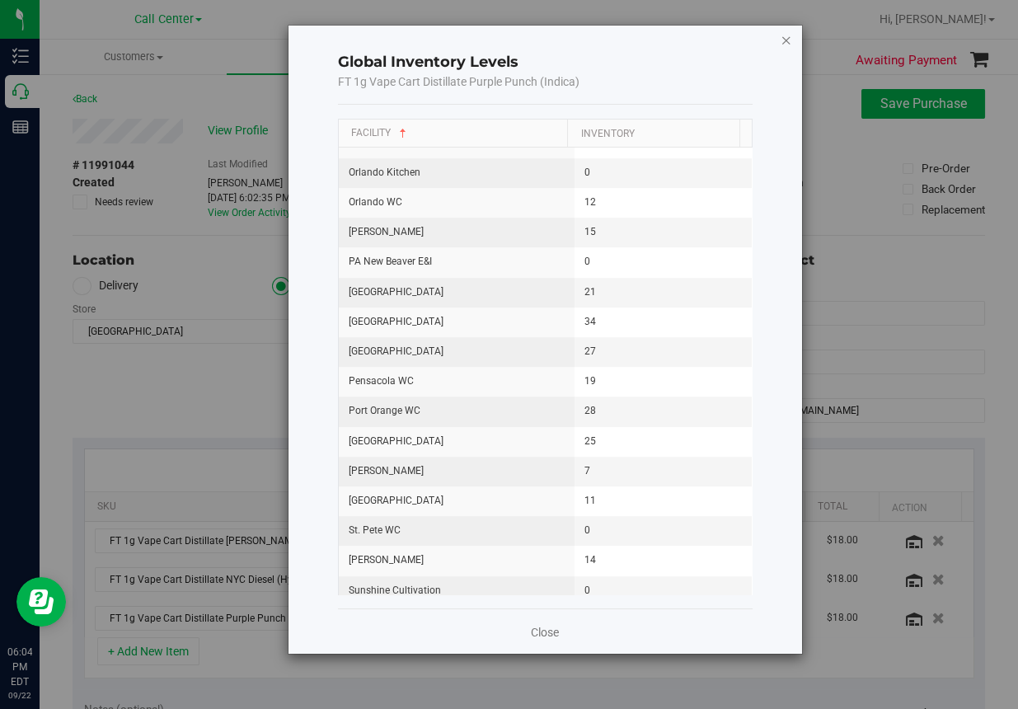
click at [783, 37] on icon "button" at bounding box center [786, 40] width 12 height 20
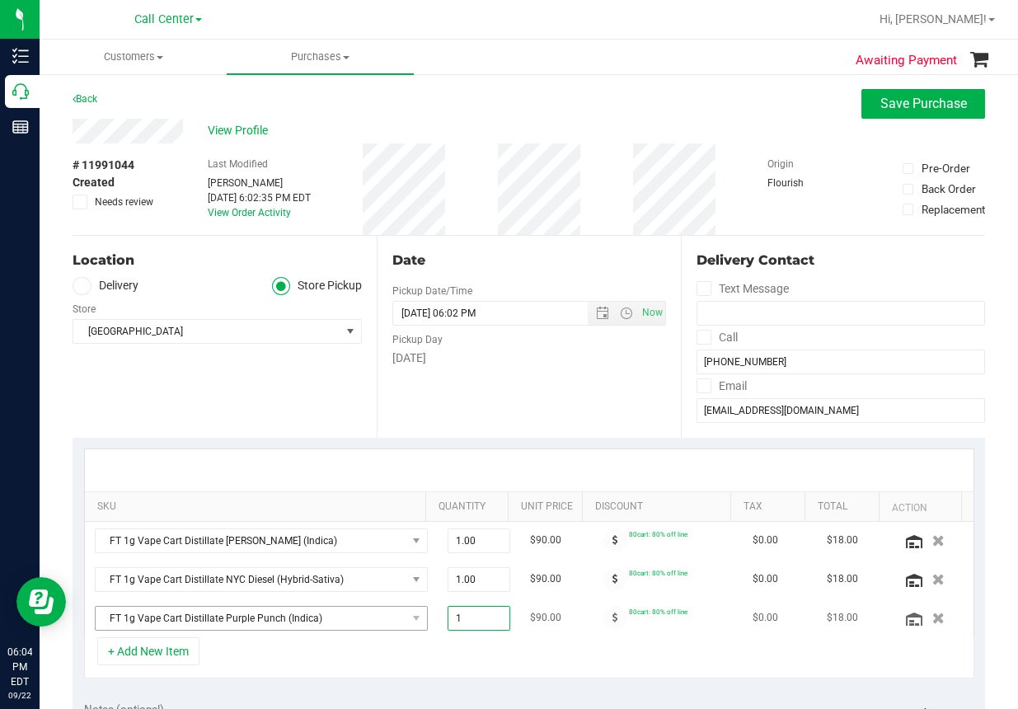
drag, startPoint x: 467, startPoint y: 620, endPoint x: 381, endPoint y: 616, distance: 86.6
click at [381, 616] on tr "FT 1g Vape Cart Distillate Purple Punch (Indica) 1.00 1 $90.00 80cart: 80% off …" at bounding box center [529, 618] width 888 height 38
type input "3"
type input "3.00"
click at [556, 641] on div "+ Add New Item" at bounding box center [529, 657] width 890 height 41
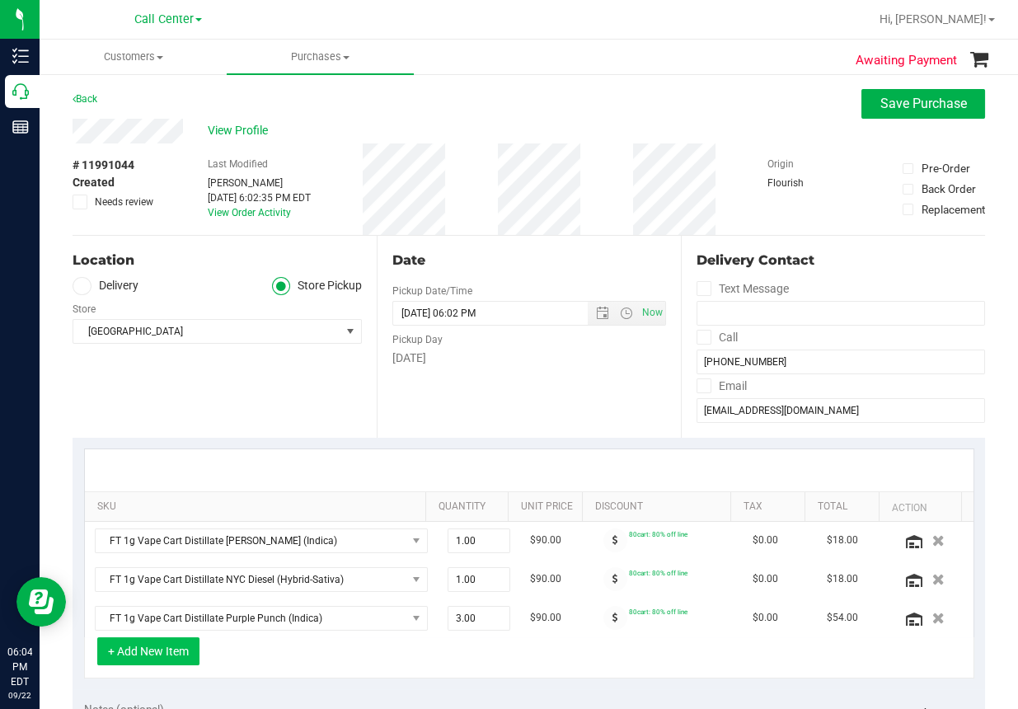
click at [148, 650] on button "+ Add New Item" at bounding box center [148, 651] width 102 height 28
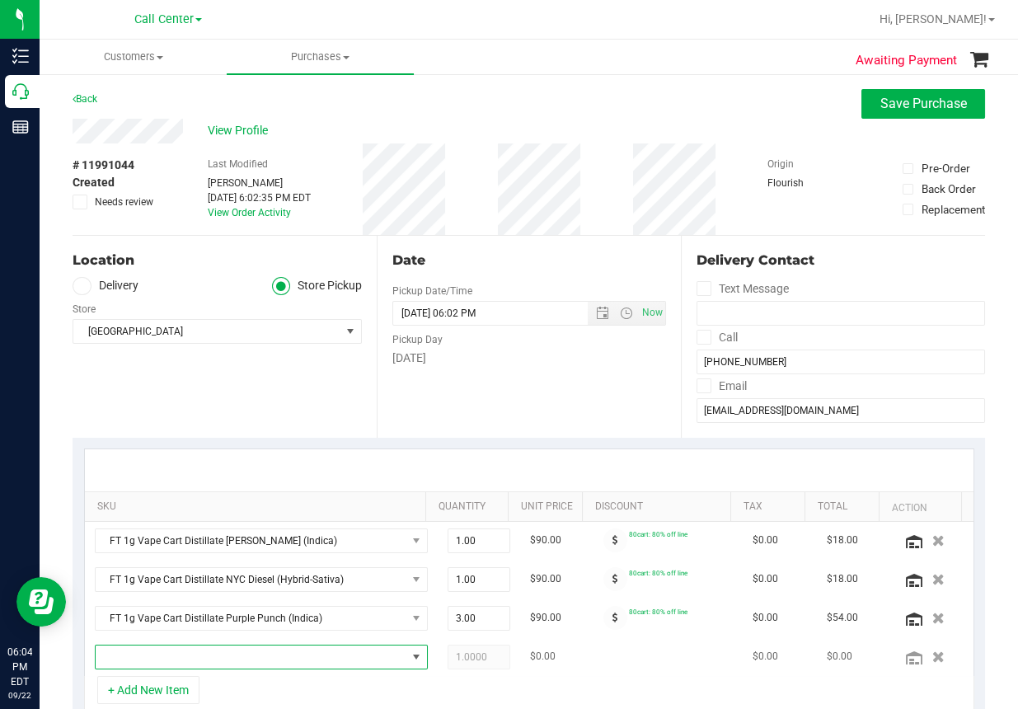
click at [128, 661] on span "NO DATA FOUND" at bounding box center [251, 656] width 311 height 23
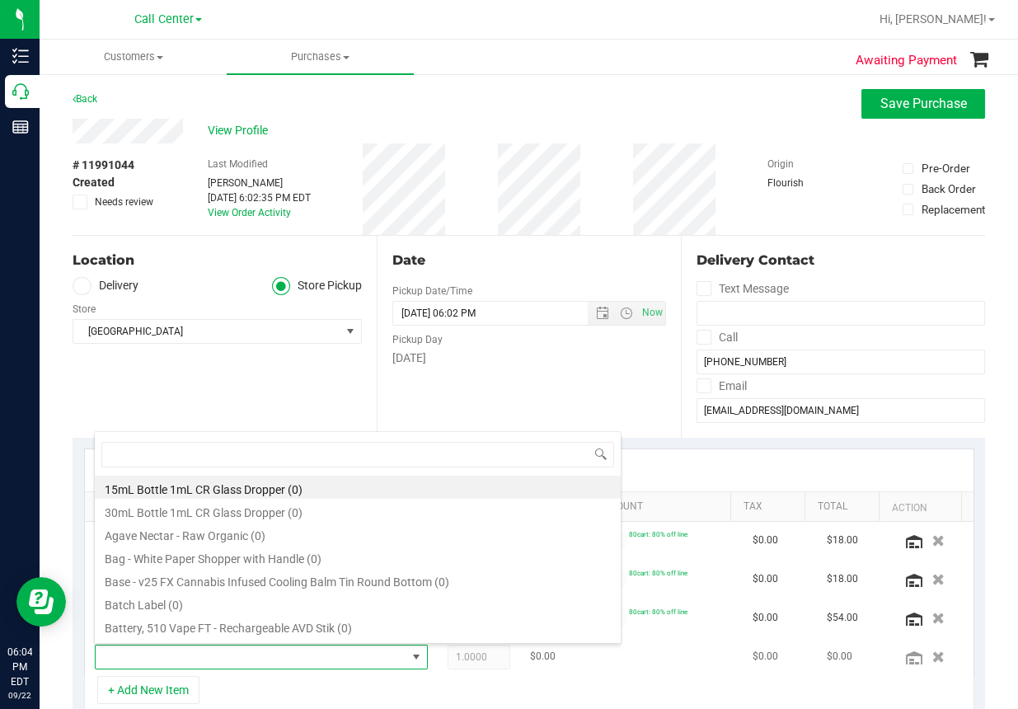
scroll to position [24, 296]
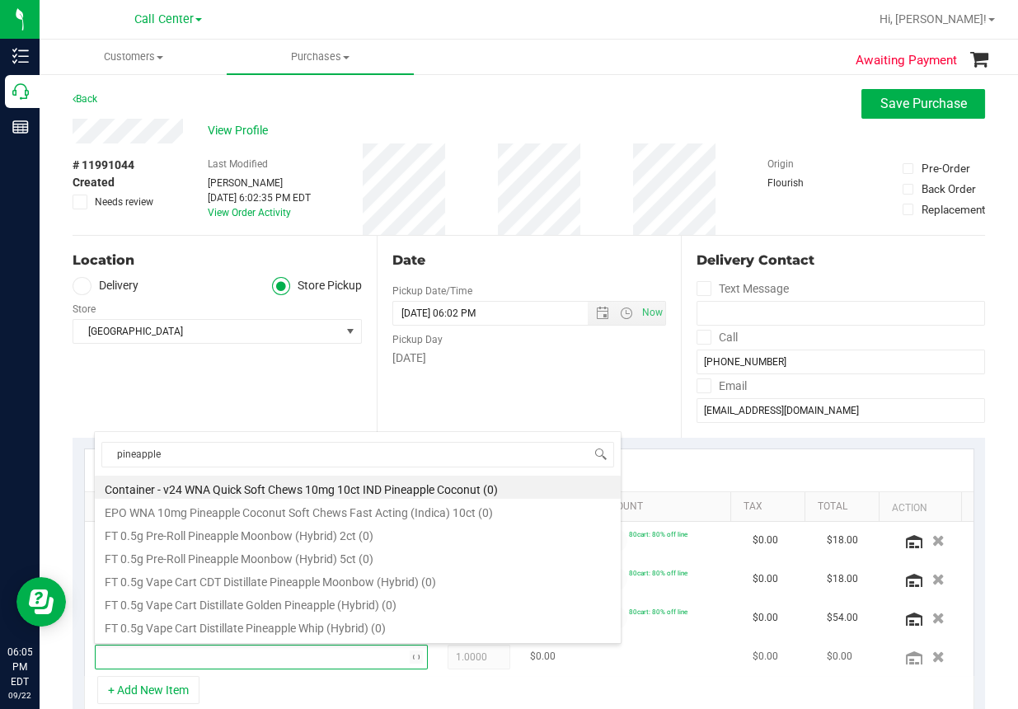
type input "pineapple x"
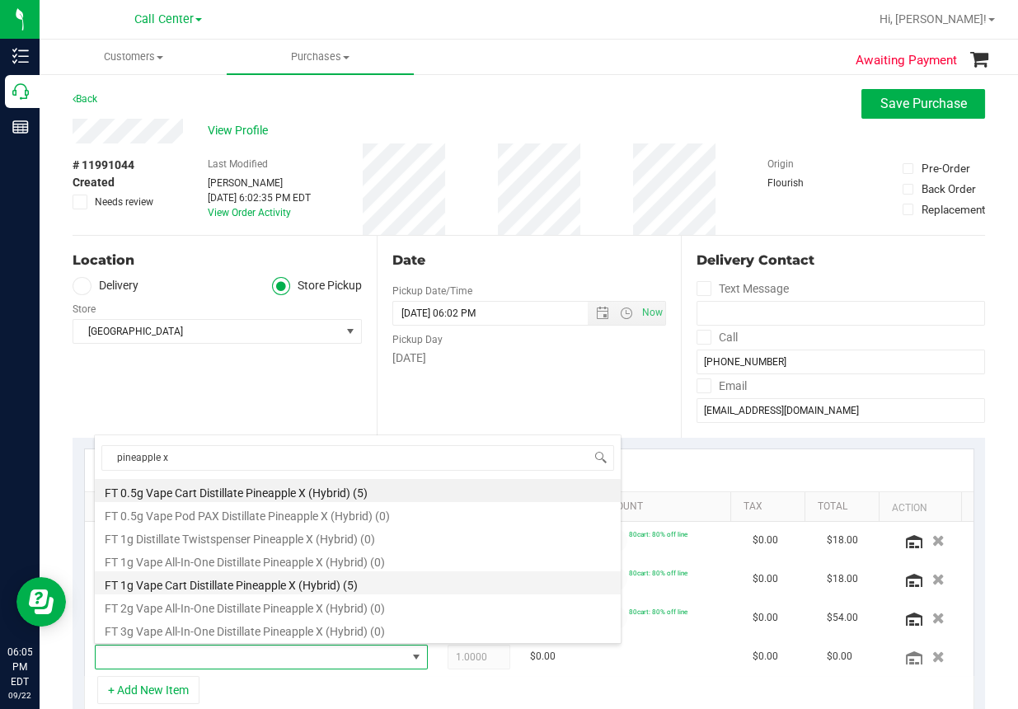
click at [178, 584] on li "FT 1g Vape Cart Distillate Pineapple X (Hybrid) (5)" at bounding box center [358, 582] width 526 height 23
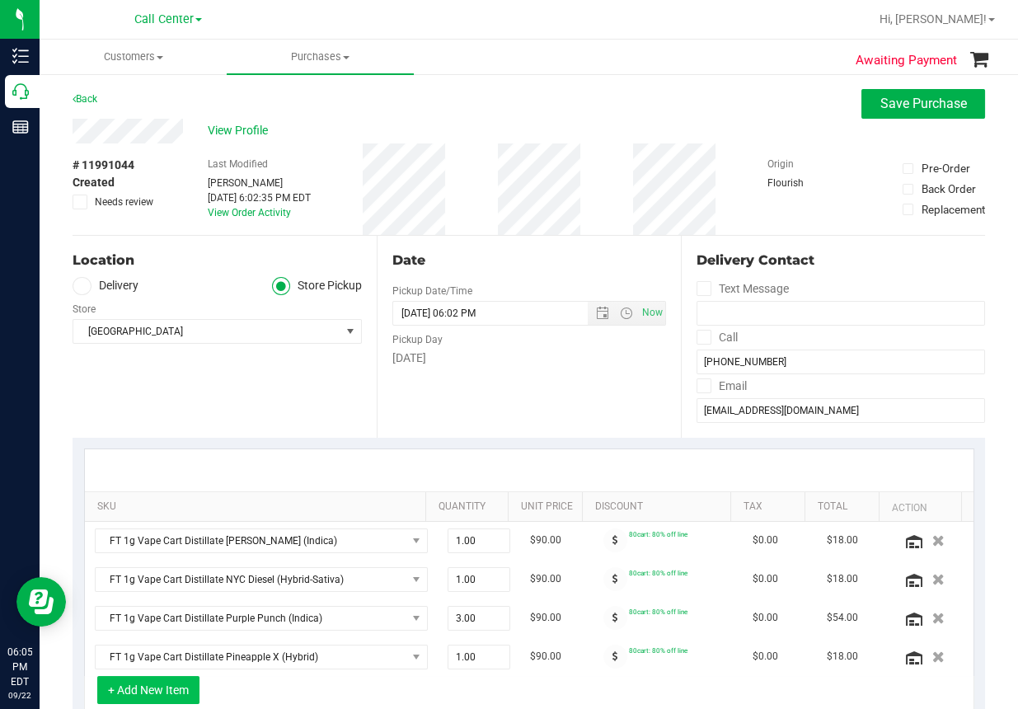
click at [159, 686] on button "+ Add New Item" at bounding box center [148, 690] width 102 height 28
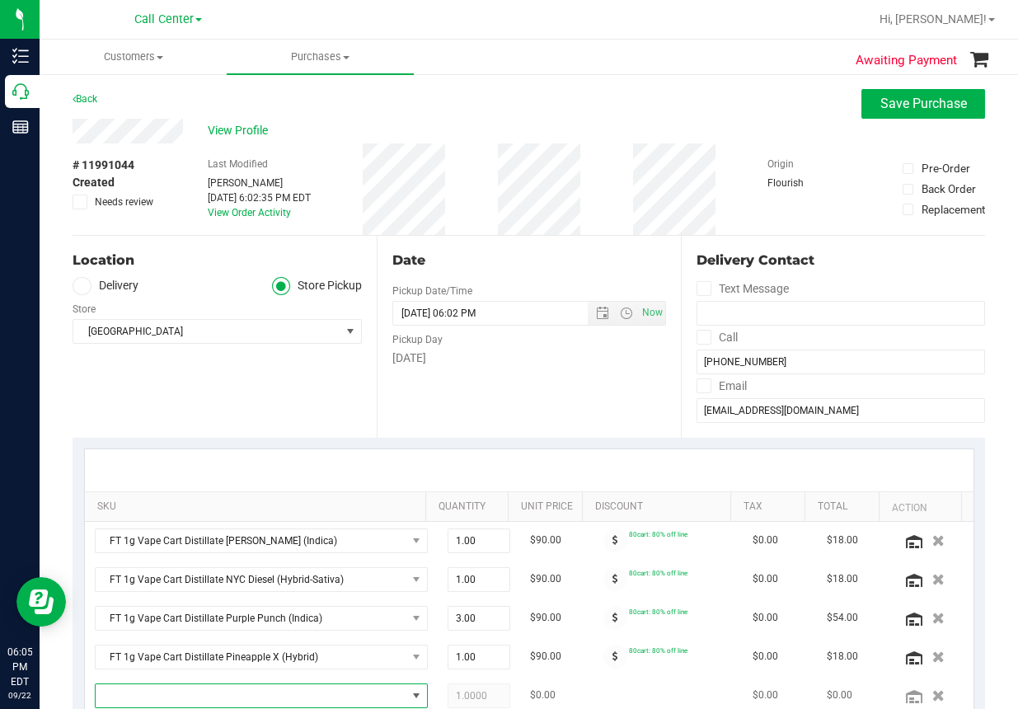
click at [154, 691] on span "NO DATA FOUND" at bounding box center [251, 695] width 311 height 23
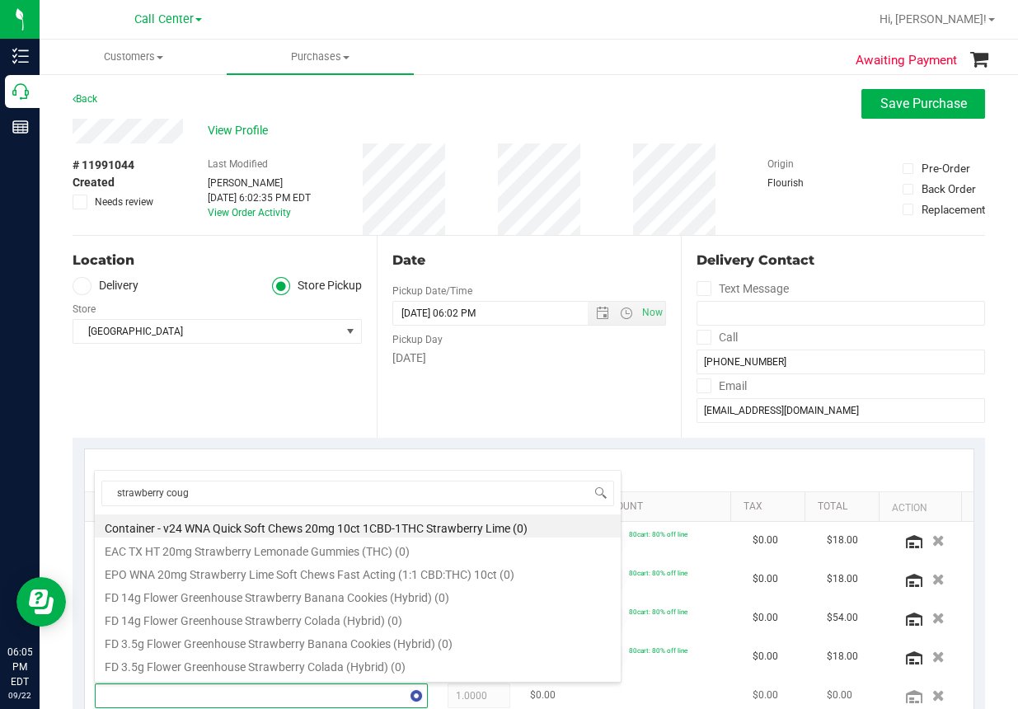
type input "strawberry cough"
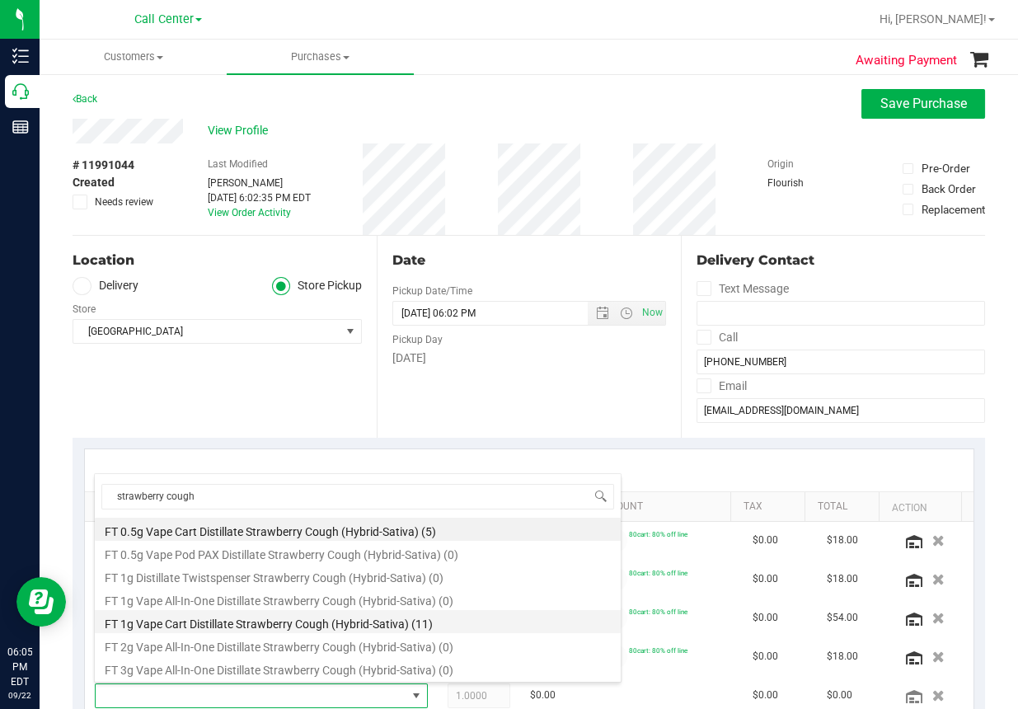
click at [267, 622] on li "FT 1g Vape Cart Distillate Strawberry Cough (Hybrid-Sativa) (11)" at bounding box center [358, 621] width 526 height 23
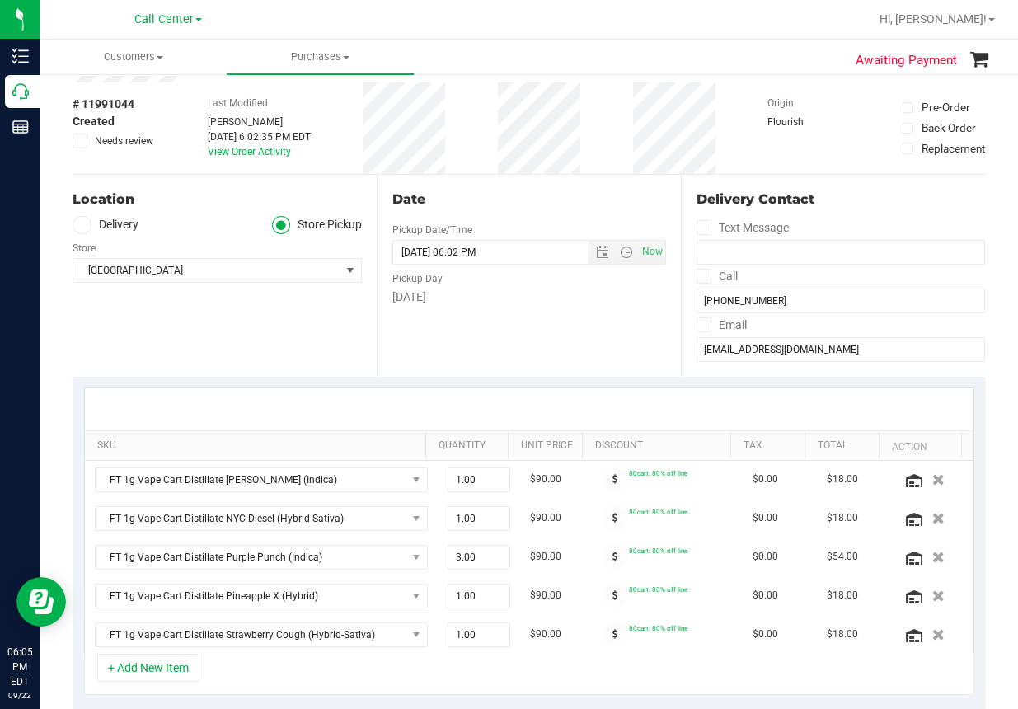
scroll to position [247, 0]
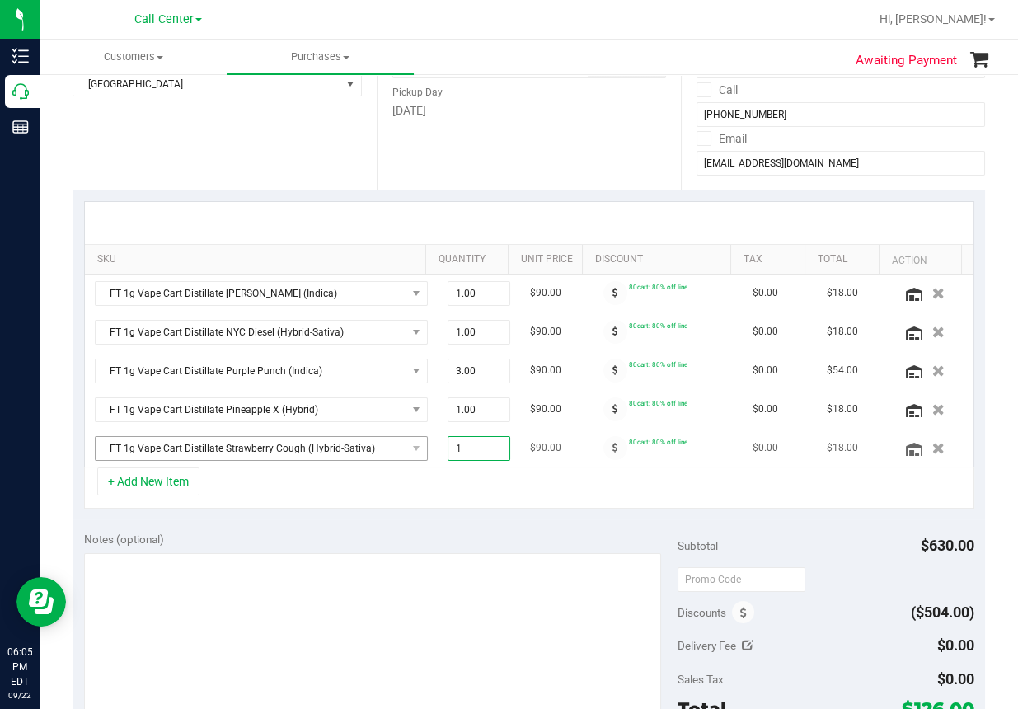
drag, startPoint x: 470, startPoint y: 447, endPoint x: 362, endPoint y: 452, distance: 108.1
click at [363, 452] on tr "FT 1g Vape Cart Distillate Strawberry Cough (Hybrid-Sativa) 1.00 1 $90.00 80car…" at bounding box center [529, 448] width 888 height 38
type input "2"
type input "2.00"
click at [641, 480] on div "+ Add New Item" at bounding box center [529, 487] width 890 height 41
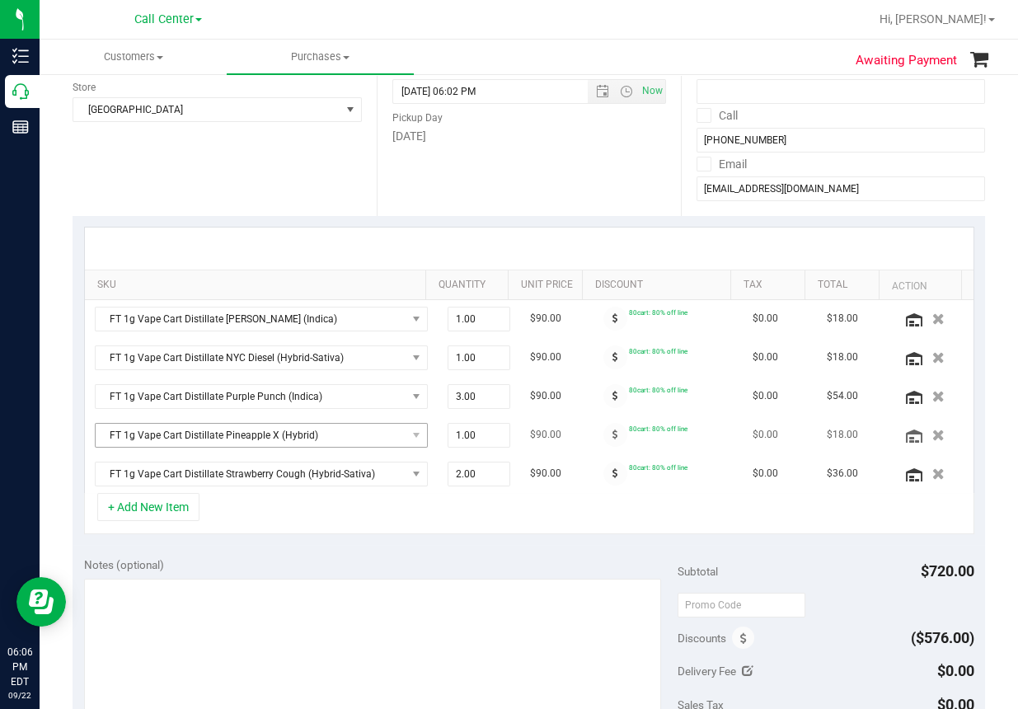
scroll to position [330, 0]
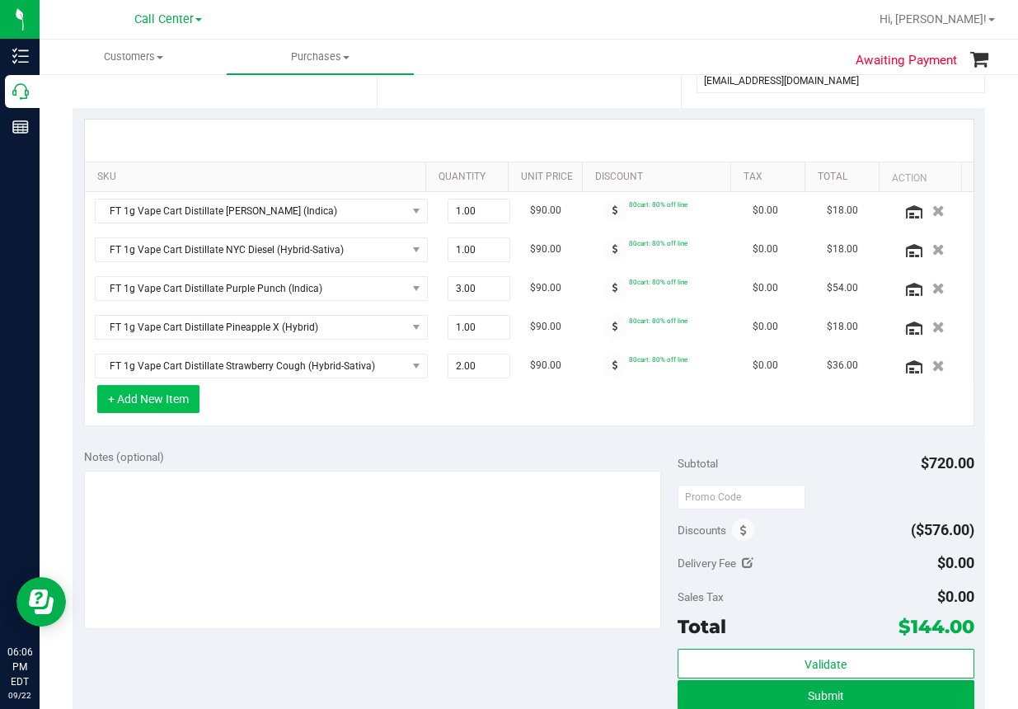
click at [156, 397] on button "+ Add New Item" at bounding box center [148, 399] width 102 height 28
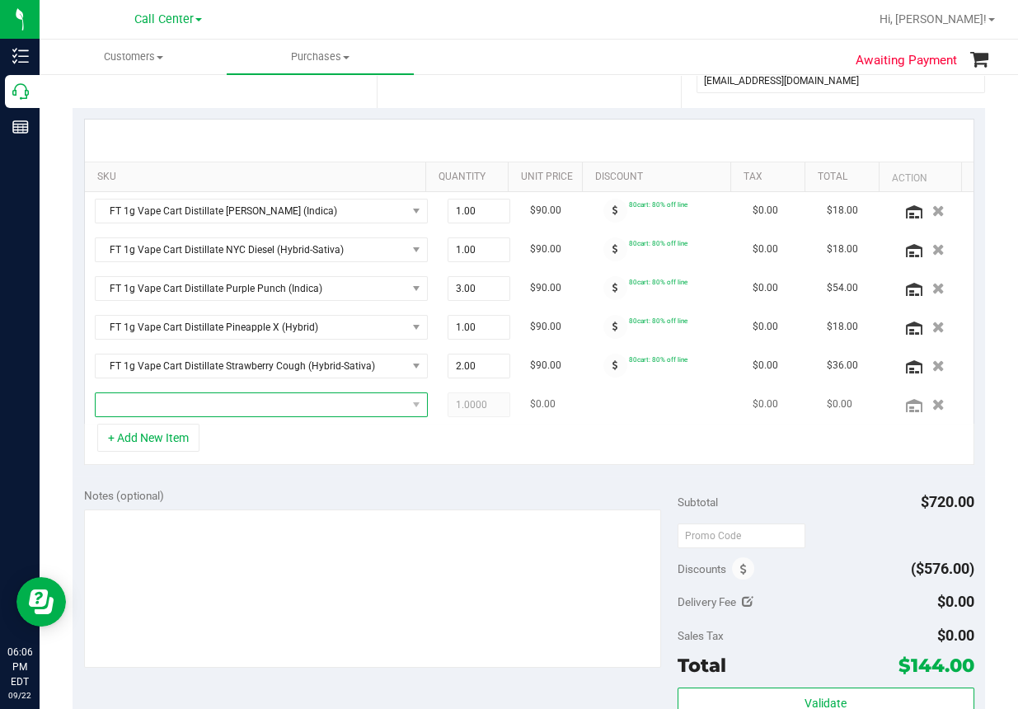
click at [166, 410] on span "NO DATA FOUND" at bounding box center [251, 404] width 311 height 23
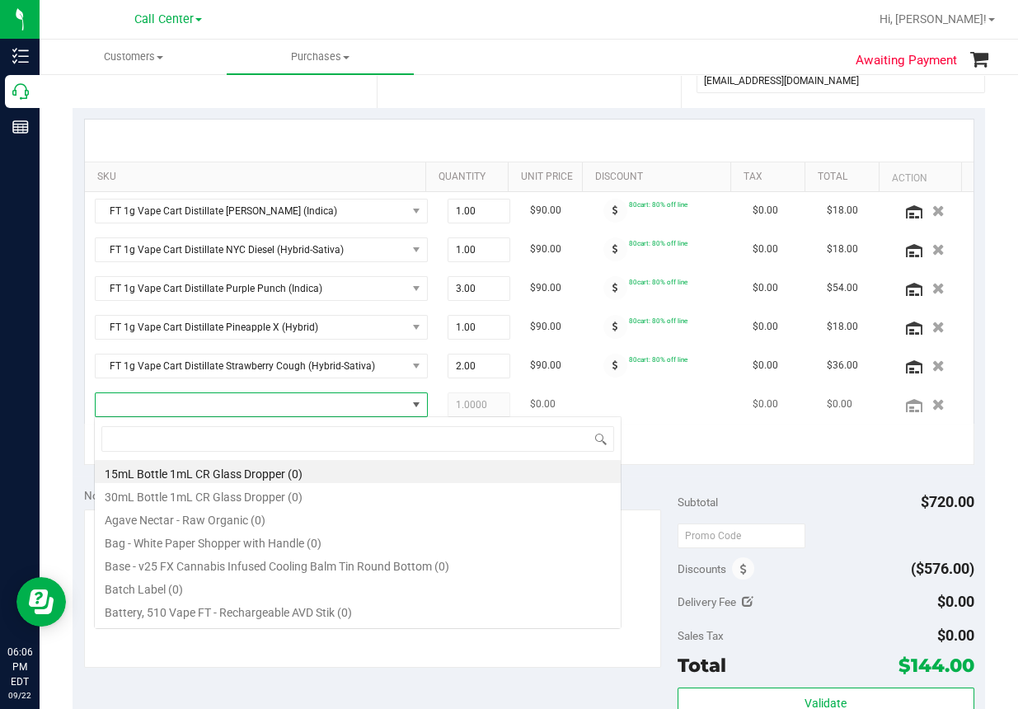
scroll to position [24, 296]
type input "d"
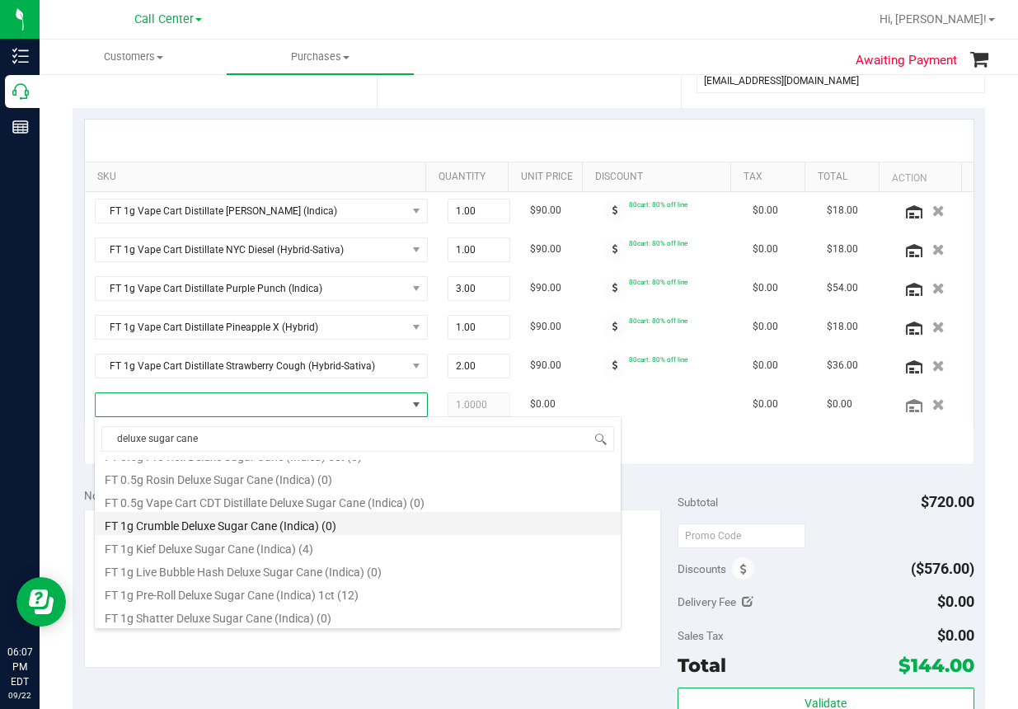
scroll to position [0, 0]
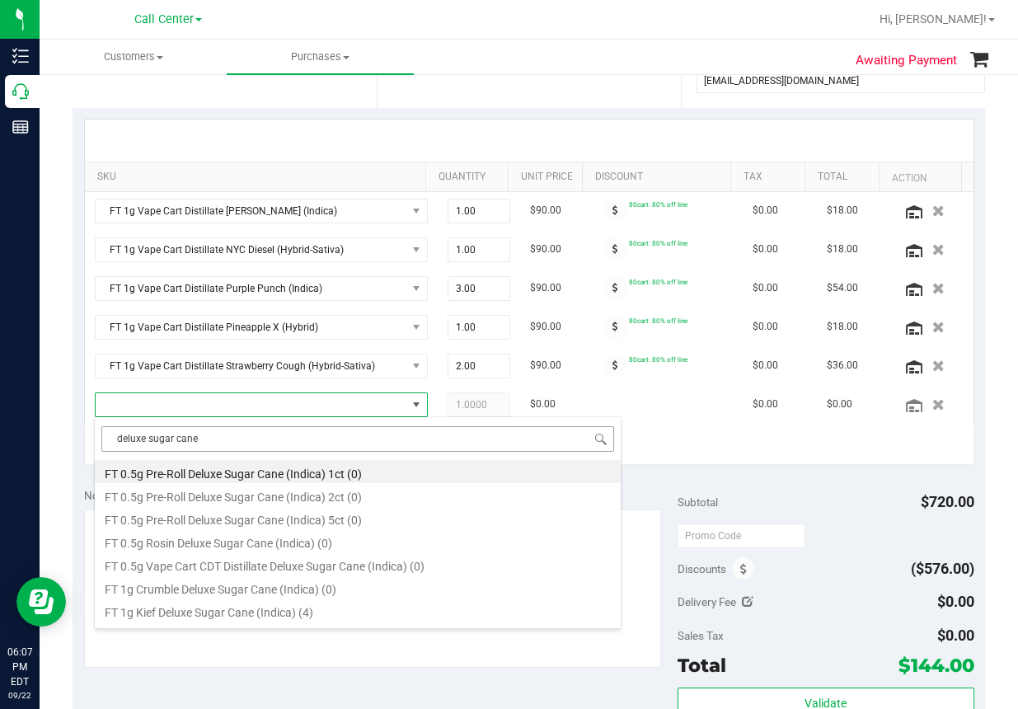
click at [233, 443] on input "deluxe sugar cane" at bounding box center [357, 439] width 513 height 26
type input "d"
type input "top gear"
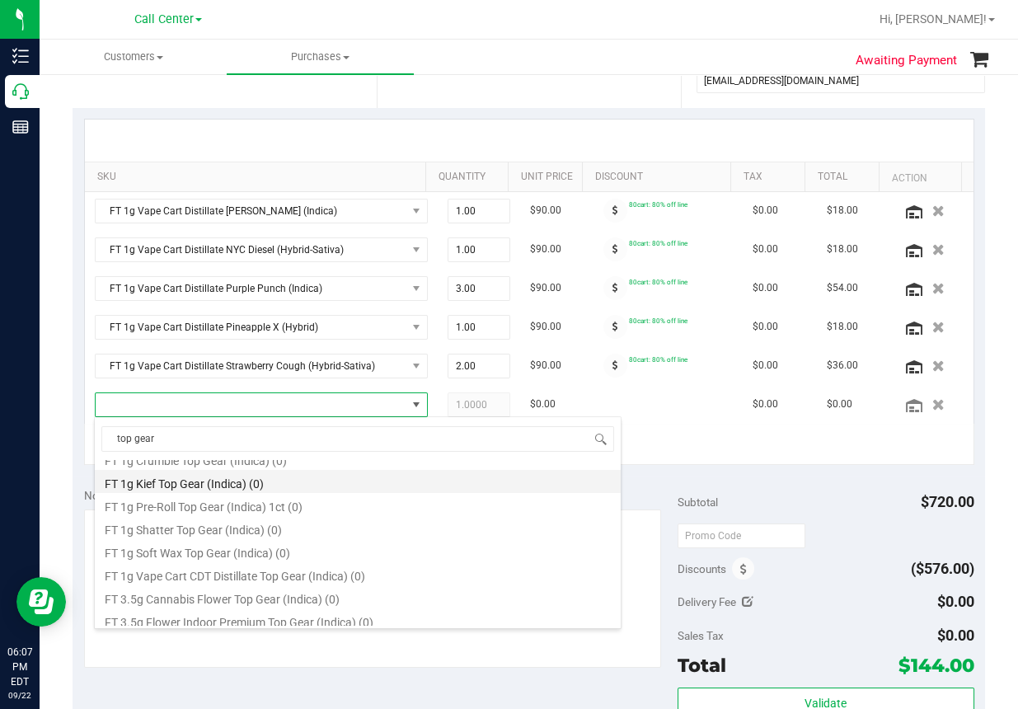
scroll to position [165, 0]
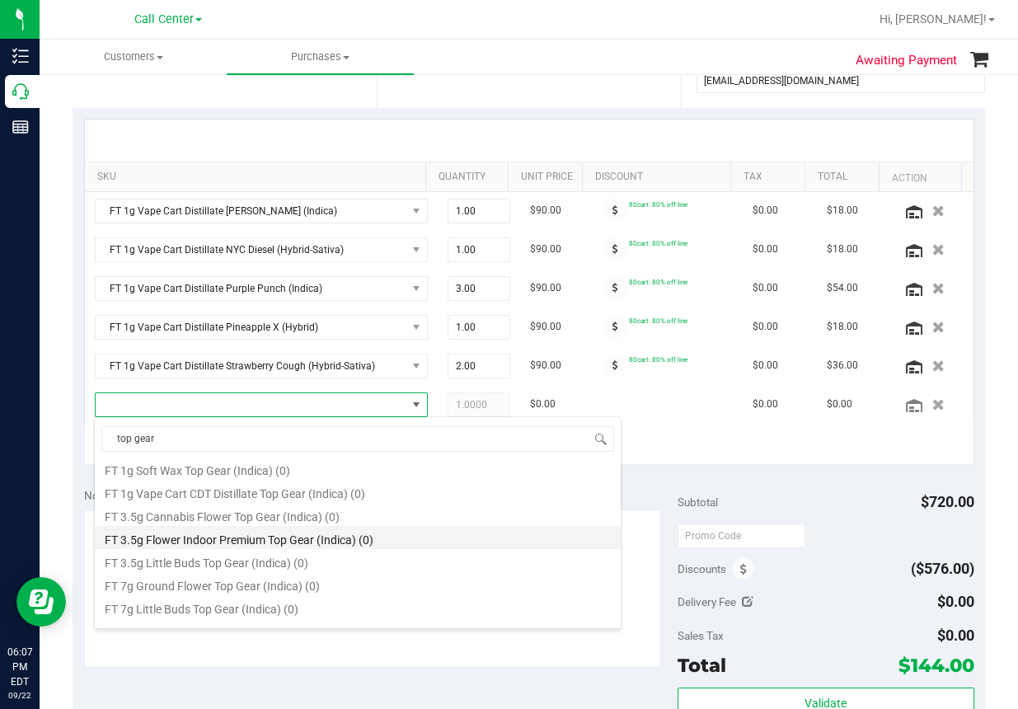
click at [237, 537] on li "FT 3.5g Flower Indoor Premium Top Gear (Indica) (0)" at bounding box center [358, 537] width 526 height 23
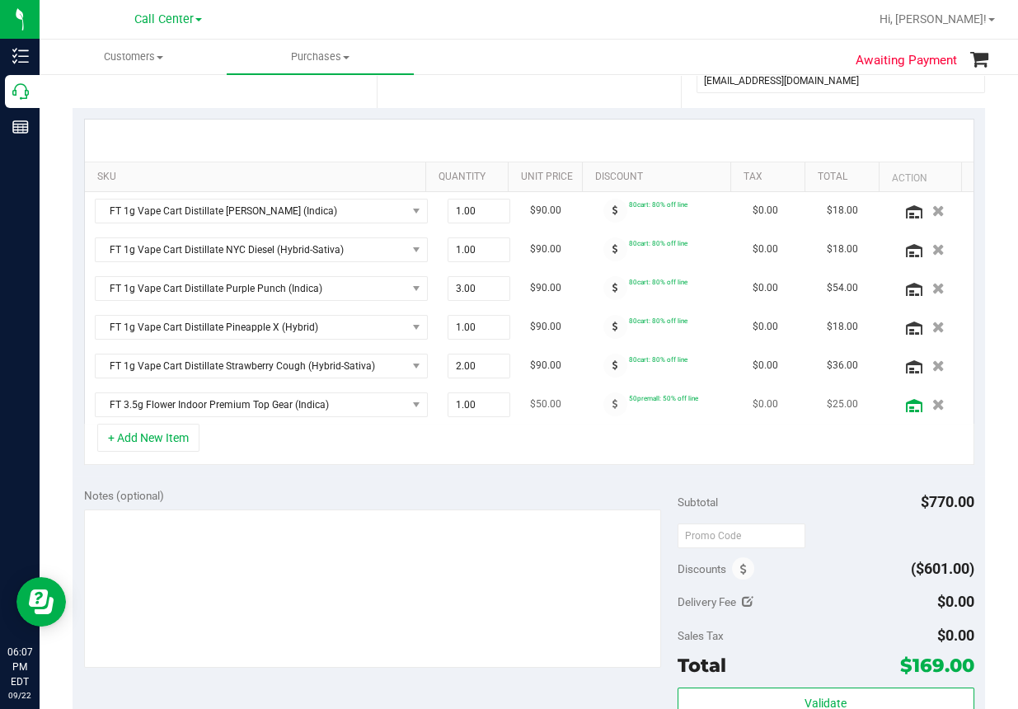
click at [906, 407] on icon at bounding box center [914, 405] width 16 height 13
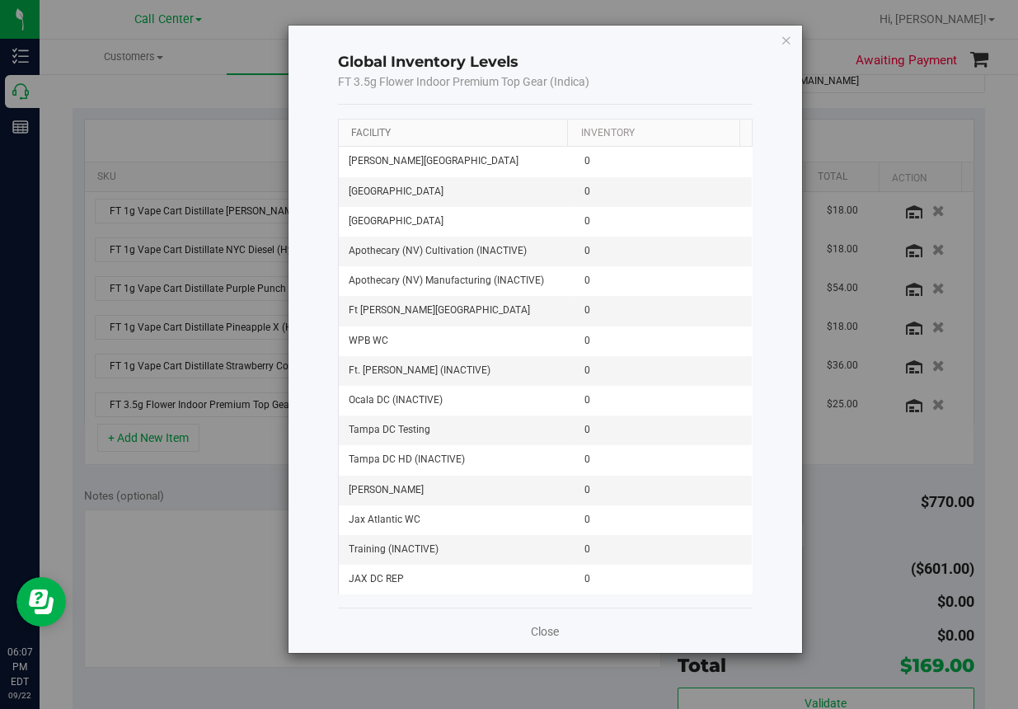
click at [373, 133] on link "Facility" at bounding box center [371, 133] width 40 height 12
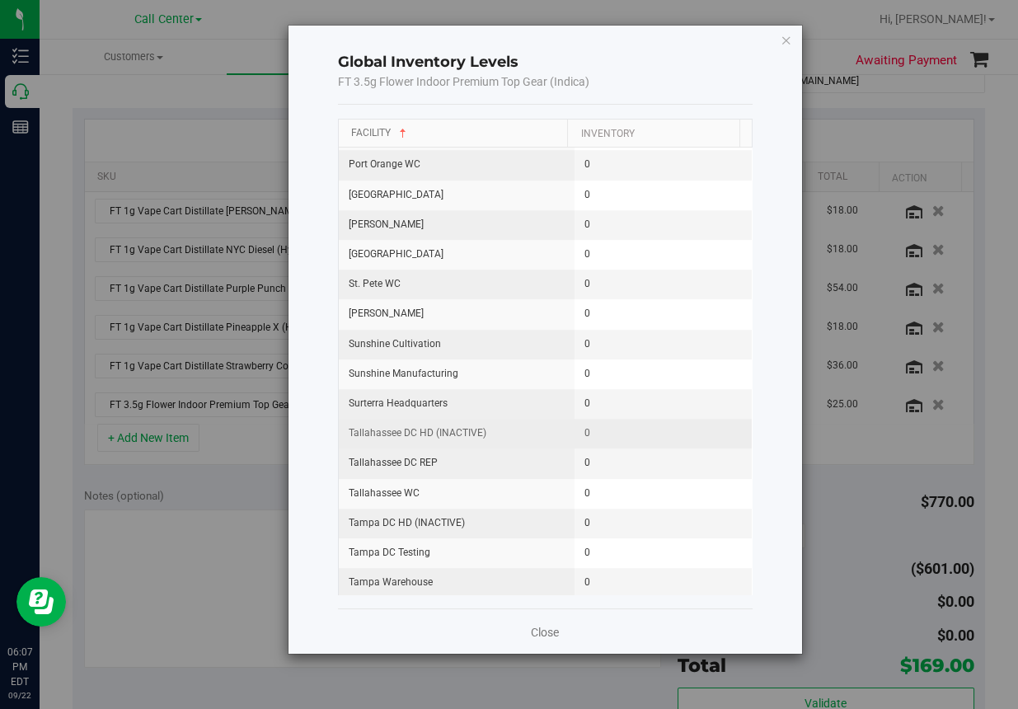
scroll to position [1731, 0]
click at [784, 35] on icon "button" at bounding box center [786, 40] width 12 height 20
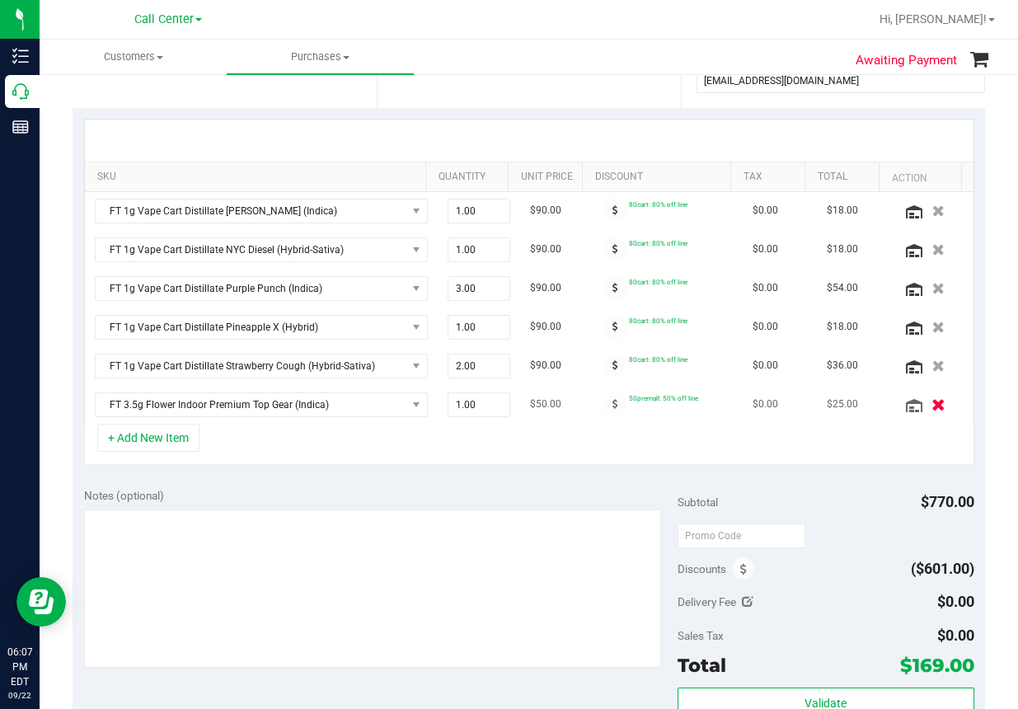
click at [931, 405] on icon "button" at bounding box center [938, 404] width 14 height 12
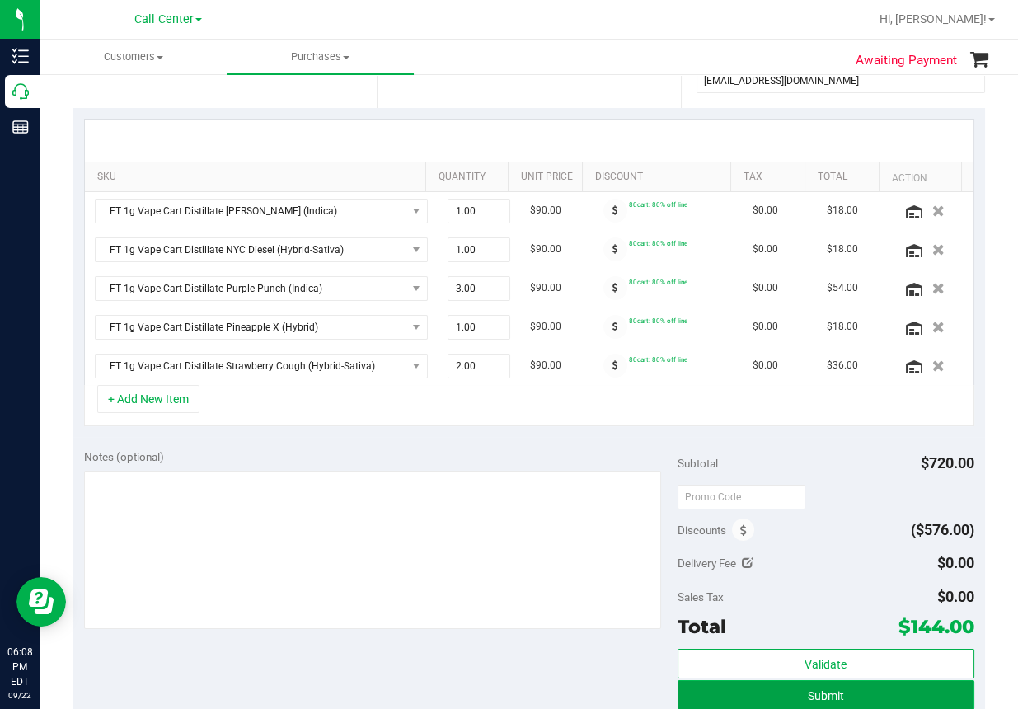
click at [814, 689] on span "Submit" at bounding box center [826, 695] width 36 height 13
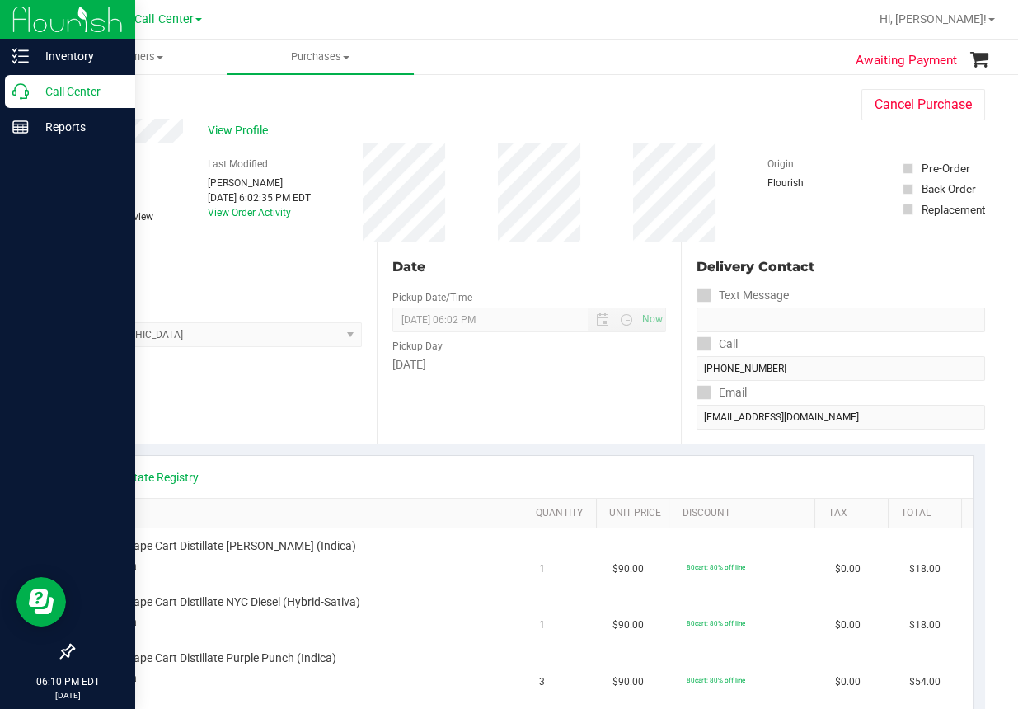
click at [46, 91] on p "Call Center" at bounding box center [78, 92] width 99 height 20
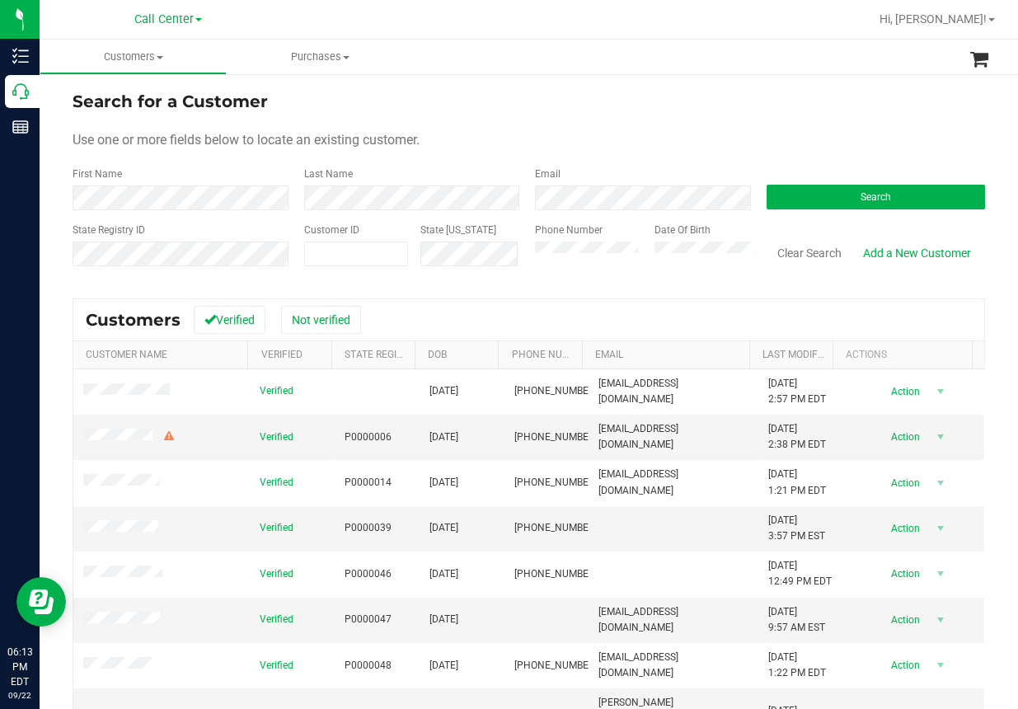
click at [486, 101] on div "Search for a Customer" at bounding box center [529, 101] width 912 height 25
click at [418, 151] on form "Search for a Customer Use one or more fields below to locate an existing custom…" at bounding box center [529, 185] width 912 height 192
click at [810, 193] on button "Search" at bounding box center [875, 197] width 219 height 25
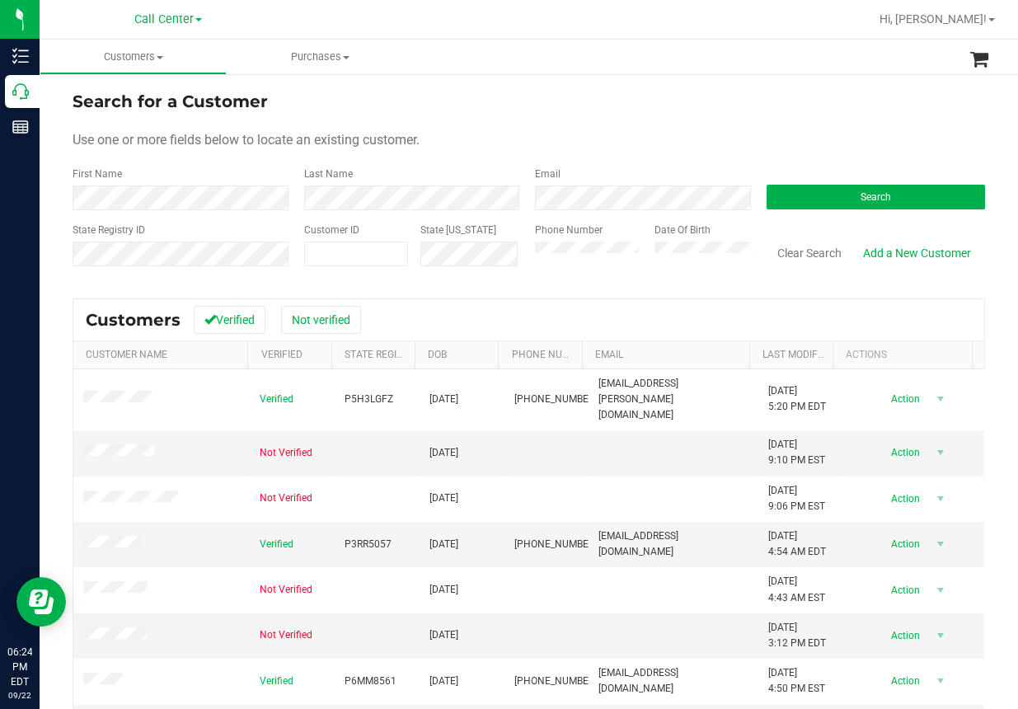
click at [487, 49] on ul "Customers All customers Add a new customer All physicians Purchases All purchas…" at bounding box center [549, 57] width 1018 height 35
click at [455, 54] on ul "Customers All customers Add a new customer All physicians Purchases All purchas…" at bounding box center [549, 57] width 1018 height 35
click at [806, 254] on button "Clear Search" at bounding box center [809, 253] width 86 height 28
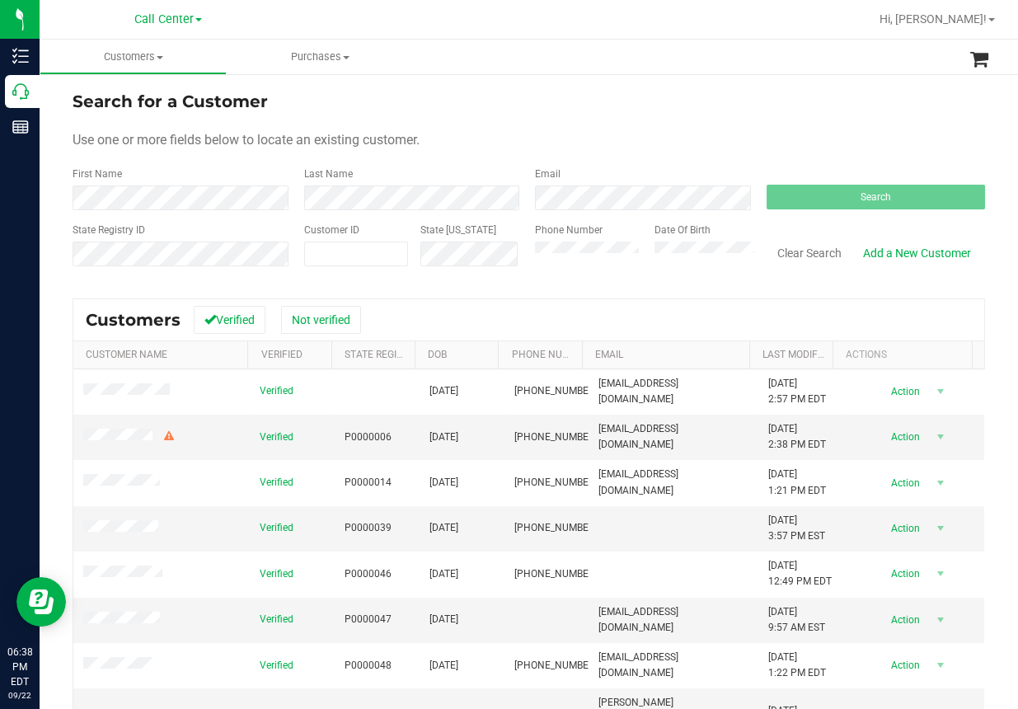
click at [749, 137] on div "Use one or more fields below to locate an existing customer." at bounding box center [529, 140] width 912 height 20
click at [865, 202] on span "Search" at bounding box center [875, 197] width 30 height 12
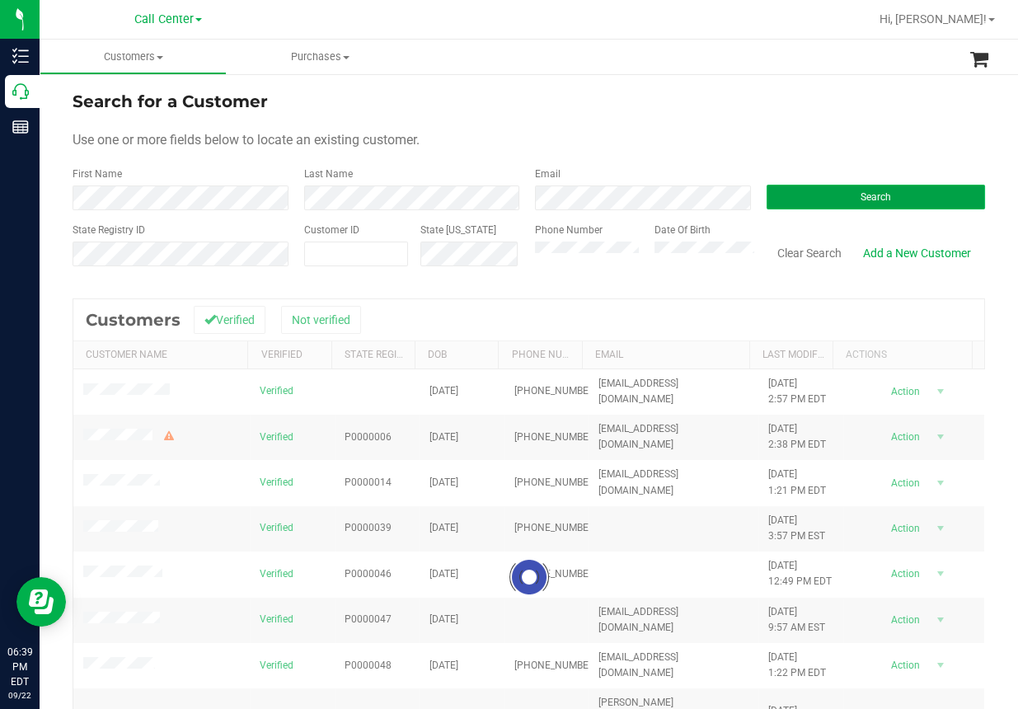
click at [834, 192] on button "Search" at bounding box center [875, 197] width 219 height 25
click at [722, 101] on div "Search for a Customer" at bounding box center [529, 101] width 912 height 25
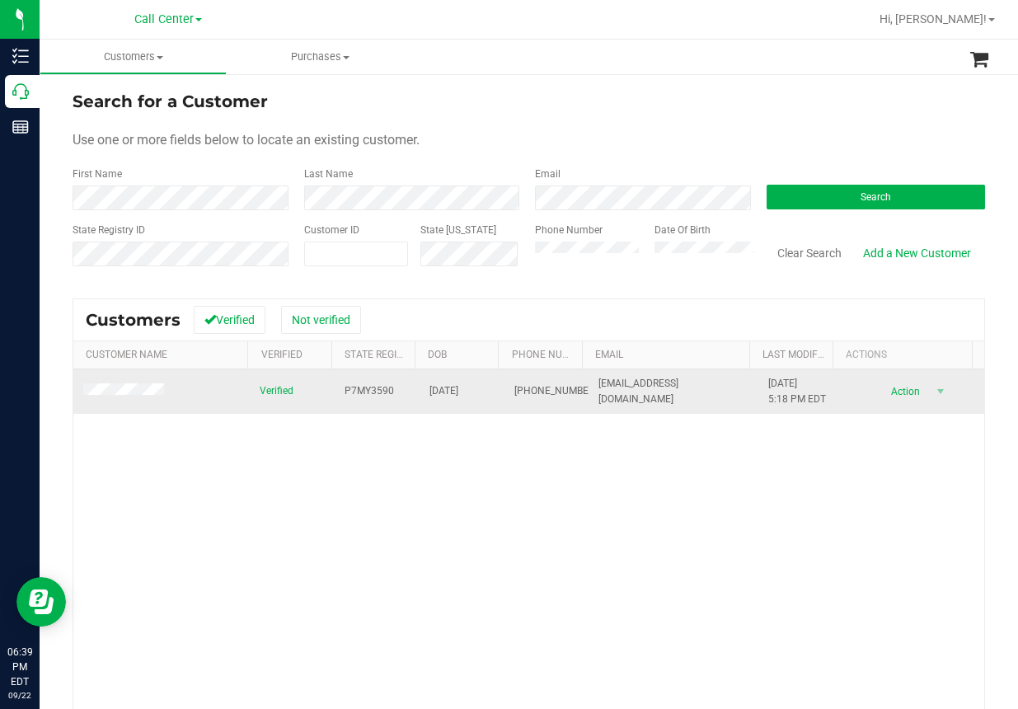
click at [349, 396] on span "P7MY3590" at bounding box center [368, 391] width 49 height 16
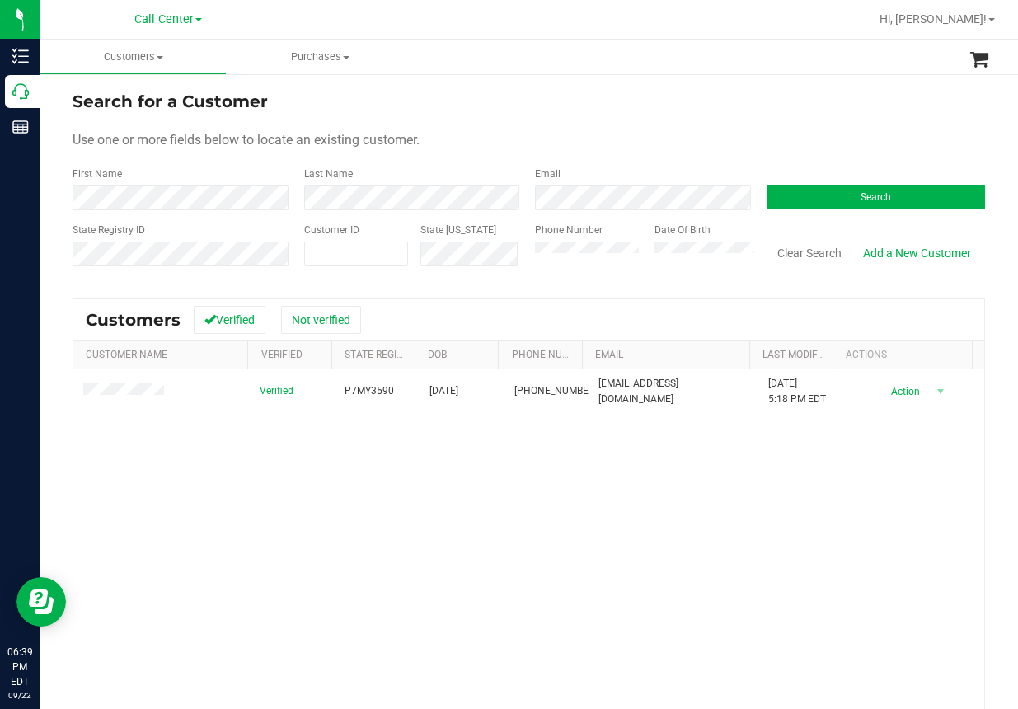
click at [425, 463] on div "Verified P7MY3590 [DATE] (904) 510-4142 [EMAIL_ADDRESS][DOMAIN_NAME] [DATE] 5:1…" at bounding box center [528, 592] width 911 height 447
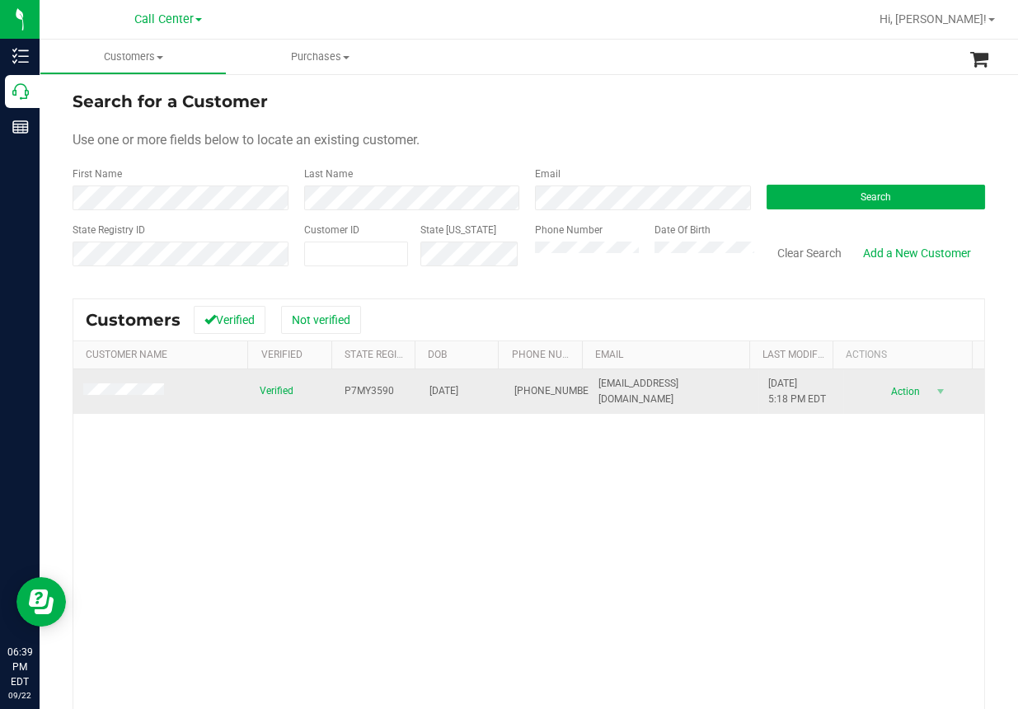
click at [448, 391] on span "[DATE]" at bounding box center [443, 391] width 29 height 16
copy span "[DATE]"
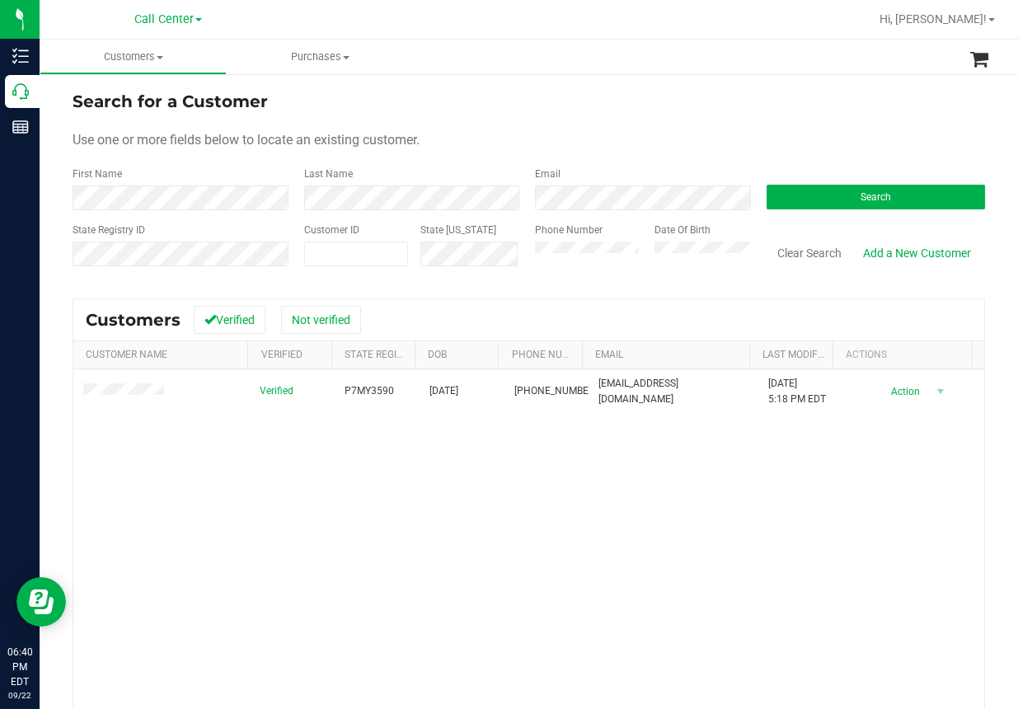
click at [471, 80] on div "Search for a Customer Use one or more fields below to locate an existing custom…" at bounding box center [529, 472] width 978 height 799
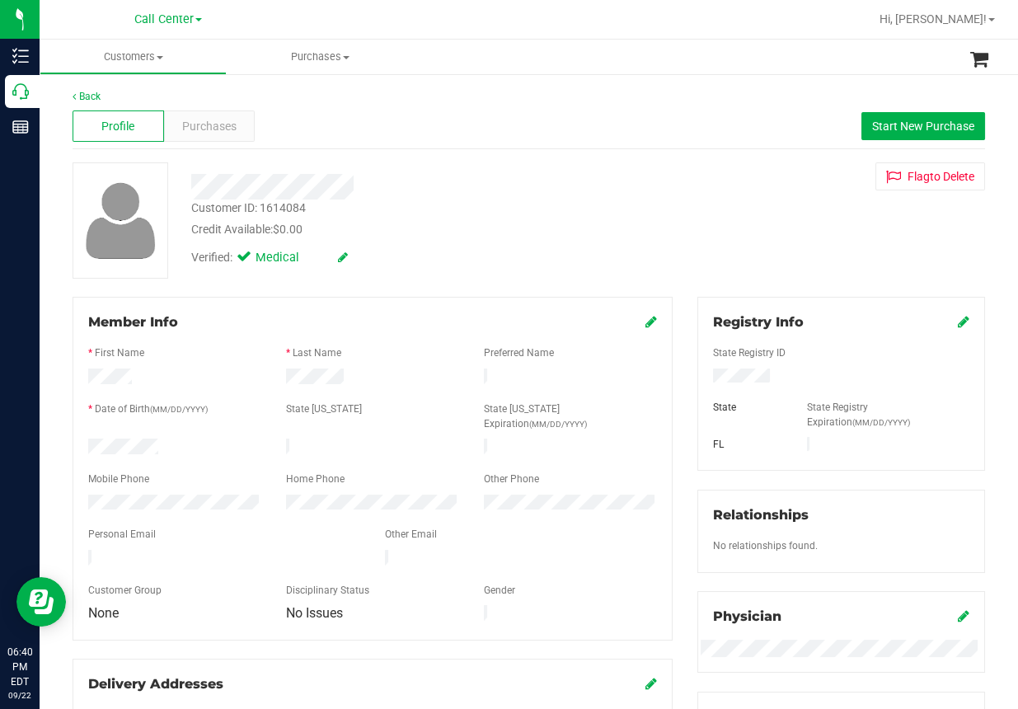
click at [628, 96] on div "Back" at bounding box center [529, 96] width 912 height 15
click at [221, 134] on div "Purchases" at bounding box center [209, 125] width 91 height 31
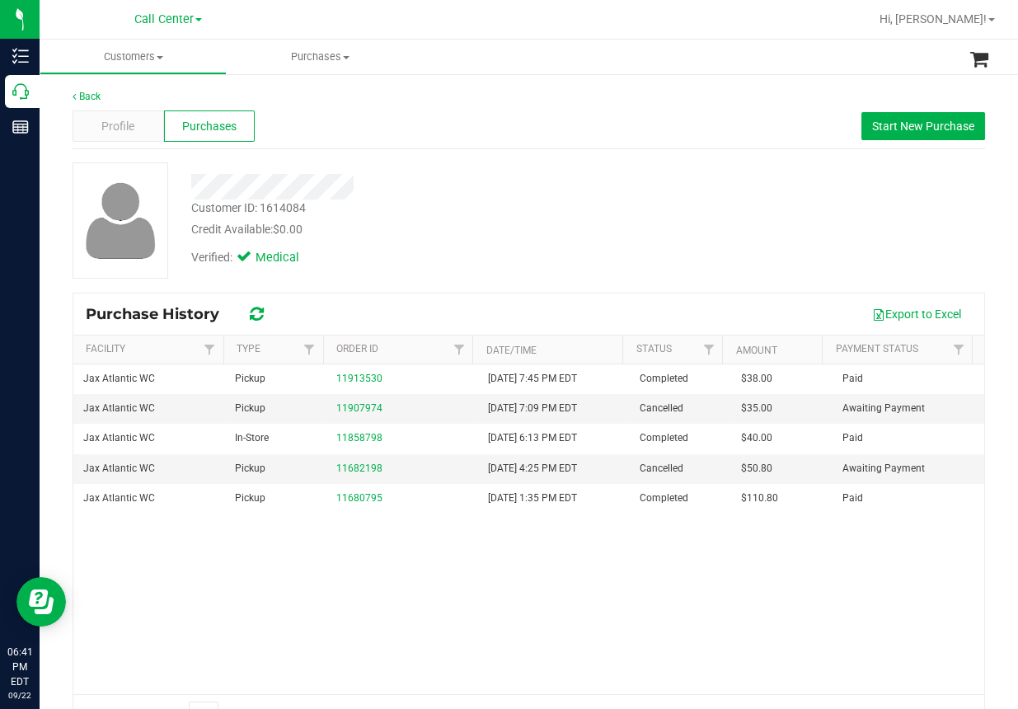
click at [653, 172] on div "Customer ID: 1614084 Credit Available: $0.00 Verified: Medical" at bounding box center [528, 220] width 937 height 116
click at [291, 584] on div "Jax Atlantic WC Pickup 11913530 [DATE] 7:45 PM EDT Completed $38.00 Paid Jax At…" at bounding box center [528, 529] width 911 height 330
click at [527, 150] on div "Back Profile Purchases Start New Purchase Customer ID: 1614084 Credit Available…" at bounding box center [529, 411] width 912 height 645
click at [900, 129] on span "Start New Purchase" at bounding box center [923, 126] width 102 height 13
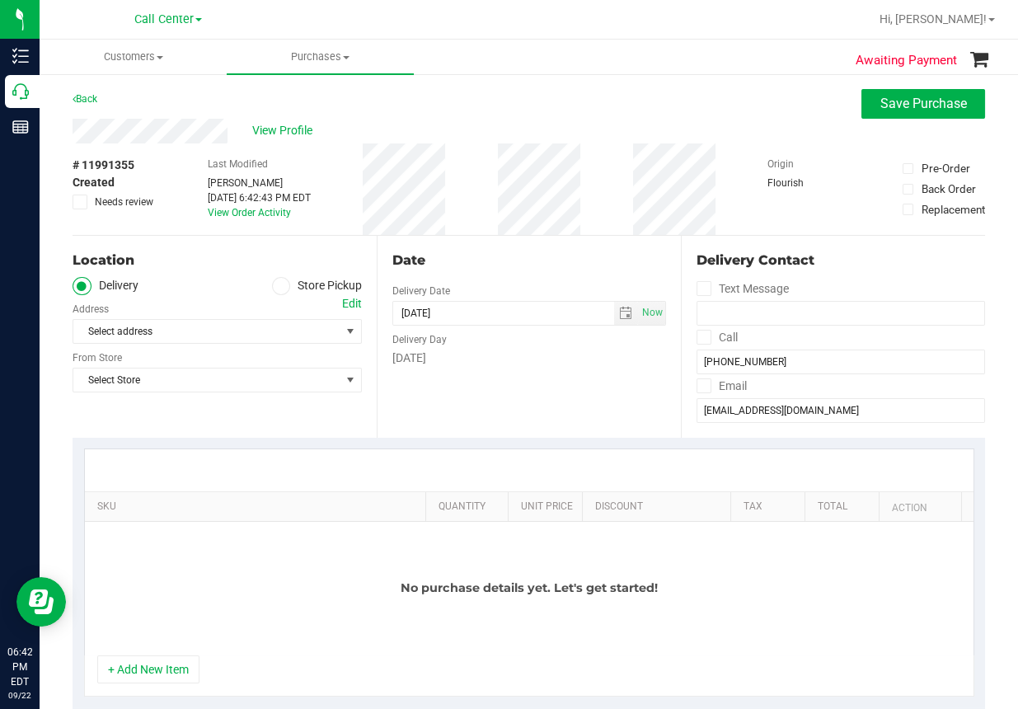
click at [272, 292] on span at bounding box center [281, 286] width 19 height 19
click at [0, 0] on input "Store Pickup" at bounding box center [0, 0] width 0 height 0
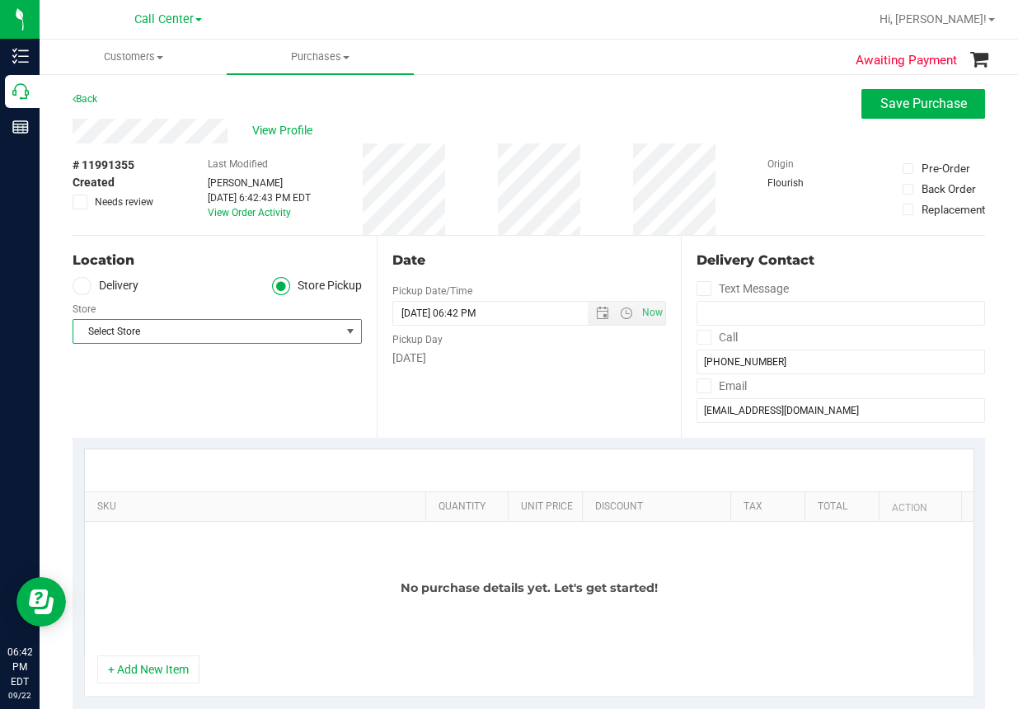
click at [195, 342] on span "Select Store" at bounding box center [206, 331] width 267 height 23
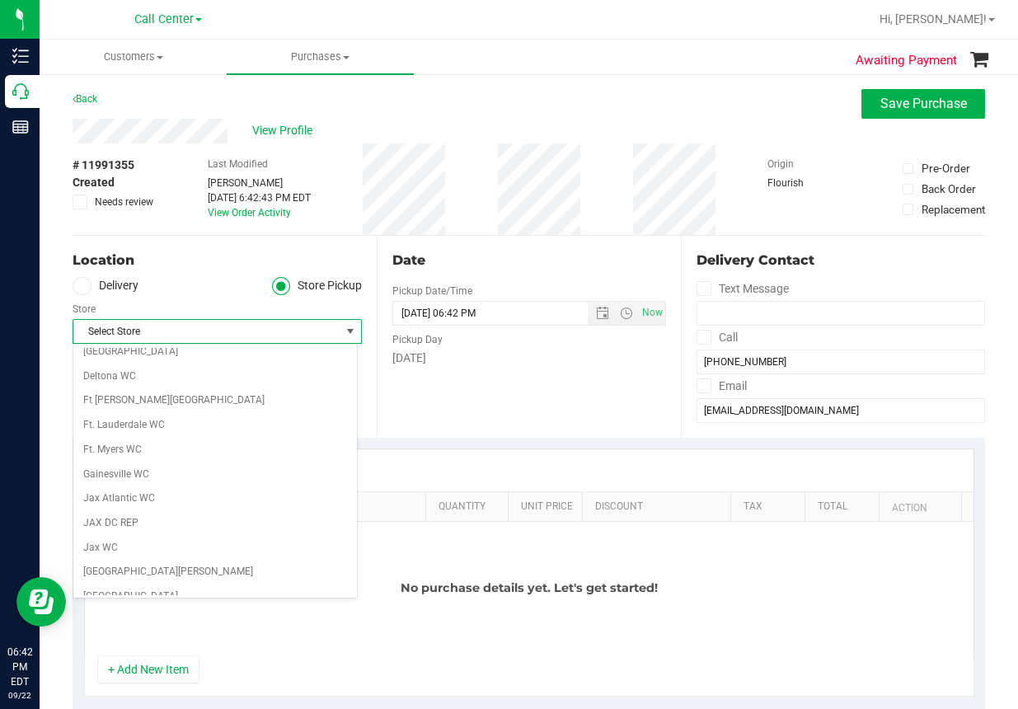
scroll to position [247, 0]
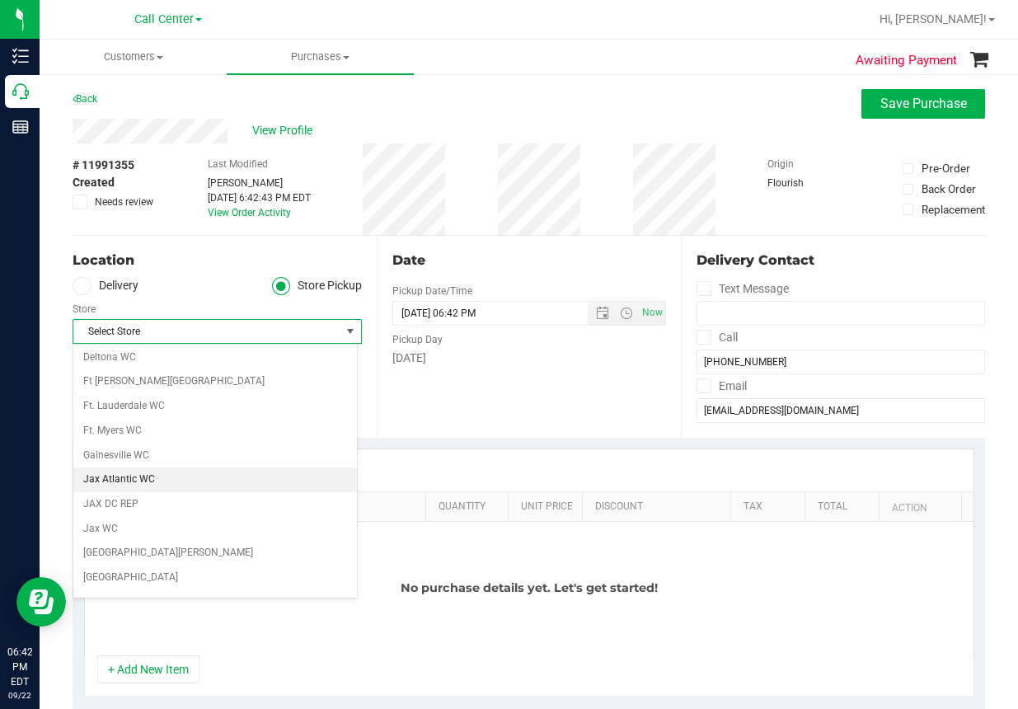
click at [132, 475] on li "Jax Atlantic WC" at bounding box center [215, 479] width 284 height 25
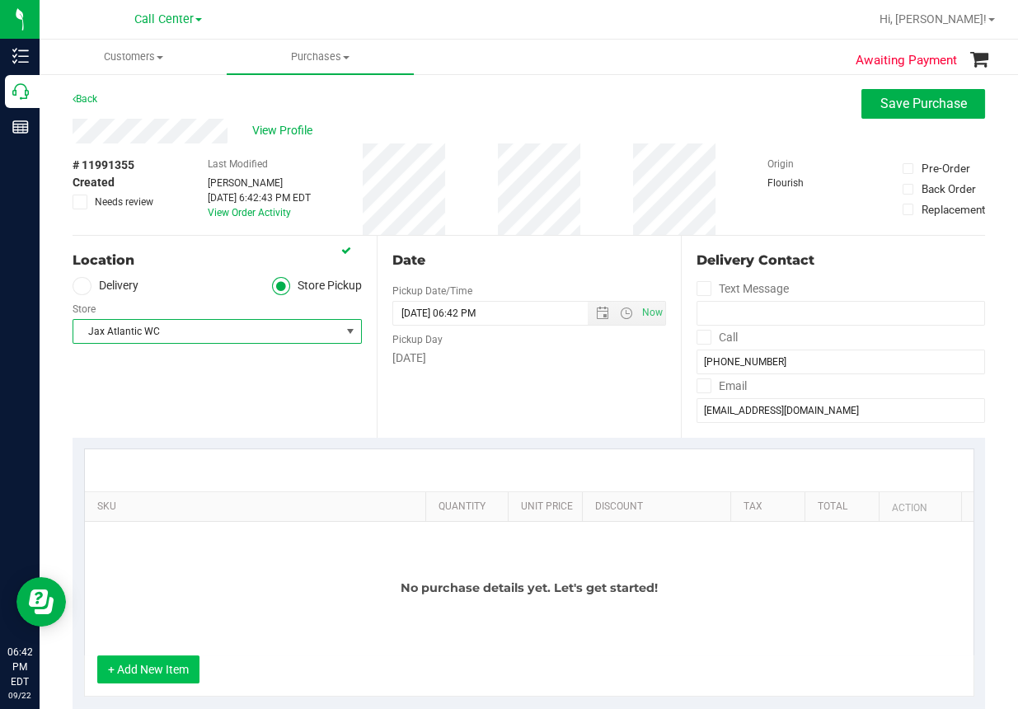
click at [167, 669] on button "+ Add New Item" at bounding box center [148, 669] width 102 height 28
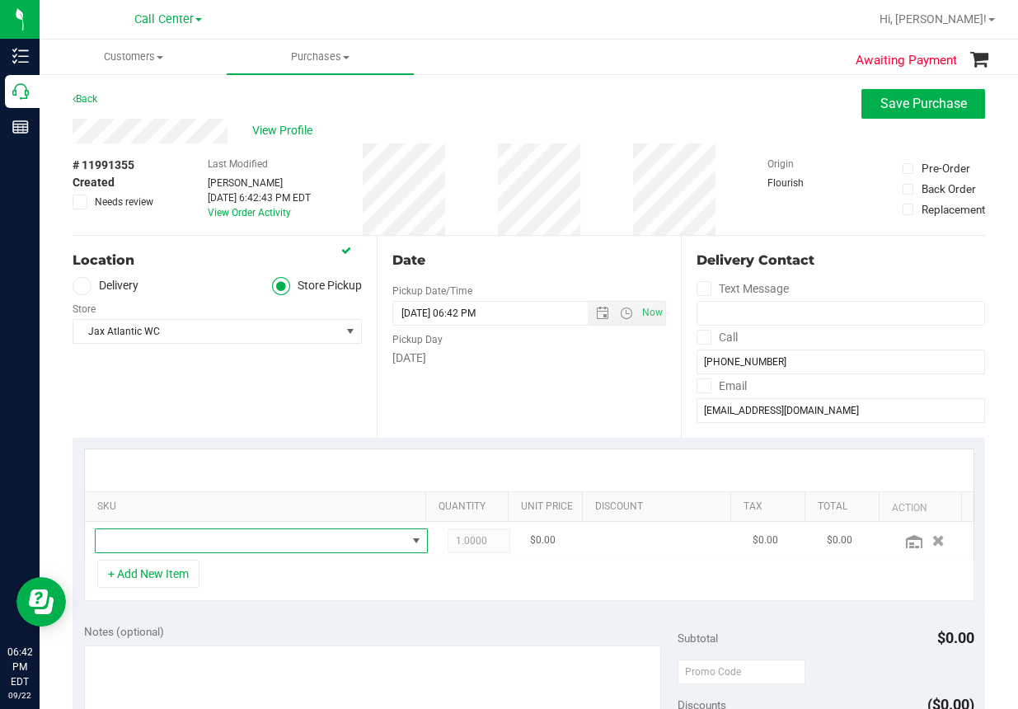
click at [143, 541] on span "NO DATA FOUND" at bounding box center [251, 540] width 311 height 23
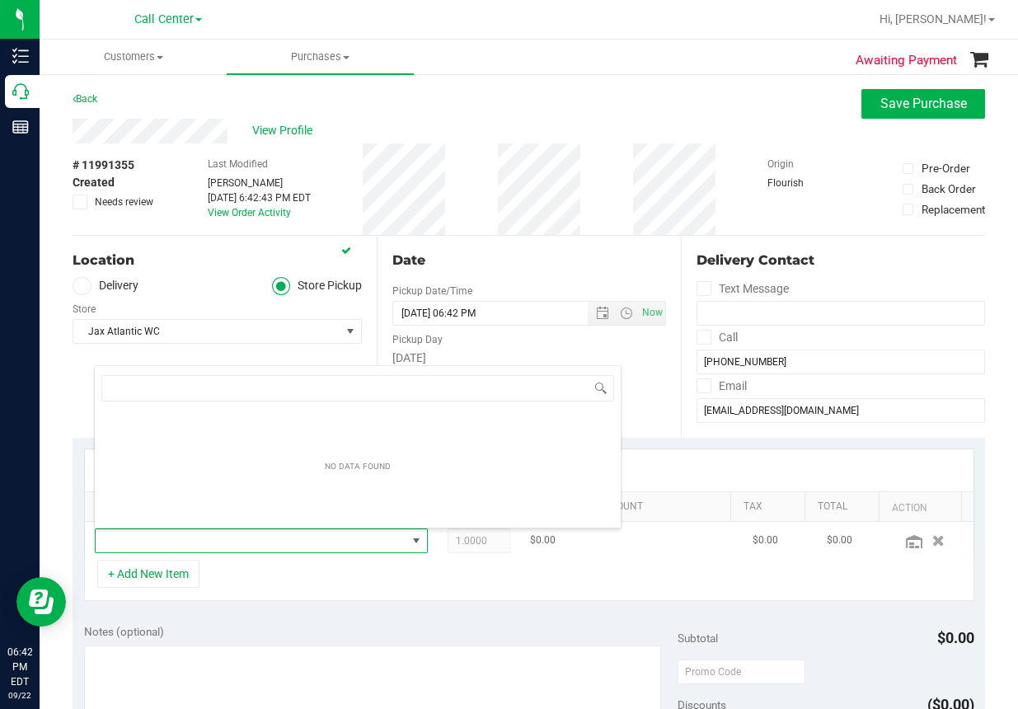
scroll to position [24, 296]
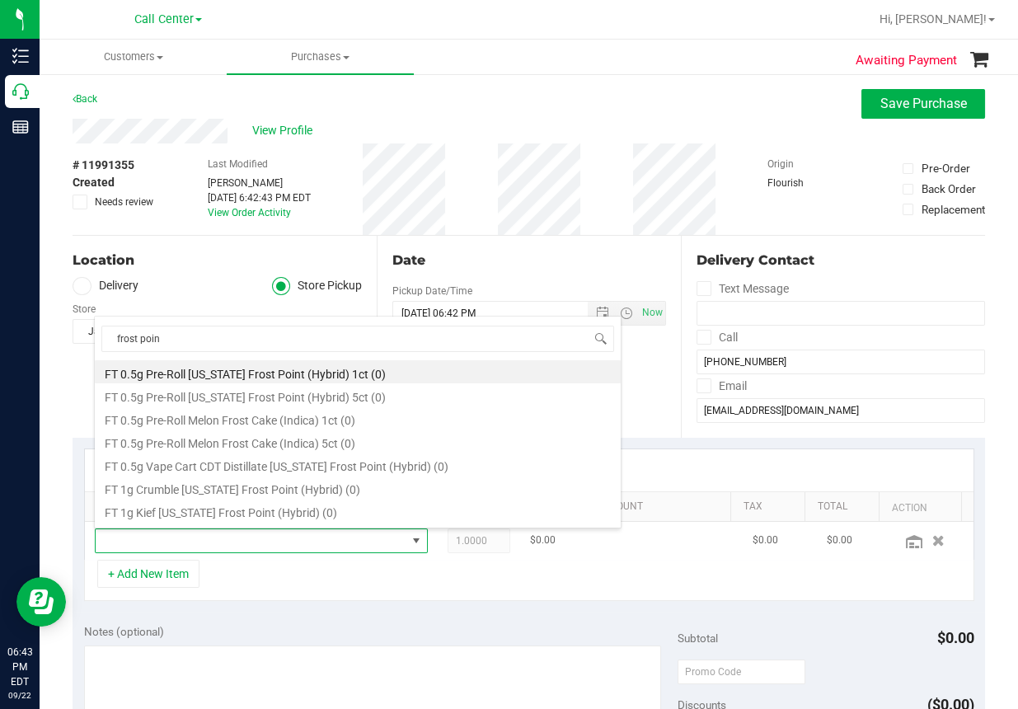
type input "frost point"
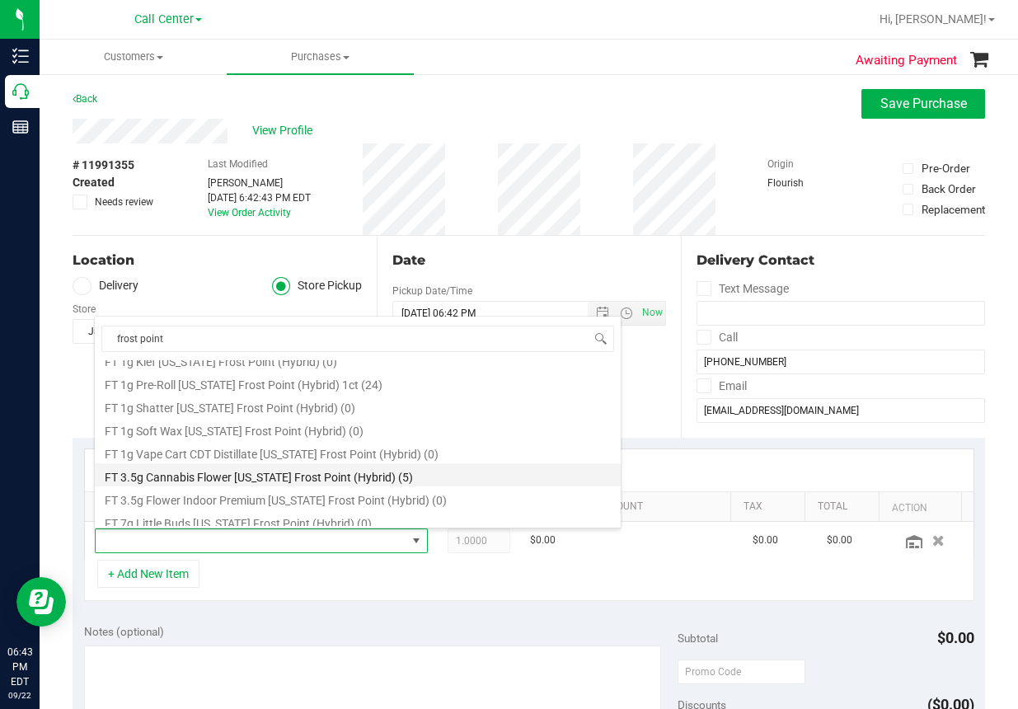
scroll to position [135, 0]
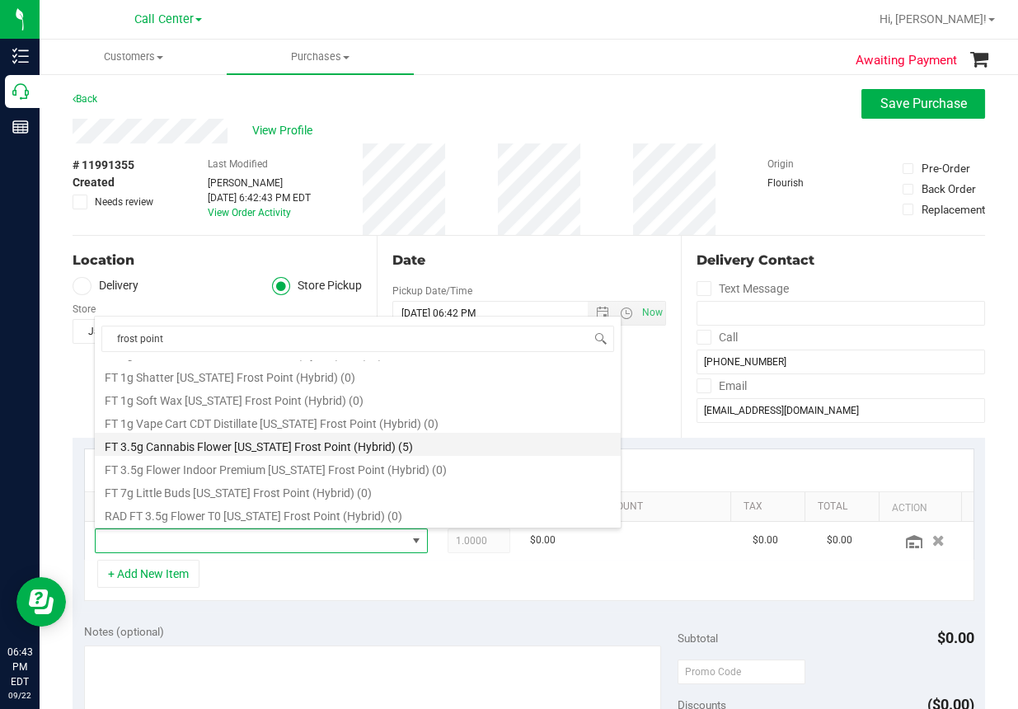
click at [251, 446] on li "FT 3.5g Cannabis Flower [US_STATE] Frost Point (Hybrid) (5)" at bounding box center [358, 444] width 526 height 23
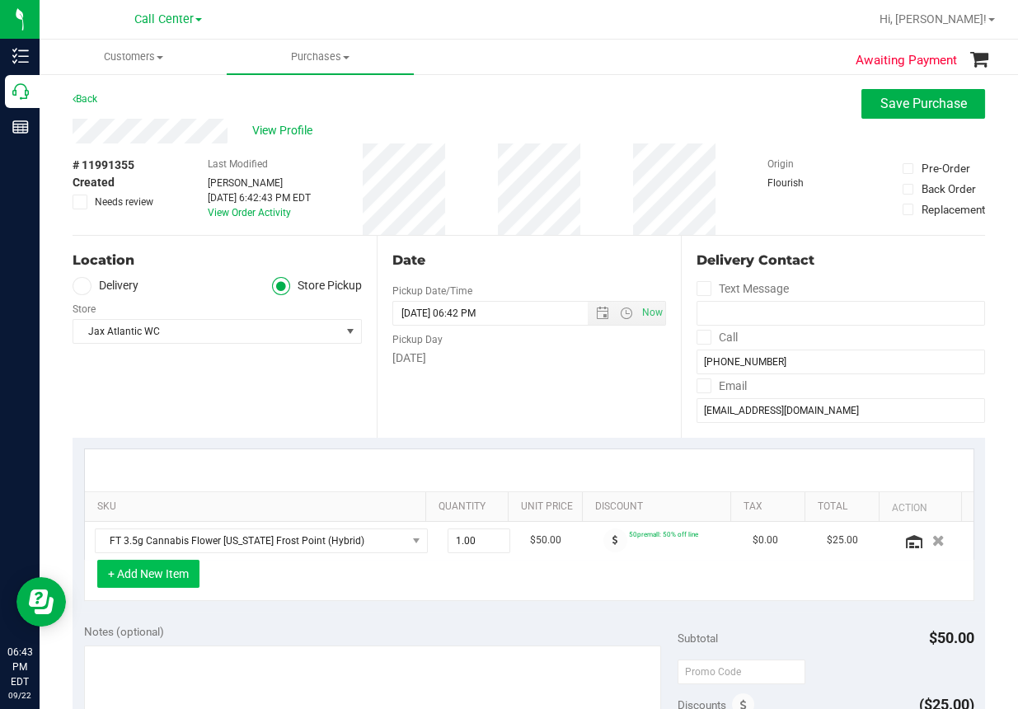
click at [159, 576] on button "+ Add New Item" at bounding box center [148, 574] width 102 height 28
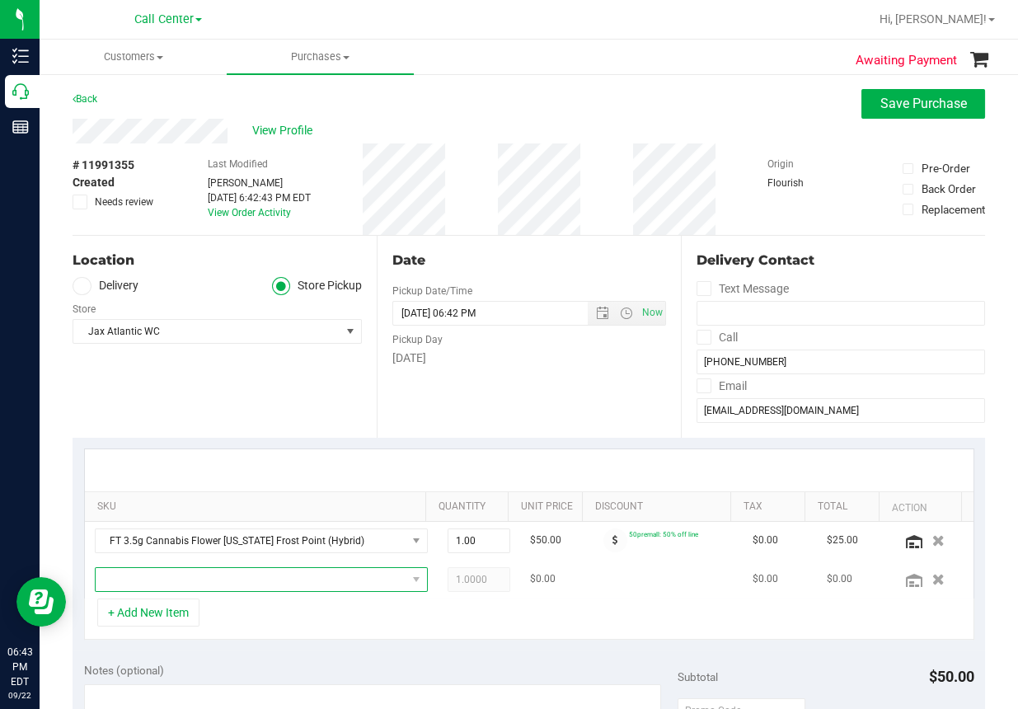
click at [150, 579] on span "NO DATA FOUND" at bounding box center [251, 579] width 311 height 23
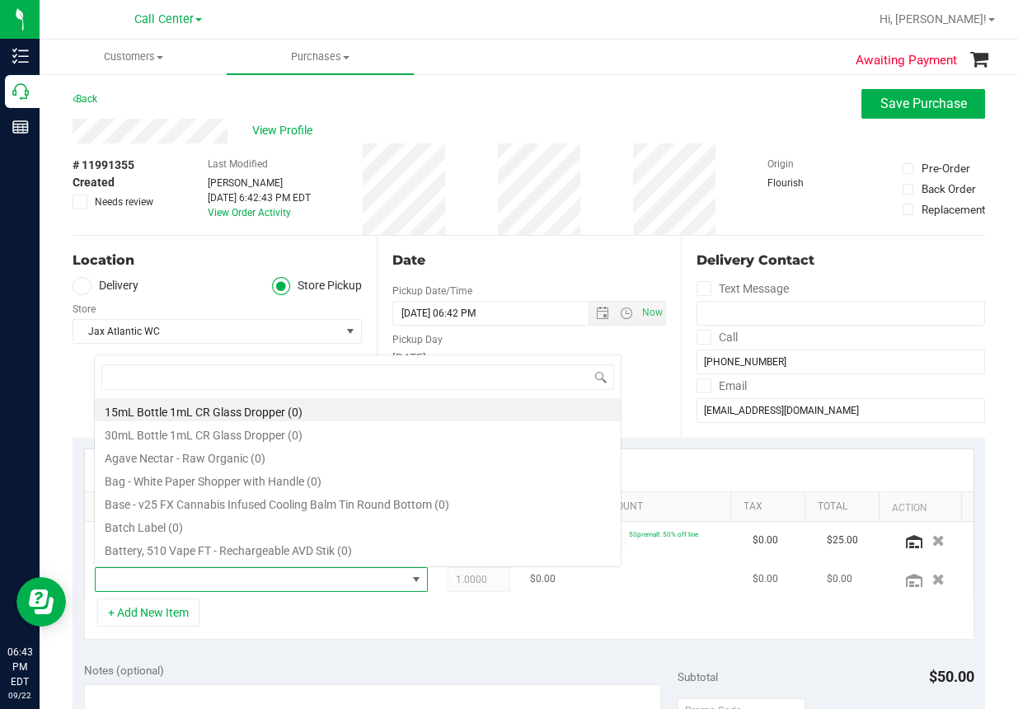
scroll to position [24, 296]
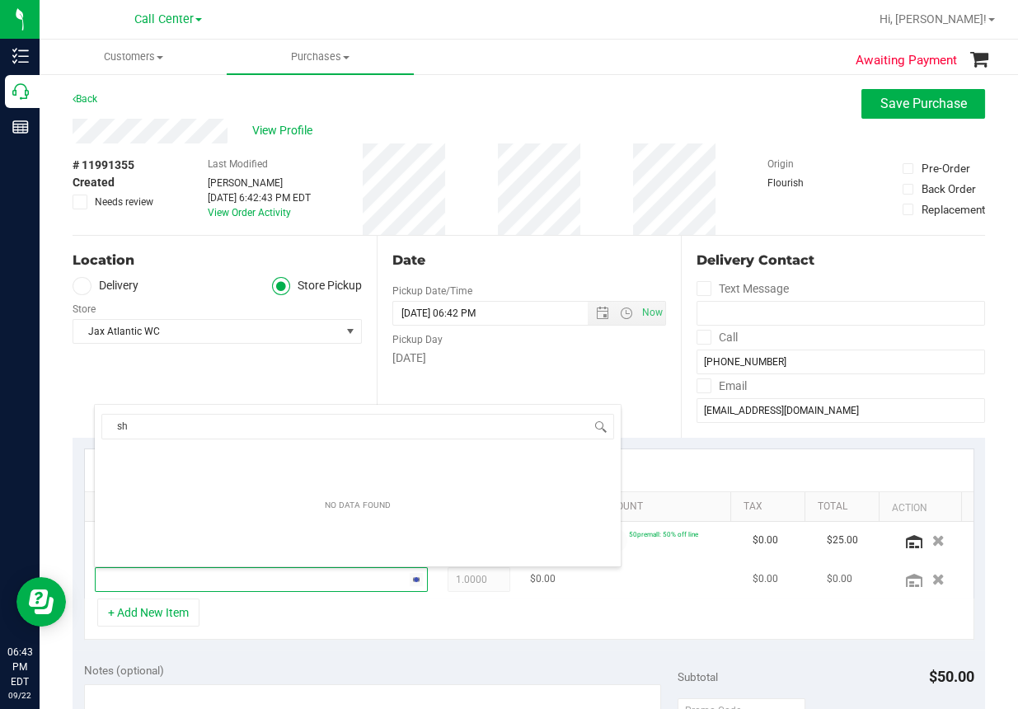
type input "s"
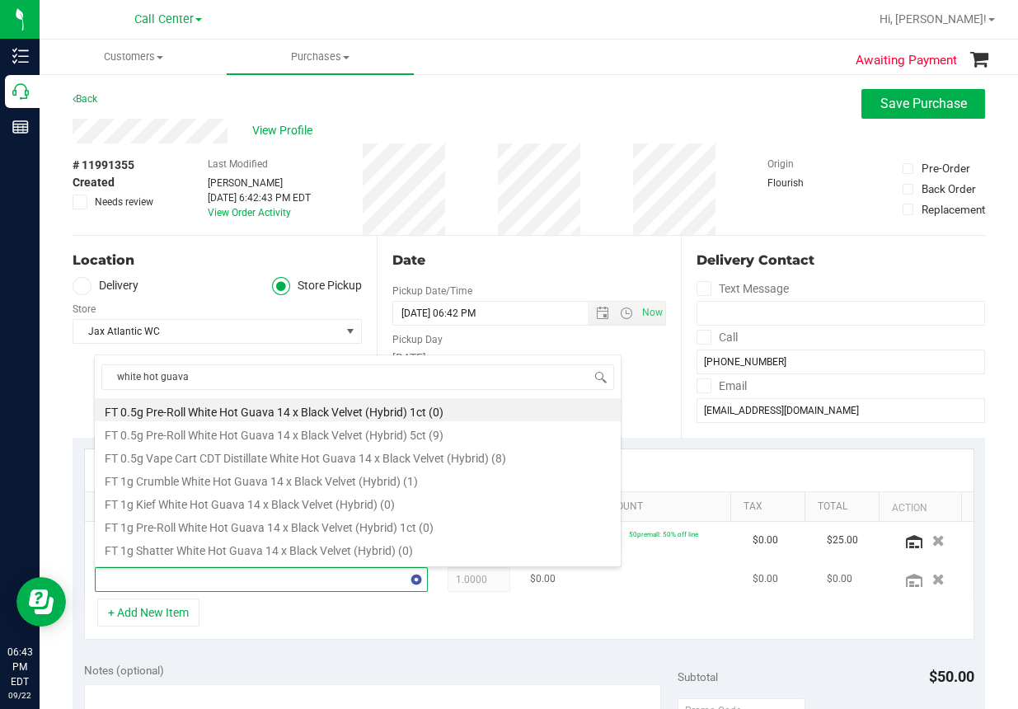
type input "white hot guava"
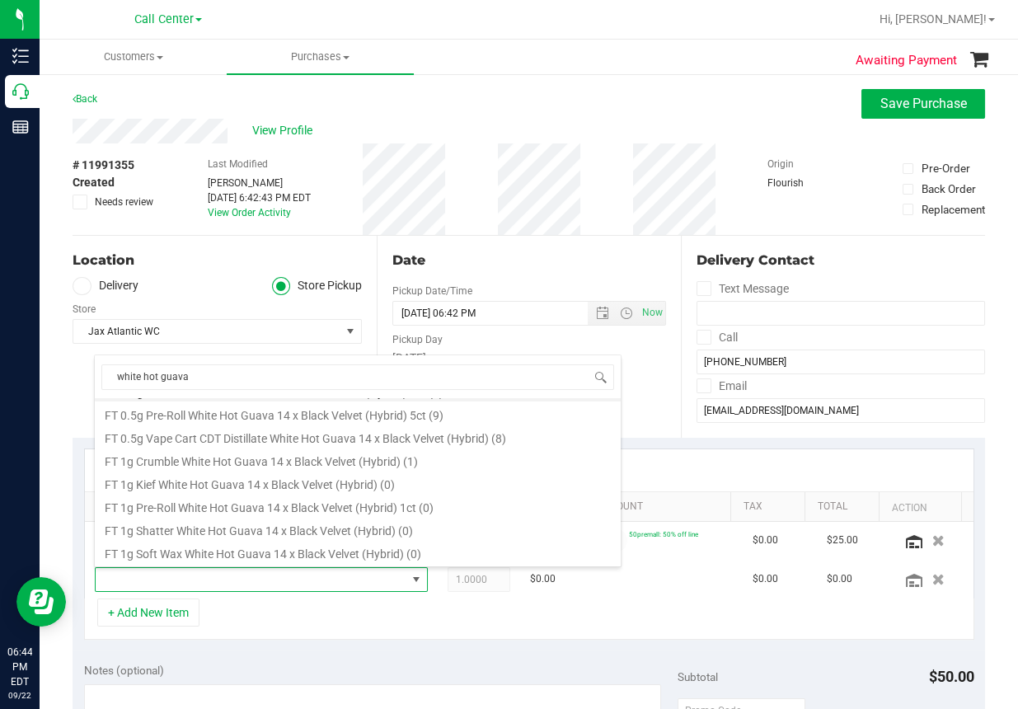
scroll to position [0, 0]
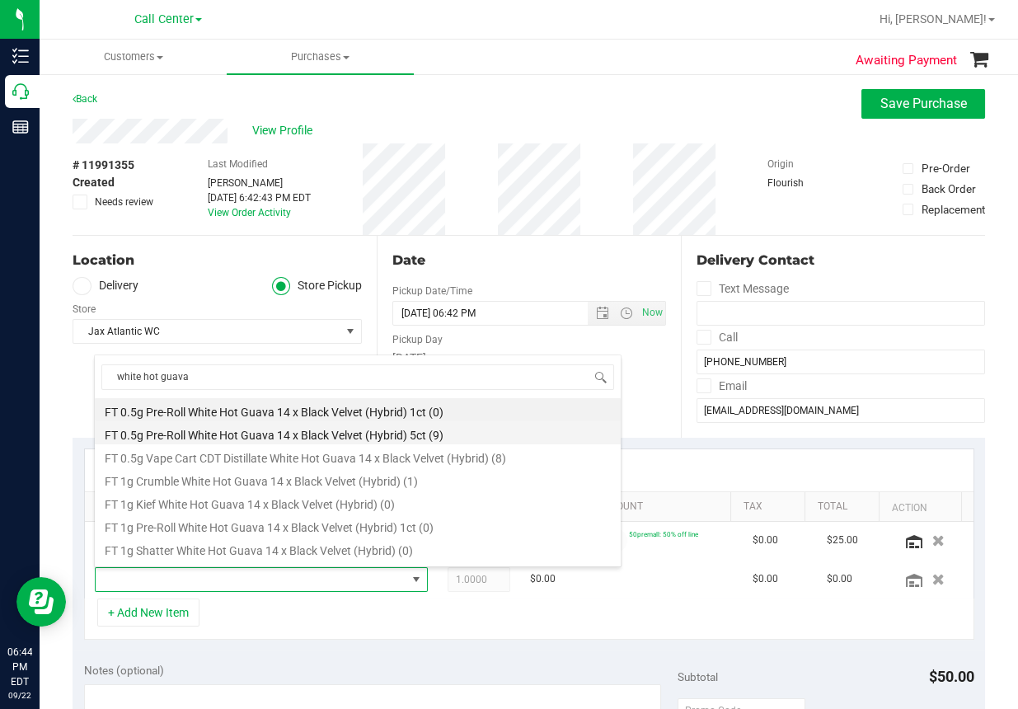
click at [385, 431] on li "FT 0.5g Pre-Roll White Hot Guava 14 x Black Velvet (Hybrid) 5ct (9)" at bounding box center [358, 432] width 526 height 23
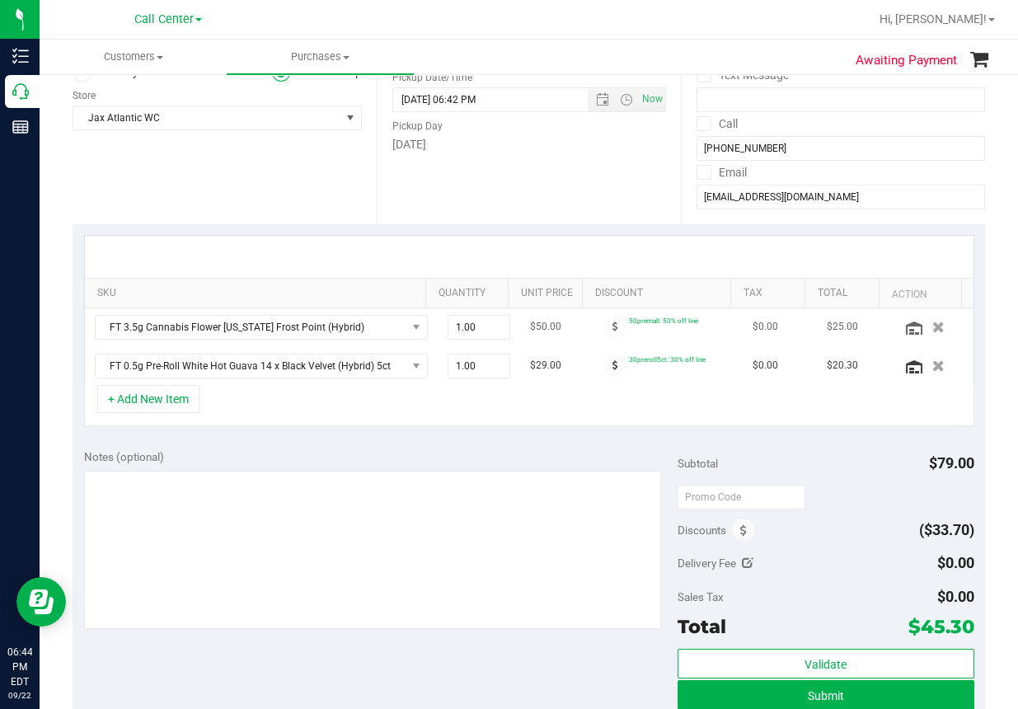
scroll to position [247, 0]
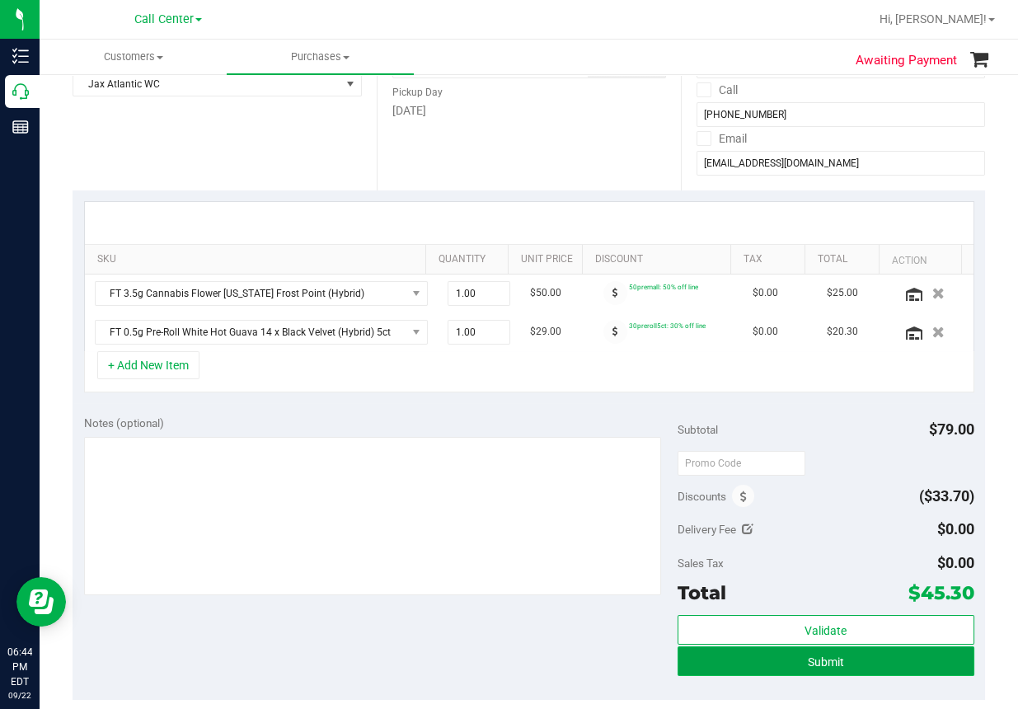
click at [810, 660] on span "Submit" at bounding box center [826, 661] width 36 height 13
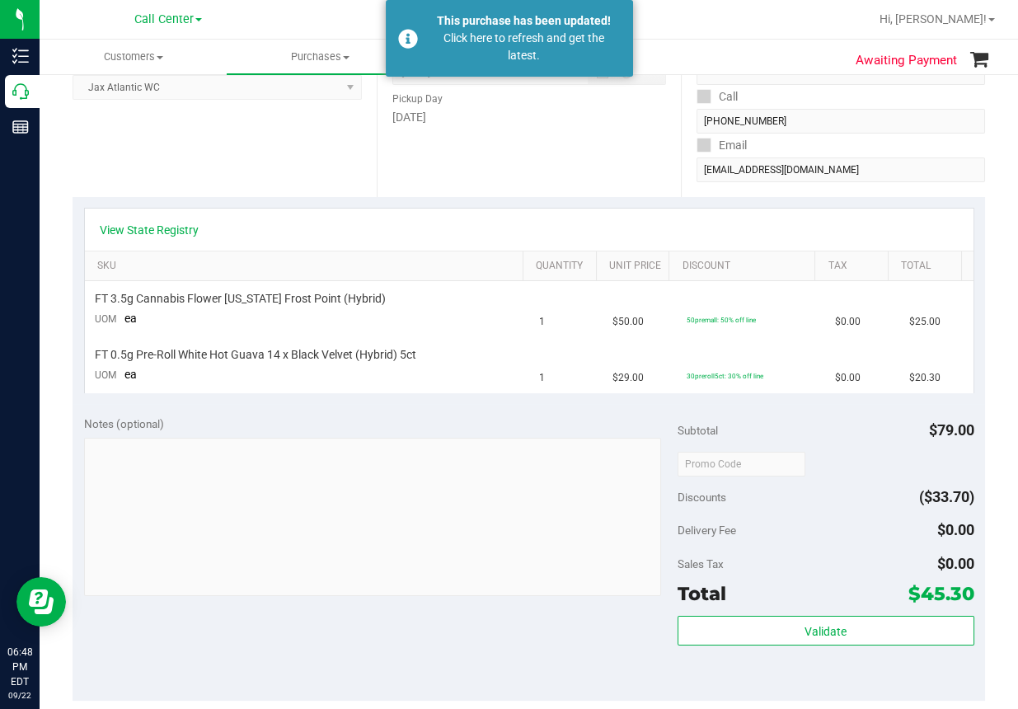
drag, startPoint x: 504, startPoint y: 164, endPoint x: 487, endPoint y: 167, distance: 16.8
click at [504, 164] on div "Date Pickup Date/Time [DATE] Now [DATE] 06:42 PM Now Pickup Day [DATE]" at bounding box center [529, 96] width 304 height 202
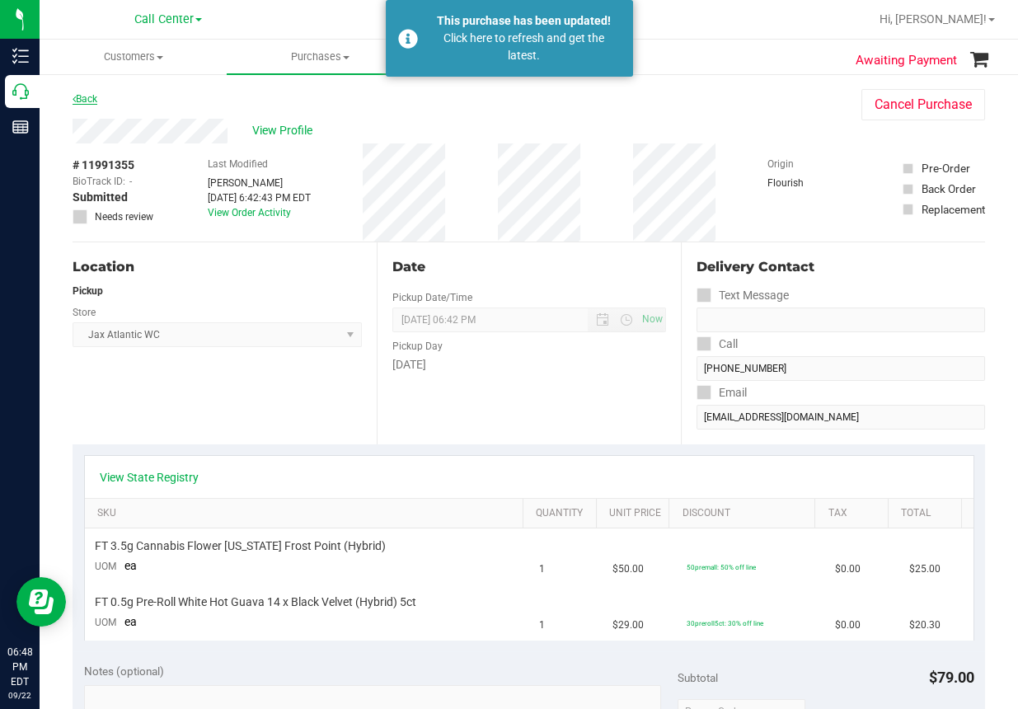
click at [87, 96] on link "Back" at bounding box center [85, 99] width 25 height 12
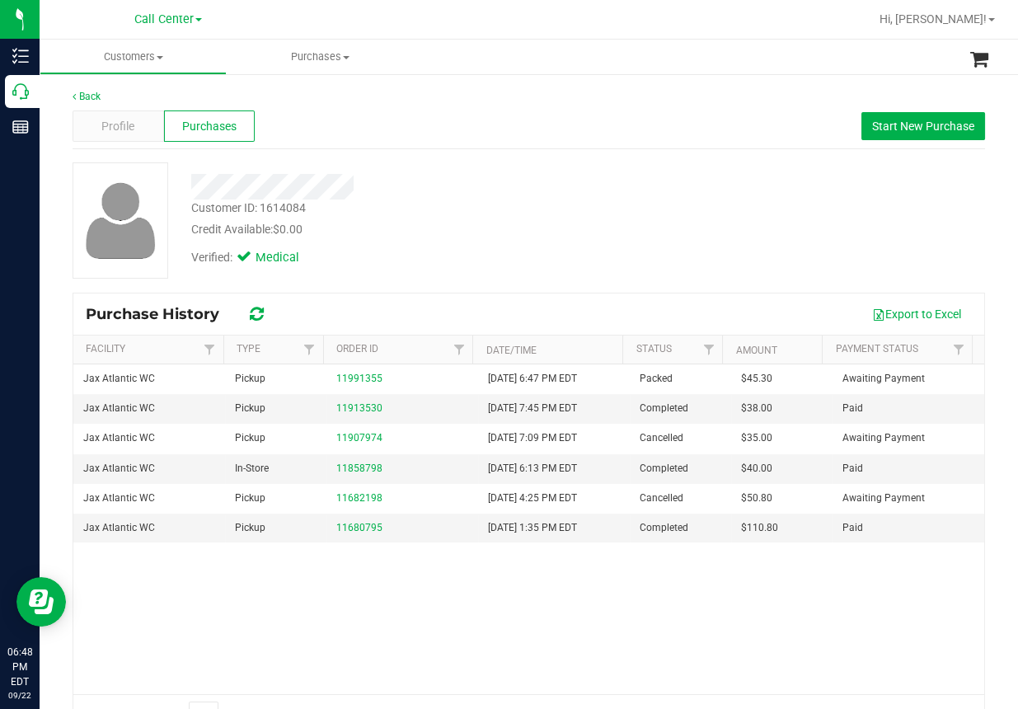
drag, startPoint x: 676, startPoint y: 160, endPoint x: 515, endPoint y: 176, distance: 161.6
click at [673, 160] on div "Back Profile Purchases Start New Purchase Customer ID: 1614084 Credit Available…" at bounding box center [529, 411] width 912 height 645
click at [449, 67] on ul "Customers All customers Add a new customer All physicians Purchases All purchas…" at bounding box center [549, 57] width 1018 height 35
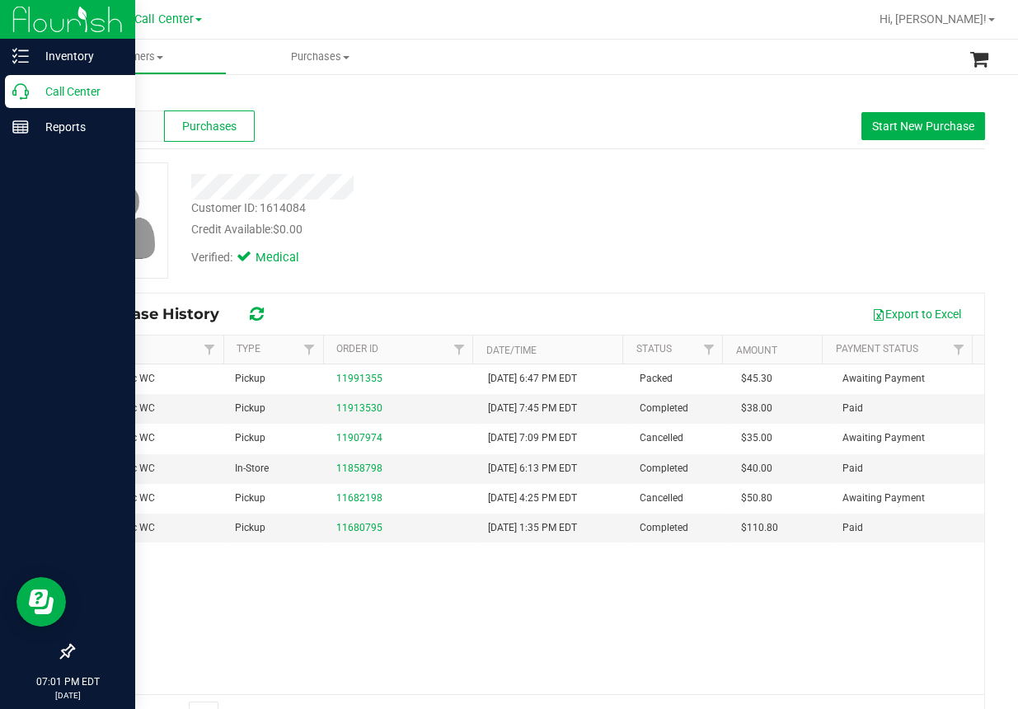
click at [22, 93] on icon at bounding box center [20, 91] width 16 height 16
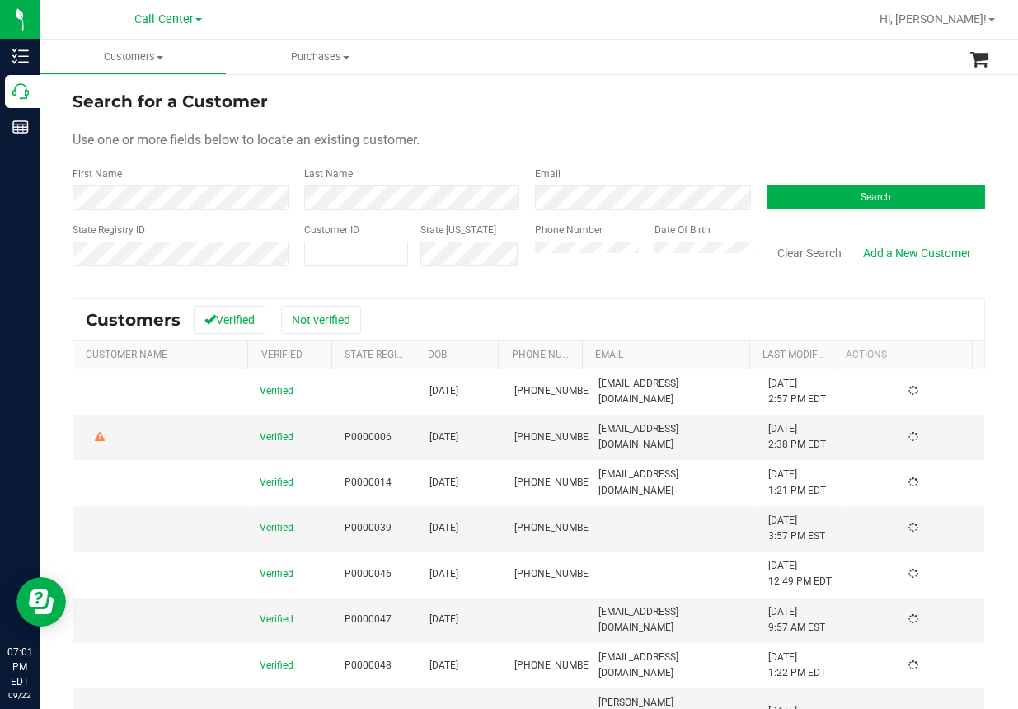
click at [748, 83] on div "Search for a Customer Use one or more fields below to locate an existing custom…" at bounding box center [529, 472] width 978 height 799
